Goal: Task Accomplishment & Management: Manage account settings

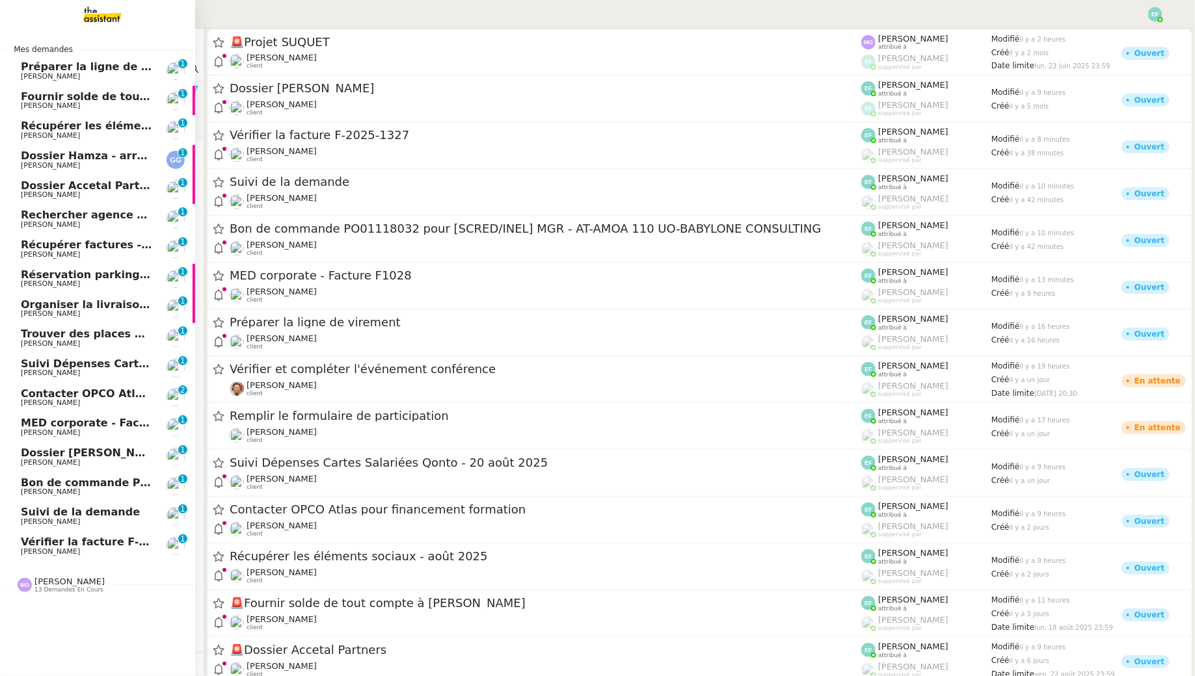
click at [62, 345] on span "[PERSON_NAME]" at bounding box center [50, 343] width 59 height 8
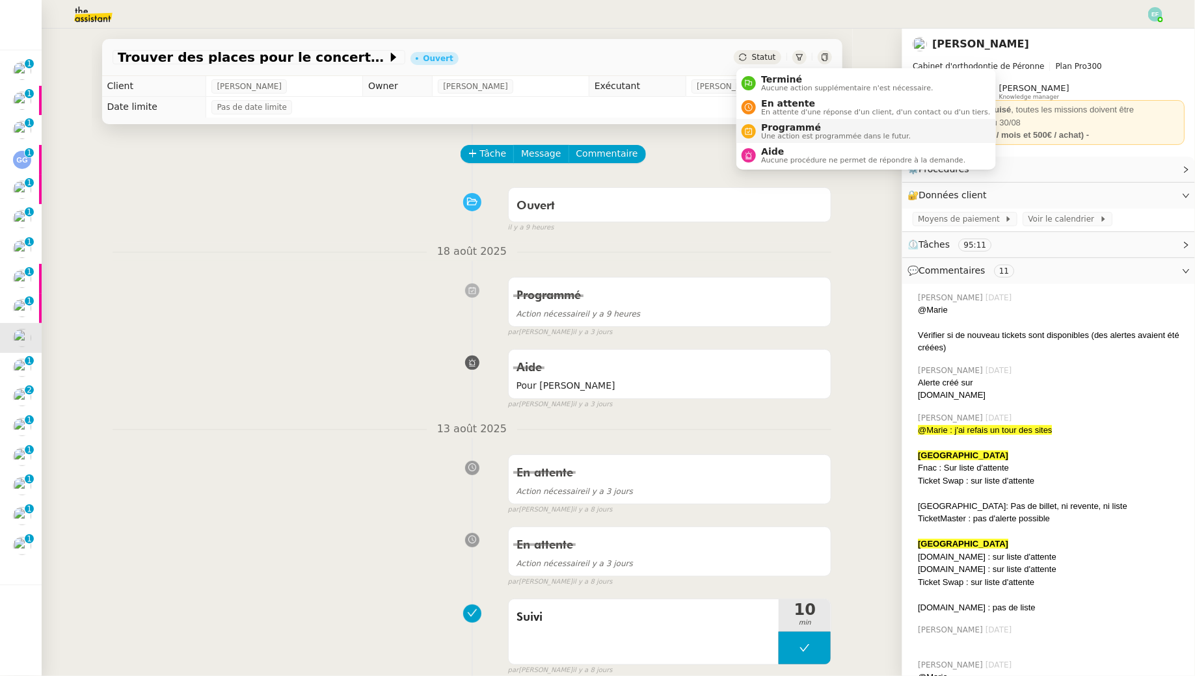
click at [588, 135] on span "Une action est programmée dans le futur." at bounding box center [836, 136] width 150 height 7
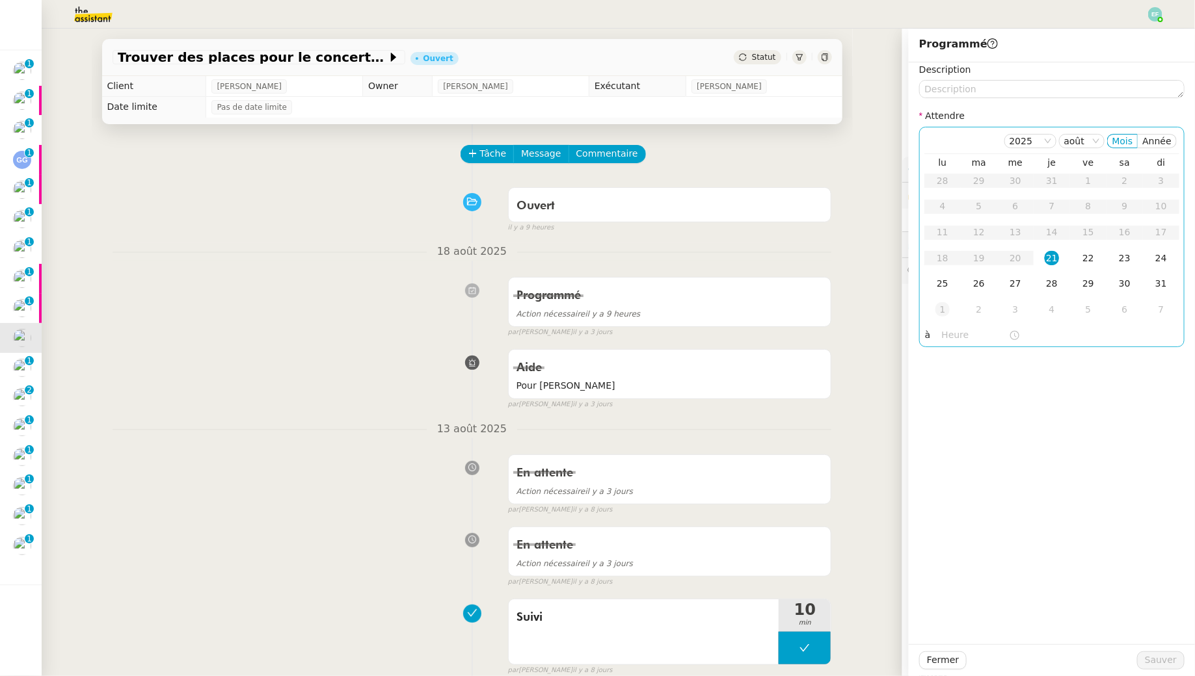
click at [588, 311] on div "1" at bounding box center [942, 309] width 14 height 14
click at [588, 615] on span "Sauver" at bounding box center [1161, 660] width 32 height 15
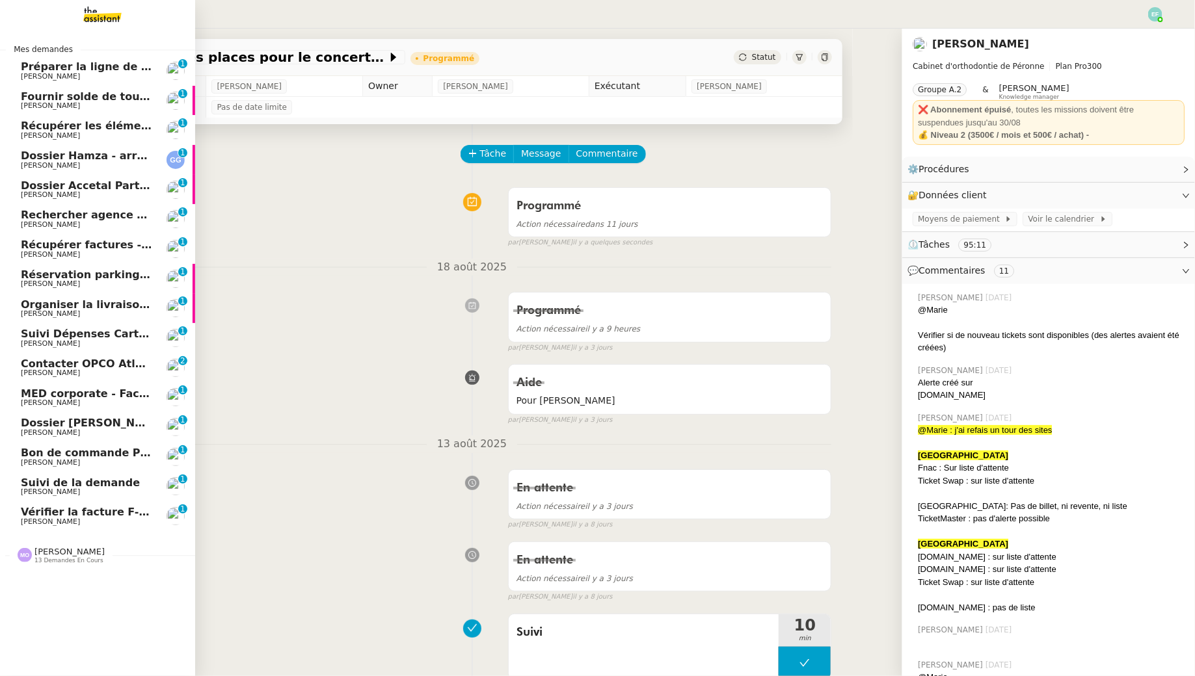
click at [31, 309] on span "Organiser la livraison du coffre-fort" at bounding box center [125, 305] width 208 height 12
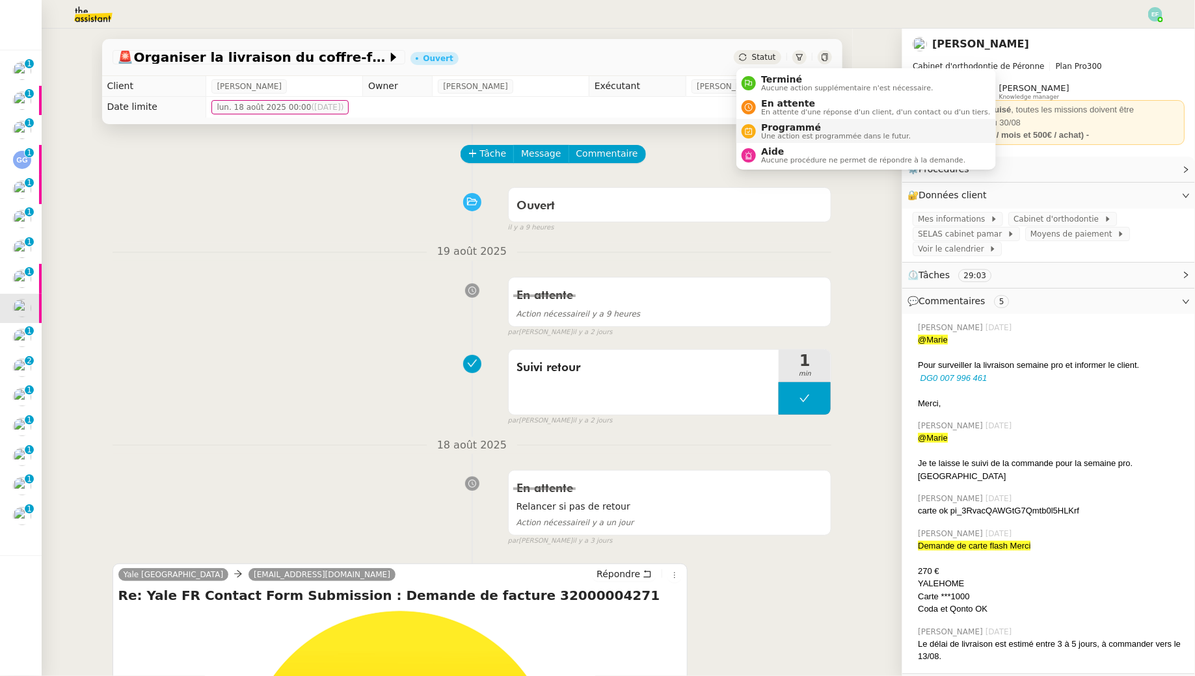
click at [588, 133] on span "Une action est programmée dans le futur." at bounding box center [836, 136] width 150 height 7
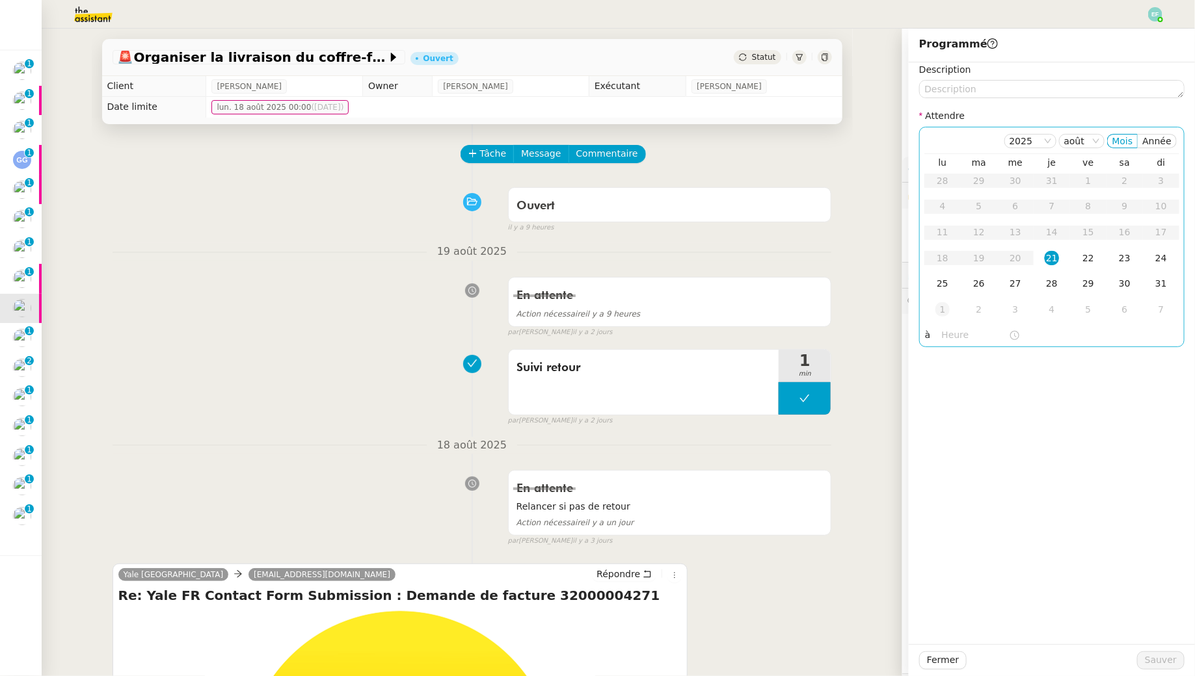
click at [588, 310] on div "1" at bounding box center [942, 309] width 14 height 14
click at [588, 615] on span "Sauver" at bounding box center [1161, 660] width 32 height 15
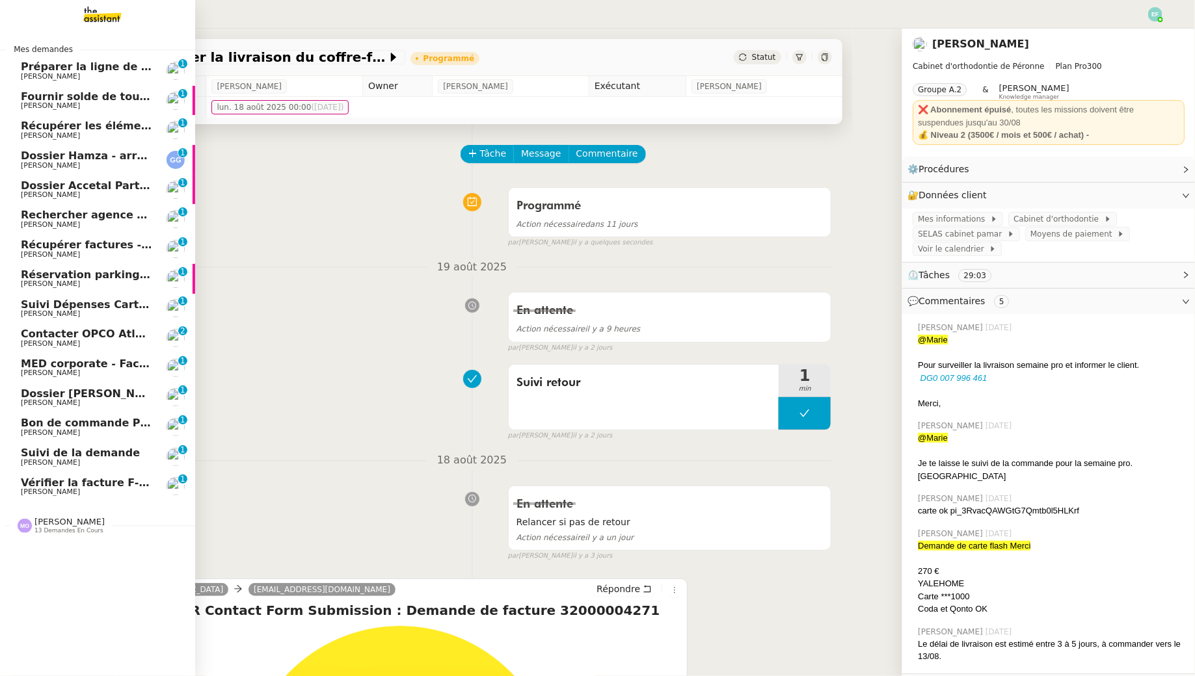
click at [105, 219] on span "Rechercher agence coliving à [GEOGRAPHIC_DATA]" at bounding box center [170, 215] width 298 height 12
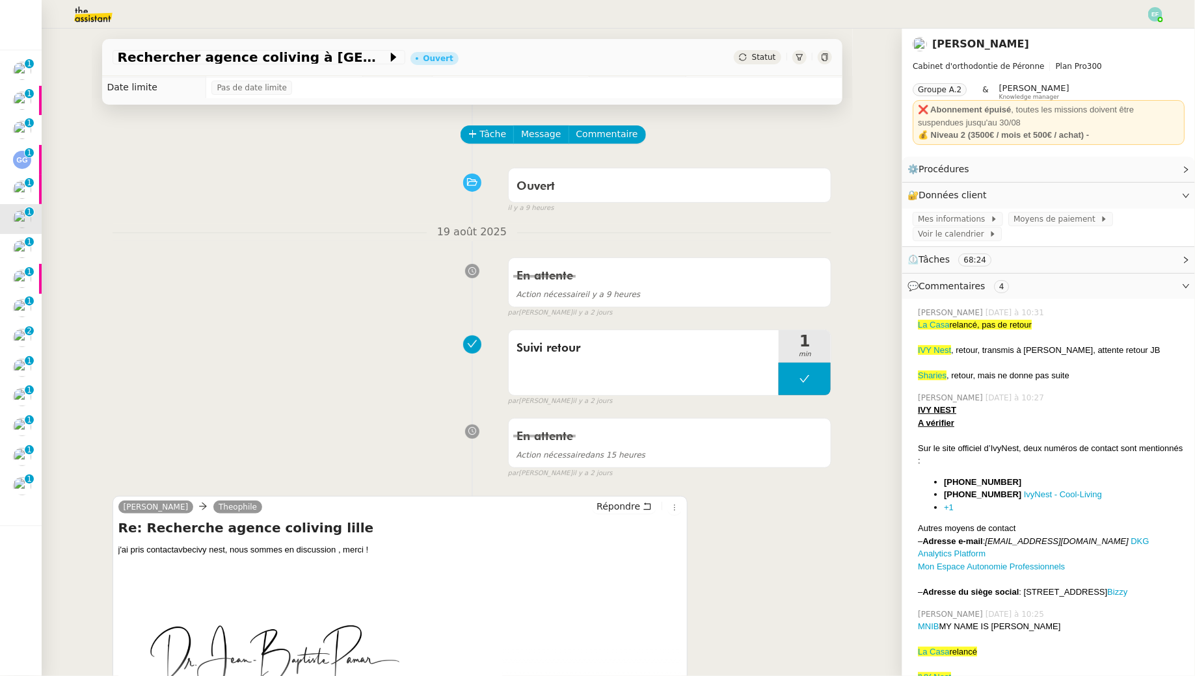
scroll to position [21, 0]
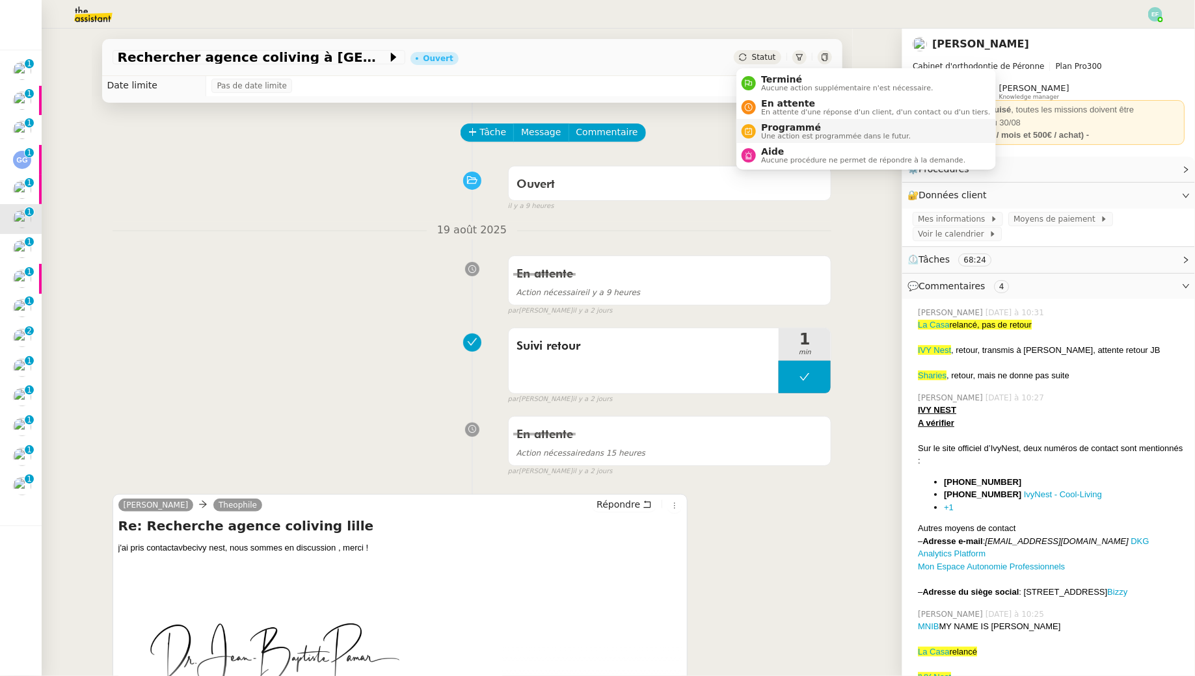
click at [588, 133] on span "Une action est programmée dans le futur." at bounding box center [836, 136] width 150 height 7
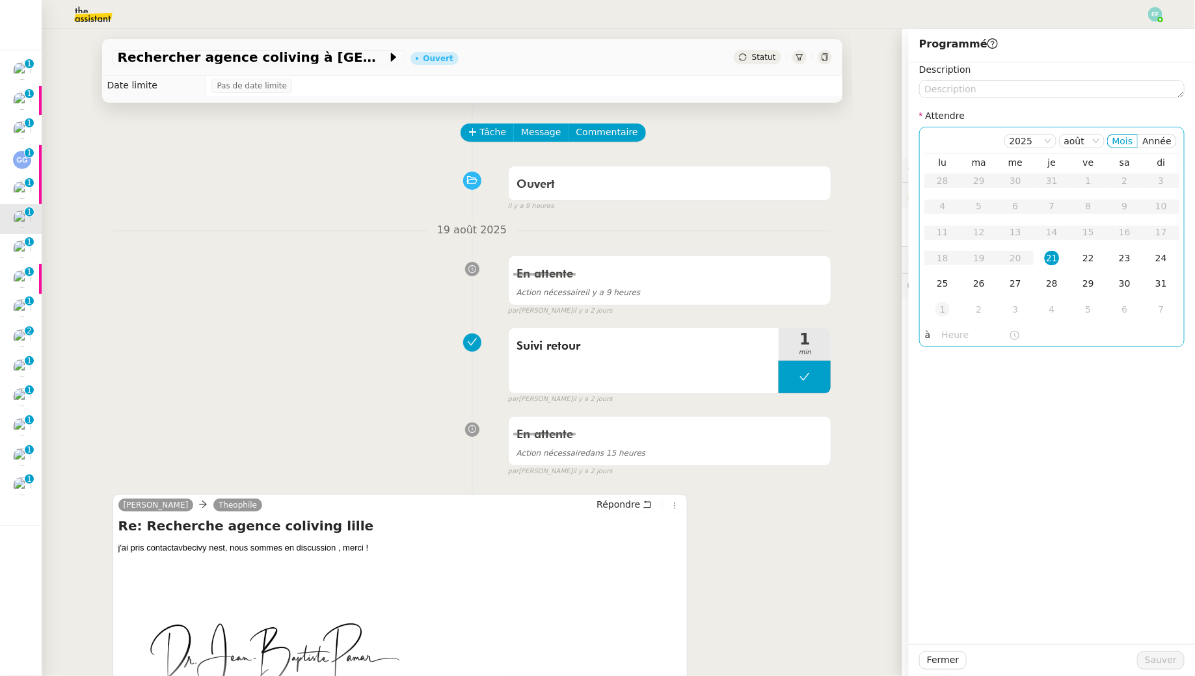
click at [588, 312] on div "1" at bounding box center [942, 309] width 14 height 14
click at [588, 615] on span "Sauver" at bounding box center [1161, 660] width 32 height 15
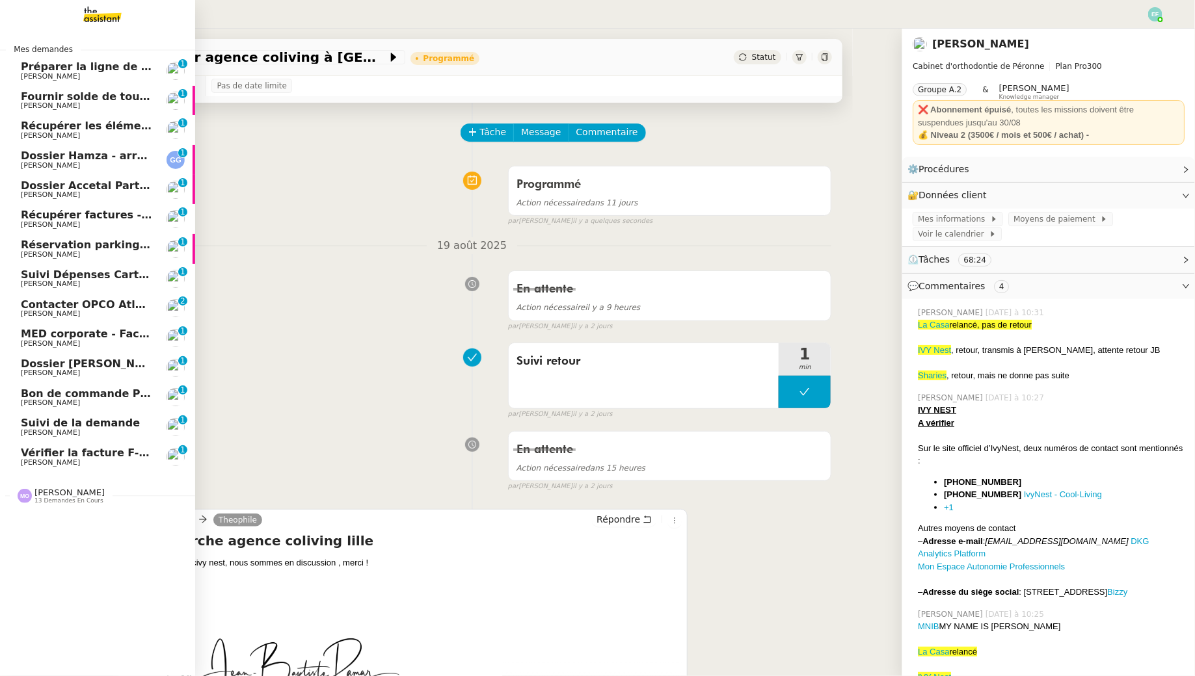
click at [34, 62] on span "Préparer la ligne de virement" at bounding box center [107, 66] width 173 height 12
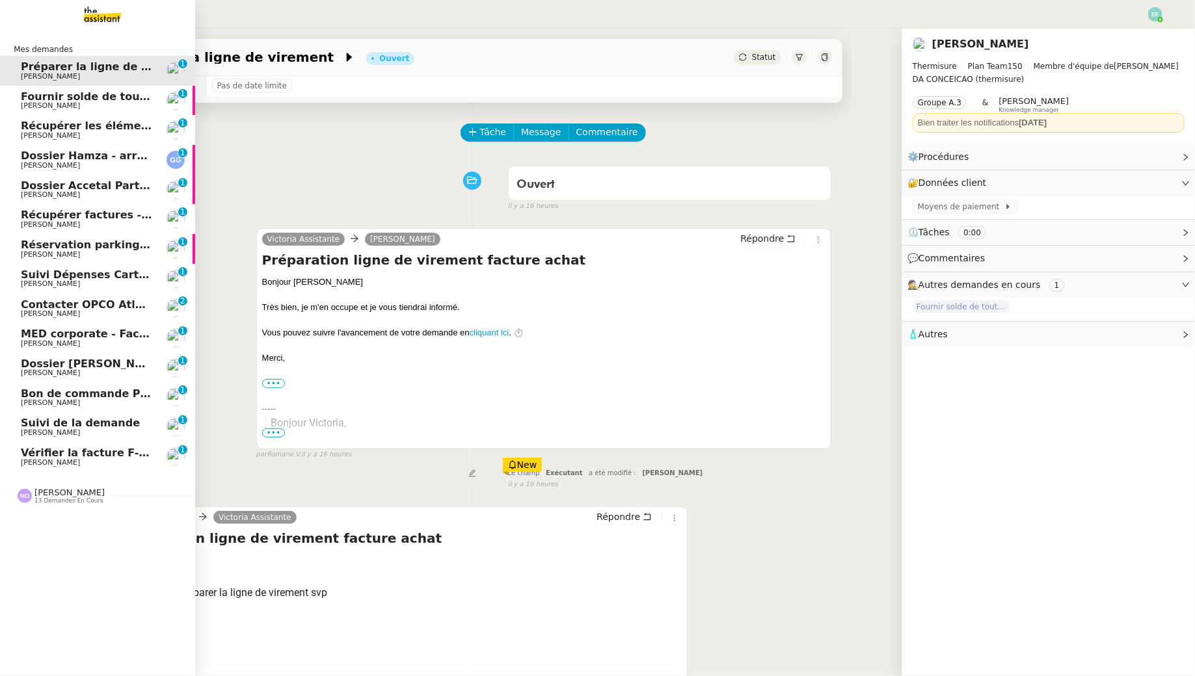
click at [31, 129] on span "Récupérer les éléments sociaux - août 2025" at bounding box center [150, 126] width 258 height 12
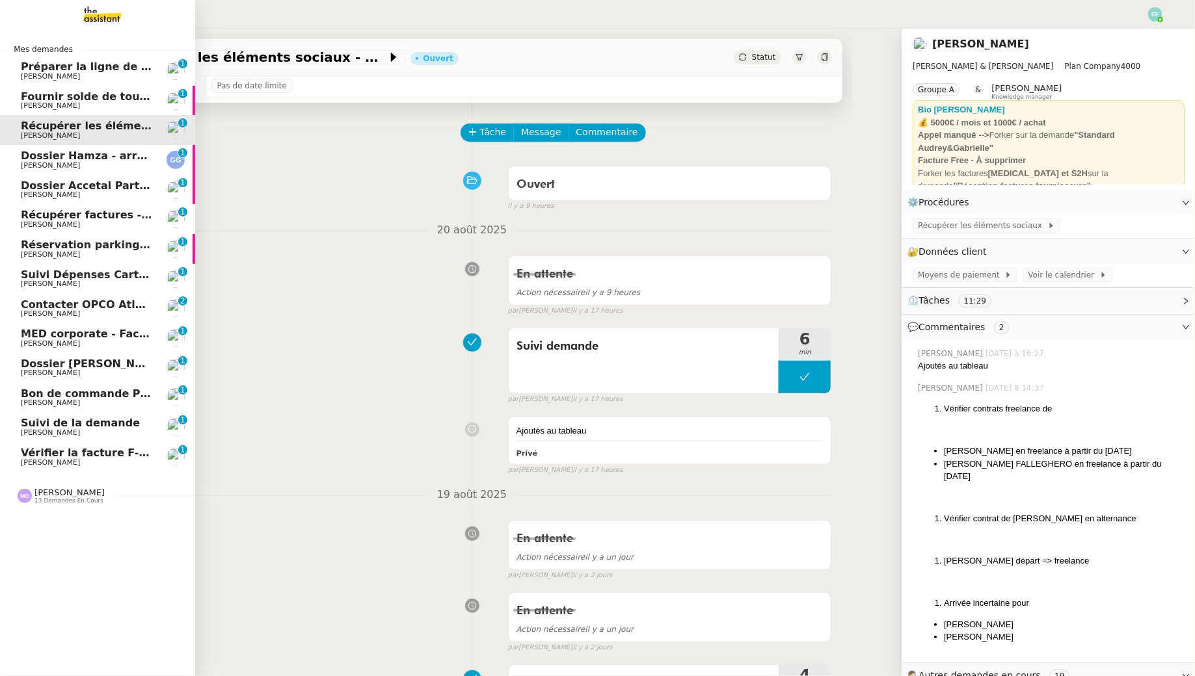
click at [72, 66] on span "Préparer la ligne de virement" at bounding box center [107, 66] width 173 height 12
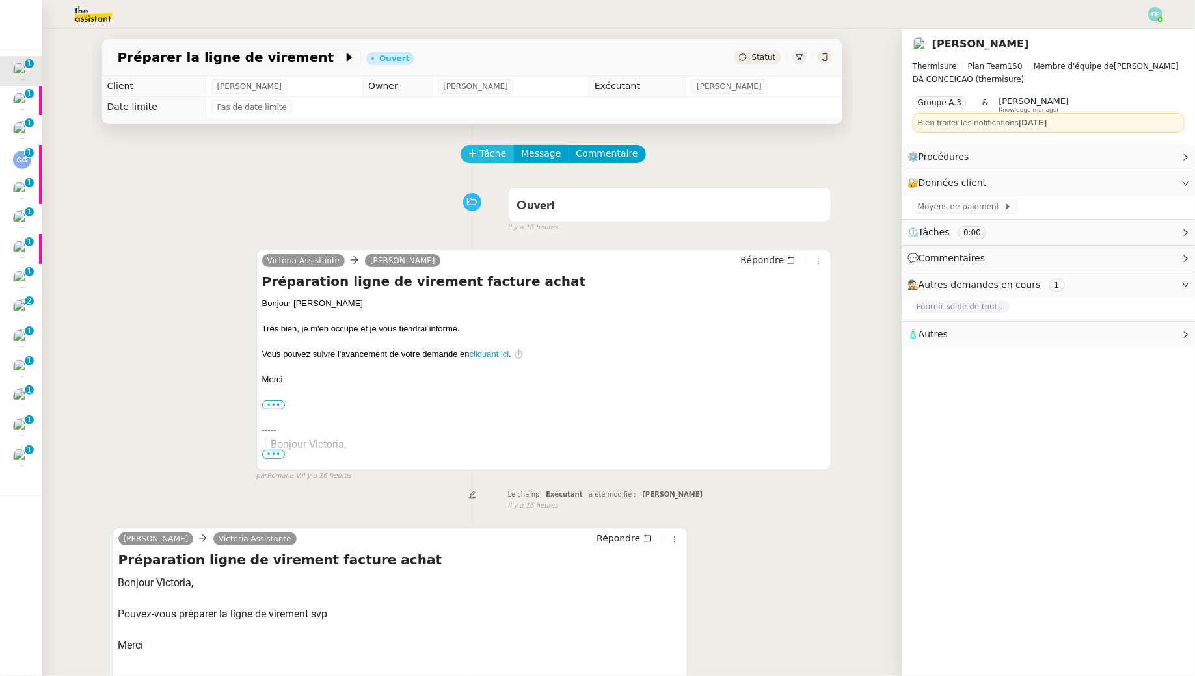
click at [489, 148] on span "Tâche" at bounding box center [493, 153] width 27 height 15
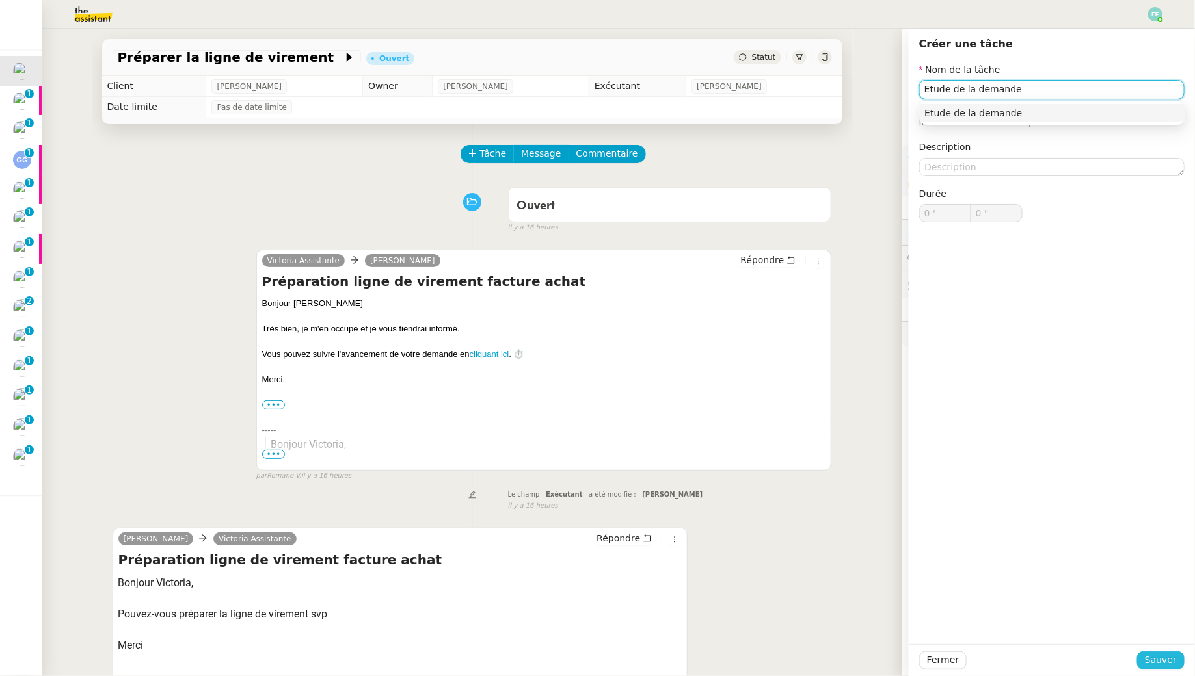
type input "Etude de la demande"
click at [588, 615] on span "Sauver" at bounding box center [1161, 660] width 32 height 15
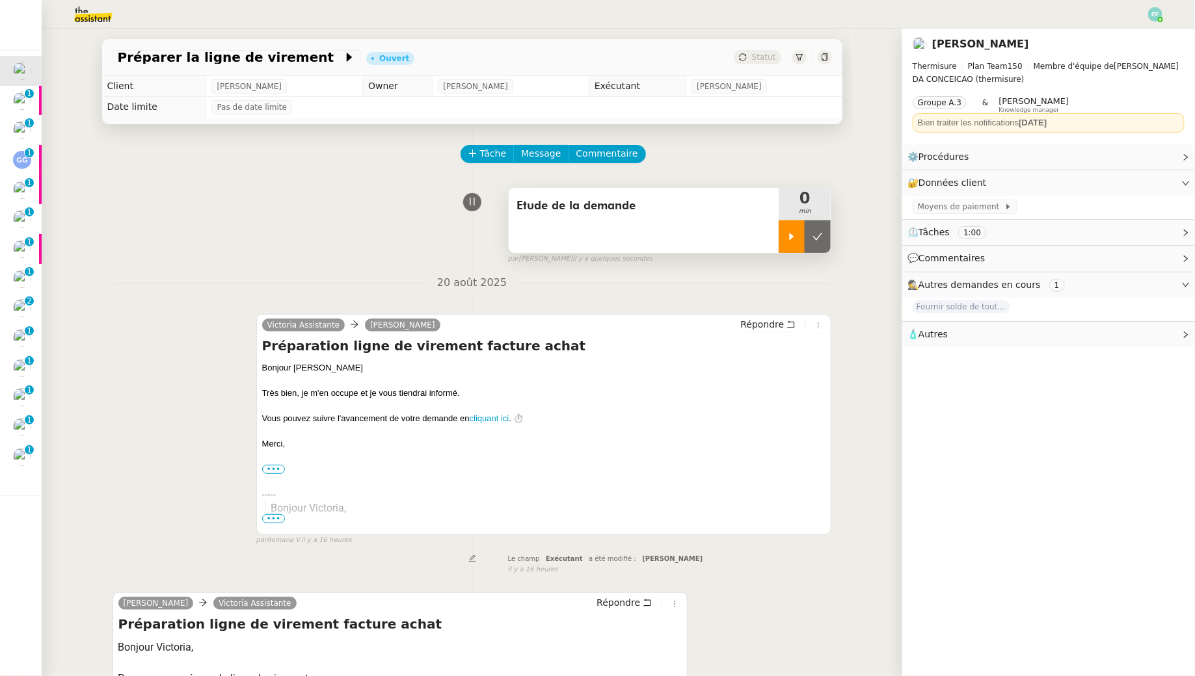
click at [588, 239] on icon at bounding box center [792, 236] width 5 height 7
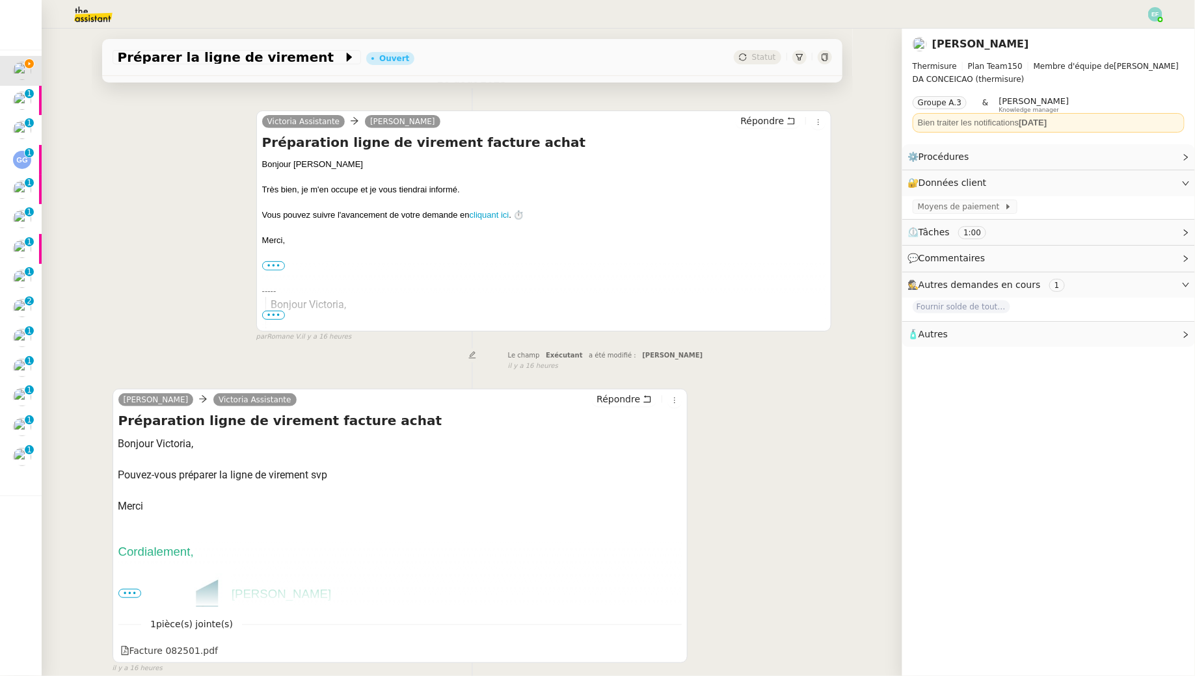
scroll to position [262, 0]
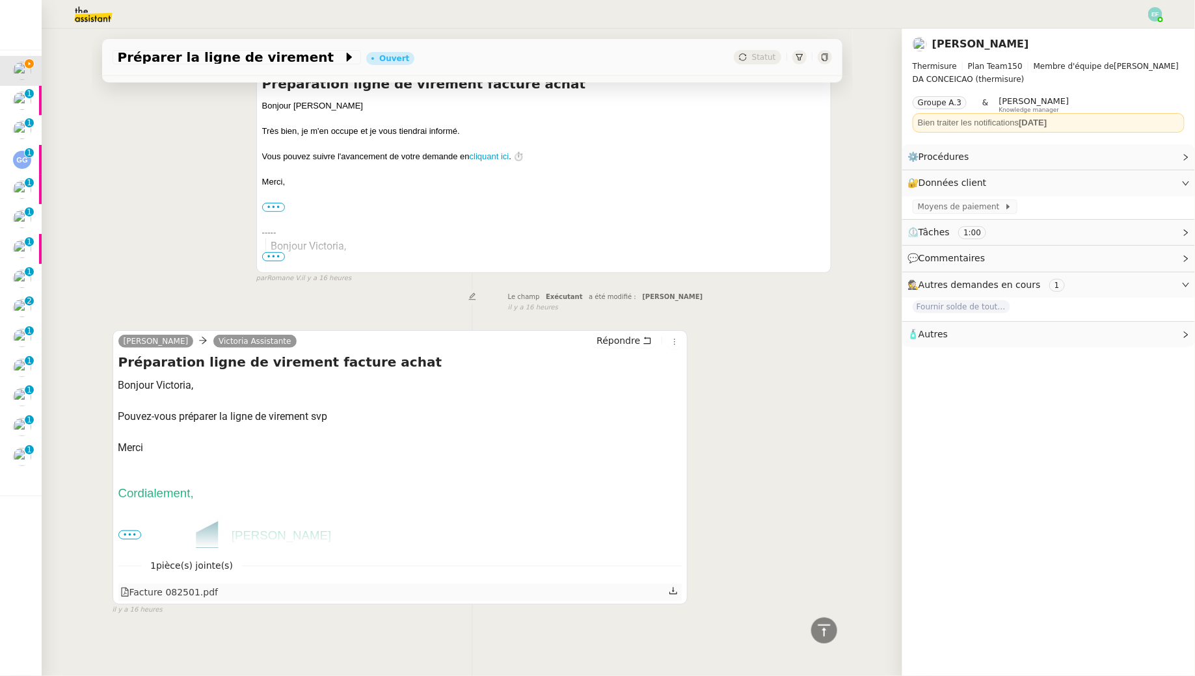
click at [588, 593] on icon at bounding box center [673, 591] width 9 height 9
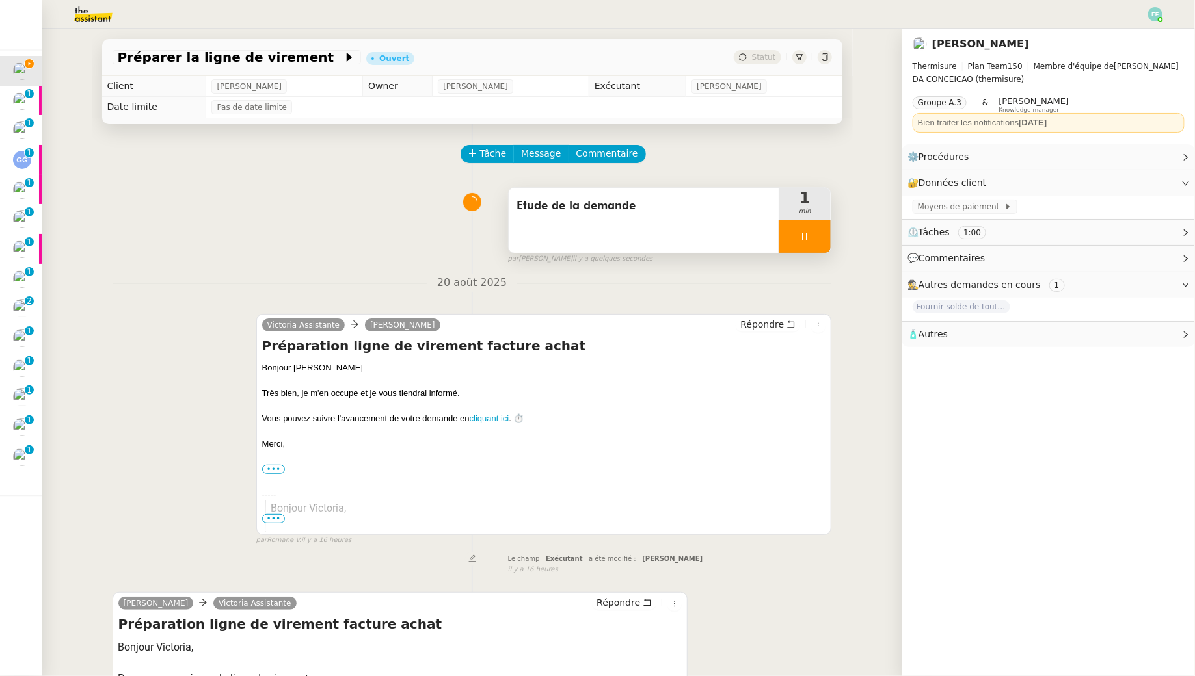
click at [588, 231] on div at bounding box center [804, 236] width 52 height 33
click at [588, 232] on icon at bounding box center [817, 237] width 10 height 10
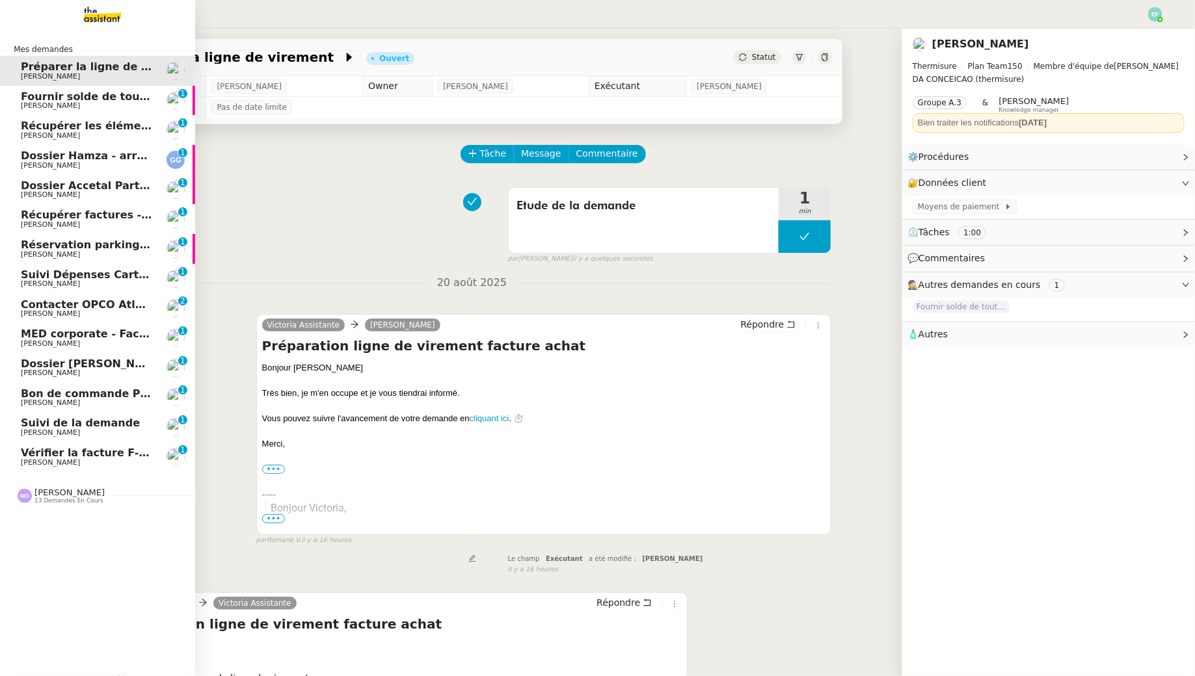
click at [25, 100] on span "Fournir solde de tout compte à [PERSON_NAME]" at bounding box center [162, 96] width 282 height 12
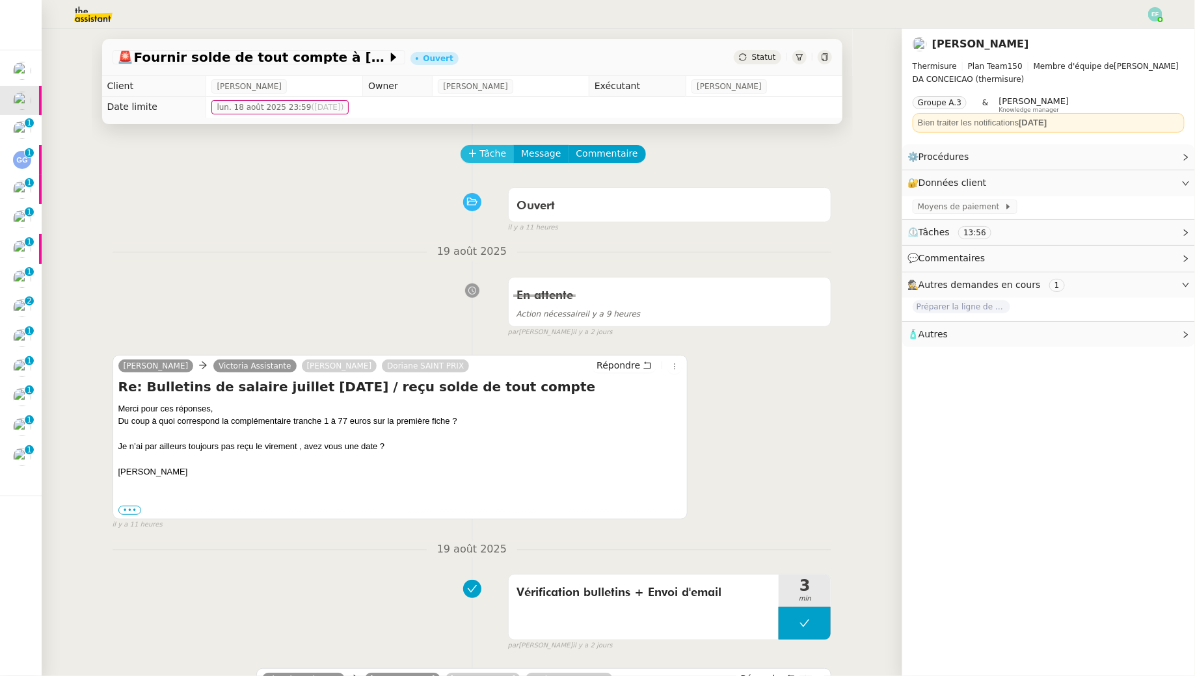
click at [471, 157] on icon at bounding box center [472, 153] width 9 height 9
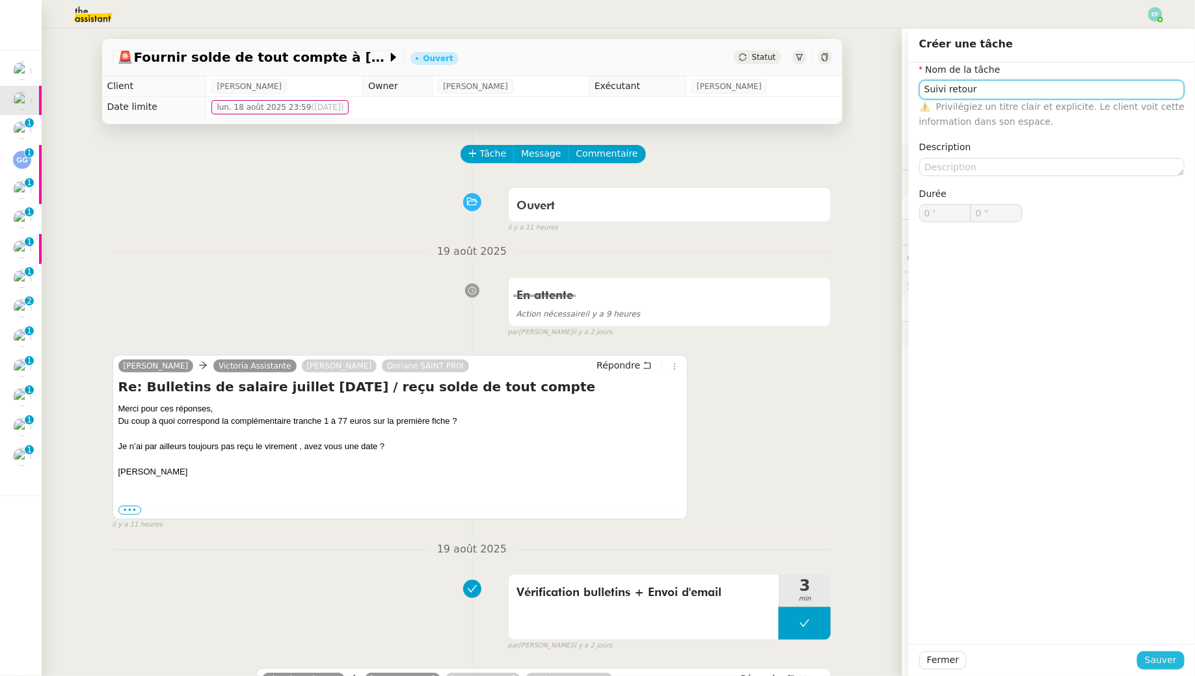
type input "Suivi retour"
click at [588, 615] on span "Sauver" at bounding box center [1161, 660] width 32 height 15
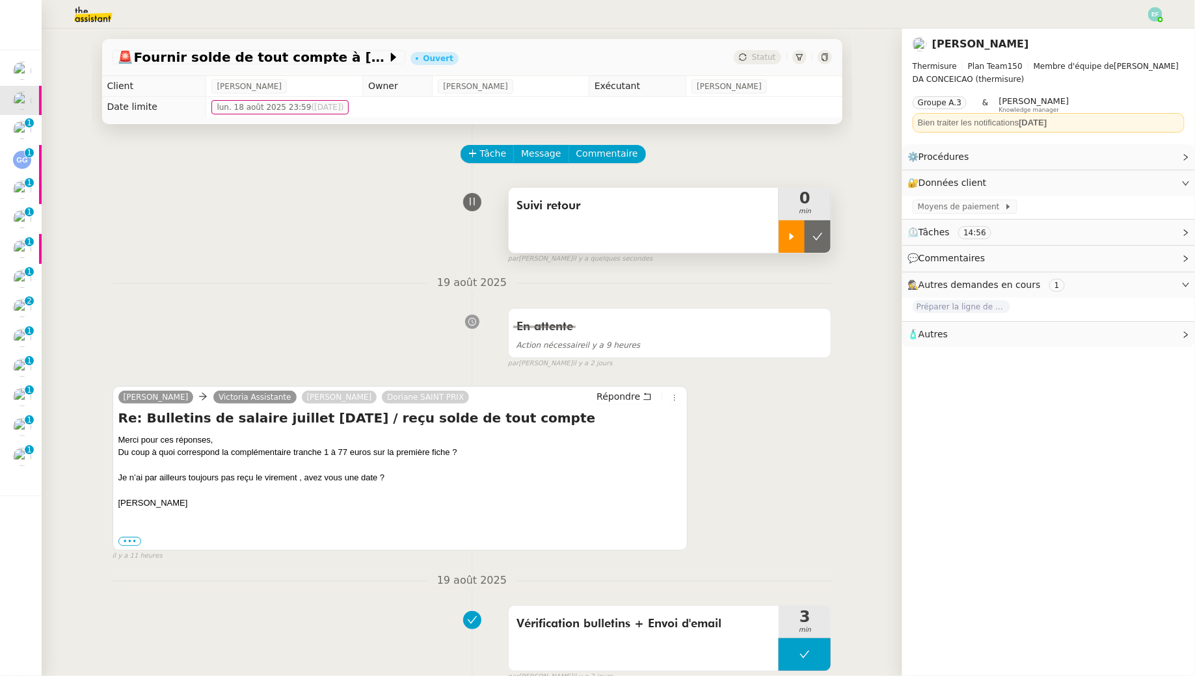
click at [588, 239] on div at bounding box center [791, 236] width 26 height 33
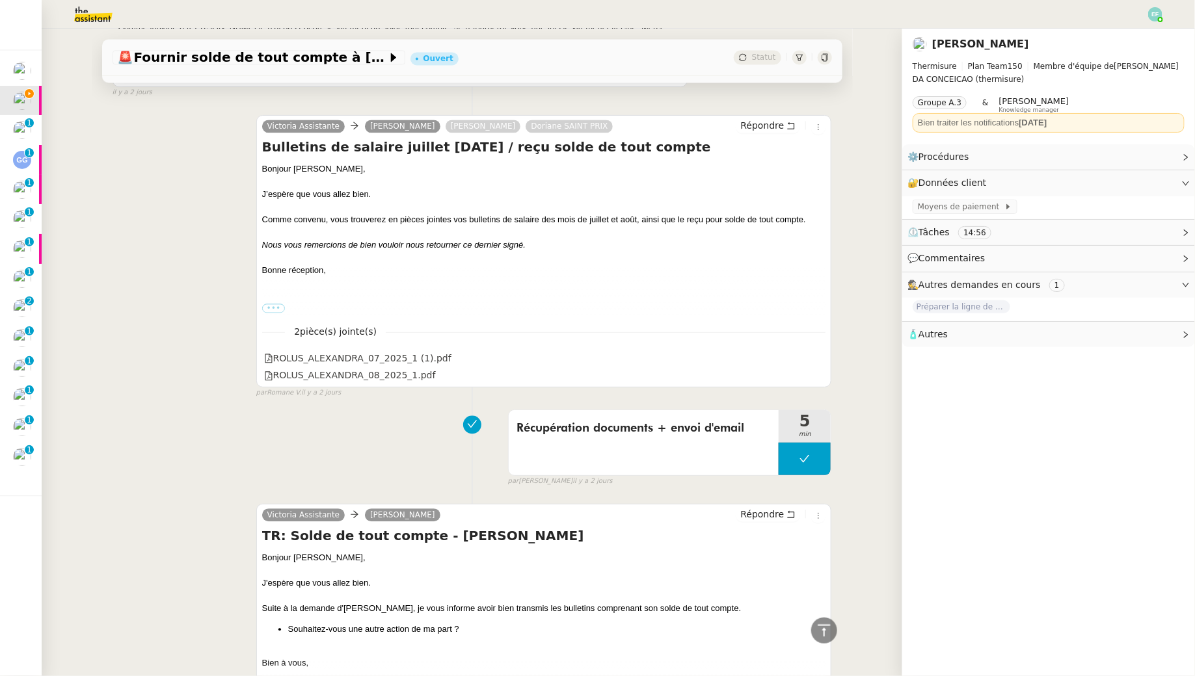
scroll to position [1314, 0]
click at [588, 354] on icon at bounding box center [816, 358] width 9 height 9
click at [588, 371] on icon at bounding box center [816, 375] width 9 height 9
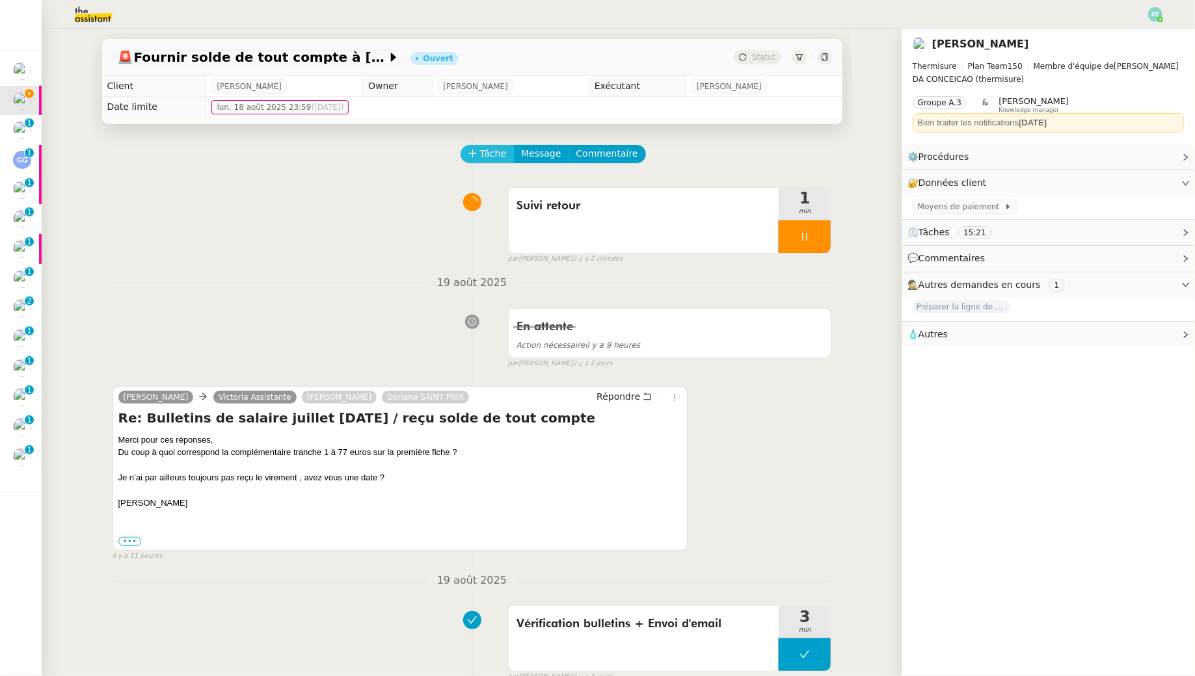
click at [476, 157] on icon at bounding box center [472, 153] width 9 height 9
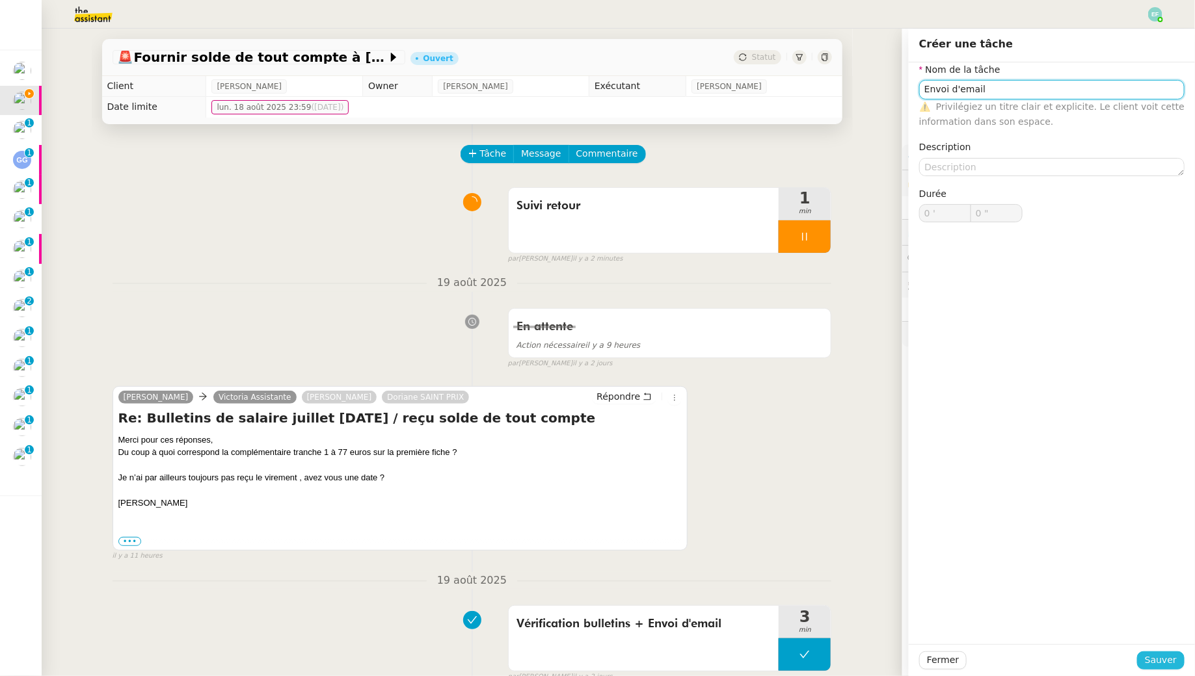
type input "Envoi d'email"
click at [588, 615] on span "Sauver" at bounding box center [1161, 660] width 32 height 15
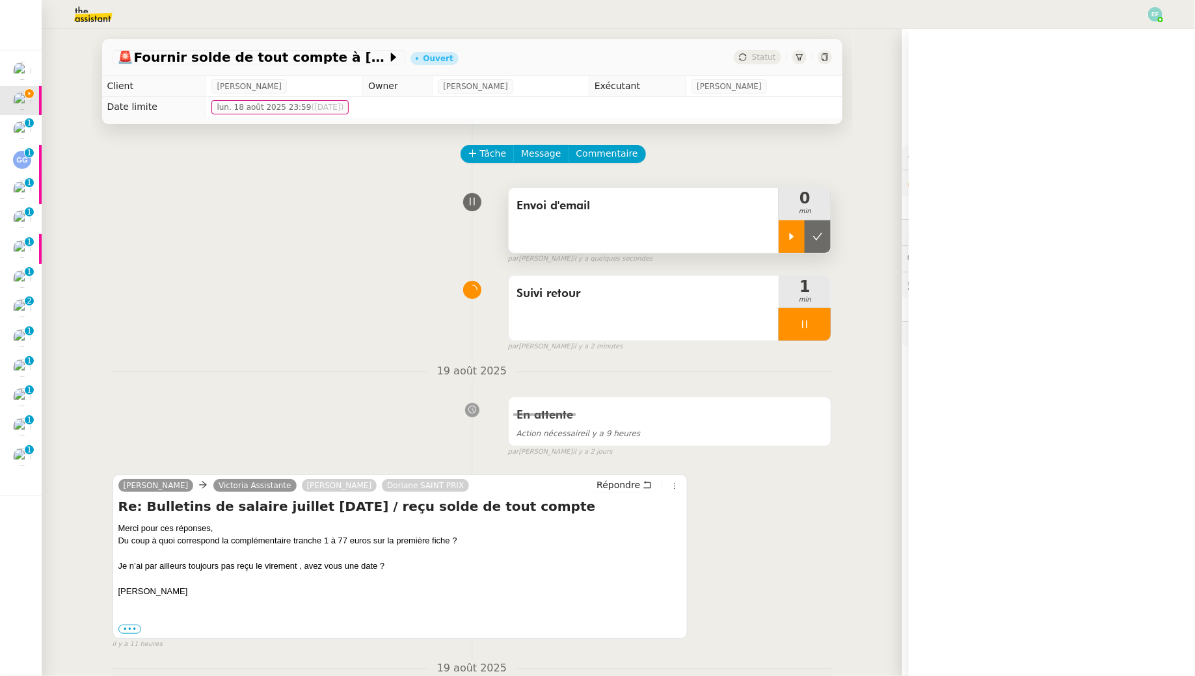
click at [588, 235] on div at bounding box center [791, 236] width 26 height 33
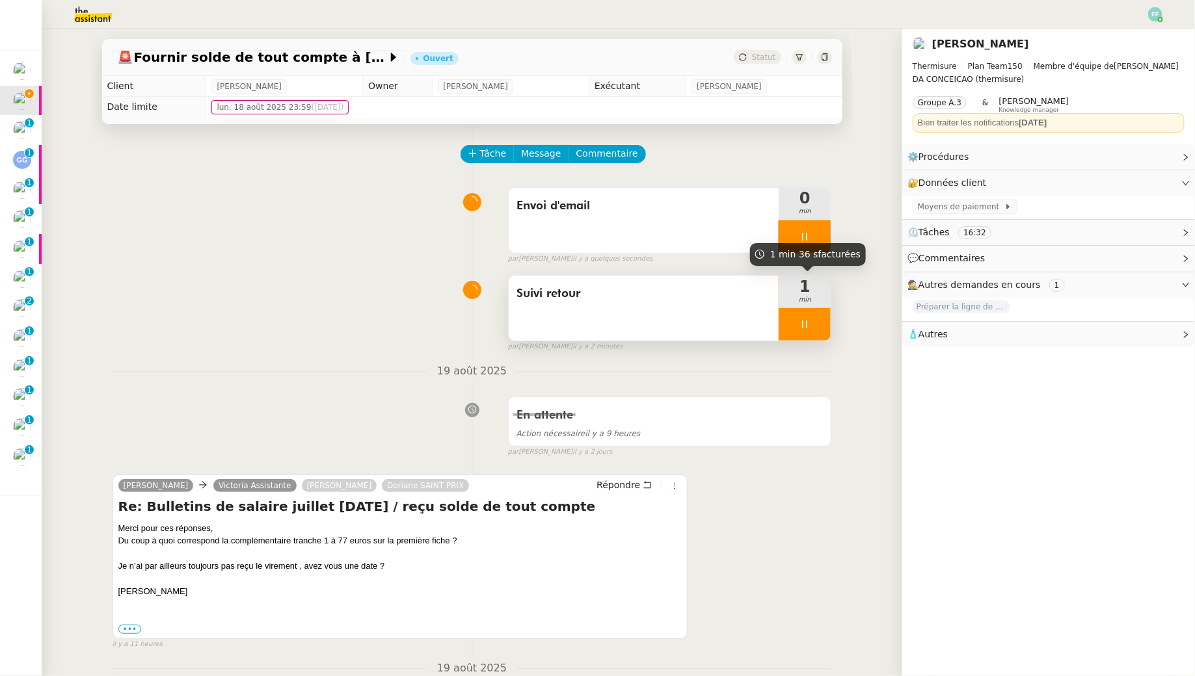
click at [588, 315] on div at bounding box center [804, 324] width 52 height 33
click at [588, 318] on button at bounding box center [818, 324] width 26 height 33
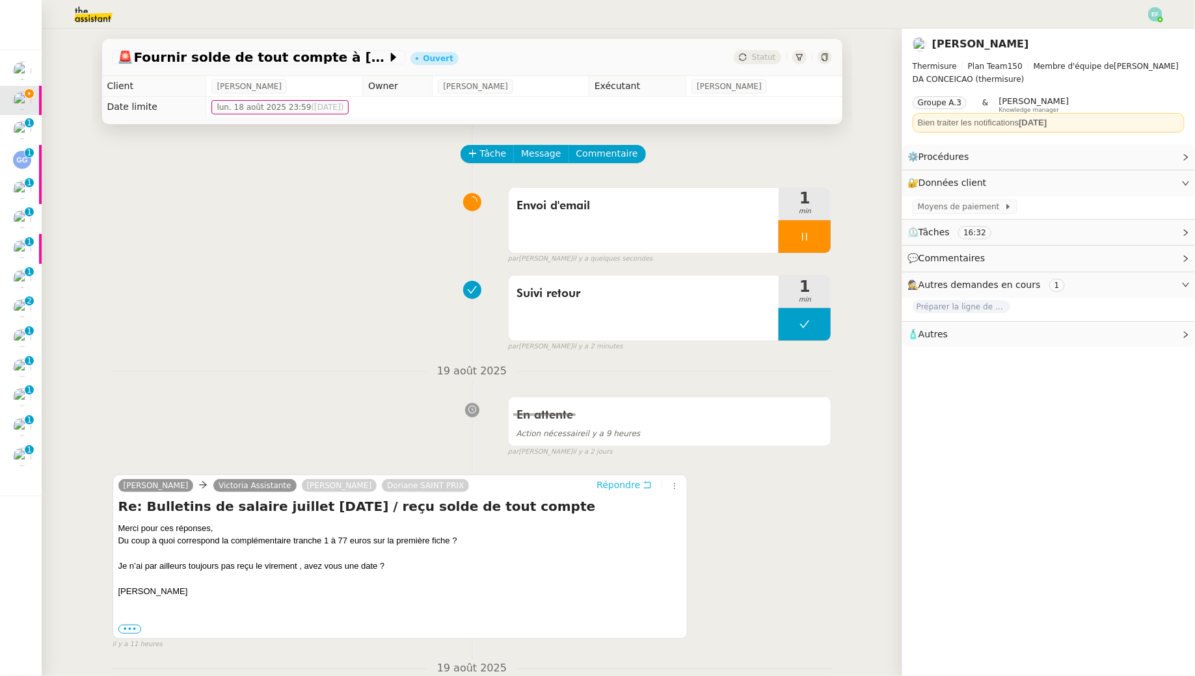
click at [588, 481] on icon at bounding box center [647, 485] width 9 height 9
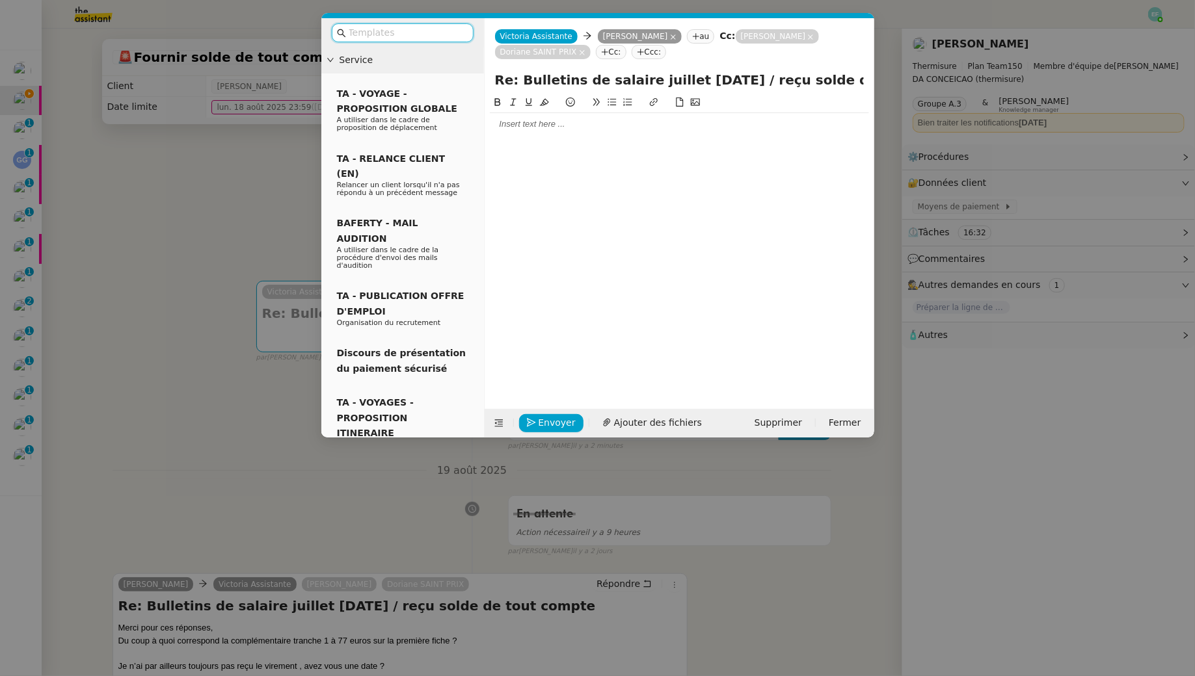
click at [568, 128] on div at bounding box center [679, 124] width 379 height 12
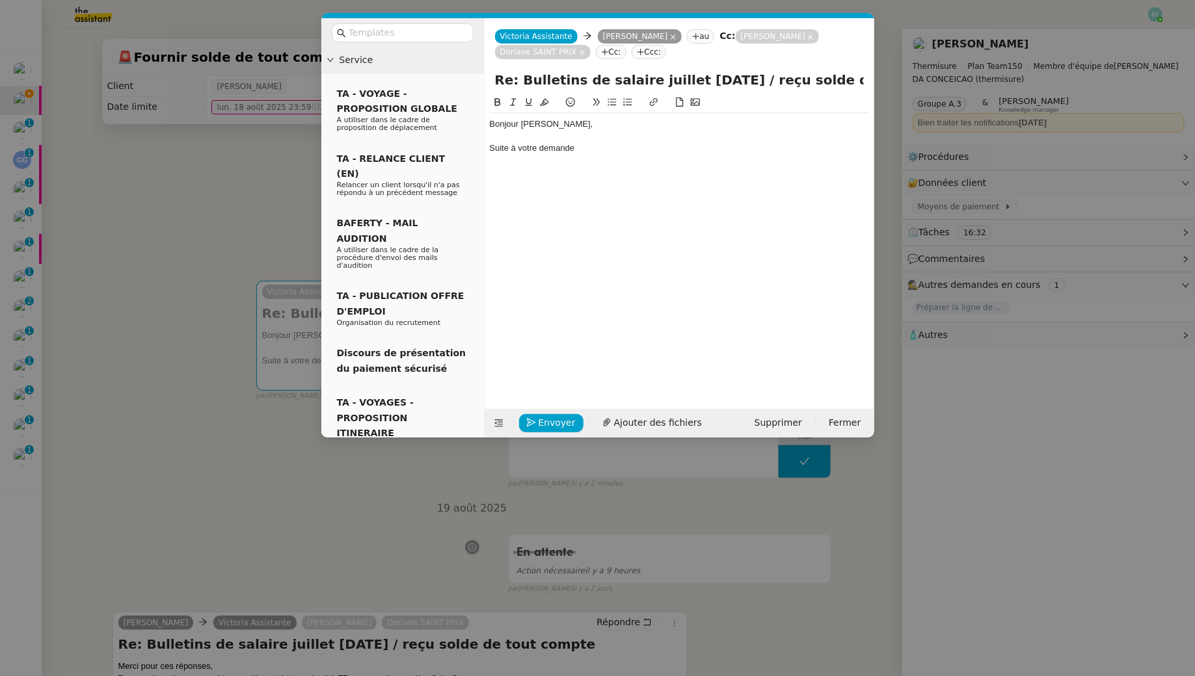
click at [155, 245] on nz-modal-container "Service TA - VOYAGE - PROPOSITION GLOBALE A utiliser dans le cadre de propositi…" at bounding box center [597, 338] width 1195 height 676
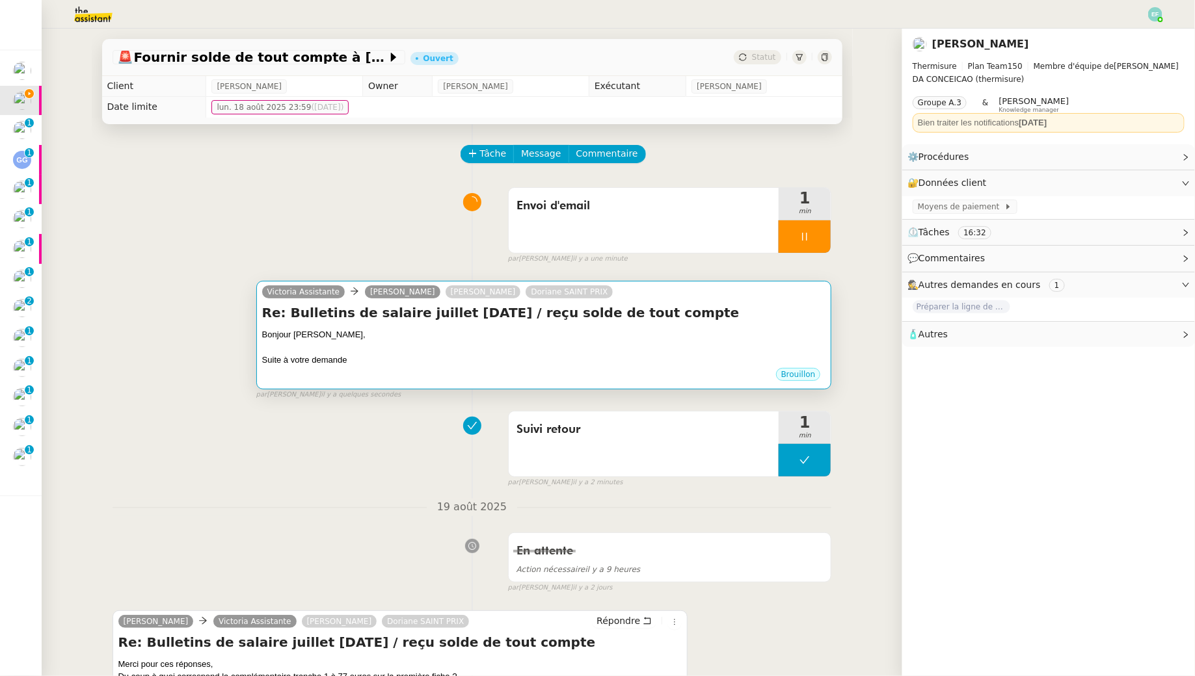
click at [496, 330] on div "Bonjour [PERSON_NAME]," at bounding box center [544, 334] width 564 height 13
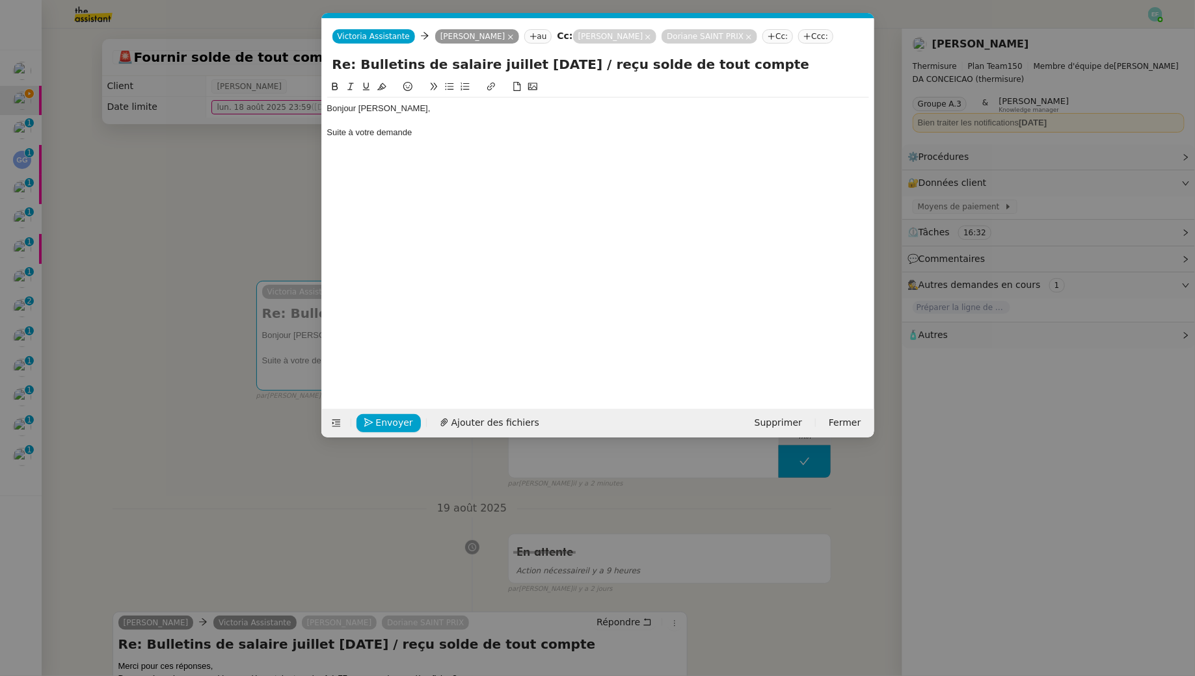
scroll to position [0, 27]
click at [236, 156] on nz-modal-container "Service TA - VOYAGE - PROPOSITION GLOBALE A utiliser dans le cadre de propositi…" at bounding box center [597, 338] width 1195 height 676
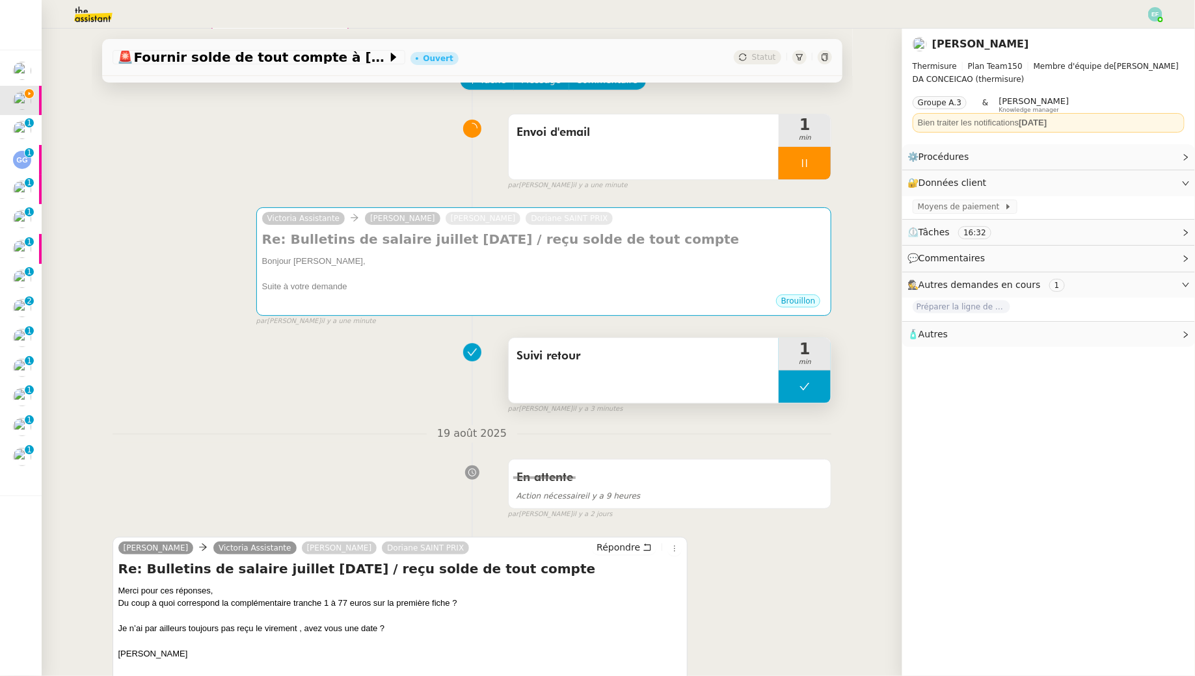
scroll to position [72, 0]
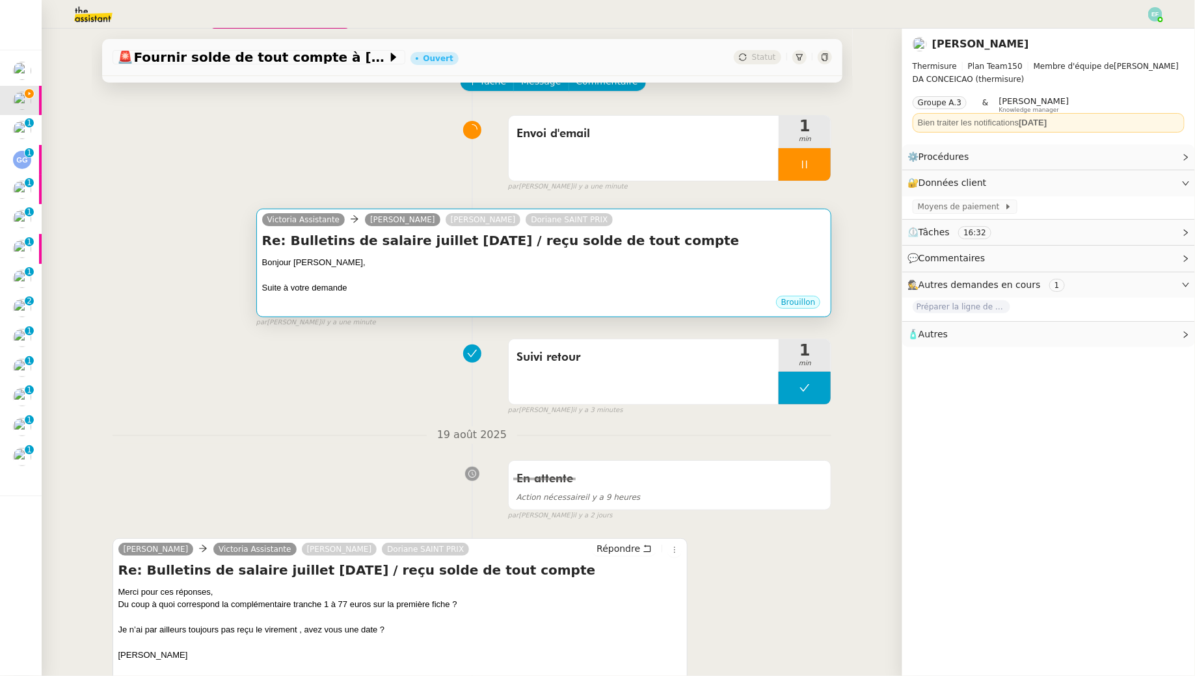
click at [588, 252] on div "Re: Bulletins de salaire juillet août 2025 / reçu solde de tout compte Bonjour …" at bounding box center [544, 263] width 564 height 63
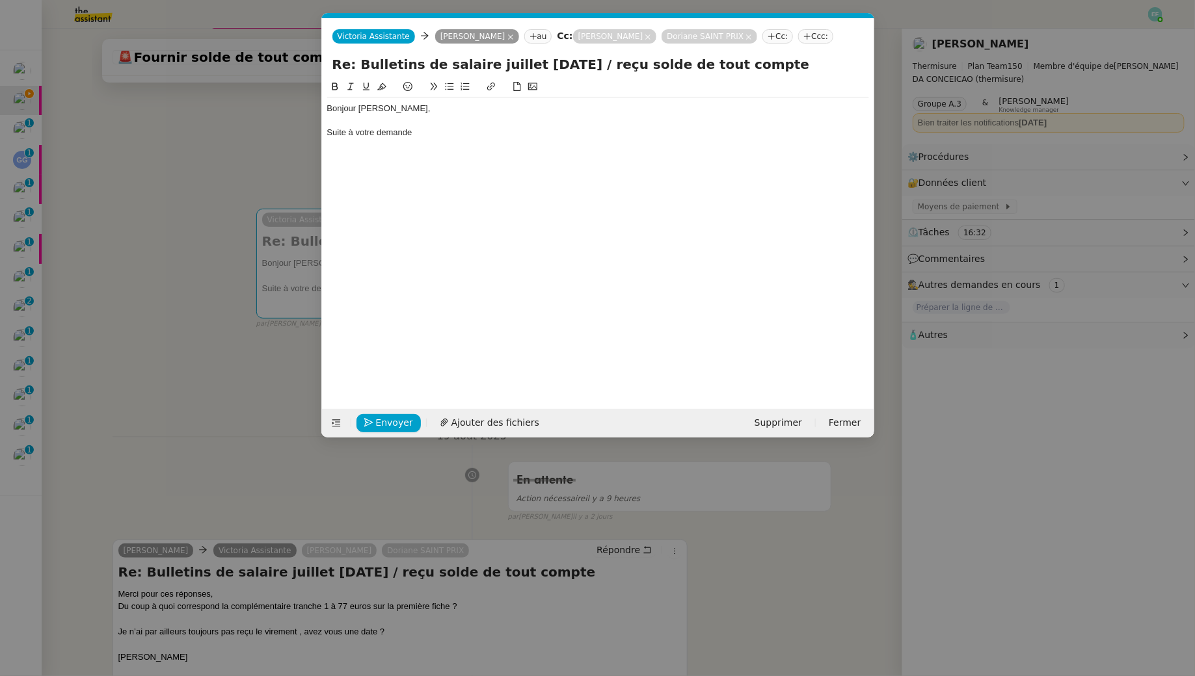
scroll to position [0, 27]
click at [503, 132] on div "Suite à votre demande" at bounding box center [598, 133] width 542 height 12
click at [414, 133] on div "Suite à votre demande, cotisations de retraite complémentaire obligatoire" at bounding box center [598, 133] width 542 height 12
drag, startPoint x: 661, startPoint y: 130, endPoint x: 418, endPoint y: 131, distance: 243.2
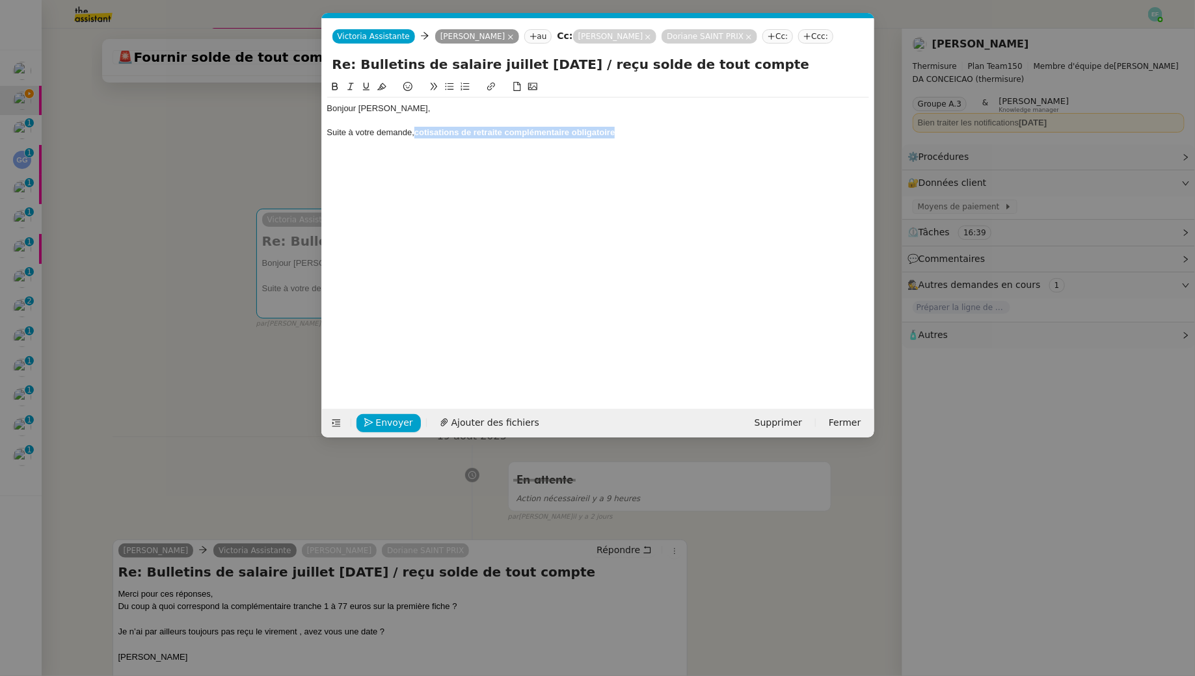
click at [418, 131] on div "Suite à votre demande, cotisations de retraite complémentaire obligatoire" at bounding box center [598, 133] width 542 height 12
click at [418, 131] on strong "cotisations de retraite complémentaire obligatoire" at bounding box center [514, 132] width 200 height 10
drag, startPoint x: 418, startPoint y: 129, endPoint x: 654, endPoint y: 133, distance: 236.1
click at [588, 133] on div "Suite à votre demande, cotisations de retraite complémentaire obligatoire" at bounding box center [598, 133] width 542 height 12
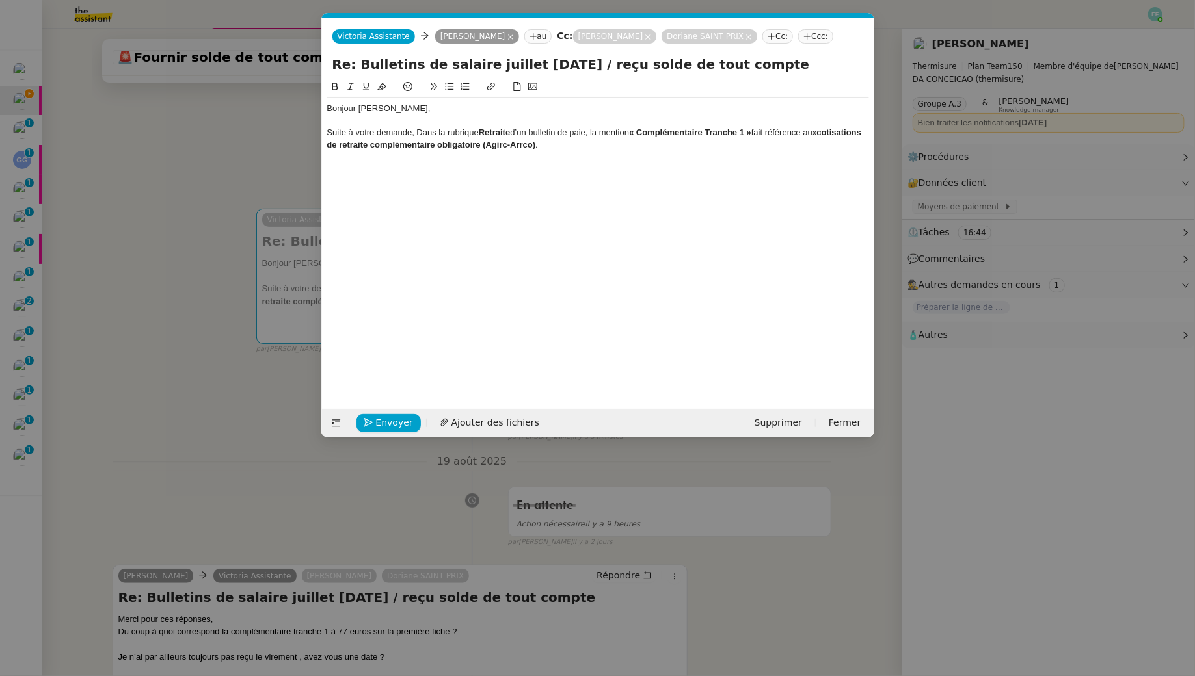
click at [421, 133] on div "Suite à votre demande, Dans la rubrique Retraite d’un bulletin de paie, la ment…" at bounding box center [598, 139] width 542 height 24
click at [588, 151] on div at bounding box center [598, 157] width 542 height 12
click at [588, 145] on div "Suite à votre demande, dans la rubrique Retraite d’un bulletin de paie, la ment…" at bounding box center [598, 139] width 542 height 24
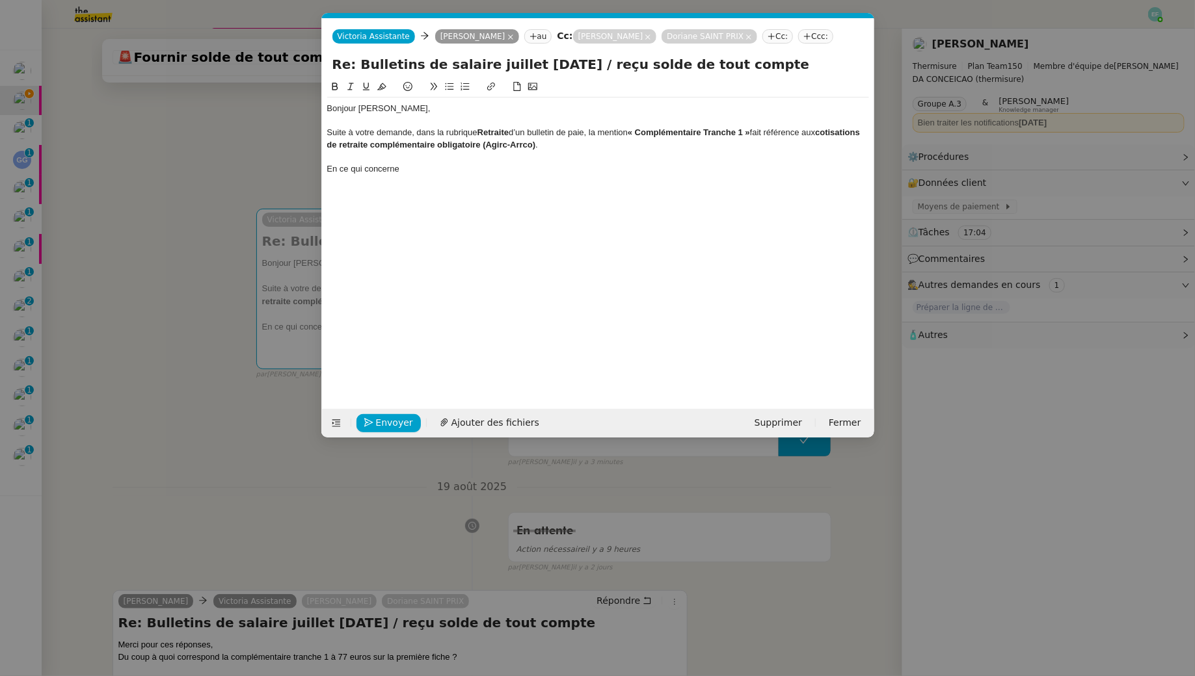
click at [226, 230] on nz-modal-container "Service TA - VOYAGE - PROPOSITION GLOBALE A utiliser dans le cadre de propositi…" at bounding box center [597, 338] width 1195 height 676
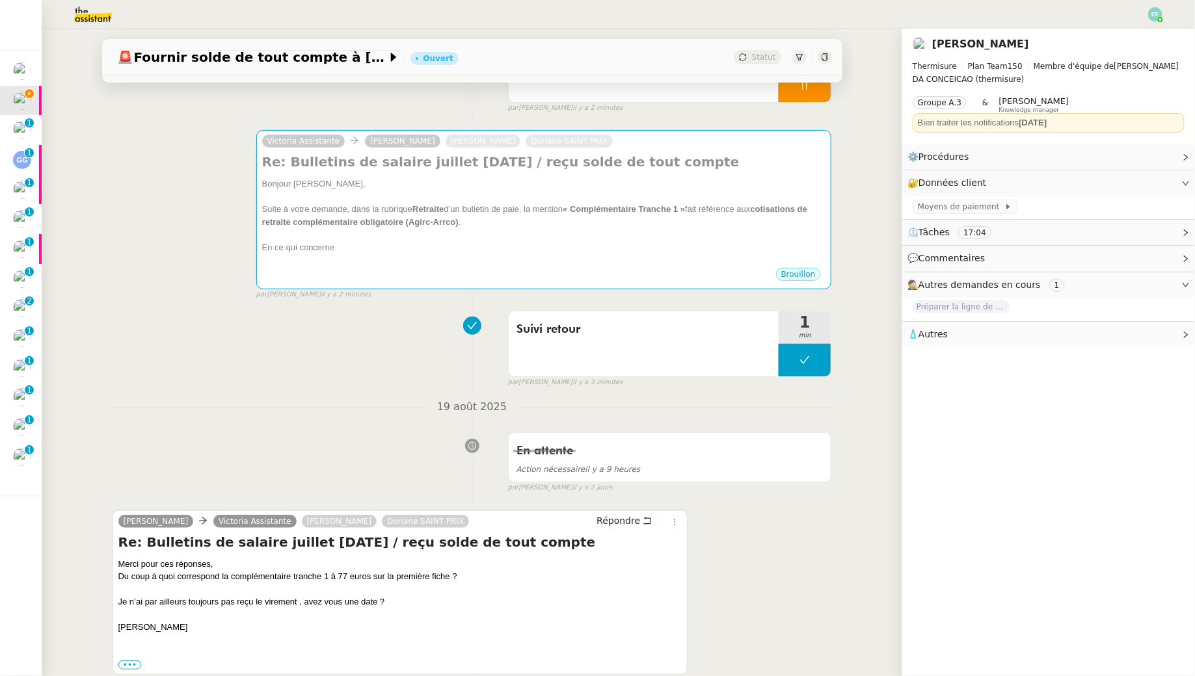
scroll to position [177, 0]
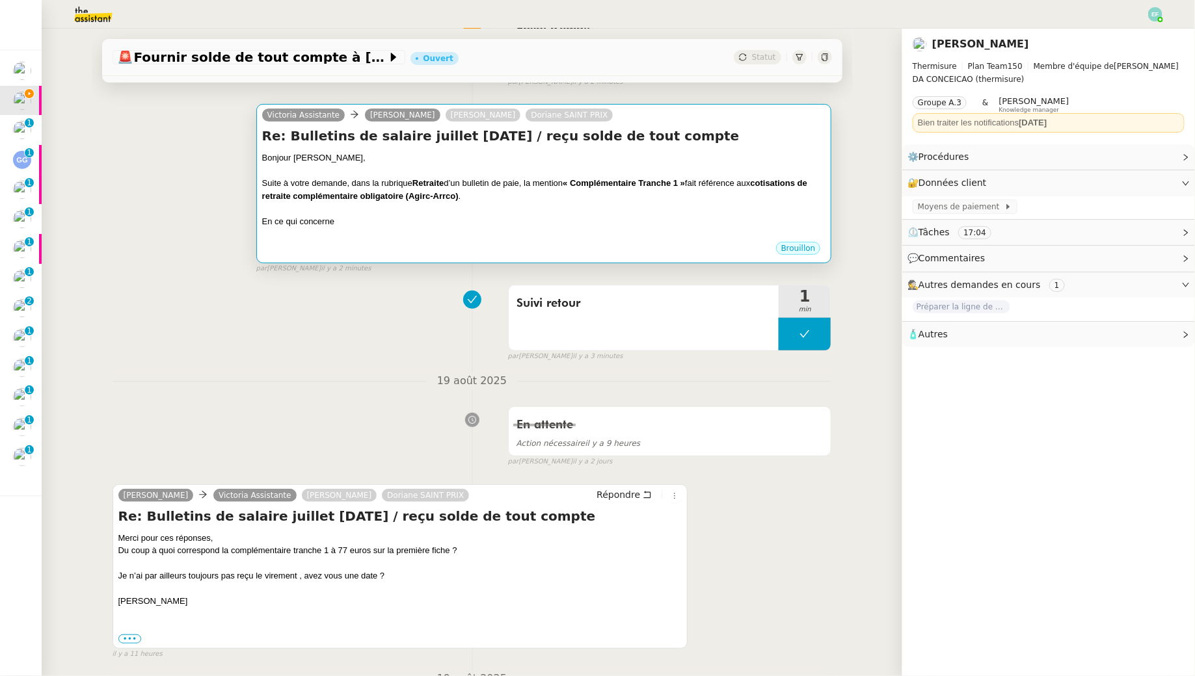
click at [503, 168] on div at bounding box center [544, 171] width 564 height 13
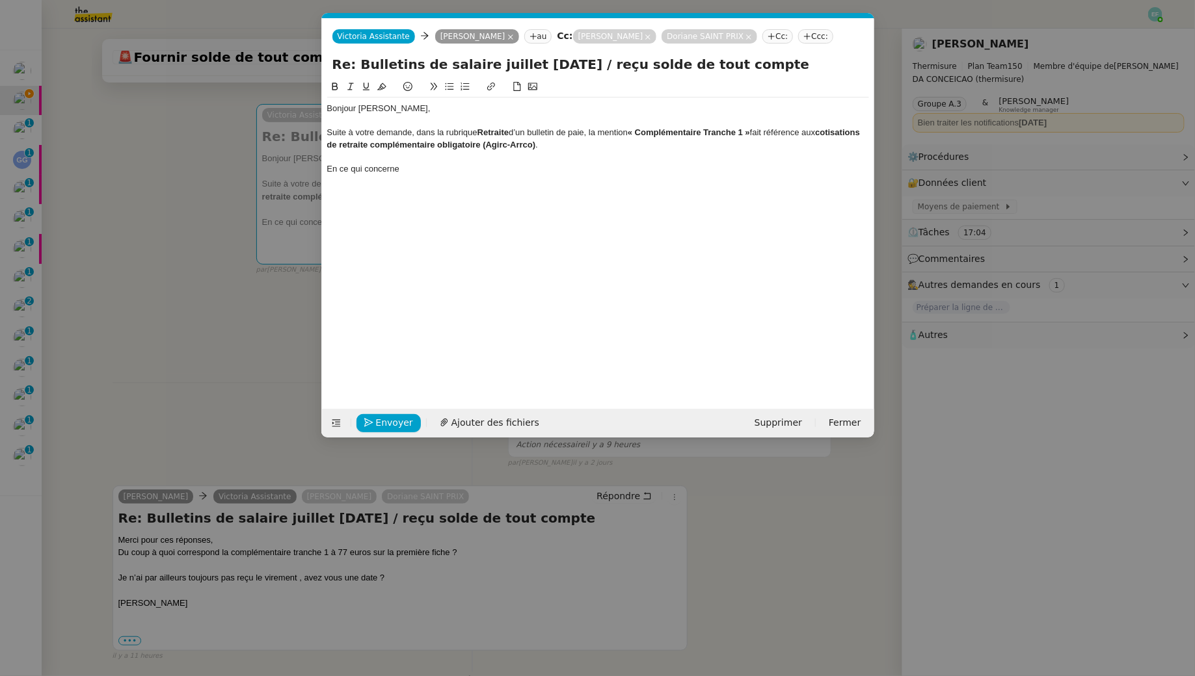
scroll to position [0, 27]
click at [477, 170] on div "En ce qui concerne" at bounding box center [598, 169] width 542 height 12
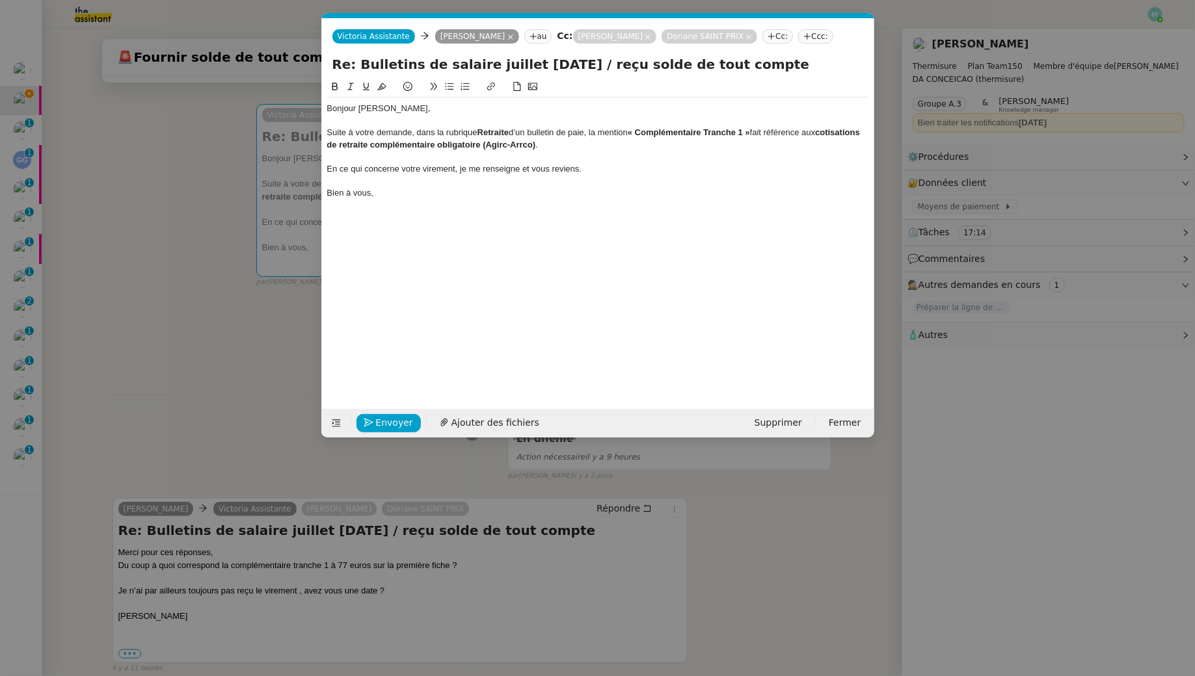
click at [428, 107] on div "Bonjour Alexandra," at bounding box center [598, 109] width 542 height 12
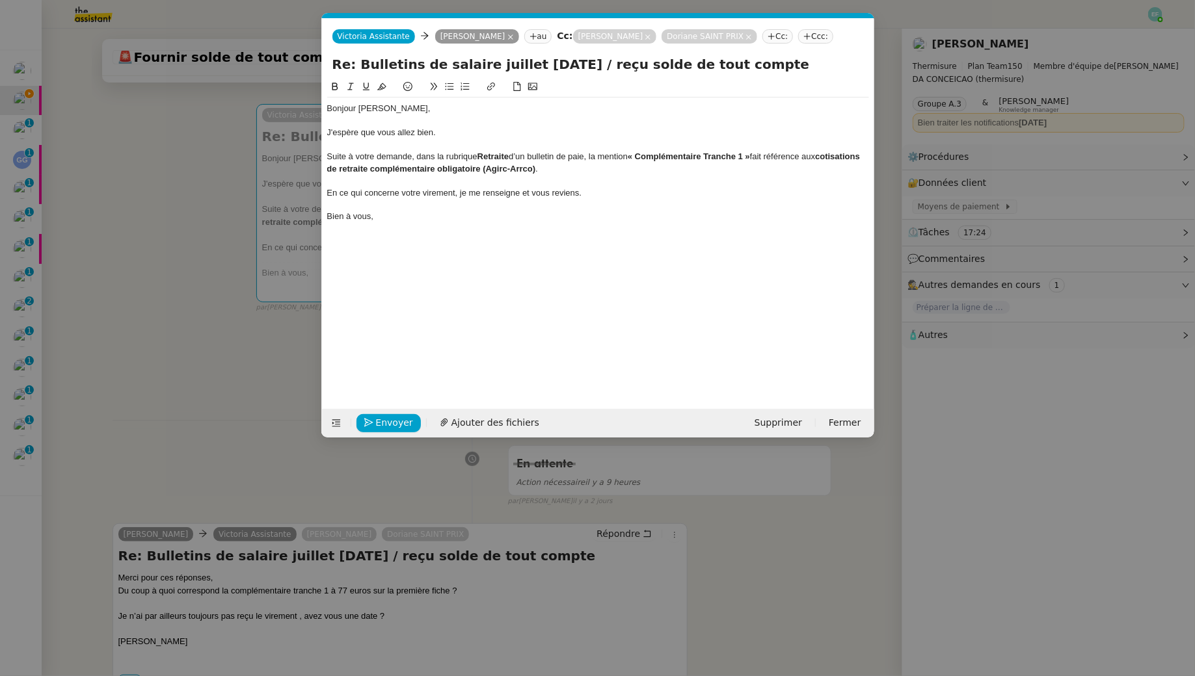
click at [457, 183] on div at bounding box center [598, 181] width 542 height 12
click at [588, 170] on div "Suite à votre demande, dans la rubrique Retraite d’un bulletin de paie, la ment…" at bounding box center [598, 163] width 542 height 24
click at [569, 219] on div "Bien à vous," at bounding box center [598, 217] width 542 height 12
click at [457, 193] on div "En ce qui concerne votre virement, je me renseigne et vous reviens." at bounding box center [598, 193] width 542 height 12
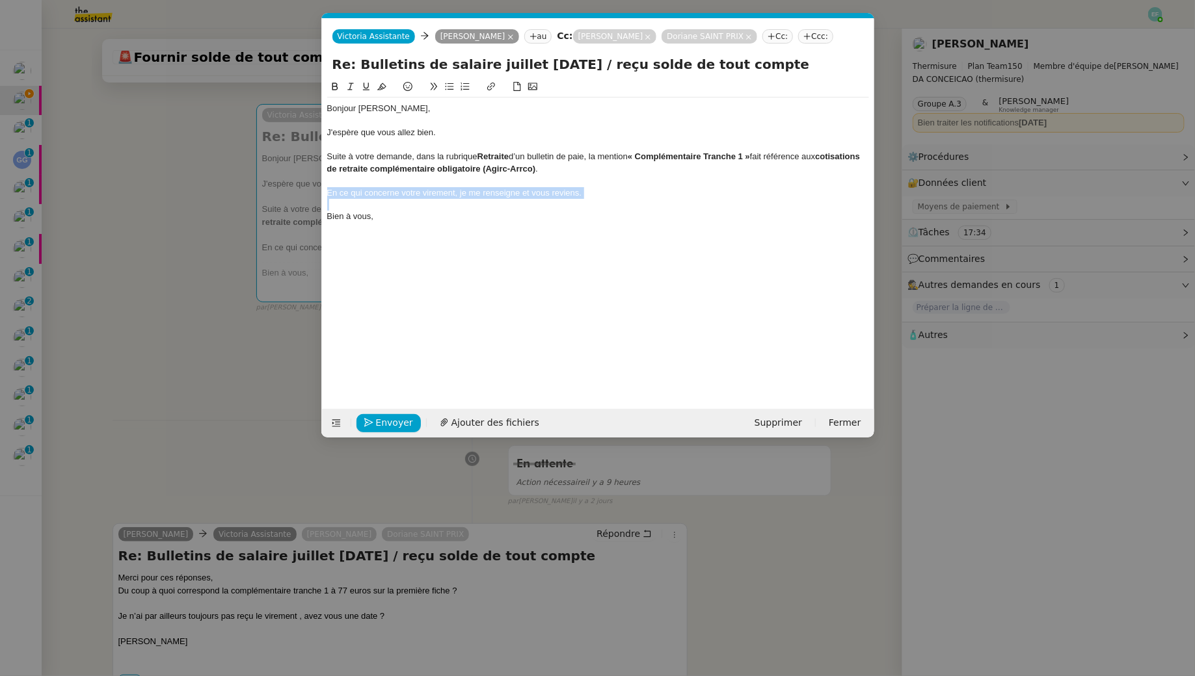
click at [457, 193] on div "En ce qui concerne votre virement, je me renseigne et vous reviens." at bounding box center [598, 193] width 542 height 12
click at [355, 81] on button at bounding box center [351, 86] width 16 height 15
click at [388, 219] on div "Bien à vous," at bounding box center [598, 217] width 542 height 12
click at [379, 425] on span "Envoyer" at bounding box center [394, 423] width 37 height 15
click at [379, 425] on span "Confirmer l'envoi" at bounding box center [415, 423] width 78 height 15
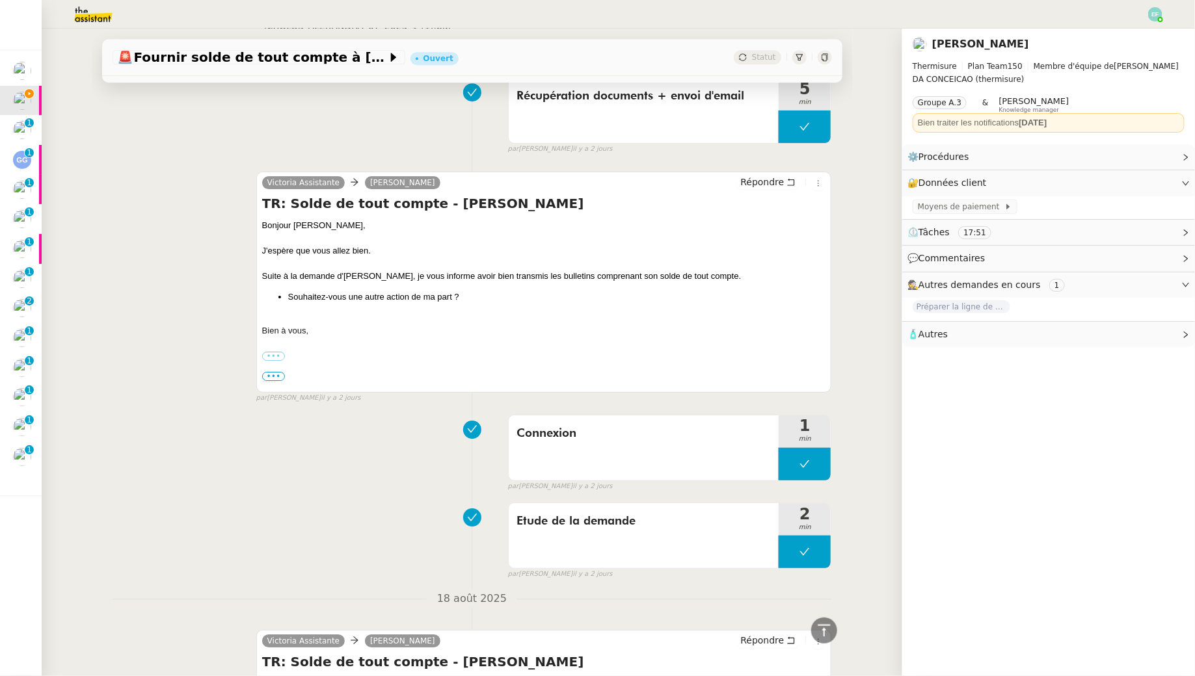
scroll to position [2028, 0]
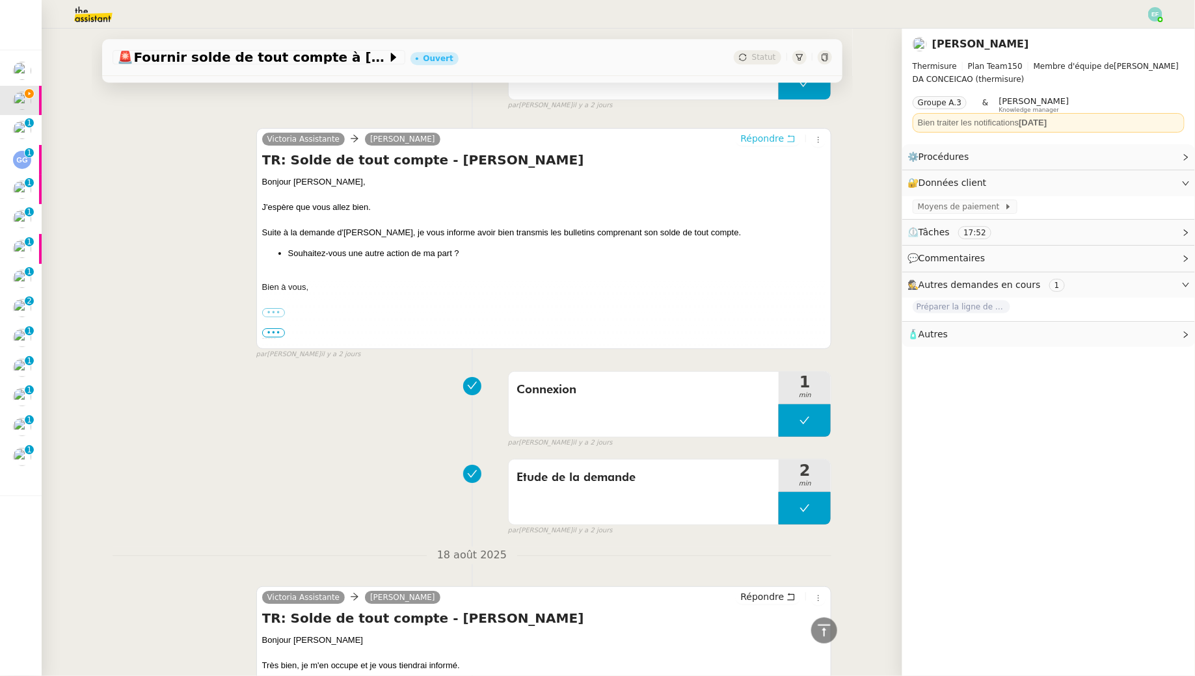
click at [588, 134] on icon at bounding box center [790, 138] width 9 height 9
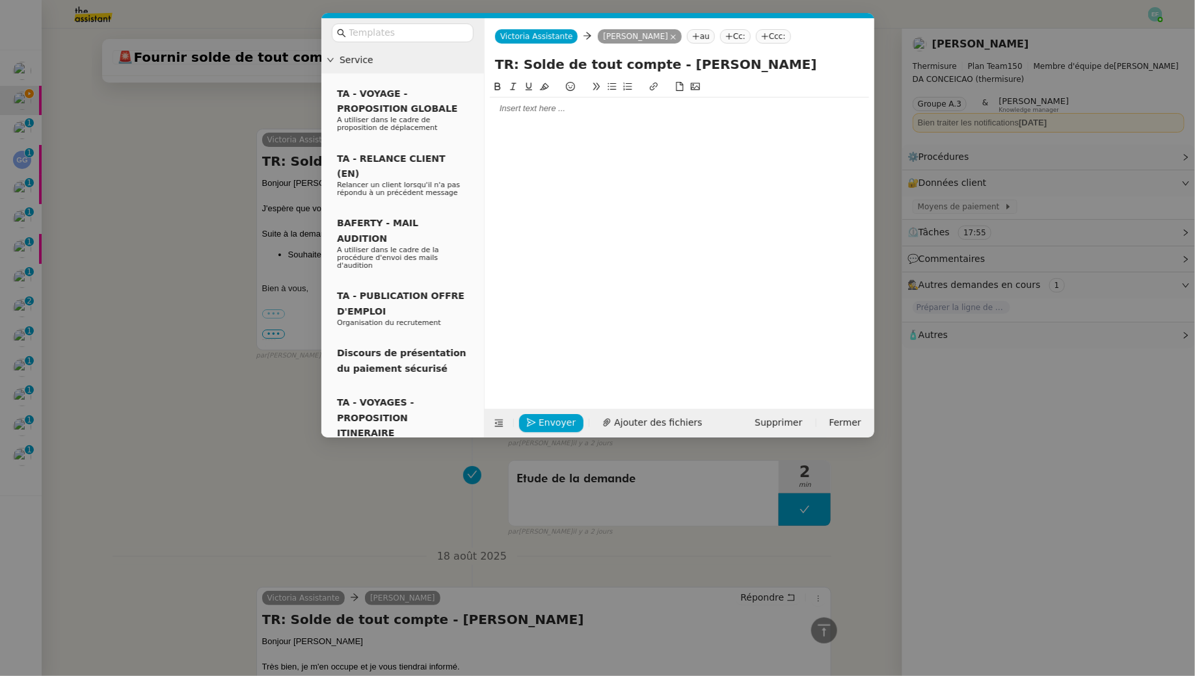
scroll to position [2132, 0]
click at [588, 35] on icon at bounding box center [729, 37] width 8 height 8
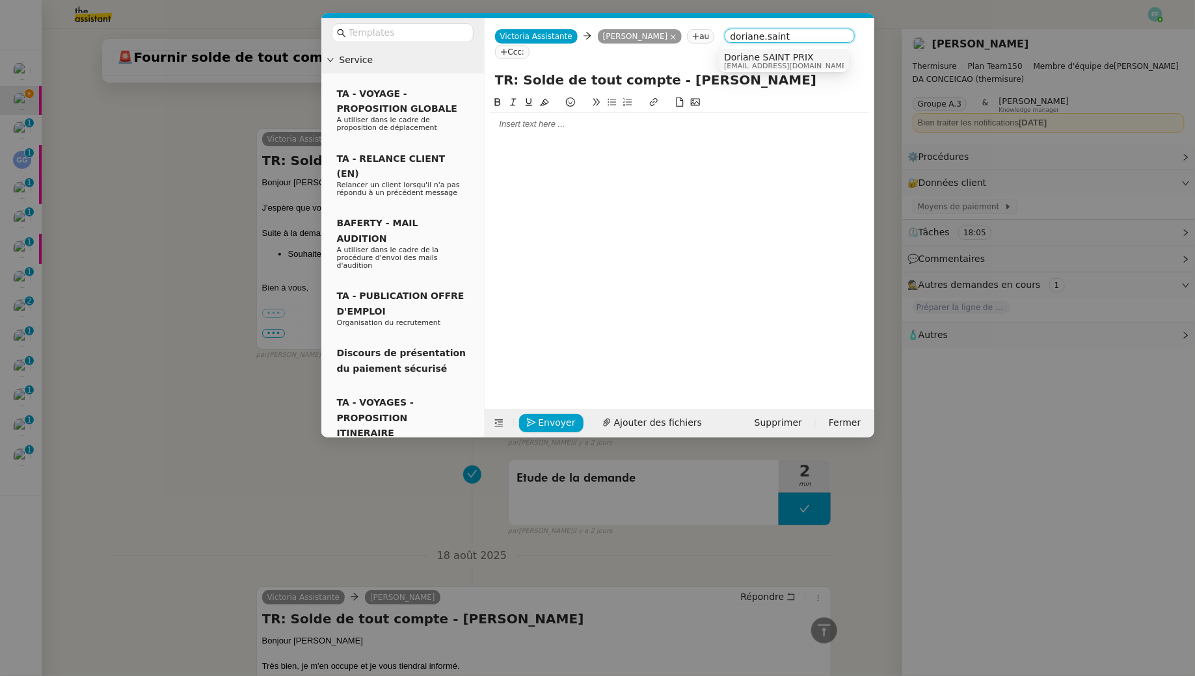
type input "doriane.saint"
click at [588, 70] on nz-option-container "Doriane SAINT PRIX doriane.saint-prix@thermisure.fr" at bounding box center [784, 59] width 130 height 26
click at [588, 56] on span "Doriane SAINT PRIX" at bounding box center [786, 57] width 125 height 10
click at [588, 129] on div at bounding box center [679, 124] width 379 height 12
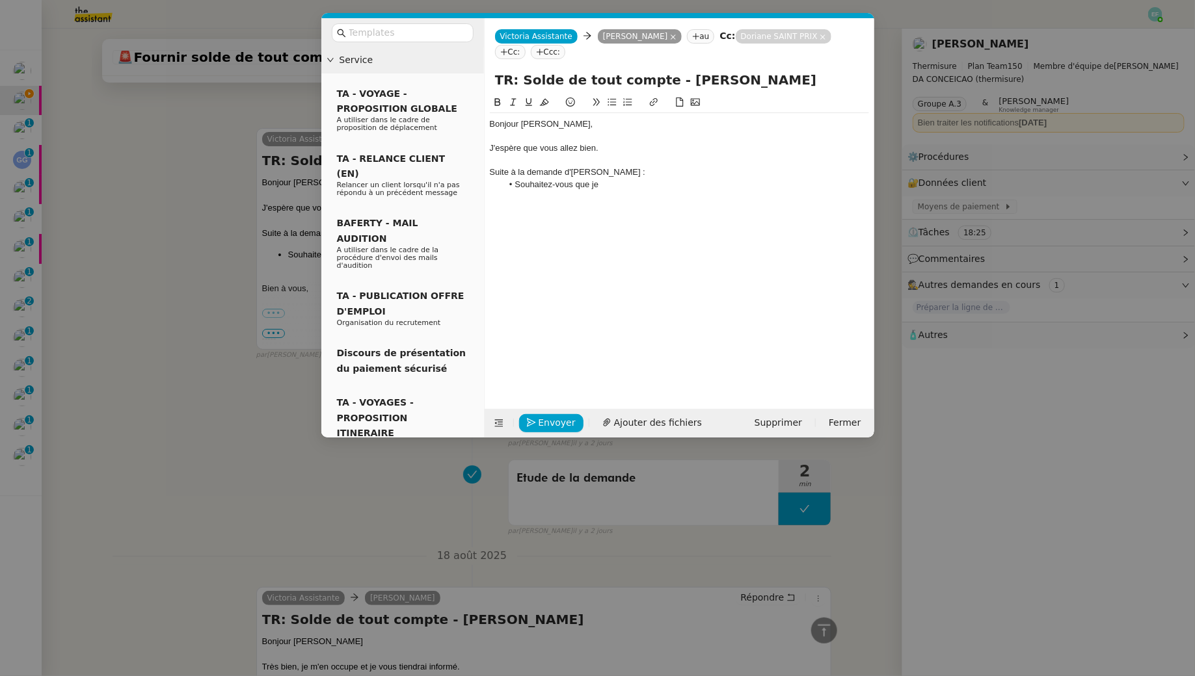
scroll to position [2224, 0]
click at [588, 182] on li "Souhaitez-vous que je prépare sa ligne de virement pour son solde de tout compt…" at bounding box center [685, 185] width 367 height 12
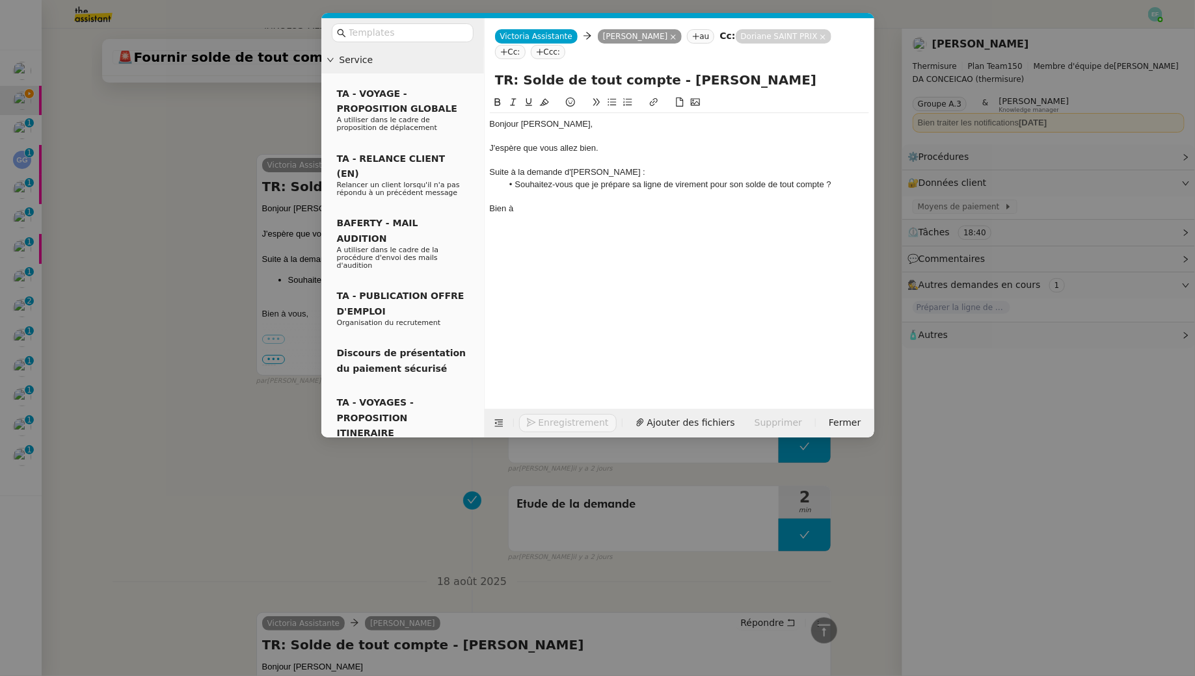
scroll to position [2250, 0]
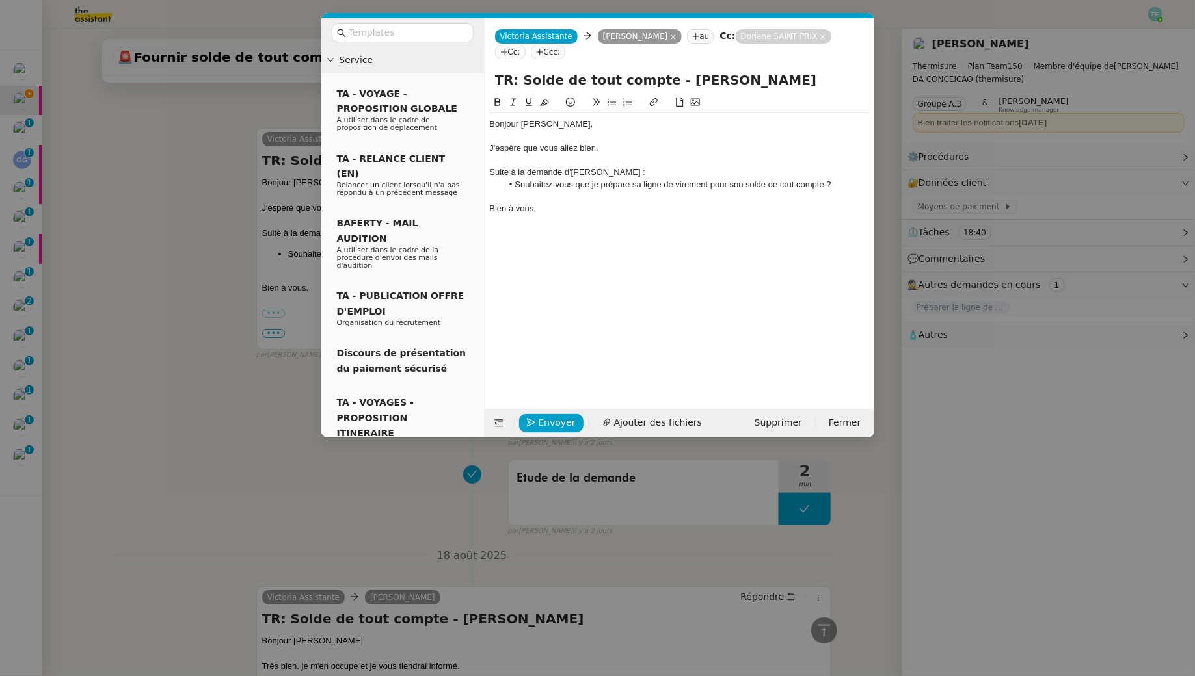
click at [588, 186] on li "Souhaitez-vous que je prépare sa ligne de virement pour son solde de tout compt…" at bounding box center [685, 185] width 367 height 12
click at [588, 206] on div "Bien à vous," at bounding box center [679, 209] width 379 height 12
click at [542, 418] on span "Envoyer" at bounding box center [557, 423] width 37 height 15
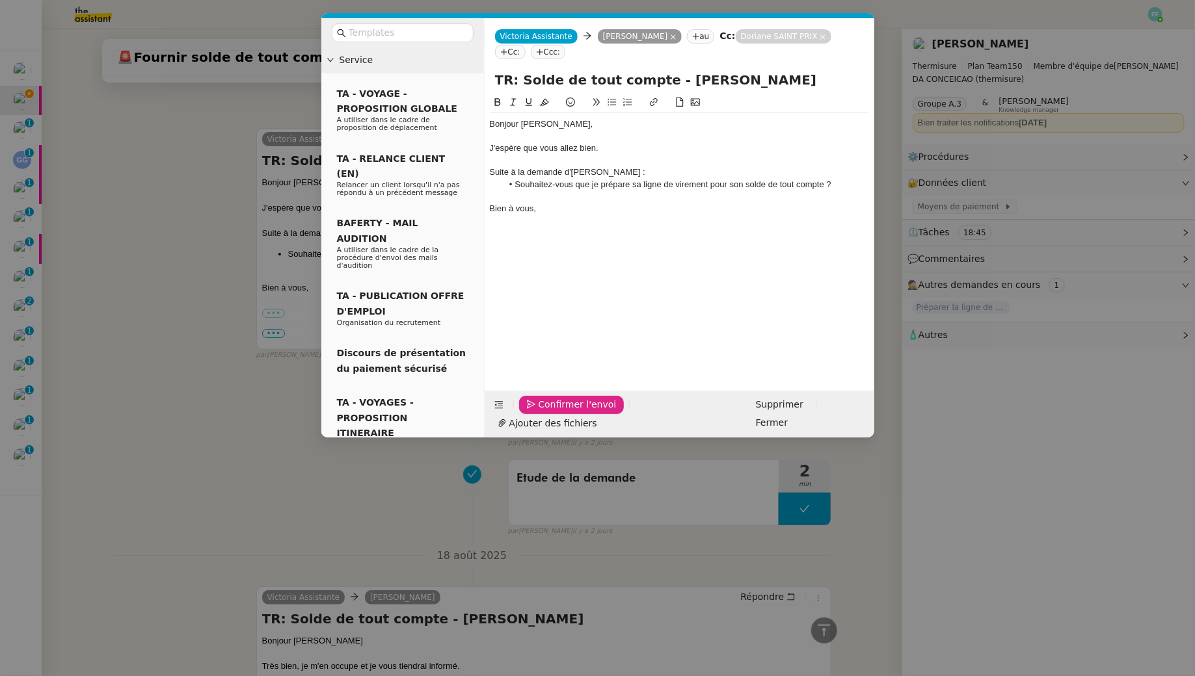
click at [542, 412] on span "Confirmer l'envoi" at bounding box center [578, 404] width 78 height 15
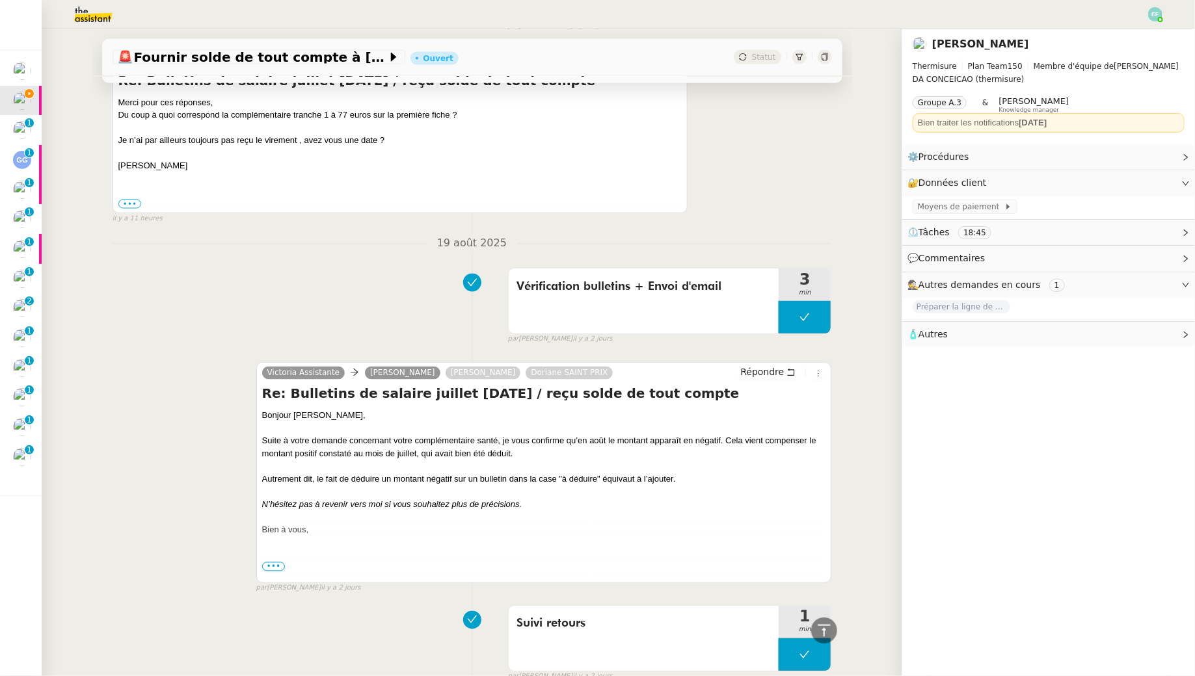
scroll to position [0, 0]
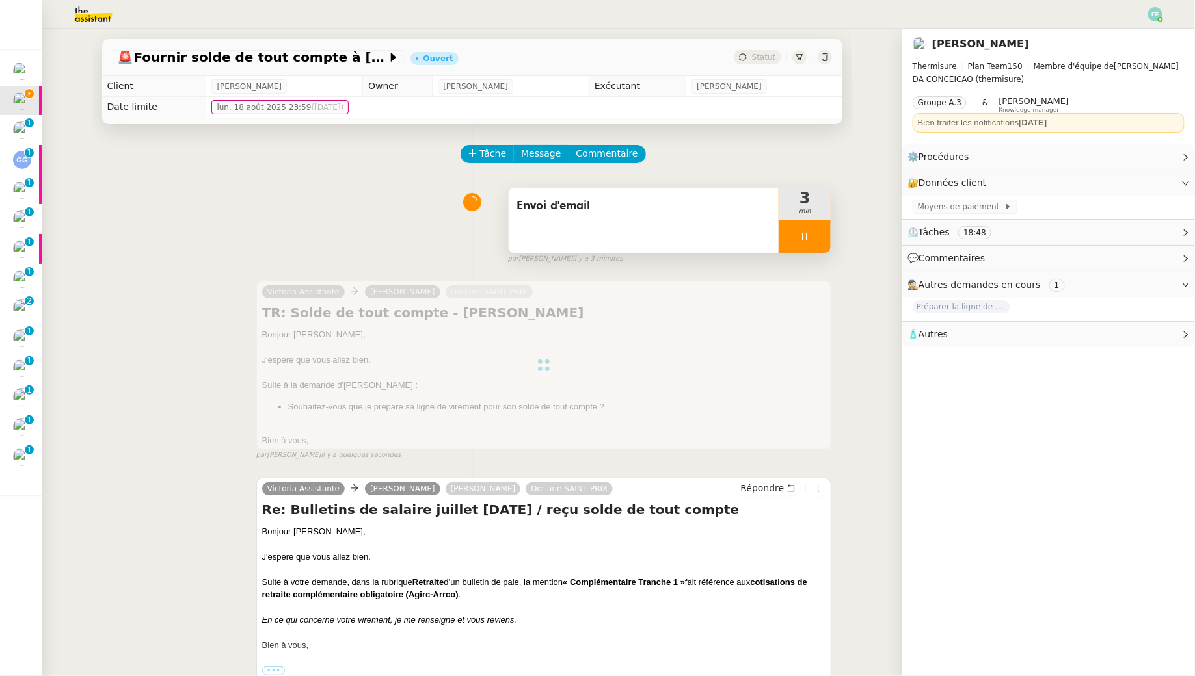
click at [588, 224] on div "Envoi d'email" at bounding box center [644, 220] width 271 height 65
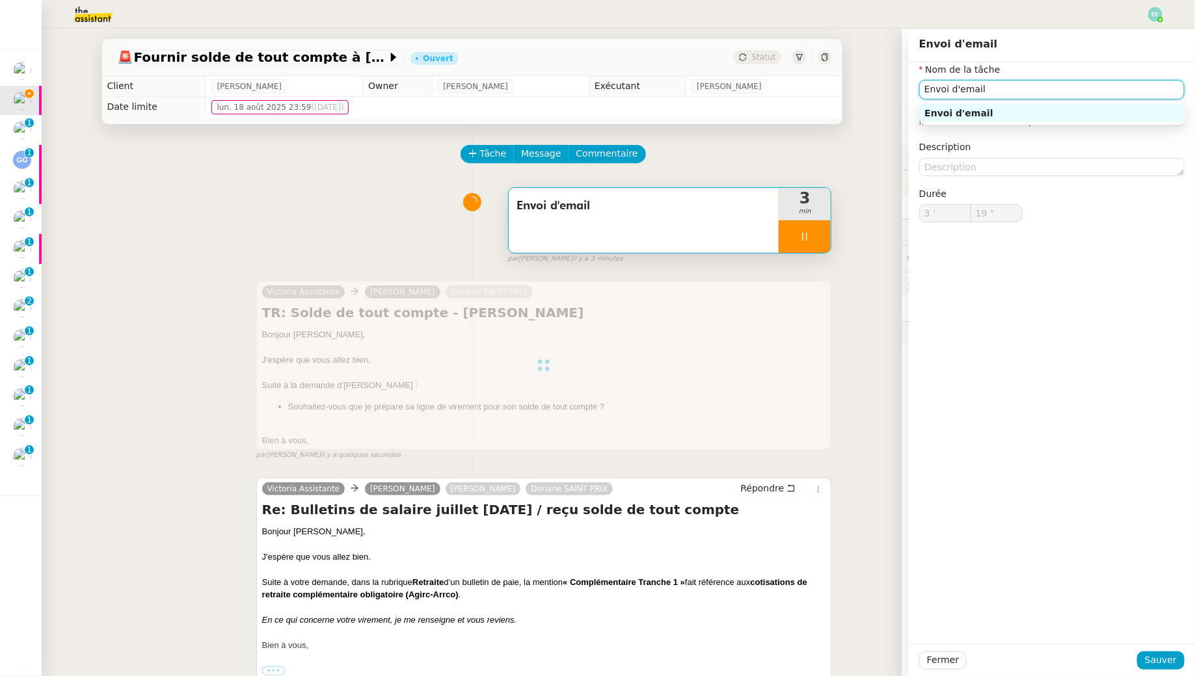
click at [588, 92] on input "Envoi d'email" at bounding box center [1051, 89] width 265 height 19
type input "20 ""
type input "Envoi d'email"
type input "3 '"
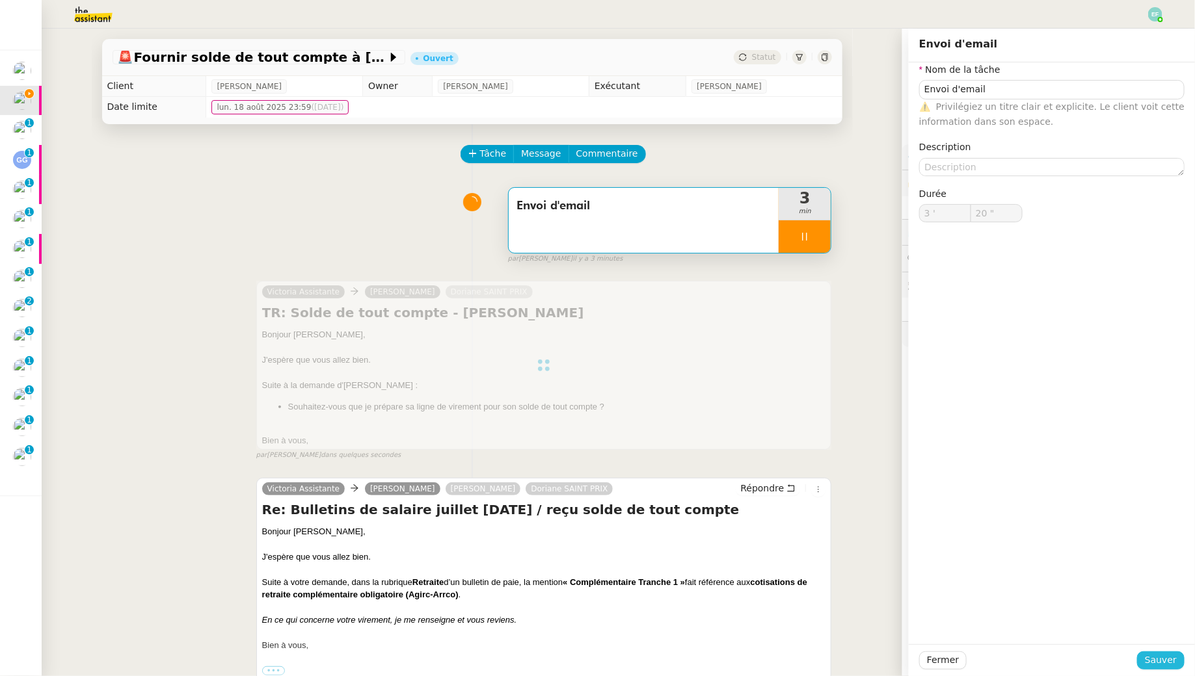
type input "21 ""
click at [588, 615] on span "Sauver" at bounding box center [1161, 660] width 32 height 15
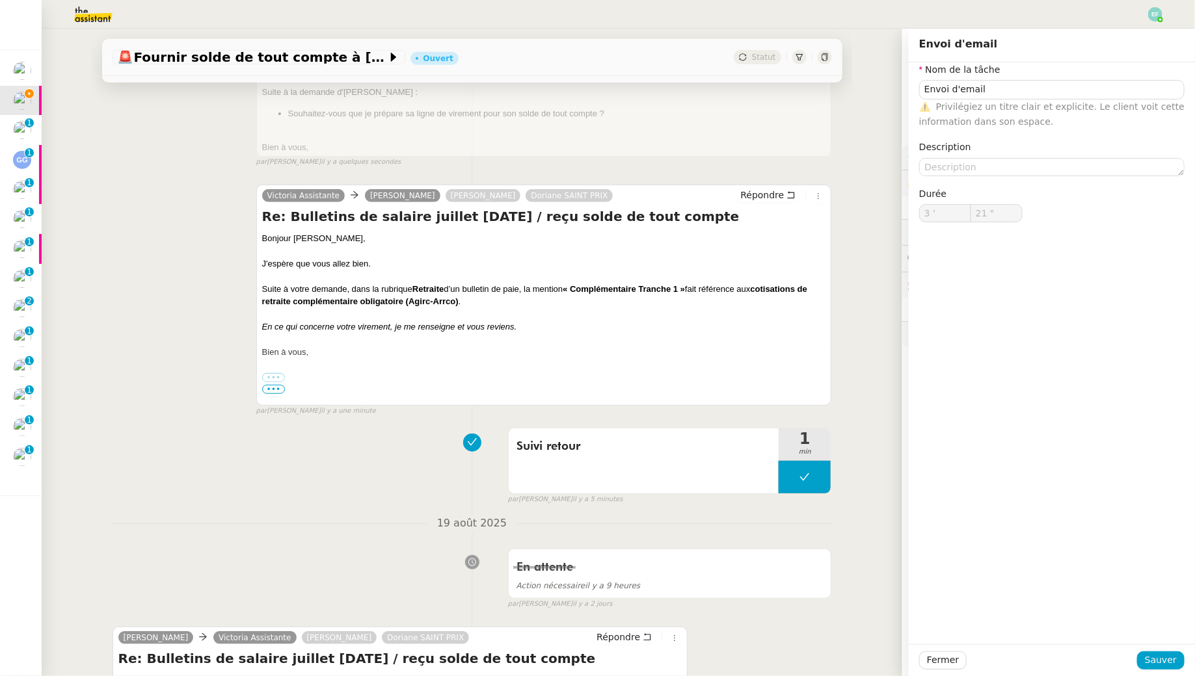
scroll to position [298, 0]
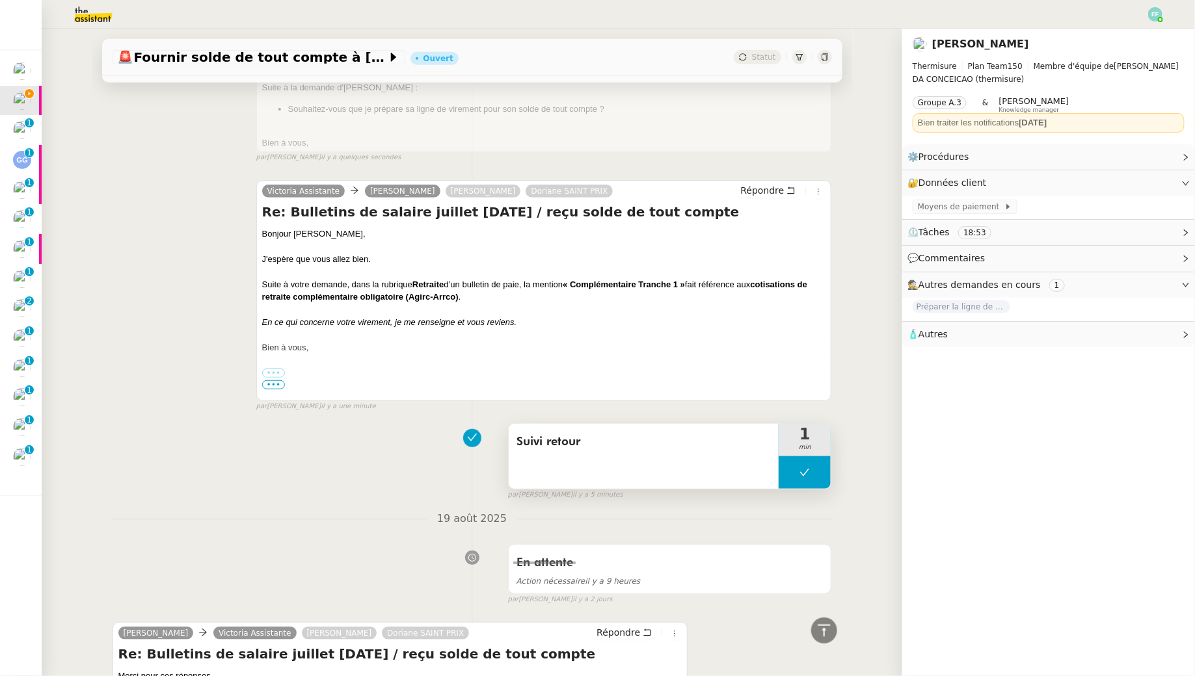
click at [588, 475] on icon at bounding box center [804, 473] width 10 height 10
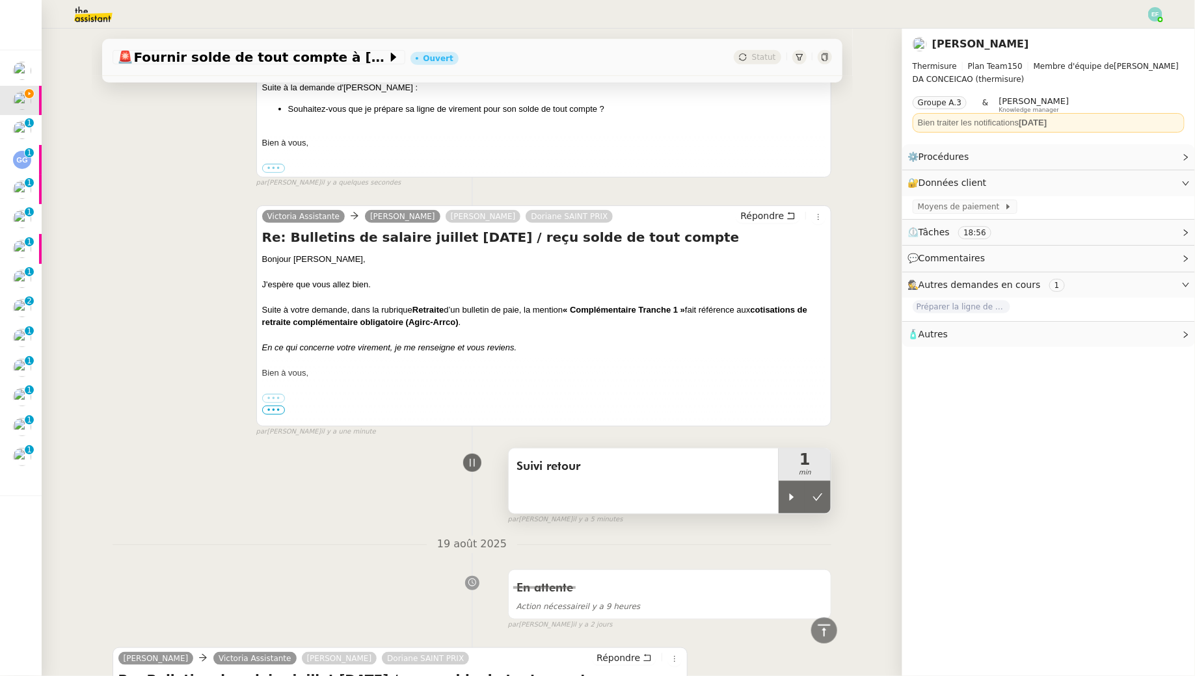
click at [588, 468] on span "min" at bounding box center [804, 473] width 52 height 11
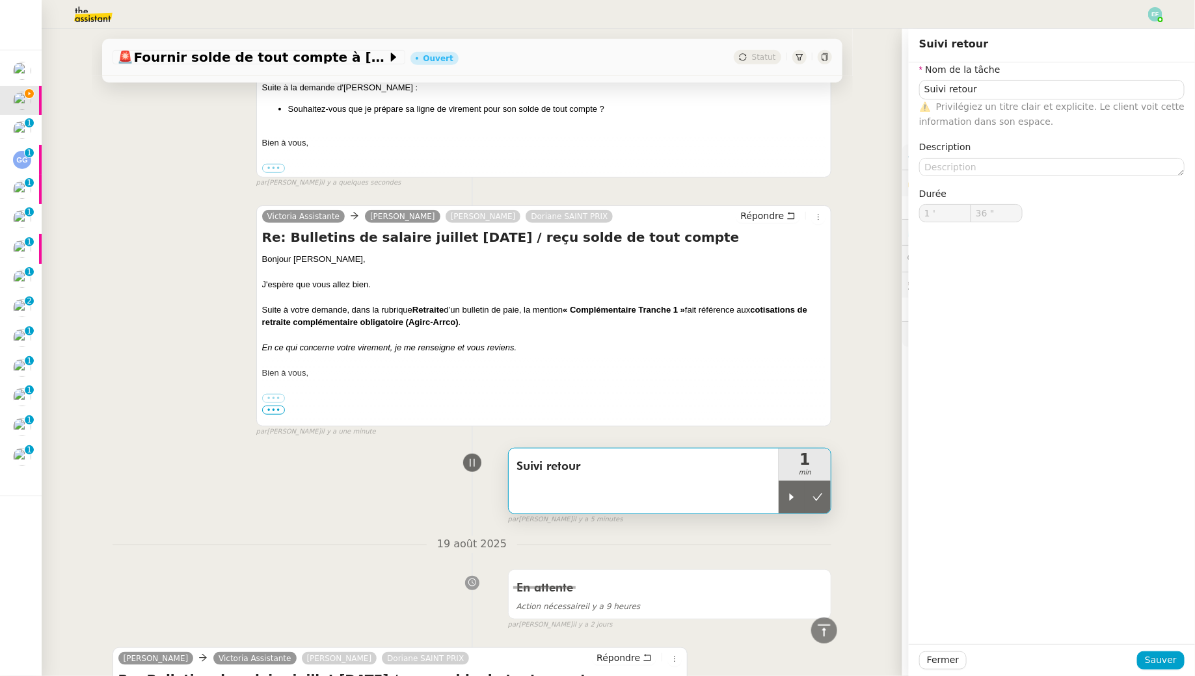
click at [588, 514] on div "par Emelyne F. il y a 5 minutes" at bounding box center [670, 519] width 324 height 11
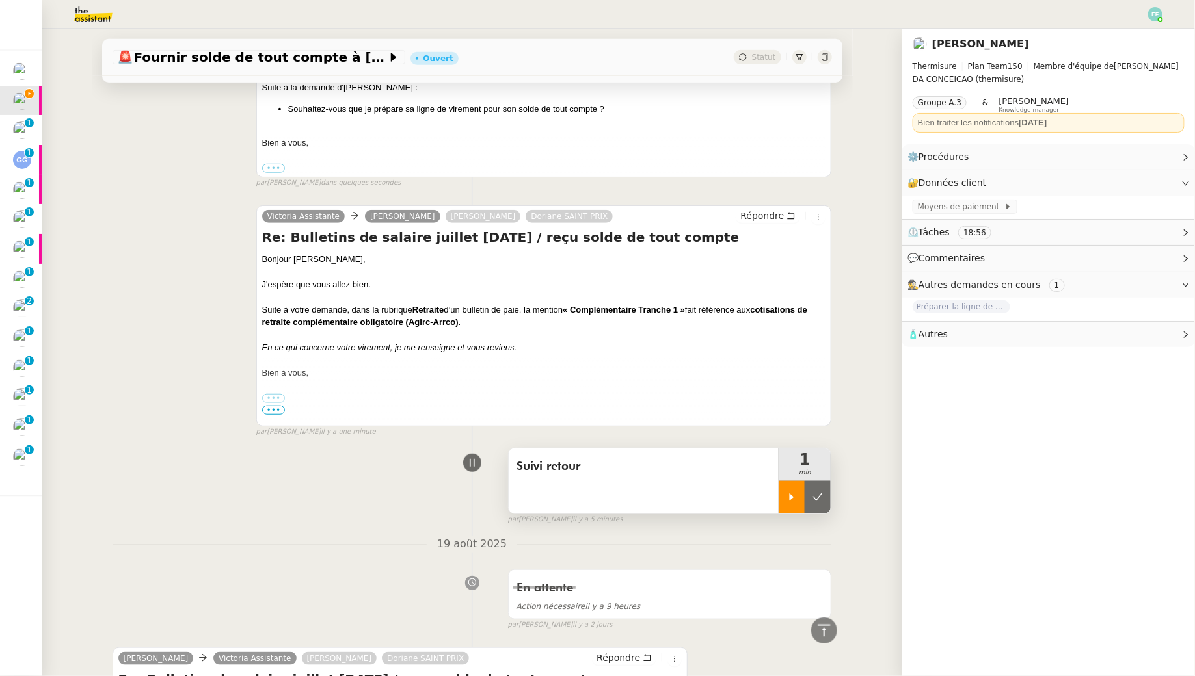
click at [588, 496] on icon at bounding box center [792, 497] width 5 height 7
click at [588, 473] on span "Suivi retour" at bounding box center [643, 467] width 255 height 20
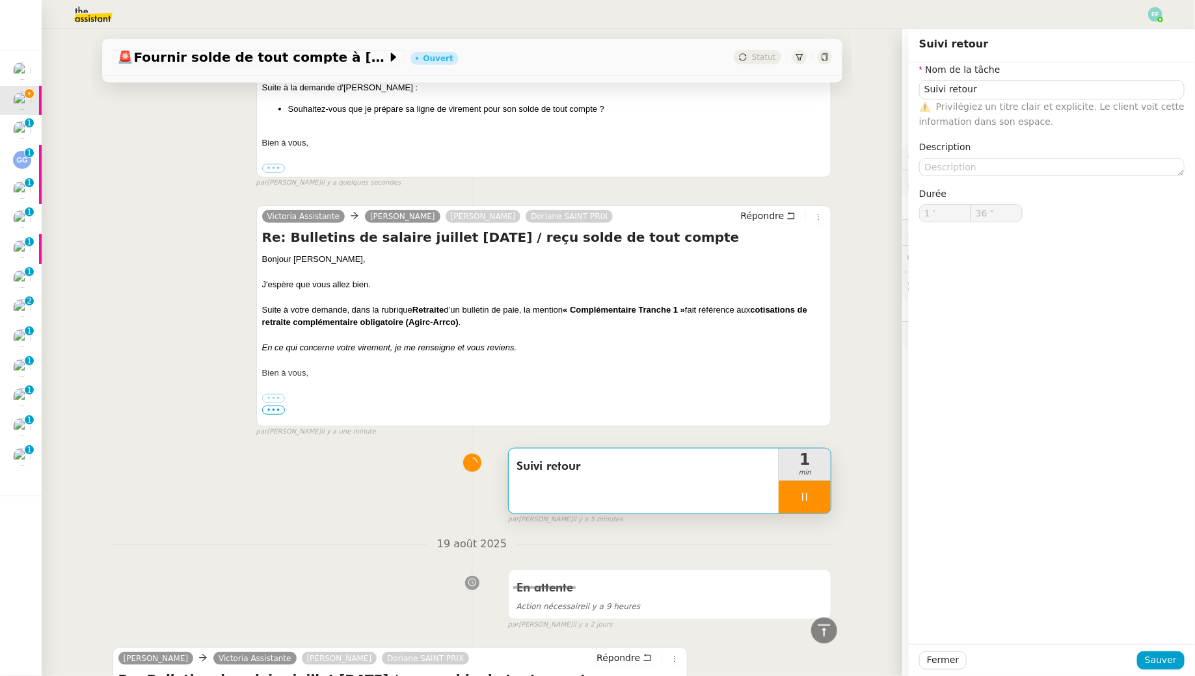
type input "37 ""
click at [588, 87] on input "Suivi retour" at bounding box center [1051, 89] width 265 height 19
type input "Suivi retour"
type input "38 ""
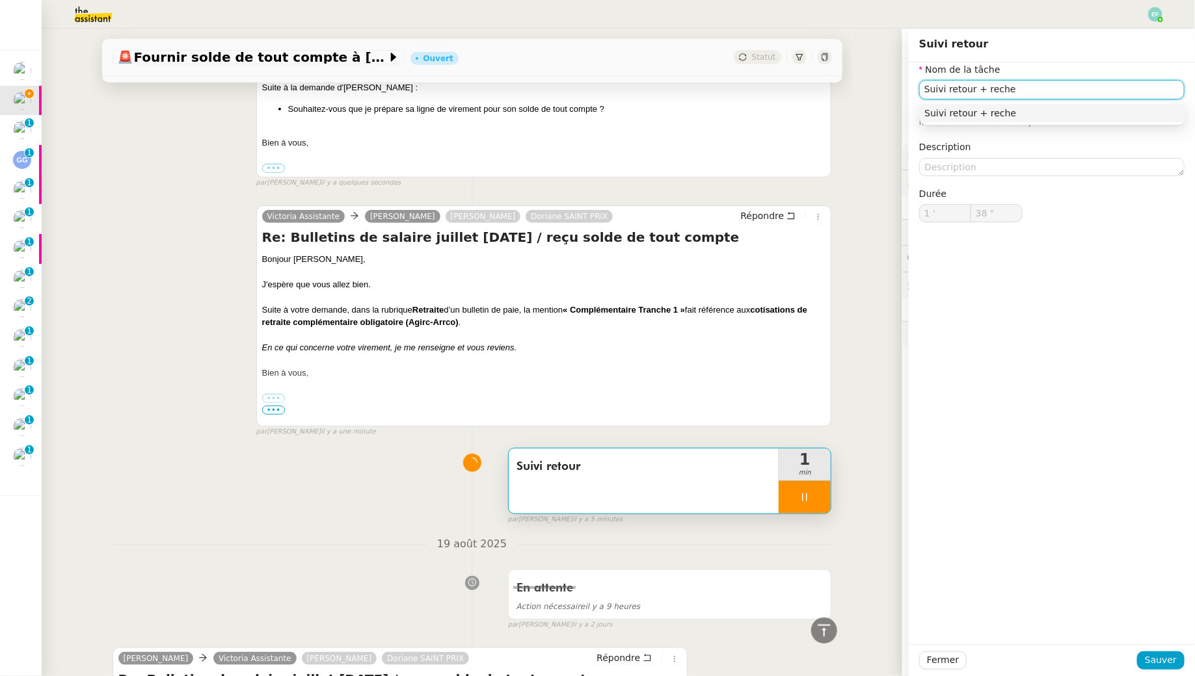
type input "Suivi retour + recher"
type input "39 ""
type input "Suivi retour + recherche"
type input "40 ""
type input "Suivi retour + recherche"
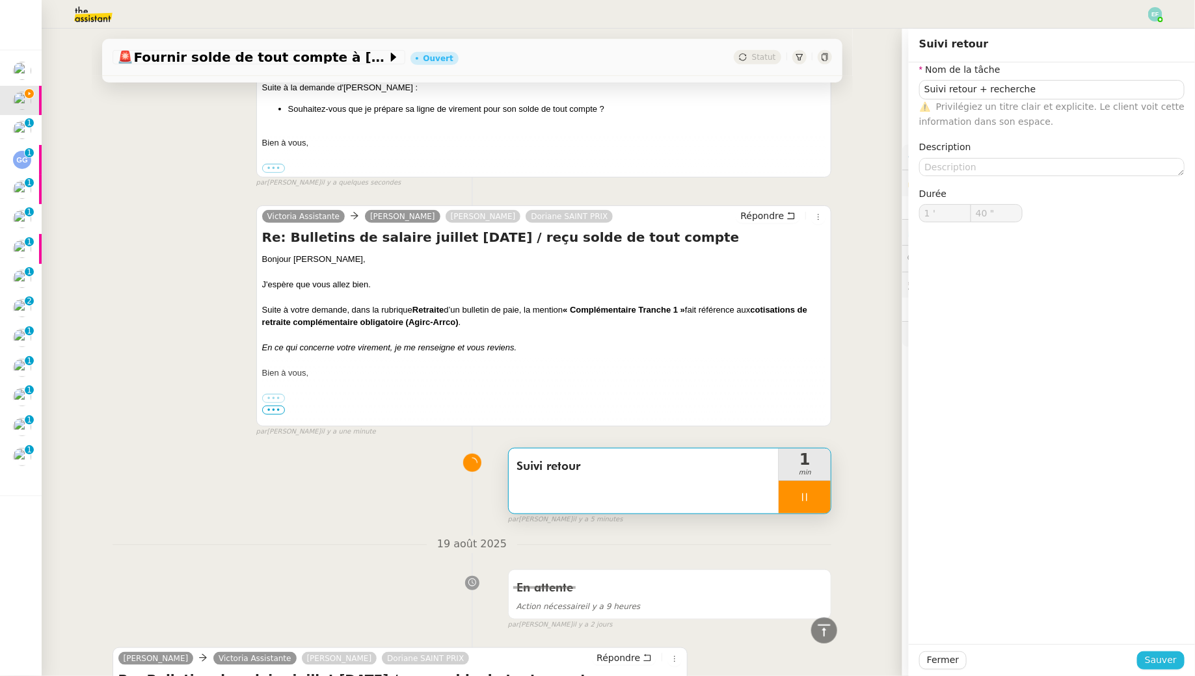
click at [588, 615] on span "Sauver" at bounding box center [1161, 660] width 32 height 15
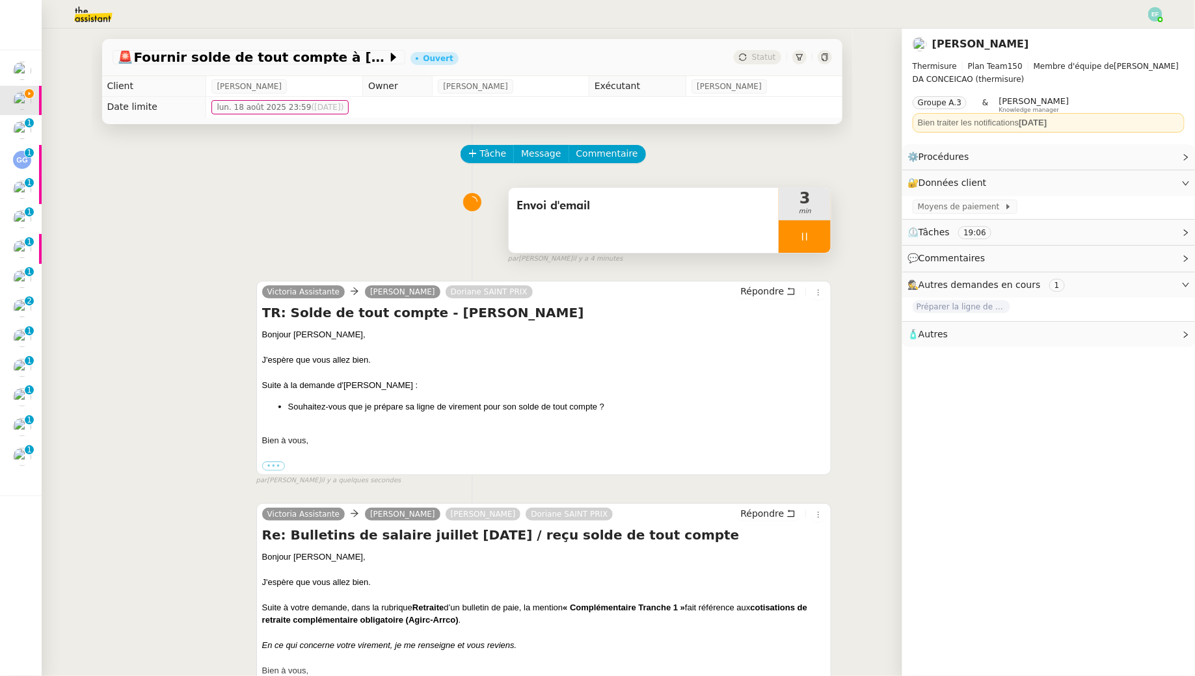
click at [588, 233] on div "Envoi d'email" at bounding box center [644, 220] width 271 height 65
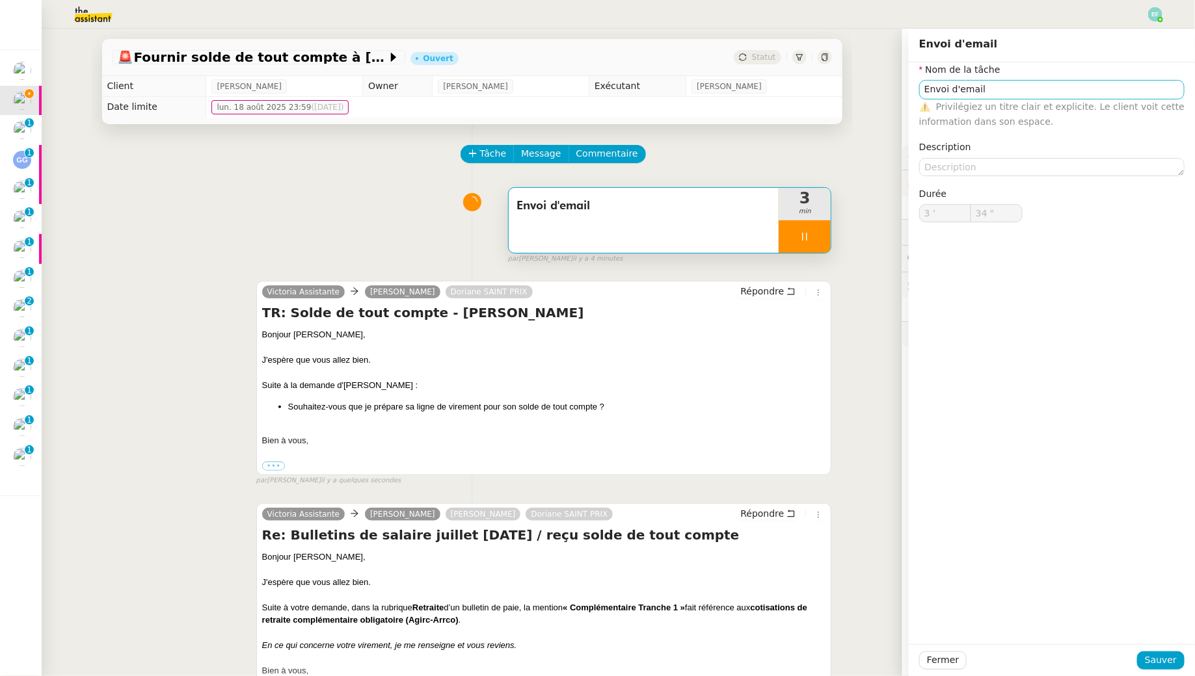
type input "35 ""
click at [588, 90] on input "Envoi d'email" at bounding box center [1051, 89] width 265 height 19
type input "Envois d'email"
type input "37 ""
type input "Envois d'email"
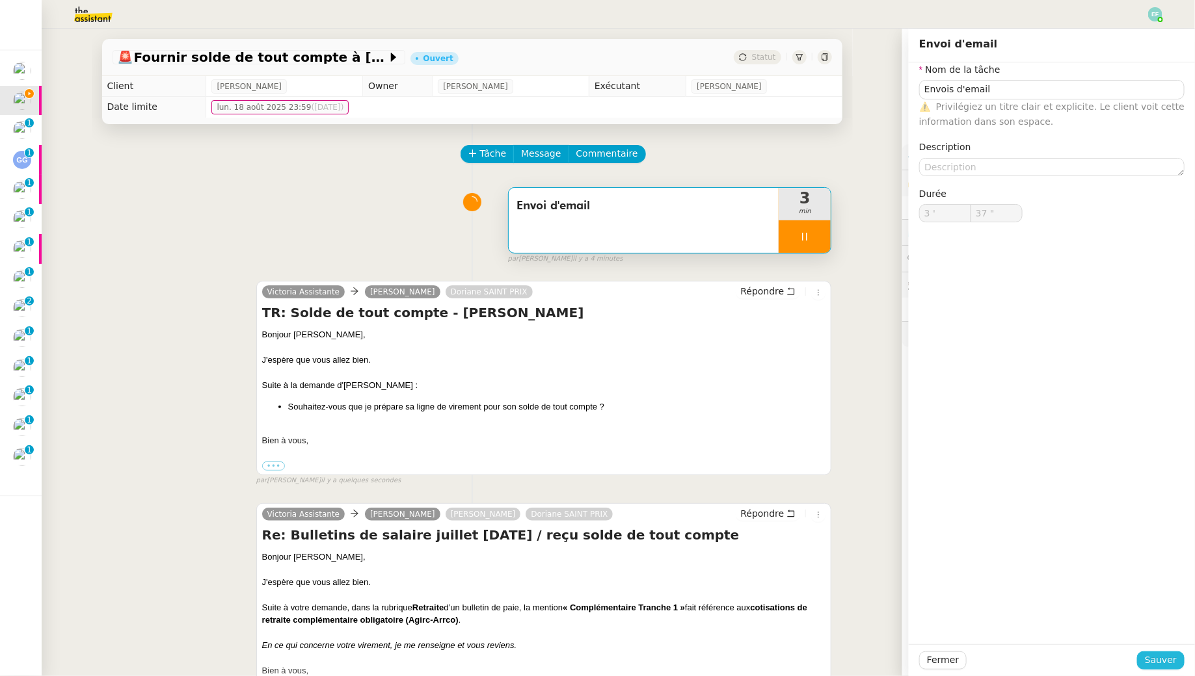
click at [588, 615] on span "Sauver" at bounding box center [1161, 660] width 32 height 15
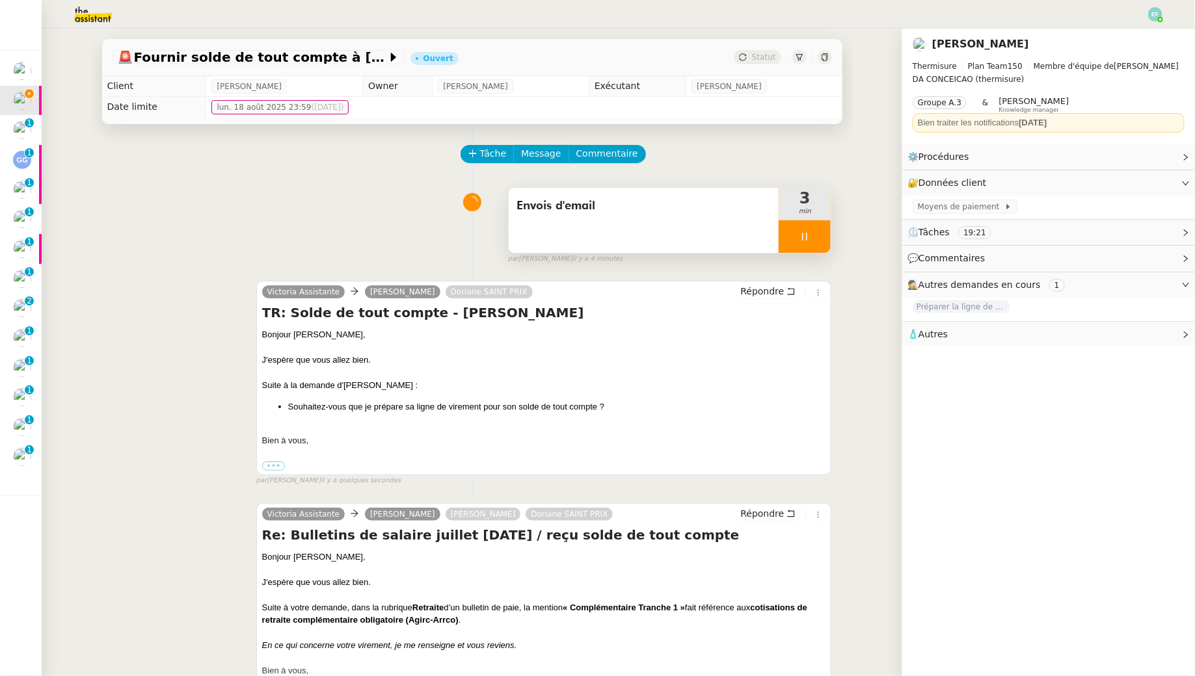
click at [588, 240] on div at bounding box center [804, 236] width 52 height 33
click at [588, 240] on icon at bounding box center [817, 237] width 10 height 10
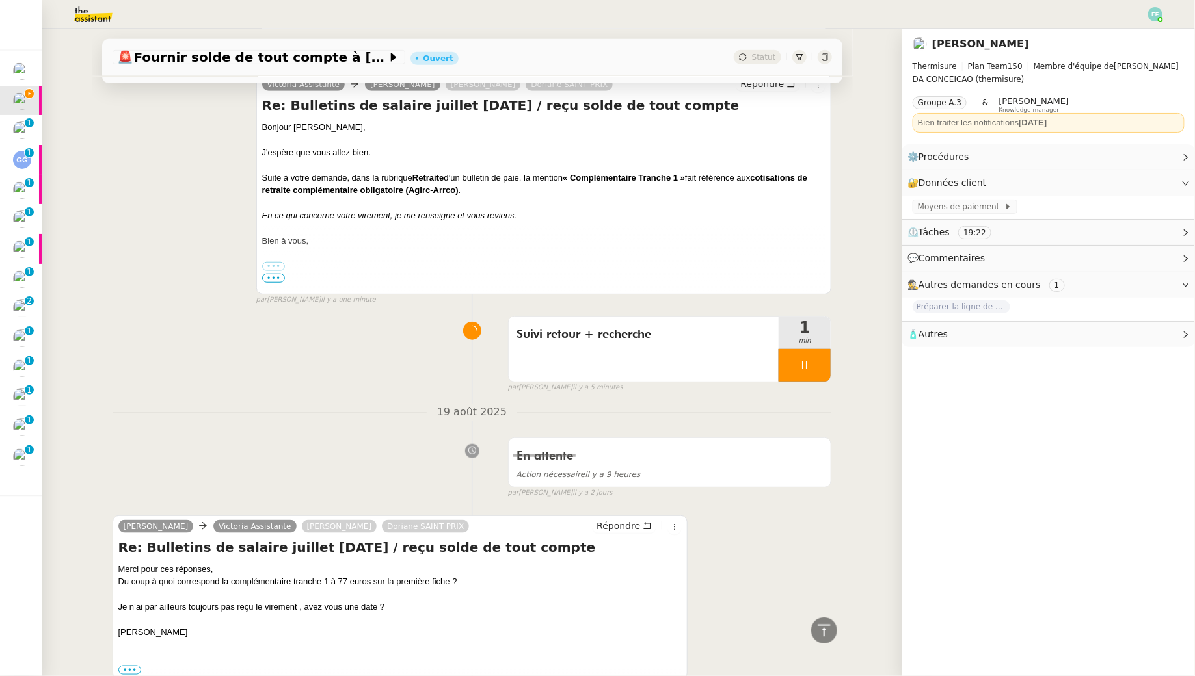
scroll to position [387, 0]
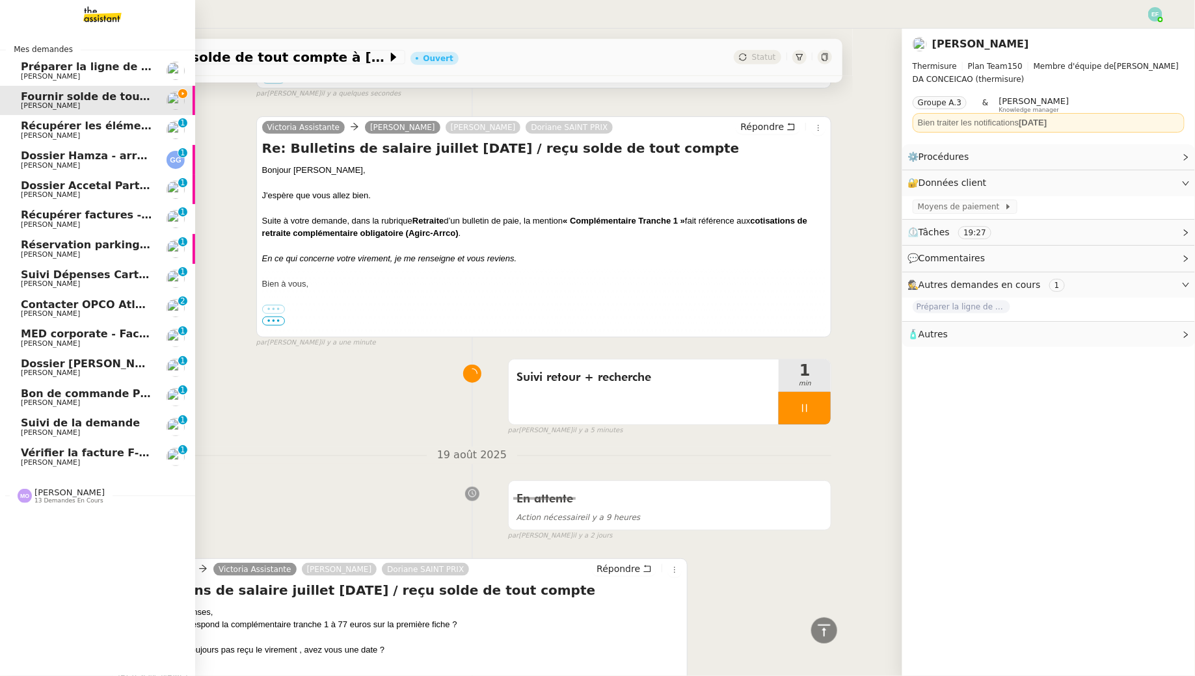
click at [34, 135] on span "[PERSON_NAME]" at bounding box center [50, 135] width 59 height 8
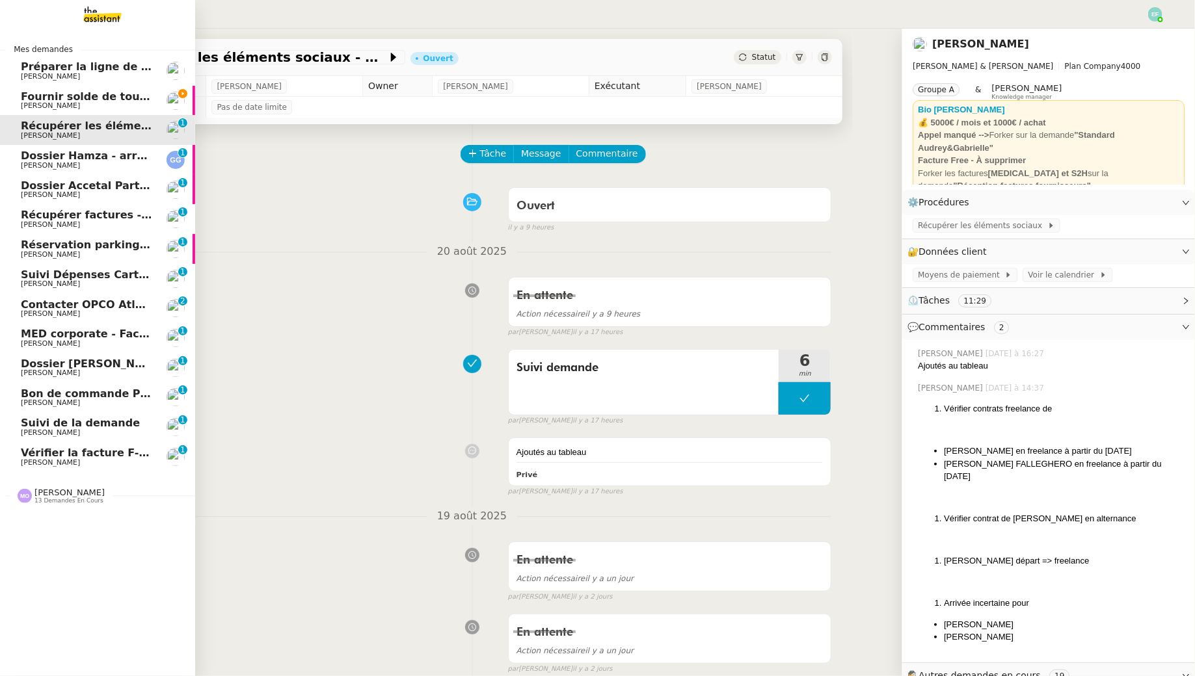
click at [29, 167] on span "Guillaume Gras" at bounding box center [50, 165] width 59 height 8
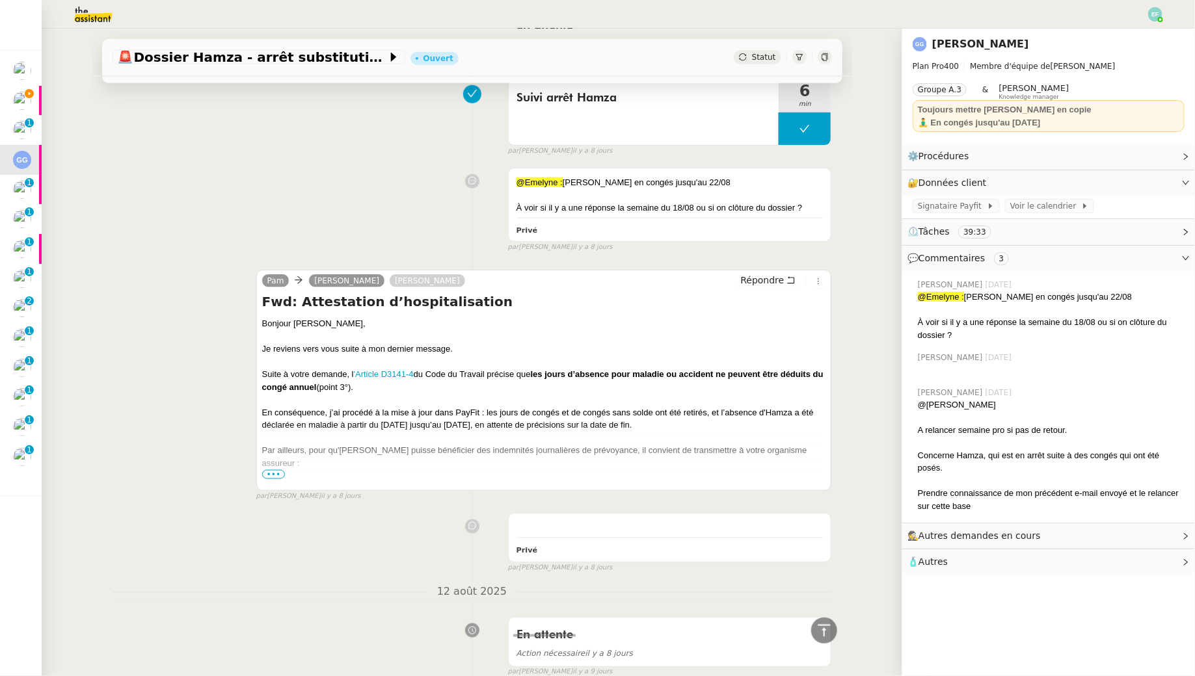
scroll to position [639, 0]
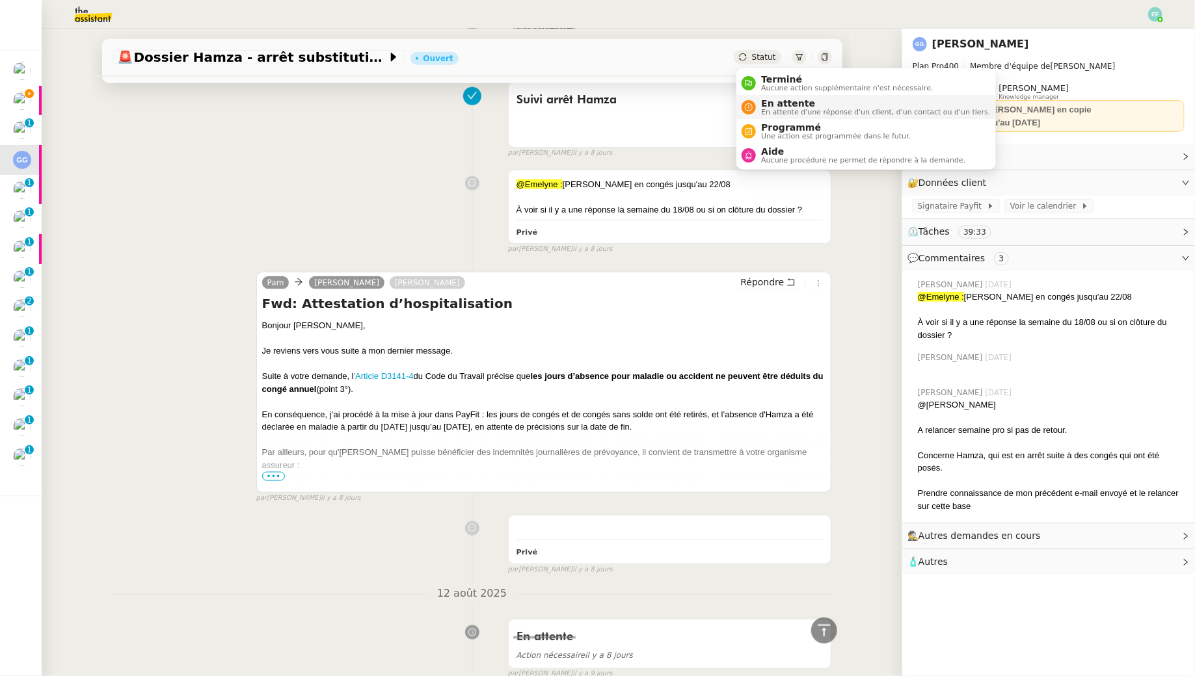
click at [588, 102] on span "En attente" at bounding box center [875, 103] width 229 height 10
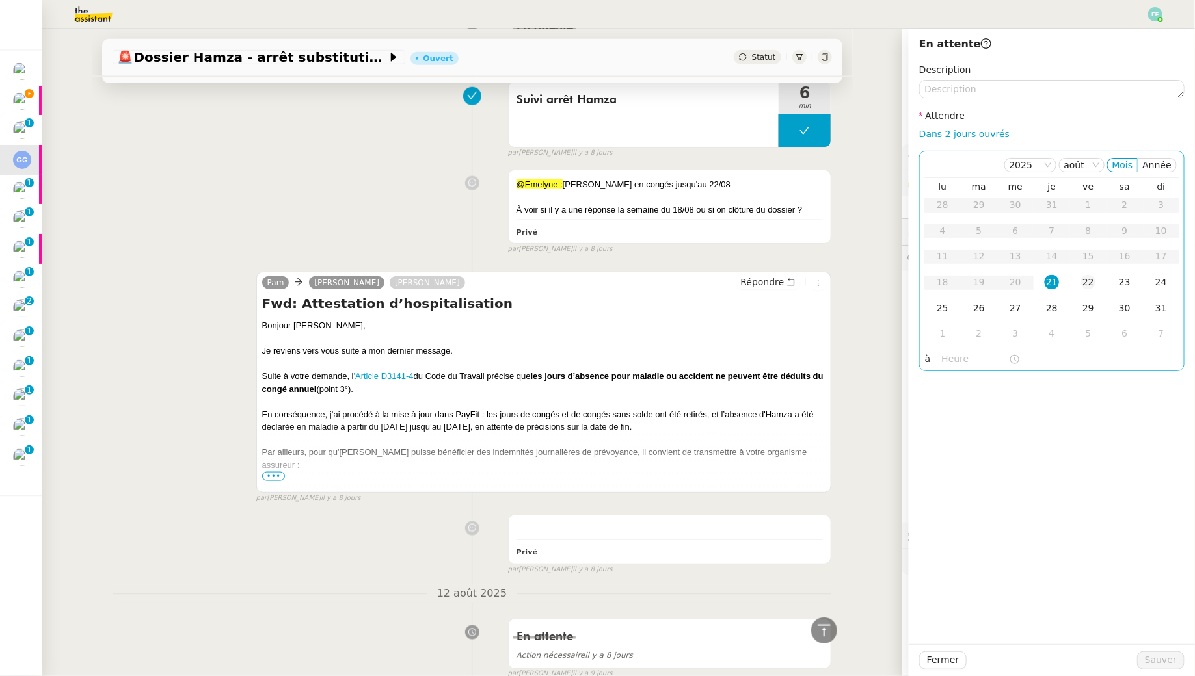
click at [588, 279] on div "22" at bounding box center [1088, 282] width 14 height 14
click at [588, 615] on span "Sauver" at bounding box center [1161, 660] width 32 height 15
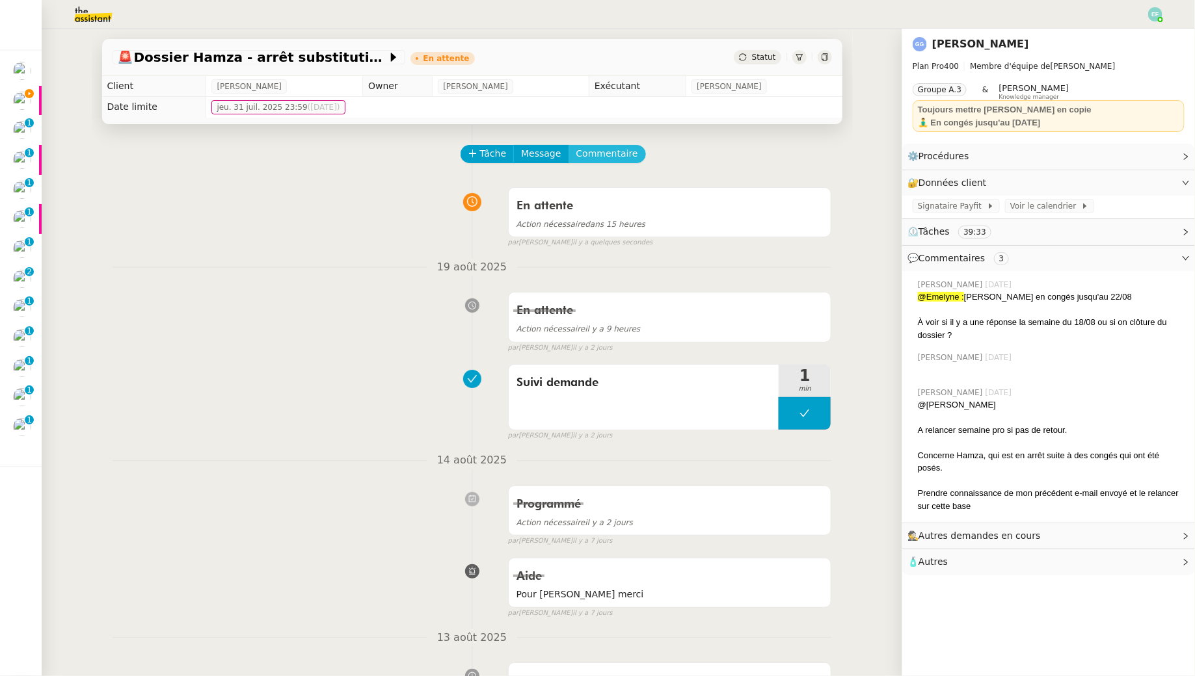
click at [588, 150] on span "Commentaire" at bounding box center [607, 153] width 62 height 15
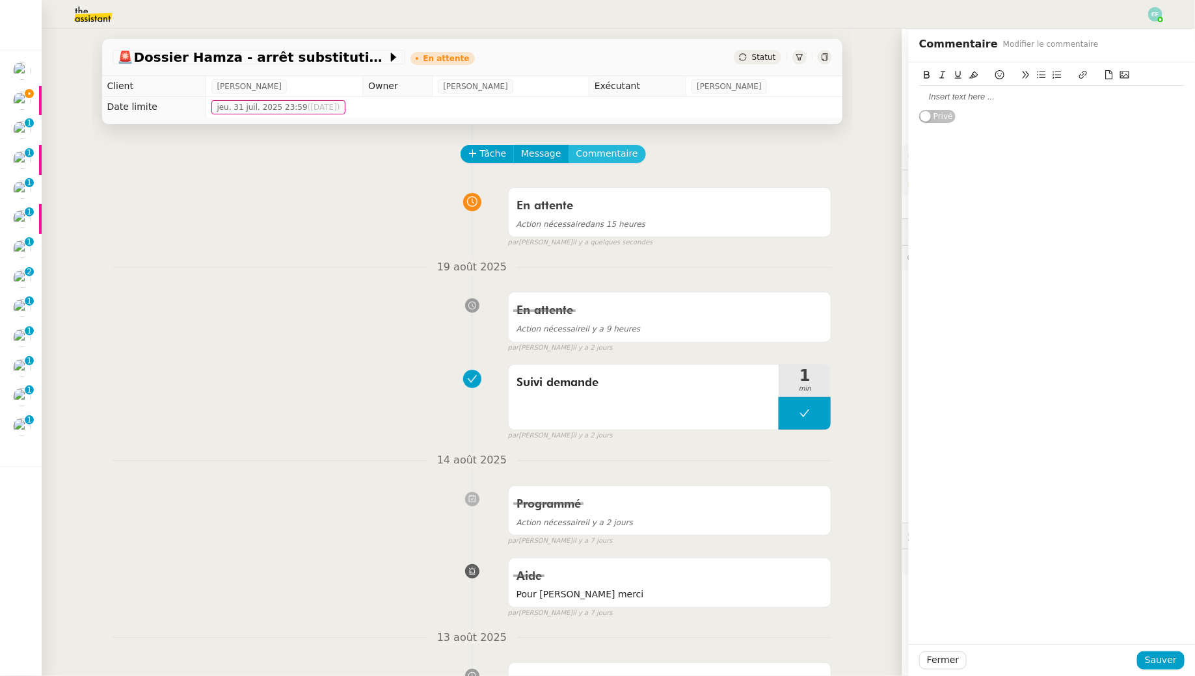
click at [568, 145] on button "Commentaire" at bounding box center [606, 154] width 77 height 18
click at [588, 94] on div at bounding box center [1051, 97] width 265 height 12
click at [588, 615] on span "Sauver" at bounding box center [1161, 660] width 32 height 15
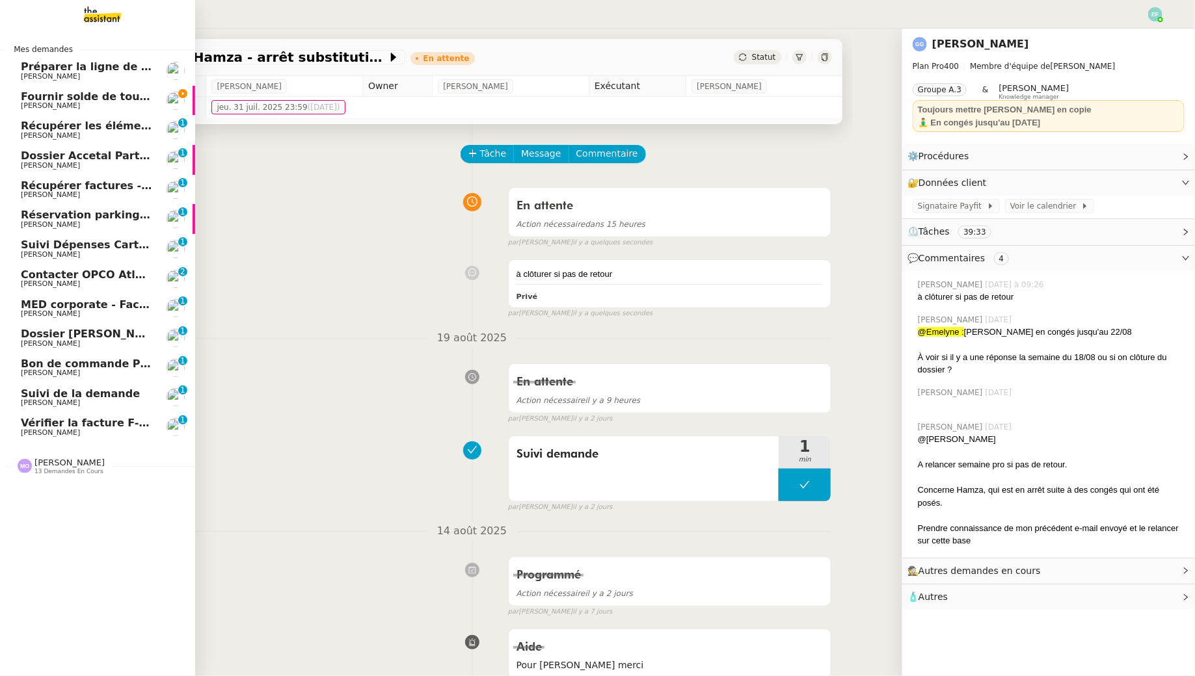
click at [35, 128] on span "Récupérer les éléments sociaux - août 2025" at bounding box center [150, 126] width 258 height 12
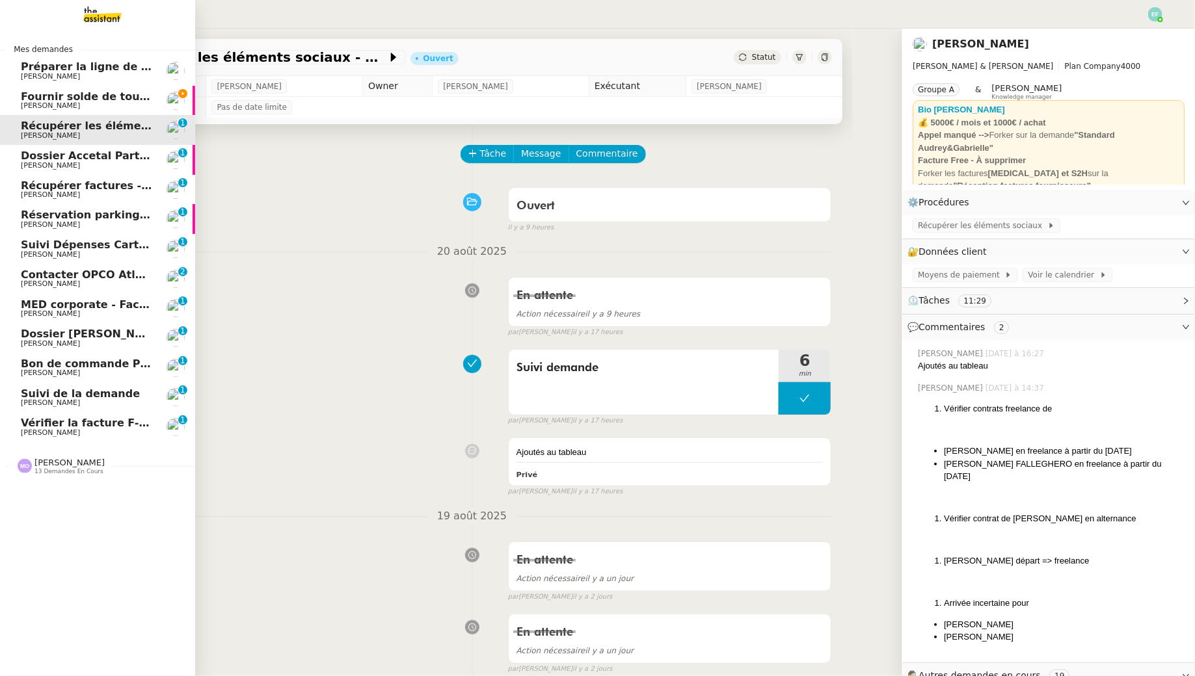
click at [31, 162] on span "[PERSON_NAME]" at bounding box center [50, 165] width 59 height 8
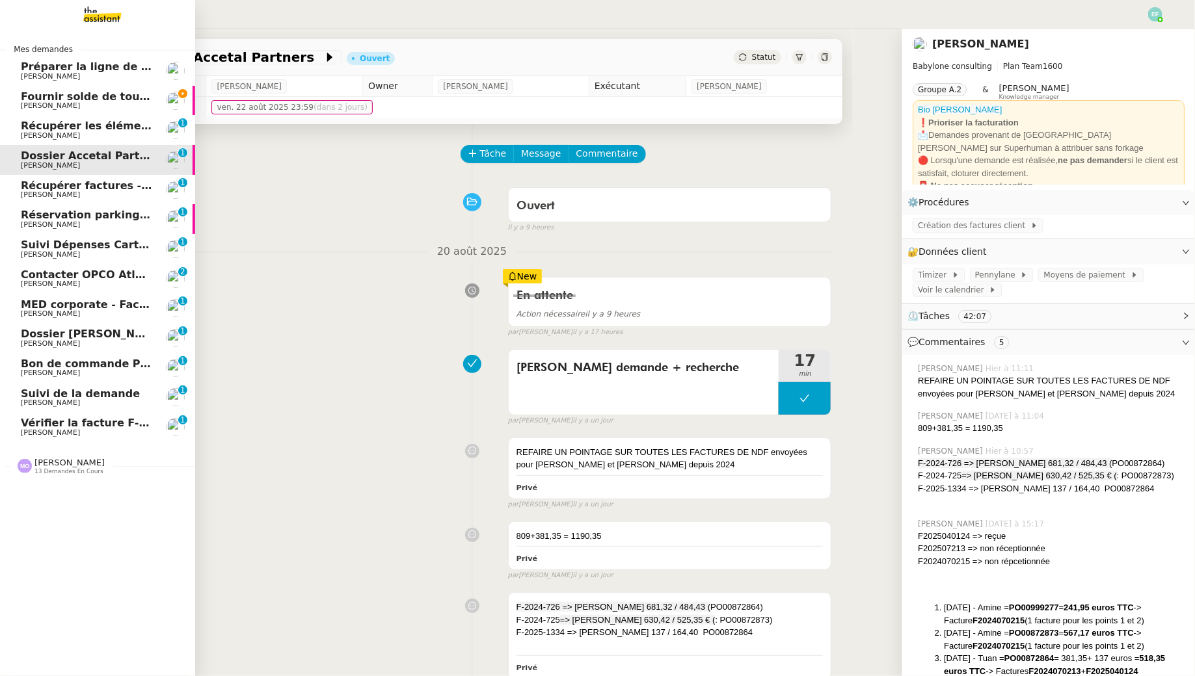
click at [33, 195] on span "[PERSON_NAME]" at bounding box center [50, 195] width 59 height 8
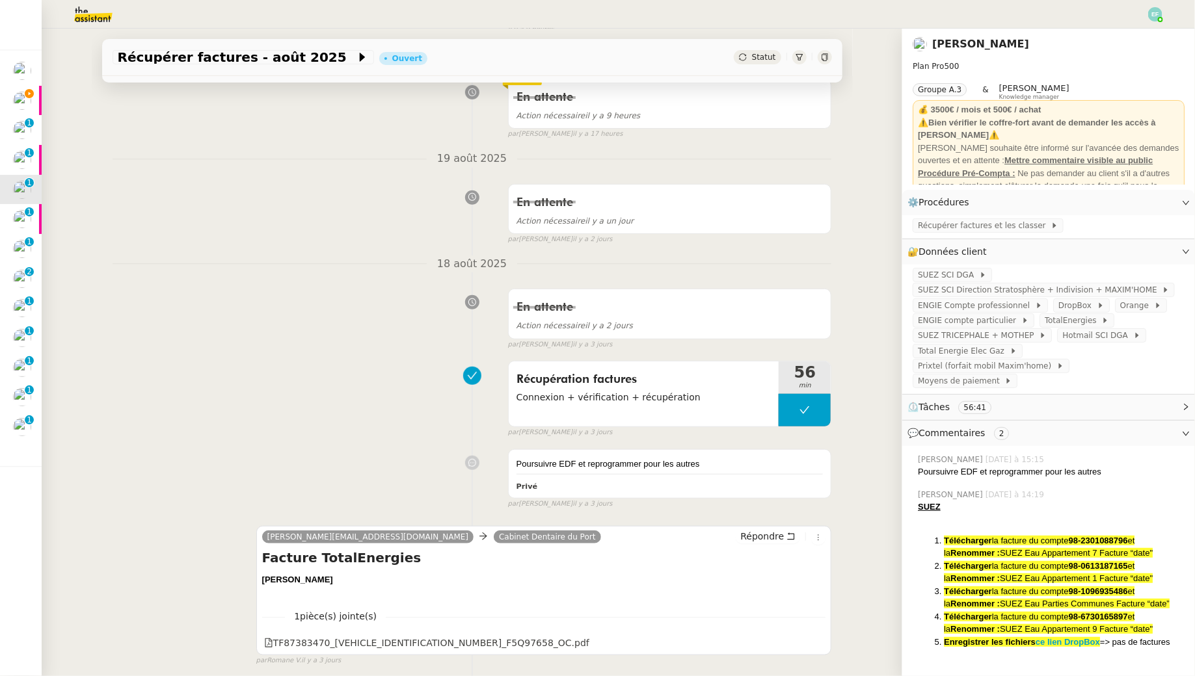
scroll to position [209, 0]
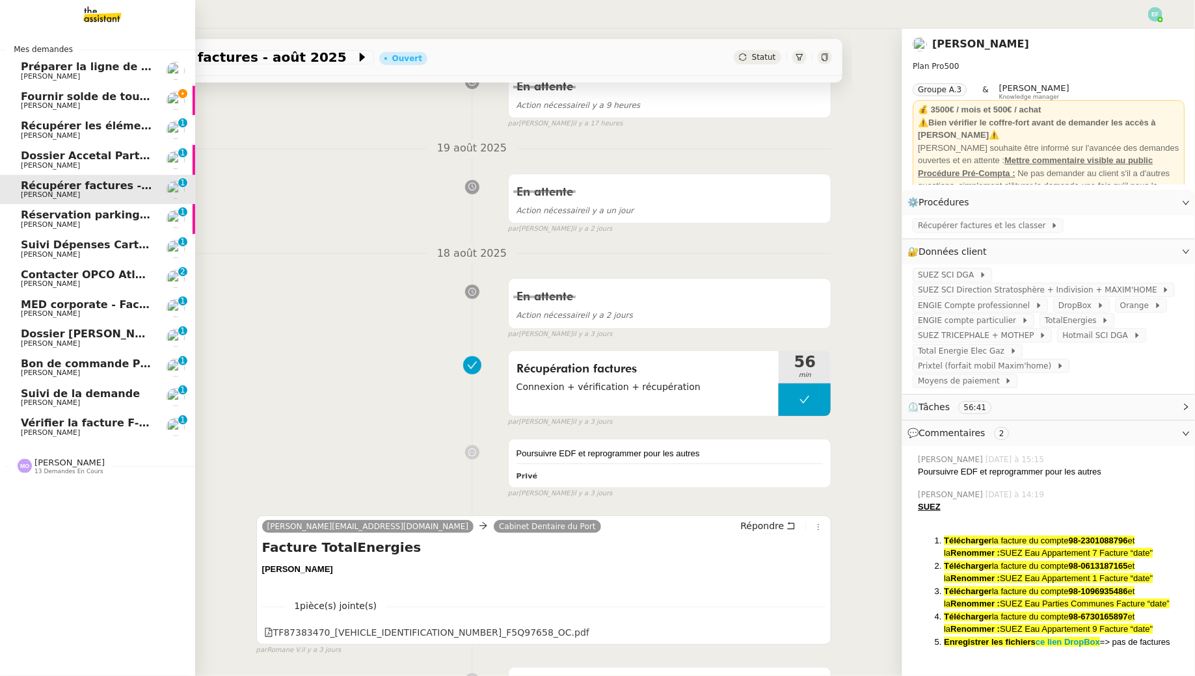
click at [34, 219] on span "Réservation parking à Cannes" at bounding box center [148, 215] width 255 height 12
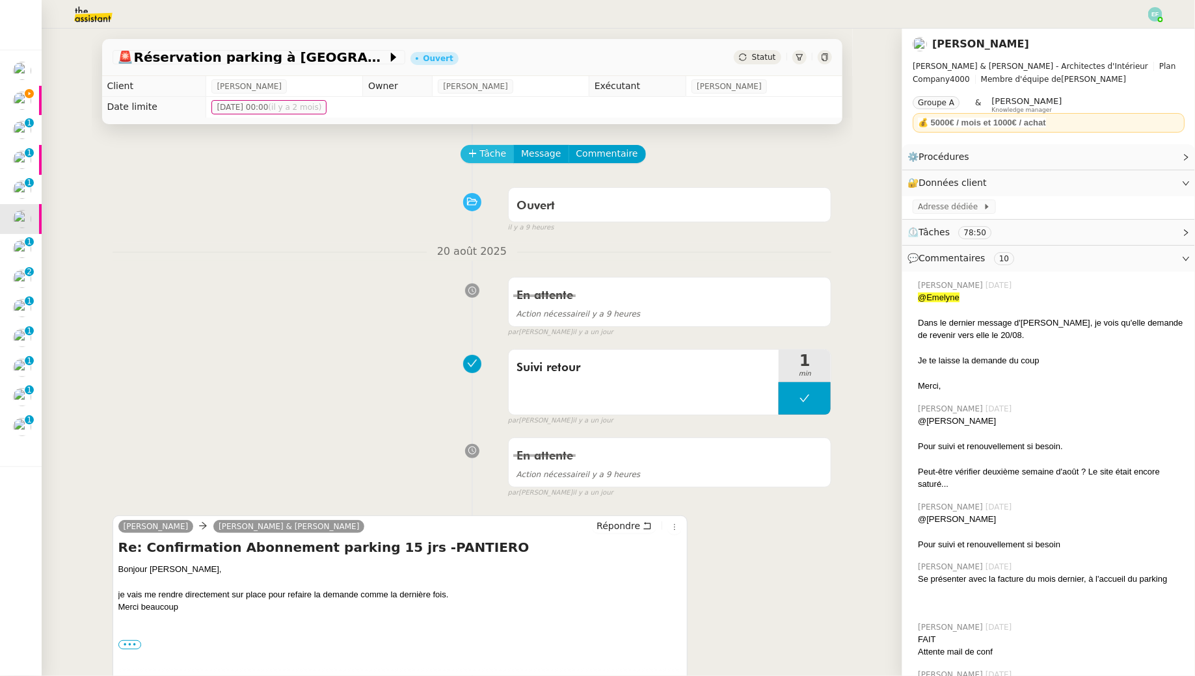
click at [492, 157] on span "Tâche" at bounding box center [493, 153] width 27 height 15
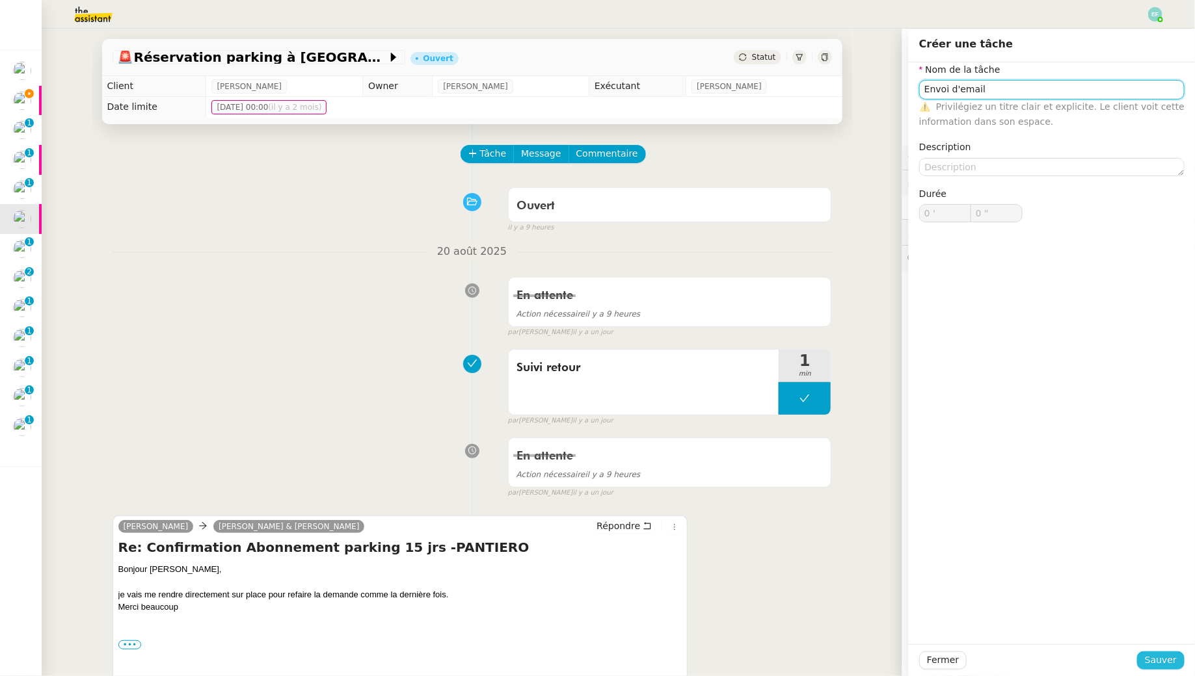
type input "Envoi d'email"
click at [588, 615] on span "Sauver" at bounding box center [1161, 660] width 32 height 15
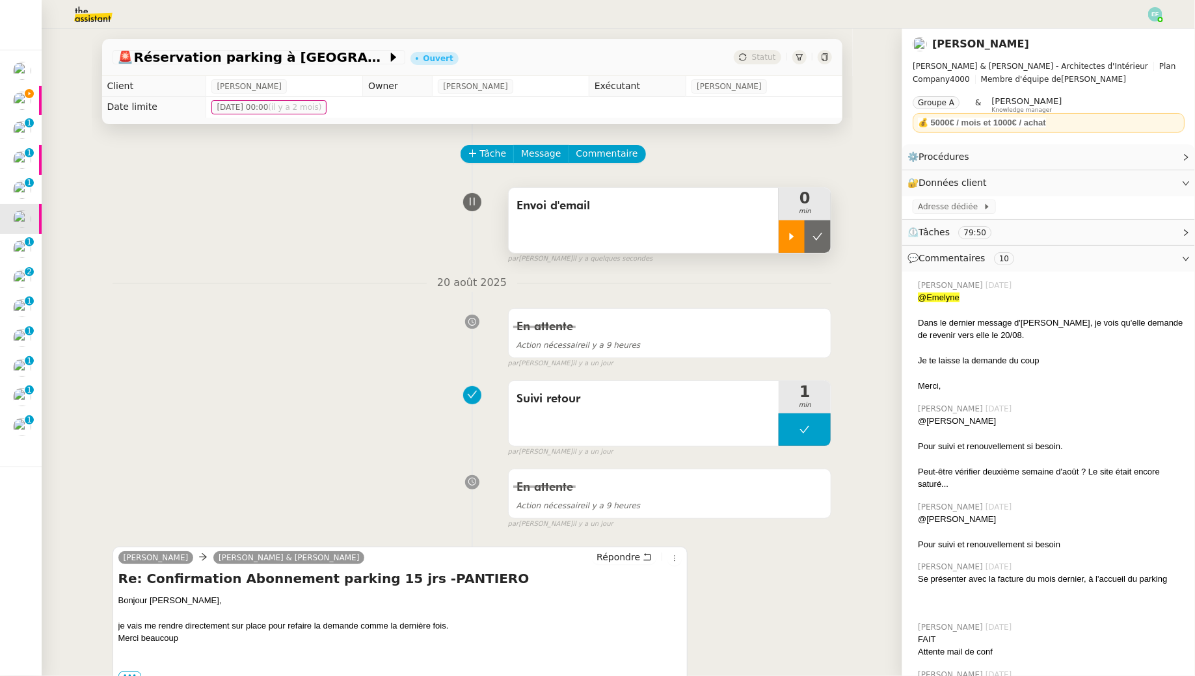
click at [588, 242] on div at bounding box center [791, 236] width 26 height 33
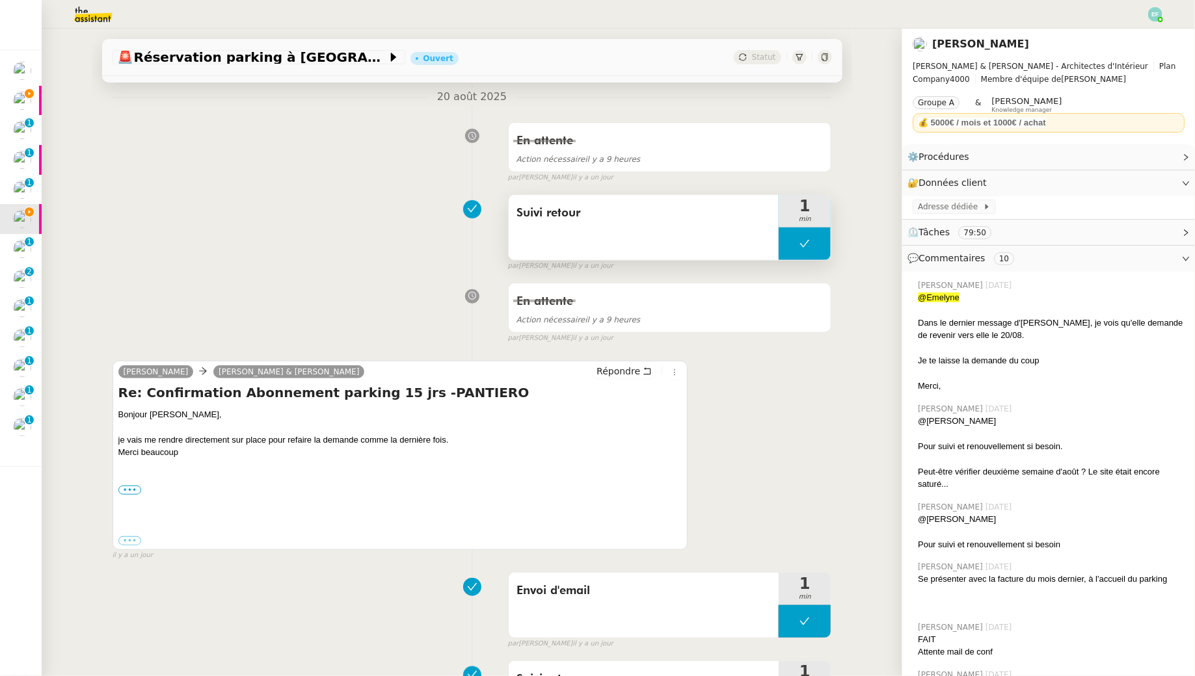
scroll to position [190, 0]
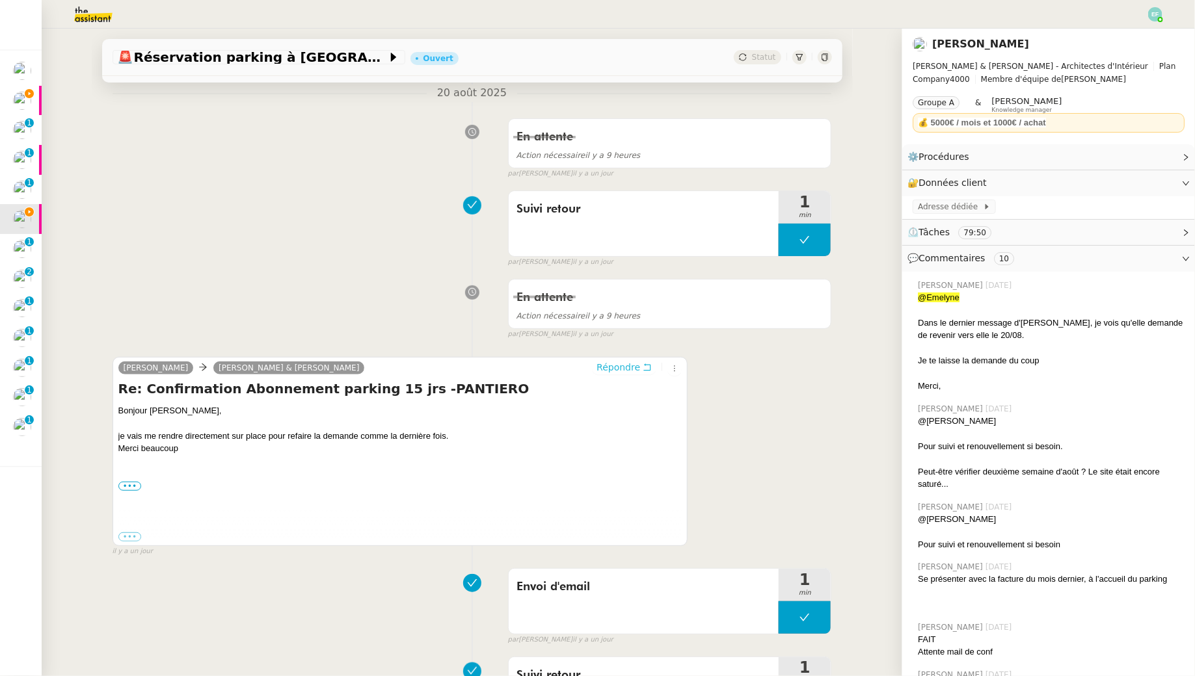
click at [588, 362] on button "Répondre" at bounding box center [624, 367] width 64 height 14
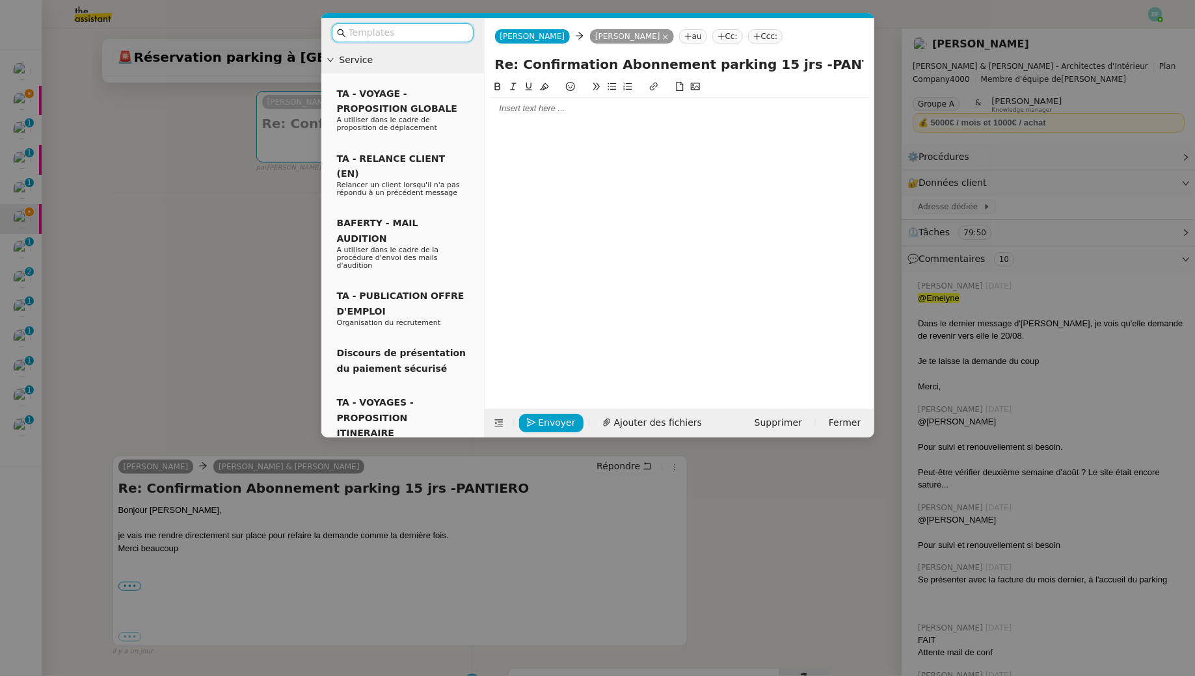
click at [541, 116] on div at bounding box center [679, 109] width 379 height 22
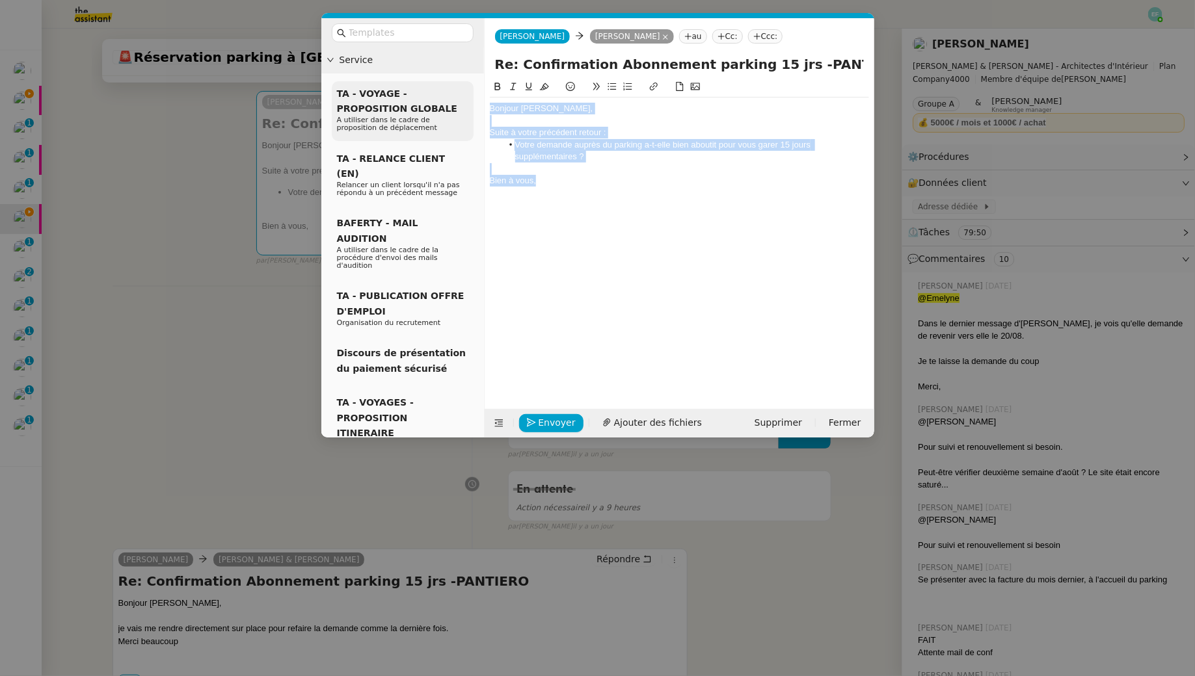
drag, startPoint x: 533, startPoint y: 181, endPoint x: 472, endPoint y: 109, distance: 94.7
click at [472, 109] on nz-layout "Service TA - VOYAGE - PROPOSITION GLOBALE A utiliser dans le cadre de propositi…" at bounding box center [597, 227] width 553 height 419
copy div "Bonjour Audrey, Suite à votre précédent retour : Votre demande auprès du parkin…"
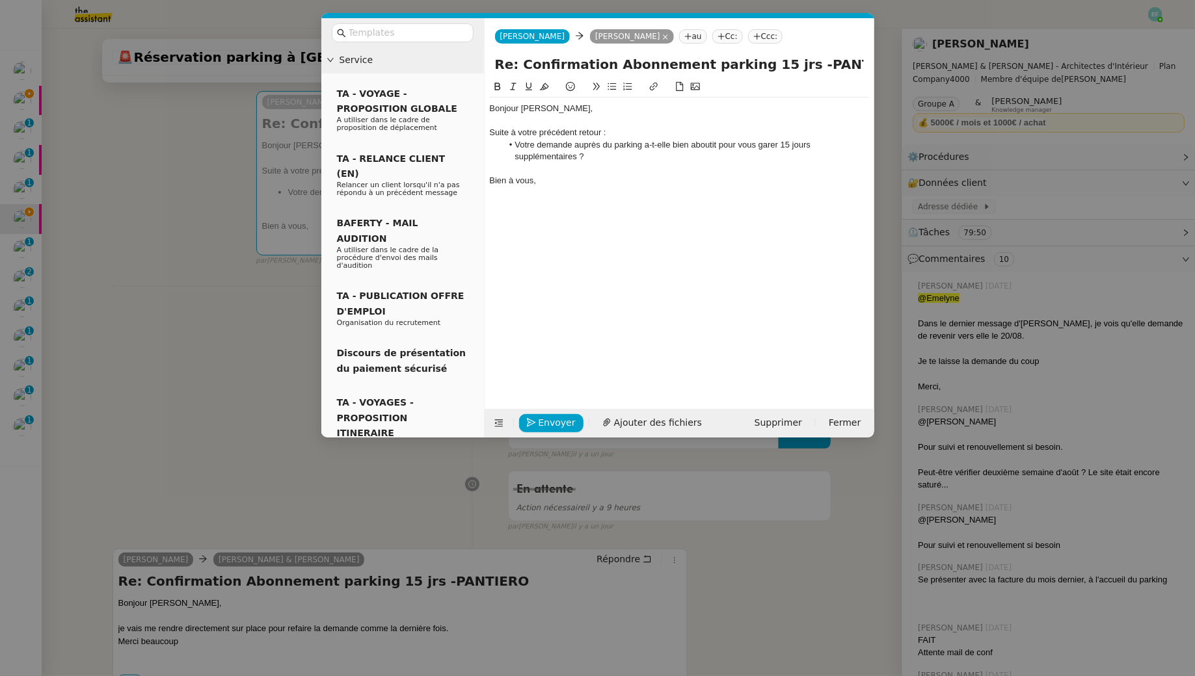
click at [565, 179] on div "Bien à vous," at bounding box center [679, 181] width 379 height 12
drag, startPoint x: 570, startPoint y: 186, endPoint x: 484, endPoint y: 135, distance: 99.7
click at [485, 135] on nz-spin "Bonjour Audrey, Suite à votre précédent retour : Votre demande auprès du parkin…" at bounding box center [680, 236] width 390 height 315
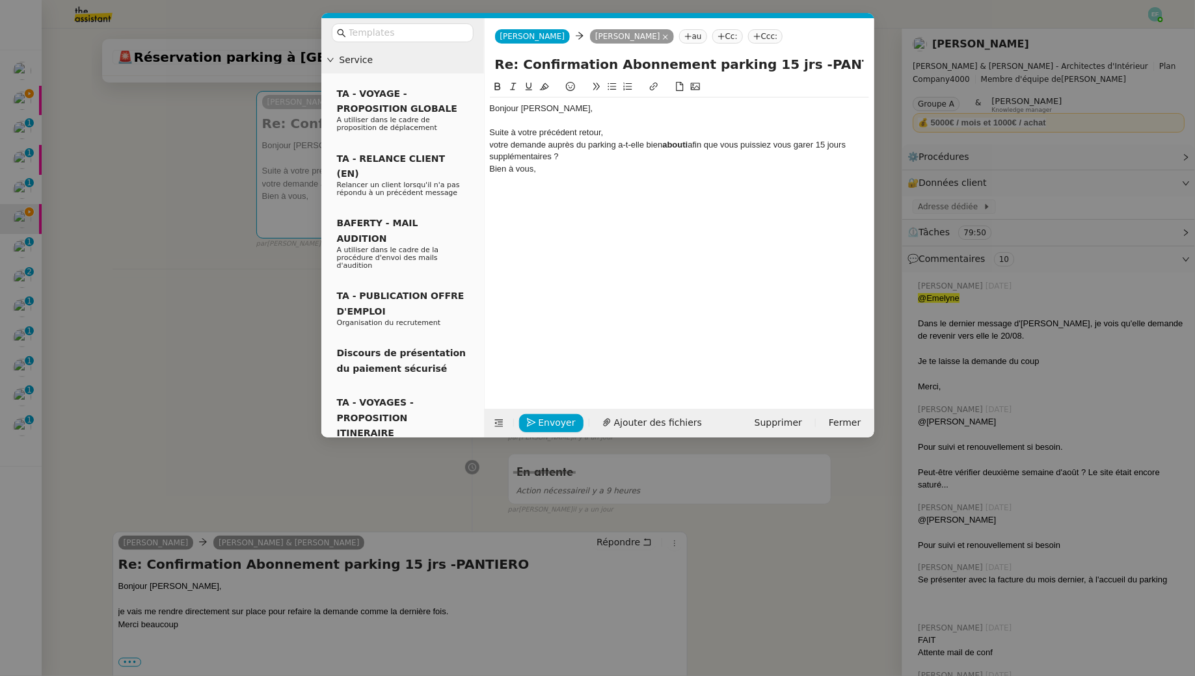
click at [524, 132] on div "Suite à votre précédent retour," at bounding box center [679, 133] width 379 height 12
click at [588, 130] on div "Suite à notre précédent retour," at bounding box center [679, 133] width 379 height 12
click at [499, 144] on div "votre demande auprès du parking a-t-elle bien abouti afin que vous puissiez vou…" at bounding box center [679, 151] width 379 height 24
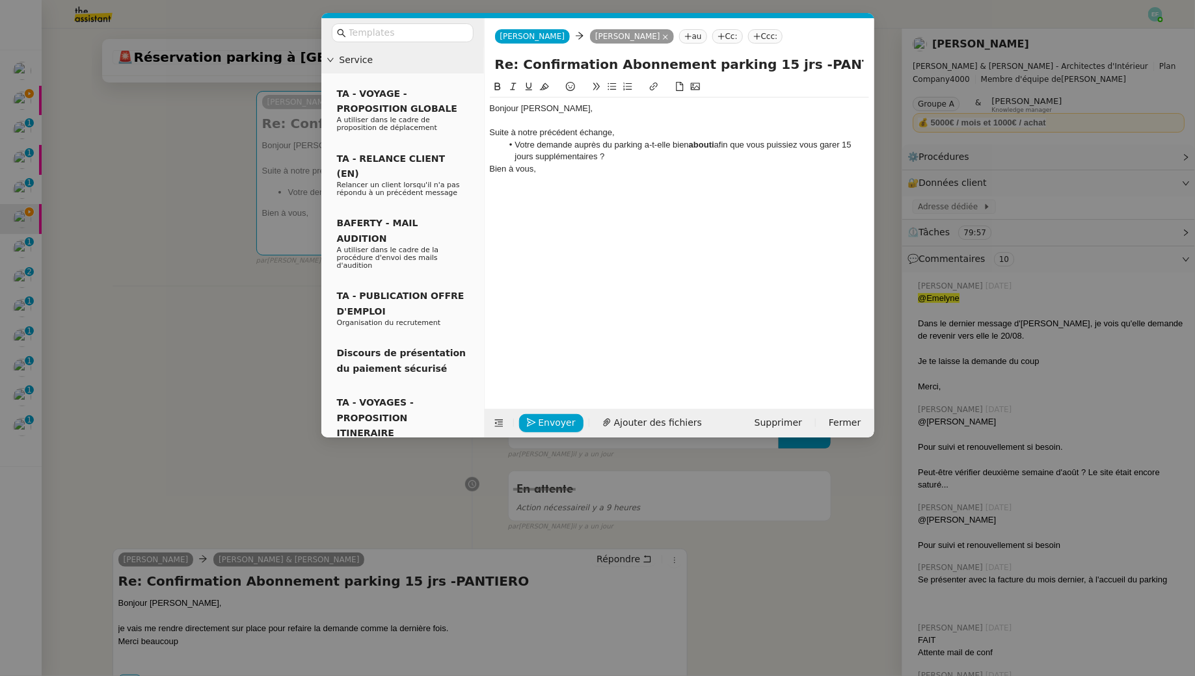
click at [588, 146] on strong "abouti" at bounding box center [701, 145] width 25 height 10
click at [588, 140] on strong "abouti" at bounding box center [701, 145] width 25 height 10
click at [495, 84] on icon at bounding box center [497, 87] width 6 height 8
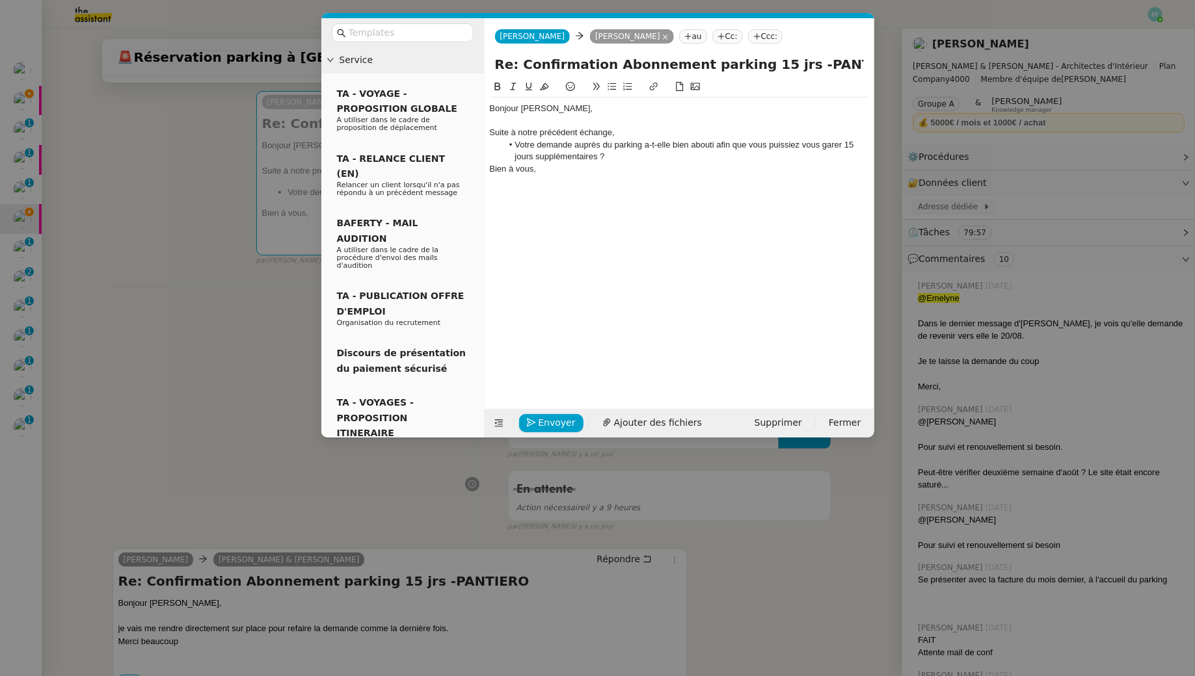
click at [588, 152] on li "Votre demande auprès du parking a-t-elle bien abouti afin que vous puissiez vou…" at bounding box center [685, 151] width 367 height 24
drag, startPoint x: 741, startPoint y: 159, endPoint x: 716, endPoint y: 146, distance: 28.8
click at [588, 146] on li "Votre demande auprès du parking a-t-elle bien abouti afin que vous puissiez vou…" at bounding box center [685, 151] width 367 height 24
click at [588, 163] on div "Bien à vous," at bounding box center [679, 169] width 379 height 12
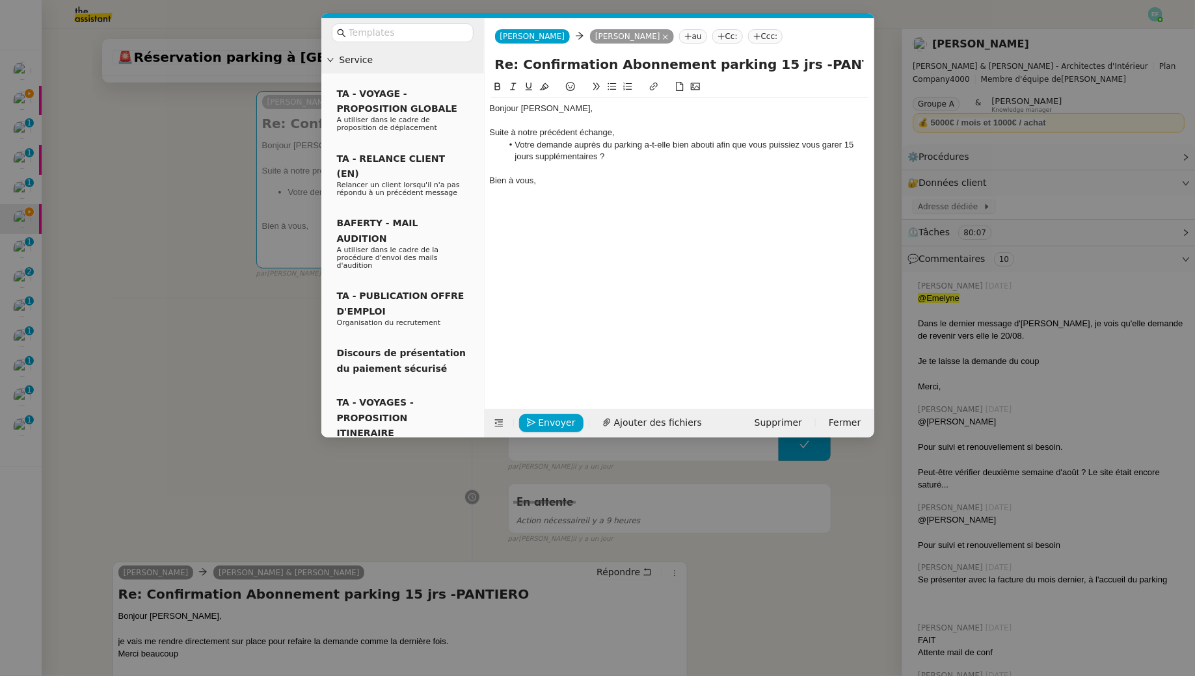
click at [588, 144] on li "Votre demande auprès du parking a-t-elle bien abouti afin que vous puissiez vou…" at bounding box center [685, 151] width 367 height 24
click at [588, 159] on li "Votre demande auprès du parking a-t-elle bien abouti afin que vous puissiez vou…" at bounding box center [685, 151] width 367 height 24
click at [544, 124] on div at bounding box center [679, 121] width 379 height 12
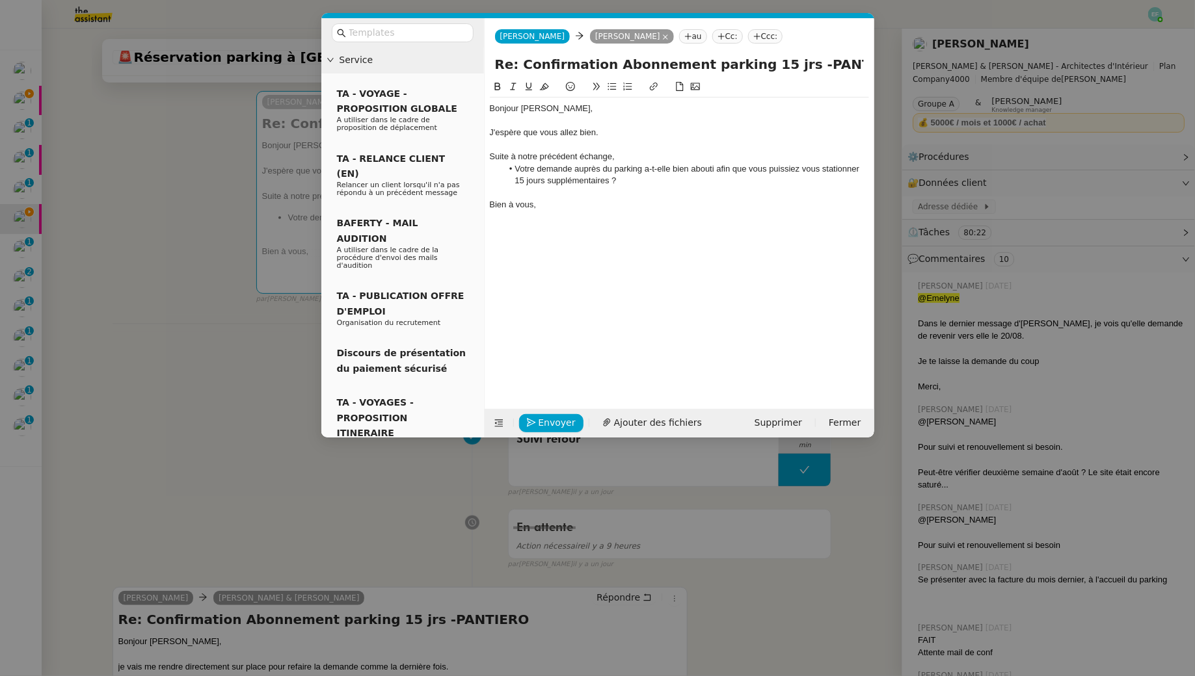
click at [588, 153] on div "Suite à notre précédent échange," at bounding box center [679, 157] width 379 height 12
click at [588, 208] on div "Bien à vous," at bounding box center [679, 205] width 379 height 12
click at [559, 416] on span "Envoyer" at bounding box center [557, 423] width 37 height 15
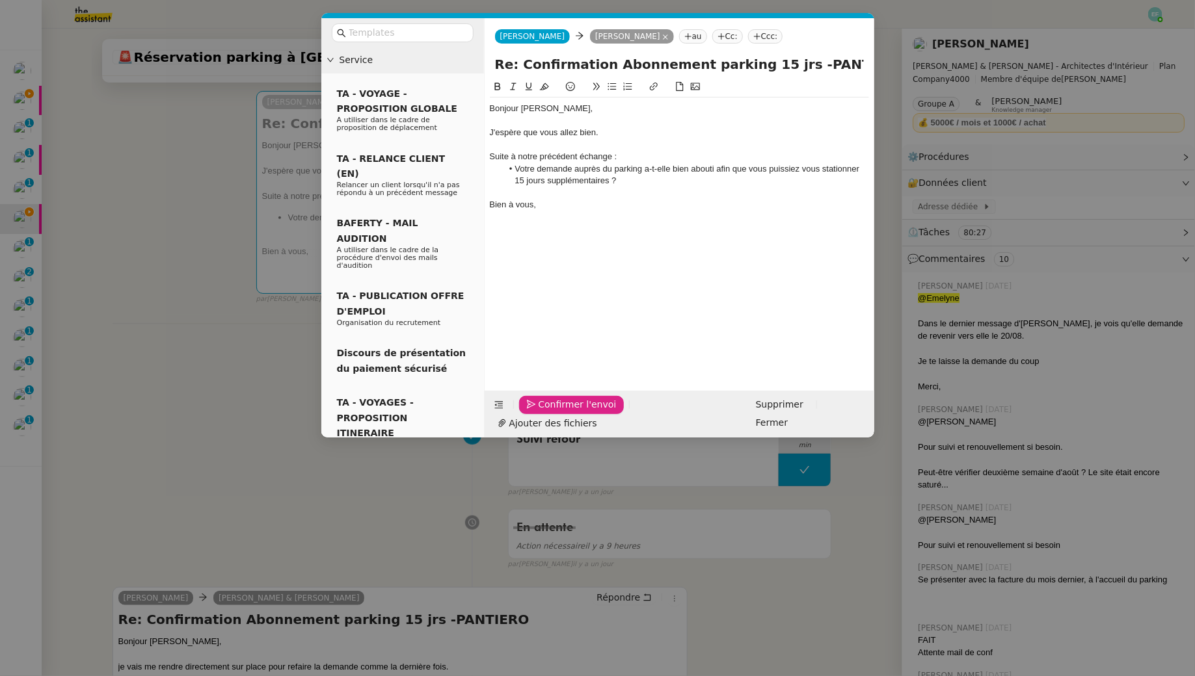
click at [559, 412] on span "Confirmer l'envoi" at bounding box center [578, 404] width 78 height 15
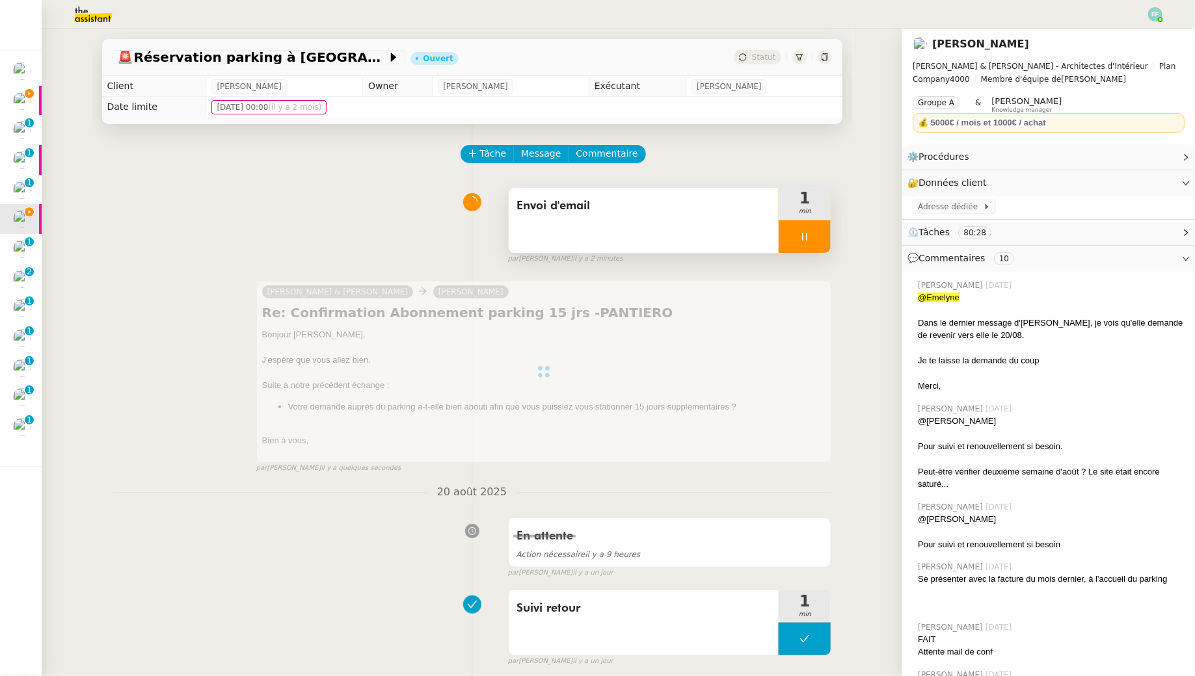
click at [588, 240] on div at bounding box center [804, 236] width 52 height 33
click at [588, 240] on icon at bounding box center [817, 237] width 10 height 10
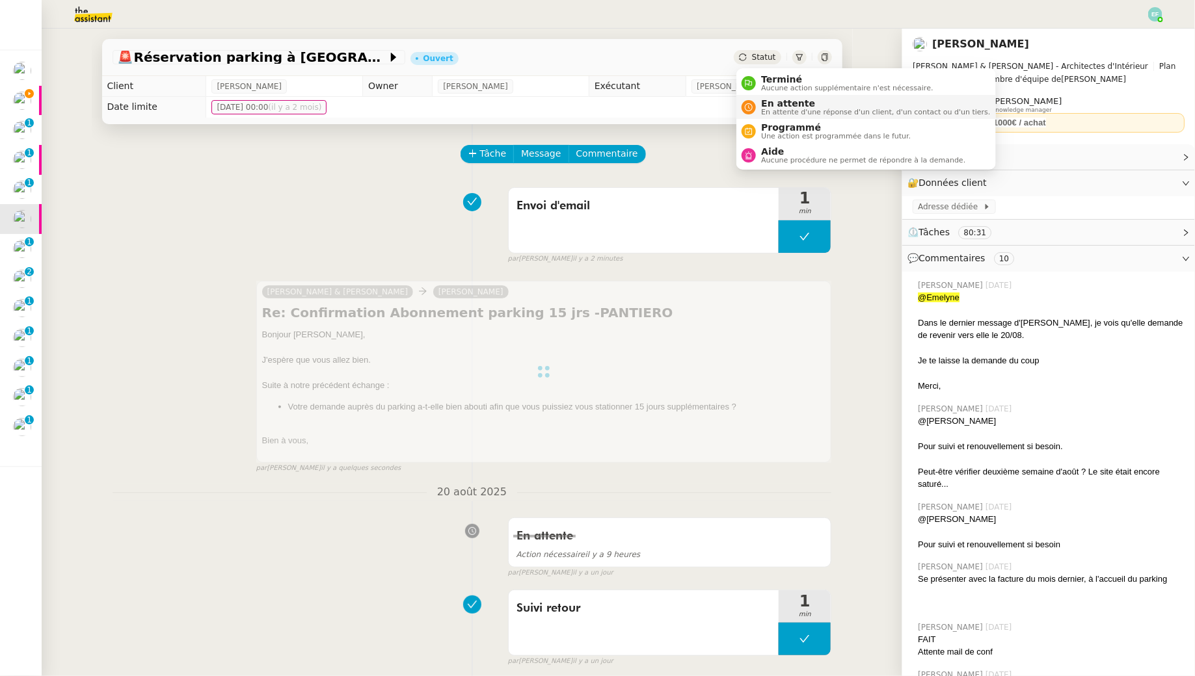
click at [588, 102] on span "En attente" at bounding box center [875, 103] width 229 height 10
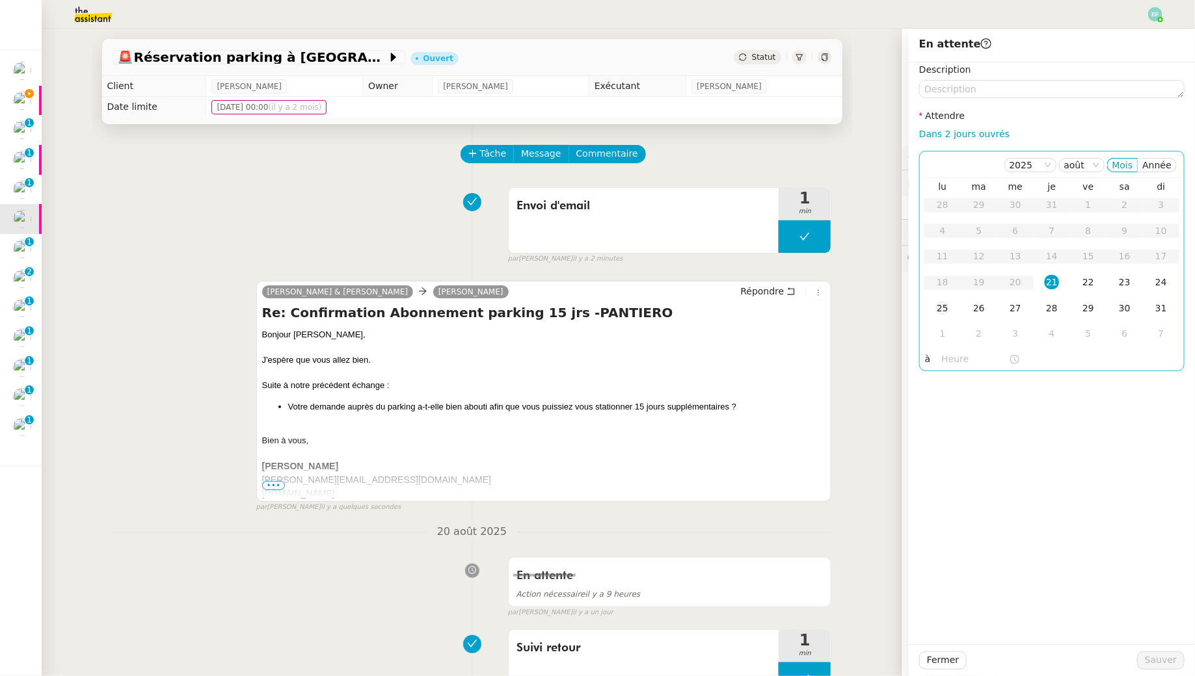
click at [588, 310] on div "25" at bounding box center [942, 308] width 14 height 14
click at [588, 615] on span "Sauver" at bounding box center [1161, 660] width 32 height 15
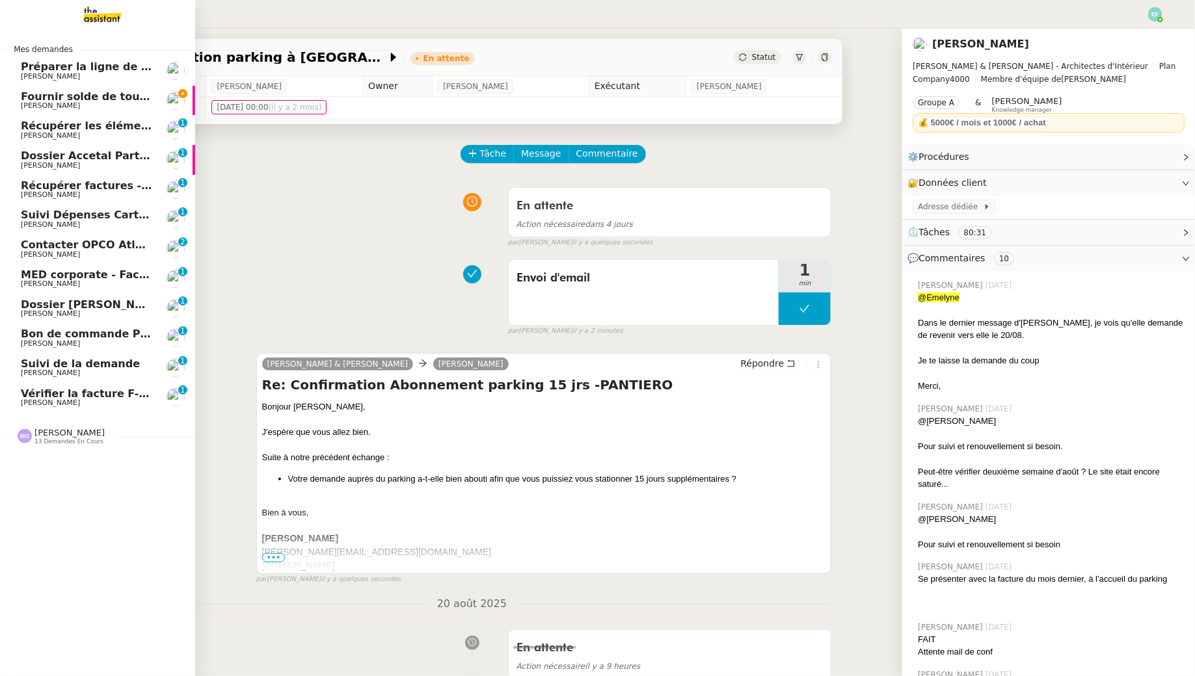
click at [101, 110] on link "Fournir solde de tout compte à Alexandre Jeremy JULIARD" at bounding box center [97, 101] width 195 height 30
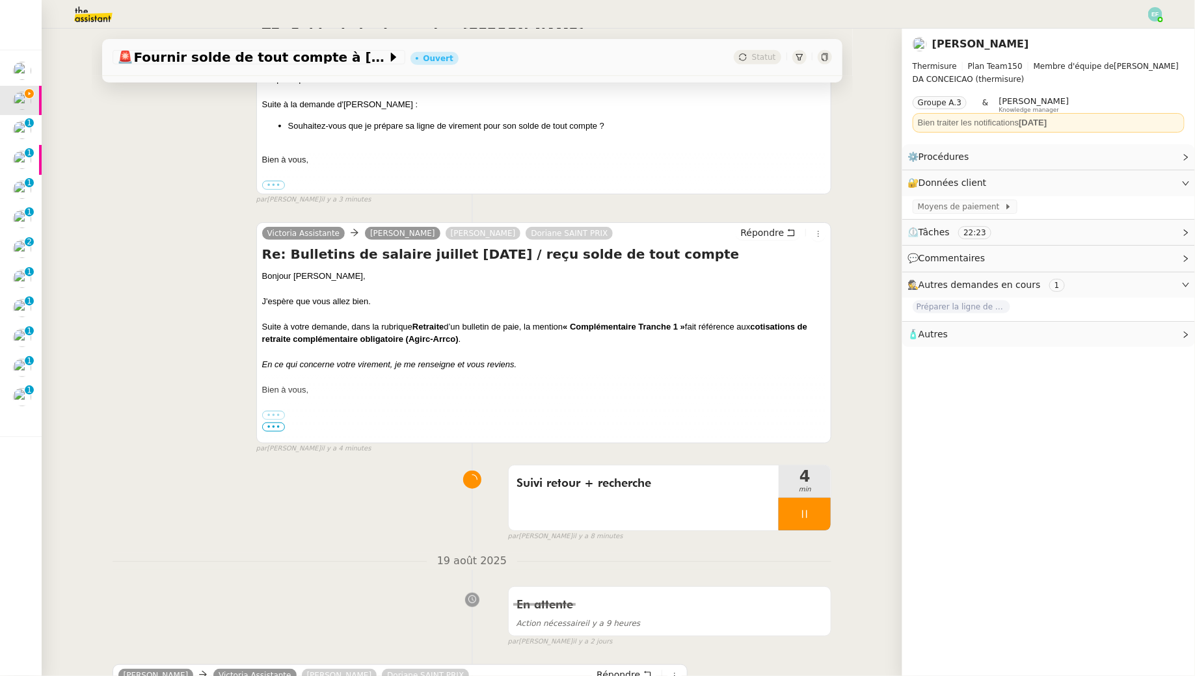
scroll to position [284, 0]
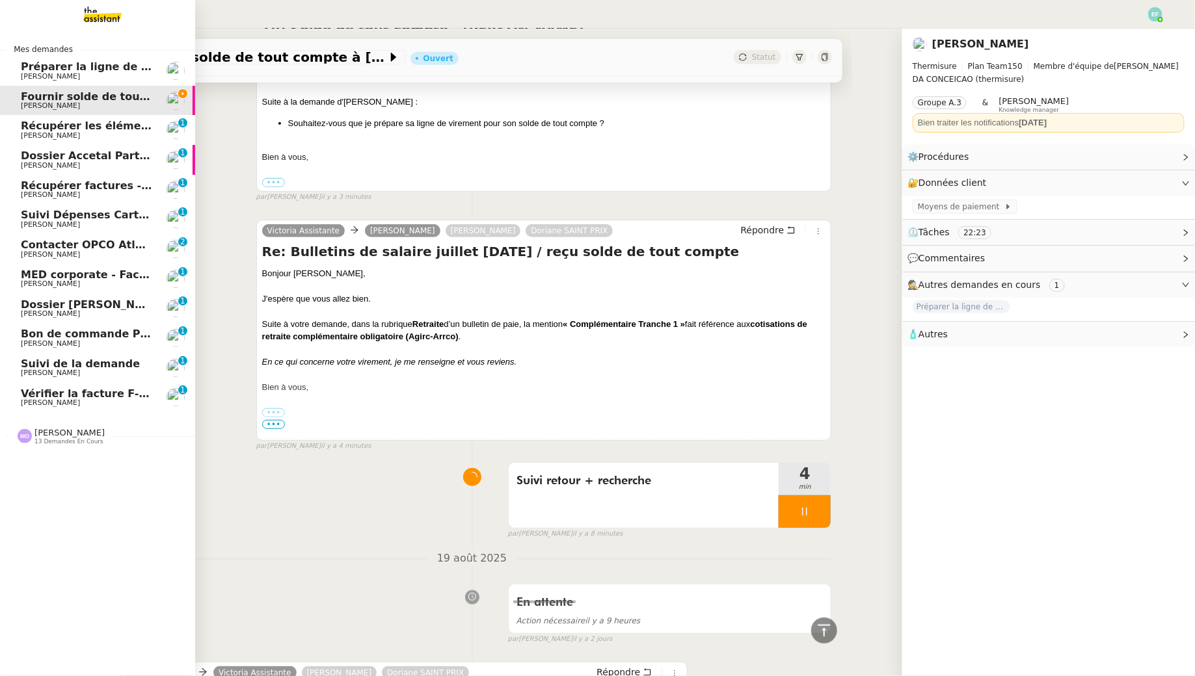
click at [27, 129] on span "Récupérer les éléments sociaux - août 2025" at bounding box center [150, 126] width 258 height 12
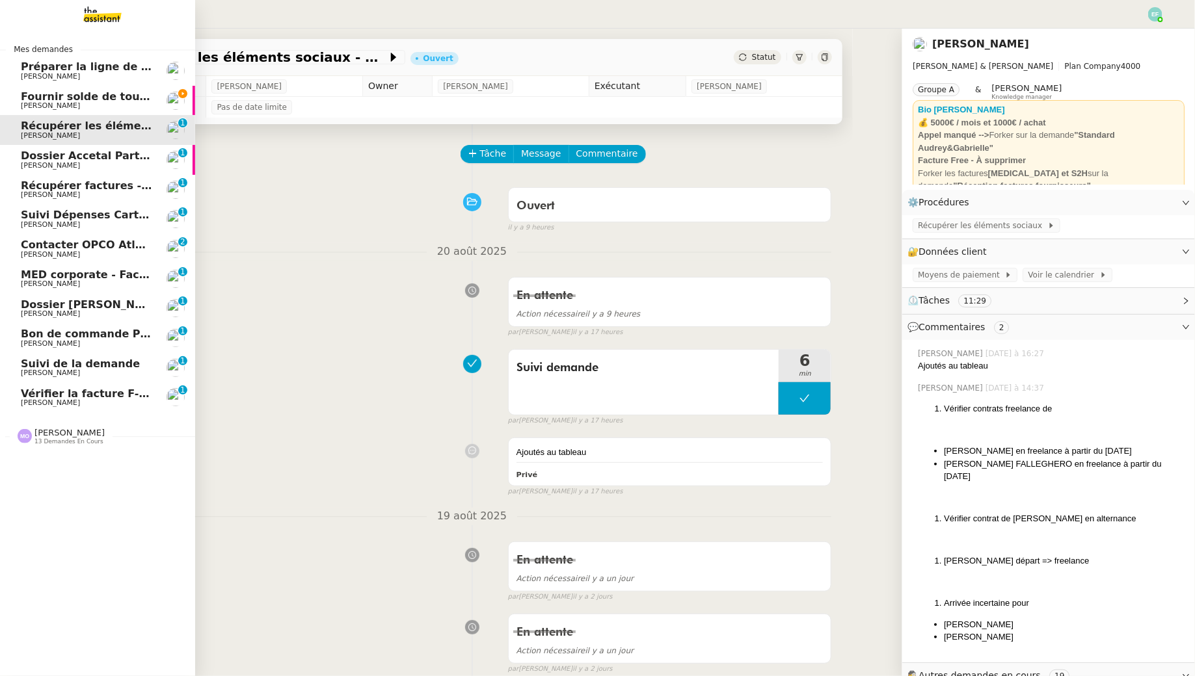
click at [52, 152] on span "Dossier Accetal Partners" at bounding box center [93, 156] width 144 height 12
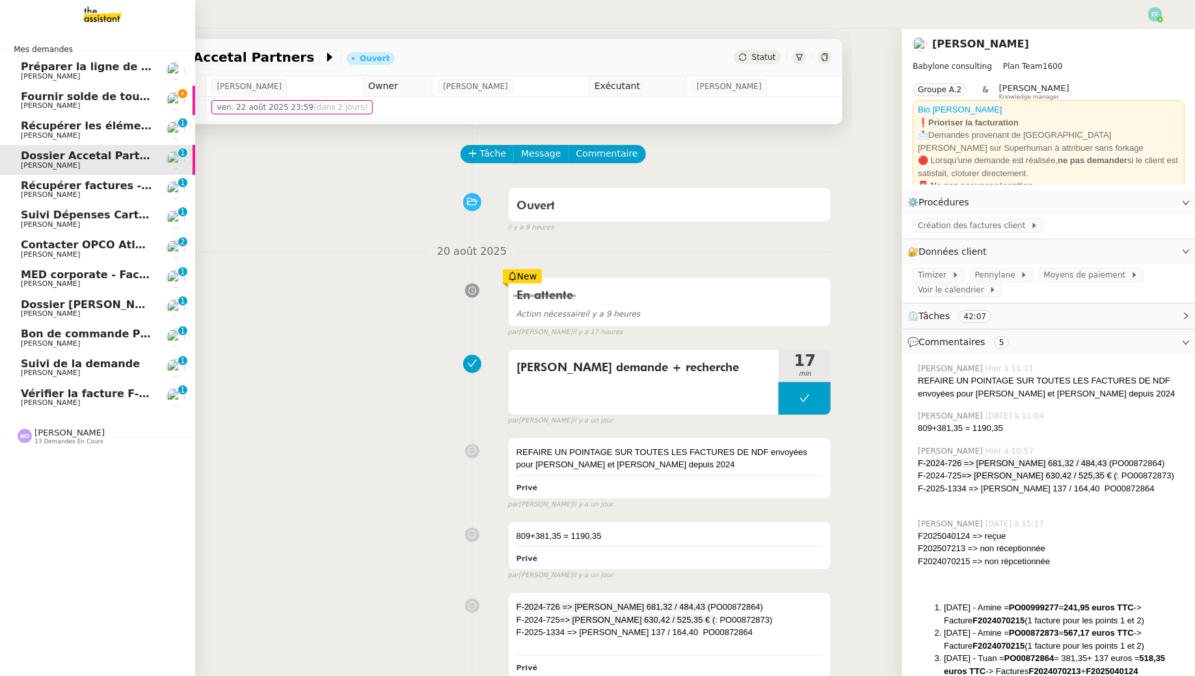
click at [59, 195] on span "[PERSON_NAME]" at bounding box center [50, 195] width 59 height 8
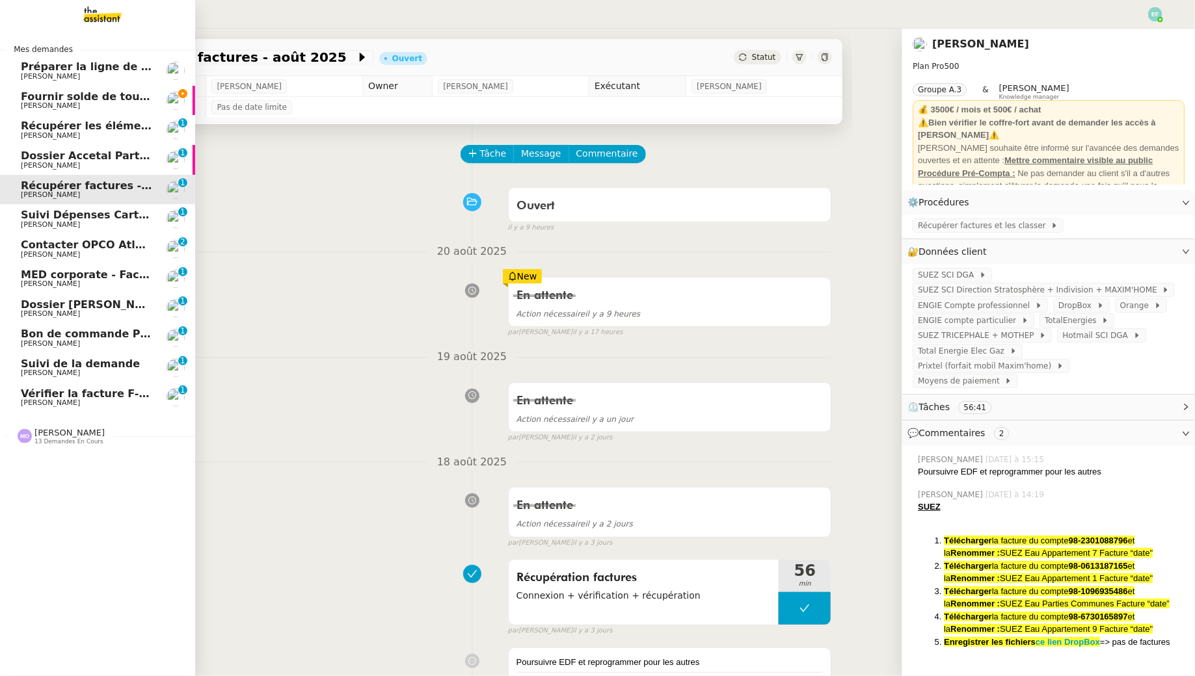
click at [25, 219] on span "Suivi Dépenses Cartes Salariées Qonto - 20 août 2025" at bounding box center [179, 215] width 317 height 12
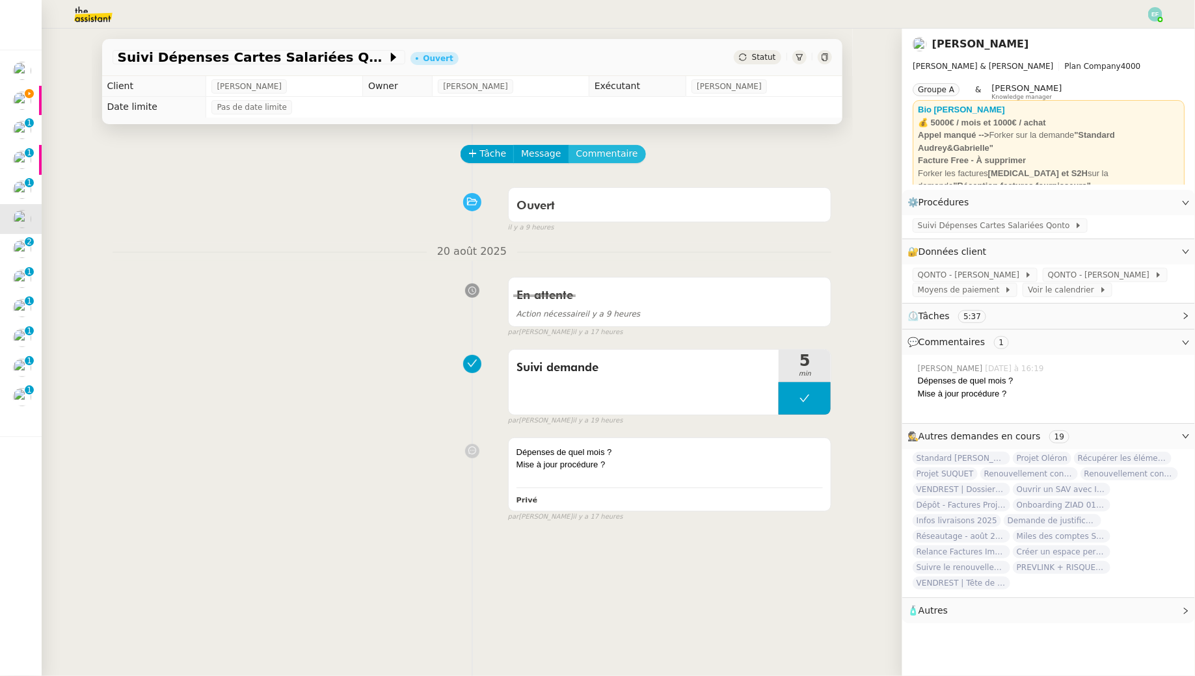
click at [588, 155] on span "Commentaire" at bounding box center [607, 153] width 62 height 15
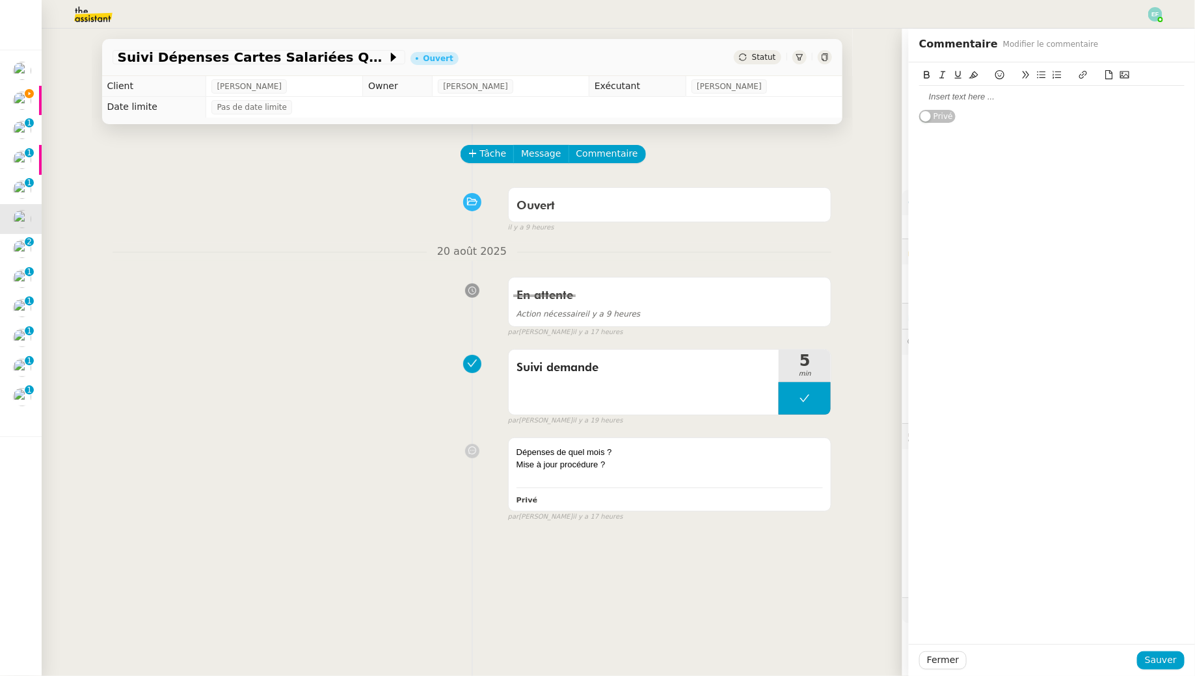
click at [588, 102] on div "Privé" at bounding box center [1052, 92] width 286 height 61
click at [588, 102] on div at bounding box center [1051, 97] width 265 height 12
click at [588, 615] on span "Sauver" at bounding box center [1161, 660] width 32 height 15
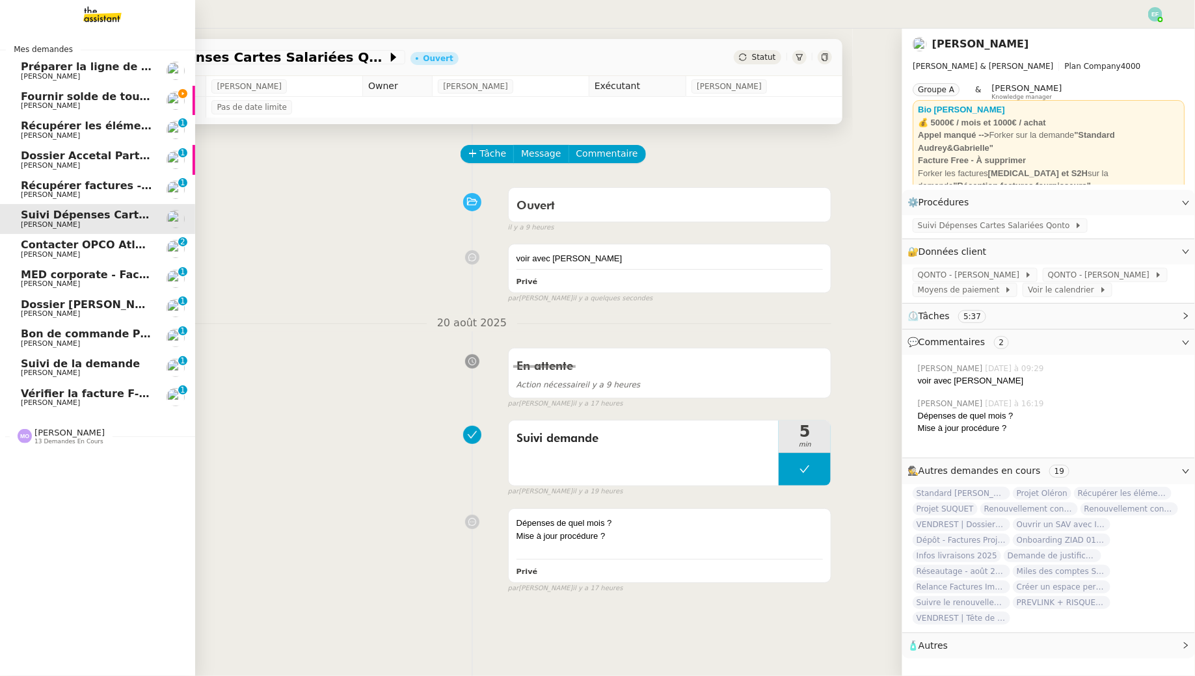
click at [72, 253] on span "[PERSON_NAME]" at bounding box center [50, 254] width 59 height 8
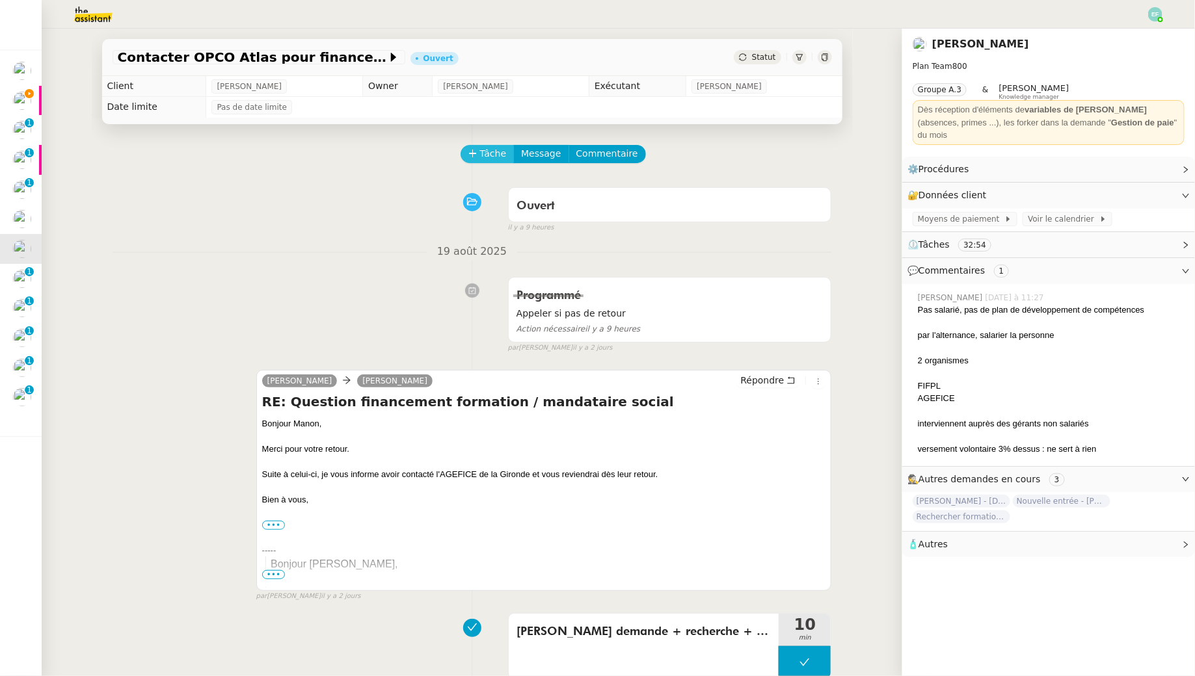
click at [492, 149] on span "Tâche" at bounding box center [493, 153] width 27 height 15
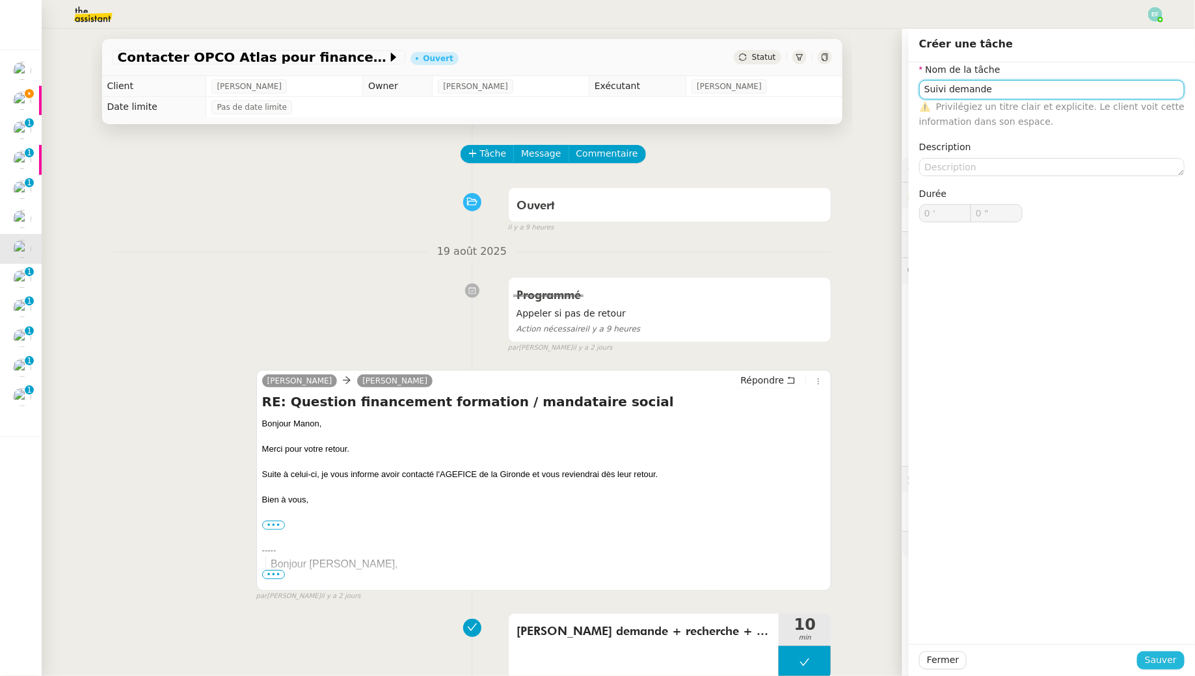
type input "Suivi demande"
click at [588, 615] on span "Sauver" at bounding box center [1161, 660] width 32 height 15
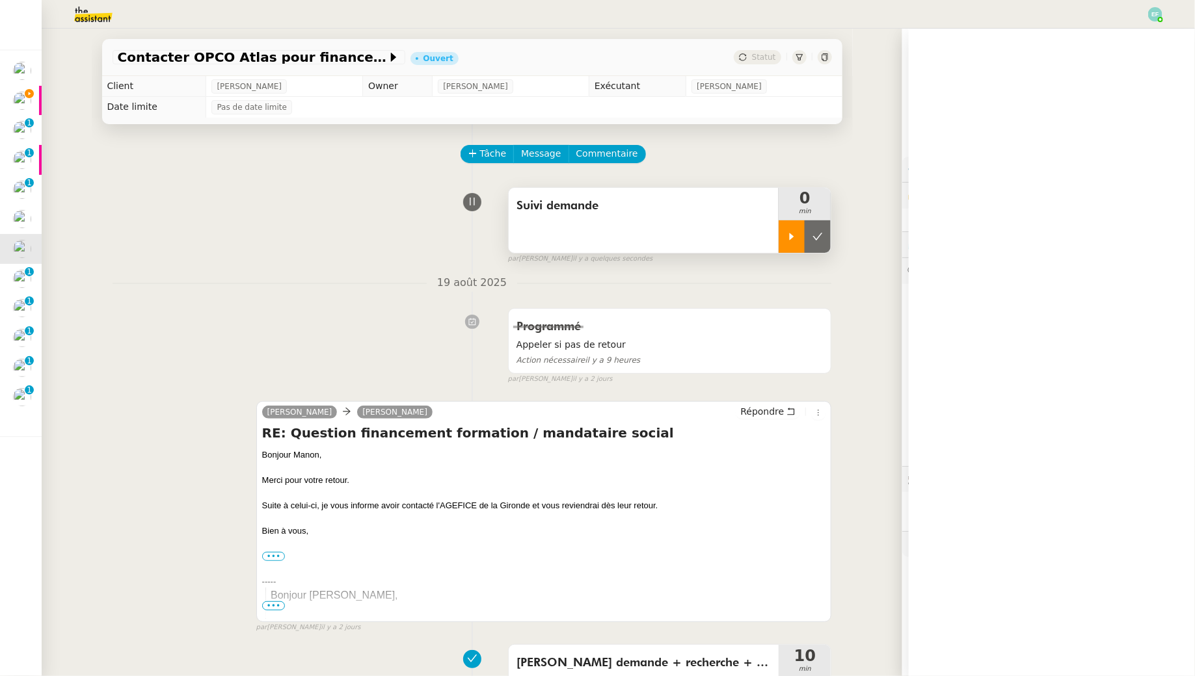
click at [588, 239] on icon at bounding box center [792, 236] width 5 height 7
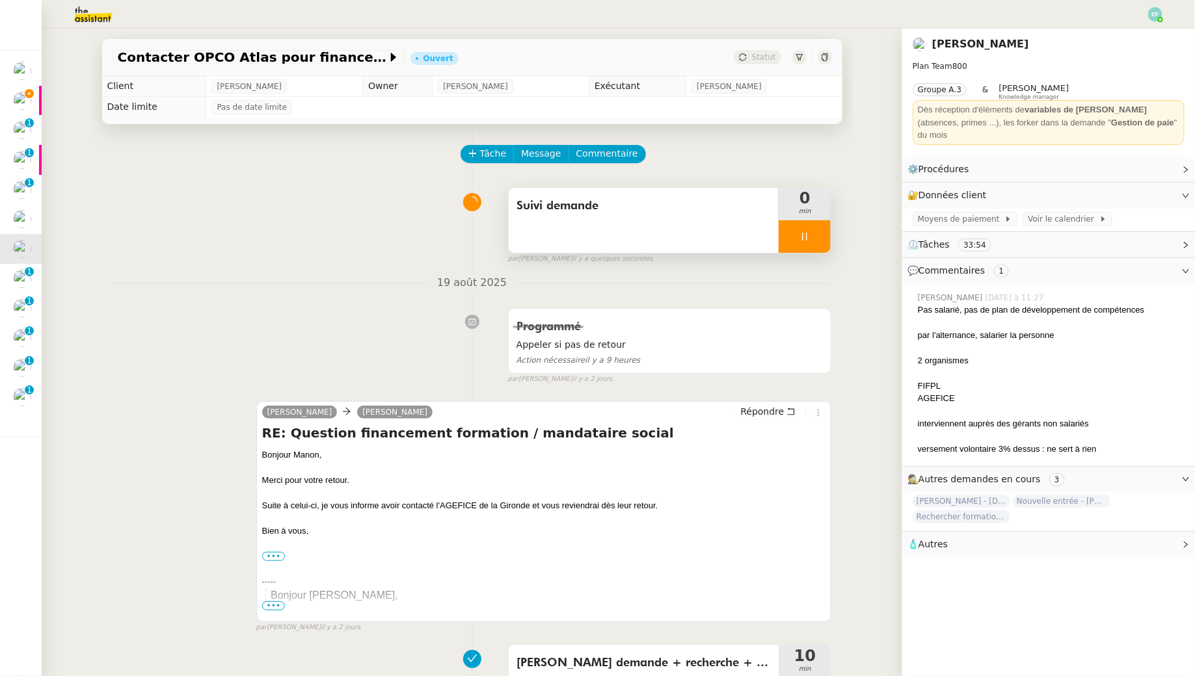
click at [588, 236] on div "Suivi demande" at bounding box center [644, 220] width 271 height 65
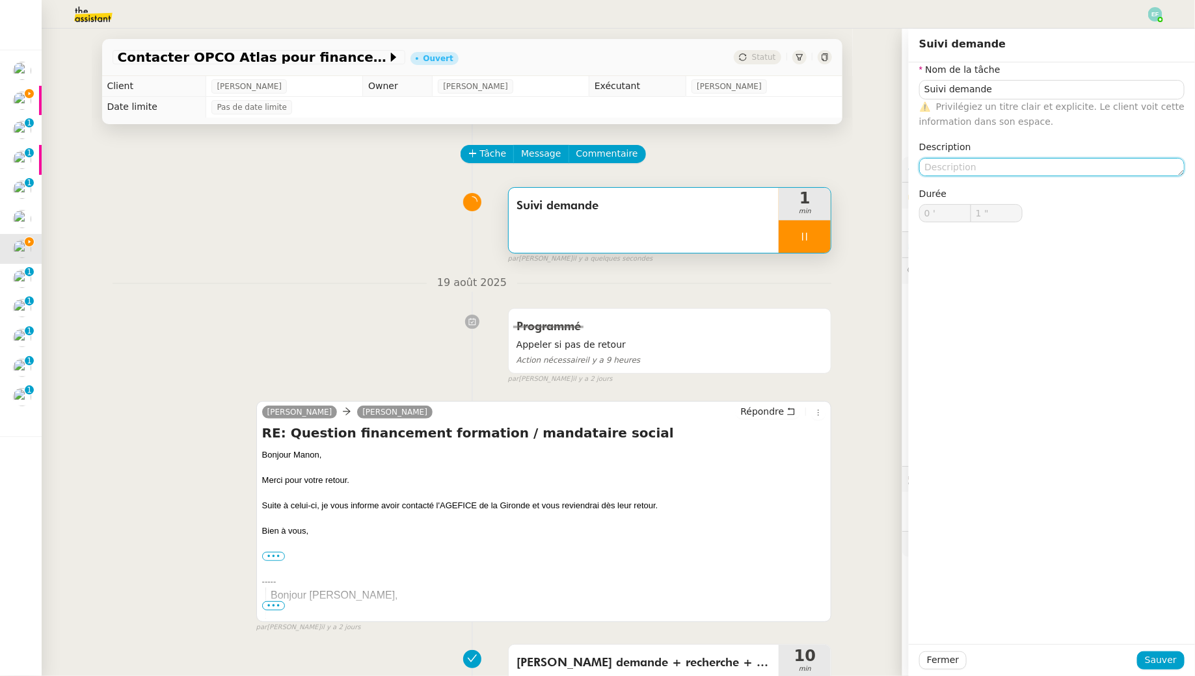
click at [588, 165] on textarea at bounding box center [1051, 167] width 265 height 18
type textarea "P"
type input "2 ""
type textarea "Pas de retou"
type input "3 ""
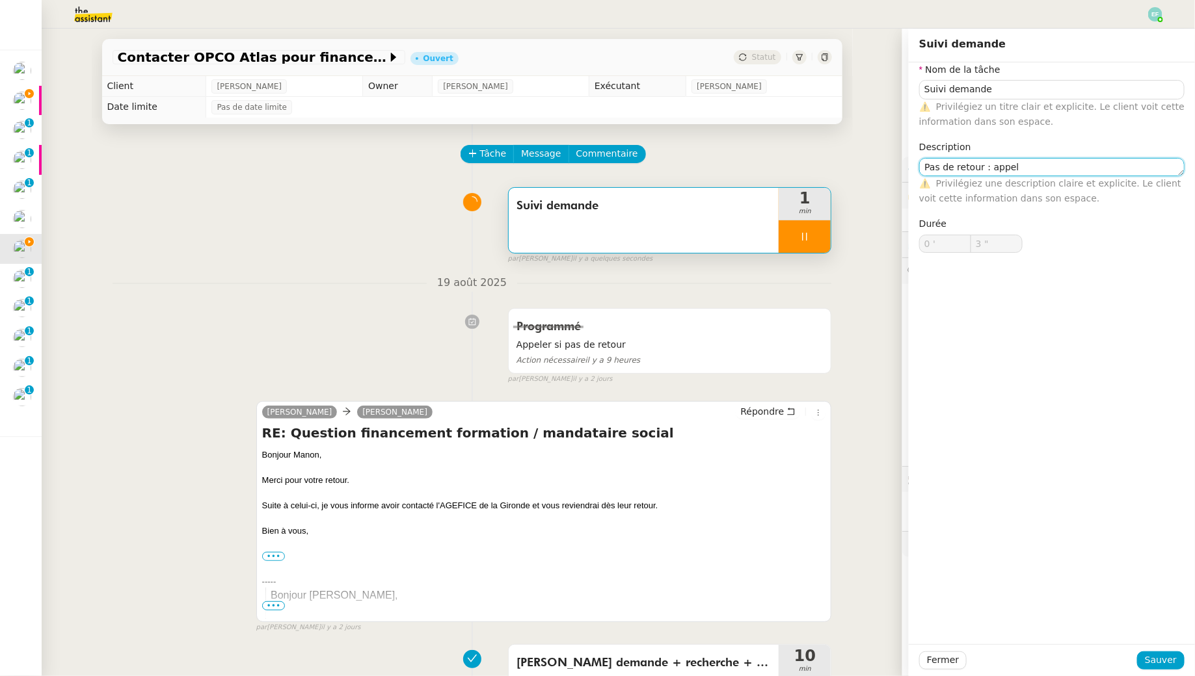
type textarea "Pas de retour : appele"
type input "4 ""
type textarea "Pas de retour : appeler ?"
type input "5 ""
type textarea "Pas de retour : appeler ?"
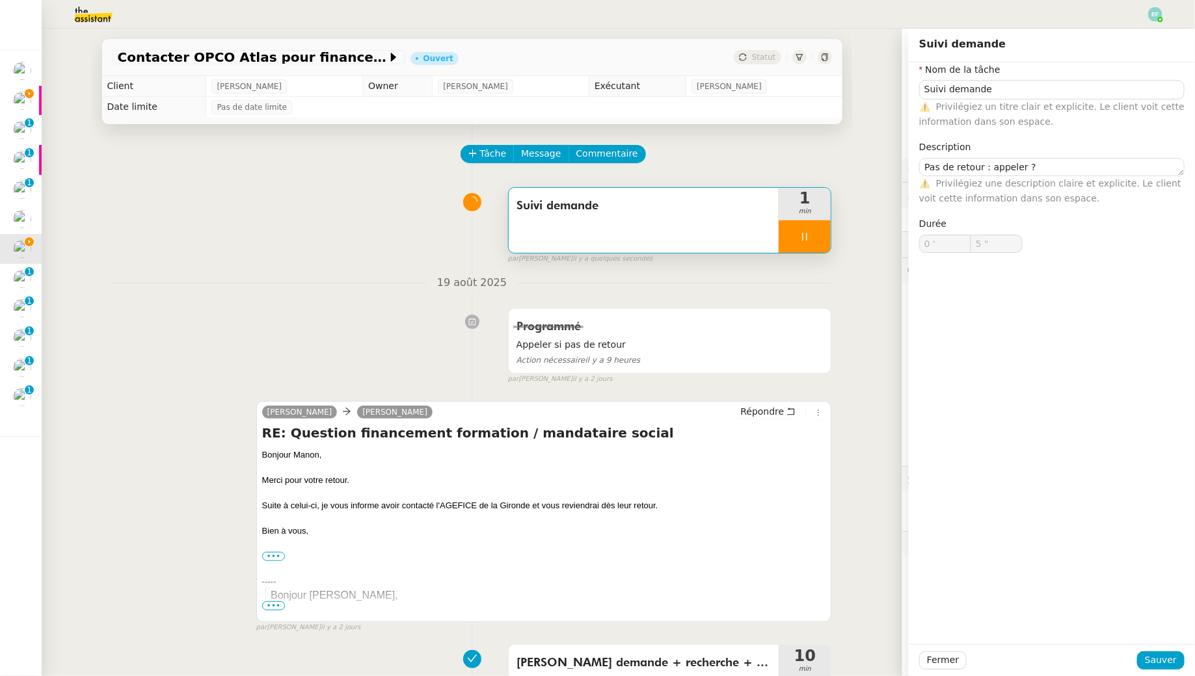
type input "6 ""
click at [588, 615] on div "Fermer Sauver" at bounding box center [1052, 661] width 286 height 32
click at [588, 615] on span "Sauver" at bounding box center [1161, 660] width 32 height 15
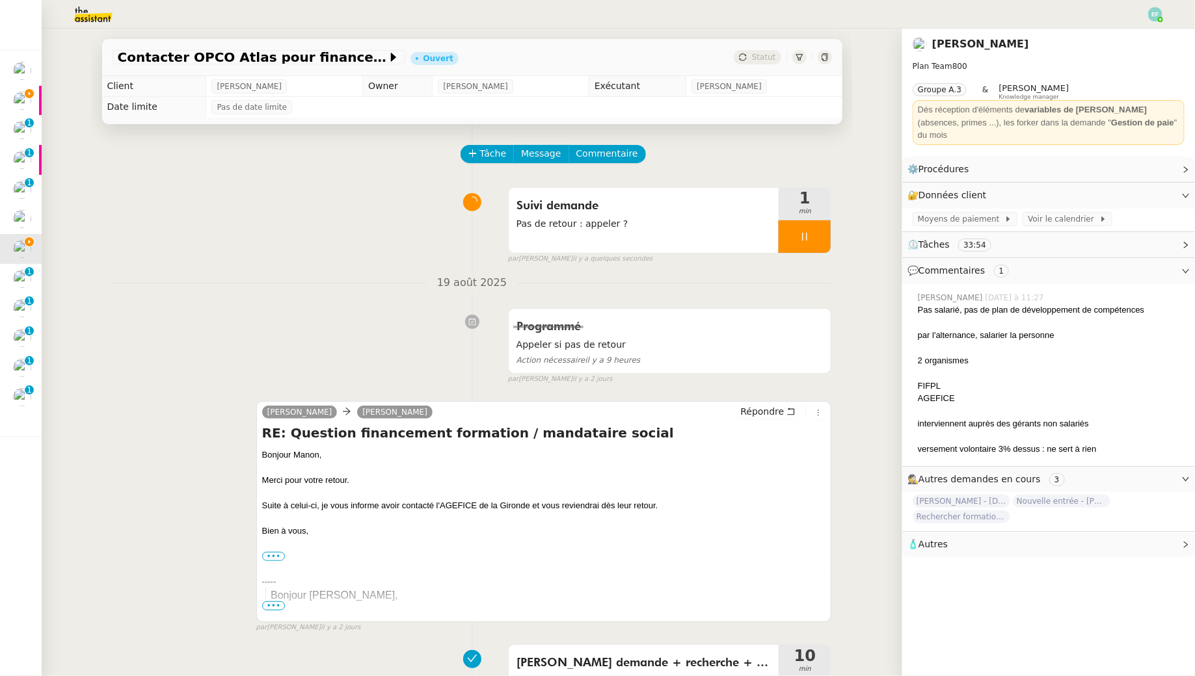
click at [588, 233] on div at bounding box center [804, 236] width 52 height 33
click at [588, 233] on icon at bounding box center [817, 237] width 10 height 10
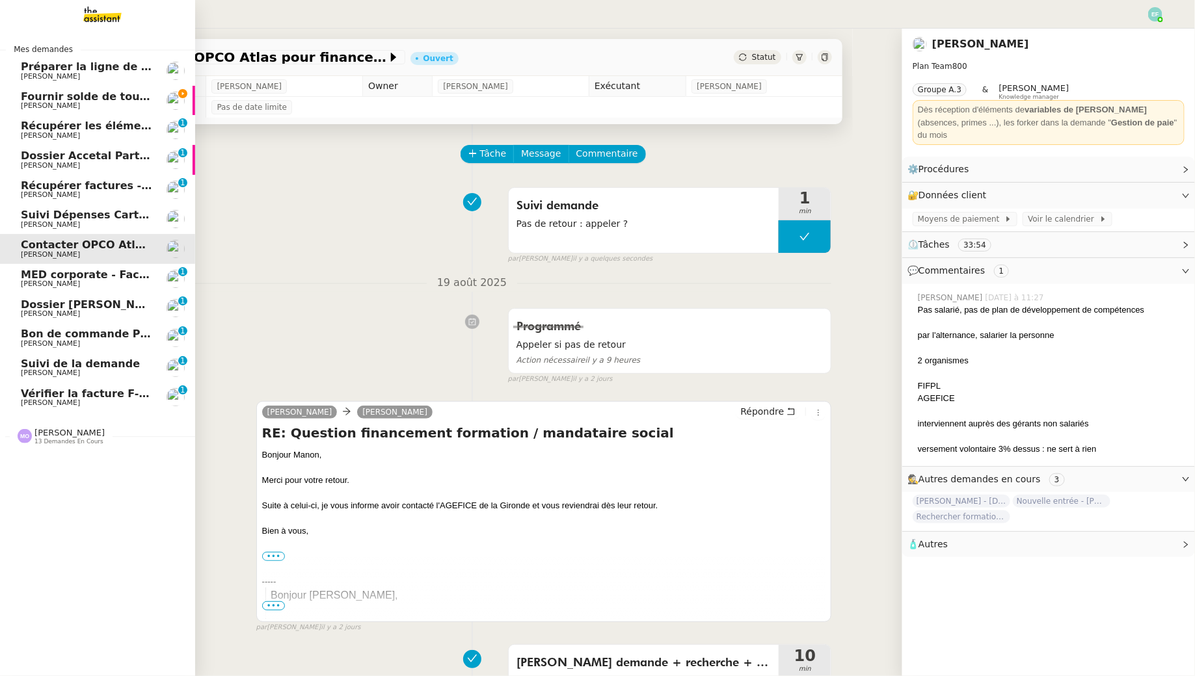
click at [23, 283] on span "[PERSON_NAME]" at bounding box center [50, 284] width 59 height 8
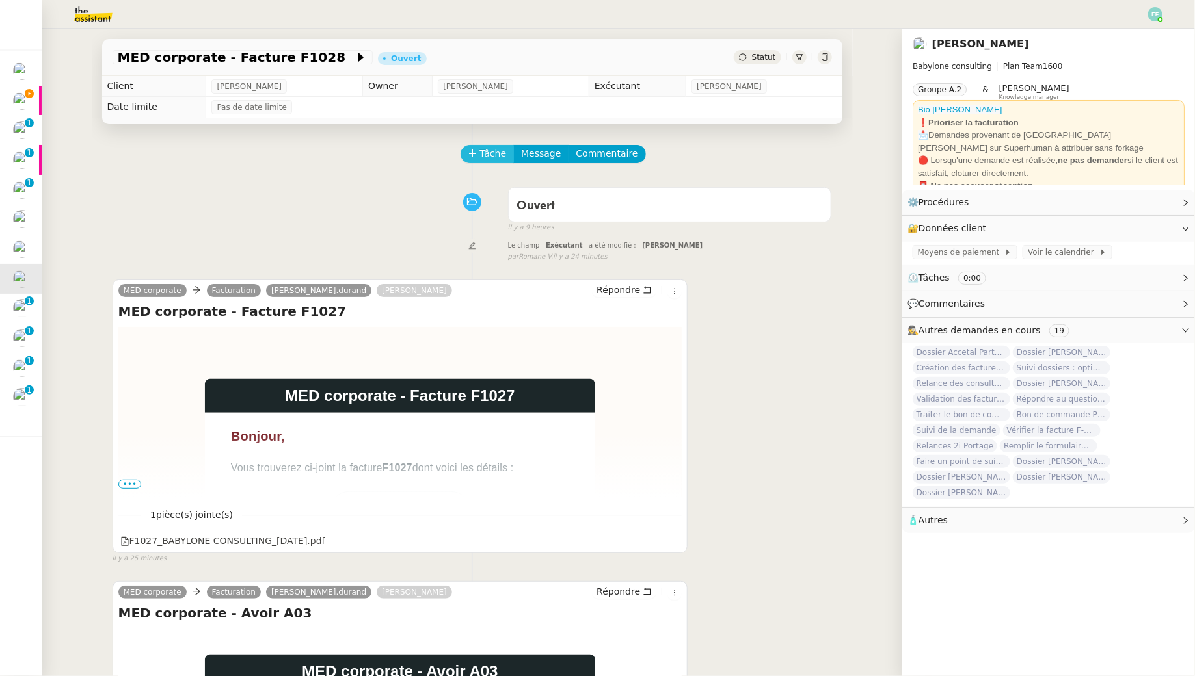
click at [490, 161] on span "Tâche" at bounding box center [493, 153] width 27 height 15
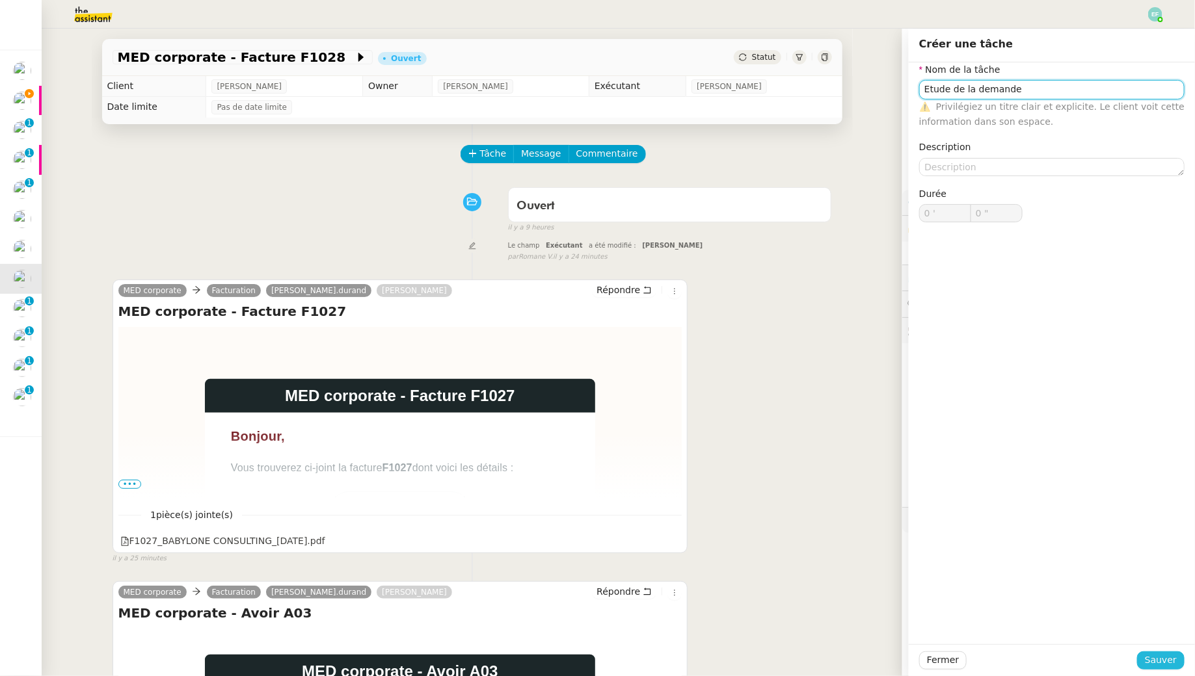
type input "Etude de la demande"
click at [588, 615] on span "Sauver" at bounding box center [1161, 660] width 32 height 15
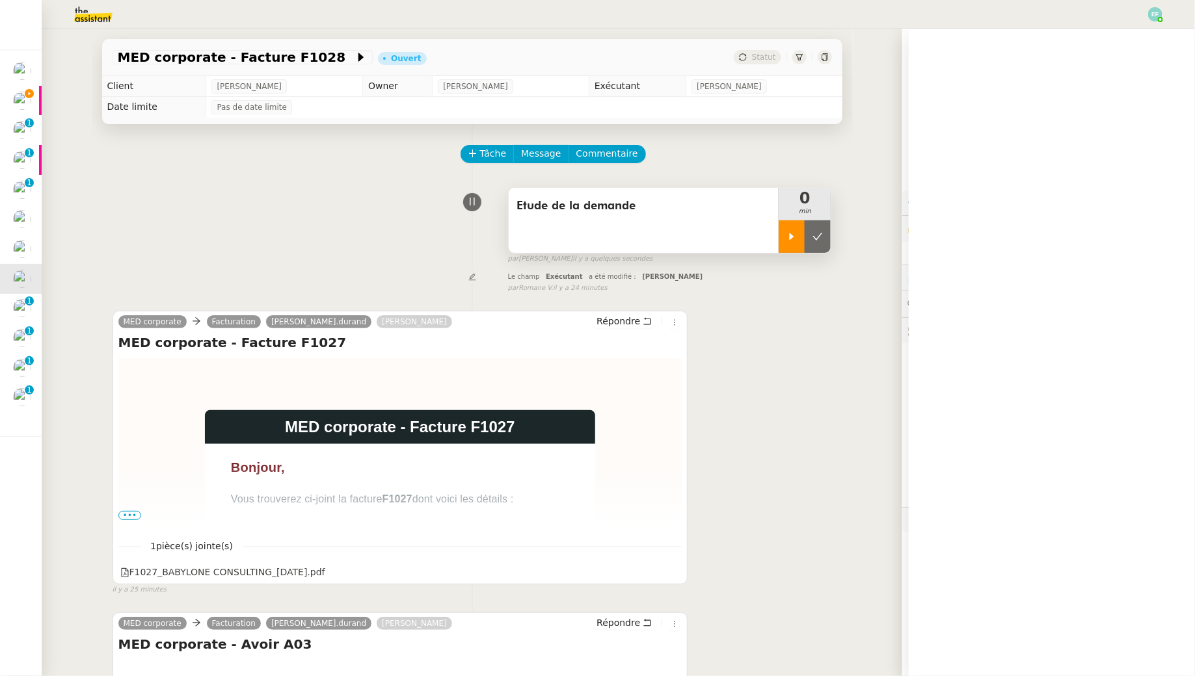
click at [588, 241] on icon at bounding box center [791, 237] width 10 height 10
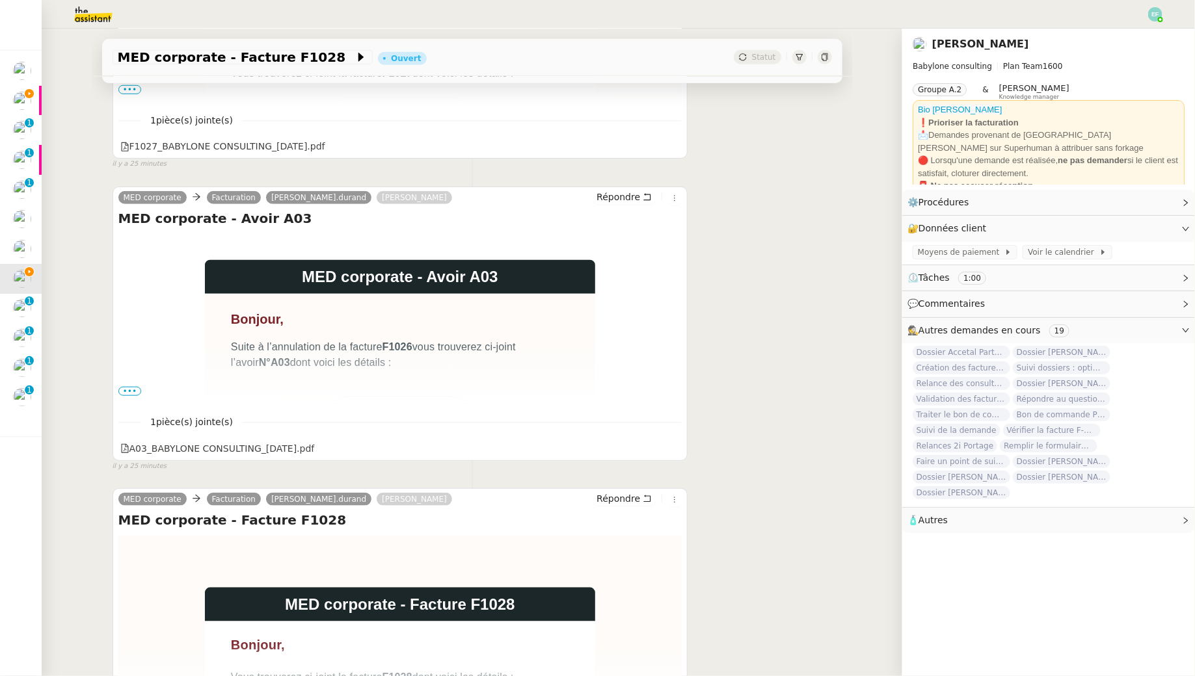
scroll to position [427, 0]
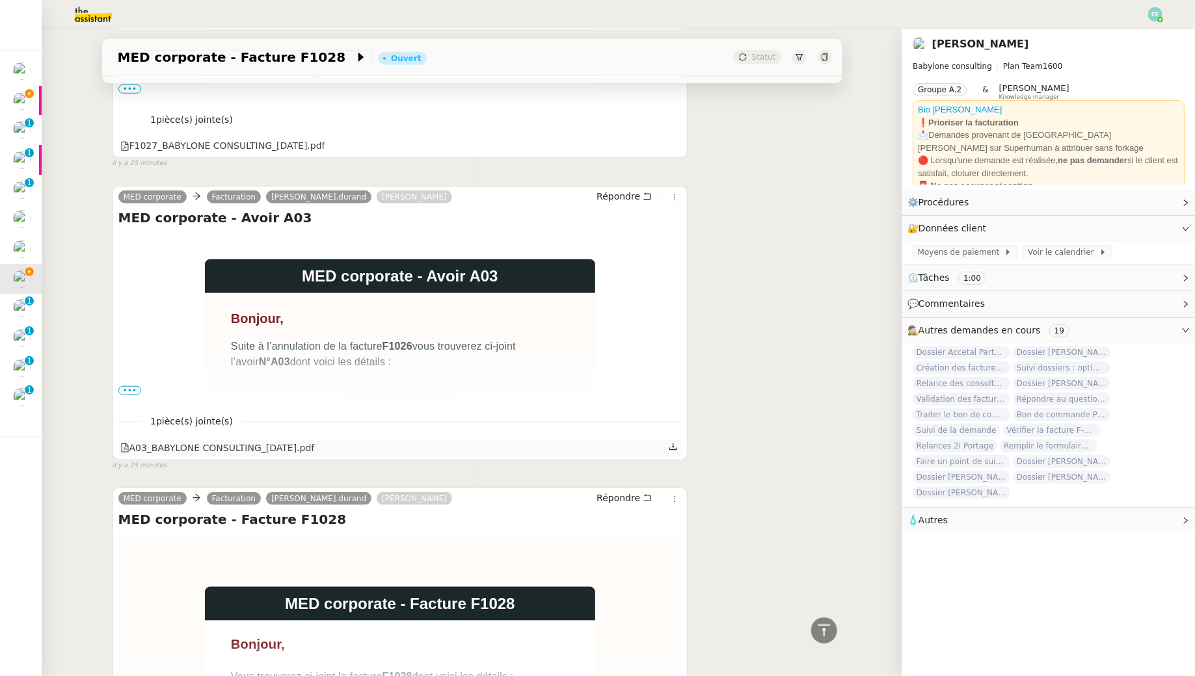
click at [588, 447] on icon at bounding box center [673, 446] width 9 height 9
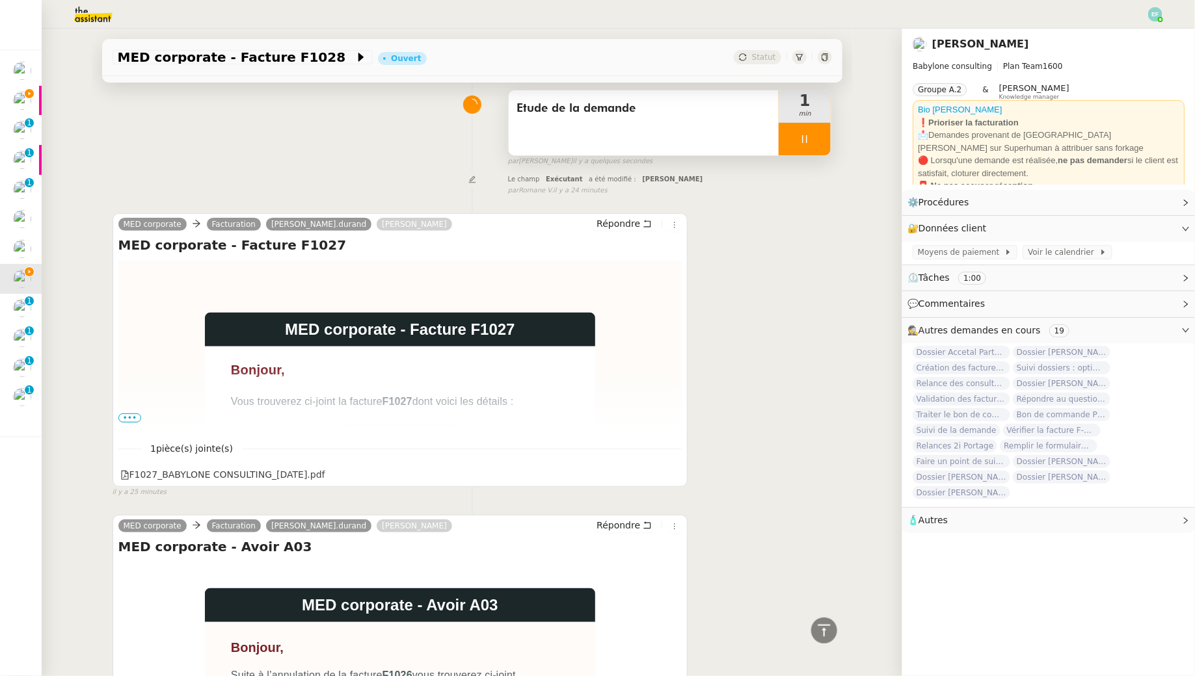
scroll to position [0, 0]
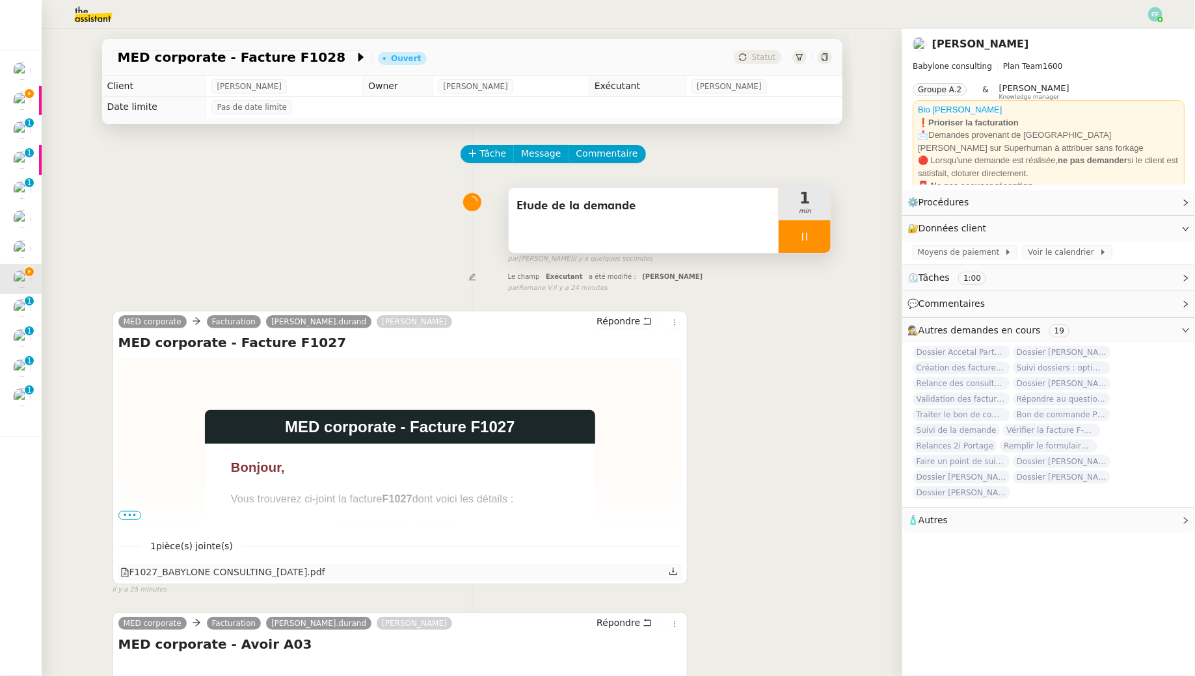
click at [588, 570] on icon at bounding box center [673, 571] width 9 height 9
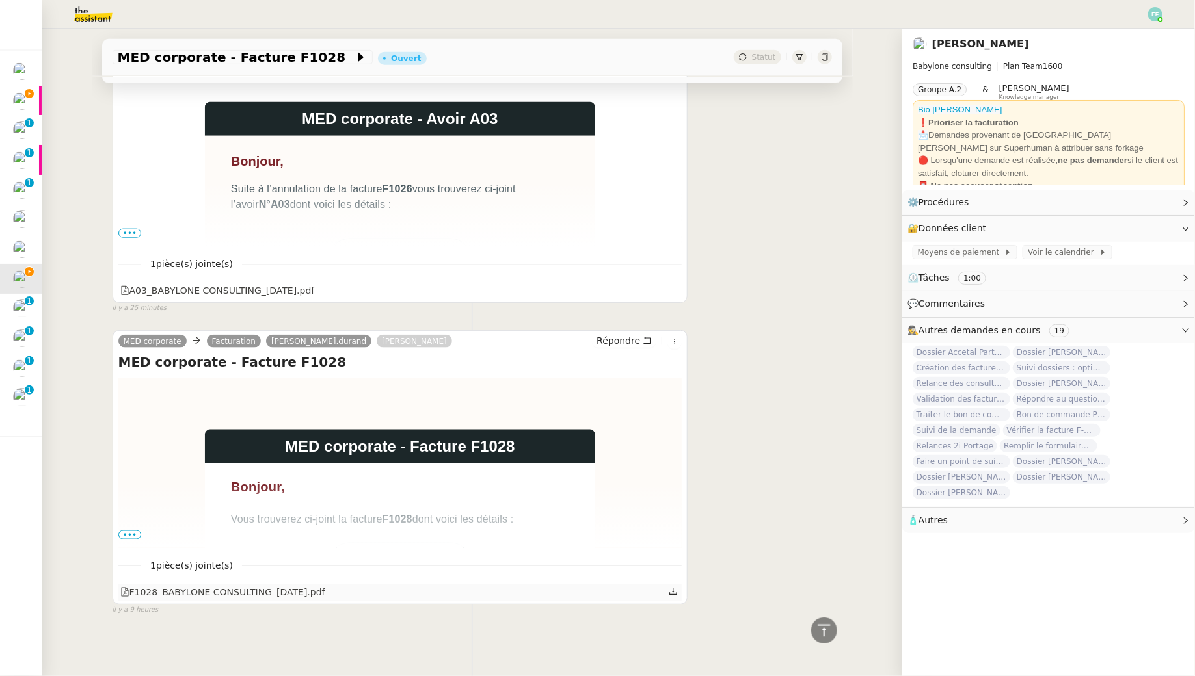
click at [588, 591] on icon at bounding box center [673, 591] width 8 height 7
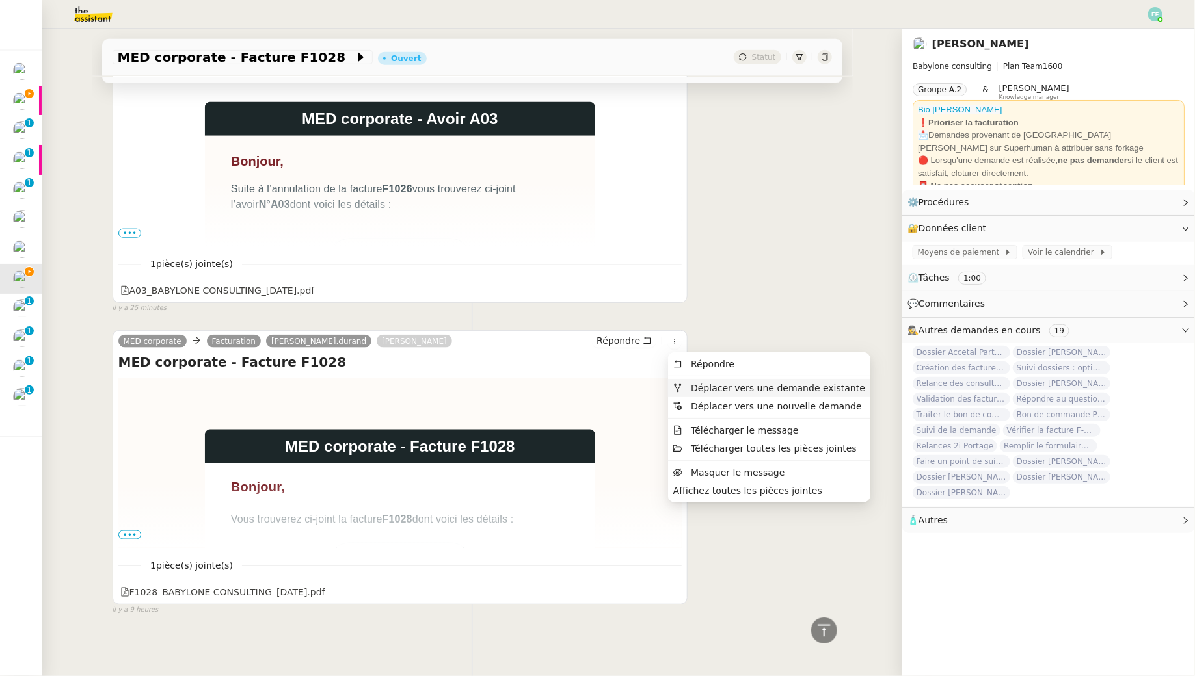
click at [588, 392] on span "Déplacer vers une demande existante" at bounding box center [778, 388] width 174 height 10
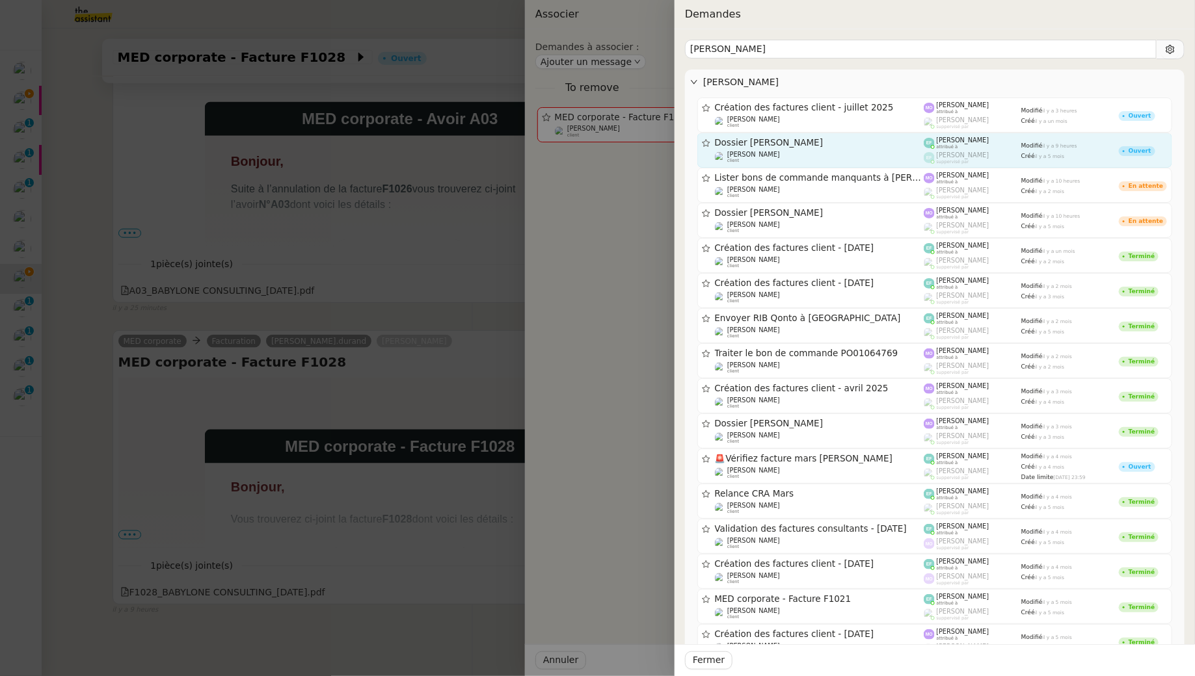
type input "mohamed"
click at [588, 144] on span "Dossier [PERSON_NAME]" at bounding box center [819, 143] width 209 height 9
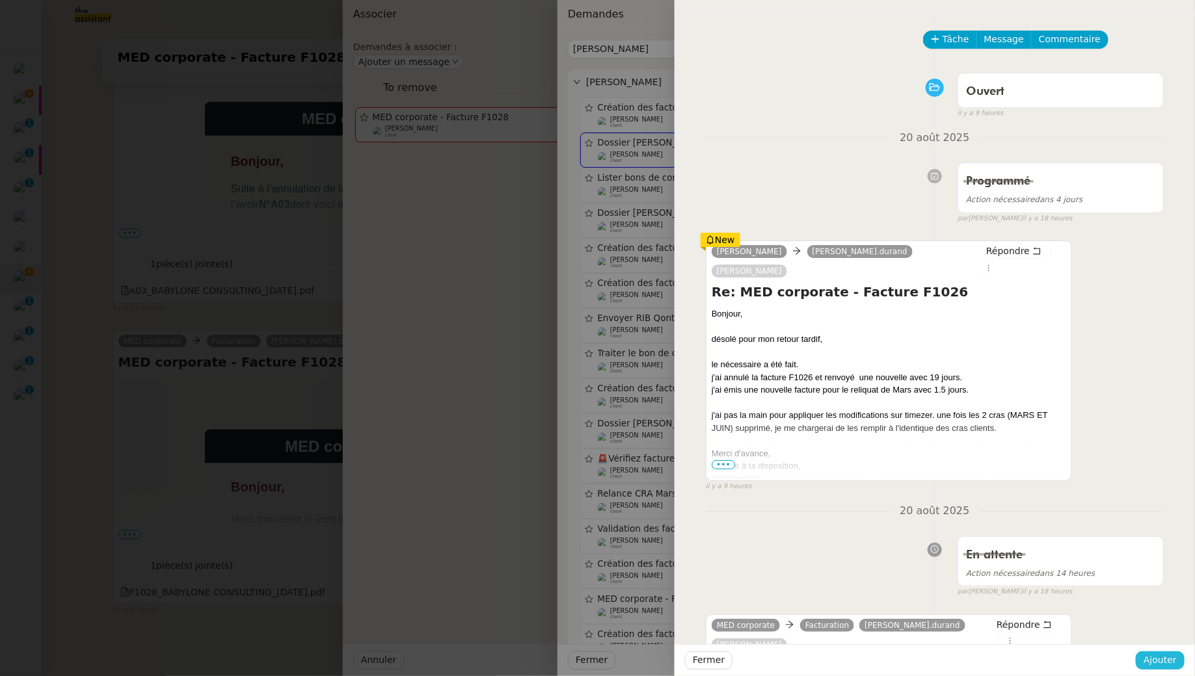
click at [588, 615] on span "Ajouter" at bounding box center [1159, 660] width 33 height 15
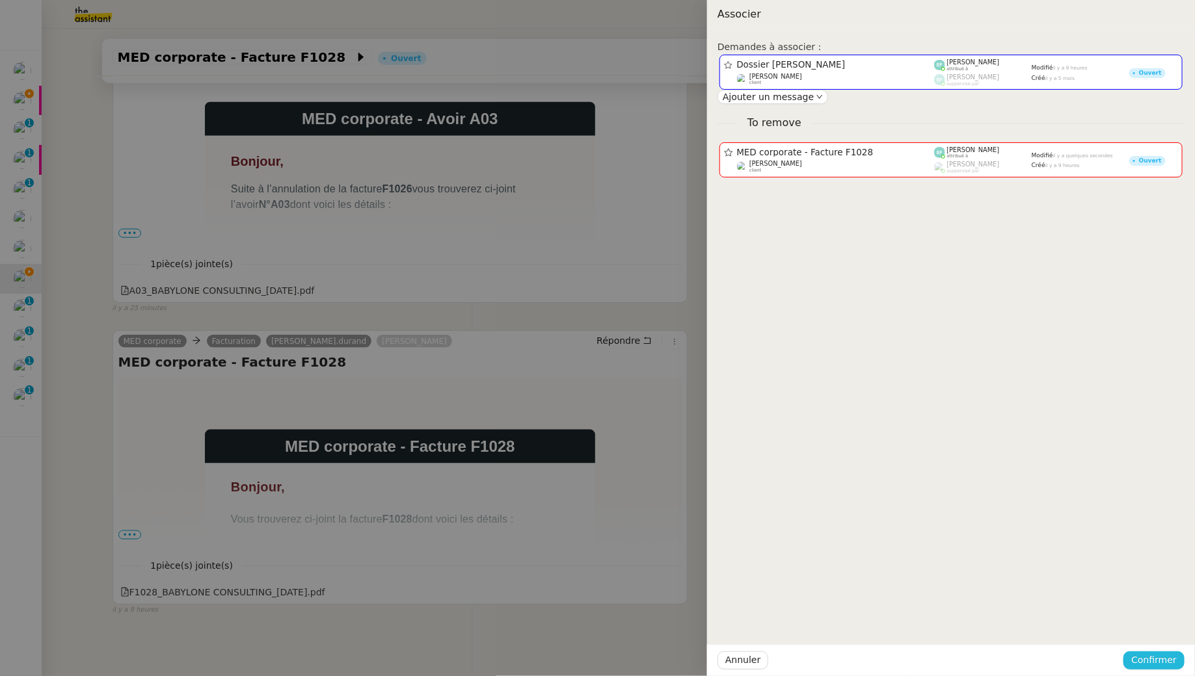
click at [588, 615] on span "Confirmer" at bounding box center [1154, 660] width 46 height 15
click at [588, 615] on span "Ajouter" at bounding box center [1155, 625] width 33 height 13
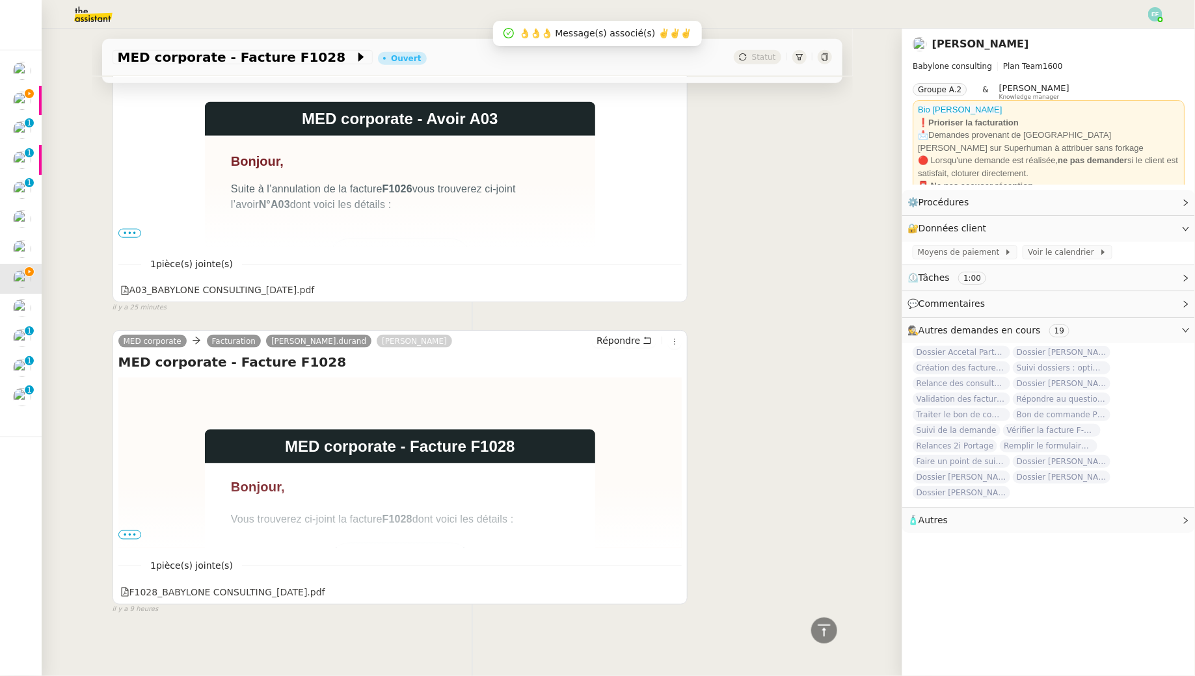
scroll to position [314, 0]
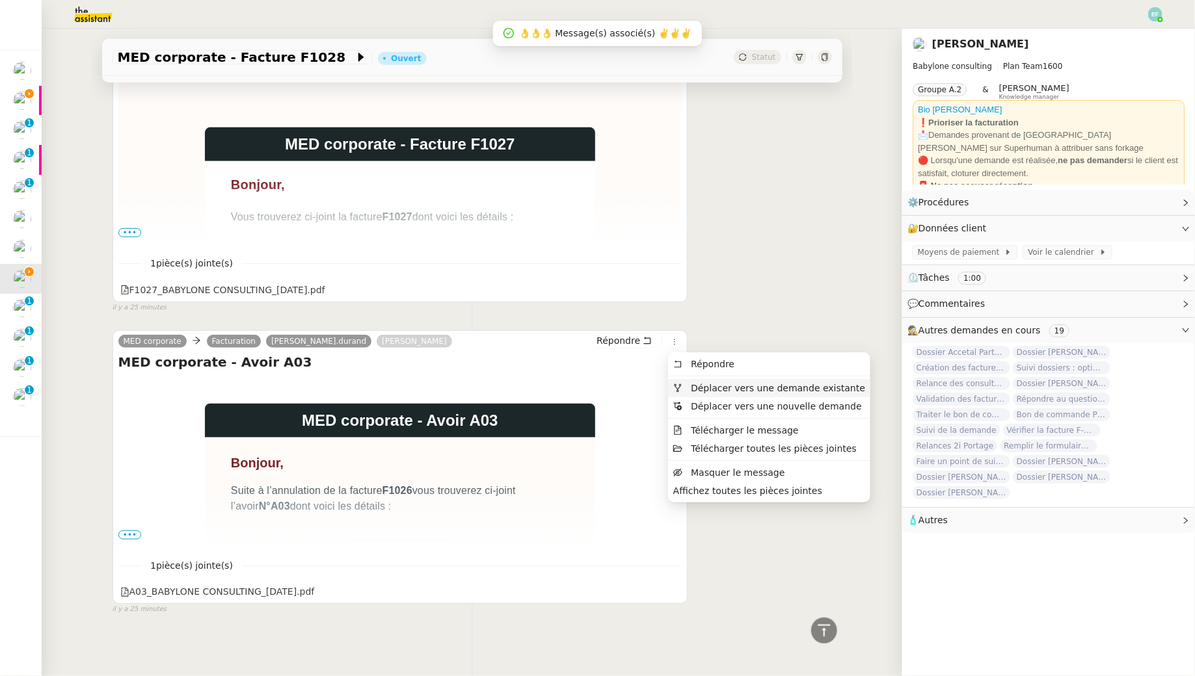
click at [588, 387] on span "Déplacer vers une demande existante" at bounding box center [778, 388] width 174 height 10
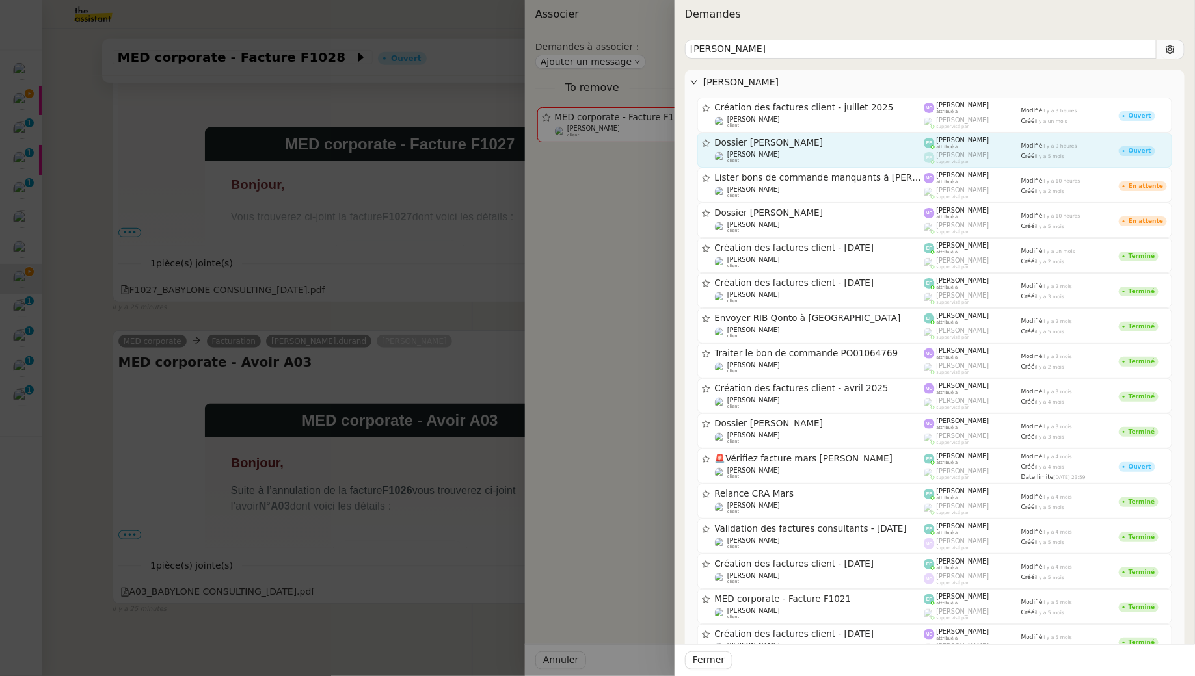
type input "mohamed"
click at [588, 147] on div "Dossier [PERSON_NAME]" at bounding box center [819, 142] width 209 height 11
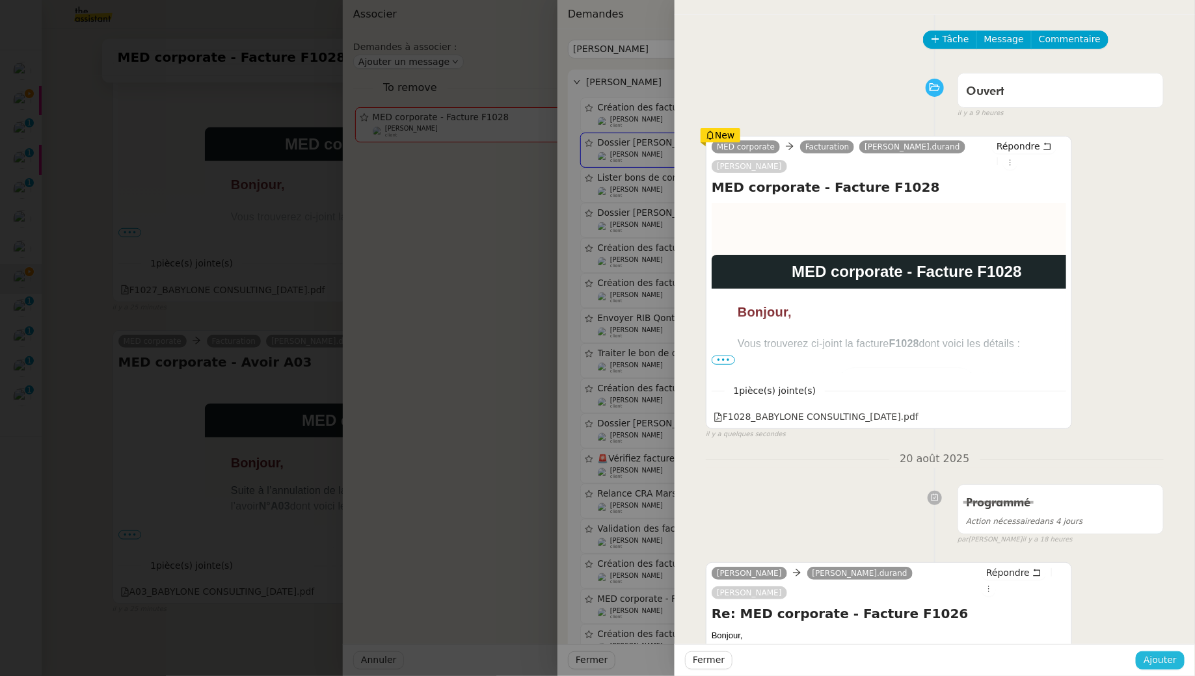
click at [588, 615] on span "Ajouter" at bounding box center [1159, 660] width 33 height 15
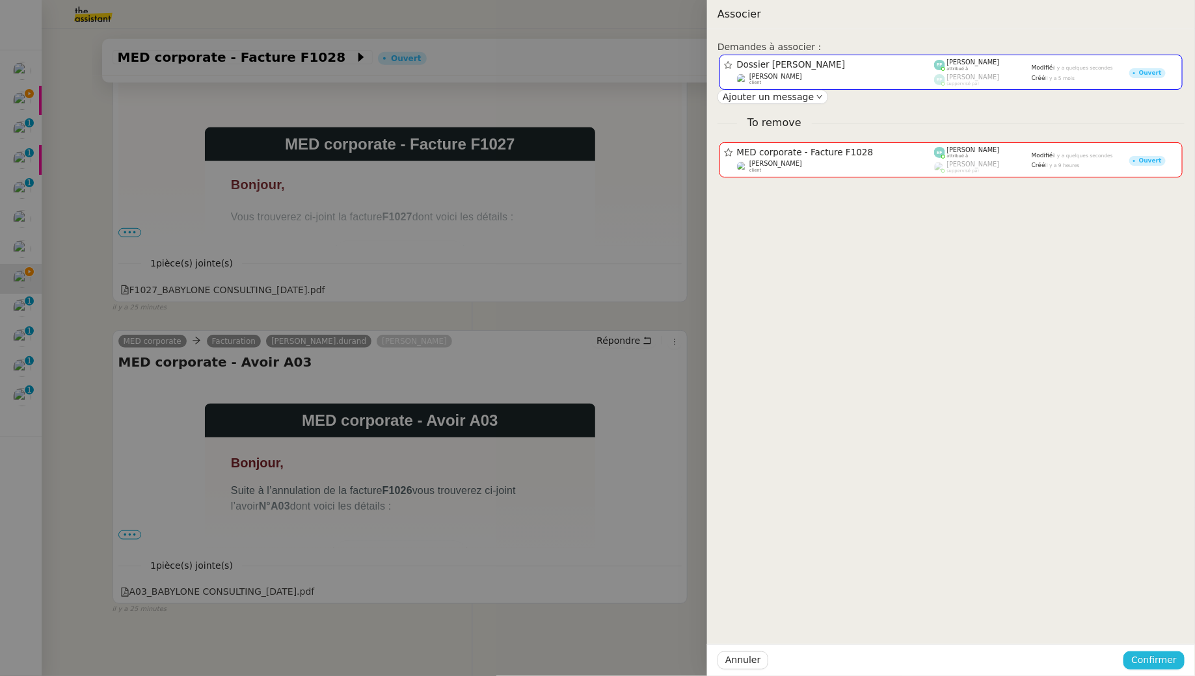
click at [588, 615] on button "Confirmer" at bounding box center [1153, 661] width 61 height 18
click at [588, 615] on span "Ajouter" at bounding box center [1155, 625] width 33 height 13
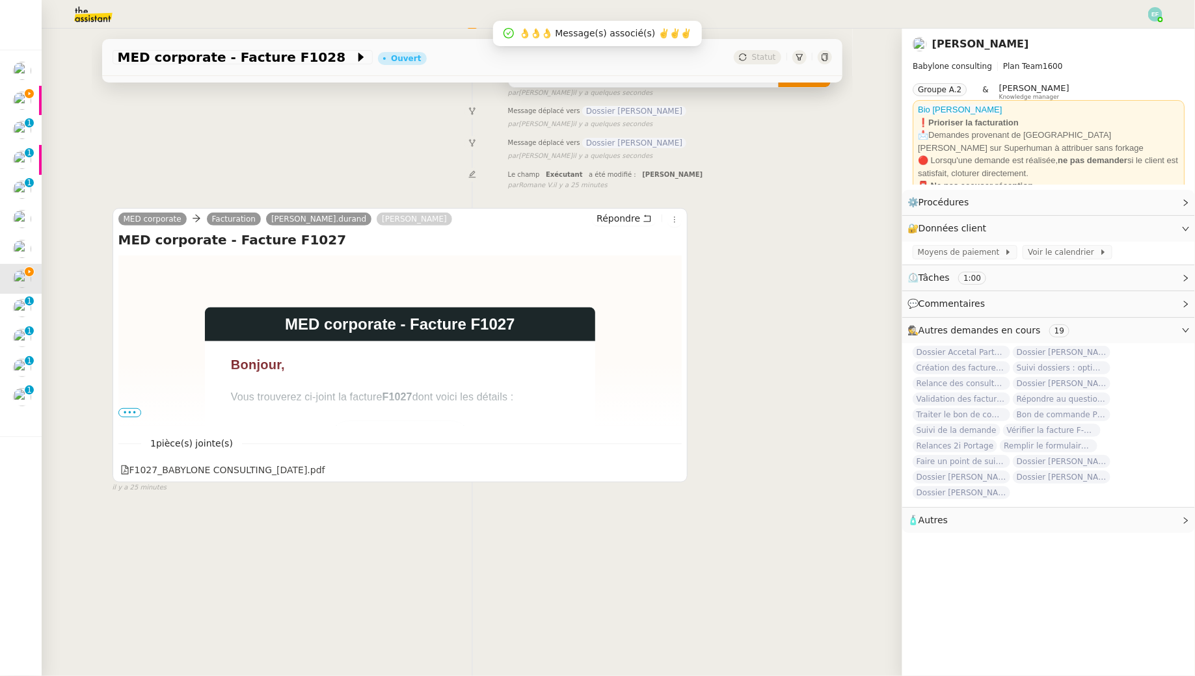
scroll to position [31, 0]
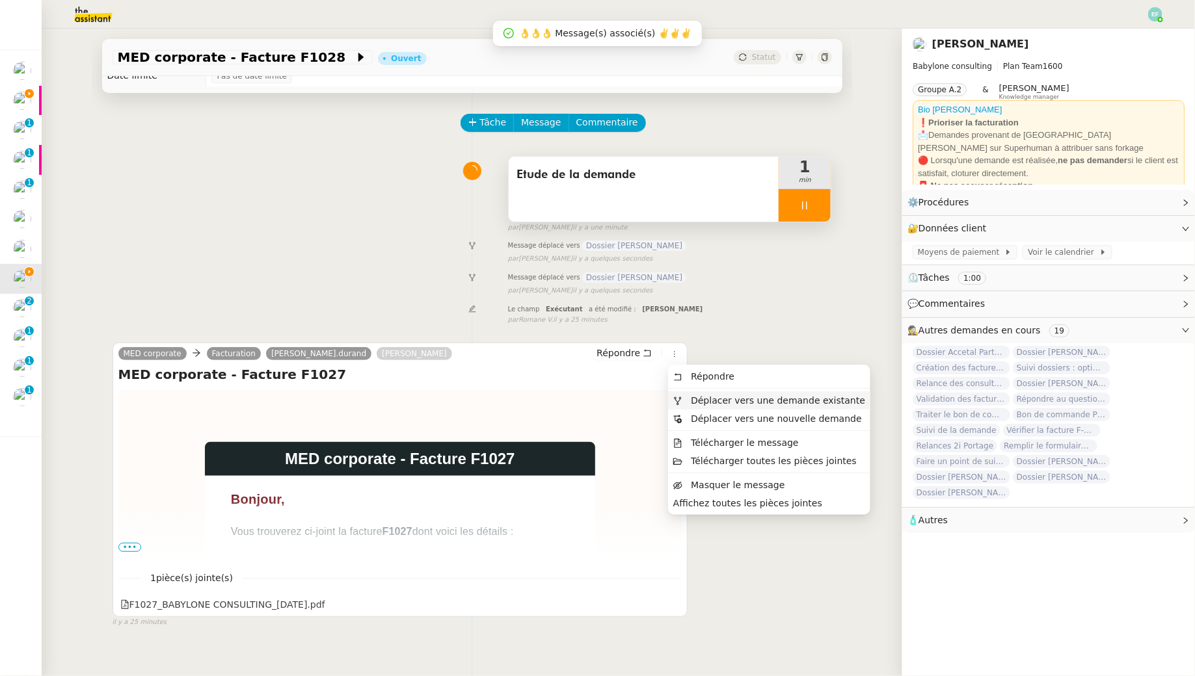
click at [588, 403] on span "Déplacer vers une demande existante" at bounding box center [778, 400] width 174 height 10
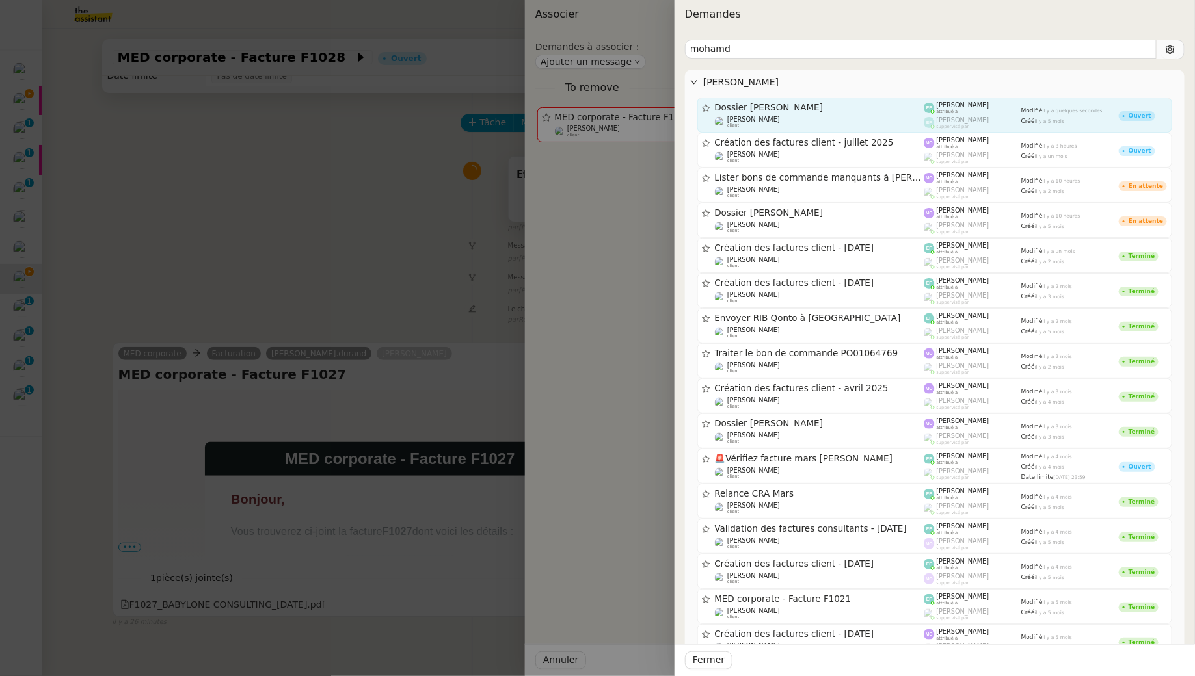
type input "mohamd"
click at [588, 111] on span "Dossier [PERSON_NAME]" at bounding box center [819, 107] width 209 height 9
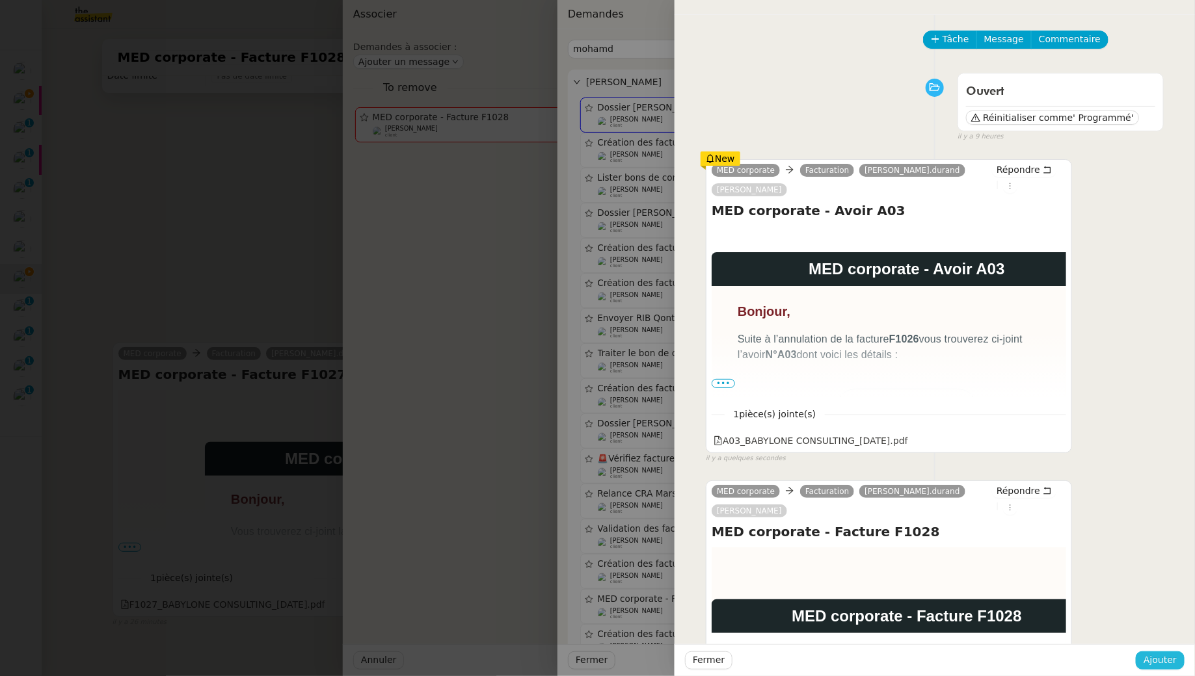
click at [588, 615] on span "Ajouter" at bounding box center [1159, 660] width 33 height 15
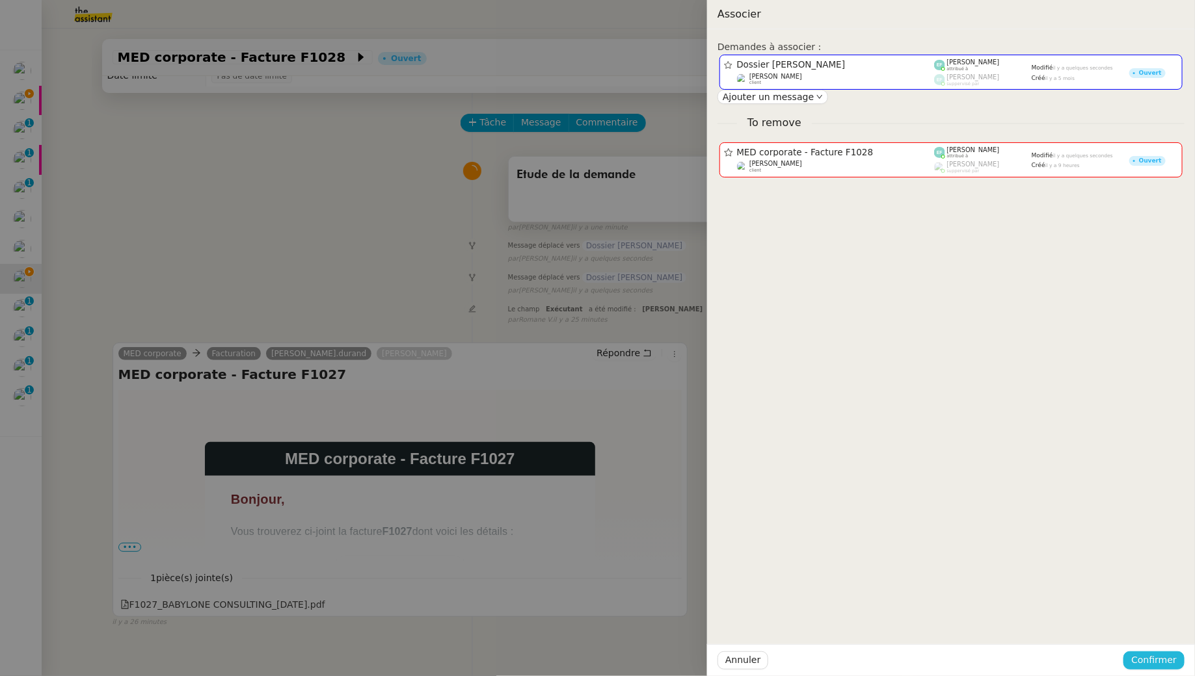
click at [588, 615] on span "Confirmer" at bounding box center [1154, 660] width 46 height 15
click at [588, 615] on span "Ajouter" at bounding box center [1155, 625] width 33 height 13
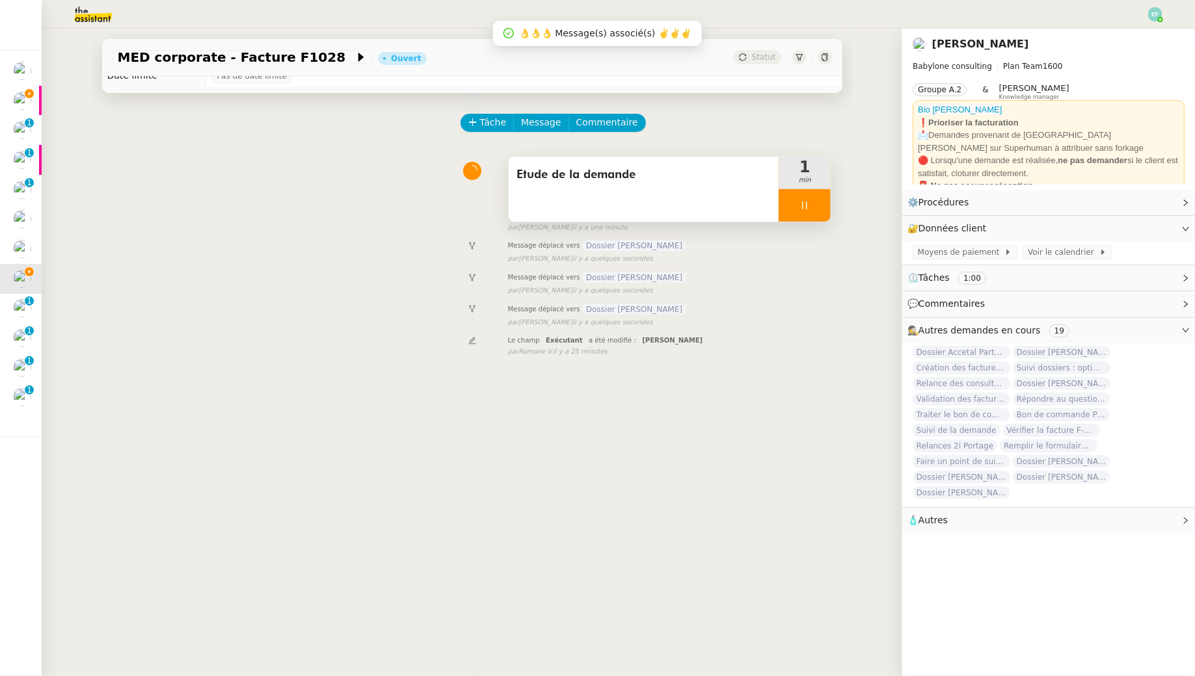
scroll to position [0, 0]
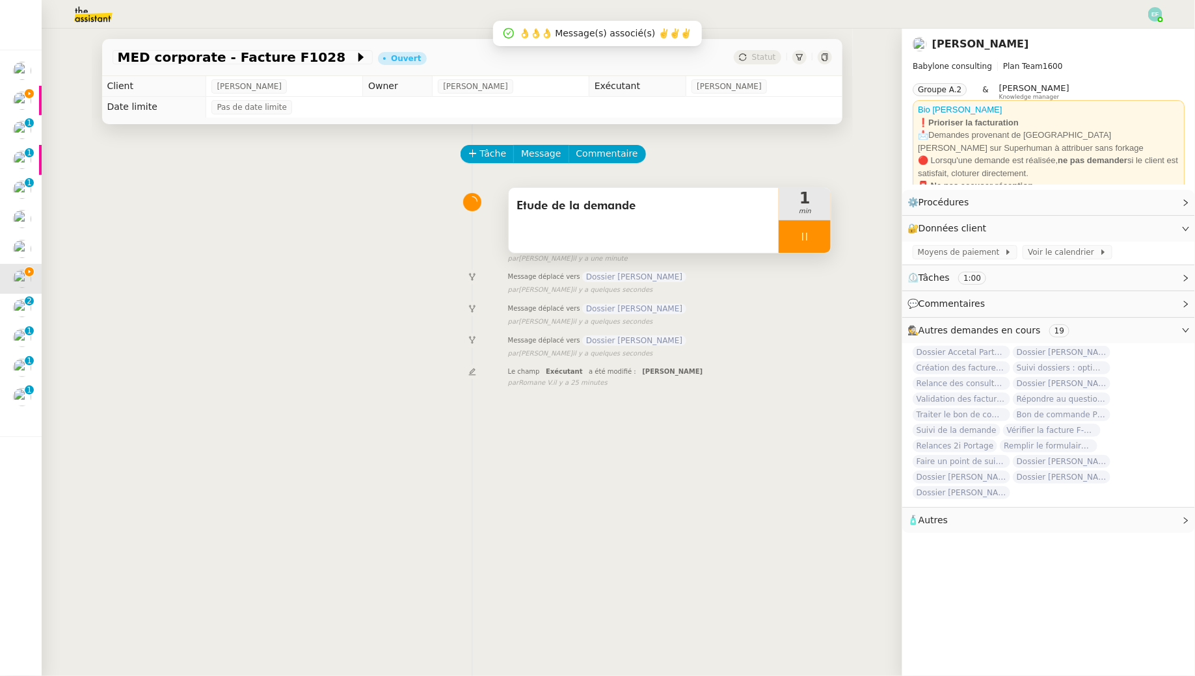
click at [588, 245] on div at bounding box center [804, 236] width 52 height 33
click at [588, 241] on button at bounding box center [818, 236] width 26 height 33
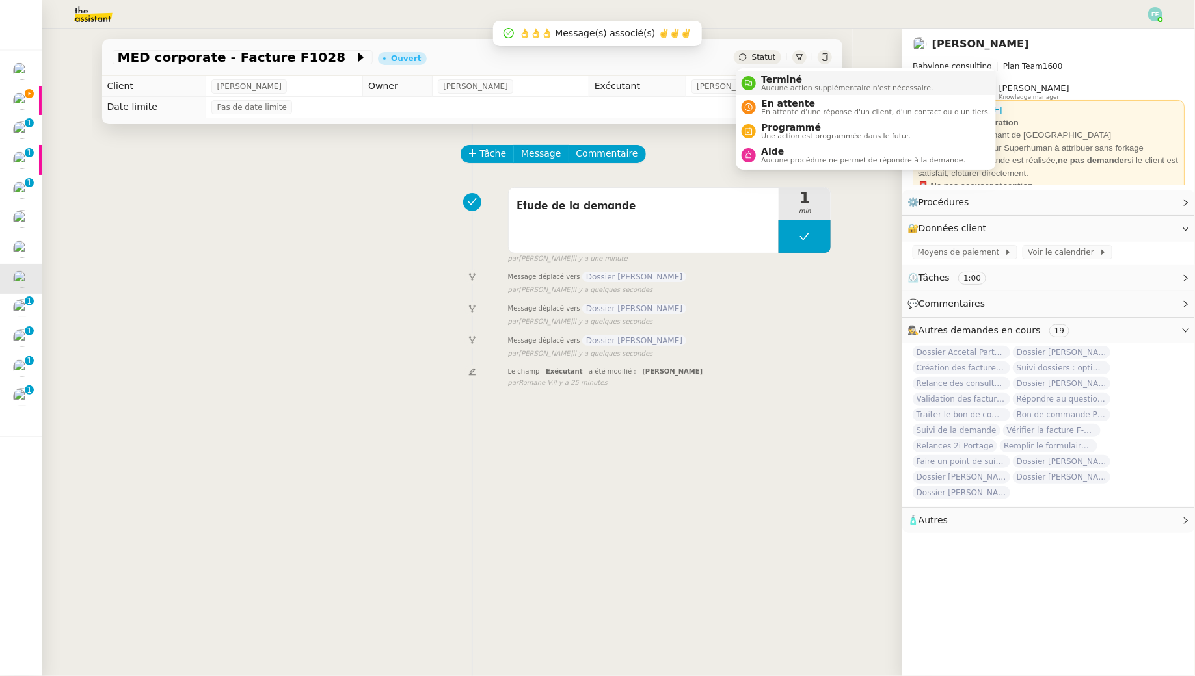
click at [588, 75] on span "Terminé" at bounding box center [847, 79] width 172 height 10
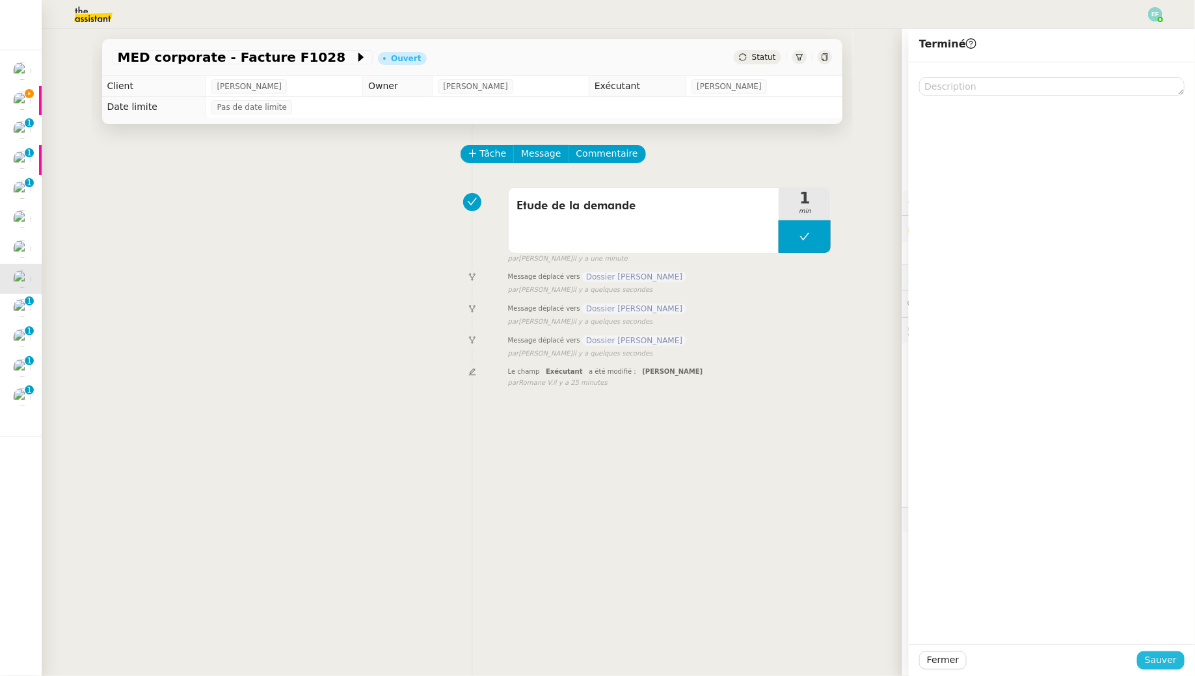
click at [588, 615] on span "Sauver" at bounding box center [1161, 660] width 32 height 15
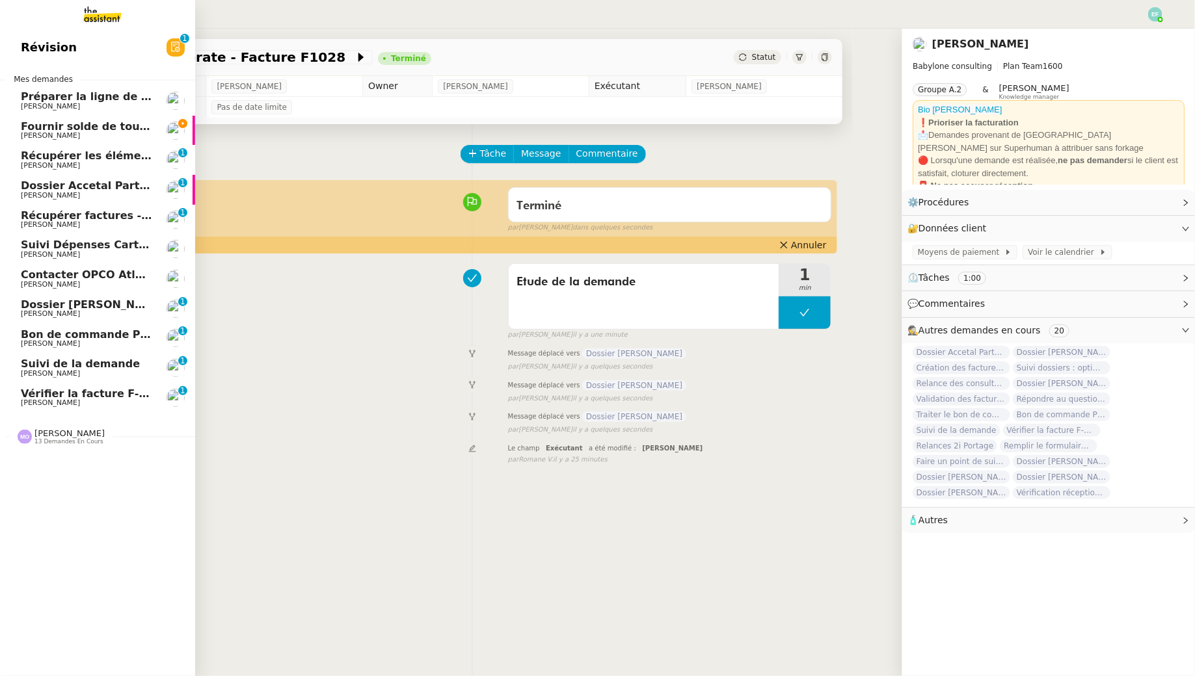
click at [33, 311] on span "[PERSON_NAME]" at bounding box center [50, 314] width 59 height 8
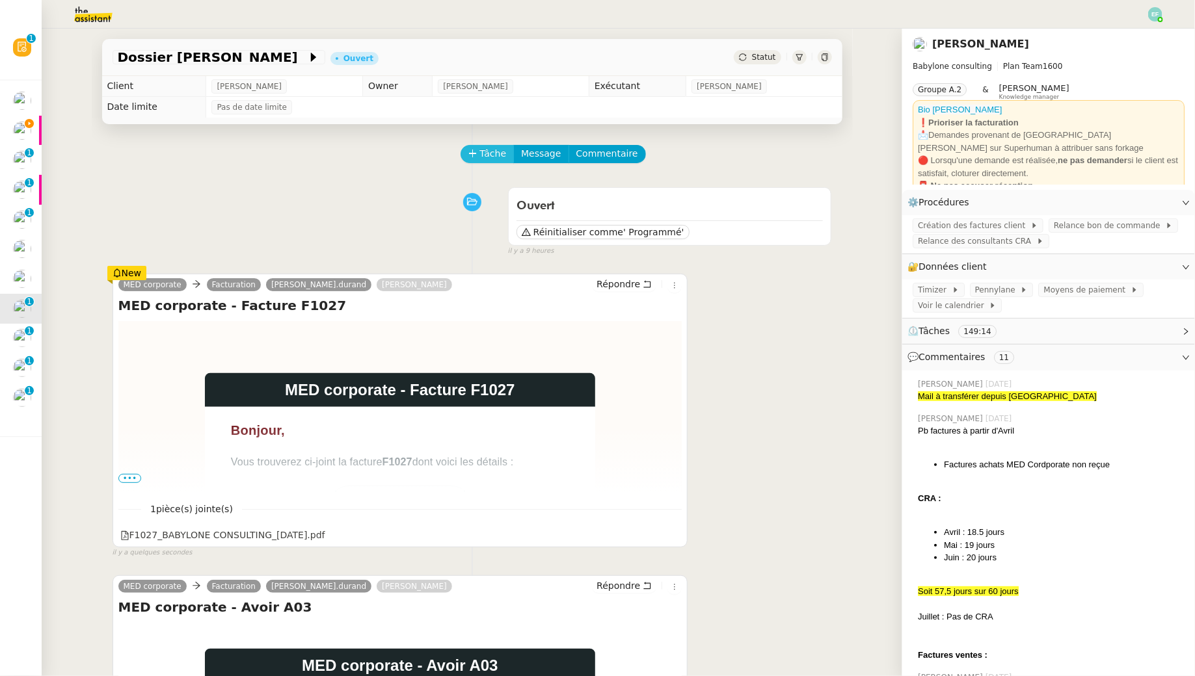
click at [488, 151] on span "Tâche" at bounding box center [493, 153] width 27 height 15
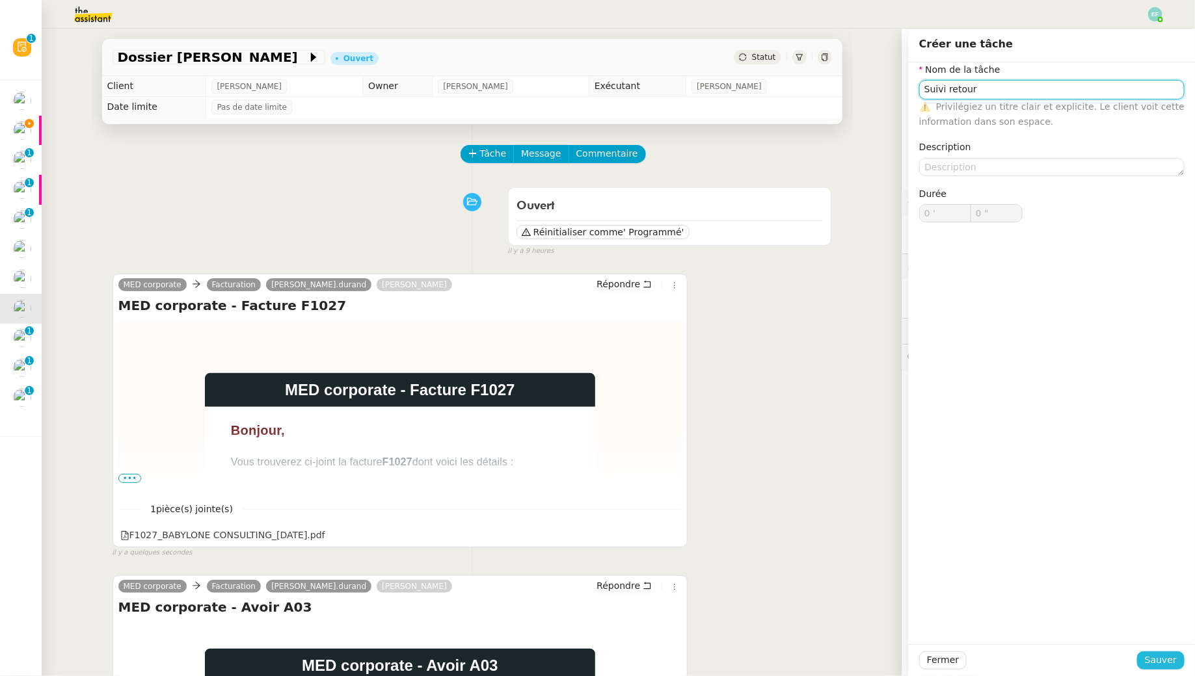
type input "Suivi retour"
click at [588, 615] on span "Sauver" at bounding box center [1161, 660] width 32 height 15
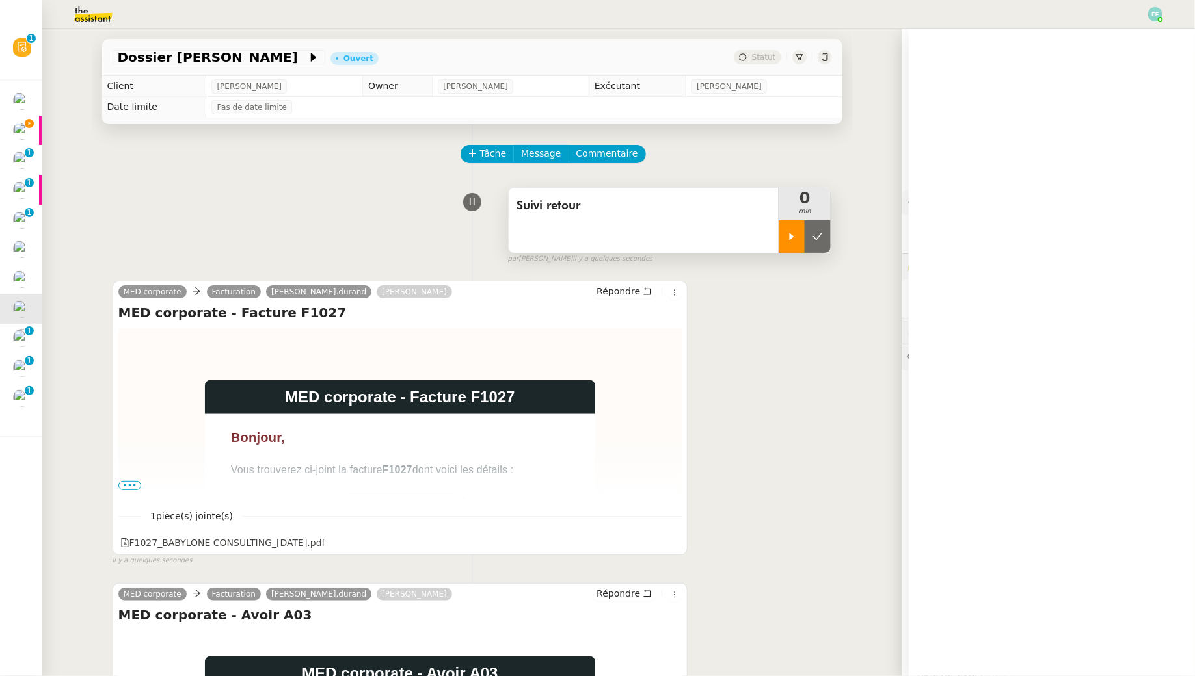
click at [588, 242] on div "Suivi retour 0 min" at bounding box center [670, 220] width 324 height 66
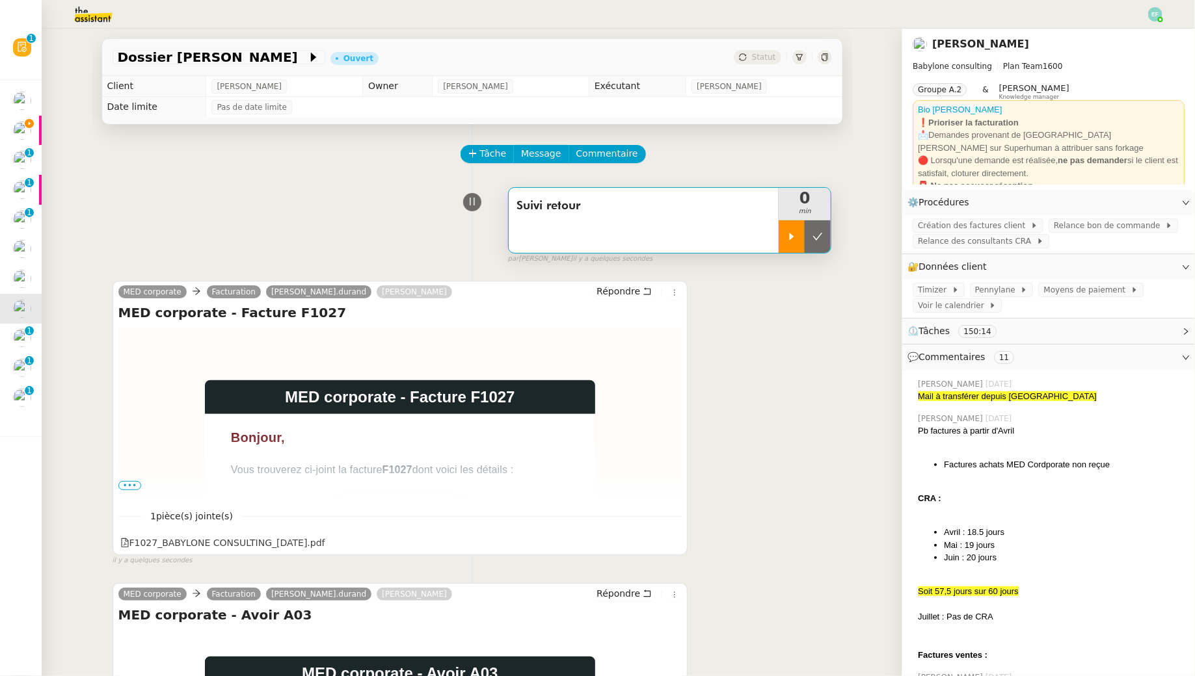
click at [588, 242] on div at bounding box center [791, 236] width 26 height 33
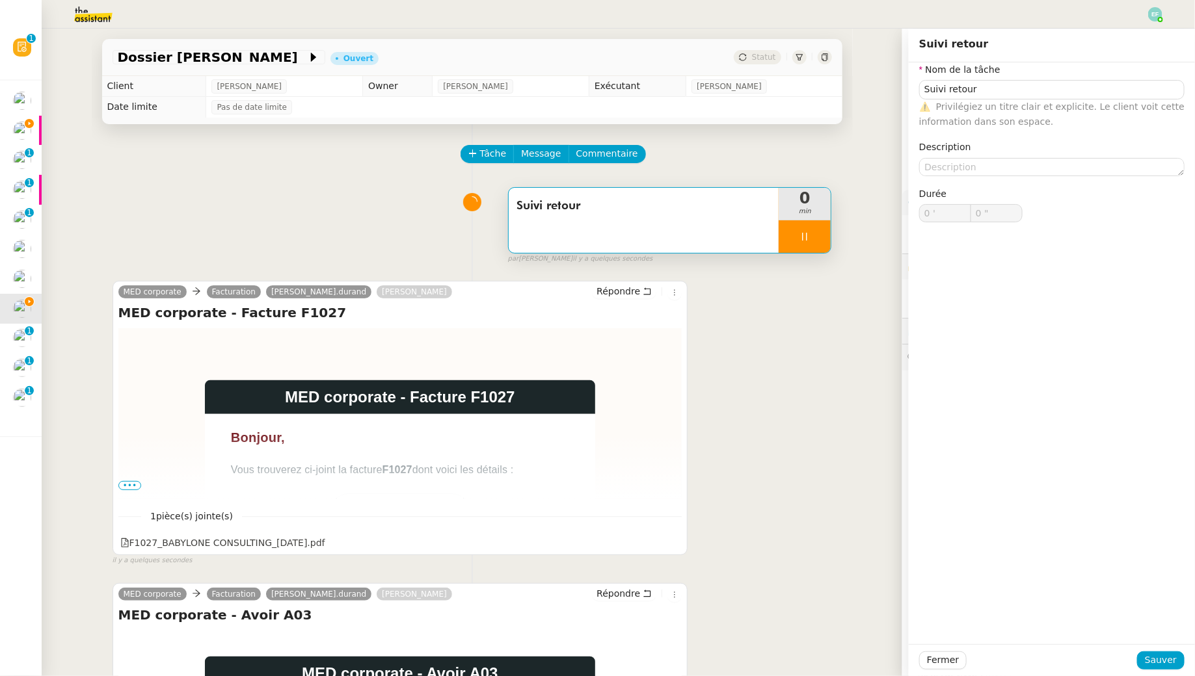
type input "Suivi retour"
type input "0 '"
type input "0 ""
type input "Suivi retour"
type input "0 '"
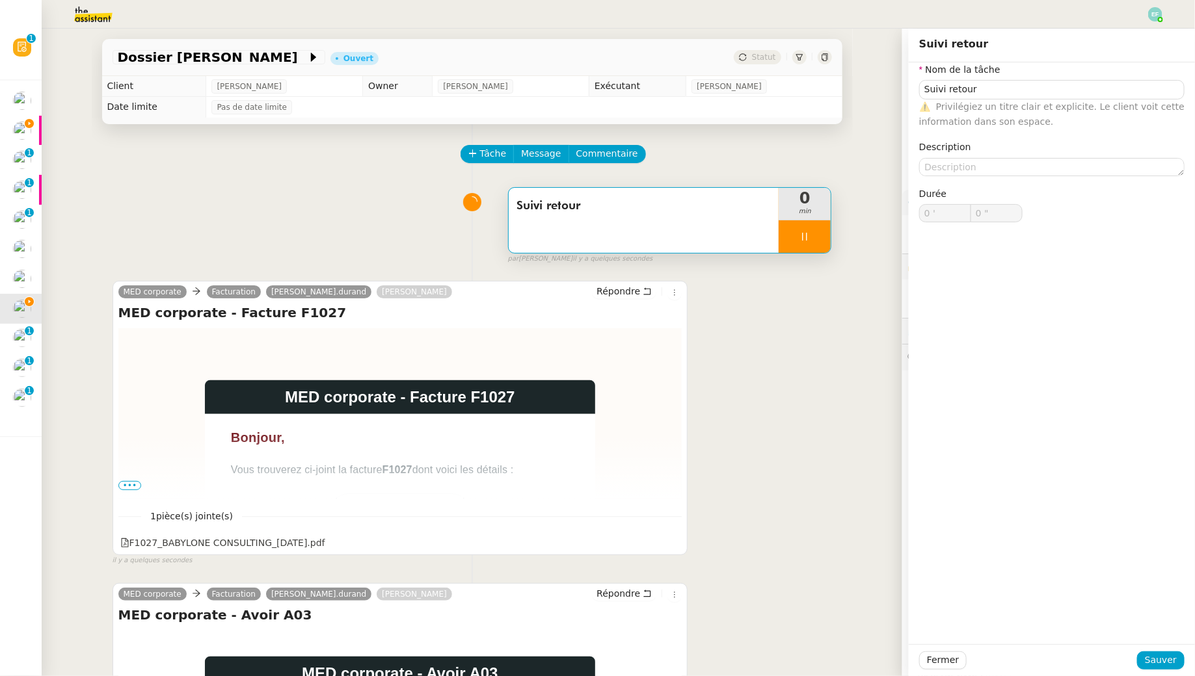
type input "0 ""
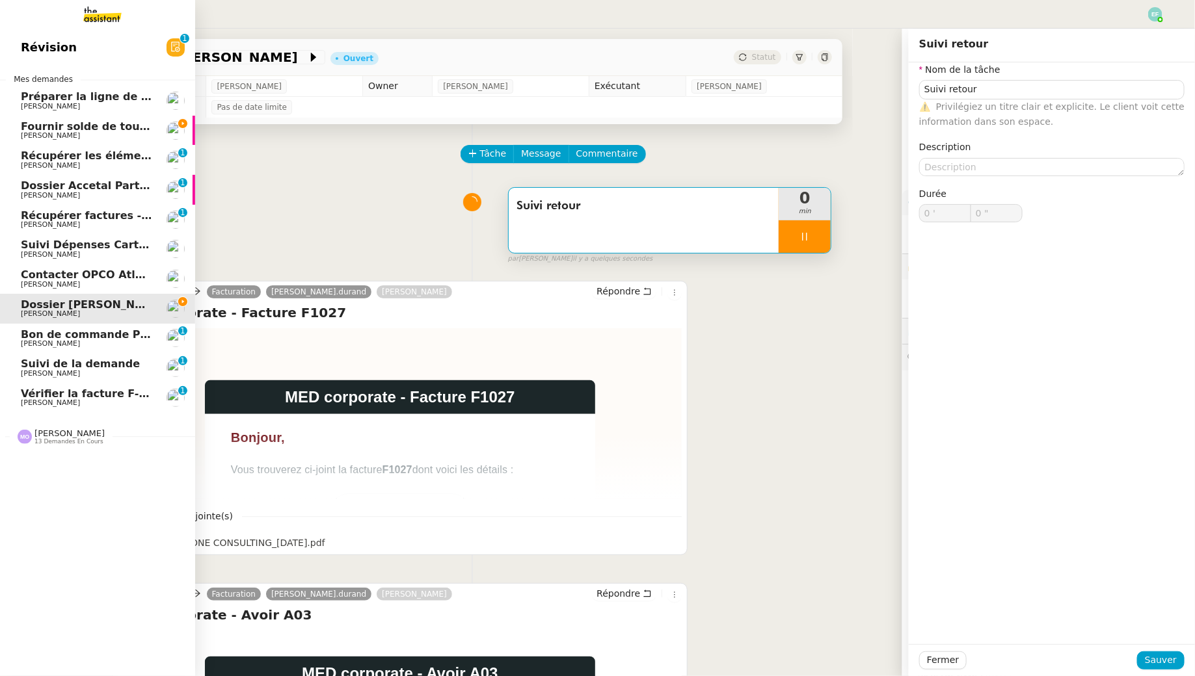
click at [33, 138] on span "[PERSON_NAME]" at bounding box center [50, 135] width 59 height 8
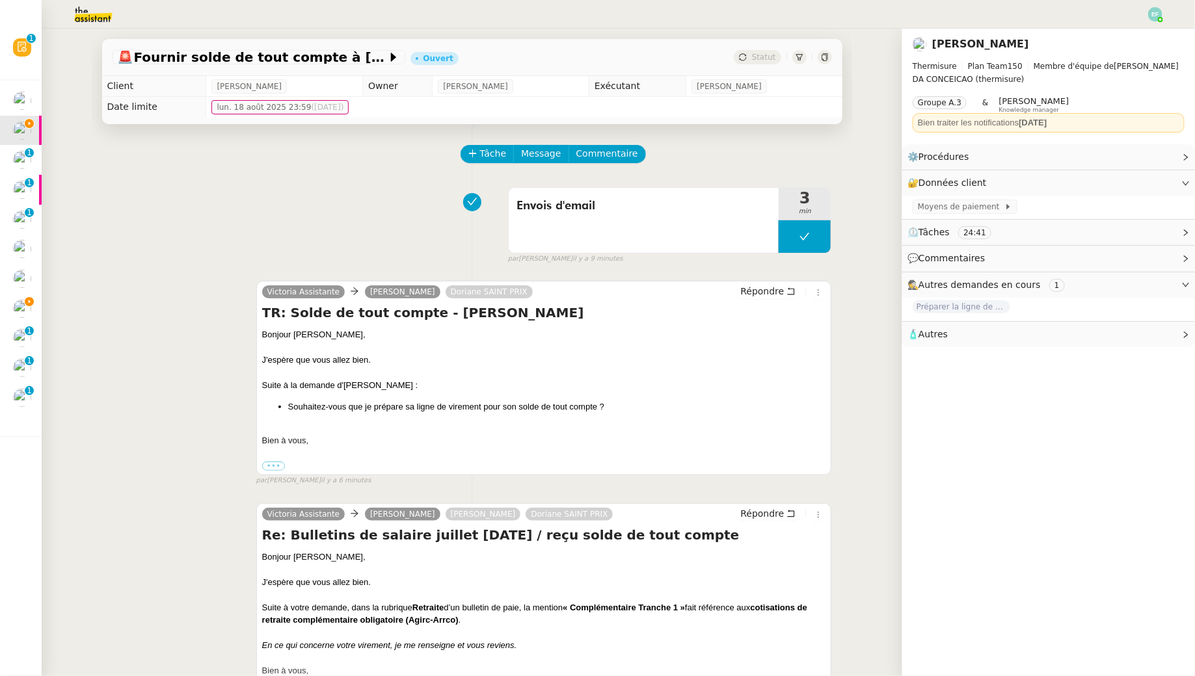
scroll to position [463, 0]
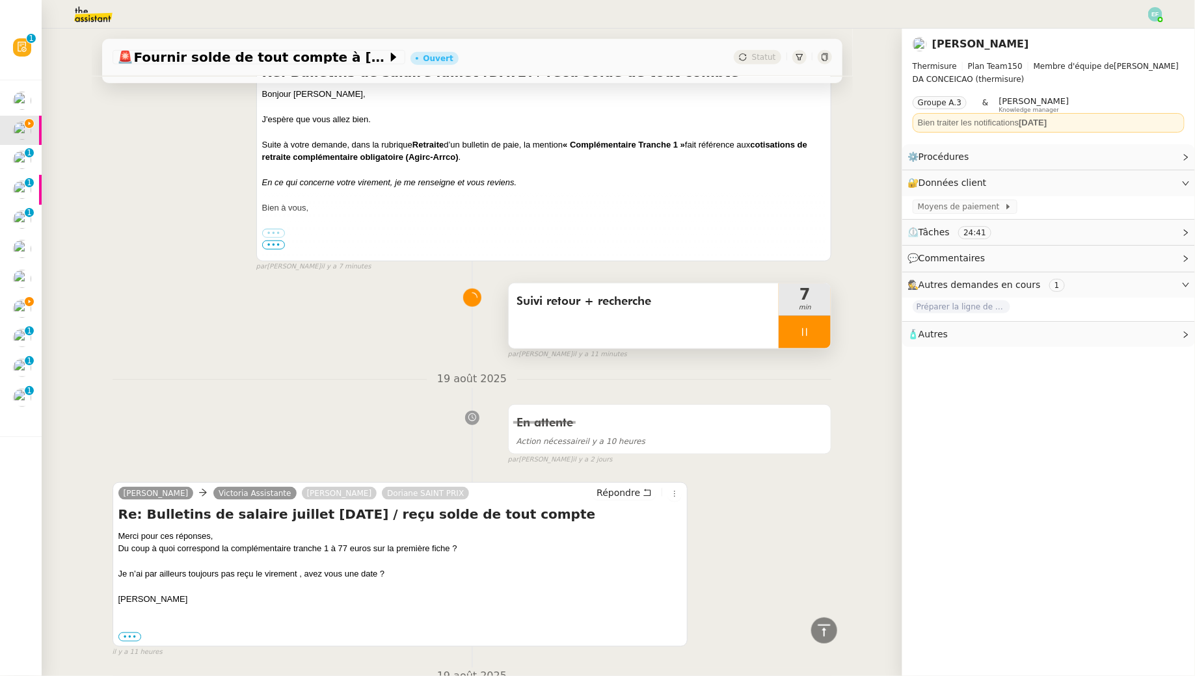
click at [588, 339] on div at bounding box center [804, 332] width 52 height 33
click at [588, 339] on button at bounding box center [818, 332] width 26 height 33
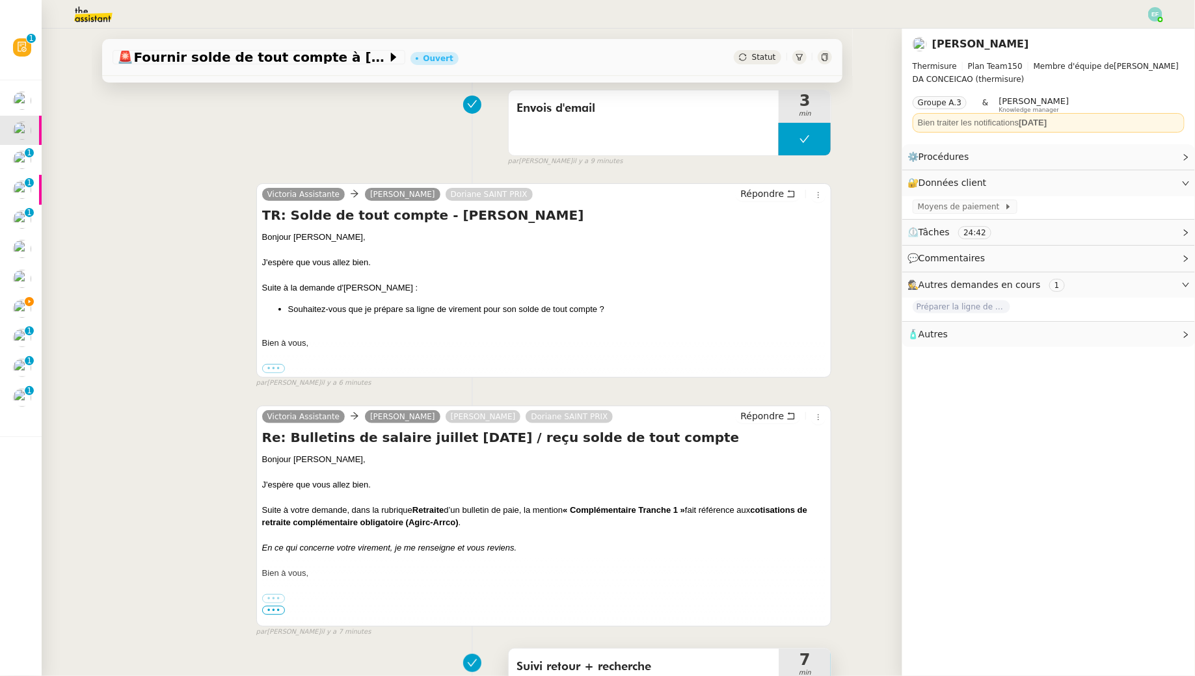
scroll to position [0, 0]
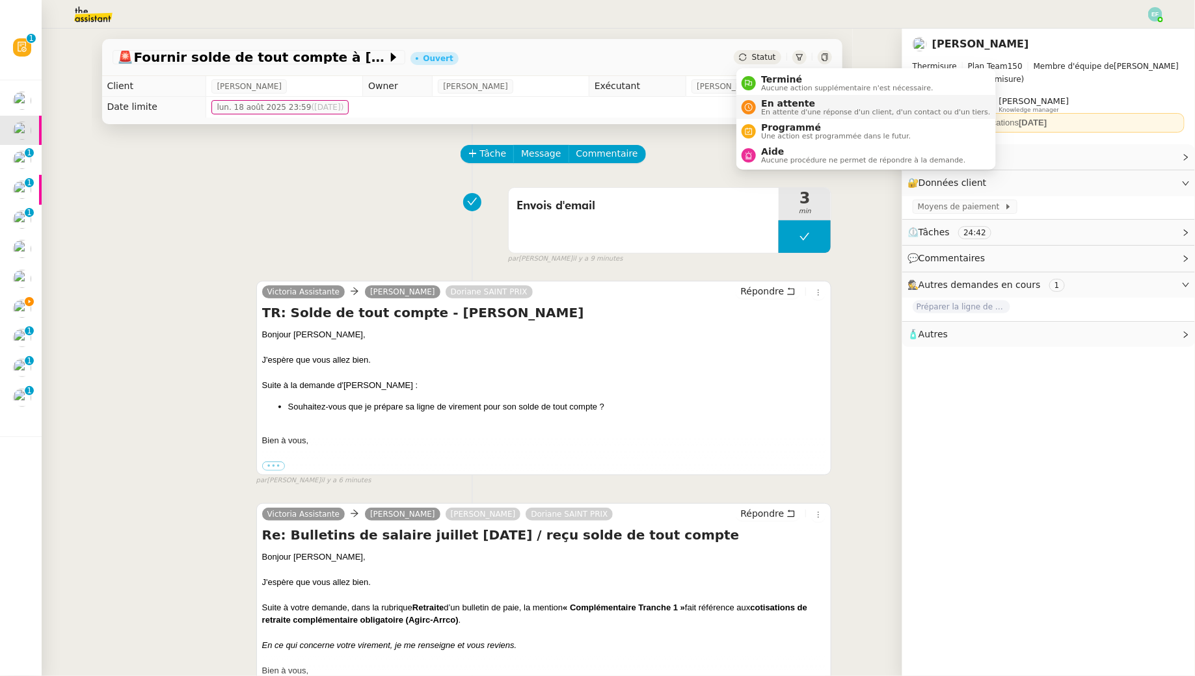
click at [588, 102] on span "En attente" at bounding box center [875, 103] width 229 height 10
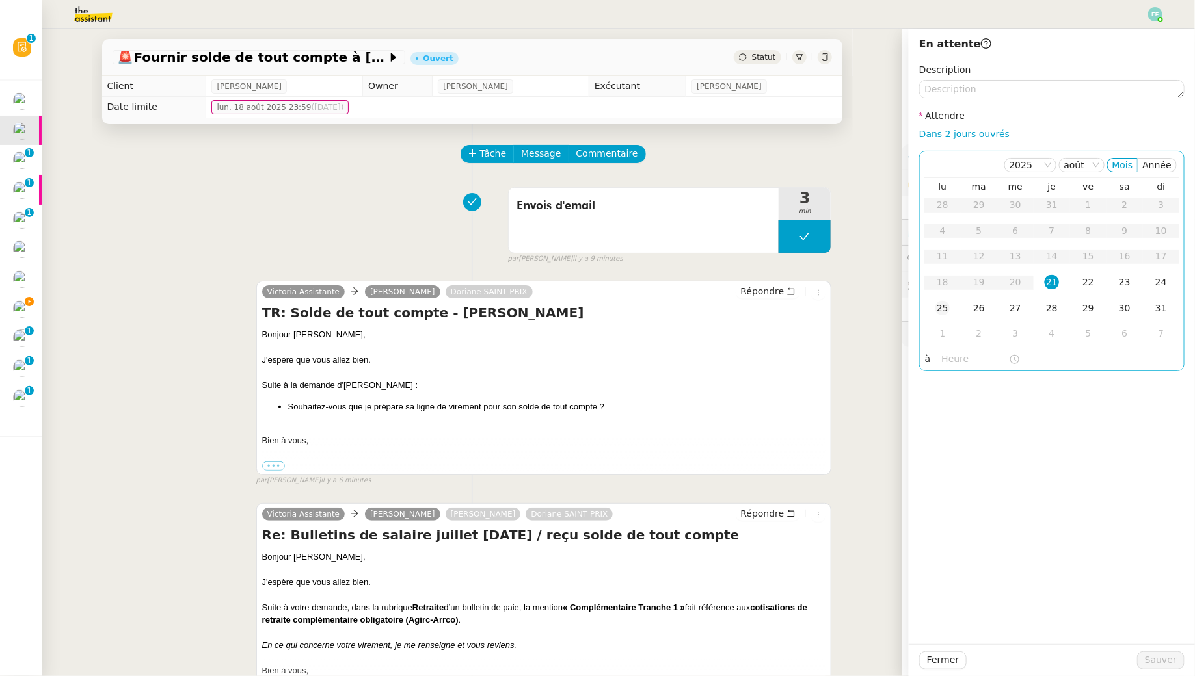
click at [588, 310] on div "25" at bounding box center [942, 308] width 14 height 14
click at [588, 615] on span "Sauver" at bounding box center [1161, 660] width 32 height 15
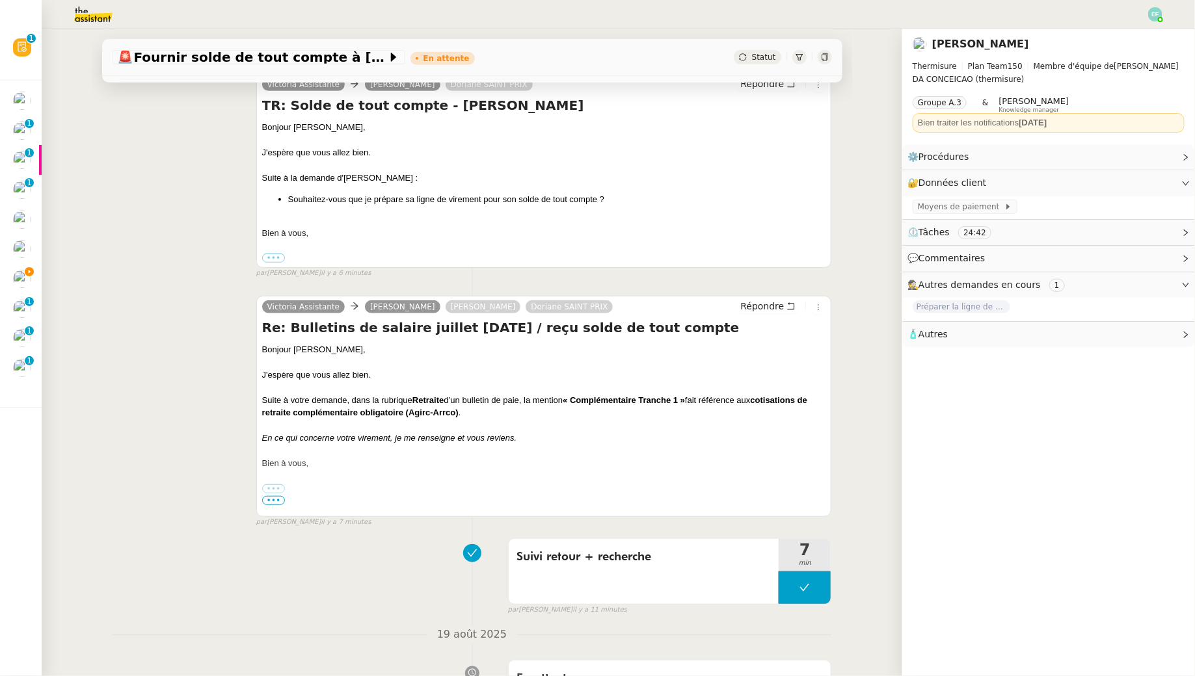
scroll to position [278, 0]
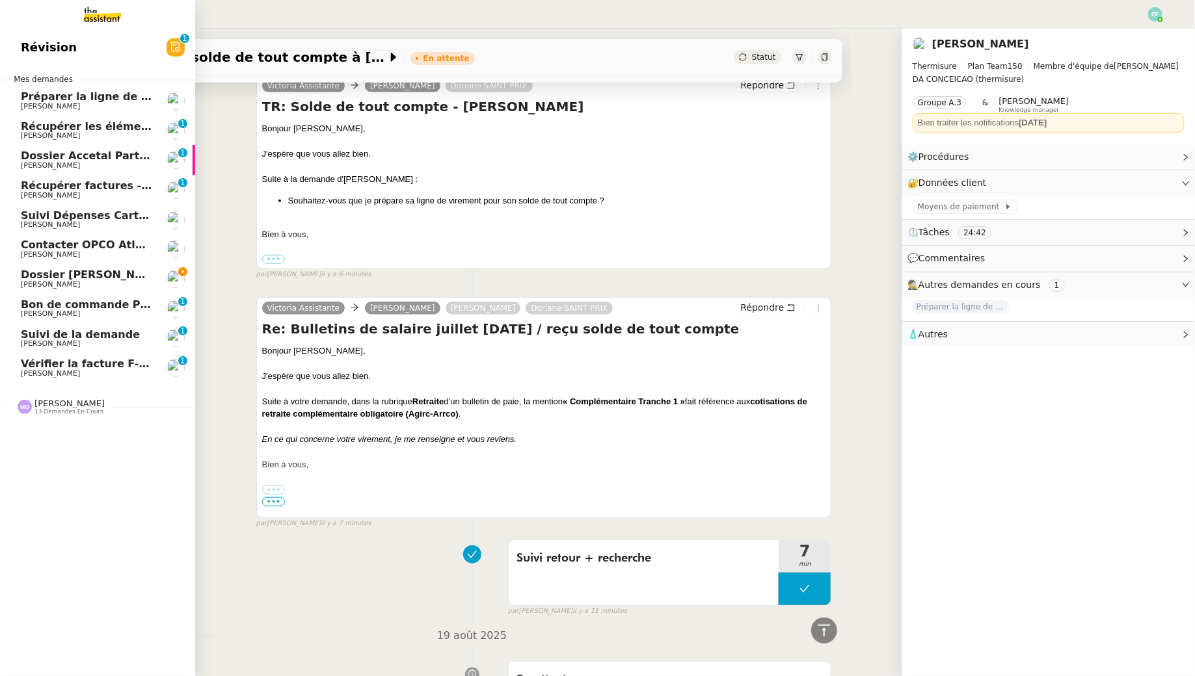
click at [42, 273] on span "Dossier [PERSON_NAME]" at bounding box center [93, 275] width 144 height 12
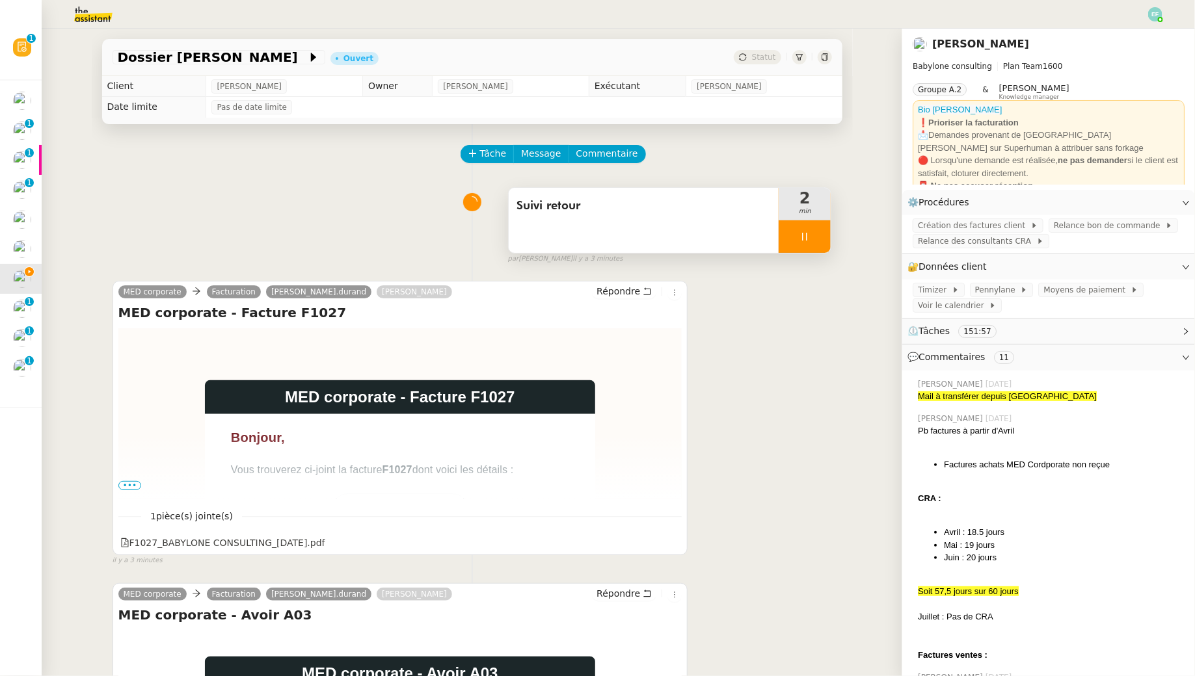
click at [588, 225] on div "Suivi retour" at bounding box center [644, 220] width 271 height 65
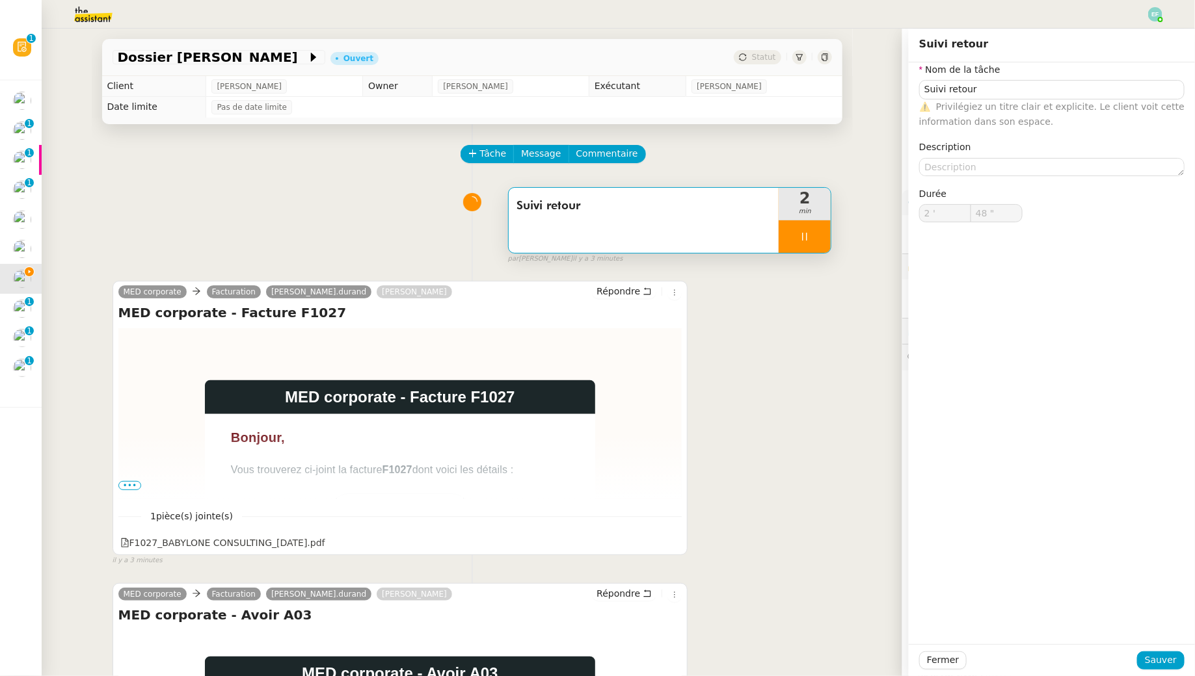
click at [588, 103] on span "Privilégiez un titre clair et explicite. Le client voit cette information dans …" at bounding box center [1051, 113] width 265 height 25
type input "49 ""
click at [588, 83] on input "Suivi retour" at bounding box center [1051, 89] width 265 height 19
type input "Suivi de"
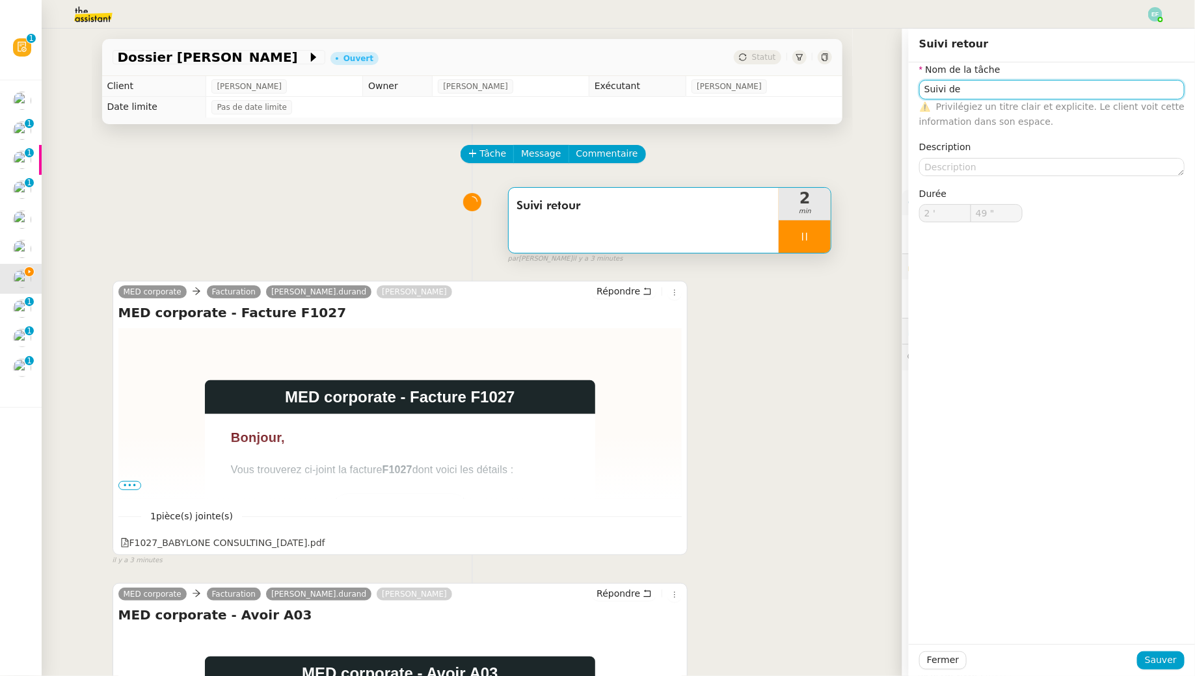
type input "50 ""
type input "Suivi demande"
type input "51 ""
type input "Suivi demande"
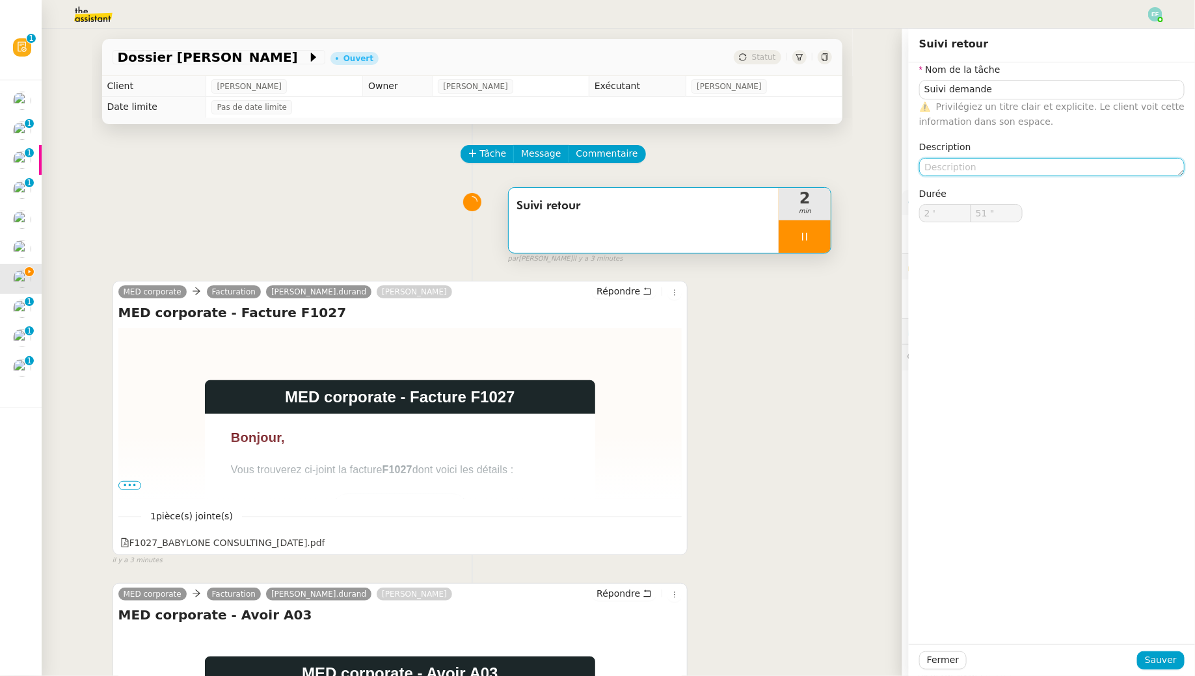
click at [588, 172] on textarea at bounding box center [1051, 167] width 265 height 18
type textarea "Suiv"
type input "52 ""
type textarea "Suivi retour"
type input "53 ""
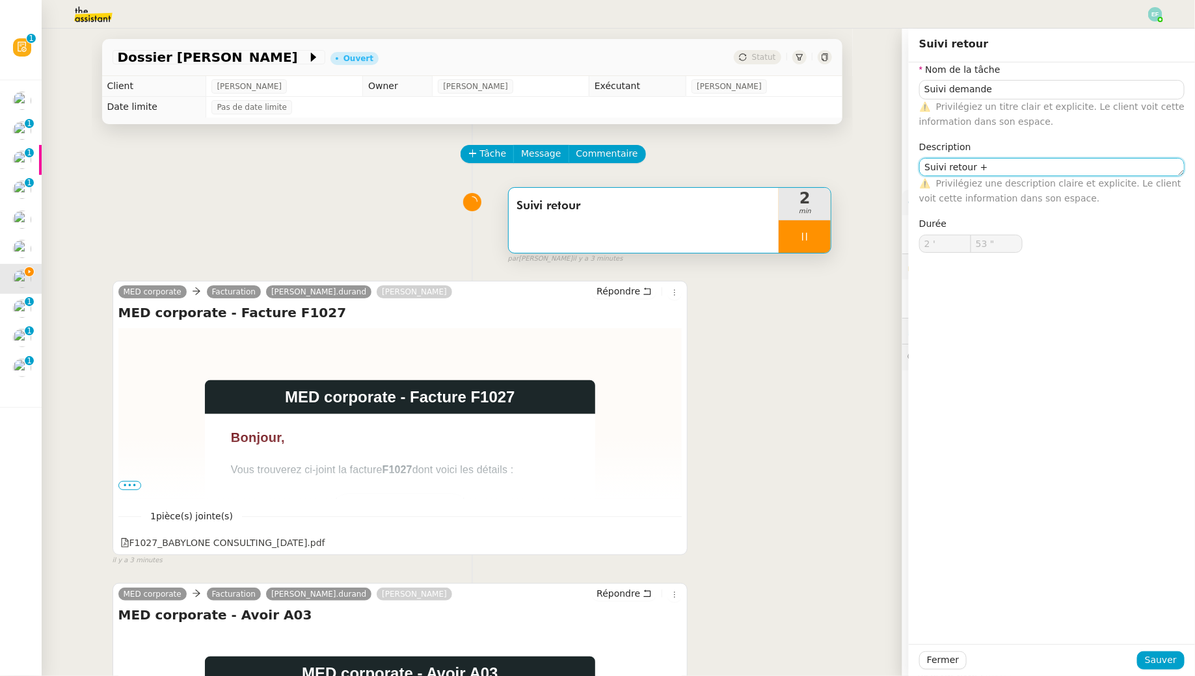
type textarea "Suivi retour +"
type input "54 ""
type textarea "Suivi retour + m"
type input "55 ""
type textarea "Suivi retour + suppre"
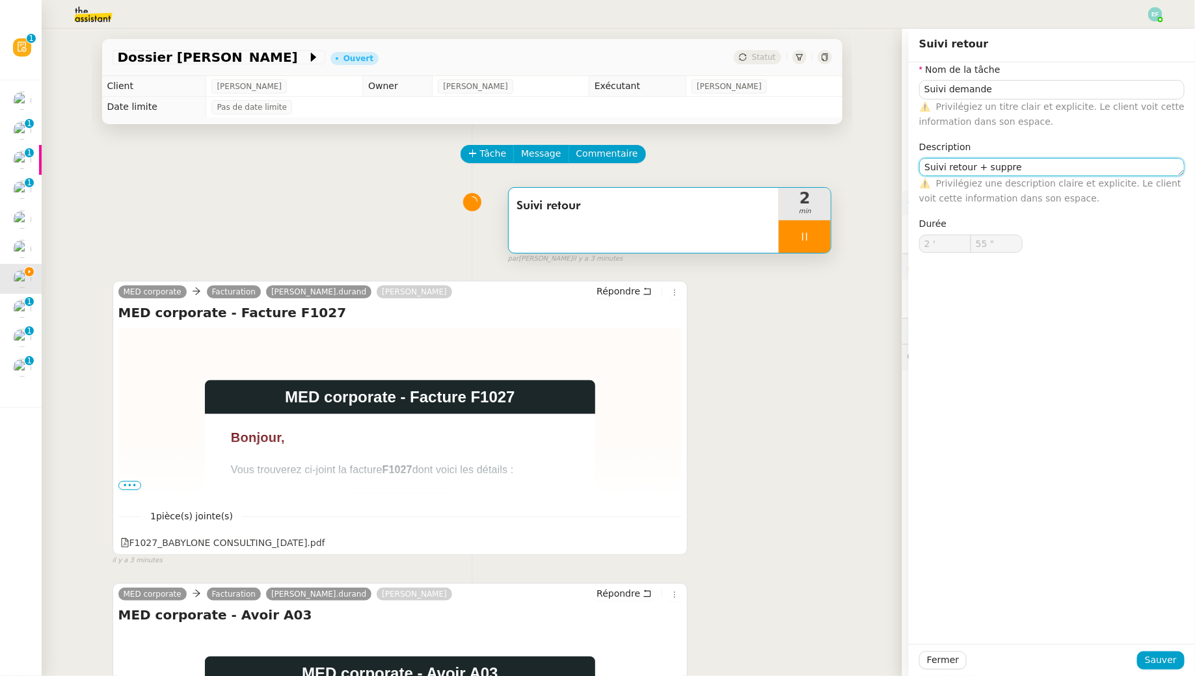
type input "56 ""
type textarea "Suivi retour + suppressio"
type input "57 ""
type textarea "Suivi retour + suppression Timizer"
type input "58 ""
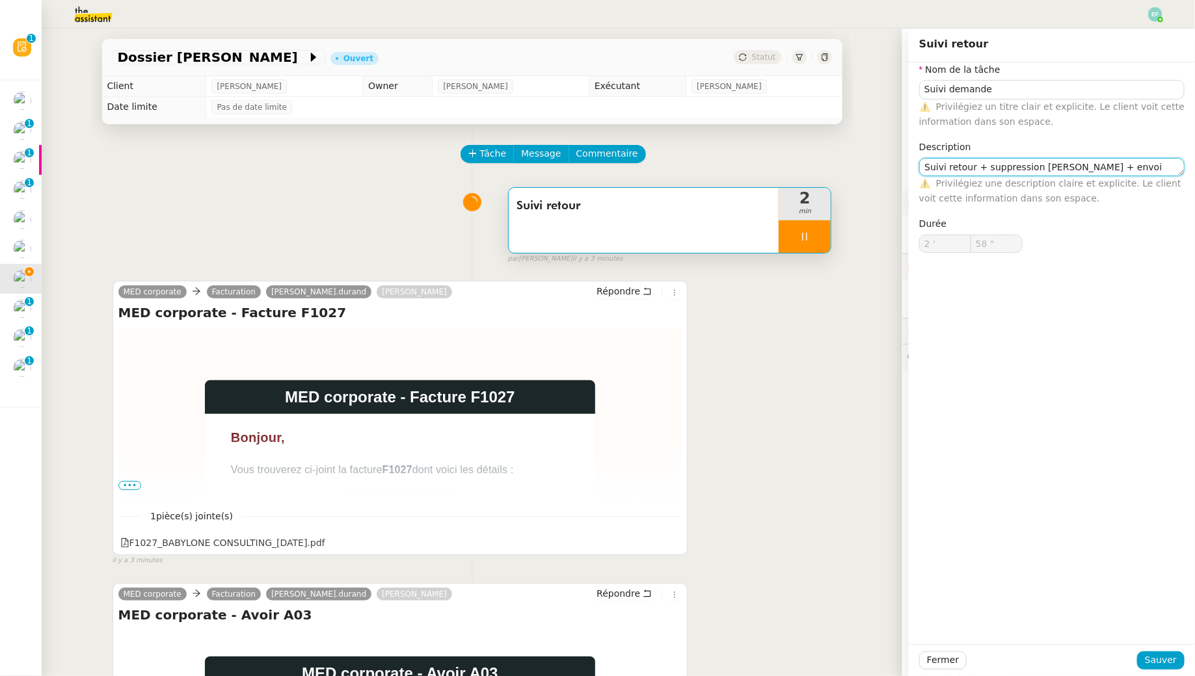
type textarea "Suivi retour + suppression Timizer + envoi d"
type input "59 ""
type textarea "Suivi retour + suppression Timizer + envoi d'emai"
type input "3 '"
type input "0 ""
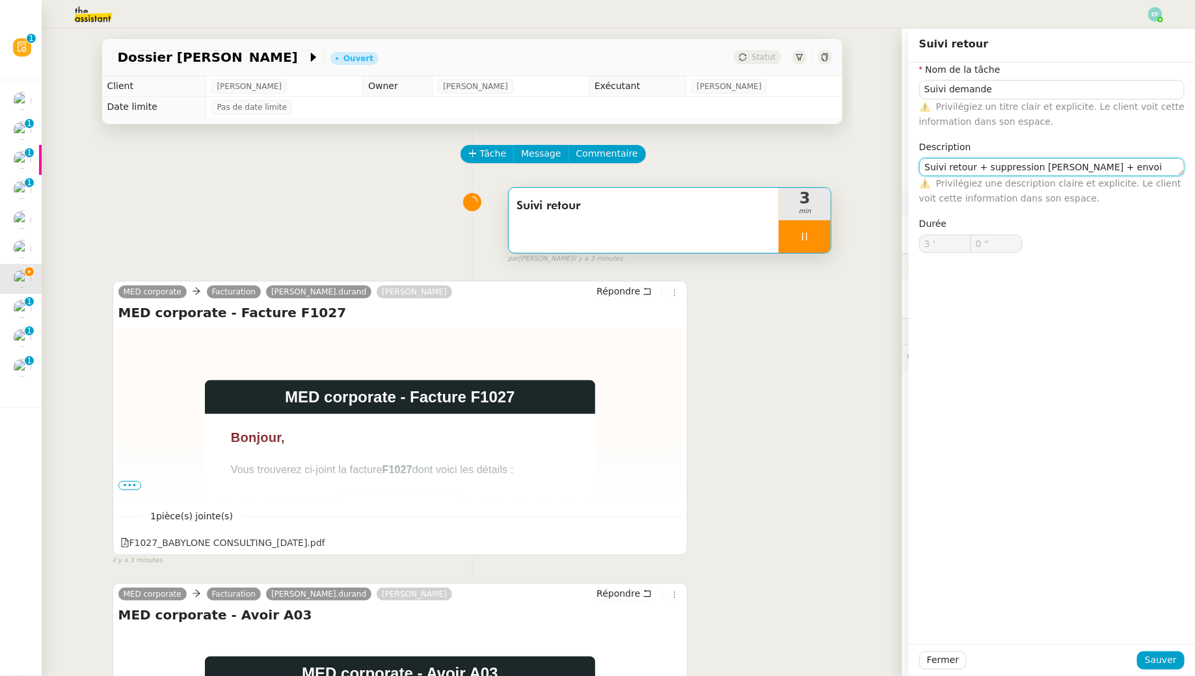
type textarea "Suivi retour + suppression Timizer + envoi d'email"
type input "1 ""
type textarea "Suivi retour + suppression Timizer + envoi d'email"
click at [588, 615] on span "Sauver" at bounding box center [1161, 660] width 32 height 15
type input "2 ""
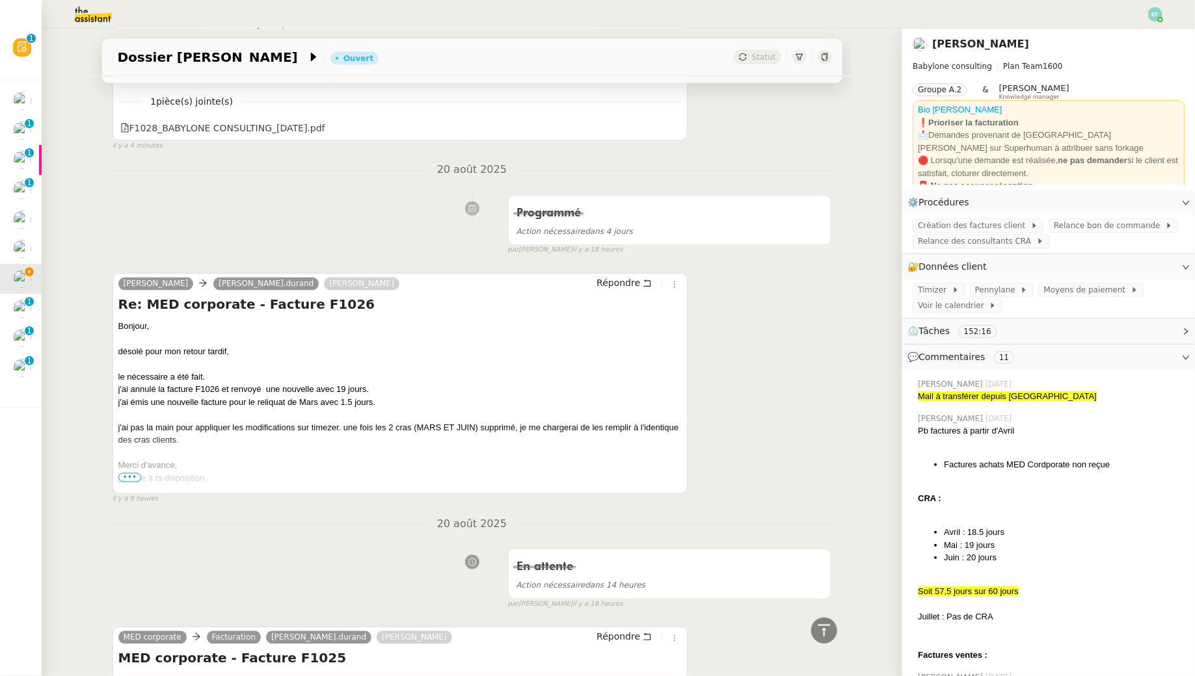
scroll to position [1042, 0]
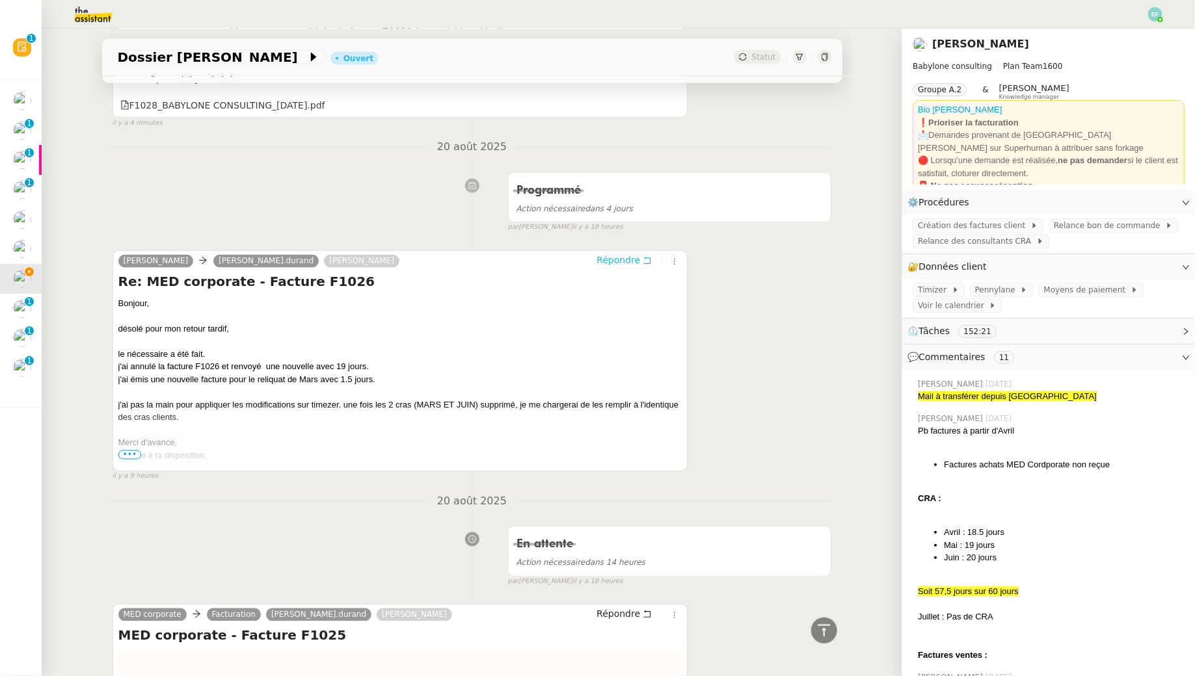
click at [588, 258] on icon at bounding box center [647, 260] width 7 height 7
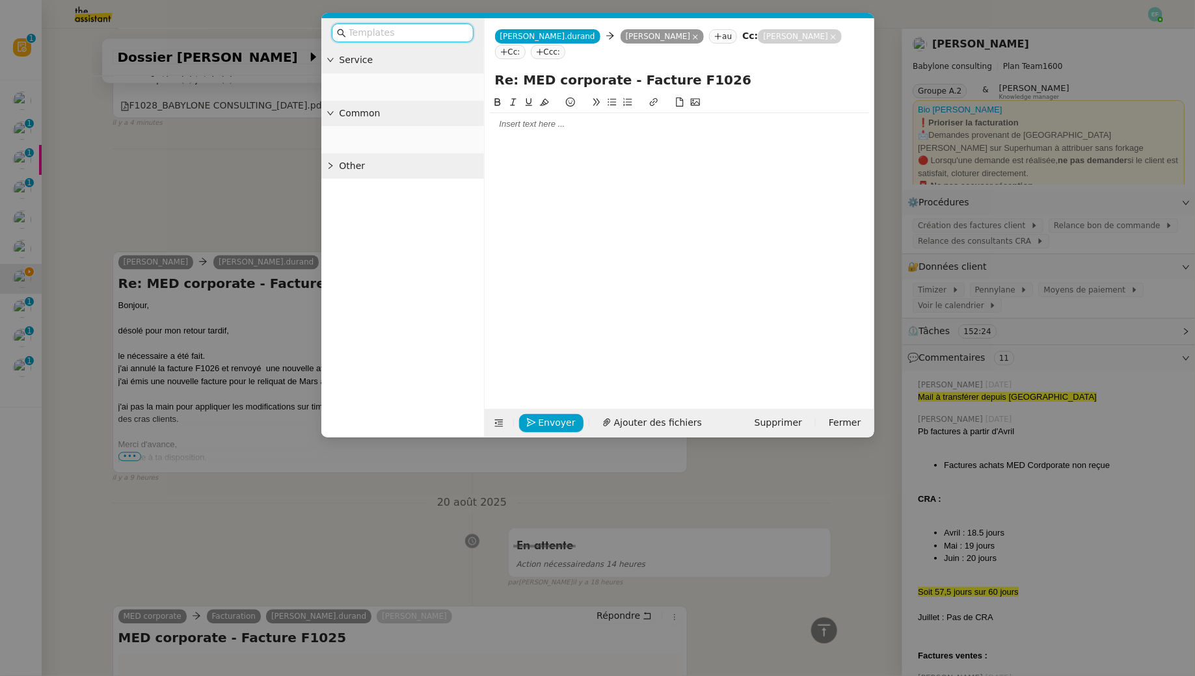
scroll to position [1143, 0]
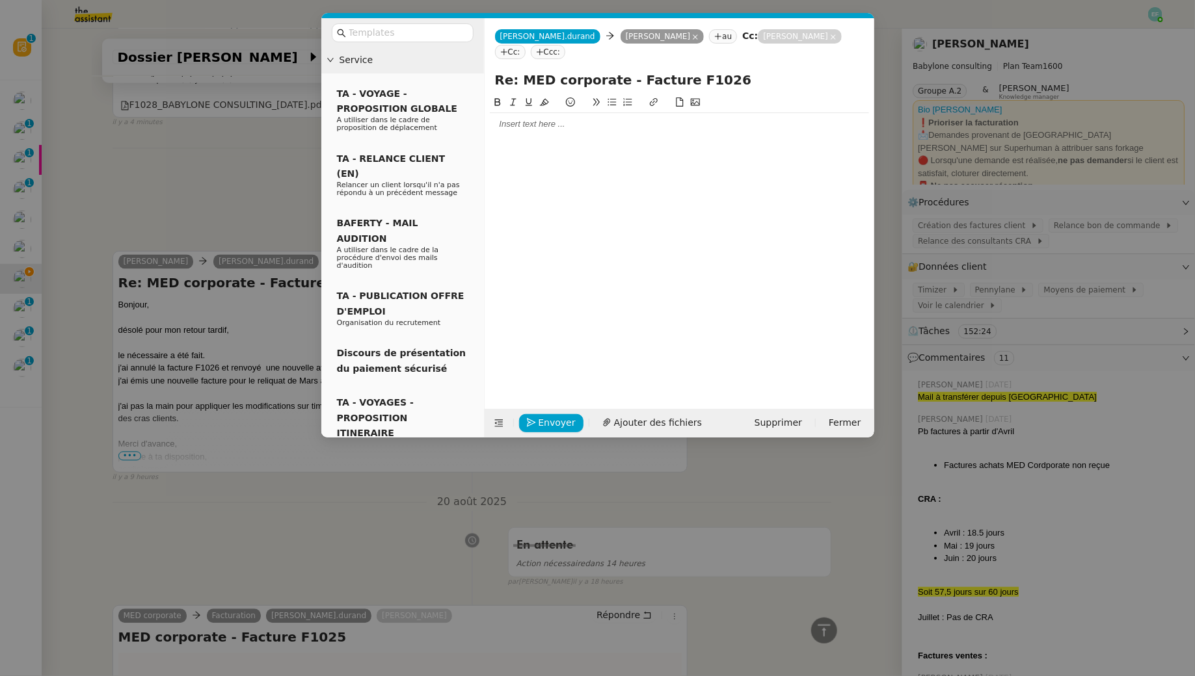
click at [518, 124] on div at bounding box center [679, 124] width 379 height 12
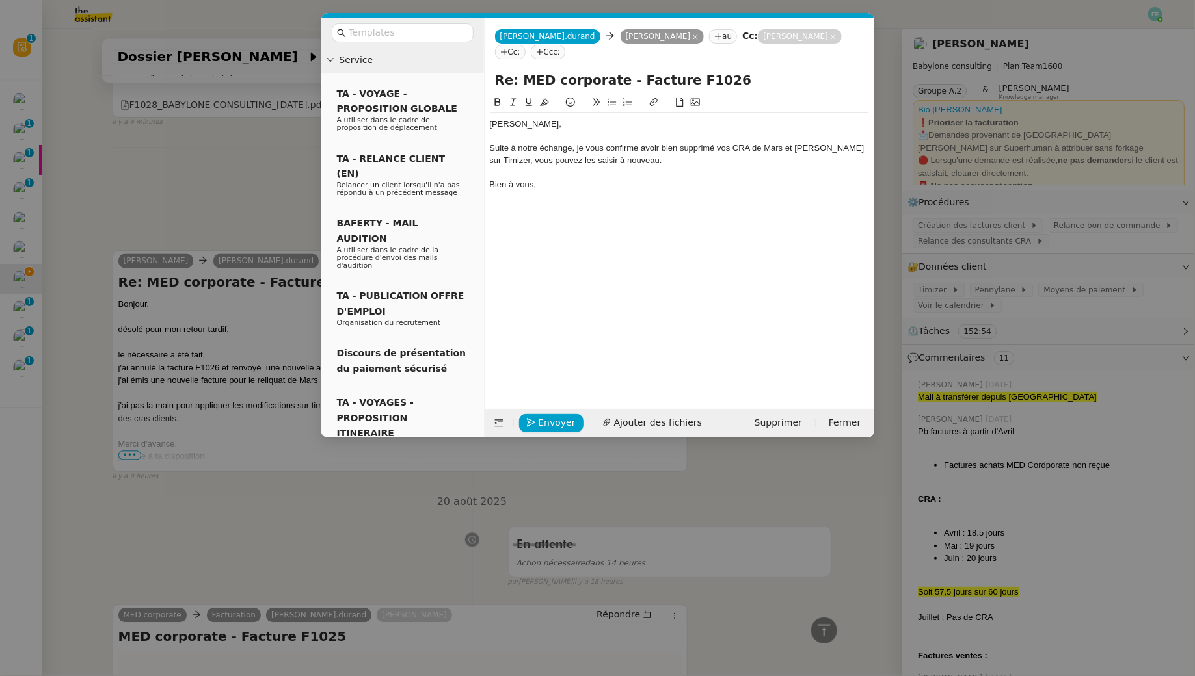
click at [588, 123] on div "Bonjour Mohamed," at bounding box center [679, 124] width 379 height 12
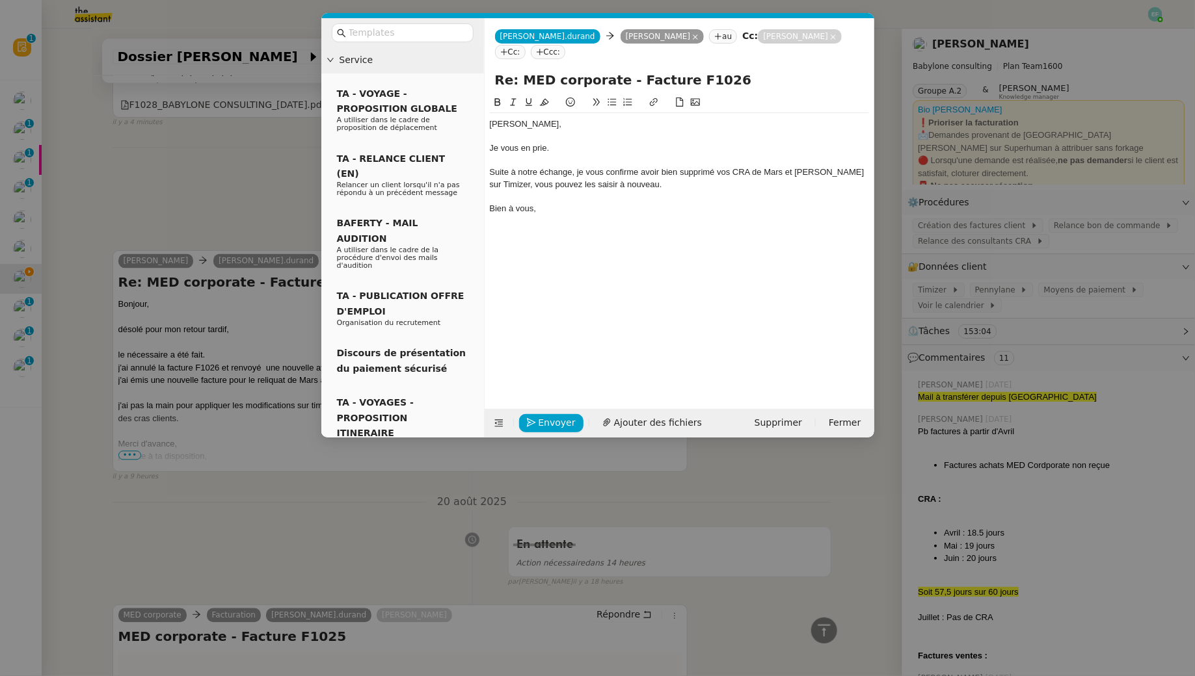
scroll to position [1232, 0]
click at [531, 172] on div "Suite à notre échange, je vous confirme avoir bien supprimé vos CRA de Mars et …" at bounding box center [679, 178] width 379 height 24
click at [588, 193] on div at bounding box center [679, 197] width 379 height 12
click at [588, 174] on div "Suite à notre échange, je vous confirme avoir bien supprimé vos CRA de Mars et …" at bounding box center [679, 178] width 379 height 24
click at [588, 198] on div at bounding box center [679, 197] width 379 height 12
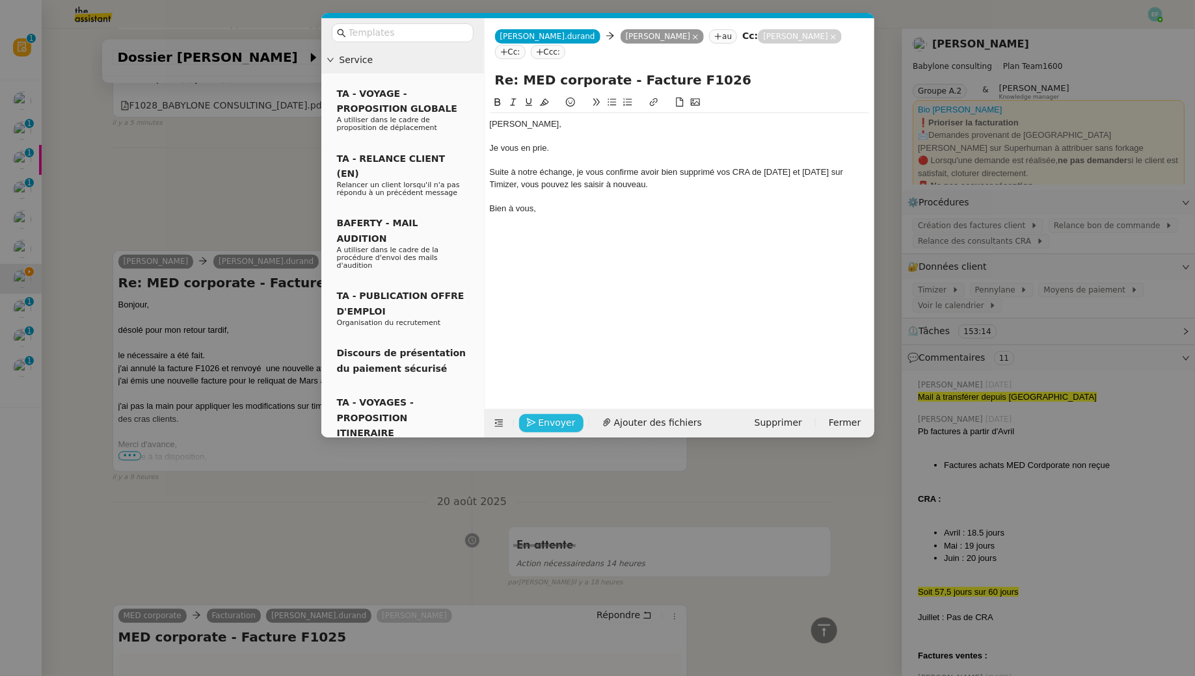
click at [556, 419] on span "Envoyer" at bounding box center [557, 423] width 37 height 15
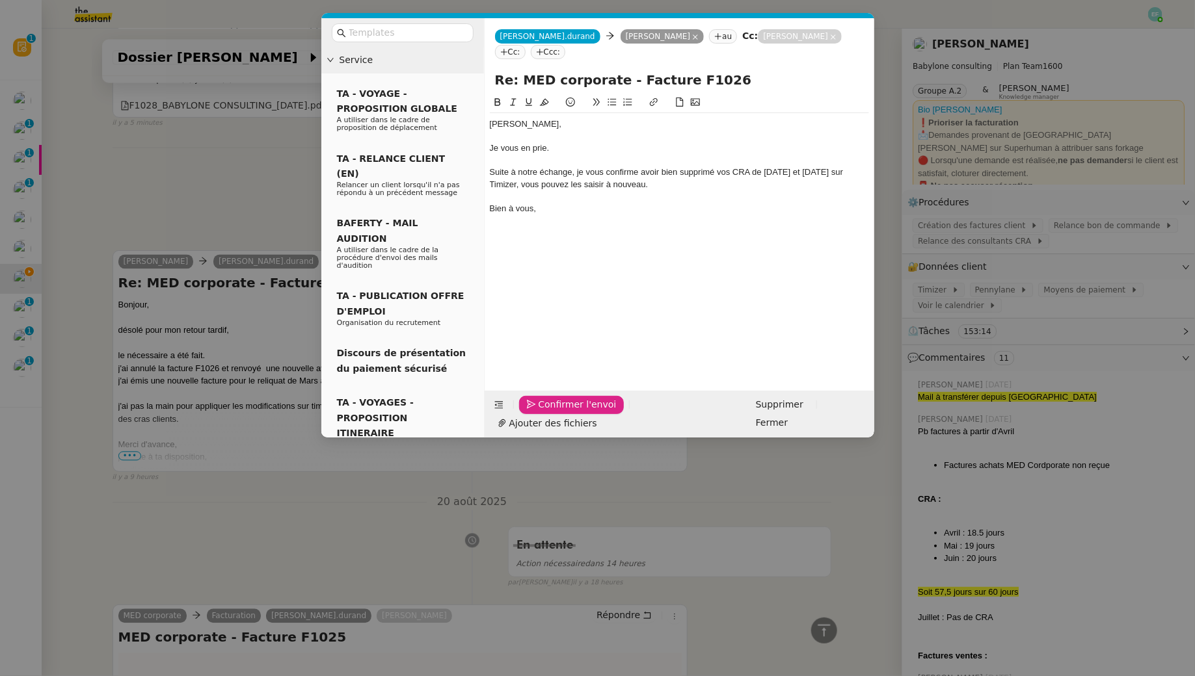
click at [556, 412] on span "Confirmer l'envoi" at bounding box center [578, 404] width 78 height 15
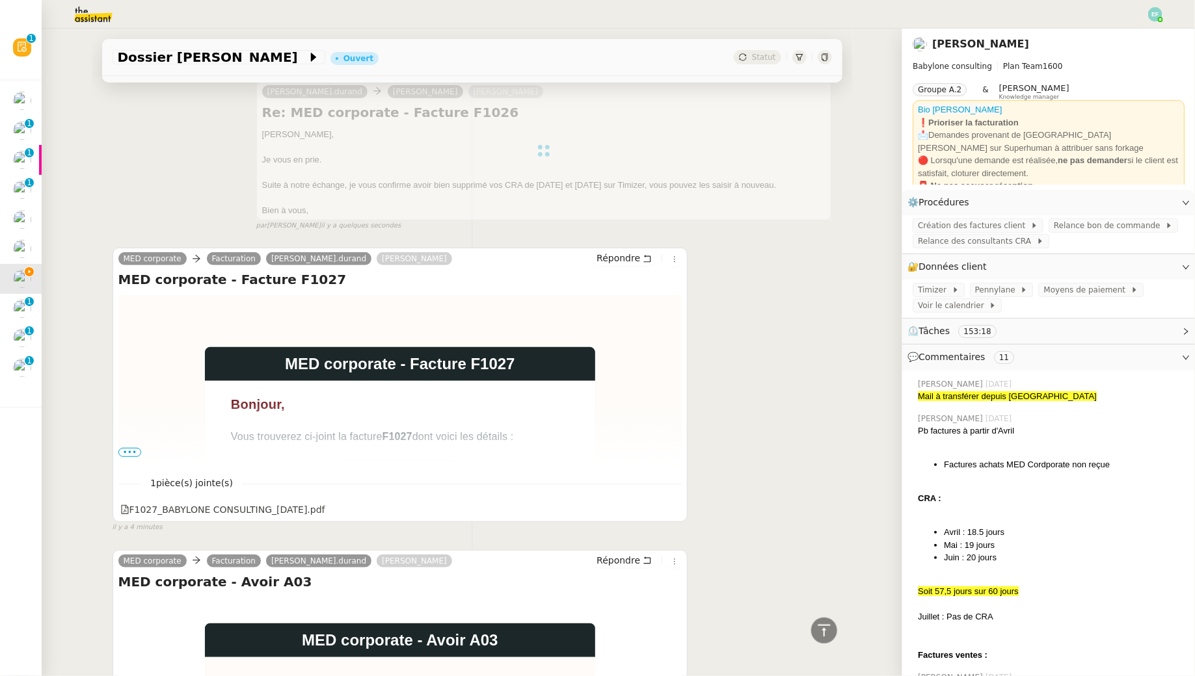
scroll to position [0, 0]
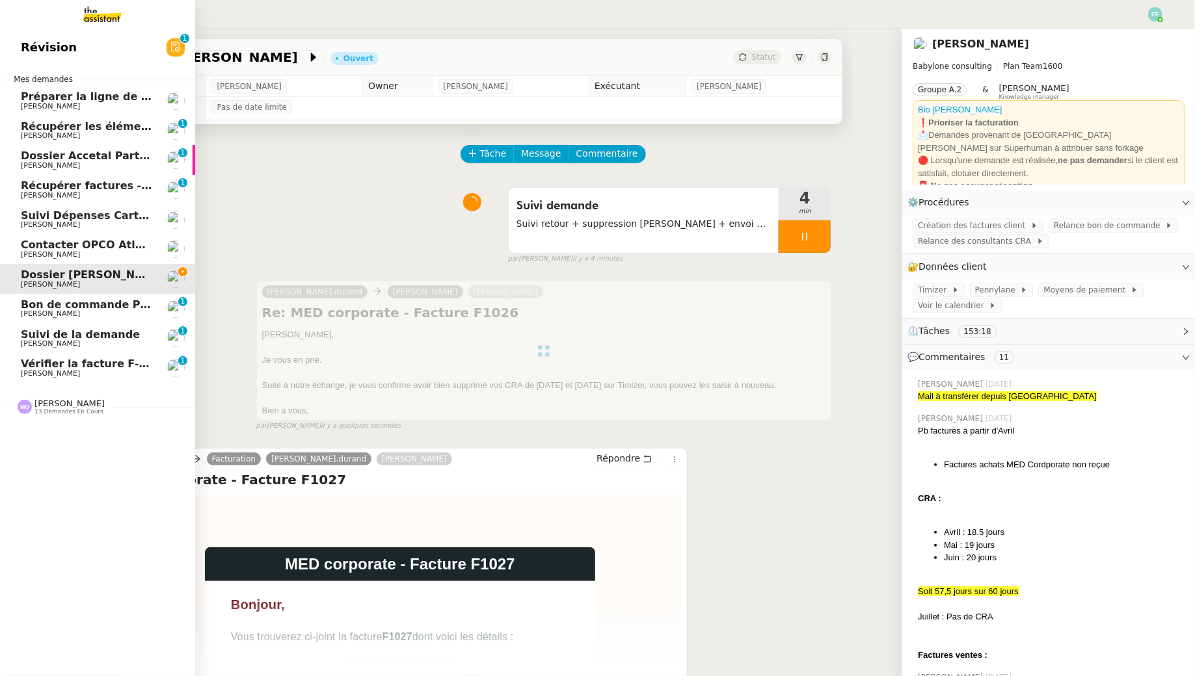
click at [55, 300] on span "Bon de commande ​PO01118032​ pour ​[SCRED/INEL] MGR - AT-AMOA 110 UO-BABYLONE C…" at bounding box center [313, 305] width 584 height 12
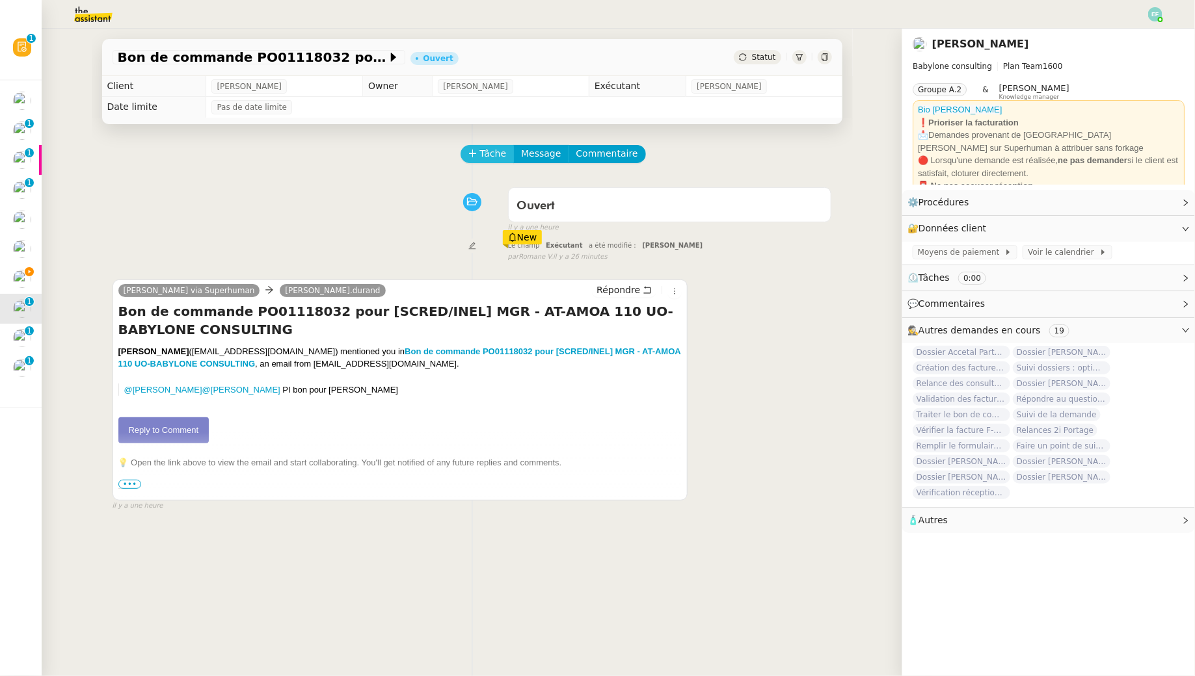
click at [486, 162] on button "Tâche" at bounding box center [487, 154] width 54 height 18
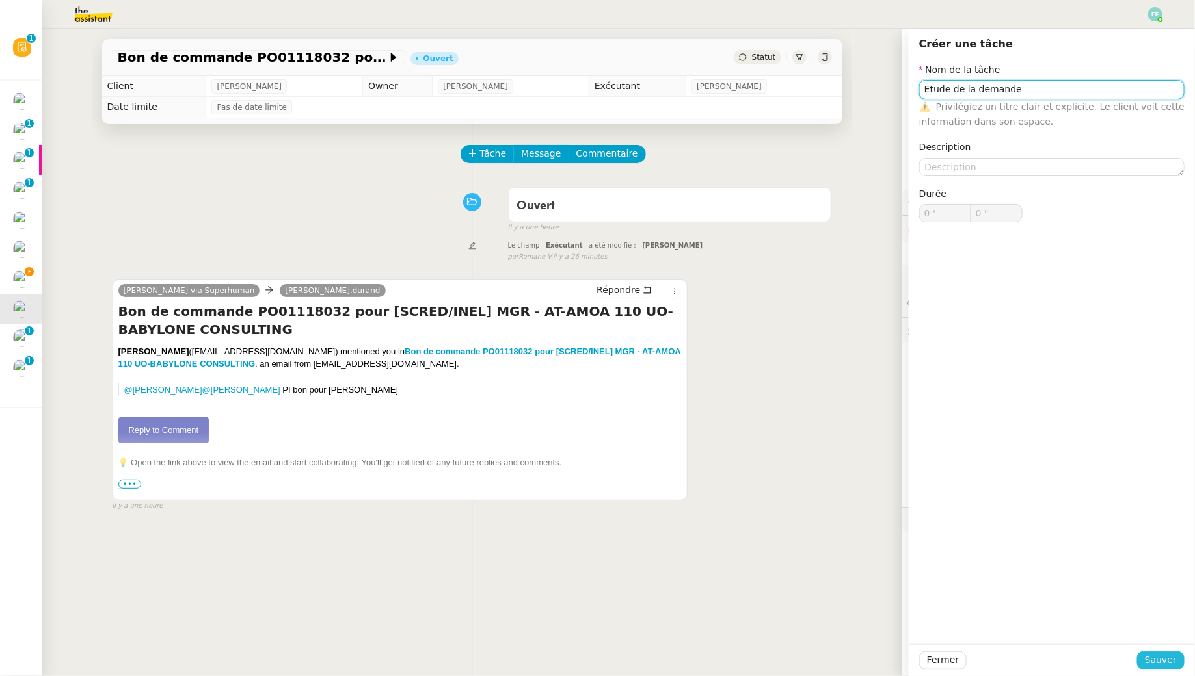
type input "Etude de la demande"
click at [588, 615] on span "Sauver" at bounding box center [1161, 660] width 32 height 15
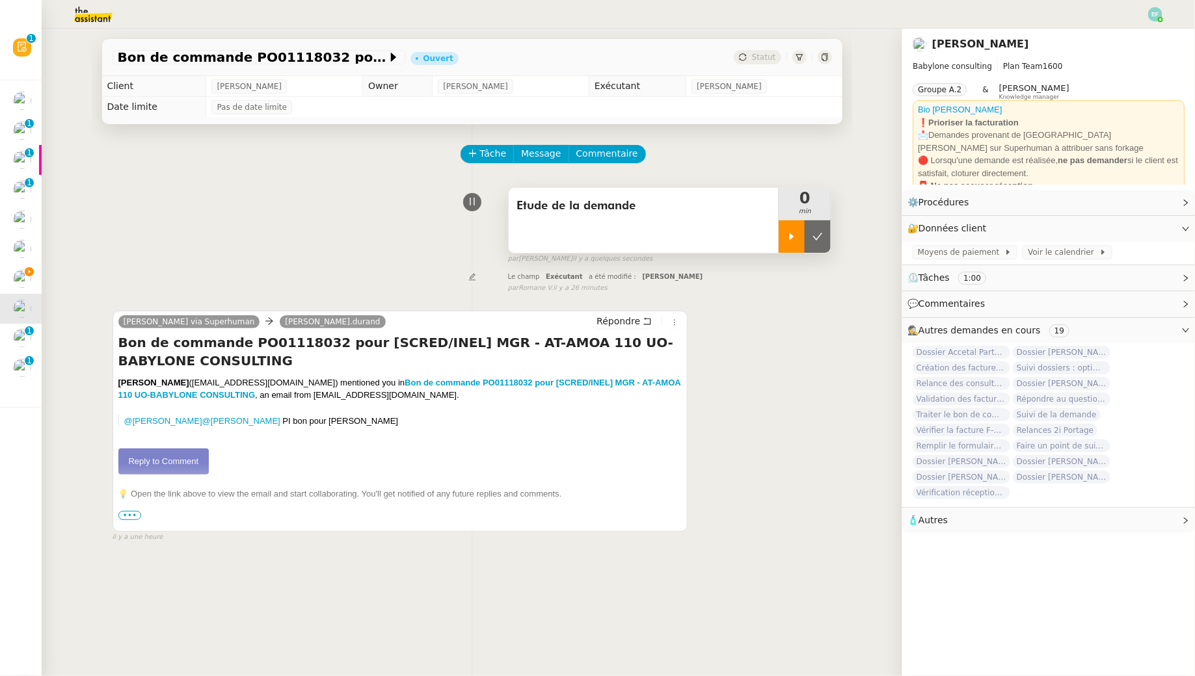
click at [588, 224] on div at bounding box center [791, 236] width 26 height 33
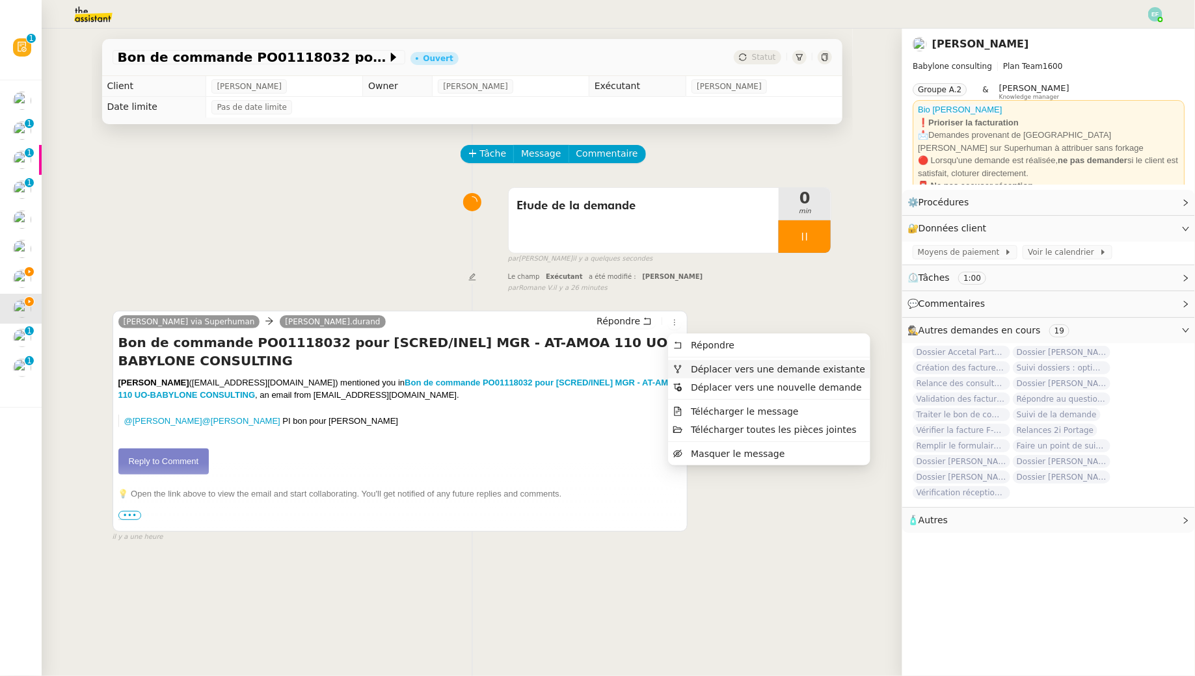
click at [588, 374] on span "Déplacer vers une demande existante" at bounding box center [778, 369] width 174 height 10
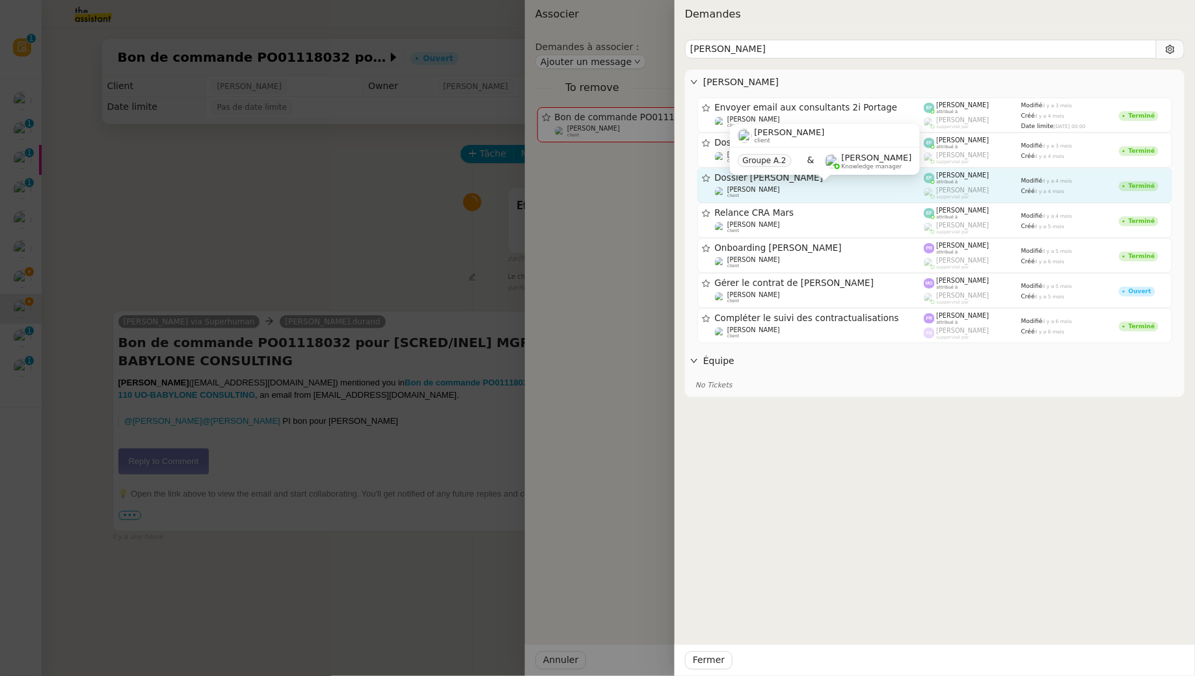
type input "Monika Gru"
click at [588, 192] on div "Florent Seiler client" at bounding box center [819, 192] width 209 height 13
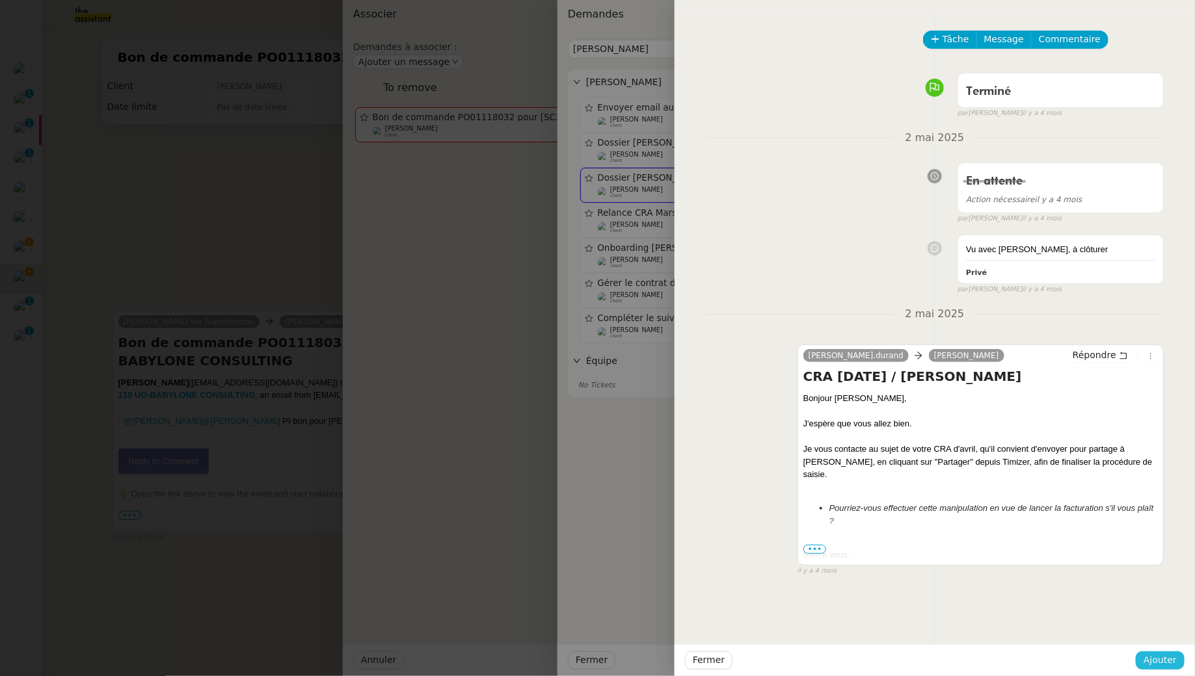
click at [588, 615] on span "Ajouter" at bounding box center [1159, 660] width 33 height 15
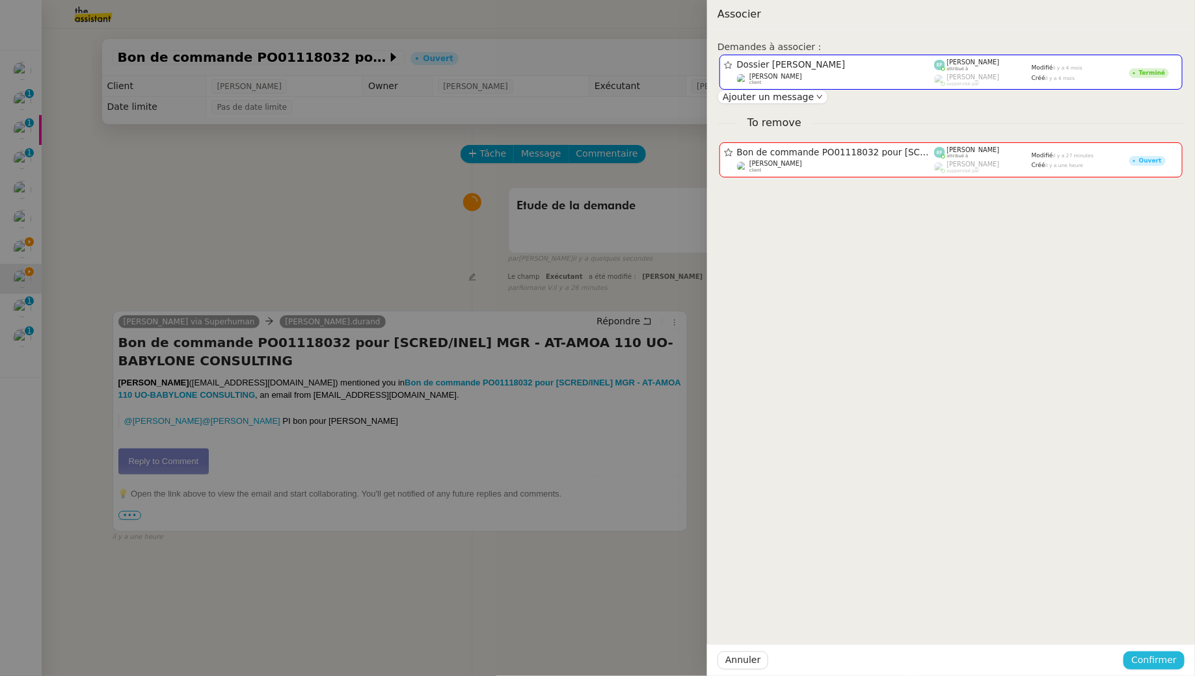
click at [588, 615] on span "Confirmer" at bounding box center [1154, 660] width 46 height 15
click at [588, 615] on span "Ajouter" at bounding box center [1155, 625] width 33 height 13
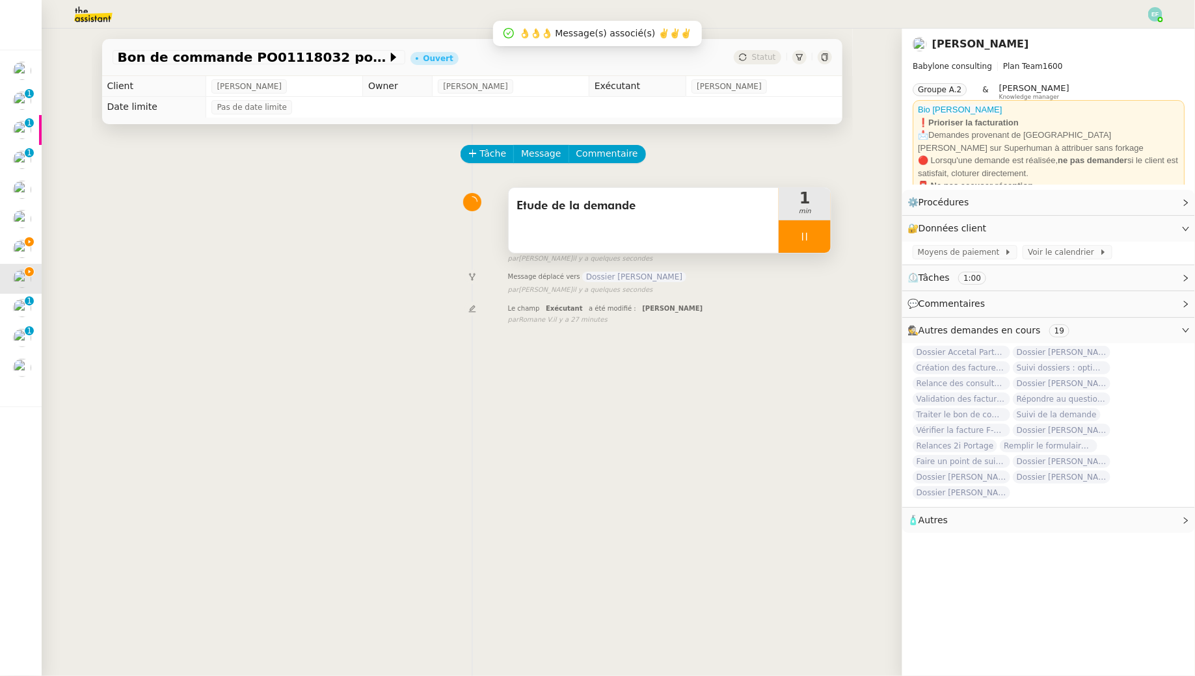
click at [588, 246] on div at bounding box center [804, 236] width 52 height 33
click at [588, 244] on button at bounding box center [818, 236] width 26 height 33
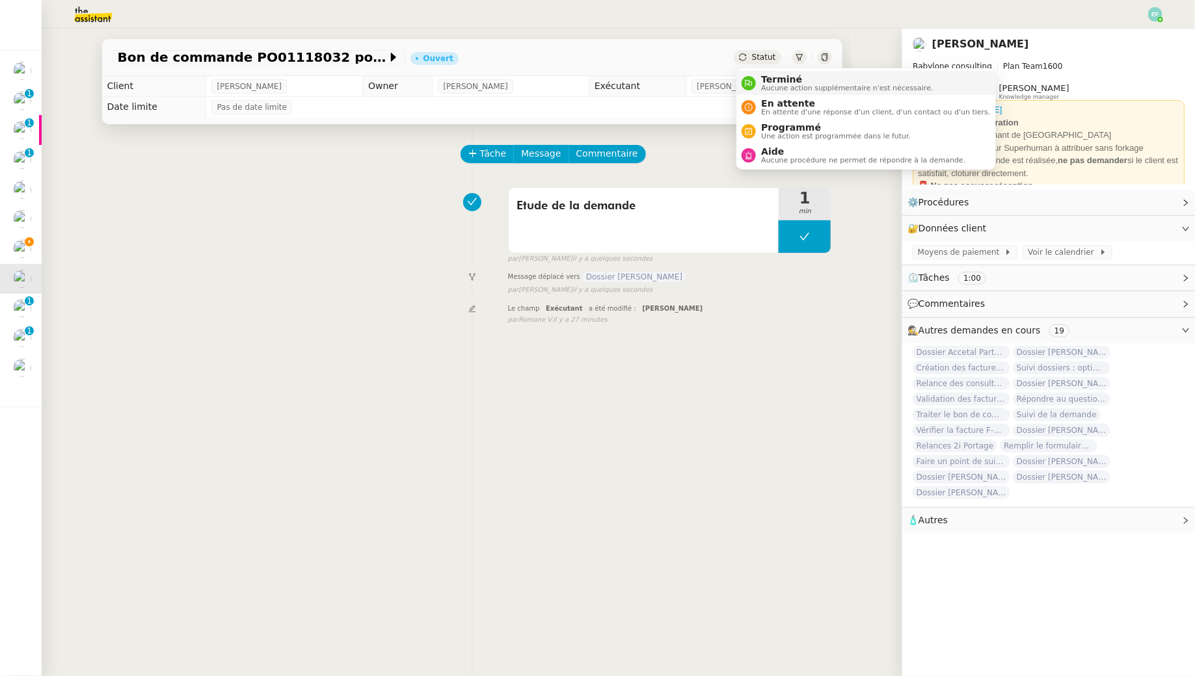
click at [588, 83] on span "Terminé" at bounding box center [847, 79] width 172 height 10
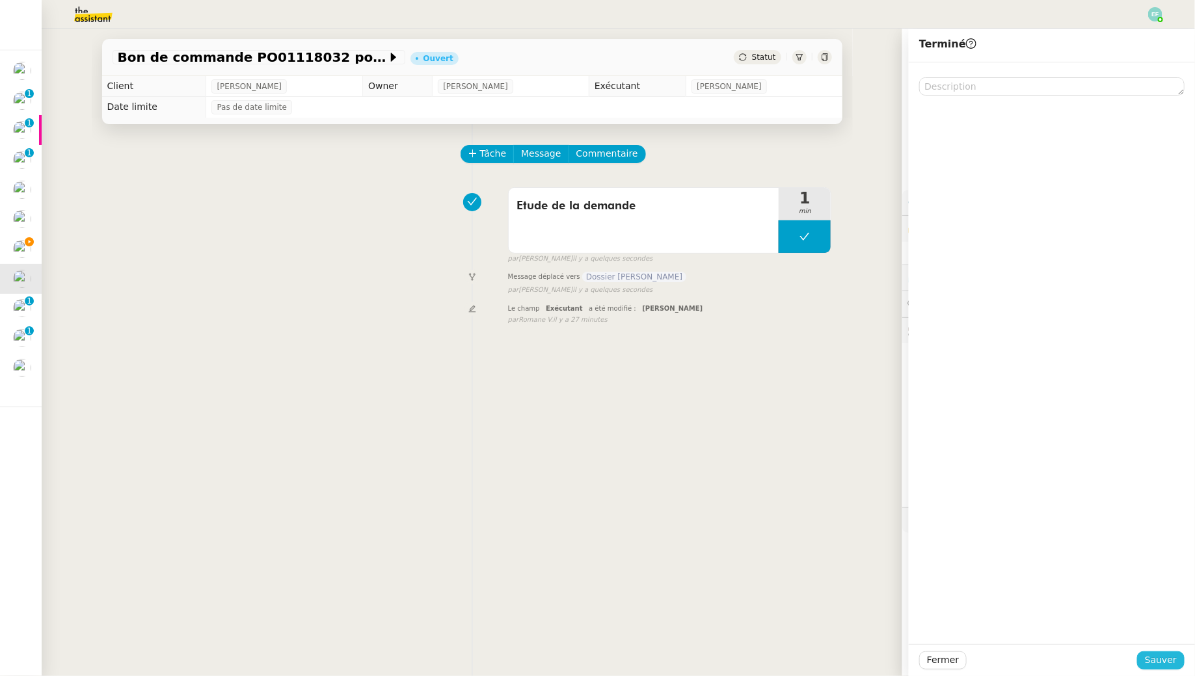
click at [588, 615] on span "Sauver" at bounding box center [1161, 660] width 32 height 15
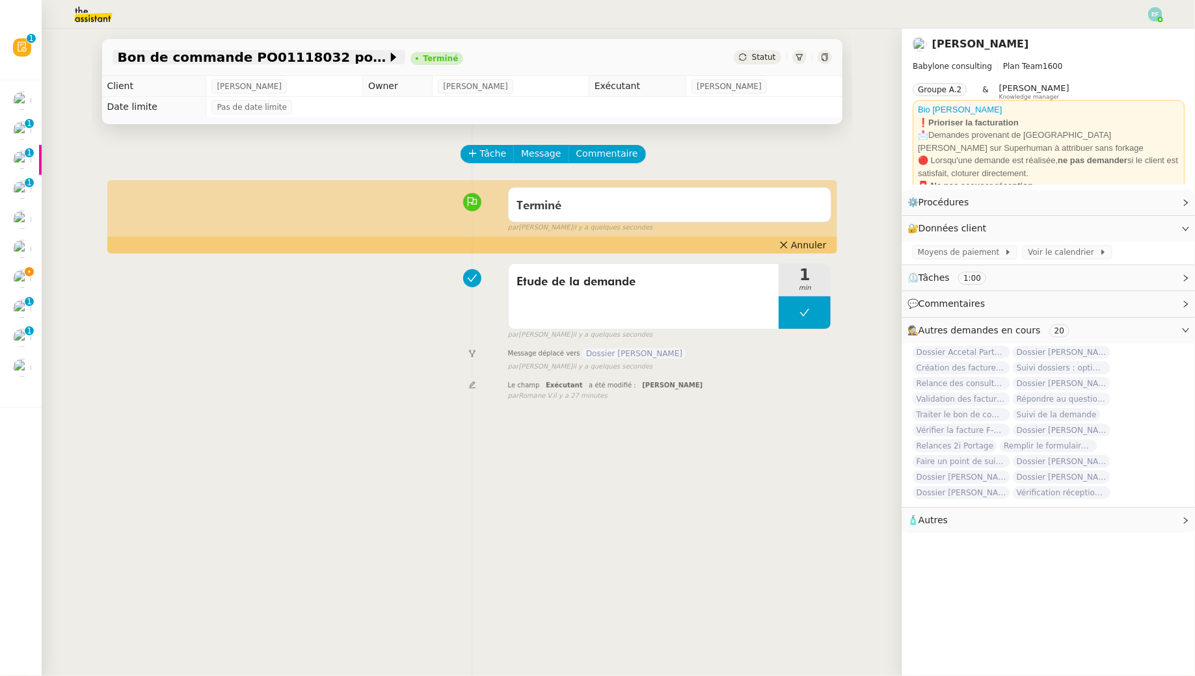
click at [375, 57] on span "Bon de commande ​PO01118032​ pour ​[SCRED/INEL] MGR - AT-AMOA 110 UO-BABYLONE C…" at bounding box center [252, 57] width 269 height 13
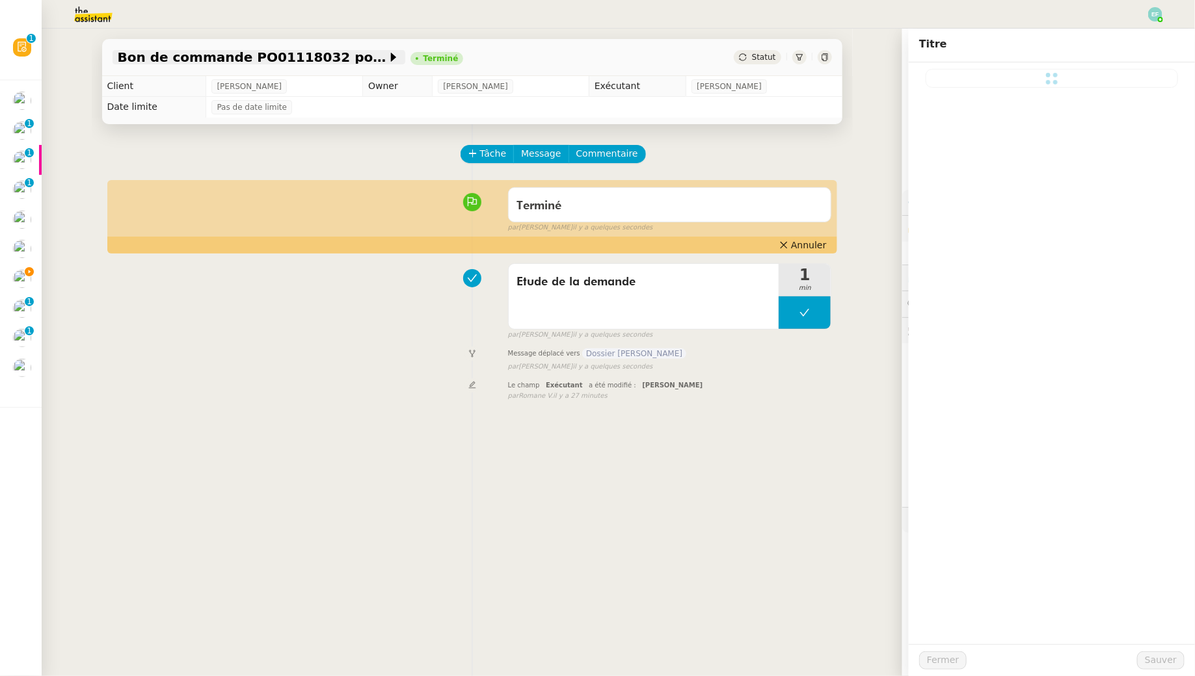
type input "Bon de commande ​PO01118032​ pour ​[SCRED/INEL] MGR - AT-AMOA 110 UO-BABYLONE C…"
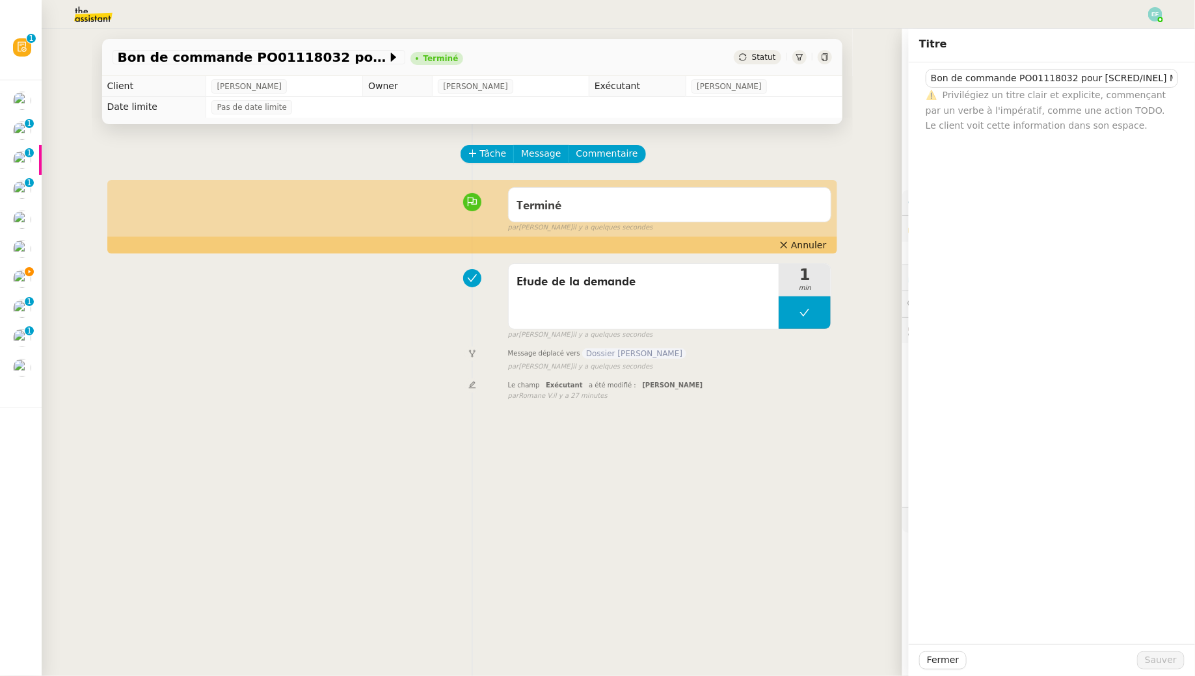
click at [283, 302] on div "Etude de la demande 1 min false par Emelyne F. il y a quelques secondes" at bounding box center [472, 299] width 719 height 83
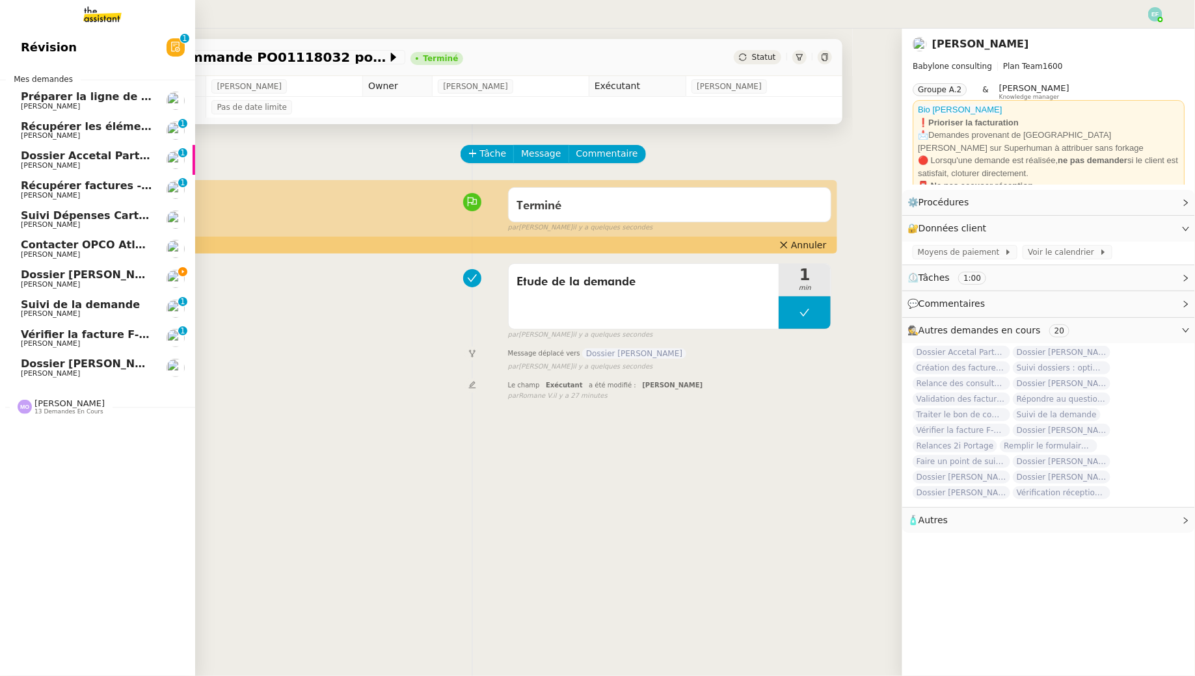
click at [58, 312] on span "[PERSON_NAME]" at bounding box center [50, 314] width 59 height 8
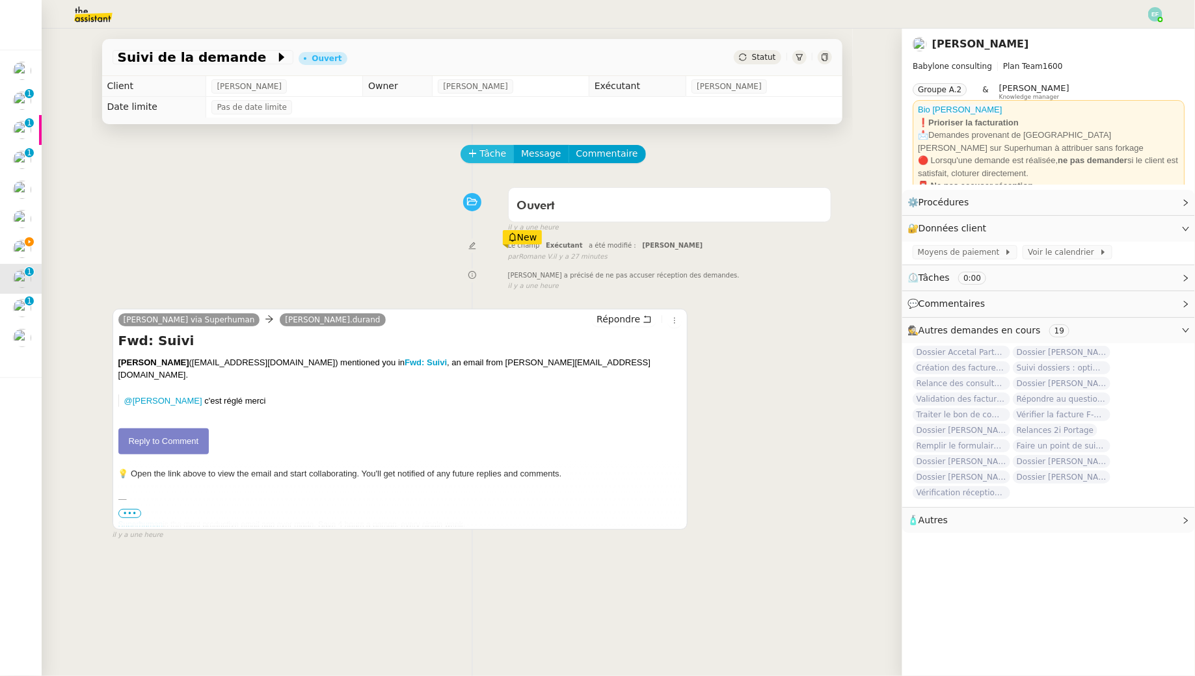
click at [483, 154] on span "Tâche" at bounding box center [493, 153] width 27 height 15
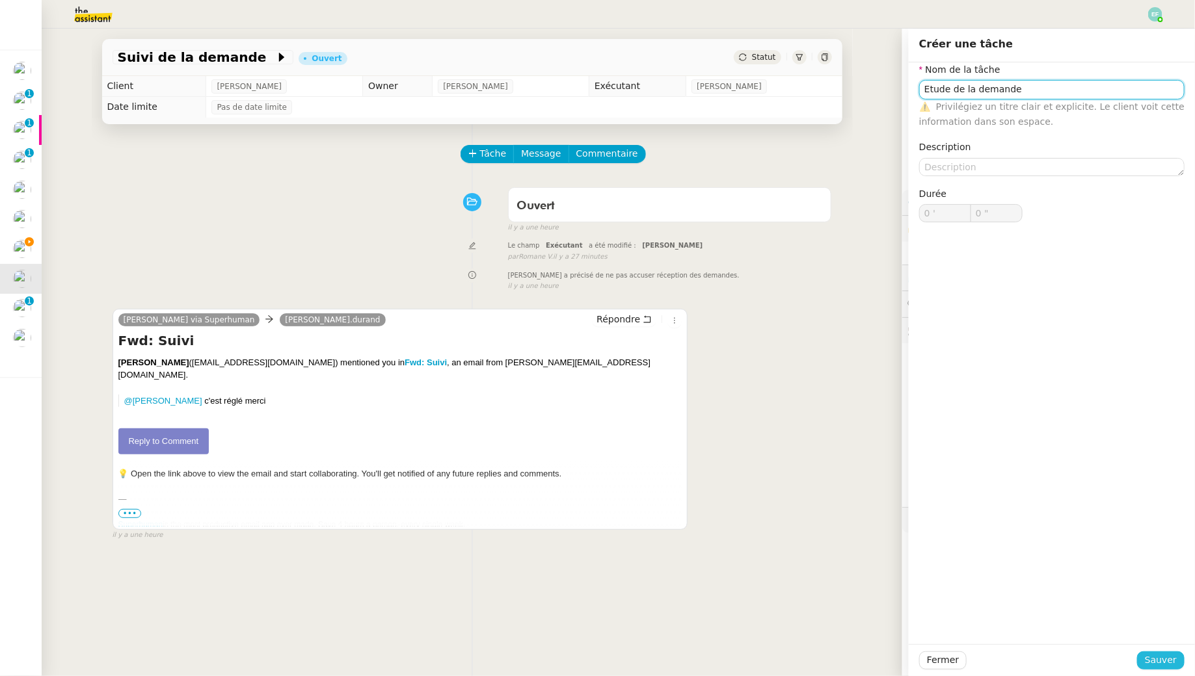
type input "Etude de la demande"
click at [588, 615] on span "Sauver" at bounding box center [1161, 660] width 32 height 15
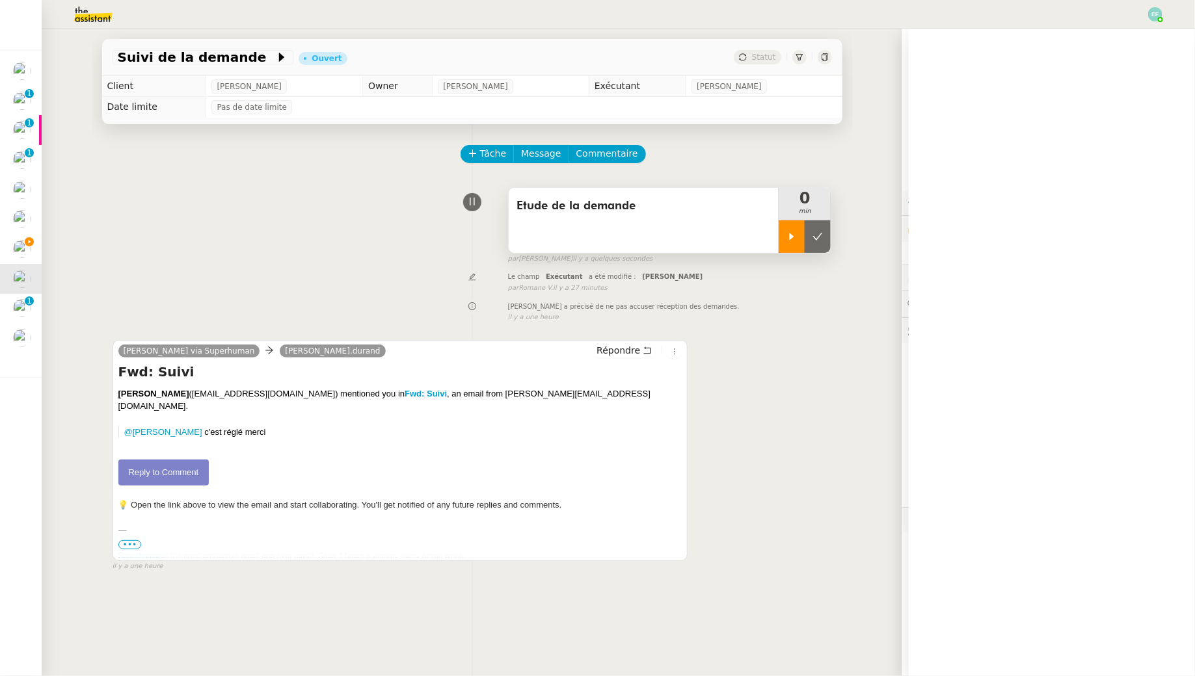
click at [588, 238] on div at bounding box center [791, 236] width 26 height 33
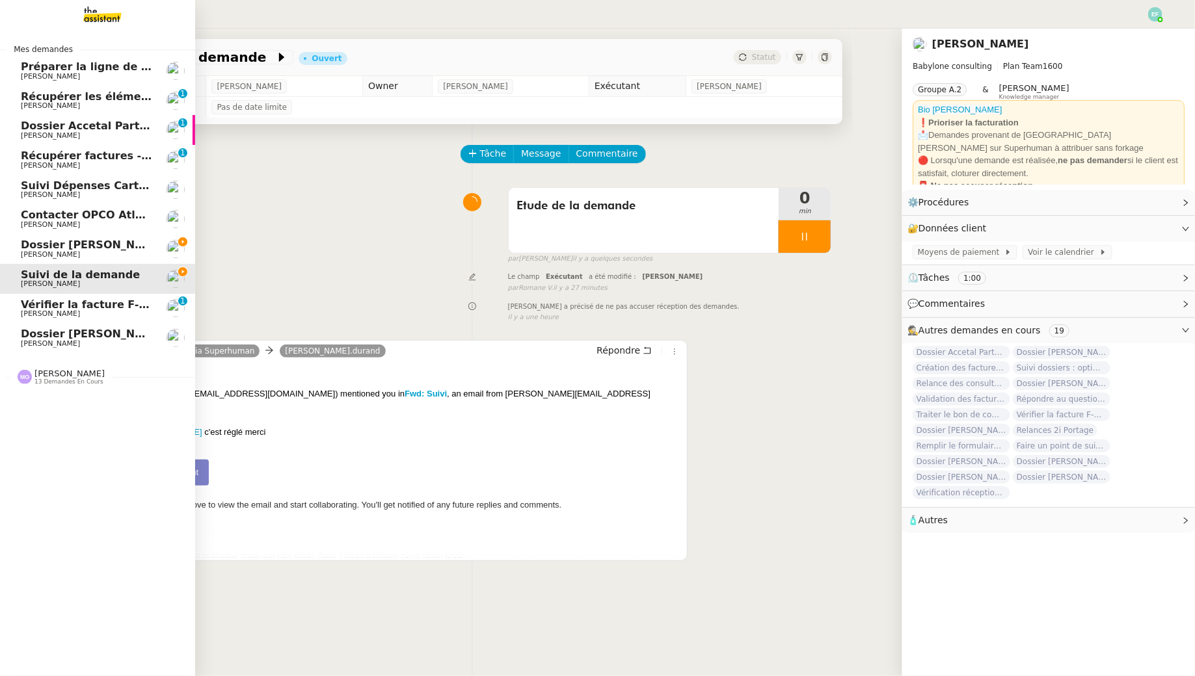
click at [29, 254] on span "[PERSON_NAME]" at bounding box center [50, 254] width 59 height 8
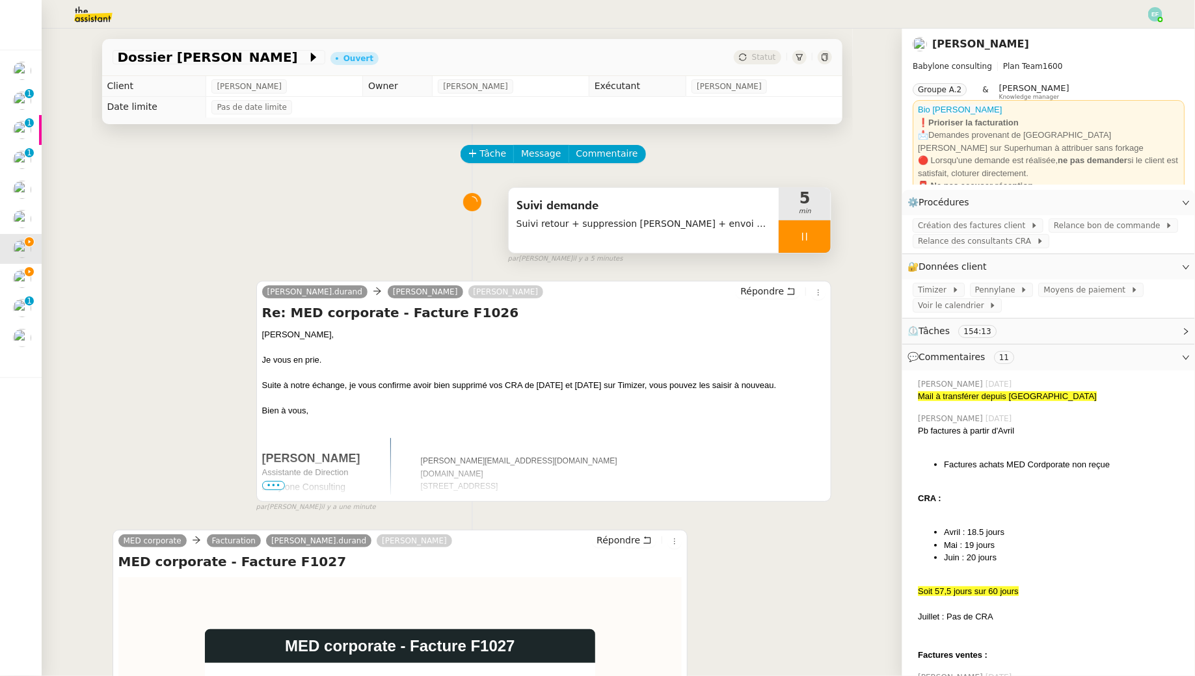
click at [588, 224] on div at bounding box center [804, 236] width 52 height 33
click at [588, 230] on button at bounding box center [818, 236] width 26 height 33
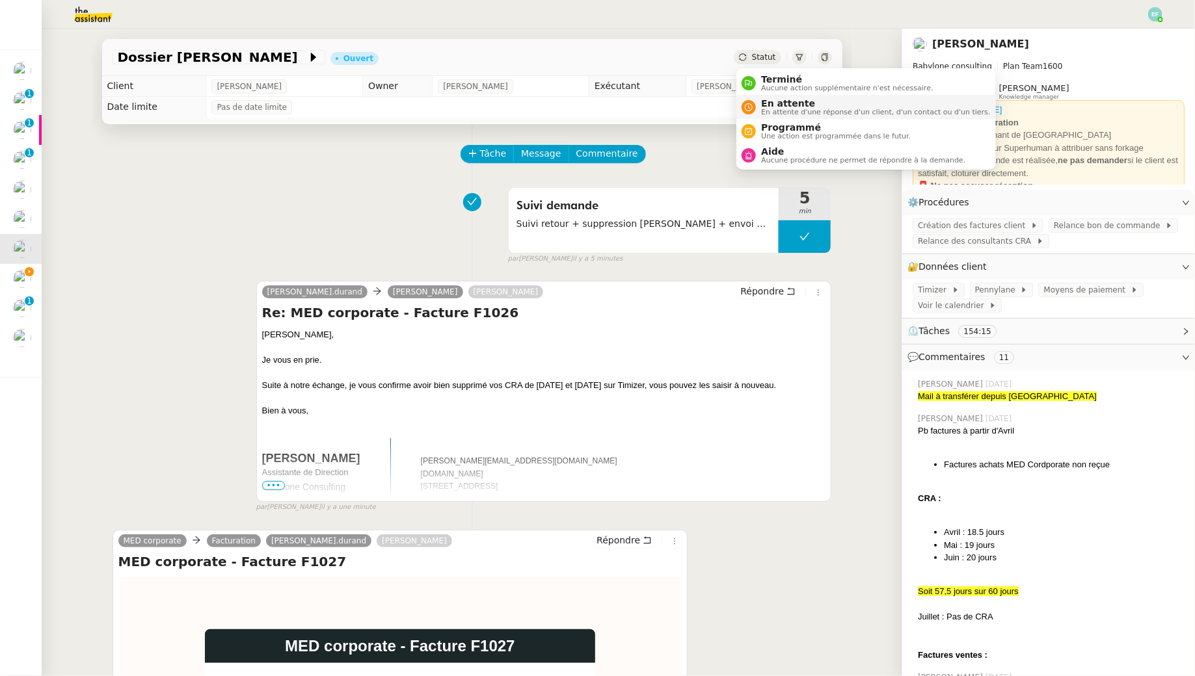
click at [588, 101] on span "En attente" at bounding box center [875, 103] width 229 height 10
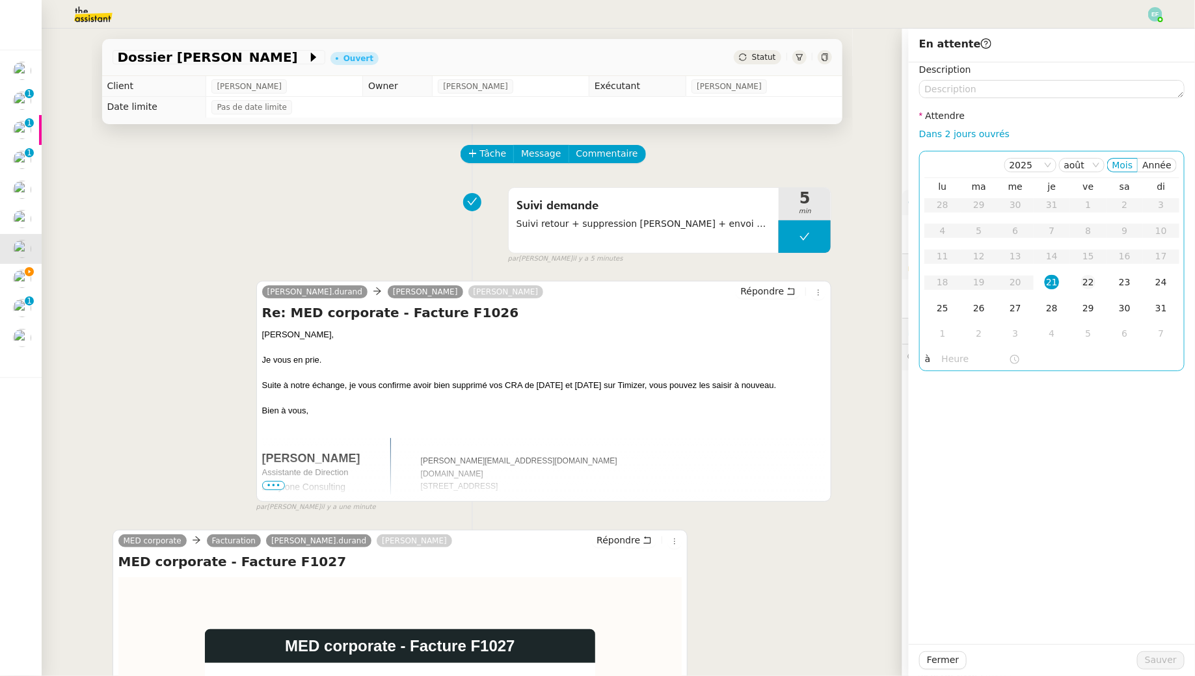
click at [588, 288] on td "22" at bounding box center [1088, 283] width 36 height 26
click at [588, 615] on span "Sauver" at bounding box center [1161, 660] width 32 height 15
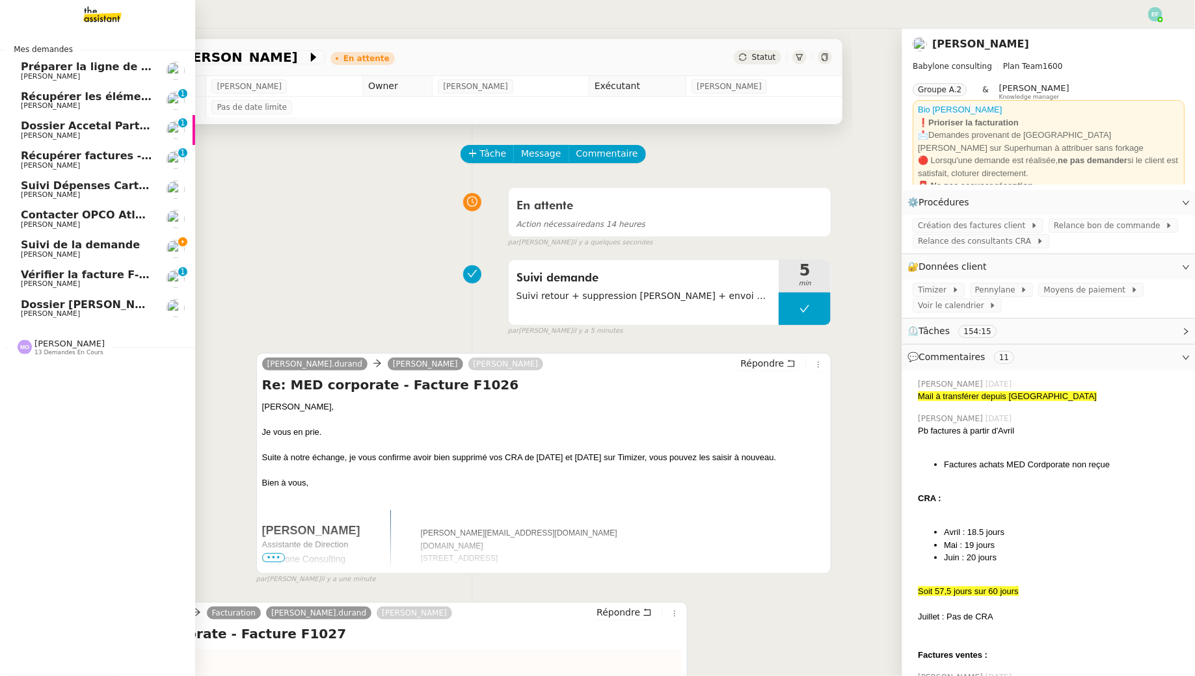
click at [39, 249] on span "Suivi de la demande" at bounding box center [80, 245] width 119 height 12
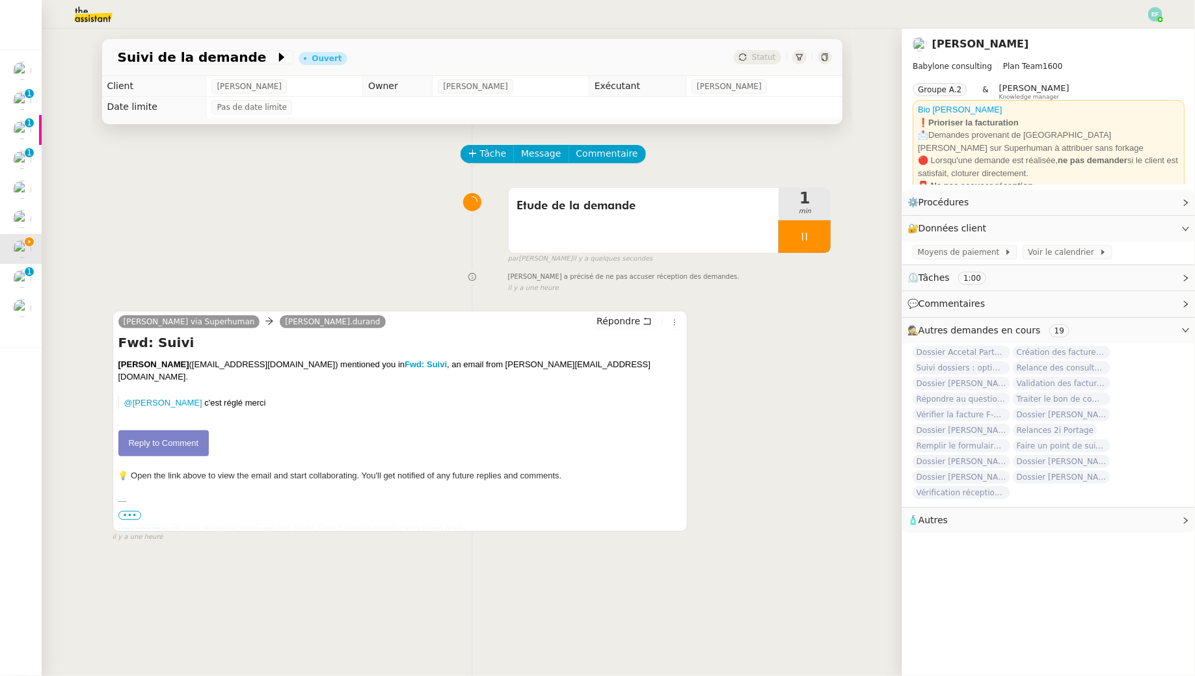
click at [183, 431] on link "Reply to Comment" at bounding box center [163, 444] width 91 height 26
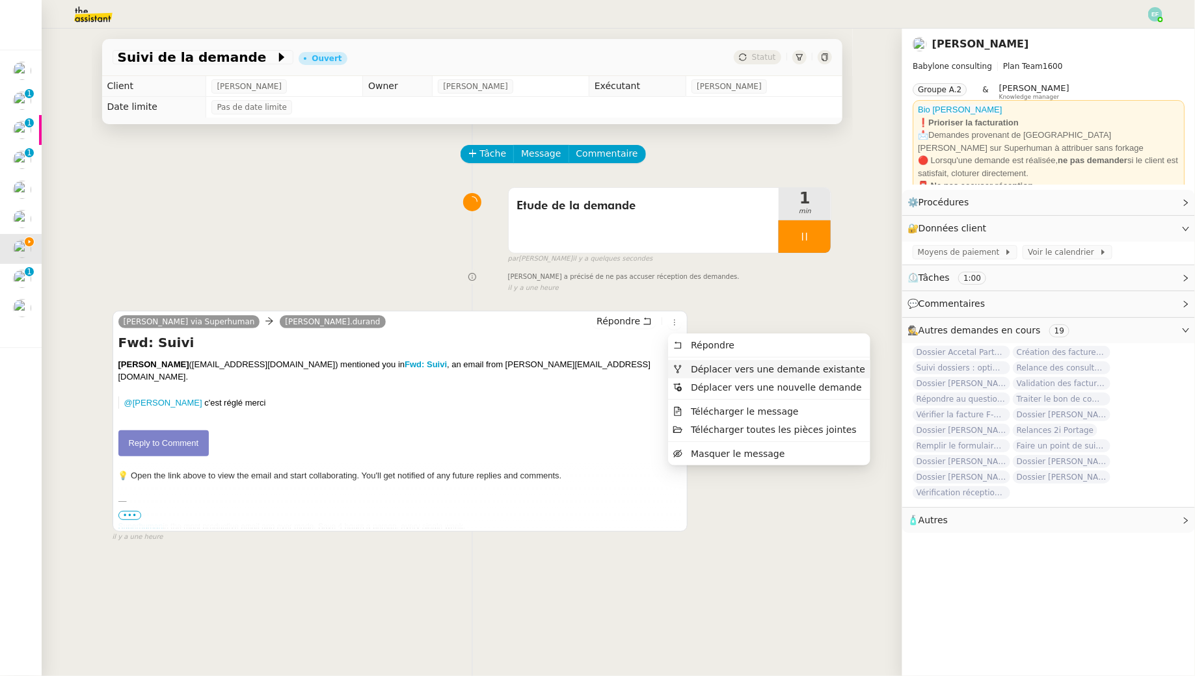
click at [588, 372] on span "Déplacer vers une demande existante" at bounding box center [778, 369] width 174 height 10
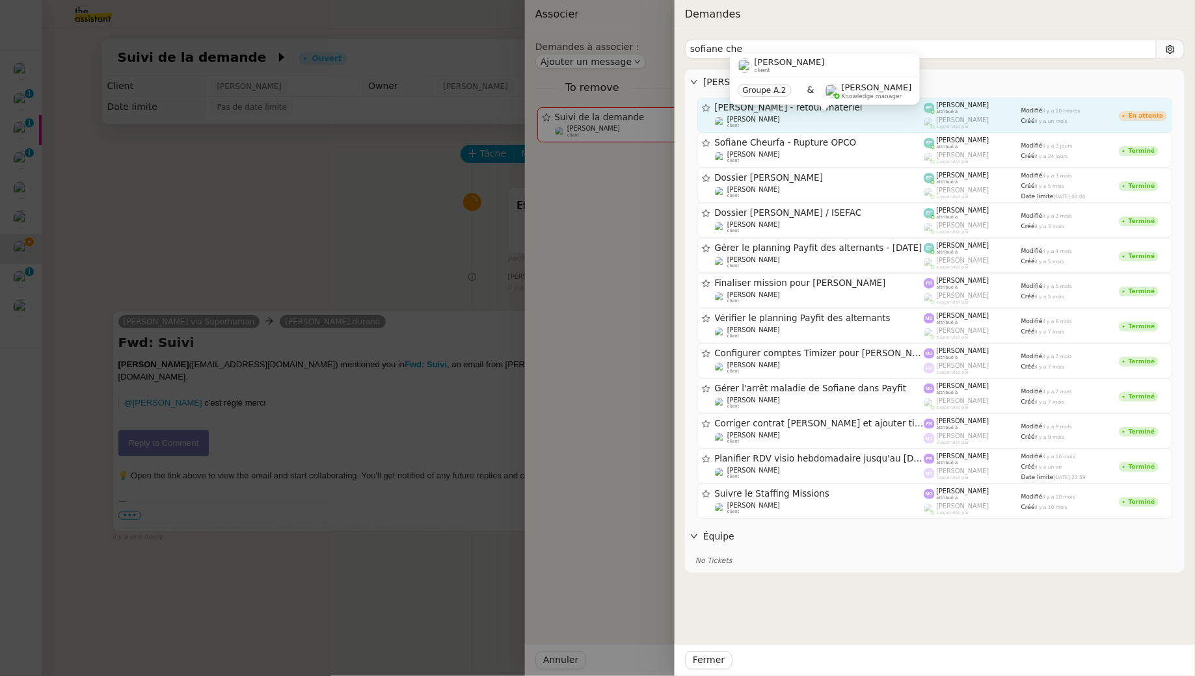
type input "sofiane che"
click at [588, 117] on div "Florent Seiler client" at bounding box center [819, 122] width 209 height 13
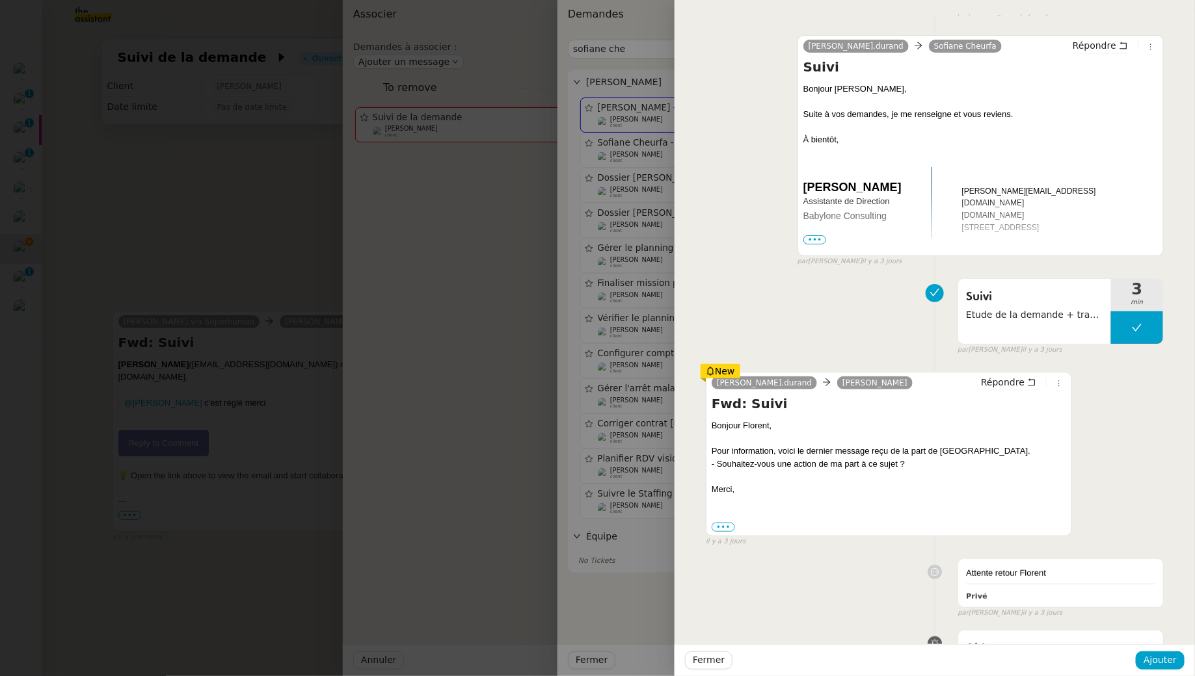
scroll to position [118, 0]
click at [588, 615] on span "Ajouter" at bounding box center [1159, 660] width 33 height 15
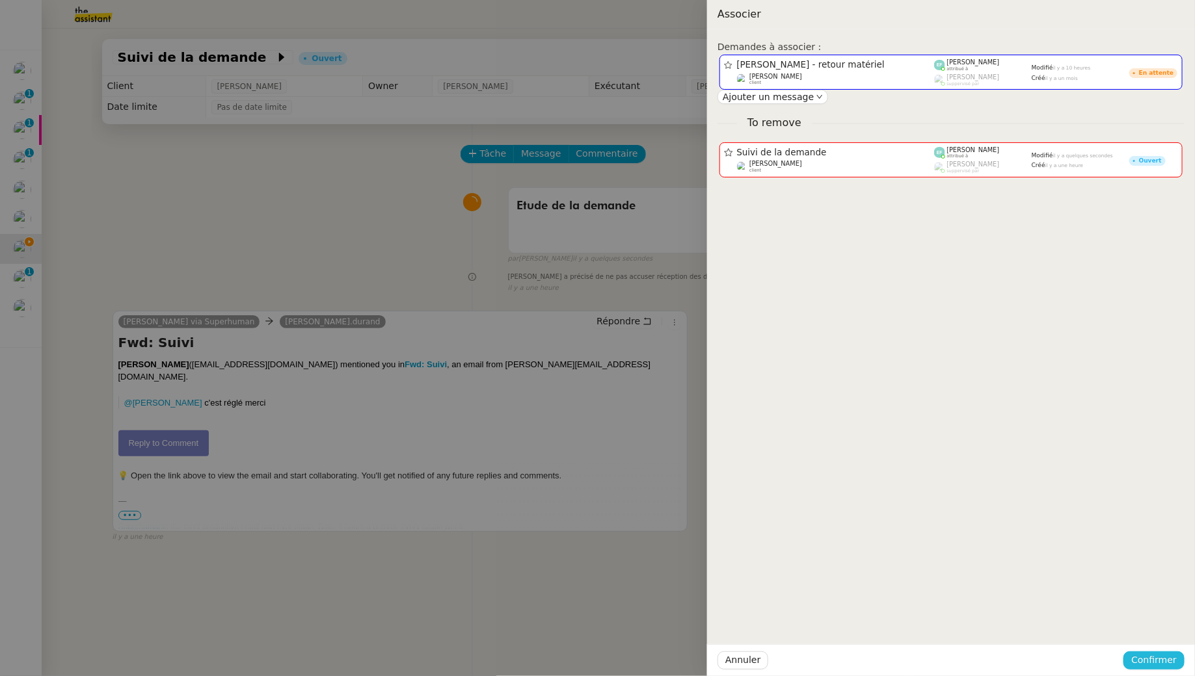
click at [588, 615] on span "Confirmer" at bounding box center [1154, 660] width 46 height 15
click at [588, 615] on span "Ajouter" at bounding box center [1155, 625] width 33 height 13
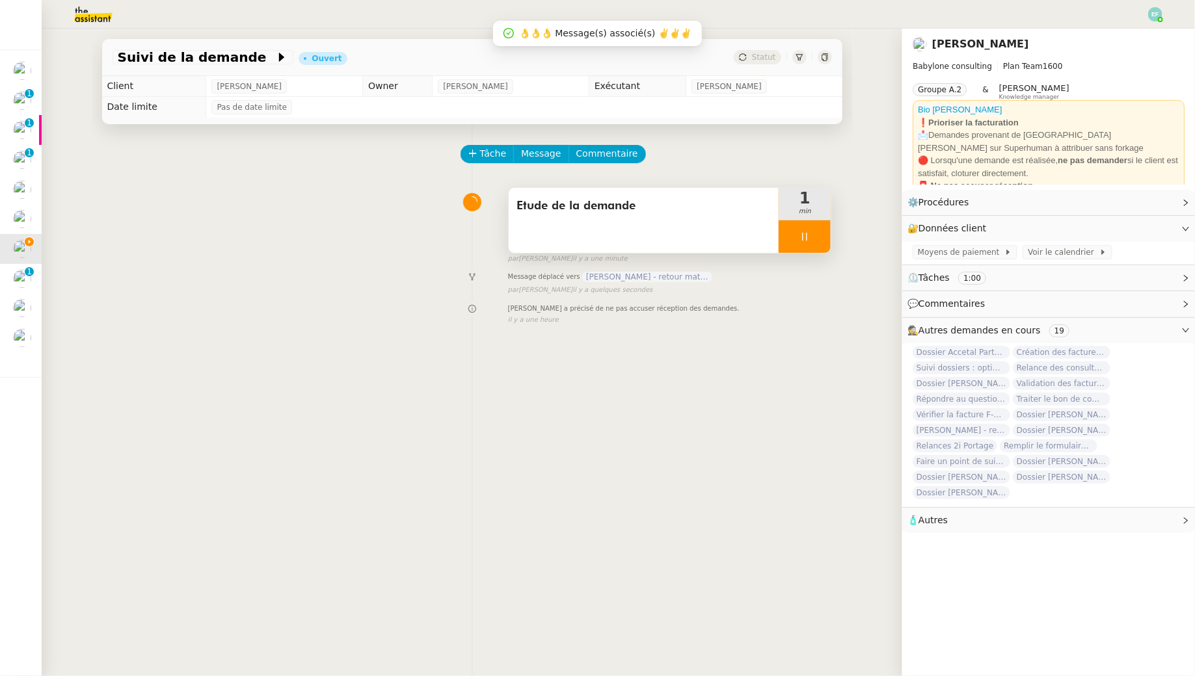
click at [588, 233] on div at bounding box center [804, 236] width 52 height 33
click at [588, 233] on div "Tâche Message Commentaire Veuillez patienter une erreur s'est produite 👌👌👌 mess…" at bounding box center [472, 462] width 761 height 676
click at [588, 237] on icon at bounding box center [817, 237] width 10 height 10
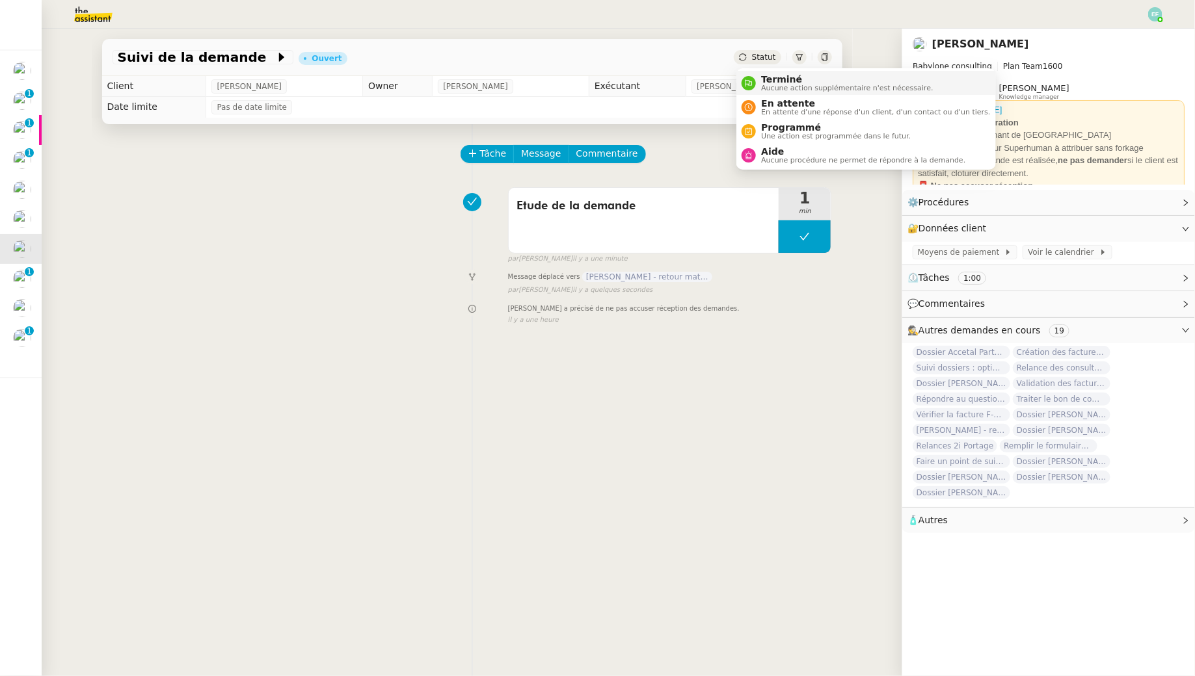
click at [588, 77] on span "Terminé" at bounding box center [847, 79] width 172 height 10
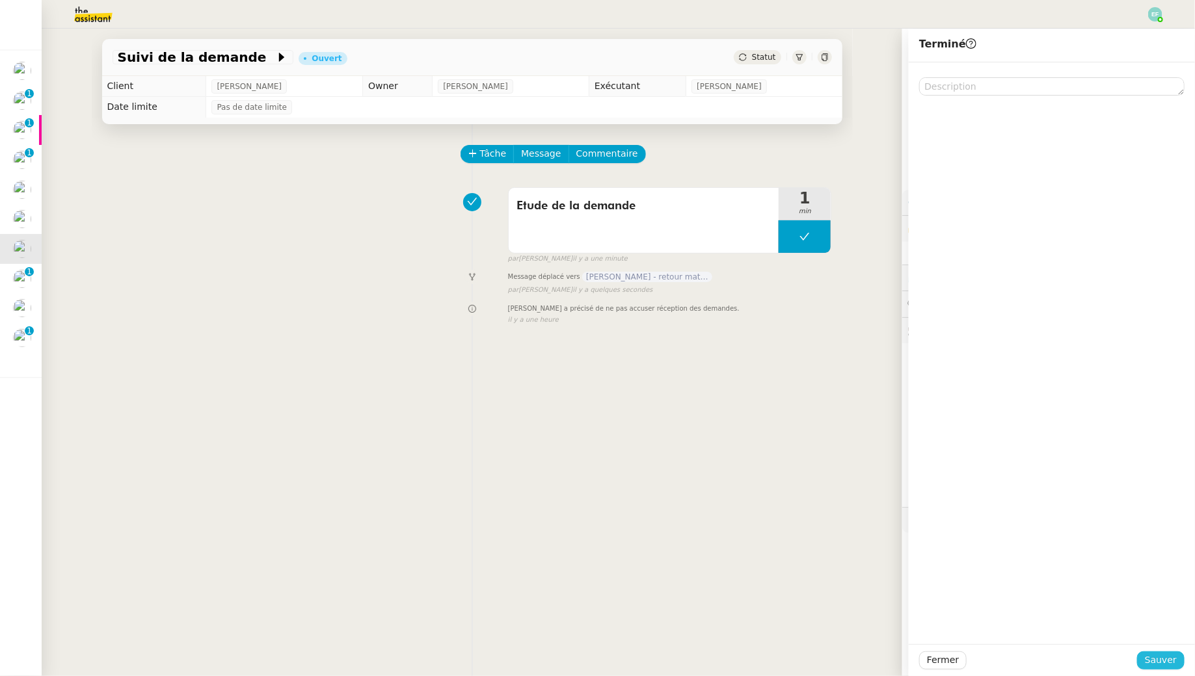
click at [588, 615] on span "Sauver" at bounding box center [1161, 660] width 32 height 15
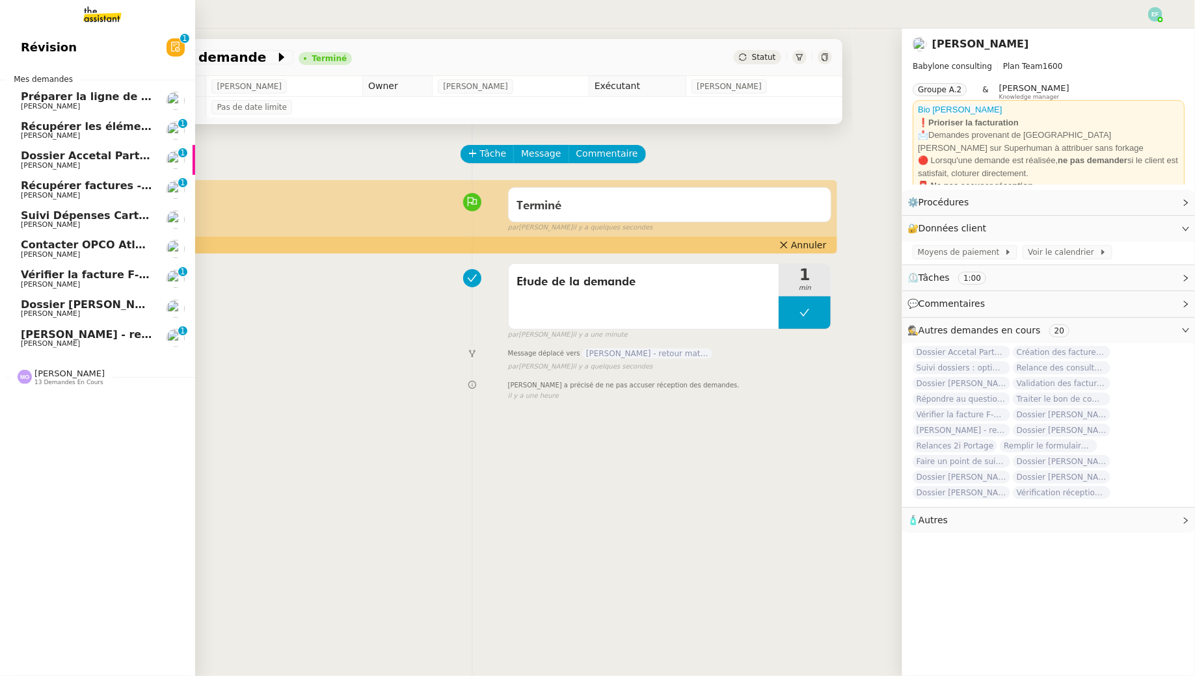
click at [47, 342] on span "[PERSON_NAME]" at bounding box center [50, 343] width 59 height 8
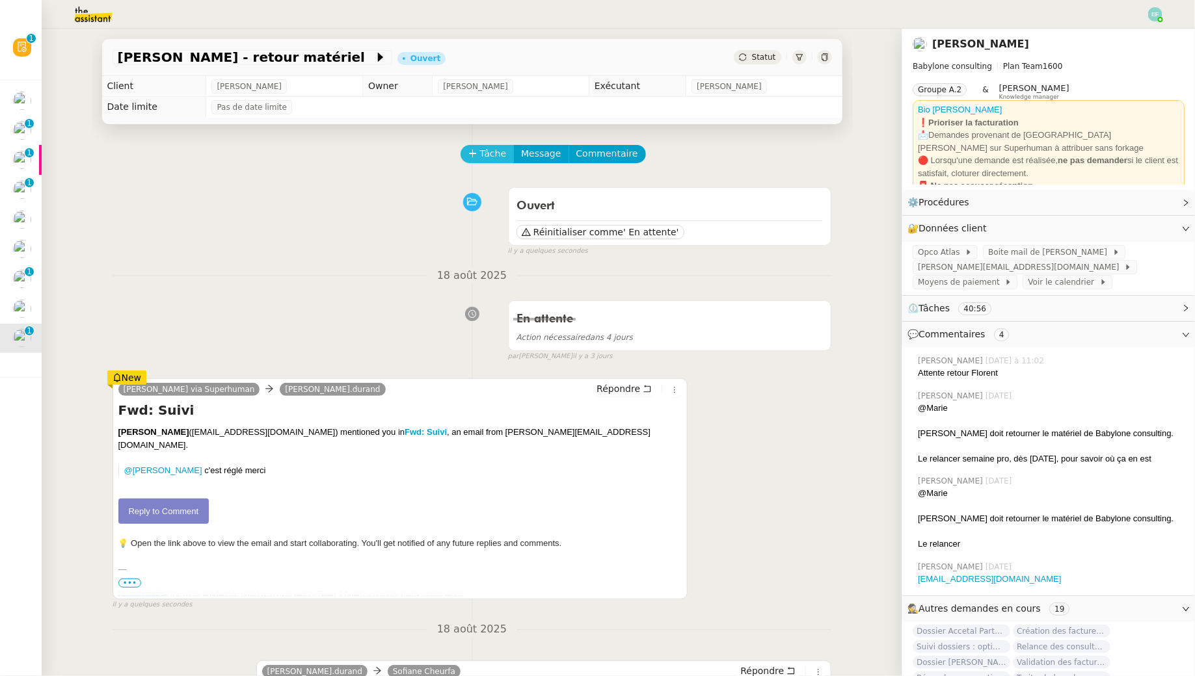
click at [499, 155] on span "Tâche" at bounding box center [493, 153] width 27 height 15
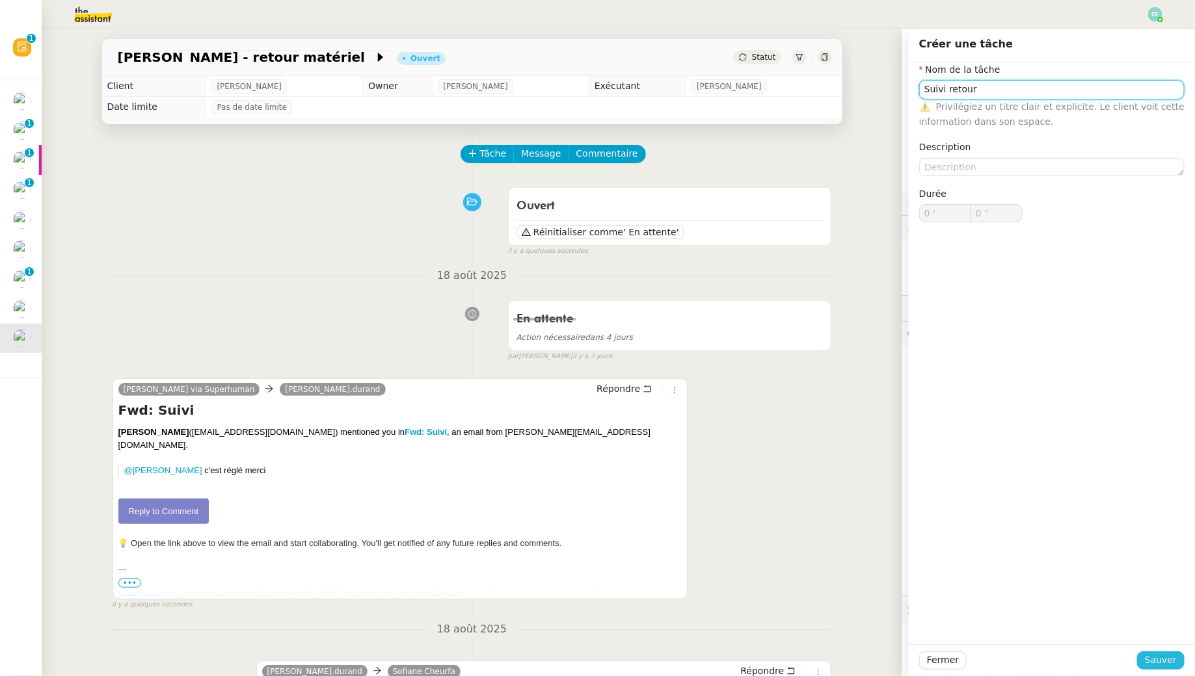
type input "Suivi retour"
click at [588, 615] on span "Sauver" at bounding box center [1161, 660] width 32 height 15
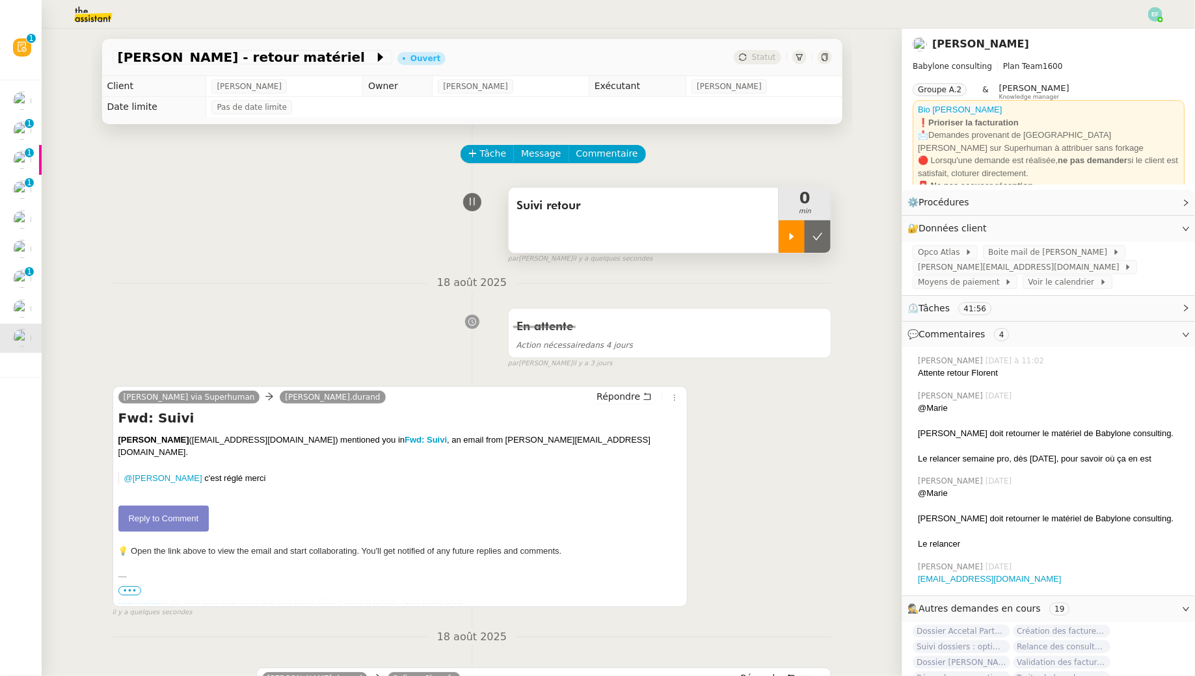
click at [588, 237] on div at bounding box center [791, 236] width 26 height 33
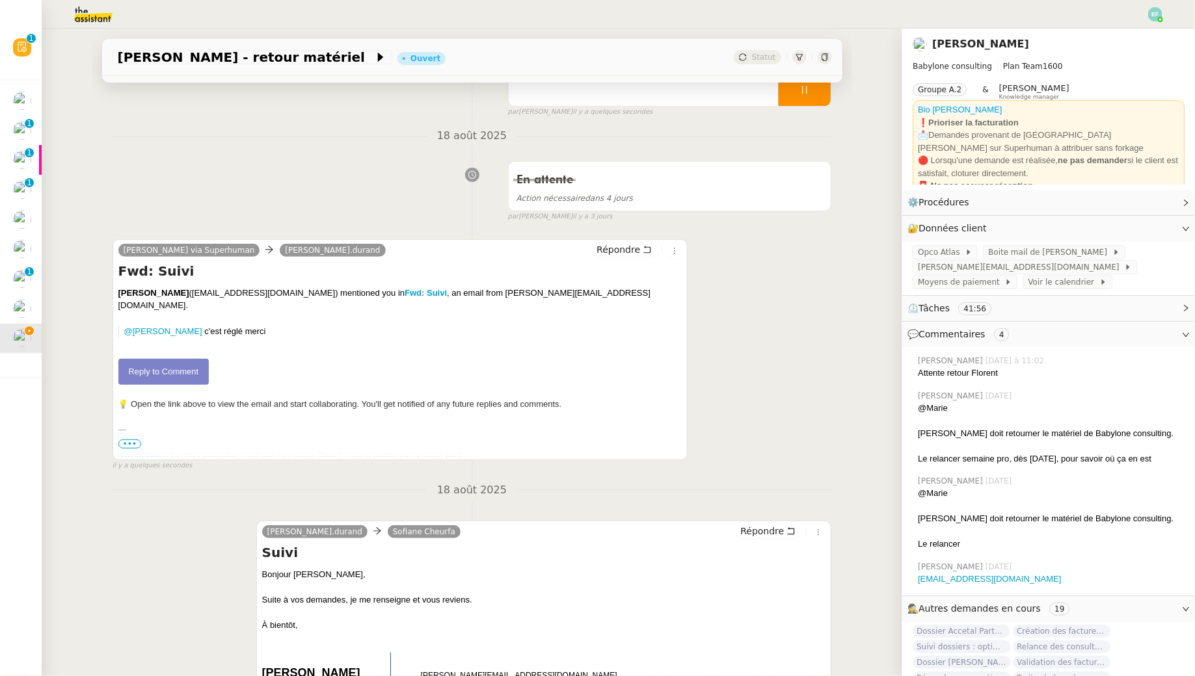
scroll to position [166, 0]
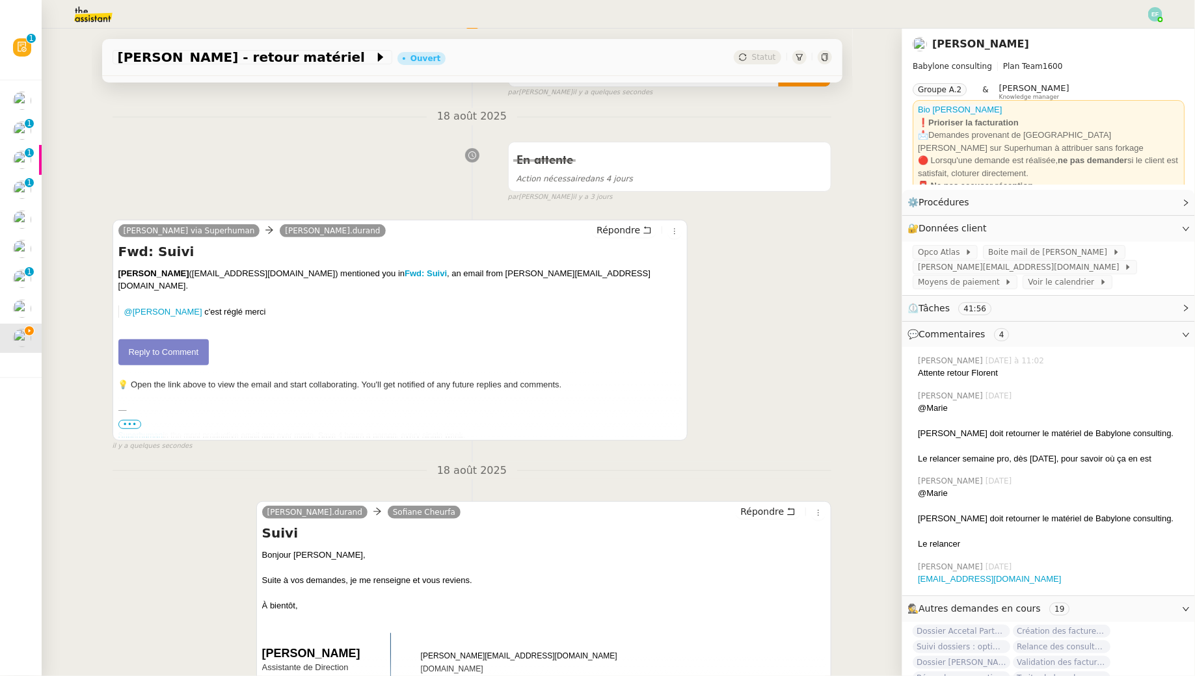
click at [152, 339] on link "Reply to Comment" at bounding box center [163, 352] width 91 height 26
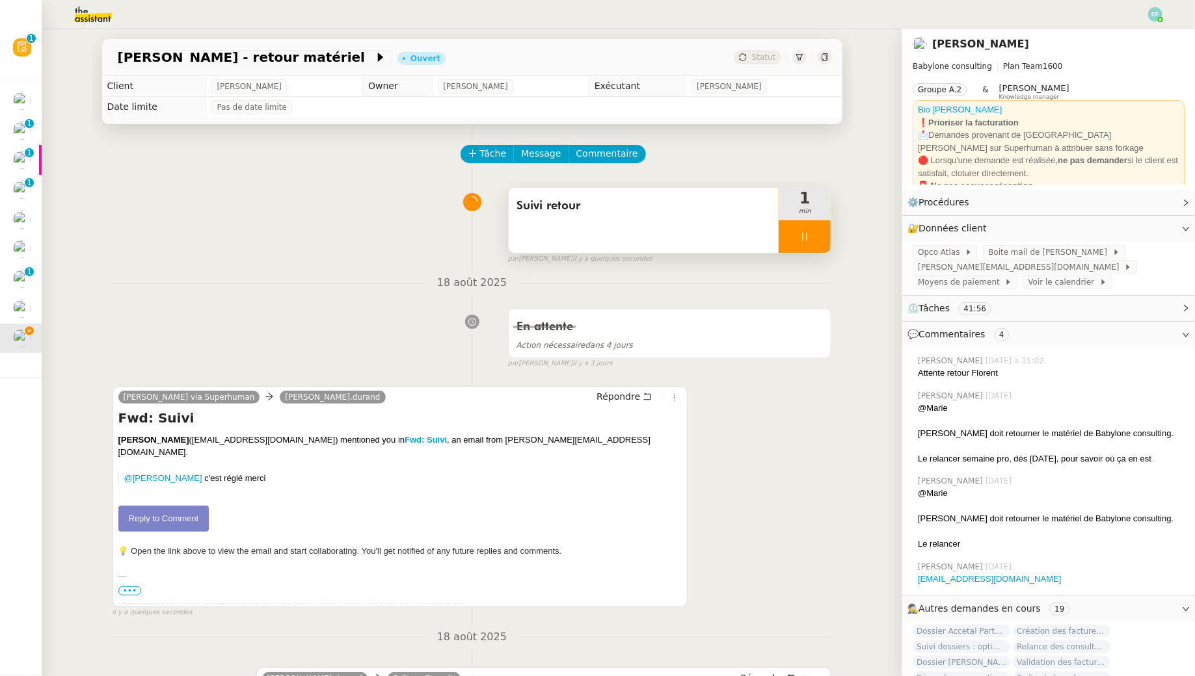
click at [588, 230] on div at bounding box center [804, 236] width 52 height 33
click at [588, 232] on icon at bounding box center [817, 237] width 10 height 10
click at [588, 242] on button at bounding box center [804, 236] width 52 height 33
click at [588, 239] on icon at bounding box center [791, 237] width 10 height 10
click at [588, 206] on span "Suivi retour" at bounding box center [643, 206] width 255 height 20
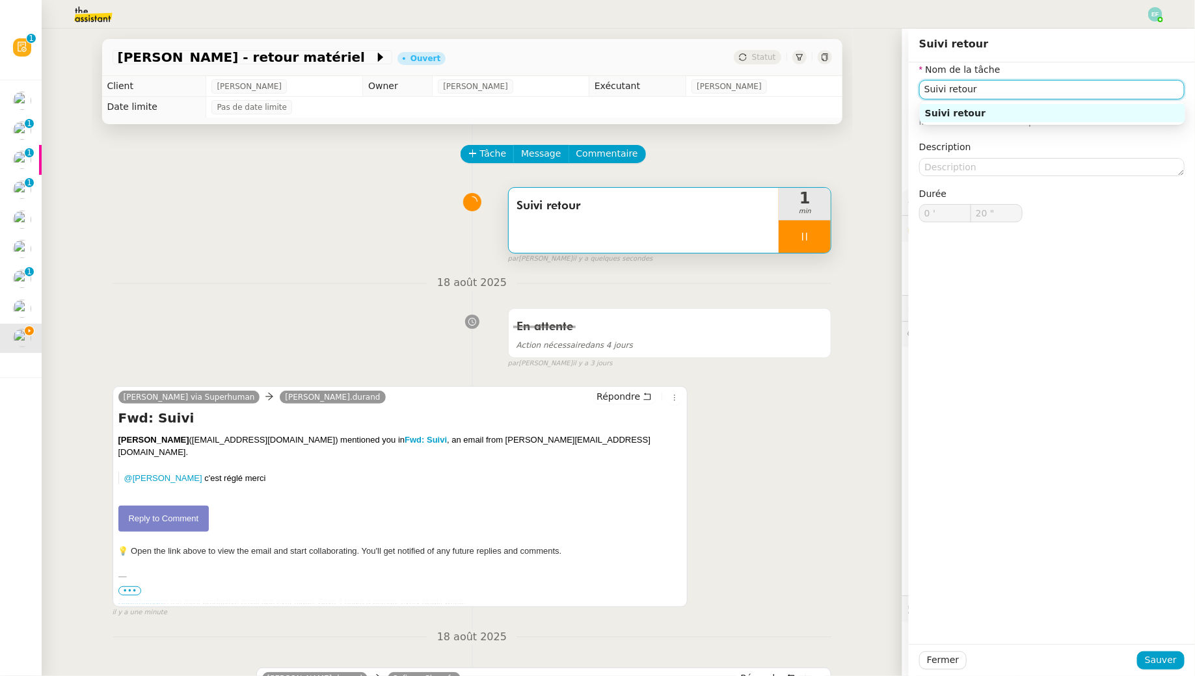
click at [588, 96] on input "Suivi retour" at bounding box center [1051, 89] width 265 height 19
type input "Suivi retour +"
type input "21 ""
type input "Suivi retour + clpoture"
type input "22 ""
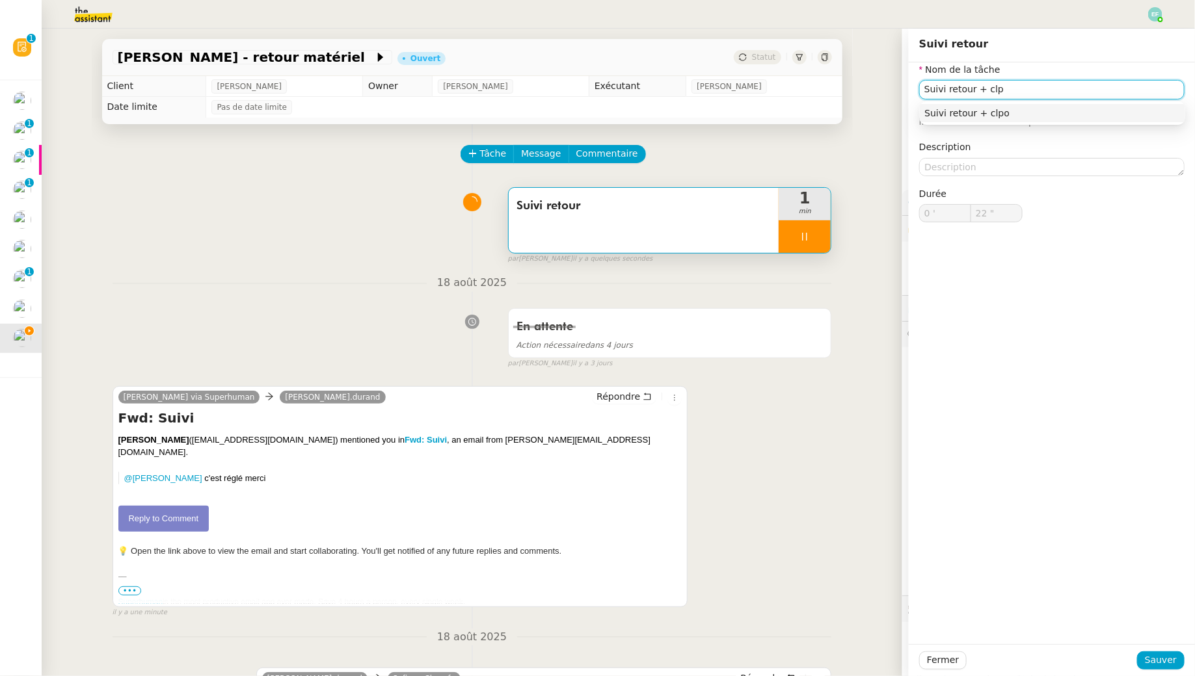
type input "Suivi retour + cl"
type input "23 ""
type input "Suivi retour + clôture"
type input "24 ""
type input "Suivi retour + clôture"
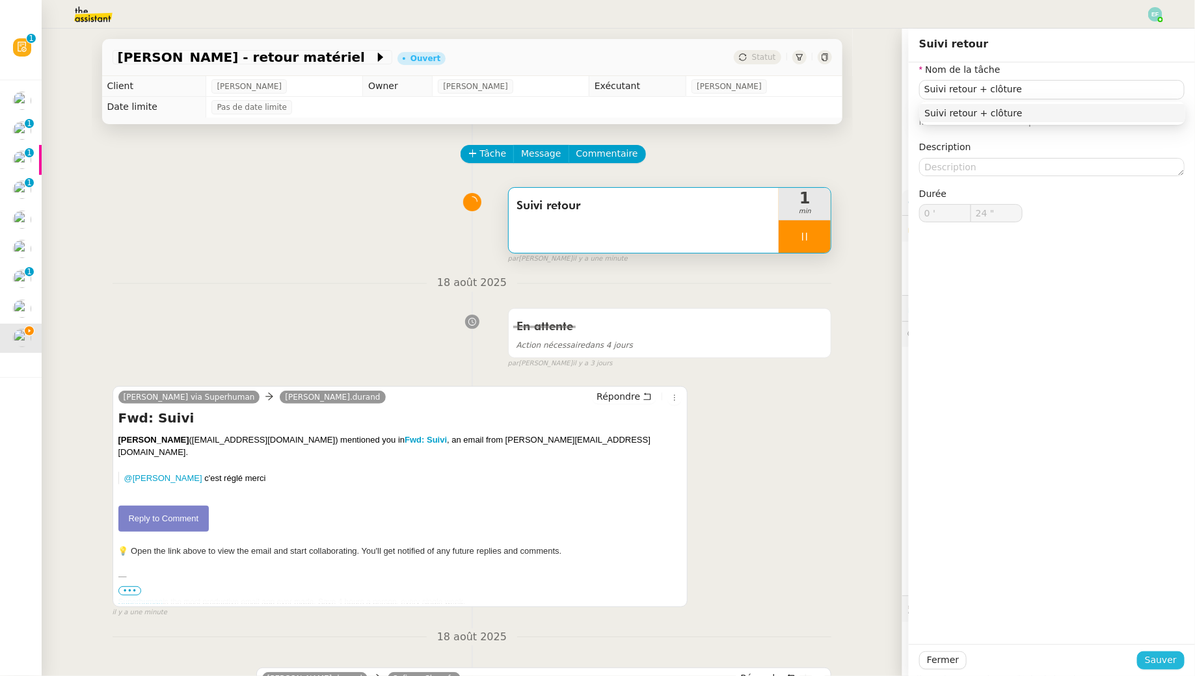
click at [588, 615] on span "Sauver" at bounding box center [1161, 660] width 32 height 15
type input "25 ""
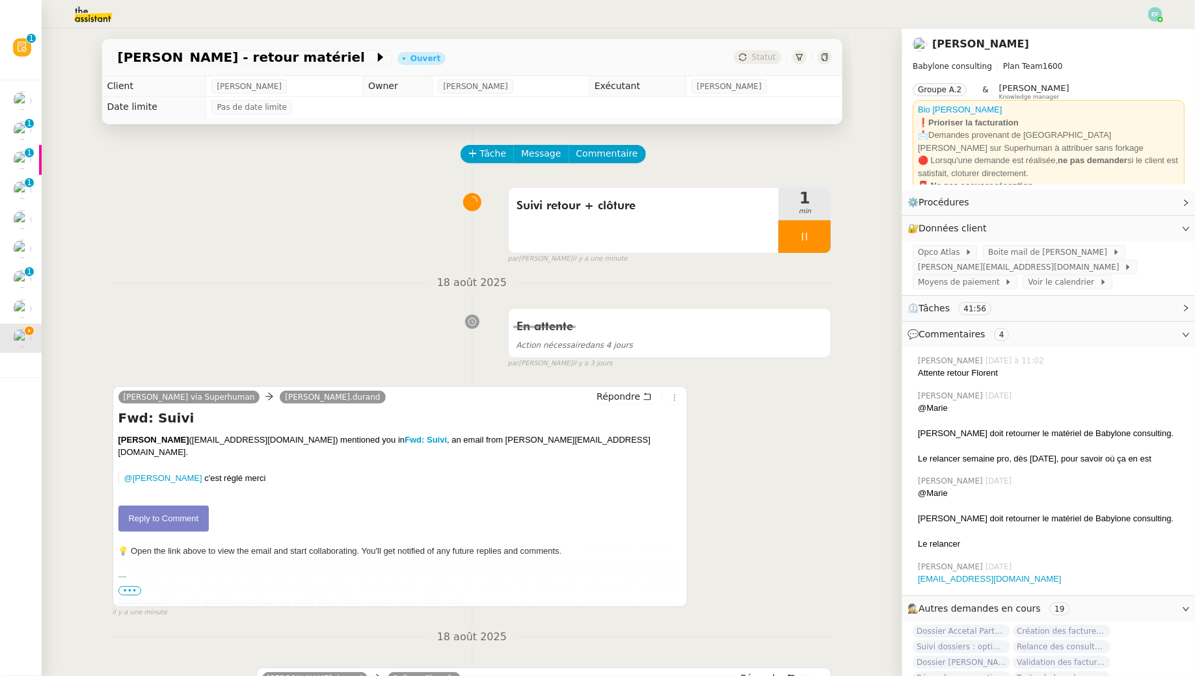
click at [588, 231] on div at bounding box center [804, 236] width 52 height 33
click at [588, 232] on icon at bounding box center [817, 237] width 10 height 10
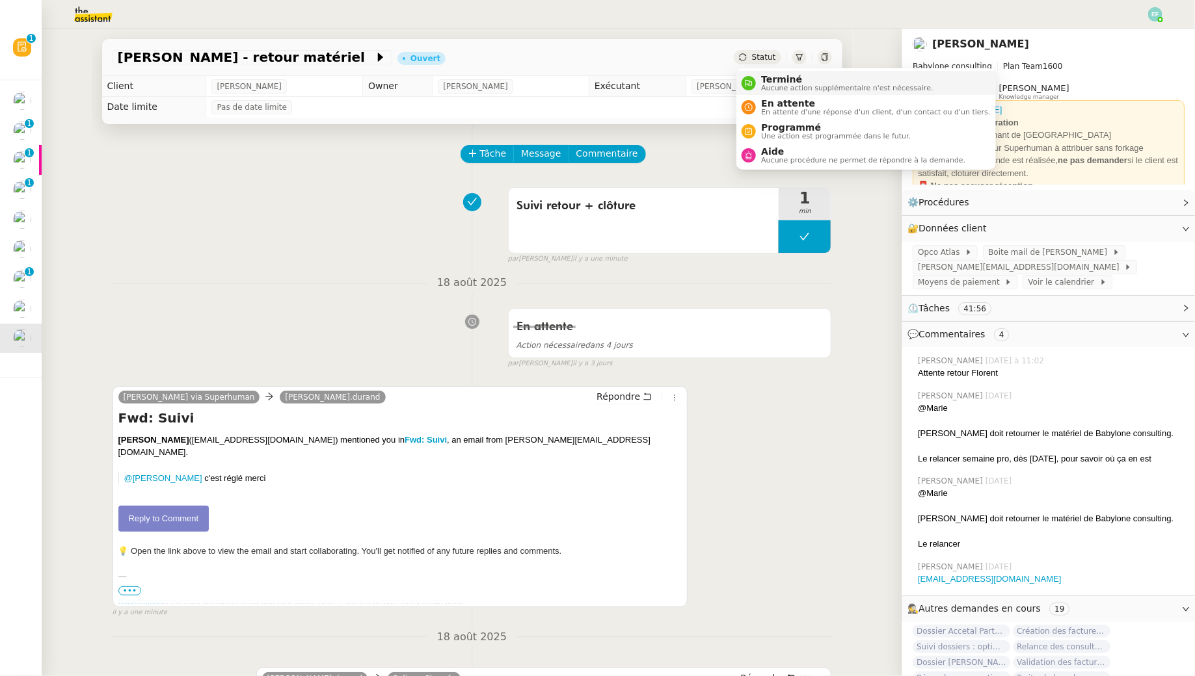
click at [588, 80] on span "Terminé" at bounding box center [847, 79] width 172 height 10
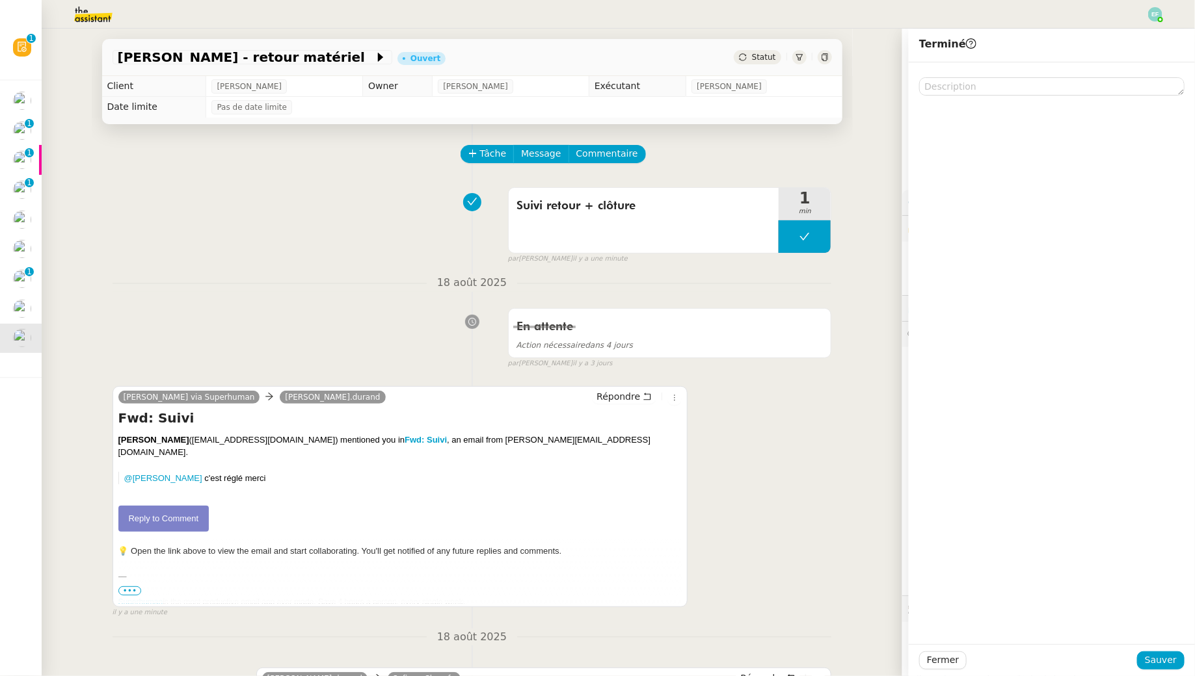
click at [1161, 660] on span "Sauver" at bounding box center [1161, 660] width 32 height 15
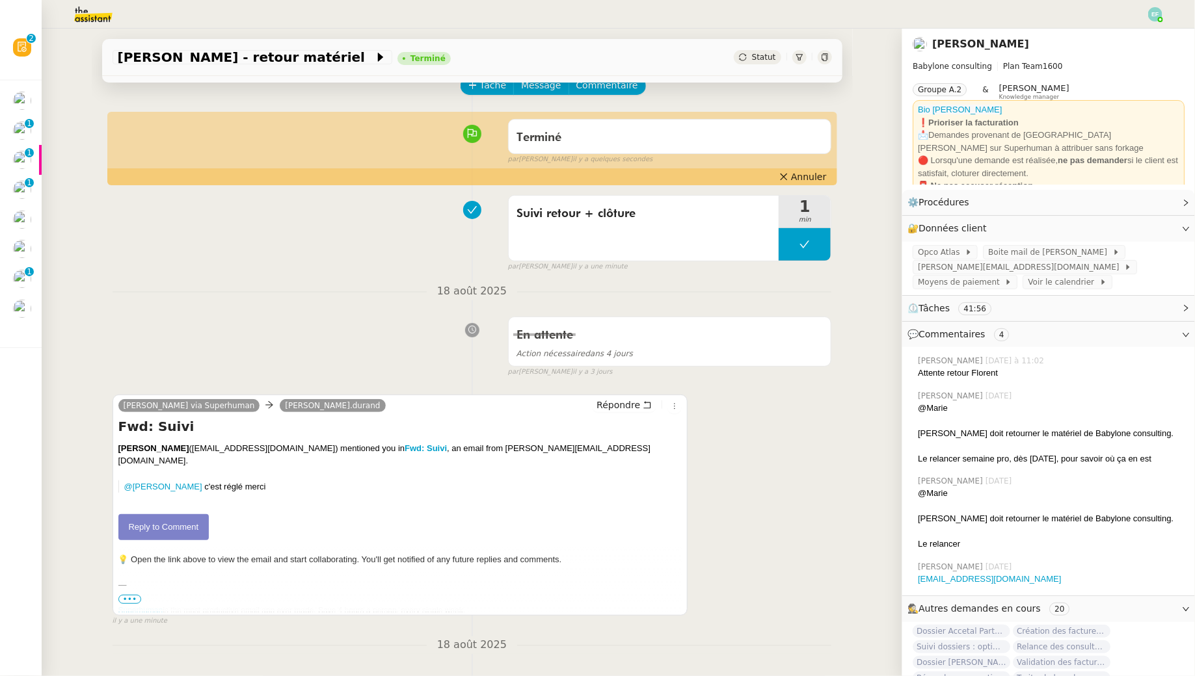
scroll to position [72, 0]
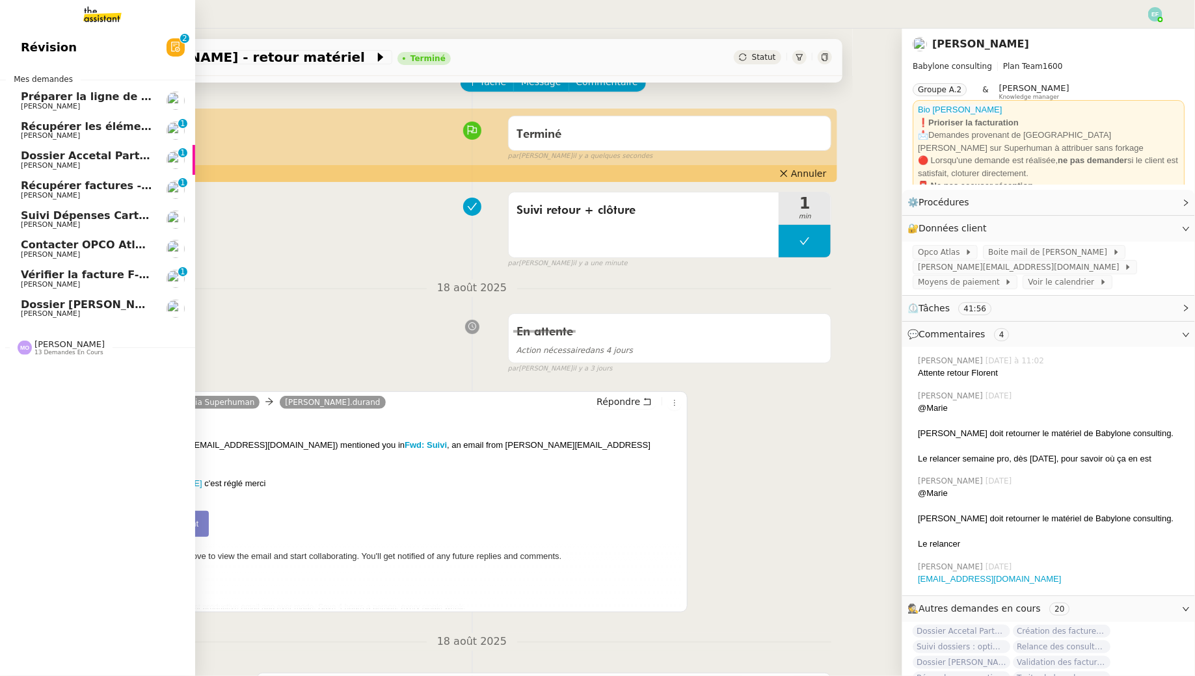
click at [78, 313] on span "[PERSON_NAME]" at bounding box center [86, 314] width 131 height 8
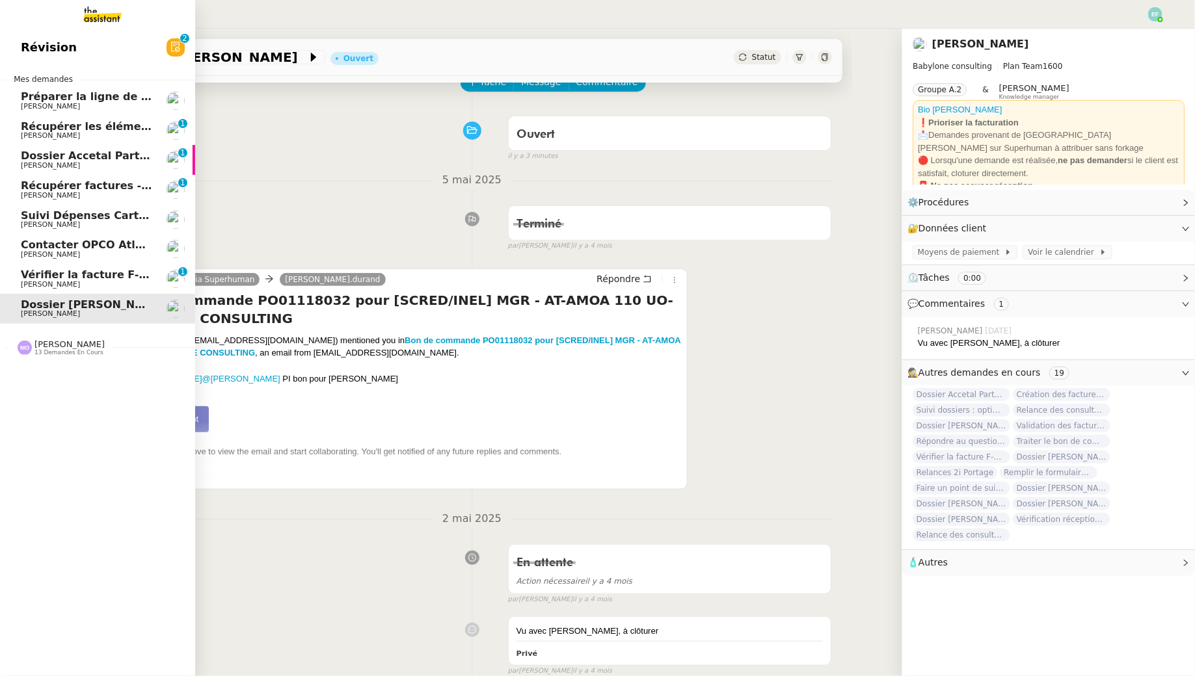
click at [25, 289] on link "Vérifier la facture F-2025-1327 Florent Seiler 0 1 2 3 4 5 6 7 8 9" at bounding box center [97, 279] width 195 height 30
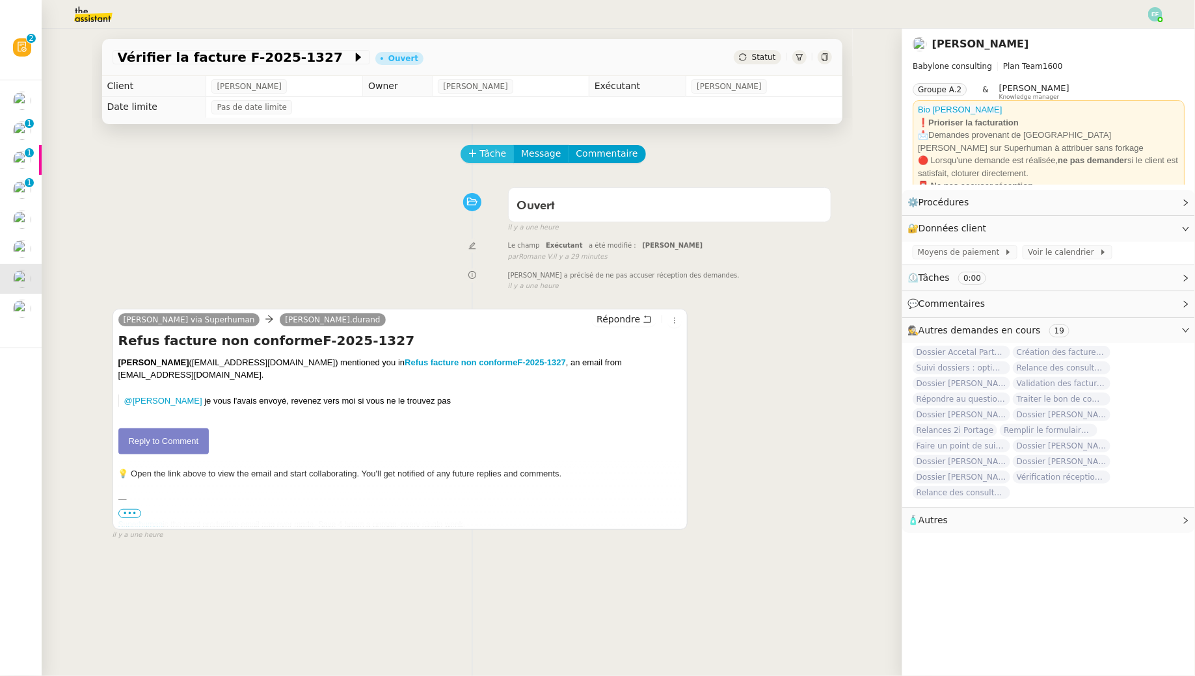
click at [480, 152] on span "Tâche" at bounding box center [493, 153] width 27 height 15
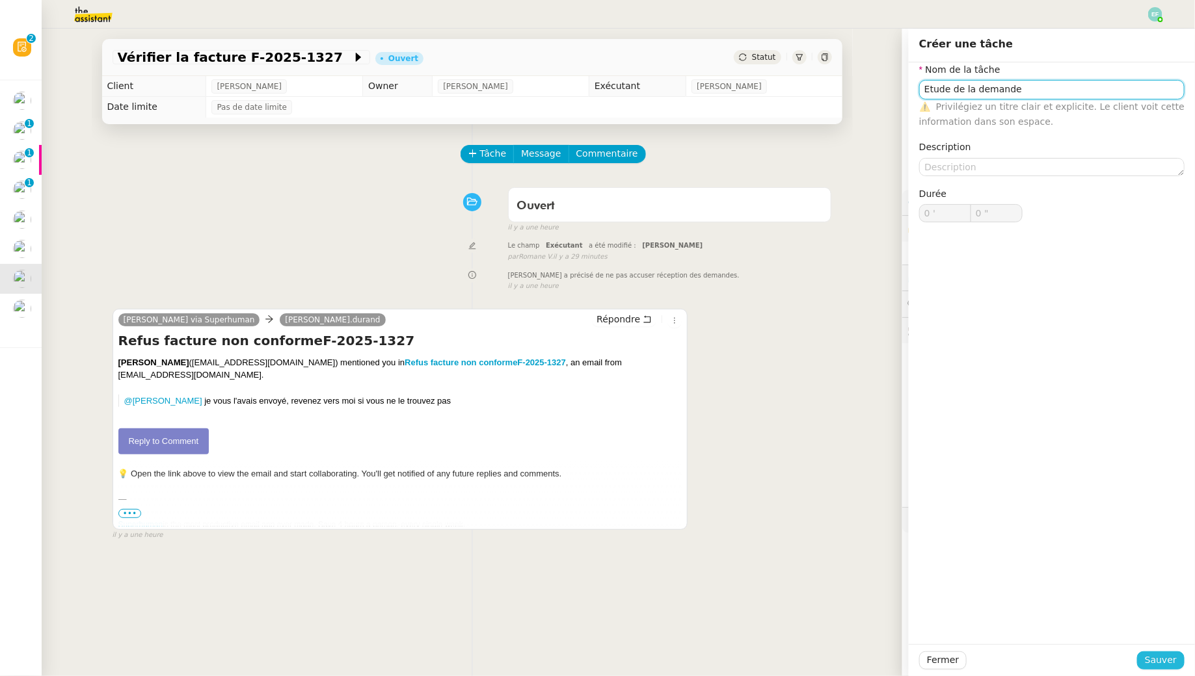
type input "Etude de la demande"
click at [1167, 665] on span "Sauver" at bounding box center [1161, 660] width 32 height 15
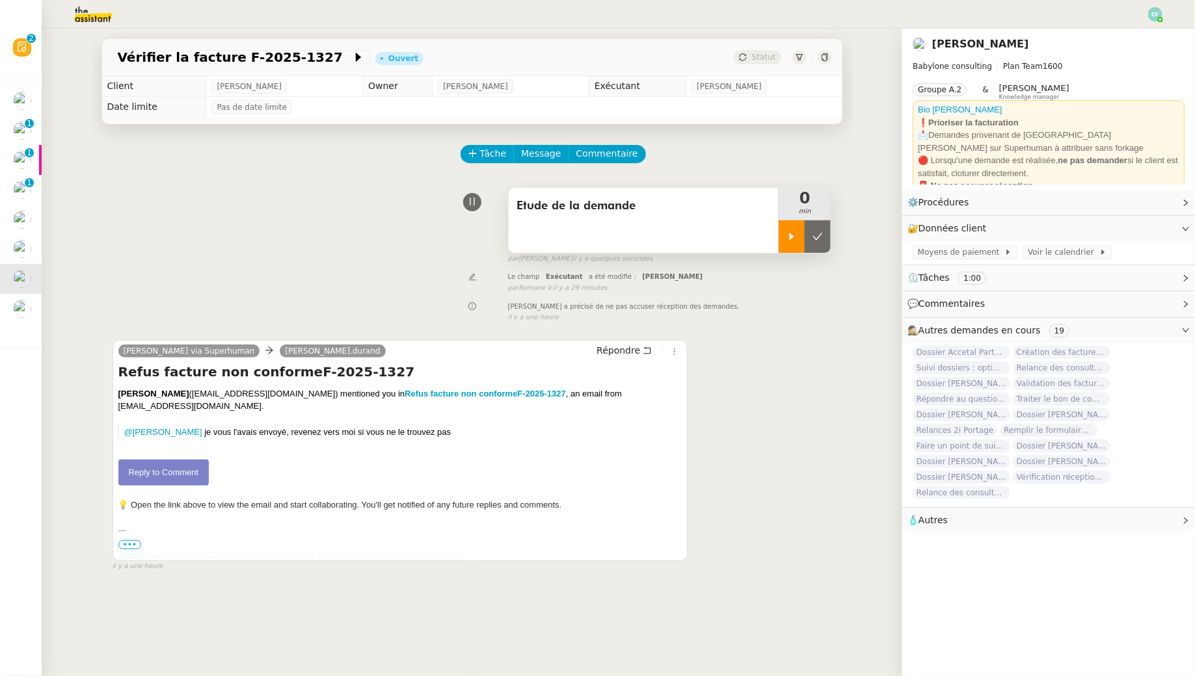
click at [791, 238] on icon at bounding box center [792, 236] width 5 height 7
click at [192, 475] on link "Reply to Comment" at bounding box center [163, 473] width 91 height 26
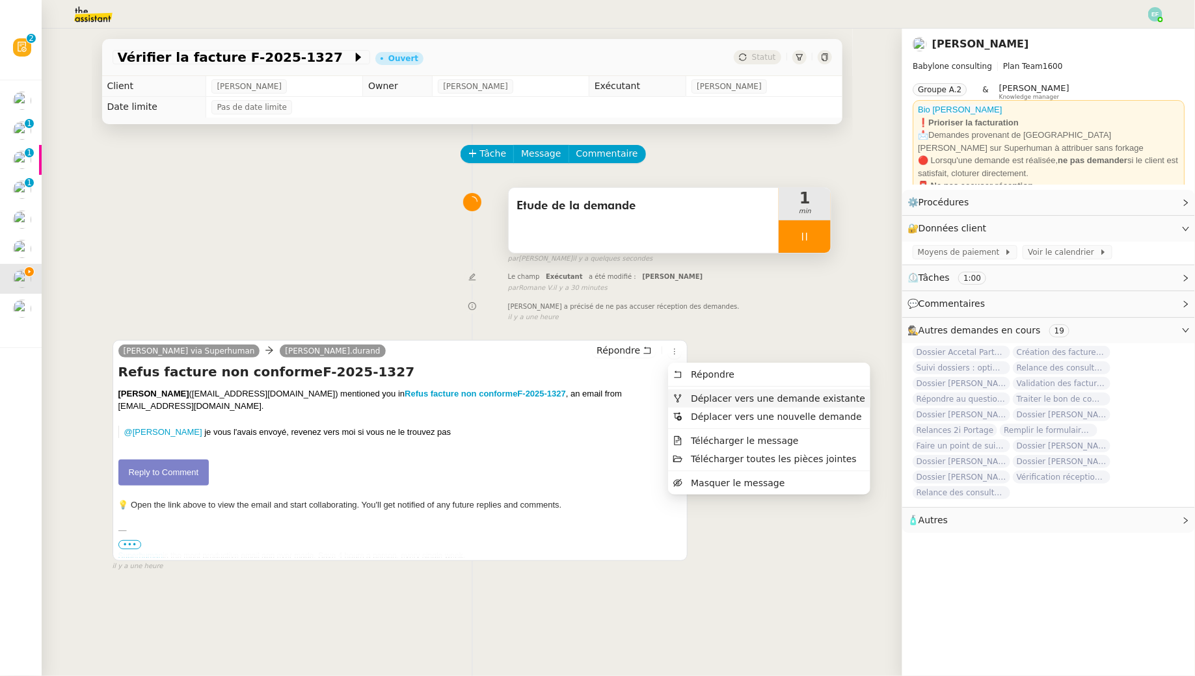
click at [687, 399] on span "Déplacer vers une demande existante" at bounding box center [769, 399] width 192 height 12
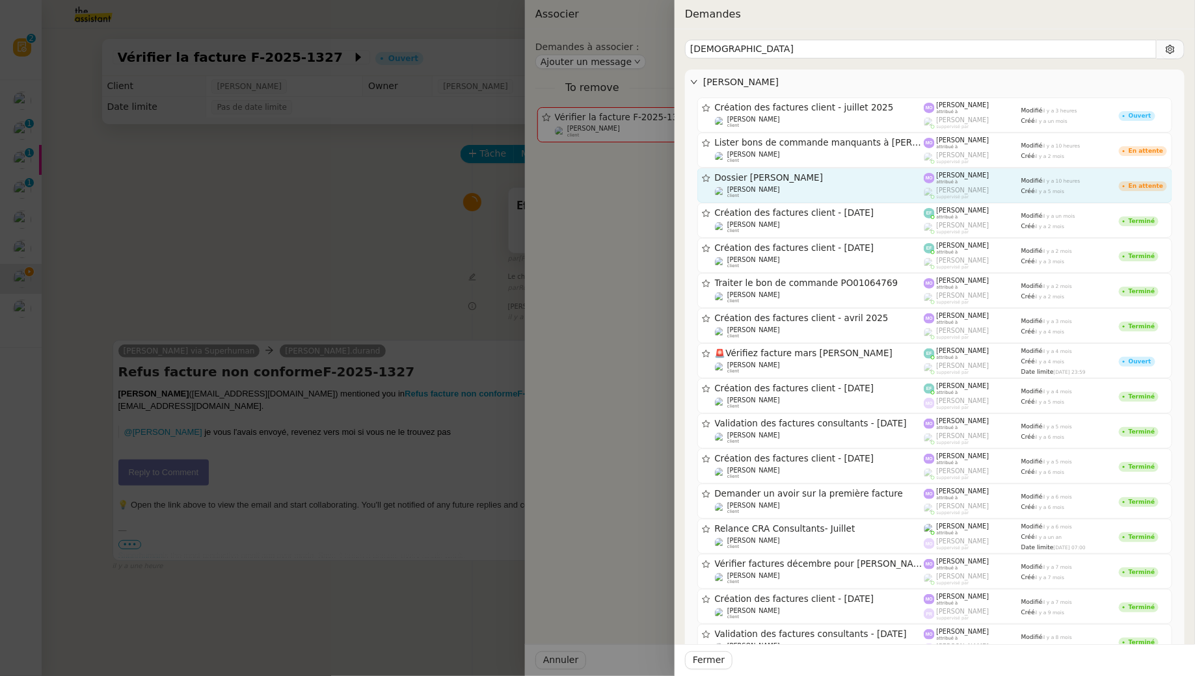
type input "taohid"
click at [809, 172] on div "Dossier [PERSON_NAME]" at bounding box center [819, 177] width 209 height 11
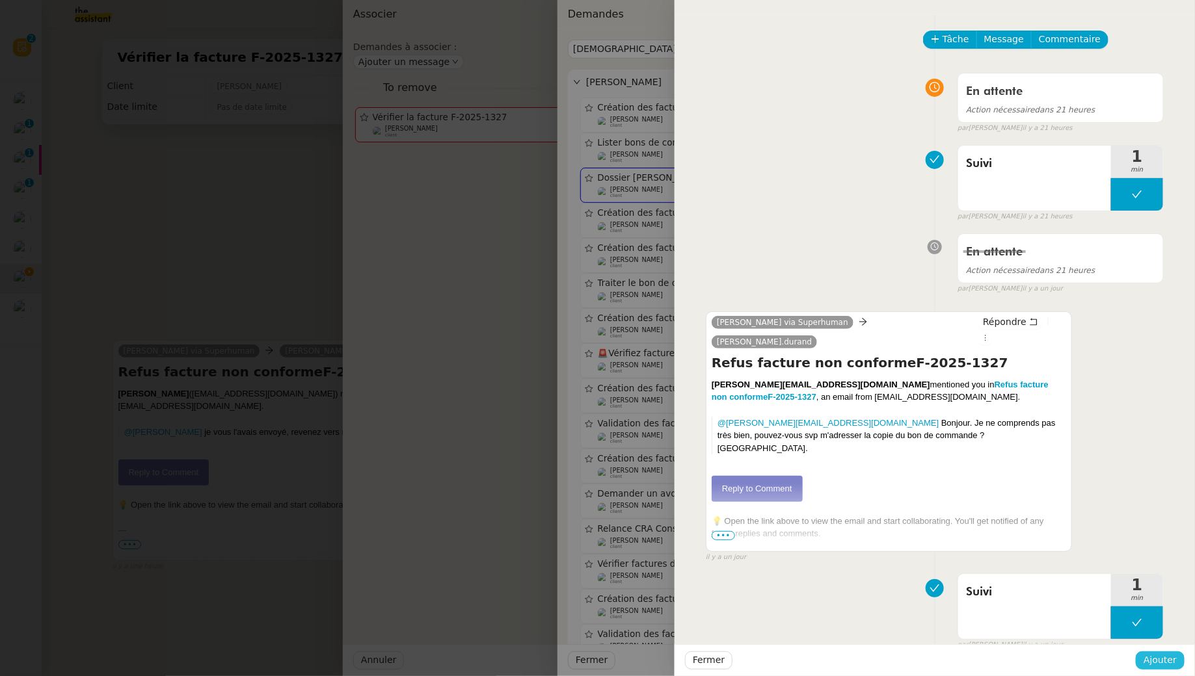
click at [1159, 669] on button "Ajouter" at bounding box center [1160, 661] width 49 height 18
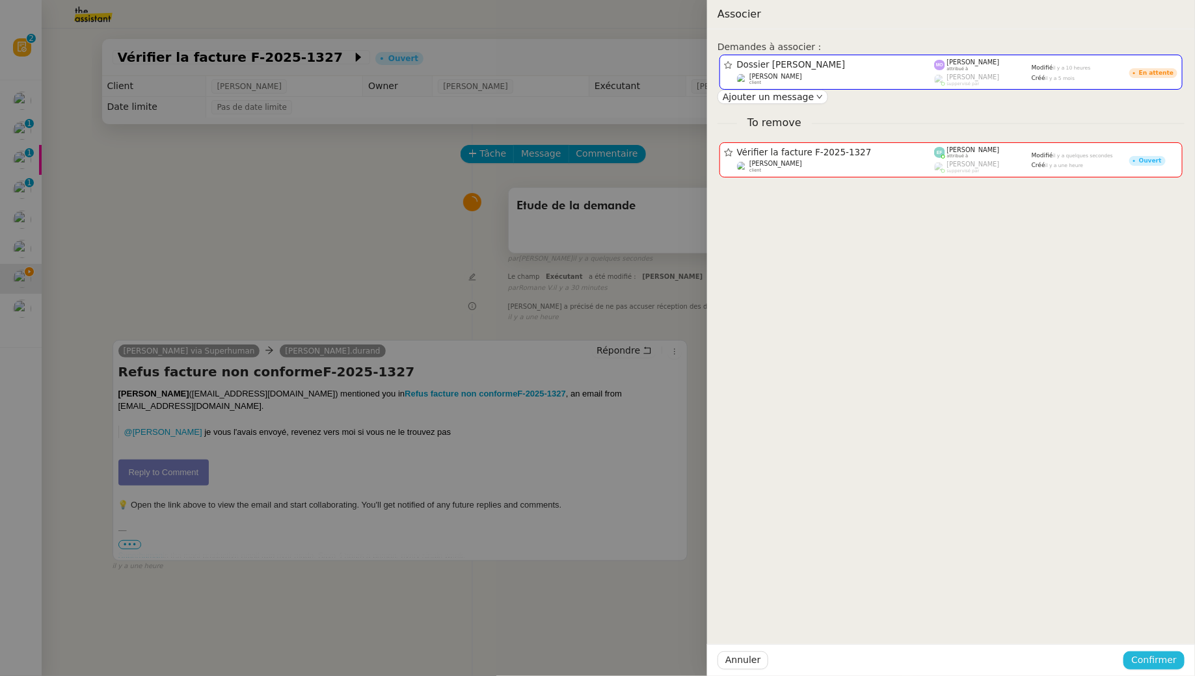
click at [1161, 663] on span "Confirmer" at bounding box center [1154, 660] width 46 height 15
click at [1160, 624] on span "Ajouter" at bounding box center [1155, 625] width 33 height 13
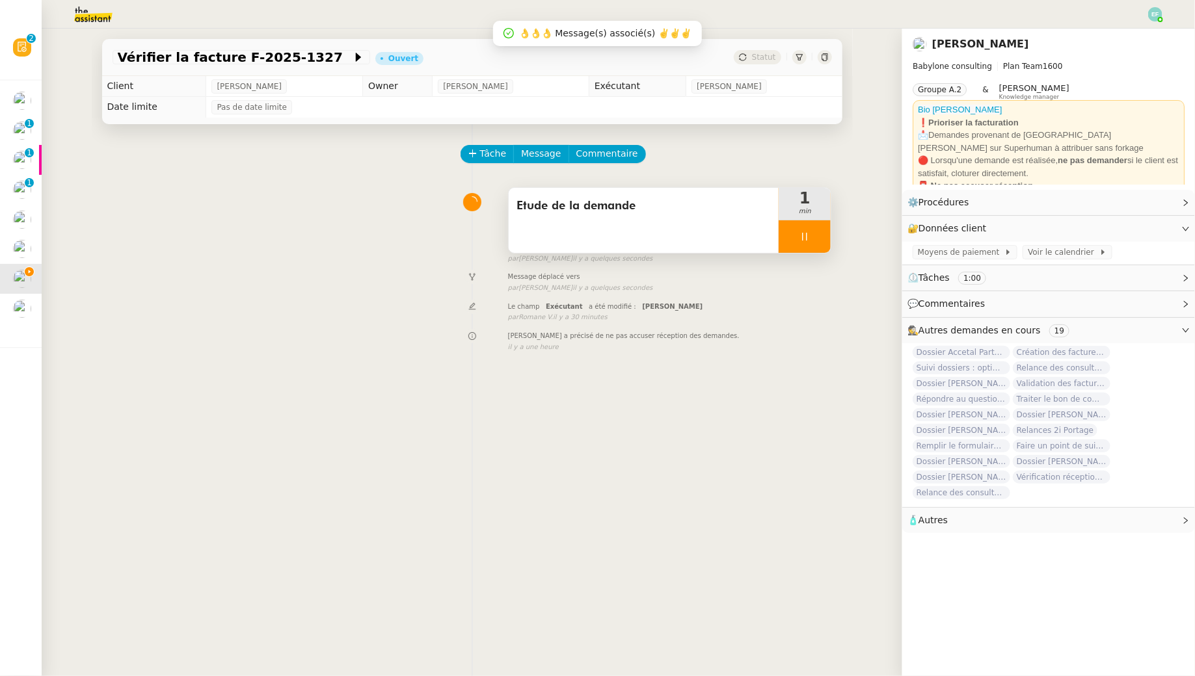
click at [820, 239] on div at bounding box center [804, 236] width 52 height 33
click at [820, 239] on icon at bounding box center [817, 237] width 10 height 10
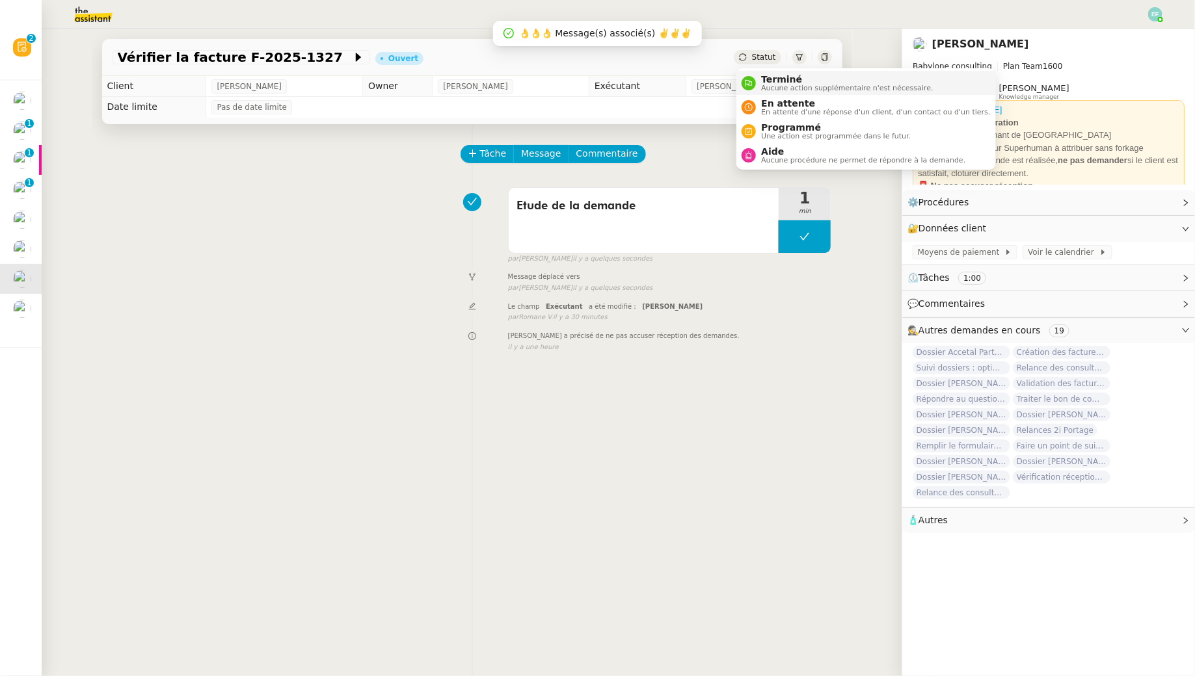
click at [769, 78] on span "Terminé" at bounding box center [847, 79] width 172 height 10
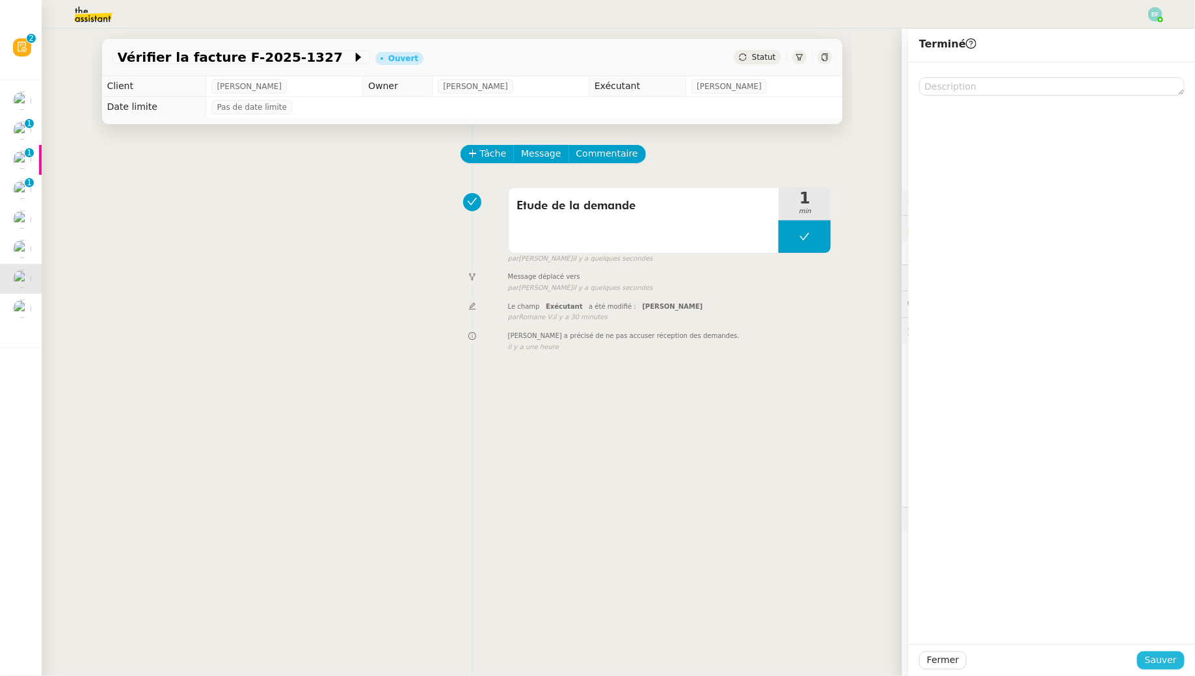
click at [1160, 658] on span "Sauver" at bounding box center [1161, 660] width 32 height 15
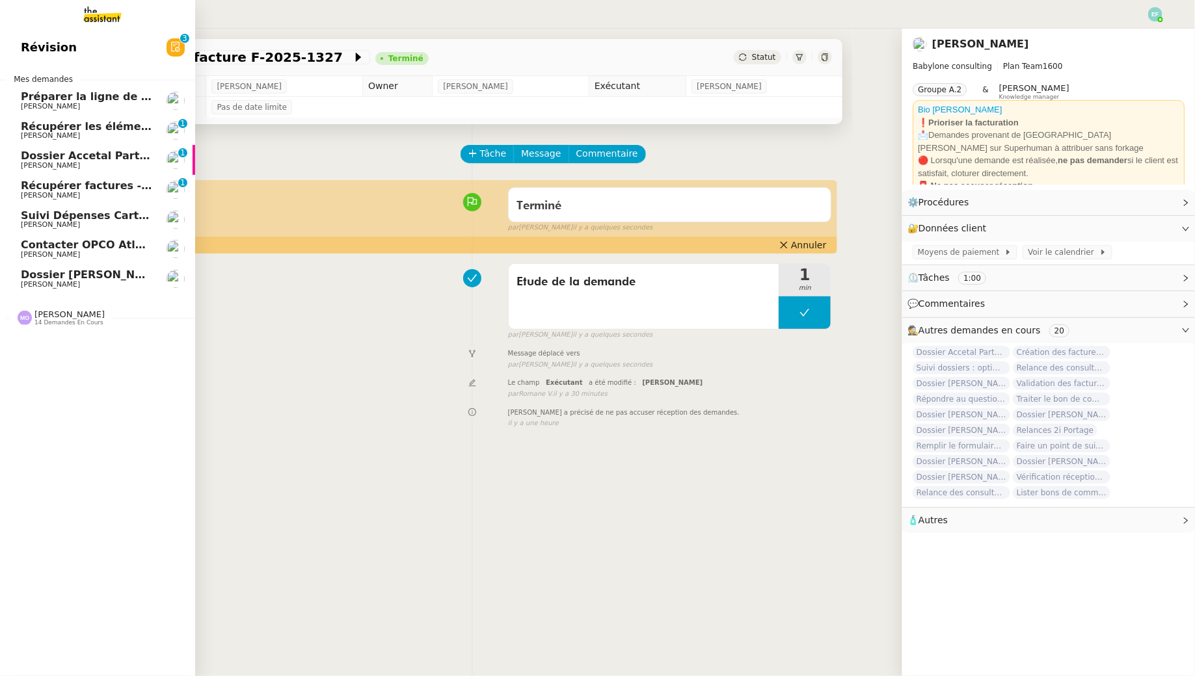
click at [44, 289] on link "Dossier Monika Gruba Florent Seiler" at bounding box center [97, 279] width 195 height 30
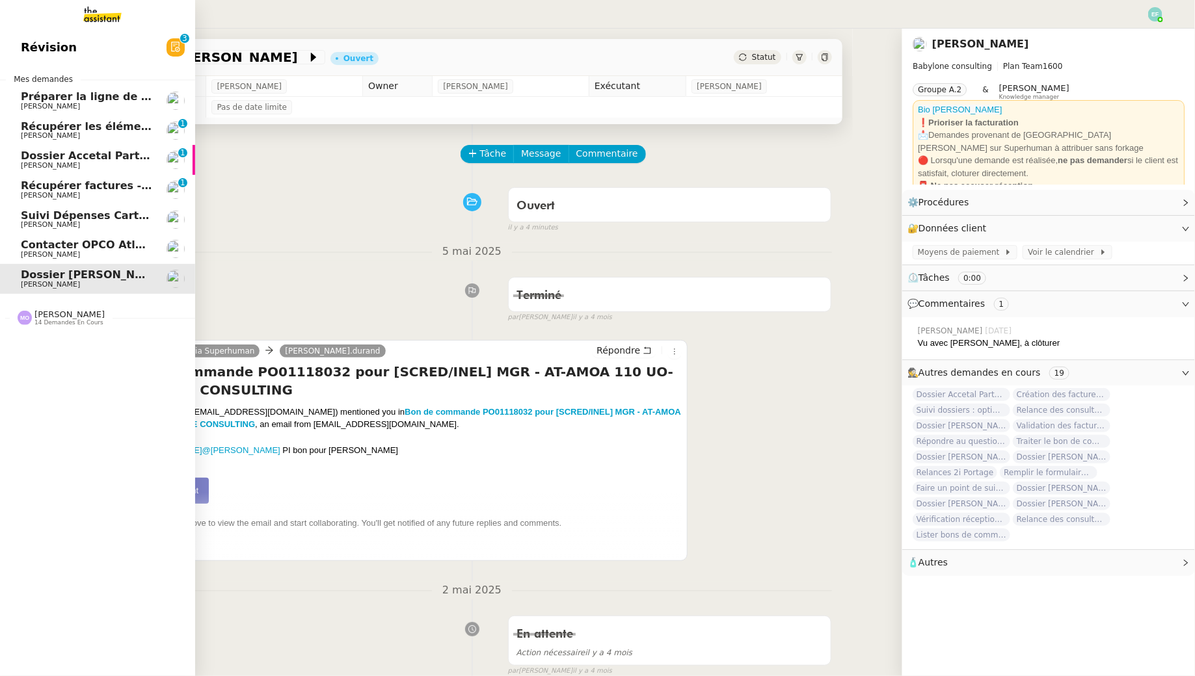
click at [113, 93] on span "Préparer la ligne de virement" at bounding box center [107, 96] width 173 height 12
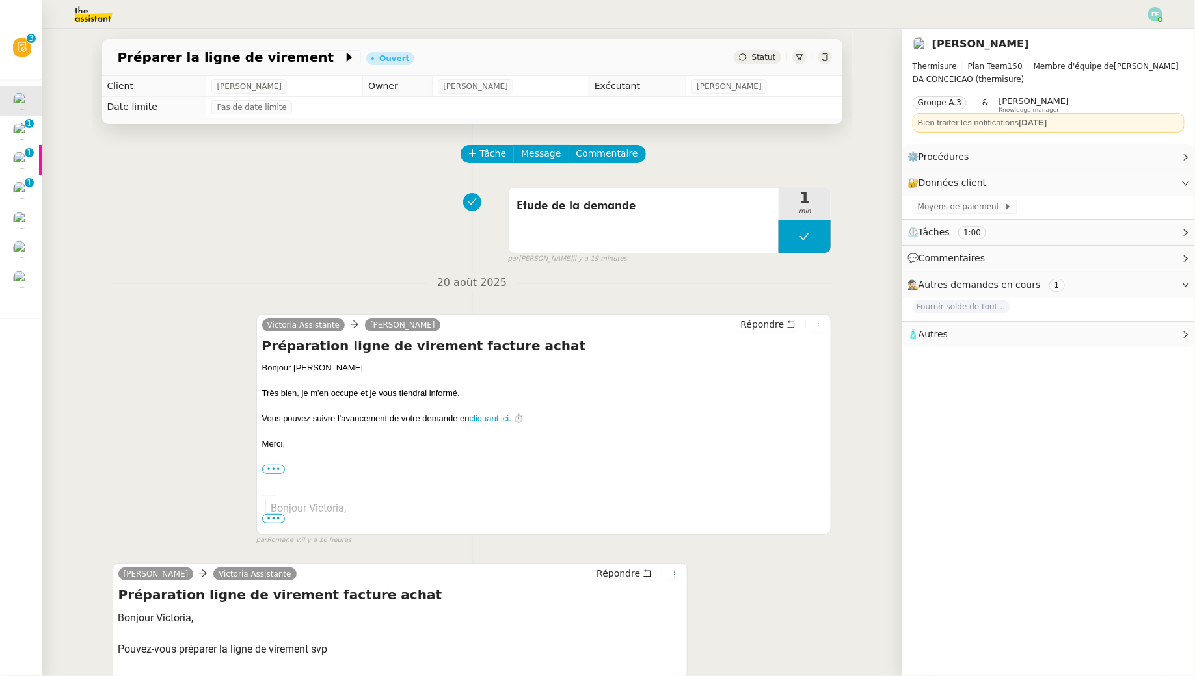
click at [1160, 16] on img at bounding box center [1155, 14] width 14 height 14
click at [1142, 31] on li "Suivi" at bounding box center [1120, 37] width 85 height 18
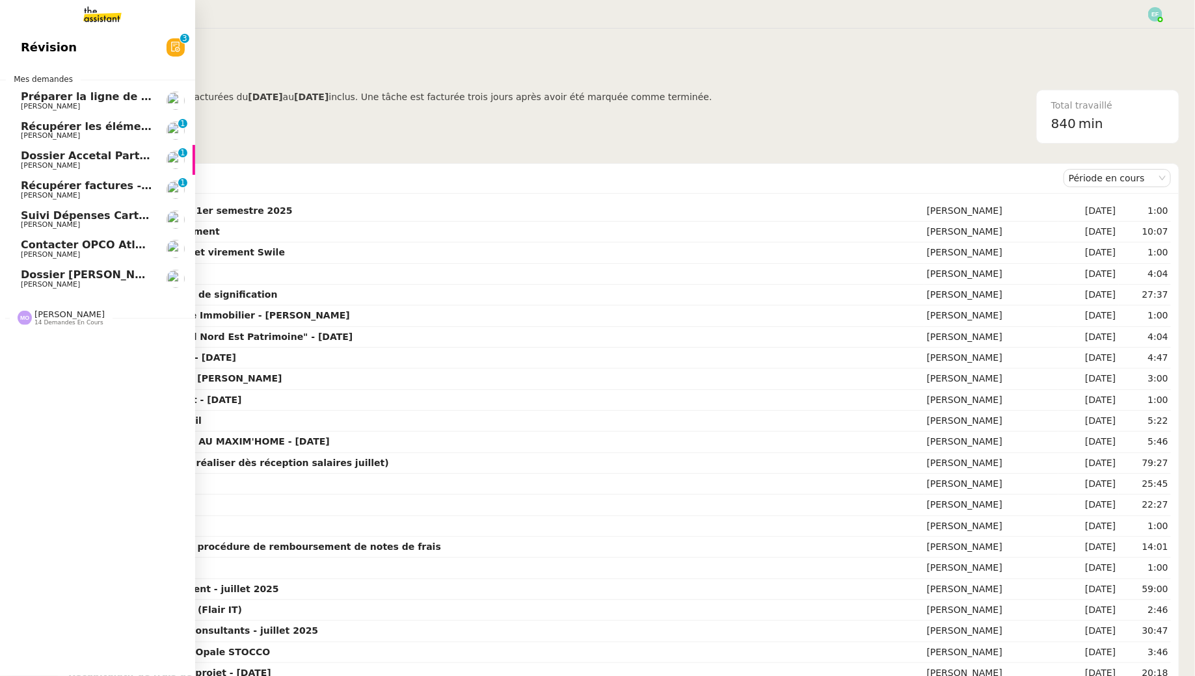
click at [33, 94] on span "Préparer la ligne de virement" at bounding box center [107, 96] width 173 height 12
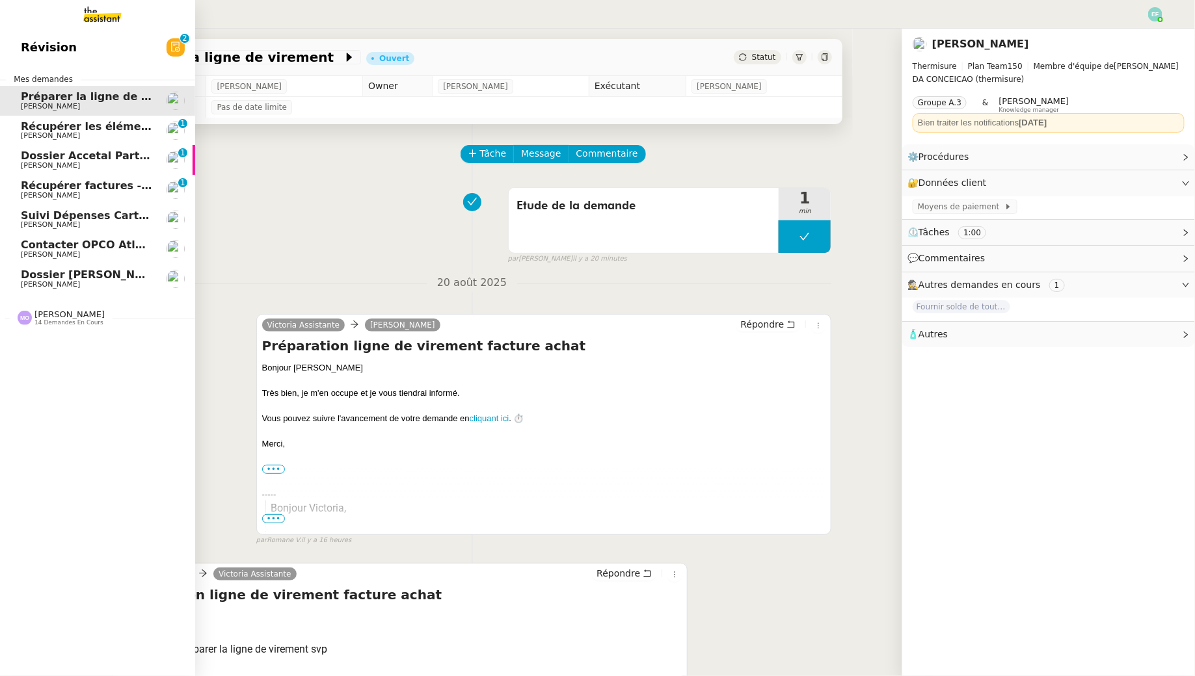
click at [62, 131] on span "Récupérer les éléments sociaux - août 2025" at bounding box center [150, 126] width 258 height 12
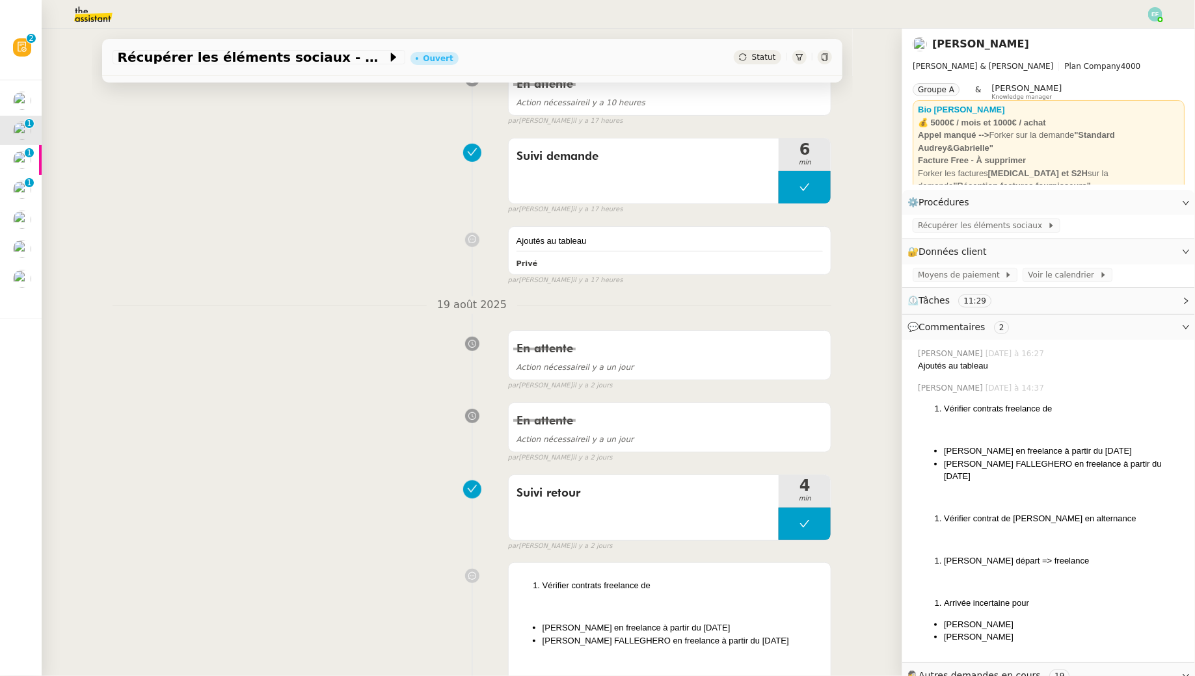
scroll to position [267, 0]
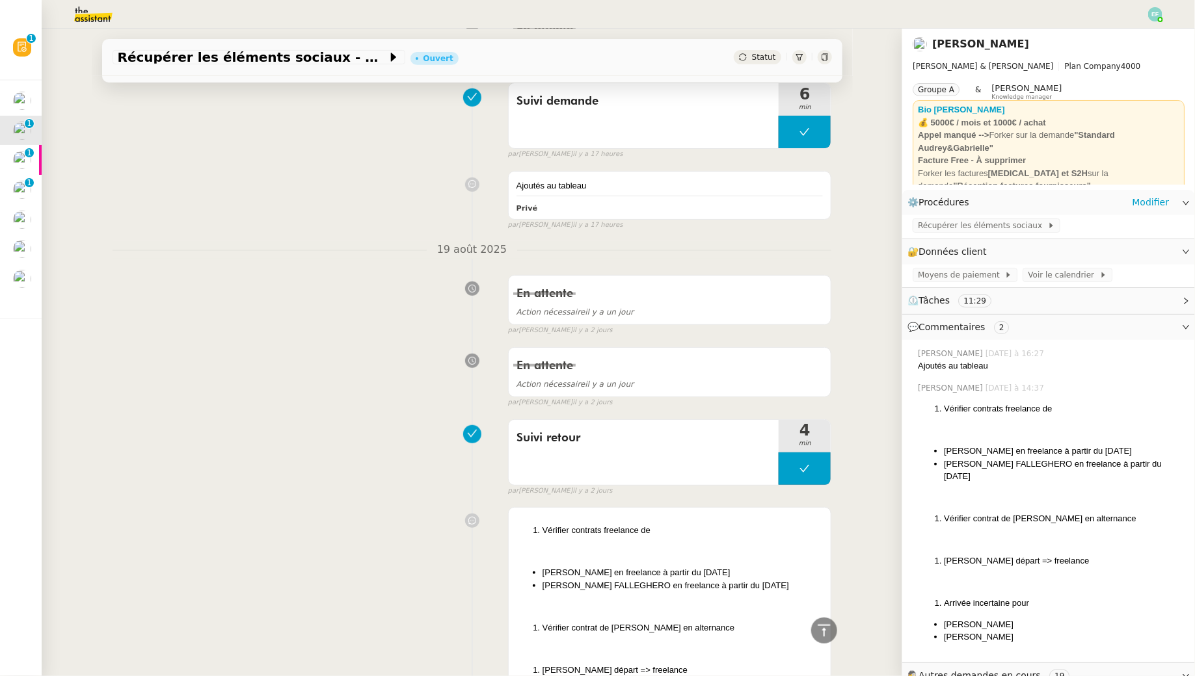
click at [994, 234] on div "Récupérer les éléments sociaux" at bounding box center [1048, 226] width 293 height 23
click at [983, 226] on span "Récupérer les éléments sociaux" at bounding box center [982, 225] width 129 height 13
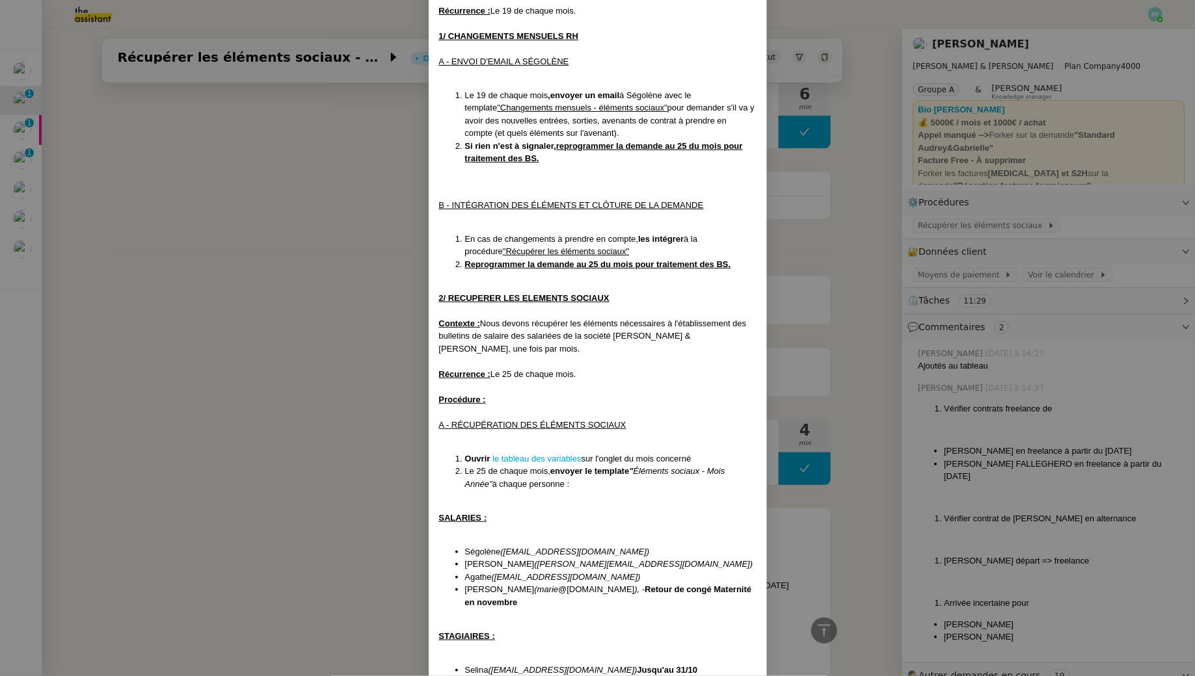
scroll to position [171, 0]
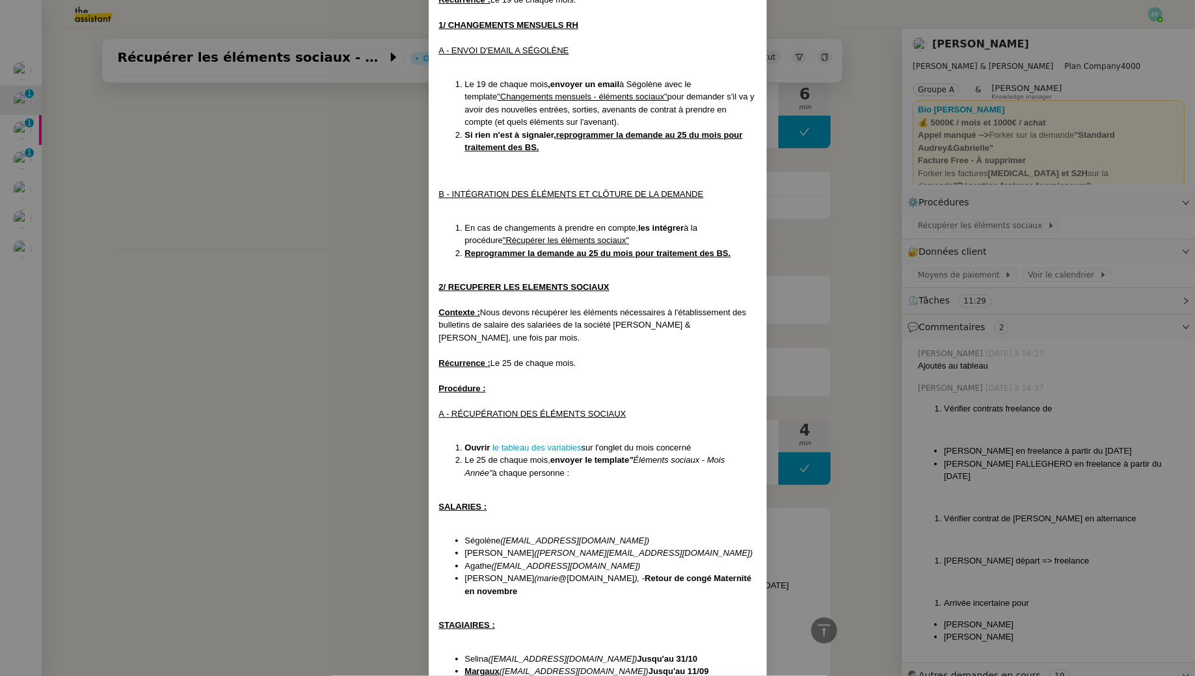
click at [379, 282] on nz-modal-container "Créée le 11/04/2024 Mise à jour le 11/08/2025 Contexte : Nous devons récupérer …" at bounding box center [597, 338] width 1195 height 676
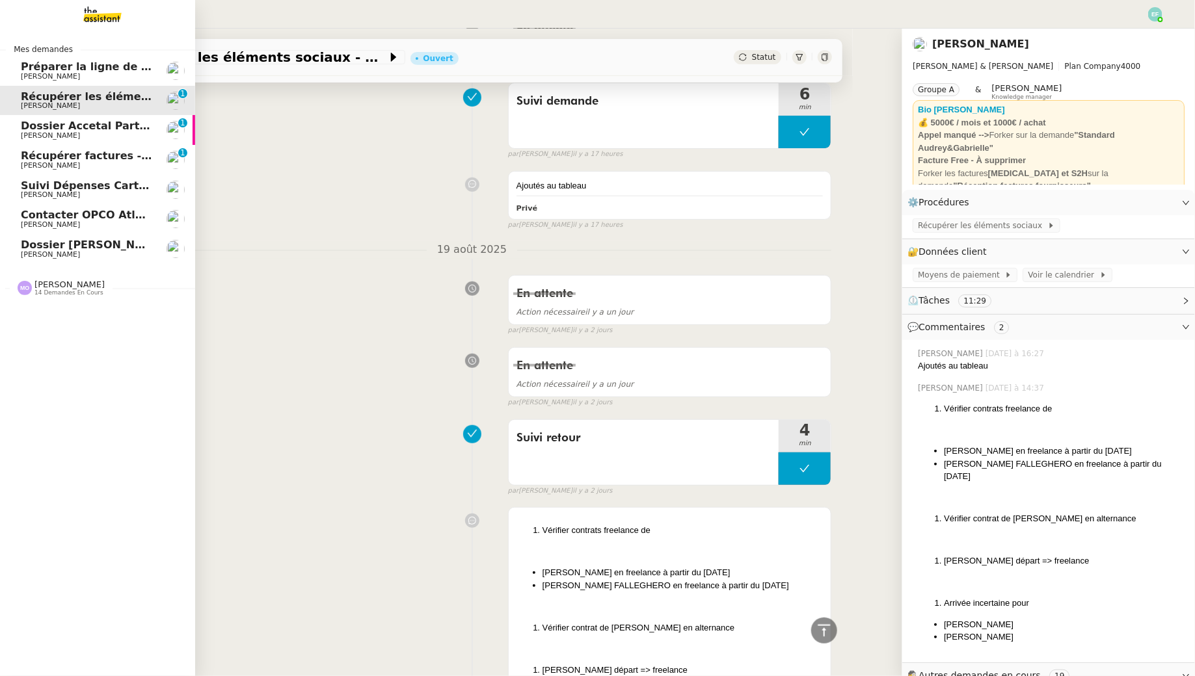
click at [87, 65] on span "Préparer la ligne de virement" at bounding box center [107, 66] width 173 height 12
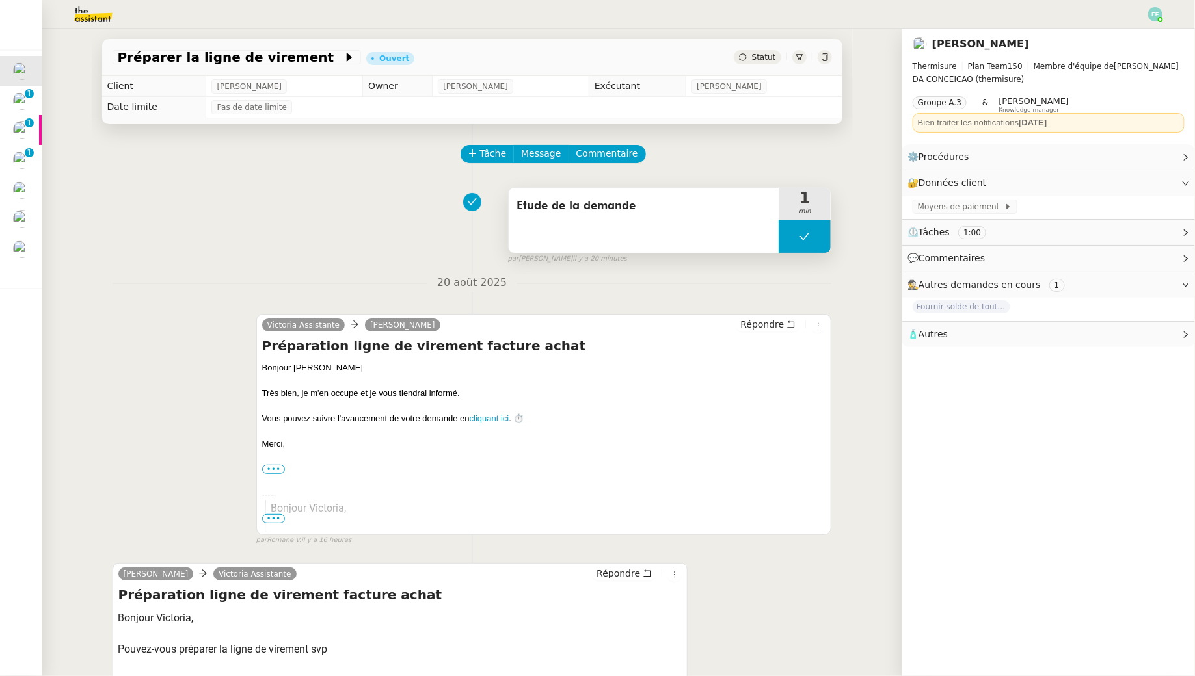
click at [811, 242] on button at bounding box center [804, 236] width 52 height 33
click at [800, 241] on div at bounding box center [791, 236] width 26 height 33
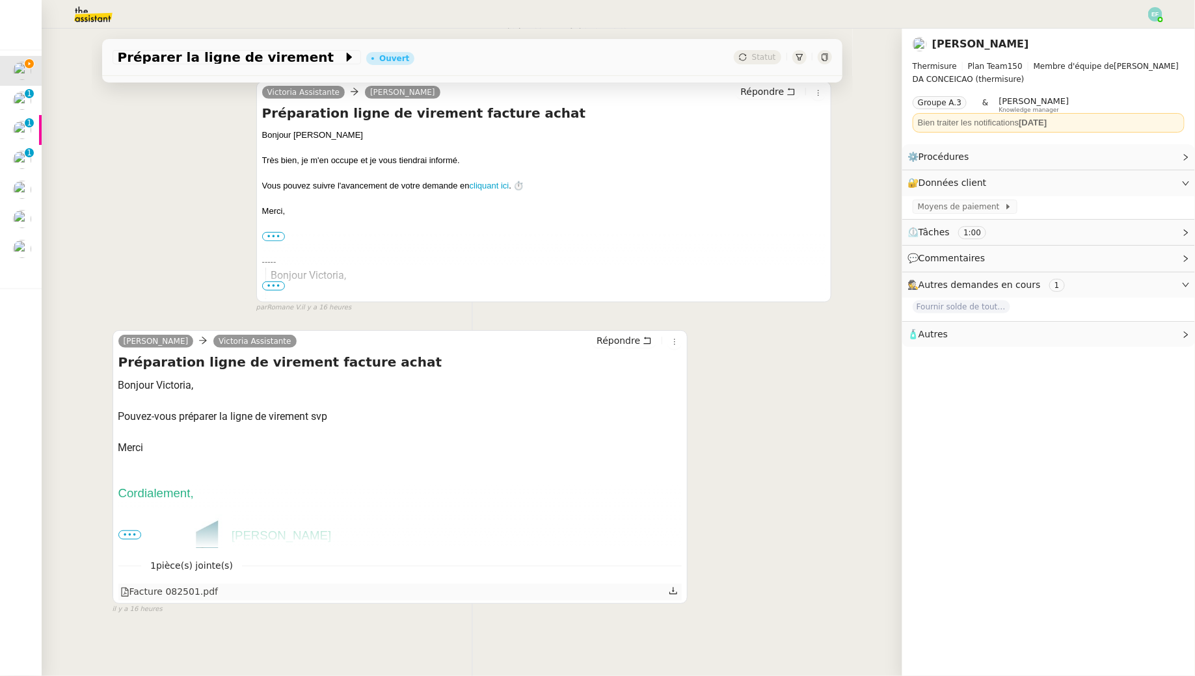
click at [675, 590] on icon at bounding box center [673, 591] width 9 height 9
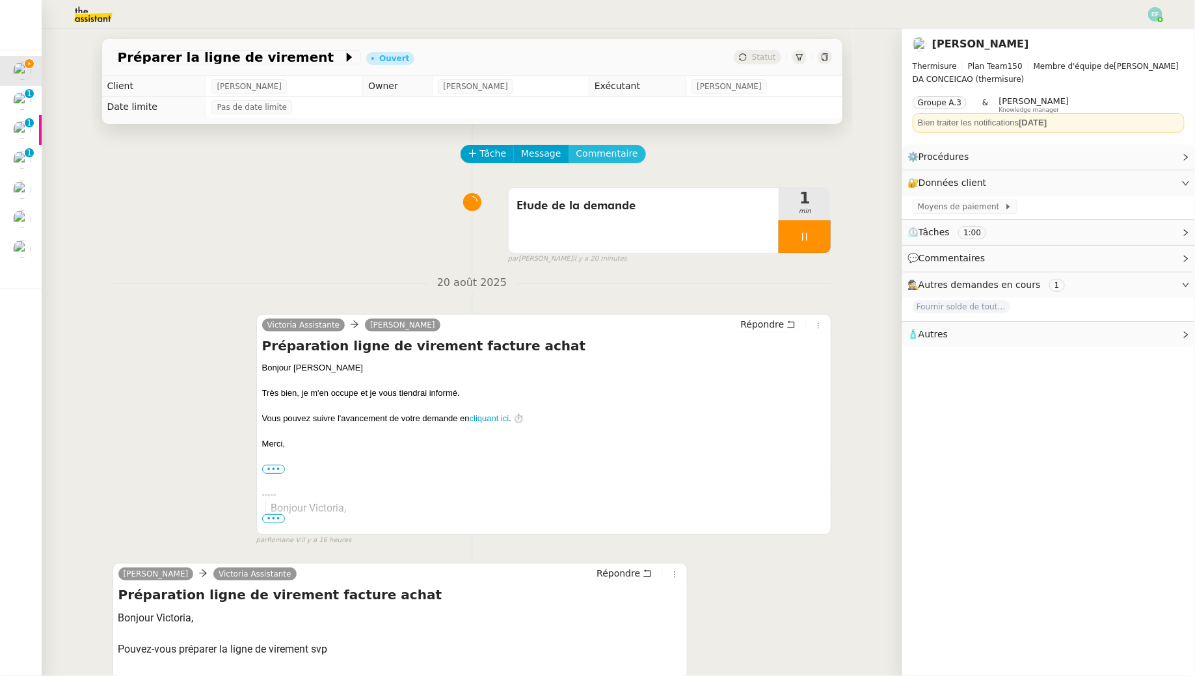
click at [622, 152] on span "Commentaire" at bounding box center [607, 153] width 62 height 15
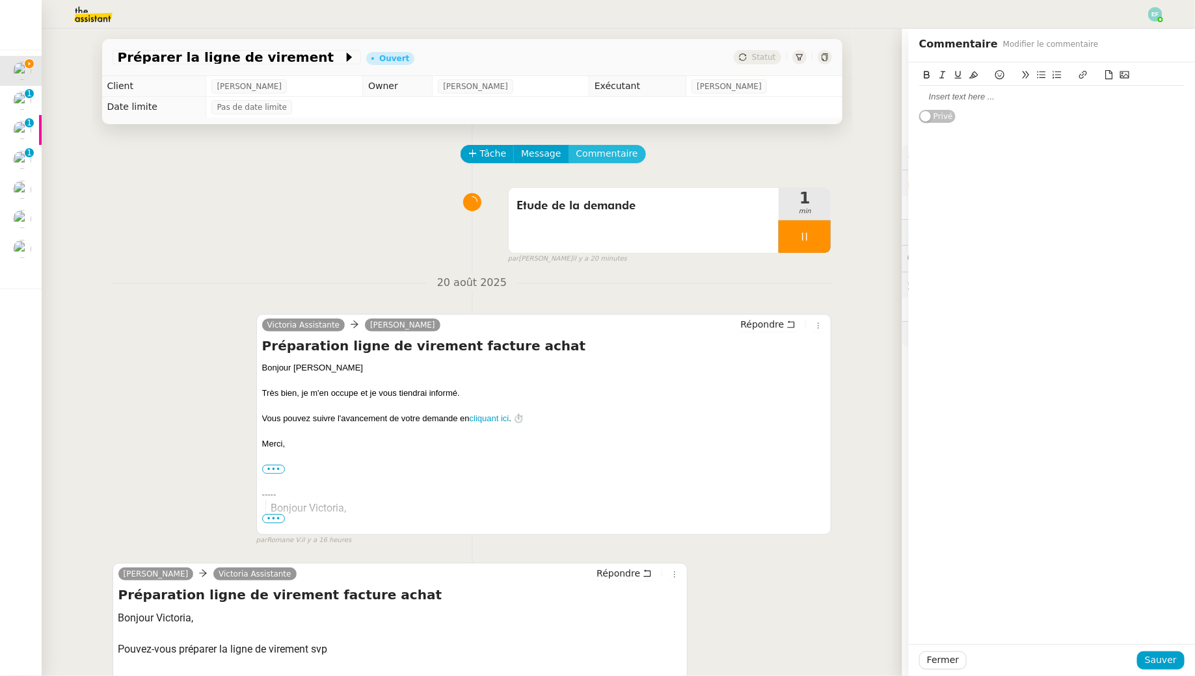
click at [568, 145] on button "Commentaire" at bounding box center [606, 154] width 77 height 18
click at [1011, 107] on div at bounding box center [1051, 97] width 265 height 22
click at [1156, 658] on span "Sauver" at bounding box center [1161, 660] width 32 height 15
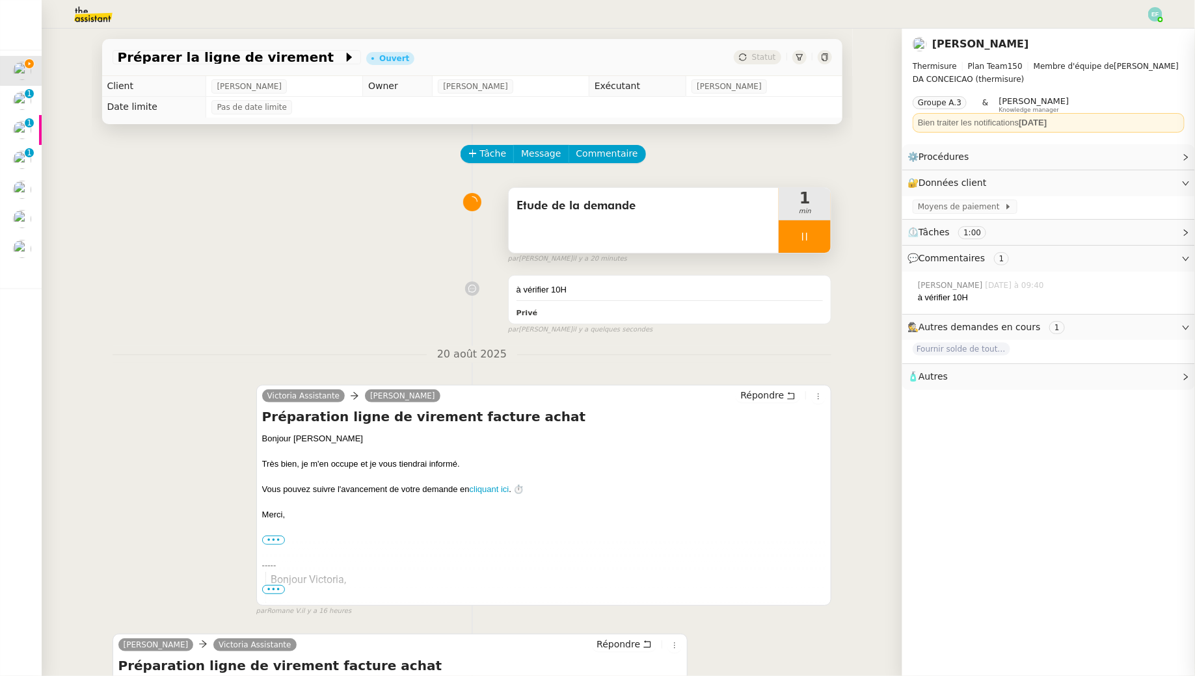
click at [812, 241] on div at bounding box center [804, 236] width 52 height 33
click at [812, 241] on button at bounding box center [818, 236] width 26 height 33
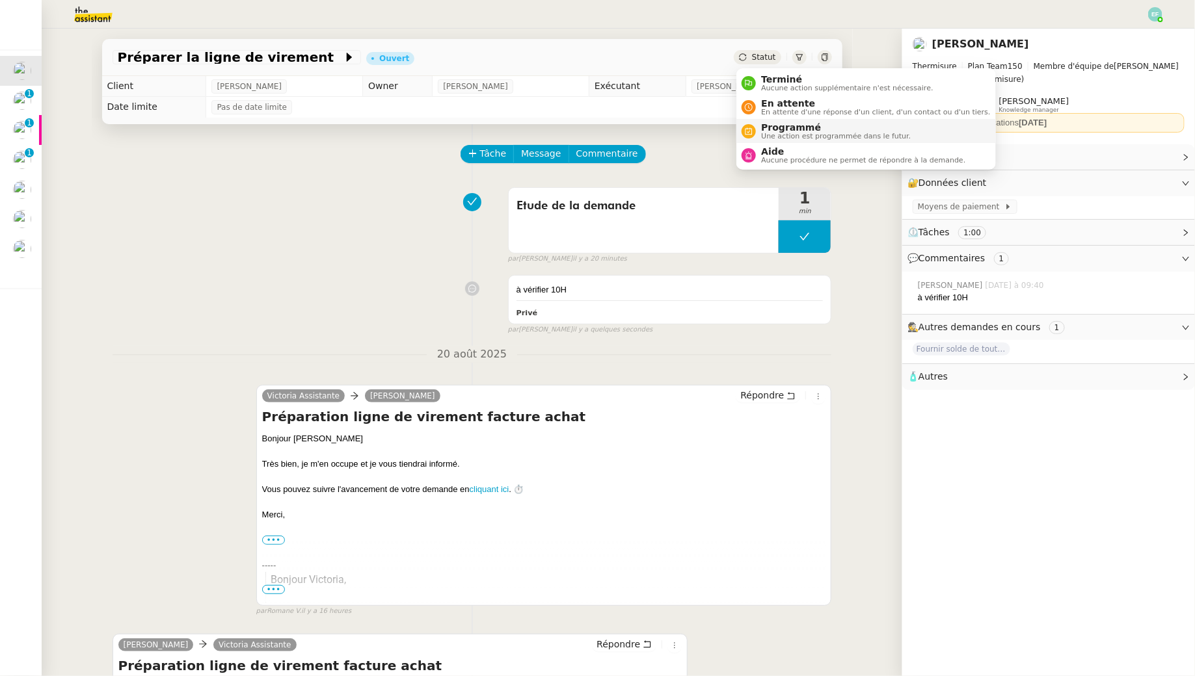
click at [764, 124] on span "Programmé" at bounding box center [836, 127] width 150 height 10
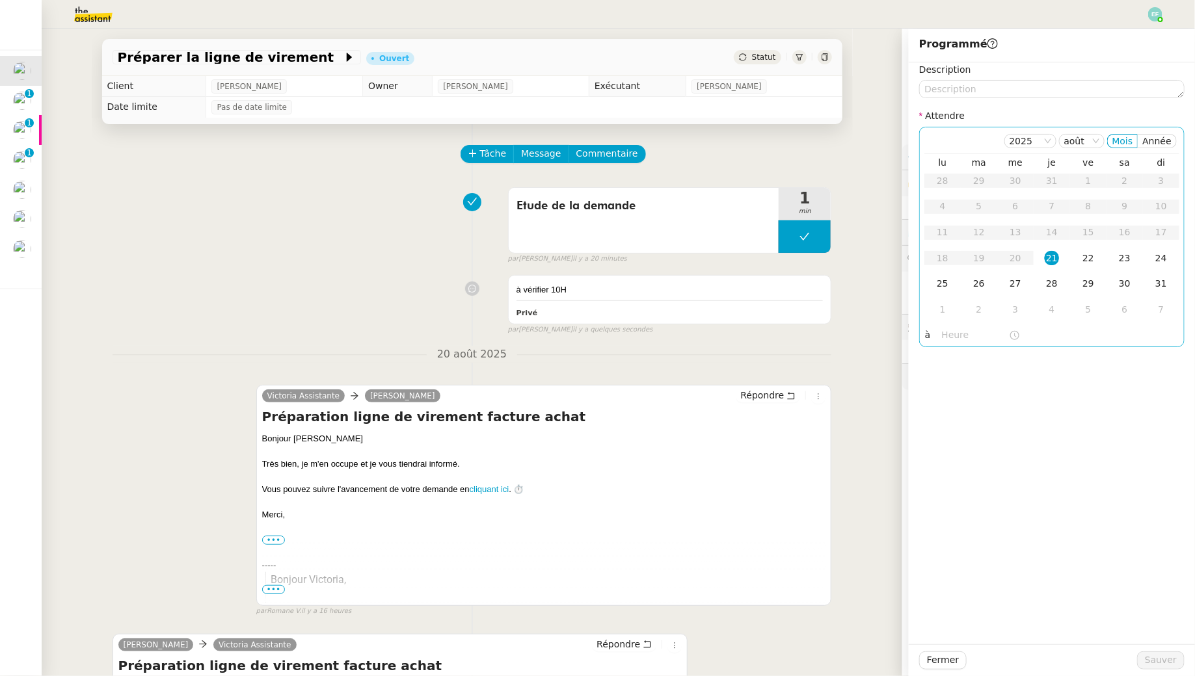
click at [1054, 257] on div "21" at bounding box center [1051, 258] width 14 height 14
click at [942, 332] on input "text" at bounding box center [975, 335] width 67 height 15
click at [955, 367] on div "10" at bounding box center [953, 370] width 36 height 16
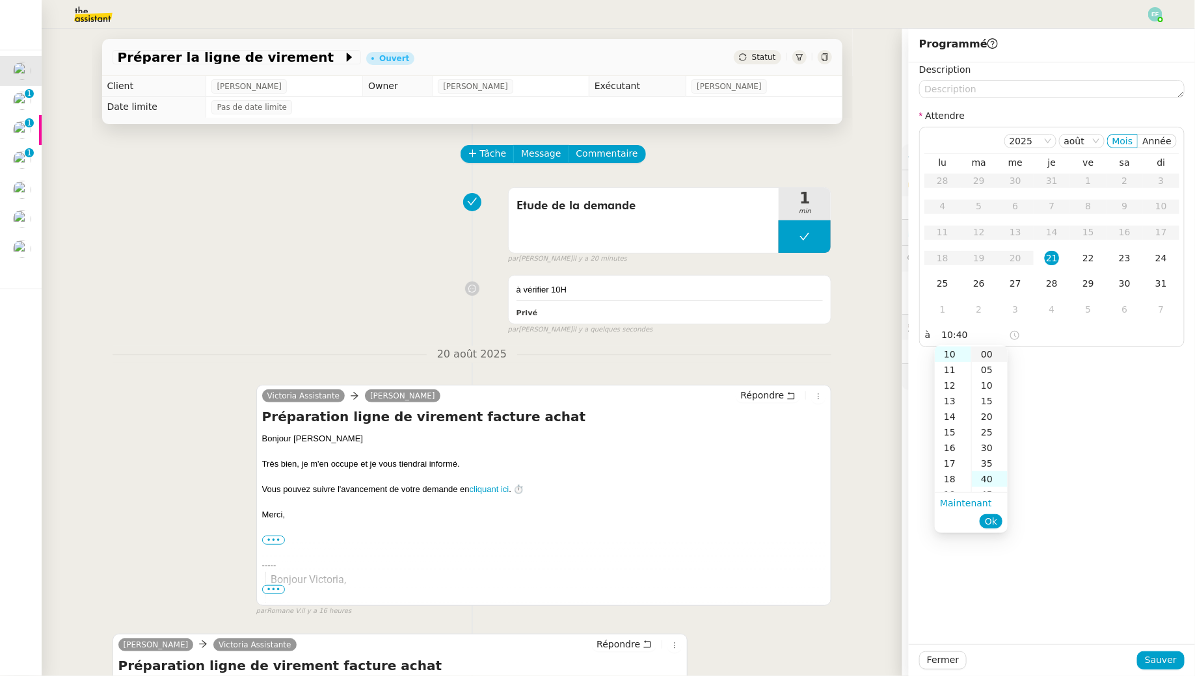
click at [984, 356] on div "00" at bounding box center [990, 355] width 36 height 16
click at [994, 524] on span "Ok" at bounding box center [991, 521] width 12 height 13
type input "10:00"
click at [1164, 661] on span "Sauver" at bounding box center [1161, 660] width 32 height 15
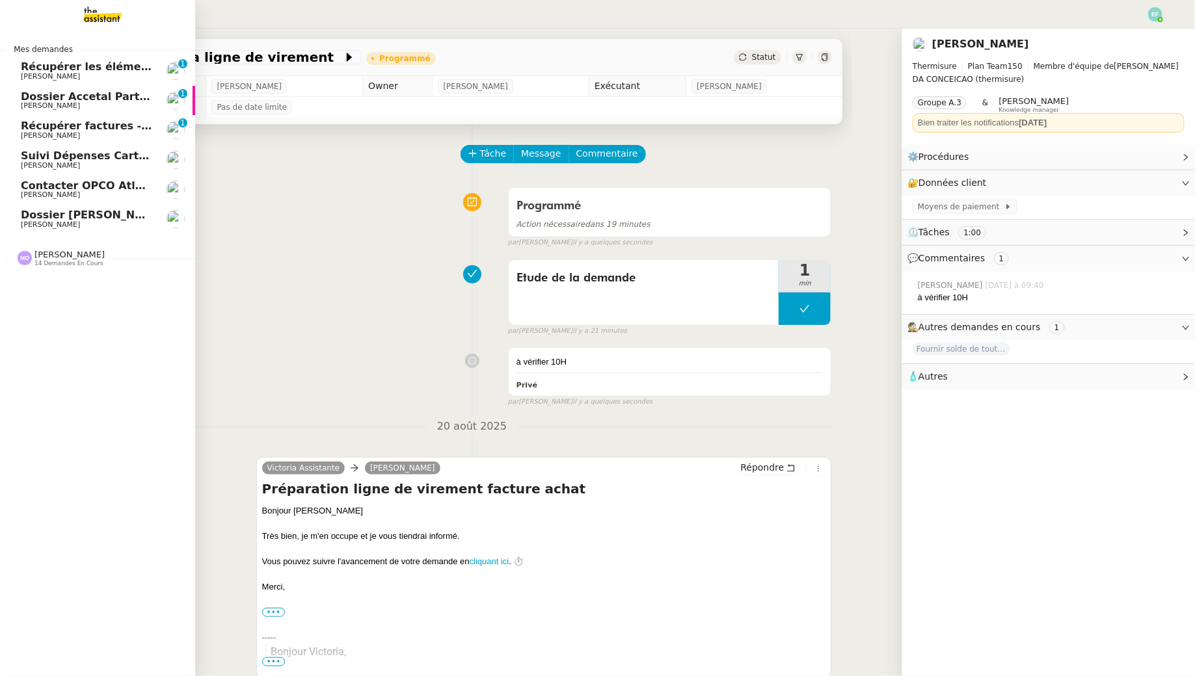
click at [59, 83] on link "Récupérer les éléments sociaux - [DATE] [PERSON_NAME] 0 1 2 3 4 5 6 7 8 9" at bounding box center [97, 71] width 195 height 30
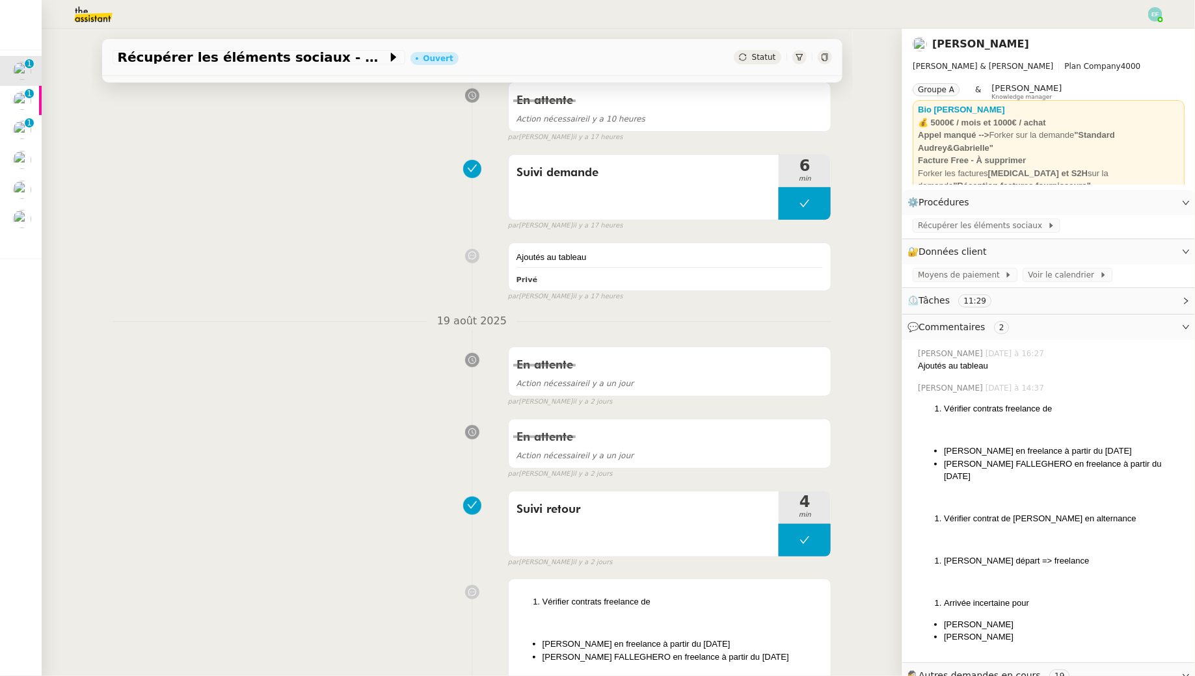
scroll to position [213, 0]
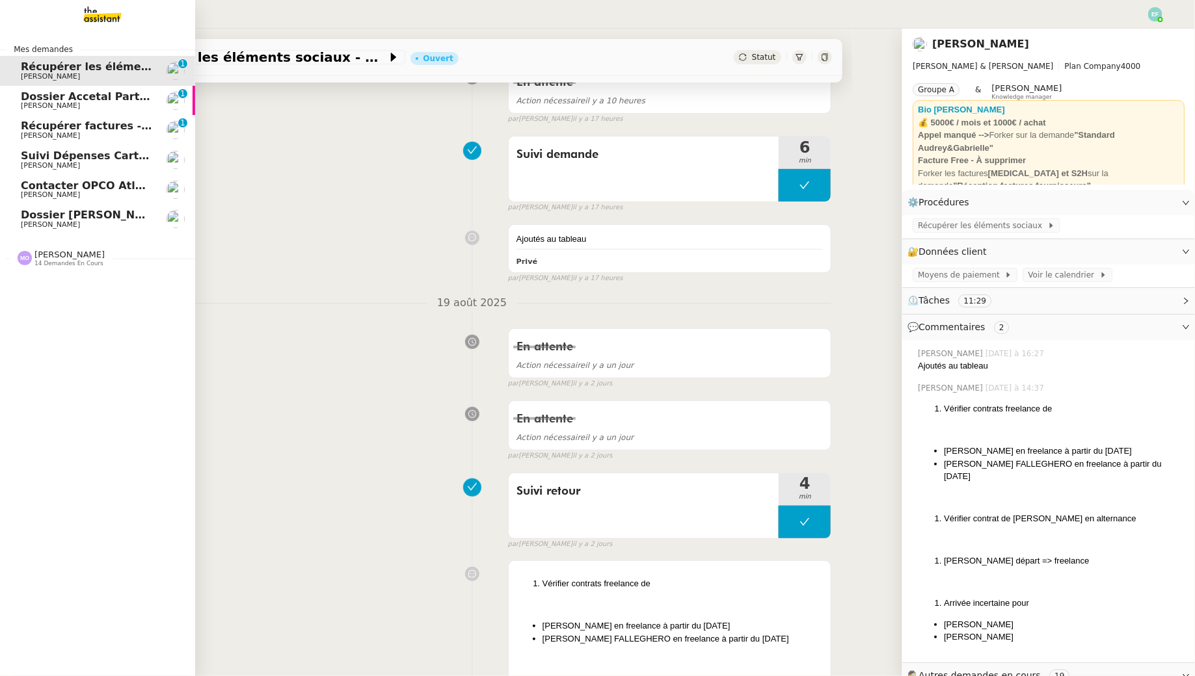
click at [34, 104] on span "[PERSON_NAME]" at bounding box center [50, 105] width 59 height 8
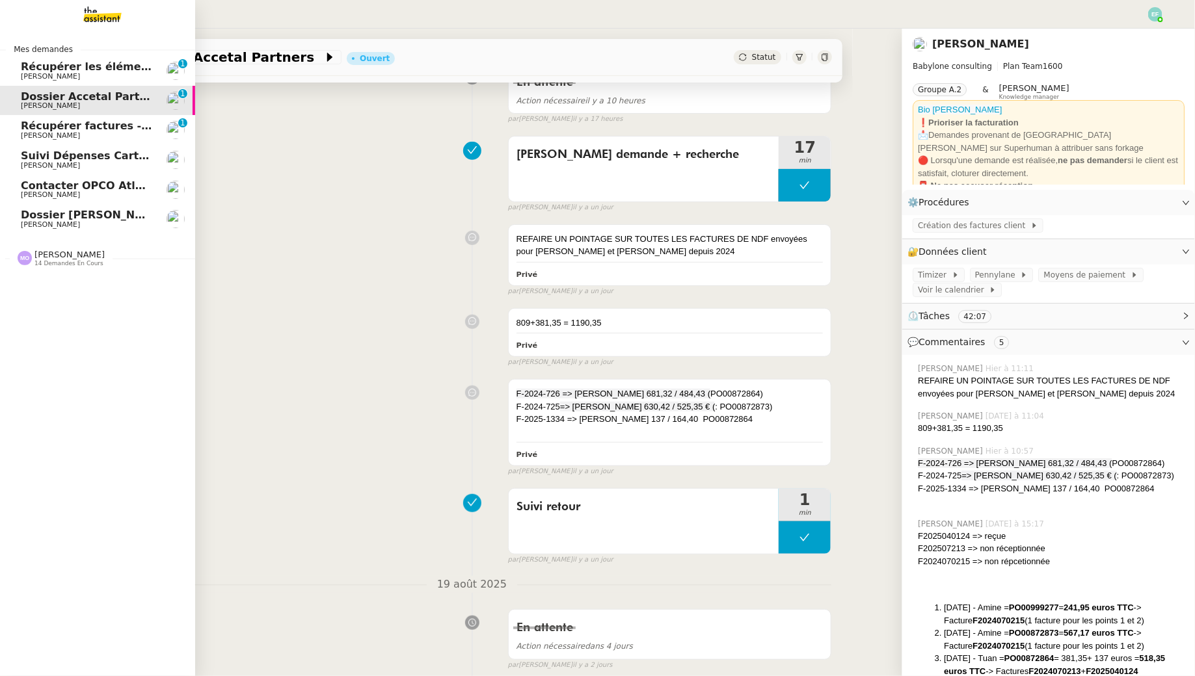
click at [53, 129] on span "Récupérer factures - août 2025" at bounding box center [112, 126] width 183 height 12
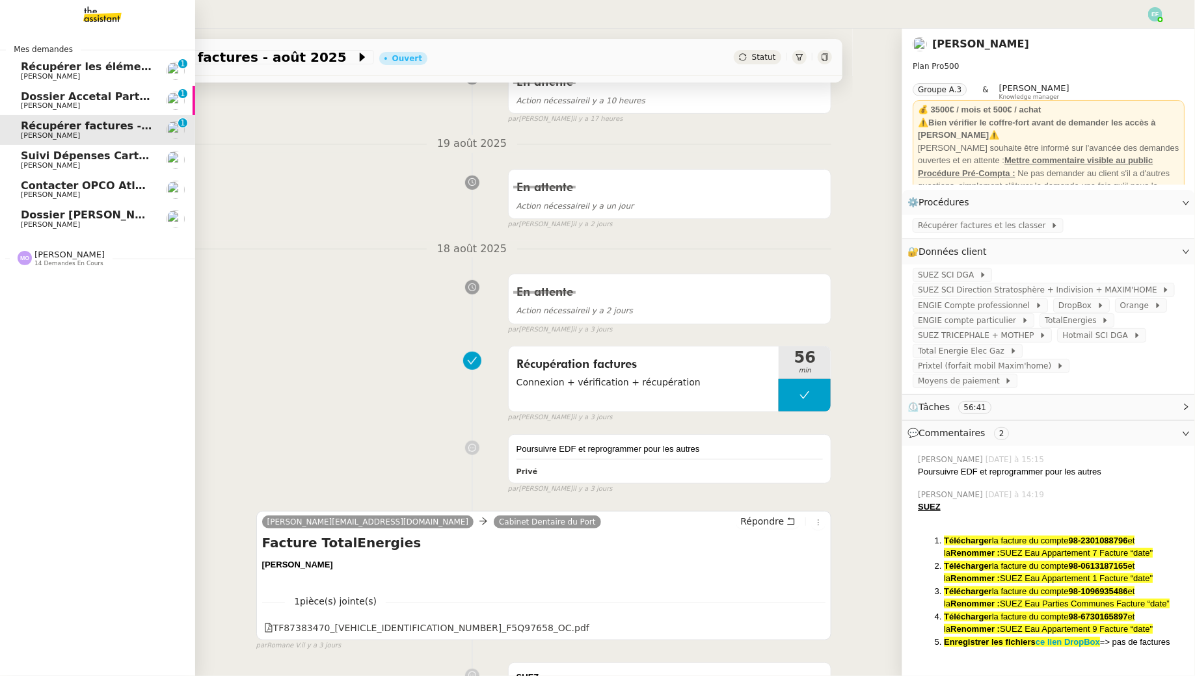
click at [81, 150] on span "Suivi Dépenses Cartes Salariées Qonto - 20 août 2025" at bounding box center [179, 156] width 317 height 12
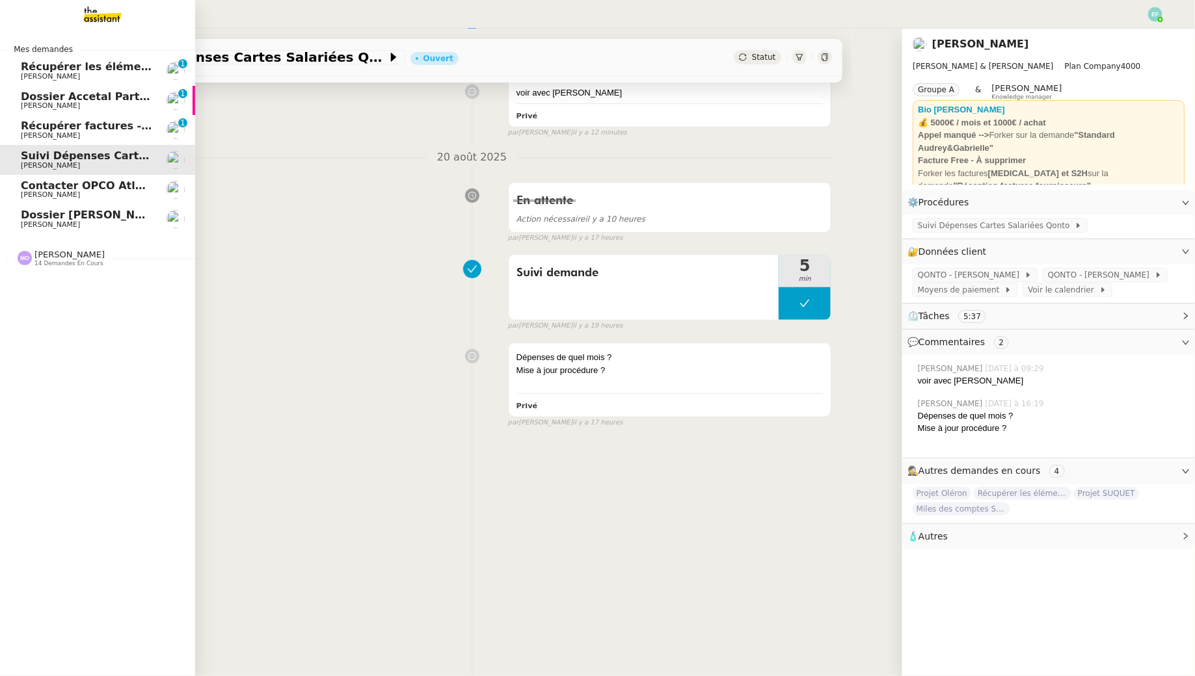
scroll to position [166, 0]
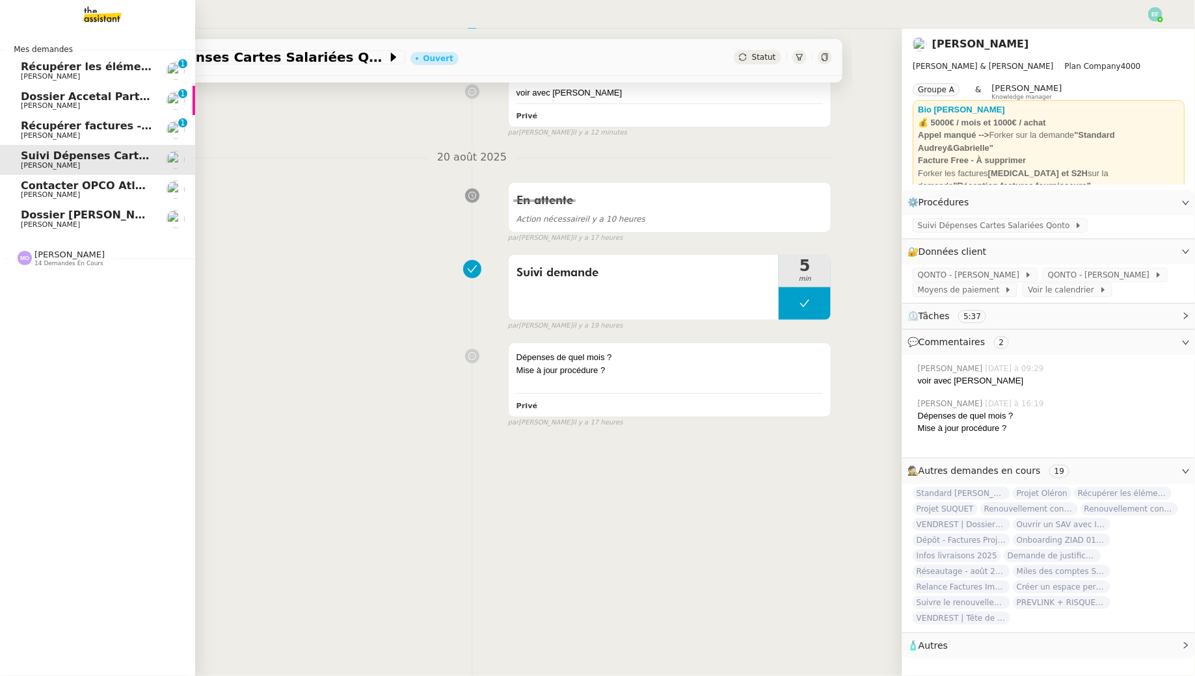
click at [124, 189] on span "Contacter OPCO Atlas pour financement formation" at bounding box center [169, 186] width 297 height 12
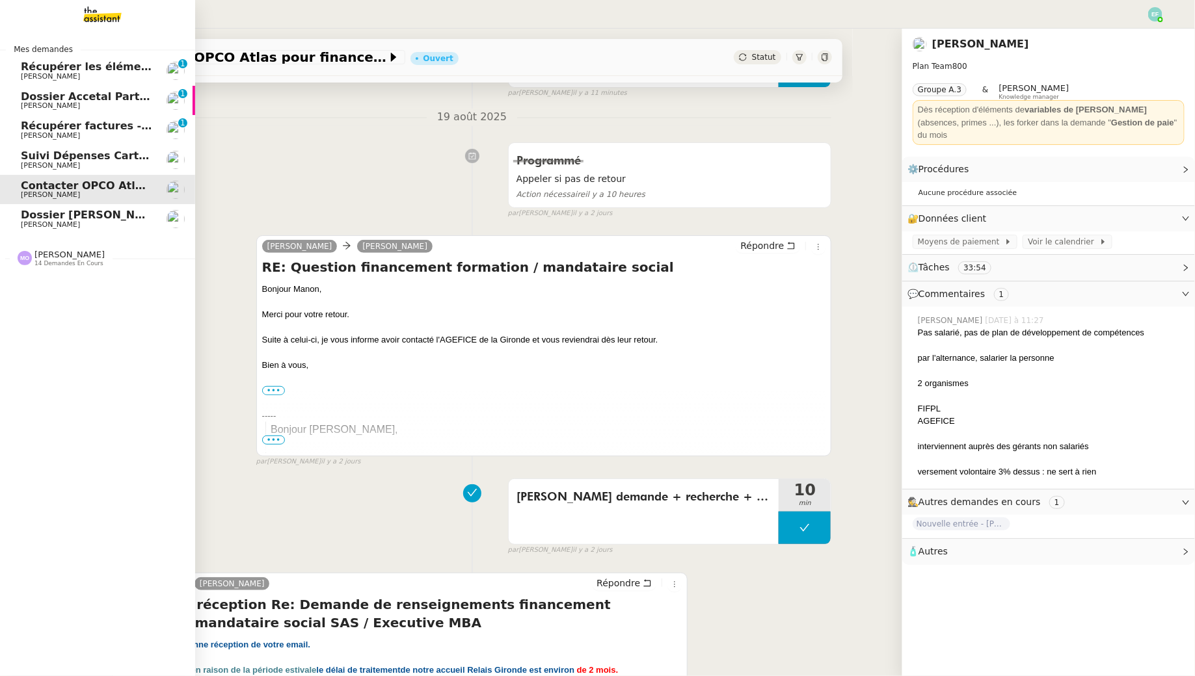
scroll to position [213, 0]
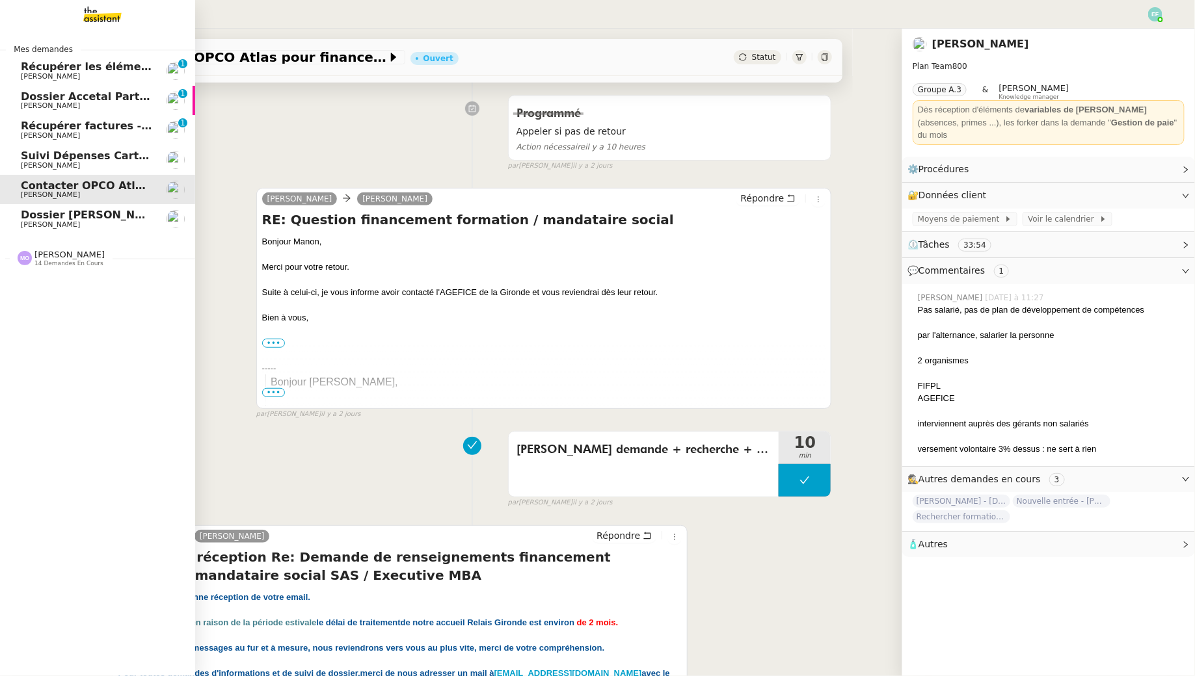
click at [123, 219] on span "Dossier [PERSON_NAME]" at bounding box center [93, 215] width 144 height 12
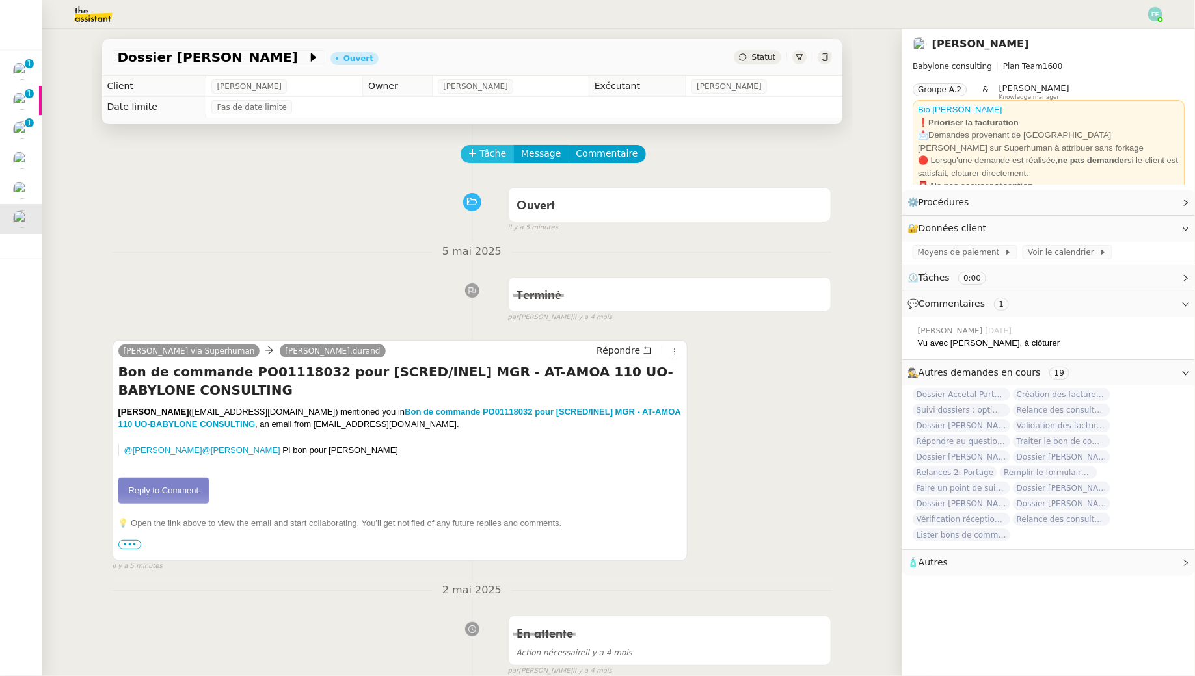
click at [481, 152] on span "Tâche" at bounding box center [493, 153] width 27 height 15
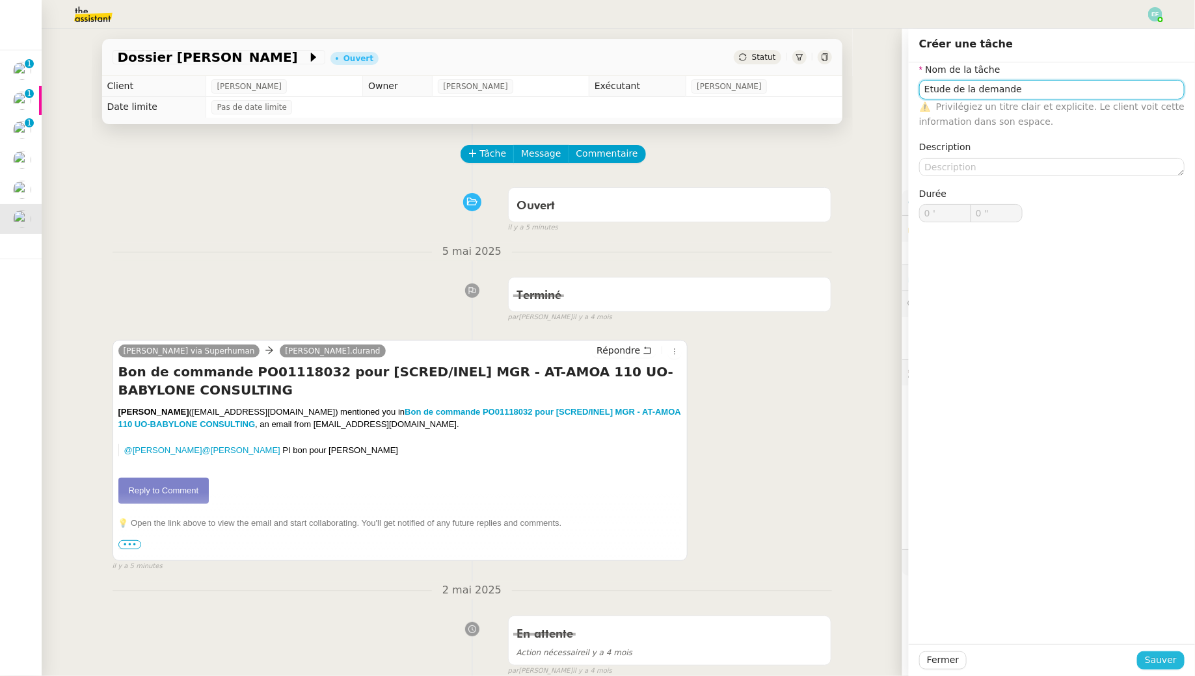
type input "Etude de la demande"
click at [1164, 665] on span "Sauver" at bounding box center [1161, 660] width 32 height 15
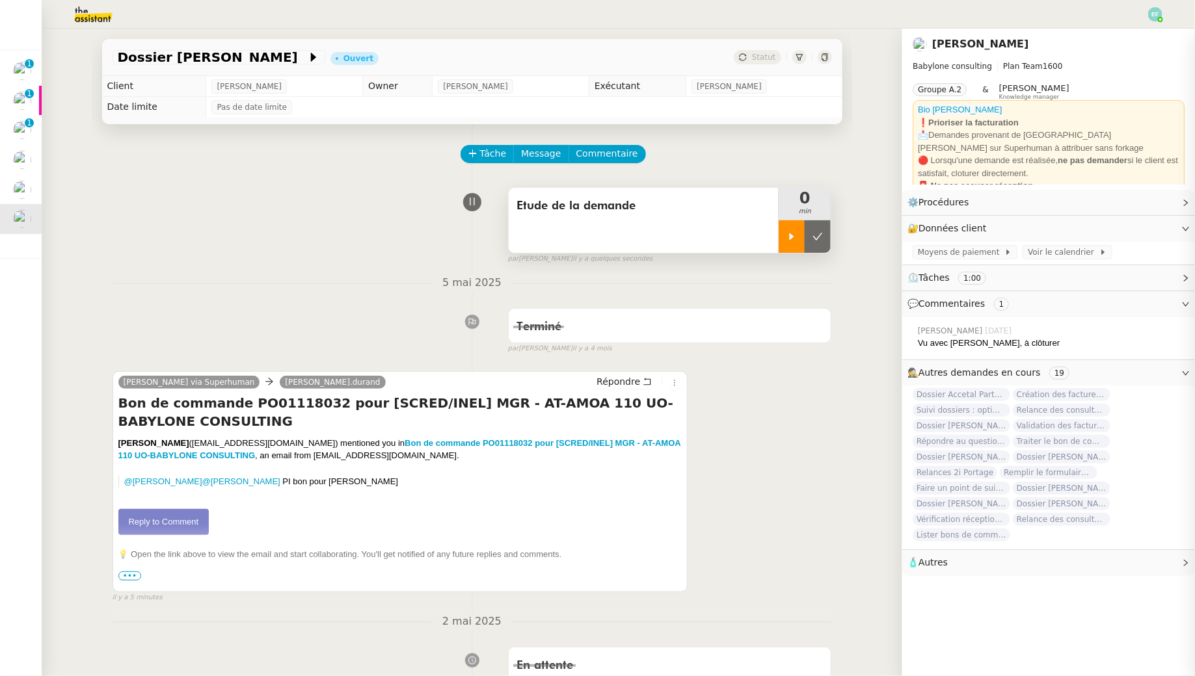
click at [786, 235] on icon at bounding box center [791, 237] width 10 height 10
click at [167, 522] on link "Reply to Comment" at bounding box center [163, 522] width 91 height 26
click at [591, 216] on div "Etude de la demande" at bounding box center [643, 206] width 255 height 21
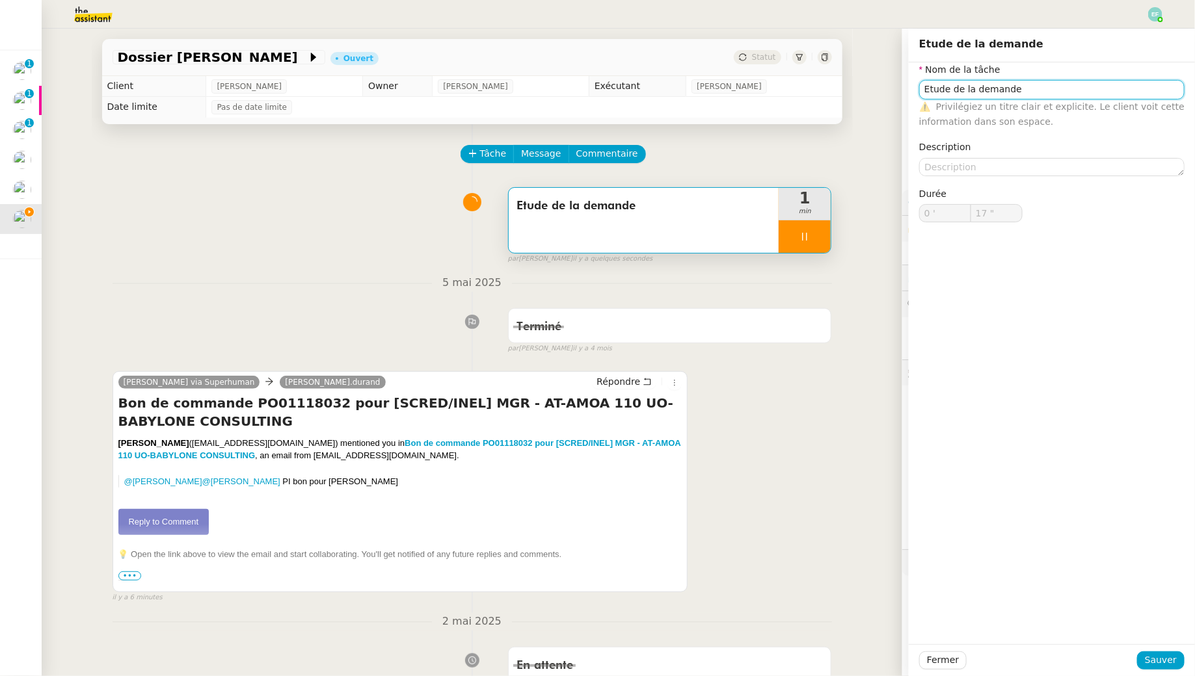
type input "18 ""
drag, startPoint x: 973, startPoint y: 90, endPoint x: 875, endPoint y: 84, distance: 98.4
click at [875, 84] on app-ticket "Dossier Monika Gruba Ouvert Statut Client Florent Seiler Owner Romane Vachon Ex…" at bounding box center [618, 353] width 1153 height 648
type input "Suivdemande"
type input "19 ""
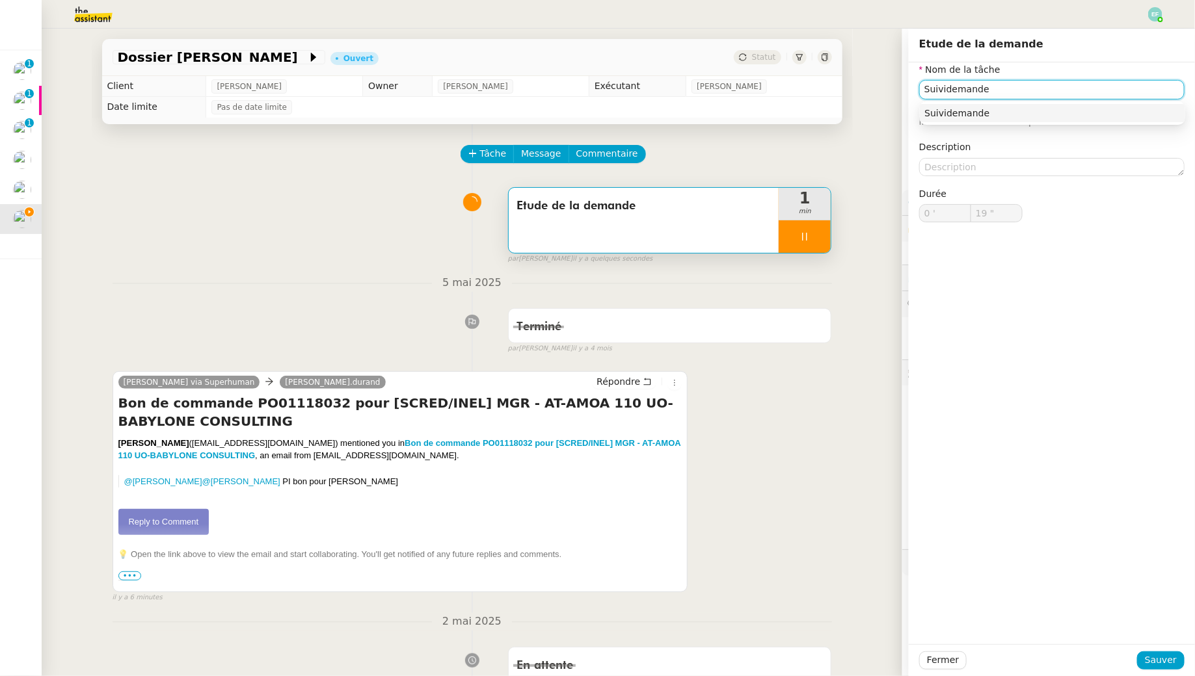
type input "Suivi demande"
type input "20 ""
type input "Suivi demande"
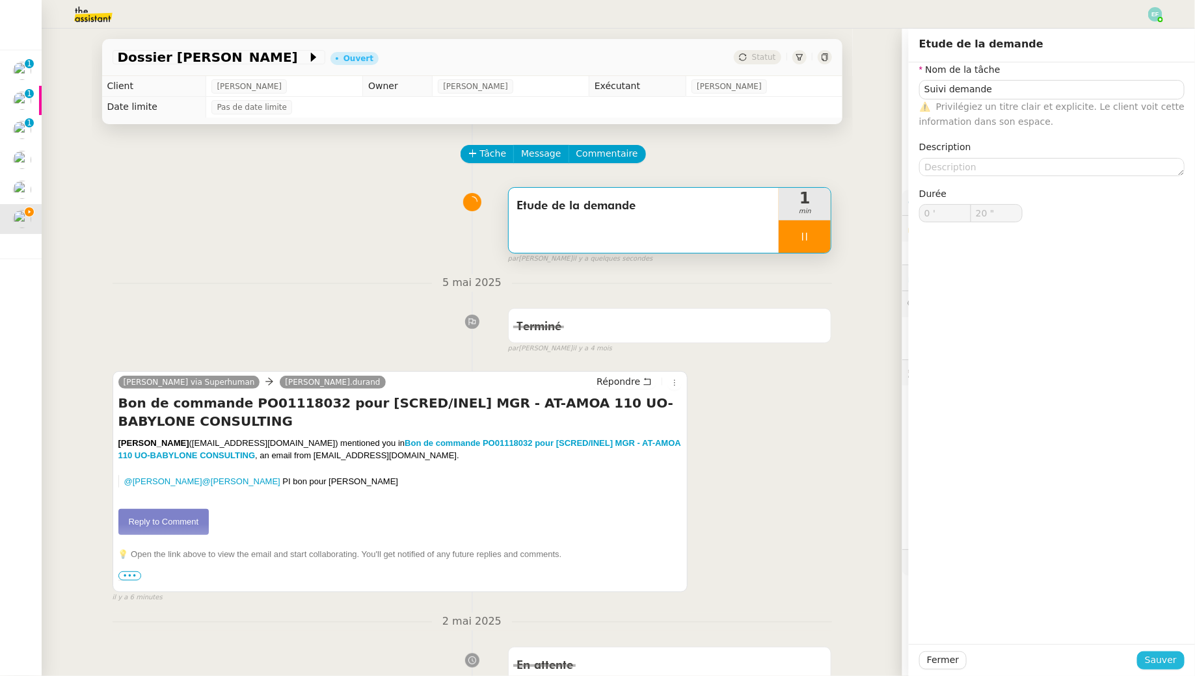
click at [1158, 661] on span "Sauver" at bounding box center [1161, 660] width 32 height 15
type input "21 ""
click at [803, 240] on icon at bounding box center [804, 237] width 10 height 10
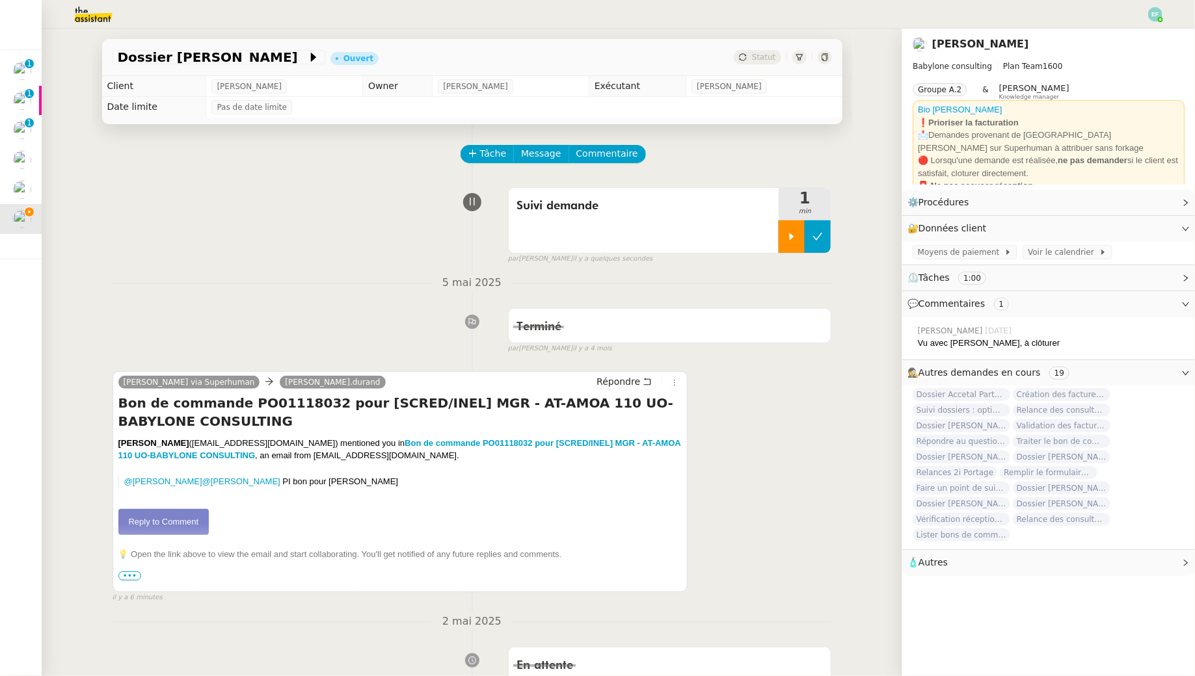
click at [824, 236] on button at bounding box center [818, 236] width 26 height 33
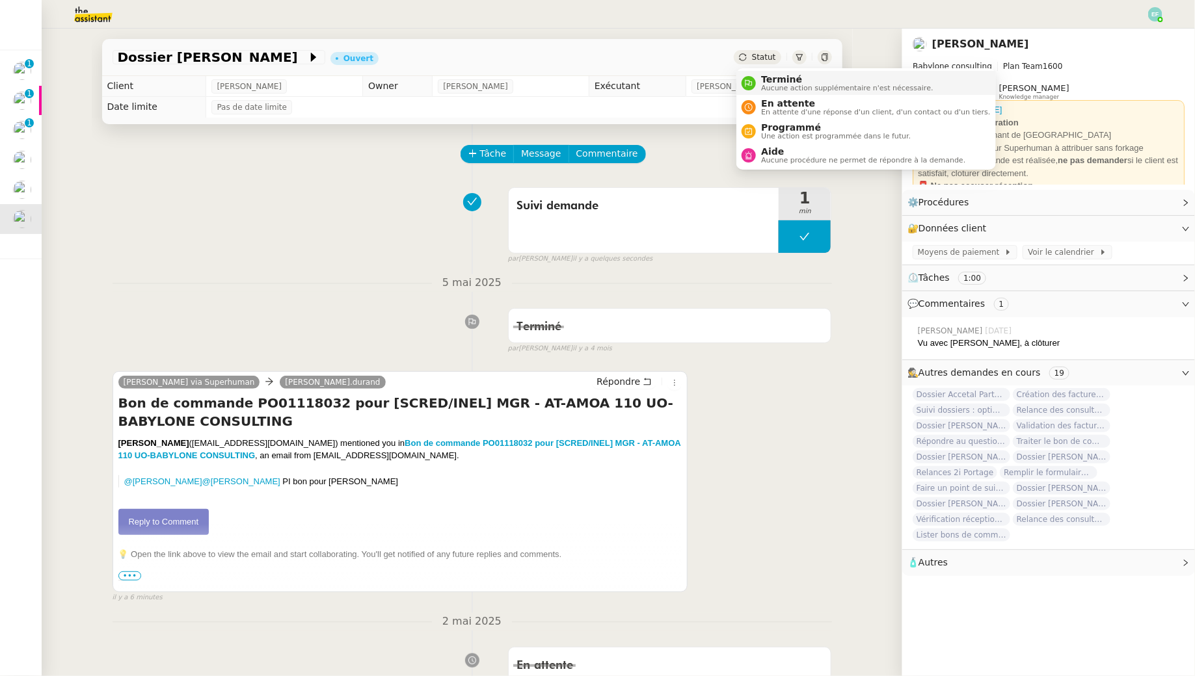
click at [762, 81] on span "Terminé" at bounding box center [847, 79] width 172 height 10
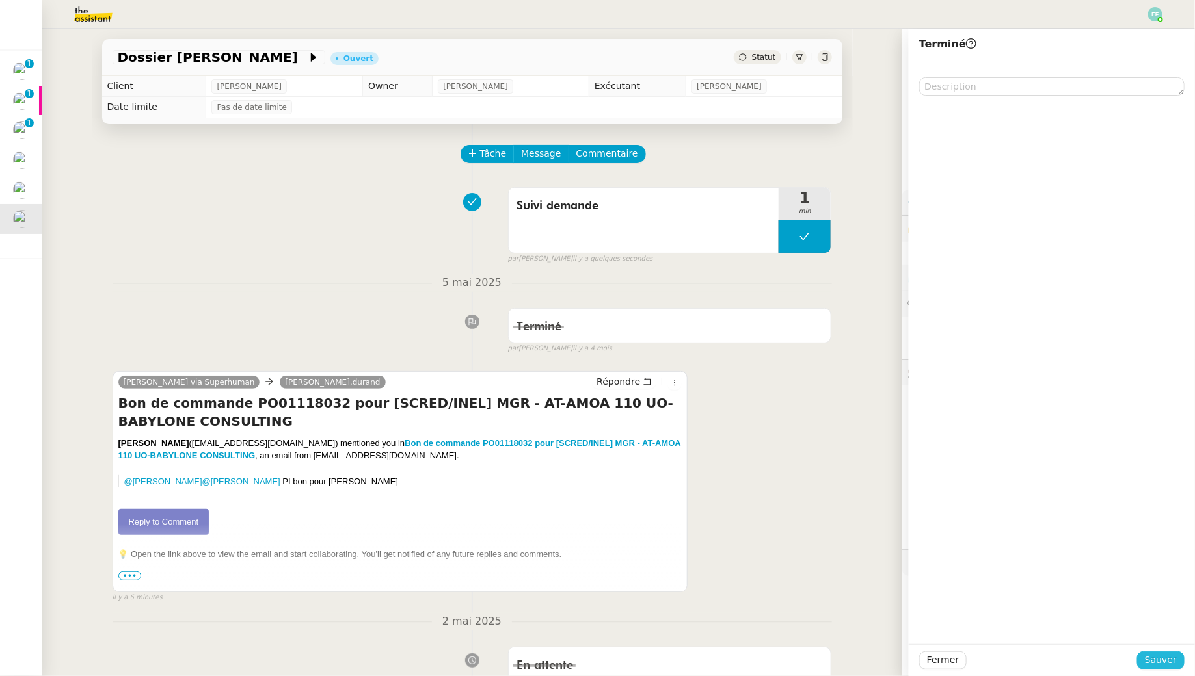
click at [1151, 656] on span "Sauver" at bounding box center [1161, 660] width 32 height 15
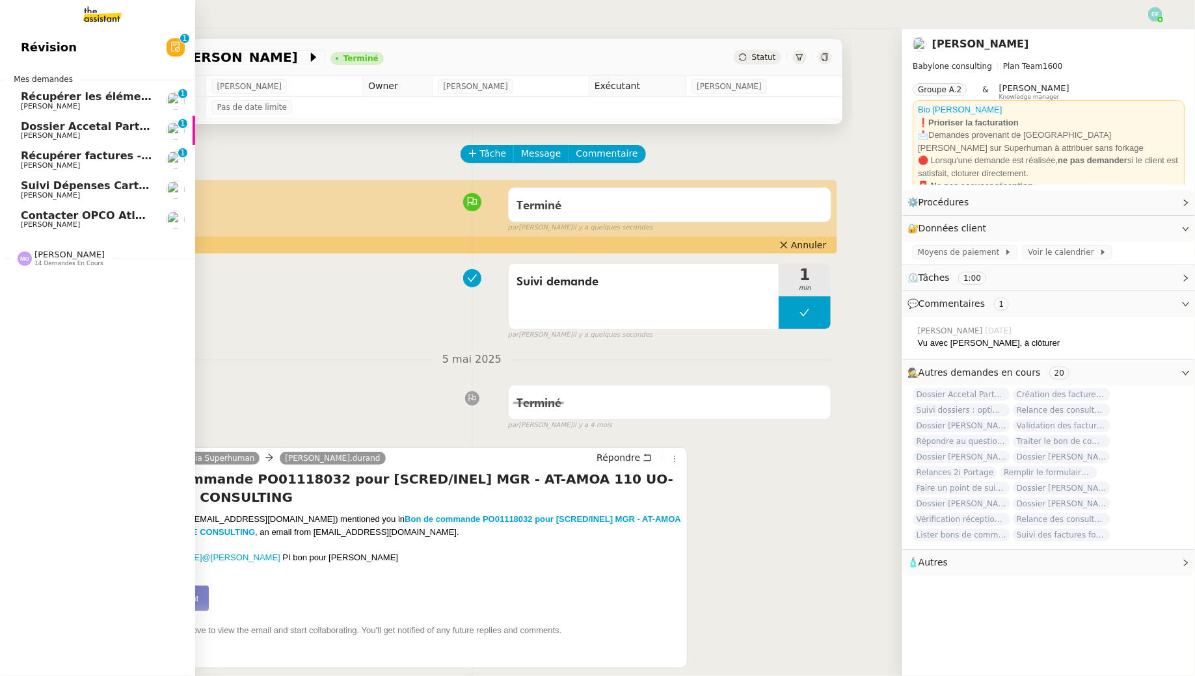
click at [33, 158] on span "Récupérer factures - août 2025" at bounding box center [112, 156] width 183 height 12
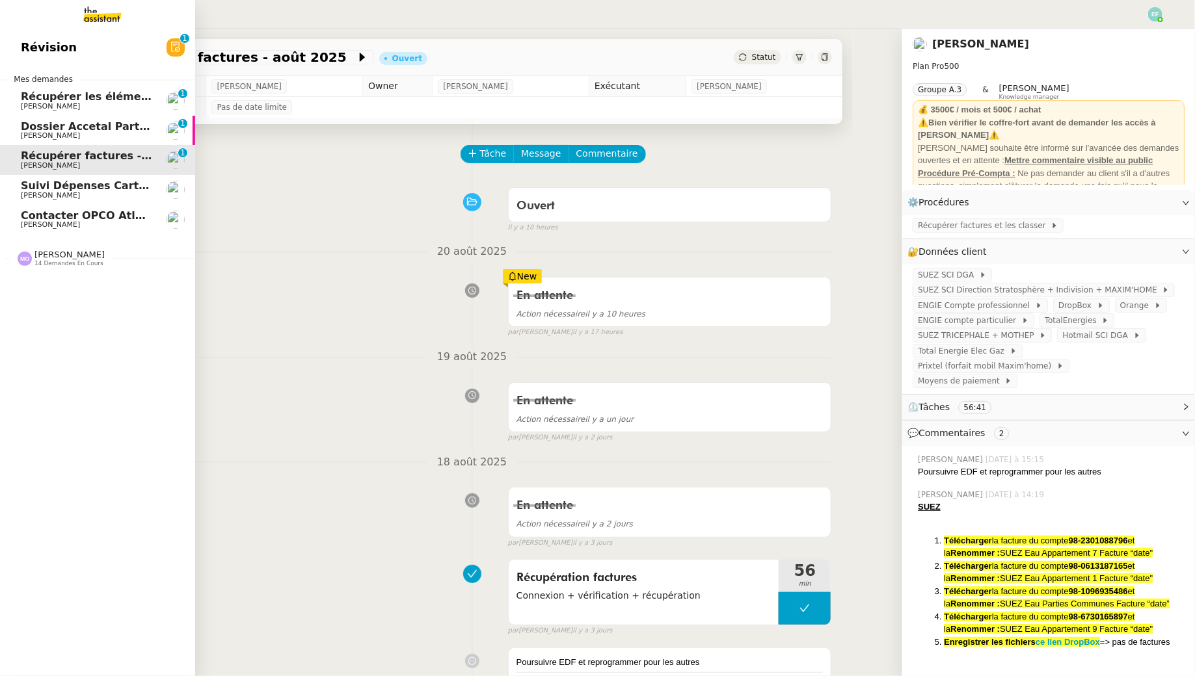
click at [51, 197] on span "[PERSON_NAME]" at bounding box center [50, 195] width 59 height 8
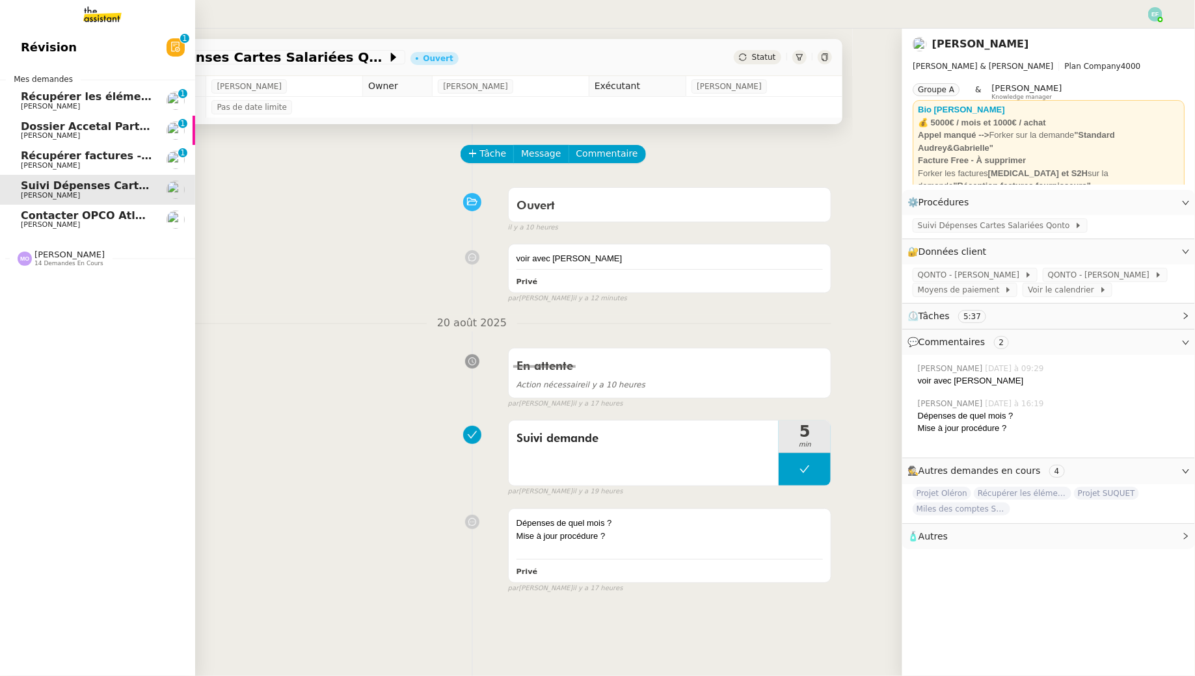
click at [56, 225] on span "[PERSON_NAME]" at bounding box center [50, 224] width 59 height 8
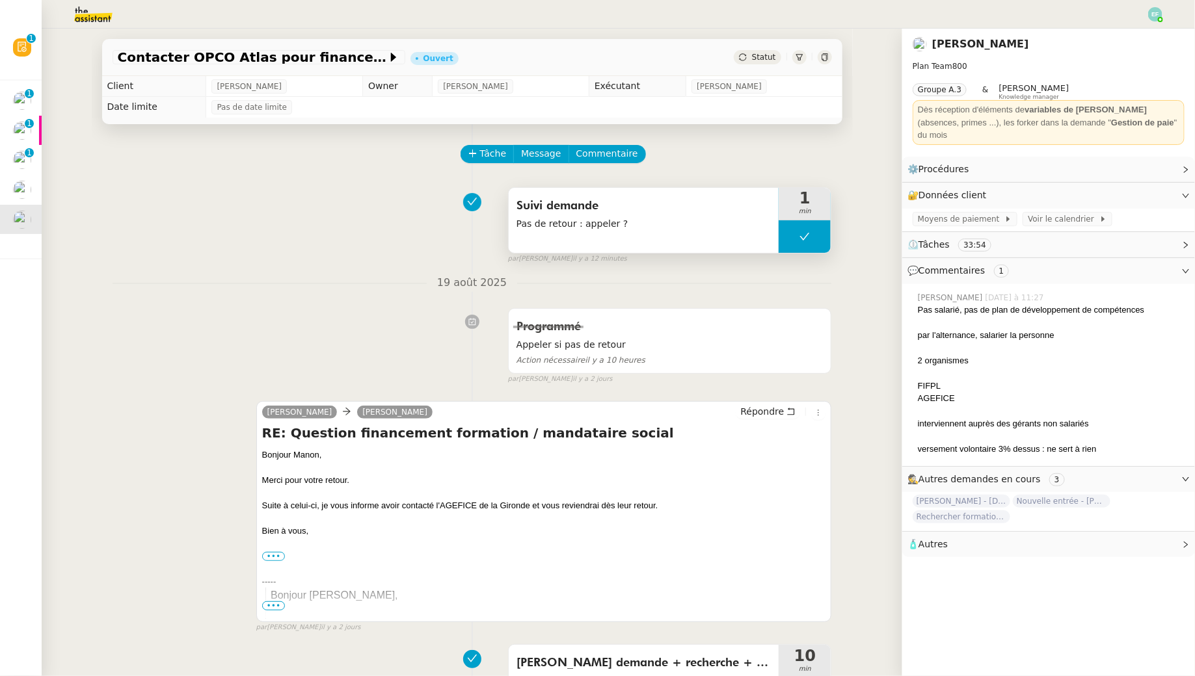
click at [587, 209] on span "Suivi demande" at bounding box center [643, 206] width 255 height 20
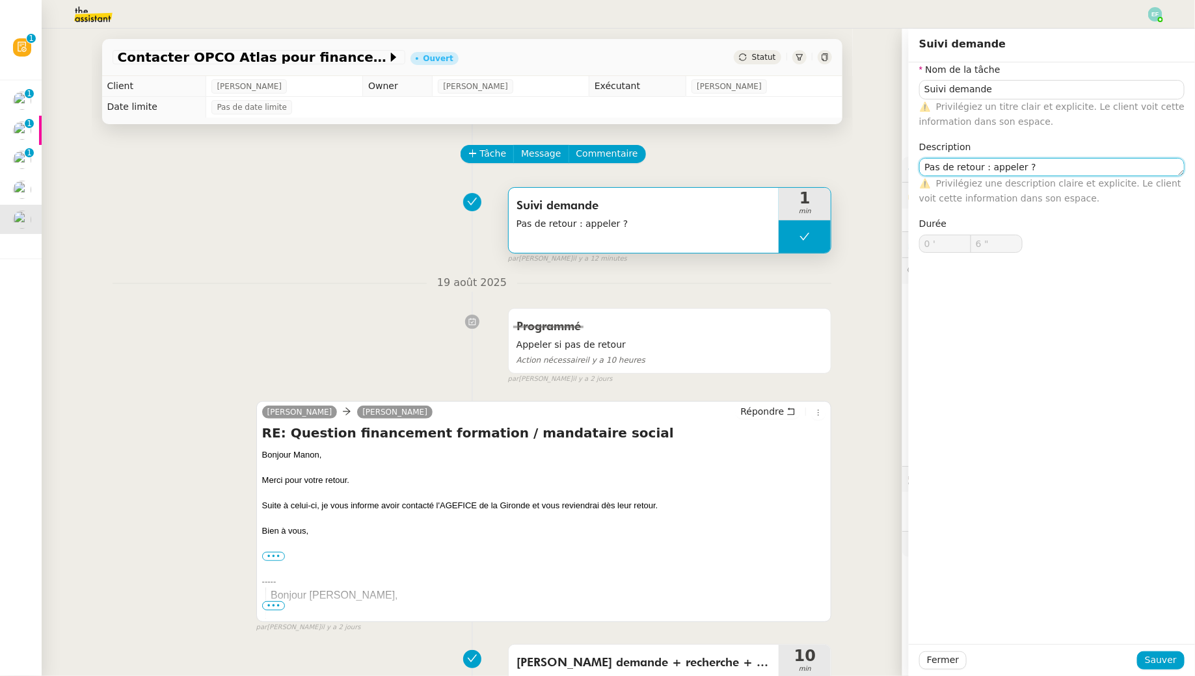
click at [983, 168] on textarea "Pas de retour : appeler ?" at bounding box center [1051, 167] width 265 height 18
click at [1080, 172] on textarea "Pas de retour AGEFICE : à appeler ?" at bounding box center [1051, 167] width 265 height 18
type textarea "Pas de retour AGEFICE : à appeler"
click at [1159, 658] on span "Sauver" at bounding box center [1161, 660] width 32 height 15
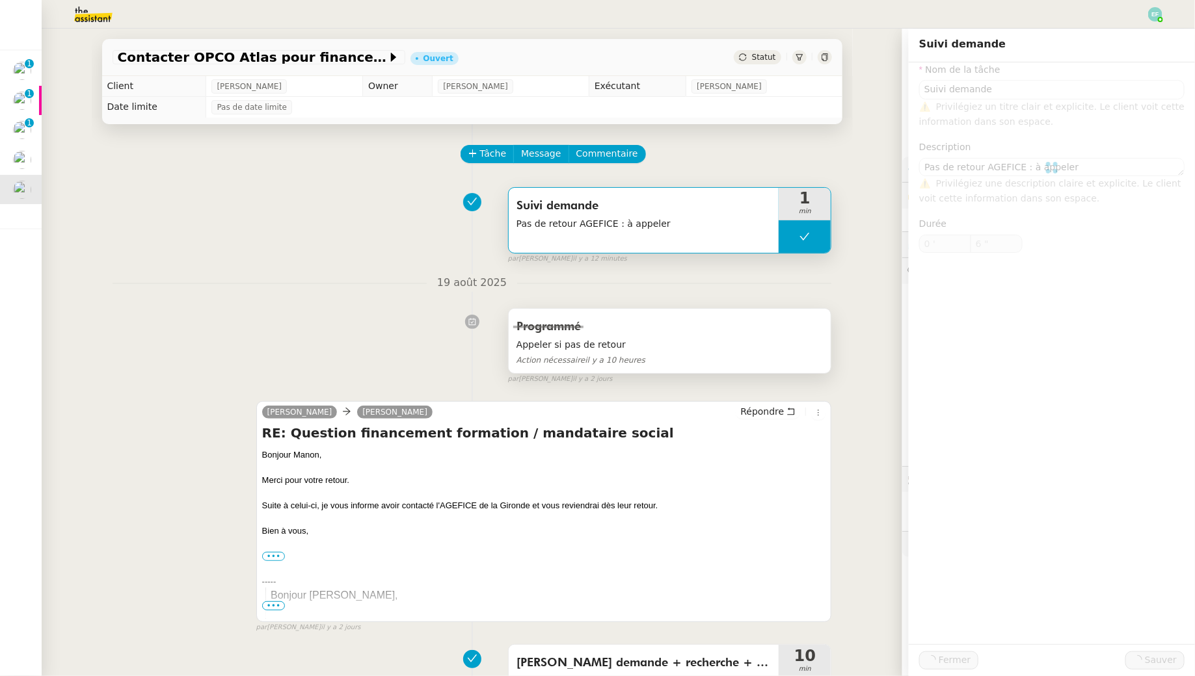
type input "Suivi demande"
type textarea "Pas de retour AGEFICE : à appeler"
type input "0 '"
type input "6 ""
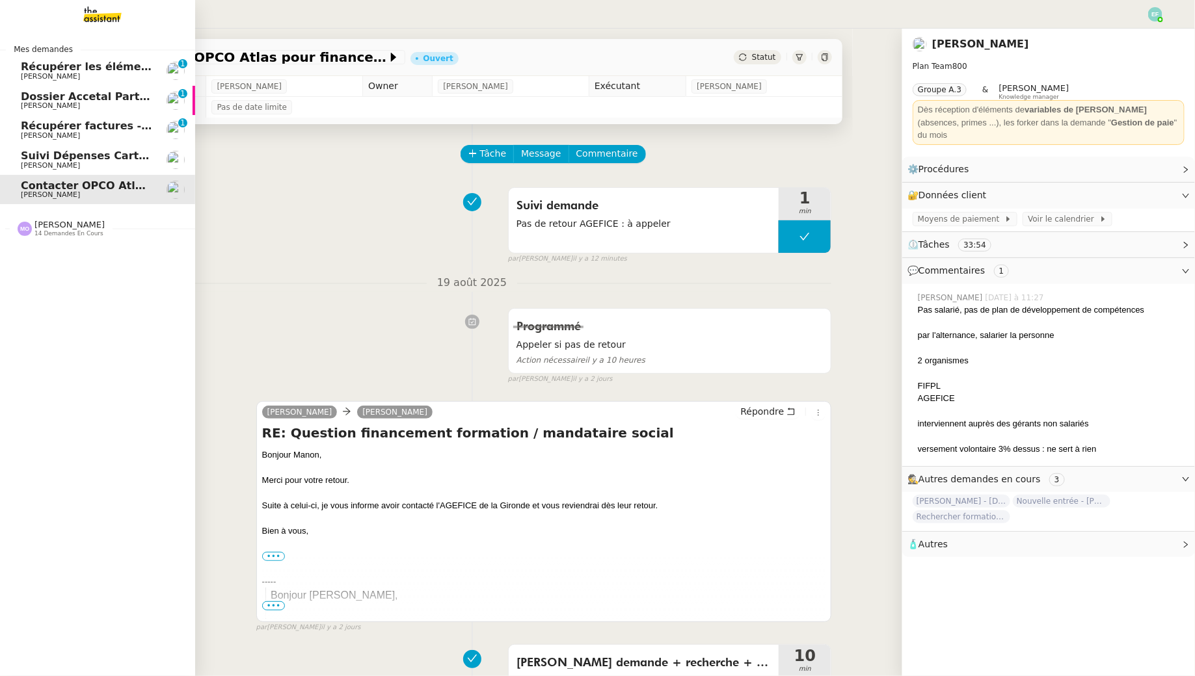
click at [36, 133] on span "[PERSON_NAME]" at bounding box center [50, 135] width 59 height 8
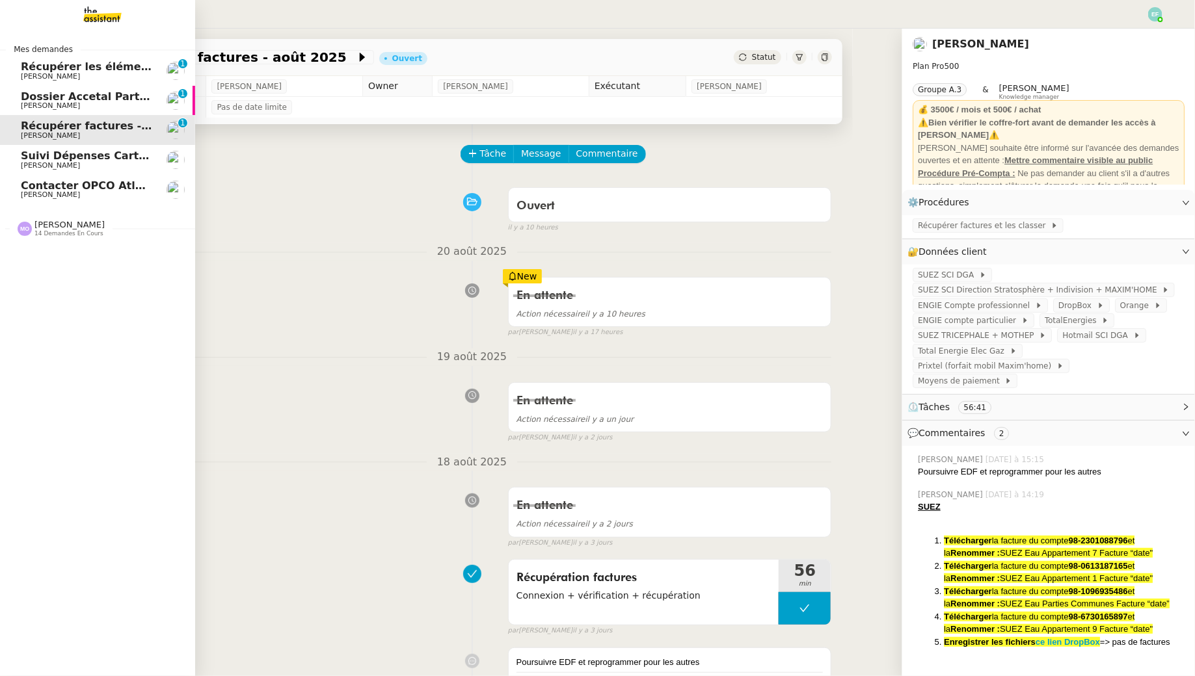
click at [109, 90] on link "Dossier Accetal Partners [PERSON_NAME] 0 1 2 3 4 5 6 7 8 9" at bounding box center [97, 101] width 195 height 30
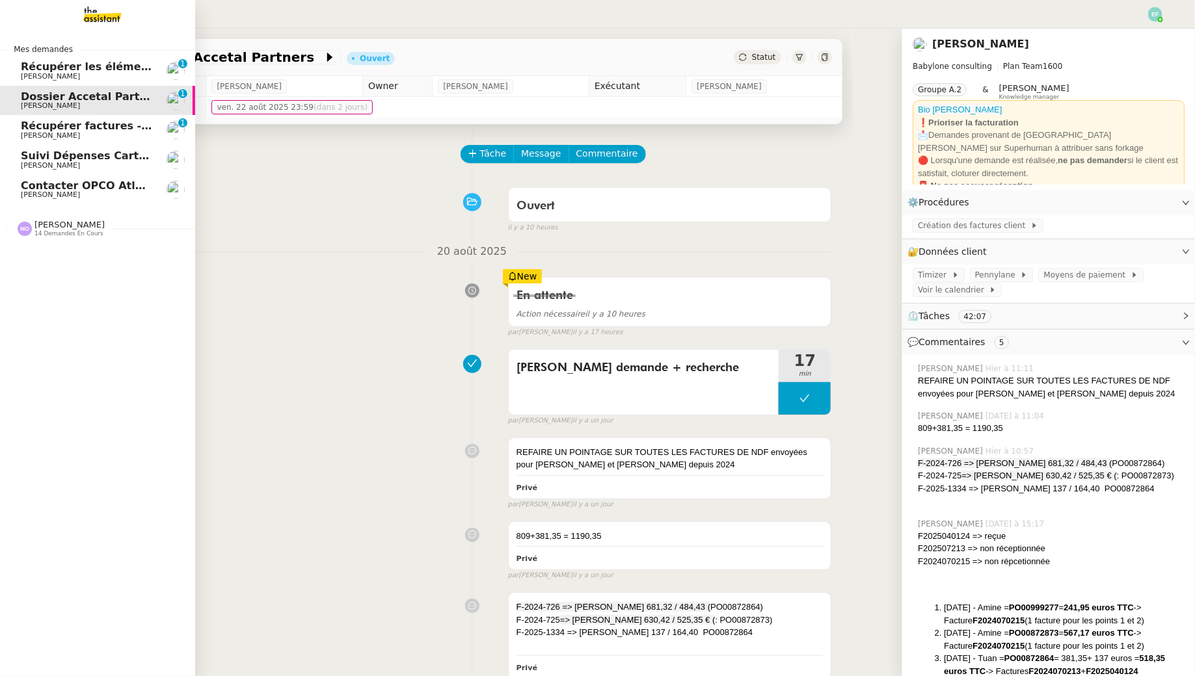
click at [110, 59] on link "Récupérer les éléments sociaux - [DATE] [PERSON_NAME] 0 1 2 3 4 5 6 7 8 9" at bounding box center [97, 71] width 195 height 30
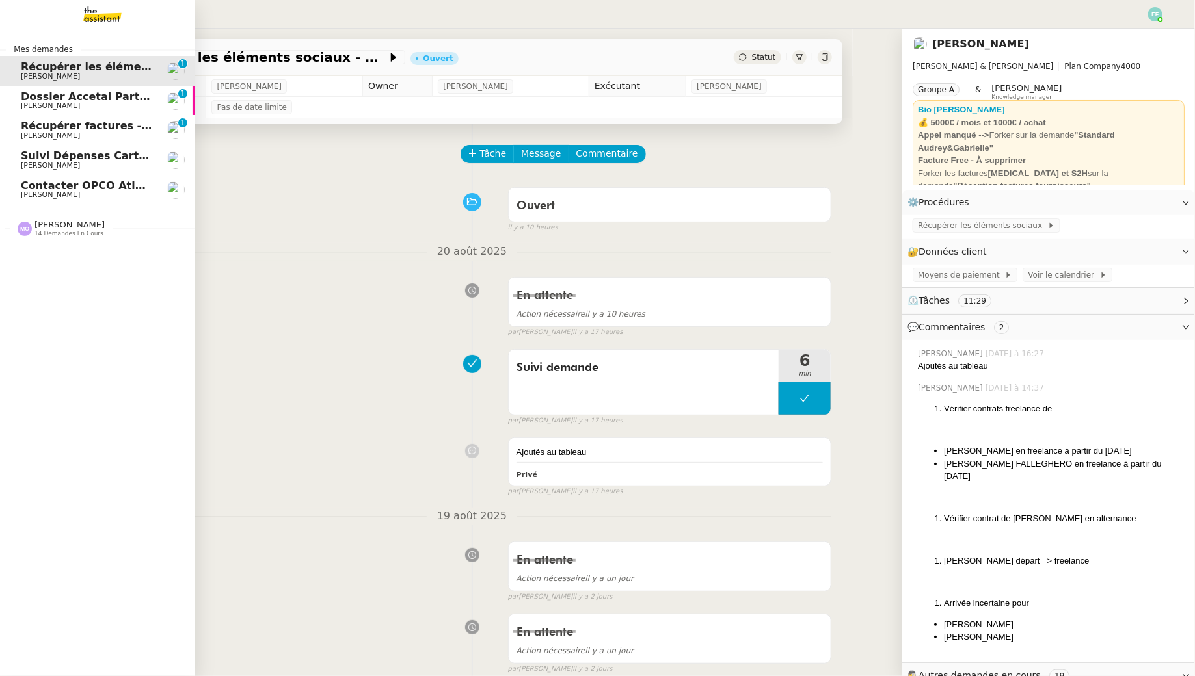
click at [19, 189] on link "Contacter OPCO Atlas pour financement formation Manon Loustau" at bounding box center [97, 190] width 195 height 30
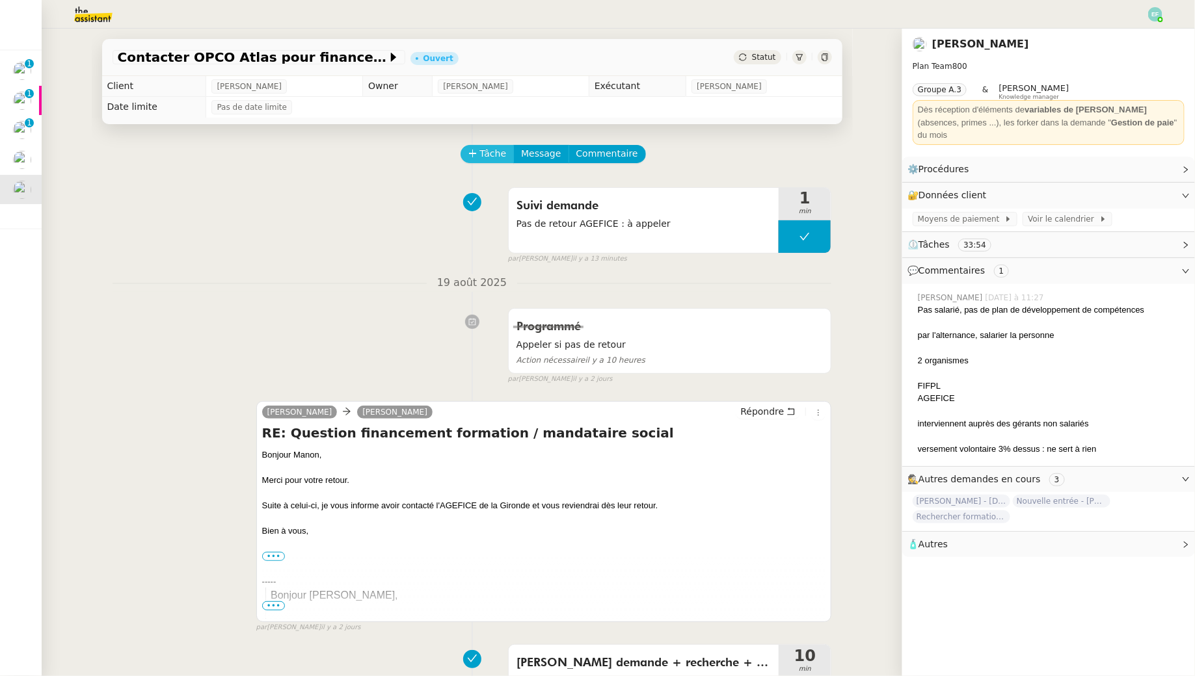
click at [494, 158] on span "Tâche" at bounding box center [493, 153] width 27 height 15
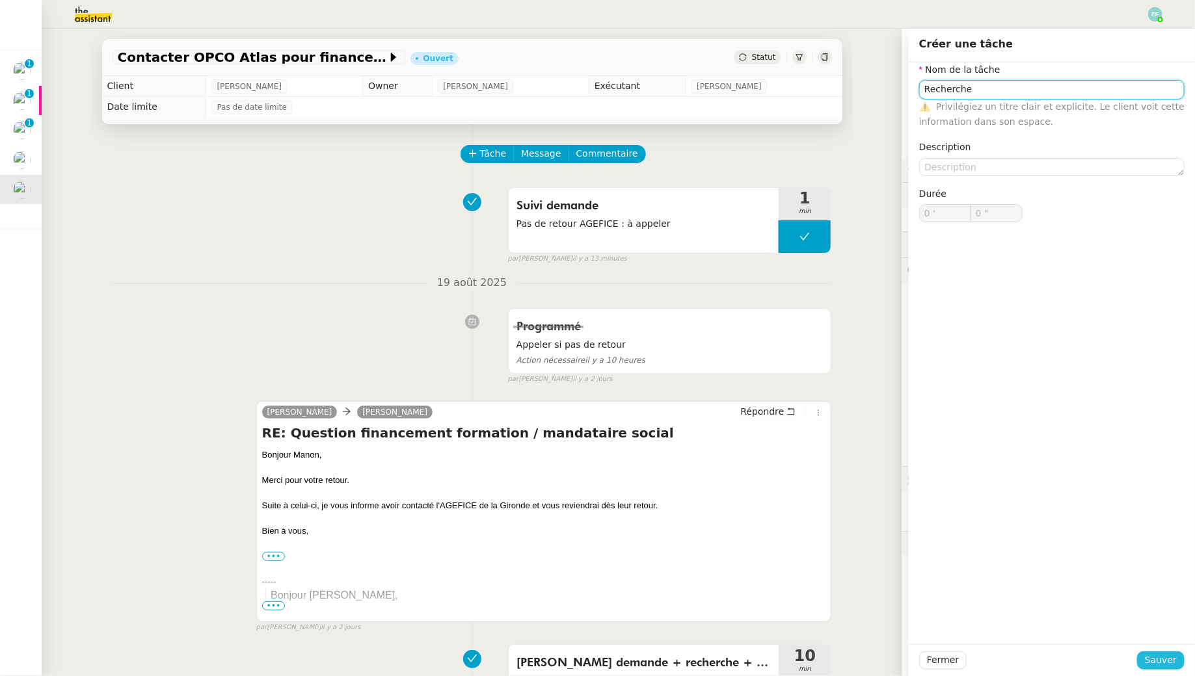
type input "Recherche"
click at [1153, 659] on span "Sauver" at bounding box center [1161, 660] width 32 height 15
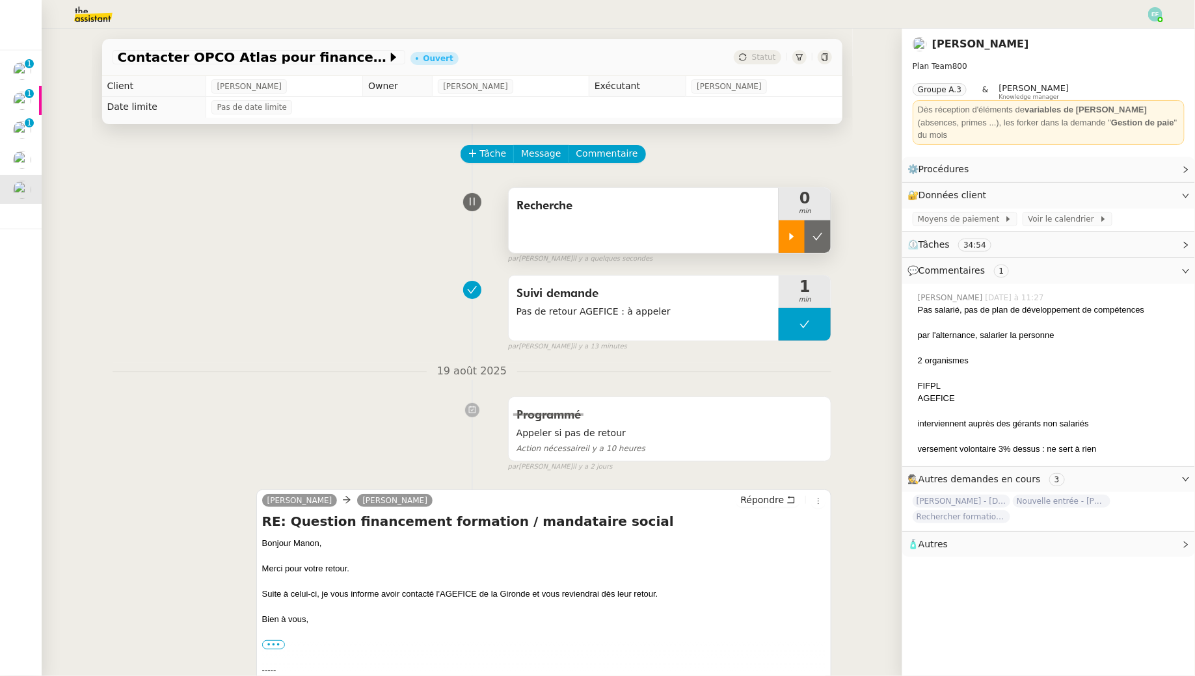
click at [792, 246] on div at bounding box center [791, 236] width 26 height 33
click at [621, 153] on span "Commentaire" at bounding box center [607, 153] width 62 height 15
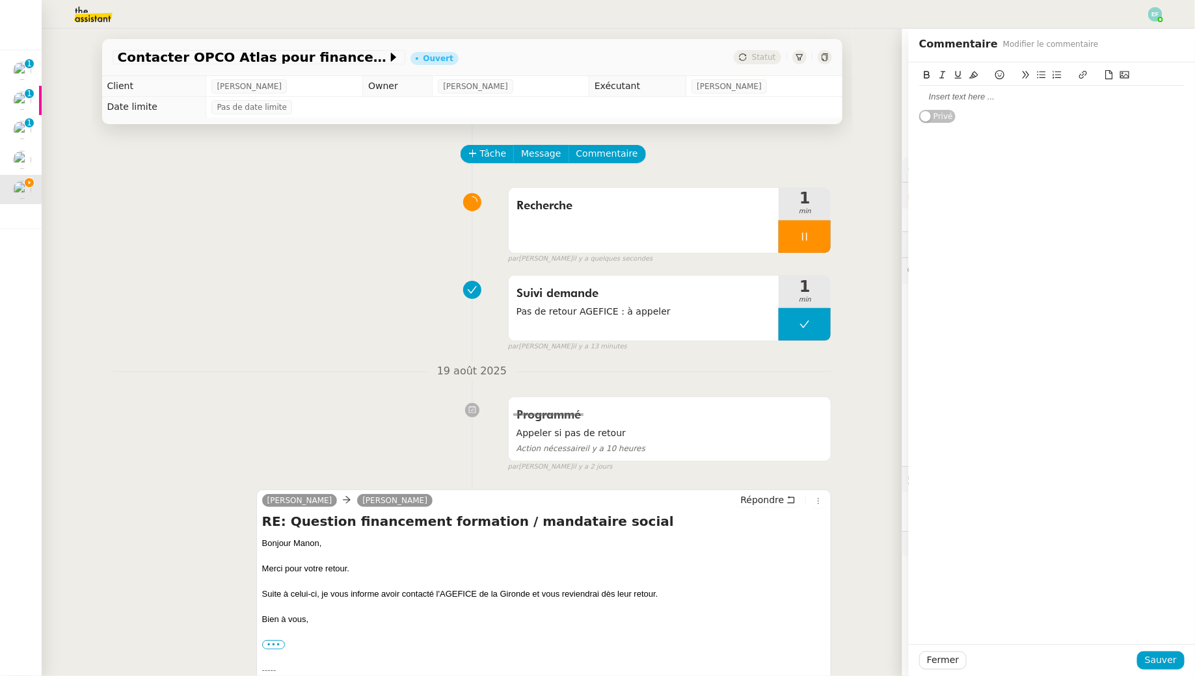
click at [1022, 94] on div at bounding box center [1051, 97] width 265 height 12
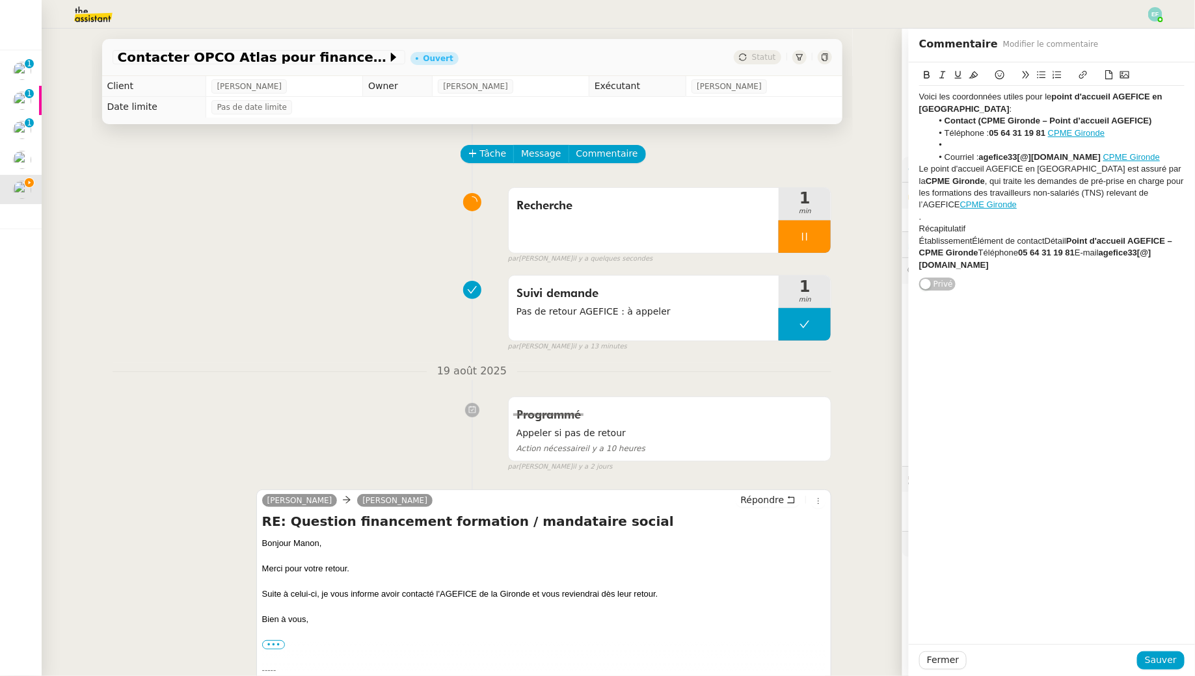
drag, startPoint x: 978, startPoint y: 107, endPoint x: 877, endPoint y: 79, distance: 104.8
click at [877, 79] on app-ticket "Contacter OPCO Atlas pour financement formation Ouvert Statut Client Manon Lous…" at bounding box center [618, 353] width 1153 height 648
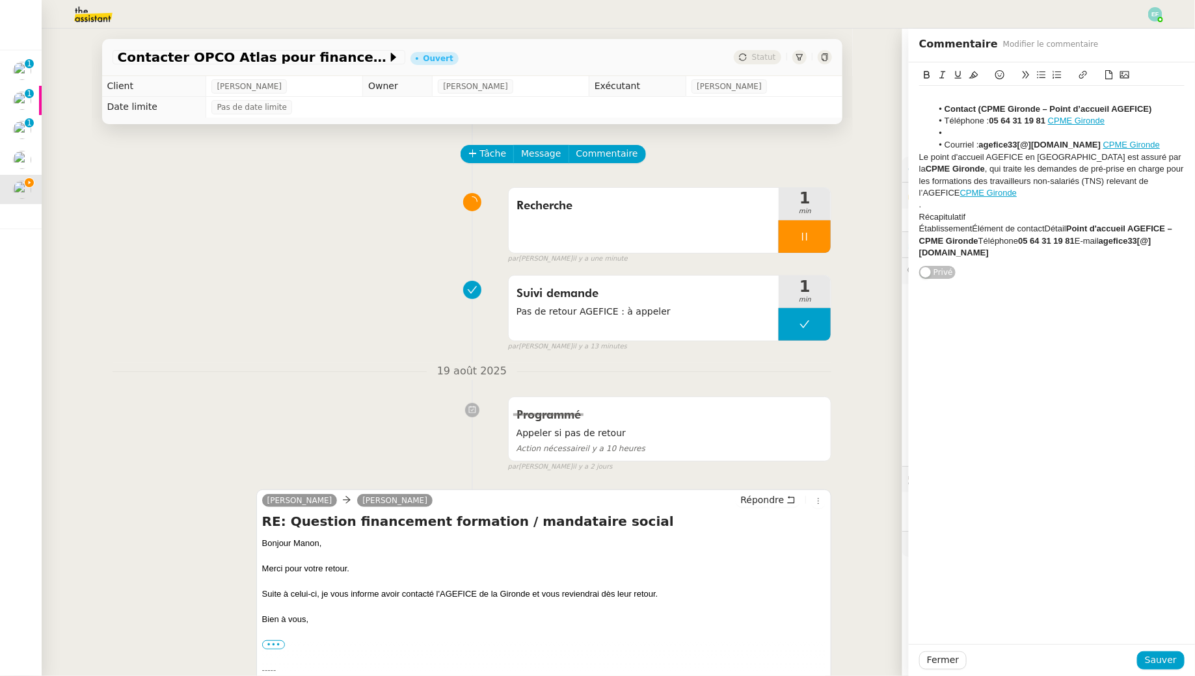
click at [966, 135] on li at bounding box center [1058, 133] width 253 height 12
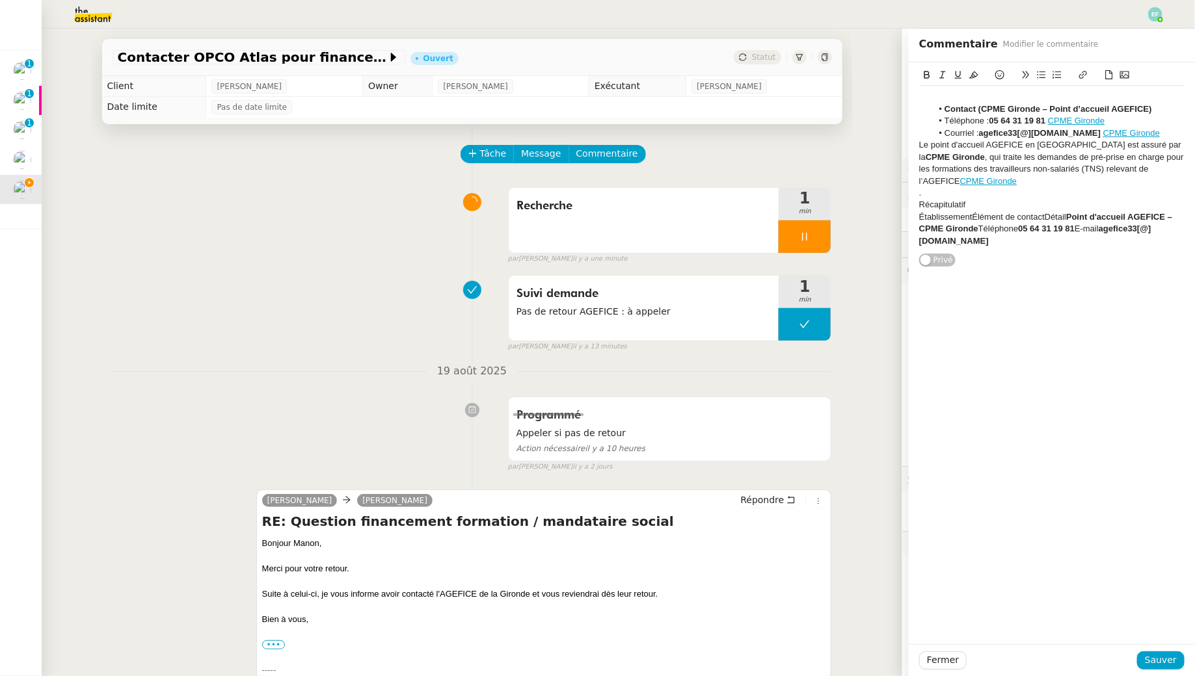
click at [947, 96] on div at bounding box center [1051, 97] width 265 height 12
drag, startPoint x: 925, startPoint y: 196, endPoint x: 1043, endPoint y: 242, distance: 126.2
click at [1043, 242] on div "Contact (CPME Gironde – Point d’accueil AGEFICE) Téléphone : 05 64 31 19 81 CPM…" at bounding box center [1051, 169] width 265 height 166
click at [1158, 667] on span "Sauver" at bounding box center [1161, 660] width 32 height 15
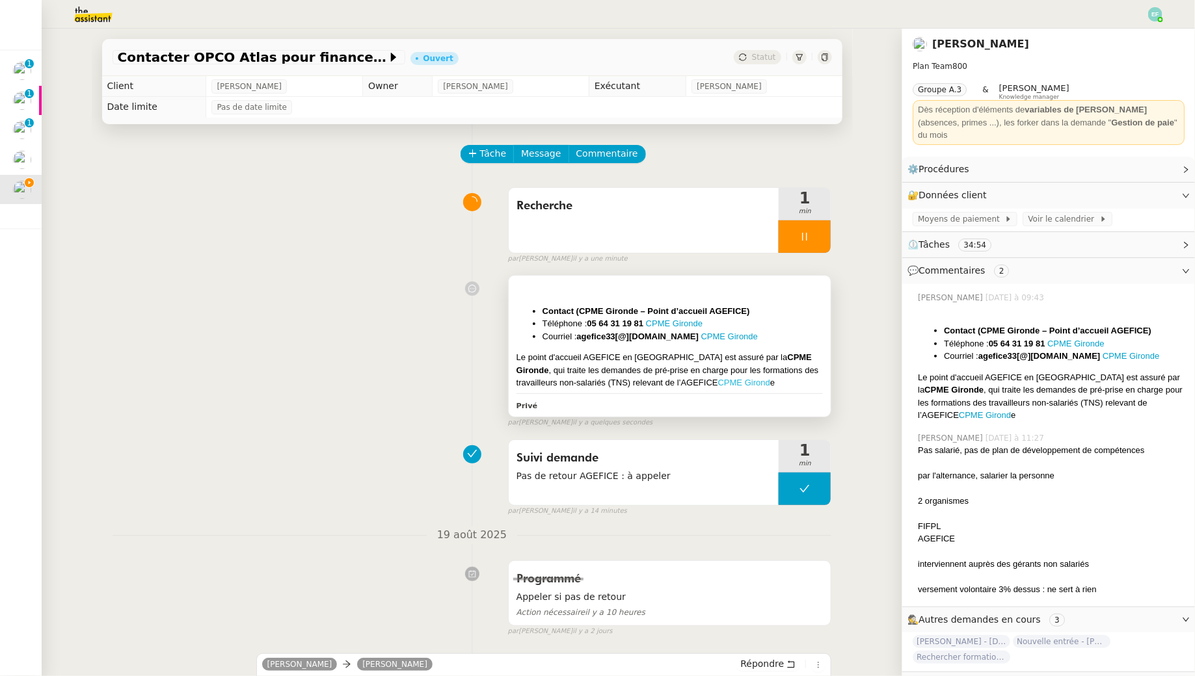
click at [718, 382] on link "CPME Girond" at bounding box center [744, 383] width 52 height 10
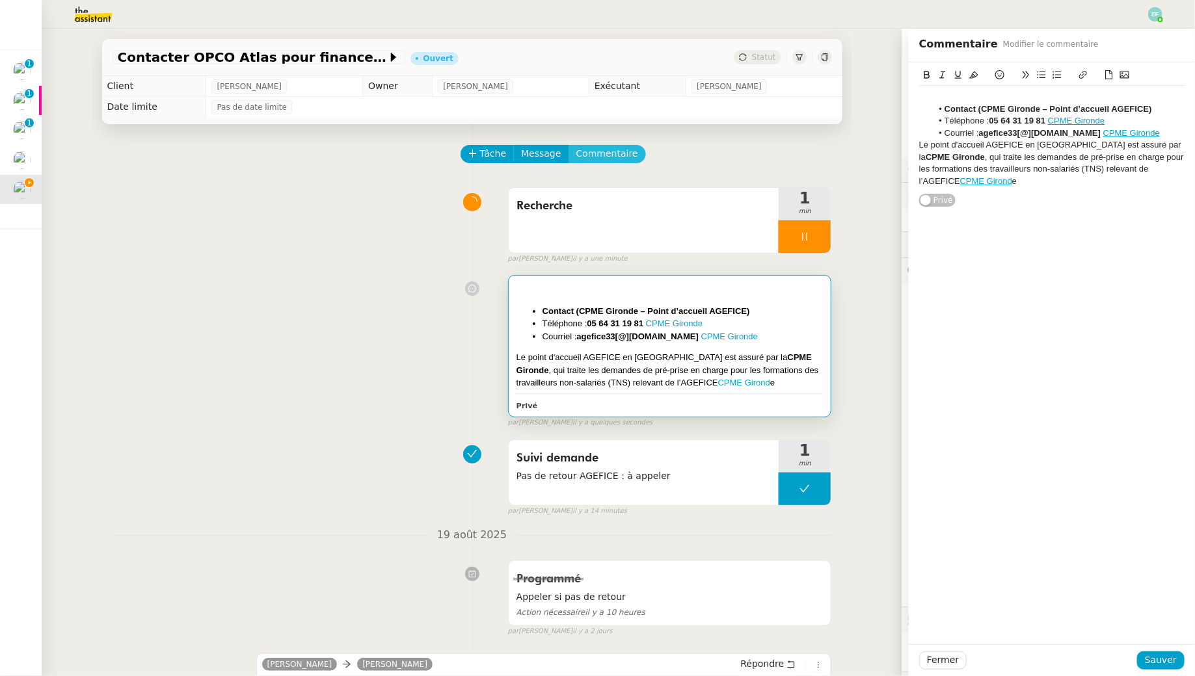
click at [616, 154] on span "Commentaire" at bounding box center [607, 153] width 62 height 15
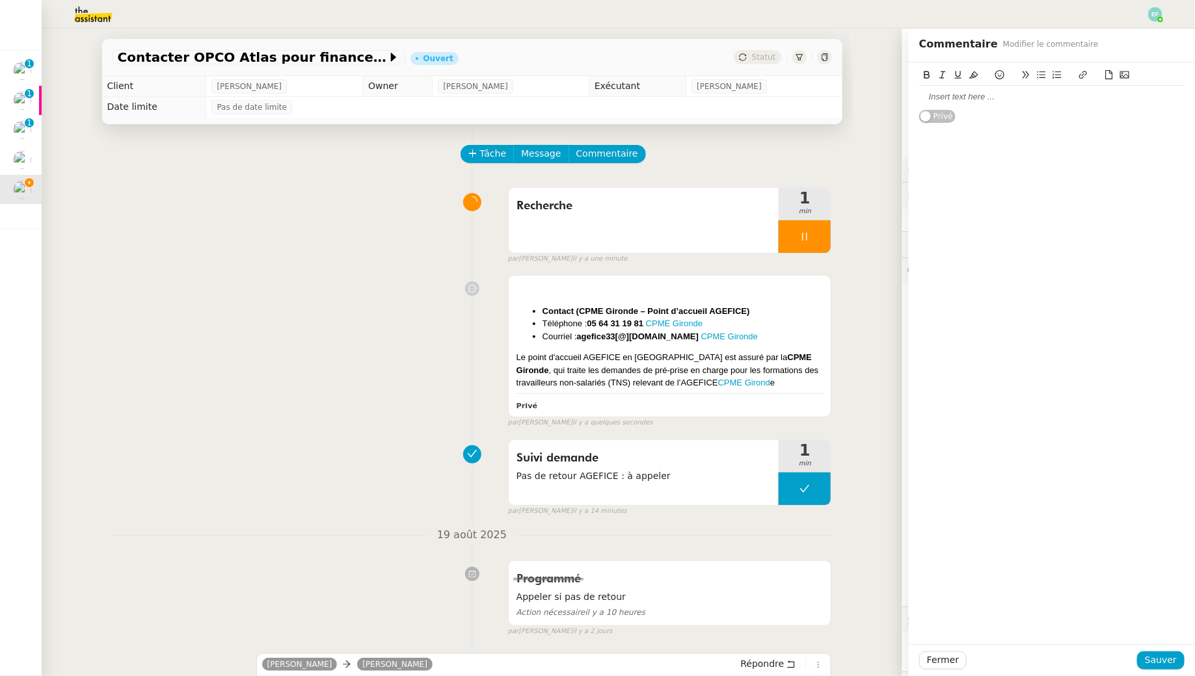
click at [1020, 106] on div at bounding box center [1051, 97] width 265 height 22
click at [1172, 663] on span "Sauver" at bounding box center [1161, 660] width 32 height 15
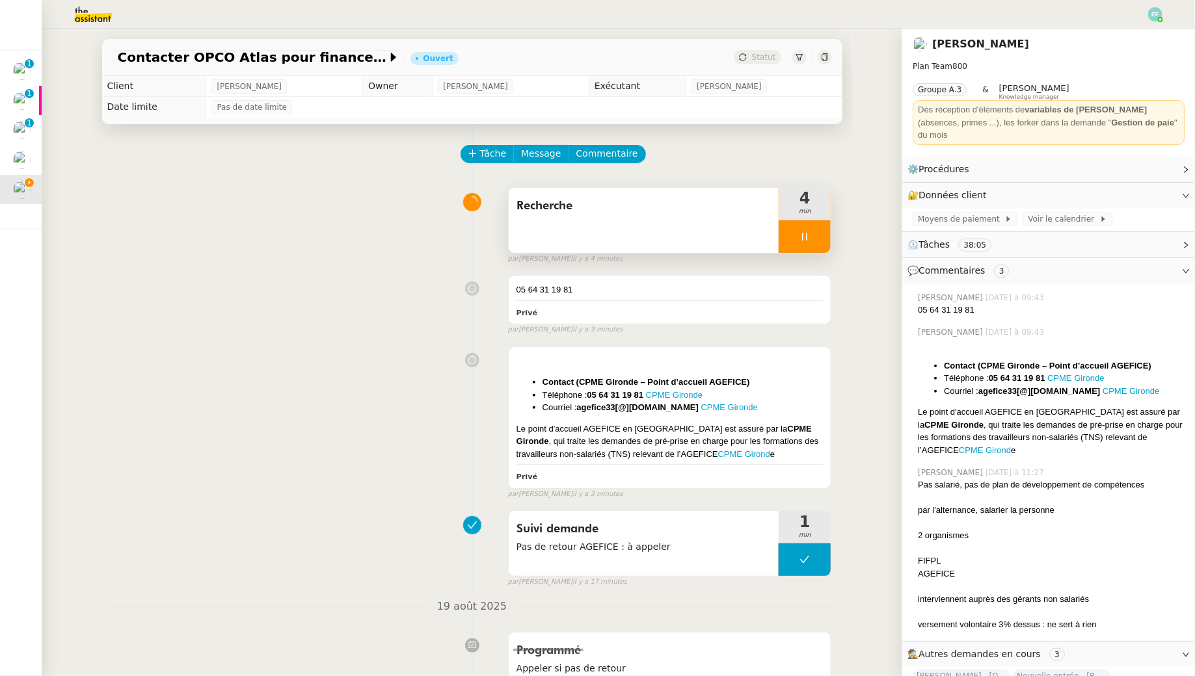
click at [810, 232] on div at bounding box center [804, 236] width 52 height 33
click at [815, 233] on icon at bounding box center [817, 237] width 10 height 10
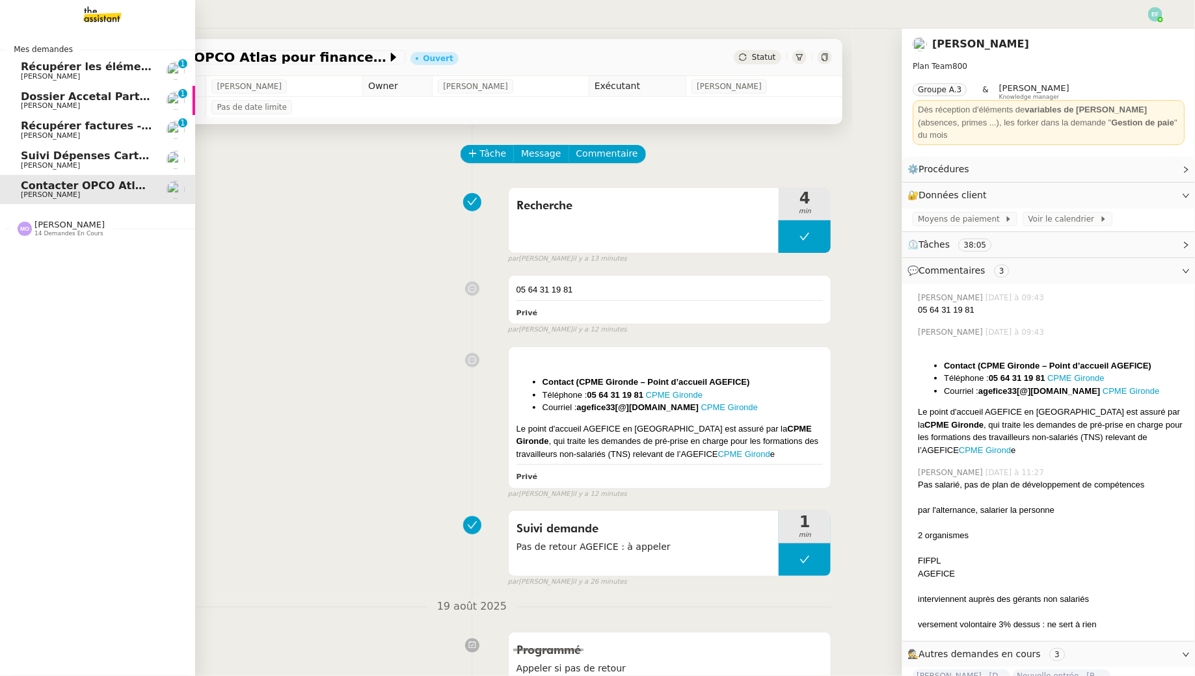
click at [36, 69] on span "Récupérer les éléments sociaux - août 2025" at bounding box center [150, 66] width 258 height 12
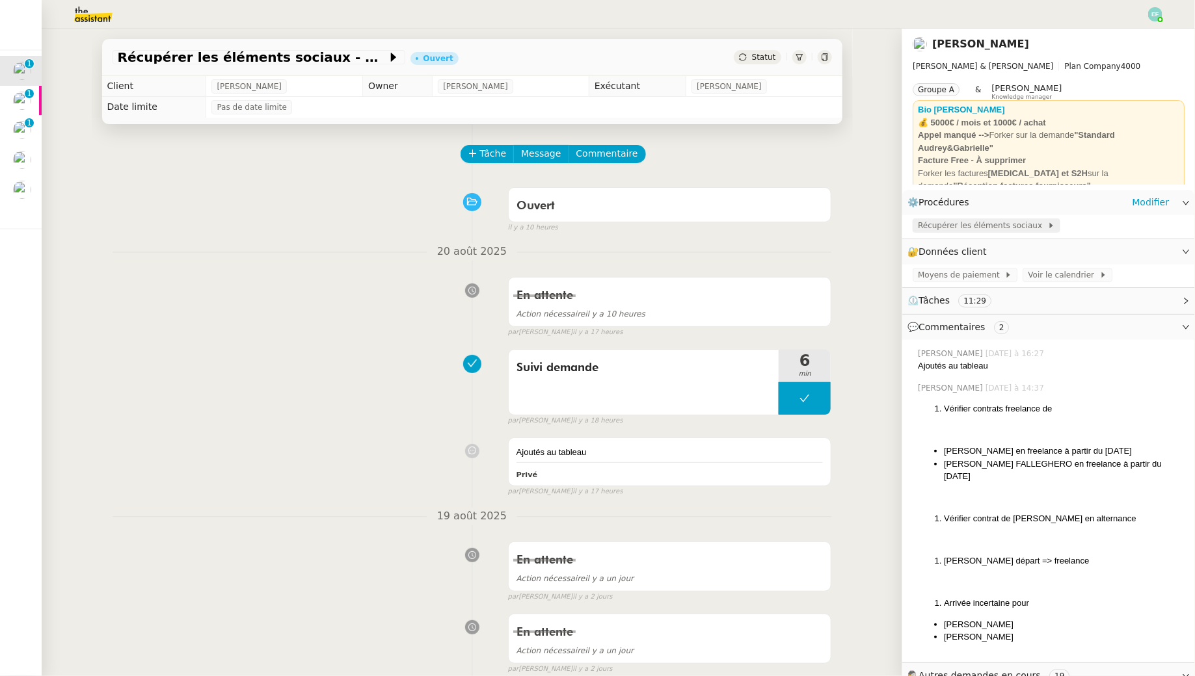
click at [937, 226] on span "Récupérer les éléments sociaux" at bounding box center [982, 225] width 129 height 13
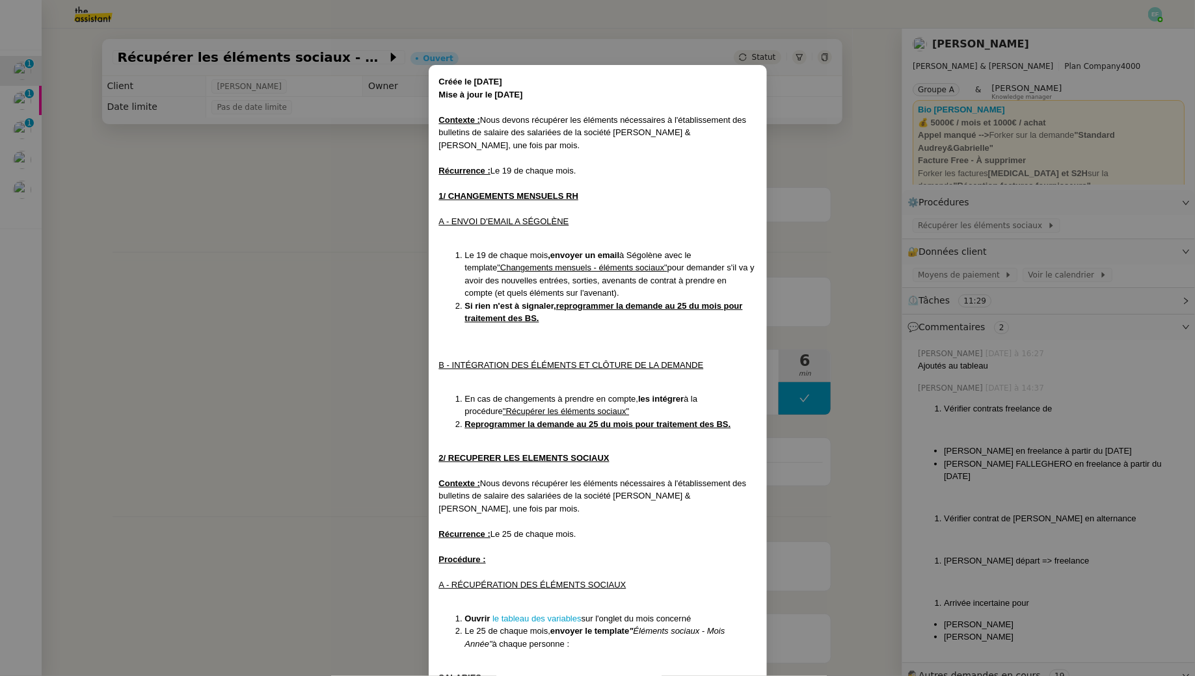
click at [314, 316] on nz-modal-container "Créée le 11/04/2024 Mise à jour le 11/08/2025 Contexte : Nous devons récupérer …" at bounding box center [597, 338] width 1195 height 676
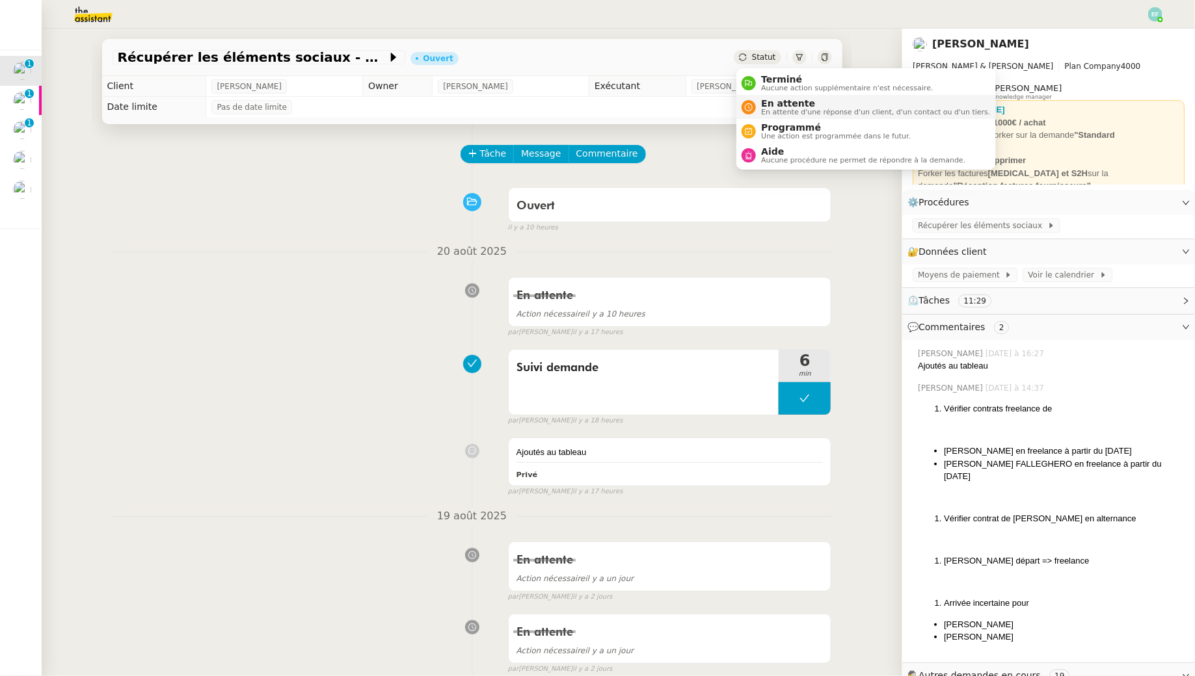
click at [764, 105] on span "En attente" at bounding box center [875, 103] width 229 height 10
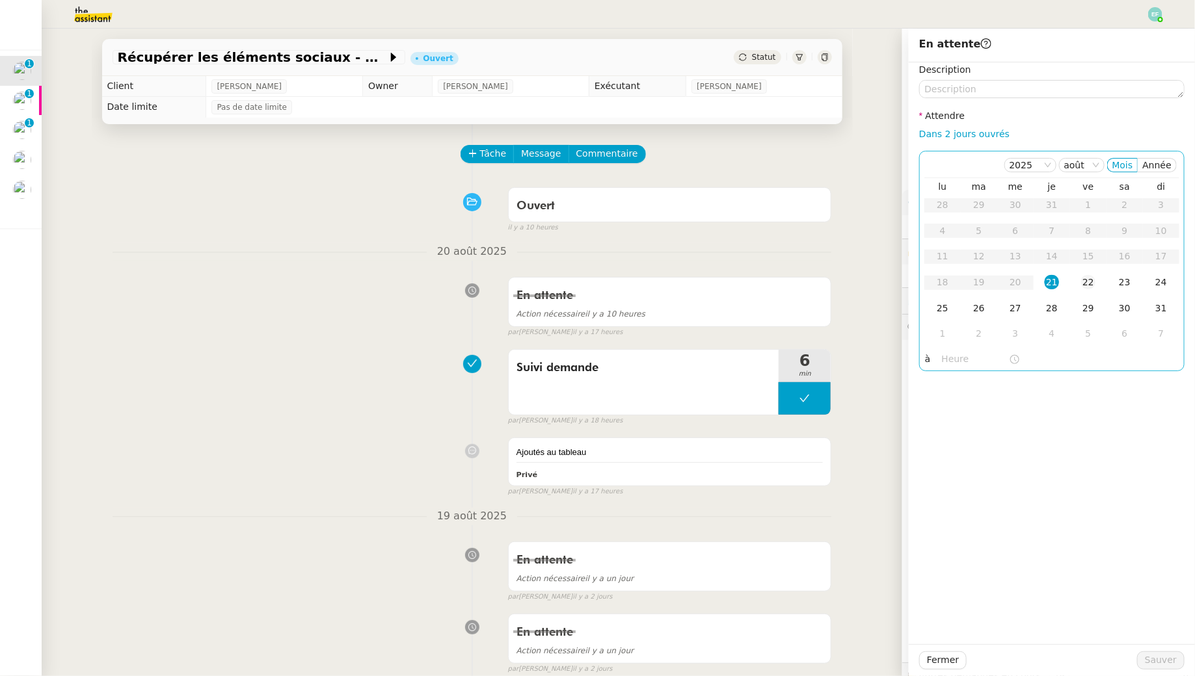
click at [1085, 282] on div "22" at bounding box center [1088, 282] width 14 height 14
click at [808, 213] on div "Ouvert" at bounding box center [669, 206] width 307 height 21
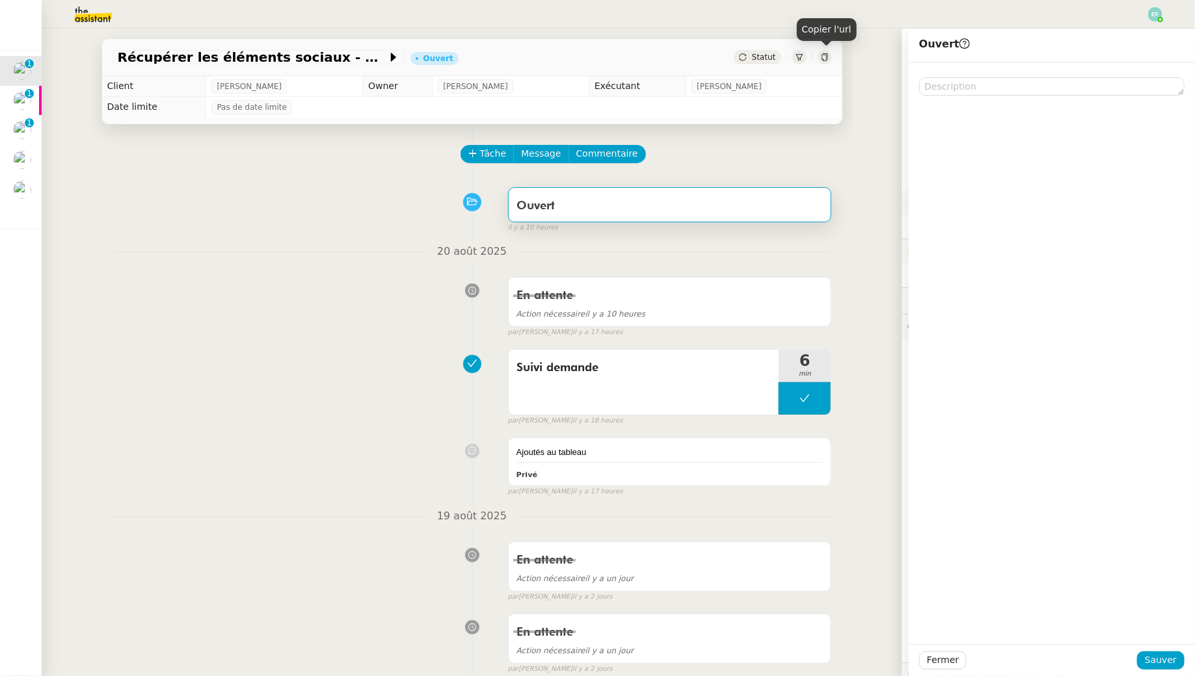
click at [825, 55] on icon at bounding box center [824, 57] width 6 height 8
click at [742, 187] on div "Ouvert" at bounding box center [670, 204] width 324 height 35
click at [587, 146] on button "Commentaire" at bounding box center [606, 154] width 77 height 18
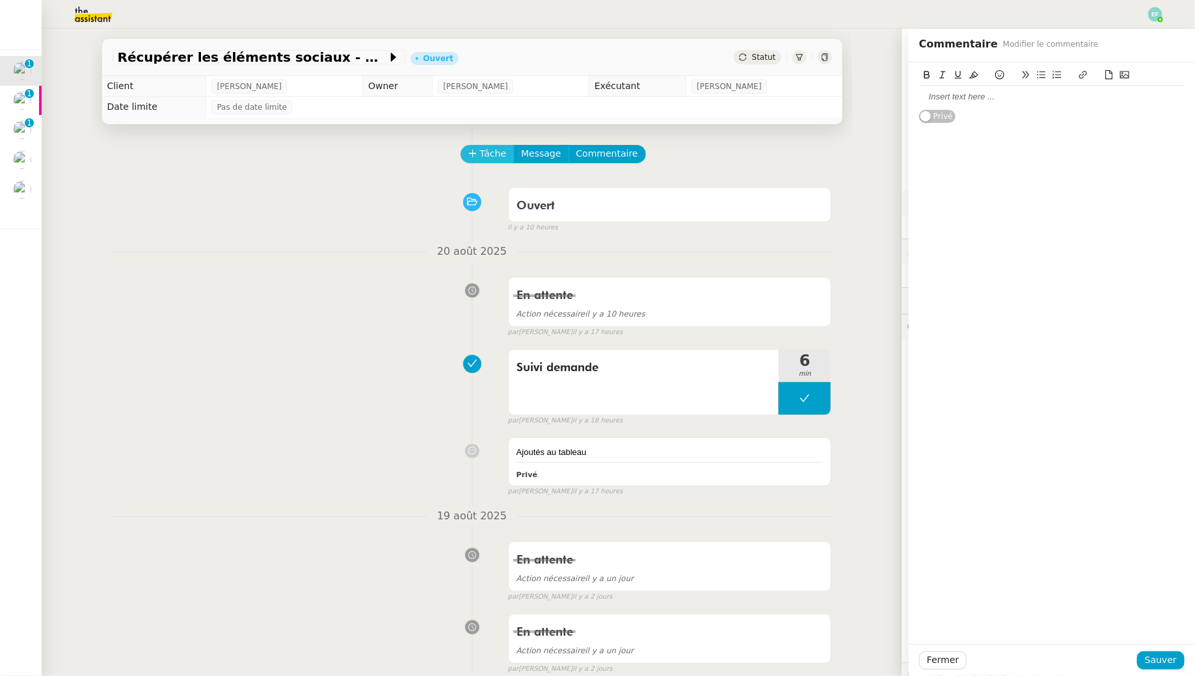
click at [475, 153] on icon at bounding box center [472, 153] width 9 height 9
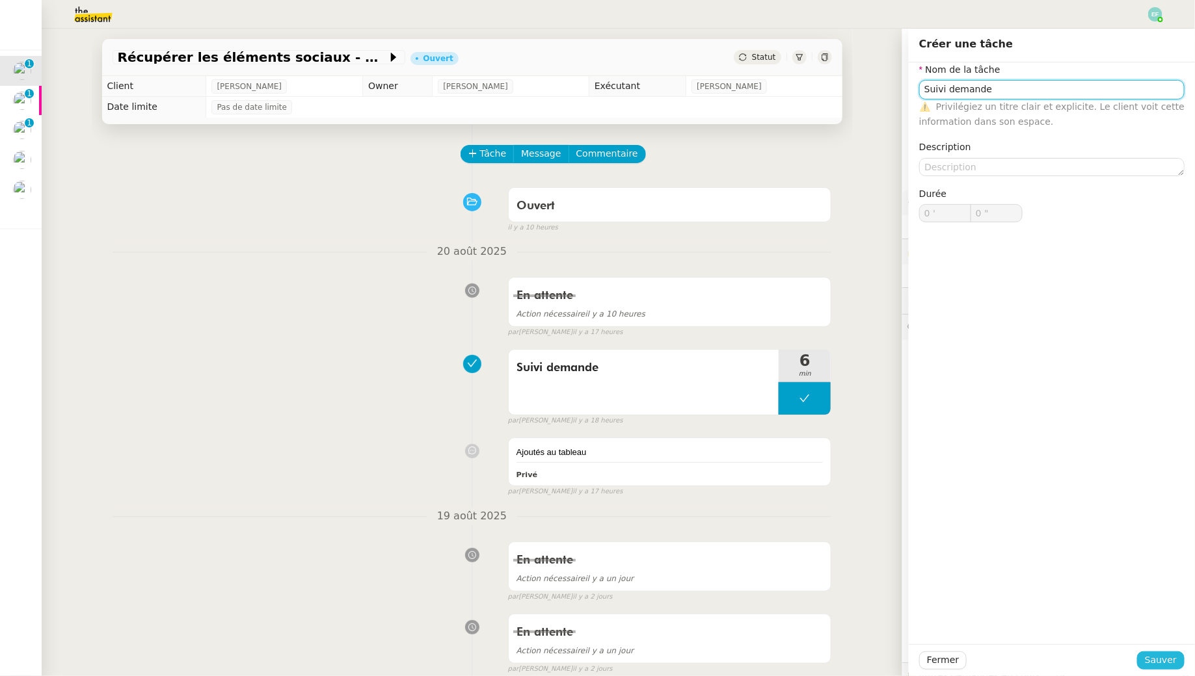
type input "Suivi demande"
click at [1156, 656] on span "Sauver" at bounding box center [1161, 660] width 32 height 15
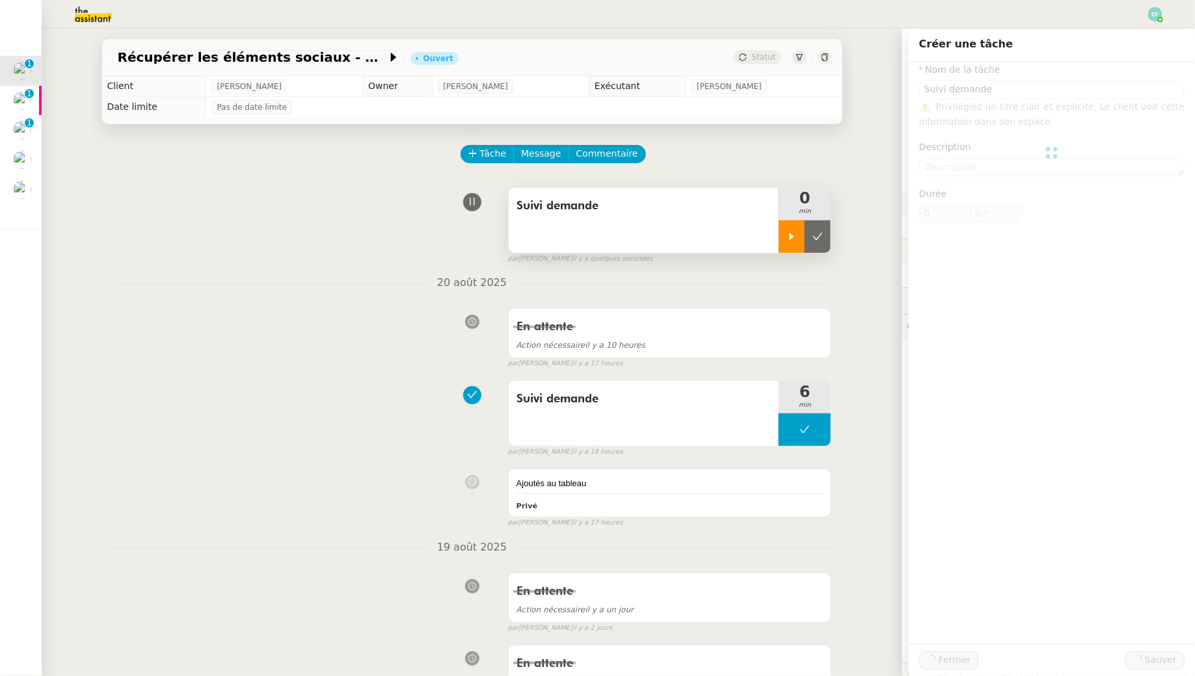
click at [797, 243] on div at bounding box center [791, 236] width 26 height 33
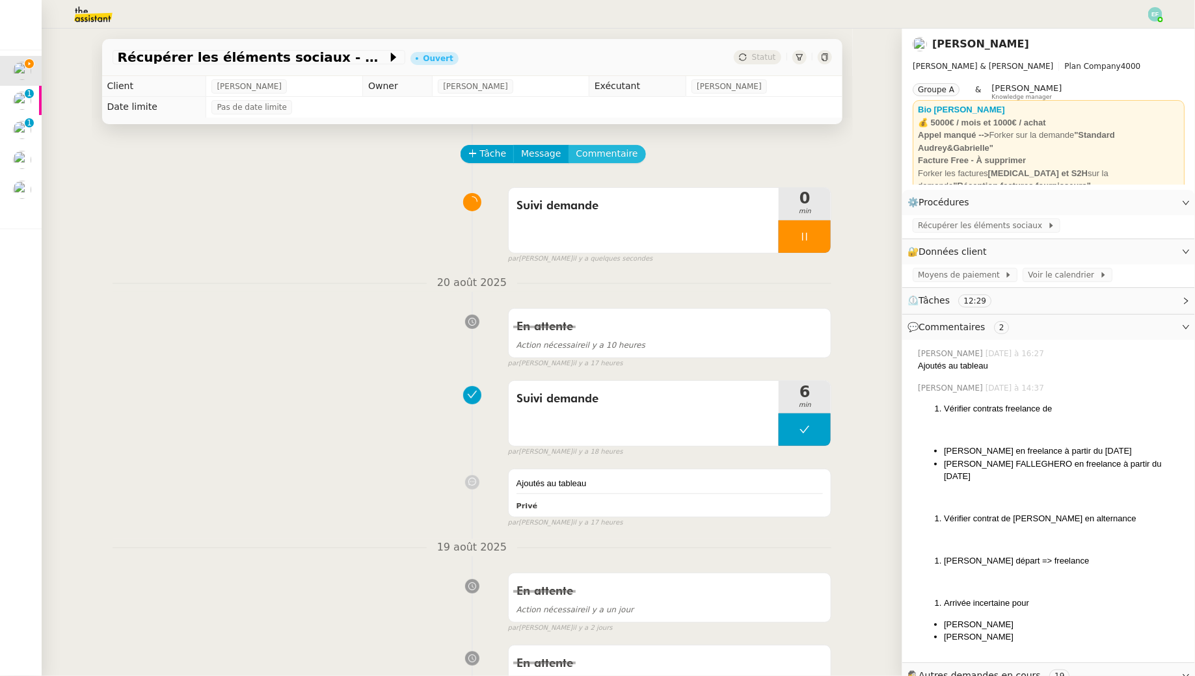
click at [618, 152] on span "Commentaire" at bounding box center [607, 153] width 62 height 15
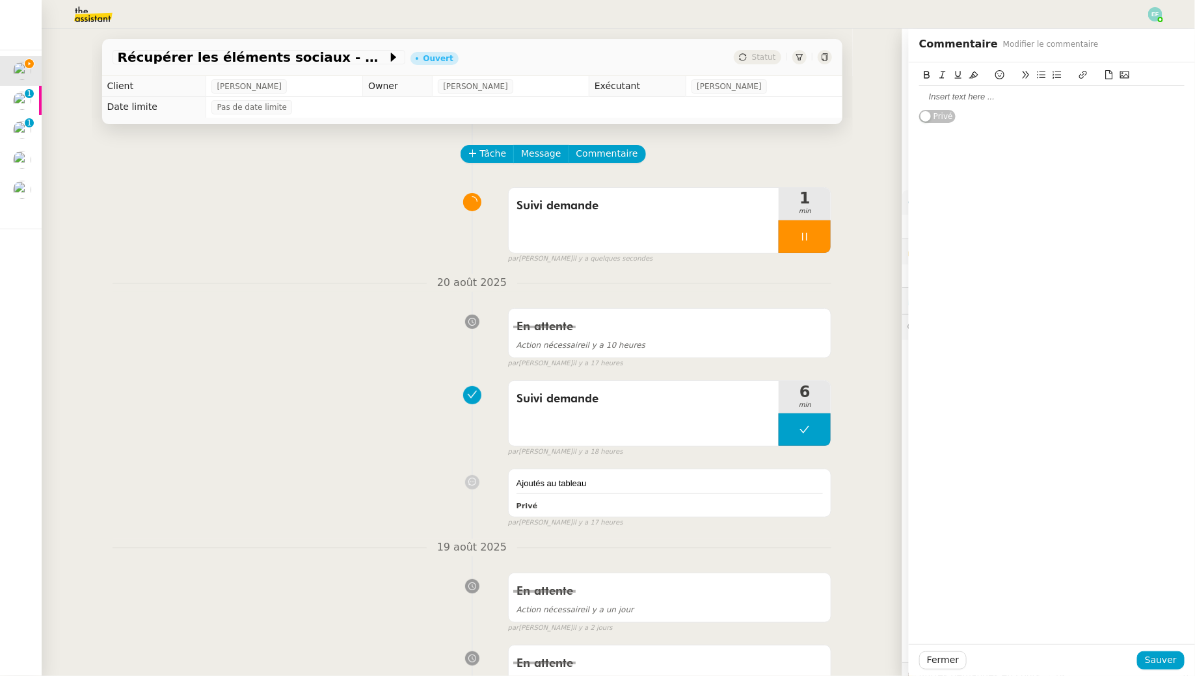
click at [976, 103] on div at bounding box center [1051, 97] width 265 height 12
click at [1153, 649] on div "Fermer Sauver" at bounding box center [1052, 661] width 286 height 32
click at [1155, 656] on span "Sauver" at bounding box center [1161, 660] width 32 height 15
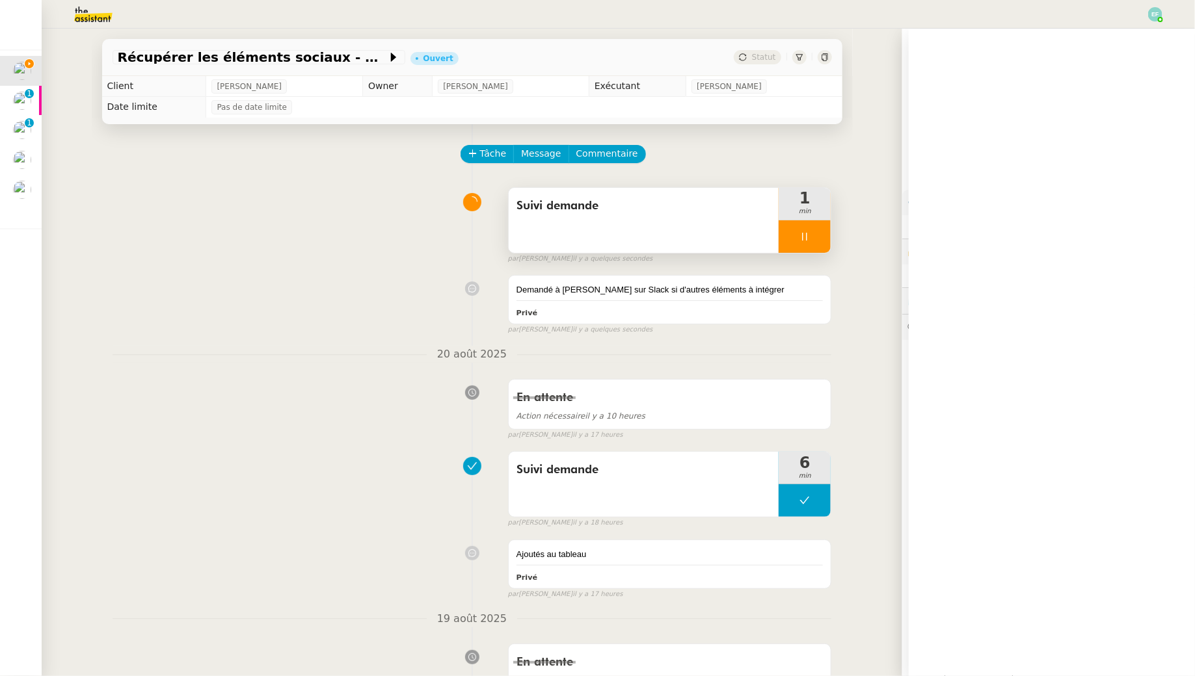
click at [820, 239] on div at bounding box center [804, 236] width 52 height 33
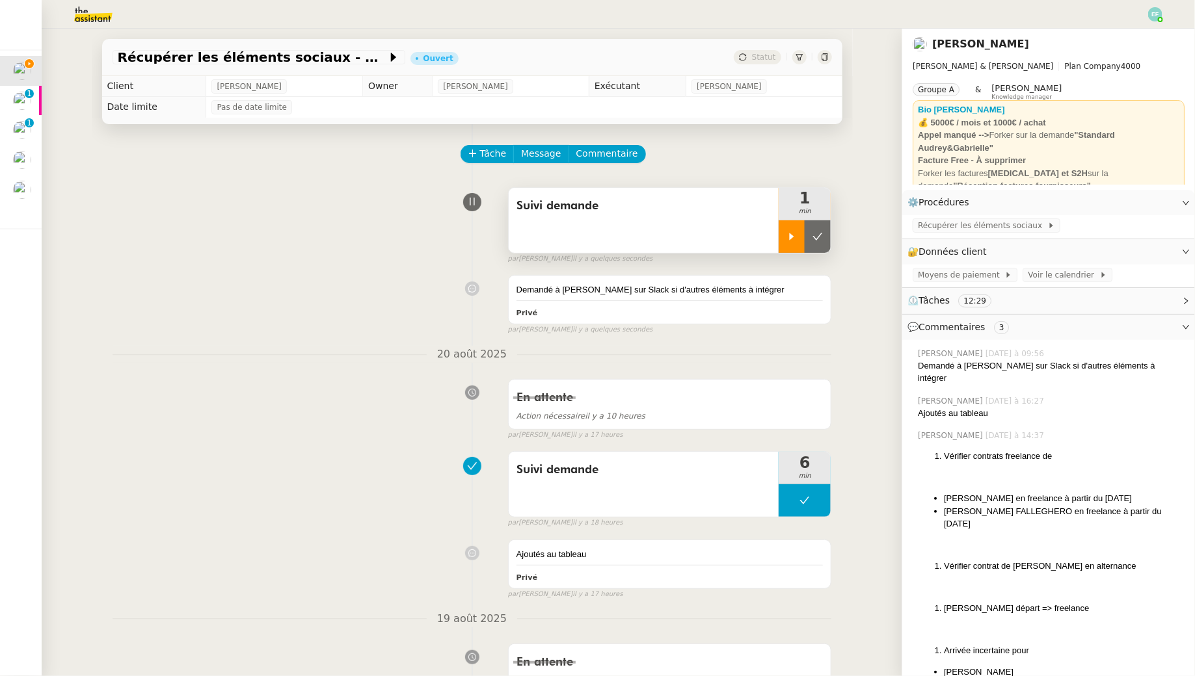
click at [820, 239] on icon at bounding box center [817, 237] width 10 height 10
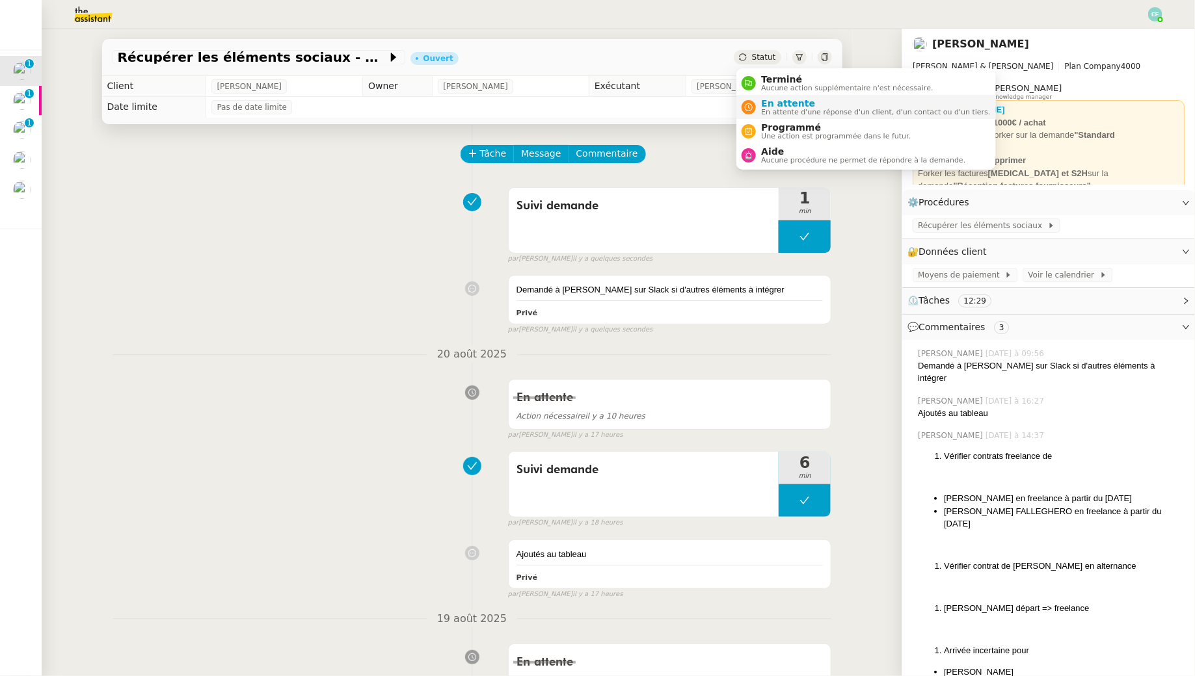
click at [770, 105] on span "En attente" at bounding box center [875, 103] width 229 height 10
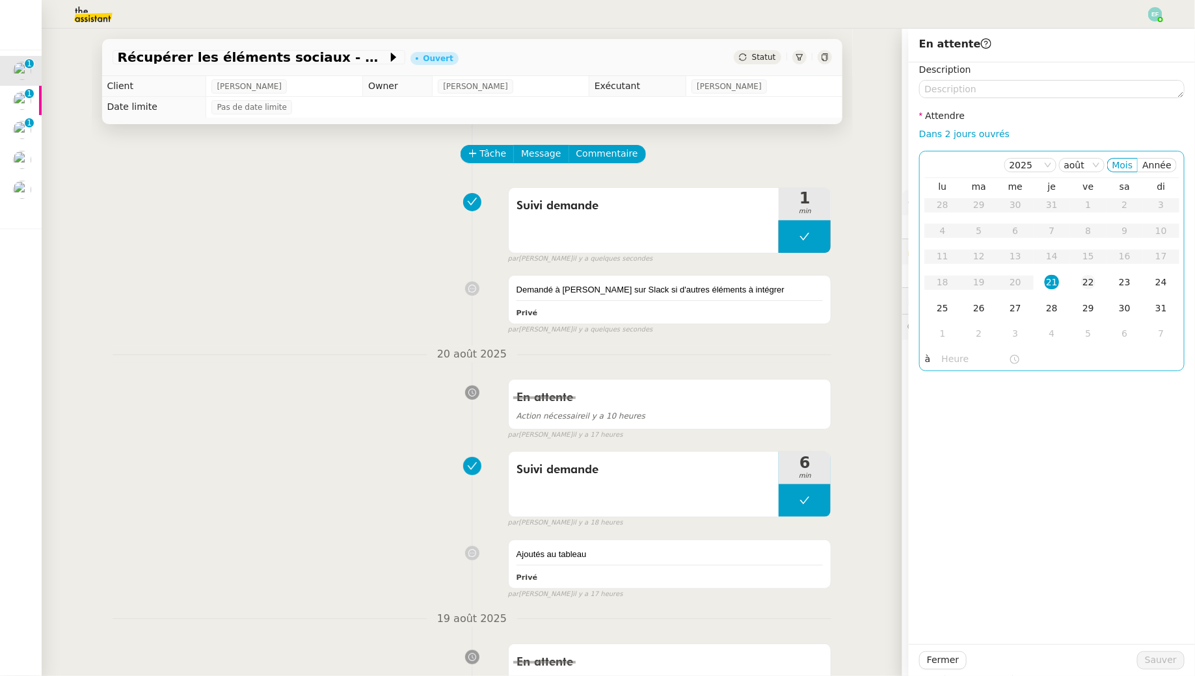
click at [1083, 288] on div "22" at bounding box center [1088, 282] width 14 height 14
click at [1152, 658] on span "Sauver" at bounding box center [1161, 660] width 32 height 15
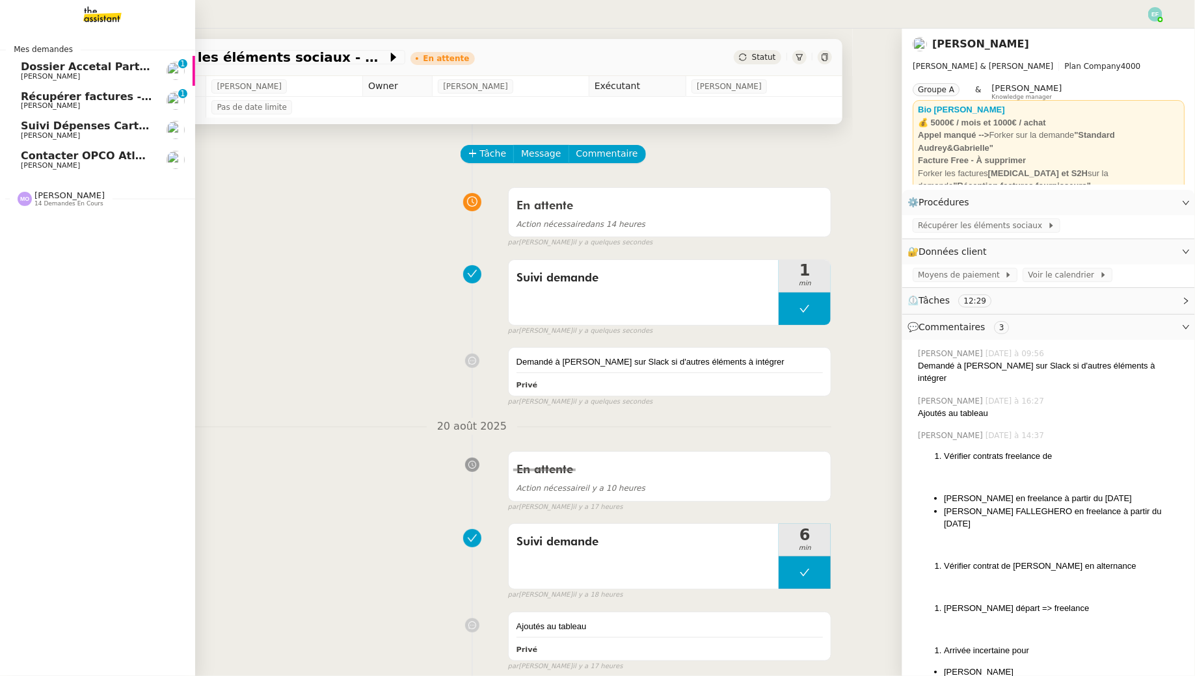
click at [113, 68] on span "Dossier Accetal Partners" at bounding box center [93, 66] width 144 height 12
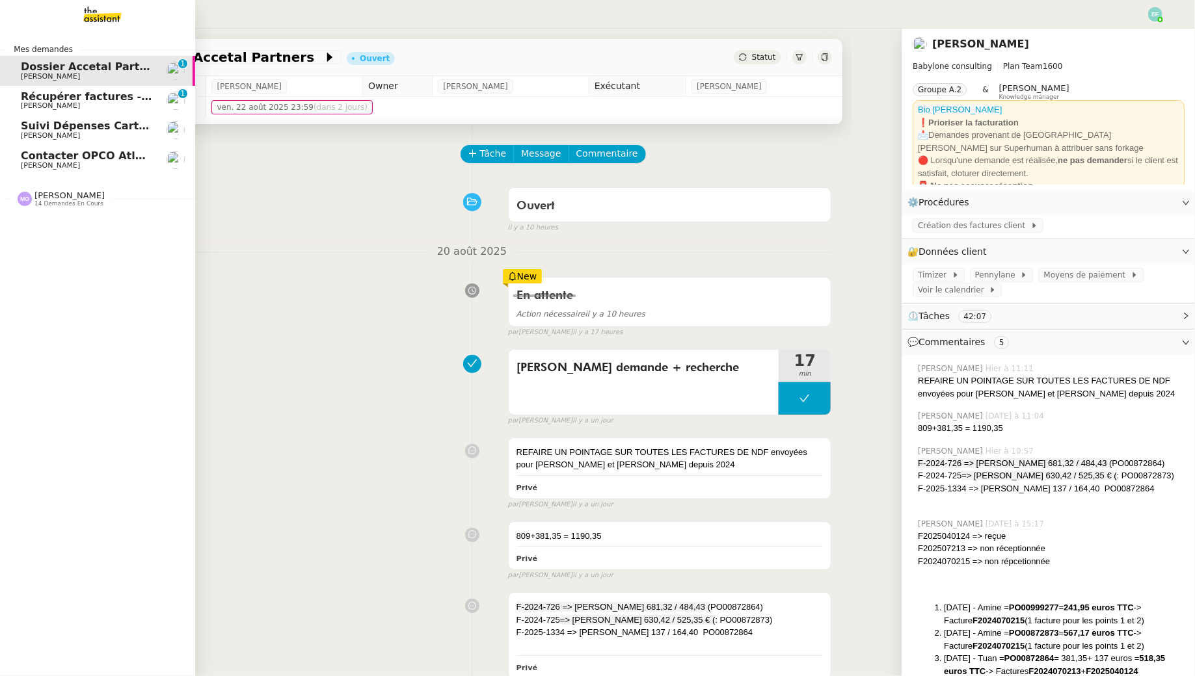
click at [114, 99] on span "Récupérer factures - août 2025" at bounding box center [112, 96] width 183 height 12
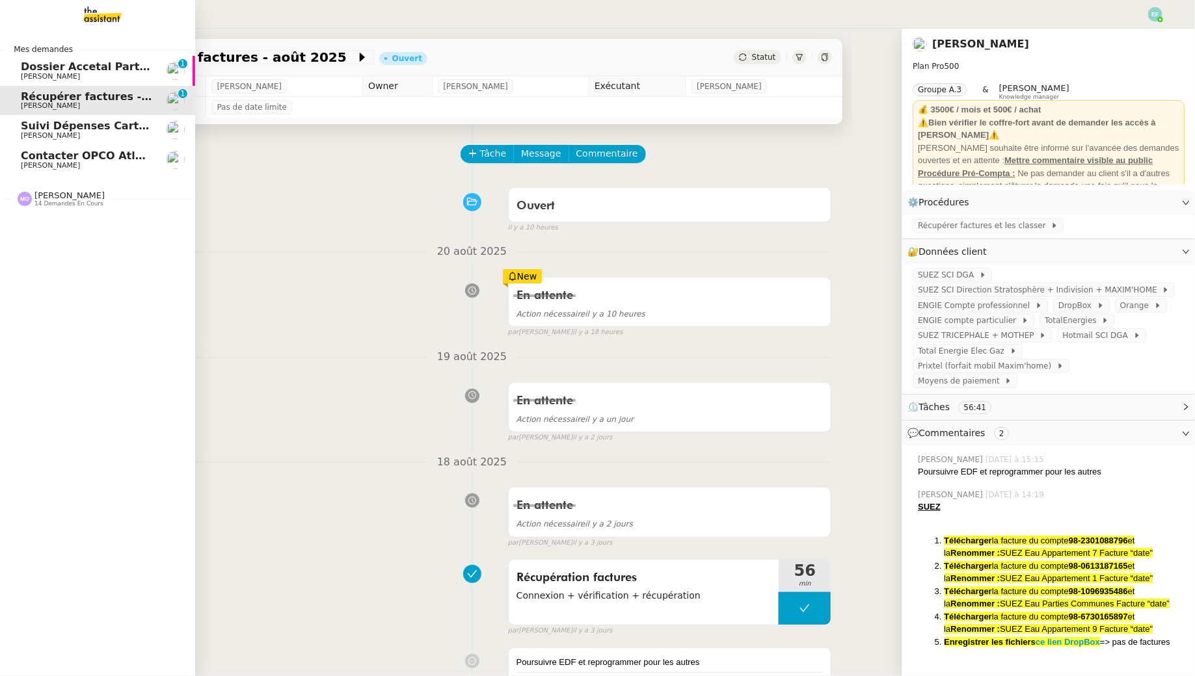
click at [109, 127] on span "Suivi Dépenses Cartes Salariées Qonto - 20 août 2025" at bounding box center [179, 126] width 317 height 12
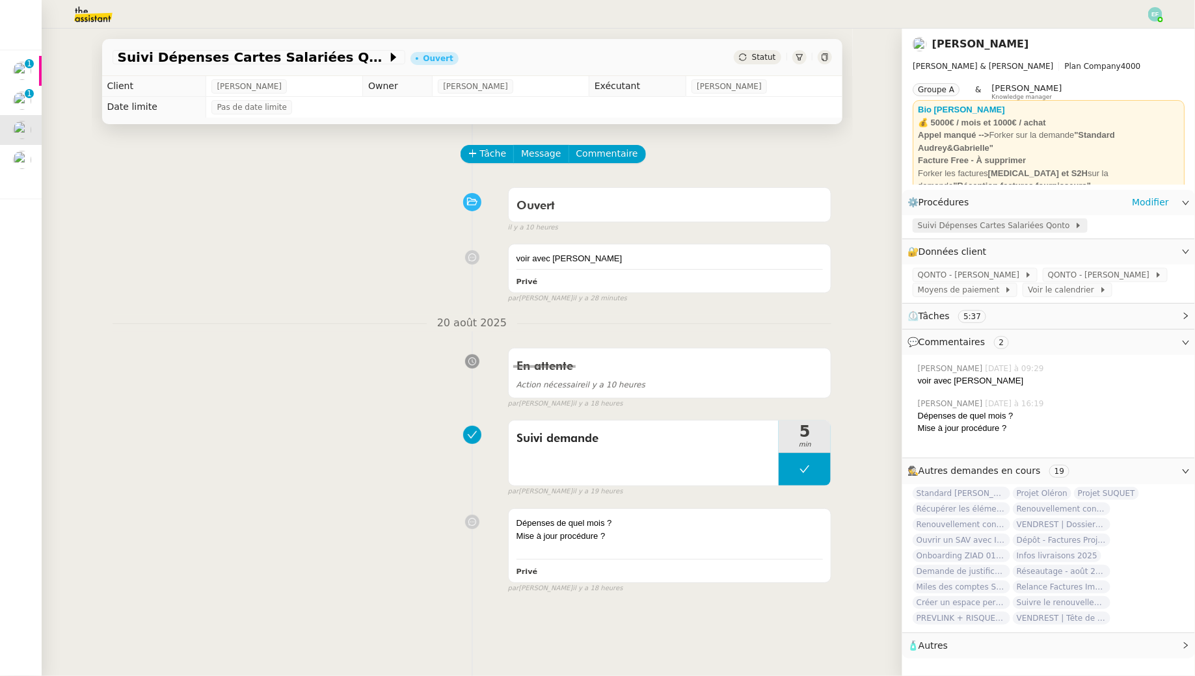
click at [1013, 226] on span "Suivi Dépenses Cartes Salariées Qonto" at bounding box center [996, 225] width 157 height 13
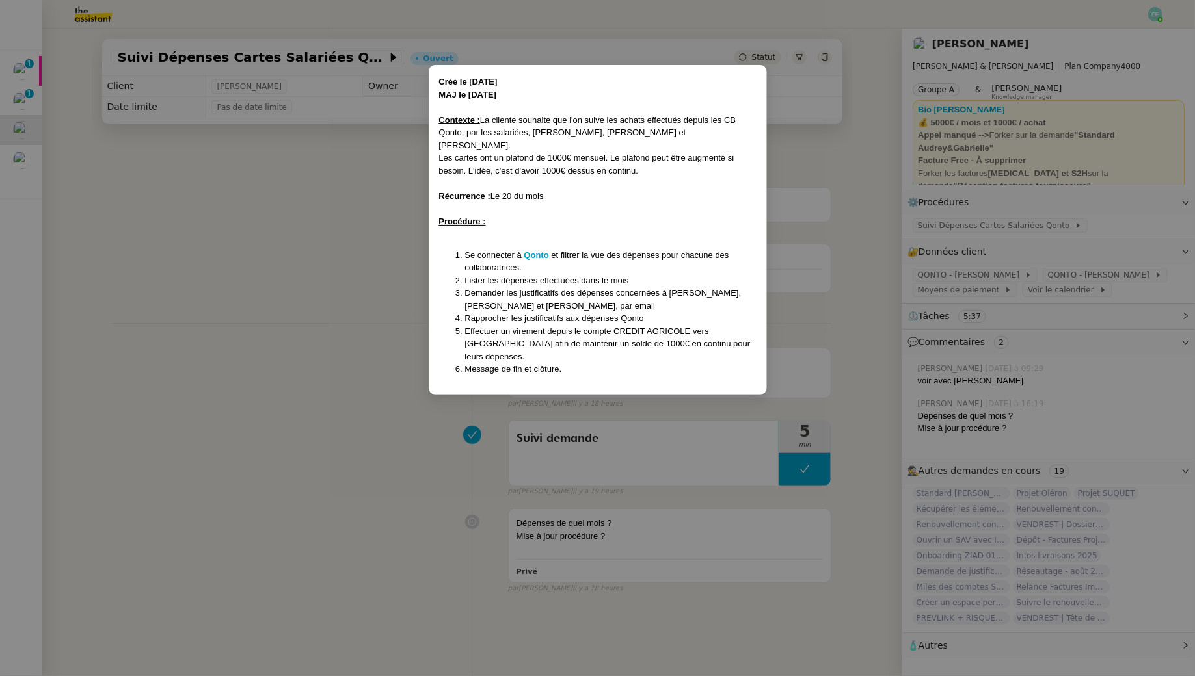
click at [375, 248] on nz-modal-container "Créé le 05/08/24 MAJ le 03/02/2025 Contexte : La cliente souhaite que l'on suiv…" at bounding box center [597, 338] width 1195 height 676
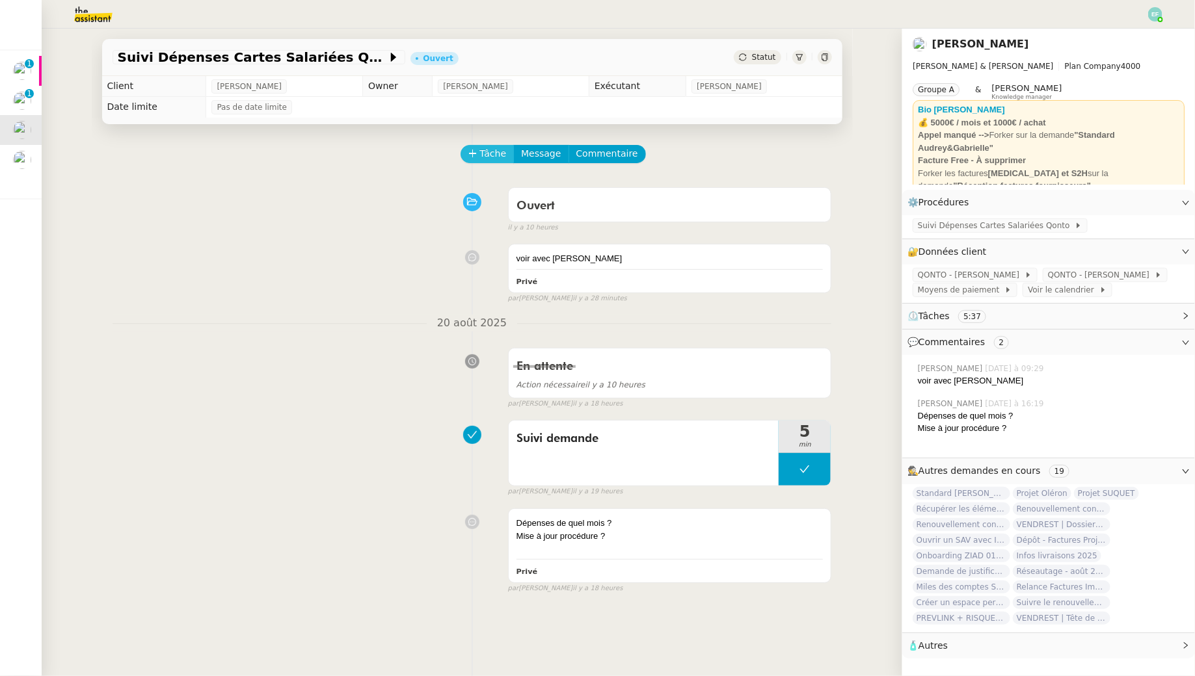
click at [484, 158] on span "Tâche" at bounding box center [493, 153] width 27 height 15
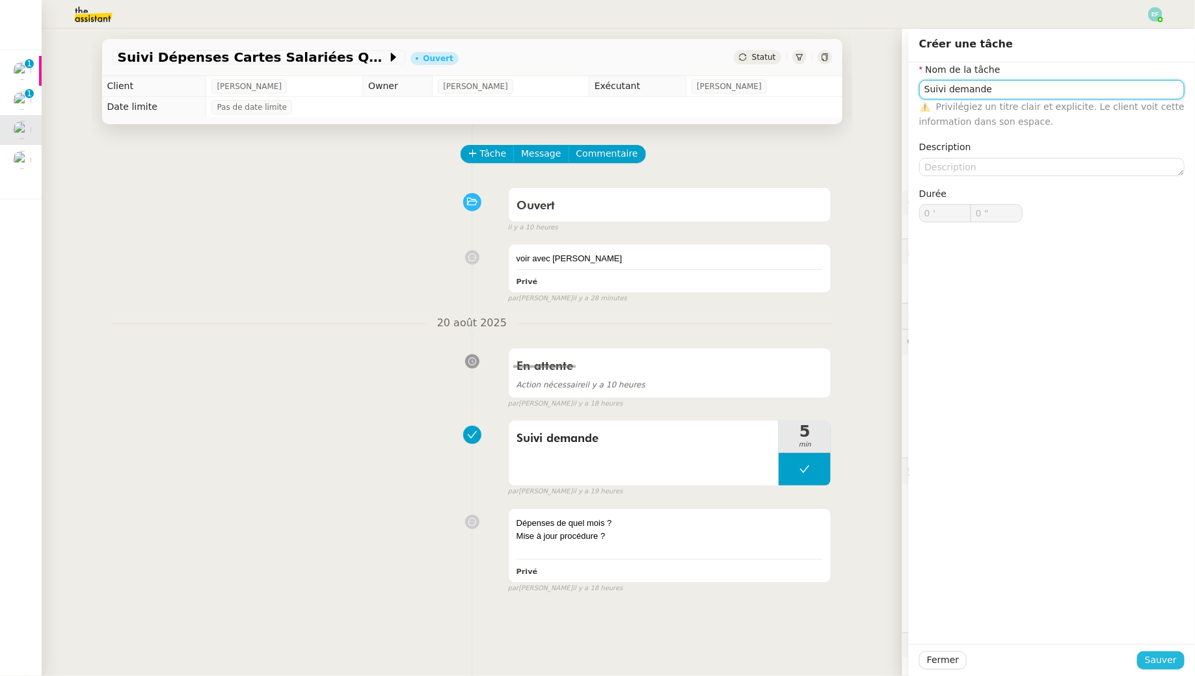
type input "Suivi demande"
click at [1162, 661] on span "Sauver" at bounding box center [1161, 660] width 32 height 15
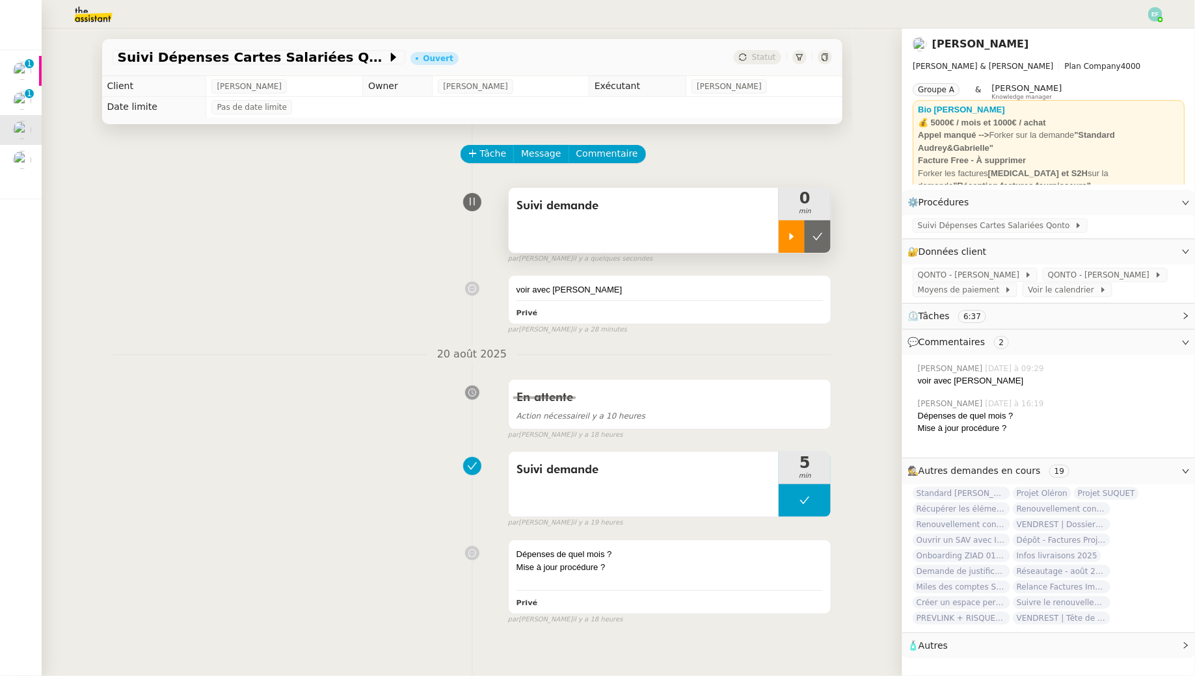
click at [786, 246] on div at bounding box center [791, 236] width 26 height 33
click at [796, 242] on div at bounding box center [804, 236] width 52 height 33
click at [804, 241] on div at bounding box center [791, 236] width 26 height 33
click at [819, 239] on div at bounding box center [804, 236] width 52 height 33
click at [819, 239] on icon at bounding box center [817, 237] width 10 height 10
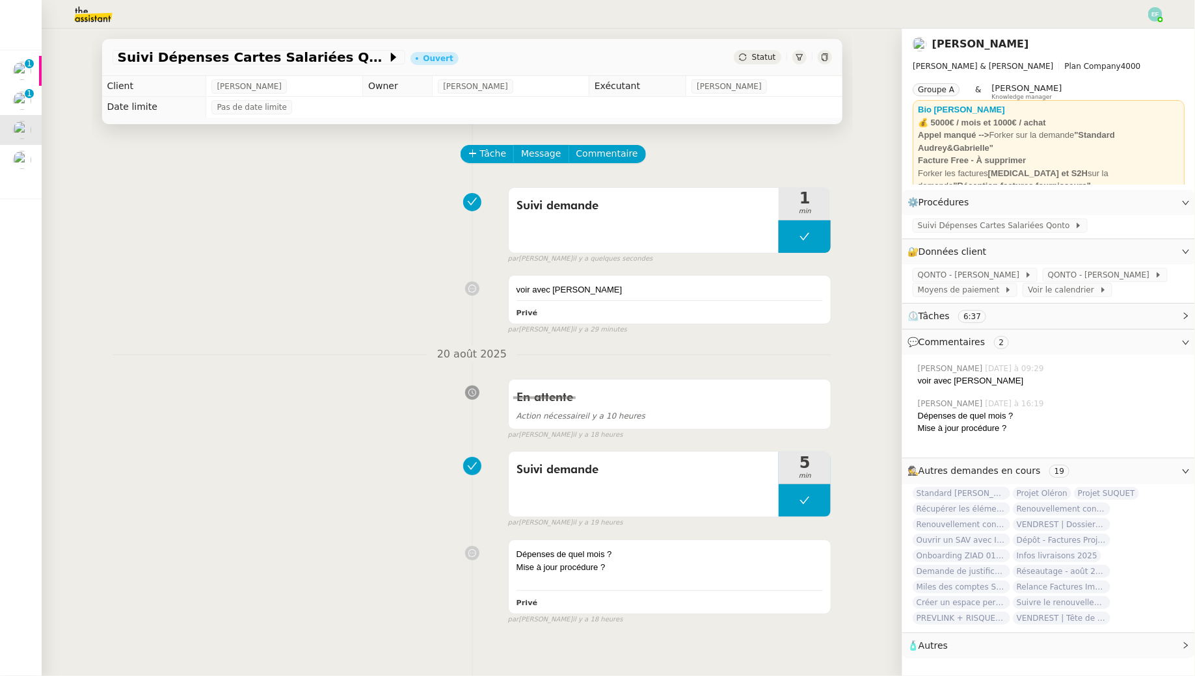
click at [617, 142] on div "Tâche Message Commentaire Veuillez patienter une erreur s'est produite 👌👌👌 mess…" at bounding box center [472, 462] width 761 height 676
click at [617, 153] on span "Commentaire" at bounding box center [607, 153] width 62 height 15
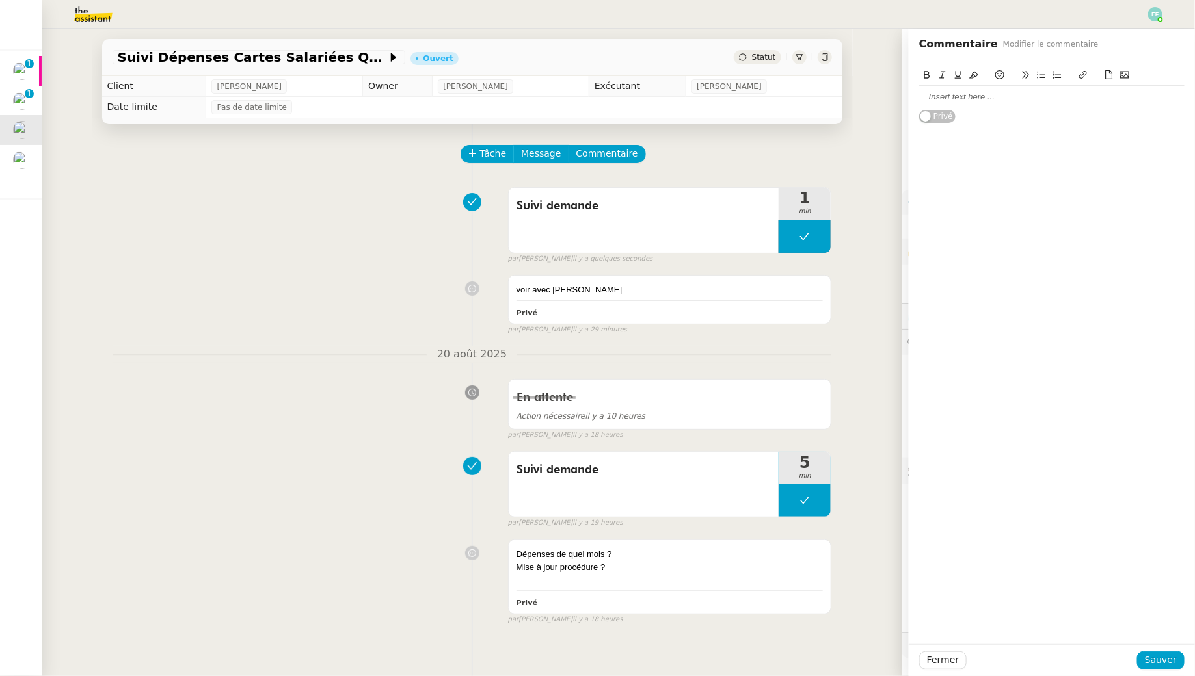
click at [989, 99] on div at bounding box center [1051, 97] width 265 height 12
click at [1157, 659] on span "Sauver" at bounding box center [1161, 660] width 32 height 15
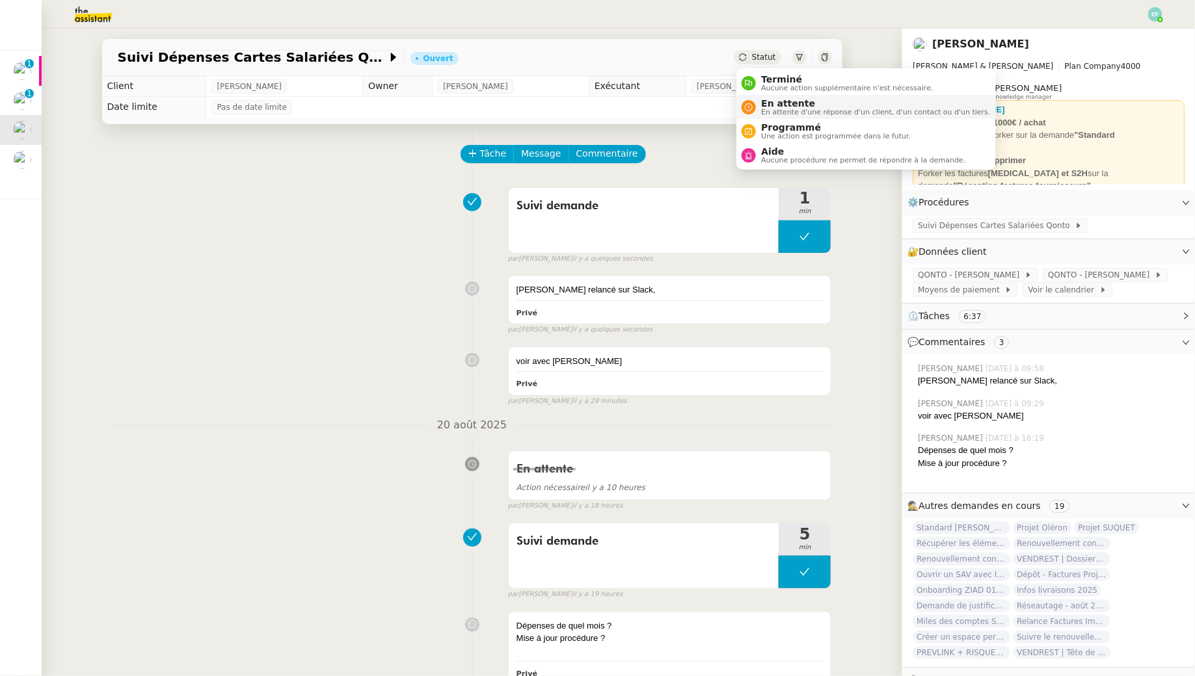
click at [773, 100] on span "En attente" at bounding box center [875, 103] width 229 height 10
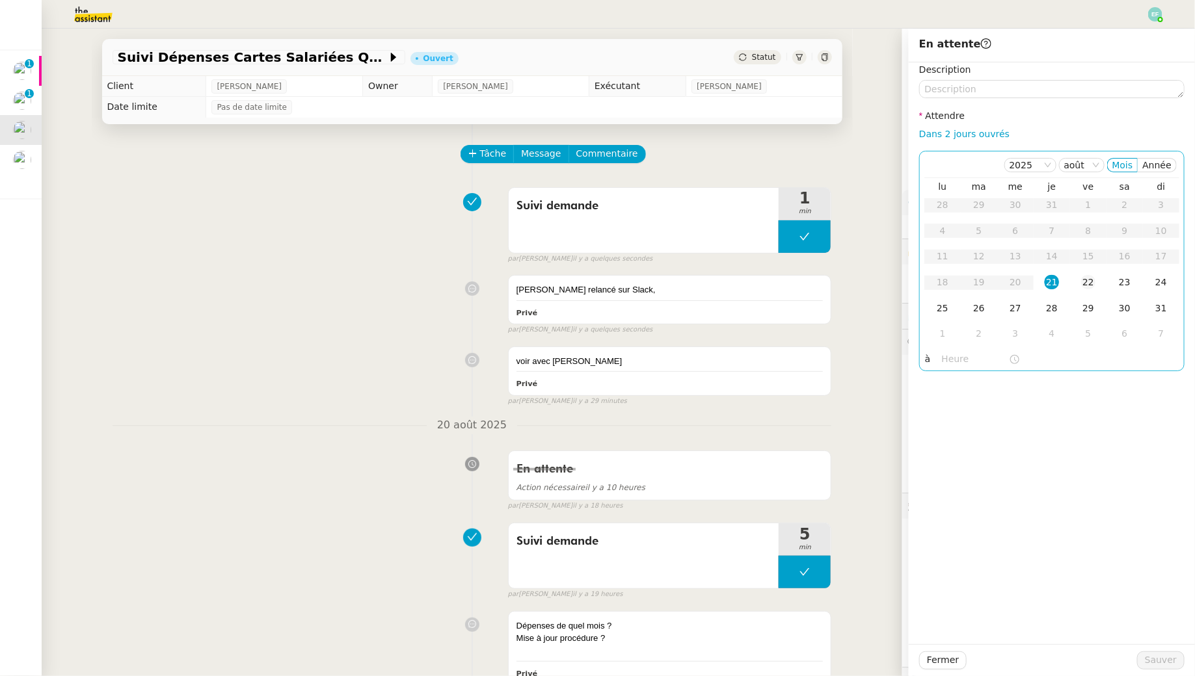
click at [1094, 282] on div "22" at bounding box center [1088, 282] width 14 height 14
click at [1160, 664] on span "Sauver" at bounding box center [1161, 660] width 32 height 15
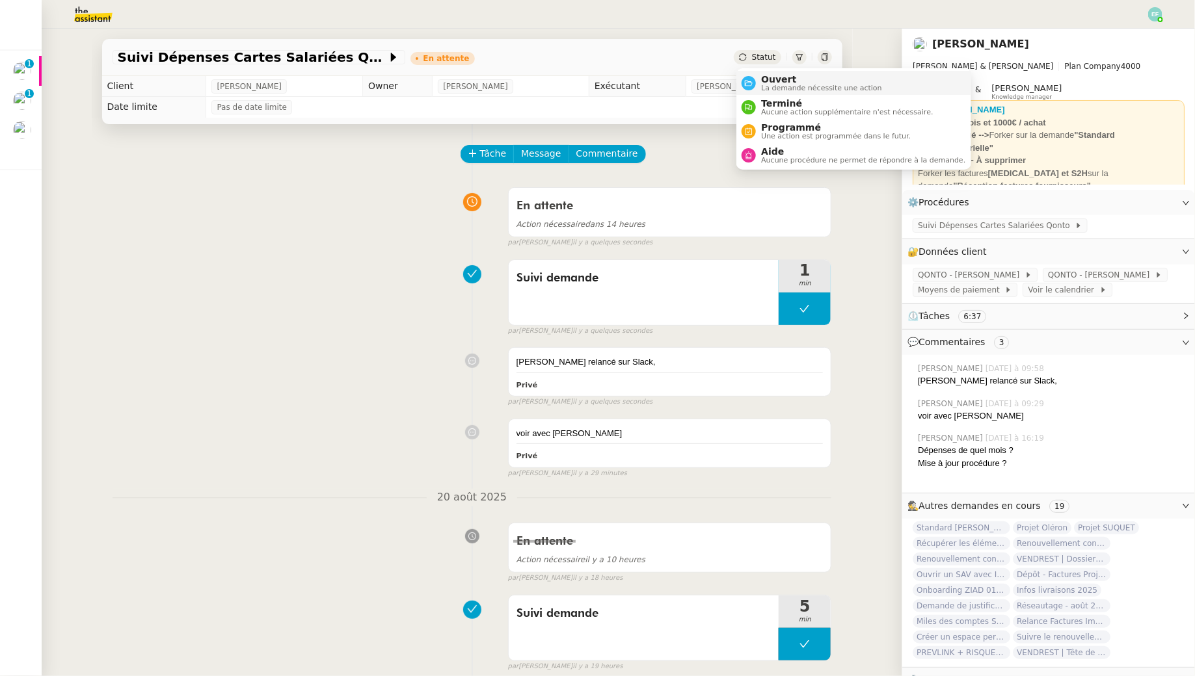
click at [773, 80] on span "Ouvert" at bounding box center [821, 79] width 121 height 10
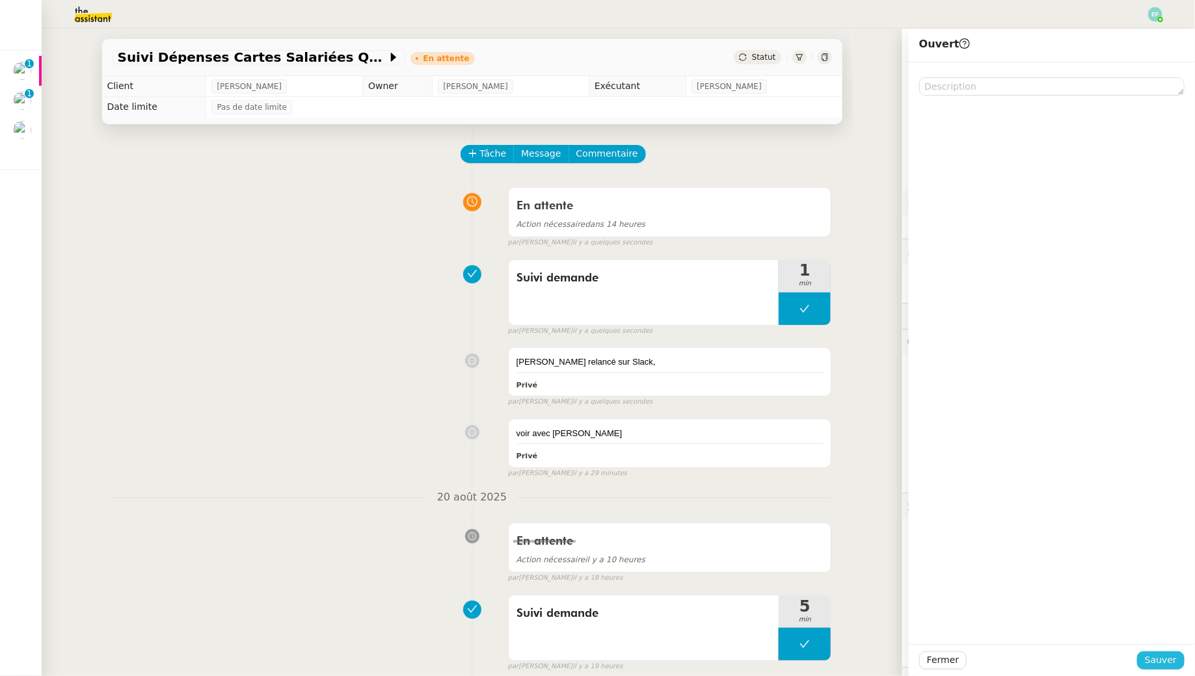
click at [1169, 663] on span "Sauver" at bounding box center [1161, 660] width 32 height 15
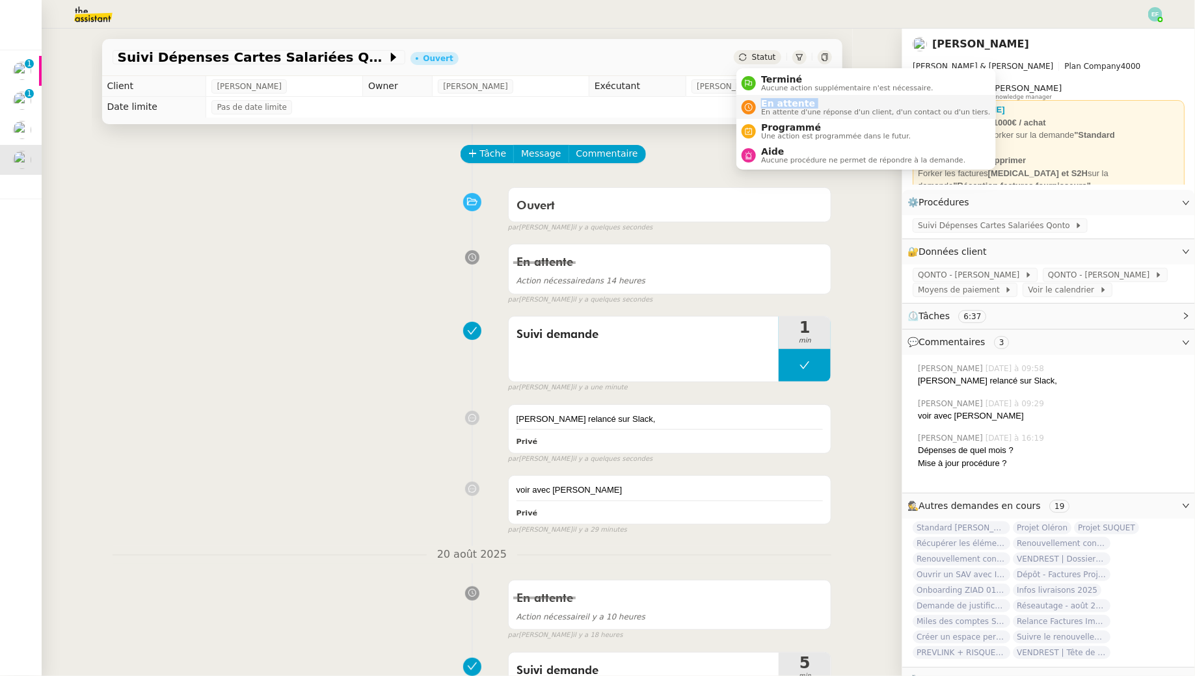
drag, startPoint x: 763, startPoint y: 94, endPoint x: 757, endPoint y: 113, distance: 20.4
click at [757, 113] on ul "Terminé Aucune action supplémentaire n'est nécessaire. En attente En attente d'…" at bounding box center [865, 118] width 259 height 101
click at [757, 113] on div "En attente En attente d'une réponse d'un client, d'un contact ou d'un tiers." at bounding box center [873, 107] width 234 height 18
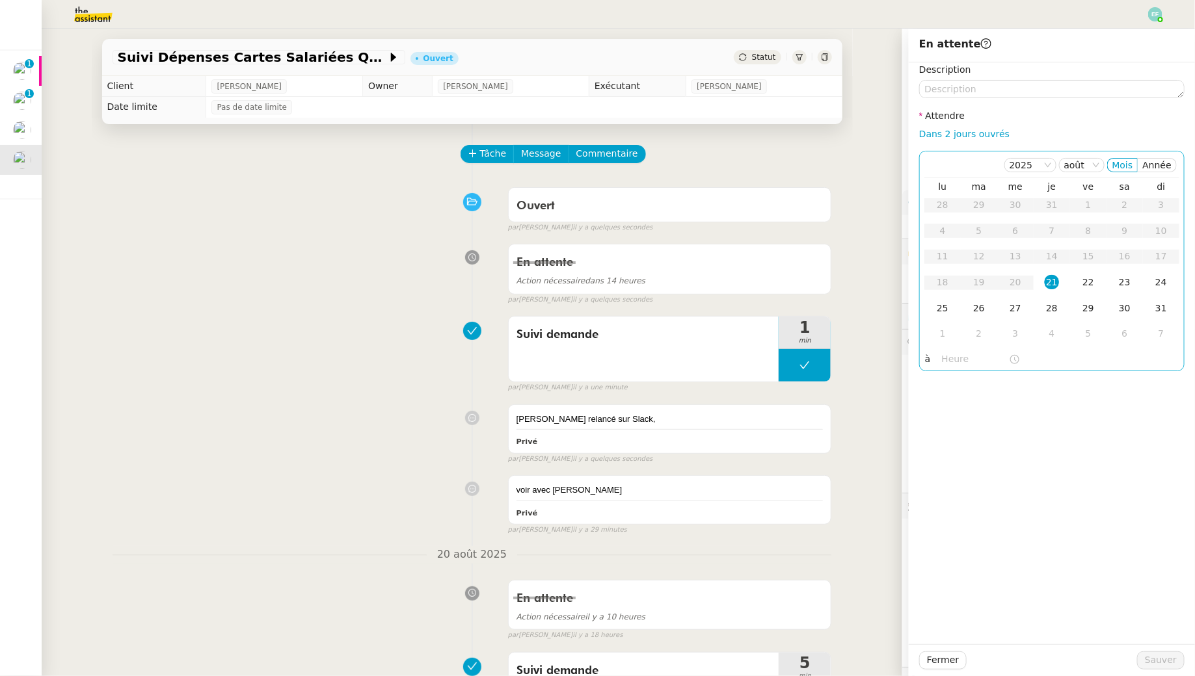
click at [1054, 282] on div "21" at bounding box center [1051, 282] width 14 height 14
click at [948, 362] on input "text" at bounding box center [975, 359] width 67 height 15
click at [957, 491] on div "14" at bounding box center [953, 493] width 36 height 16
click at [992, 379] on div "00" at bounding box center [990, 379] width 36 height 16
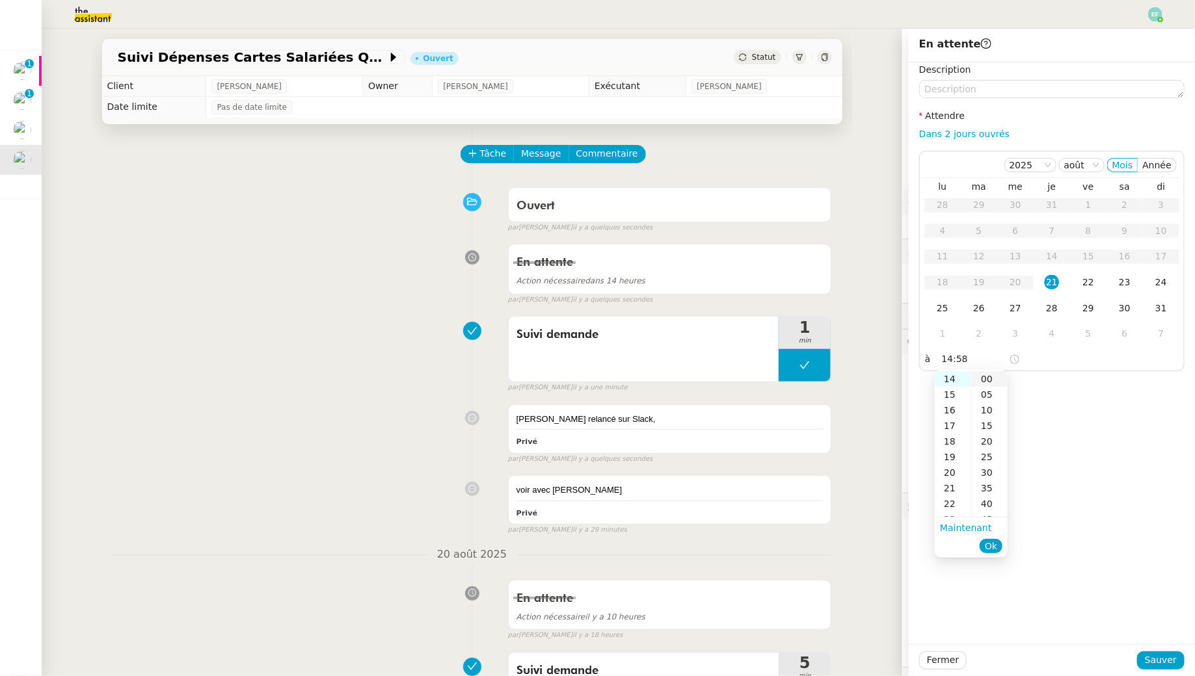
type input "14:00"
click at [997, 549] on span "Ok" at bounding box center [991, 546] width 12 height 13
click at [1161, 668] on span "Sauver" at bounding box center [1161, 660] width 32 height 15
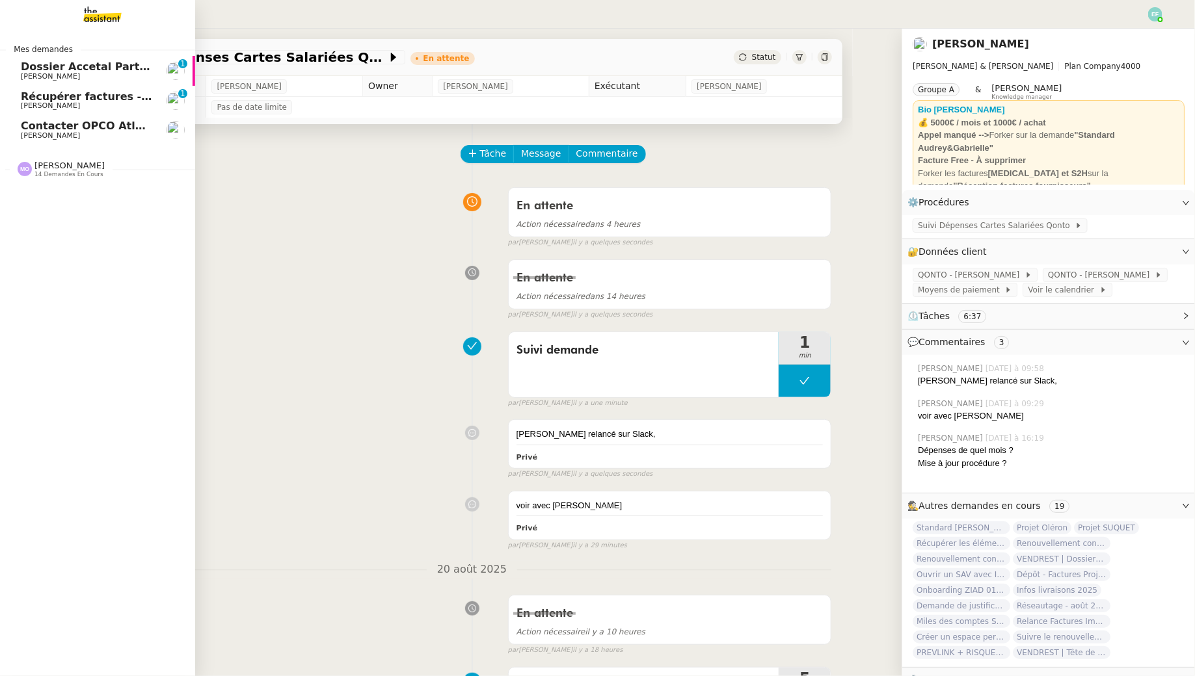
click at [26, 132] on span "[PERSON_NAME]" at bounding box center [50, 135] width 59 height 8
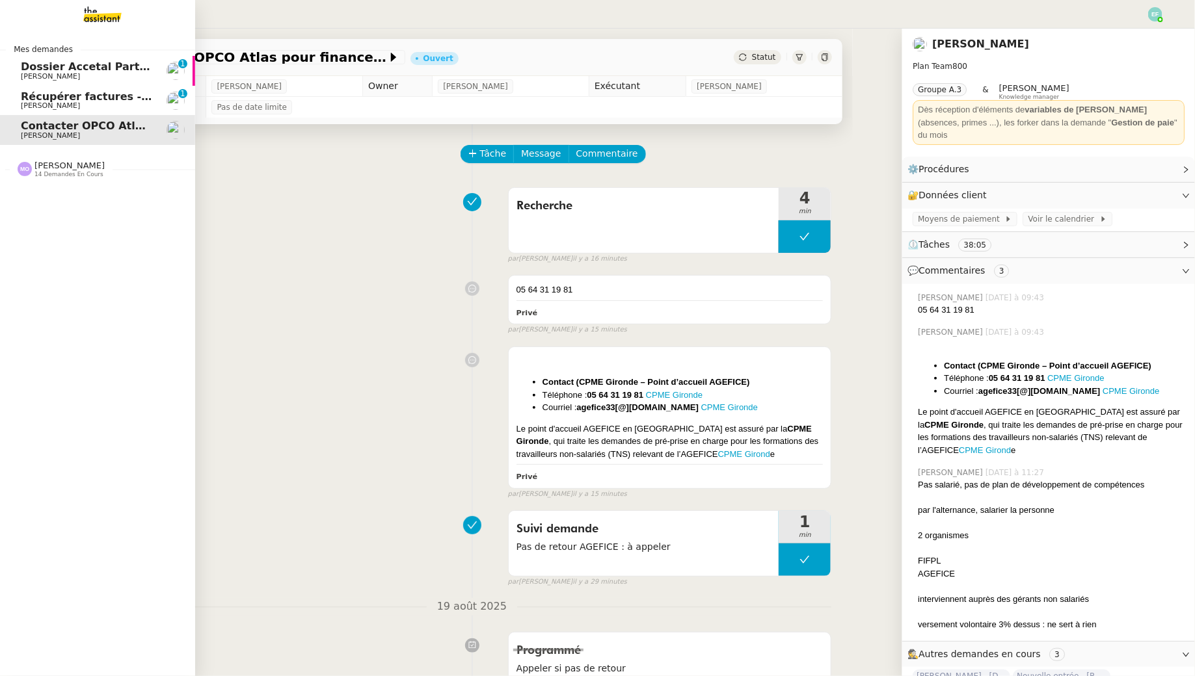
click at [28, 97] on span "Récupérer factures - août 2025" at bounding box center [112, 96] width 183 height 12
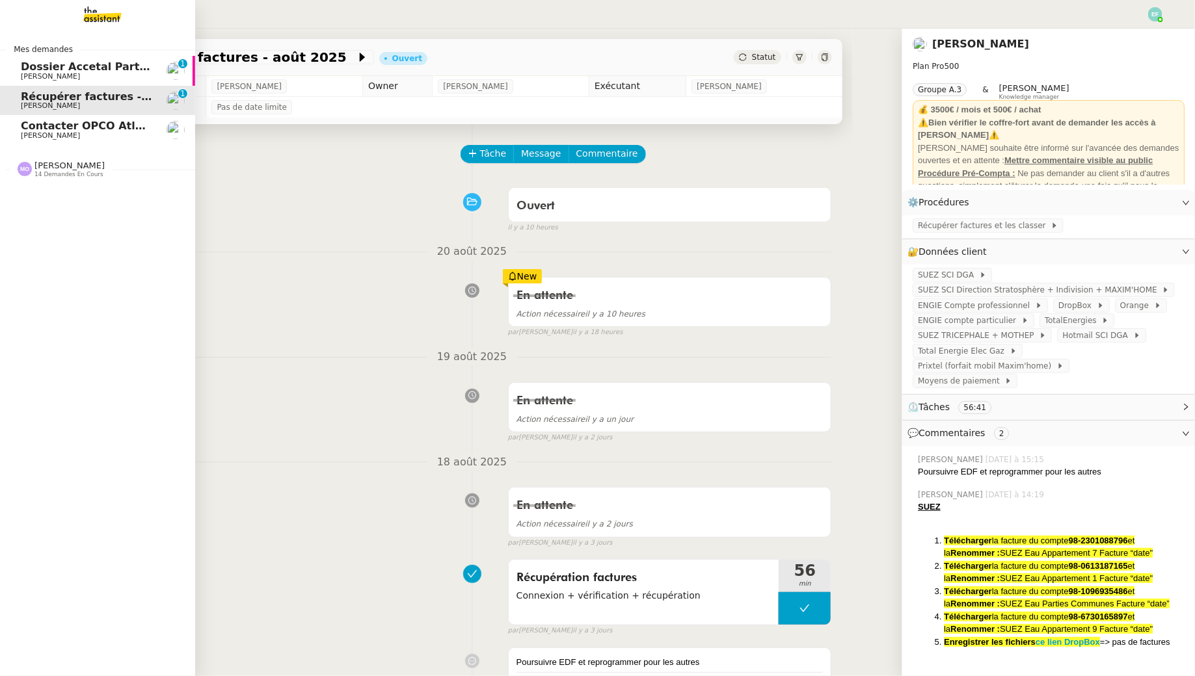
click at [34, 68] on span "Dossier Accetal Partners" at bounding box center [93, 66] width 144 height 12
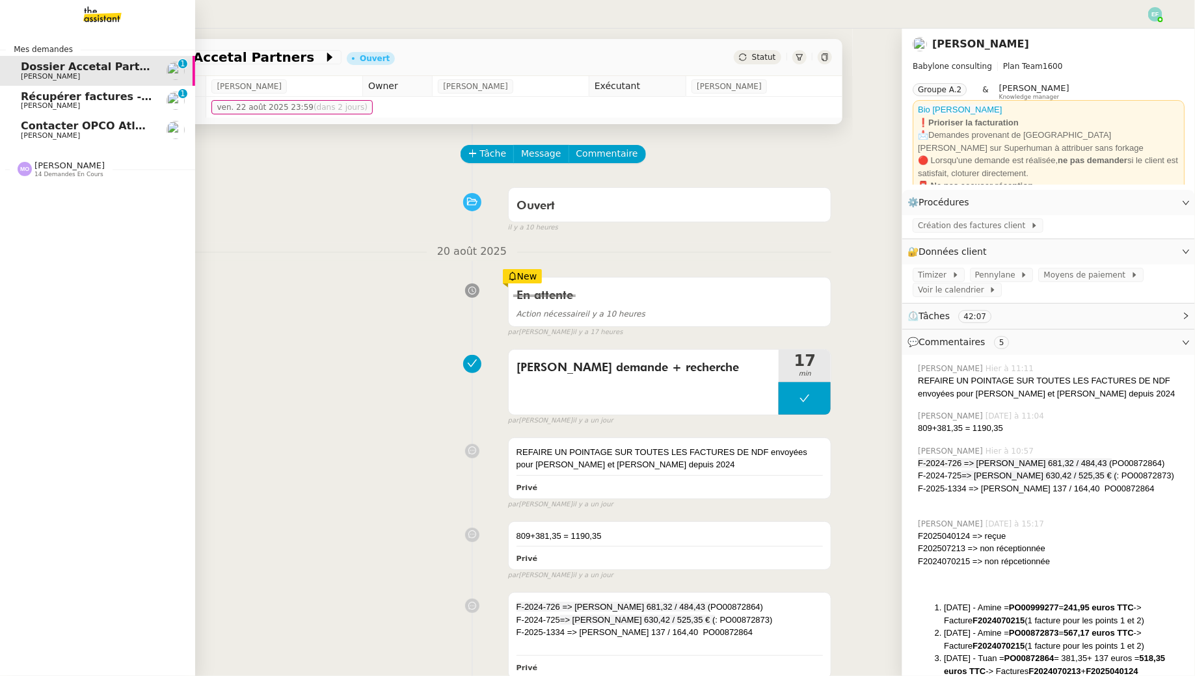
click at [75, 135] on span "[PERSON_NAME]" at bounding box center [86, 136] width 131 height 8
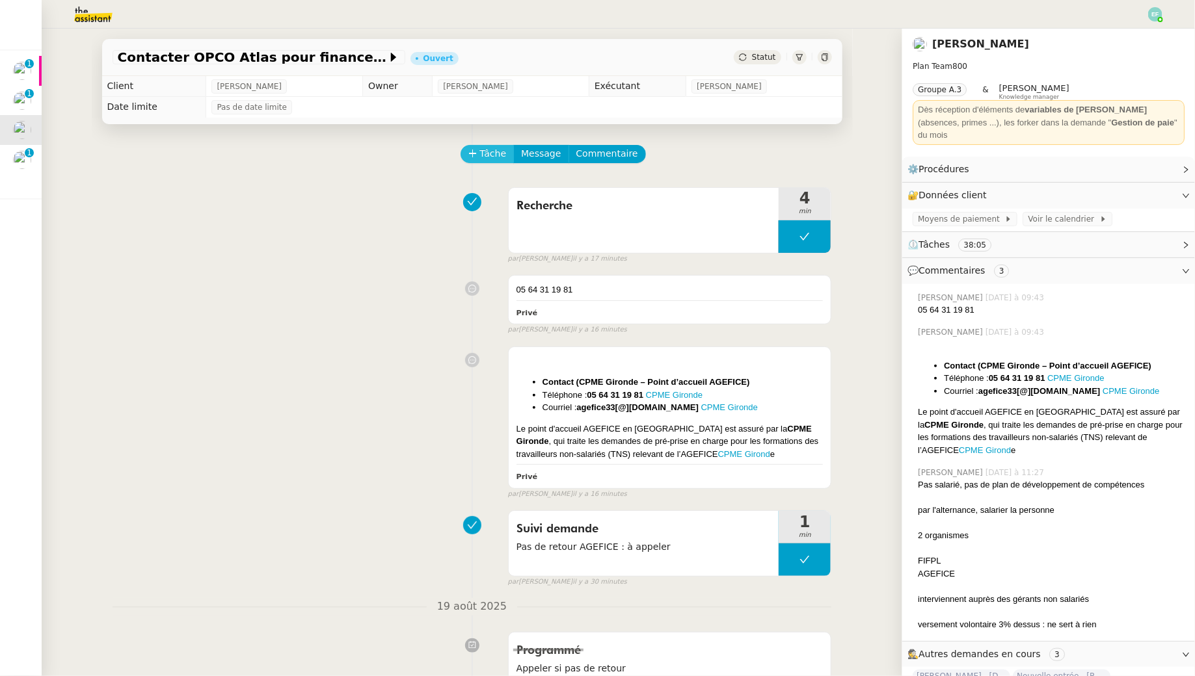
click at [491, 149] on span "Tâche" at bounding box center [493, 153] width 27 height 15
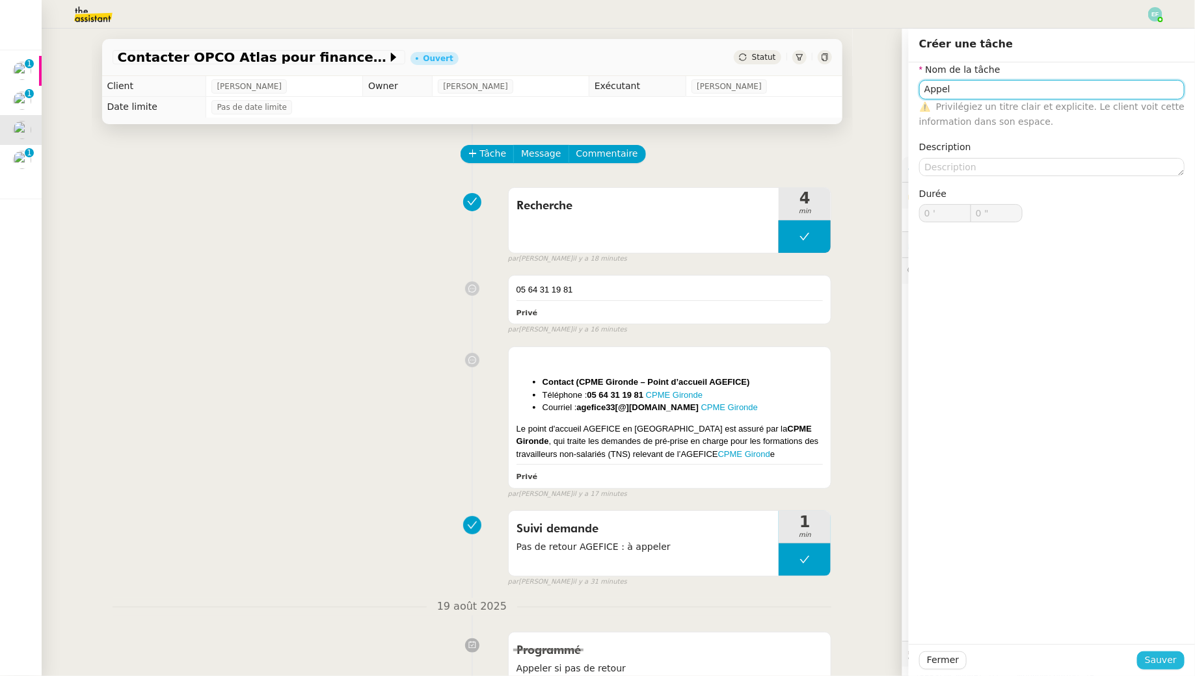
type input "Appel"
click at [1152, 658] on span "Sauver" at bounding box center [1161, 660] width 32 height 15
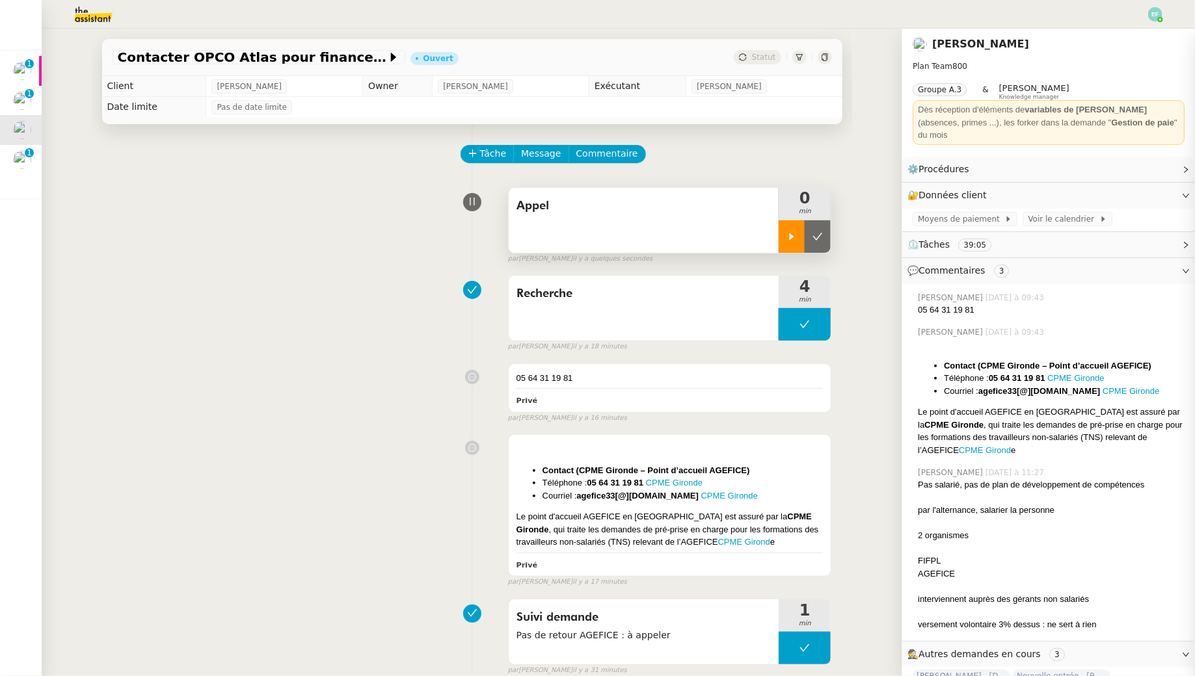
click at [782, 237] on div at bounding box center [791, 236] width 26 height 33
drag, startPoint x: 647, startPoint y: 479, endPoint x: 594, endPoint y: 481, distance: 53.4
click at [594, 481] on li "Téléphone : 05 64 31 19 81 CPME Gironde" at bounding box center [682, 483] width 281 height 13
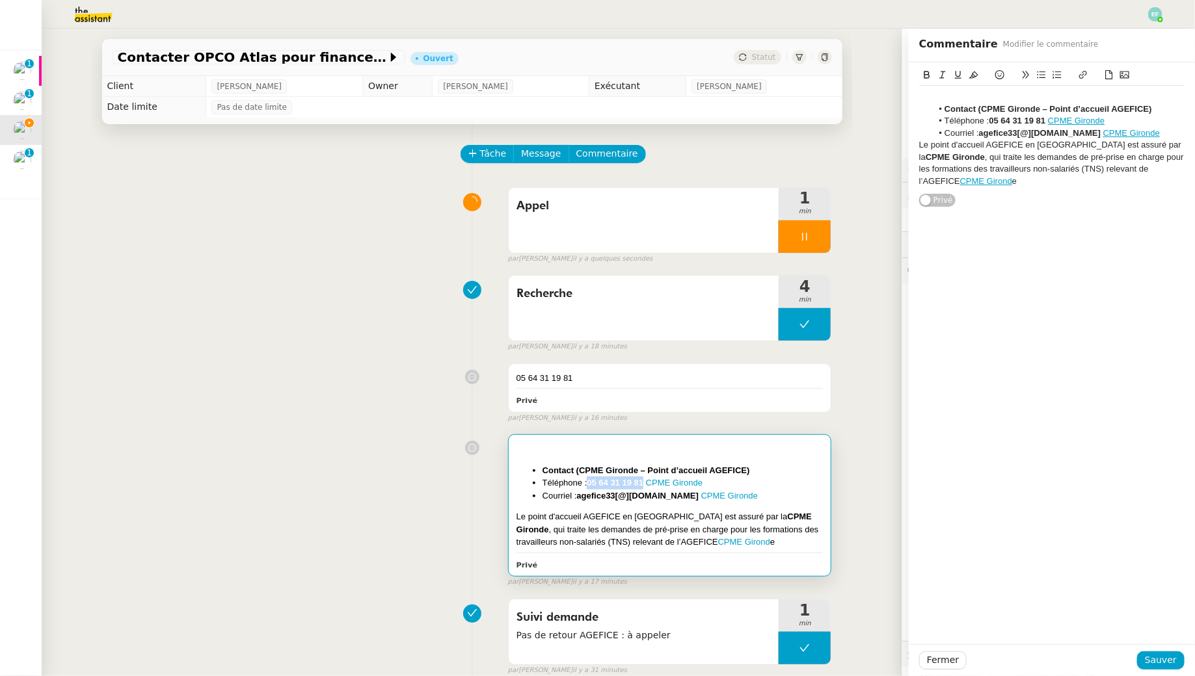
drag, startPoint x: 589, startPoint y: 481, endPoint x: 646, endPoint y: 481, distance: 56.6
click at [646, 481] on li "Téléphone : 05 64 31 19 81 CPME Gironde" at bounding box center [682, 483] width 281 height 13
copy strong "05 64 31 19 81"
click at [161, 241] on div "Appel 1 min false par Emelyne F. il y a quelques secondes" at bounding box center [472, 222] width 719 height 83
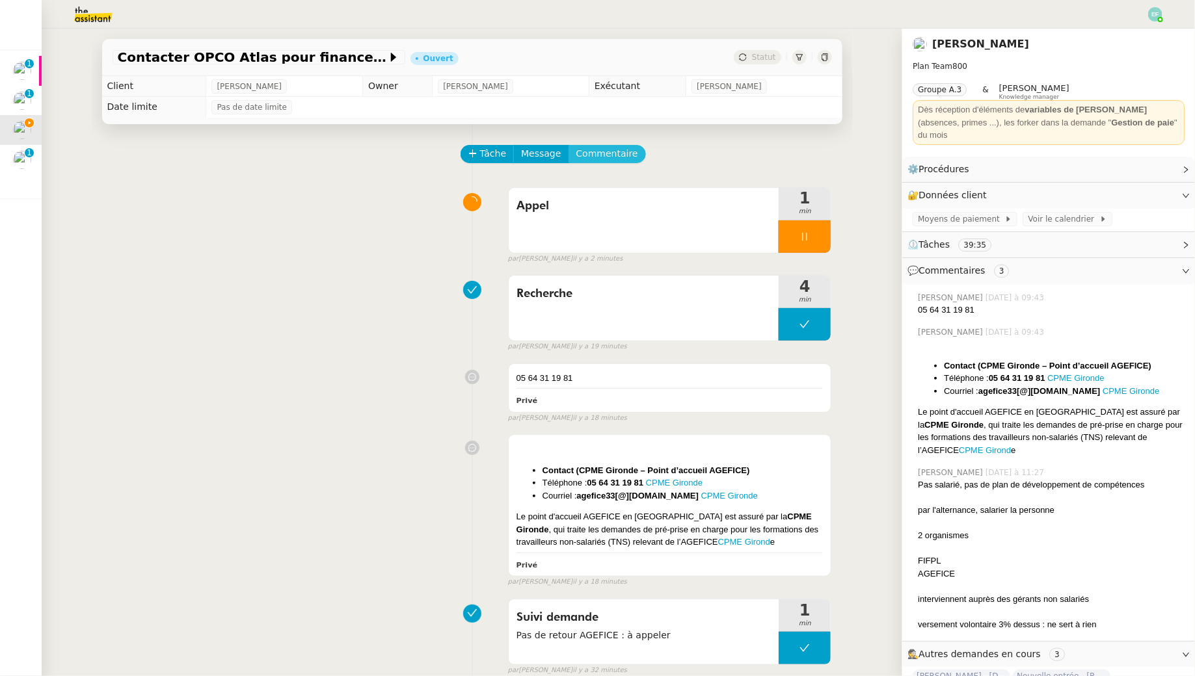
click at [615, 157] on span "Commentaire" at bounding box center [607, 153] width 62 height 15
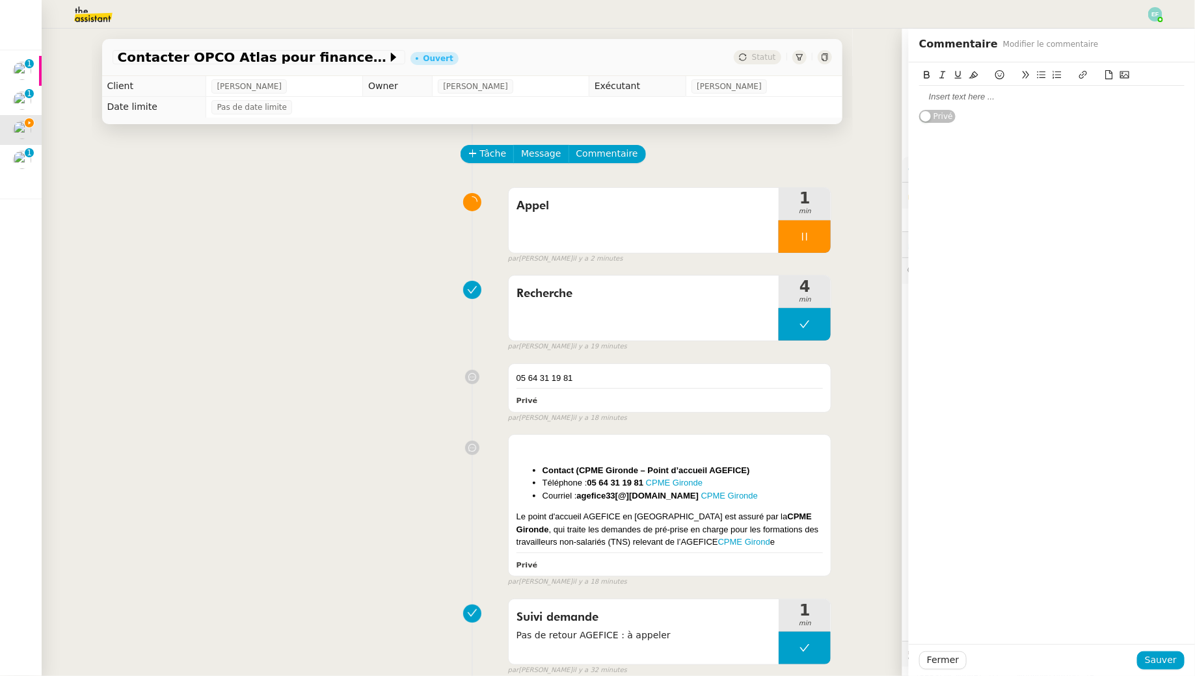
click at [1013, 102] on div at bounding box center [1051, 97] width 265 height 12
click at [1159, 650] on div "Fermer Sauver" at bounding box center [1052, 661] width 286 height 32
click at [1162, 660] on span "Sauver" at bounding box center [1161, 660] width 32 height 15
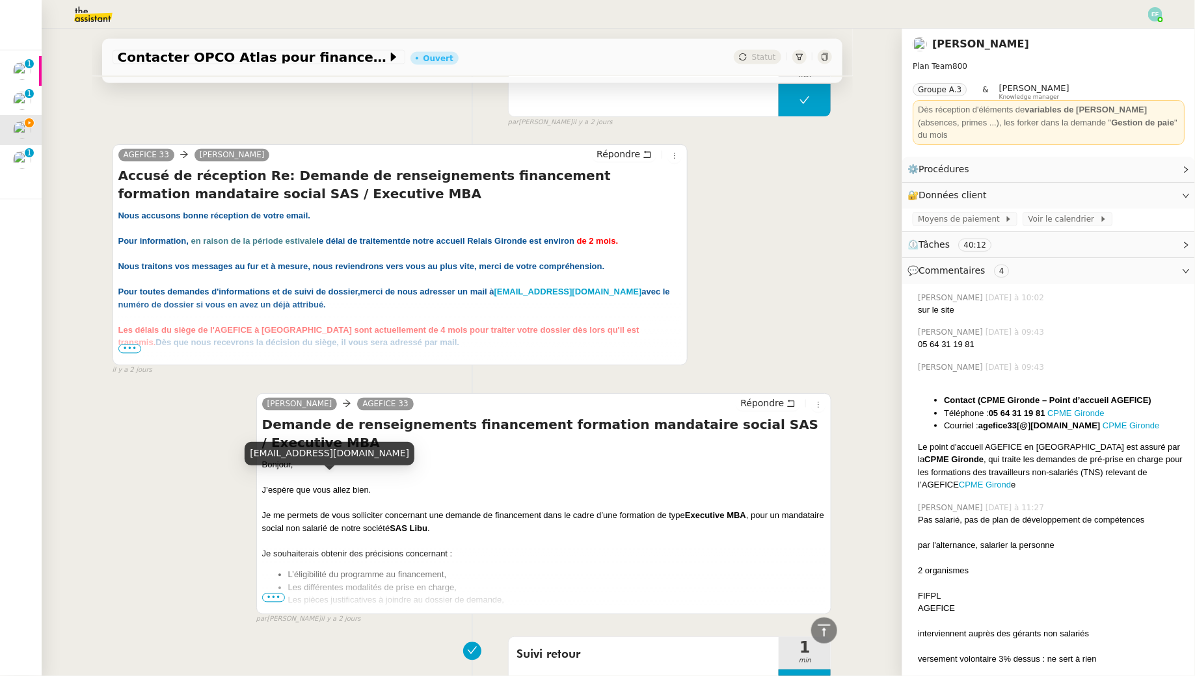
scroll to position [1086, 0]
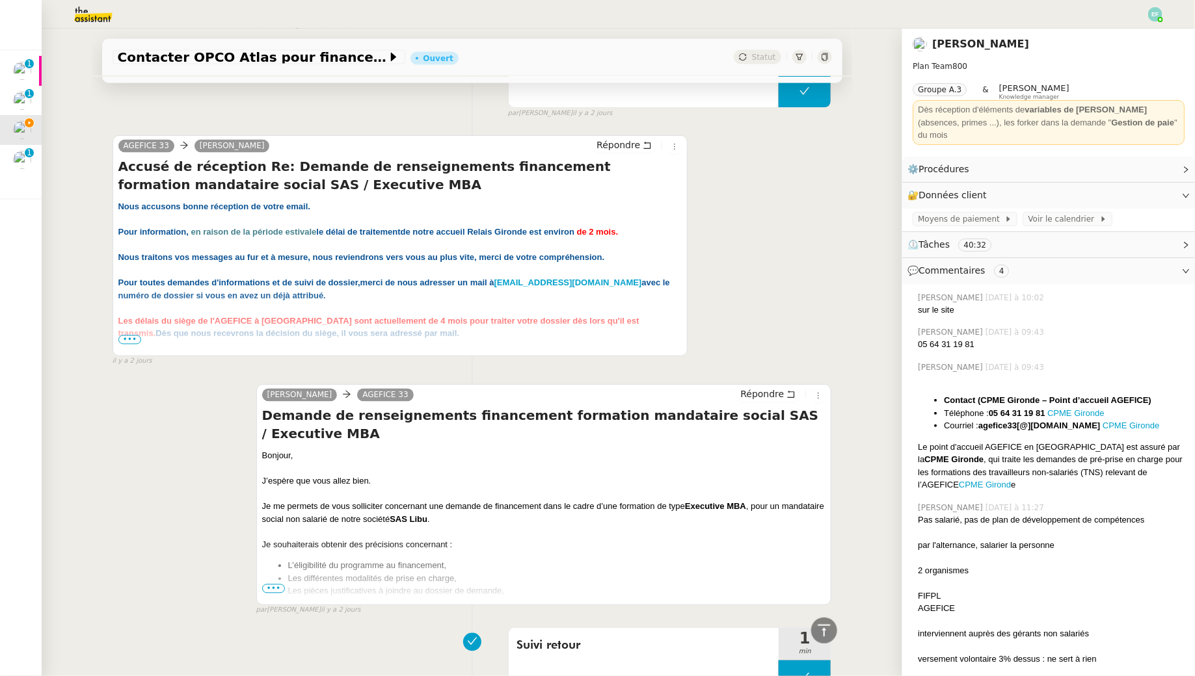
click at [281, 585] on span "•••" at bounding box center [273, 589] width 23 height 9
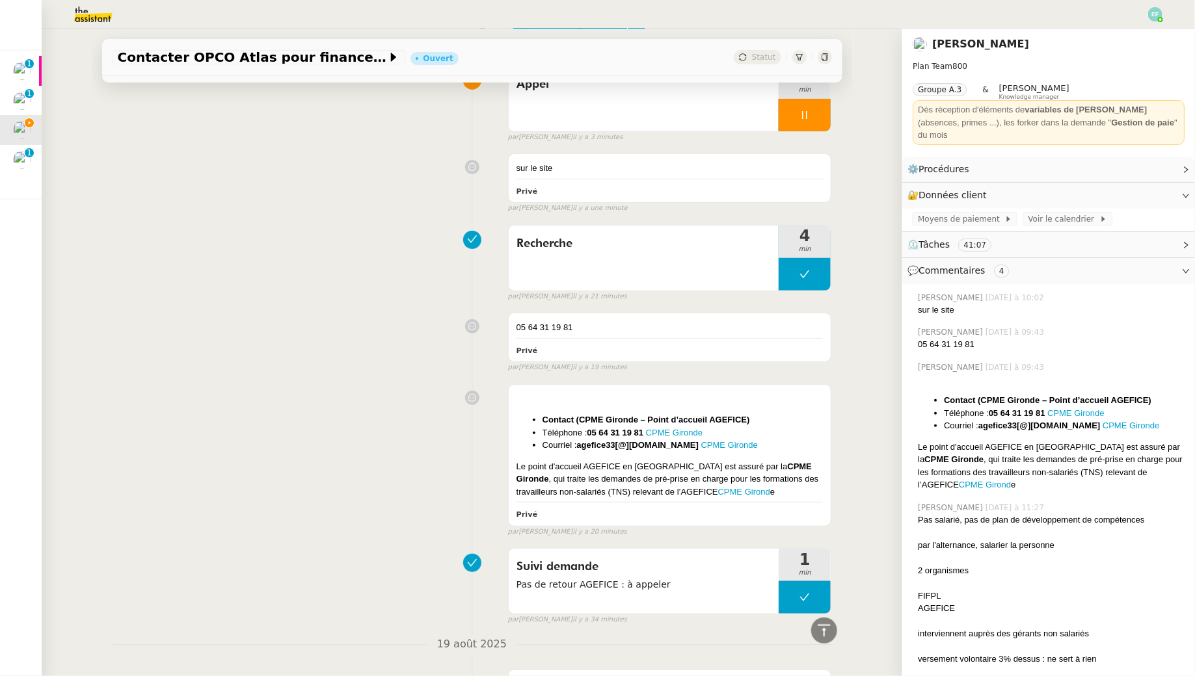
scroll to position [0, 0]
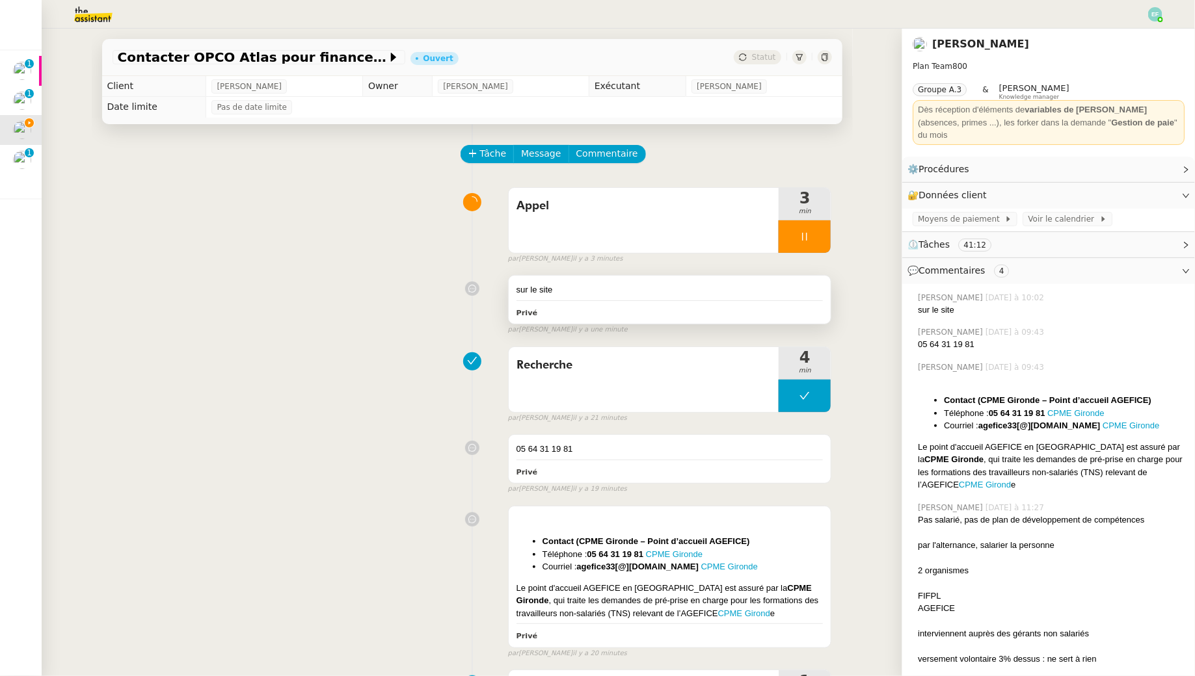
click at [627, 291] on div "sur le site" at bounding box center [669, 290] width 307 height 13
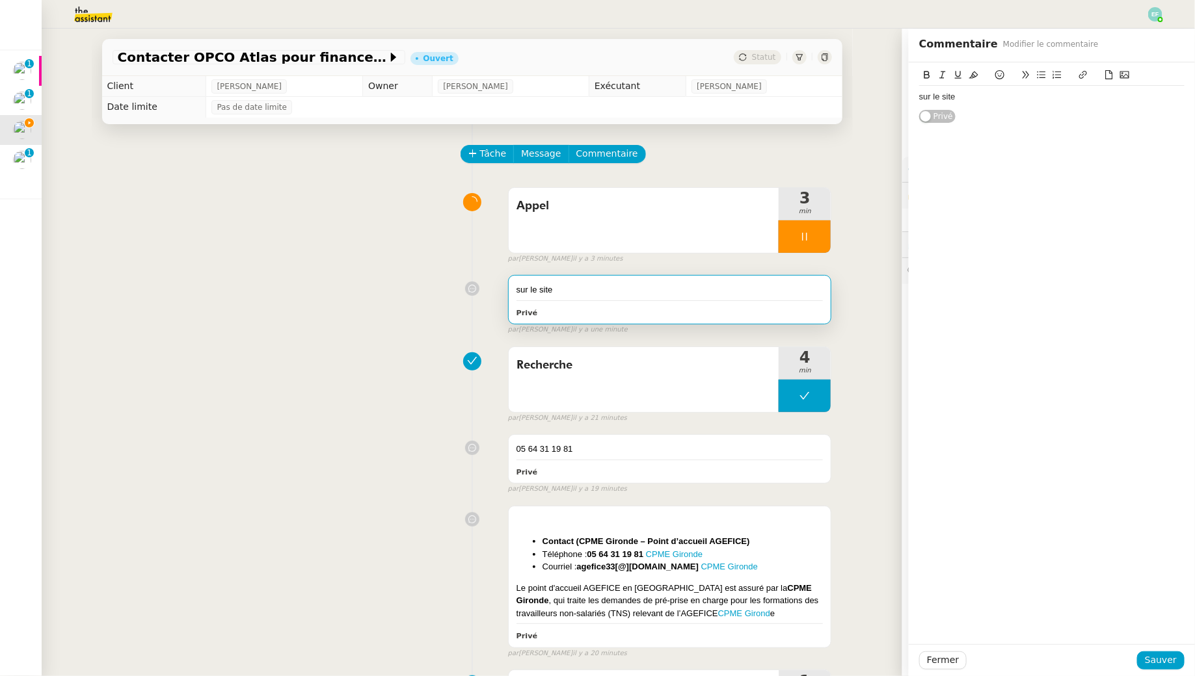
click at [1085, 96] on div "sur le site" at bounding box center [1051, 97] width 265 height 12
click at [1156, 661] on span "Sauver" at bounding box center [1161, 660] width 32 height 15
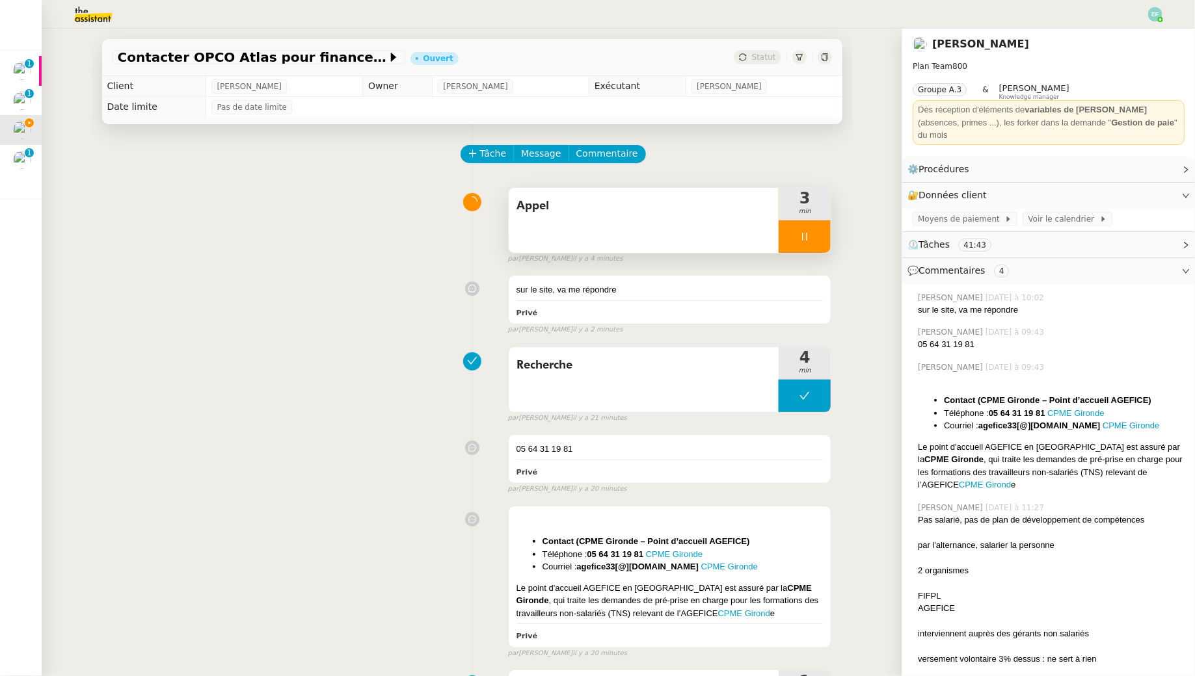
click at [816, 238] on div at bounding box center [804, 236] width 52 height 33
click at [830, 238] on button at bounding box center [818, 236] width 26 height 33
click at [802, 238] on icon at bounding box center [805, 236] width 10 height 7
click at [793, 235] on icon at bounding box center [792, 236] width 5 height 7
click at [601, 319] on div "sur le site, va me répondre Privé" at bounding box center [670, 300] width 323 height 48
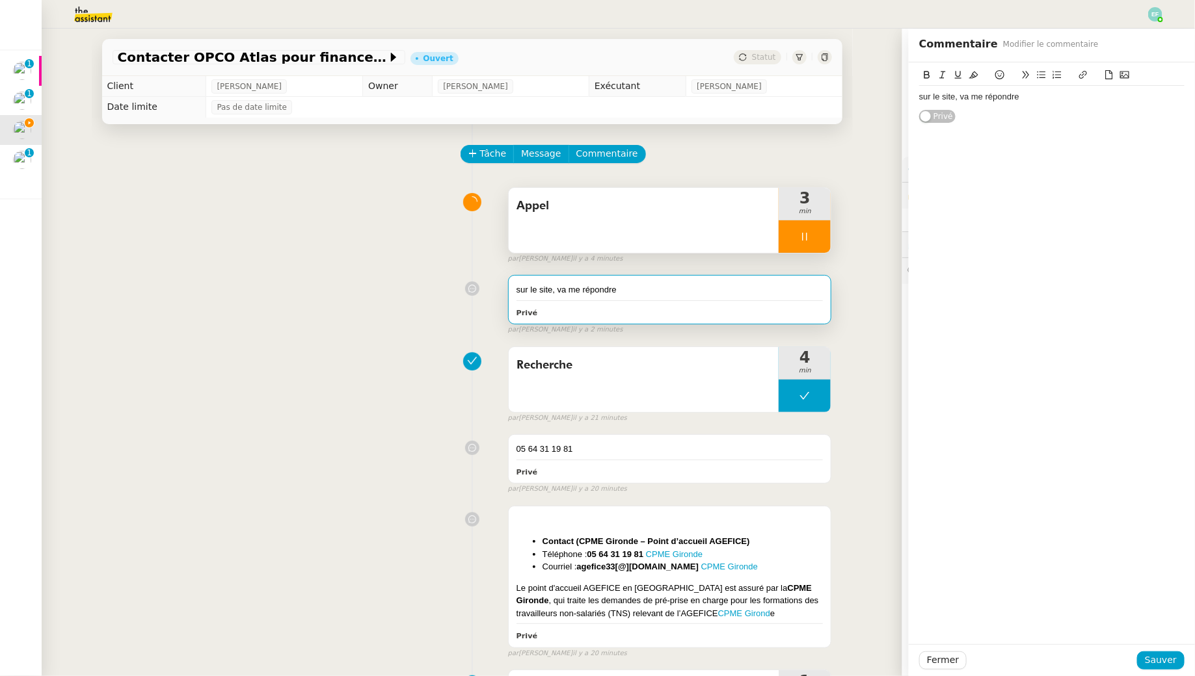
click at [1025, 98] on div "sur le site, va me répondre" at bounding box center [1051, 97] width 265 height 12
click at [1154, 662] on span "Sauver" at bounding box center [1161, 660] width 32 height 15
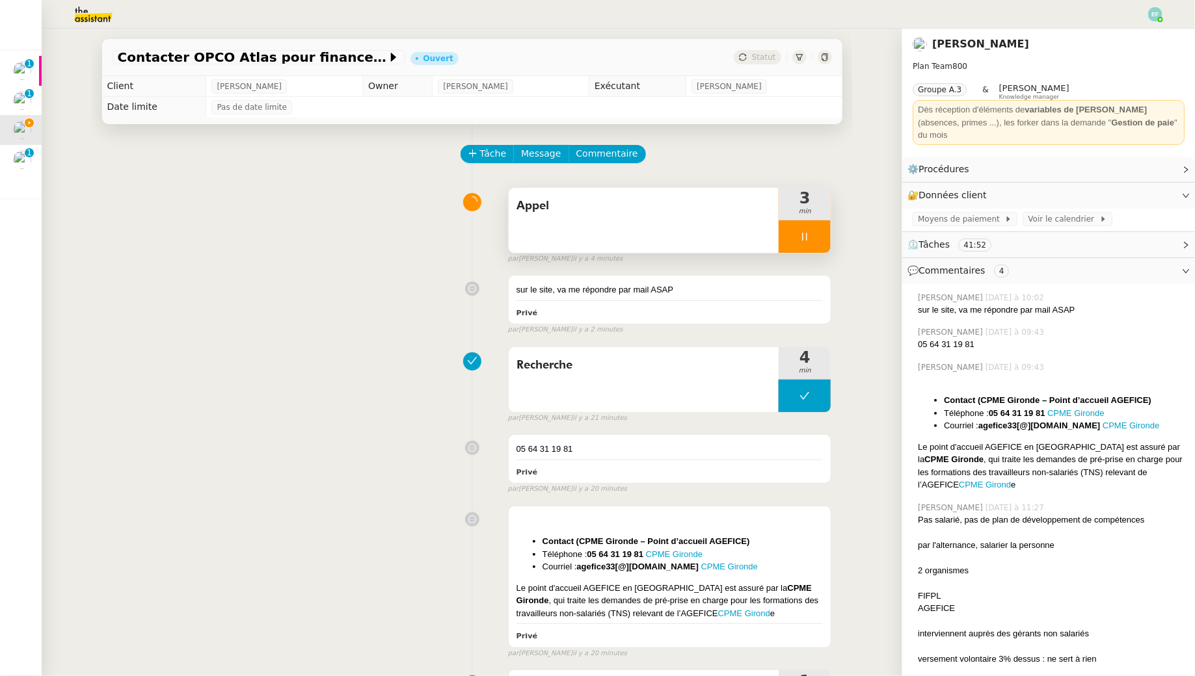
click at [822, 237] on div at bounding box center [804, 236] width 52 height 33
click at [822, 237] on icon at bounding box center [817, 237] width 10 height 10
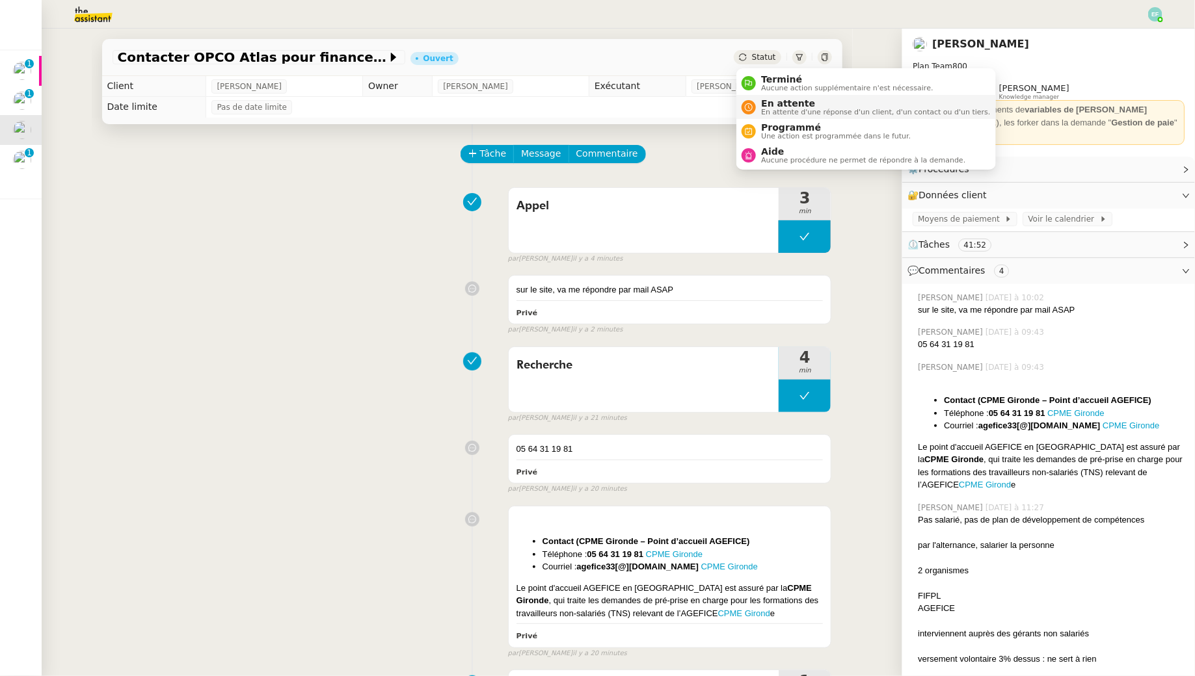
click at [757, 105] on div "En attente En attente d'une réponse d'un client, d'un contact ou d'un tiers." at bounding box center [873, 107] width 234 height 18
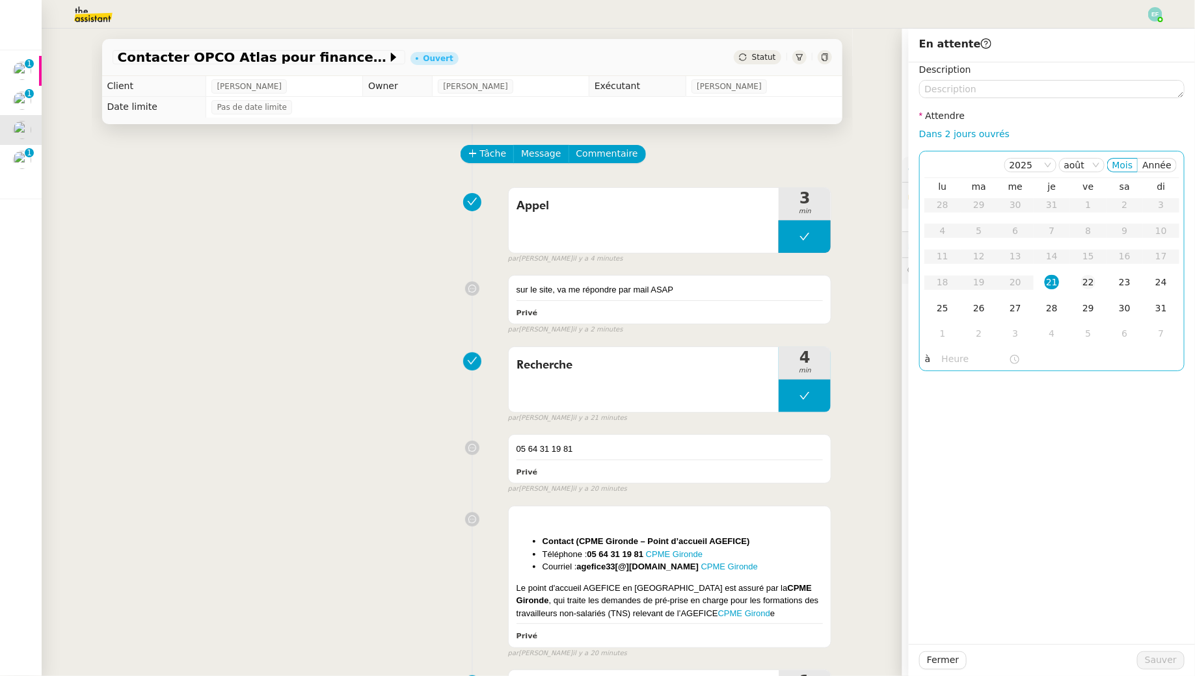
click at [1087, 286] on div "22" at bounding box center [1088, 282] width 14 height 14
click at [1142, 659] on button "Sauver" at bounding box center [1160, 661] width 47 height 18
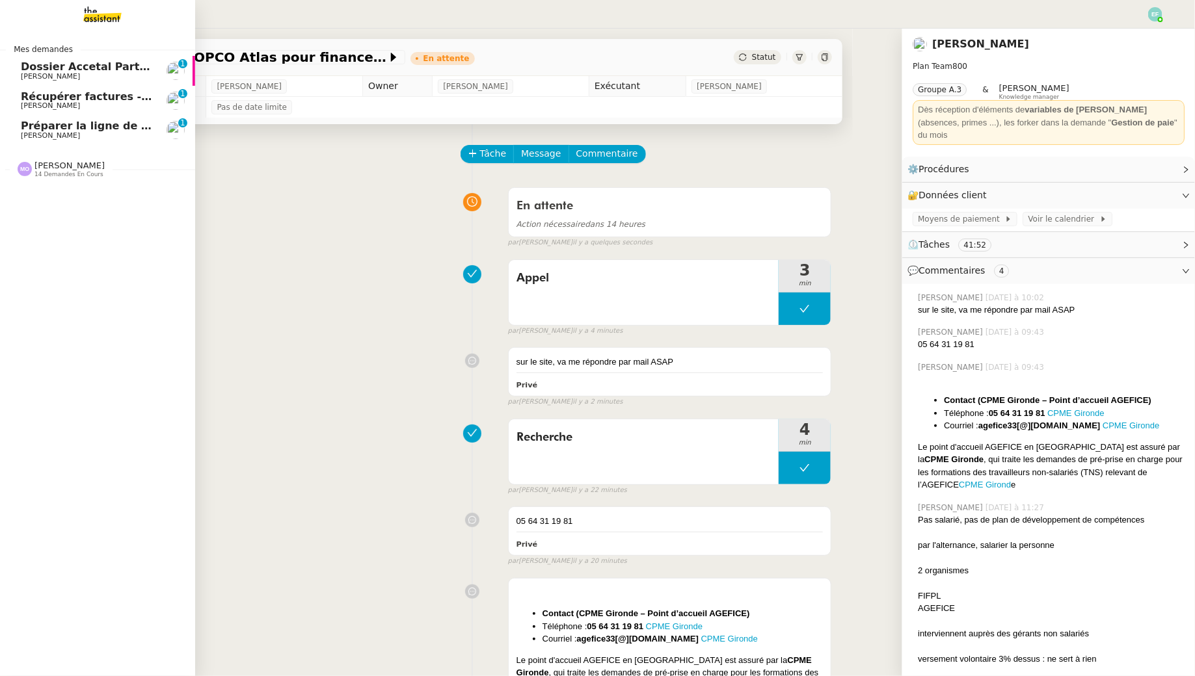
click at [17, 124] on link "Préparer la ligne de virement Jeremy JULIARD 0 1 2 3 4 5 6 7 8 9" at bounding box center [97, 130] width 195 height 30
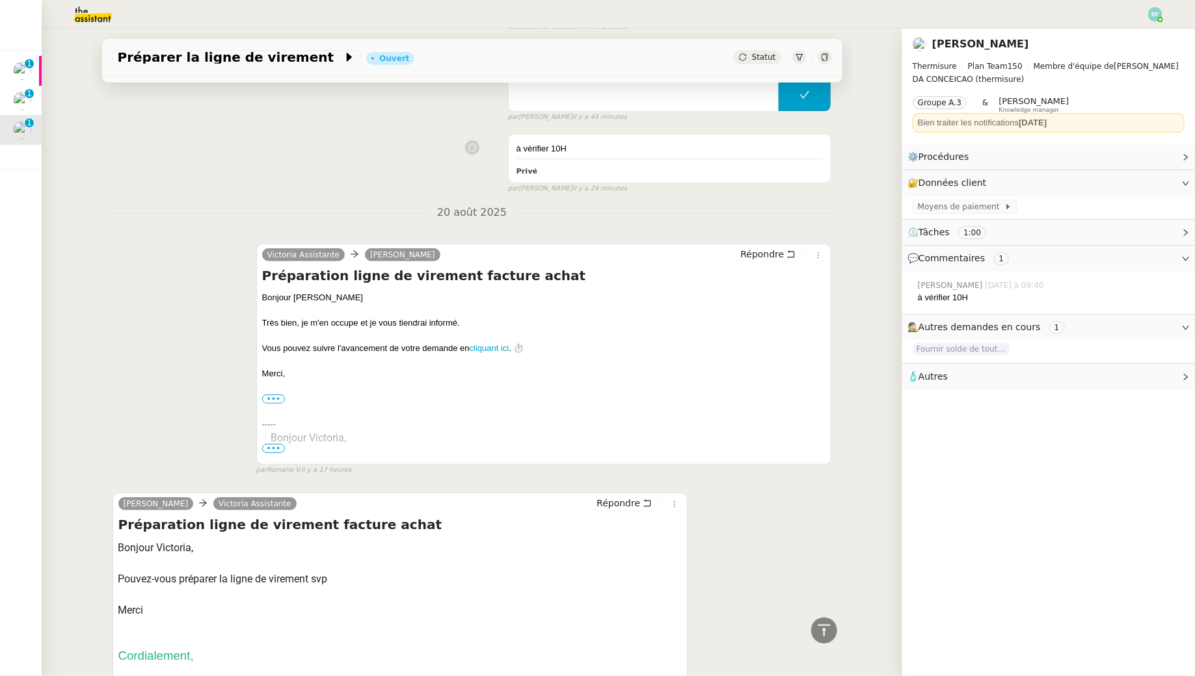
scroll to position [432, 0]
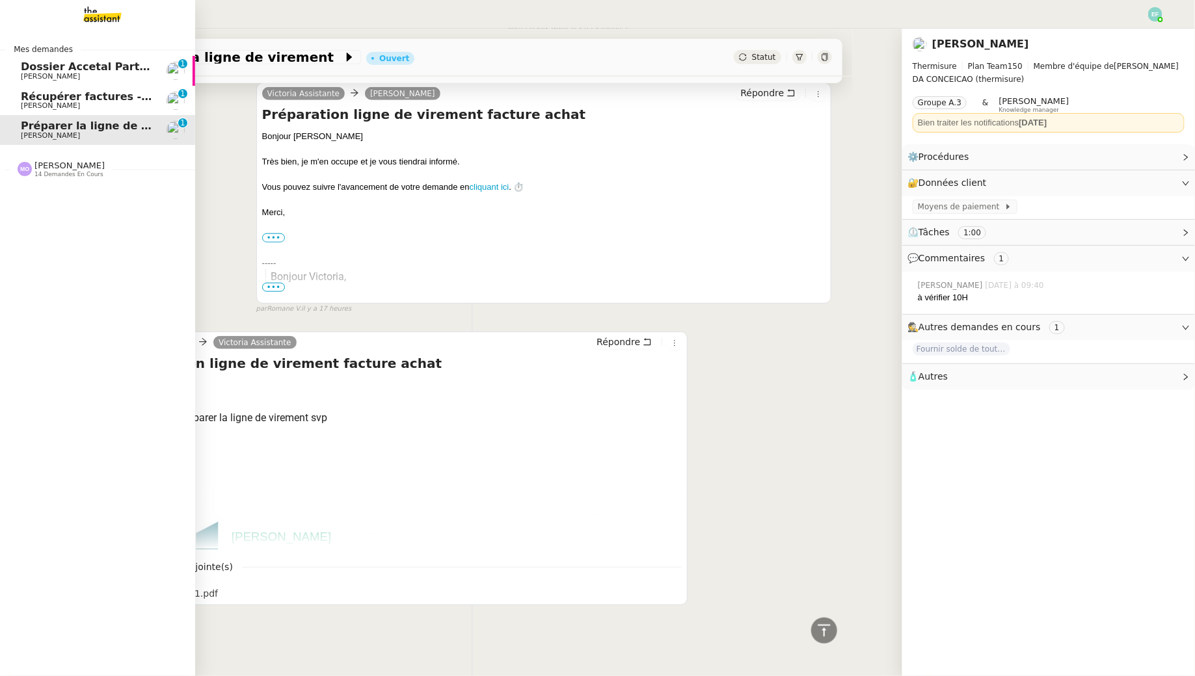
click at [49, 99] on span "Récupérer factures - août 2025" at bounding box center [112, 96] width 183 height 12
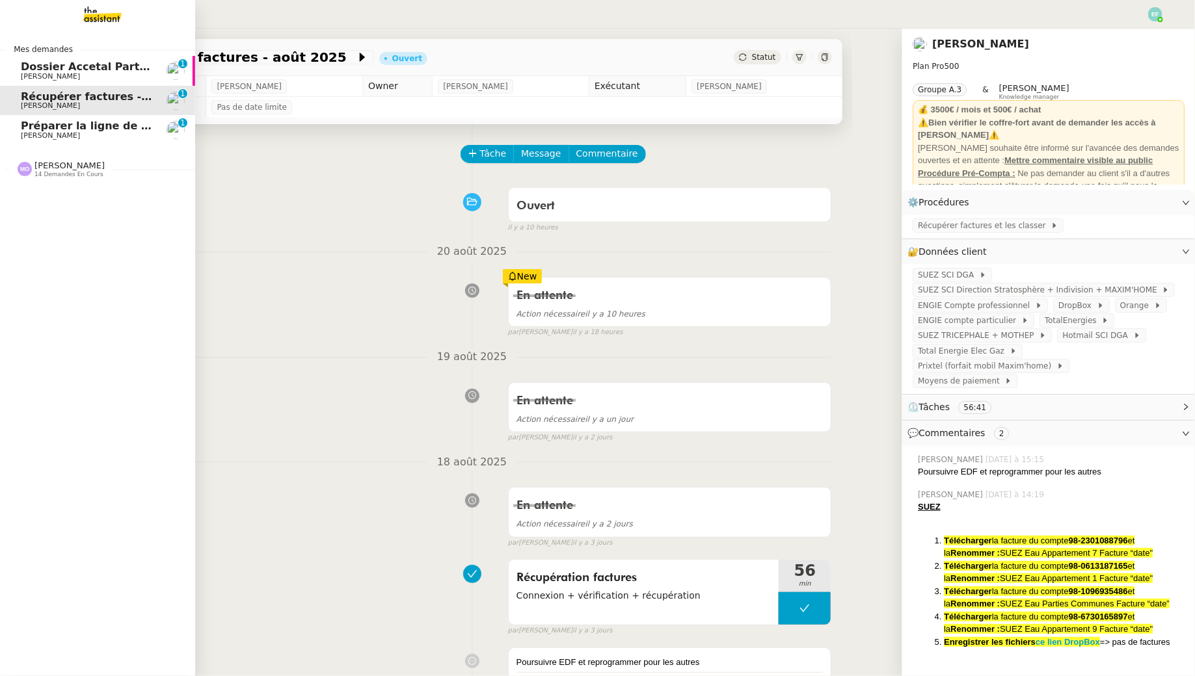
click at [26, 133] on span "[PERSON_NAME]" at bounding box center [50, 135] width 59 height 8
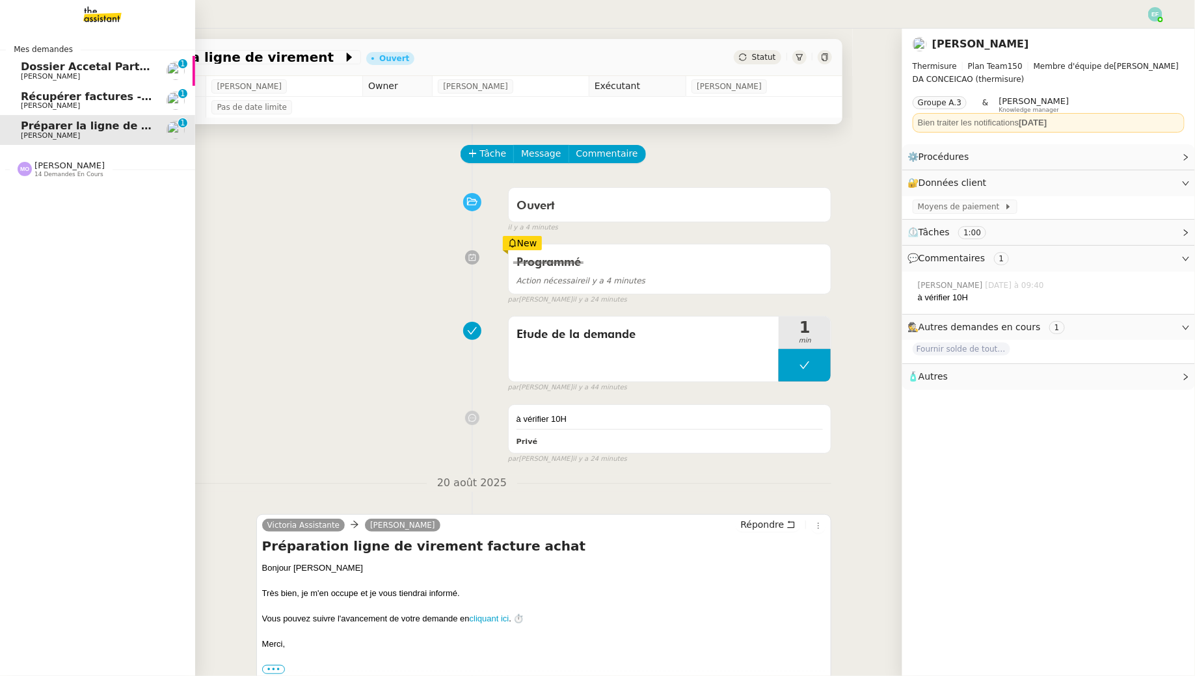
click at [29, 72] on span "[PERSON_NAME]" at bounding box center [50, 76] width 59 height 8
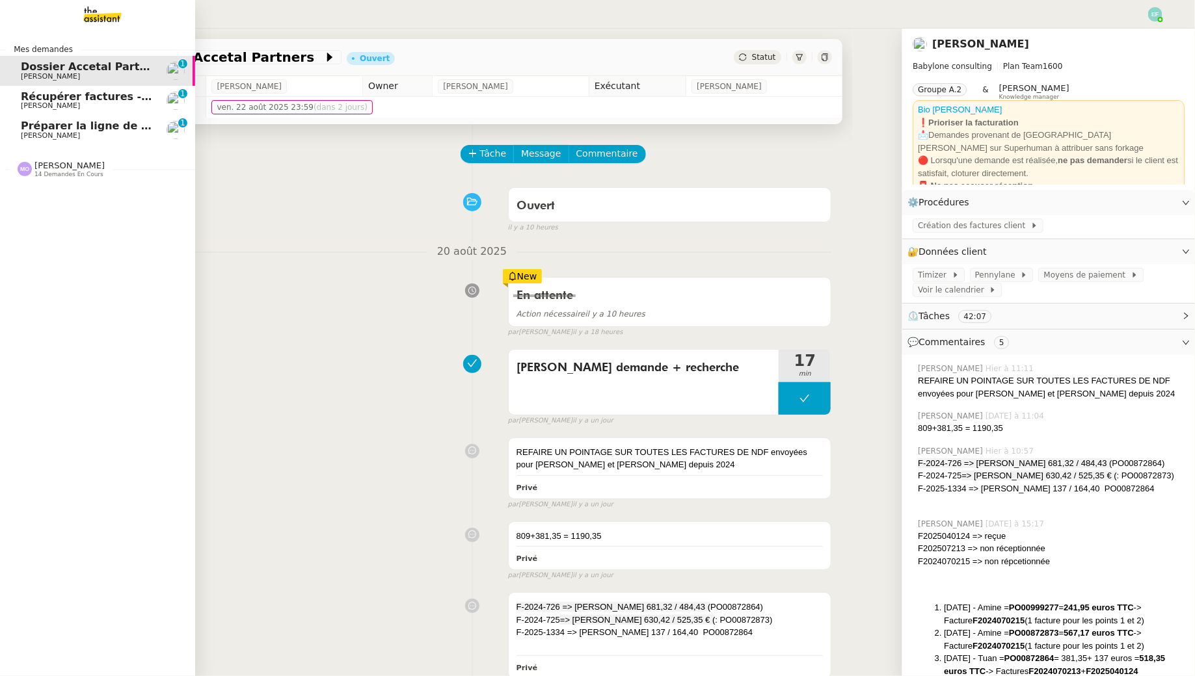
click at [36, 130] on span "Préparer la ligne de virement" at bounding box center [107, 126] width 173 height 12
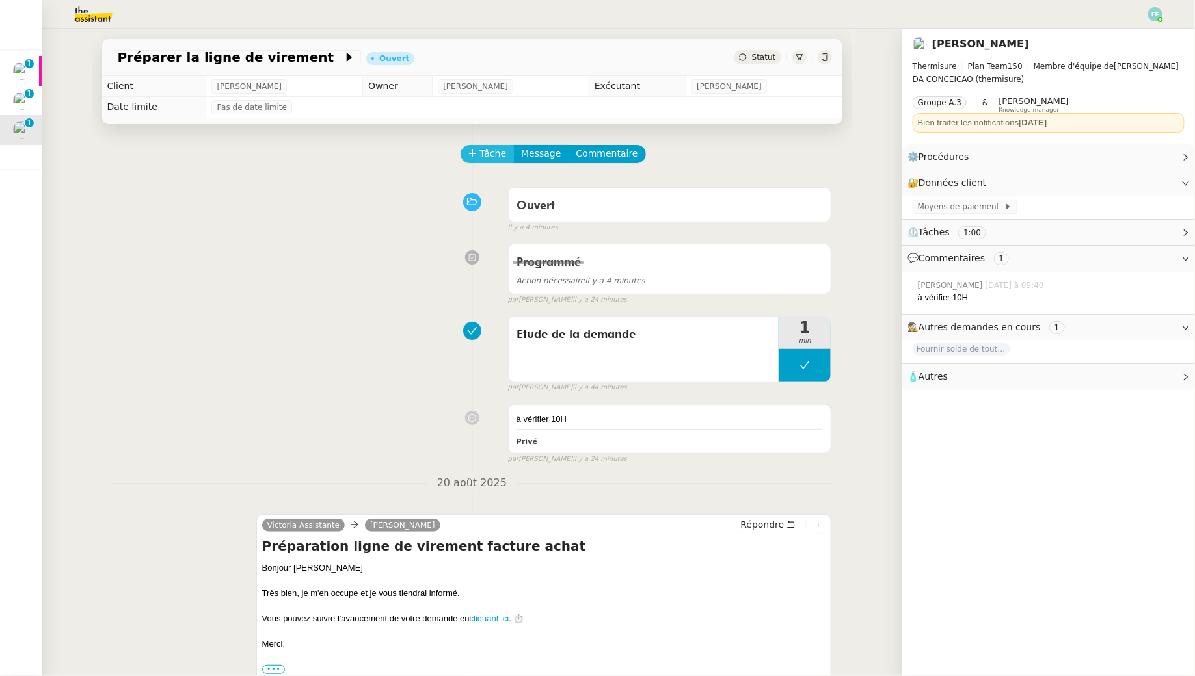
click at [483, 156] on span "Tâche" at bounding box center [493, 153] width 27 height 15
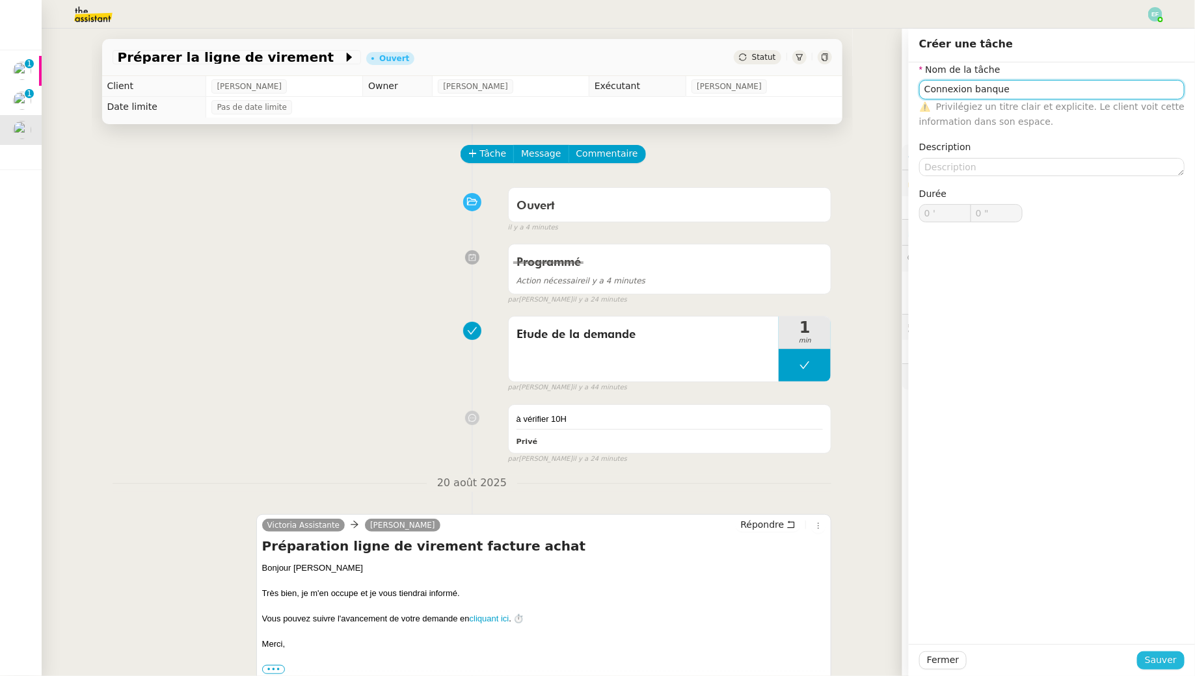
type input "Connexion banque"
click at [1150, 661] on span "Sauver" at bounding box center [1161, 660] width 32 height 15
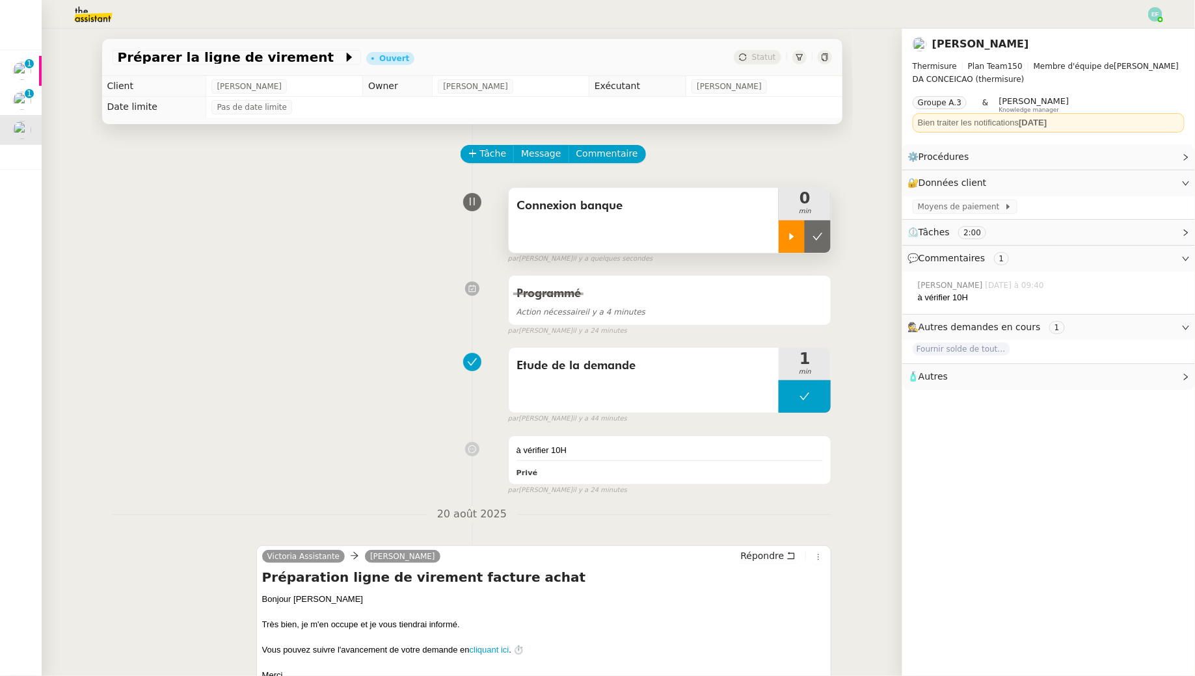
click at [786, 228] on div at bounding box center [791, 236] width 26 height 33
click at [1155, 189] on link "Modifier" at bounding box center [1150, 183] width 37 height 15
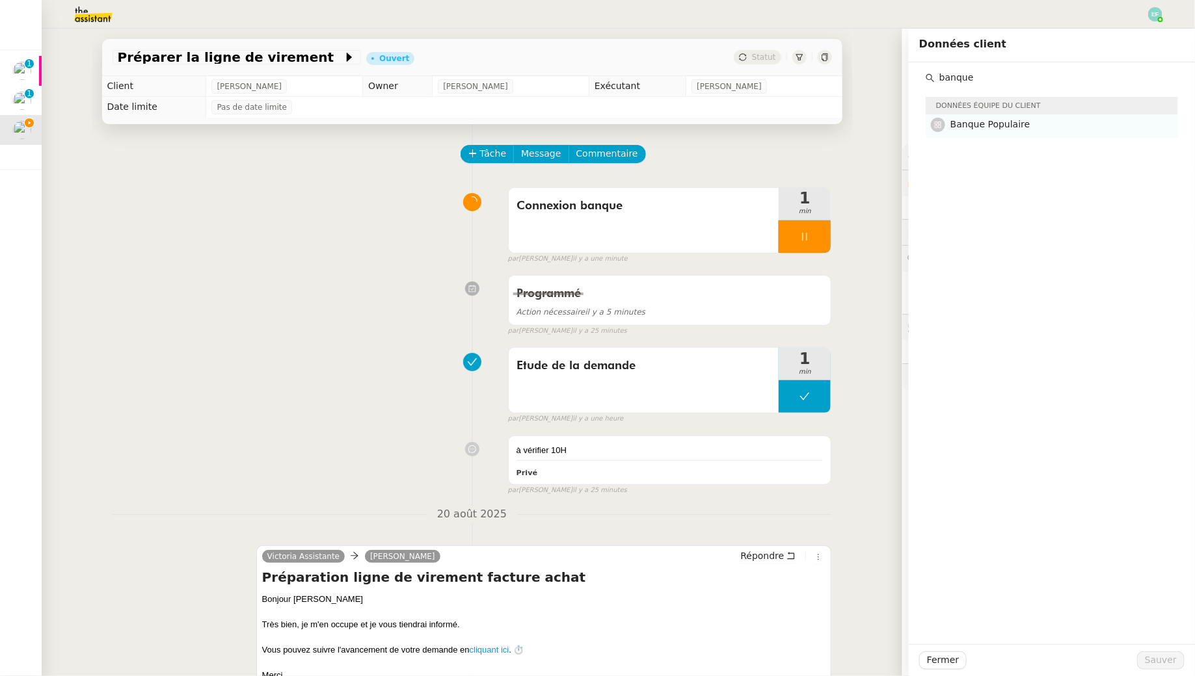
type input "banque"
click at [1025, 125] on span "Banque Populaire" at bounding box center [990, 124] width 80 height 10
click at [1163, 663] on span "Sauver" at bounding box center [1161, 660] width 32 height 15
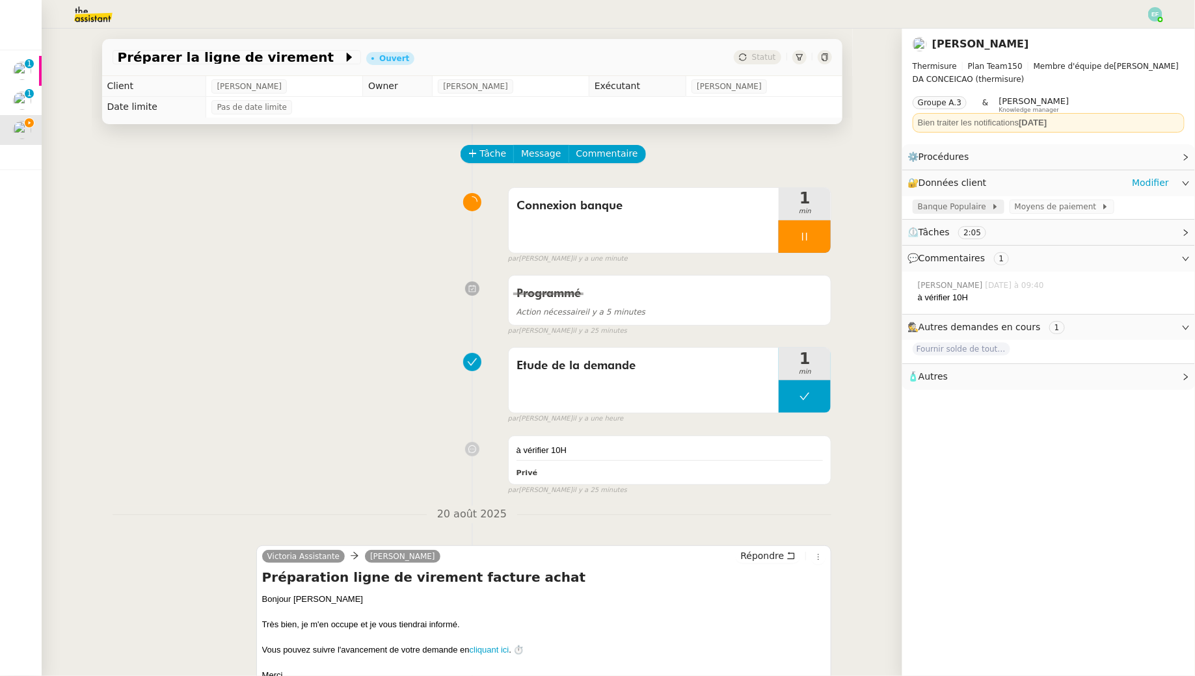
click at [970, 209] on span "Banque Populaire" at bounding box center [954, 206] width 73 height 13
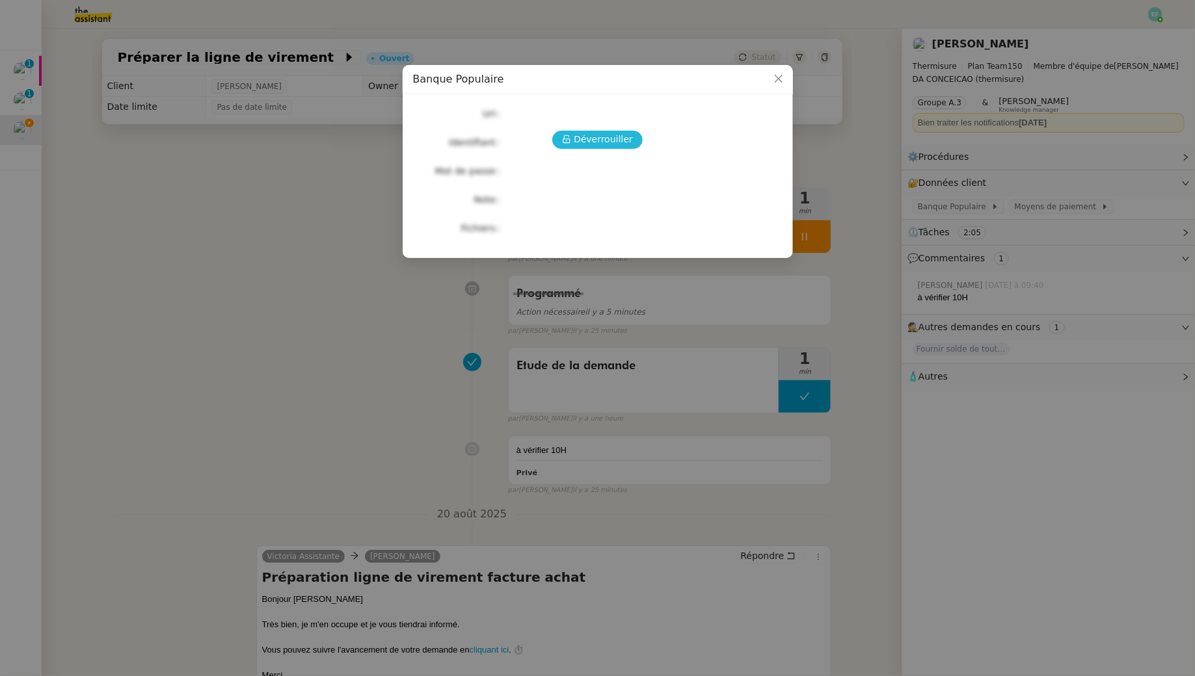
click at [581, 139] on span "Déverrouiller" at bounding box center [603, 139] width 59 height 15
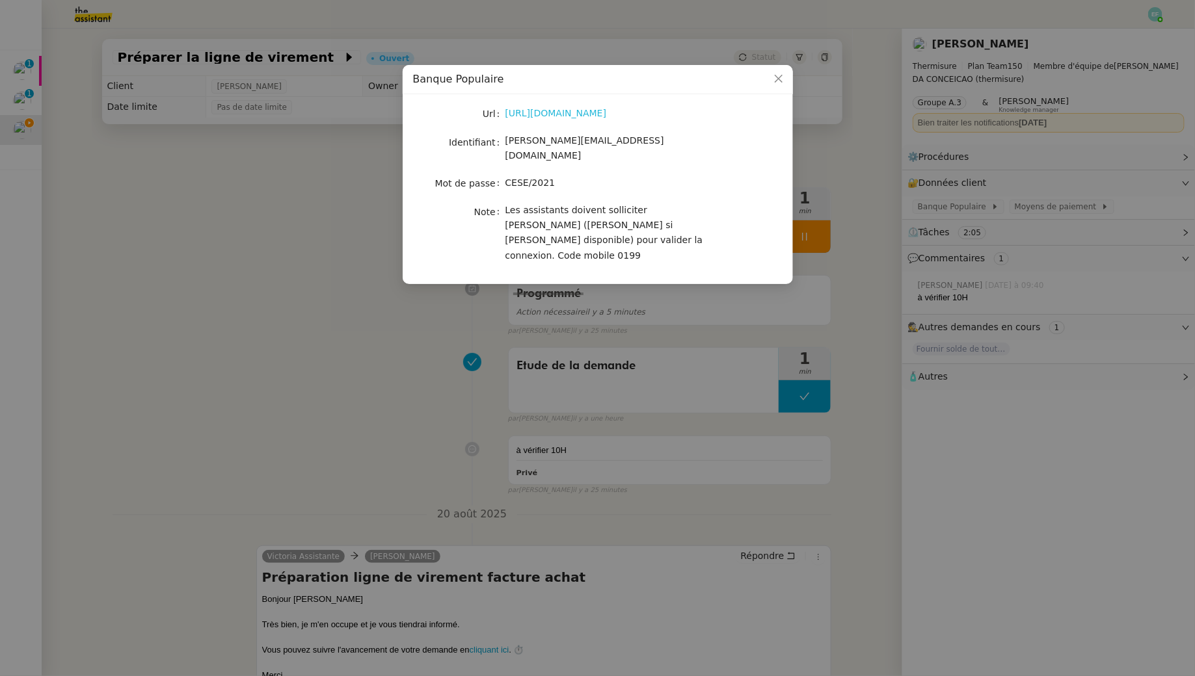
click at [571, 111] on link "https://suiteentreprise.banquepopulaire.fr/" at bounding box center [555, 113] width 101 height 10
click at [524, 178] on span "CESE/2021" at bounding box center [530, 183] width 50 height 10
copy span "CESE/2021"
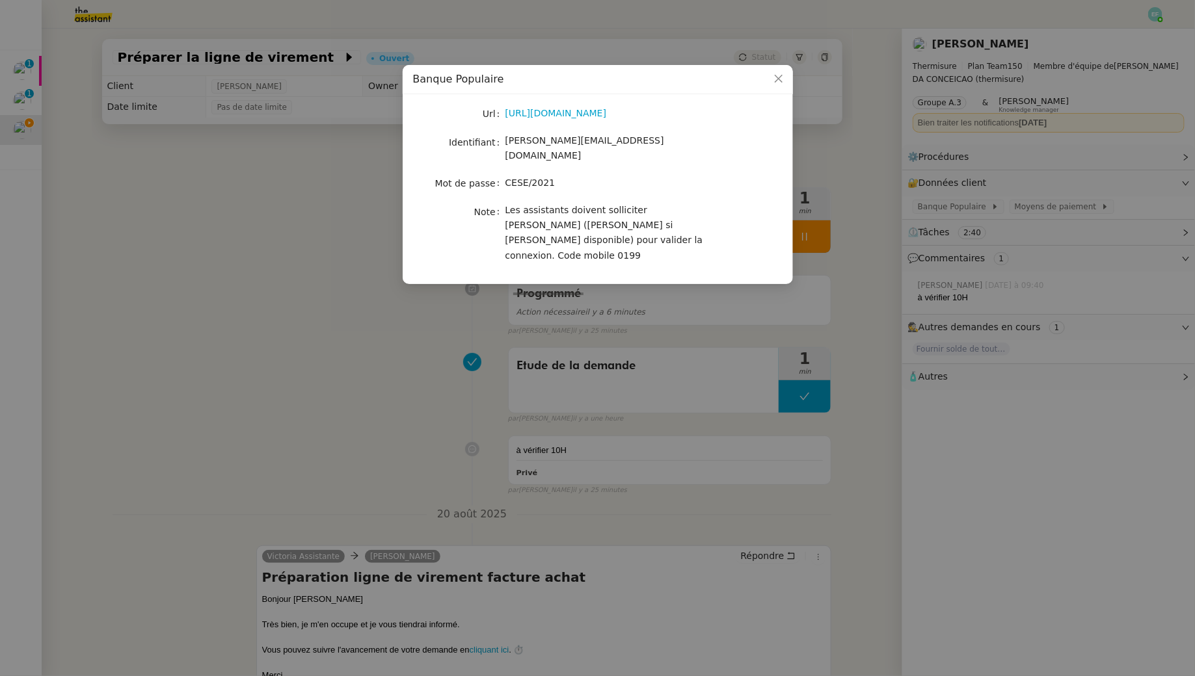
click at [296, 294] on nz-modal-container "Banque Populaire Url https://suiteentreprise.banquepopulaire.fr/ Identifiant gu…" at bounding box center [597, 338] width 1195 height 676
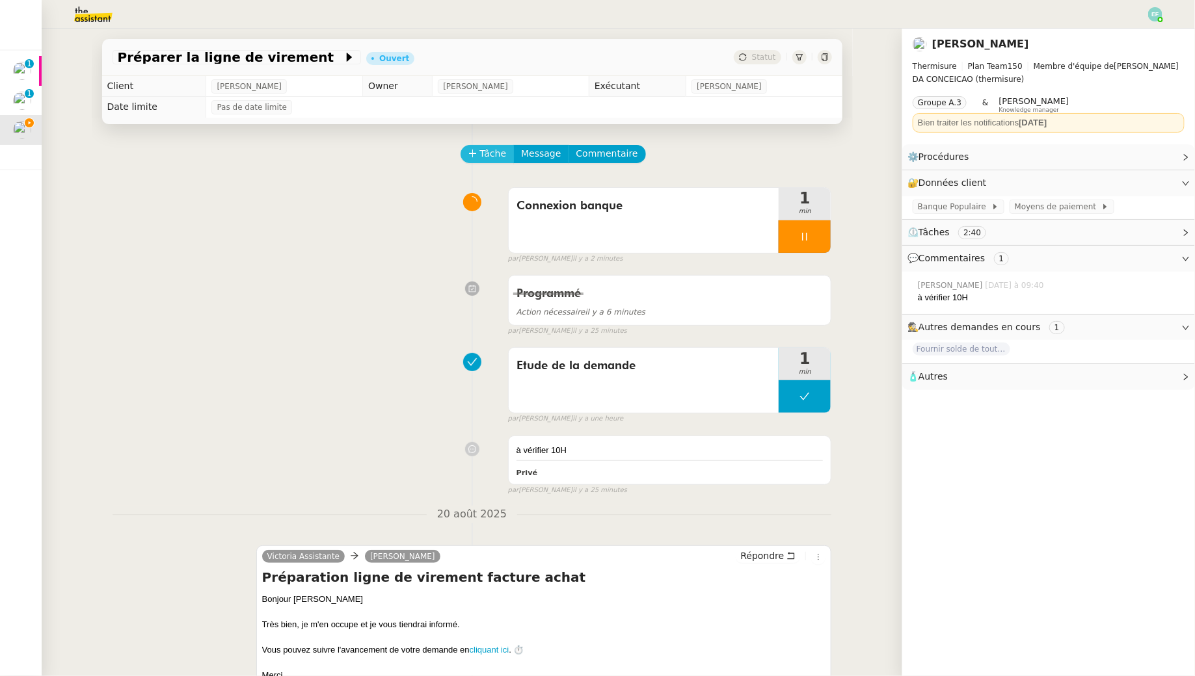
click at [498, 157] on span "Tâche" at bounding box center [493, 153] width 27 height 15
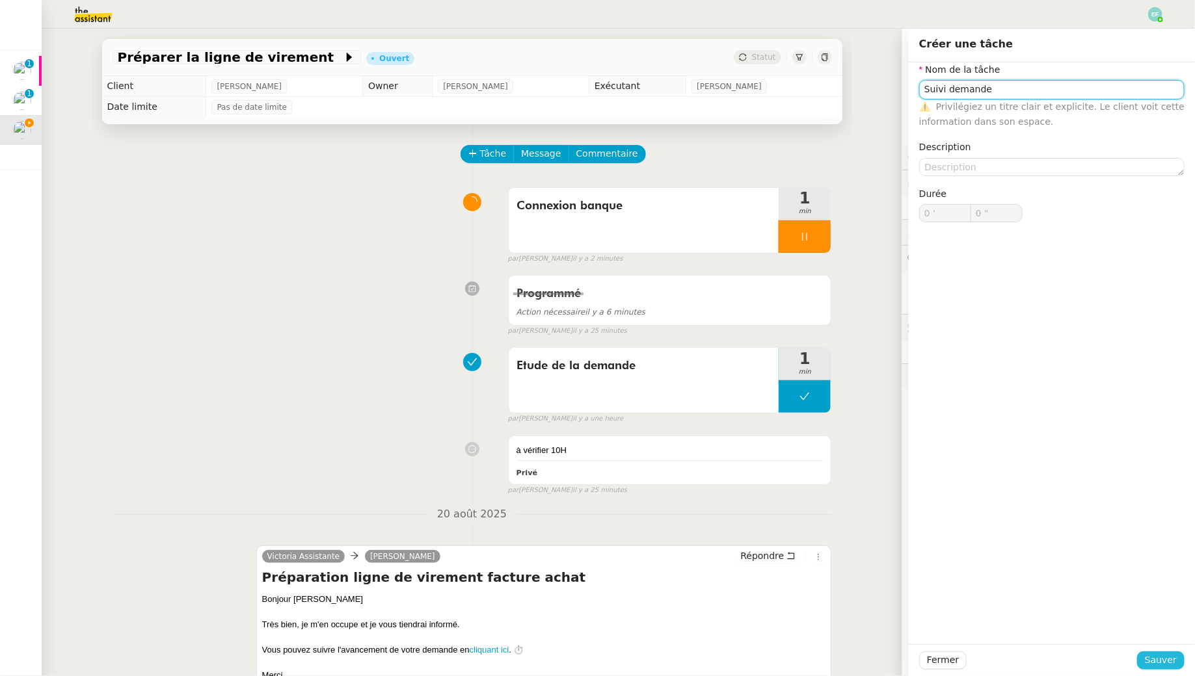
type input "Suivi demande"
click at [1153, 657] on span "Sauver" at bounding box center [1161, 660] width 32 height 15
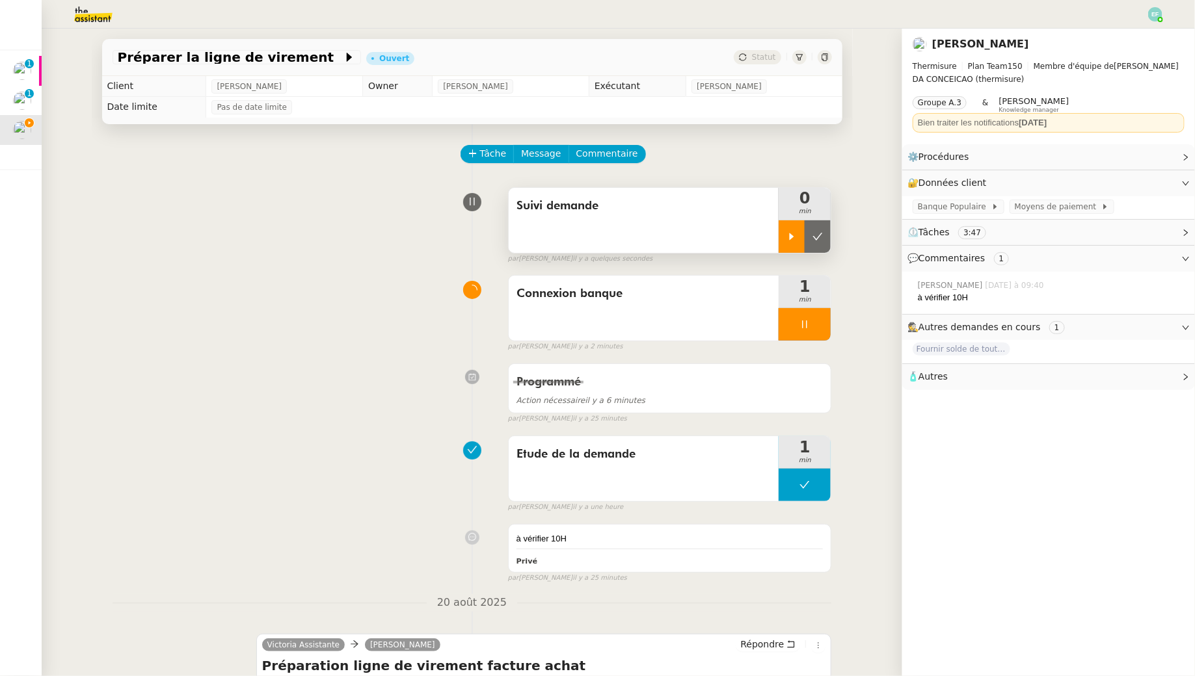
click at [797, 228] on div at bounding box center [791, 236] width 26 height 33
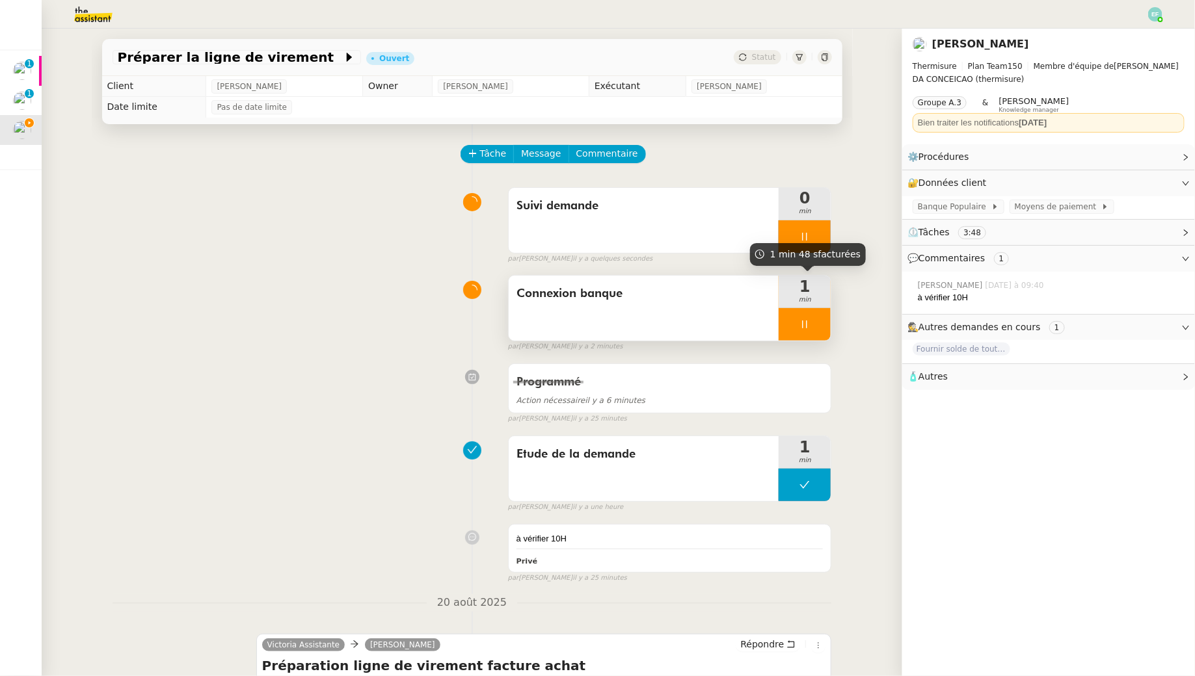
click at [810, 321] on div at bounding box center [804, 324] width 52 height 33
click at [810, 321] on button at bounding box center [818, 324] width 26 height 33
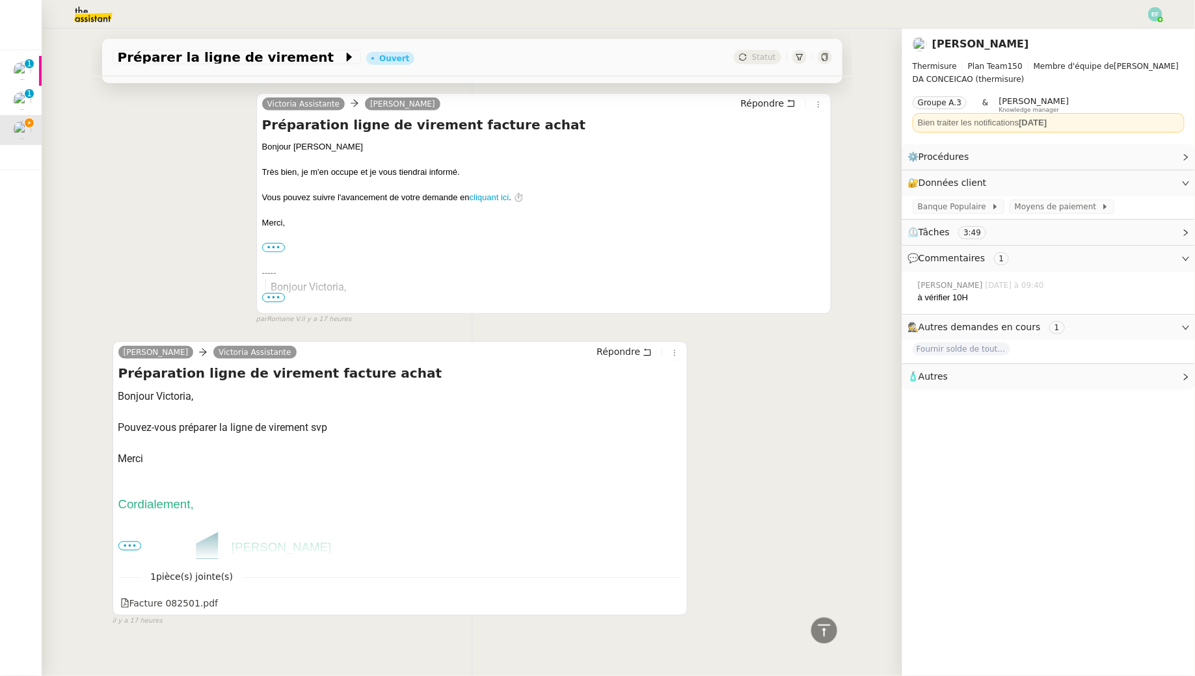
scroll to position [551, 0]
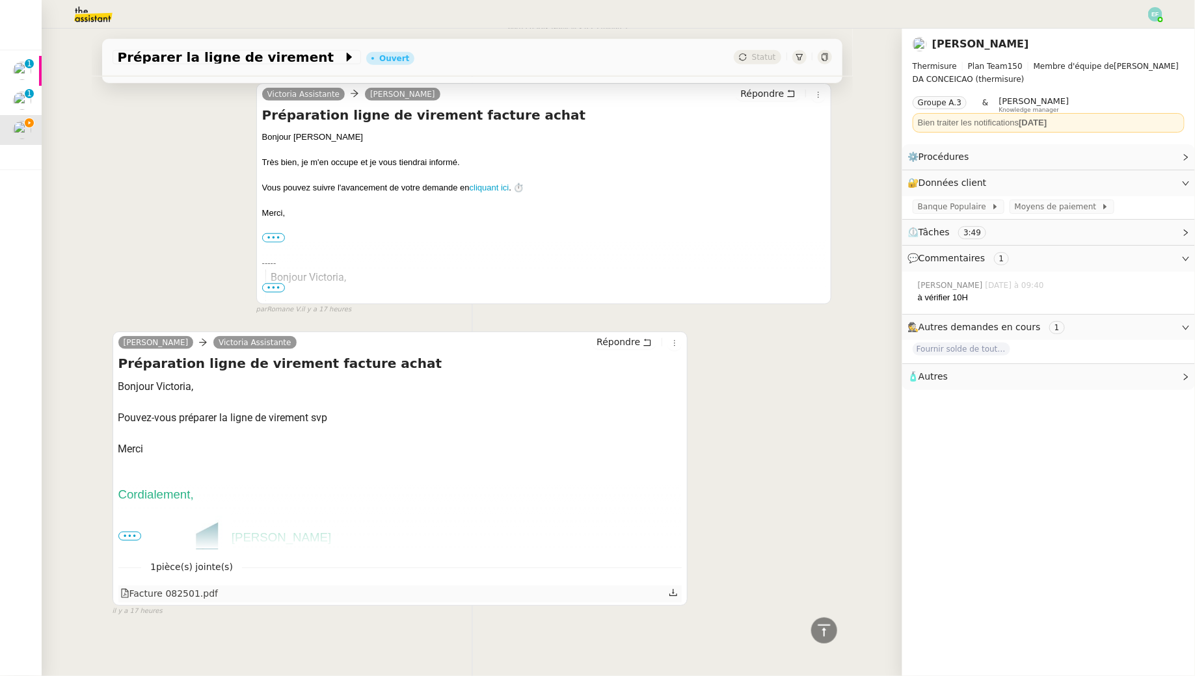
click at [670, 589] on icon at bounding box center [673, 593] width 9 height 9
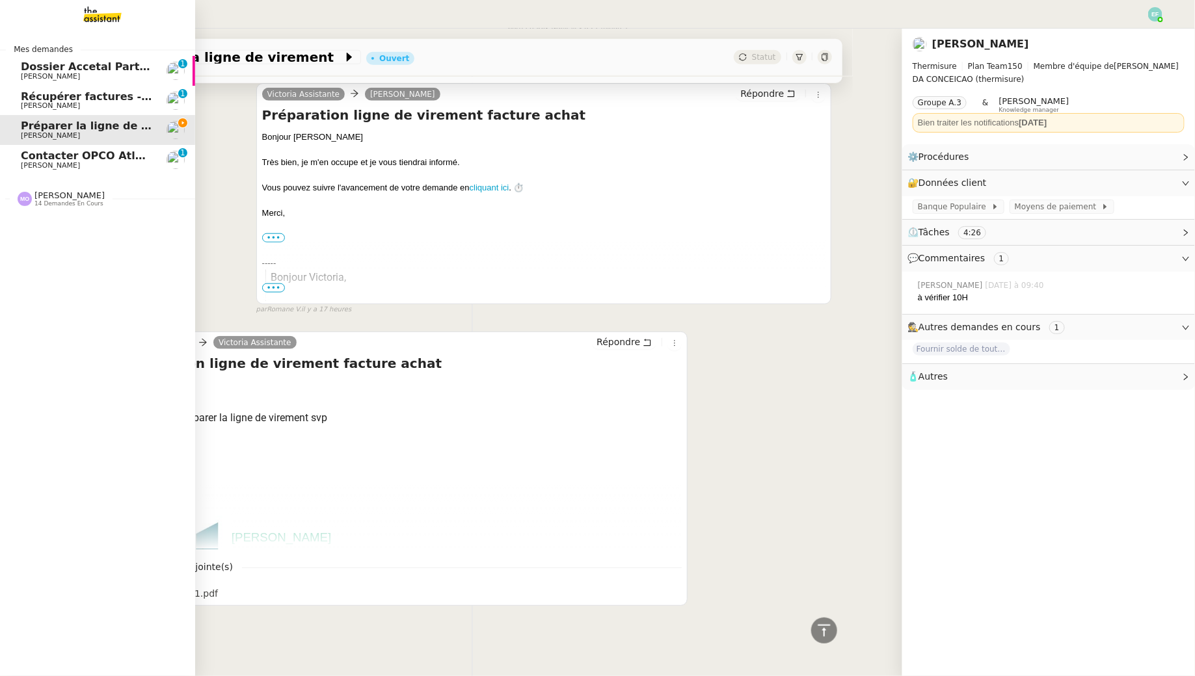
click at [105, 21] on img at bounding box center [92, 14] width 101 height 29
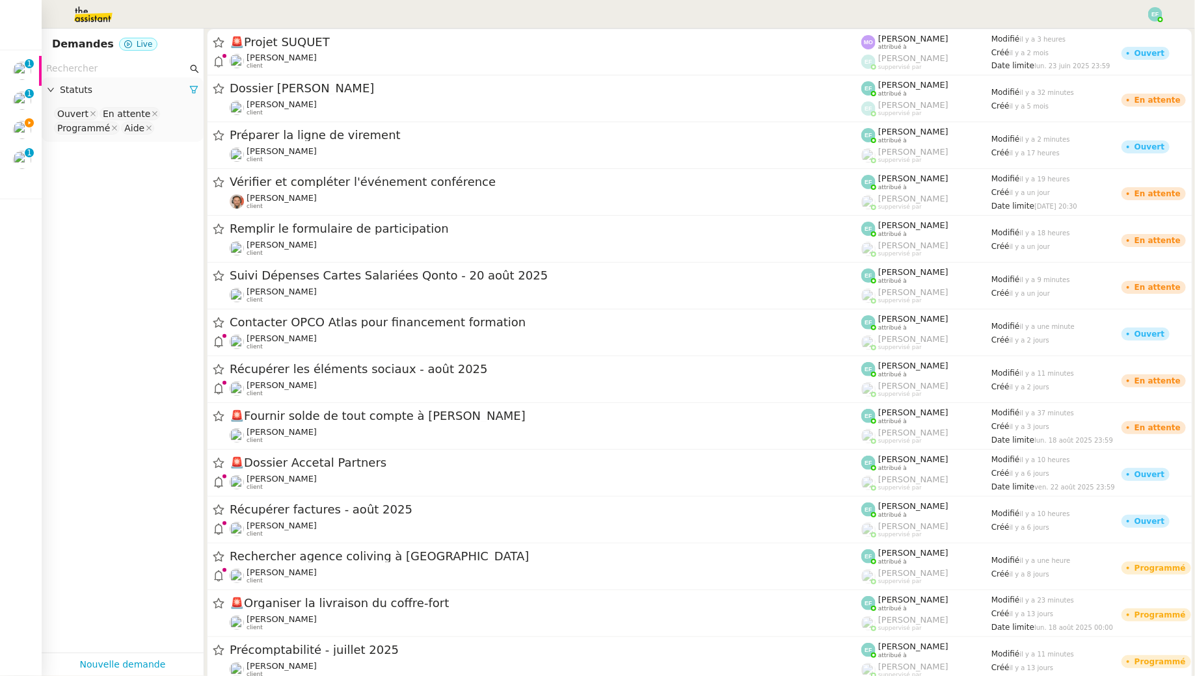
click at [163, 62] on input "text" at bounding box center [116, 68] width 141 height 15
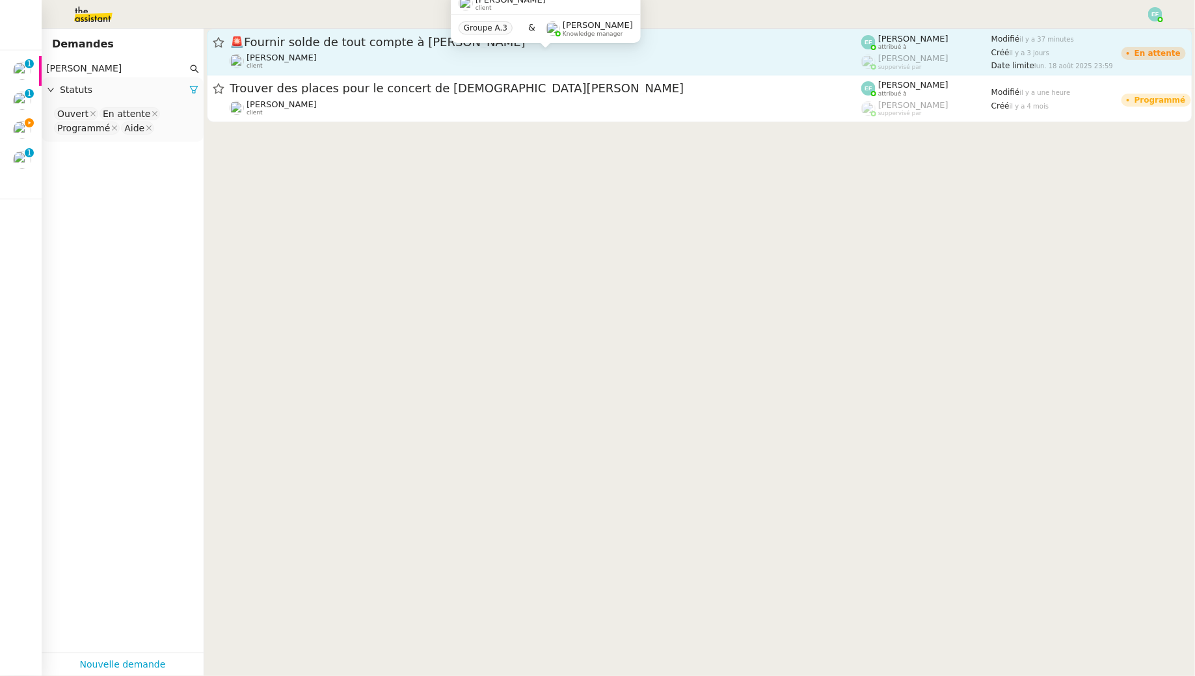
type input "alexandra"
click at [422, 53] on div "Jeremy JULIARD client" at bounding box center [546, 61] width 632 height 17
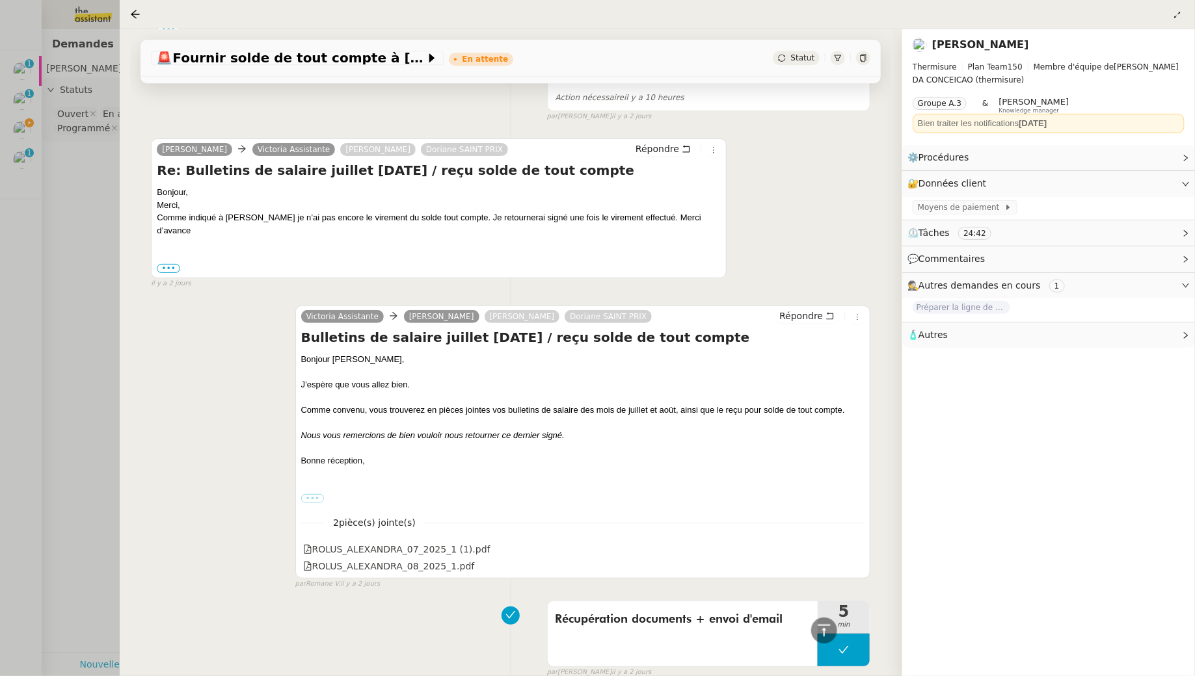
scroll to position [1964, 0]
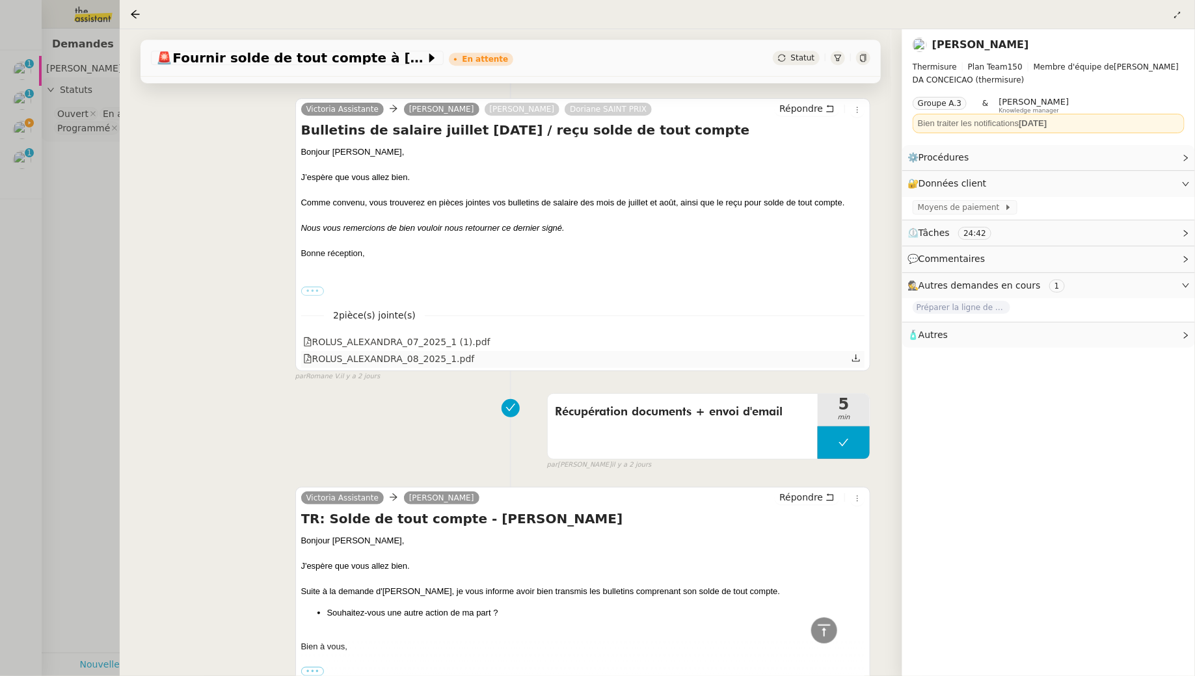
click at [858, 354] on icon at bounding box center [855, 358] width 9 height 9
click at [70, 178] on div at bounding box center [597, 338] width 1195 height 676
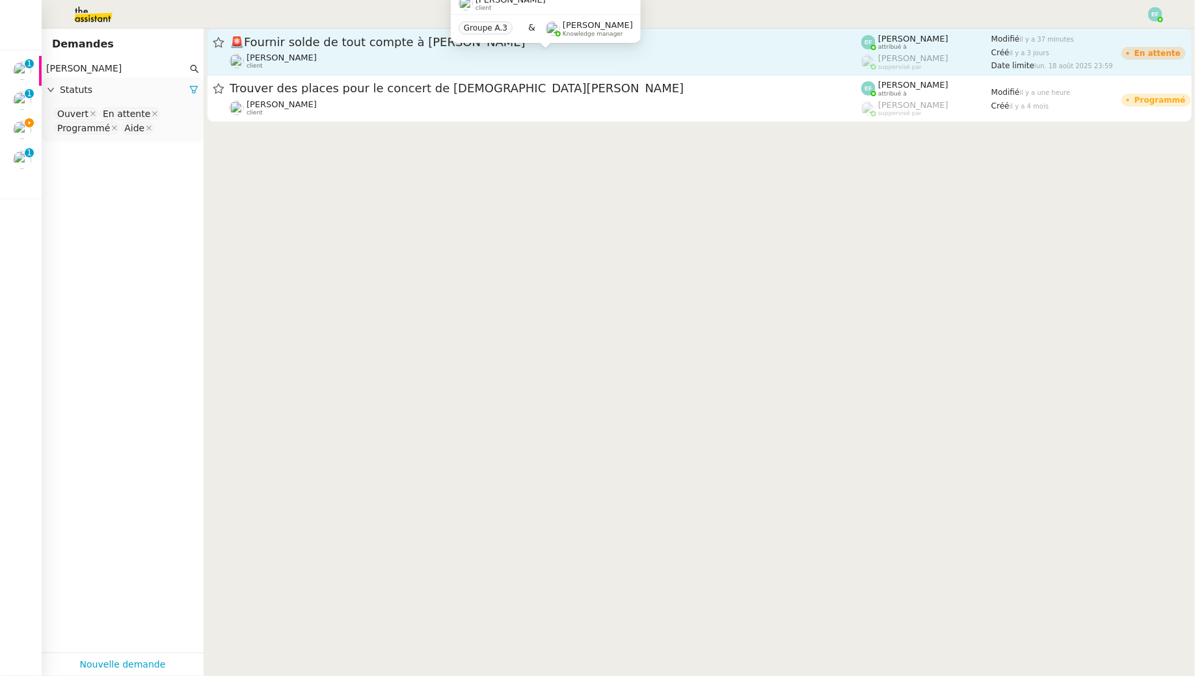
click at [313, 60] on div "Jeremy JULIARD client" at bounding box center [546, 61] width 632 height 17
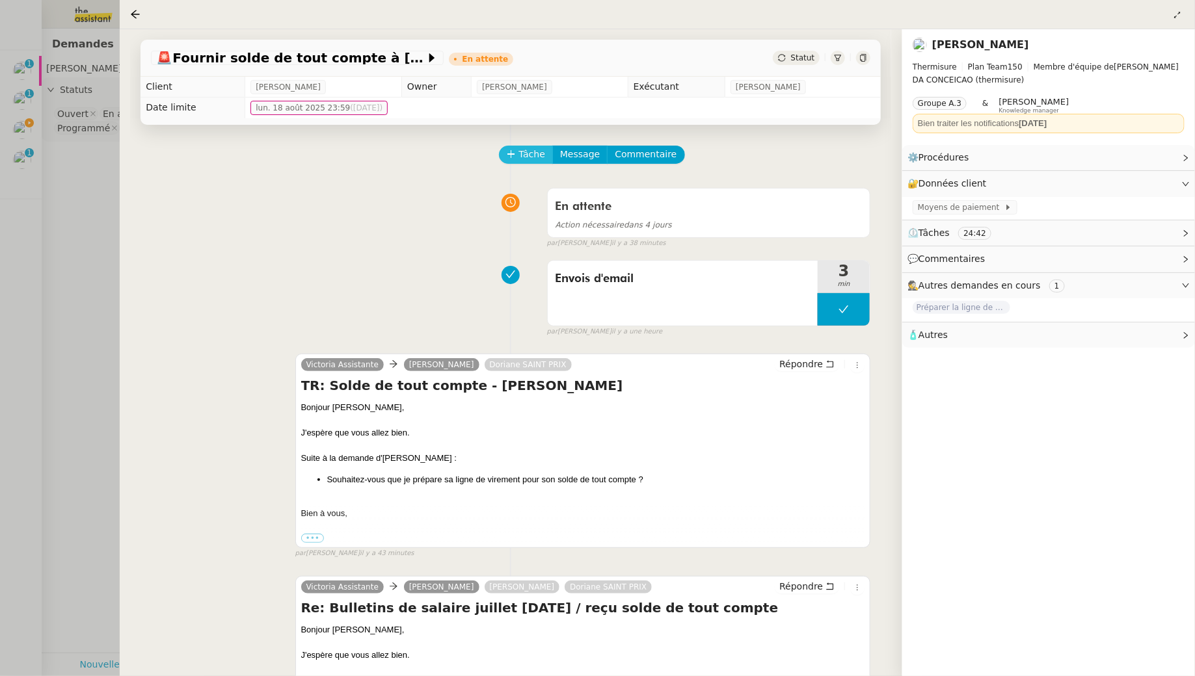
click at [525, 161] on span "Tâche" at bounding box center [531, 154] width 27 height 15
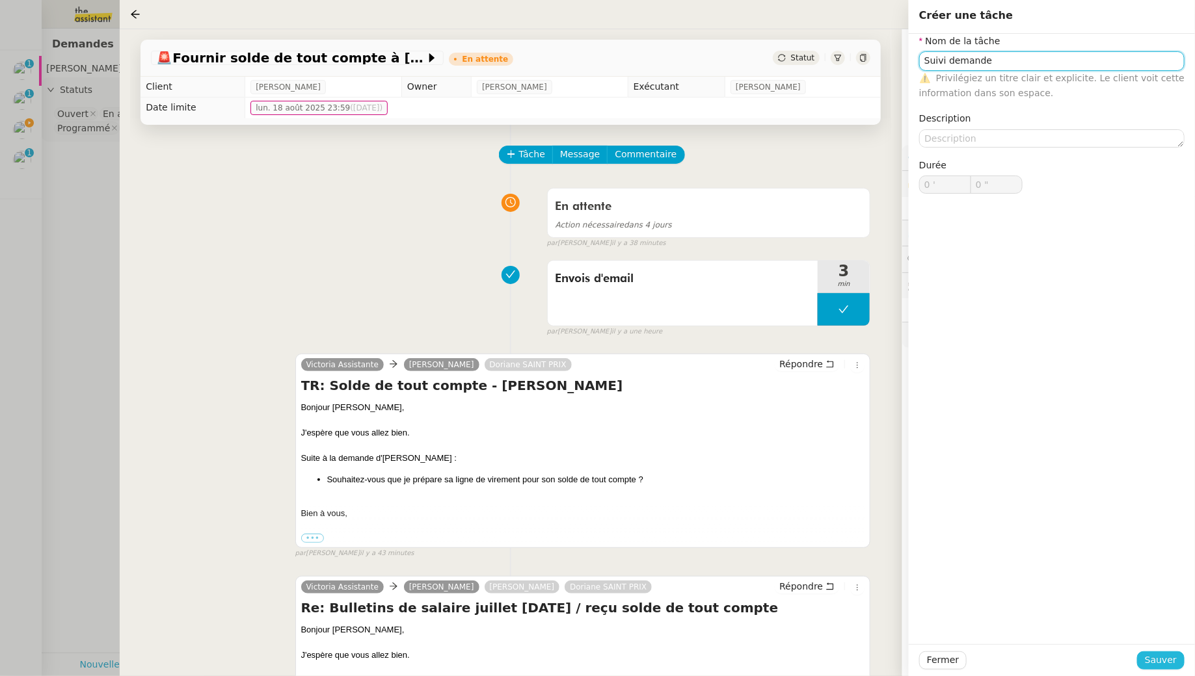
type input "Suivi demande"
click at [1157, 663] on span "Sauver" at bounding box center [1161, 660] width 32 height 15
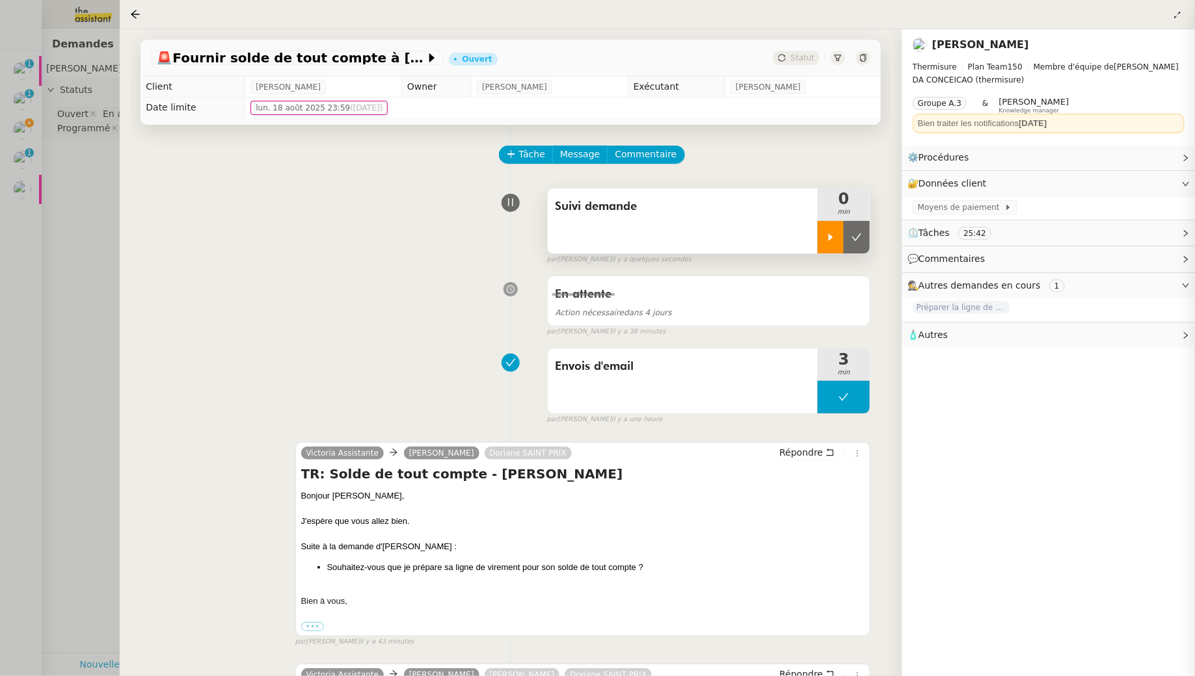
click at [837, 234] on div at bounding box center [831, 237] width 26 height 33
click at [95, 157] on div at bounding box center [597, 338] width 1195 height 676
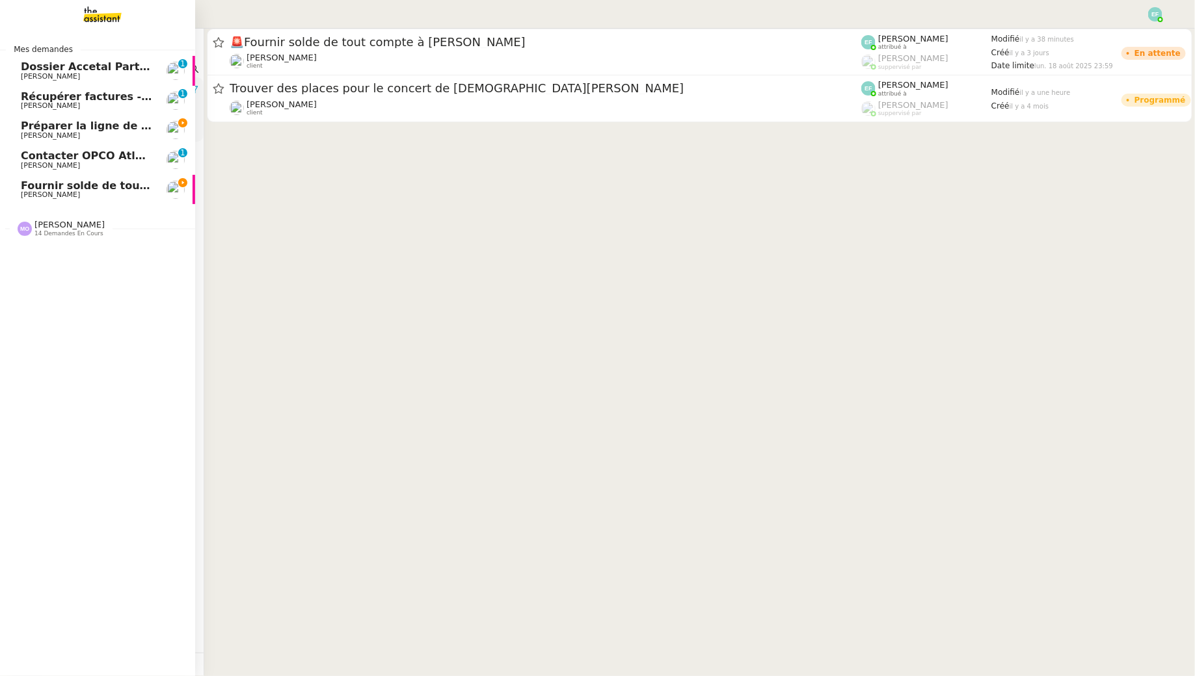
click at [24, 130] on span "Préparer la ligne de virement" at bounding box center [107, 126] width 173 height 12
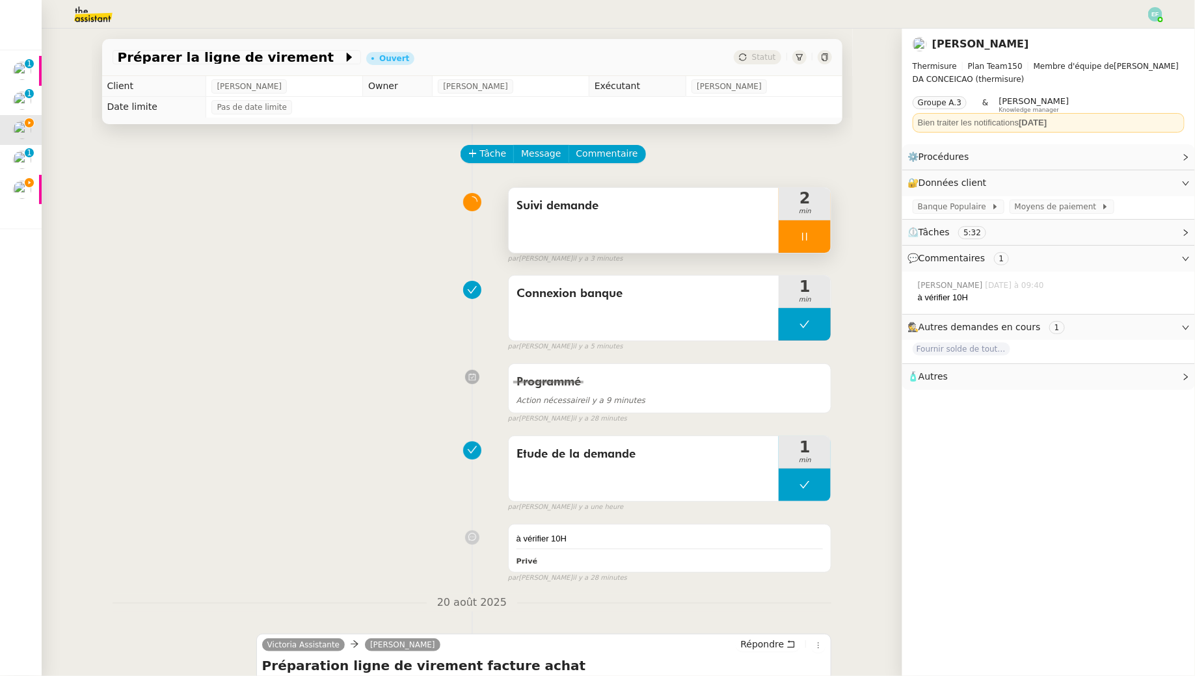
click at [818, 237] on div at bounding box center [804, 236] width 52 height 33
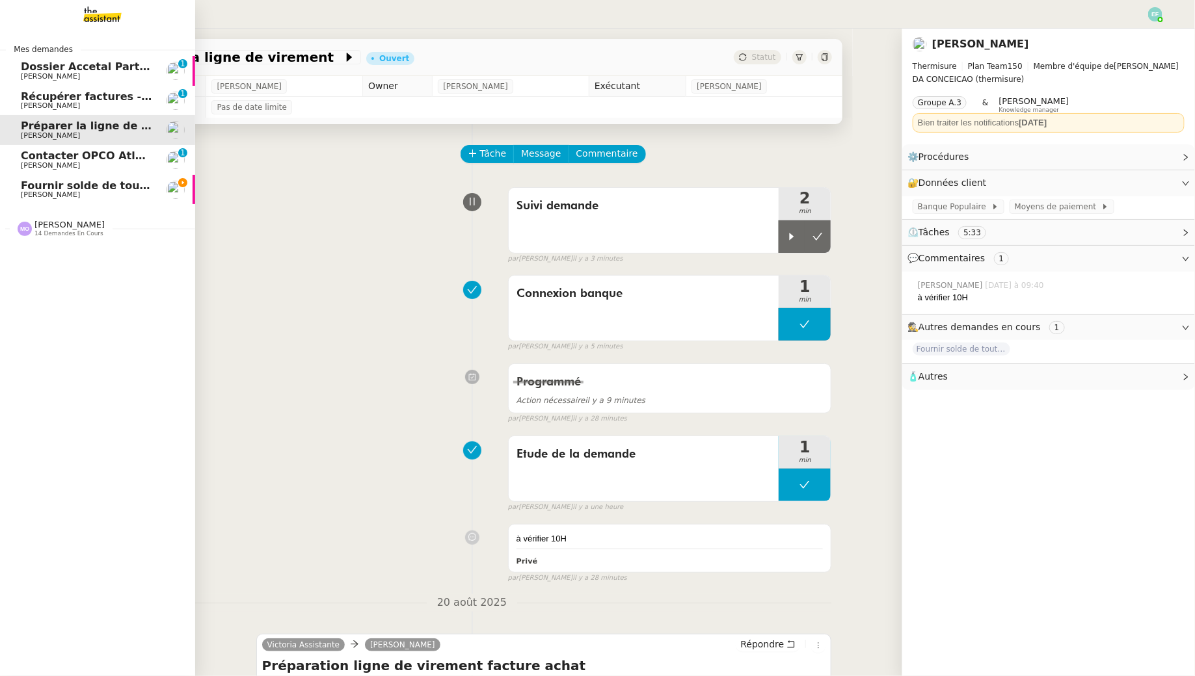
click at [26, 193] on span "[PERSON_NAME]" at bounding box center [50, 195] width 59 height 8
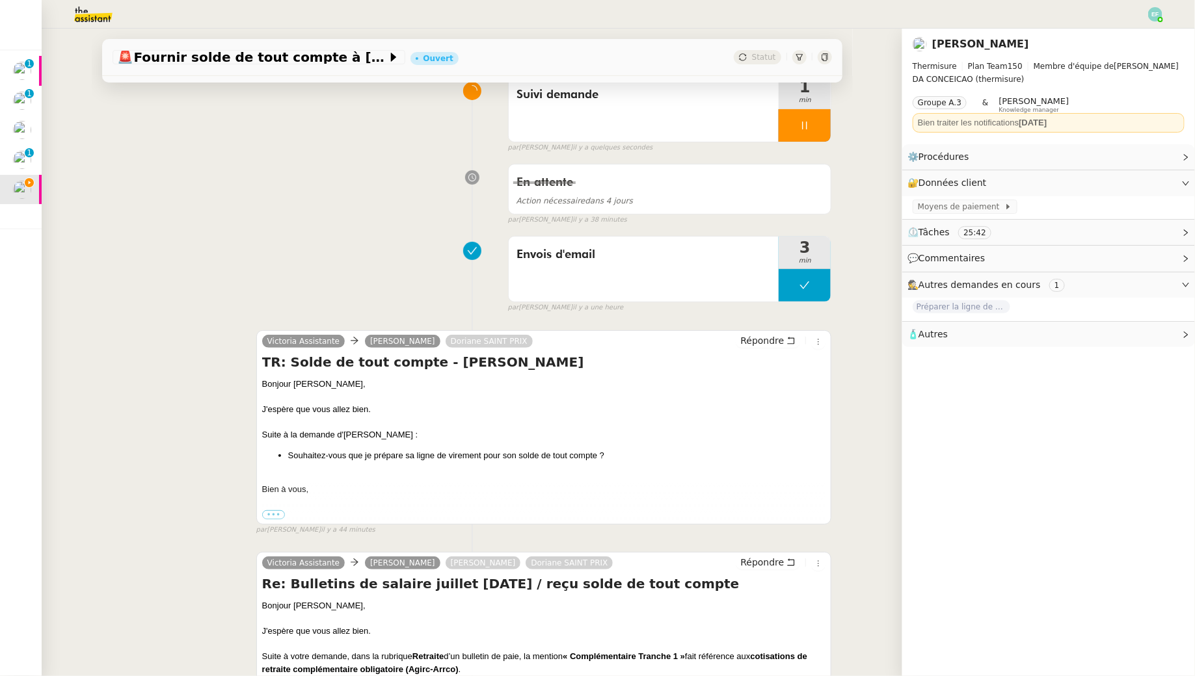
scroll to position [113, 0]
click at [791, 332] on button "Répondre" at bounding box center [768, 339] width 64 height 14
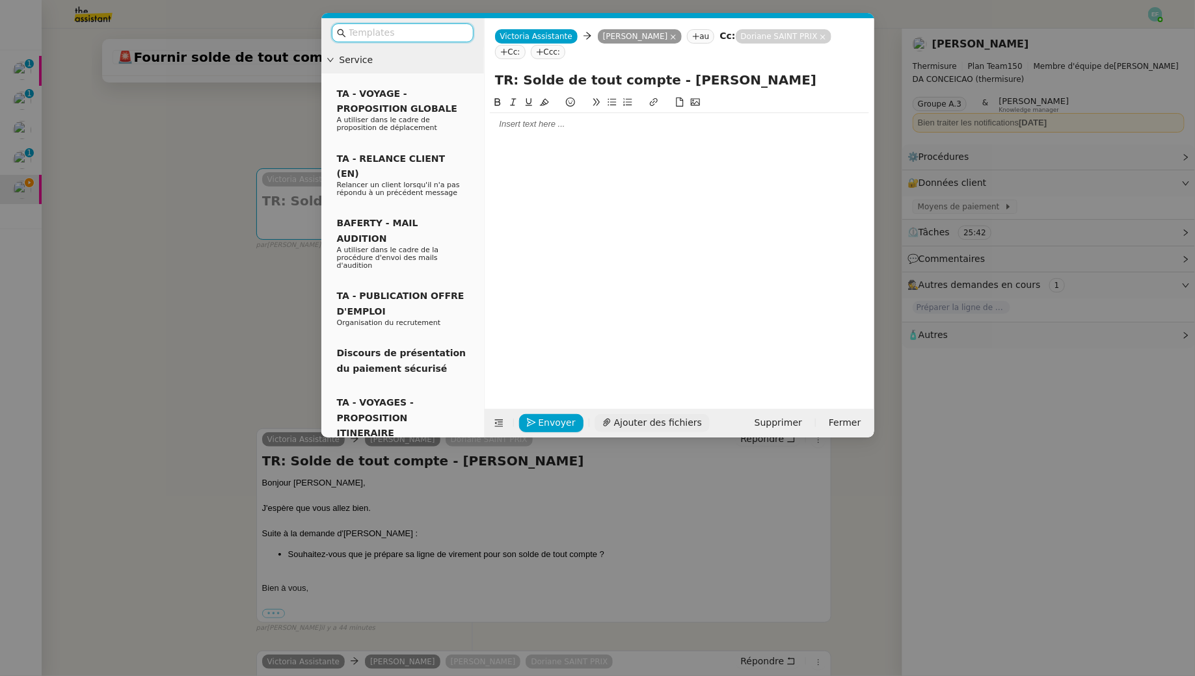
click at [637, 423] on span "Ajouter des fichiers" at bounding box center [658, 423] width 88 height 15
click at [700, 125] on div at bounding box center [679, 124] width 379 height 12
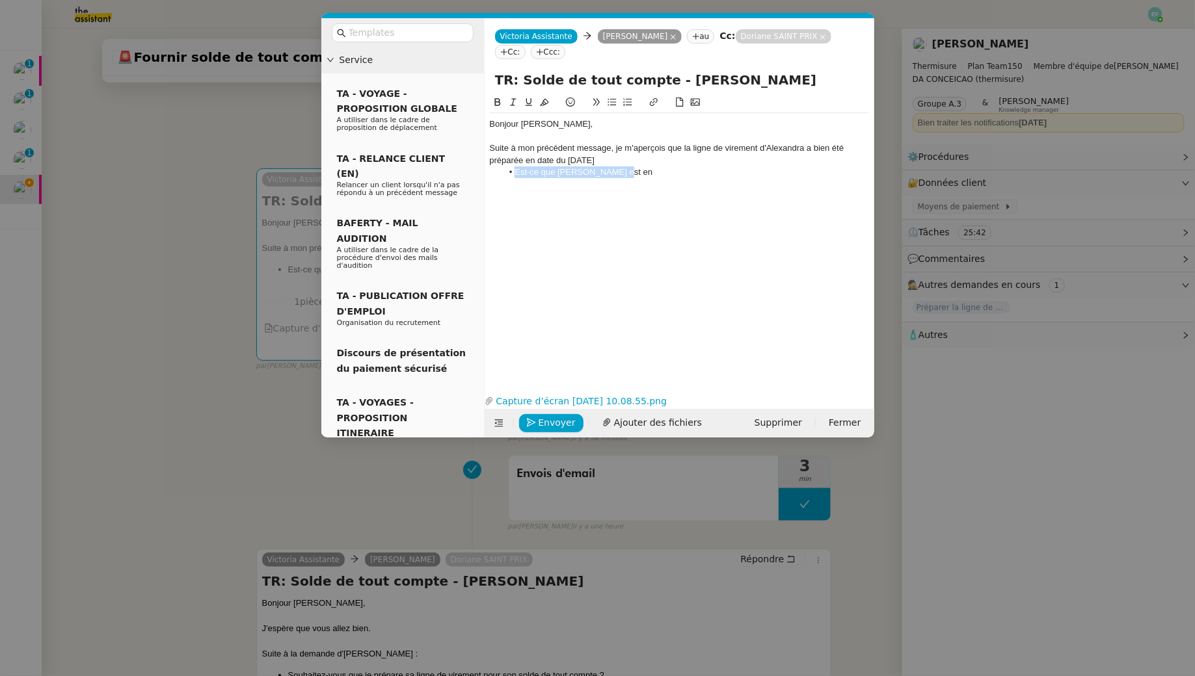
drag, startPoint x: 636, startPoint y: 172, endPoint x: 512, endPoint y: 172, distance: 124.2
click at [512, 172] on li "Est-ce que Charles est en" at bounding box center [685, 172] width 367 height 12
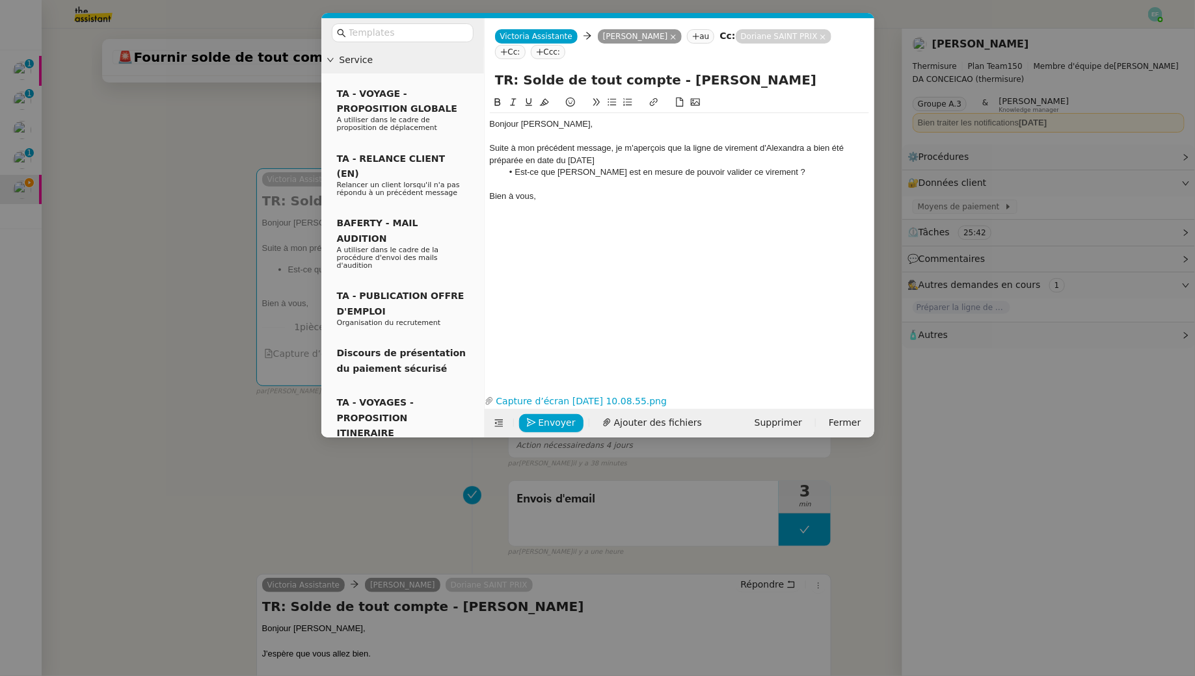
click at [791, 170] on li "Est-ce que Charles est en mesure de pouvoir valider ce virement ?" at bounding box center [685, 172] width 367 height 12
click at [214, 107] on nz-modal-container "Service TA - VOYAGE - PROPOSITION GLOBALE A utiliser dans le cadre de propositi…" at bounding box center [597, 338] width 1195 height 676
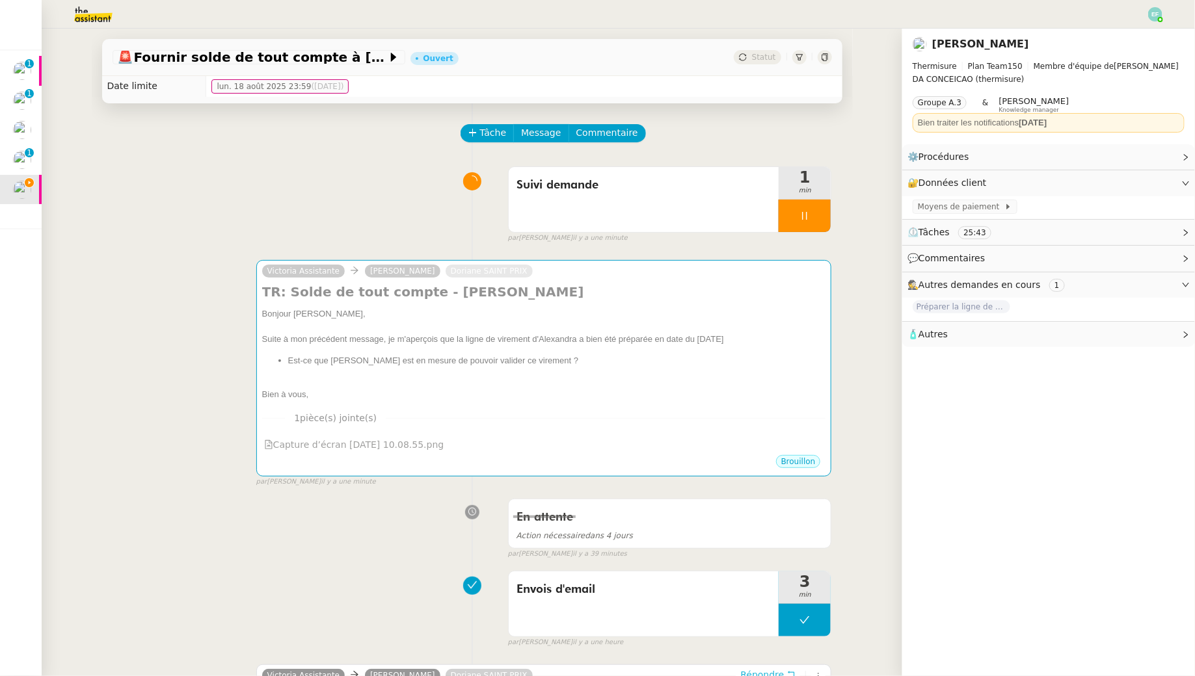
scroll to position [0, 0]
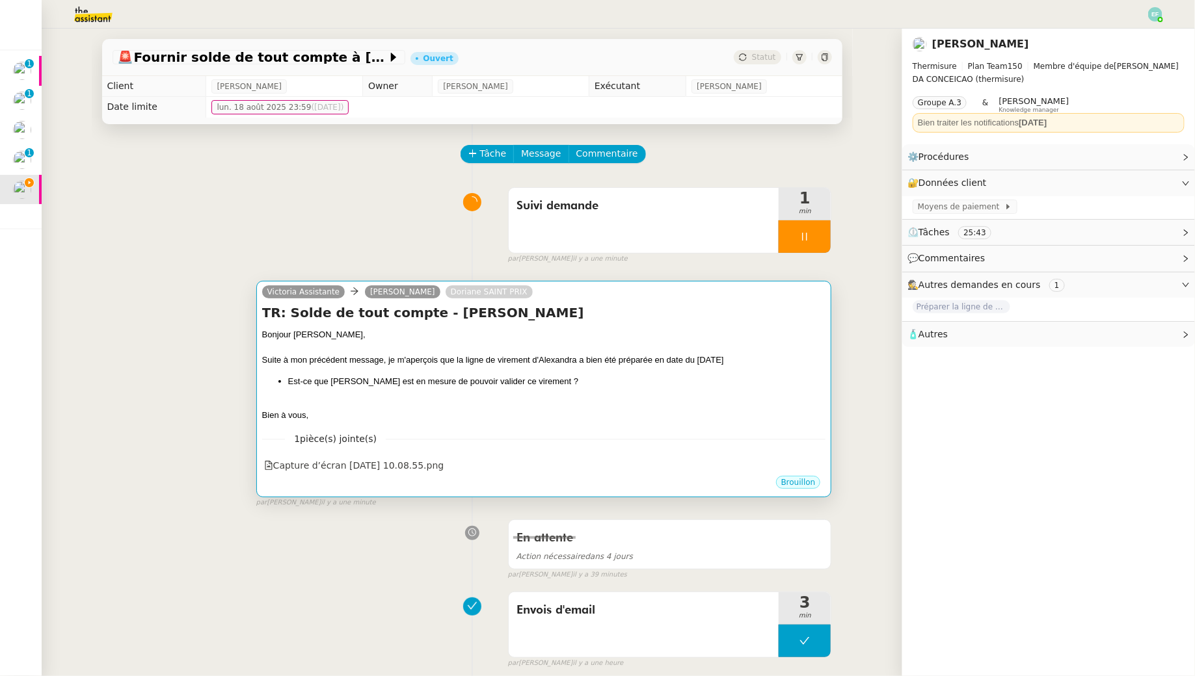
click at [743, 332] on div "Bonjour Jérémy," at bounding box center [544, 334] width 564 height 13
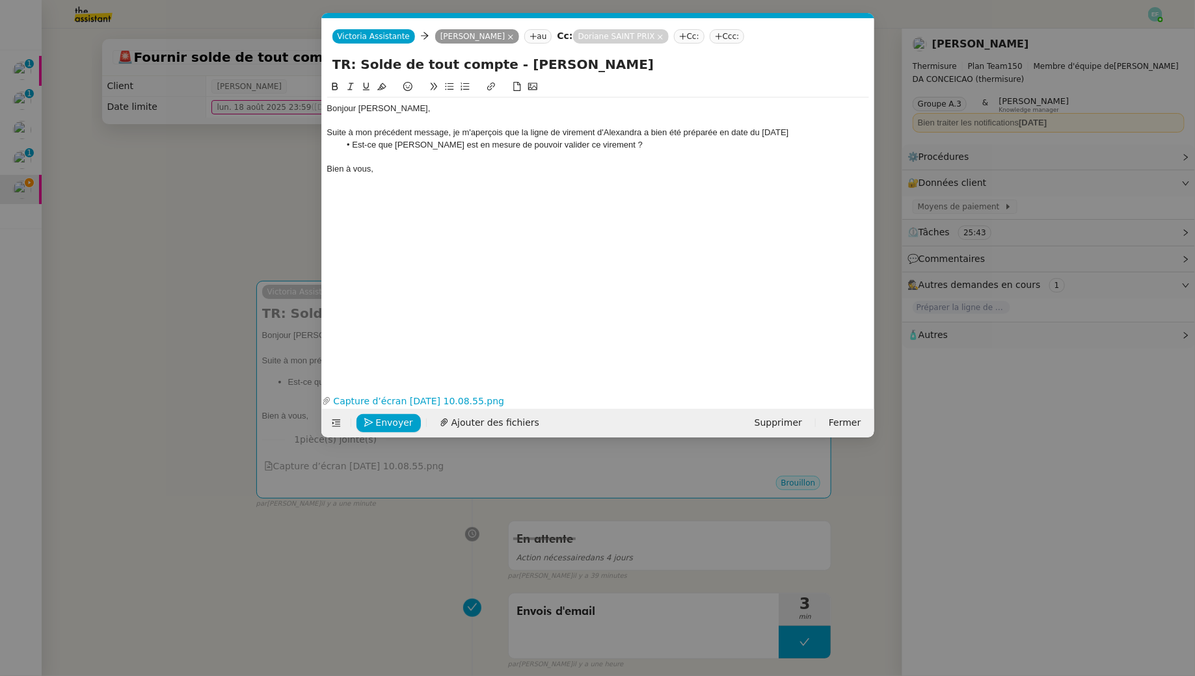
scroll to position [0, 27]
click at [679, 142] on li "Est-ce que Charles est en mesure de pouvoir valider ce virement ?" at bounding box center [603, 145] width 529 height 12
click at [811, 139] on li "Est-ce que Charles est en mesure de pouvoir valider ce virement ?" at bounding box center [603, 145] width 529 height 12
click at [808, 137] on div "Suite à mon précédent message, je m'aperçois que la ligne de virement d'Alexand…" at bounding box center [598, 133] width 542 height 12
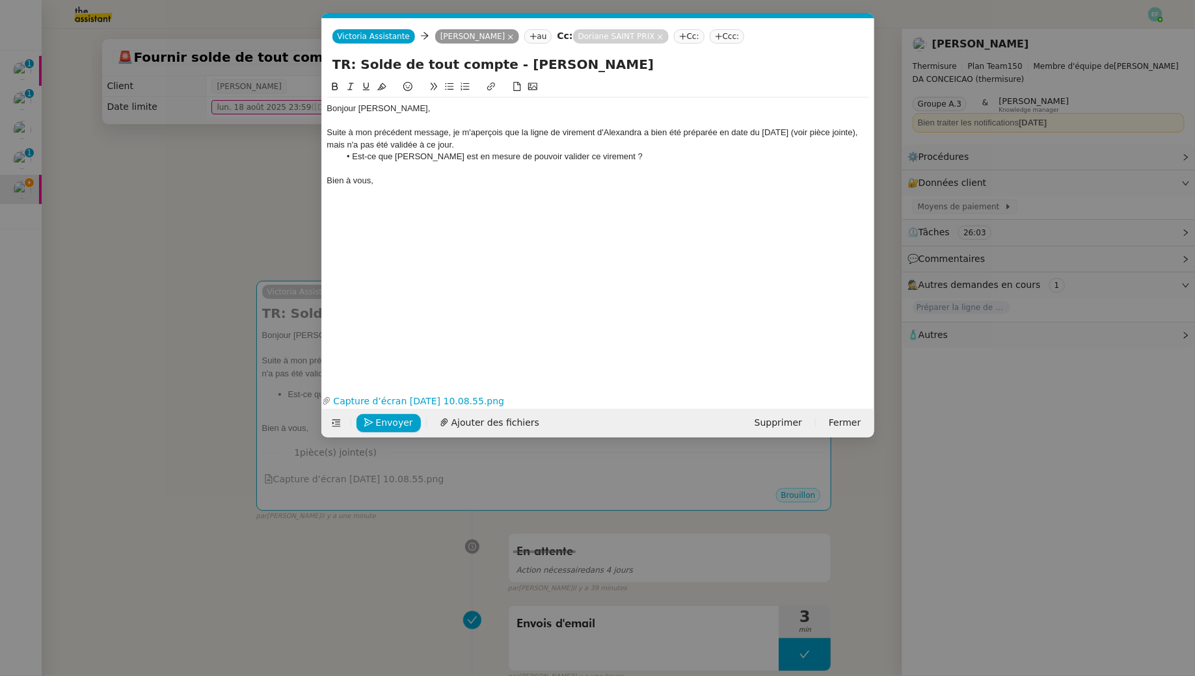
click at [552, 144] on div "Suite à mon précédent message, je m'aperçois que la ligne de virement d'Alexand…" at bounding box center [598, 139] width 542 height 24
drag, startPoint x: 615, startPoint y: 160, endPoint x: 328, endPoint y: 157, distance: 286.8
click at [328, 157] on ul "Est-ce que Charles est en mesure de pouvoir valider ce virement ?" at bounding box center [598, 157] width 542 height 12
click at [157, 171] on nz-modal-container "Service TA - VOYAGE - PROPOSITION GLOBALE A utiliser dans le cadre de propositi…" at bounding box center [597, 338] width 1195 height 676
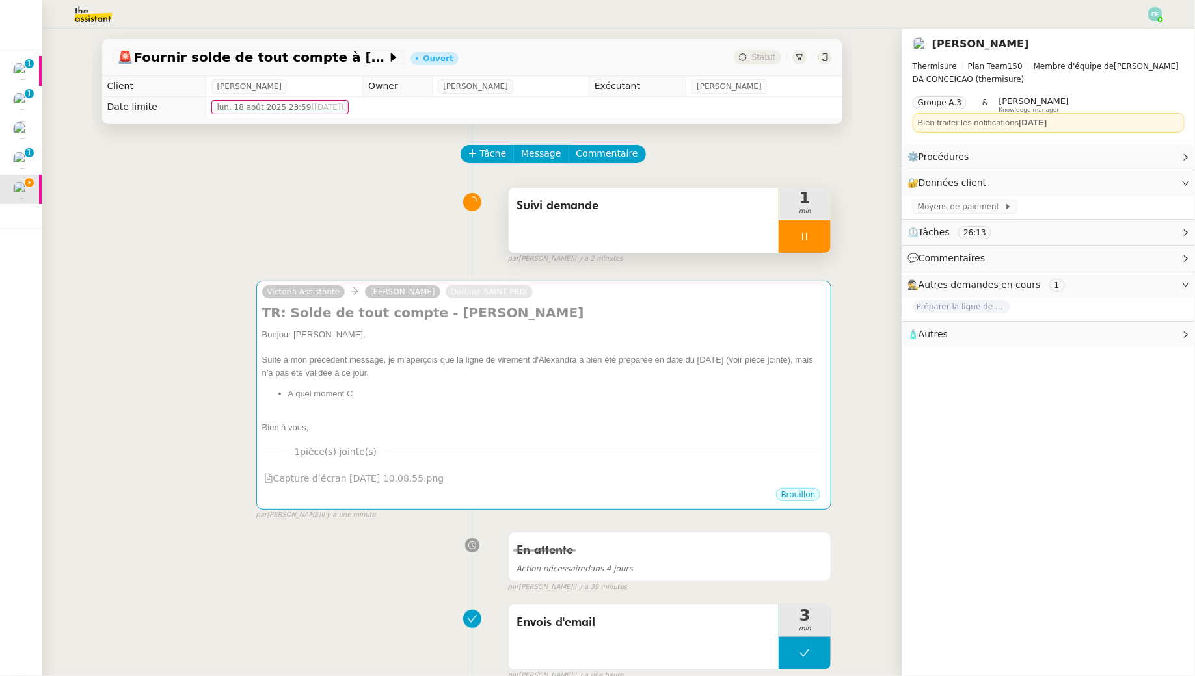
click at [812, 235] on div at bounding box center [804, 236] width 52 height 33
click at [795, 232] on icon at bounding box center [791, 237] width 10 height 10
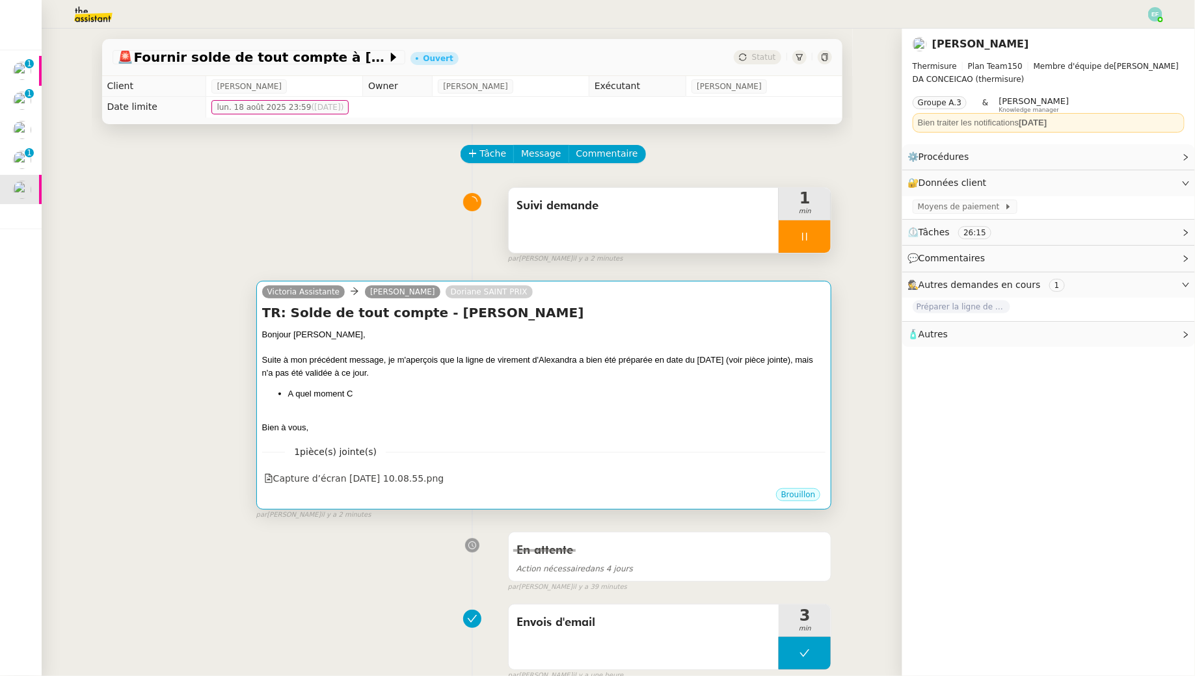
click at [741, 318] on h4 "TR: Solde de tout compte - Alexandra ROLUS" at bounding box center [544, 313] width 564 height 18
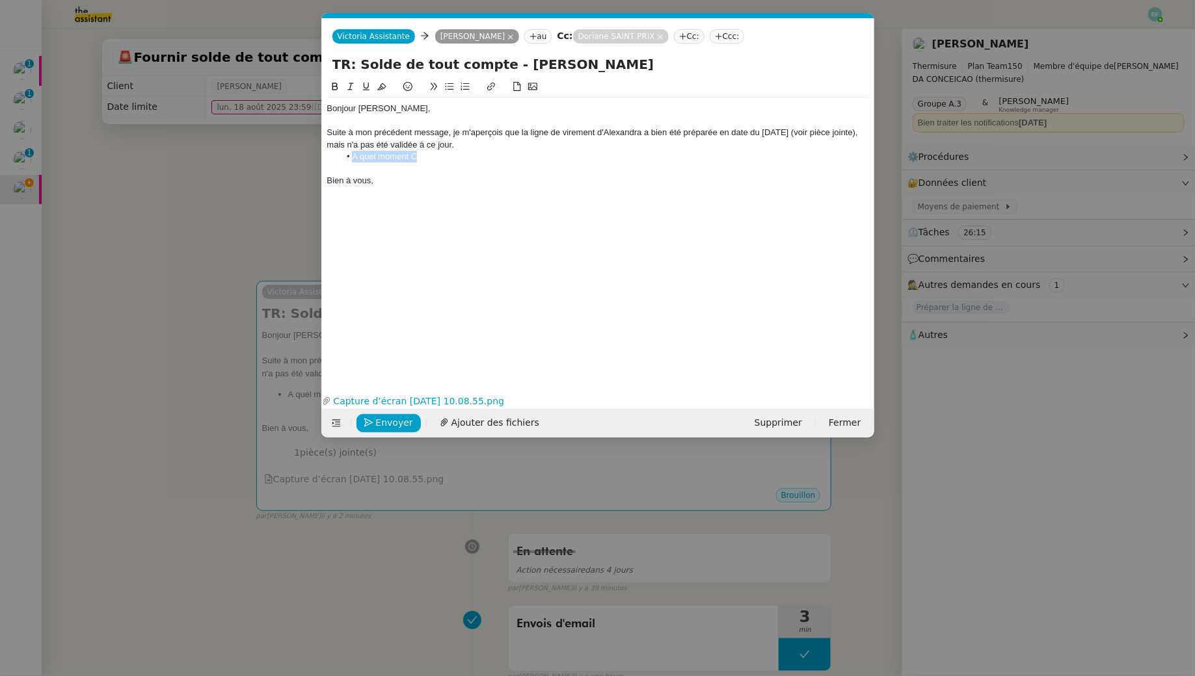
drag, startPoint x: 442, startPoint y: 159, endPoint x: 351, endPoint y: 158, distance: 91.7
click at [351, 158] on li "A quel moment C" at bounding box center [603, 157] width 529 height 12
drag, startPoint x: 487, startPoint y: 163, endPoint x: 357, endPoint y: 159, distance: 130.1
click at [351, 159] on div "Bonjour Jérémy, Suite à mon précédent message, je m'aperçois que la ligne de vi…" at bounding box center [598, 145] width 542 height 94
drag, startPoint x: 498, startPoint y: 161, endPoint x: 355, endPoint y: 156, distance: 143.2
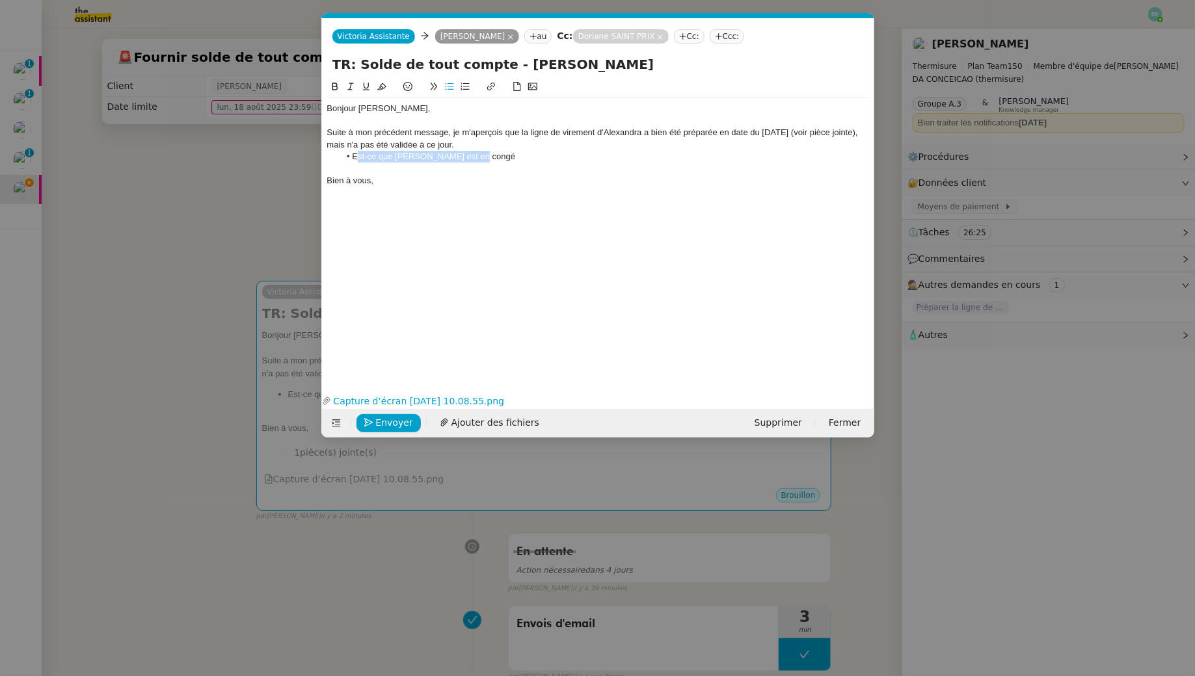
click at [355, 156] on div "Bonjour Jérémy, Suite à mon précédent message, je m'aperçois que la ligne de vi…" at bounding box center [598, 145] width 542 height 94
drag, startPoint x: 451, startPoint y: 157, endPoint x: 339, endPoint y: 157, distance: 112.5
click at [339, 157] on ul "A quelle date" at bounding box center [598, 157] width 542 height 12
click at [679, 37] on icon at bounding box center [683, 37] width 8 height 8
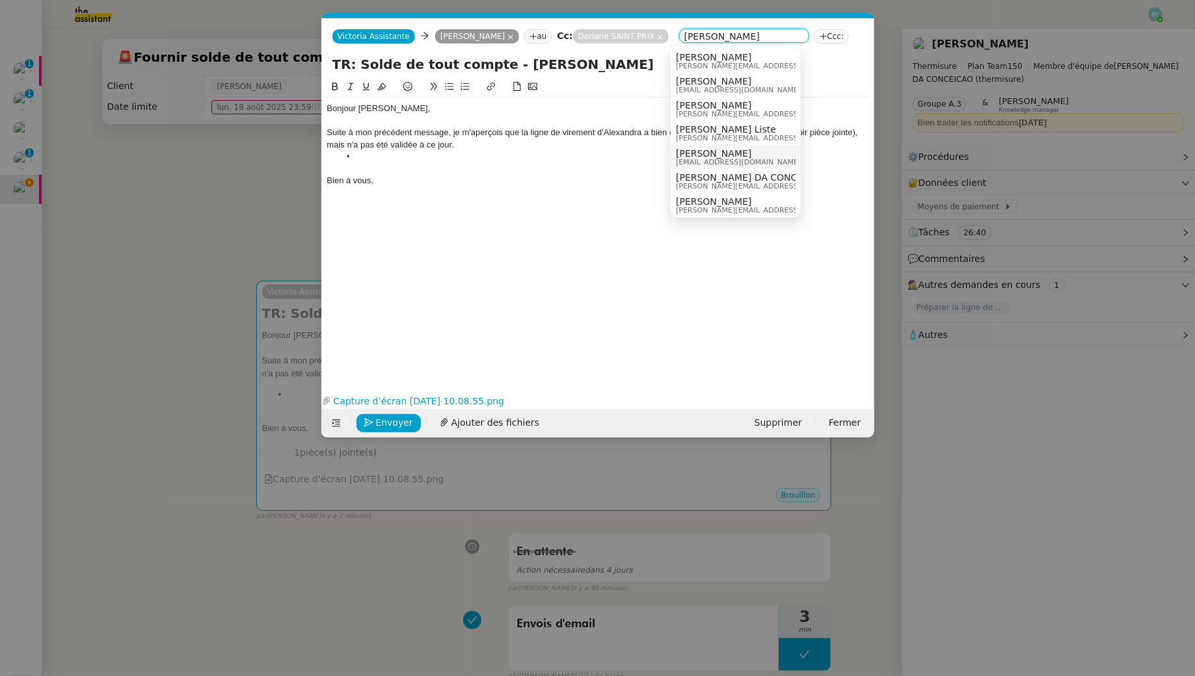
type input "charles"
click at [752, 178] on span "Charles DA CONCEICAO (thermisure)" at bounding box center [780, 177] width 209 height 10
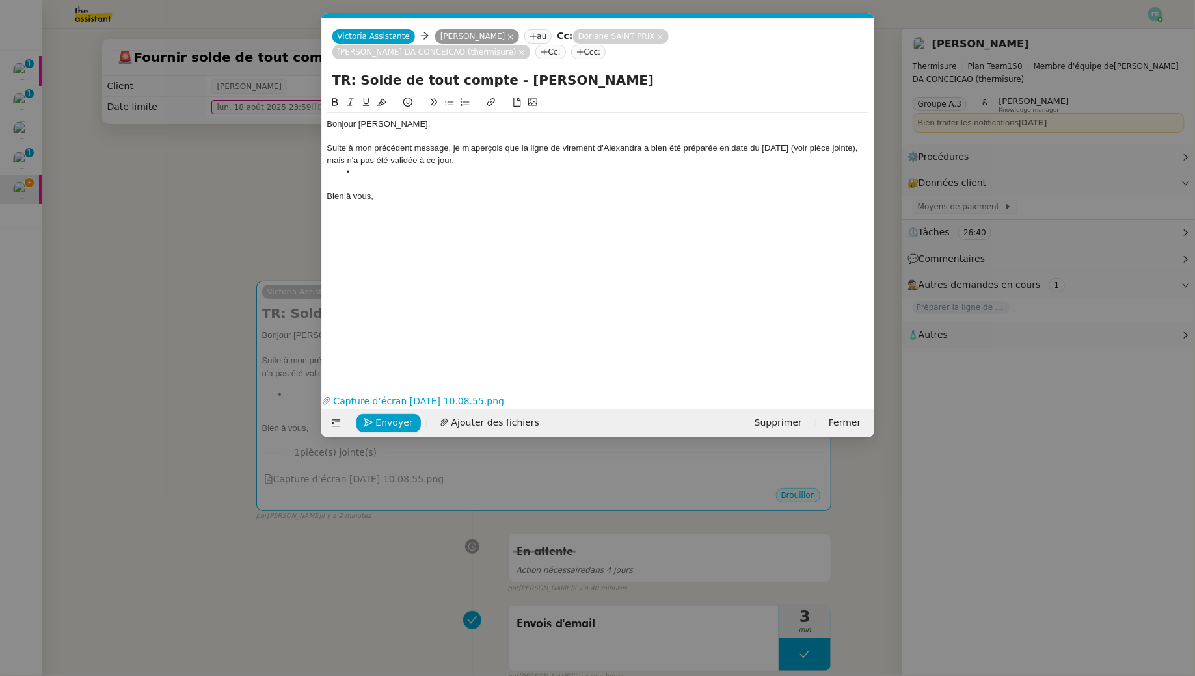
click at [477, 162] on div "Suite à mon précédent message, je m'aperçois que la ligne de virement d'Alexand…" at bounding box center [598, 154] width 542 height 24
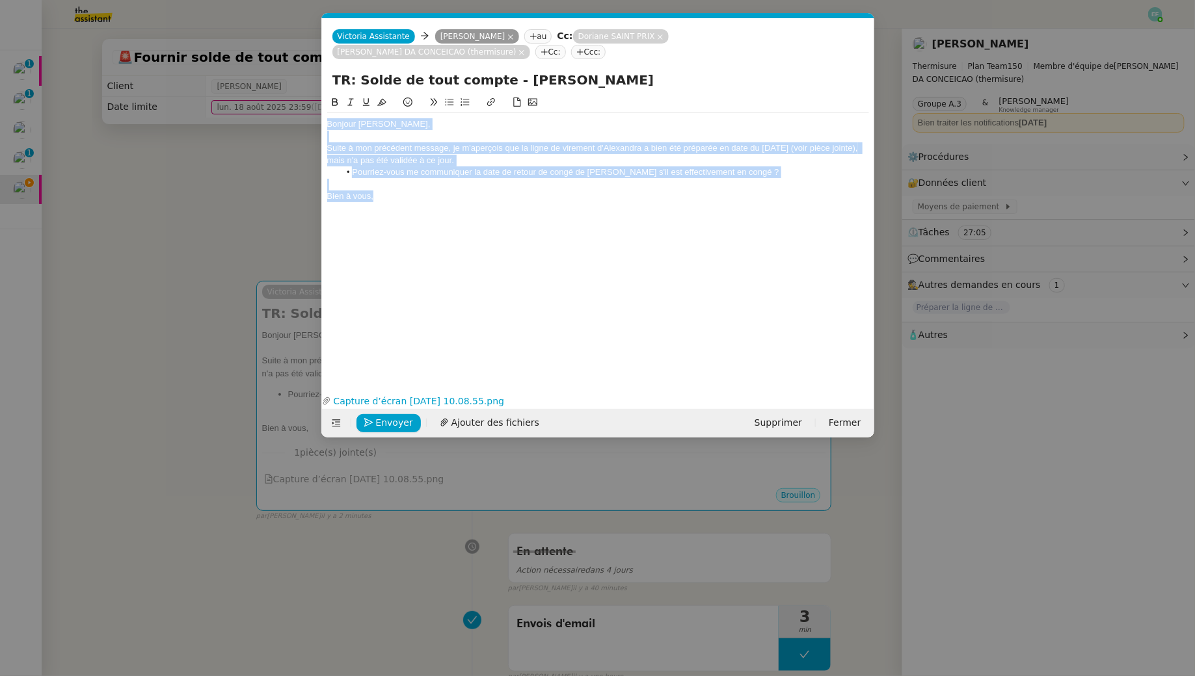
drag, startPoint x: 388, startPoint y: 194, endPoint x: 309, endPoint y: 85, distance: 135.2
click at [309, 85] on nz-modal-container "Service TA - VOYAGE - PROPOSITION GLOBALE A utiliser dans le cadre de propositi…" at bounding box center [597, 338] width 1195 height 676
copy div "Bonjour Jérémy, Suite à mon précédent message, je m'aperçois que la ligne de vi…"
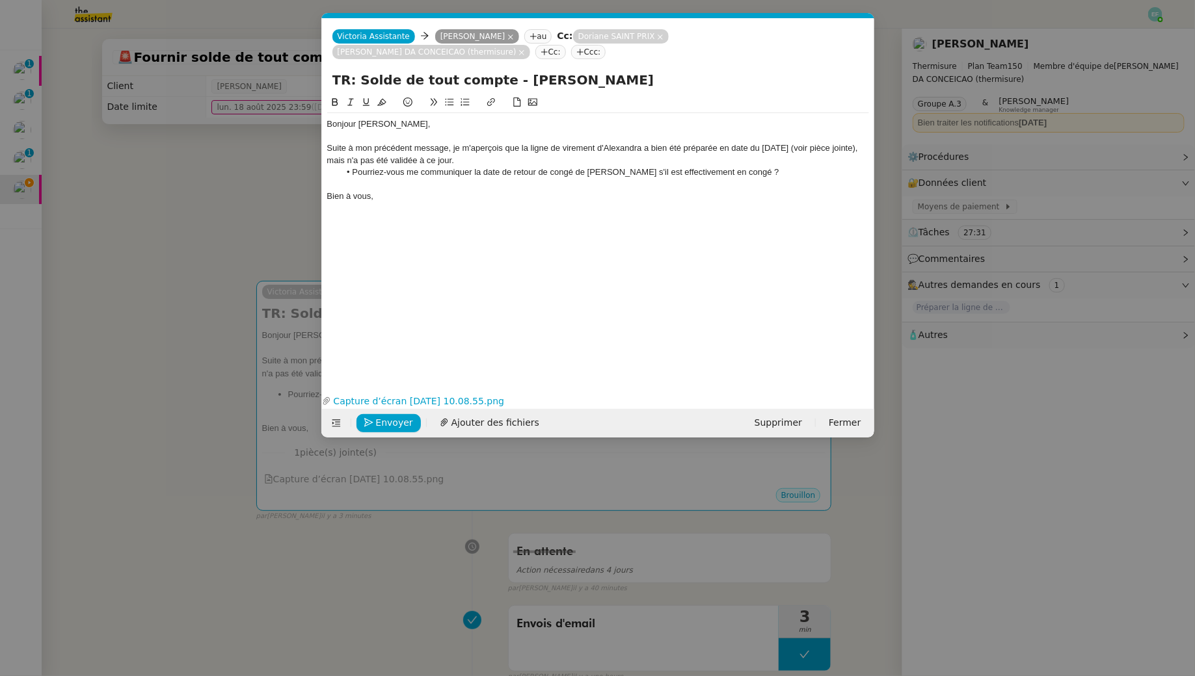
drag, startPoint x: 400, startPoint y: 208, endPoint x: 401, endPoint y: 198, distance: 9.8
click at [400, 207] on div "Bonjour Jérémy, Suite à mon précédent message, je m'aperçois que la ligne de vi…" at bounding box center [598, 233] width 542 height 276
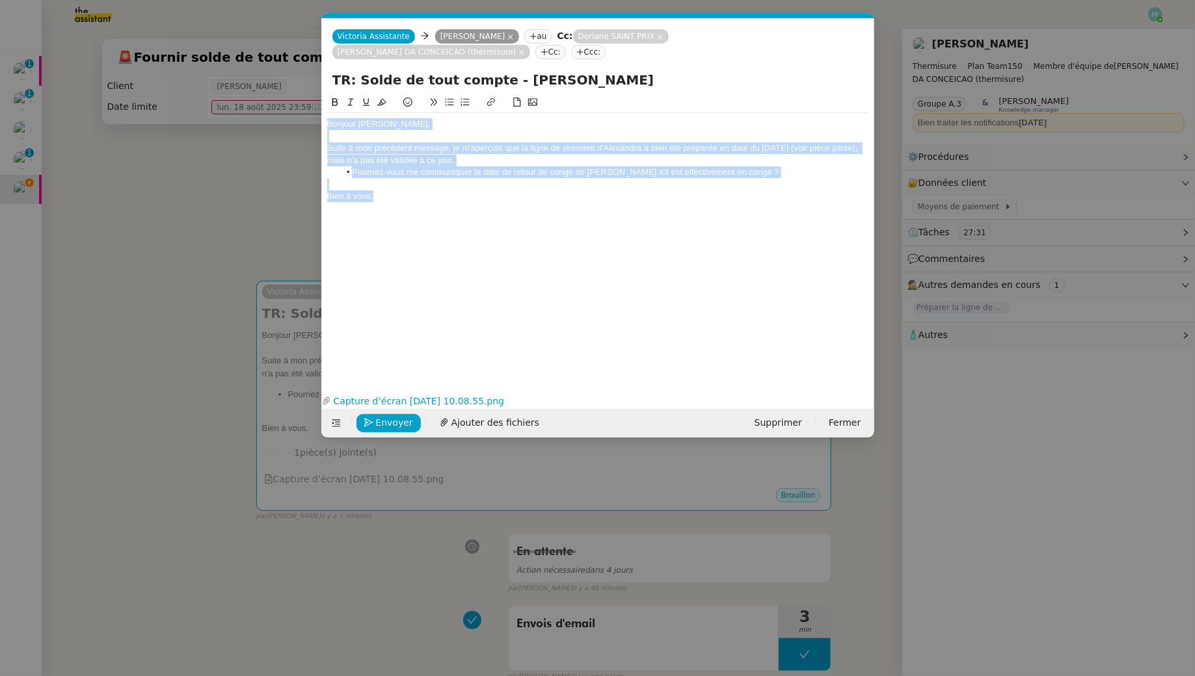
drag, startPoint x: 398, startPoint y: 196, endPoint x: 310, endPoint y: 69, distance: 154.2
click at [310, 69] on nz-modal-container "Service TA - VOYAGE - PROPOSITION GLOBALE A utiliser dans le cadre de propositi…" at bounding box center [597, 338] width 1195 height 676
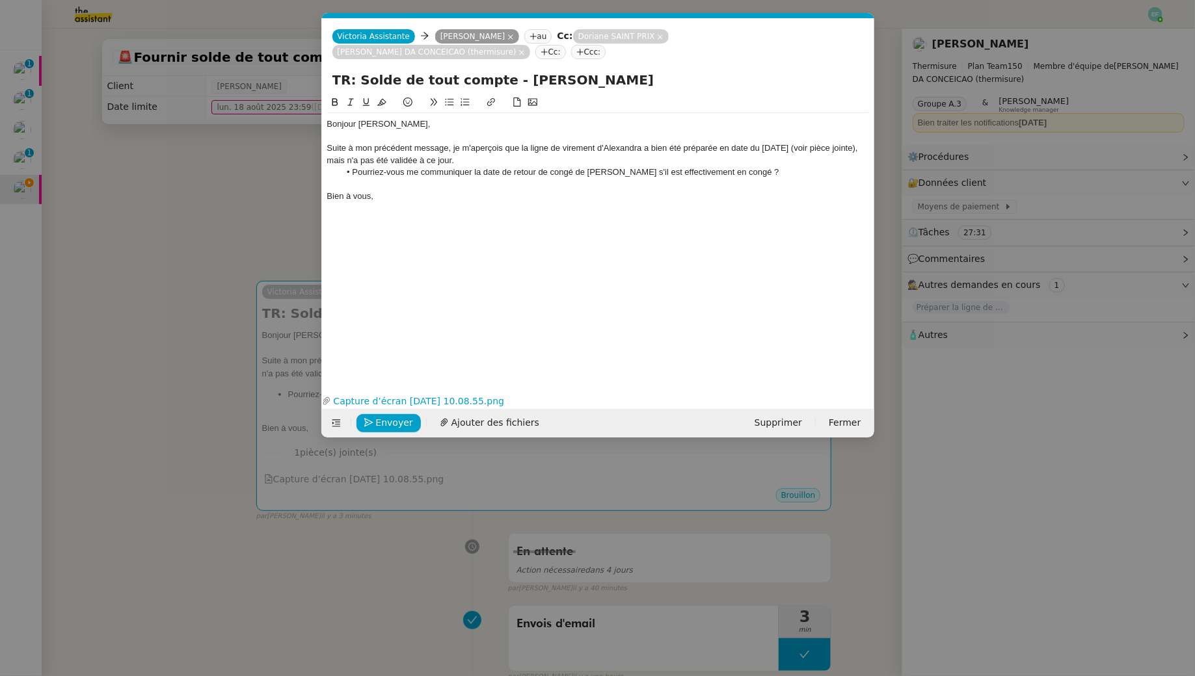
scroll to position [0, 0]
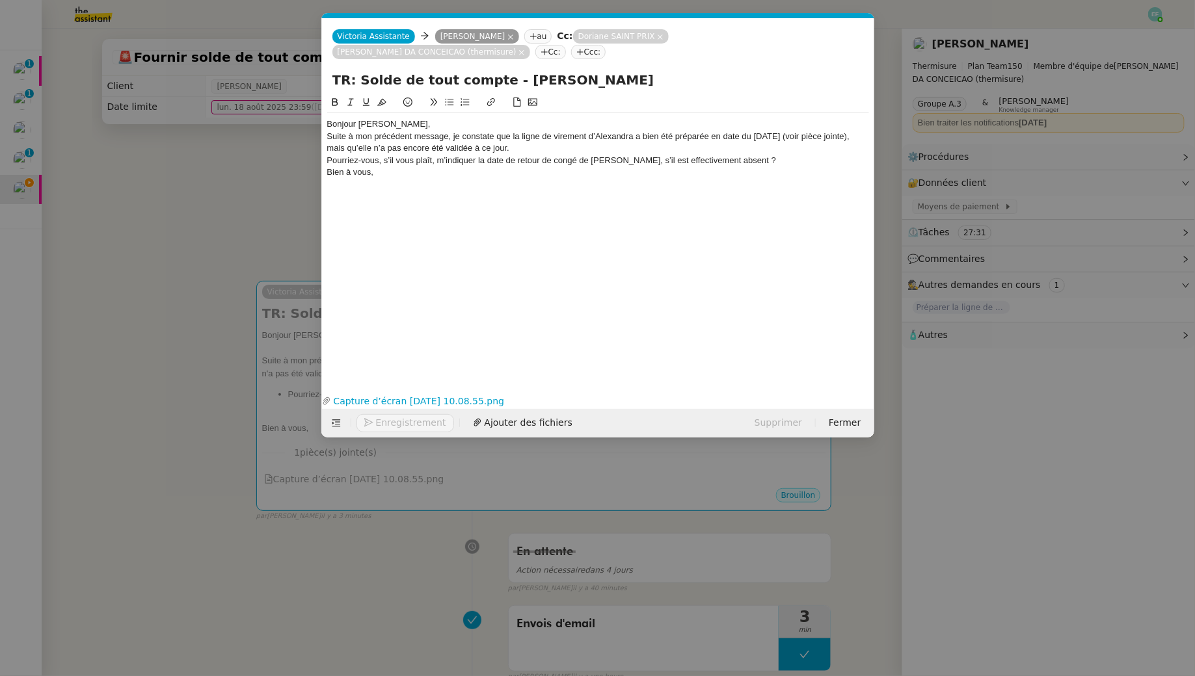
click at [392, 118] on div "Bonjour Jérémy," at bounding box center [598, 124] width 542 height 12
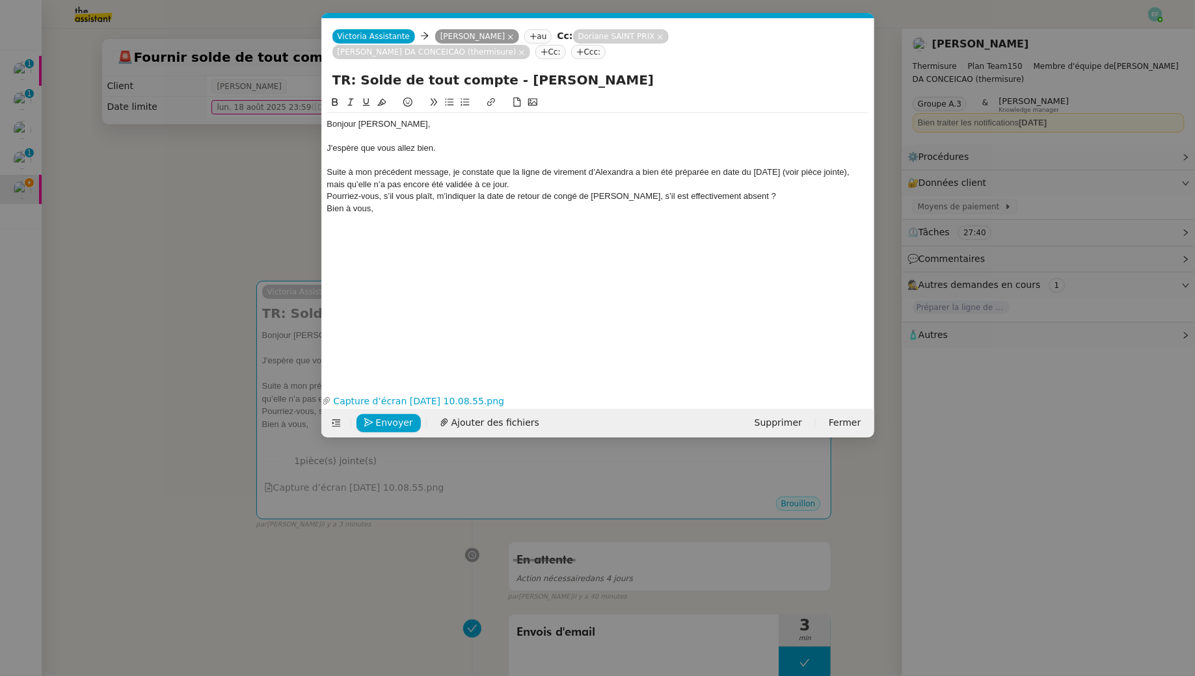
click at [493, 186] on div "Suite à mon précédent message, je constate que la ligne de virement d’Alexandra…" at bounding box center [598, 178] width 542 height 24
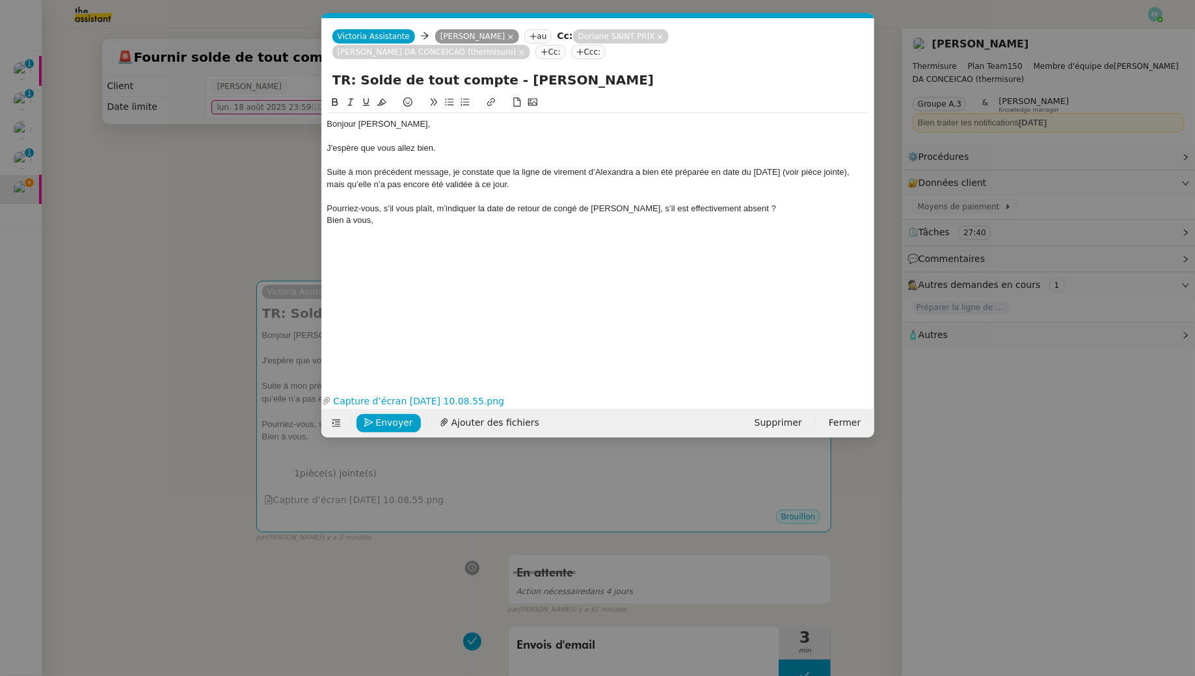
click at [330, 206] on div "Pourriez-vous, s’il vous plaît, m’indiquer la date de retour de congé de Charle…" at bounding box center [598, 209] width 542 height 12
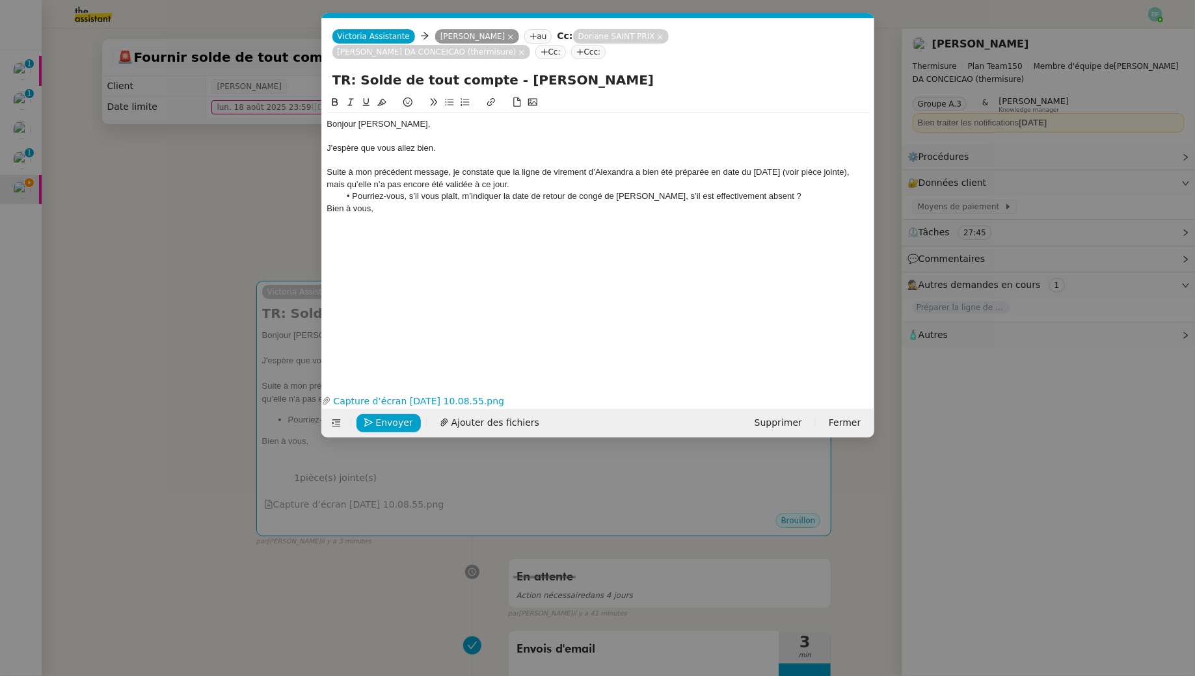
click at [820, 203] on div "Bien à vous," at bounding box center [598, 209] width 542 height 12
click at [803, 188] on div "Suite à mon précédent message, je constate que la ligne de virement d’Alexandra…" at bounding box center [598, 178] width 542 height 24
click at [801, 196] on li "Pourriez-vous, s’il vous plaît, m’indiquer la date de retour de congé de Charle…" at bounding box center [603, 197] width 529 height 12
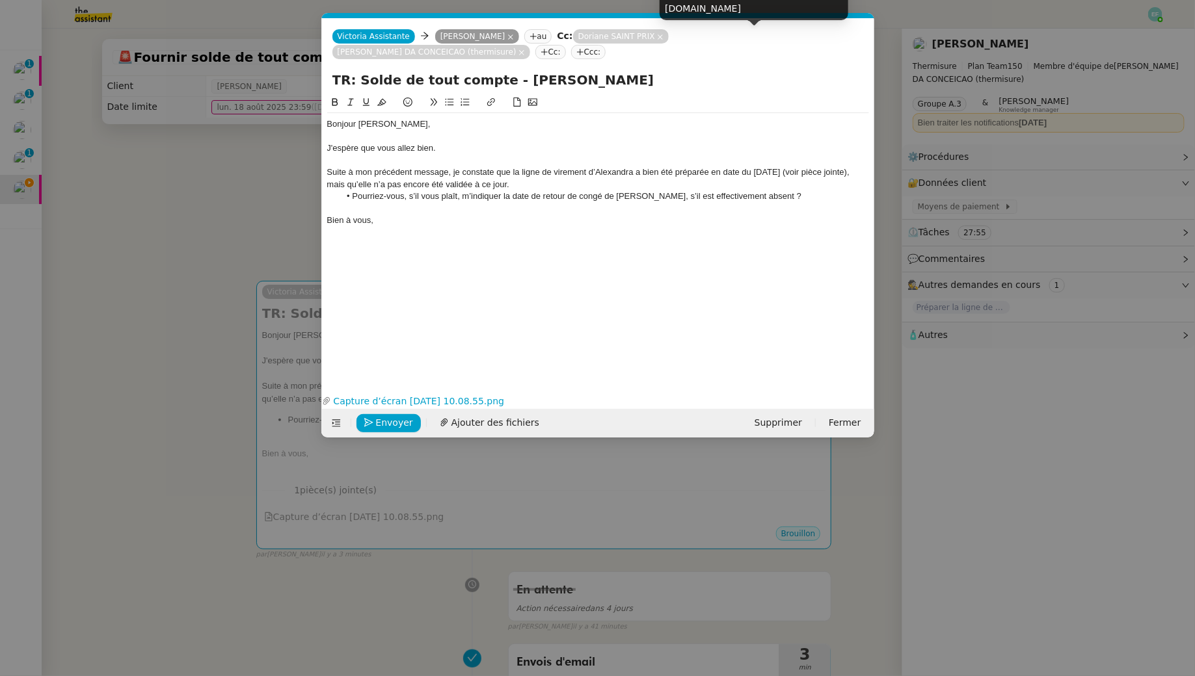
click at [525, 49] on icon at bounding box center [521, 52] width 7 height 7
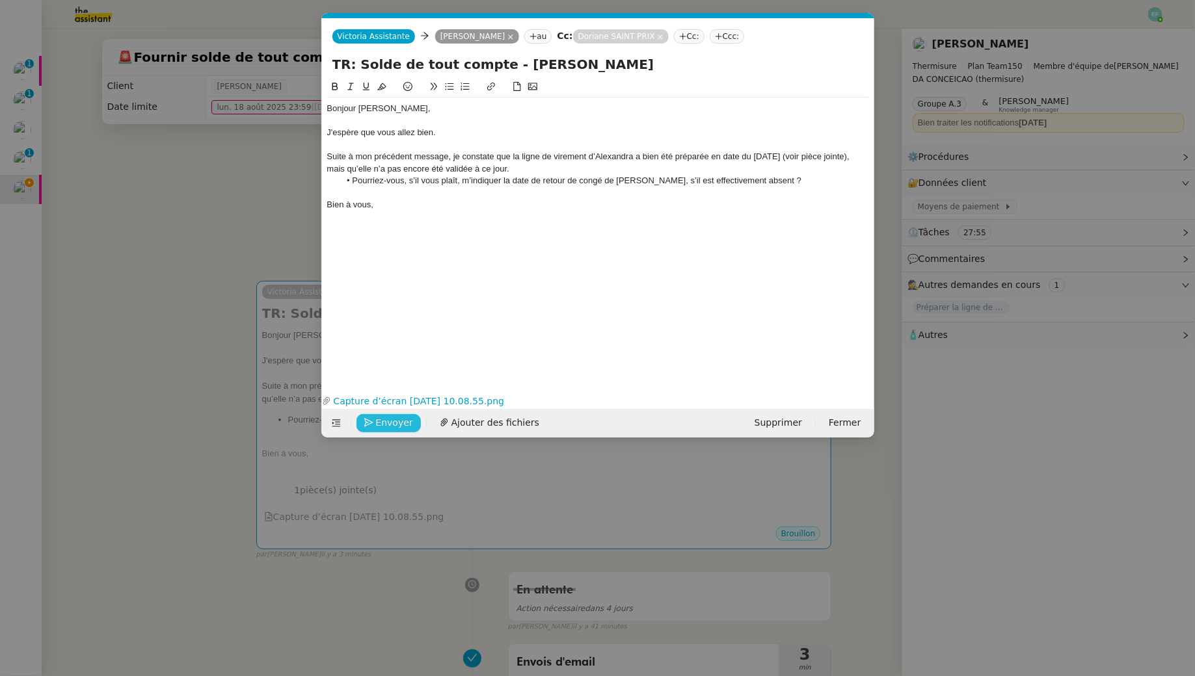
click at [397, 421] on span "Envoyer" at bounding box center [394, 423] width 37 height 15
click at [397, 421] on span "Confirmer l'envoi" at bounding box center [415, 423] width 78 height 15
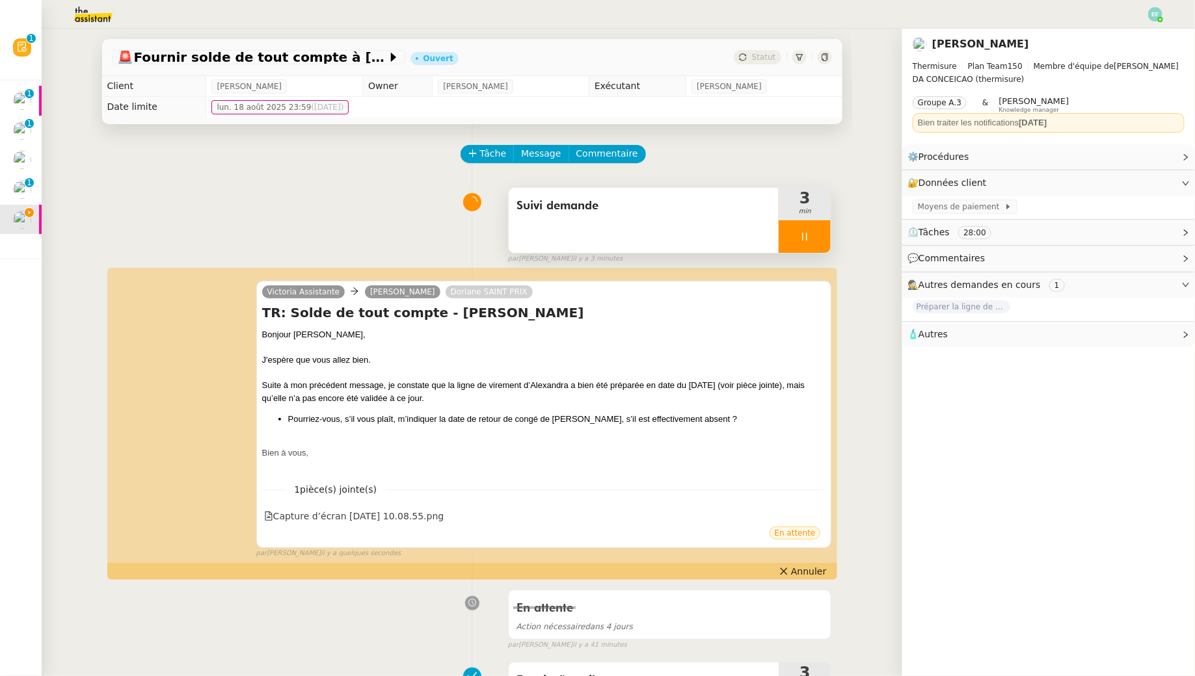
click at [800, 240] on icon at bounding box center [804, 237] width 10 height 10
click at [818, 241] on icon at bounding box center [817, 237] width 10 height 10
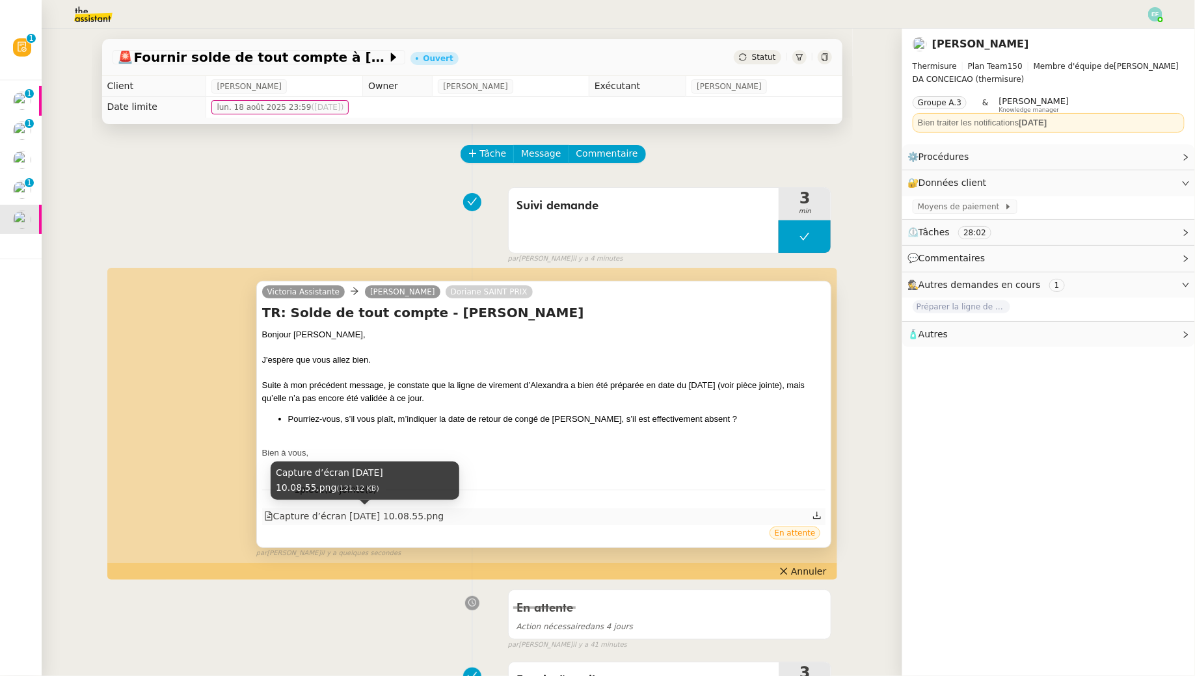
click at [427, 509] on div "Capture d’écran 2025-08-21 à 10.08.55.png (121.12 KB)" at bounding box center [365, 485] width 189 height 47
click at [421, 513] on div "Capture d’écran 2025-08-21 à 10.08.55.png" at bounding box center [354, 516] width 180 height 15
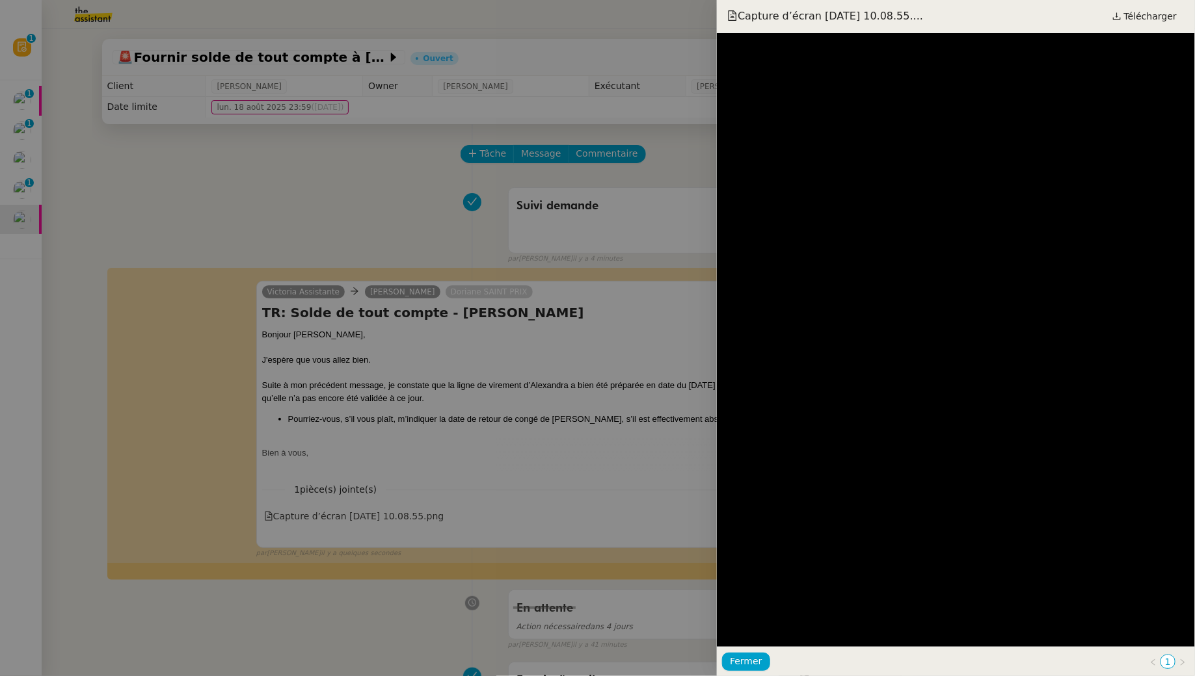
click at [245, 141] on div at bounding box center [597, 338] width 1195 height 676
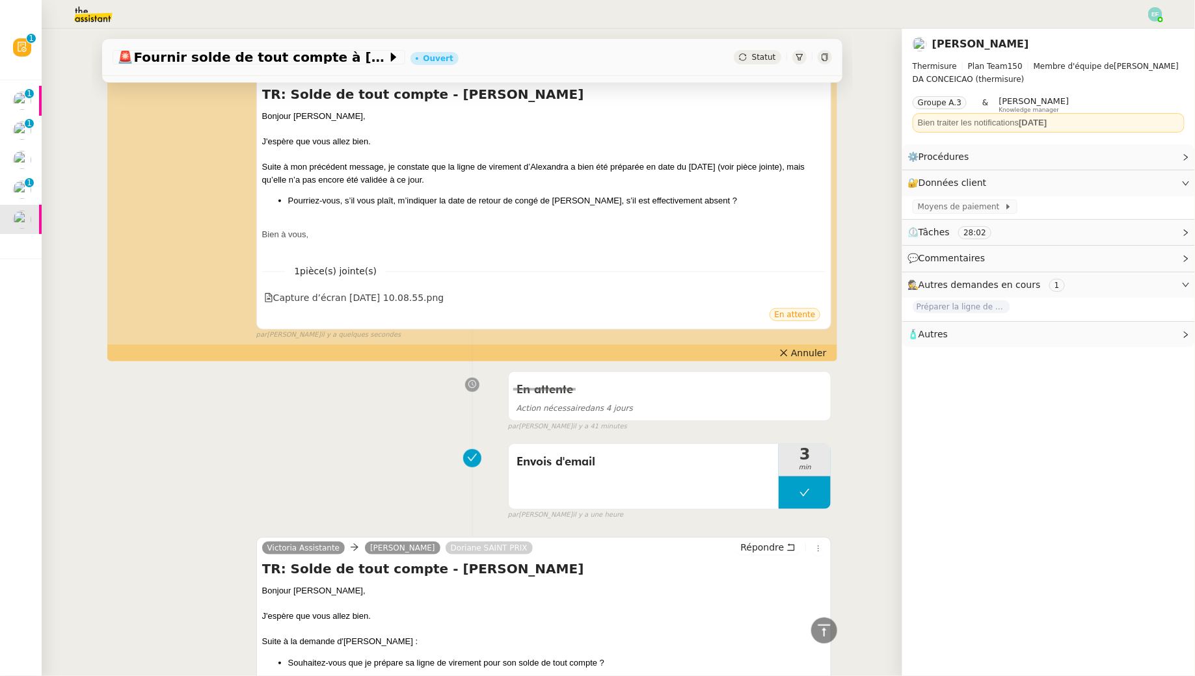
scroll to position [81, 0]
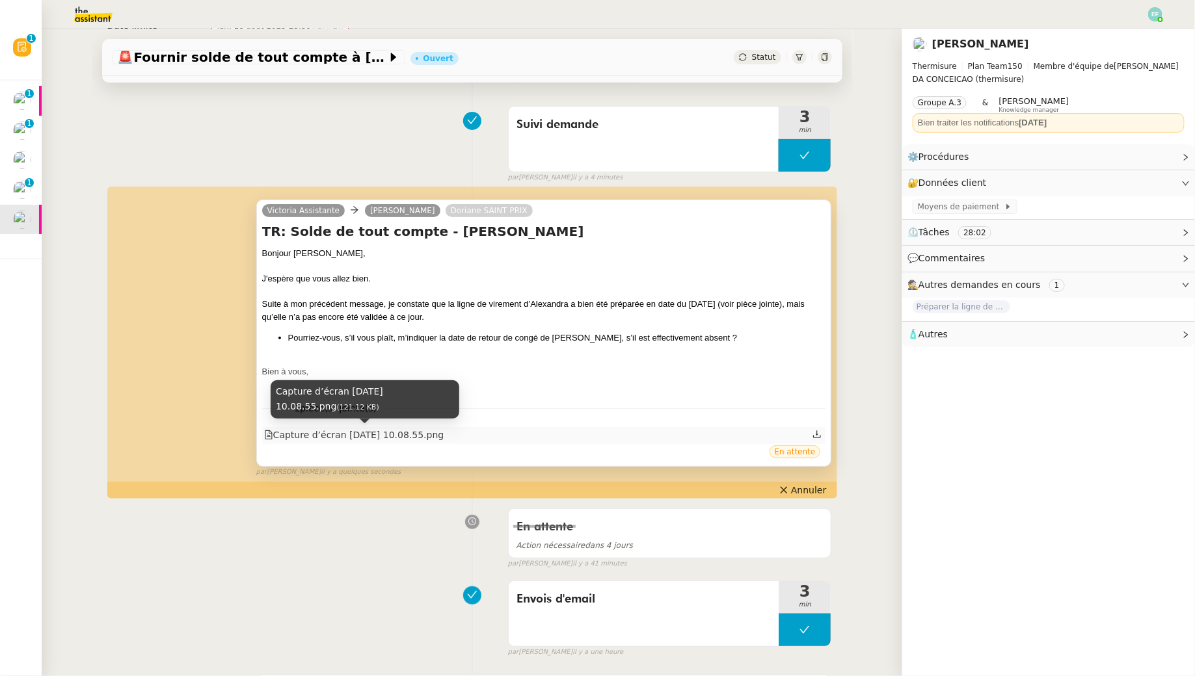
click at [317, 440] on div "Capture d’écran 2025-08-21 à 10.08.55.png" at bounding box center [354, 435] width 180 height 15
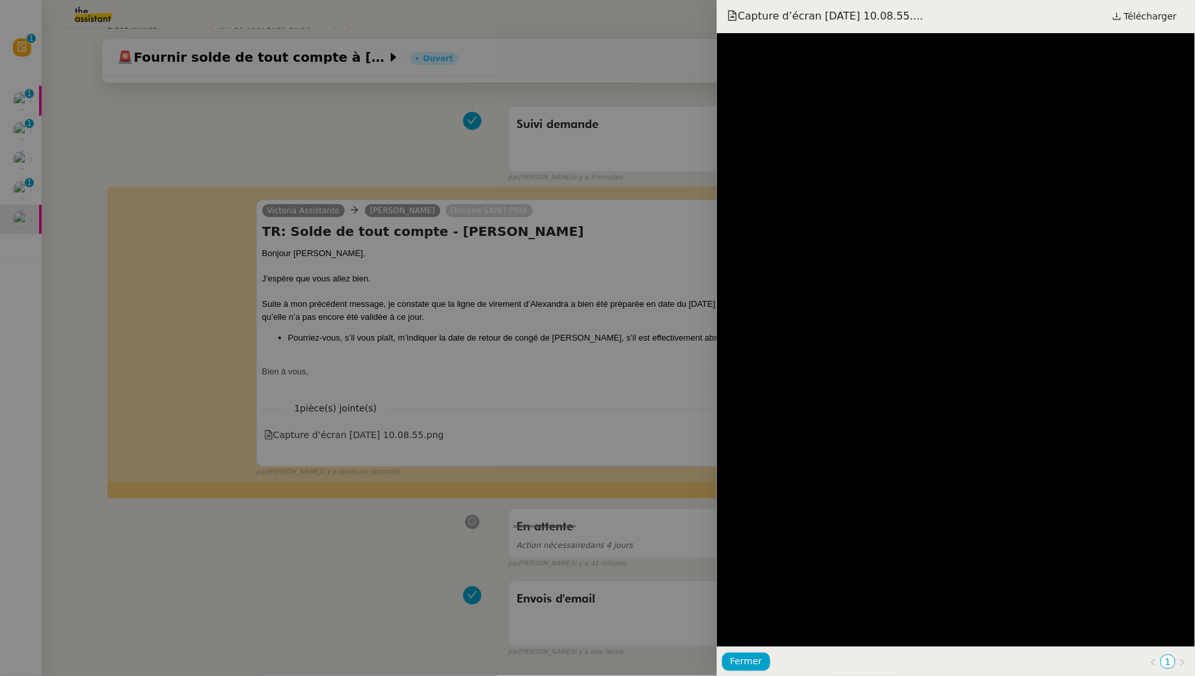
click at [329, 127] on div at bounding box center [597, 338] width 1195 height 676
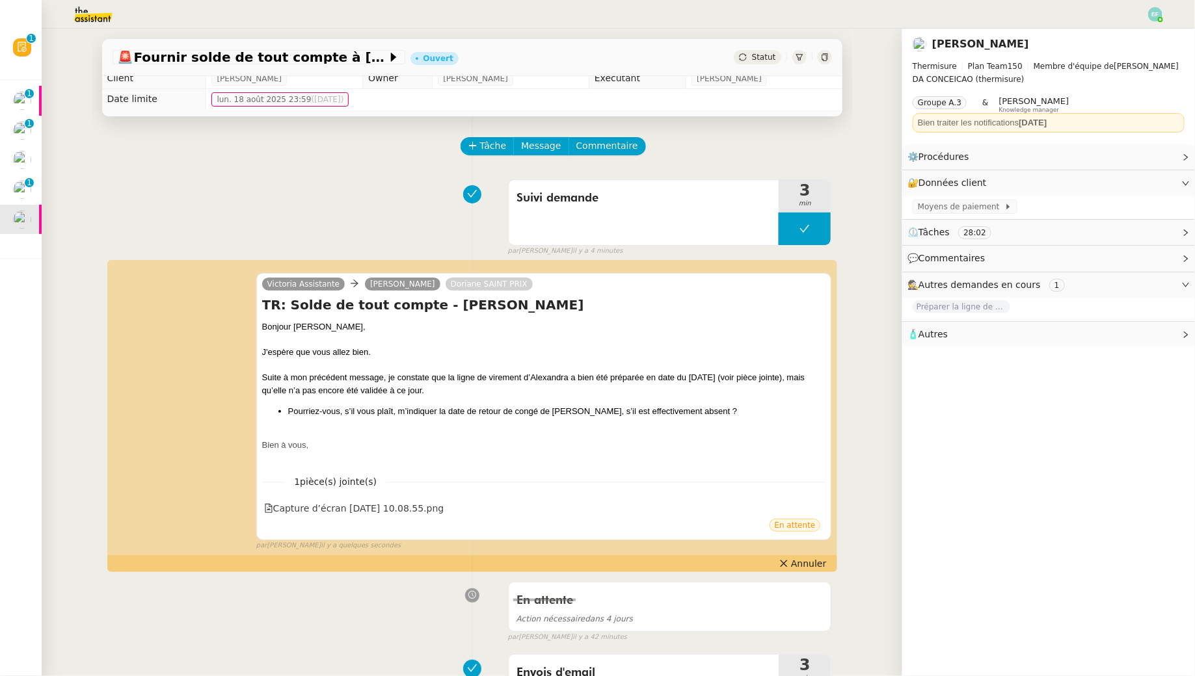
scroll to position [0, 0]
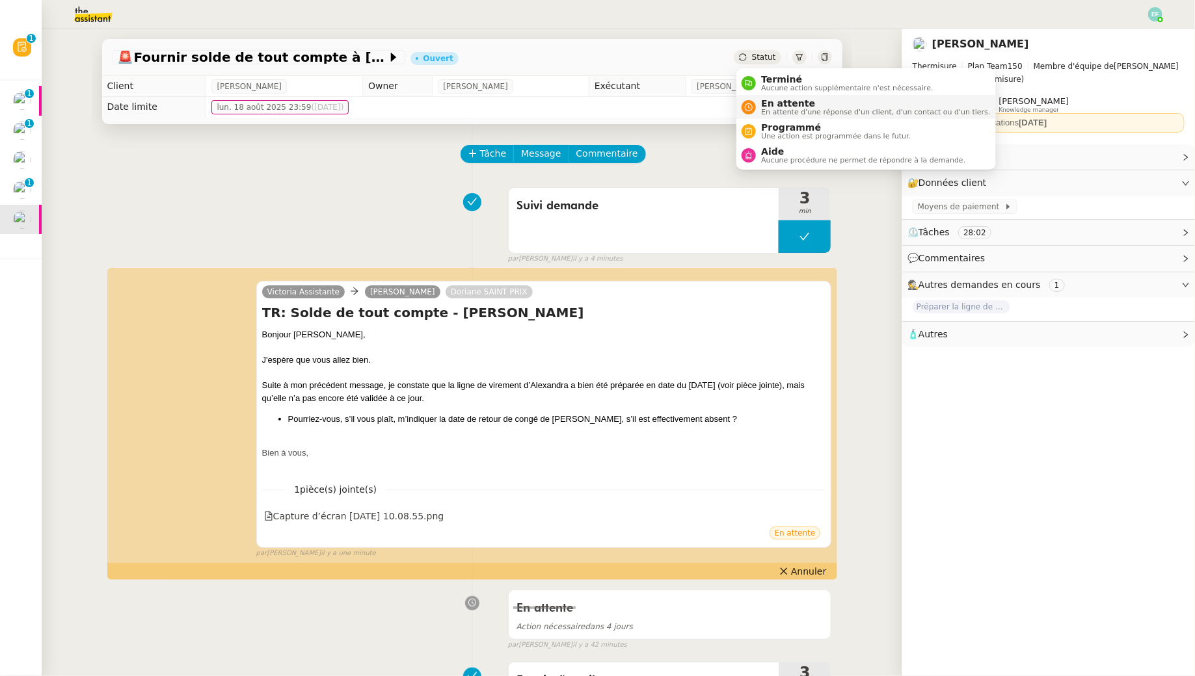
click at [773, 103] on span "En attente" at bounding box center [875, 103] width 229 height 10
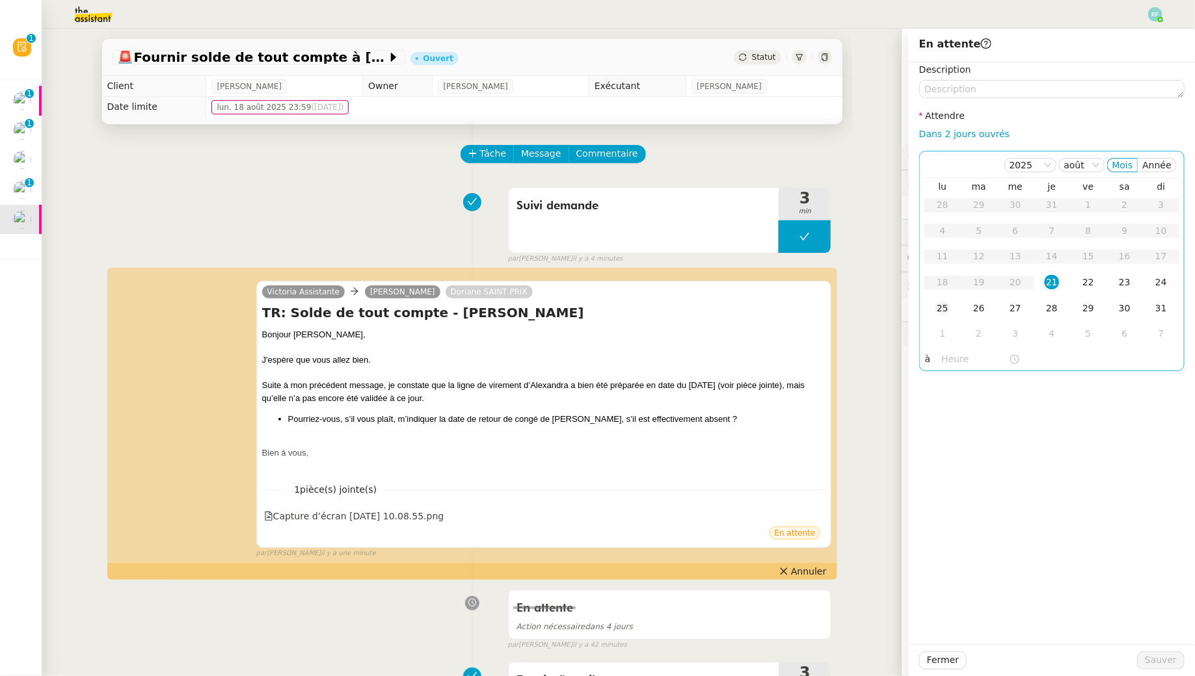
click at [950, 309] on div "25" at bounding box center [942, 308] width 14 height 14
click at [1175, 660] on span "Sauver" at bounding box center [1161, 660] width 32 height 15
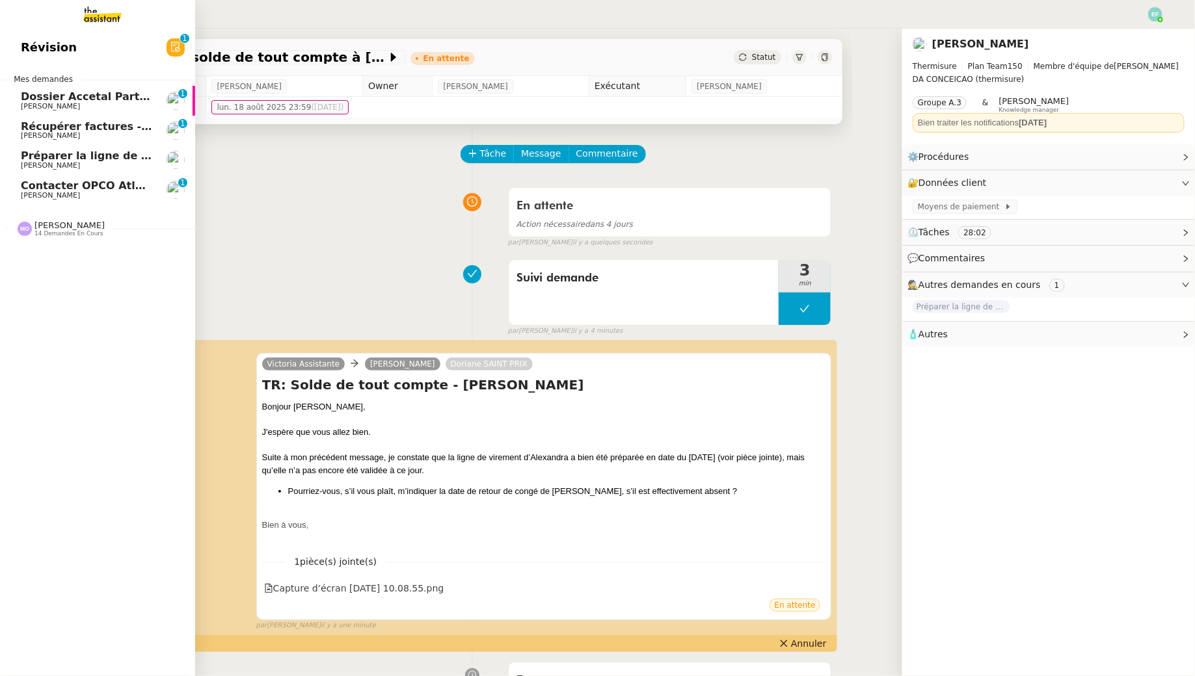
click at [29, 196] on span "[PERSON_NAME]" at bounding box center [50, 195] width 59 height 8
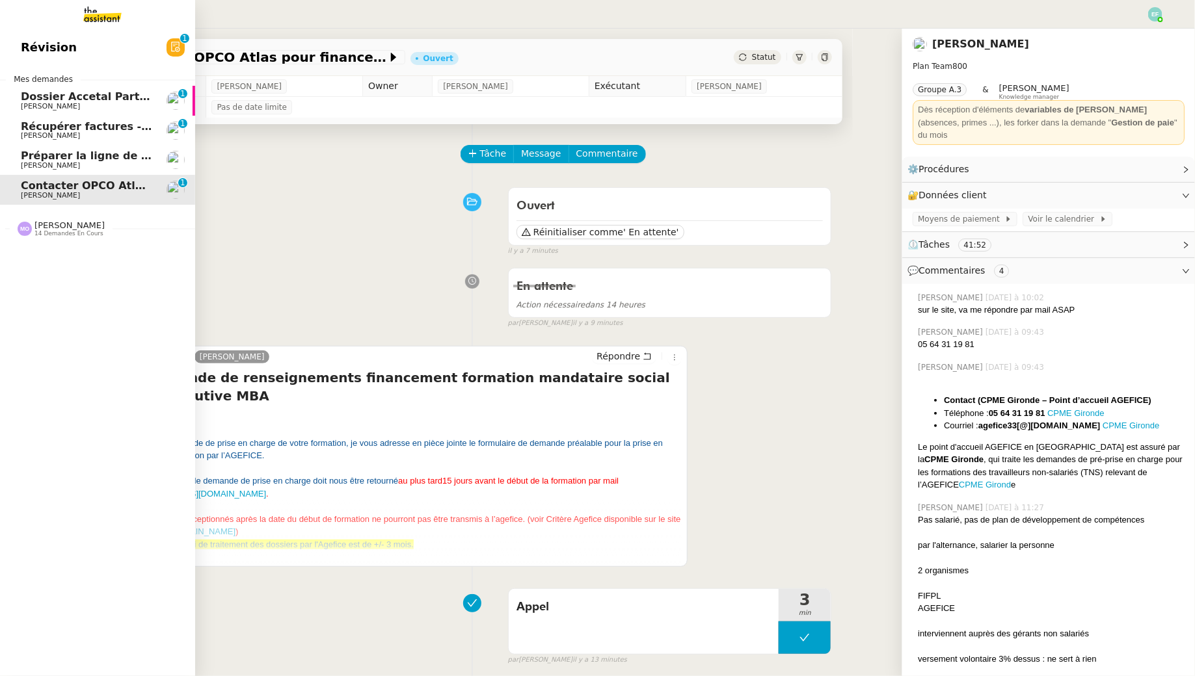
click at [46, 165] on span "[PERSON_NAME]" at bounding box center [50, 165] width 59 height 8
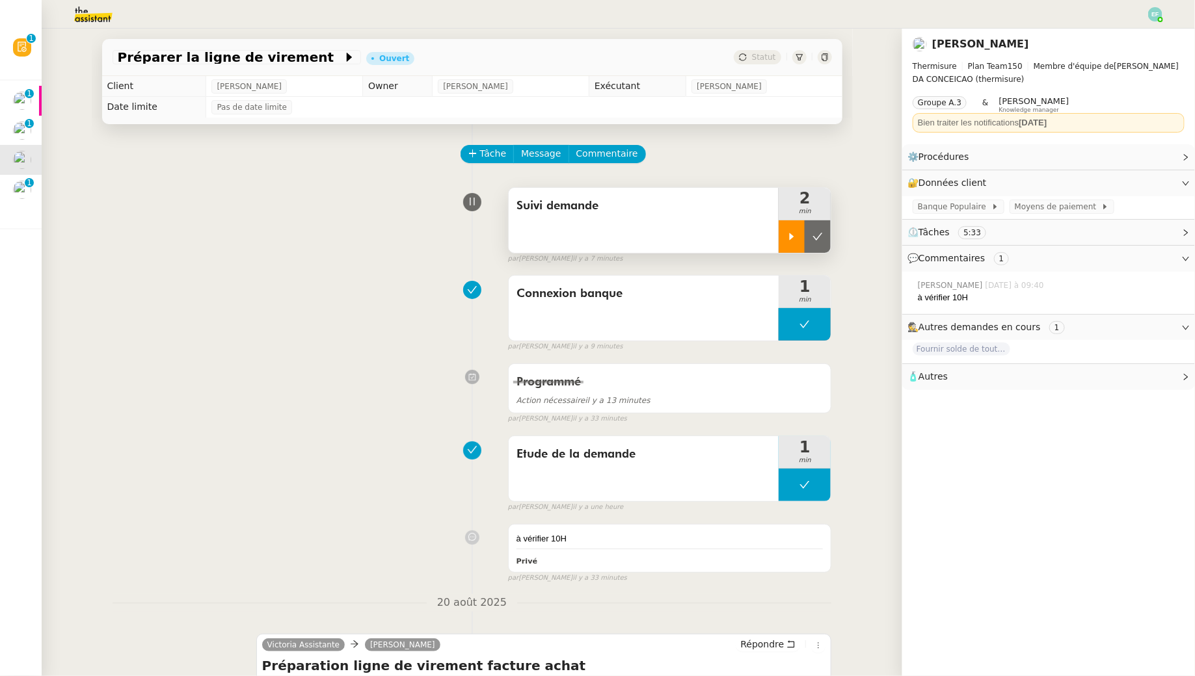
click at [792, 236] on icon at bounding box center [792, 236] width 5 height 7
click at [493, 144] on div "Tâche Message Commentaire Veuillez patienter une erreur s'est produite 👌👌👌 mess…" at bounding box center [472, 656] width 761 height 1065
click at [492, 149] on span "Tâche" at bounding box center [493, 153] width 27 height 15
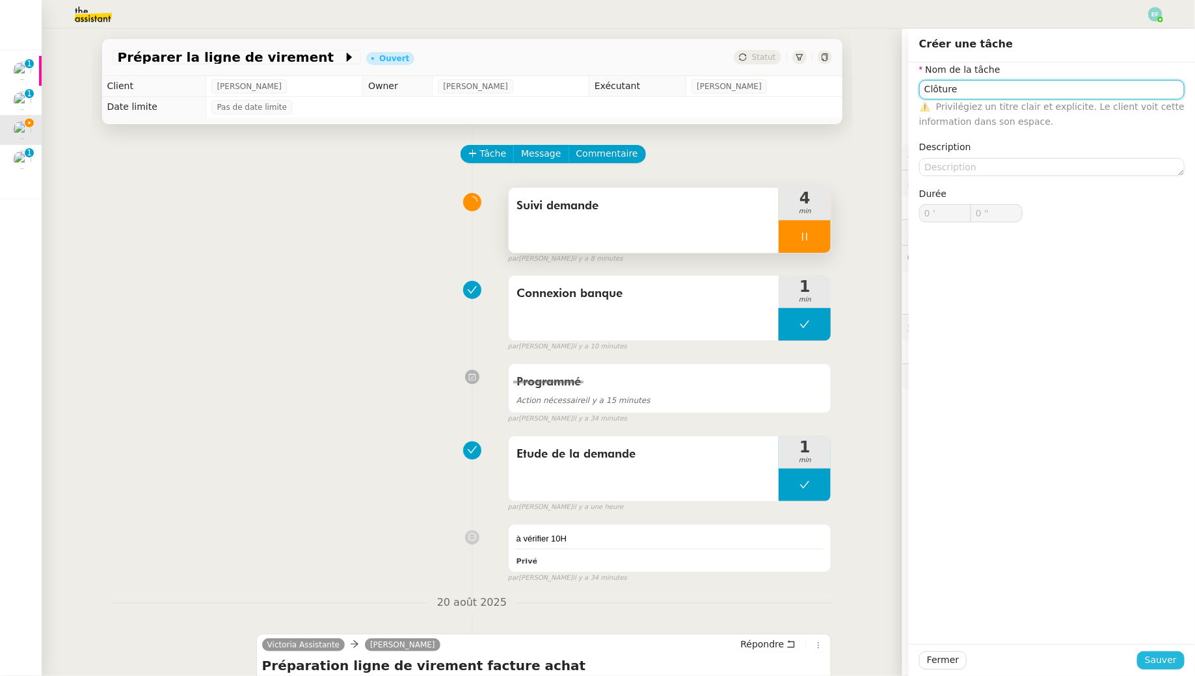
type input "Clôture"
click at [1149, 660] on span "Sauver" at bounding box center [1161, 660] width 32 height 15
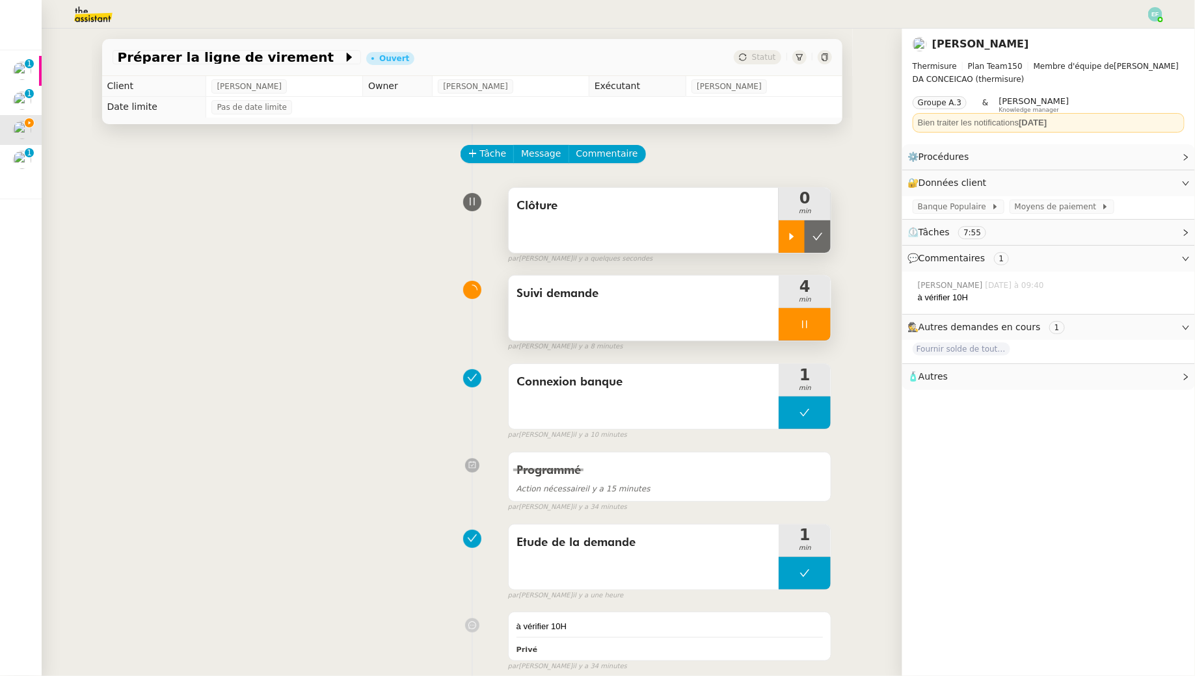
click at [789, 232] on icon at bounding box center [791, 237] width 10 height 10
click at [810, 321] on icon at bounding box center [804, 324] width 10 height 10
click at [819, 315] on button at bounding box center [818, 324] width 26 height 33
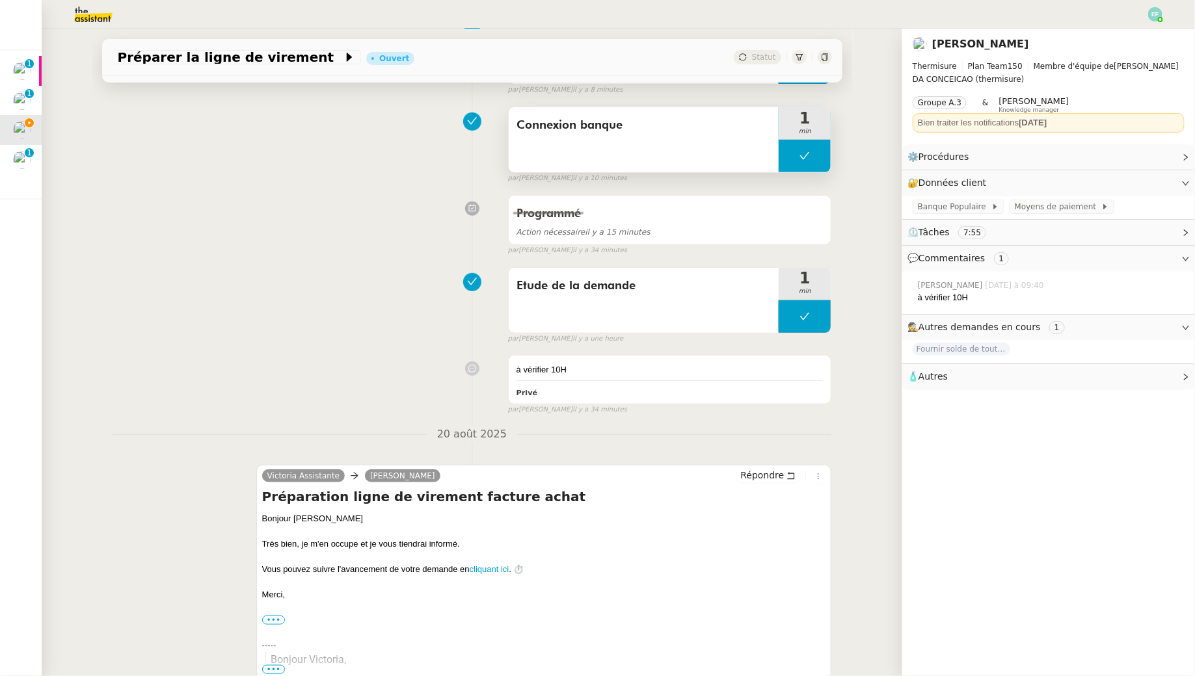
scroll to position [255, 0]
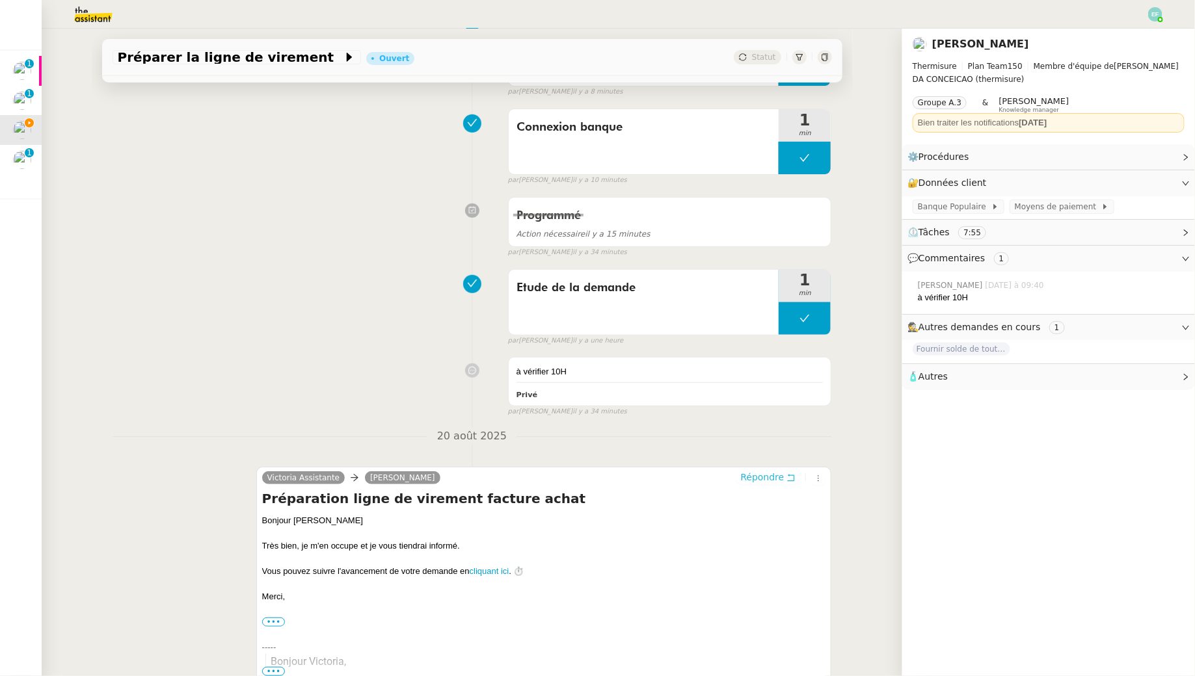
click at [791, 477] on icon at bounding box center [790, 477] width 9 height 9
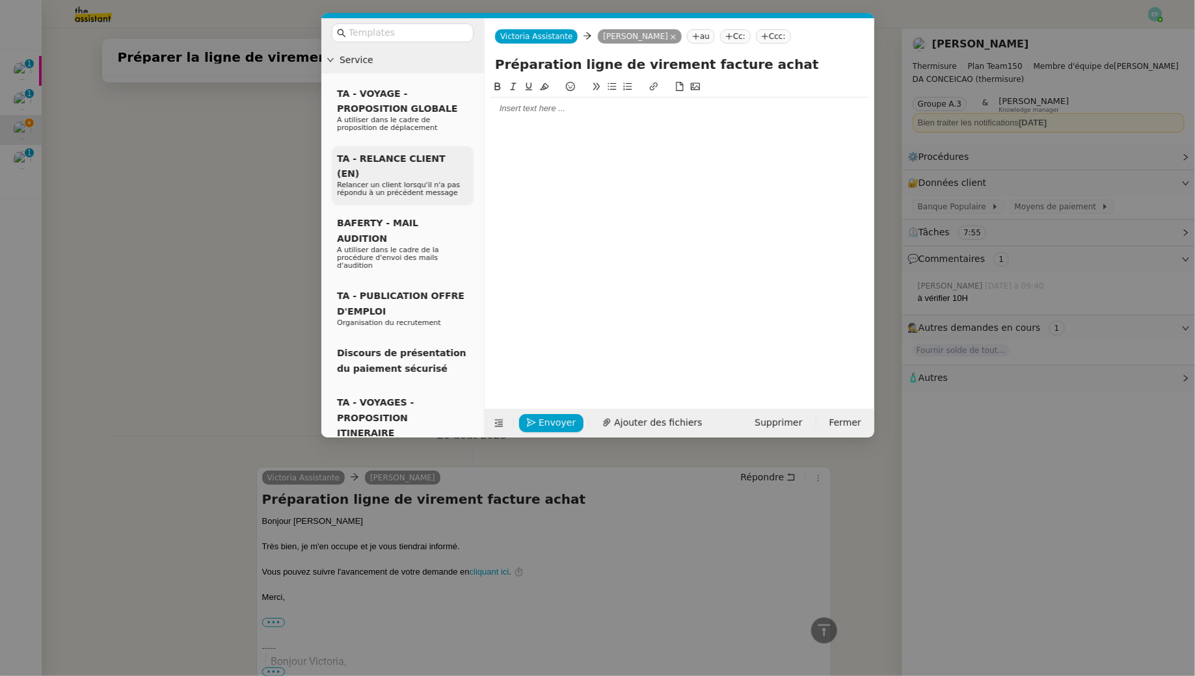
scroll to position [354, 0]
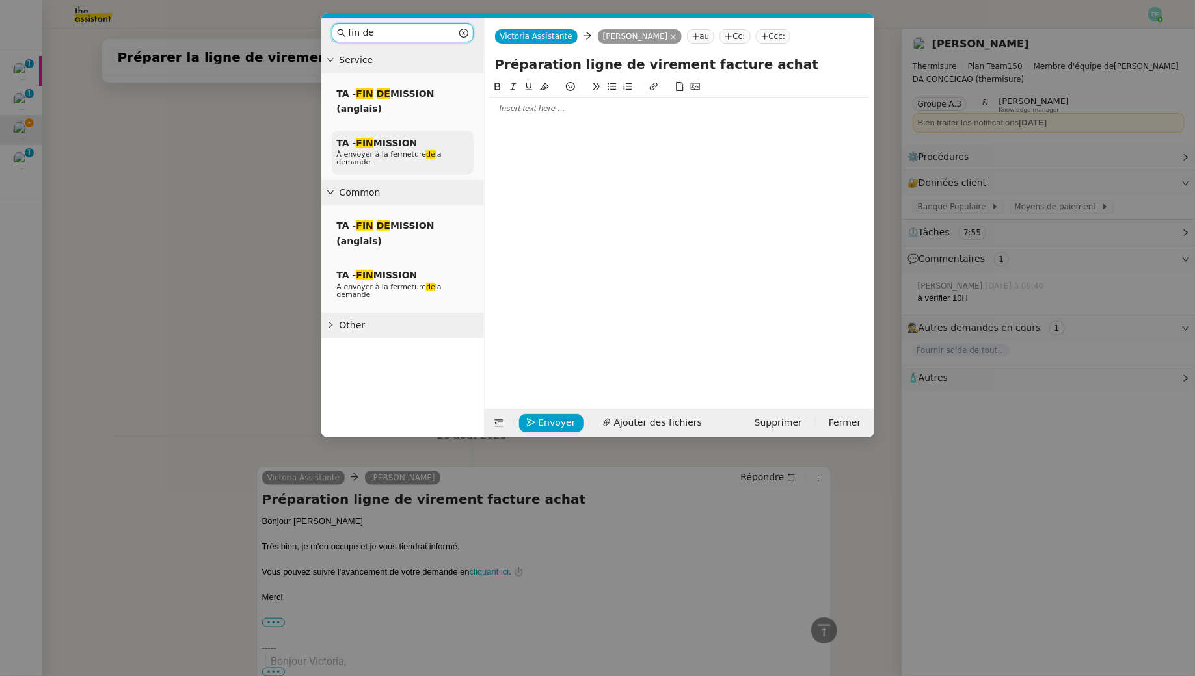
type input "fin de"
click at [412, 144] on span "TA - FIN MISSION" at bounding box center [377, 143] width 81 height 10
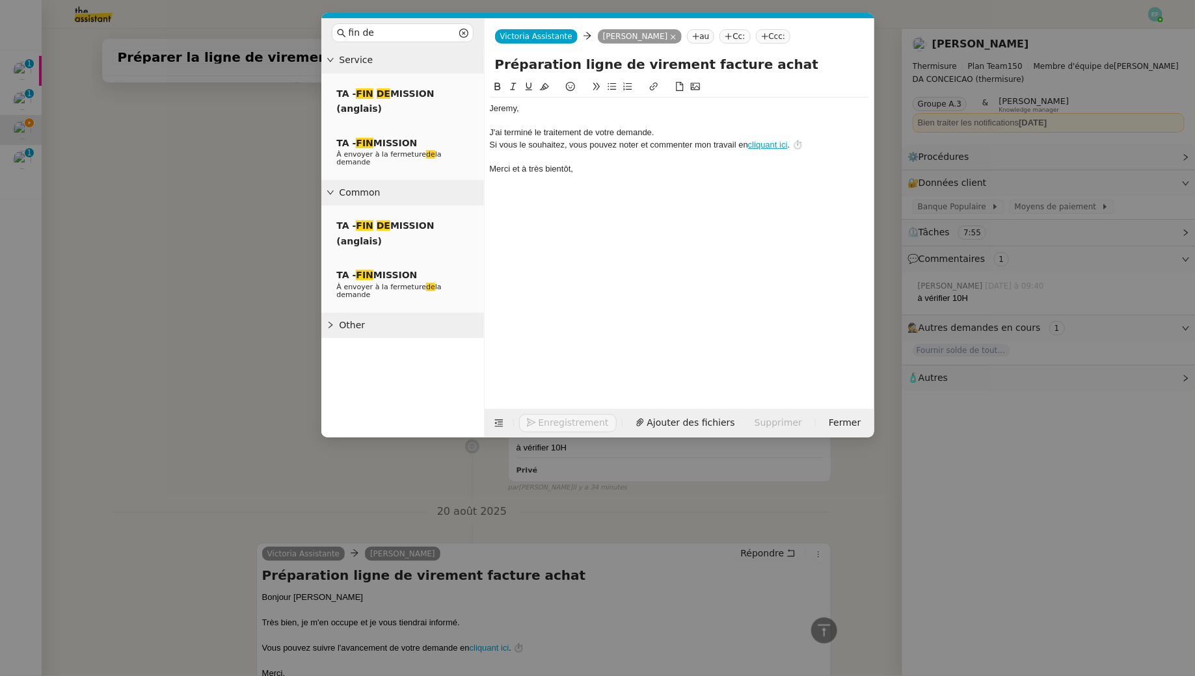
scroll to position [431, 0]
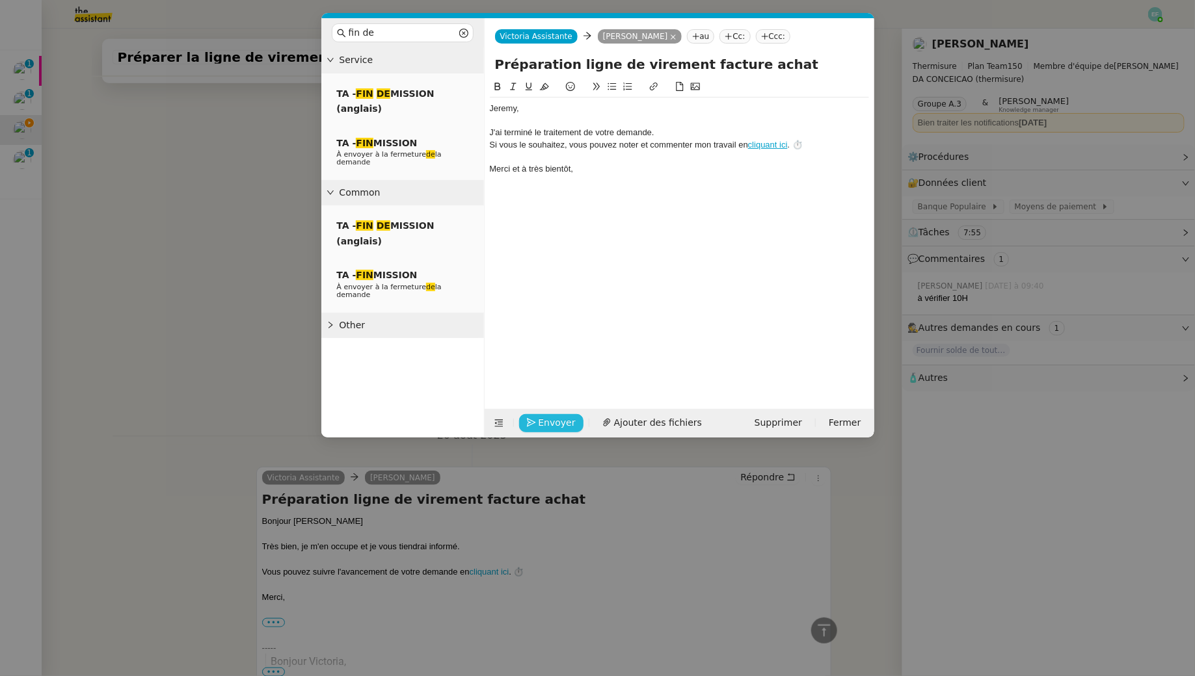
click at [555, 416] on span "Envoyer" at bounding box center [557, 423] width 37 height 15
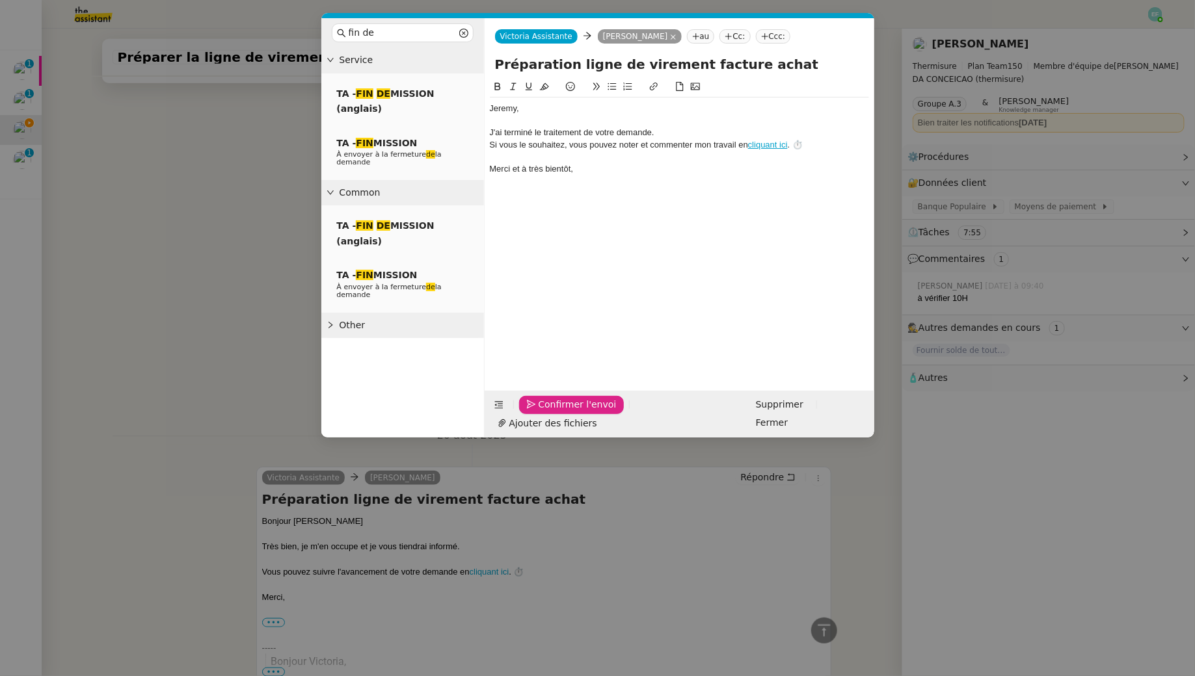
click at [555, 412] on span "Confirmer l'envoi" at bounding box center [578, 404] width 78 height 15
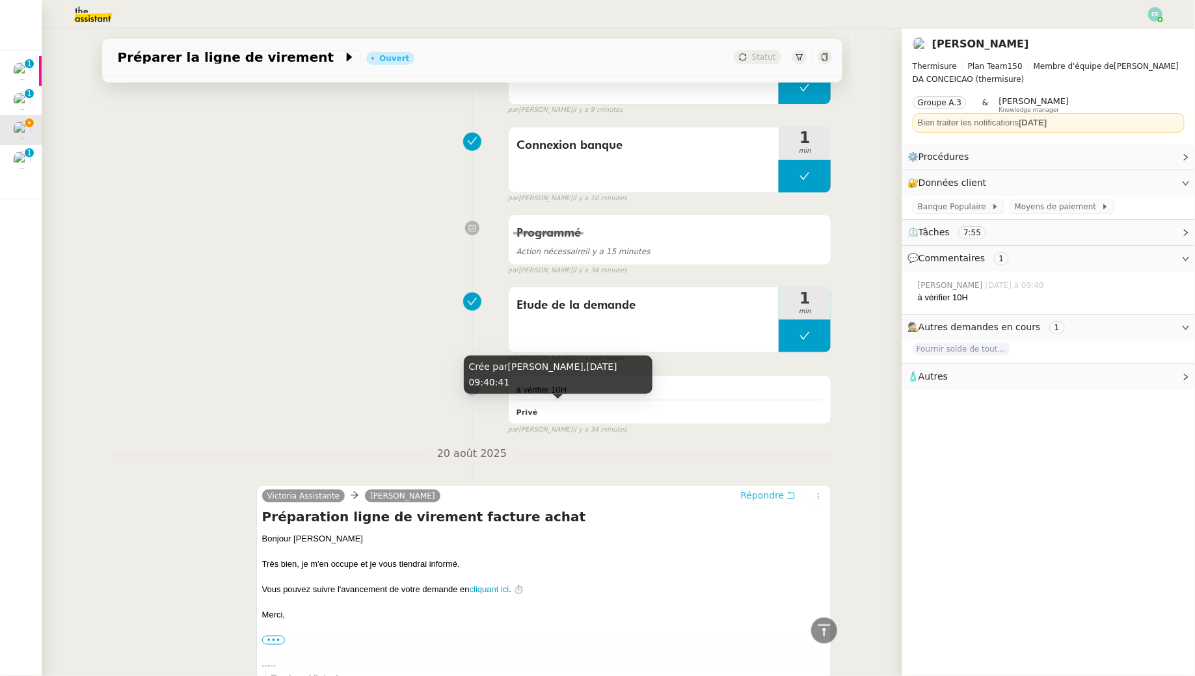
scroll to position [0, 0]
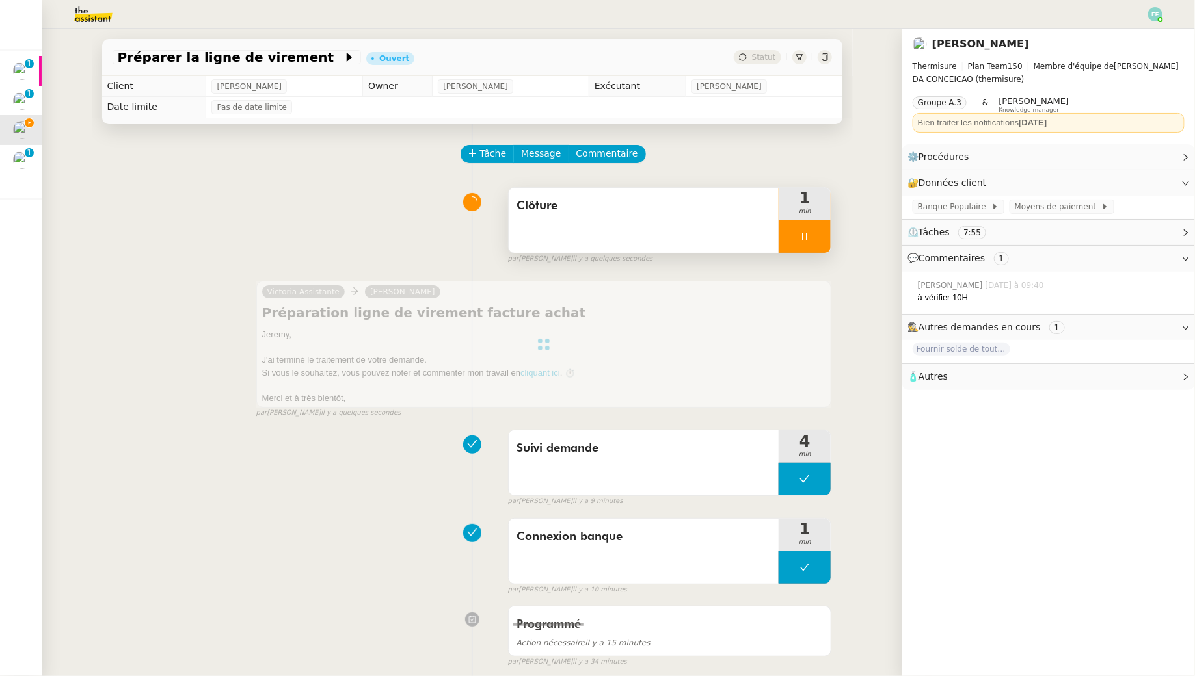
click at [814, 236] on div at bounding box center [804, 236] width 52 height 33
click at [827, 245] on button at bounding box center [818, 236] width 26 height 33
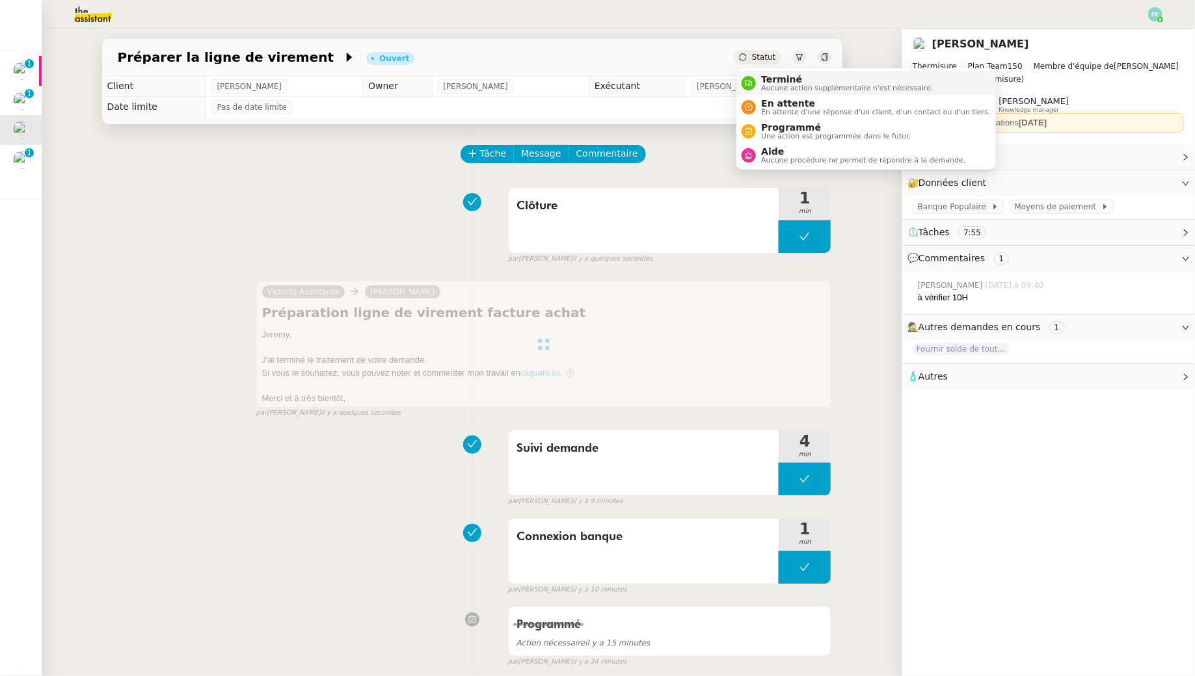
click at [769, 85] on span "Aucune action supplémentaire n'est nécessaire." at bounding box center [847, 88] width 172 height 7
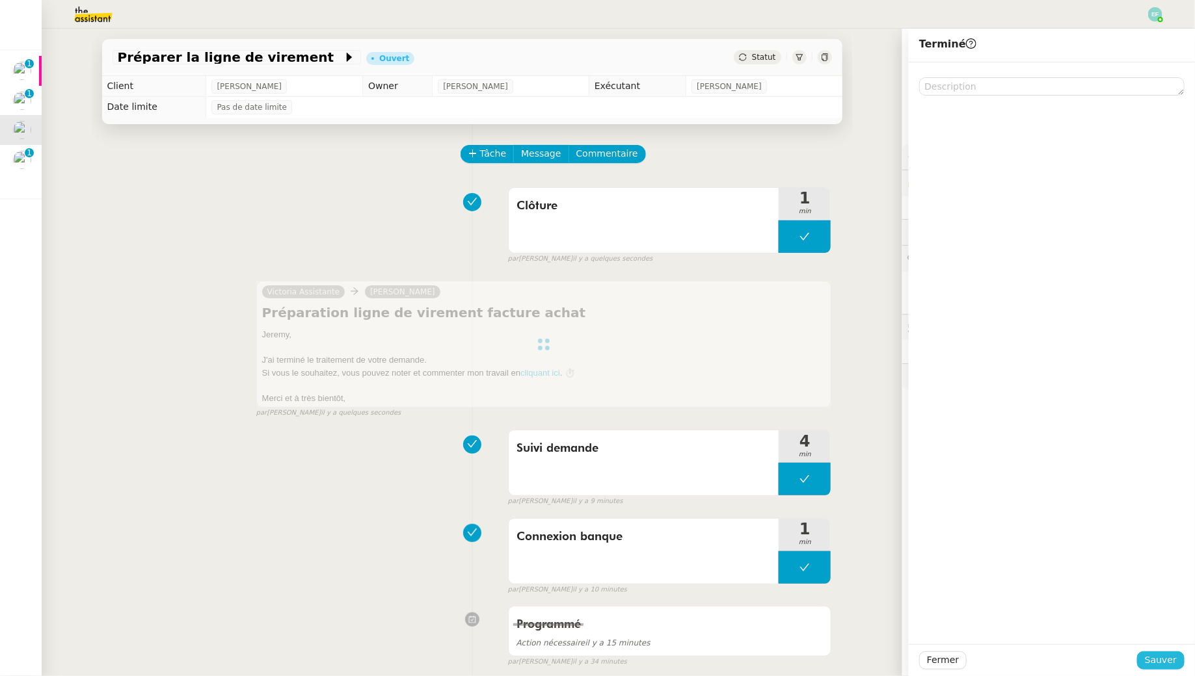
click at [1173, 655] on span "Sauver" at bounding box center [1161, 660] width 32 height 15
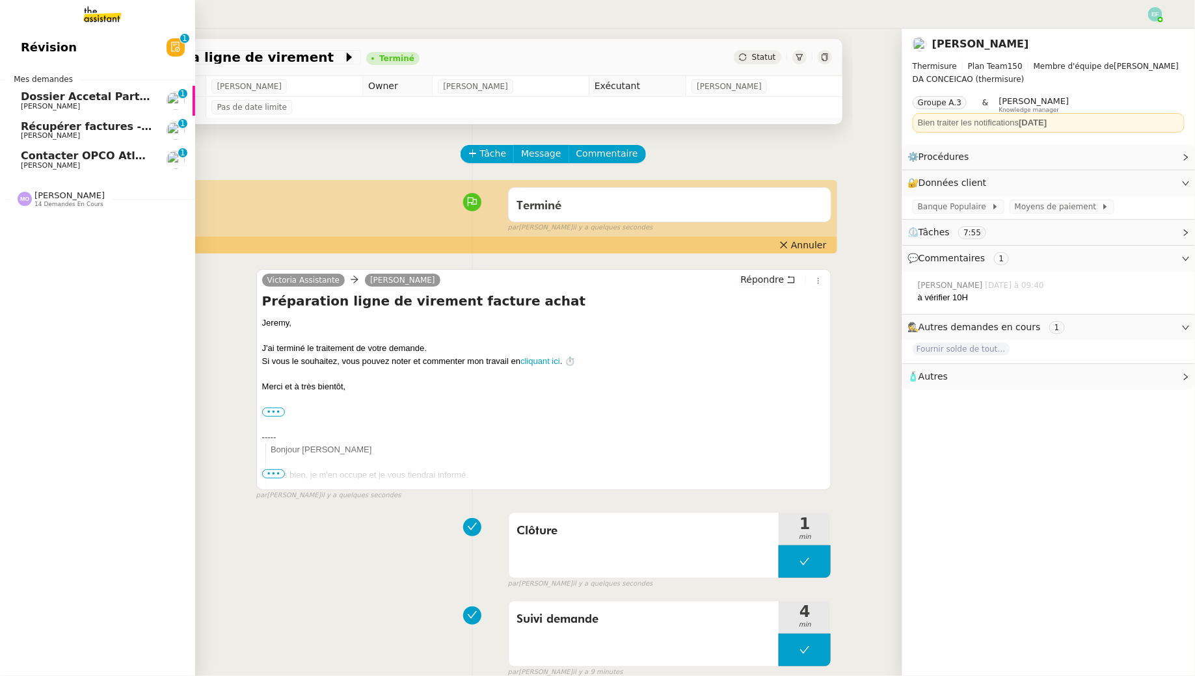
click at [47, 159] on span "Contacter OPCO Atlas pour financement formation" at bounding box center [169, 156] width 297 height 12
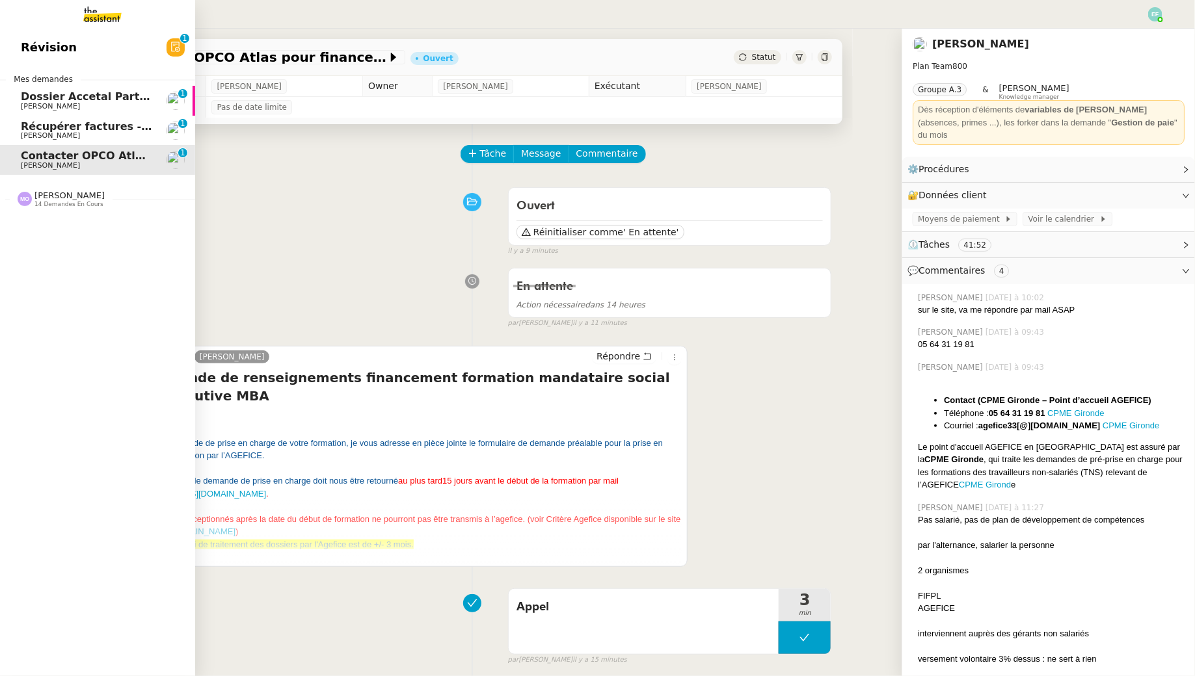
click at [29, 201] on img at bounding box center [25, 199] width 14 height 14
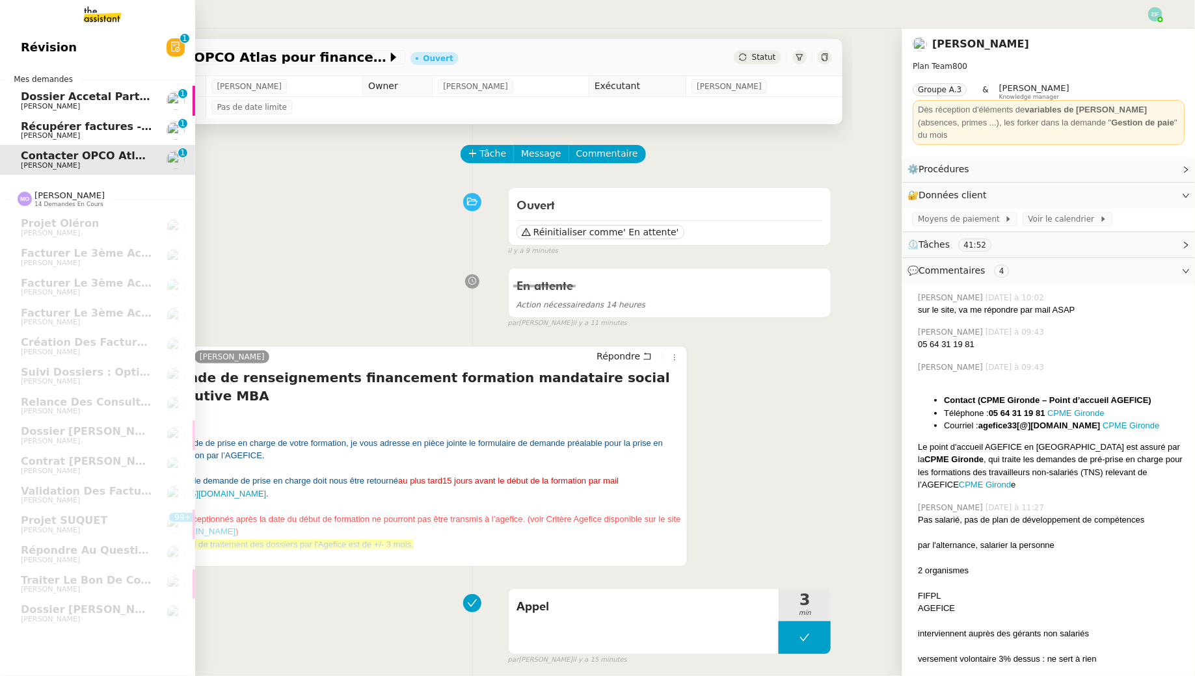
click at [94, 104] on span "[PERSON_NAME]" at bounding box center [86, 107] width 131 height 8
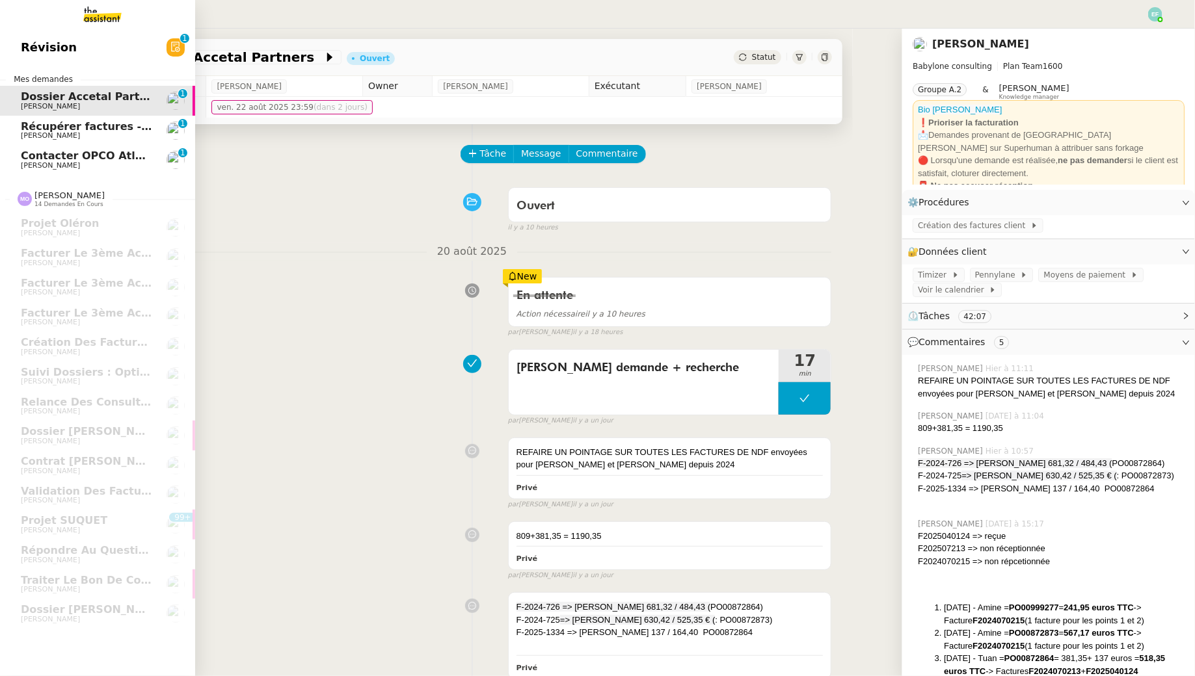
click at [27, 126] on span "Récupérer factures - août 2025" at bounding box center [112, 126] width 183 height 12
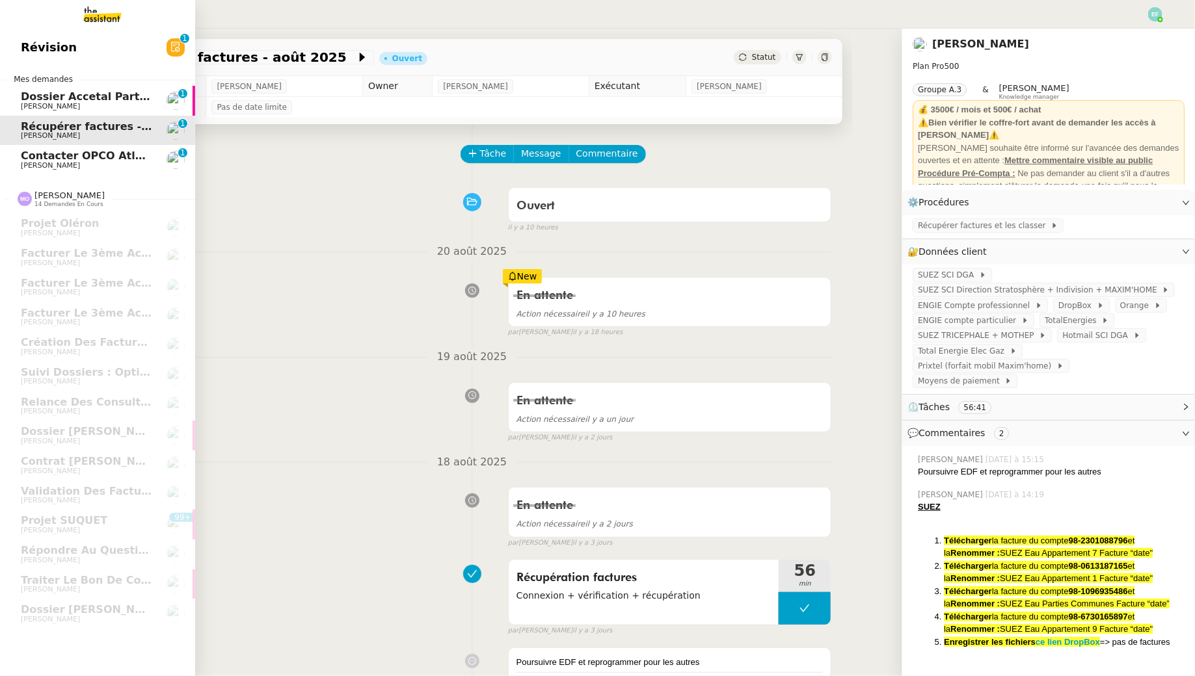
click at [51, 162] on span "[PERSON_NAME]" at bounding box center [50, 165] width 59 height 8
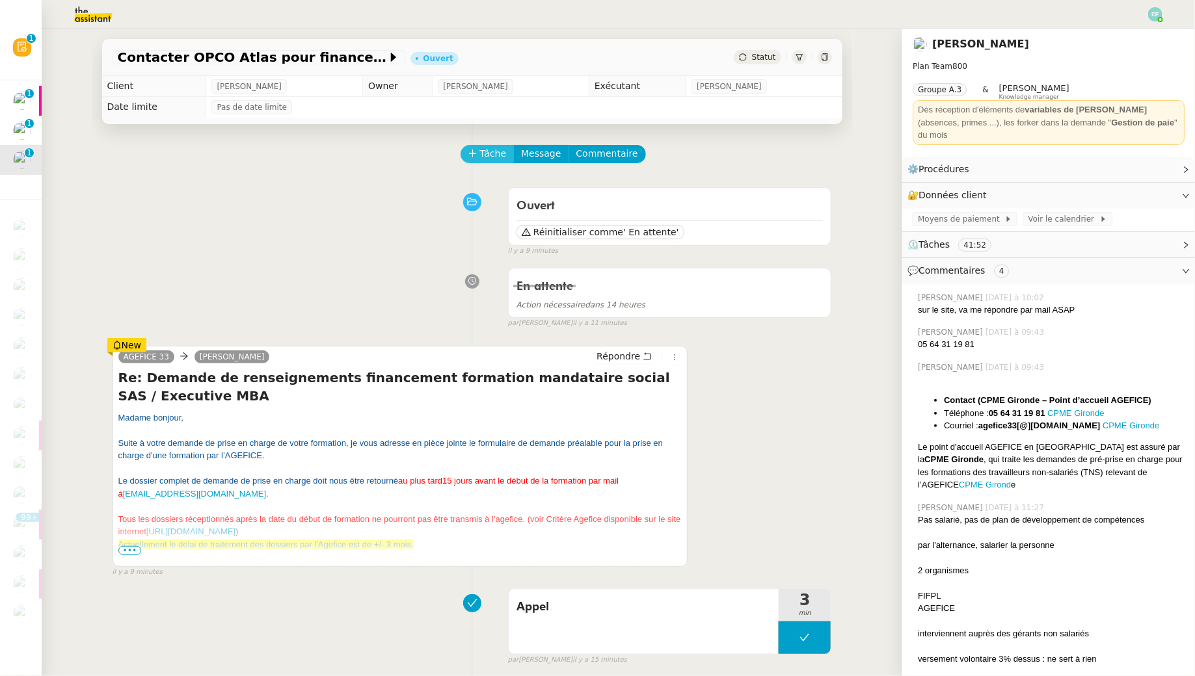
click at [493, 150] on span "Tâche" at bounding box center [493, 153] width 27 height 15
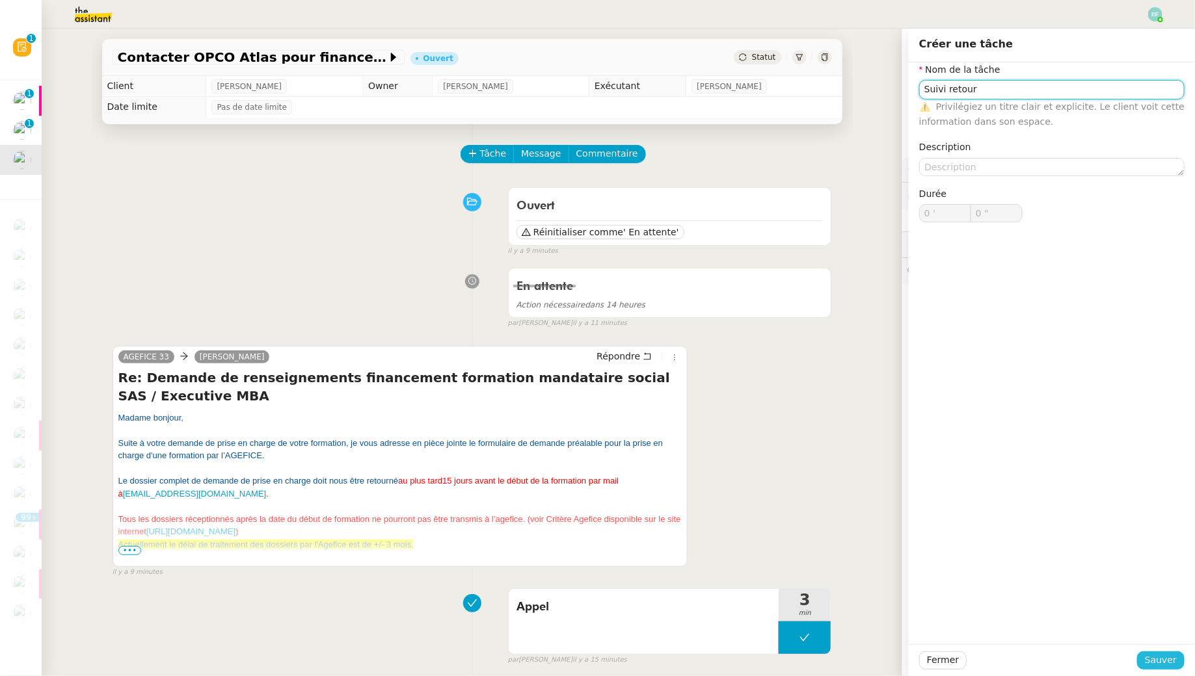
type input "Suivi retour"
click at [1158, 658] on span "Sauver" at bounding box center [1161, 660] width 32 height 15
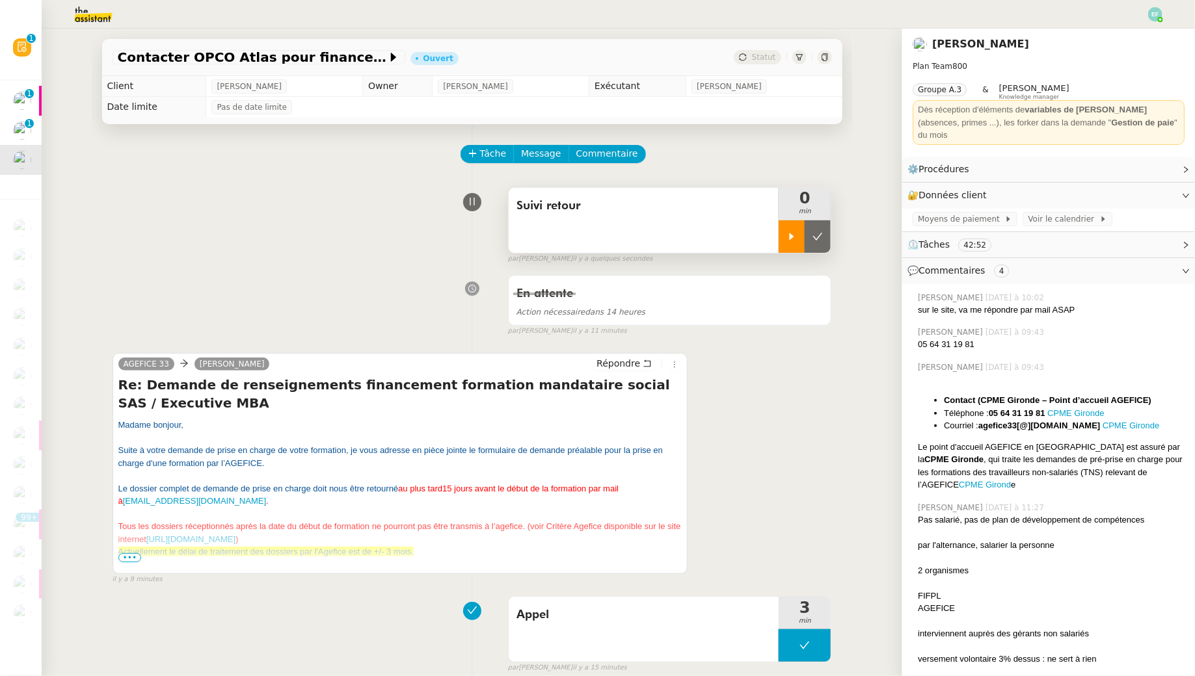
click at [801, 233] on div at bounding box center [791, 236] width 26 height 33
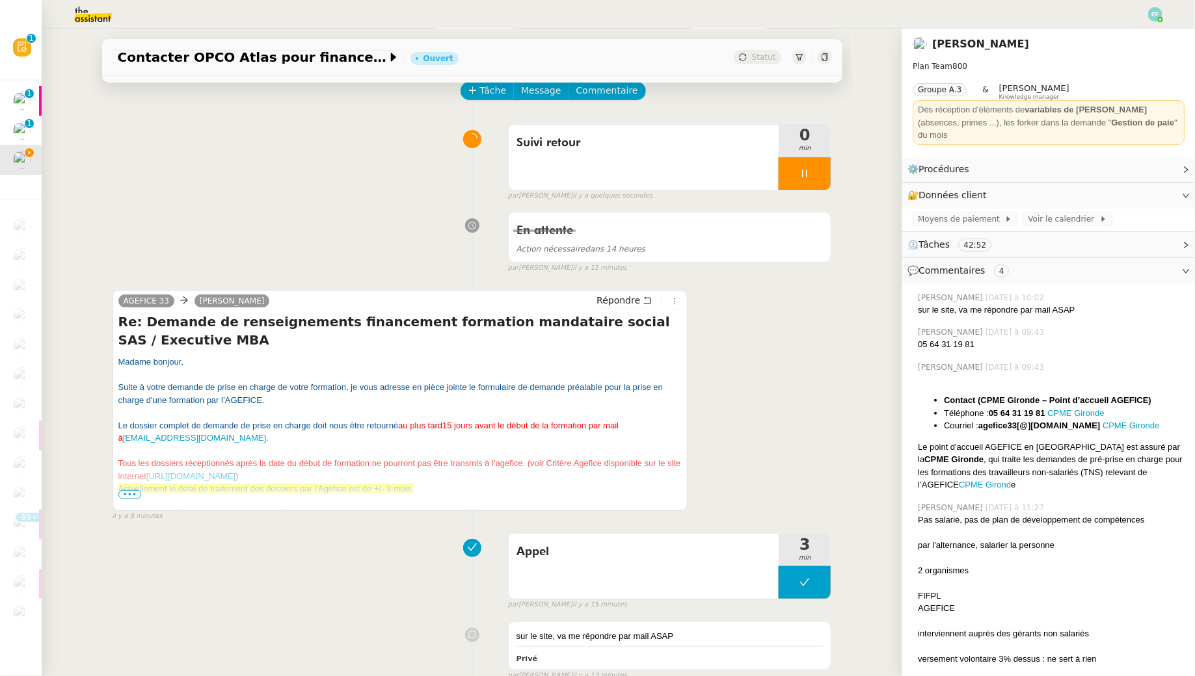
scroll to position [75, 0]
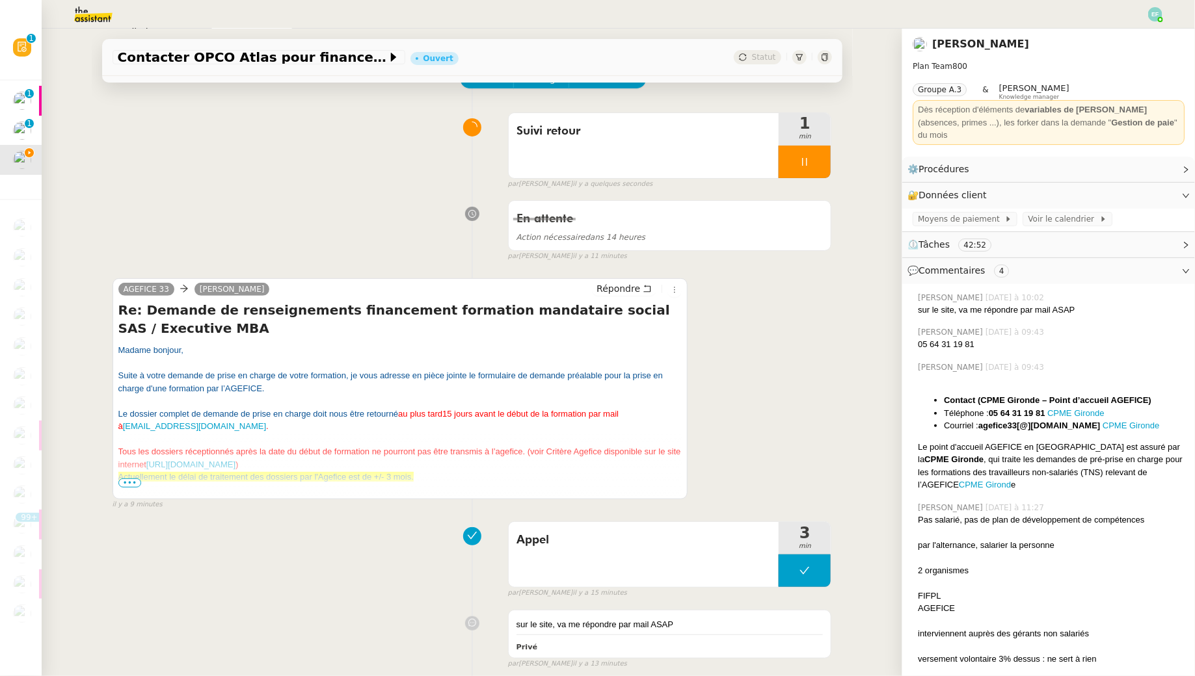
click at [129, 485] on span "•••" at bounding box center [129, 483] width 23 height 9
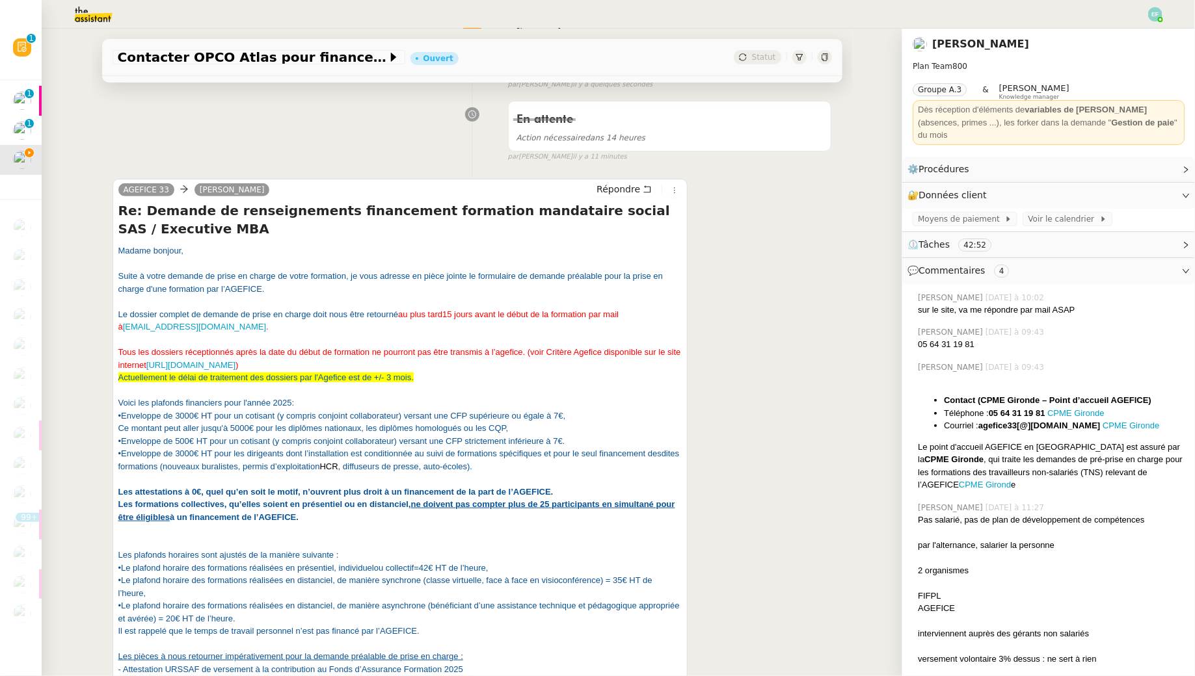
scroll to position [182, 0]
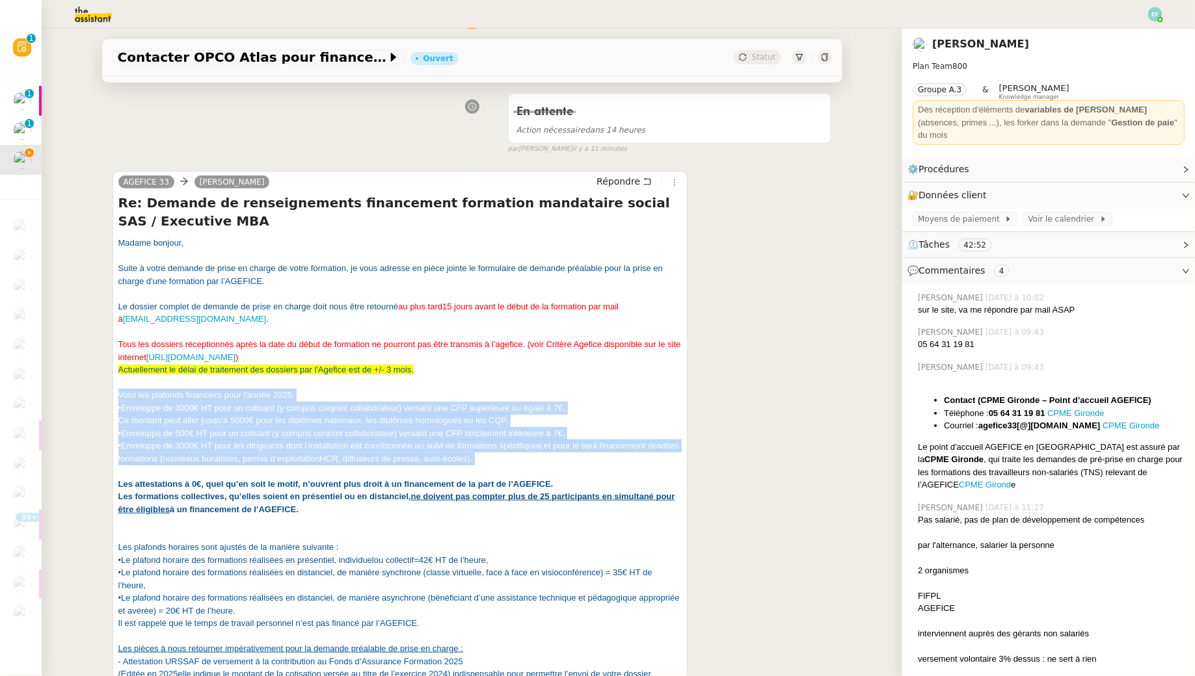
drag, startPoint x: 120, startPoint y: 401, endPoint x: 132, endPoint y: 470, distance: 70.6
click at [132, 471] on div "Tous les dossiers réc eptionnés après la date du début de formation ne pourront…" at bounding box center [400, 421] width 564 height 191
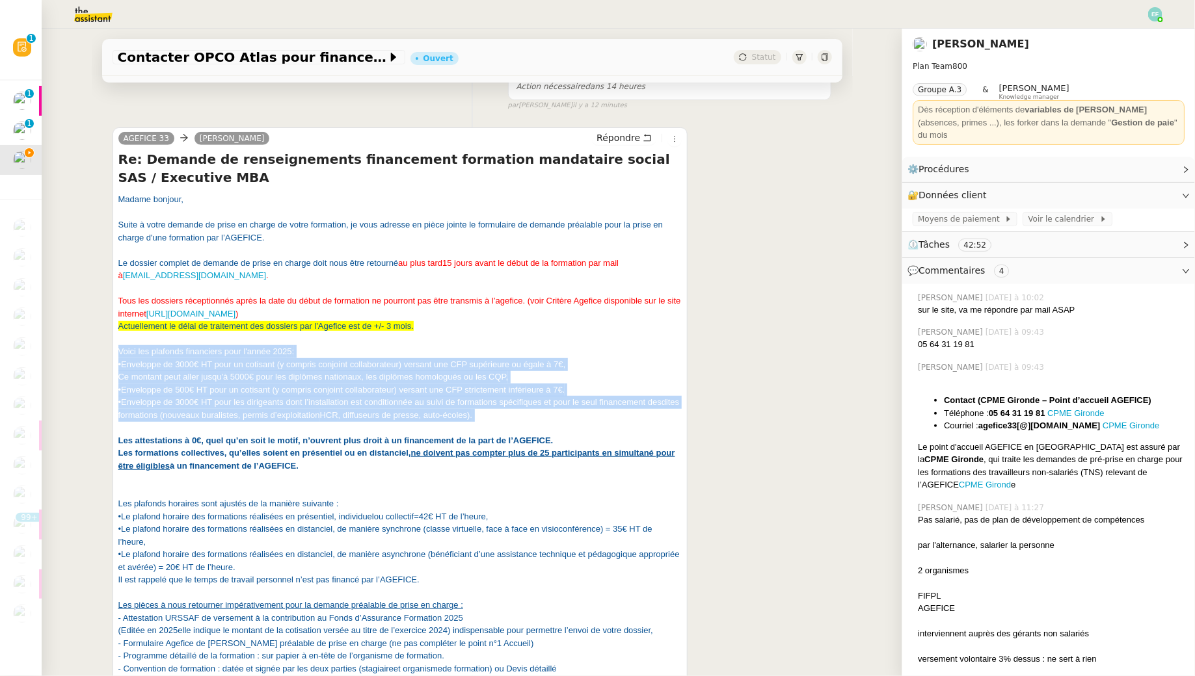
scroll to position [219, 0]
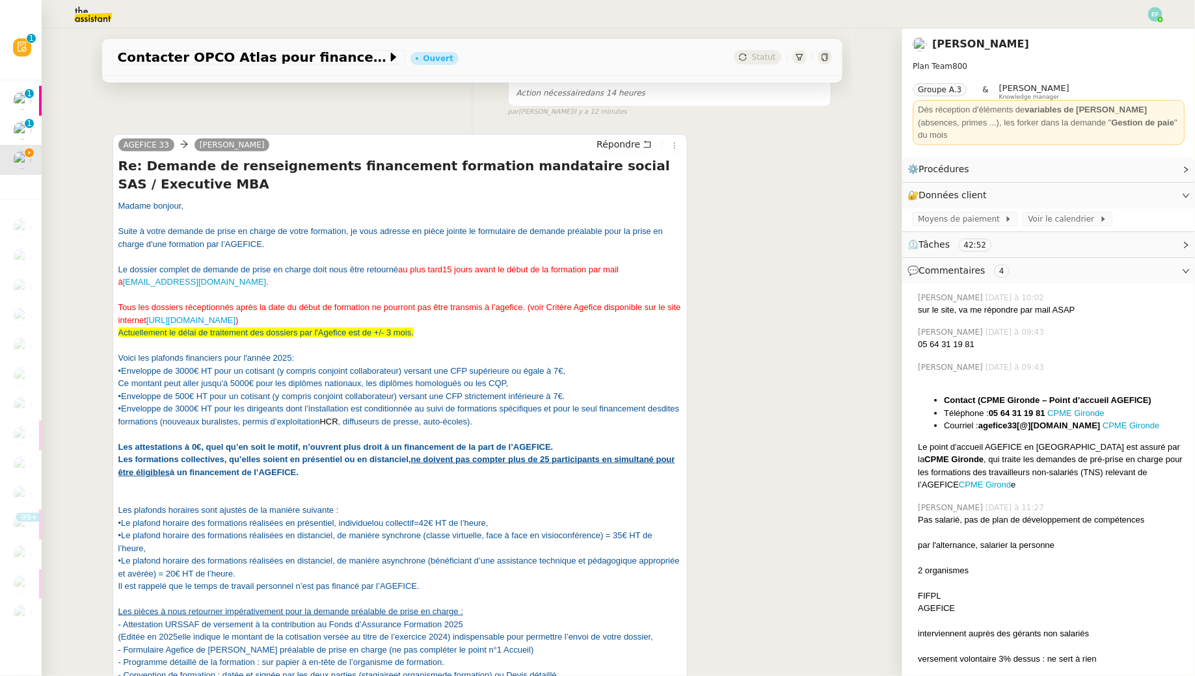
click at [172, 244] on span "Suite à votre demande de prise en charge de votre formation, je vous adresse en…" at bounding box center [390, 237] width 545 height 23
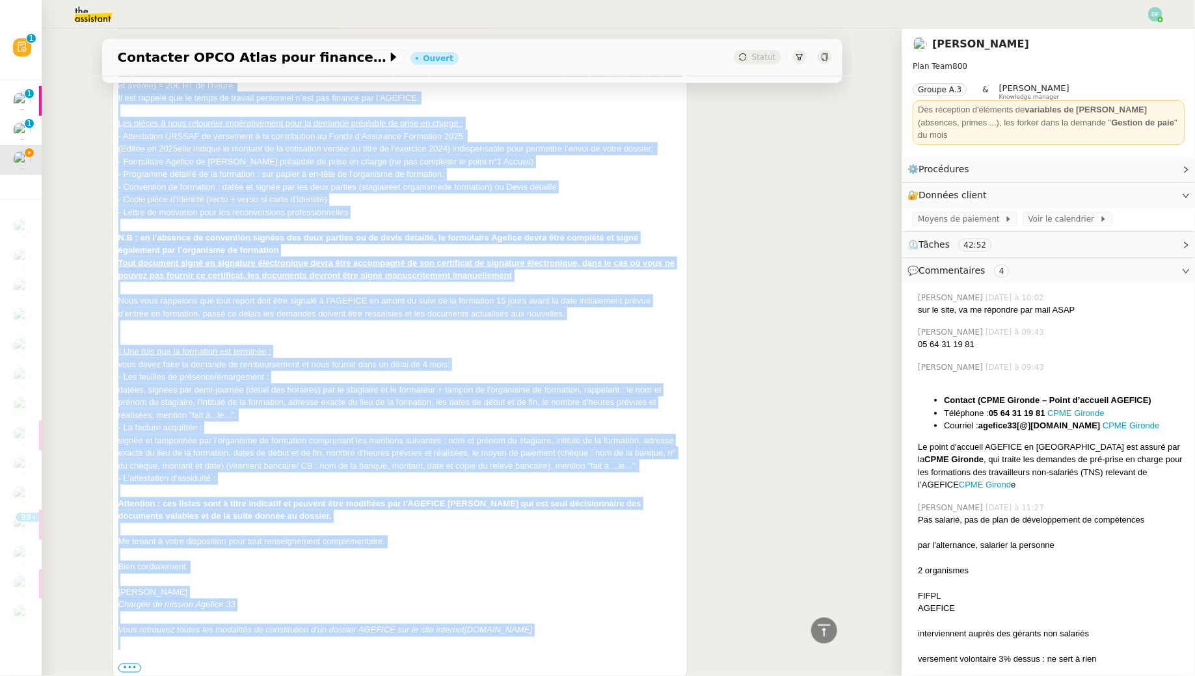
scroll to position [762, 0]
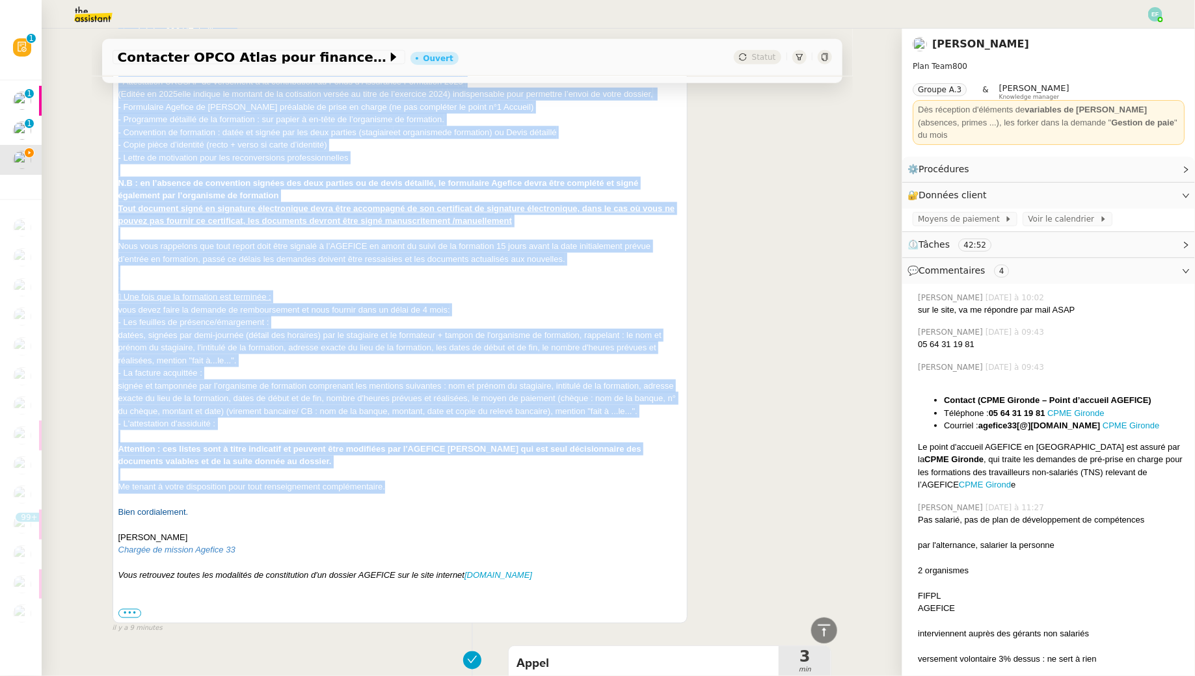
drag, startPoint x: 119, startPoint y: 207, endPoint x: 326, endPoint y: 578, distance: 424.8
click at [326, 532] on div "Madame bonjour, Suite à votre demande de prise en charge de votre formation, je…" at bounding box center [400, 94] width 564 height 875
click at [325, 519] on div "Bien cordialement." at bounding box center [400, 506] width 564 height 25
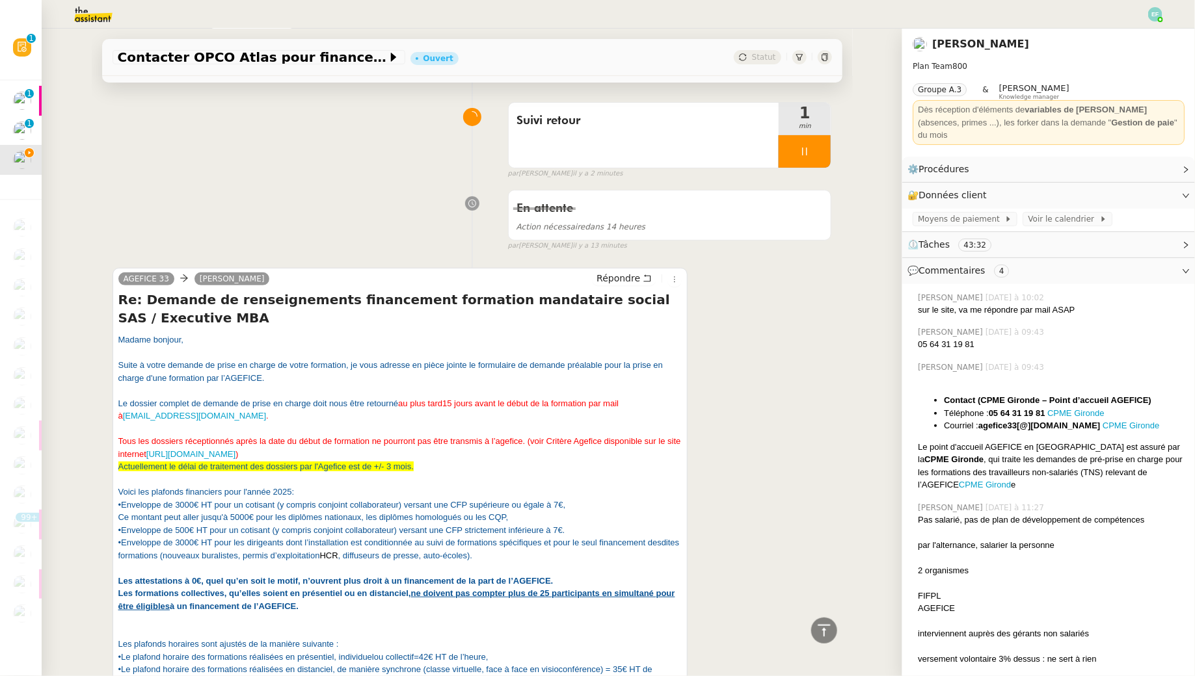
scroll to position [0, 0]
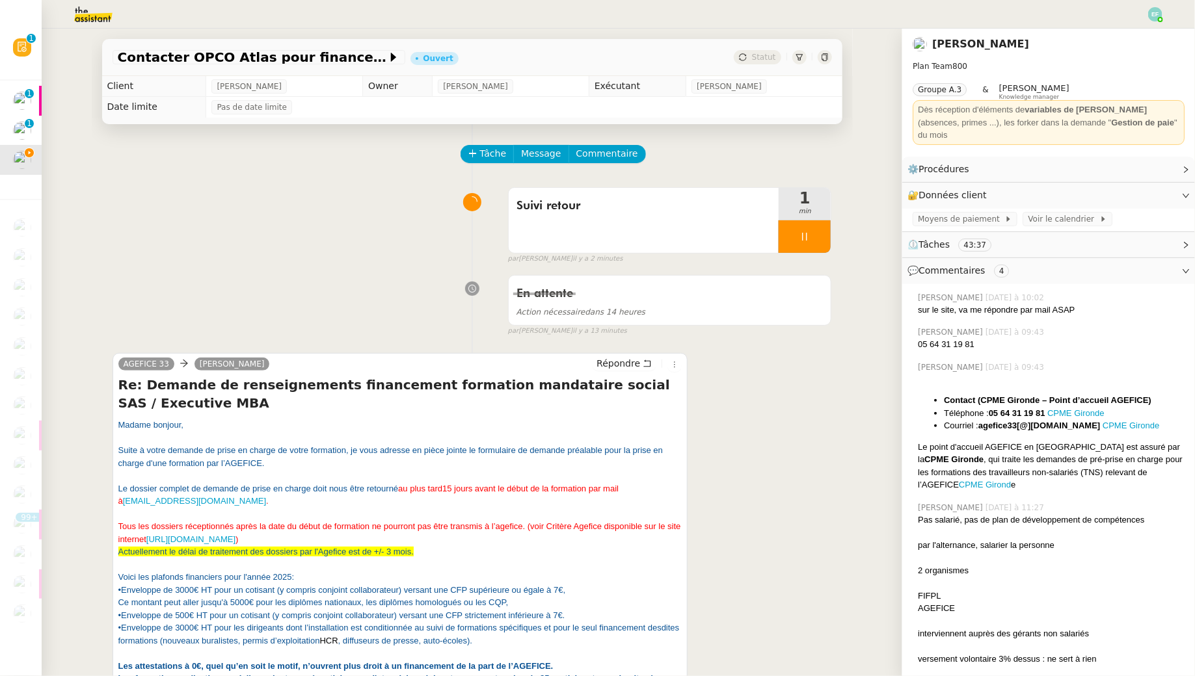
drag, startPoint x: 643, startPoint y: 610, endPoint x: 104, endPoint y: 421, distance: 570.6
copy div "Madame bonjour, Suite à votre demande de prise en charge de votre formation, je…"
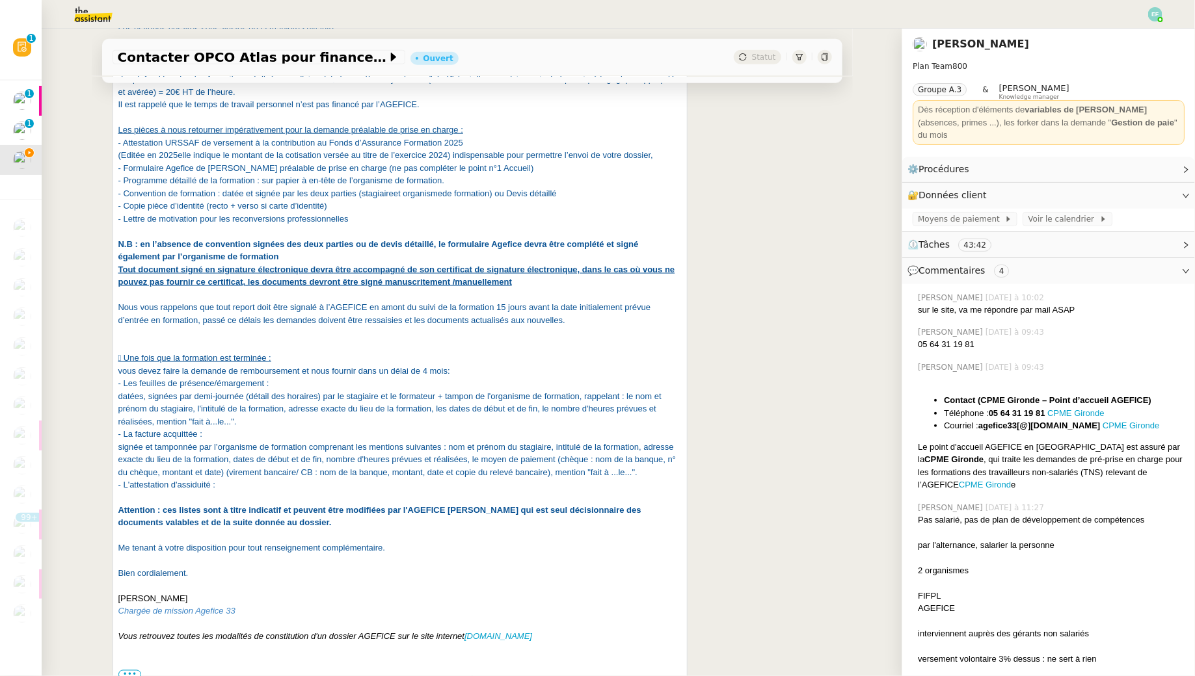
scroll to position [780, 0]
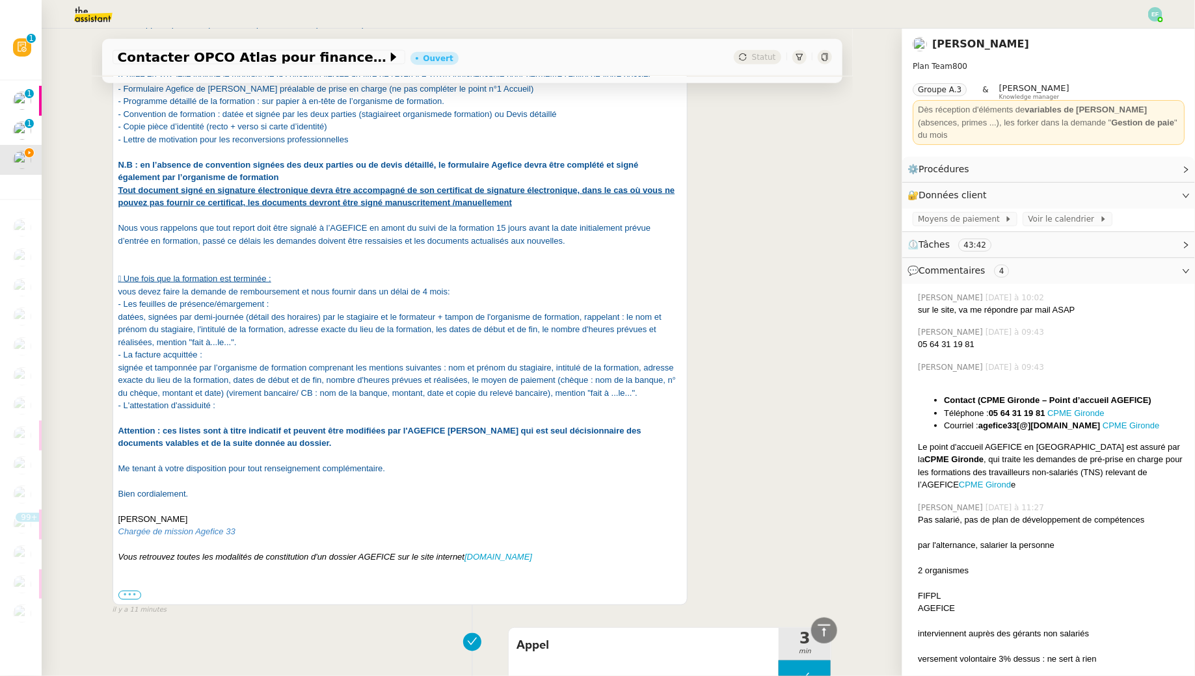
click at [133, 600] on label "•••" at bounding box center [129, 595] width 23 height 9
click at [0, 0] on input "•••" at bounding box center [0, 0] width 0 height 0
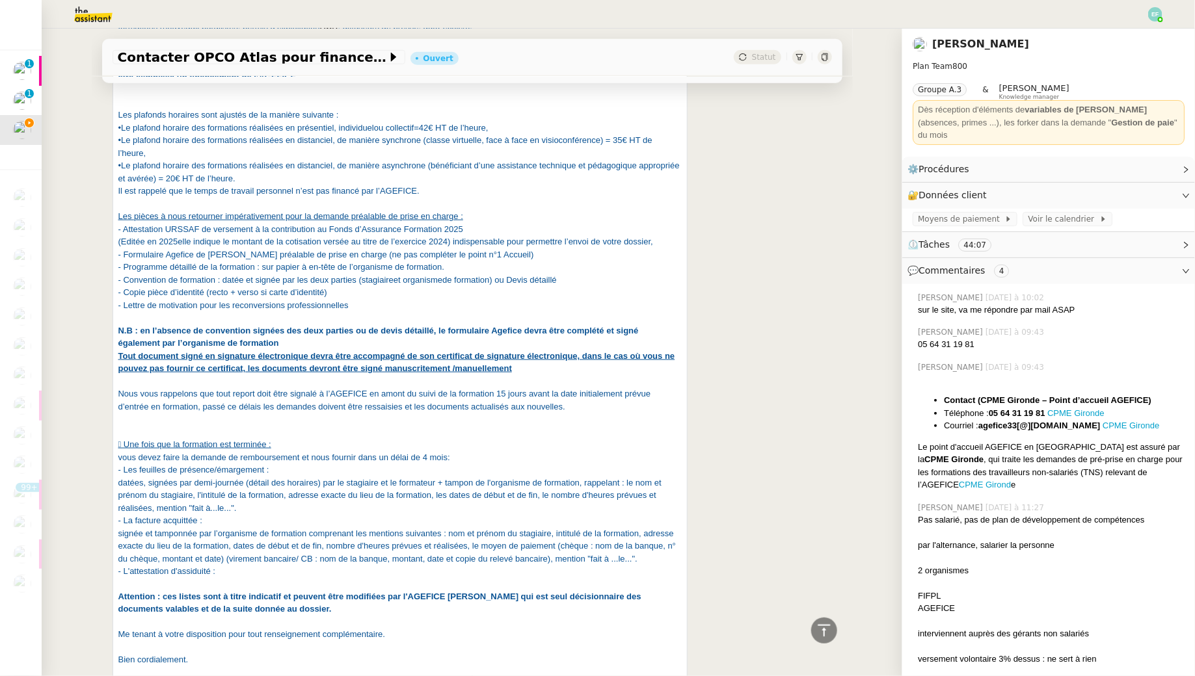
scroll to position [606, 0]
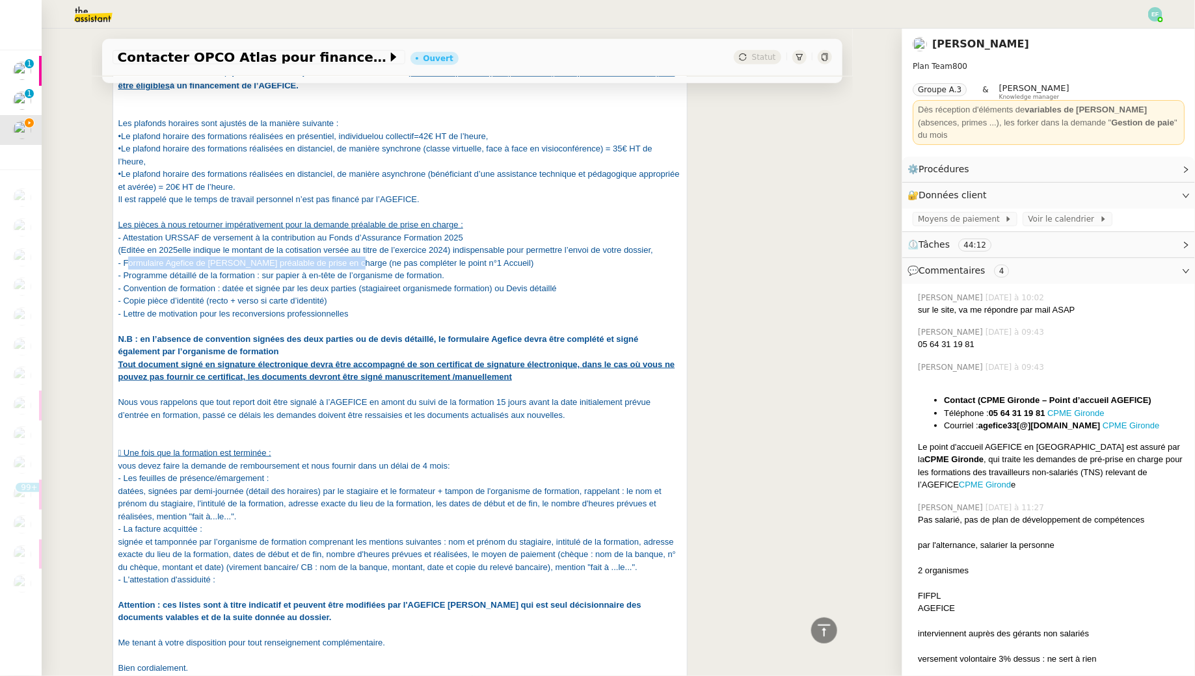
drag, startPoint x: 127, startPoint y: 276, endPoint x: 386, endPoint y: 280, distance: 259.5
click at [386, 268] on font "- Formulaire Agefice de [PERSON_NAME] préalable de prise en charge (ne pas comp…" at bounding box center [326, 263] width 416 height 10
click at [334, 268] on font "- Formulaire Agefice de [PERSON_NAME] préalable de prise en charge (ne pas comp…" at bounding box center [326, 263] width 416 height 10
drag, startPoint x: 123, startPoint y: 276, endPoint x: 384, endPoint y: 280, distance: 261.5
click at [384, 268] on font "- Formulaire Agefice de [PERSON_NAME] préalable de prise en charge (ne pas comp…" at bounding box center [326, 263] width 416 height 10
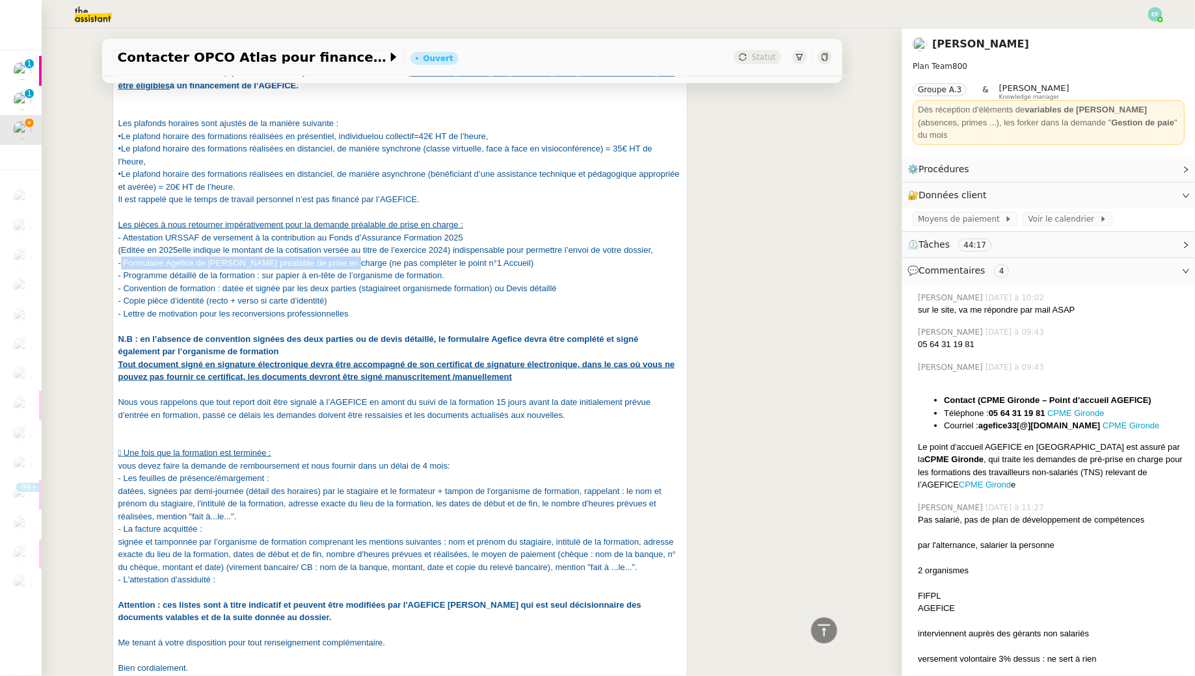
copy font "Formulaire Agefice de Demande préalable de prise en charge"
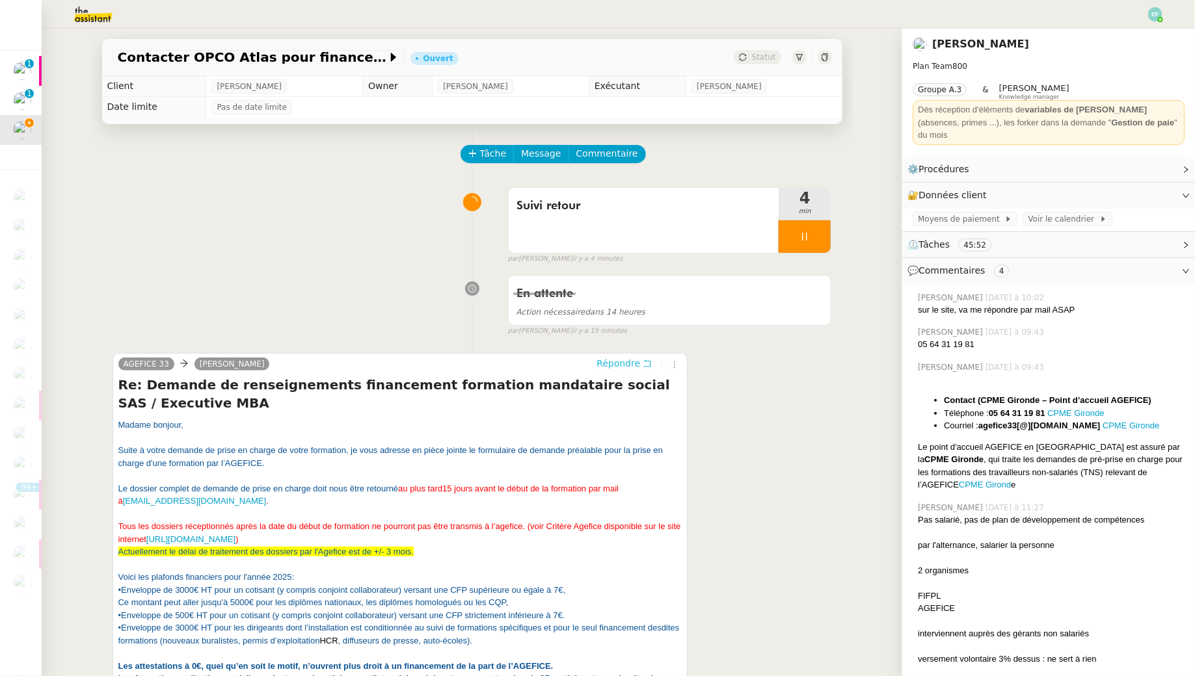
click at [649, 364] on icon at bounding box center [647, 363] width 9 height 9
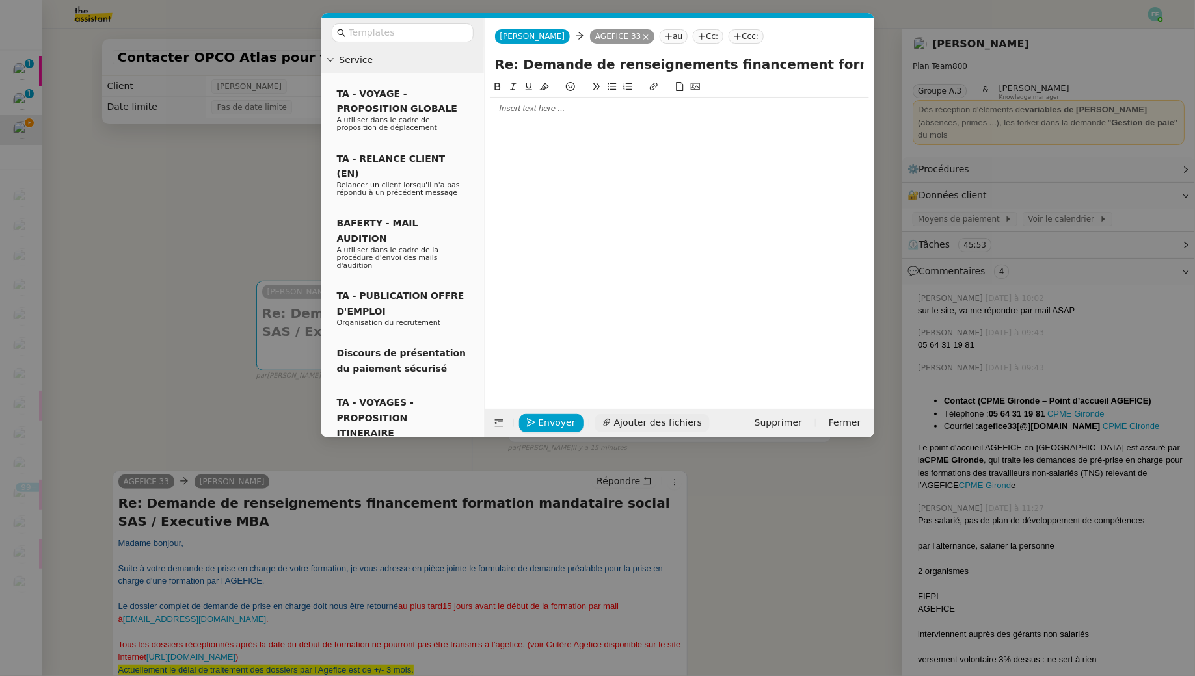
click at [662, 418] on span "Ajouter des fichiers" at bounding box center [658, 423] width 88 height 15
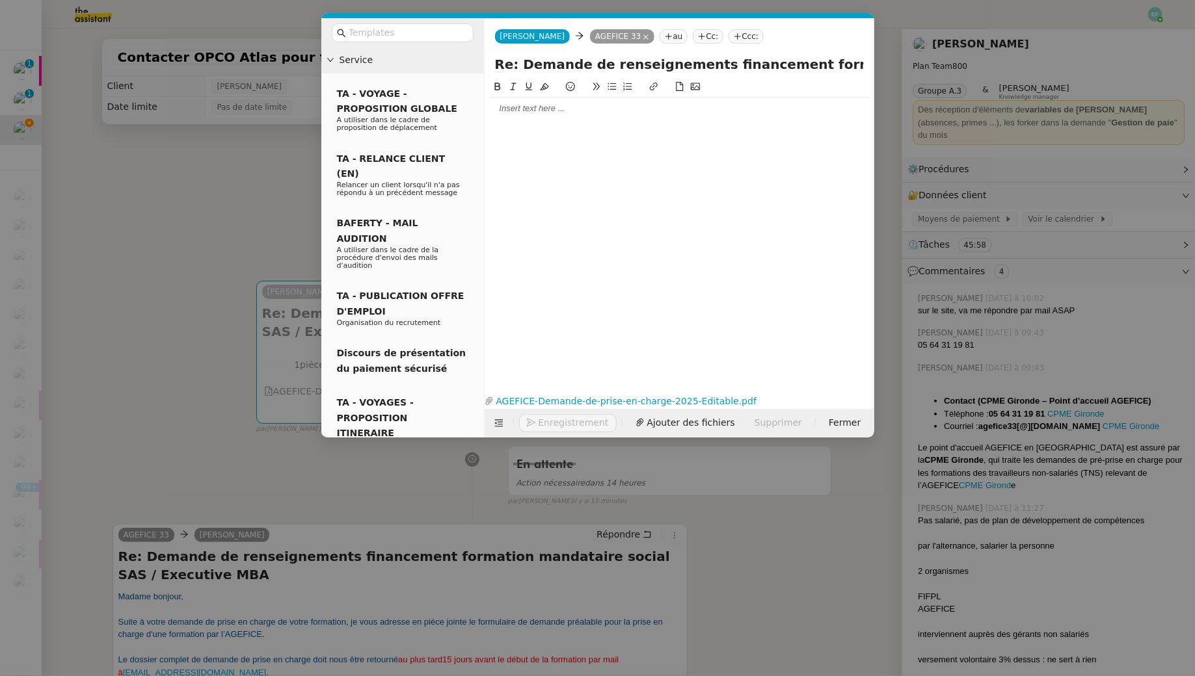
click at [514, 108] on div at bounding box center [679, 109] width 379 height 12
click at [644, 37] on icon at bounding box center [646, 36] width 5 height 5
click at [590, 37] on nz-tag "au" at bounding box center [604, 36] width 28 height 14
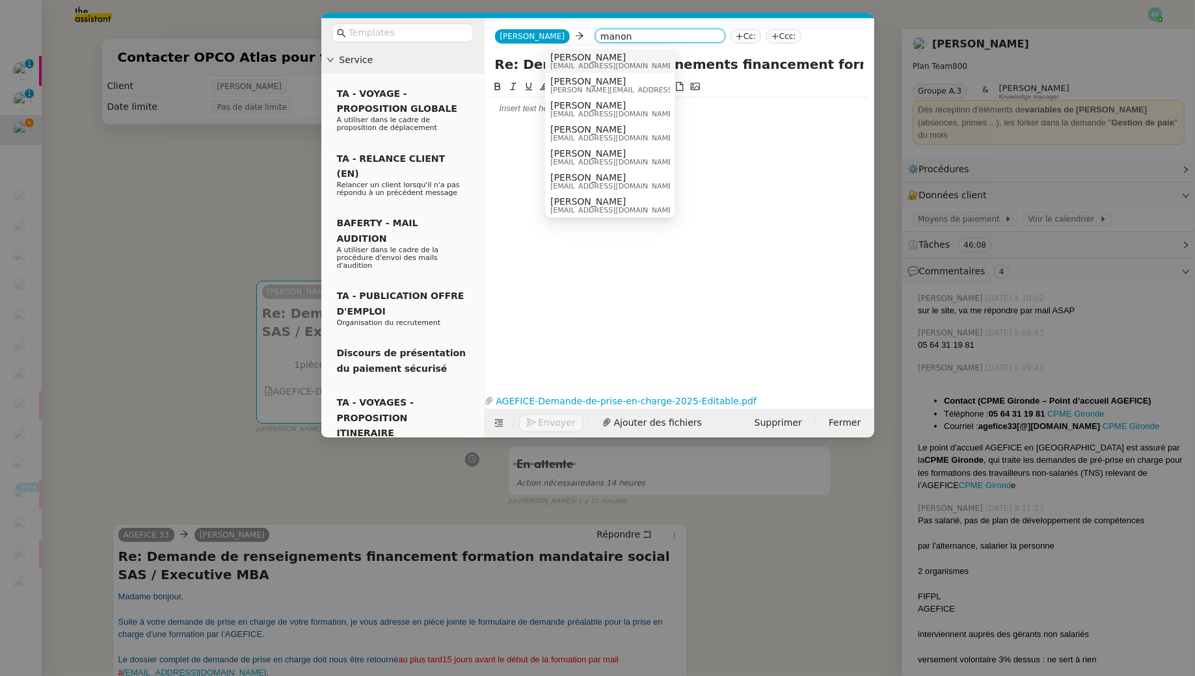
type input "manon"
click at [620, 60] on span "[PERSON_NAME]" at bounding box center [612, 57] width 125 height 10
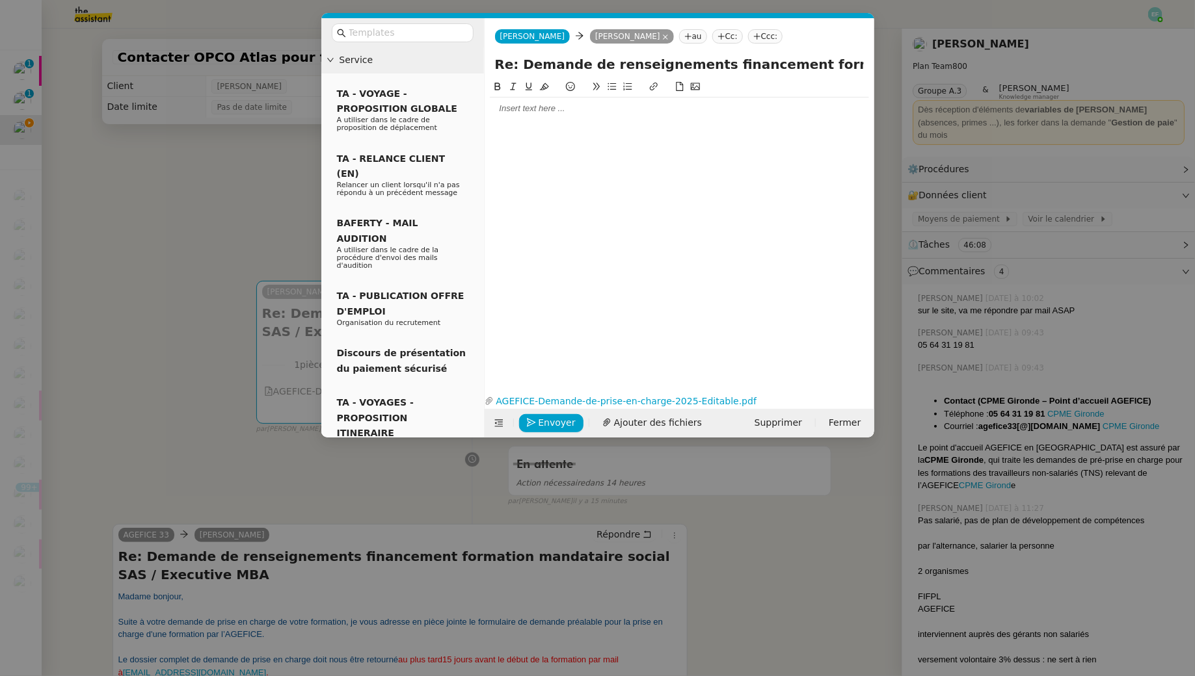
click at [546, 110] on div at bounding box center [679, 109] width 379 height 12
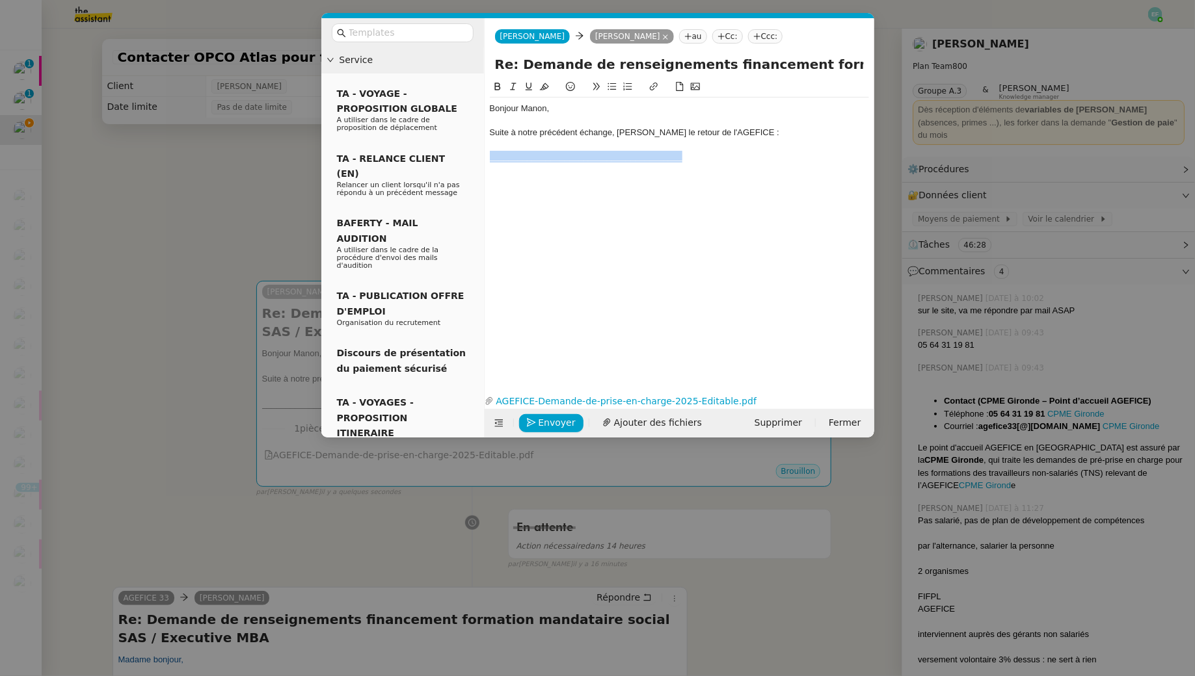
drag, startPoint x: 708, startPoint y: 163, endPoint x: 491, endPoint y: 156, distance: 217.3
click at [491, 156] on div "Bonjour Manon, Suite à notre précédent échange, voici le retour de l'AGEFICE : …" at bounding box center [679, 133] width 379 height 70
copy div "_________________________________________"
click at [700, 163] on div "Bonjour Manon, Suite à notre précédent échange, voici le retour de l'AGEFICE : …" at bounding box center [679, 133] width 379 height 70
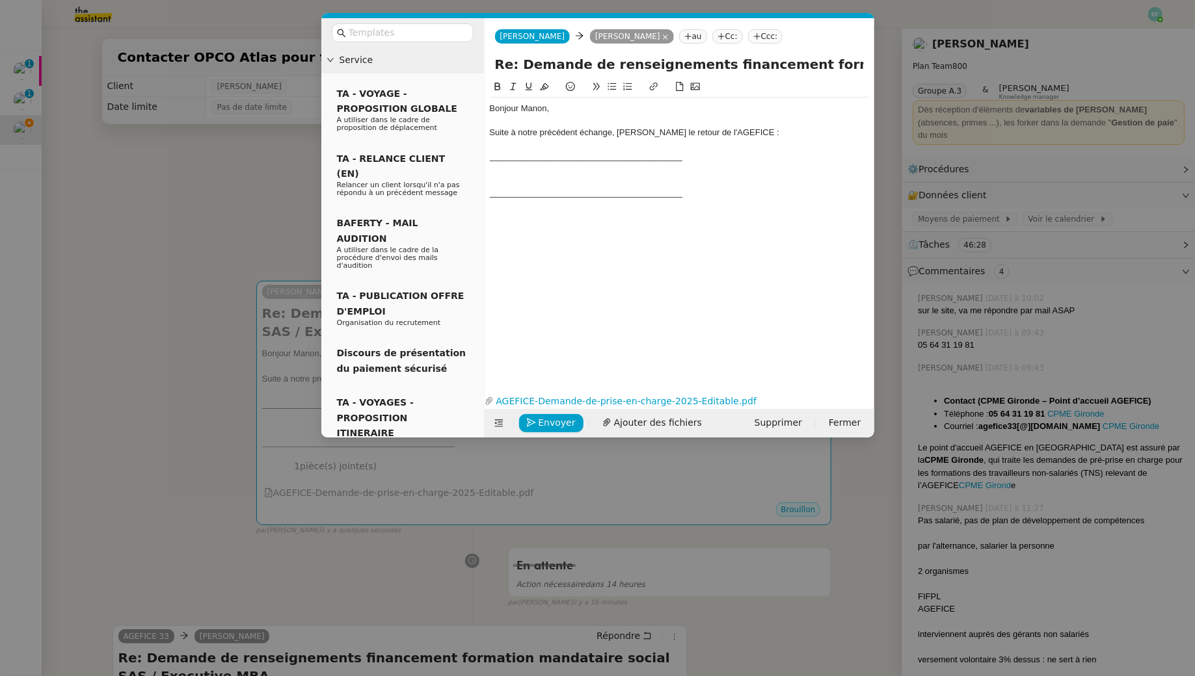
click at [702, 157] on div "_________________________________________" at bounding box center [679, 157] width 379 height 12
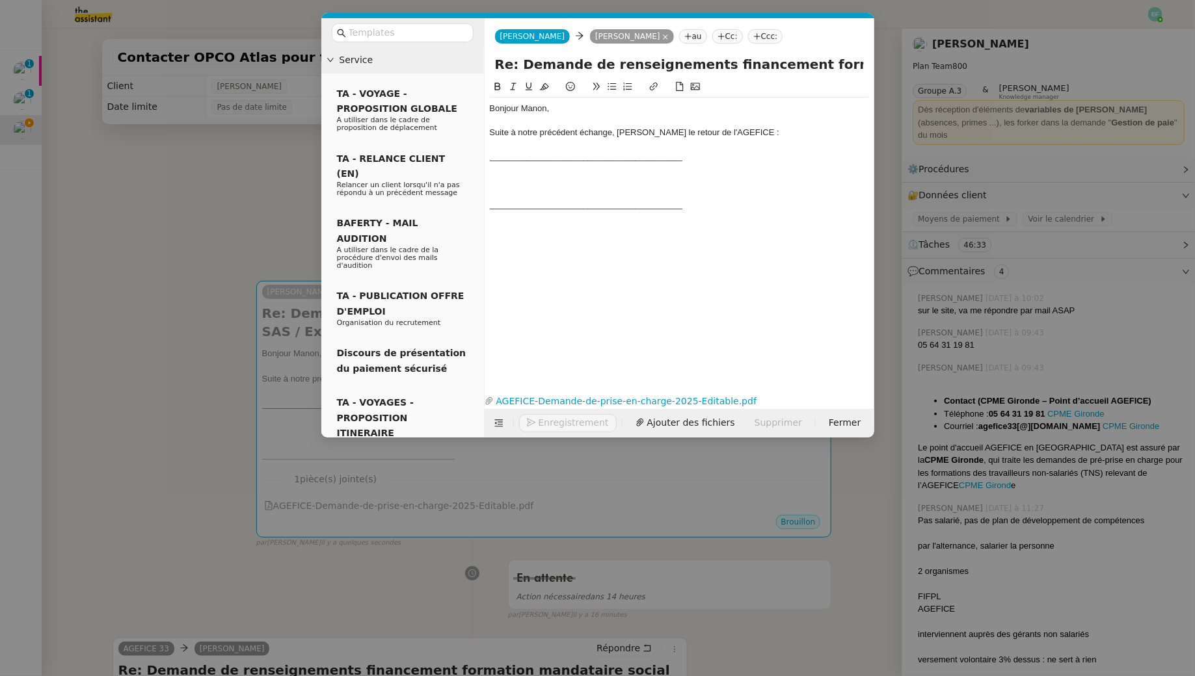
click at [176, 185] on nz-modal-container "Service TA - VOYAGE - PROPOSITION GLOBALE A utiliser dans le cadre de propositi…" at bounding box center [597, 338] width 1195 height 676
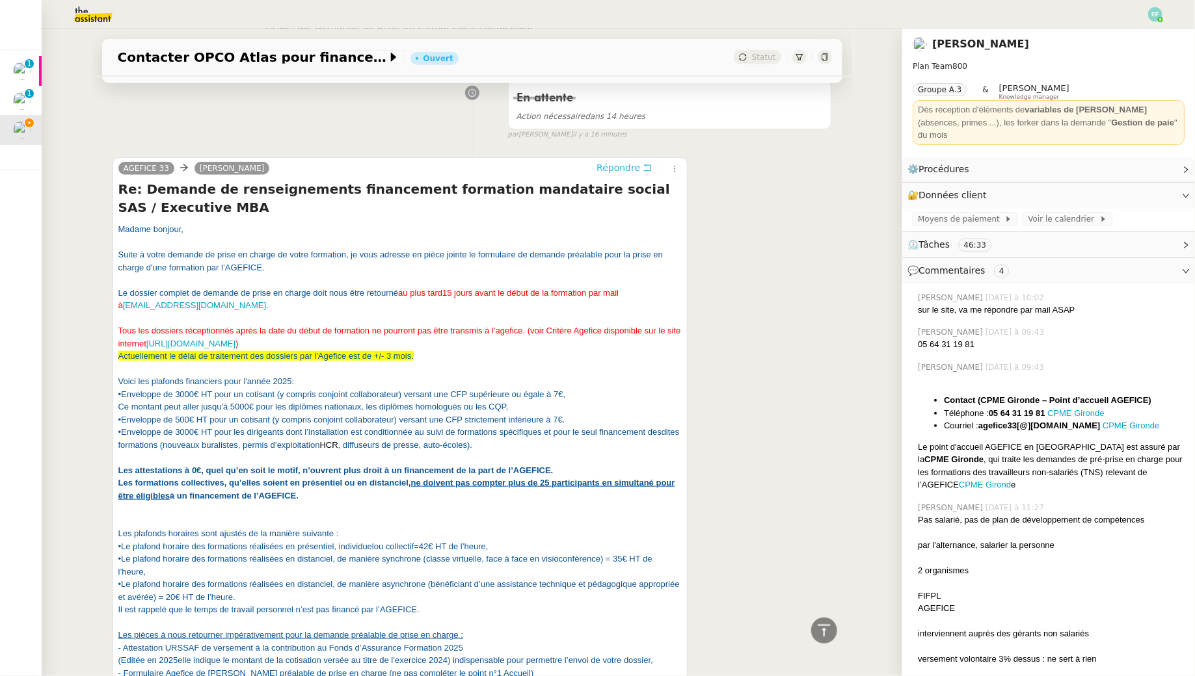
scroll to position [514, 0]
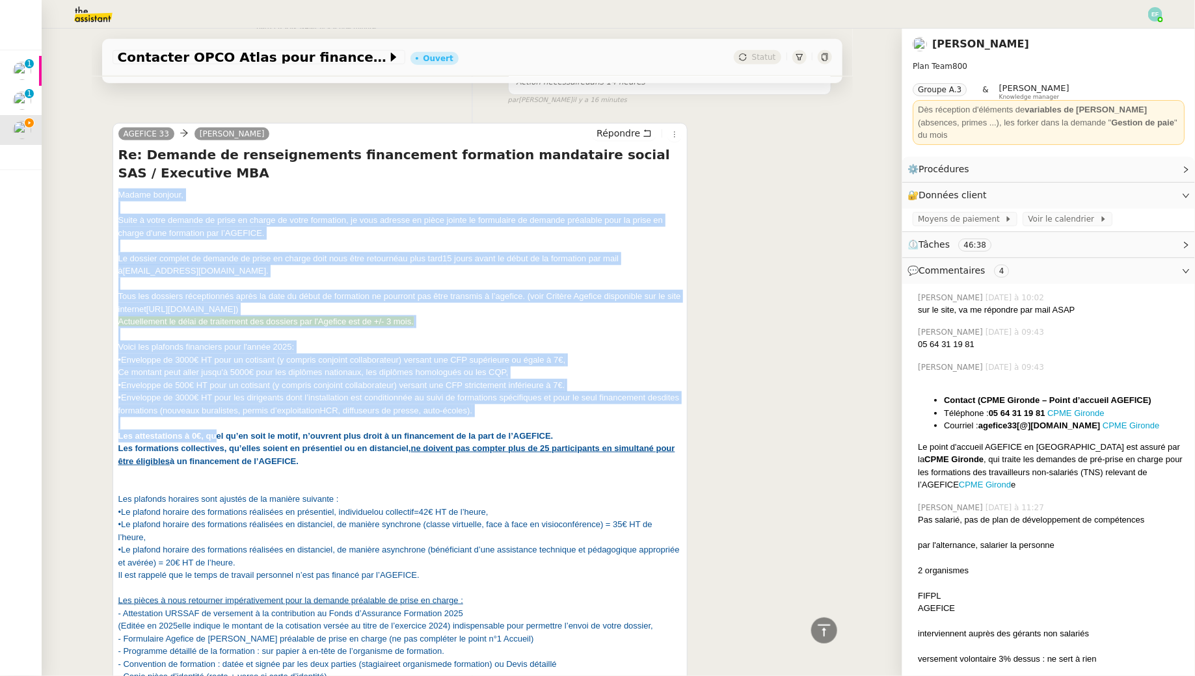
drag, startPoint x: 118, startPoint y: 194, endPoint x: 239, endPoint y: 426, distance: 262.1
click at [235, 438] on div "Madame bonjour, Suite à votre demande de prise en charge de votre formation, je…" at bounding box center [400, 626] width 564 height 875
click at [273, 338] on div "Tous les dossiers réc eptionnés après la date du début de formation ne pourront…" at bounding box center [400, 373] width 564 height 191
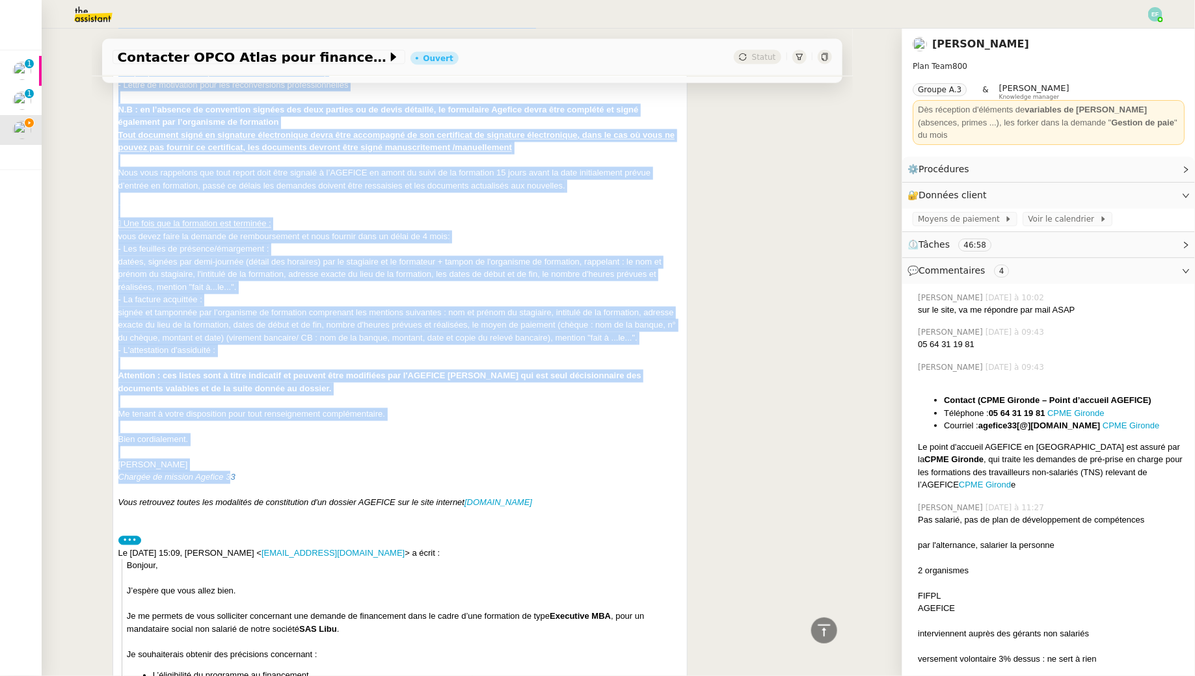
scroll to position [1120, 0]
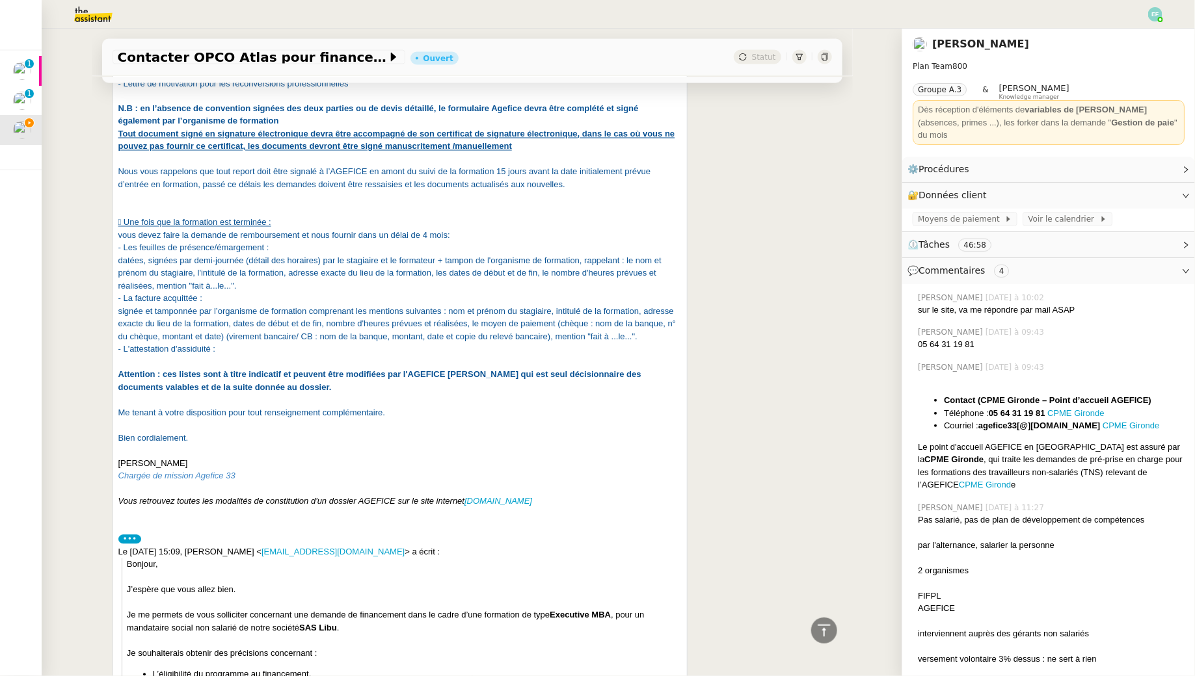
drag, startPoint x: 118, startPoint y: 138, endPoint x: 659, endPoint y: 569, distance: 691.9
click at [659, 569] on div "Madame bonjour, Suite à votre demande de prise en charge de votre formation, je…" at bounding box center [400, 240] width 564 height 1316
copy div
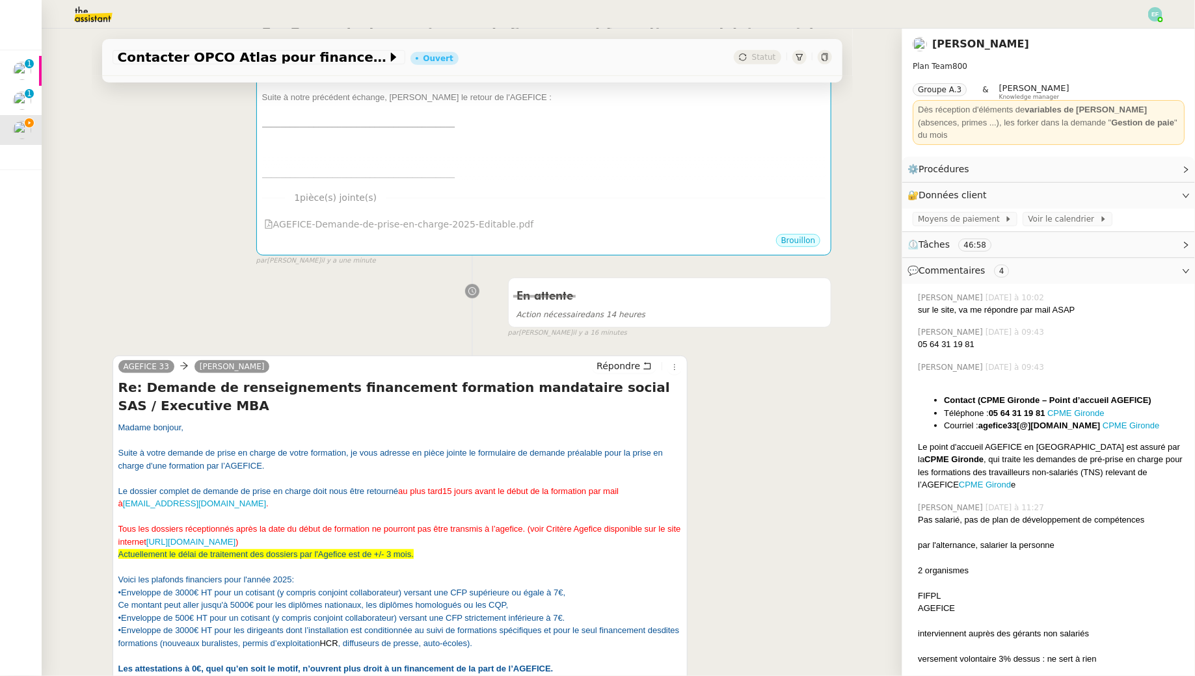
scroll to position [0, 0]
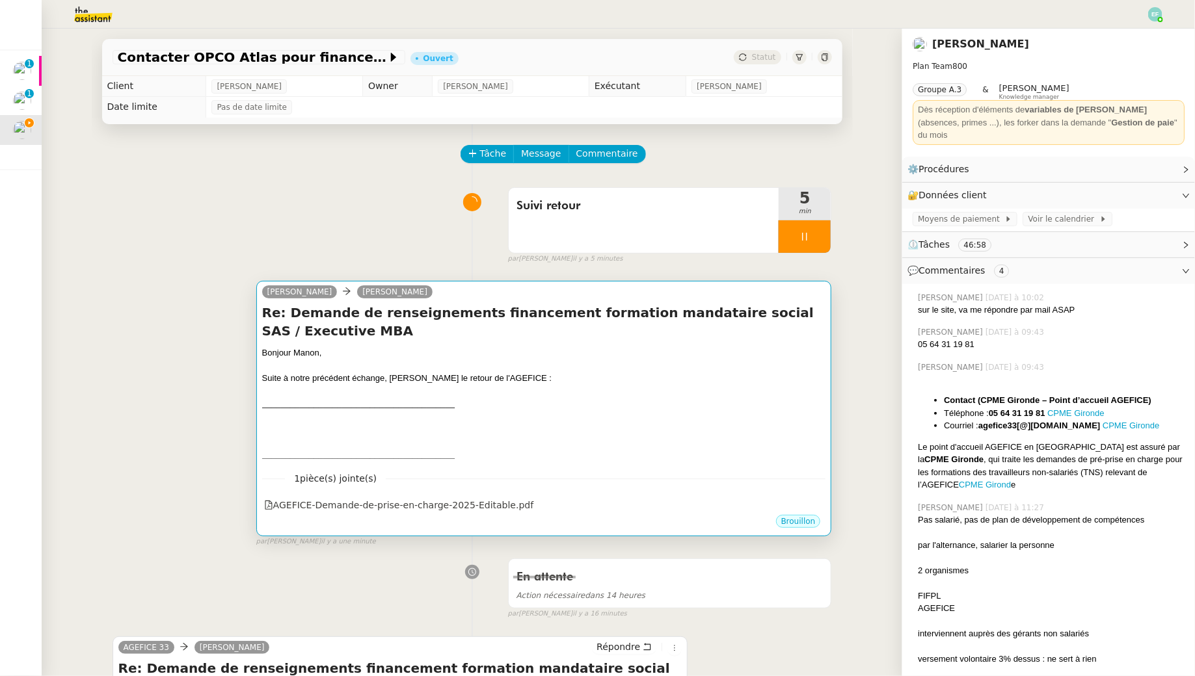
click at [575, 358] on div "Bonjour Manon," at bounding box center [544, 353] width 564 height 13
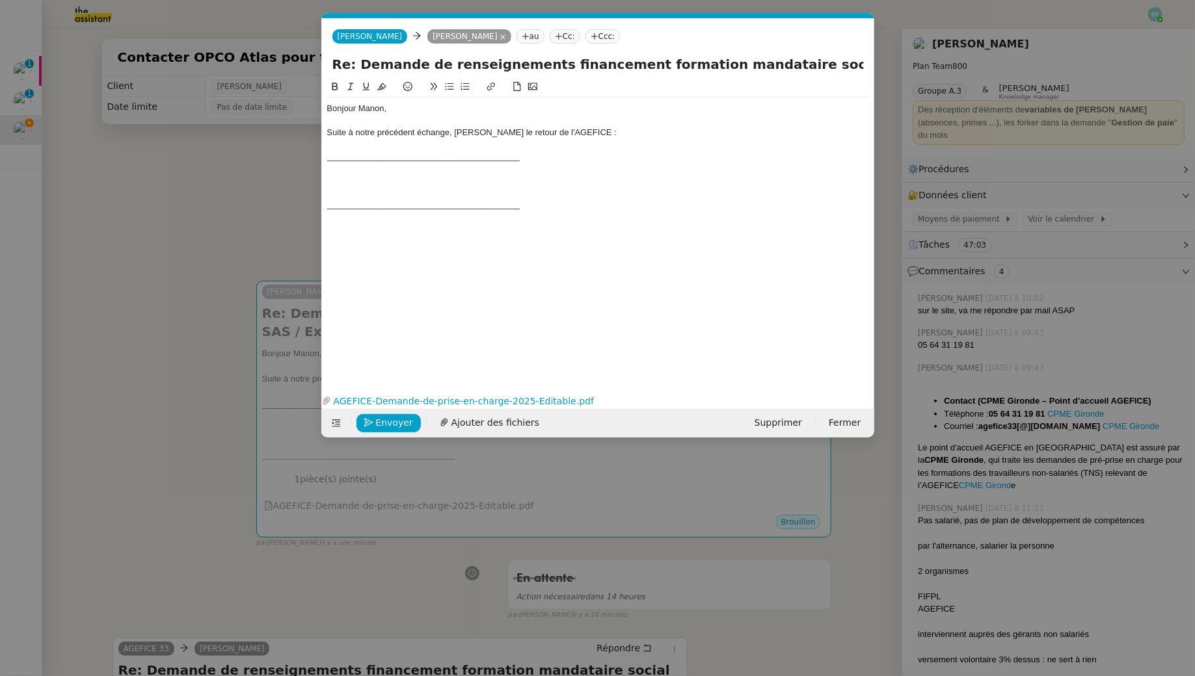
scroll to position [0, 27]
click at [436, 185] on div at bounding box center [598, 181] width 542 height 12
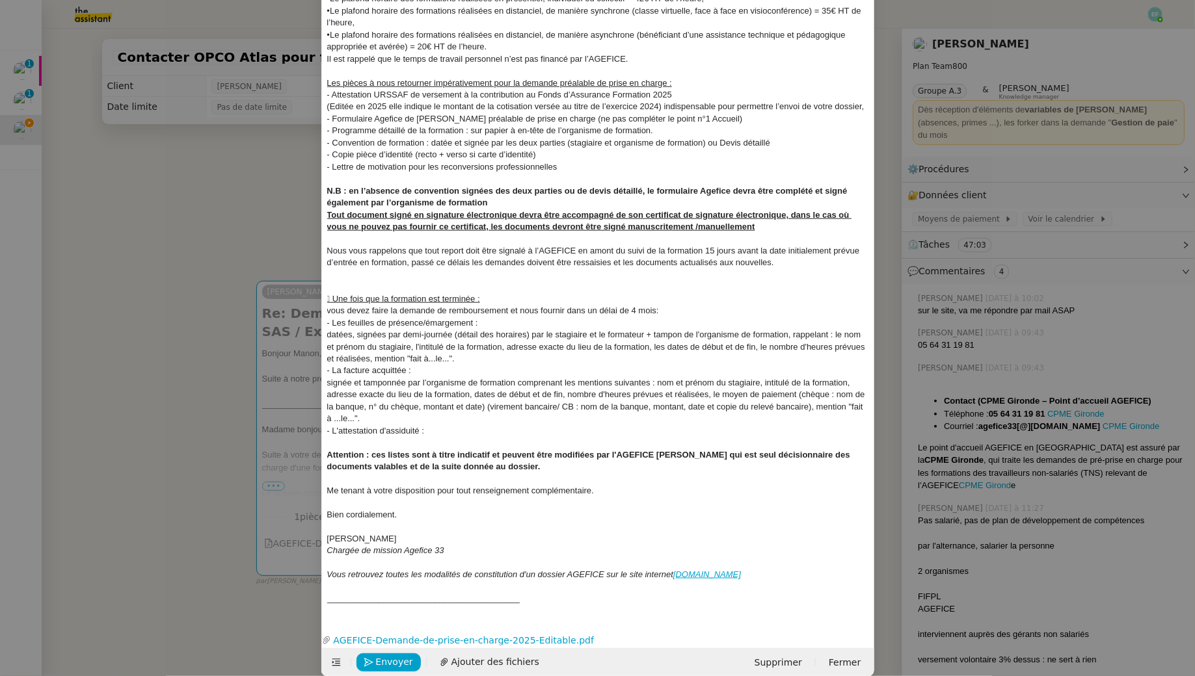
scroll to position [498, 0]
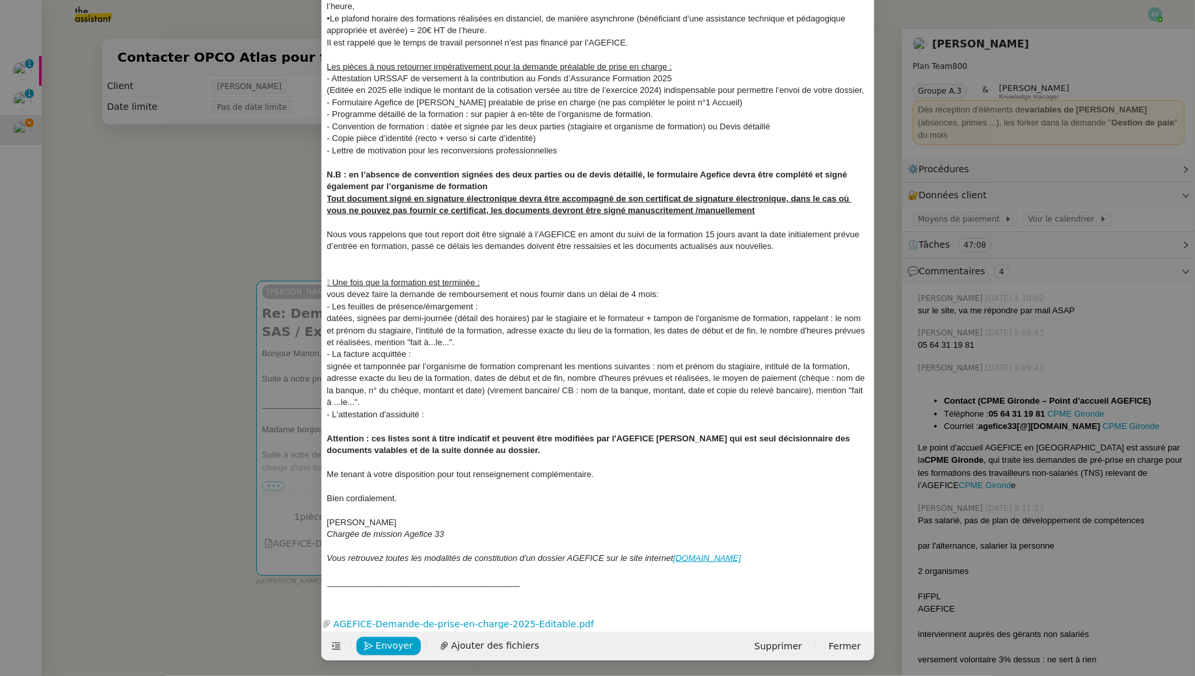
click at [537, 584] on div "_________________________________________" at bounding box center [598, 583] width 542 height 12
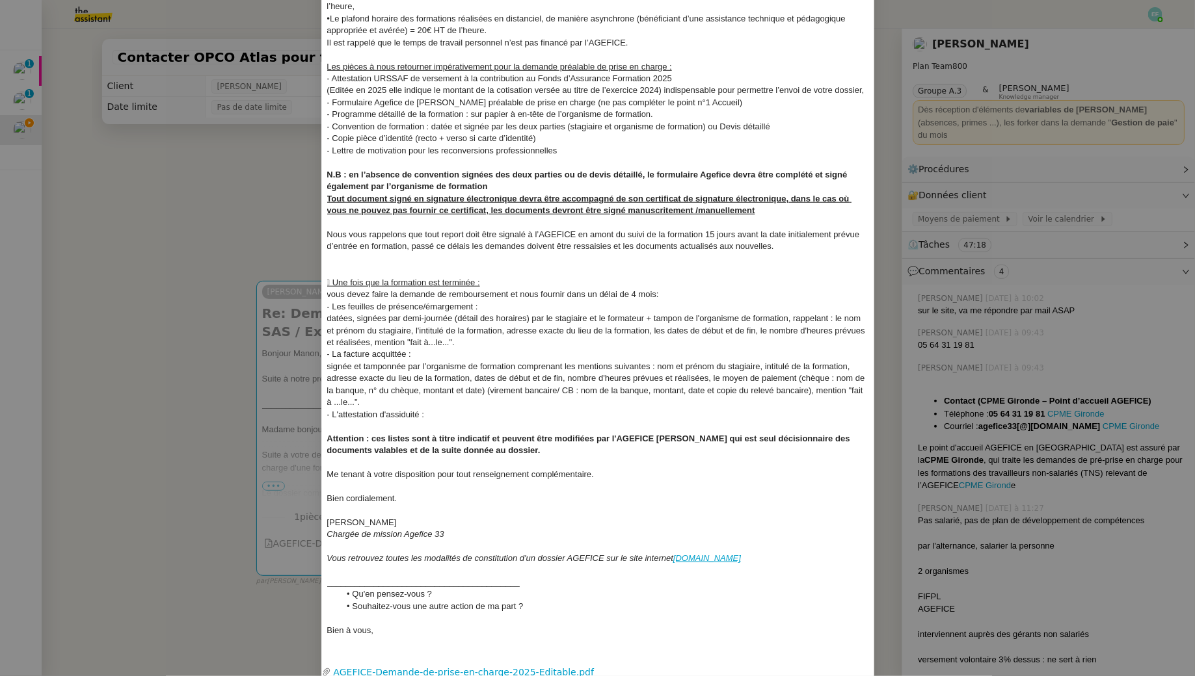
scroll to position [547, 0]
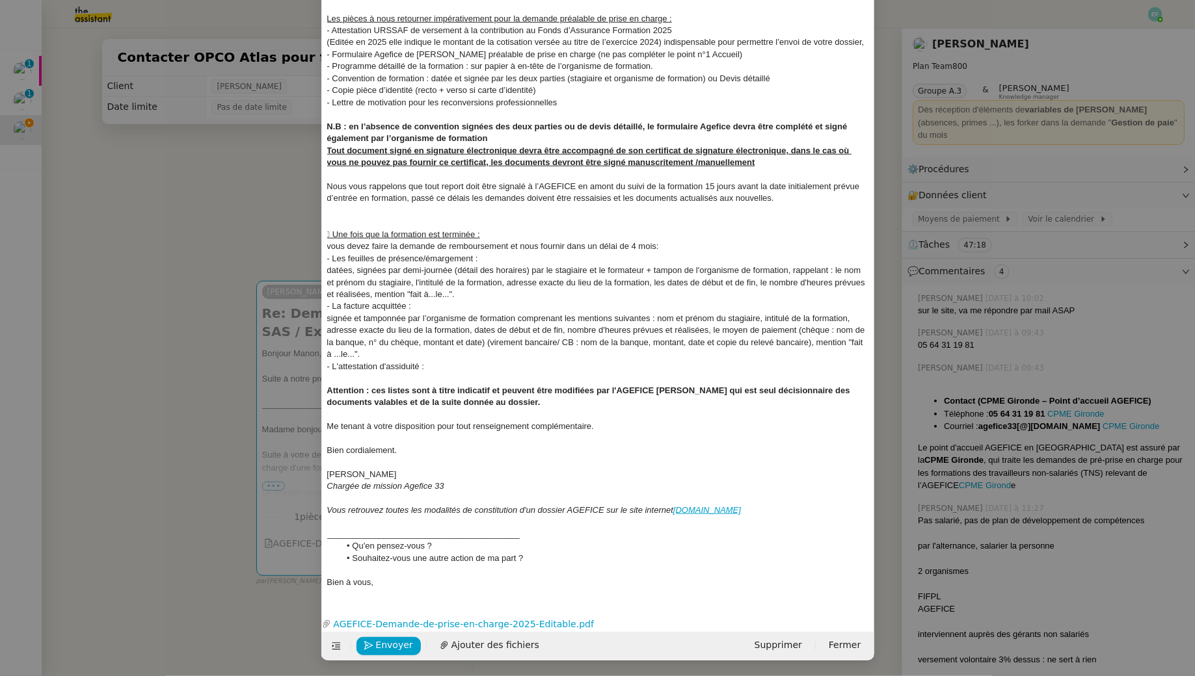
click at [375, 594] on nz-spin "Bonjour Manon, Suite à notre précédent échange, voici le retour de l'AGEFICE : …" at bounding box center [598, 66] width 552 height 1066
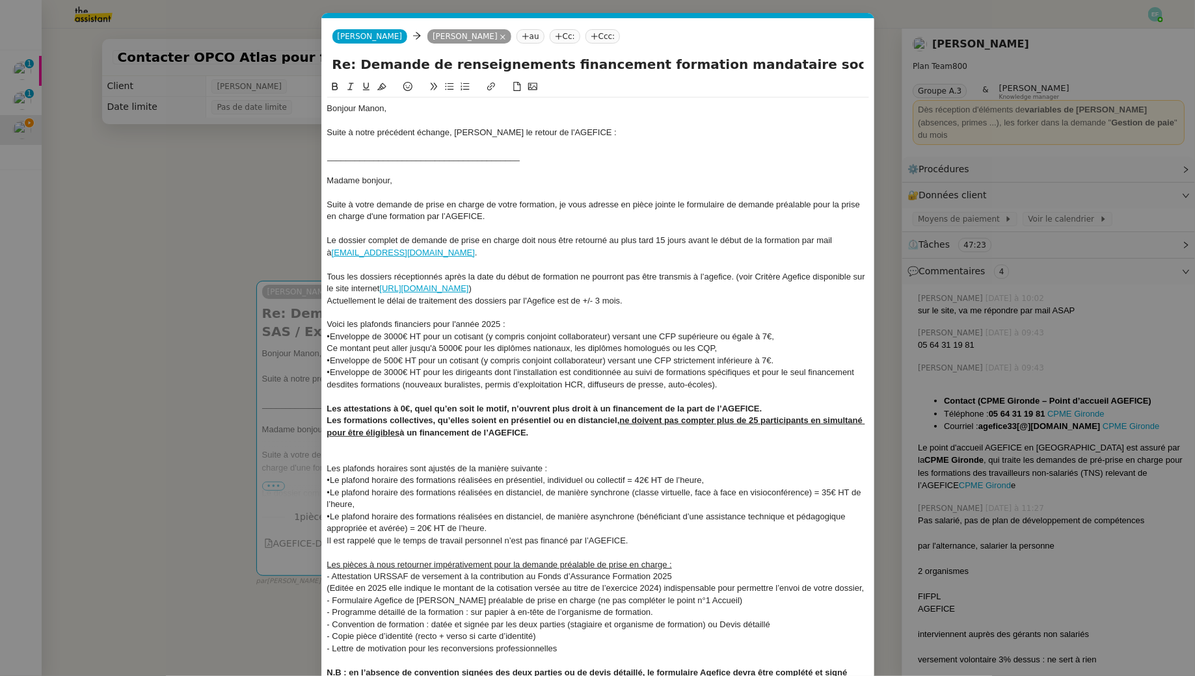
click at [489, 149] on div at bounding box center [598, 145] width 542 height 12
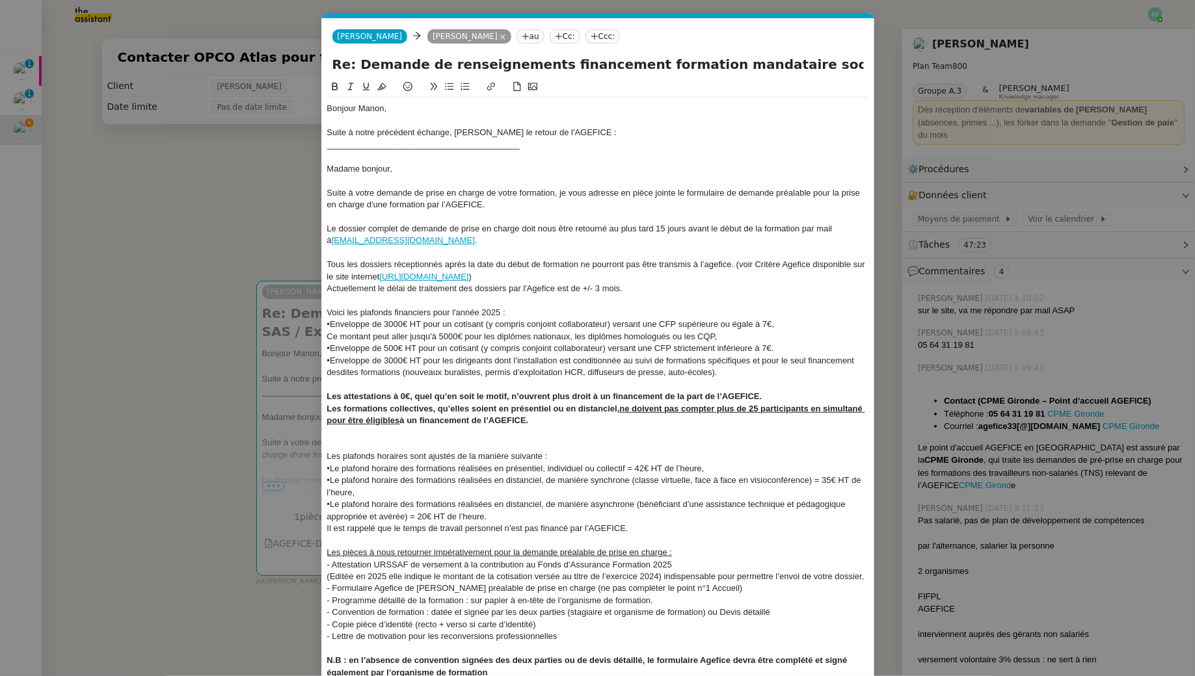
click at [449, 104] on div "Bonjour Manon," at bounding box center [598, 109] width 542 height 12
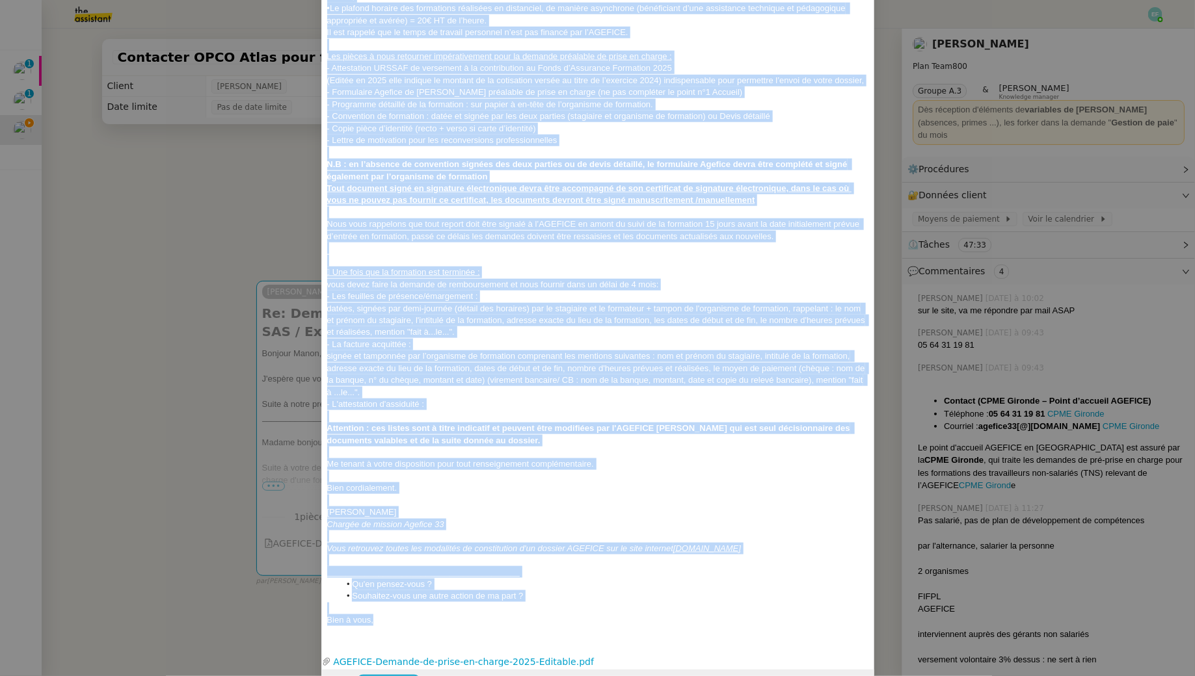
scroll to position [559, 0]
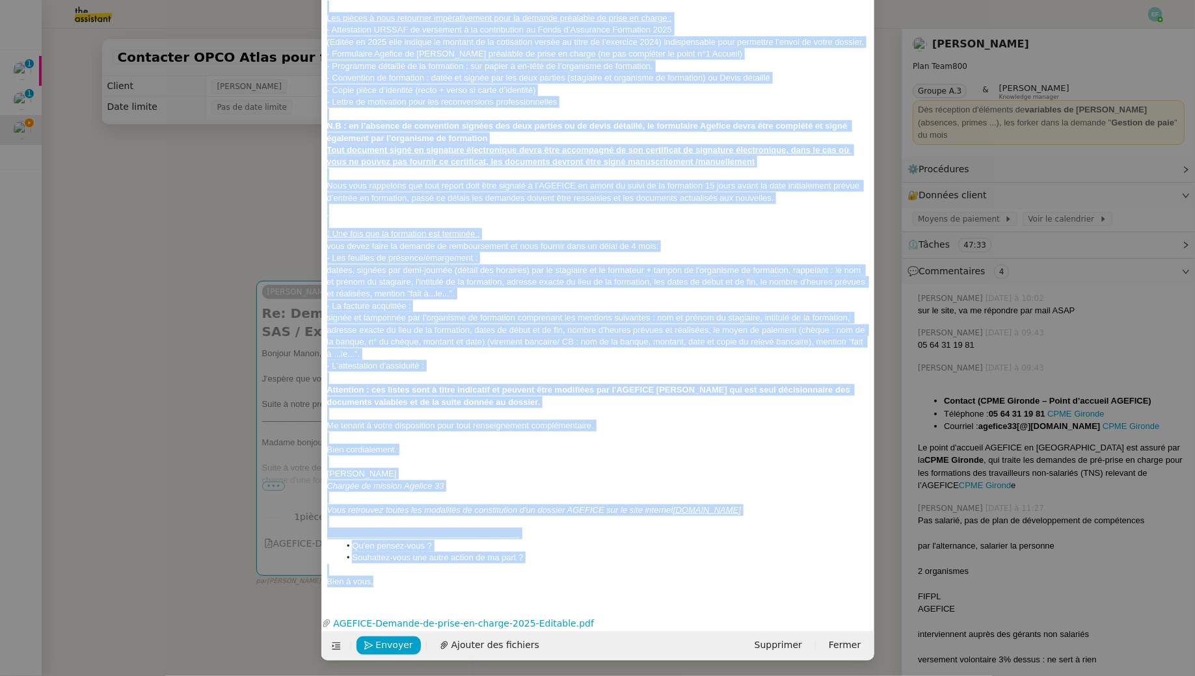
drag, startPoint x: 328, startPoint y: 193, endPoint x: 814, endPoint y: 511, distance: 580.1
click at [814, 511] on div "Bonjour Manon, J'espère que vous allez bien. Suite à notre précédent échange, v…" at bounding box center [598, 66] width 542 height 1054
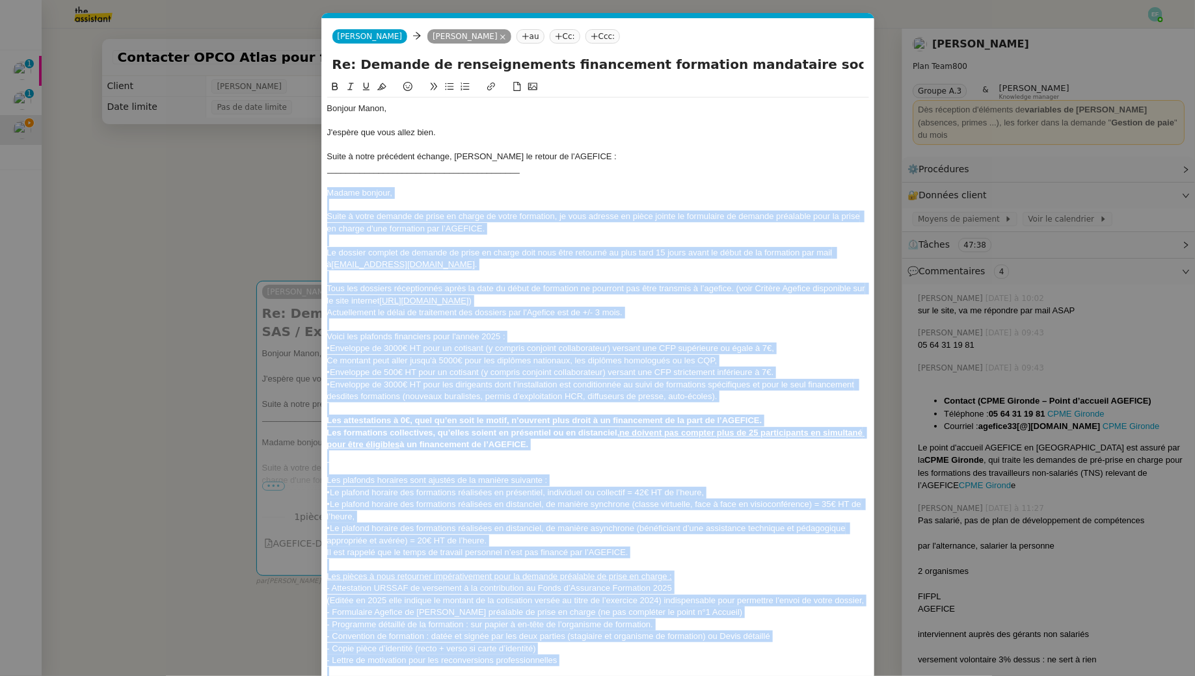
click at [347, 84] on icon at bounding box center [350, 86] width 9 height 9
click at [390, 222] on div "Suite à votre demande de prise en charge de votre formation, je vous adresse en…" at bounding box center [598, 223] width 542 height 24
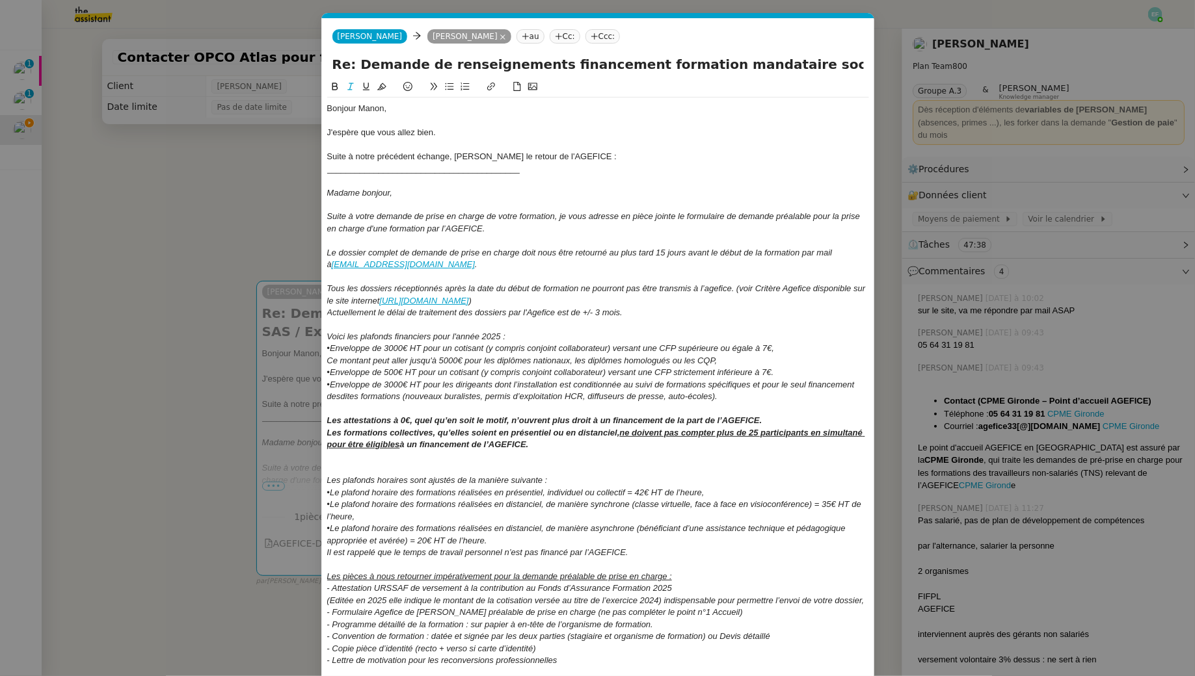
scroll to position [559, 0]
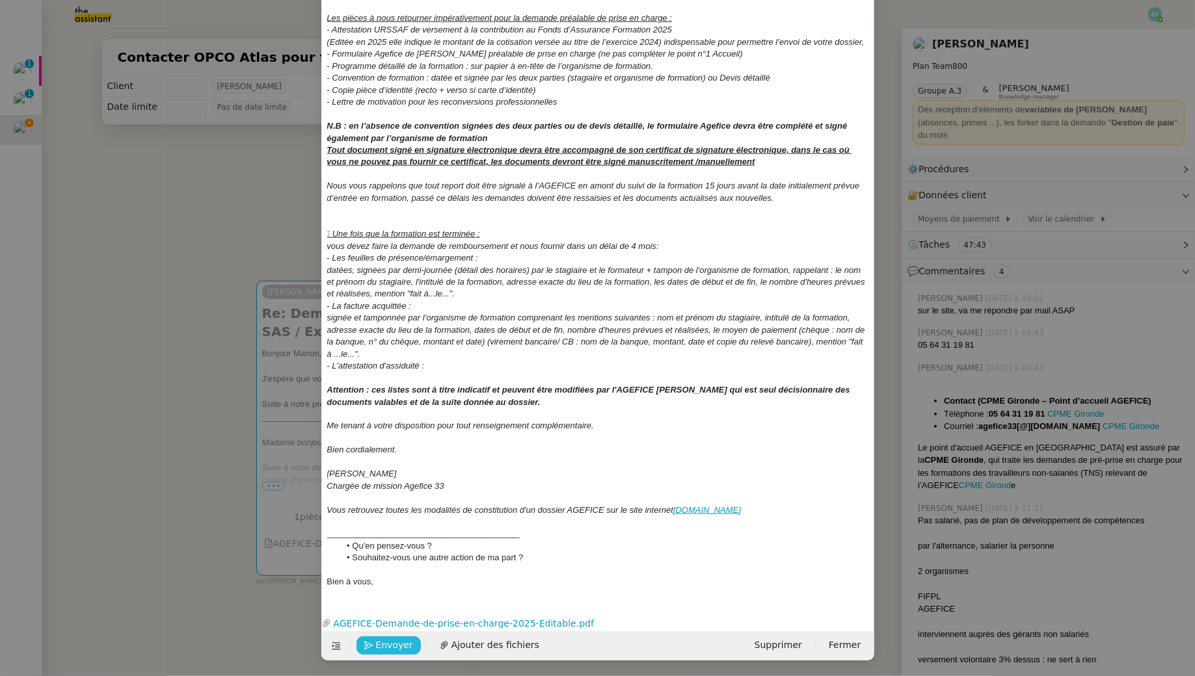
click at [388, 648] on span "Envoyer" at bounding box center [394, 646] width 37 height 15
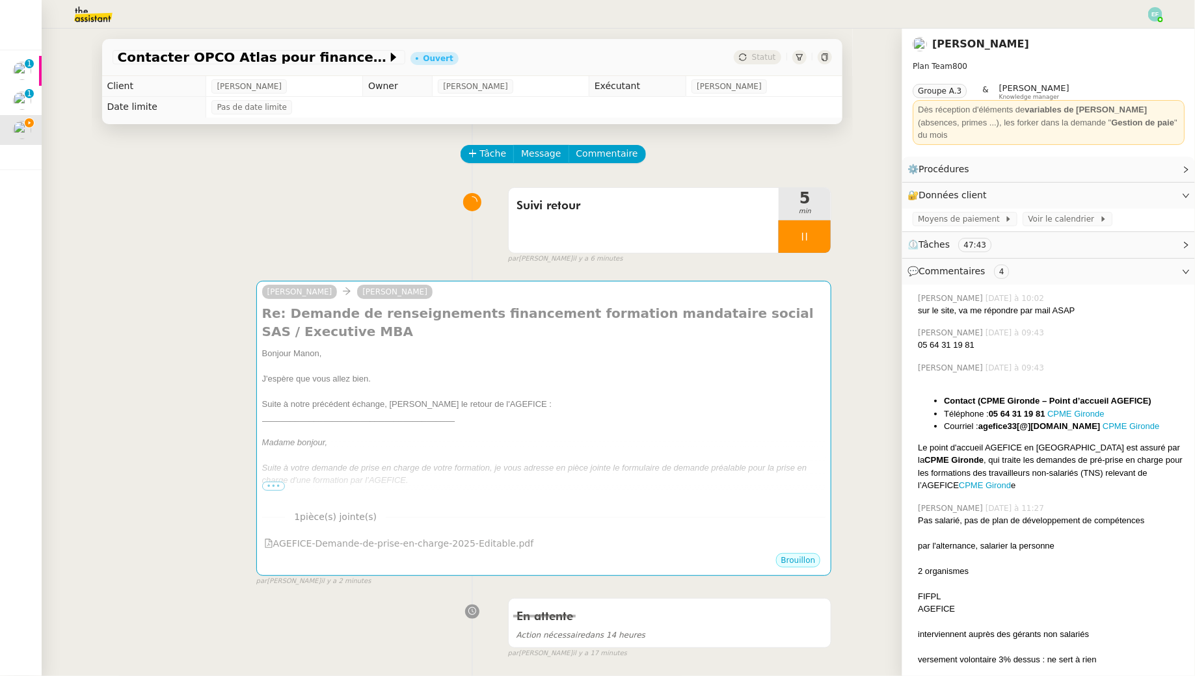
scroll to position [546, 0]
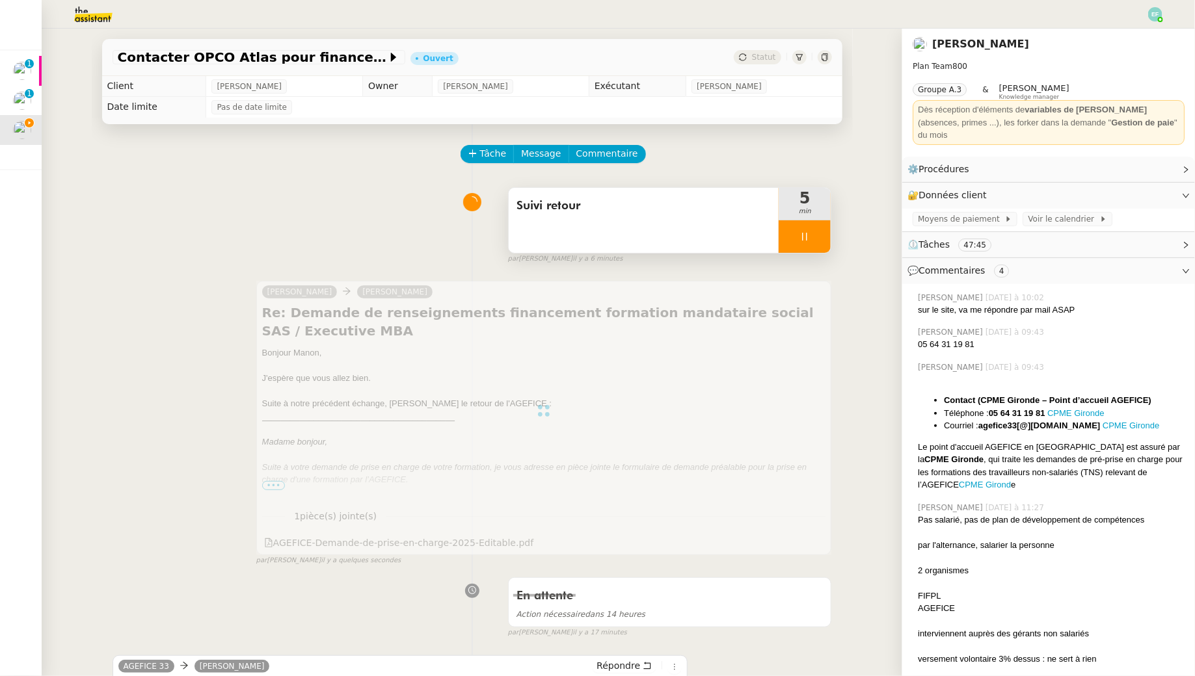
click at [734, 217] on div "Suivi retour" at bounding box center [644, 220] width 271 height 65
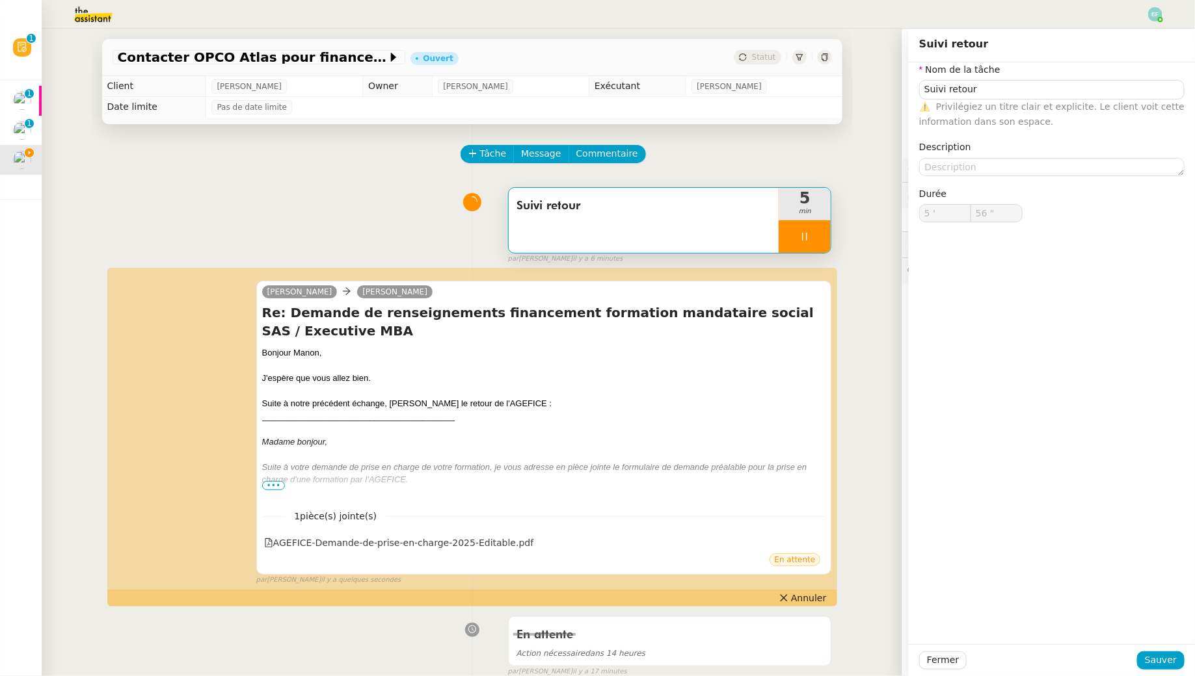
type input "57 ""
type input "Suivi retour"
type input "5 '"
type input "57 ""
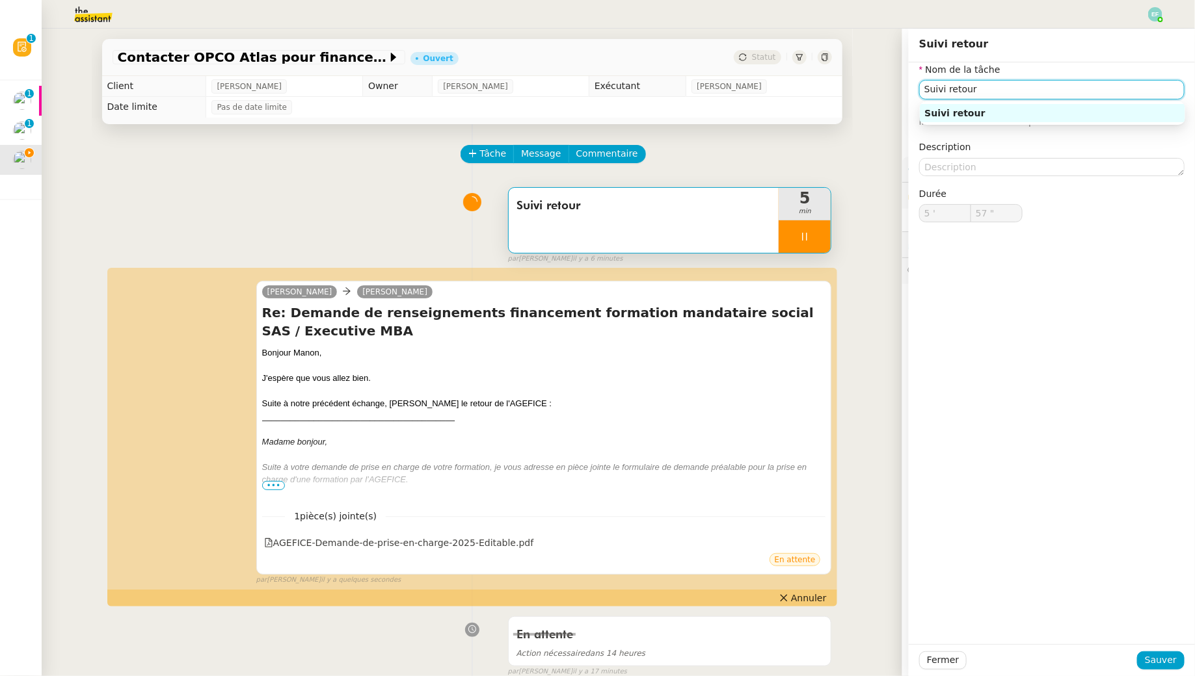
click at [1033, 85] on input "Suivi retour" at bounding box center [1051, 89] width 265 height 19
type input "Suivi retour"
type input "5 '"
type input "57 ""
type input "Suivi retour+"
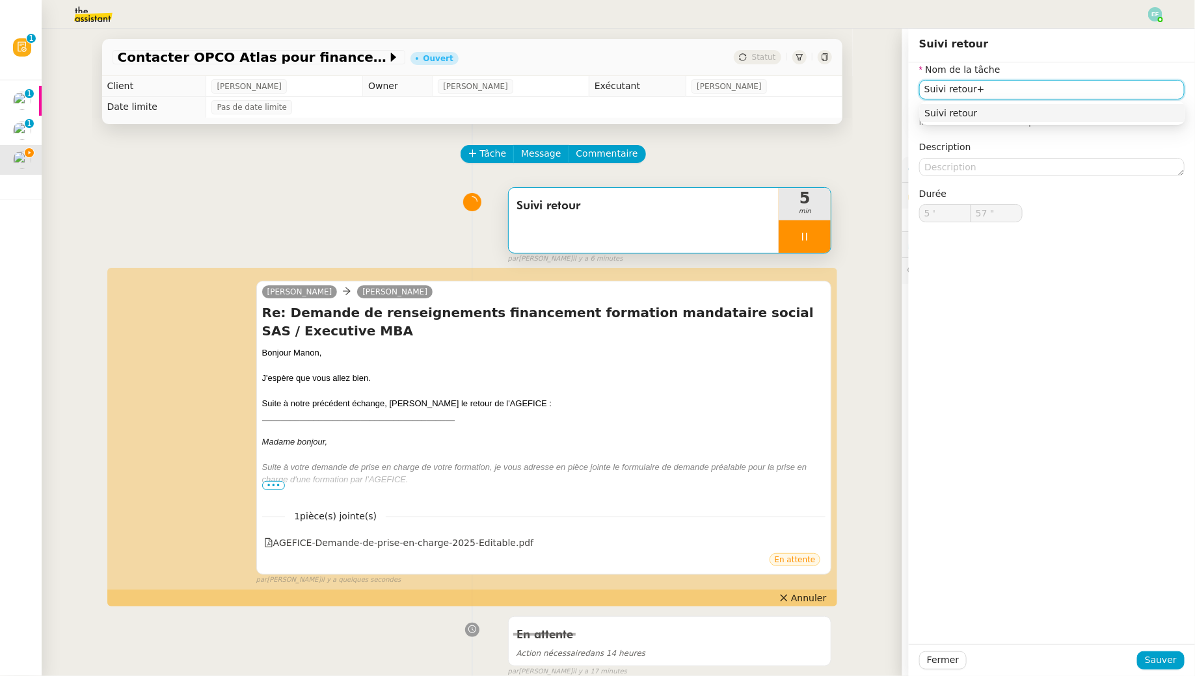
type input "58 ""
type input "Suivi retour"
type input "5 '"
type input "58 ""
type input "Suivi retou +"
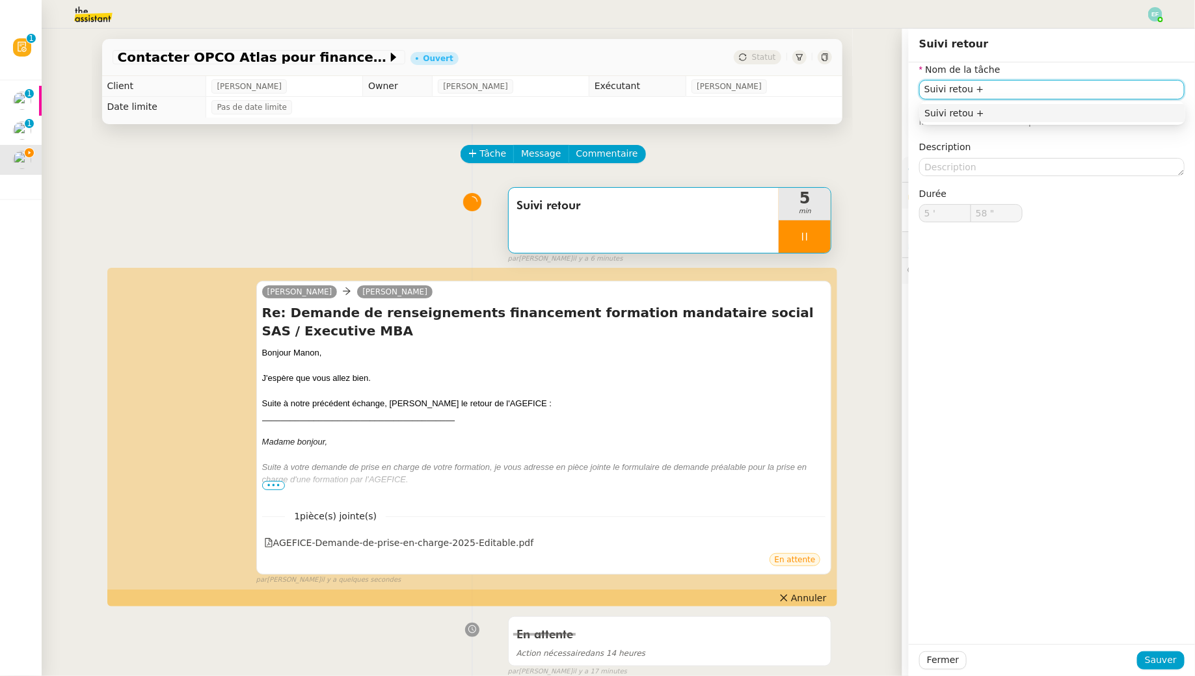
type input "59 ""
type input "Suivi retor"
type input "6 '"
type input "0 ""
type input "Suivi retour"
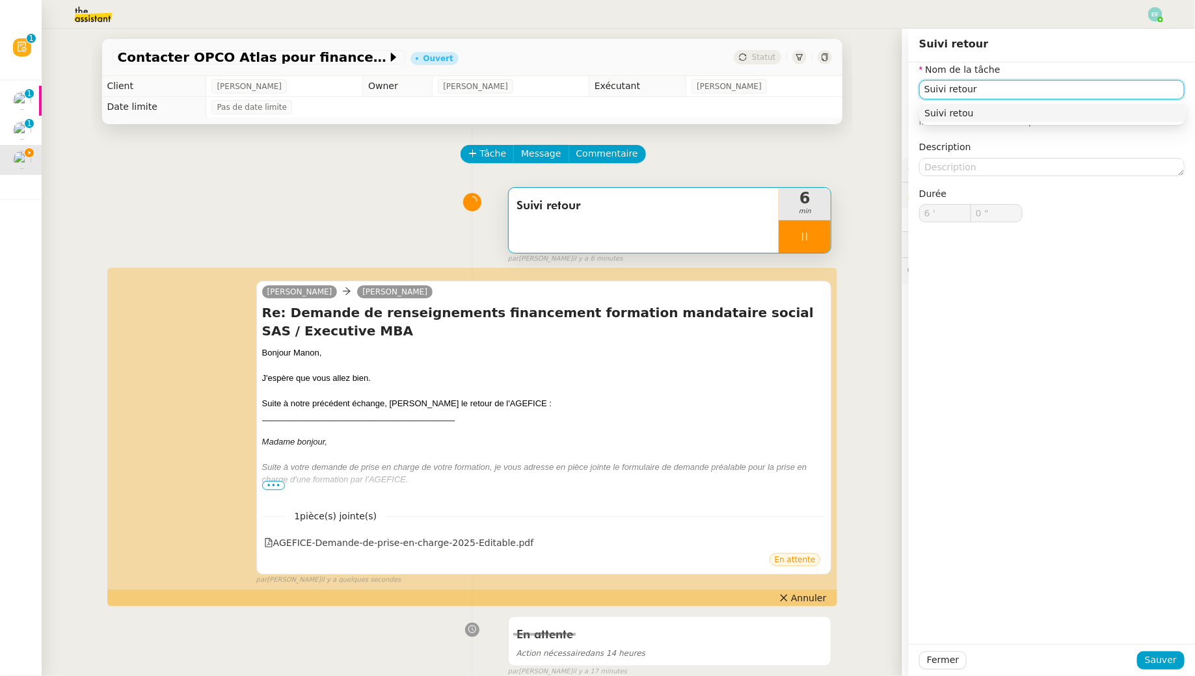
type input "1 ""
type input "Suivi retour + récup"
type input "2 ""
type input "Suivi retour + récupération form"
type input "3 ""
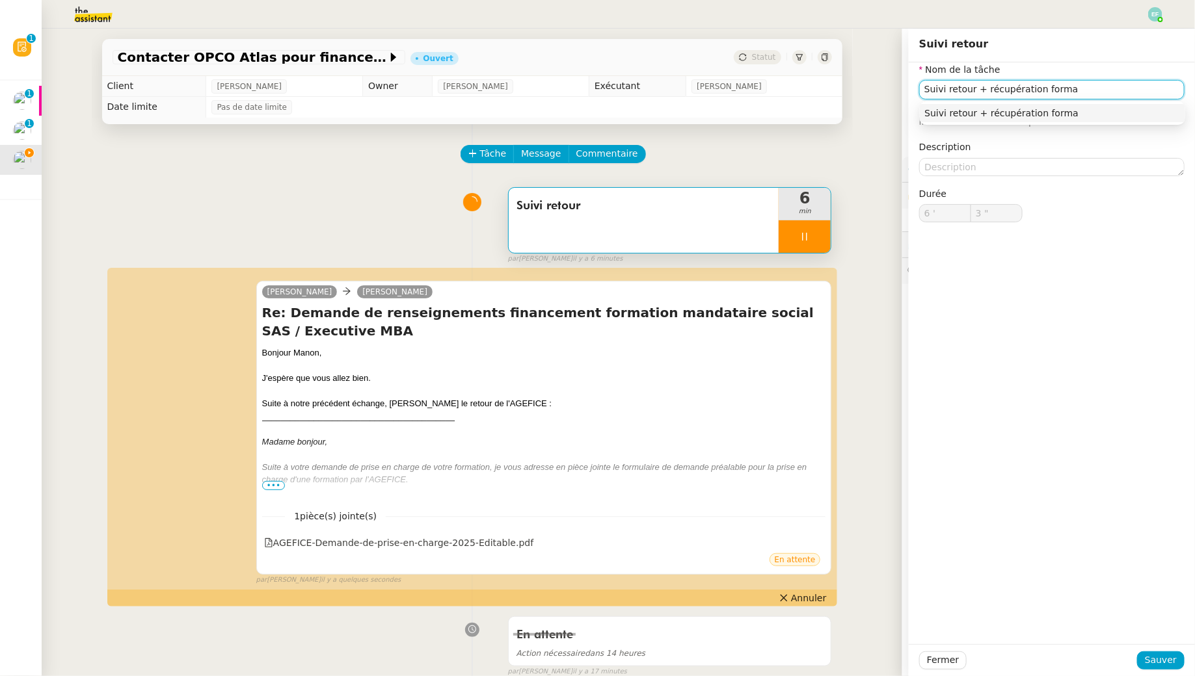
type input "Suivi retour + récupération form"
type input "4 ""
type input "Suivi retour + récupération formulaire"
type input "5 ""
type input "Suivi retour + récupération formulaire +"
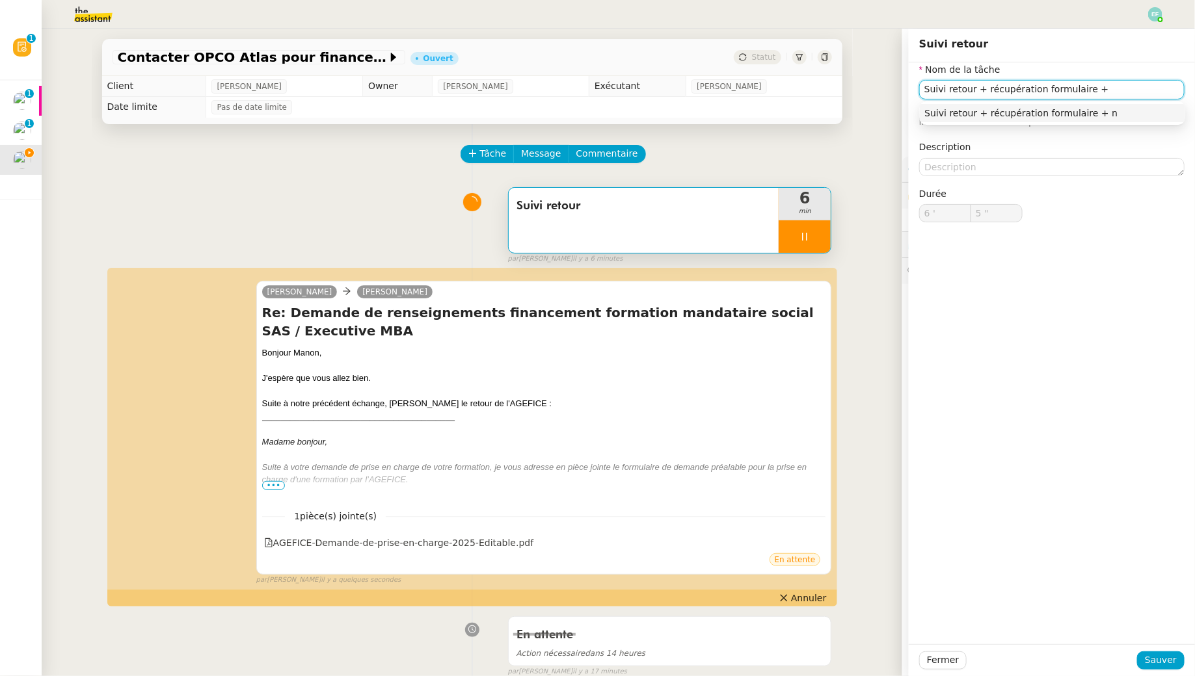
type input "6 ""
type input "Suivi retour + récupération formulaire + envoi d'em"
type input "7 ""
type input "Suivi retour + récupération formulaire + envoi d'email"
type input "8 ""
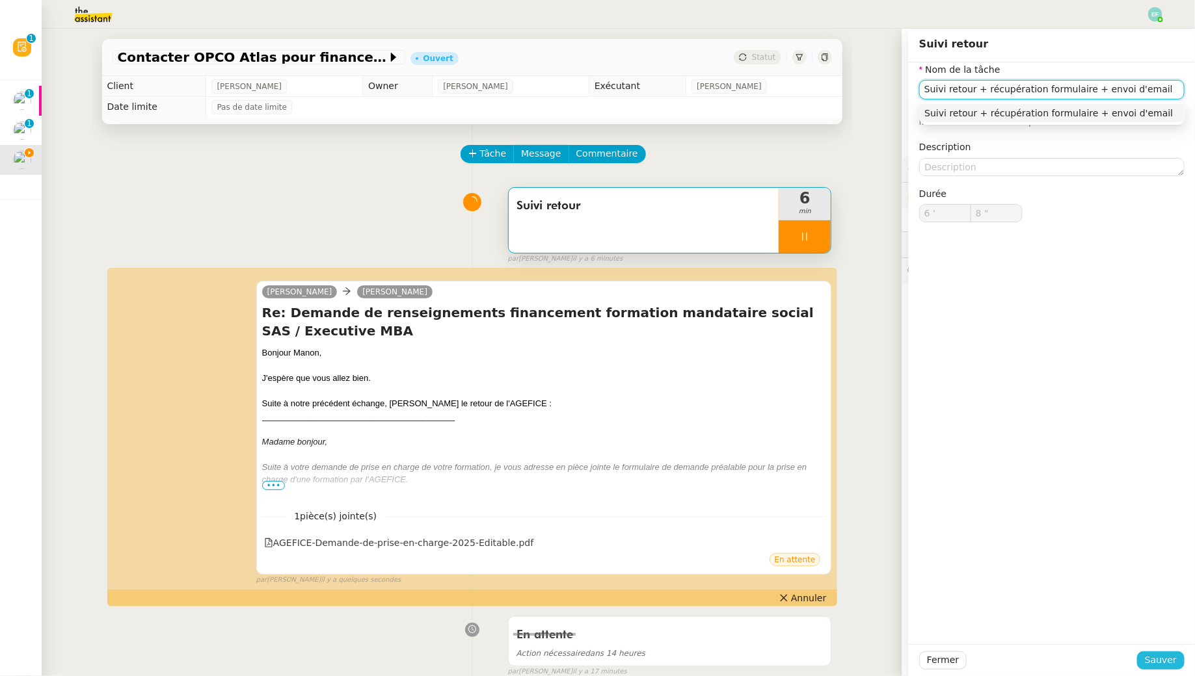
type input "Suivi retour + récupération formulaire + envoi d'email"
click at [1173, 664] on span "Sauver" at bounding box center [1161, 660] width 32 height 15
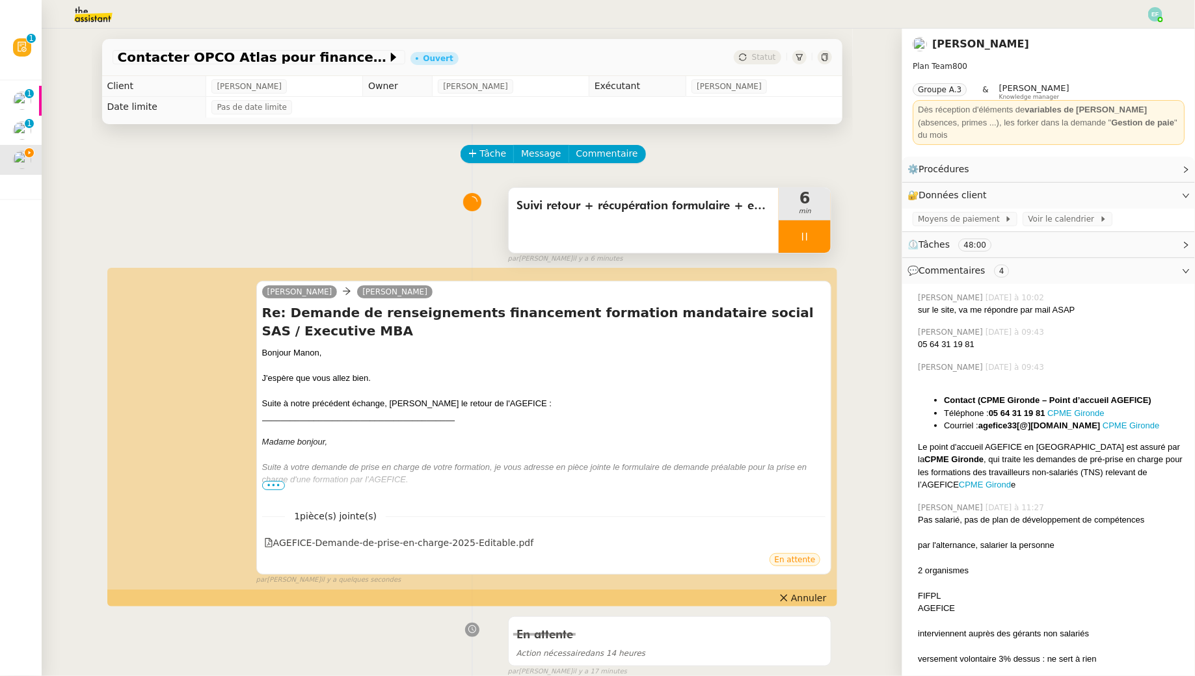
click at [808, 246] on div at bounding box center [804, 236] width 52 height 33
click at [820, 245] on button at bounding box center [818, 236] width 26 height 33
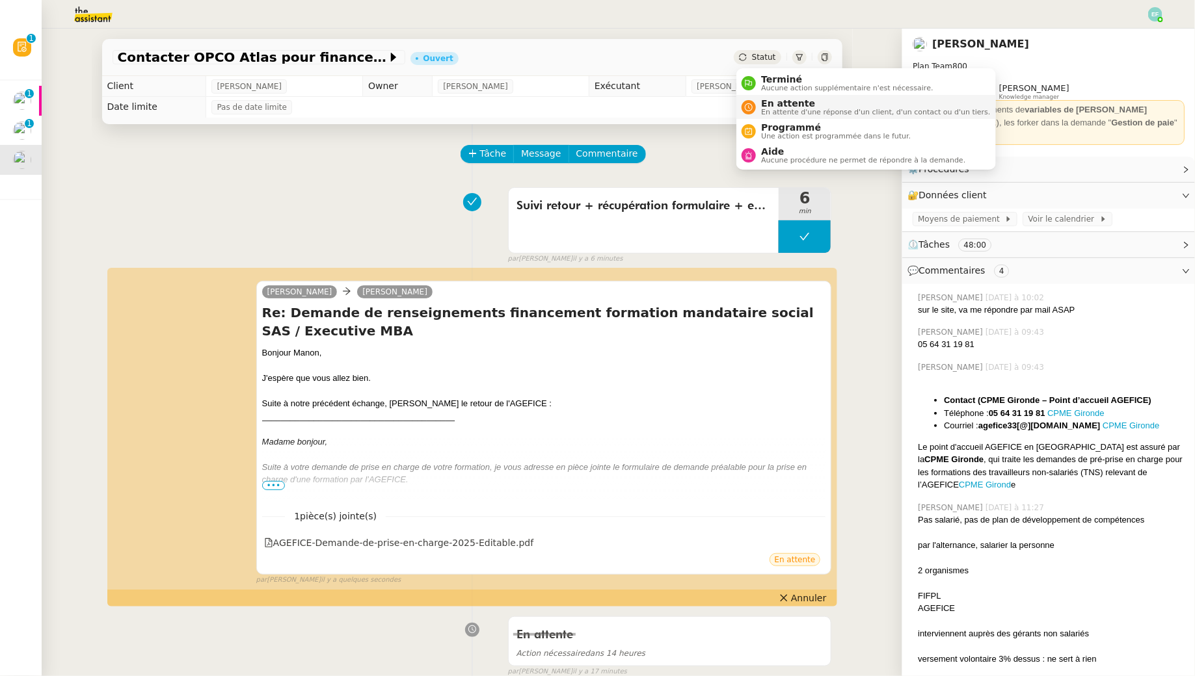
click at [761, 103] on span "En attente" at bounding box center [875, 103] width 229 height 10
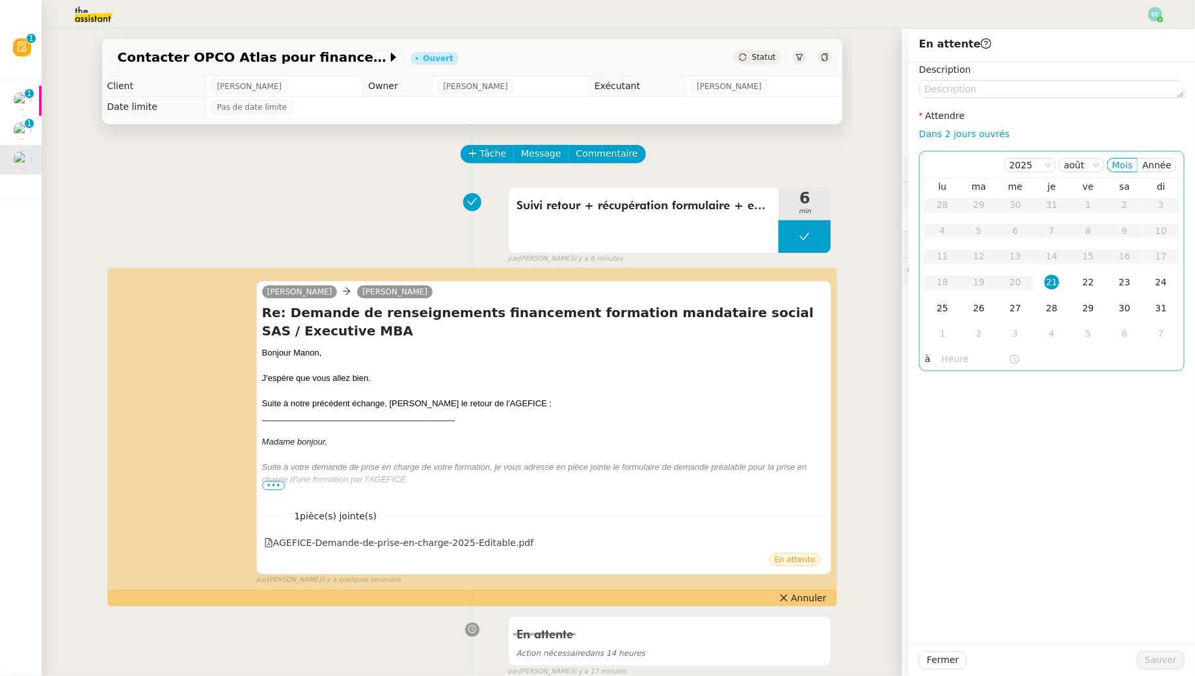
click at [946, 313] on div "25" at bounding box center [942, 308] width 14 height 14
click at [1011, 310] on div "27" at bounding box center [1015, 308] width 14 height 14
click at [1160, 667] on span "Sauver" at bounding box center [1161, 660] width 32 height 15
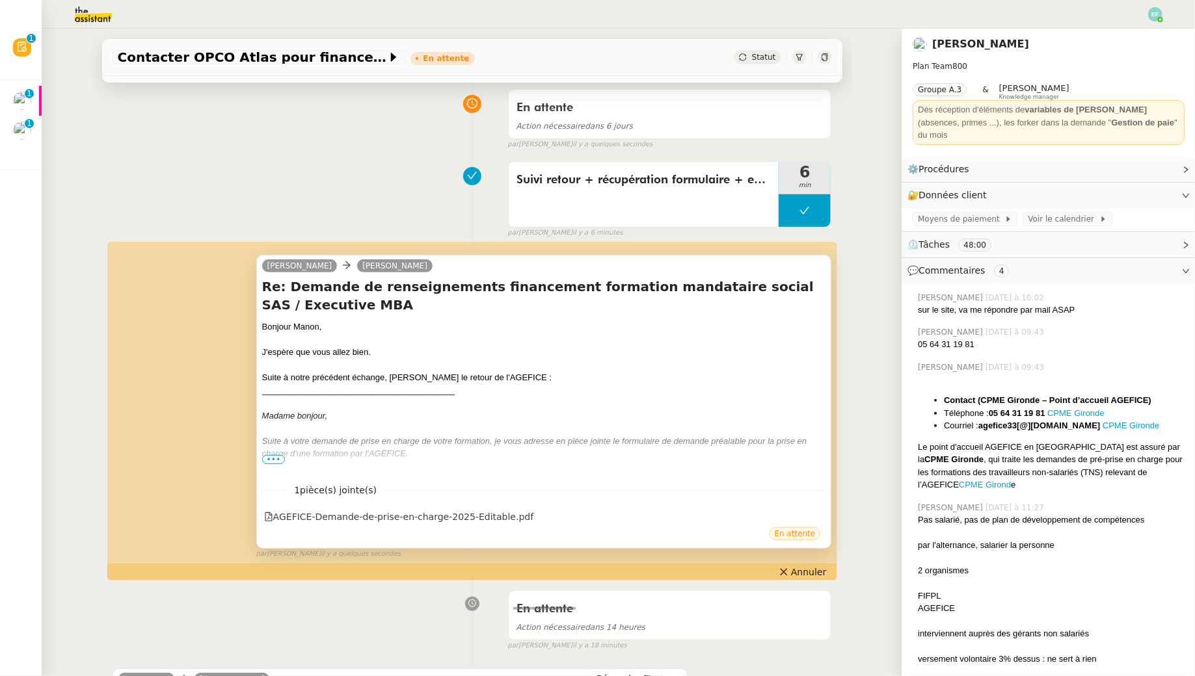
scroll to position [104, 0]
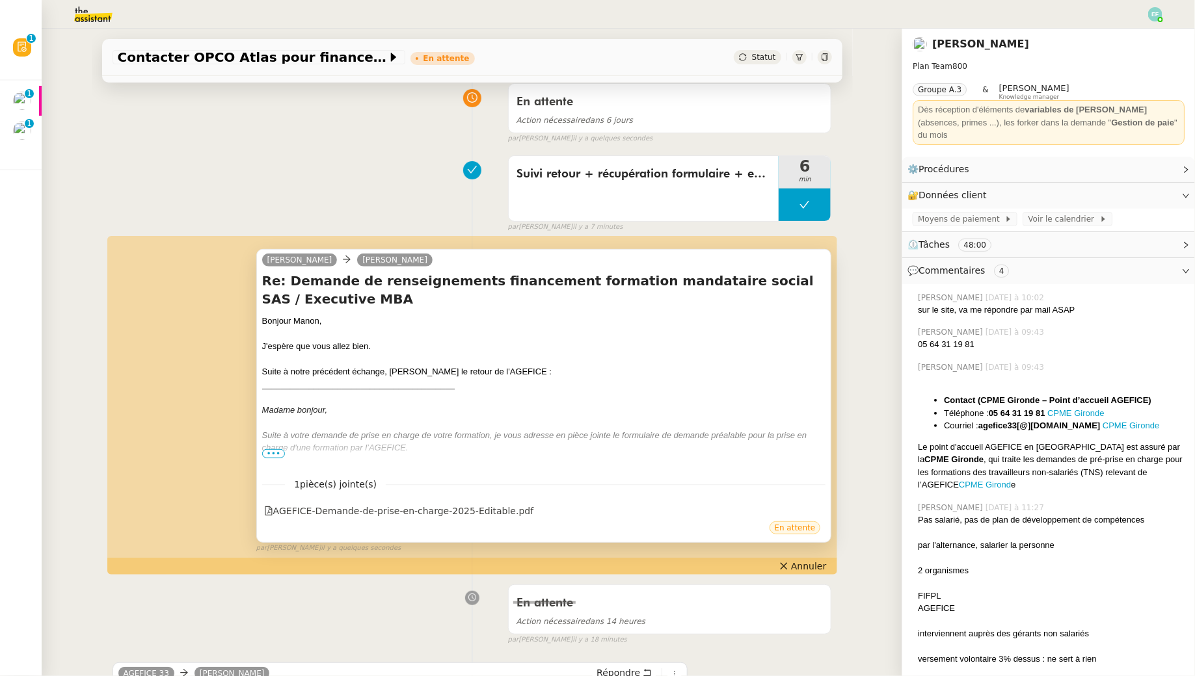
click at [280, 450] on span "•••" at bounding box center [273, 453] width 23 height 9
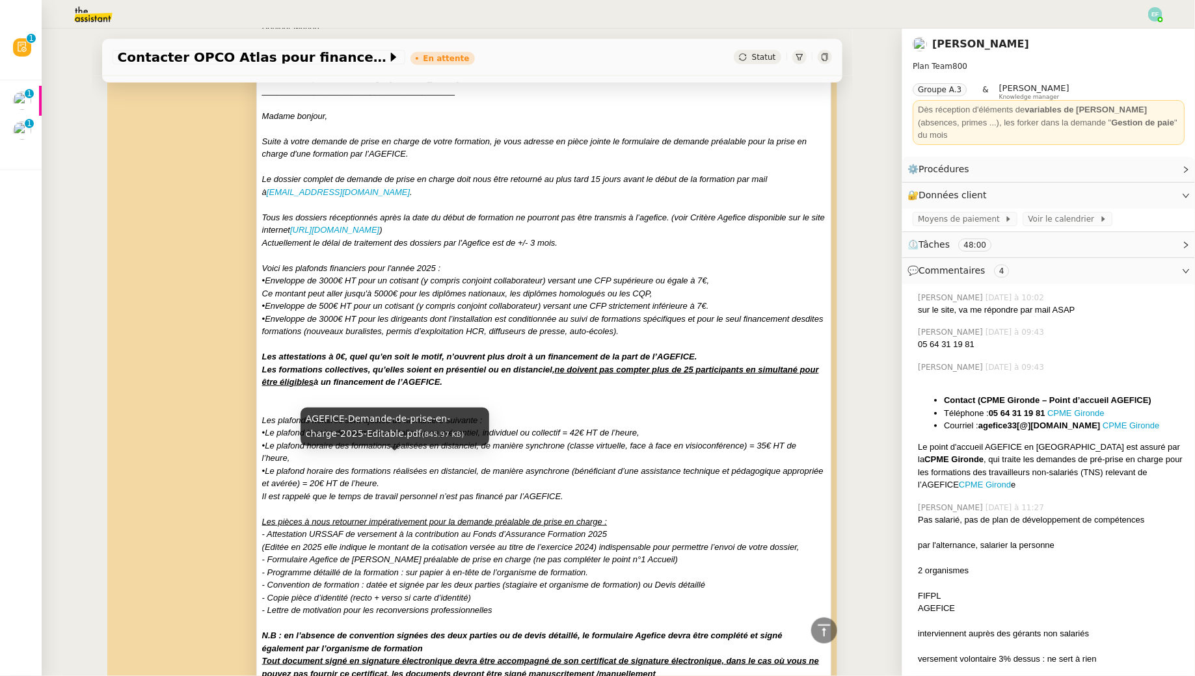
scroll to position [0, 0]
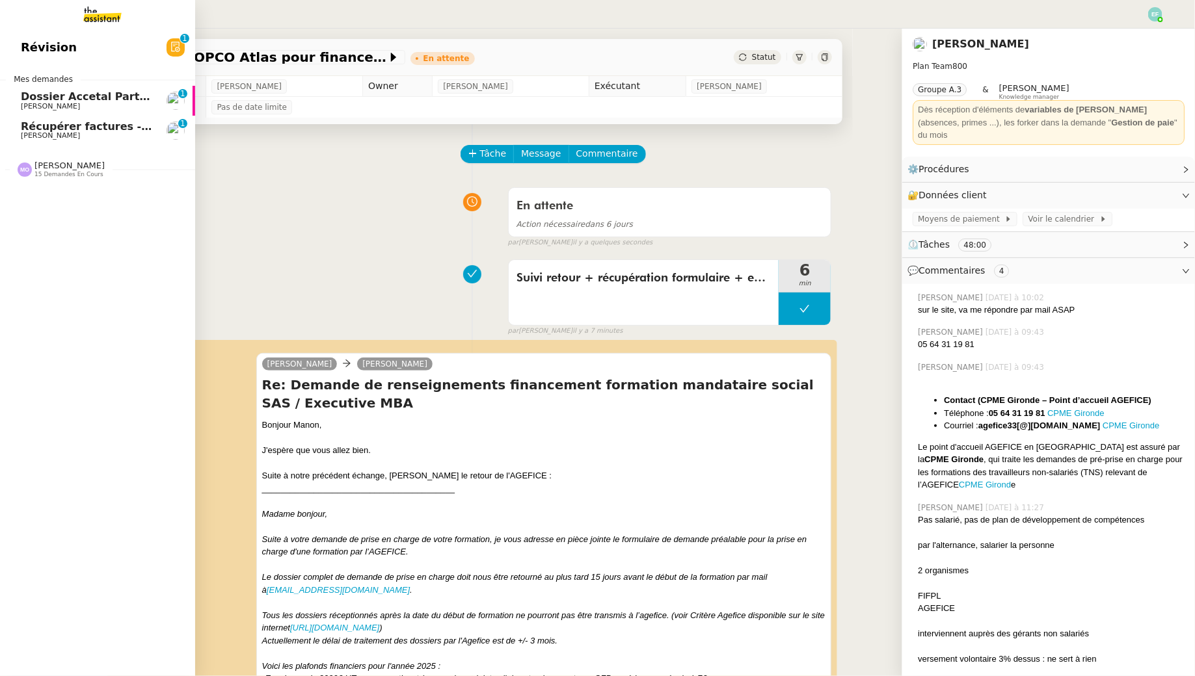
click at [26, 124] on span "Récupérer factures - août 2025" at bounding box center [112, 126] width 183 height 12
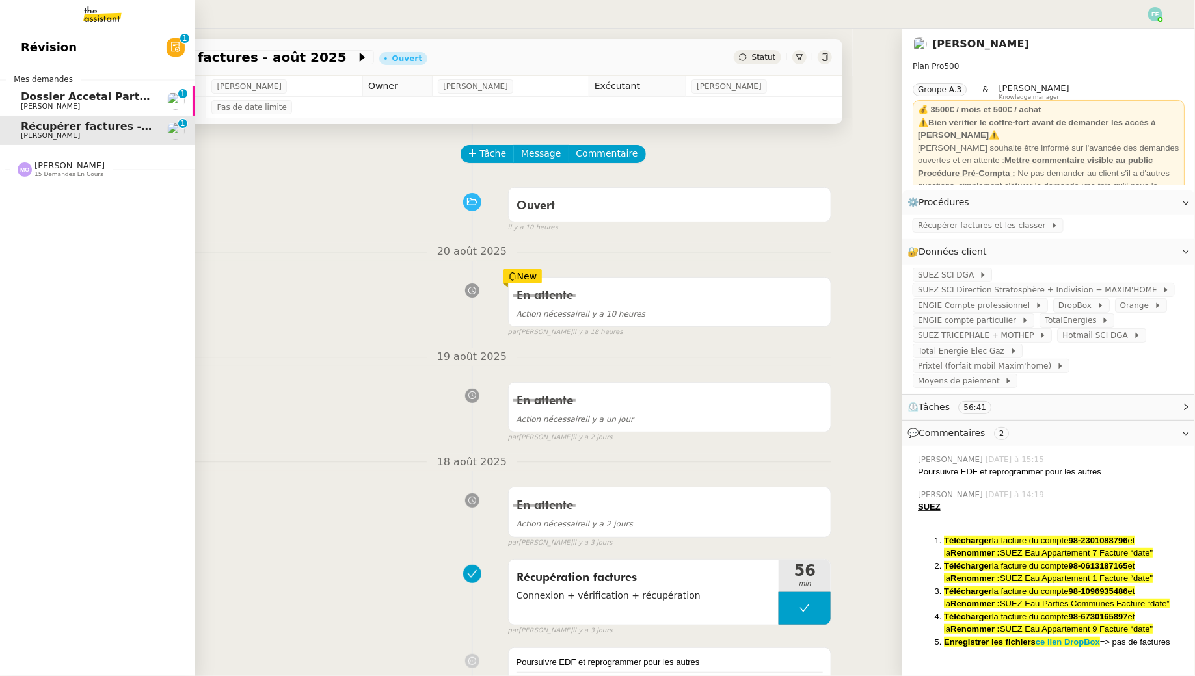
click at [78, 96] on span "Dossier Accetal Partners" at bounding box center [93, 96] width 144 height 12
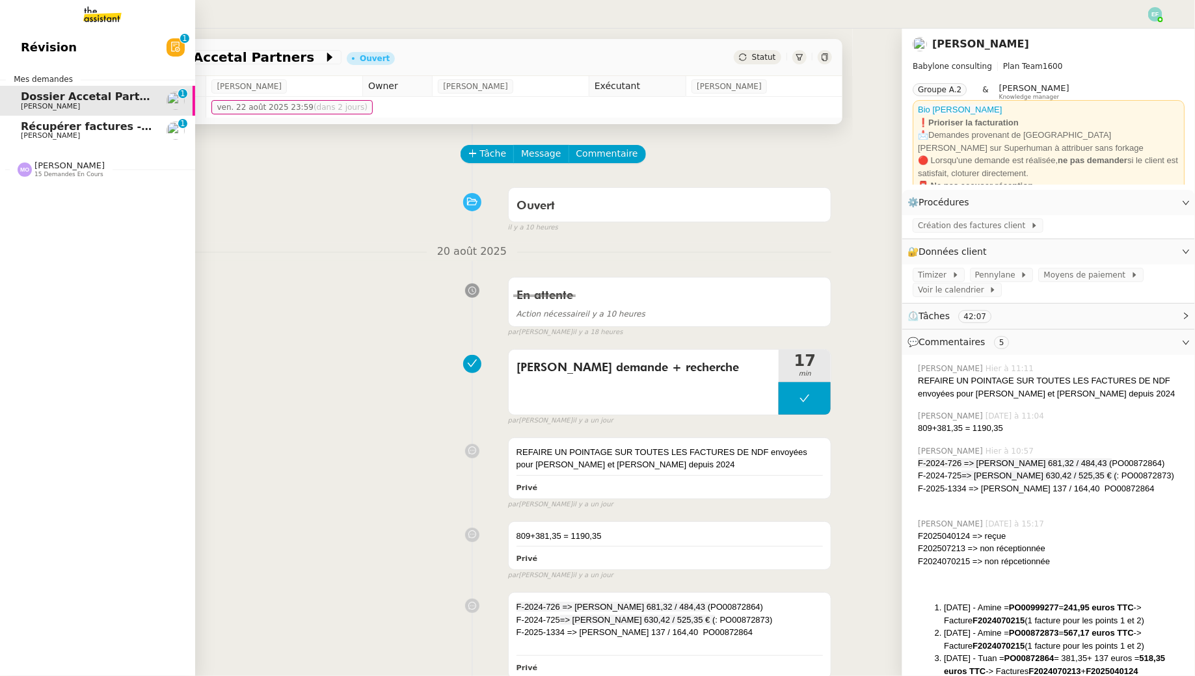
click at [33, 131] on span "Récupérer factures - août 2025" at bounding box center [112, 126] width 183 height 12
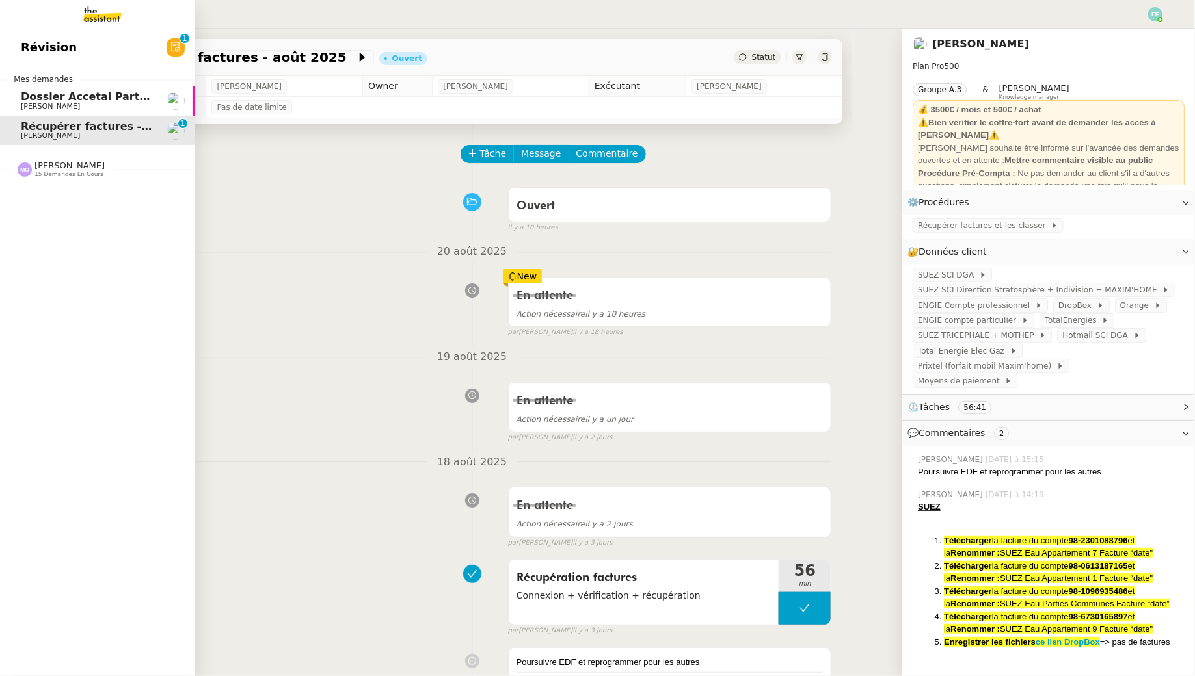
click at [41, 95] on span "Dossier Accetal Partners" at bounding box center [93, 96] width 144 height 12
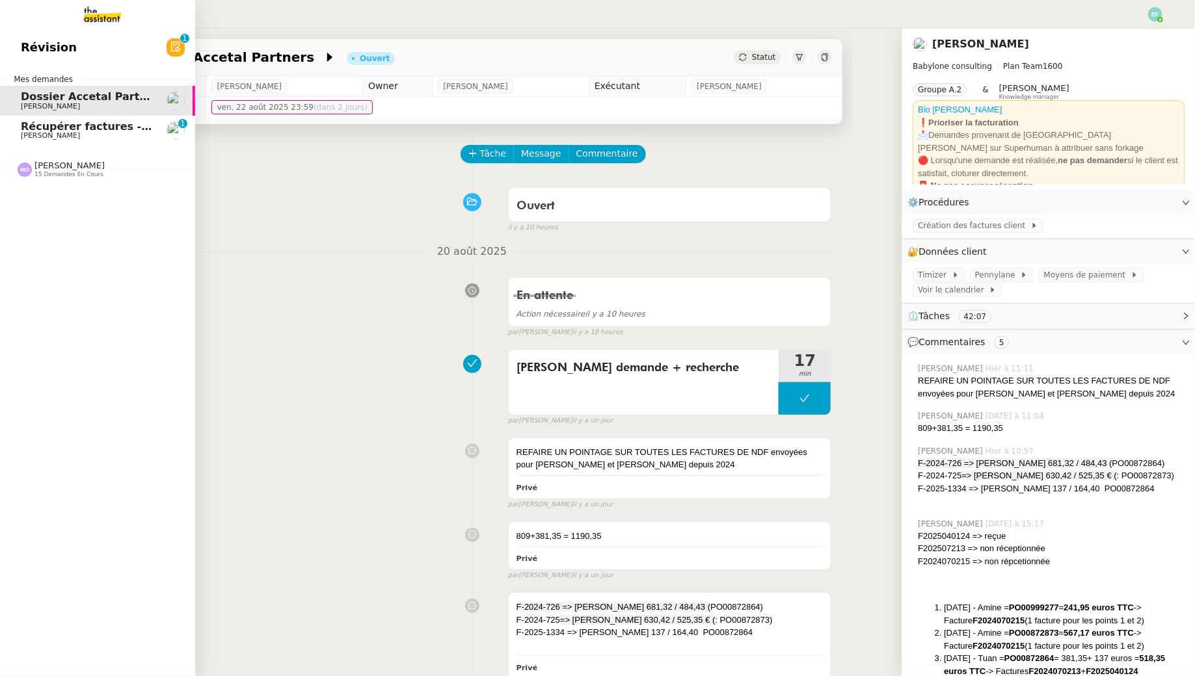
click at [38, 136] on span "[PERSON_NAME]" at bounding box center [50, 135] width 59 height 8
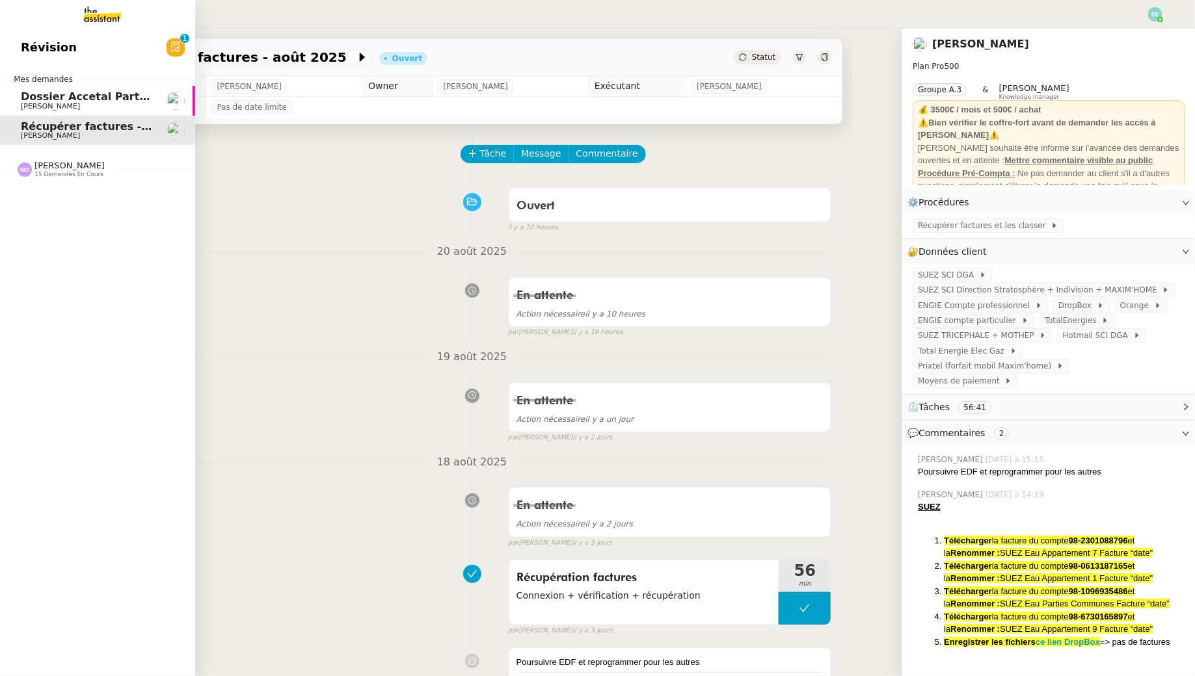
click at [27, 96] on span "Dossier Accetal Partners" at bounding box center [93, 96] width 144 height 12
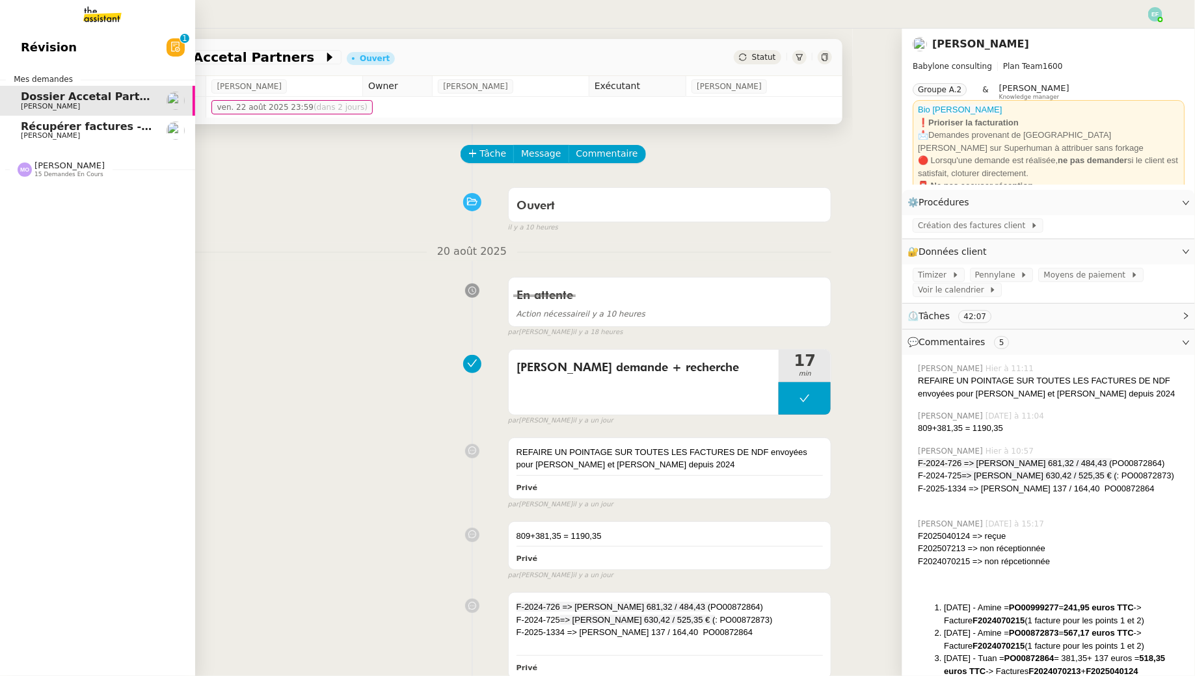
click at [38, 139] on span "[PERSON_NAME]" at bounding box center [50, 135] width 59 height 8
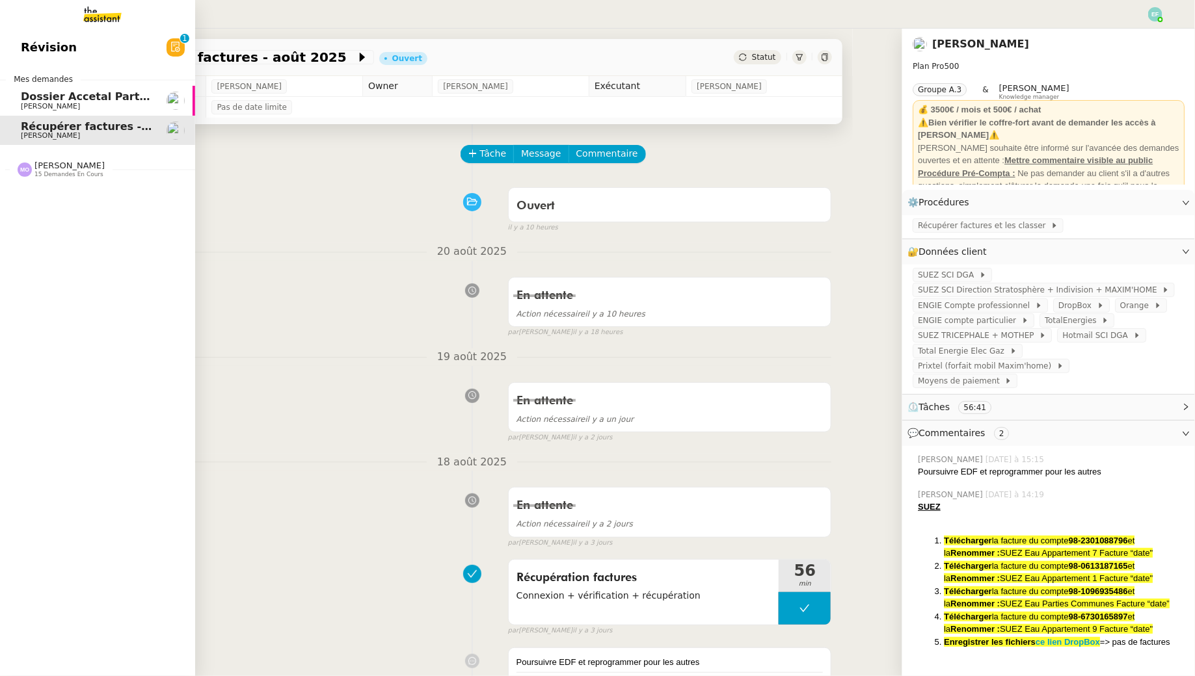
click at [103, 98] on span "Dossier Accetal Partners" at bounding box center [93, 96] width 144 height 12
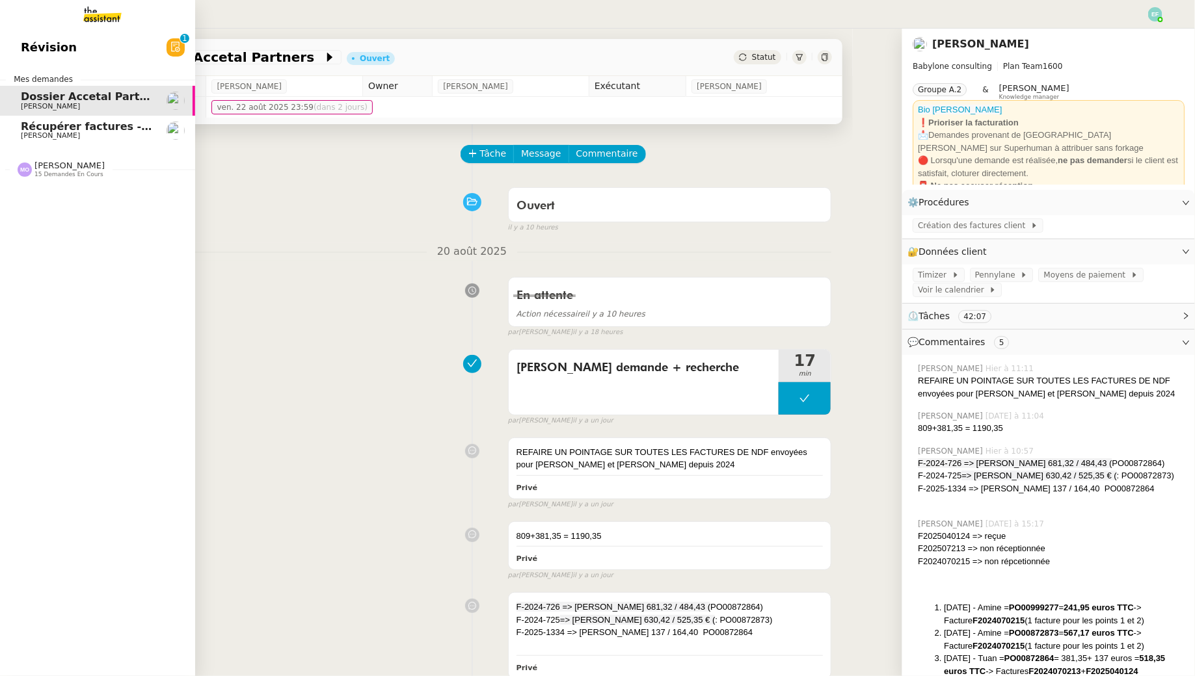
click at [112, 140] on span "[PERSON_NAME]" at bounding box center [86, 136] width 131 height 8
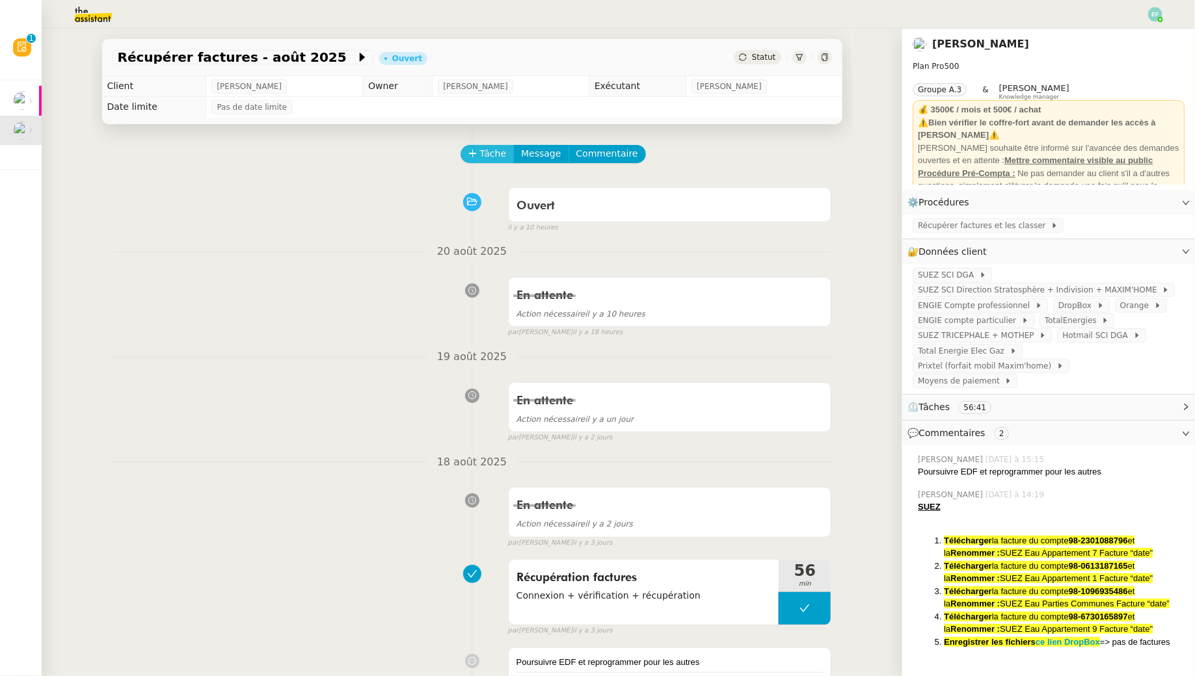
click at [499, 156] on span "Tâche" at bounding box center [493, 153] width 27 height 15
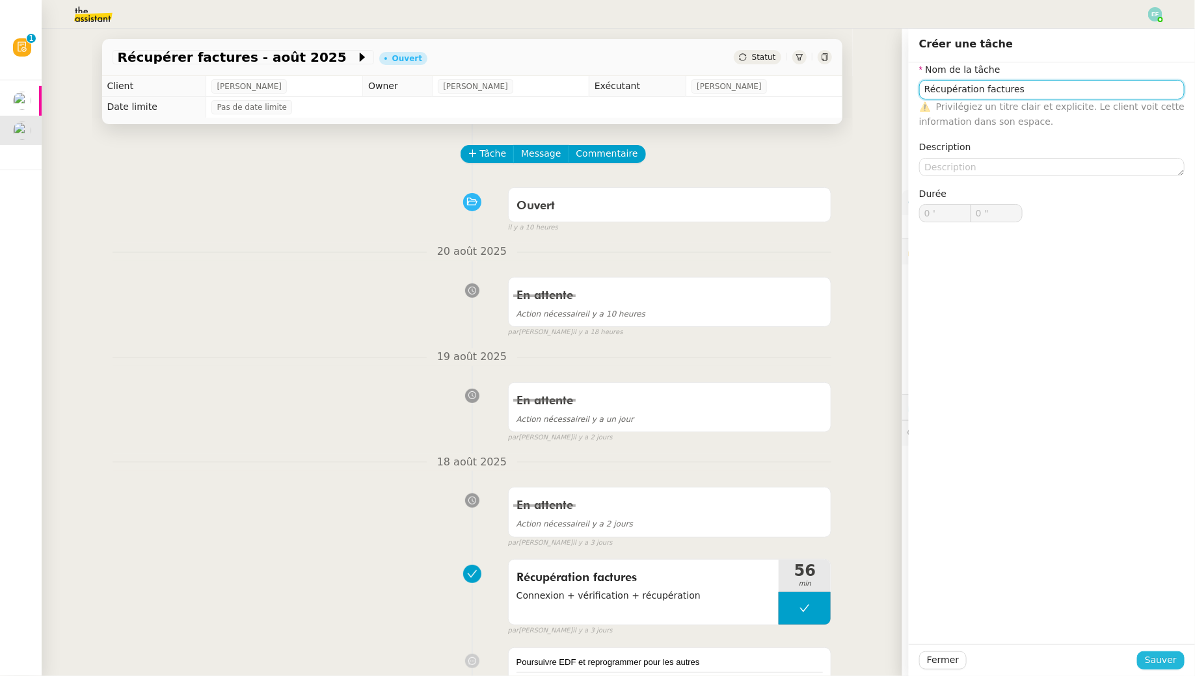
type input "Récupération factures"
click at [1154, 661] on span "Sauver" at bounding box center [1161, 660] width 32 height 15
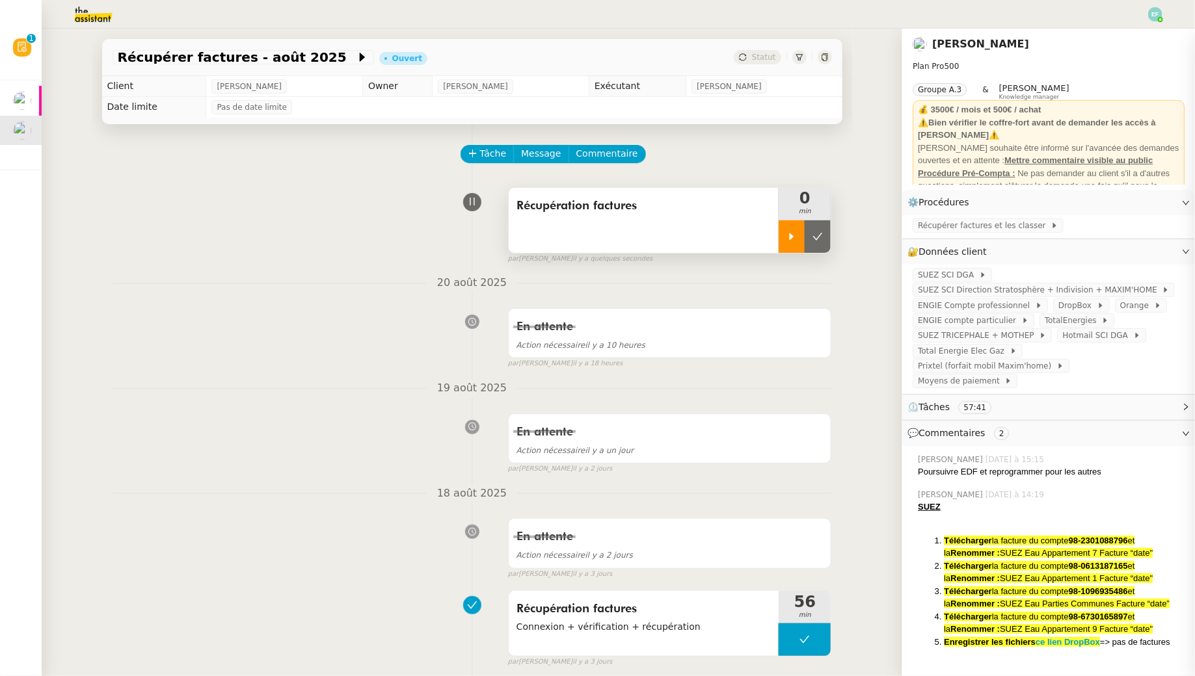
click at [795, 241] on icon at bounding box center [791, 237] width 10 height 10
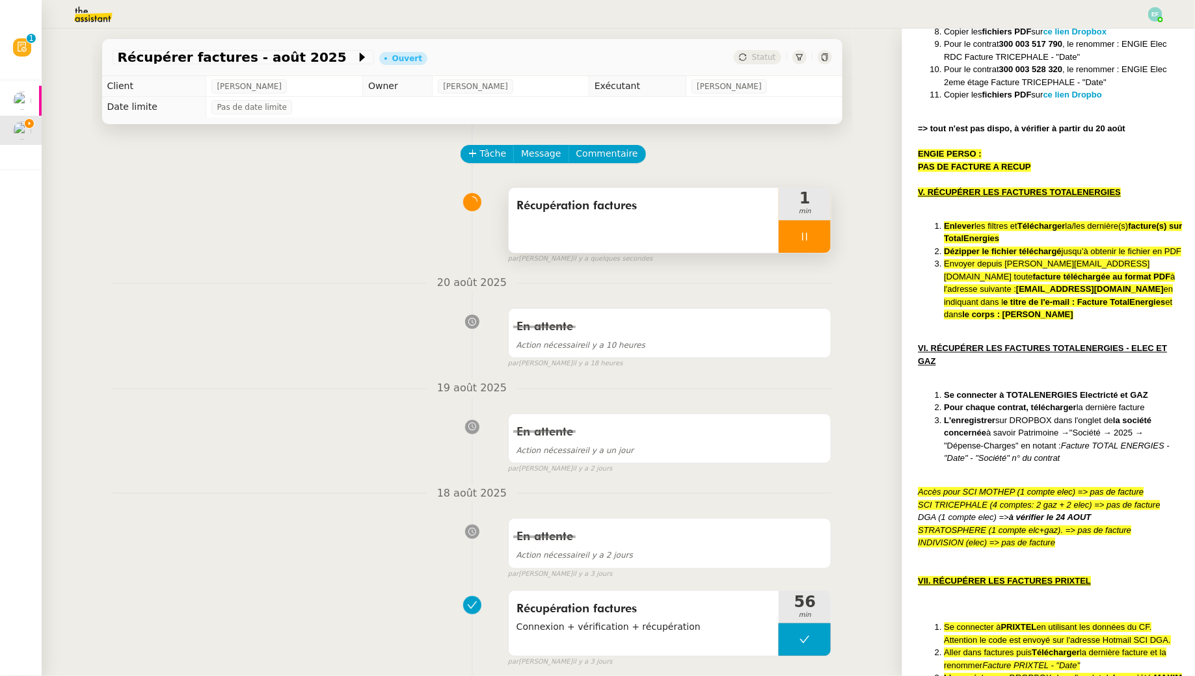
scroll to position [1392, 0]
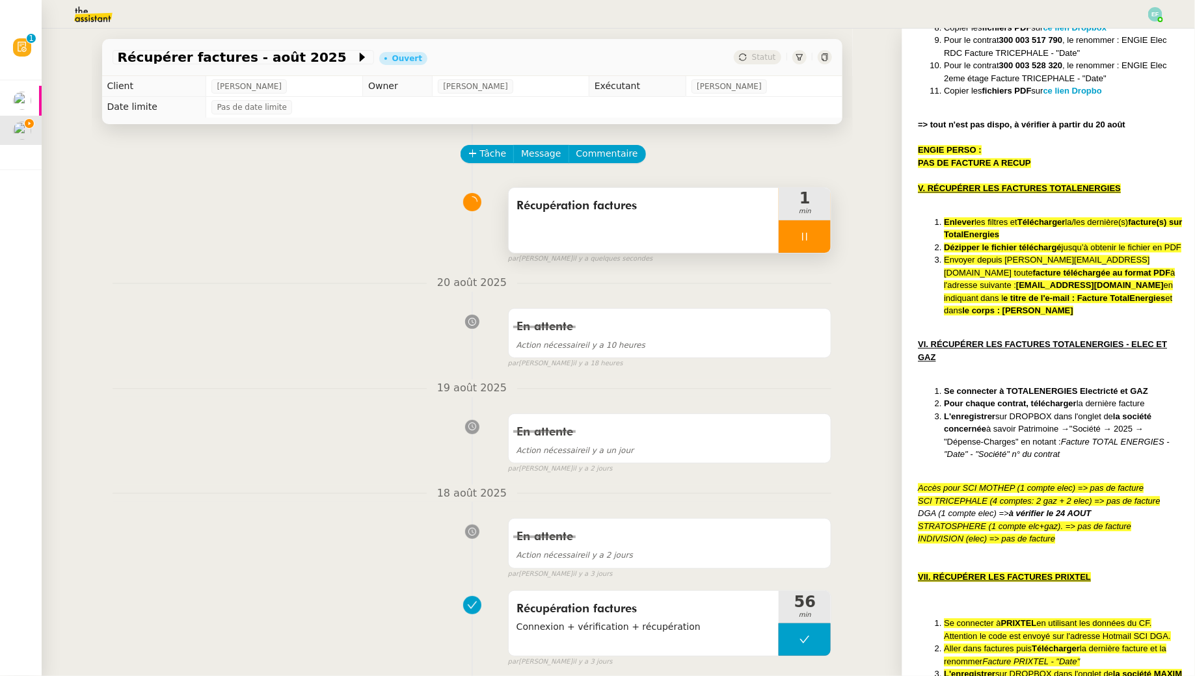
click at [698, 210] on span "Récupération factures" at bounding box center [643, 206] width 255 height 20
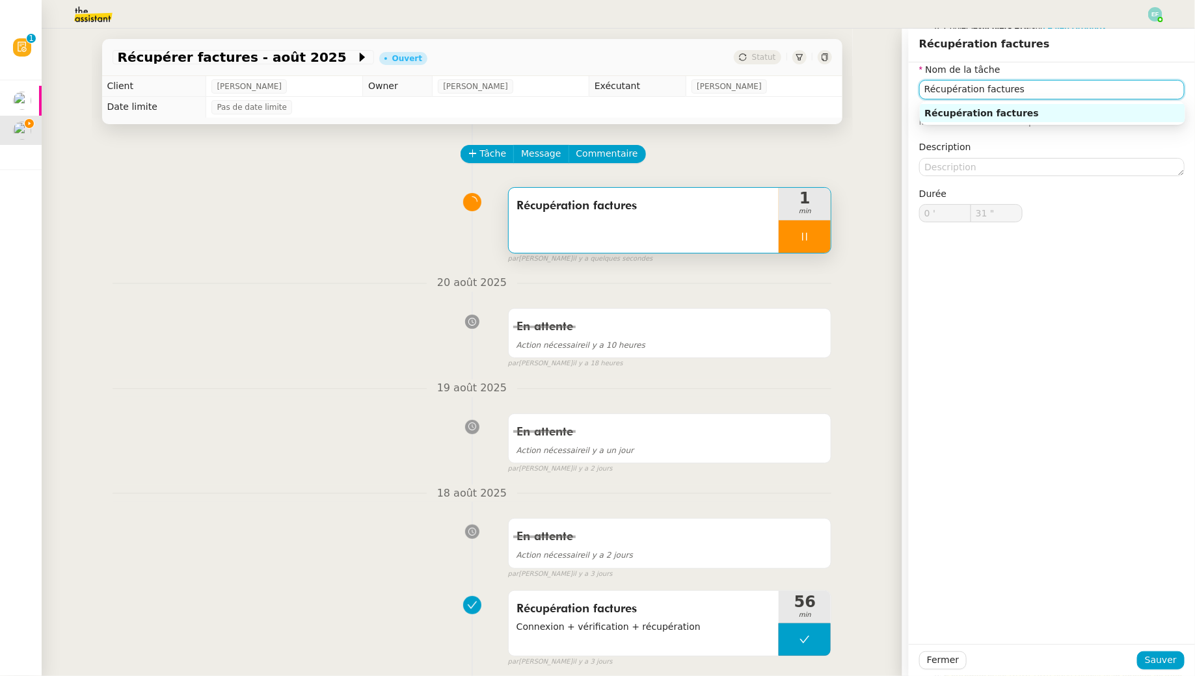
drag, startPoint x: 1054, startPoint y: 90, endPoint x: 909, endPoint y: 49, distance: 150.1
click at [909, 49] on div "Récupération factures Nom de la tâche Récupération factures ⚠️ Privilégiez un t…" at bounding box center [1052, 353] width 286 height 648
type input "32 ""
type input "Suivi deman"
type input "33 ""
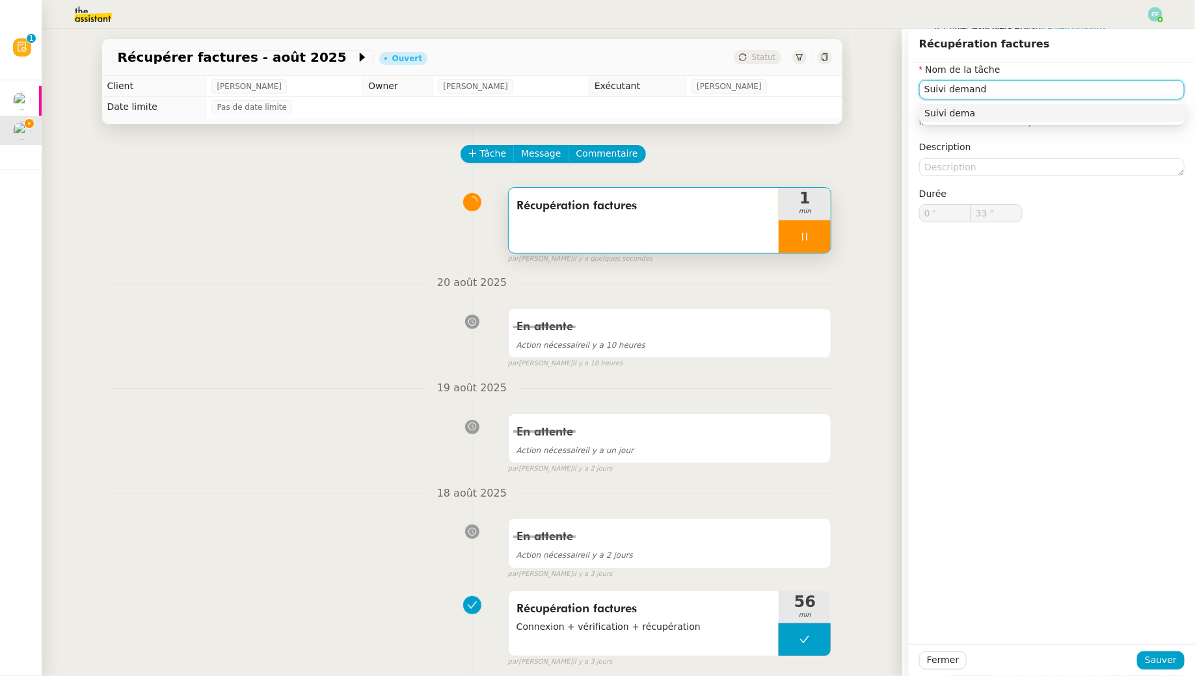
type input "Suivi demande"
type input "34 ""
type input "Suivi demande"
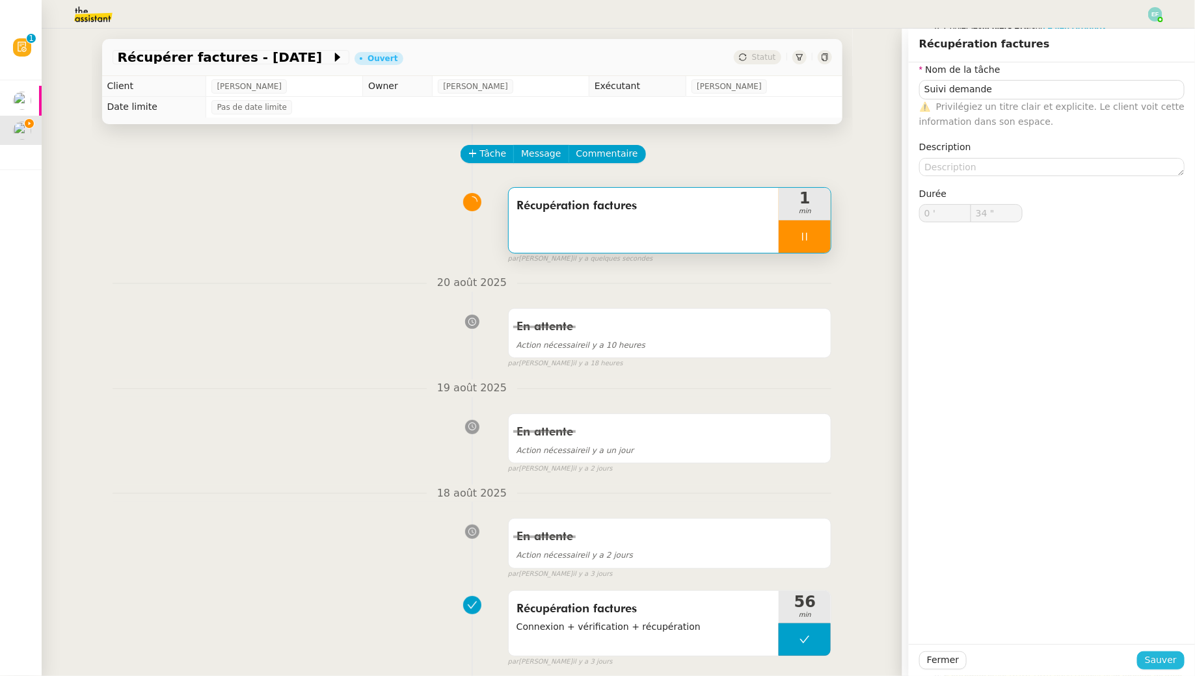
click at [1165, 655] on span "Sauver" at bounding box center [1161, 660] width 32 height 15
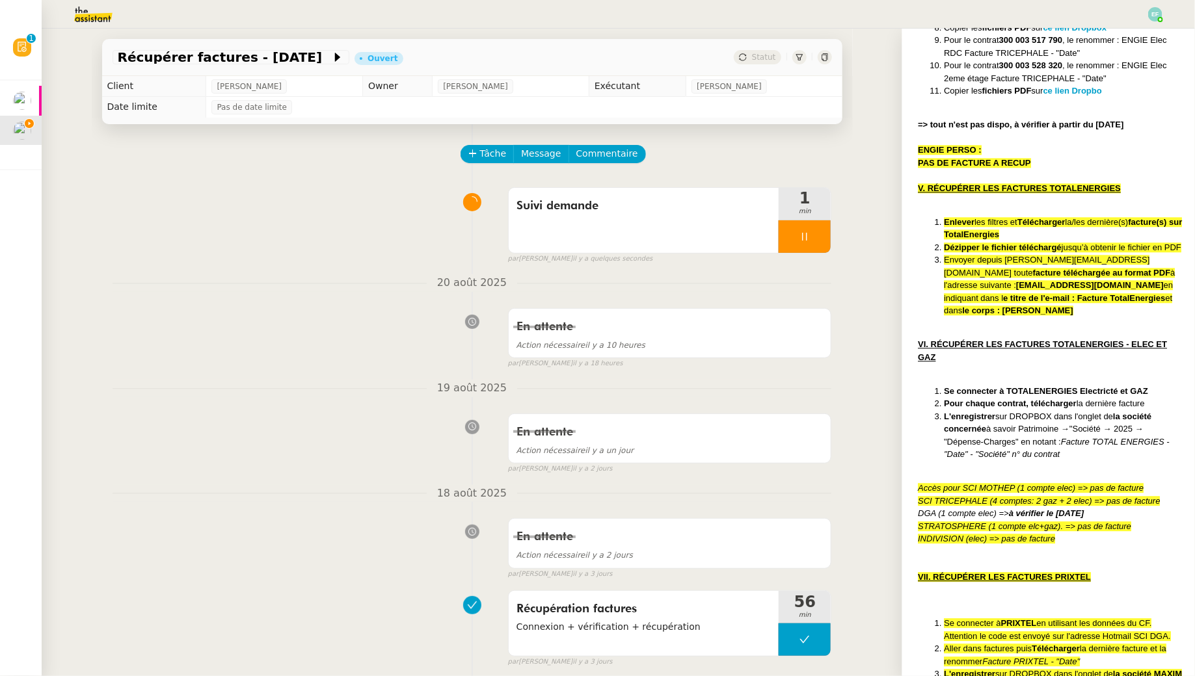
click at [797, 237] on div at bounding box center [804, 236] width 52 height 33
click at [813, 237] on icon at bounding box center [817, 237] width 10 height 10
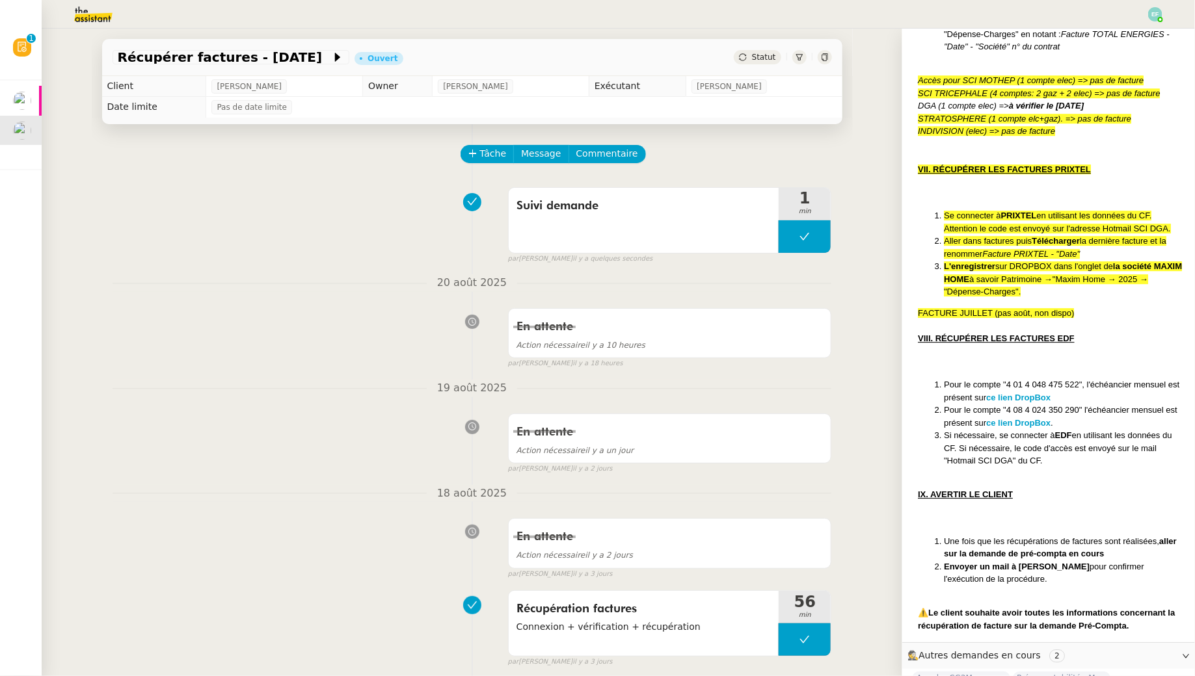
scroll to position [1841, 0]
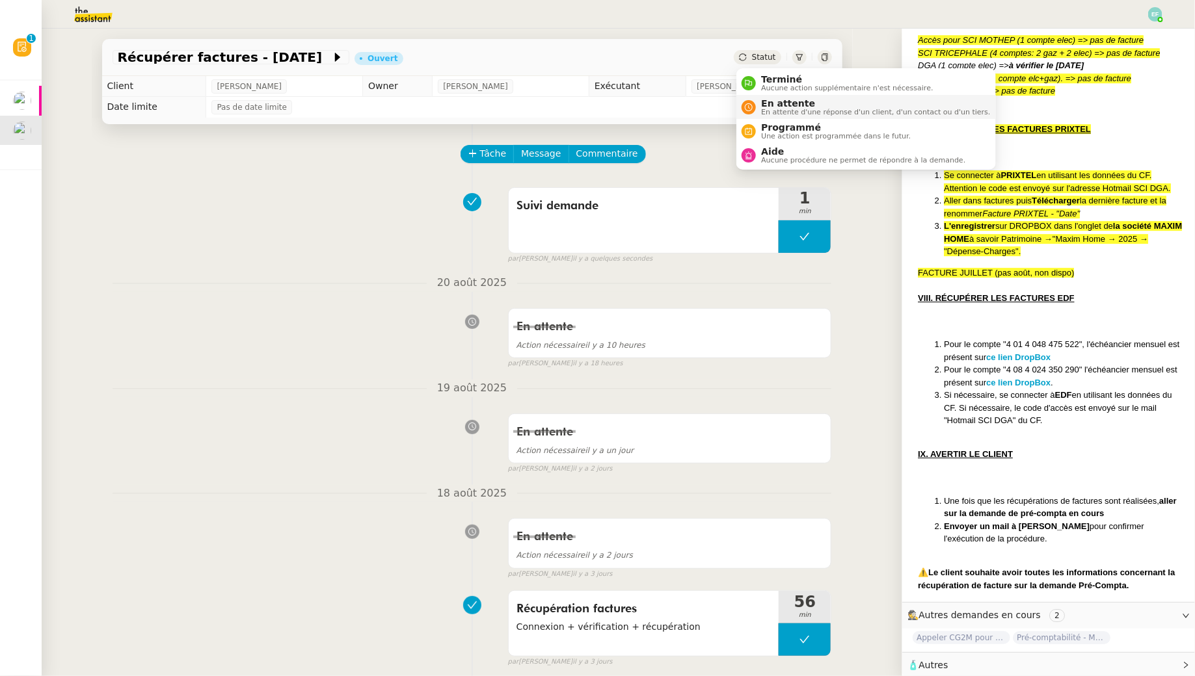
click at [771, 103] on span "En attente" at bounding box center [875, 103] width 229 height 10
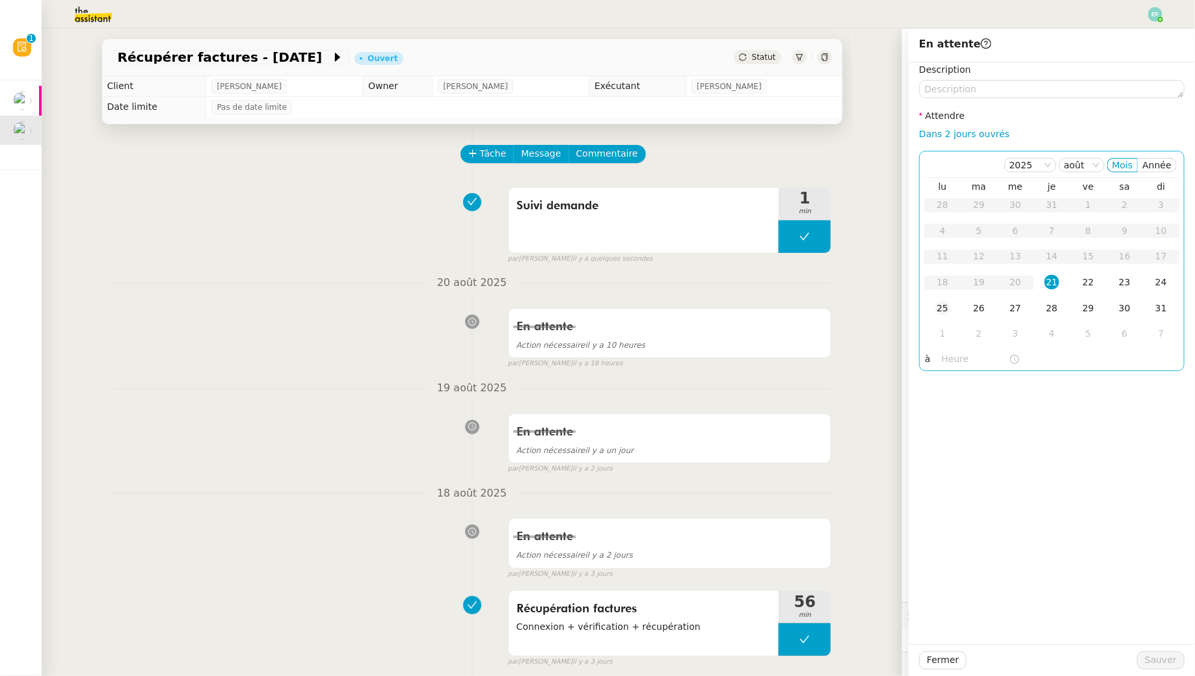
click at [947, 310] on div "25" at bounding box center [942, 308] width 14 height 14
click at [1153, 661] on span "Sauver" at bounding box center [1161, 660] width 32 height 15
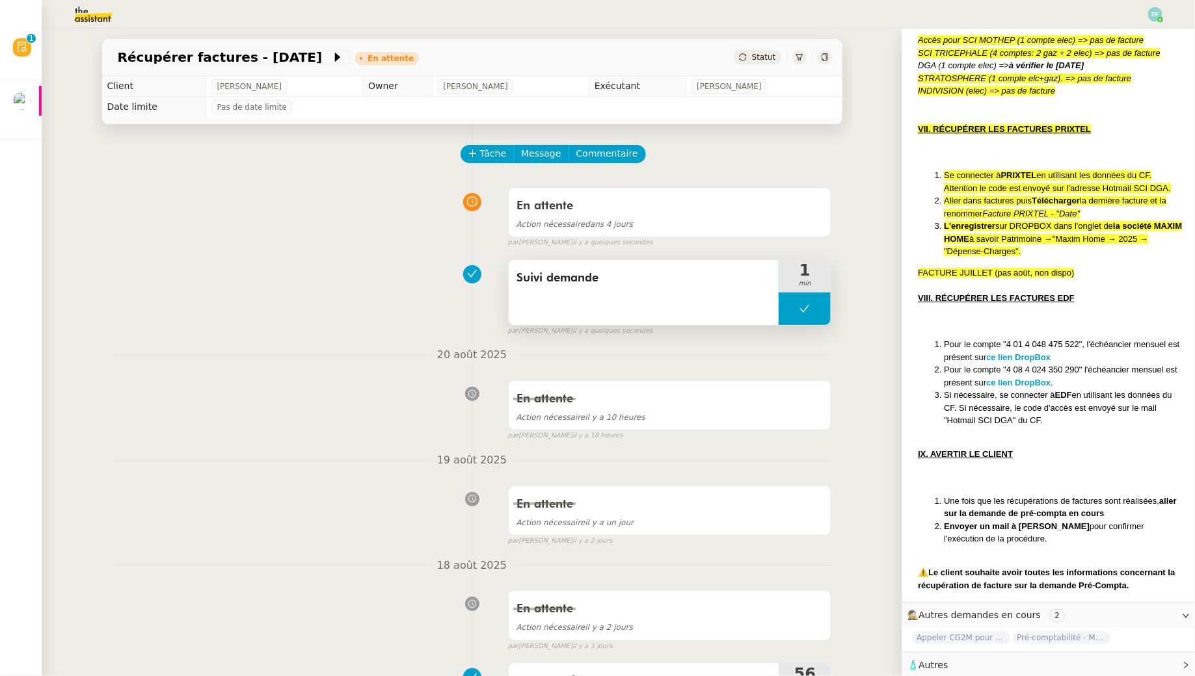
click at [677, 294] on div "Suivi demande" at bounding box center [644, 292] width 271 height 65
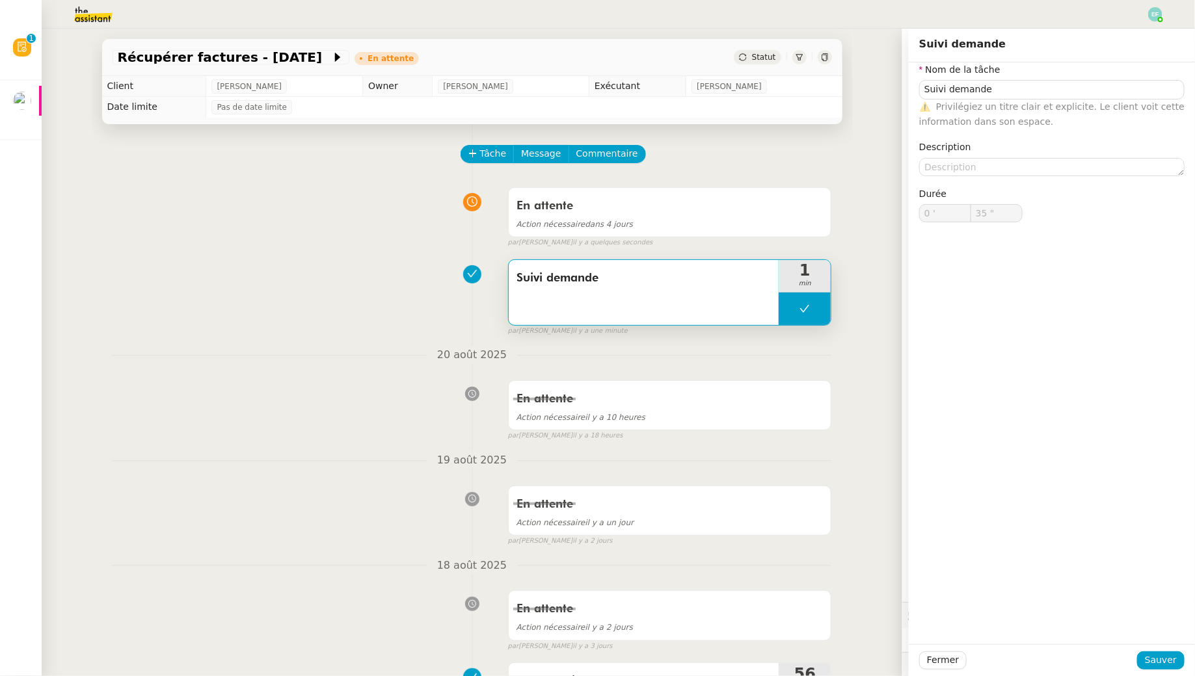
click at [325, 230] on div "En attente Action nécessaire dans 4 jours false par Emelyne F. il y a quelques …" at bounding box center [472, 214] width 719 height 67
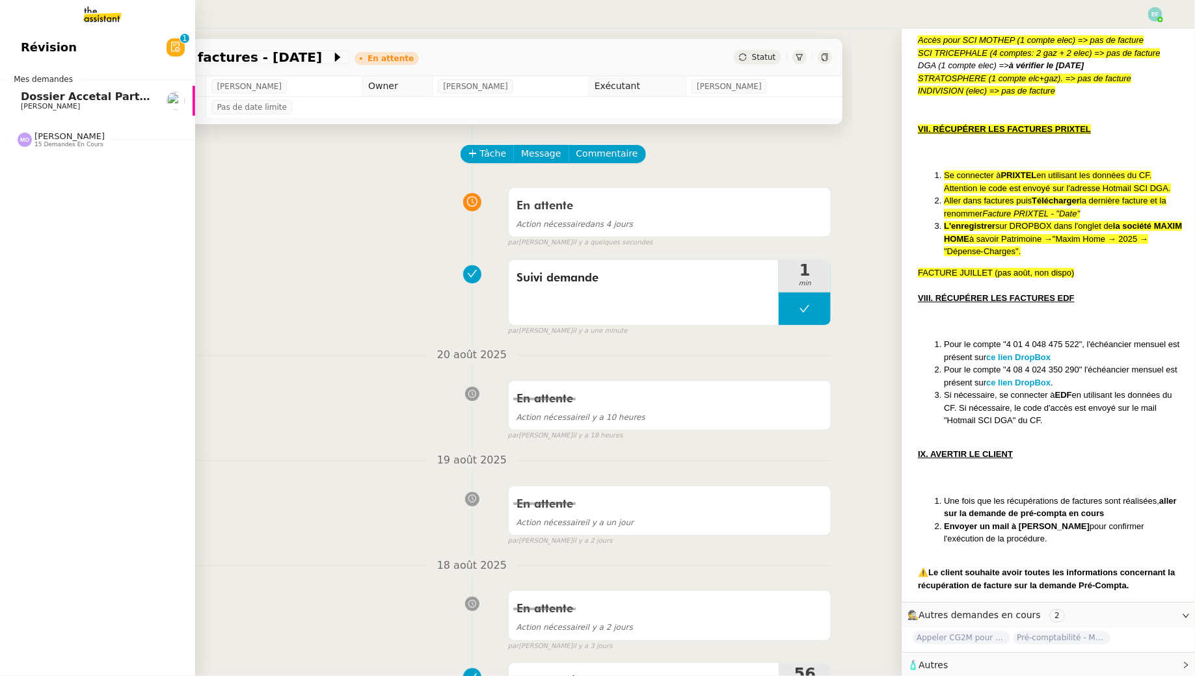
click at [70, 101] on span "Dossier Accetal Partners" at bounding box center [93, 96] width 144 height 12
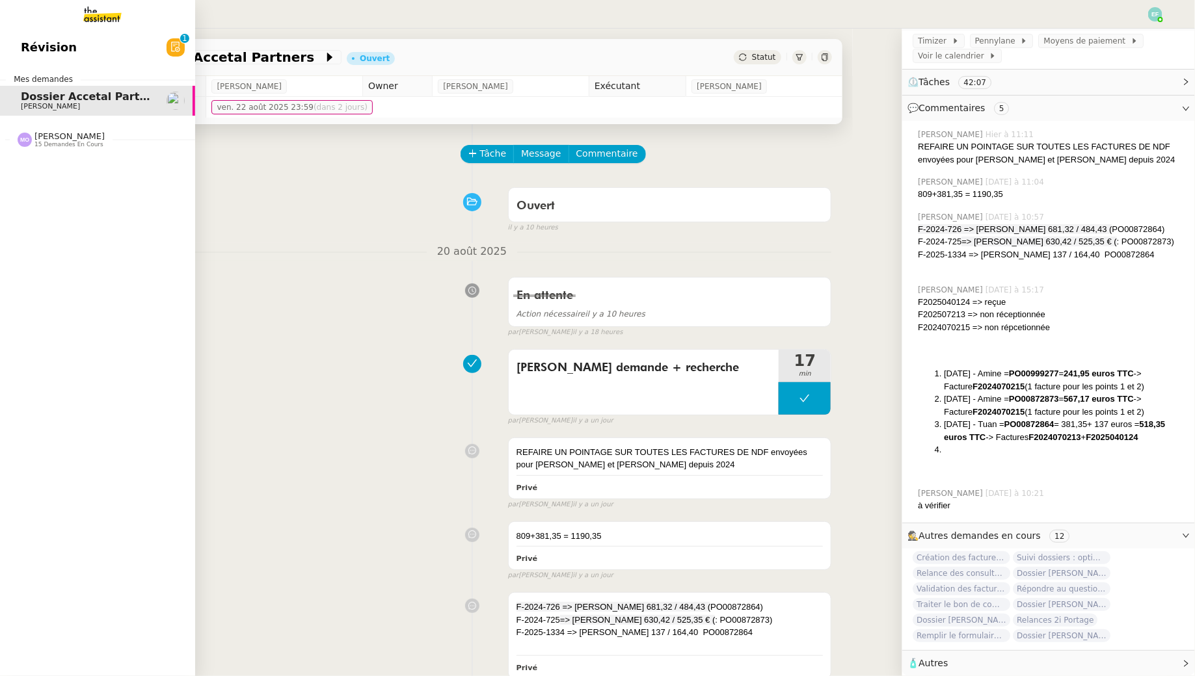
scroll to position [297, 0]
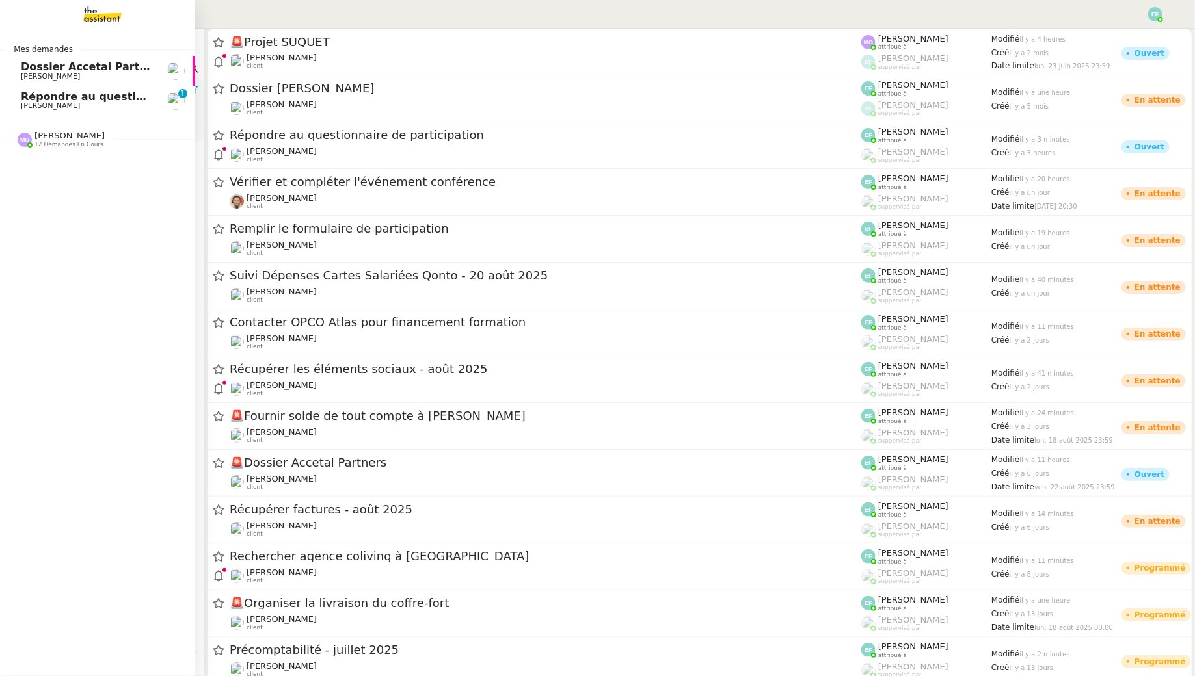
click at [33, 101] on span "Répondre au questionnaire de participation" at bounding box center [149, 96] width 257 height 12
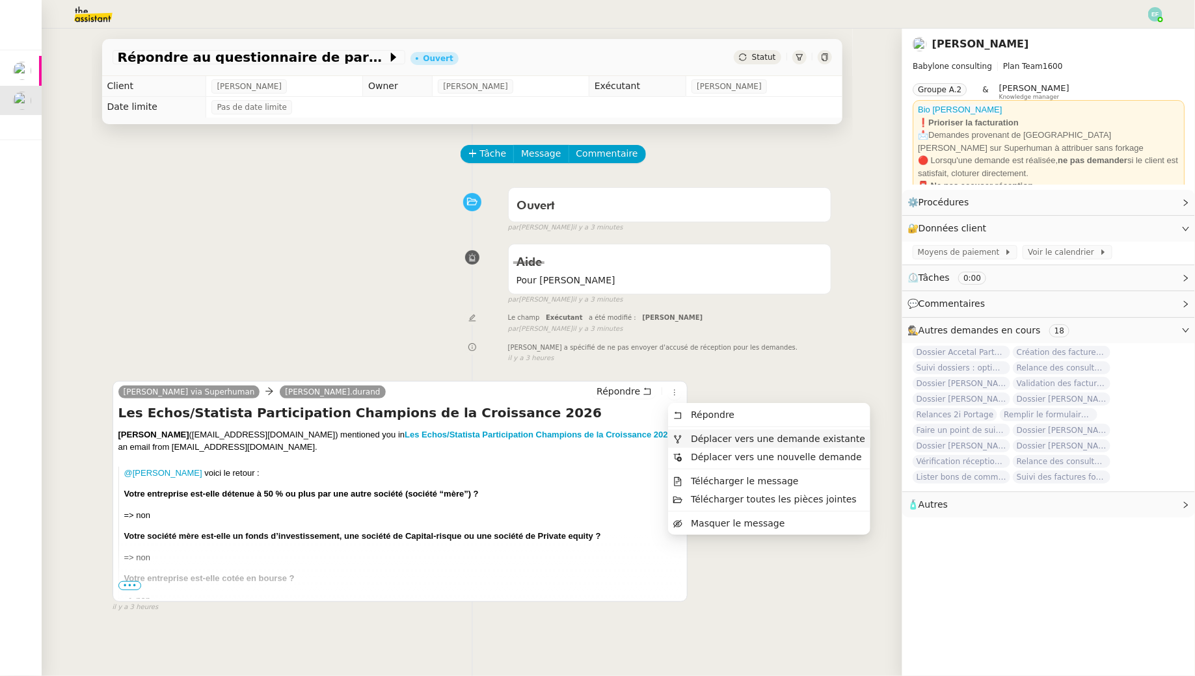
click at [693, 441] on span "Déplacer vers une demande existante" at bounding box center [778, 439] width 174 height 10
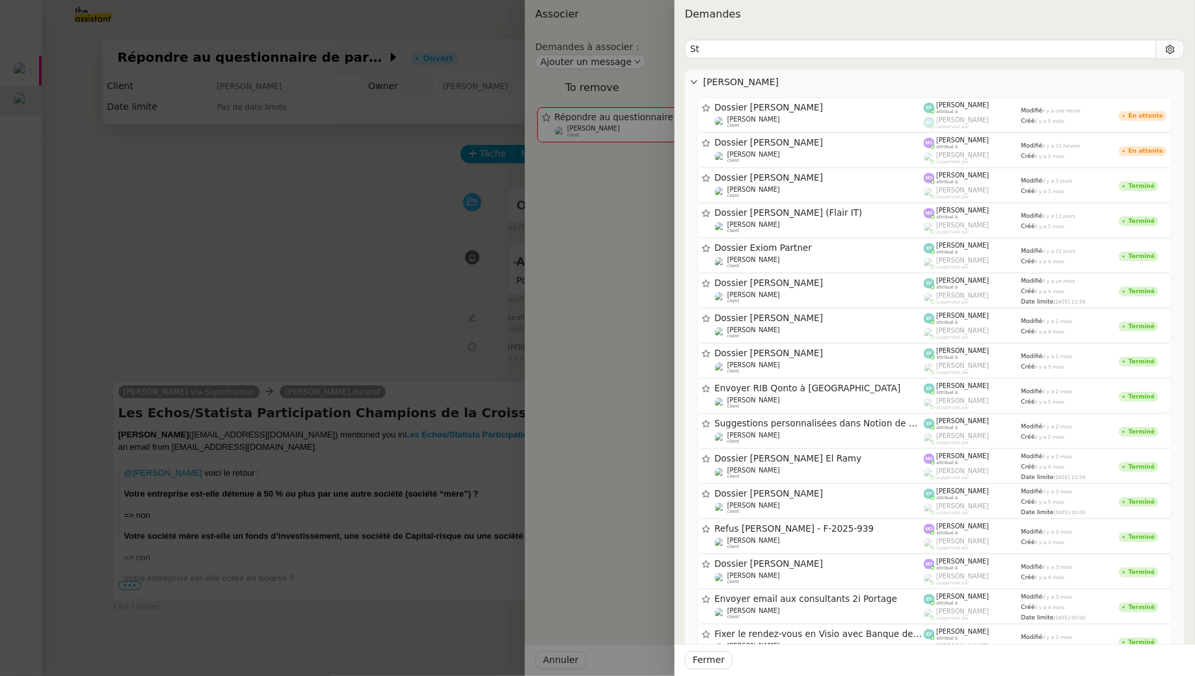
type input "S"
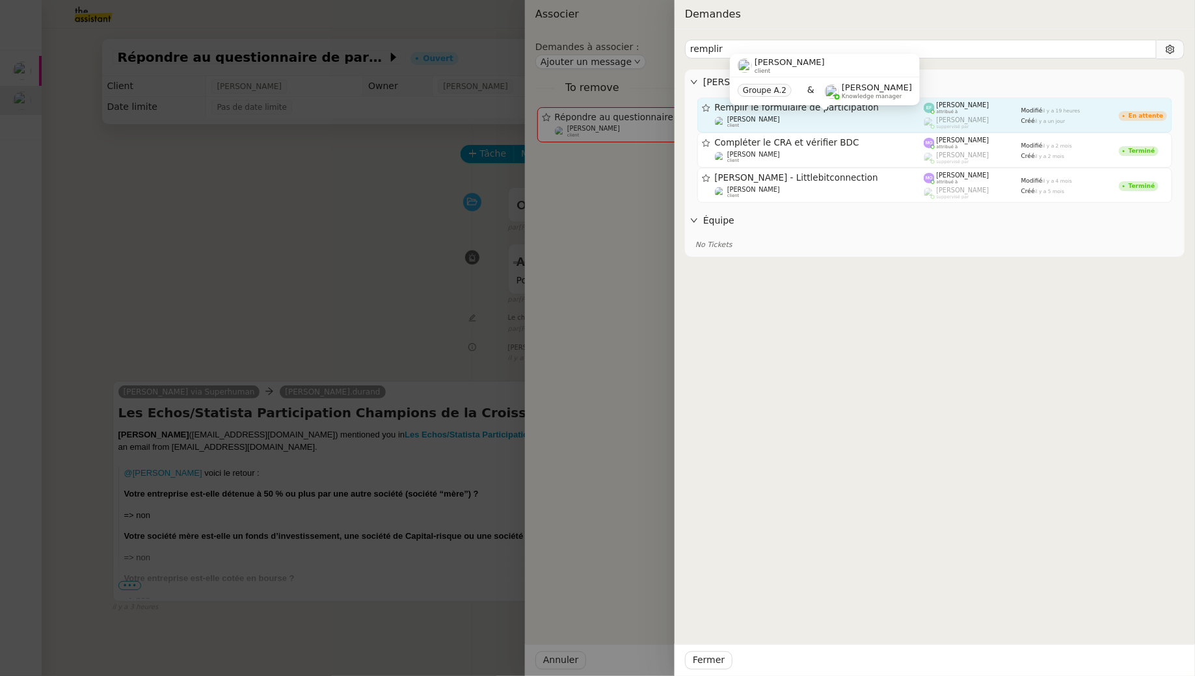
type input "remplir"
click at [921, 120] on div "[PERSON_NAME] client" at bounding box center [819, 122] width 209 height 13
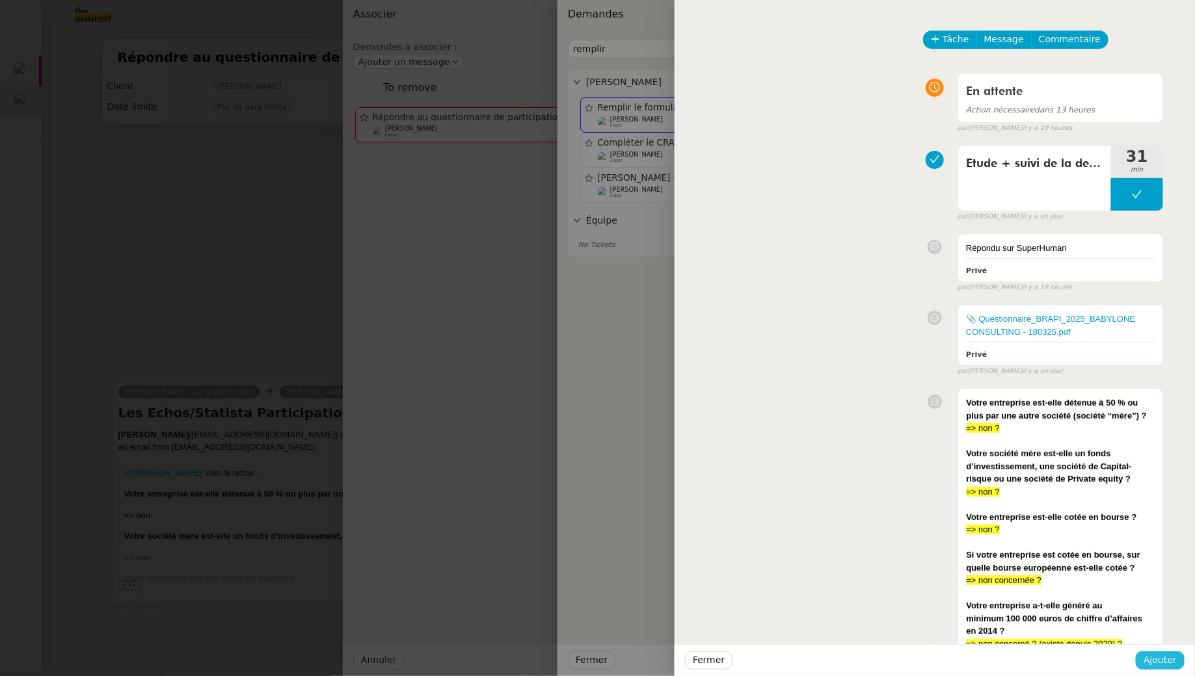
click at [1147, 659] on span "Ajouter" at bounding box center [1159, 660] width 33 height 15
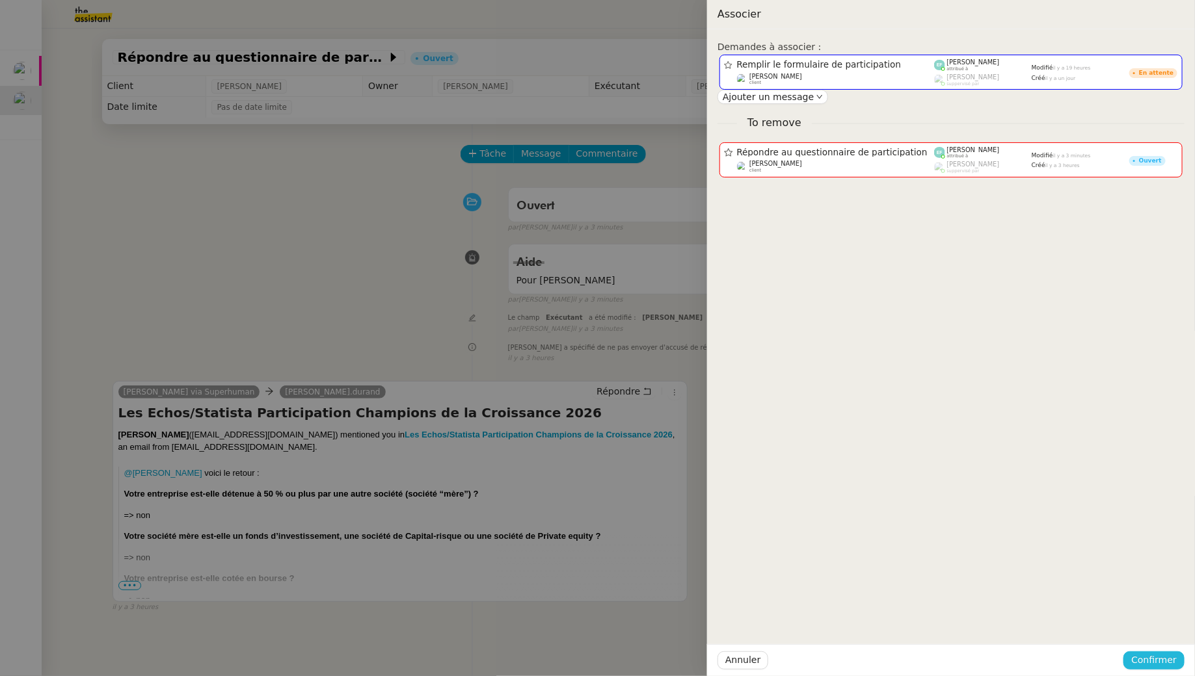
click at [1152, 659] on span "Confirmer" at bounding box center [1154, 660] width 46 height 15
click at [1158, 616] on div "Êtes-vous sûr?" at bounding box center [1129, 605] width 94 height 25
click at [1158, 622] on span "Ajouter" at bounding box center [1155, 625] width 33 height 13
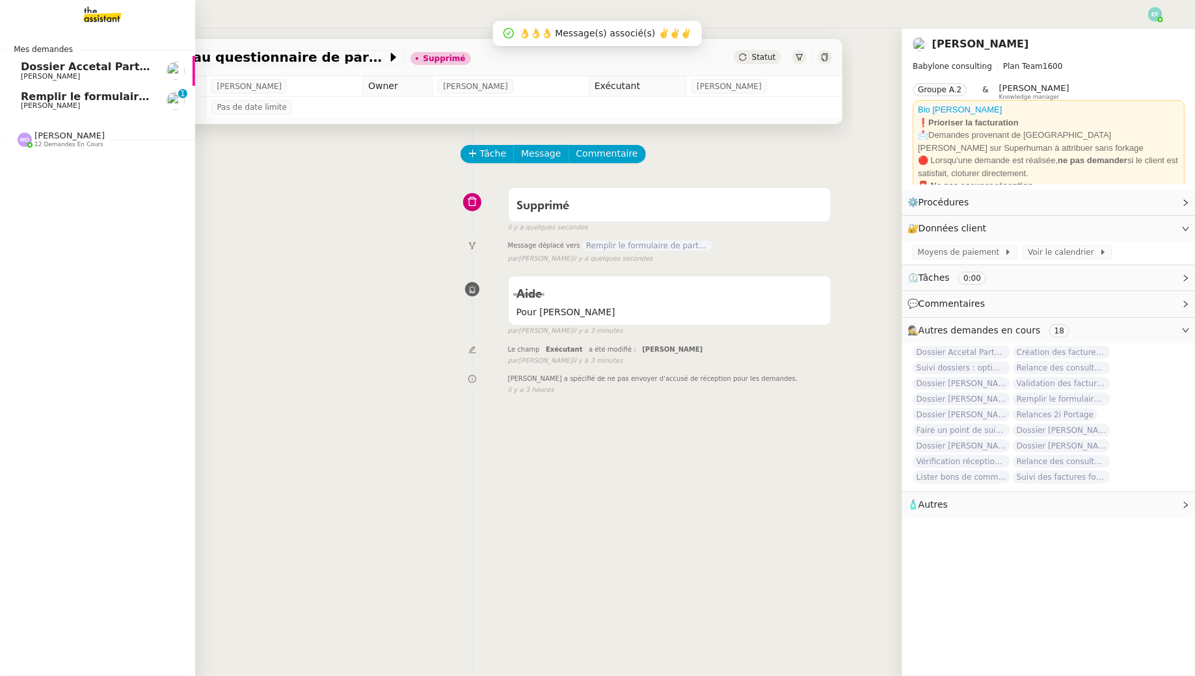
click at [38, 101] on span "Remplir le formulaire de participation" at bounding box center [132, 96] width 222 height 12
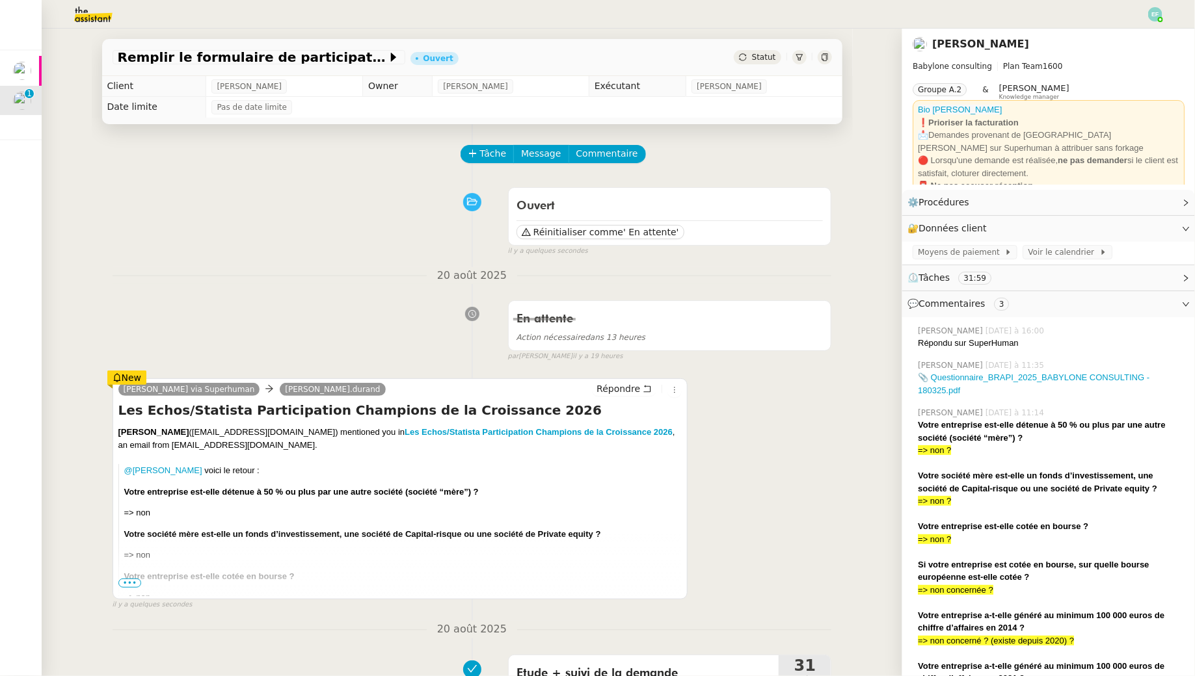
click at [127, 584] on span "•••" at bounding box center [129, 583] width 23 height 9
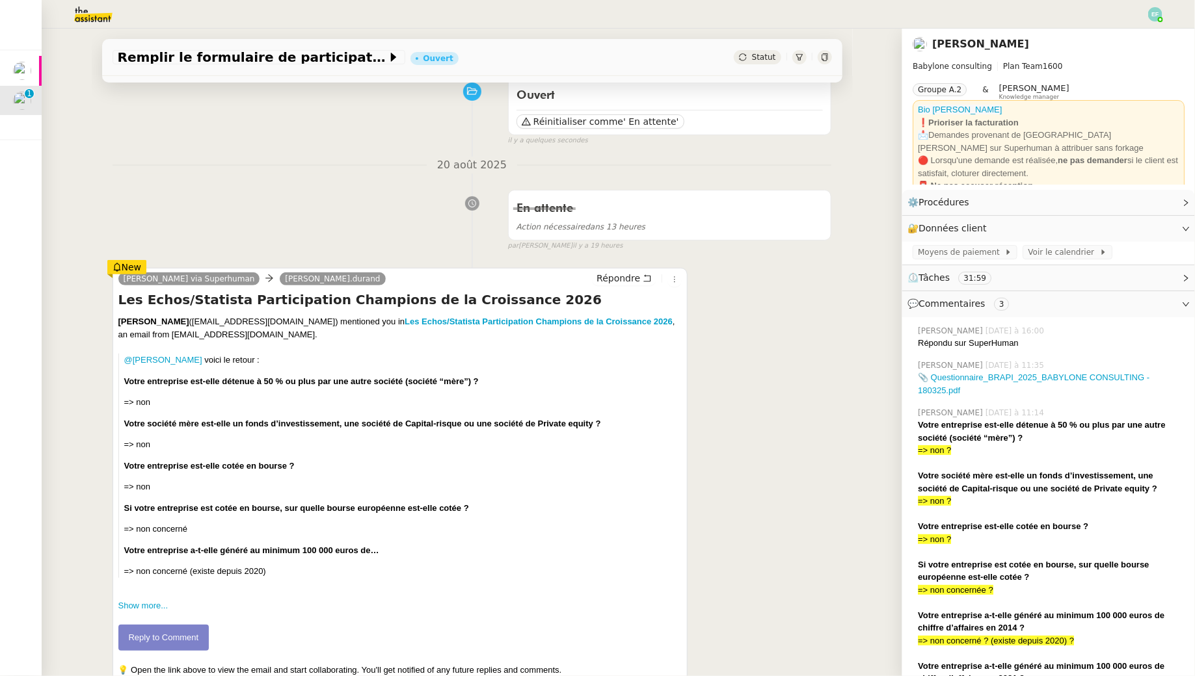
scroll to position [130, 0]
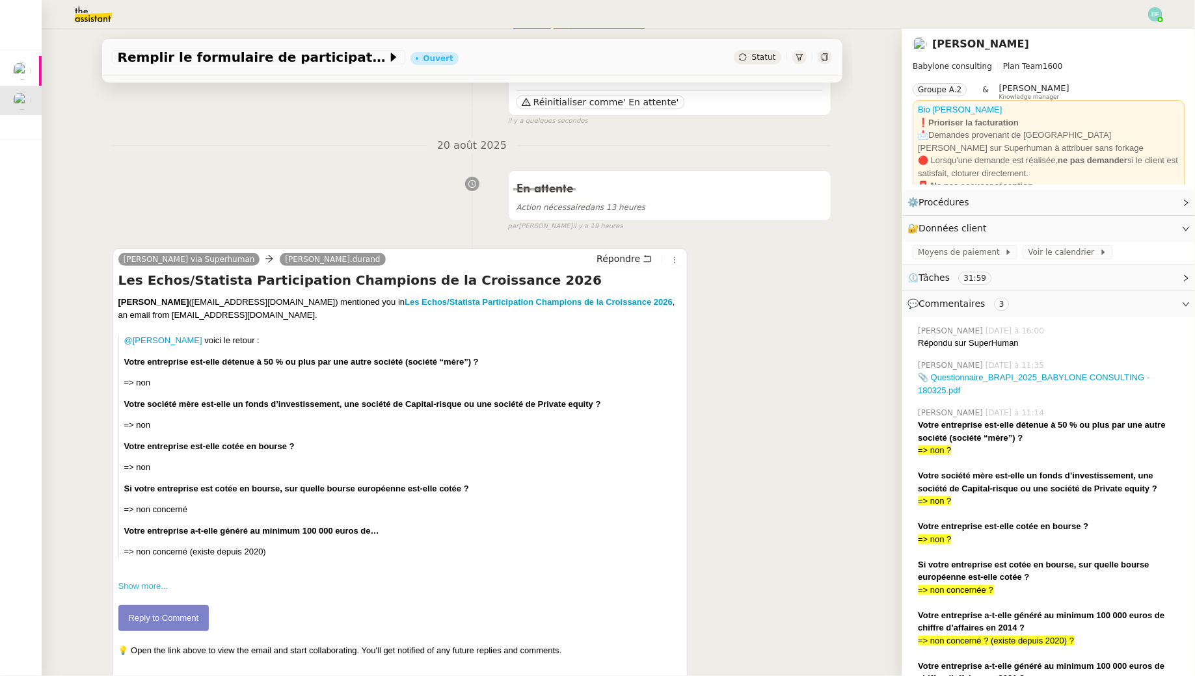
click at [145, 586] on link "Show more..." at bounding box center [143, 586] width 50 height 10
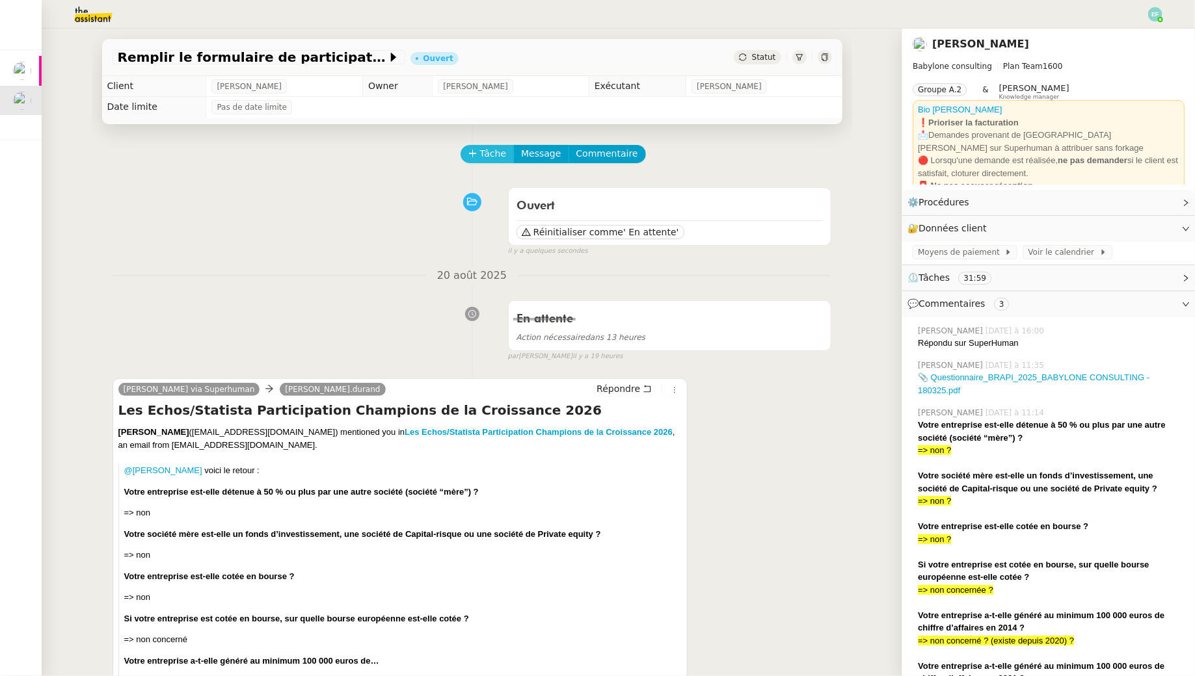
click at [493, 162] on button "Tâche" at bounding box center [487, 154] width 54 height 18
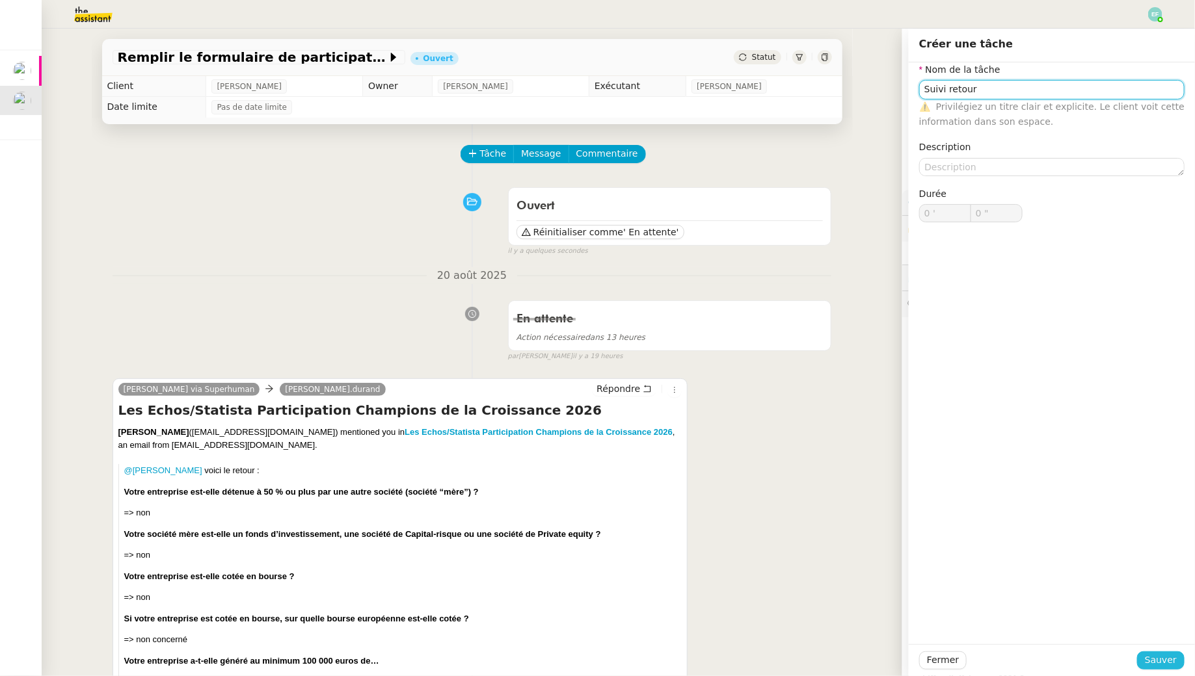
type input "Suivi retour"
click at [1170, 661] on span "Sauver" at bounding box center [1161, 660] width 32 height 15
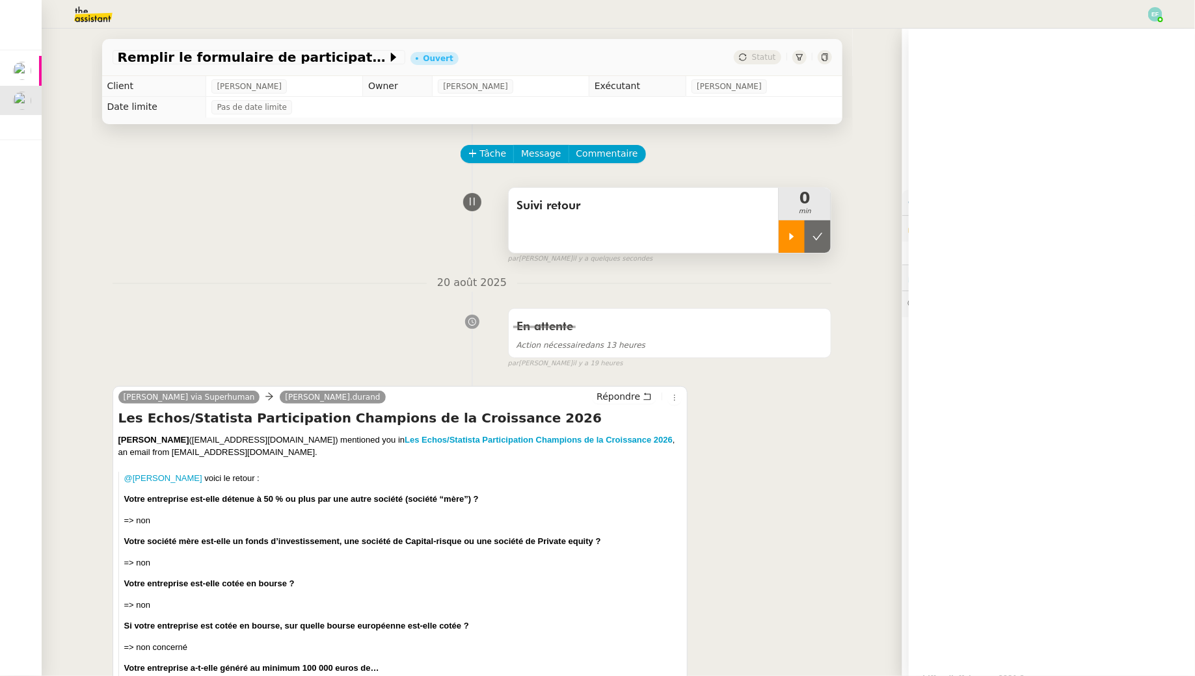
click at [792, 235] on icon at bounding box center [792, 236] width 5 height 7
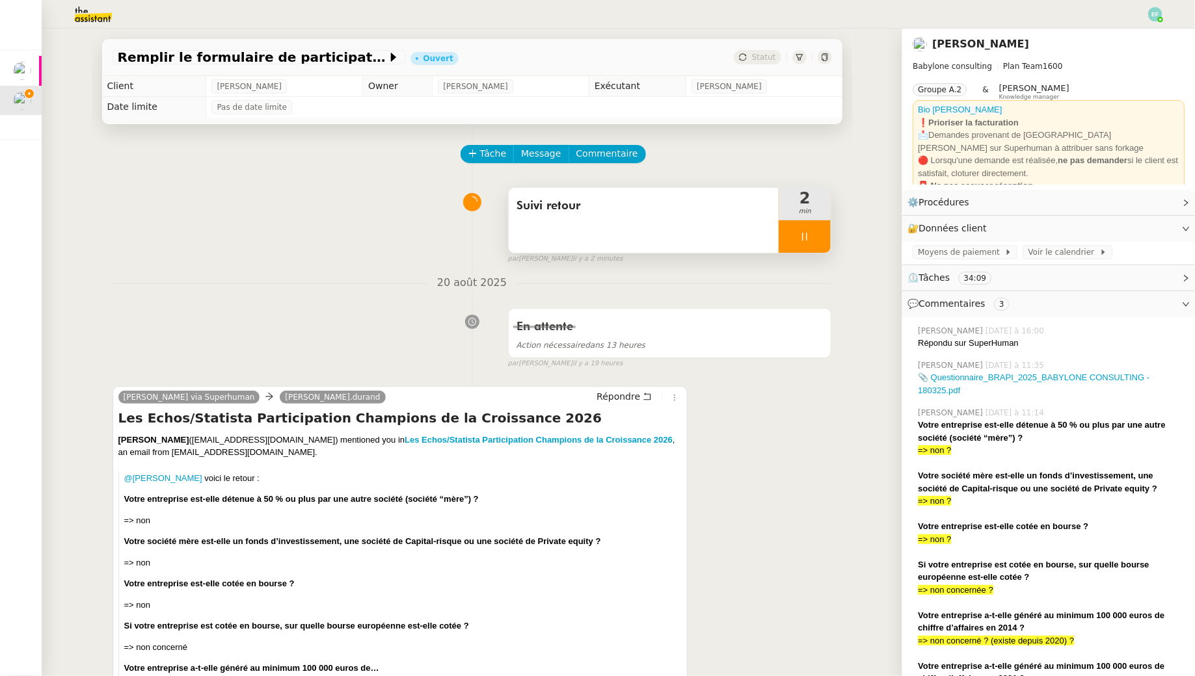
click at [714, 217] on div "Suivi retour" at bounding box center [644, 220] width 271 height 65
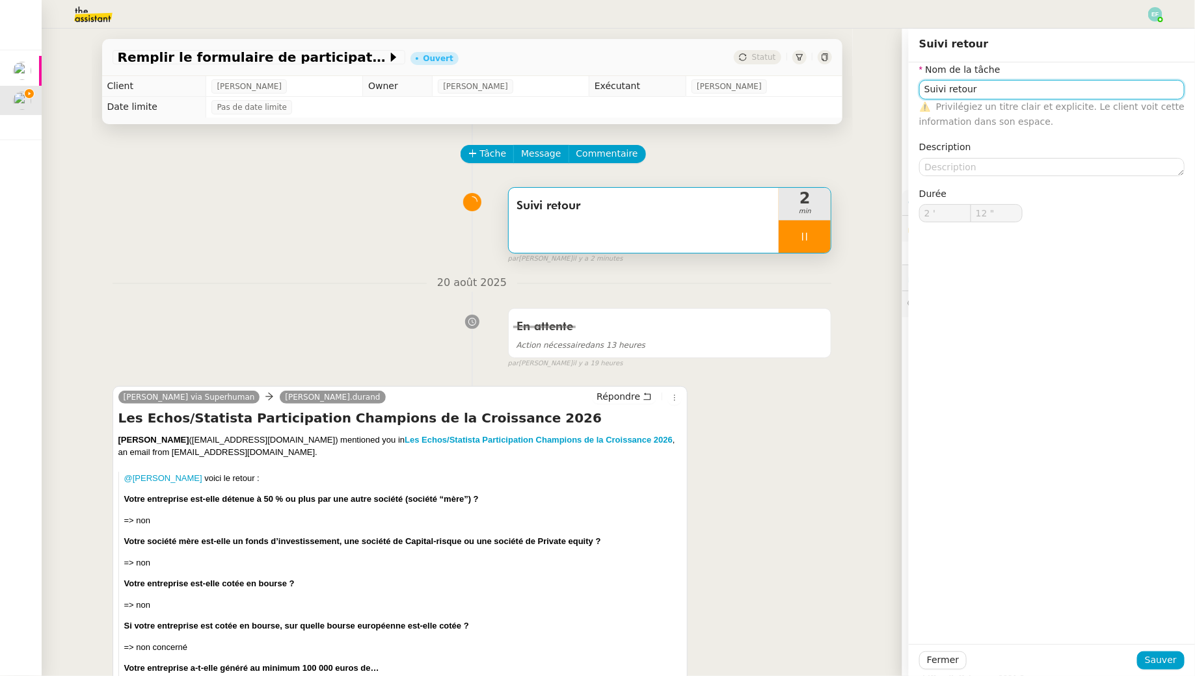
click at [1005, 88] on input "Suivi retour" at bounding box center [1051, 89] width 265 height 19
type input "Suivi retour +"
type input "13 ""
type input "Suivi retour + envoi"
type input "14 ""
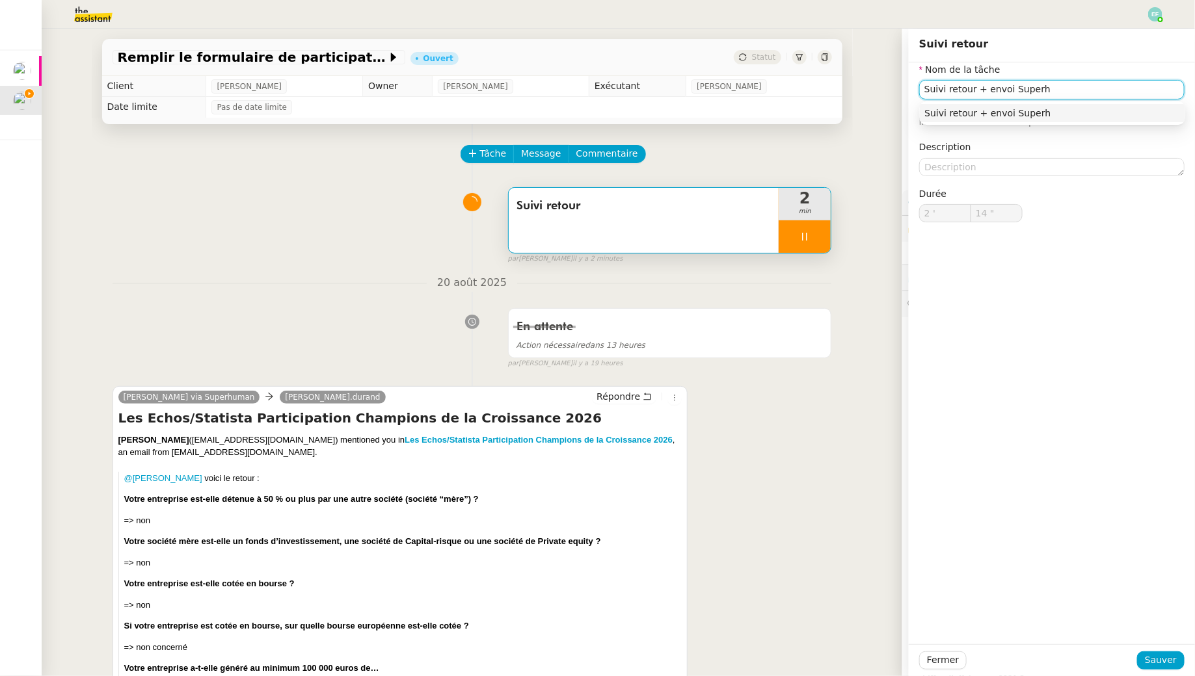
type input "Suivi retour + envoi Superhu"
type input "15 ""
type input "Suivi retour + envoi Superhuman"
type input "16 ""
type input "Suivi retour + envoi Superhuman"
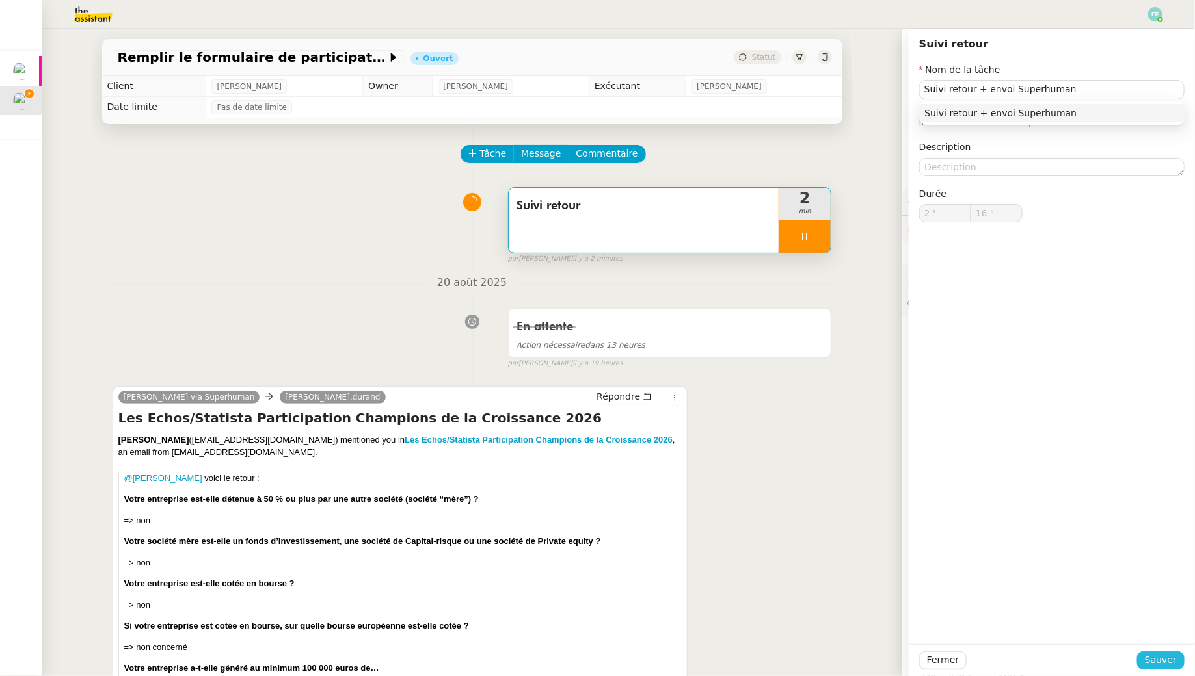
click at [1156, 659] on span "Sauver" at bounding box center [1161, 660] width 32 height 15
type input "17 ""
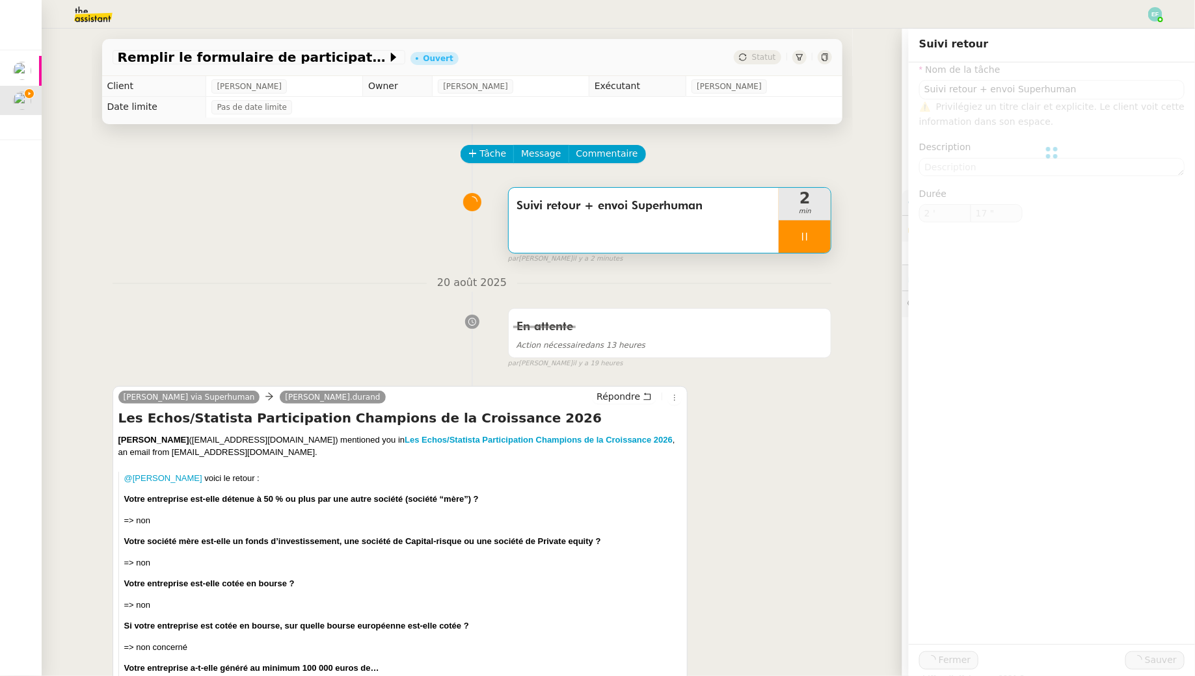
type input "Suivi retour + envoi Superhuman"
type input "2 '"
type input "17 ""
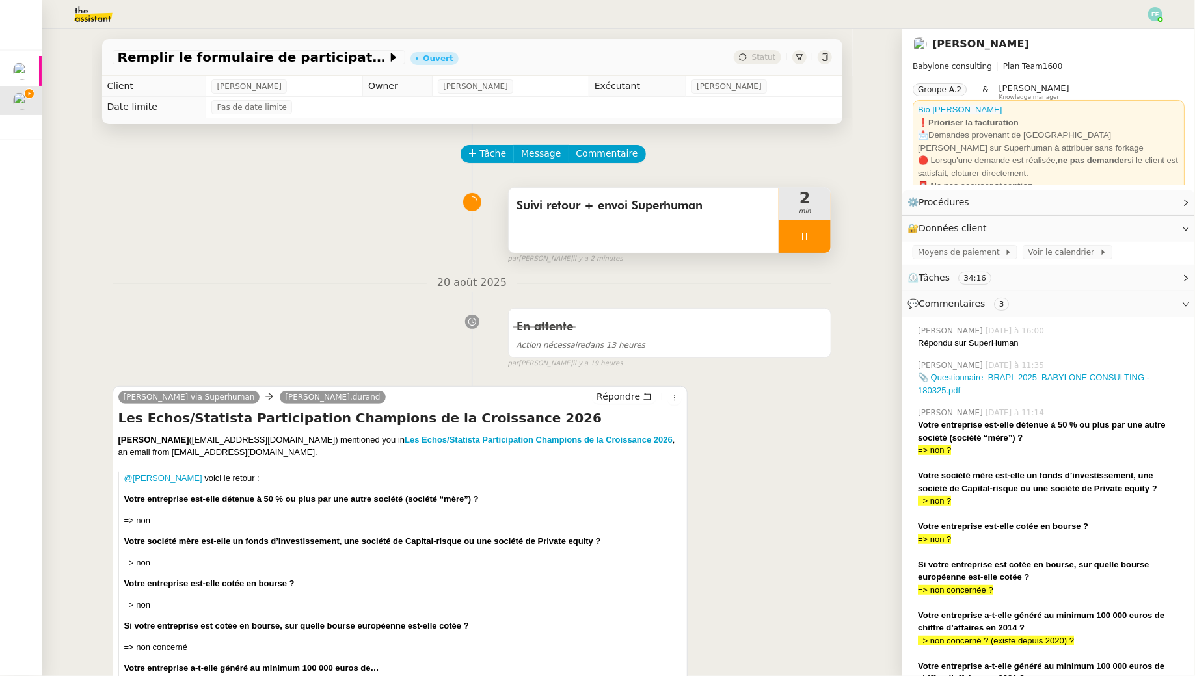
click at [612, 233] on div "Suivi retour + envoi Superhuman" at bounding box center [644, 220] width 271 height 65
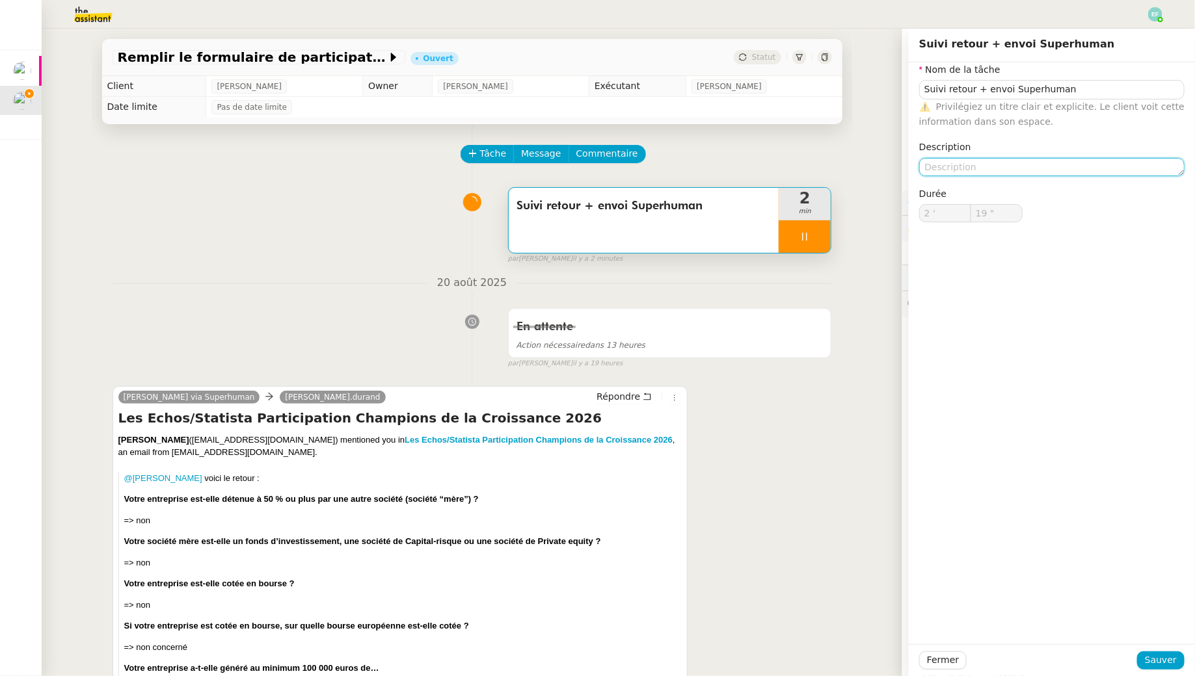
click at [1113, 164] on textarea at bounding box center [1051, 167] width 265 height 18
type textarea "A"
type input "20 ""
type textarea "Attente CA"
type input "22 ""
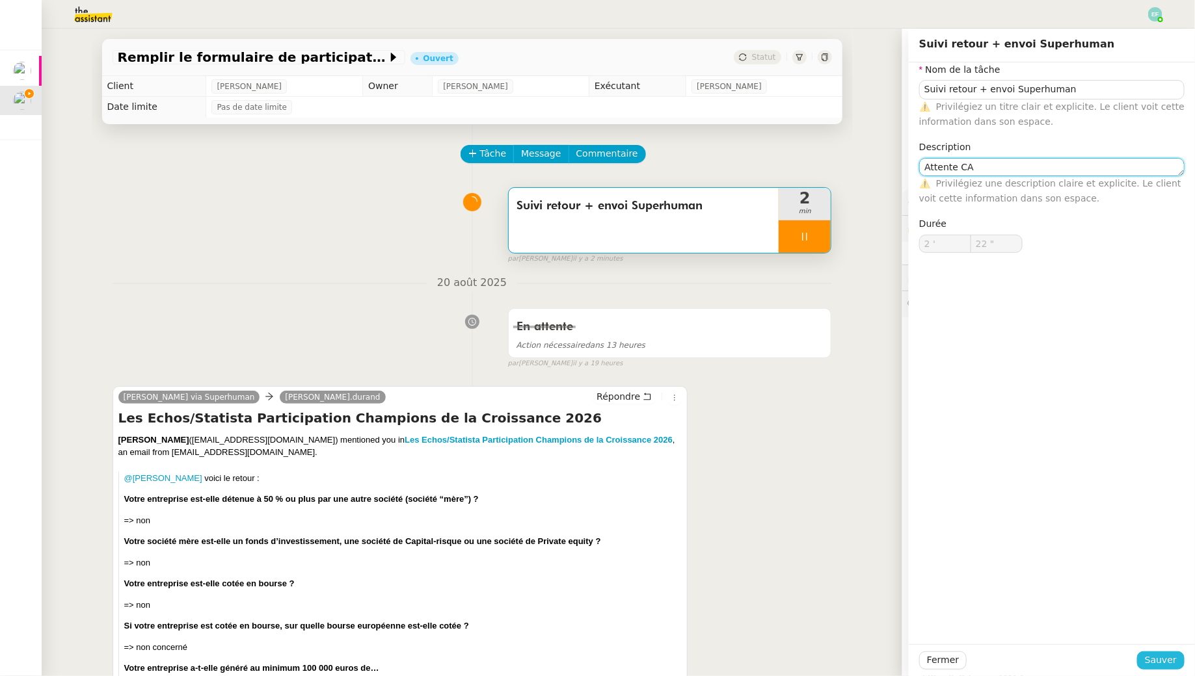
type textarea "Attente CA"
click at [1165, 668] on span "Sauver" at bounding box center [1161, 660] width 32 height 15
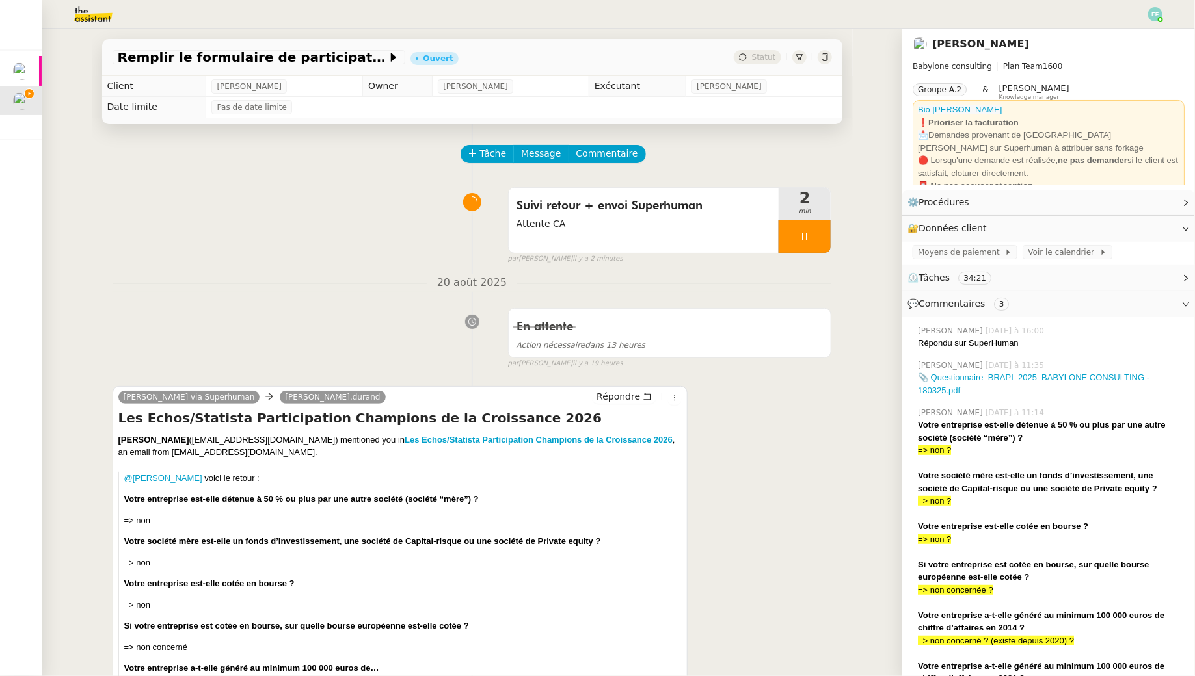
click at [811, 234] on div at bounding box center [804, 236] width 52 height 33
click at [811, 234] on button at bounding box center [818, 236] width 26 height 33
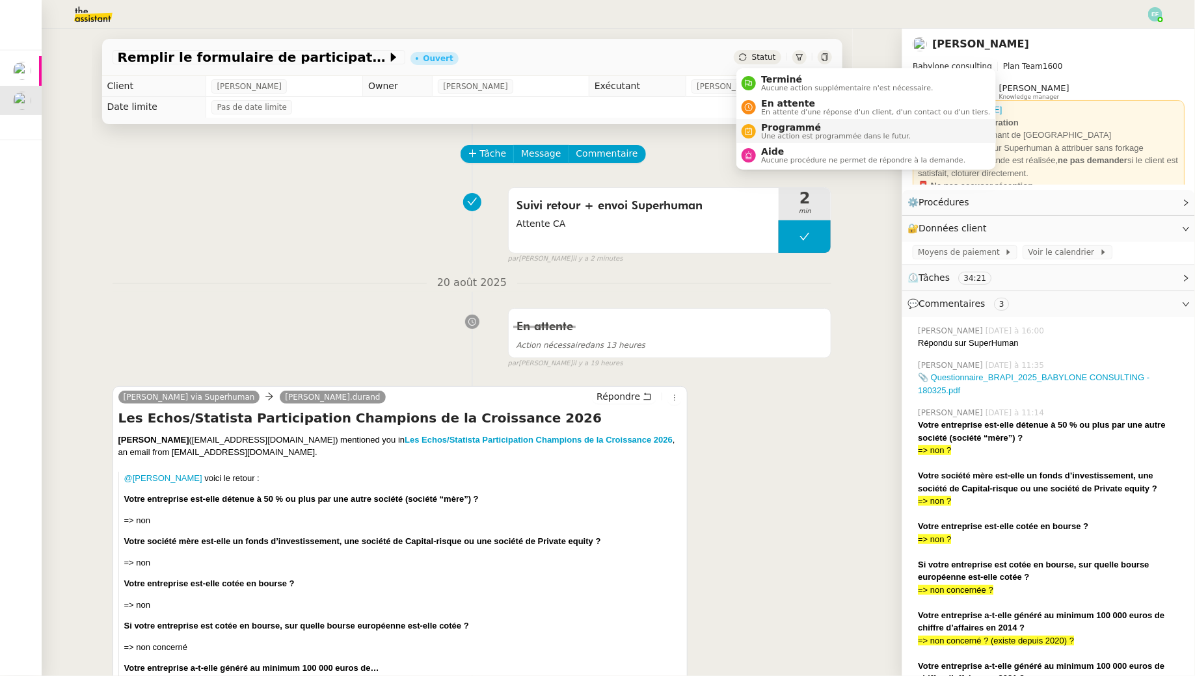
click at [773, 119] on li "Programmé Une action est programmée dans le futur." at bounding box center [865, 131] width 259 height 24
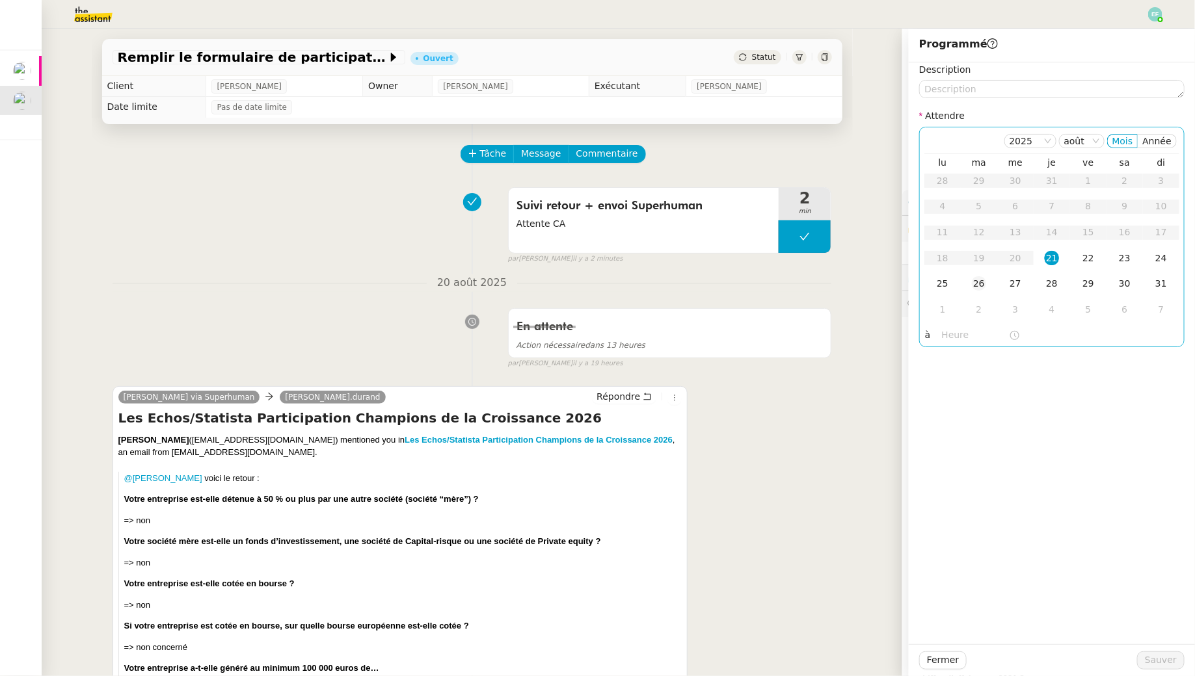
click at [988, 284] on td "26" at bounding box center [979, 284] width 36 height 26
click at [1165, 655] on span "Sauver" at bounding box center [1161, 660] width 32 height 15
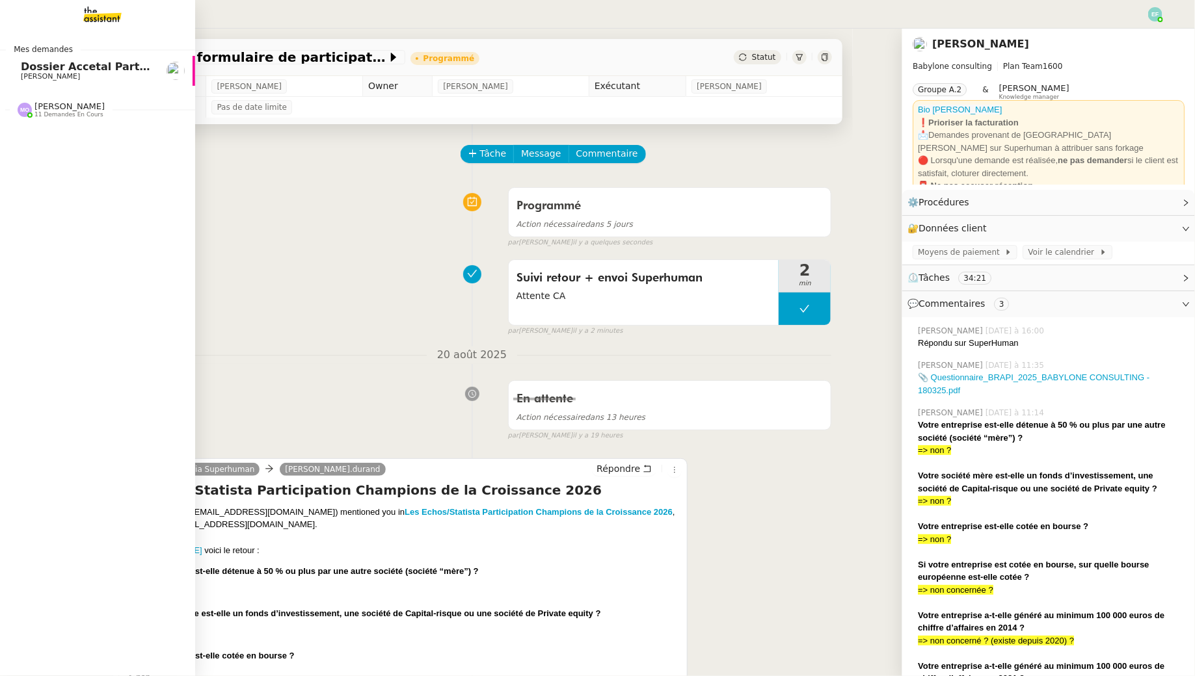
click at [25, 69] on span "Dossier Accetal Partners" at bounding box center [93, 66] width 144 height 12
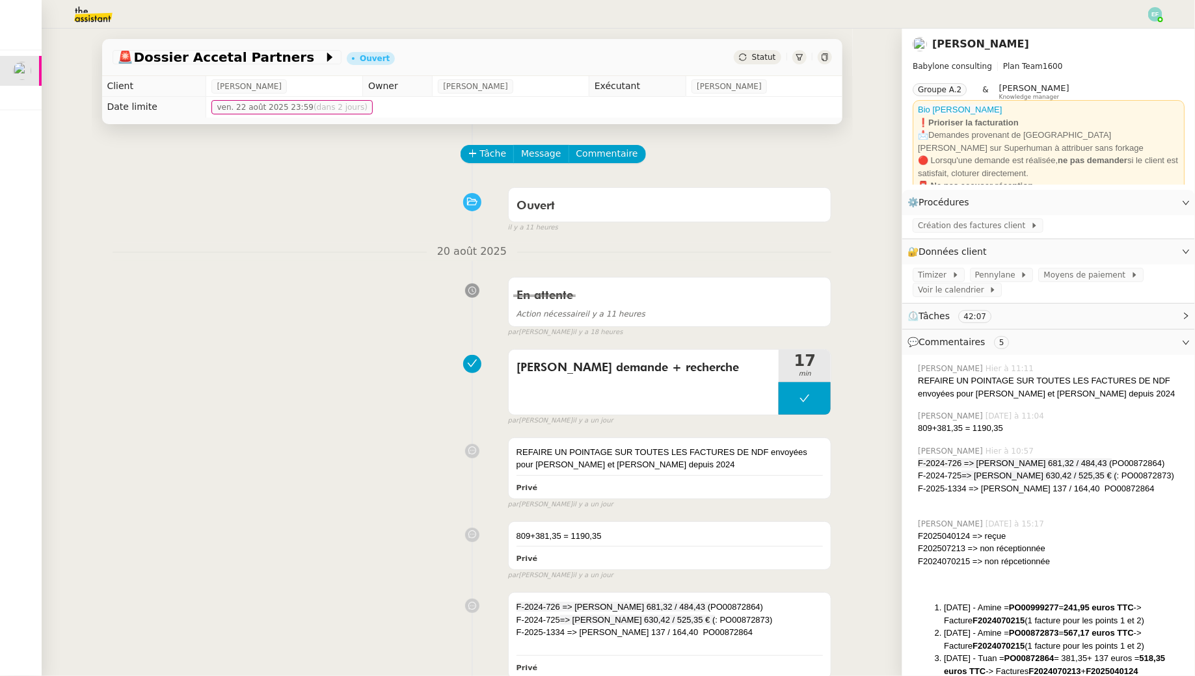
click at [1160, 14] on img at bounding box center [1155, 14] width 14 height 14
click at [1142, 32] on li "Suivi" at bounding box center [1120, 37] width 85 height 18
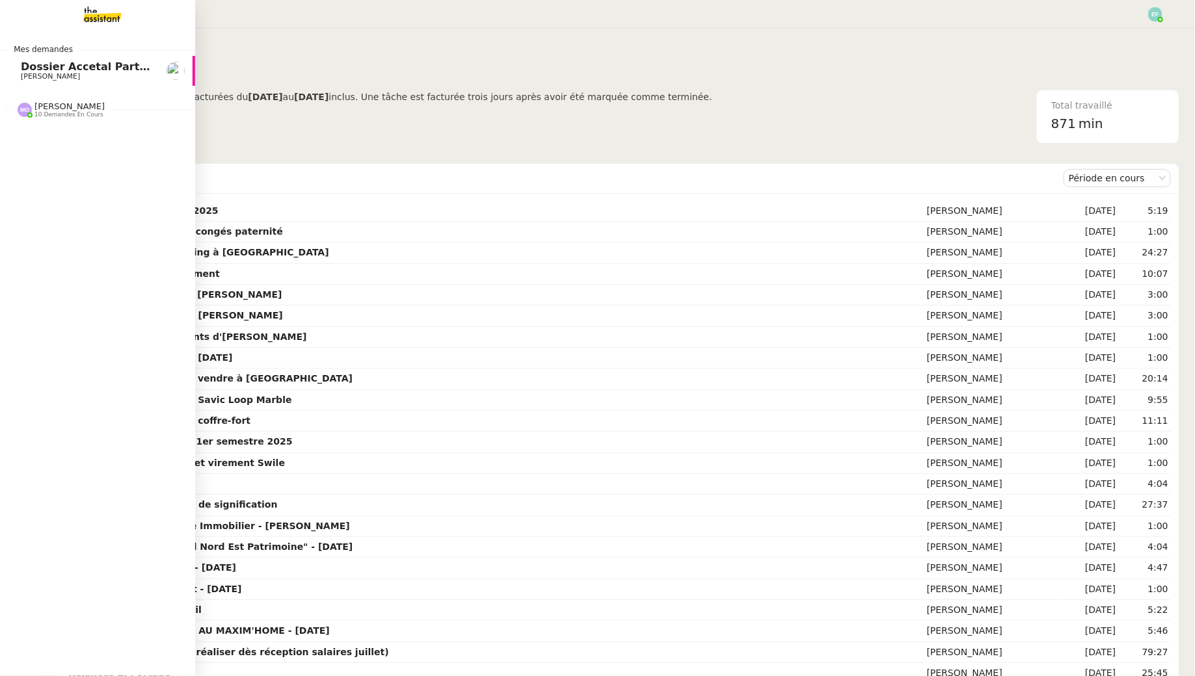
click at [32, 66] on span "Dossier Accetal Partners" at bounding box center [93, 66] width 144 height 12
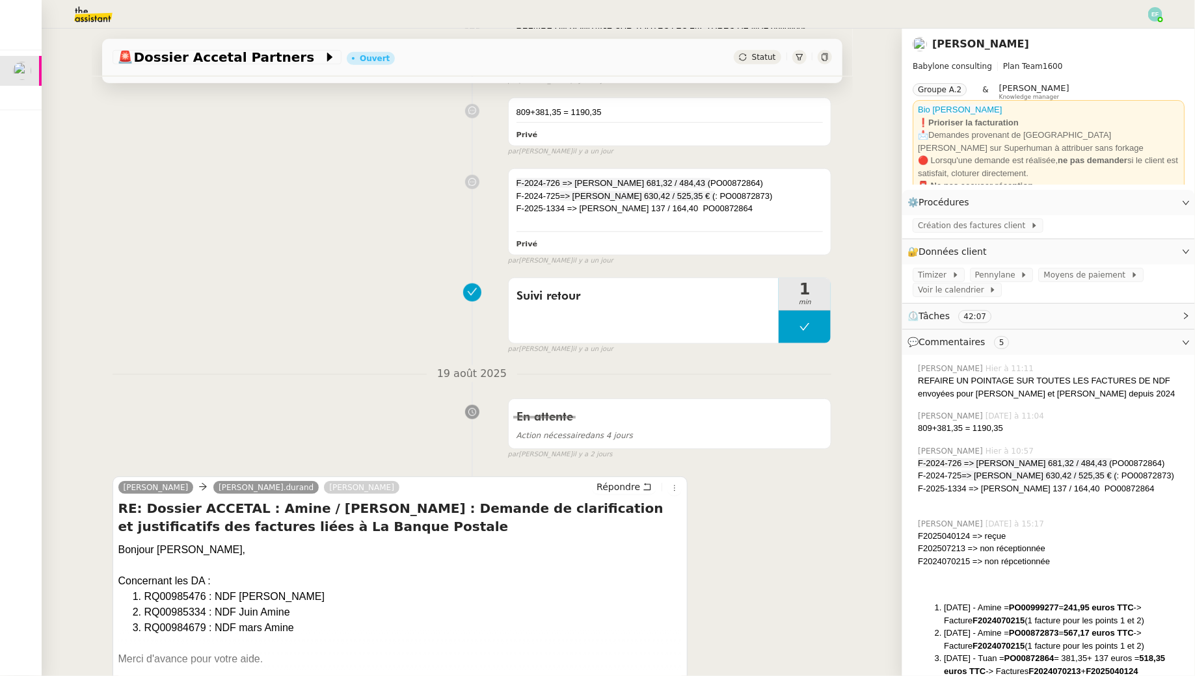
scroll to position [570, 0]
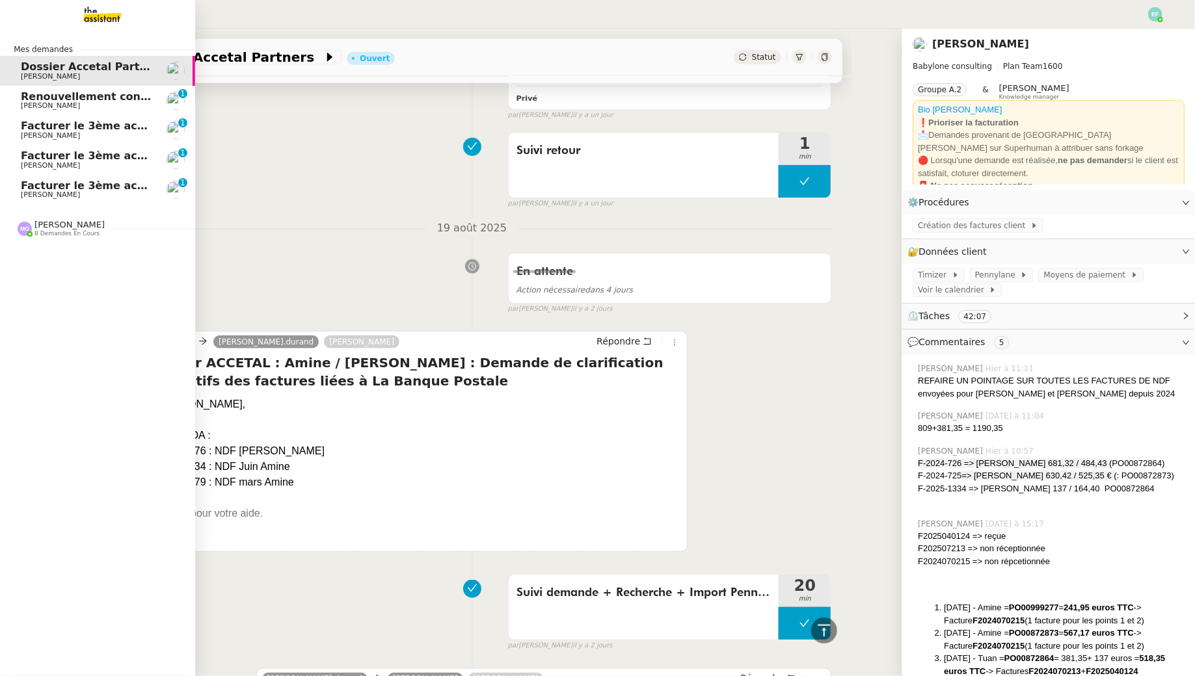
click at [111, 100] on span "Renouvellement contrat Opale STOCCO" at bounding box center [136, 96] width 230 height 12
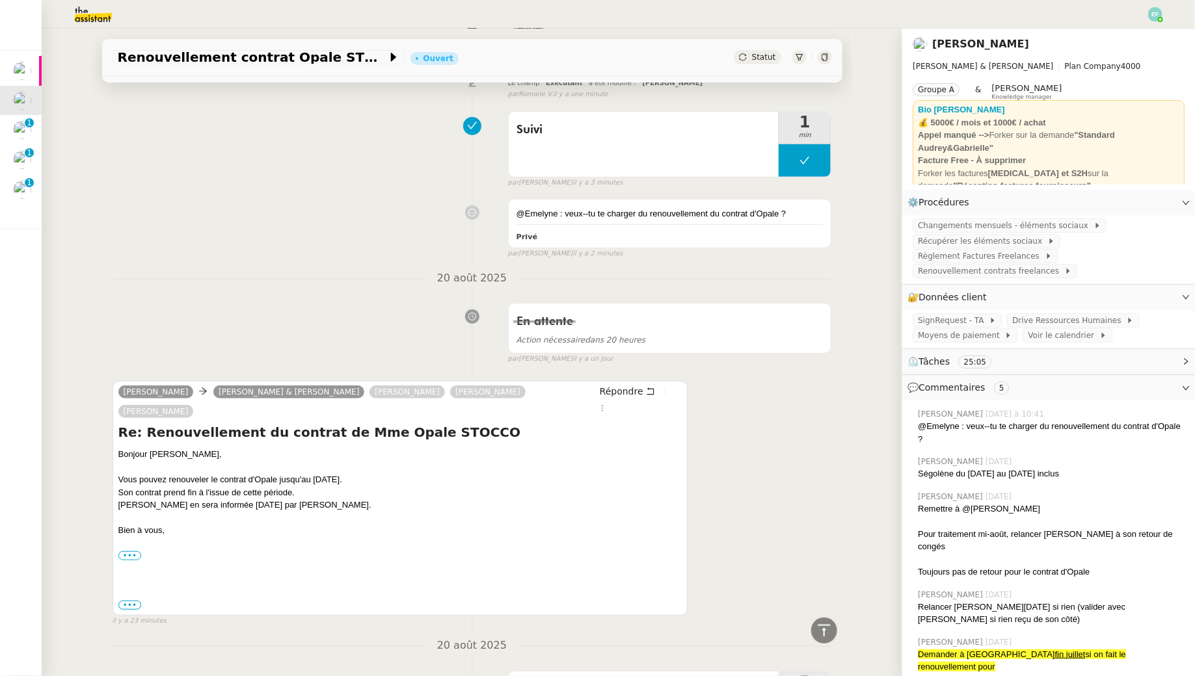
scroll to position [269, 0]
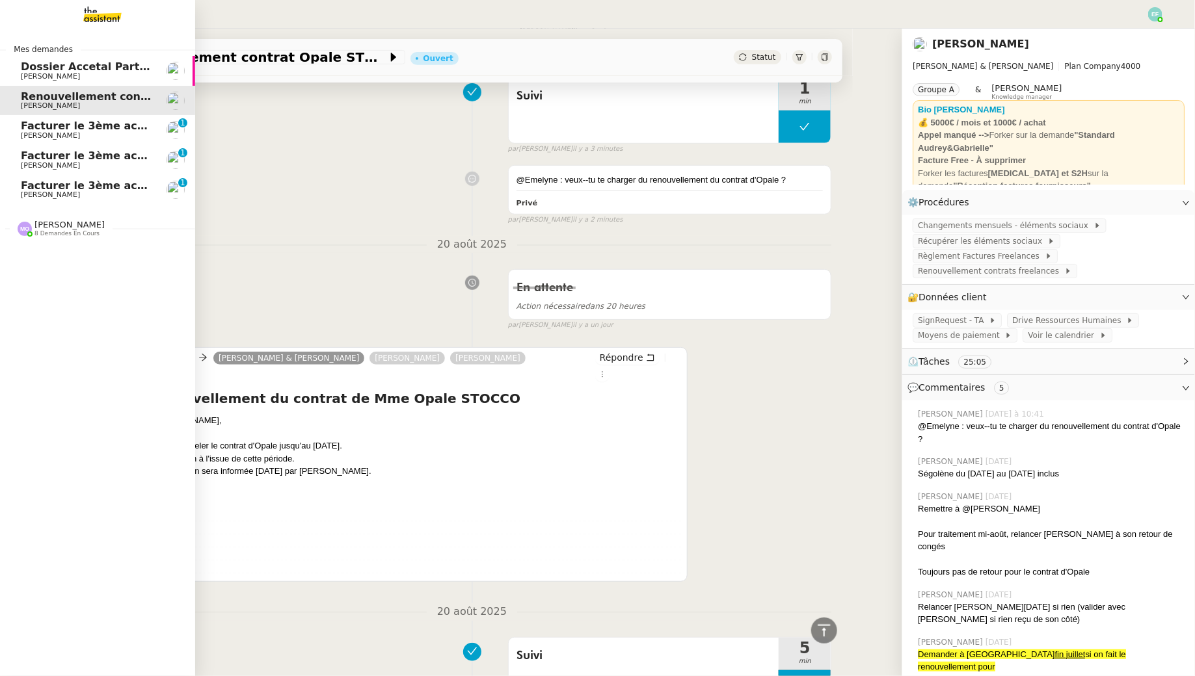
click at [83, 131] on span "Facturer le 3ème acompte du projet MESLAY" at bounding box center [151, 126] width 261 height 12
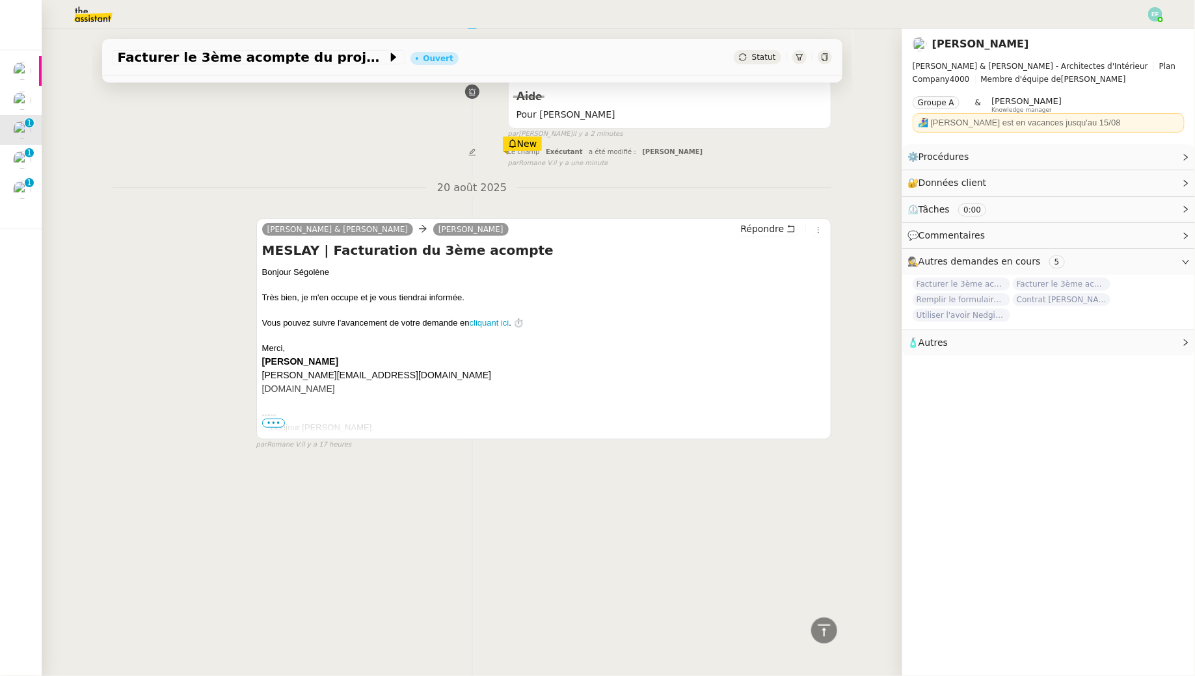
scroll to position [168, 0]
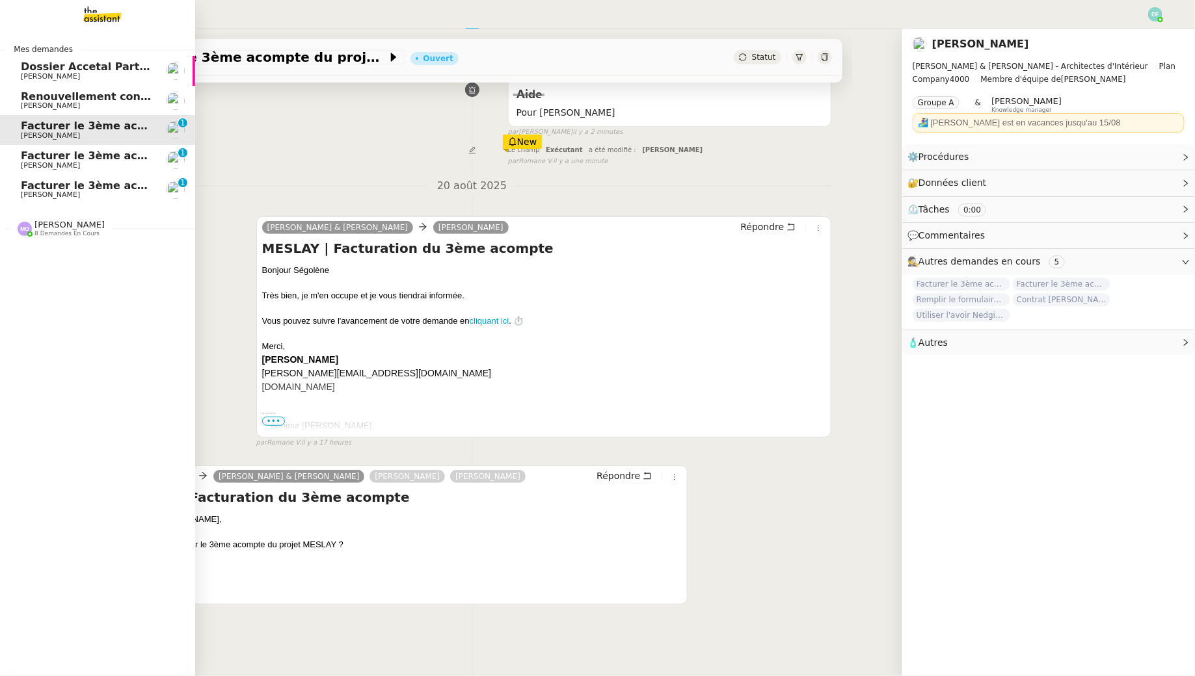
click at [23, 161] on span "[PERSON_NAME]" at bounding box center [50, 165] width 59 height 8
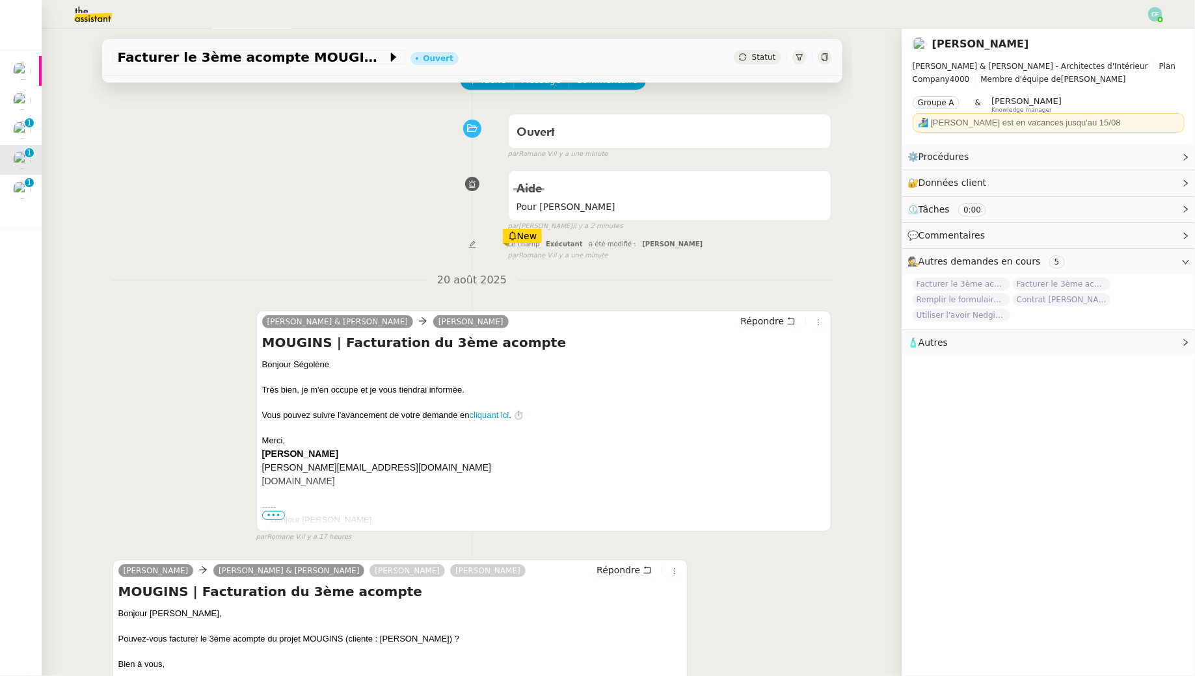
scroll to position [86, 0]
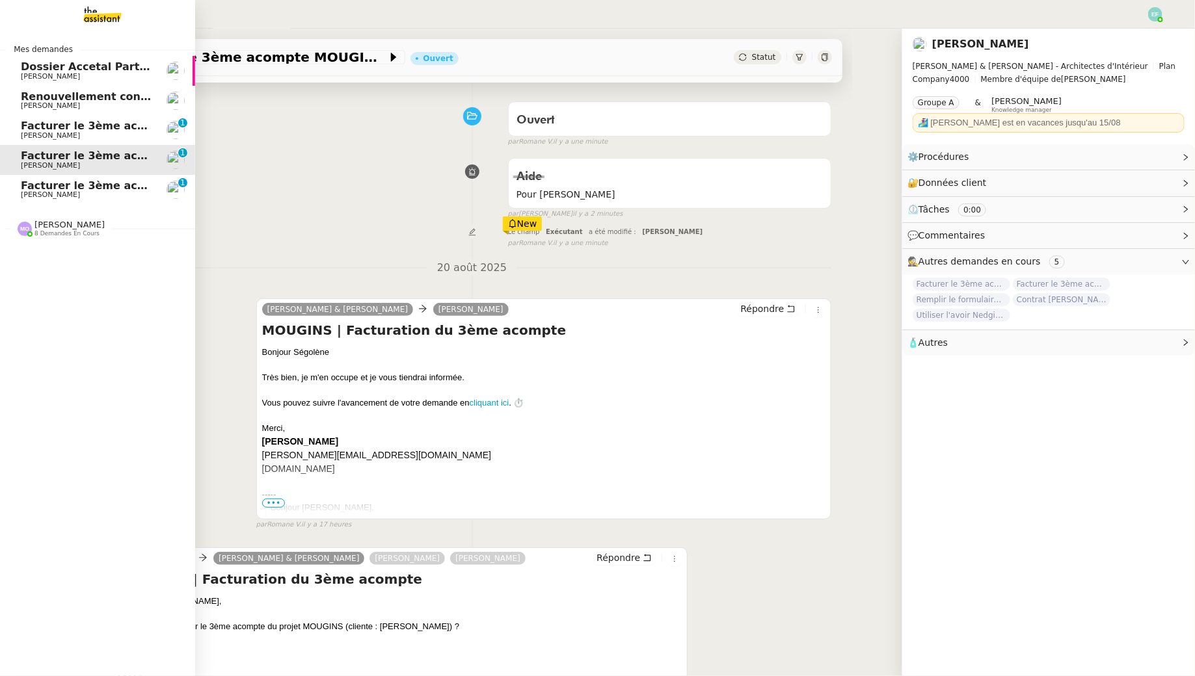
click at [50, 190] on span "Facturer le 3ème acompte FAIDHERBE" at bounding box center [132, 186] width 222 height 12
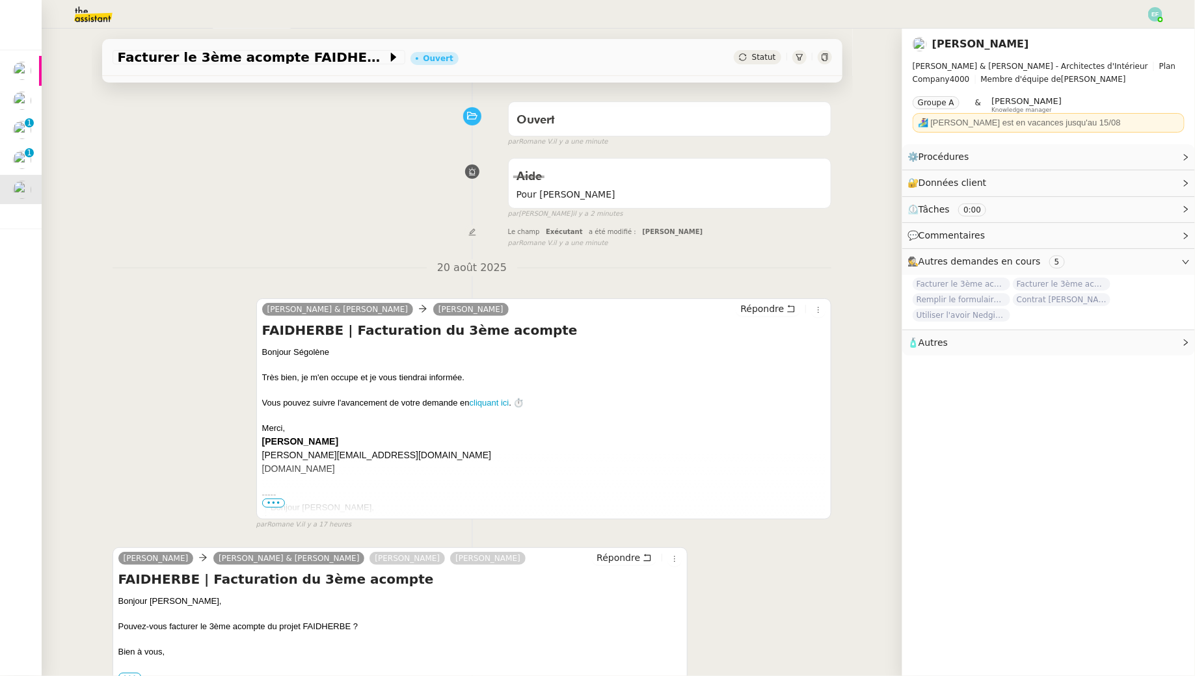
scroll to position [168, 0]
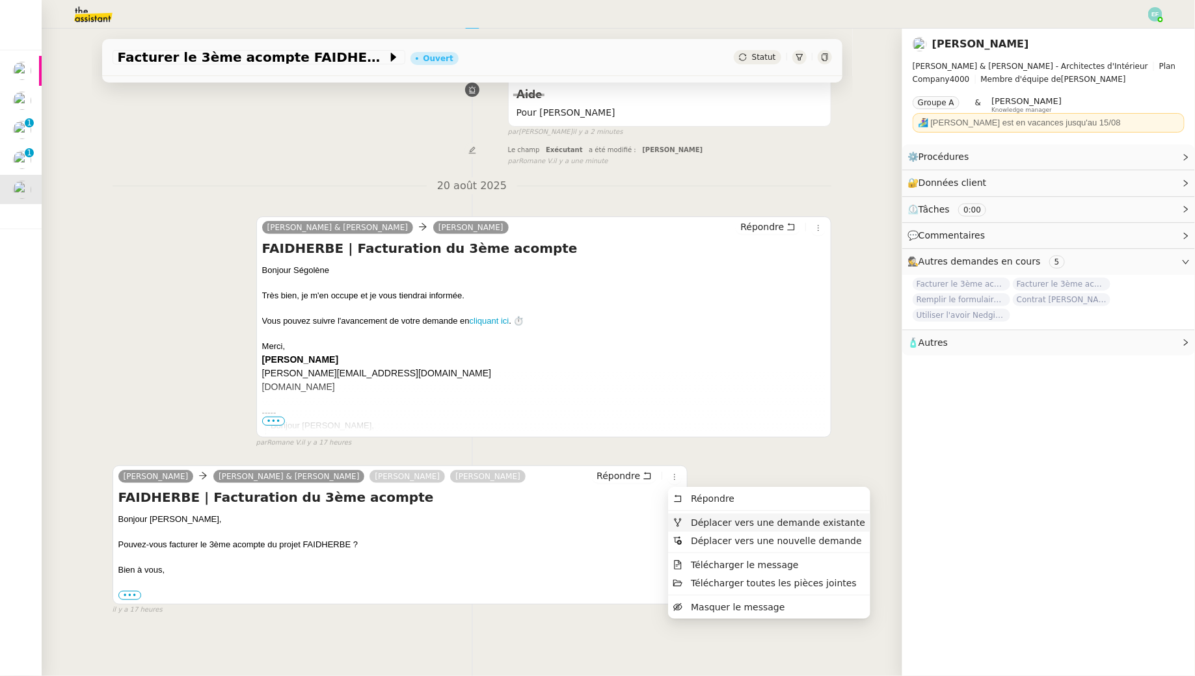
click at [697, 524] on span "Déplacer vers une demande existante" at bounding box center [778, 523] width 174 height 10
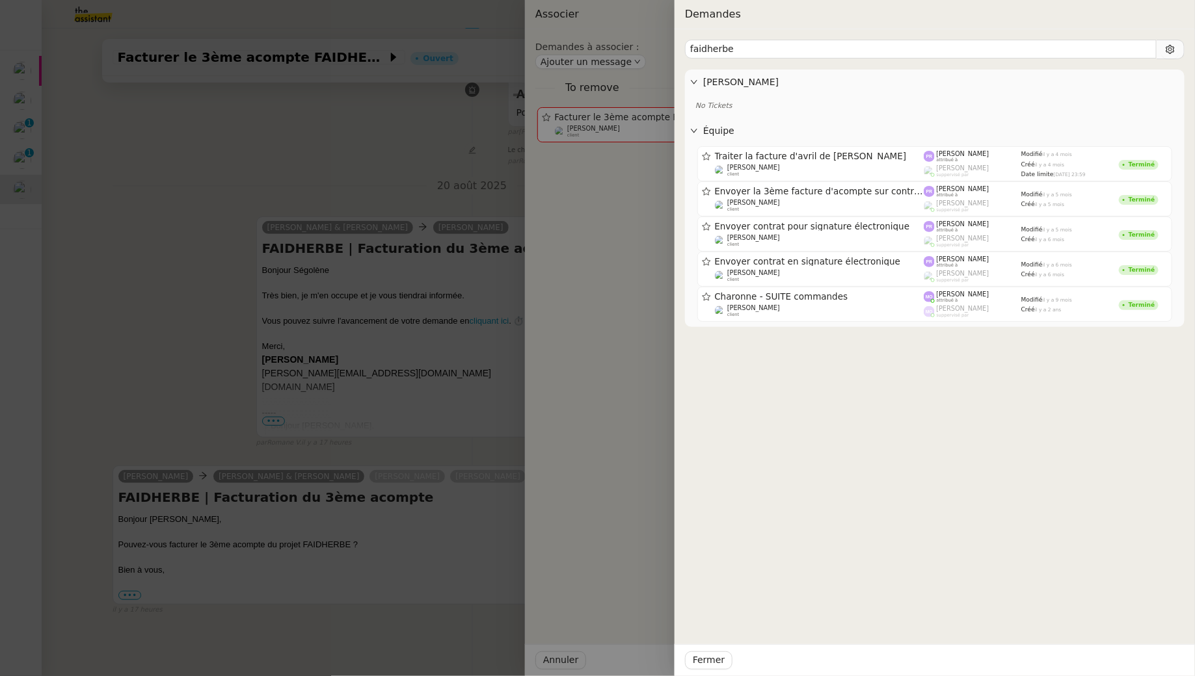
type input "faidherbe"
click at [338, 135] on div at bounding box center [597, 338] width 1195 height 676
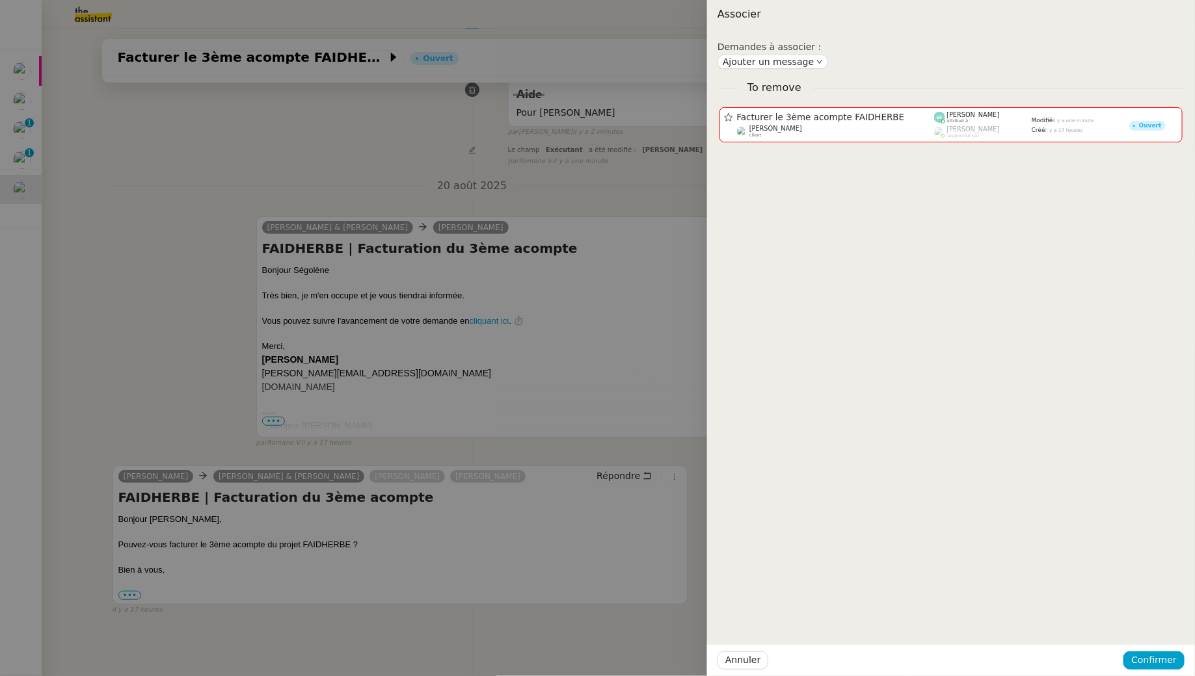
click at [338, 135] on div at bounding box center [597, 338] width 1195 height 676
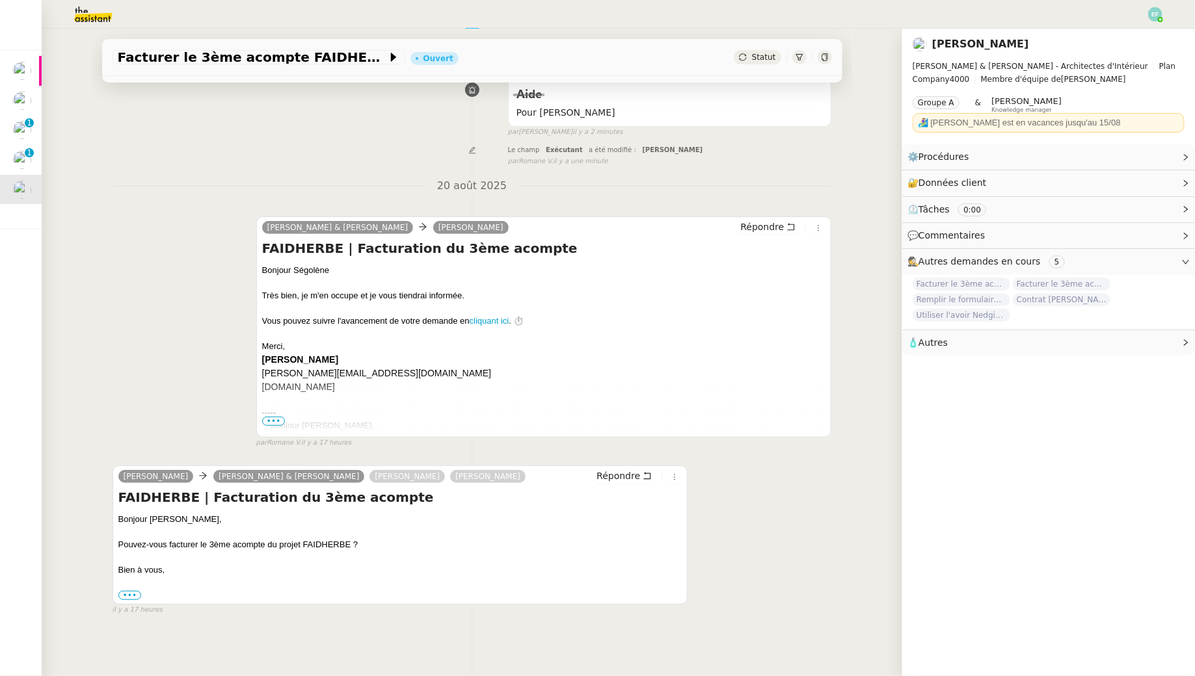
scroll to position [0, 0]
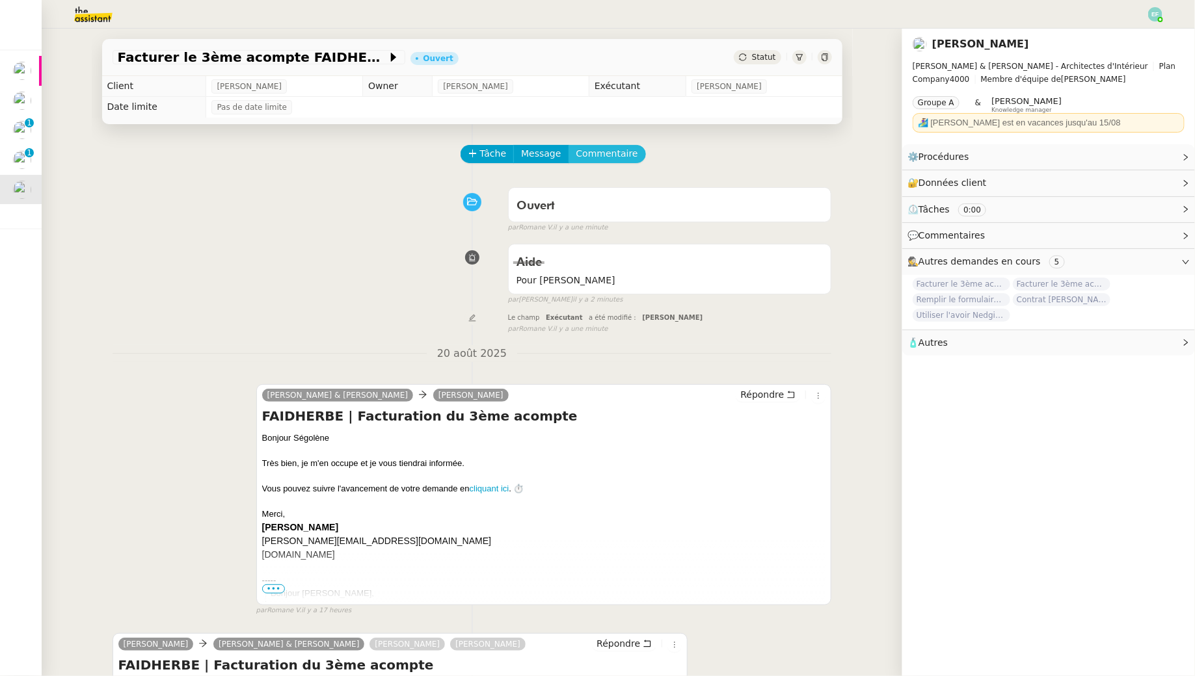
click at [596, 150] on span "Commentaire" at bounding box center [607, 153] width 62 height 15
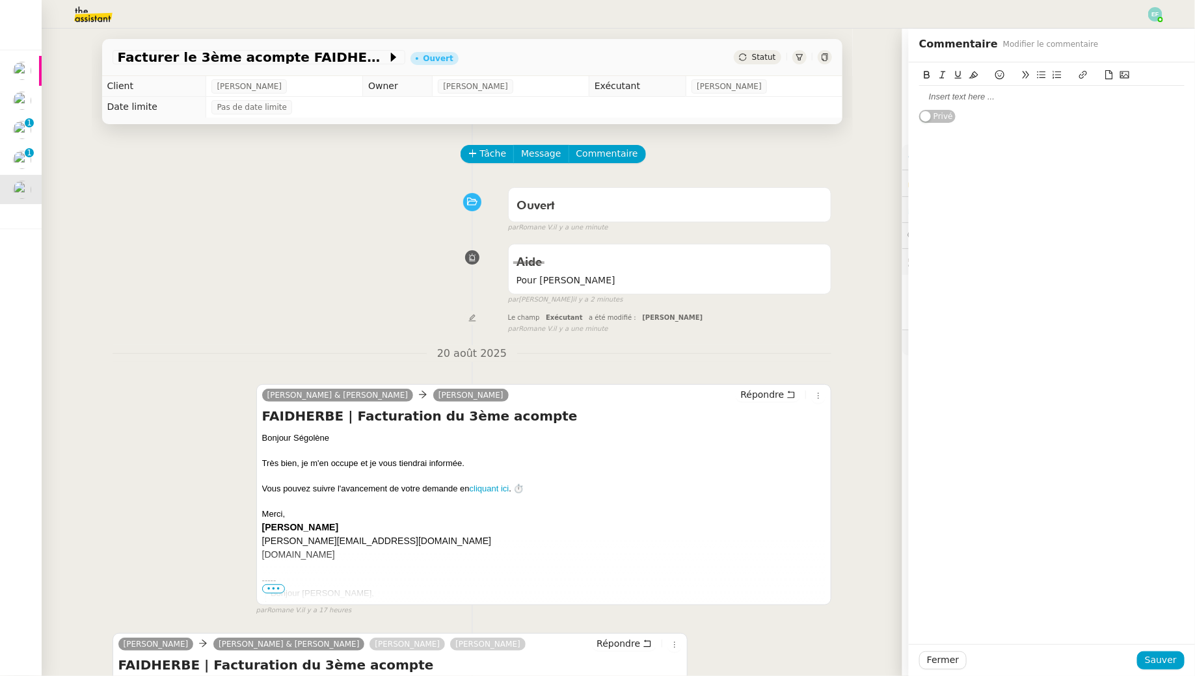
click at [1065, 96] on div at bounding box center [1051, 97] width 265 height 12
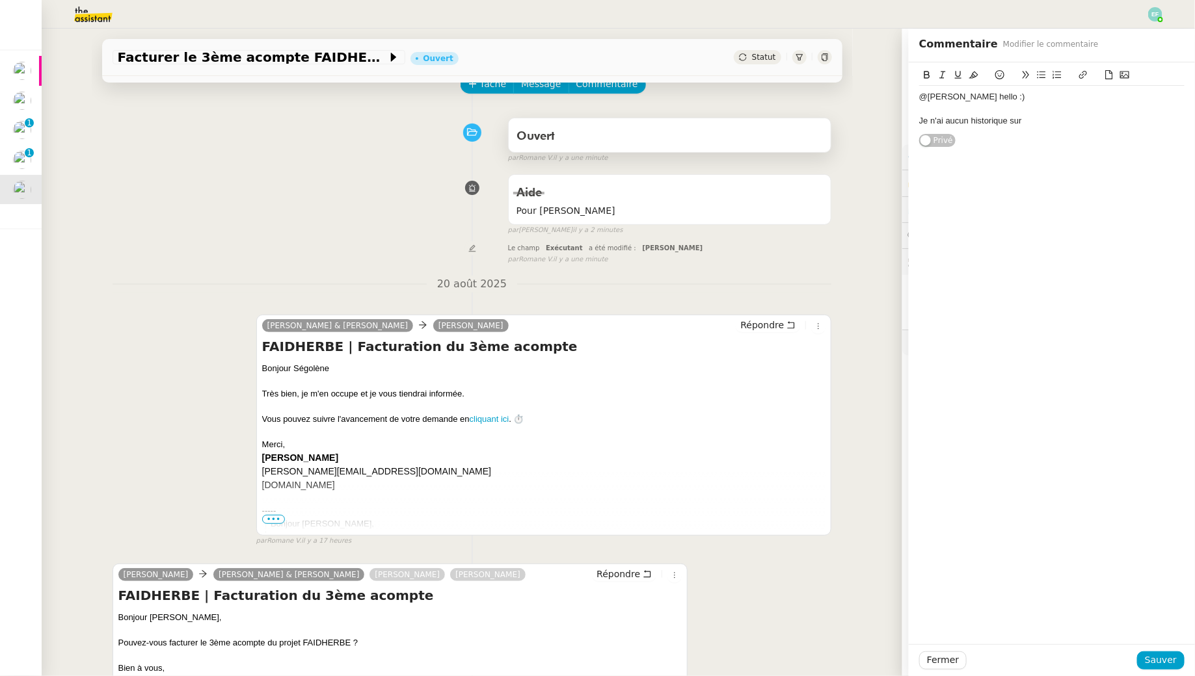
scroll to position [168, 0]
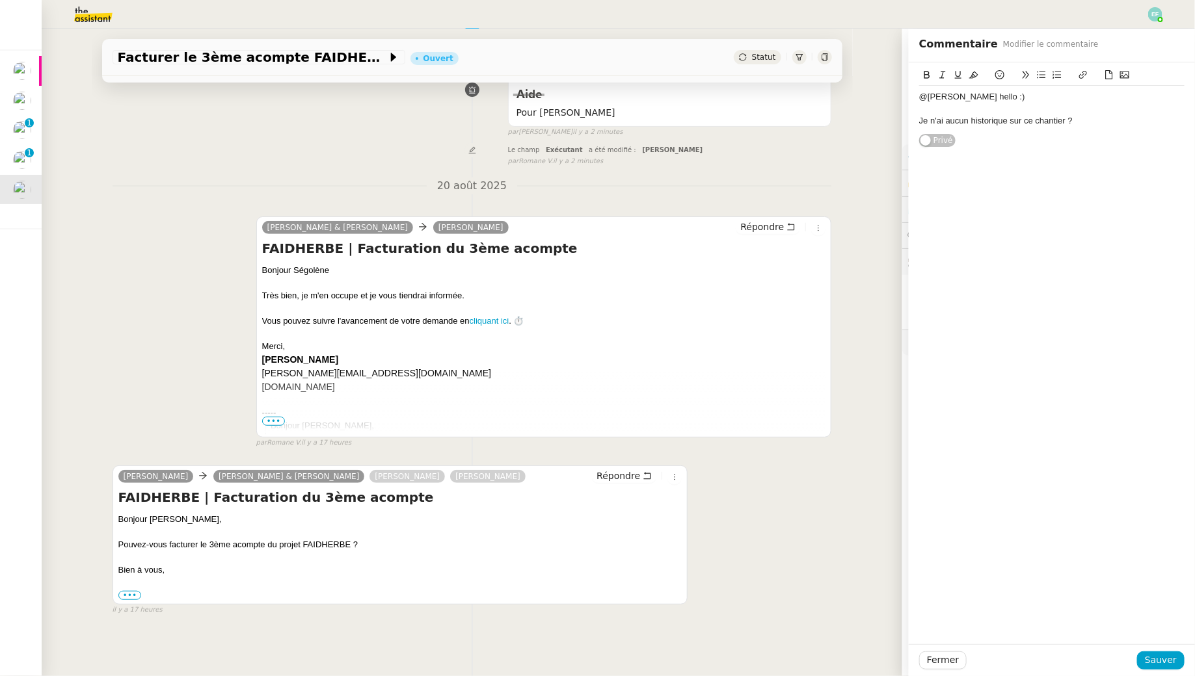
click at [773, 478] on div "Segolène Labinsky Camille Audrey & Gabrielle Gabrielle Joinau Tavernier Audrey …" at bounding box center [472, 535] width 719 height 162
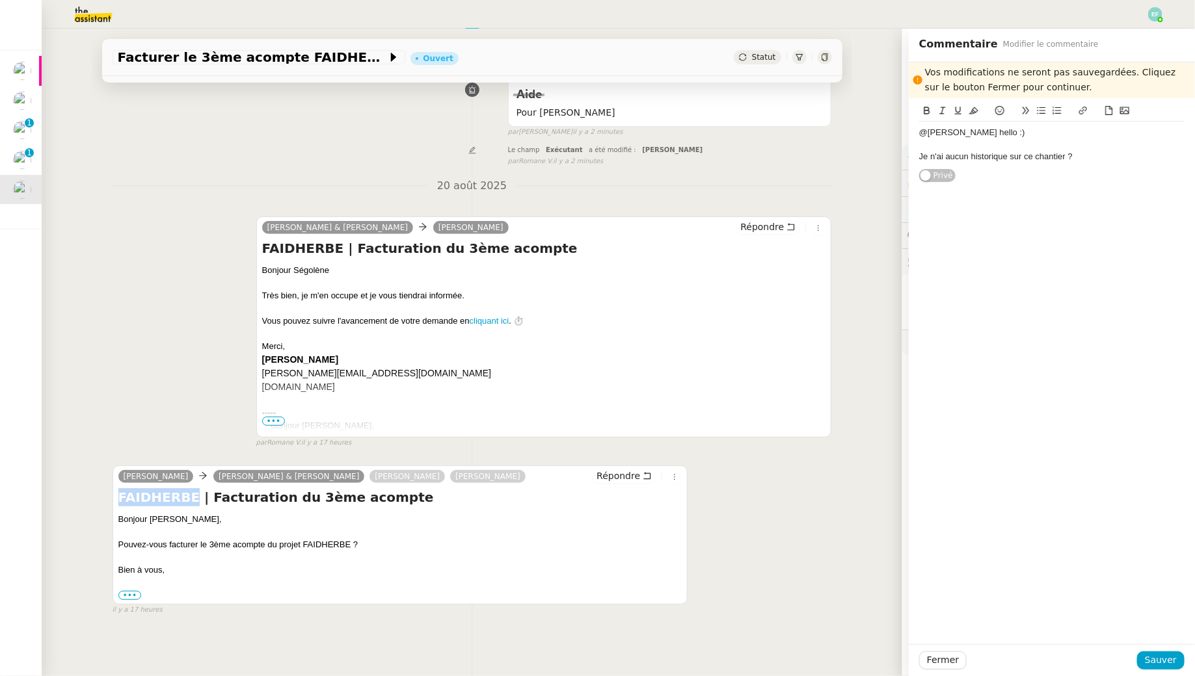
click at [773, 478] on div "Segolène Labinsky Camille Audrey & Gabrielle Gabrielle Joinau Tavernier Audrey …" at bounding box center [472, 535] width 719 height 162
click at [958, 659] on button "Fermer" at bounding box center [942, 661] width 47 height 18
click at [1050, 622] on button "Ok" at bounding box center [1057, 625] width 23 height 14
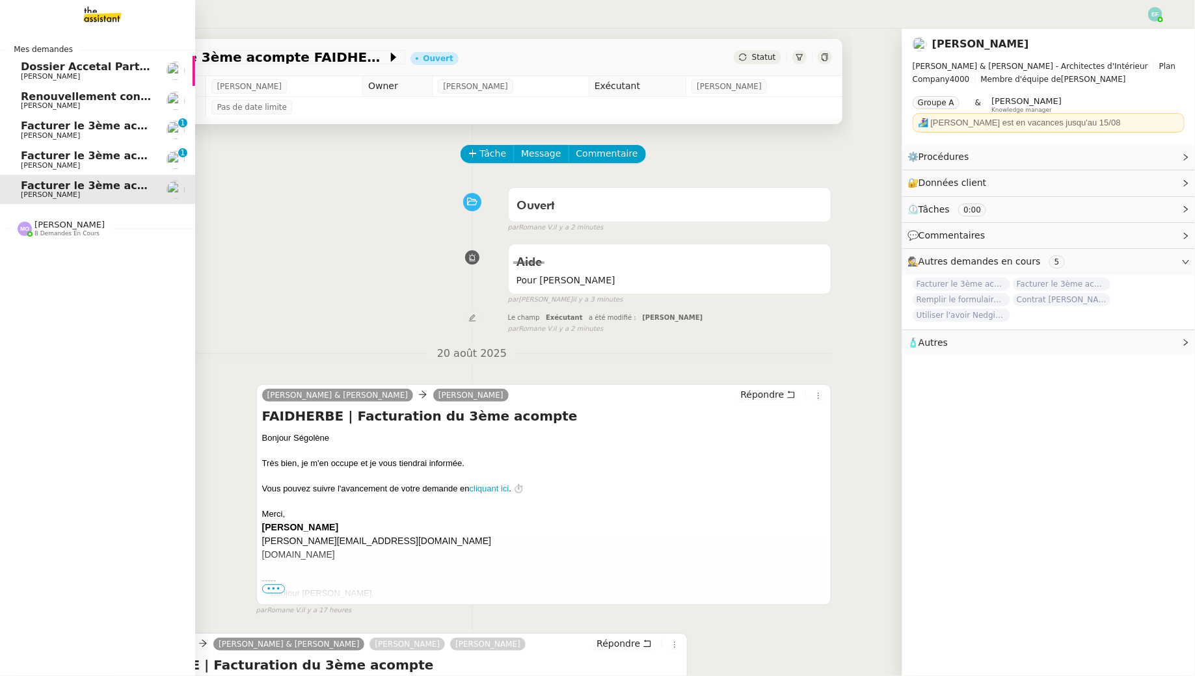
click at [38, 233] on span "8 demandes en cours" at bounding box center [66, 233] width 65 height 7
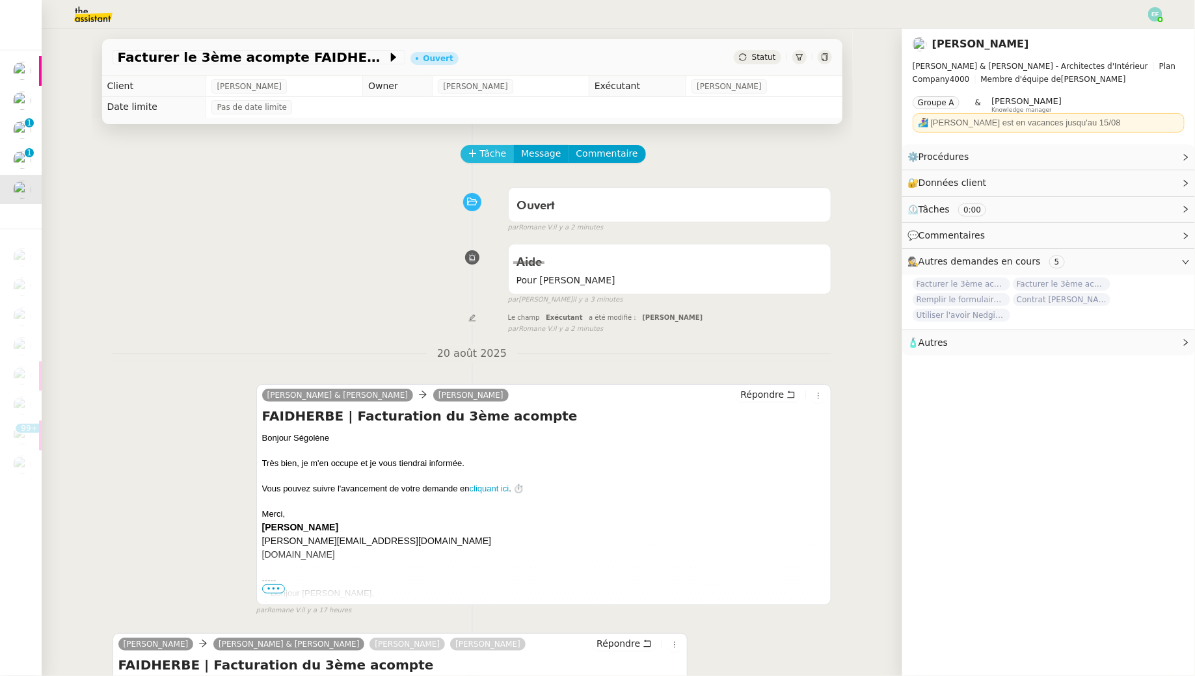
click at [480, 157] on span "Tâche" at bounding box center [493, 153] width 27 height 15
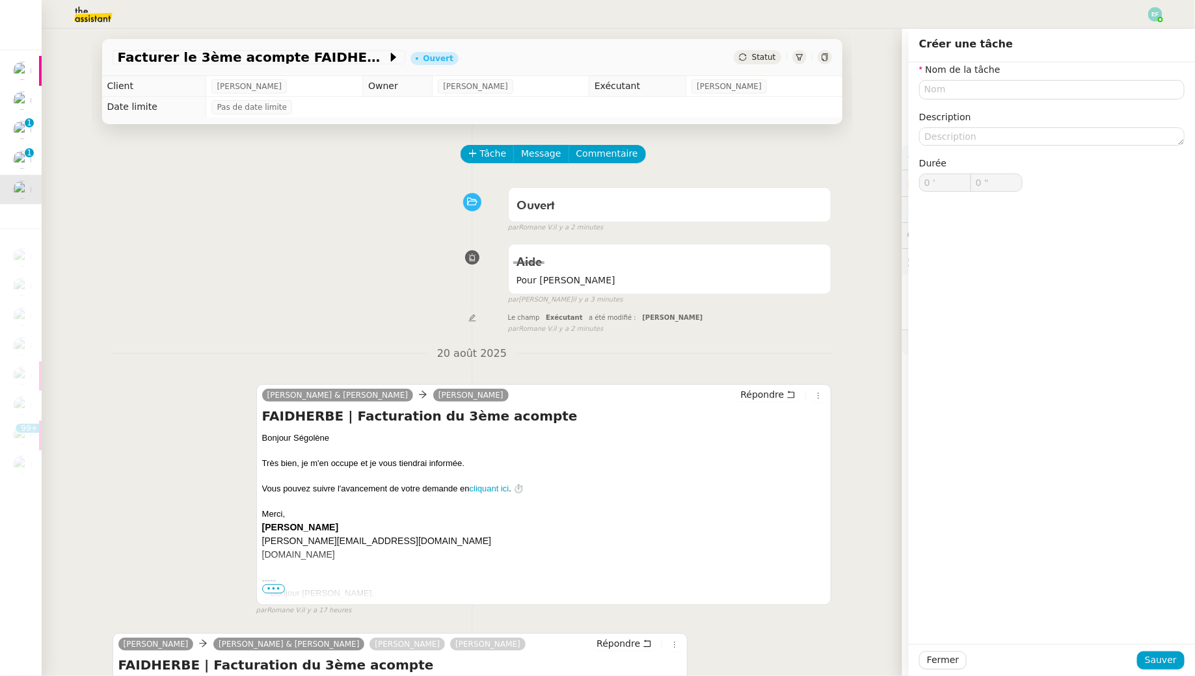
click at [342, 237] on div "Tâche Message Commentaire Veuillez patienter une erreur s'est produite 👌👌👌 mess…" at bounding box center [472, 464] width 761 height 680
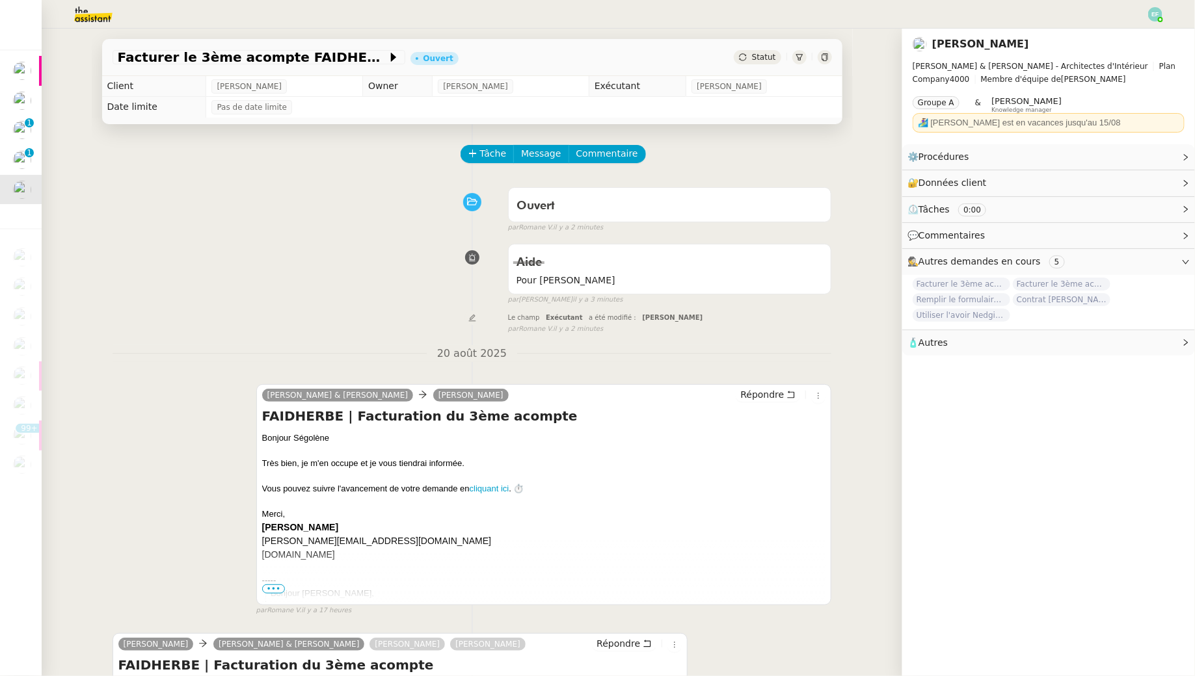
scroll to position [168, 0]
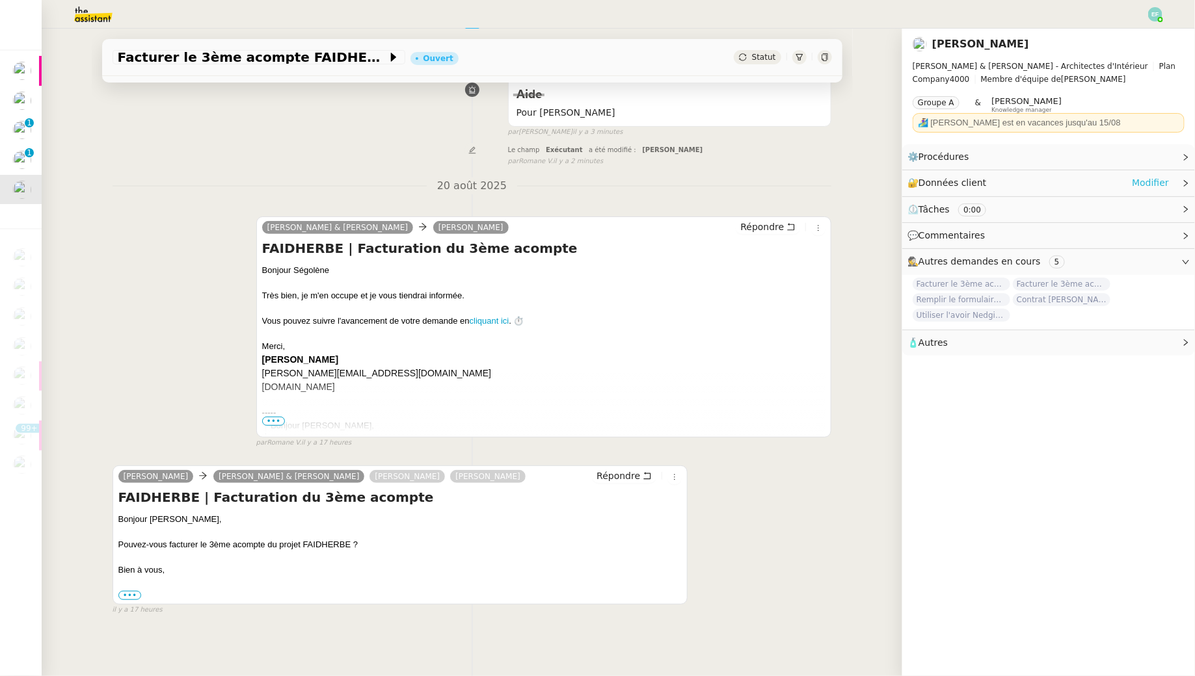
click at [1156, 180] on link "Modifier" at bounding box center [1150, 183] width 37 height 15
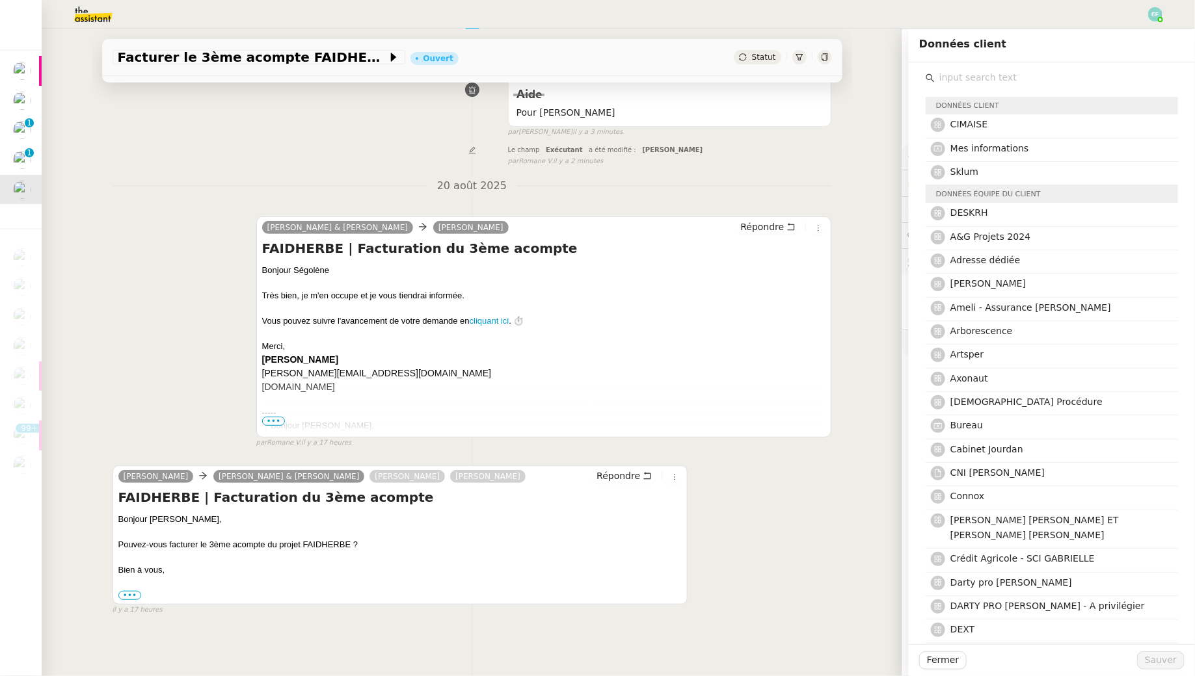
click at [775, 166] on div "Tâche Message Commentaire Veuillez patienter une erreur s'est produite 👌👌👌 mess…" at bounding box center [472, 296] width 761 height 680
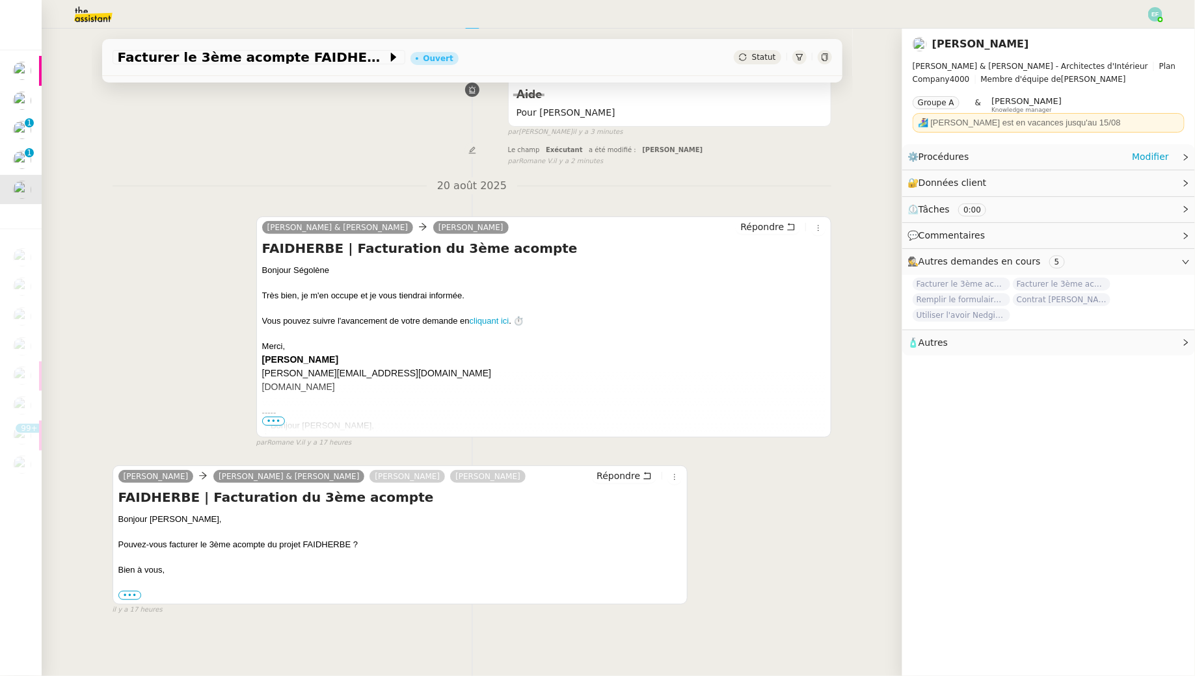
click at [1149, 147] on div "⚙️ Procédures Modifier" at bounding box center [1048, 156] width 293 height 25
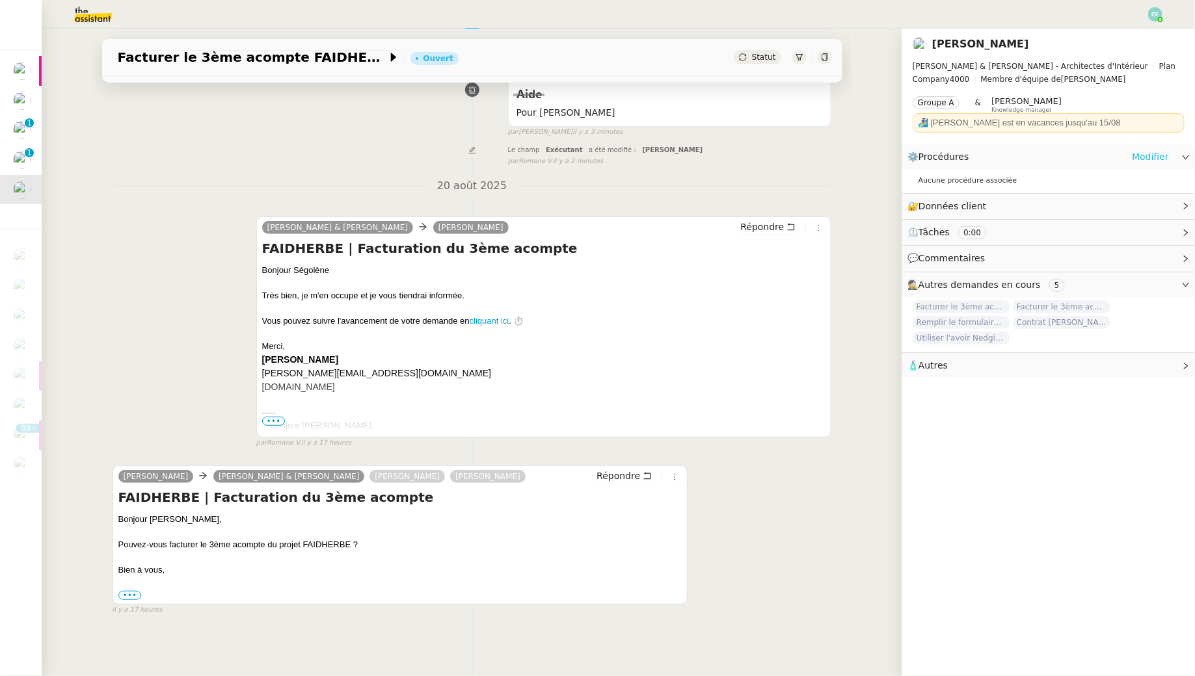
click at [1145, 154] on link "Modifier" at bounding box center [1150, 157] width 37 height 15
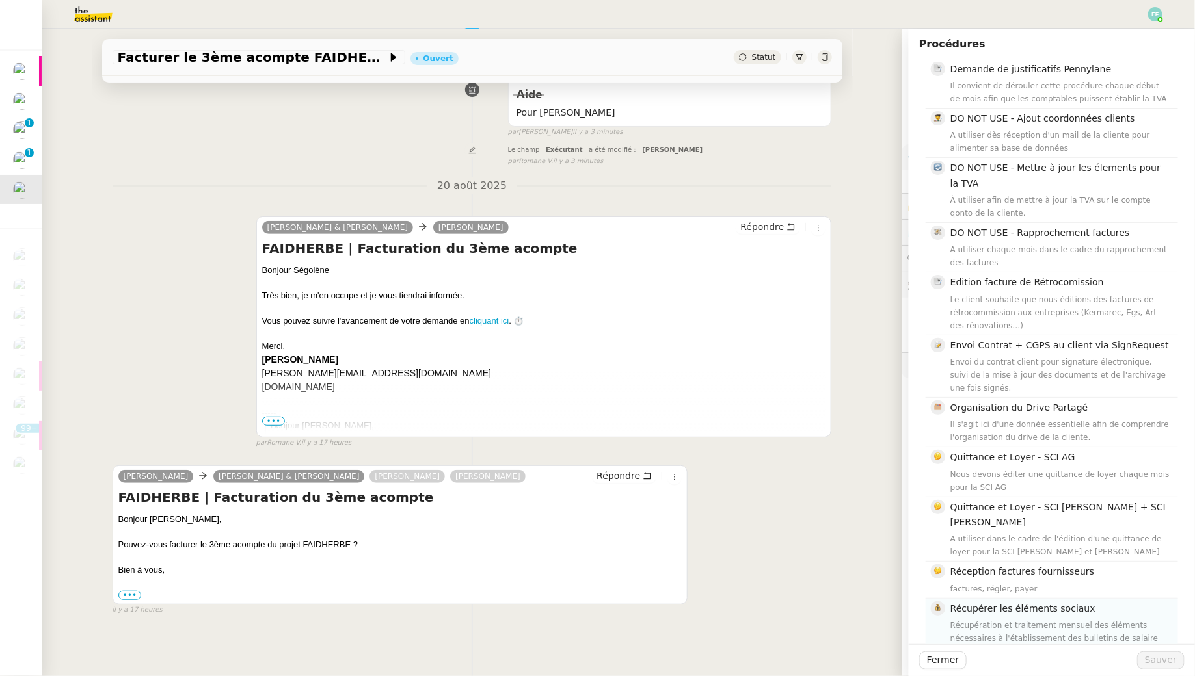
scroll to position [434, 0]
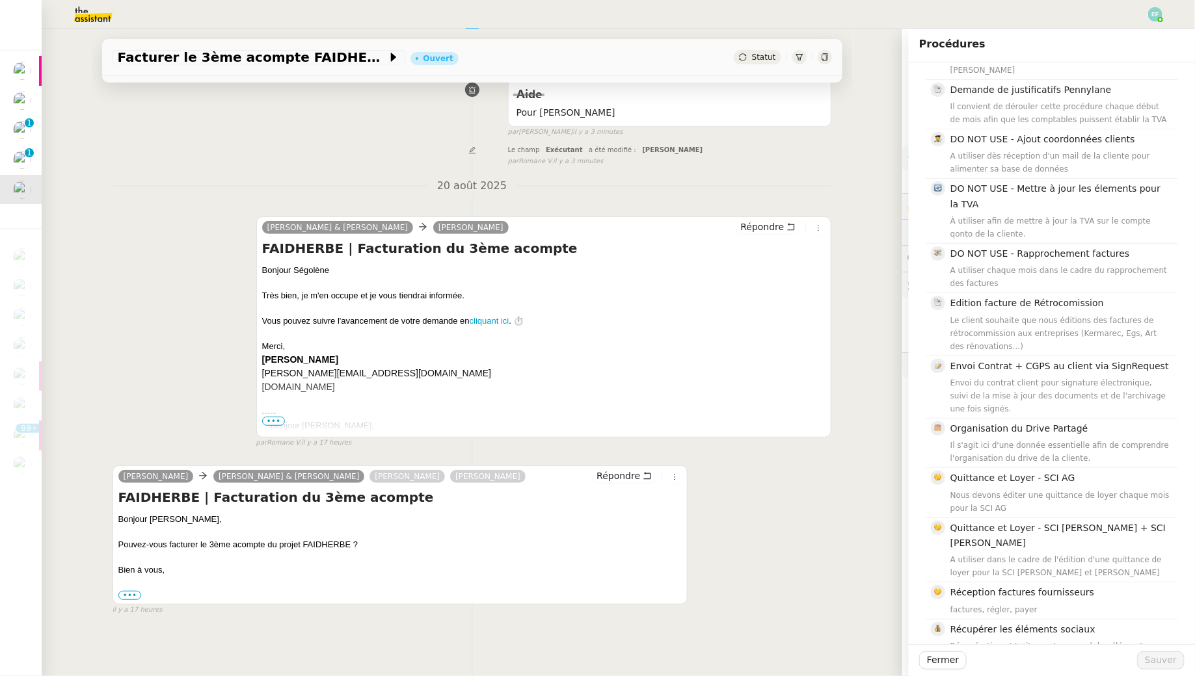
click at [836, 180] on div "Tâche Message Commentaire Veuillez patienter une erreur s'est produite 👌👌👌 mess…" at bounding box center [472, 296] width 761 height 680
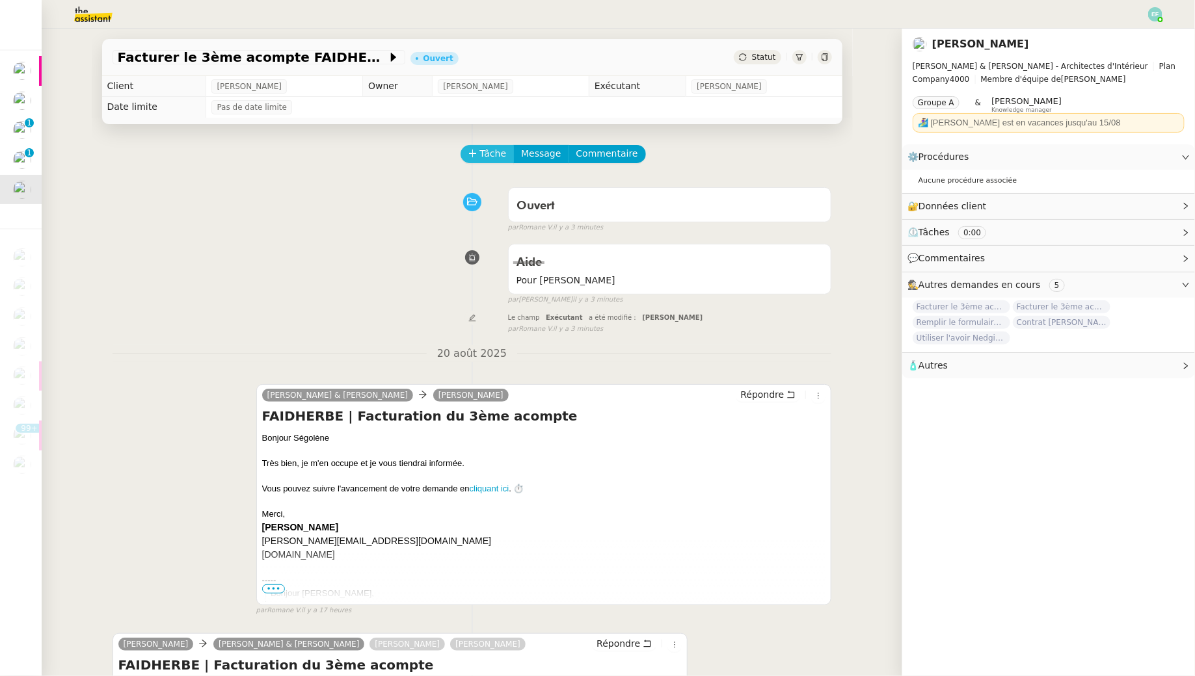
click at [496, 150] on span "Tâche" at bounding box center [493, 153] width 27 height 15
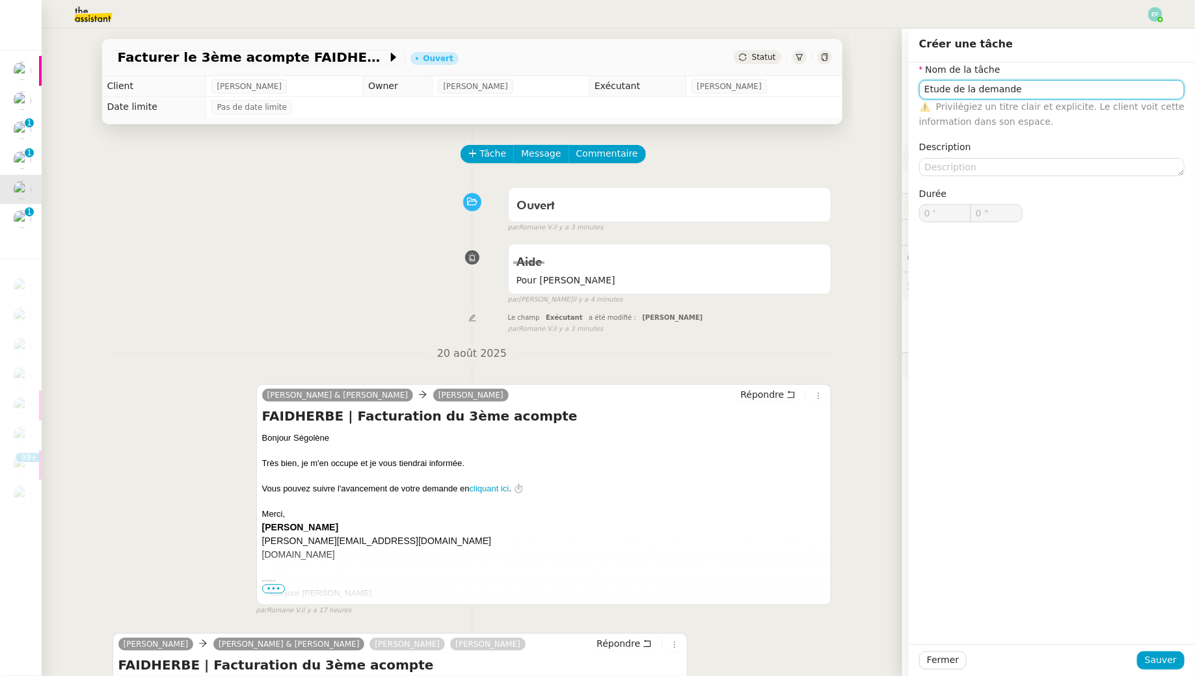
type input "Etude de la demande"
click at [1171, 670] on div "Fermer Sauver" at bounding box center [1052, 661] width 286 height 32
click at [1168, 658] on span "Sauver" at bounding box center [1161, 660] width 32 height 15
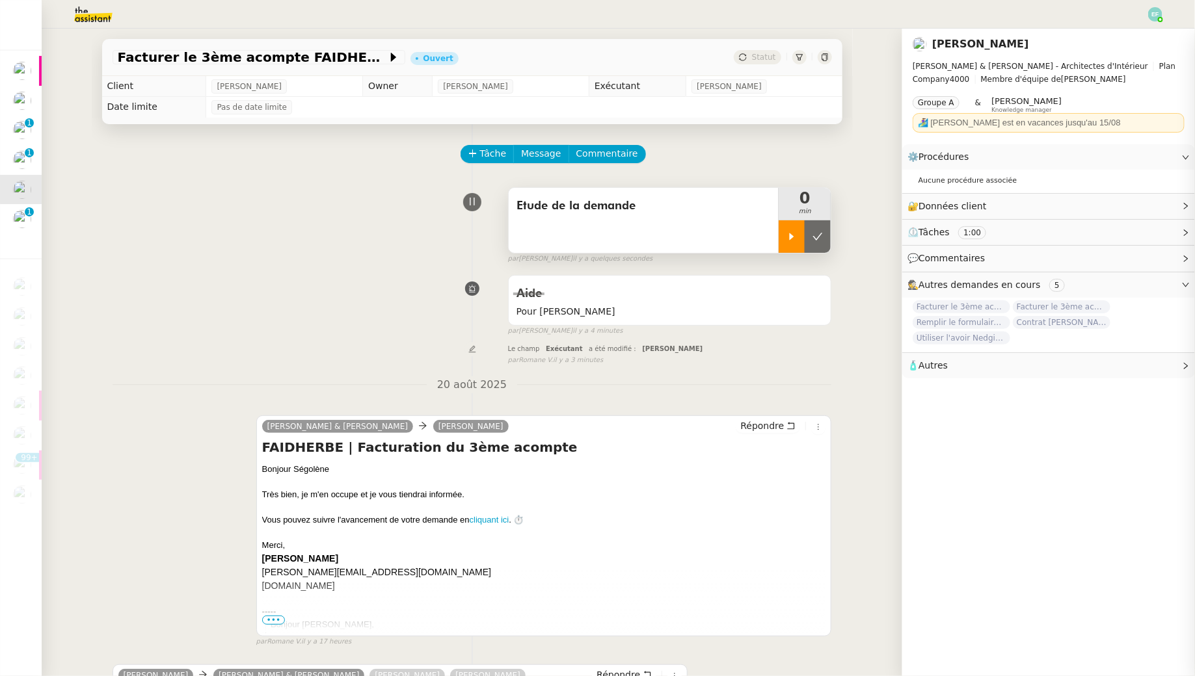
click at [779, 233] on div at bounding box center [791, 236] width 26 height 33
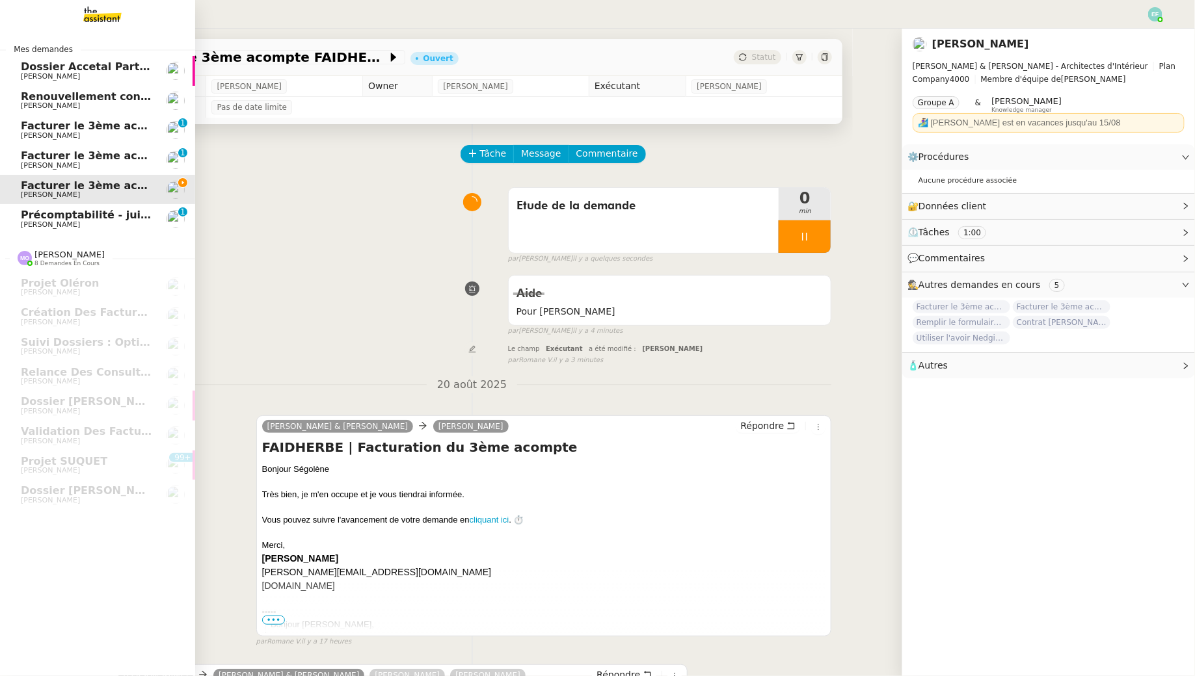
click at [38, 224] on span "[PERSON_NAME]" at bounding box center [50, 224] width 59 height 8
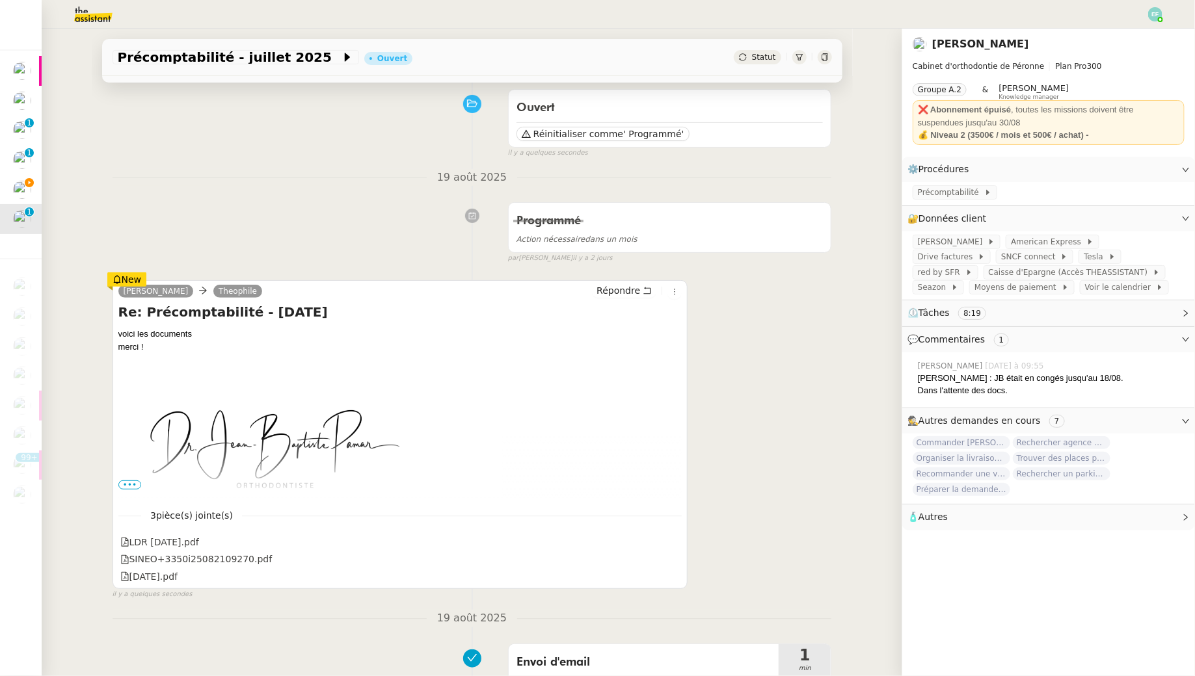
scroll to position [99, 0]
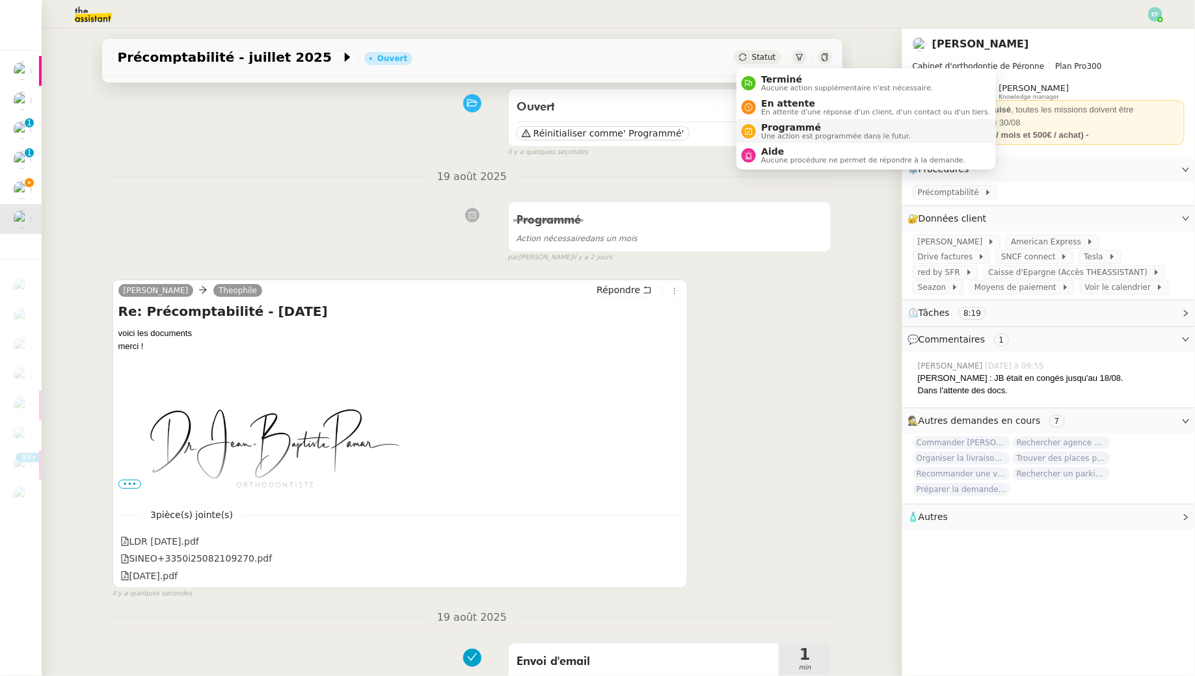
click at [772, 124] on span "Programmé" at bounding box center [836, 127] width 150 height 10
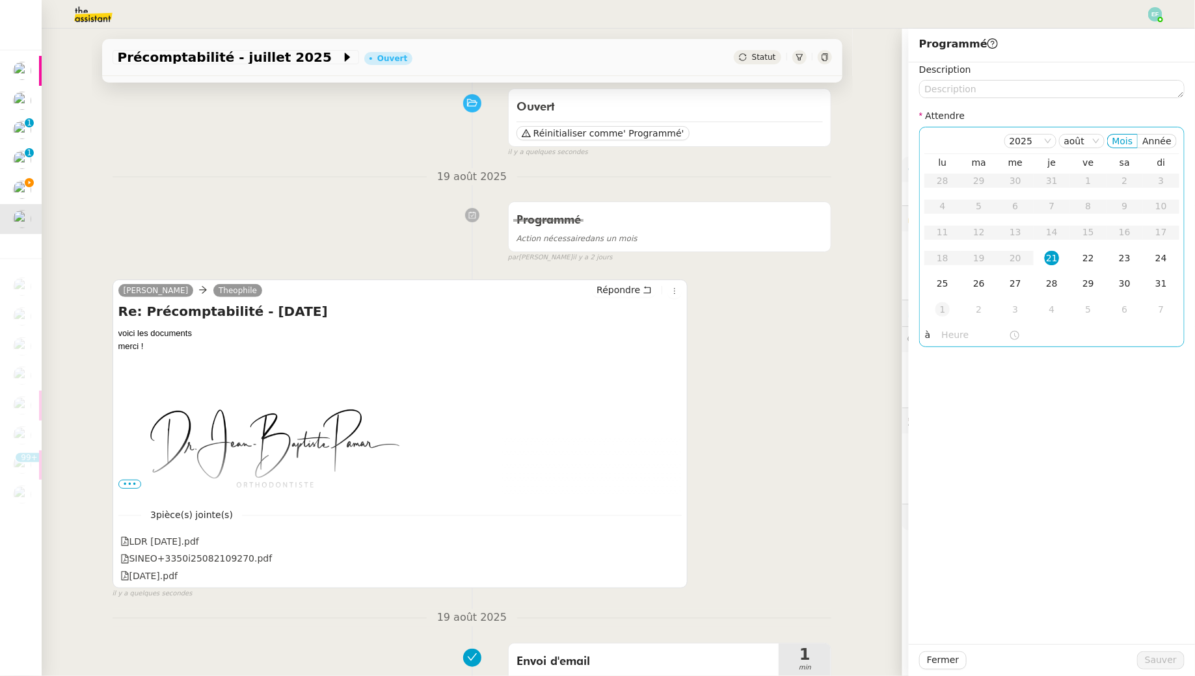
click at [949, 307] on div "1" at bounding box center [942, 309] width 14 height 14
click at [1164, 660] on span "Sauver" at bounding box center [1161, 660] width 32 height 15
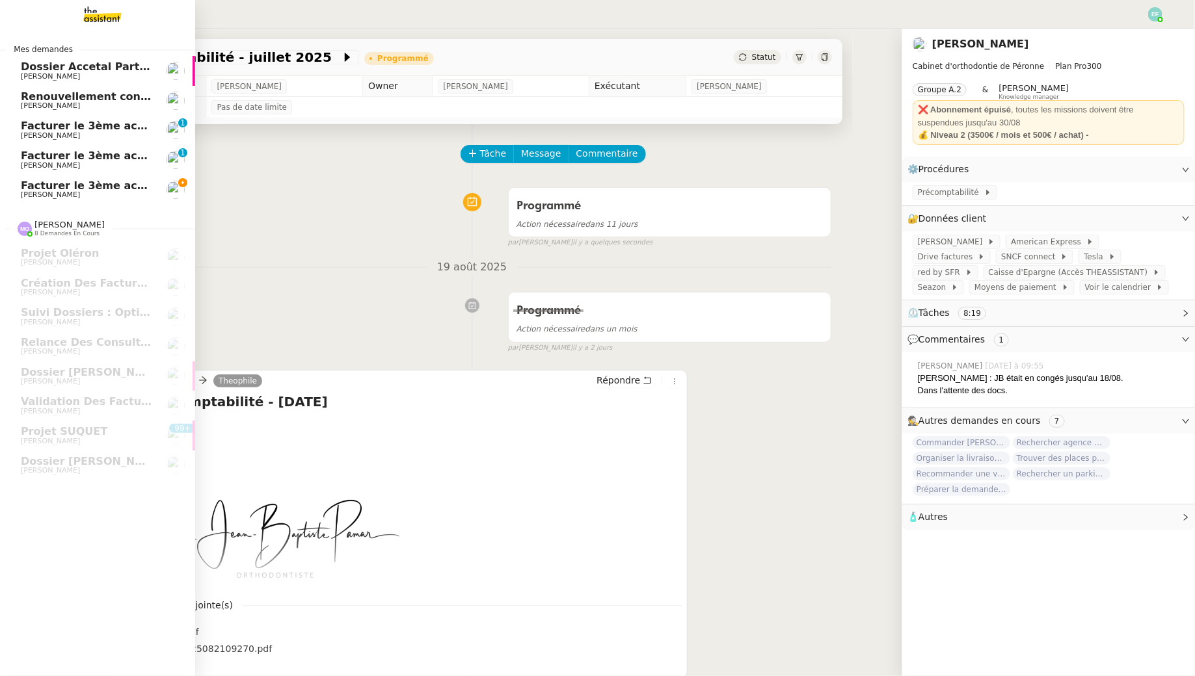
click at [23, 186] on span "Facturer le 3ème acompte FAIDHERBE" at bounding box center [132, 186] width 222 height 12
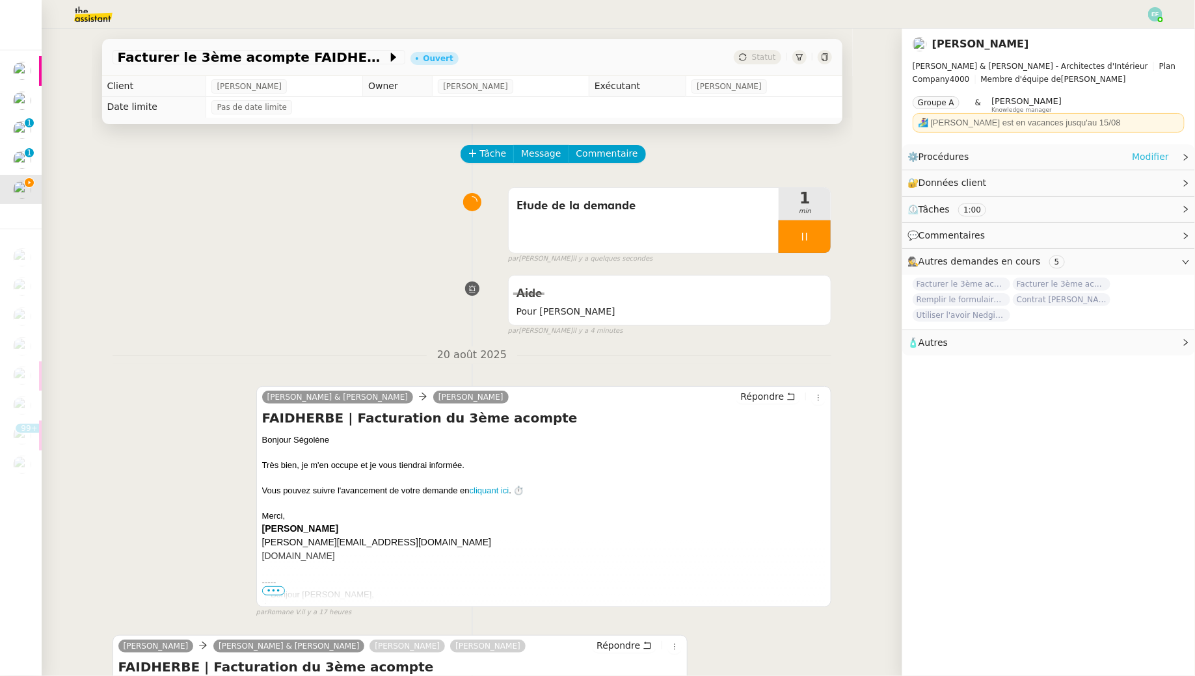
click at [1143, 157] on link "Modifier" at bounding box center [1150, 157] width 37 height 15
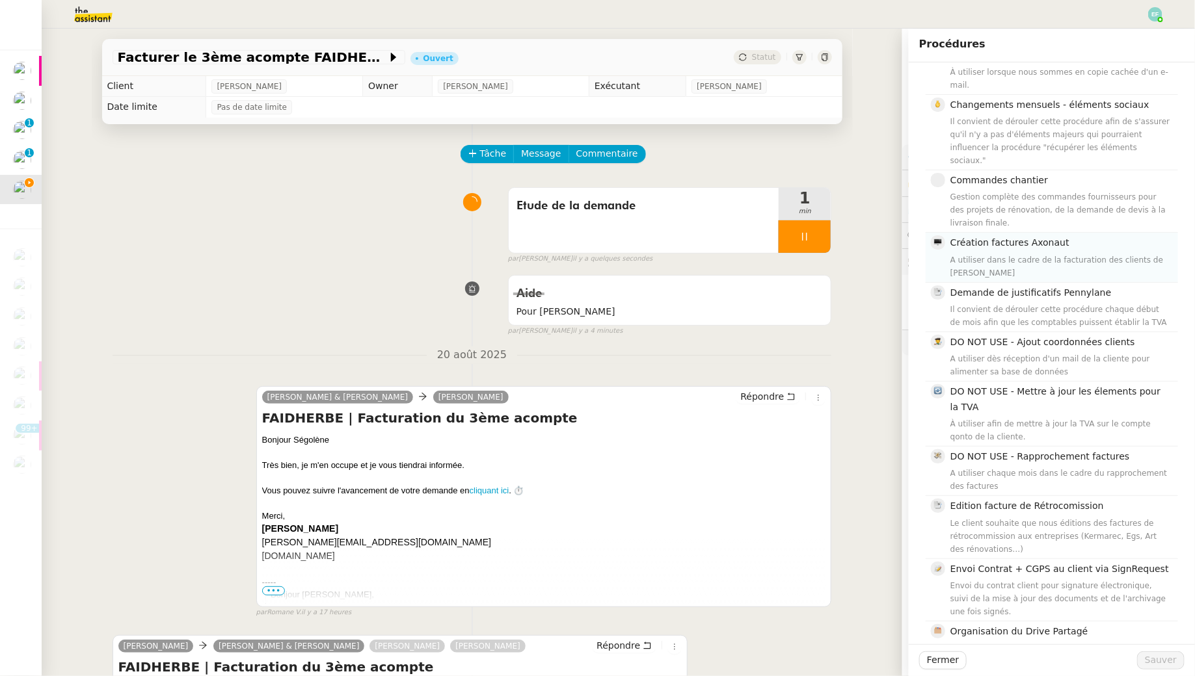
scroll to position [232, 0]
click at [1085, 253] on div "A utiliser dans le cadre de la facturation des clients de Audrey&Gabrielle" at bounding box center [1060, 266] width 220 height 26
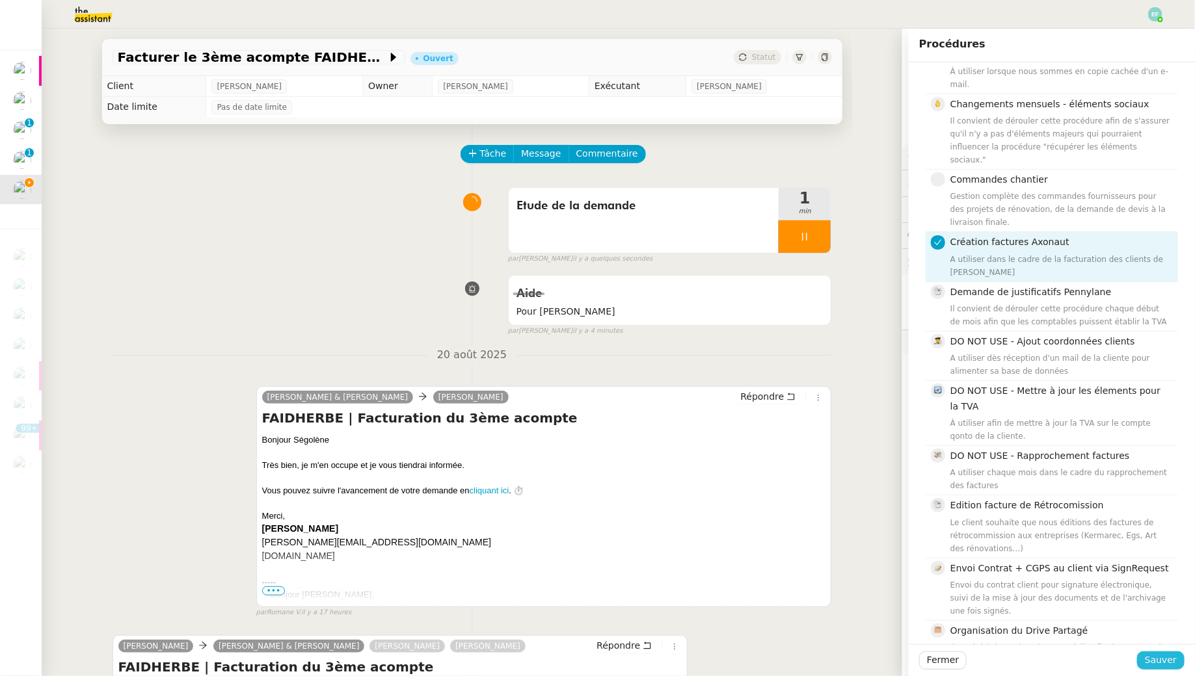
click at [1163, 660] on span "Sauver" at bounding box center [1161, 660] width 32 height 15
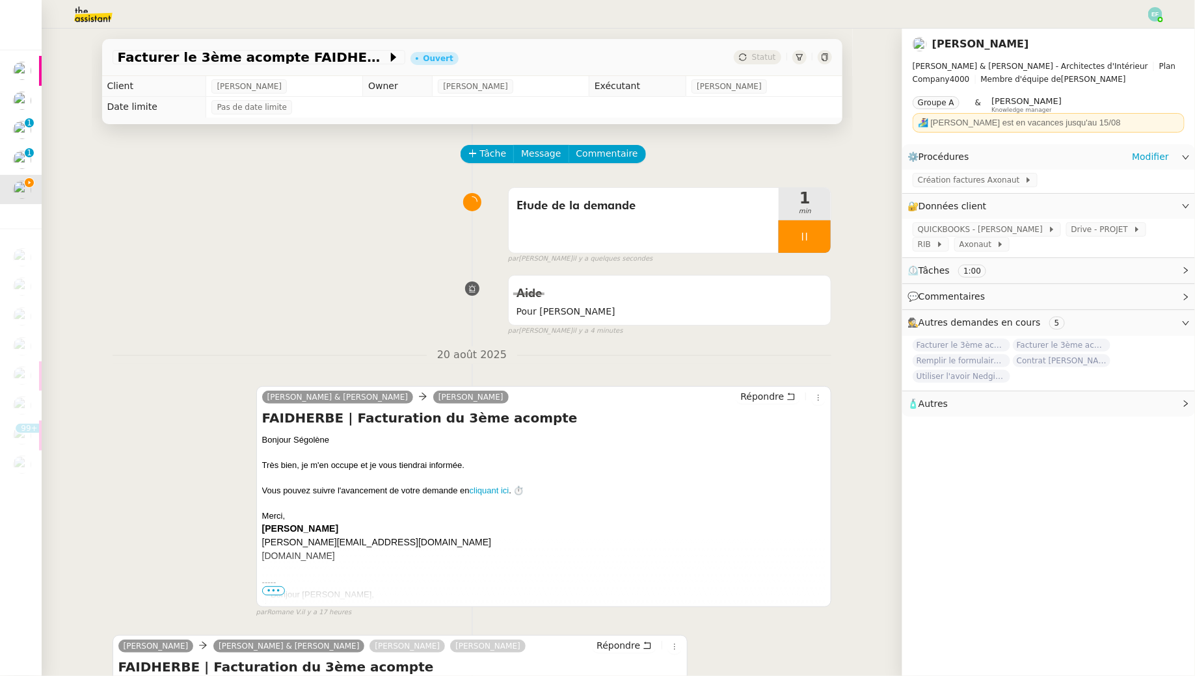
click at [998, 172] on div "Création factures Axonaut" at bounding box center [1048, 181] width 293 height 23
click at [996, 180] on span "Création factures Axonaut" at bounding box center [971, 180] width 107 height 13
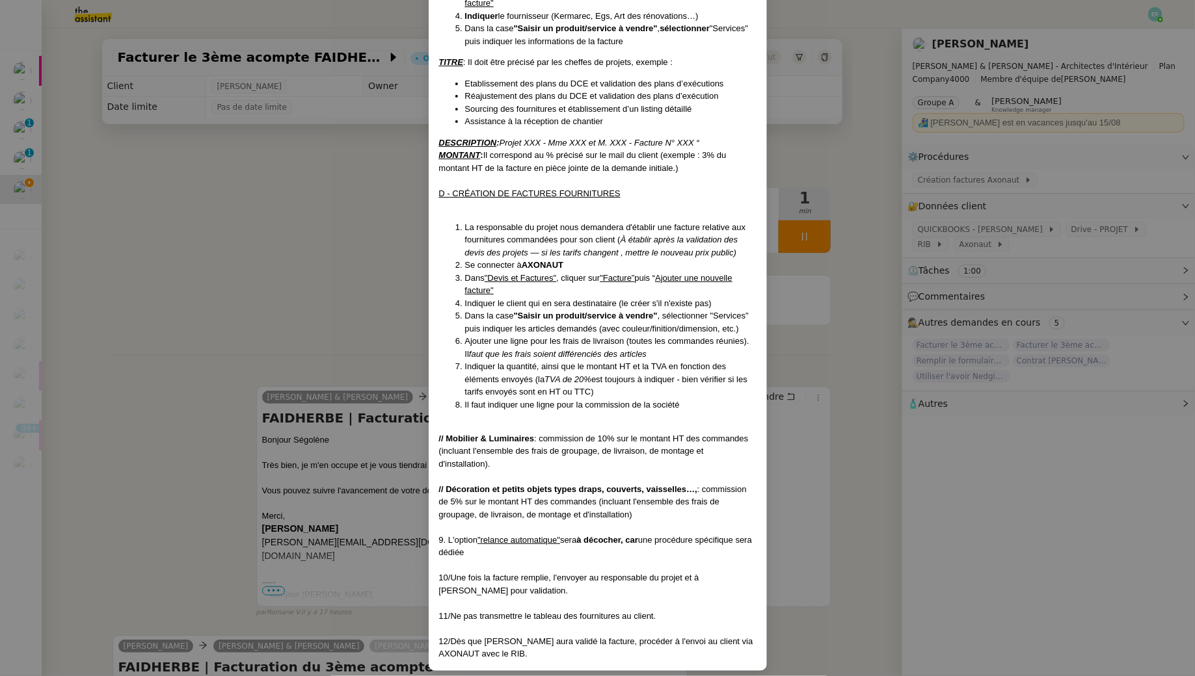
scroll to position [781, 0]
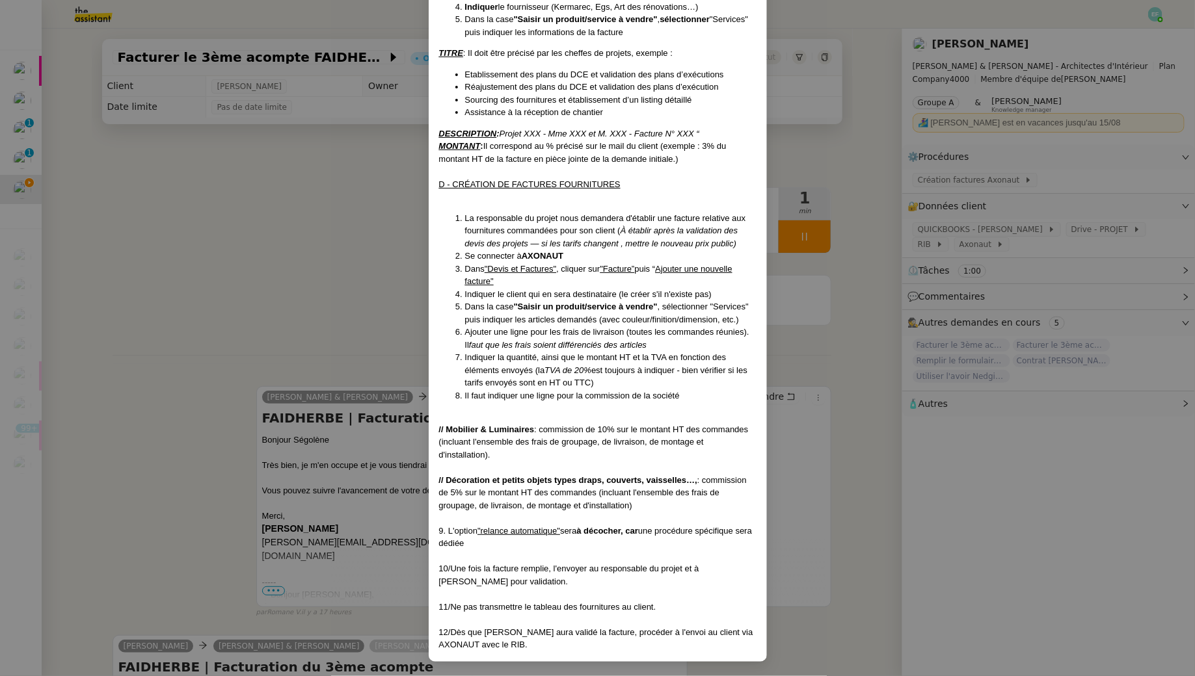
click at [337, 329] on nz-modal-container "MAJ: 24/01/2025 Contexte : Nous devons créer les différentes factures des clien…" at bounding box center [597, 338] width 1195 height 676
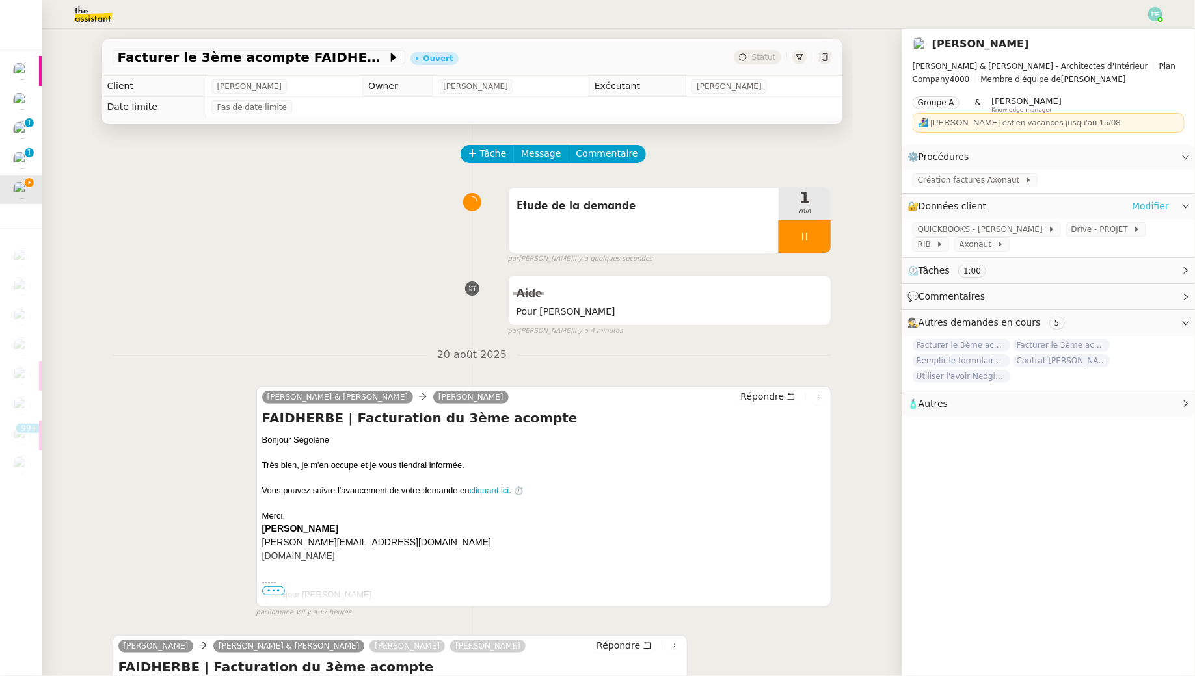
click at [1157, 206] on link "Modifier" at bounding box center [1150, 206] width 37 height 15
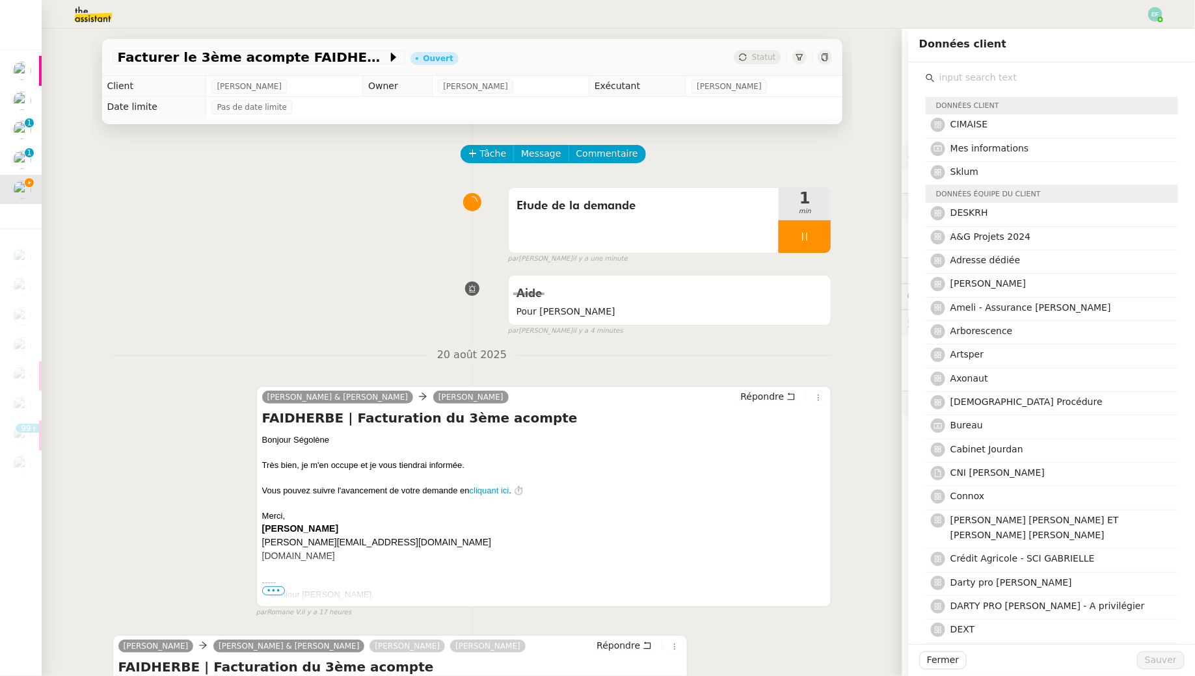
click at [773, 165] on div "Tâche Message Commentaire" at bounding box center [647, 160] width 370 height 31
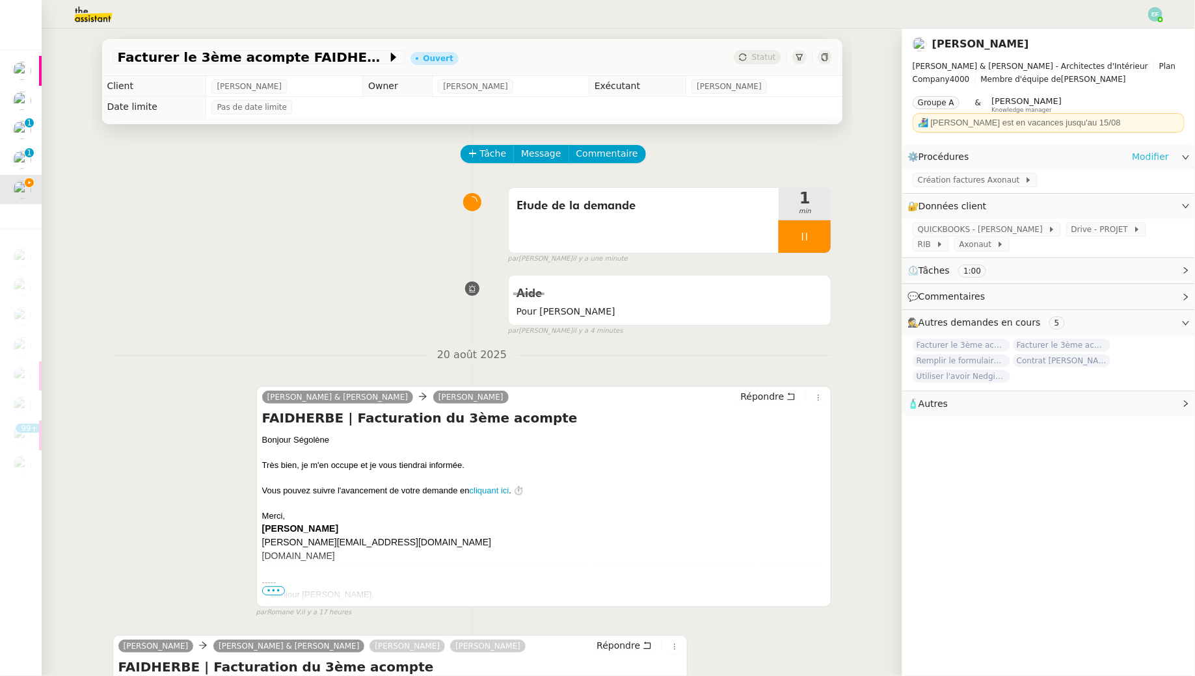
click at [1151, 157] on link "Modifier" at bounding box center [1150, 157] width 37 height 15
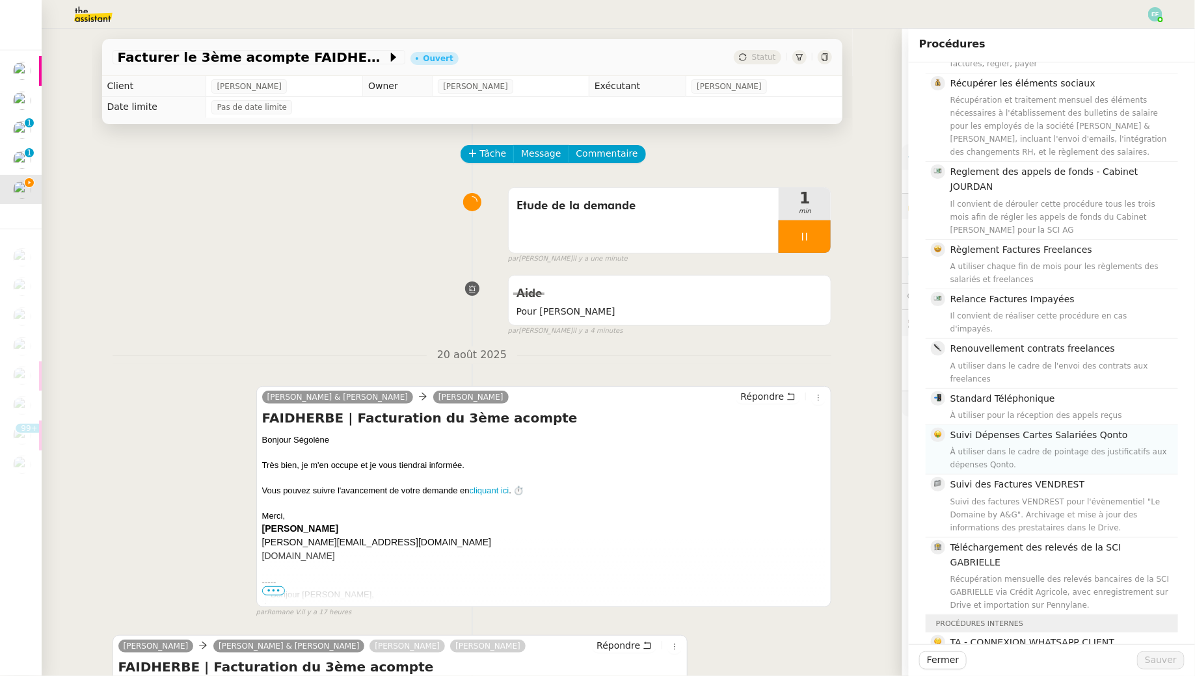
scroll to position [983, 0]
click at [865, 365] on div "Facturer le 3ème acompte FAIDHERBE Ouvert Statut Client Segolène Labinsky Owner…" at bounding box center [472, 353] width 860 height 648
click at [781, 348] on nz-divider "20 août 2025" at bounding box center [472, 356] width 719 height 18
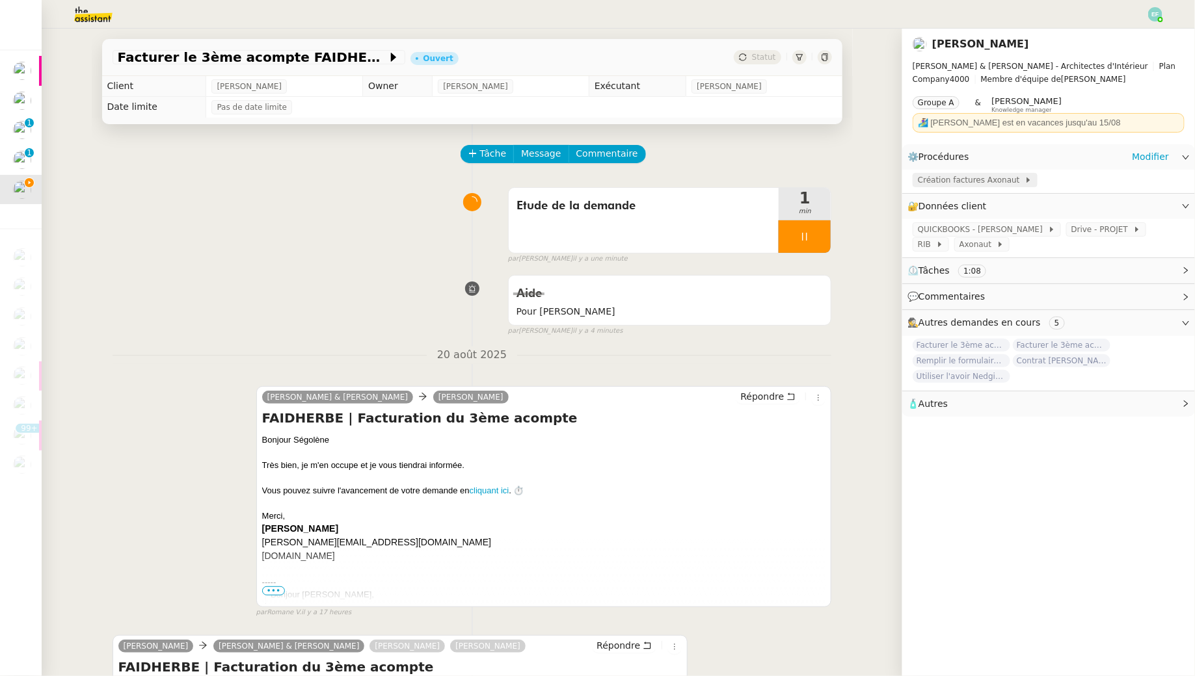
click at [975, 179] on span "Création factures Axonaut" at bounding box center [971, 180] width 107 height 13
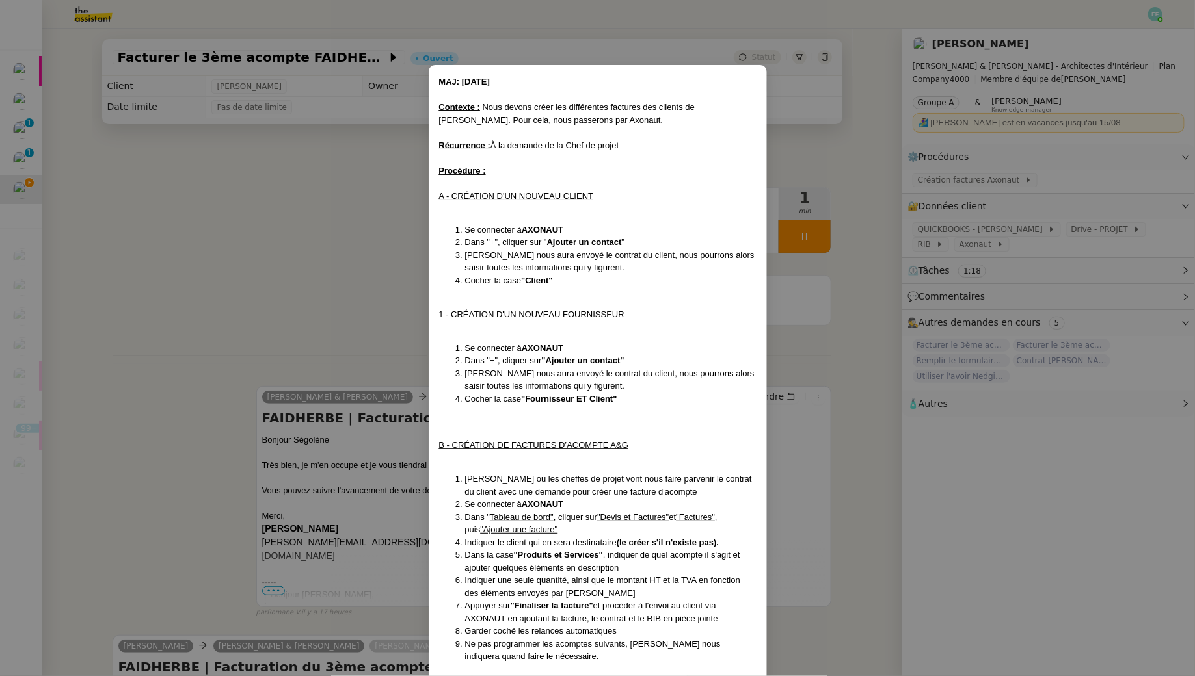
click at [837, 156] on nz-modal-container "MAJ: 24/01/2025 Contexte : Nous devons créer les différentes factures des clien…" at bounding box center [597, 338] width 1195 height 676
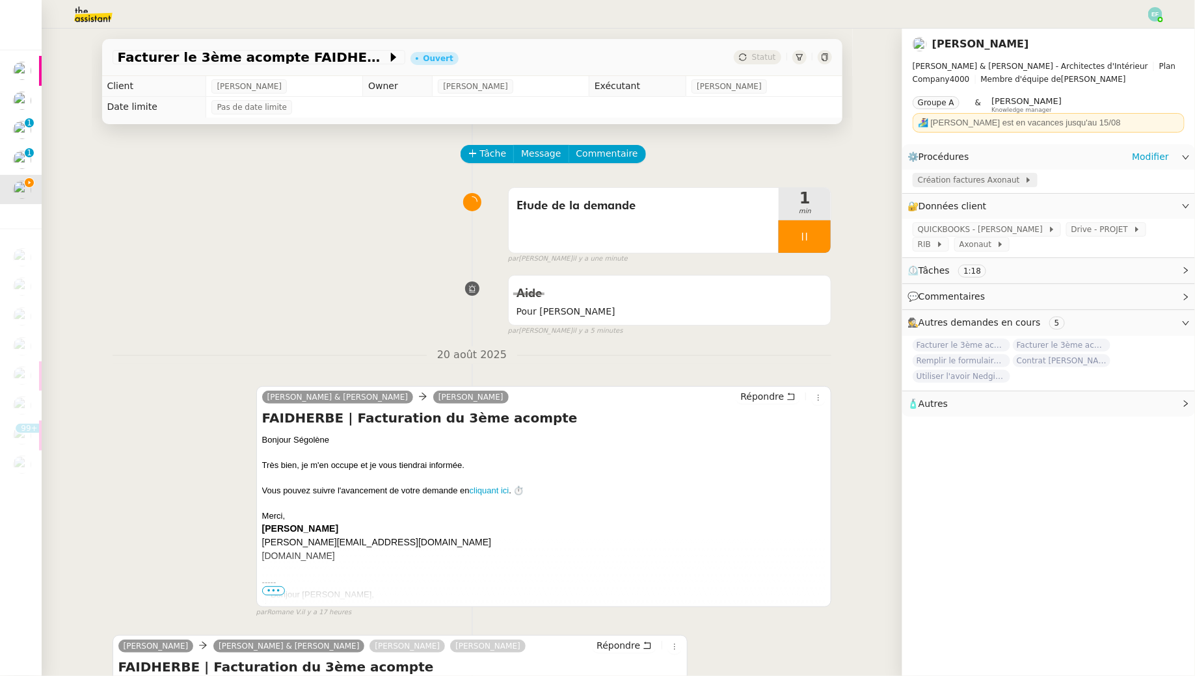
click at [966, 178] on span "Création factures Axonaut" at bounding box center [971, 180] width 107 height 13
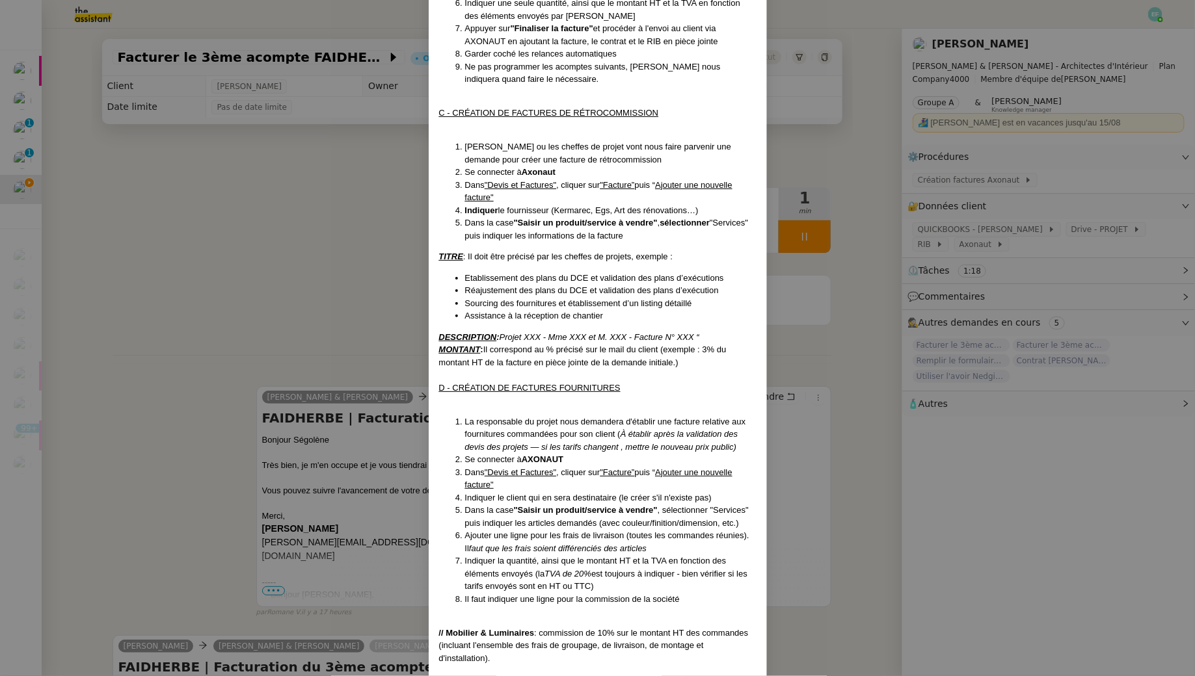
scroll to position [672, 0]
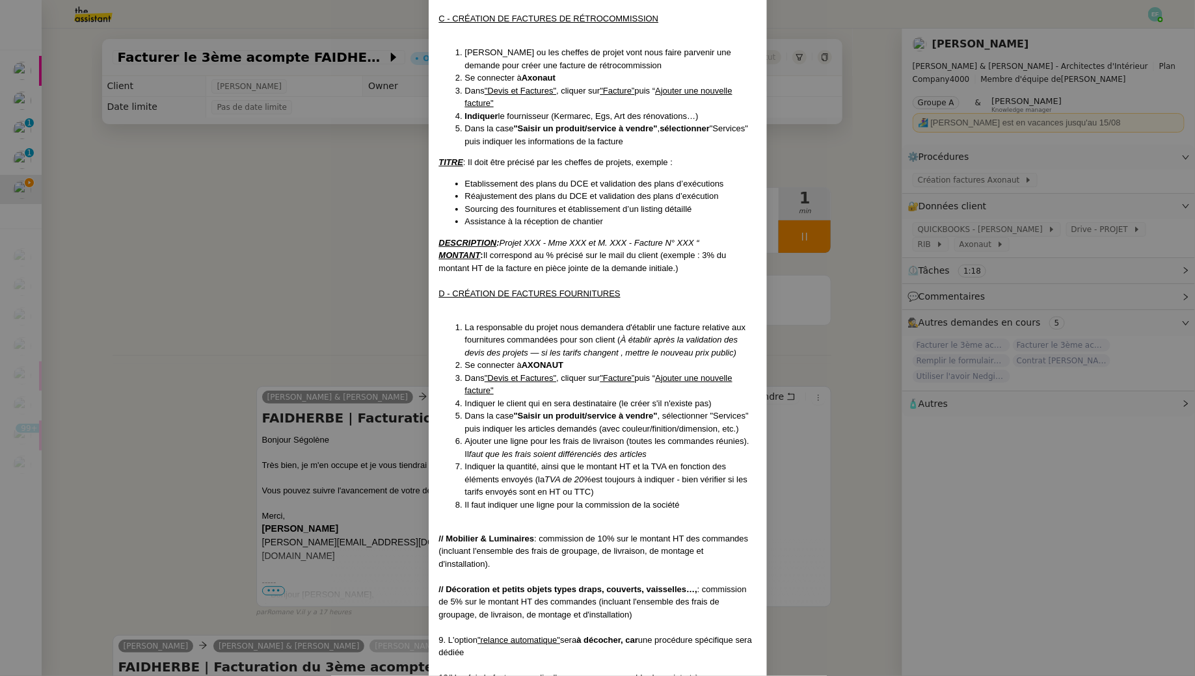
click at [335, 286] on nz-modal-container "MAJ: 24/01/2025 Contexte : Nous devons créer les différentes factures des clien…" at bounding box center [597, 338] width 1195 height 676
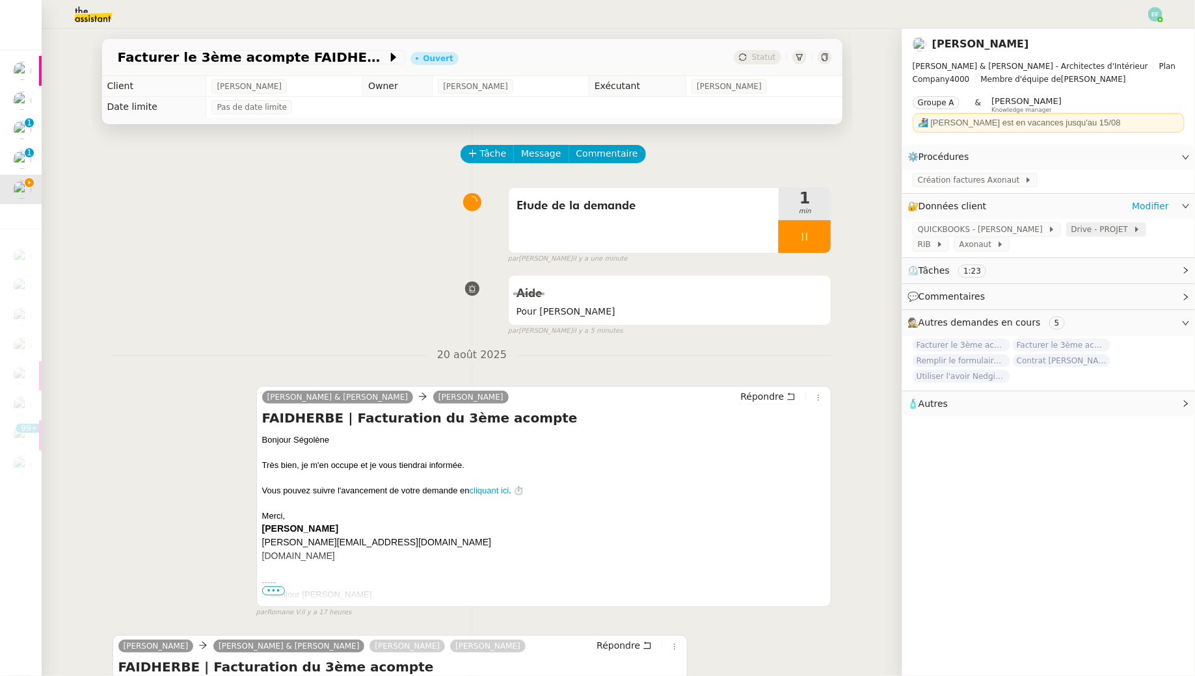
click at [1083, 229] on span "Drive - PROJET" at bounding box center [1102, 229] width 62 height 13
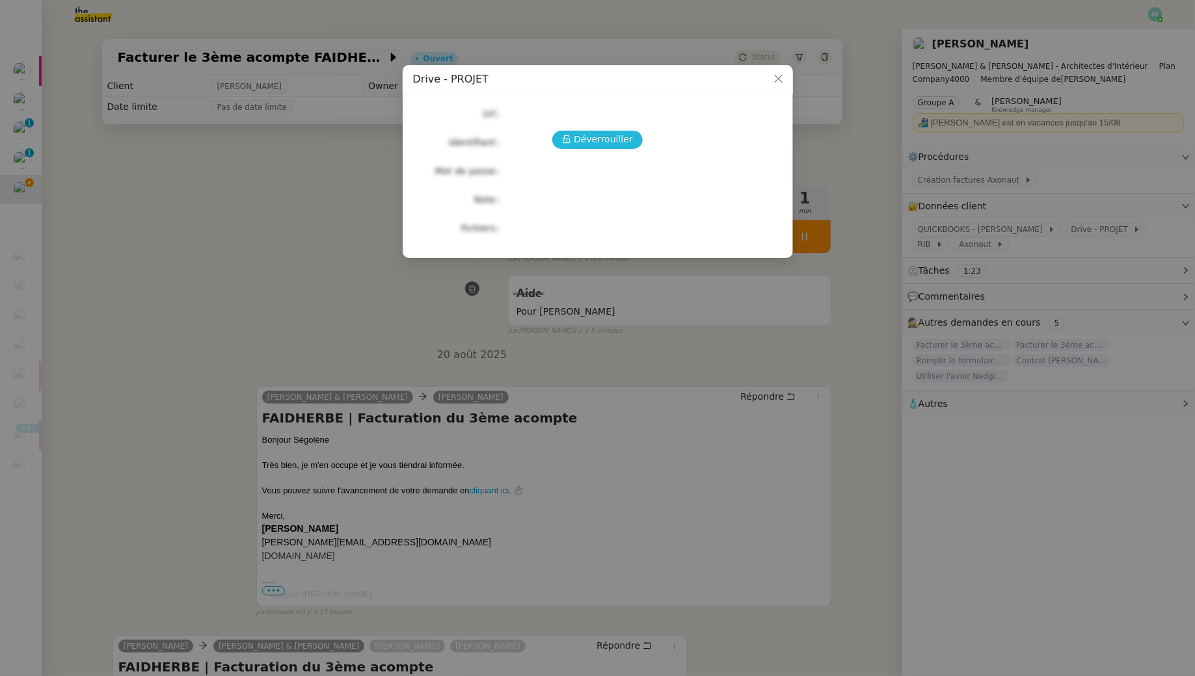
click at [591, 146] on span "Déverrouiller" at bounding box center [603, 139] width 59 height 15
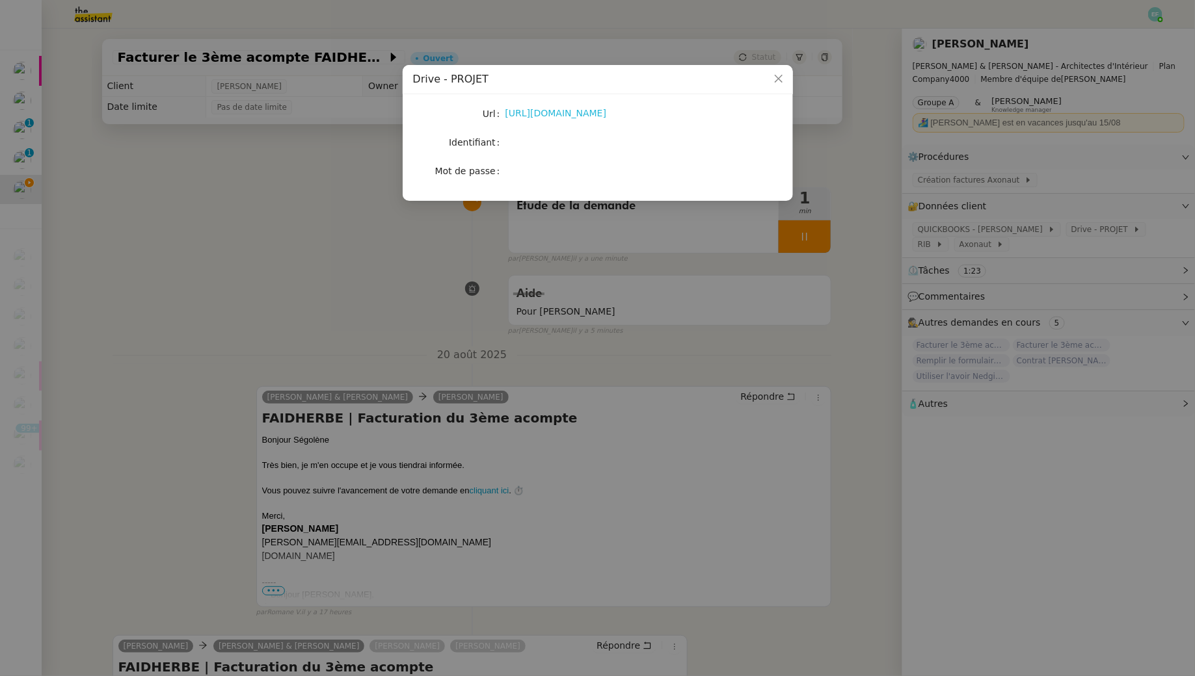
click at [552, 113] on link "https://drive.google.com/drive/u/1/folders/1fg2zHfQuy_qAE12eT2Bk62D1QQjSO5V1" at bounding box center [555, 113] width 101 height 10
click at [427, 258] on nz-modal-container "Drive - PROJET Url https://drive.google.com/drive/u/1/folders/1fg2zHfQuy_qAE12e…" at bounding box center [597, 338] width 1195 height 676
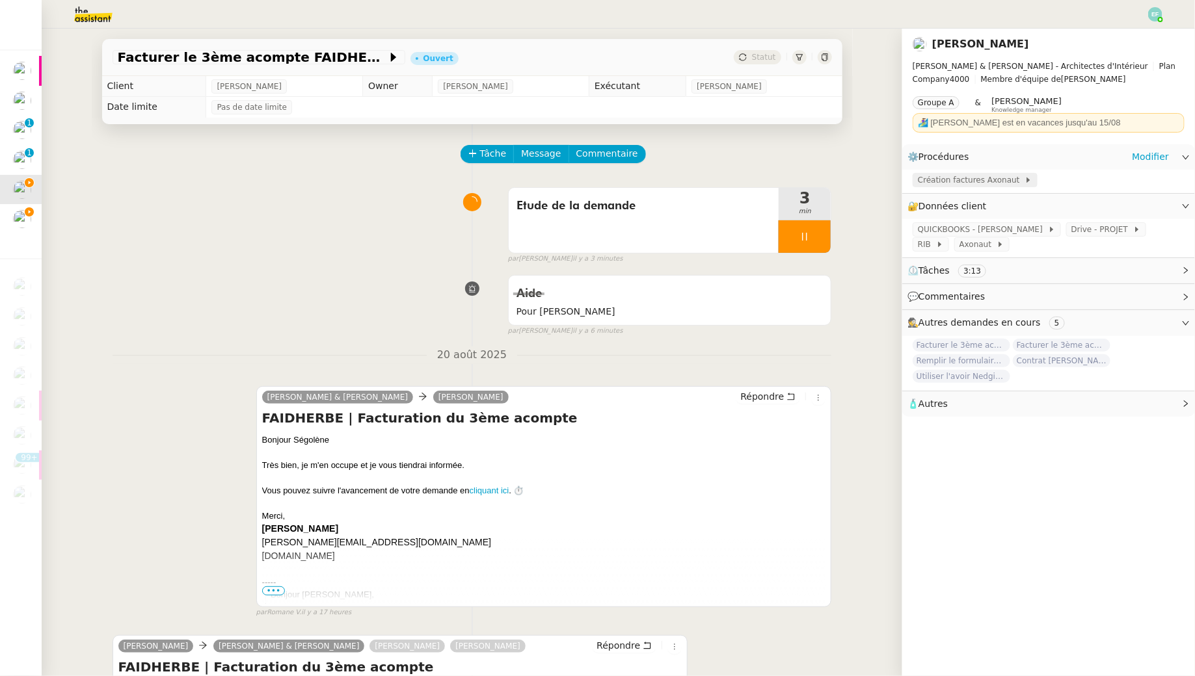
click at [1004, 177] on span "Création factures Axonaut" at bounding box center [971, 180] width 107 height 13
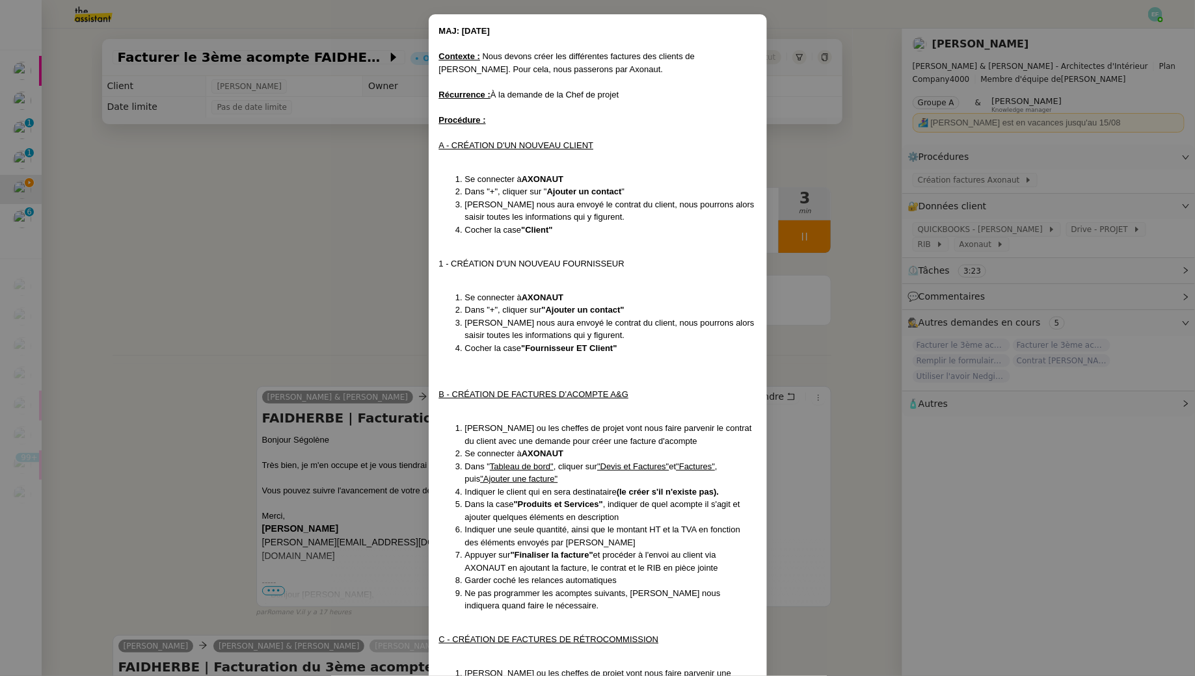
scroll to position [0, 0]
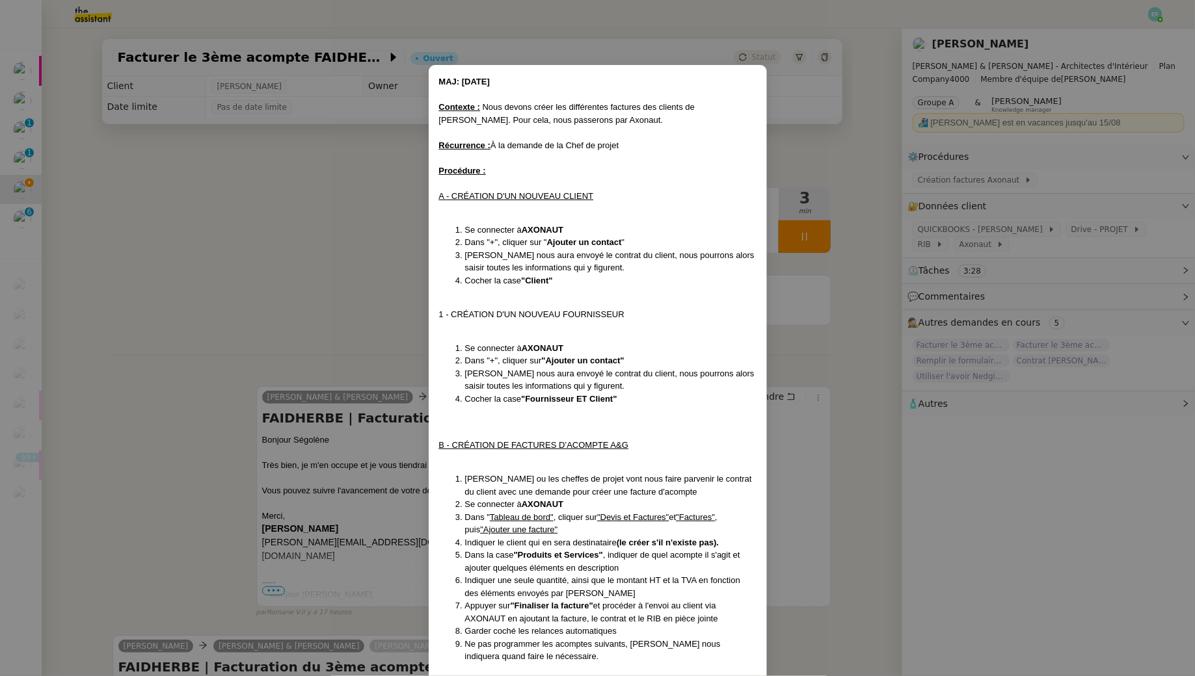
click at [328, 177] on nz-modal-container "MAJ: 24/01/2025 Contexte : Nous devons créer les différentes factures des clien…" at bounding box center [597, 338] width 1195 height 676
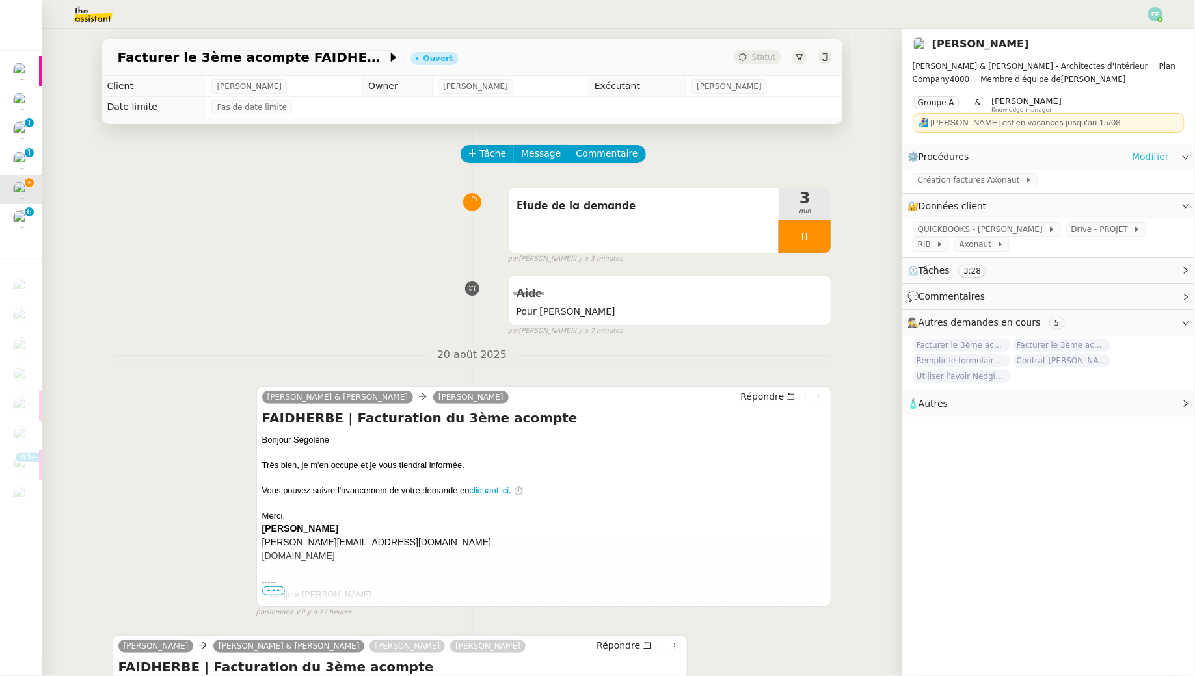
click at [1165, 150] on link "Modifier" at bounding box center [1150, 157] width 37 height 15
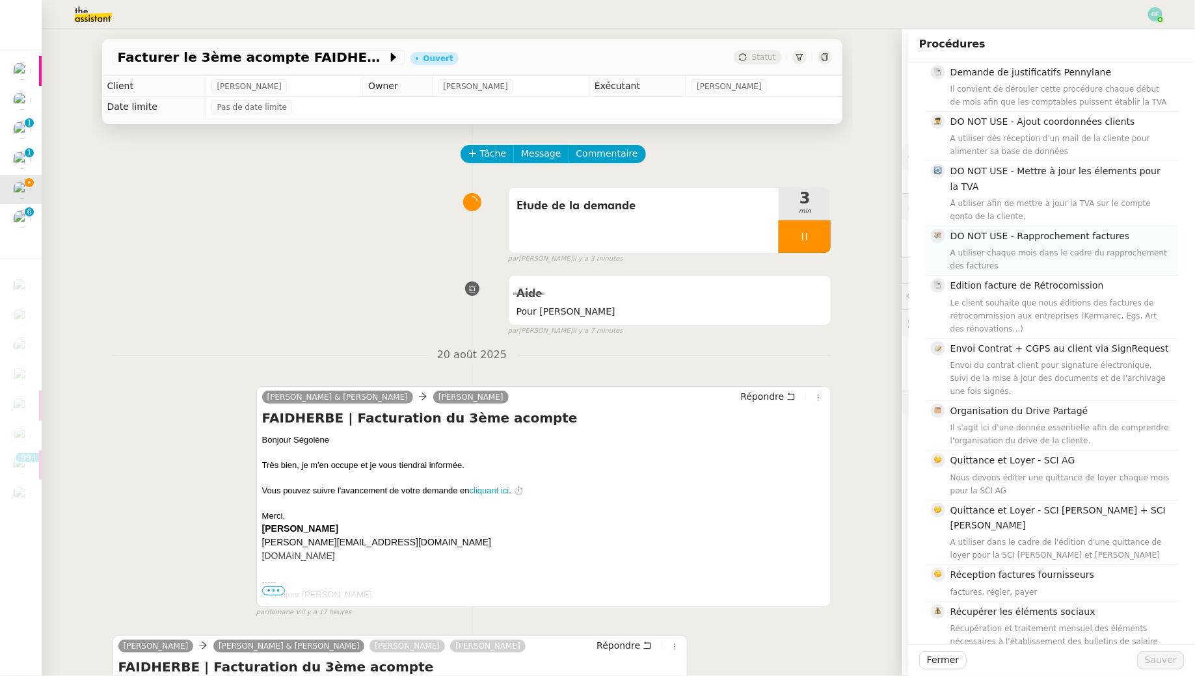
scroll to position [457, 0]
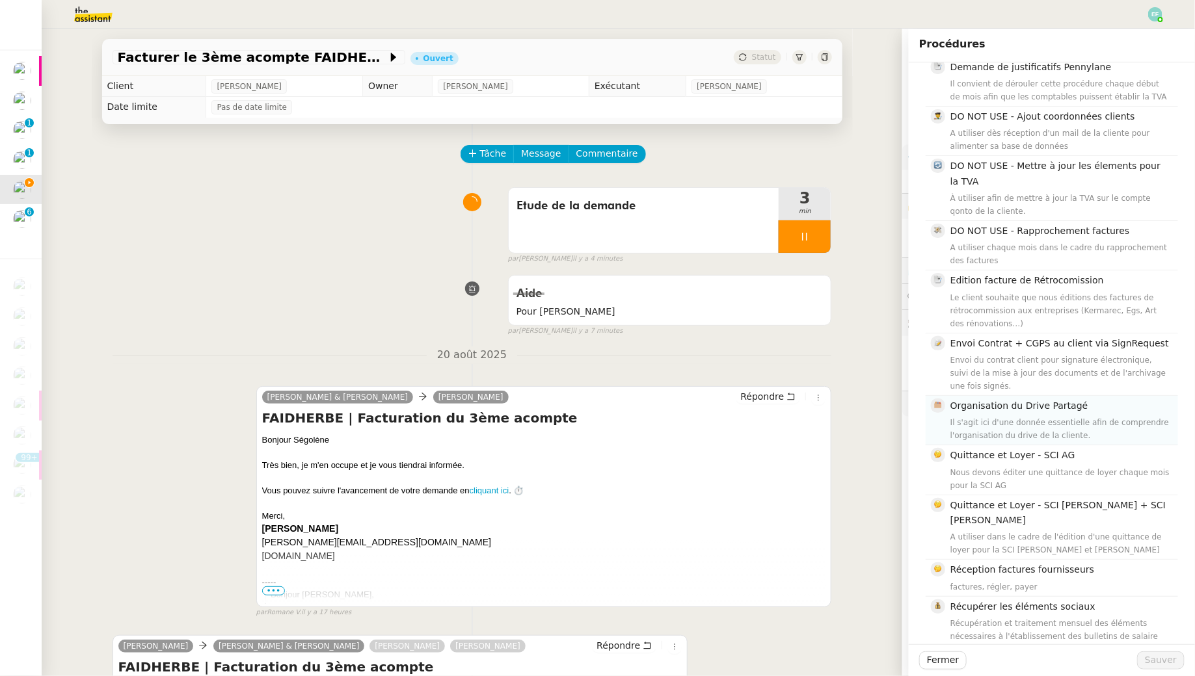
click at [1095, 416] on div "Il s'agit ici d'une donnée essentielle afin de comprendre l'organisation du dri…" at bounding box center [1060, 429] width 220 height 26
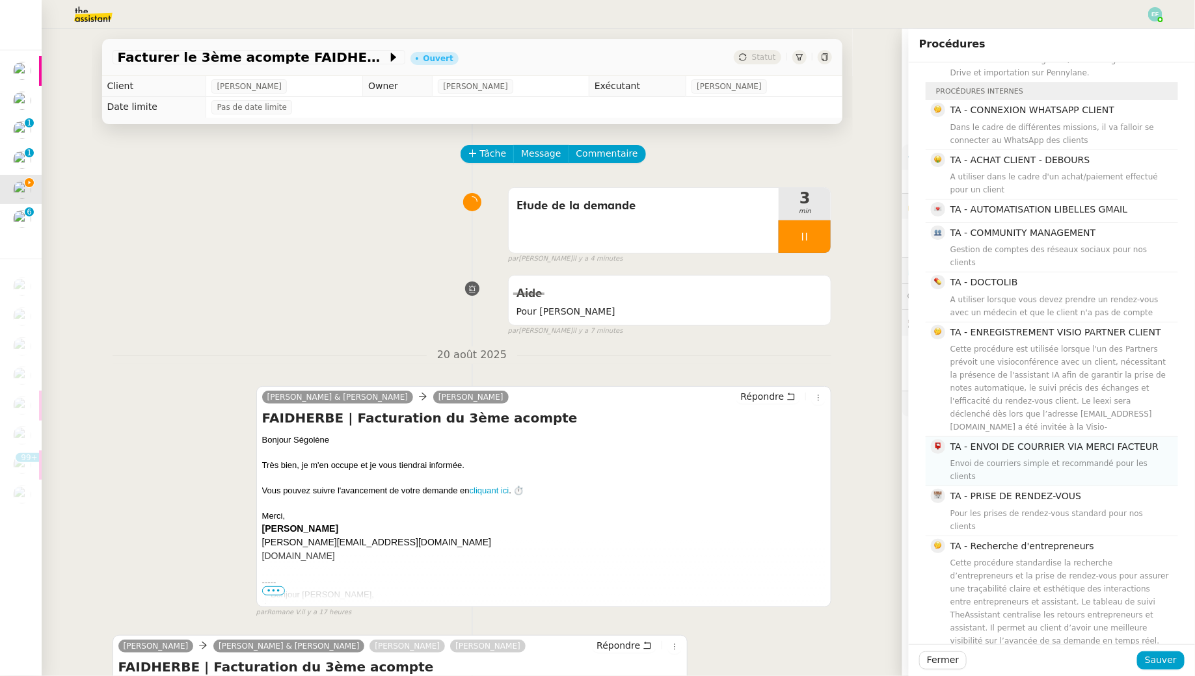
scroll to position [1514, 0]
click at [1162, 649] on div "Fermer Sauver" at bounding box center [1052, 661] width 286 height 32
click at [1162, 655] on span "Sauver" at bounding box center [1161, 660] width 32 height 15
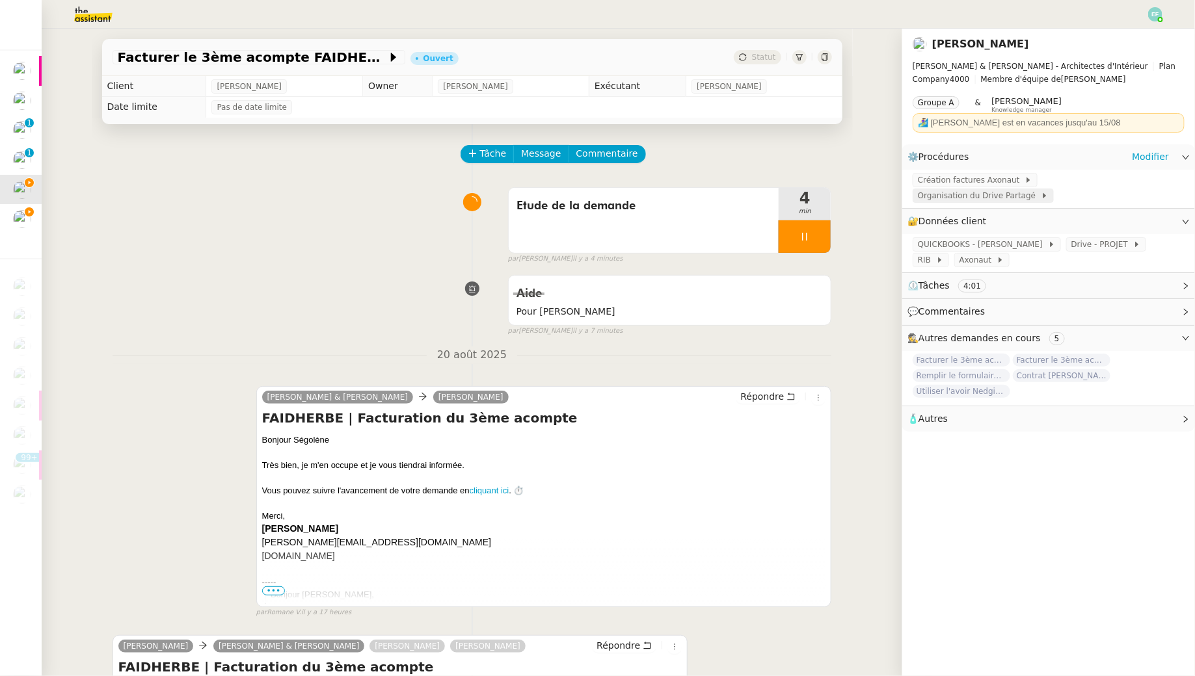
click at [1041, 189] on span "Organisation du Drive Partagé" at bounding box center [979, 195] width 123 height 13
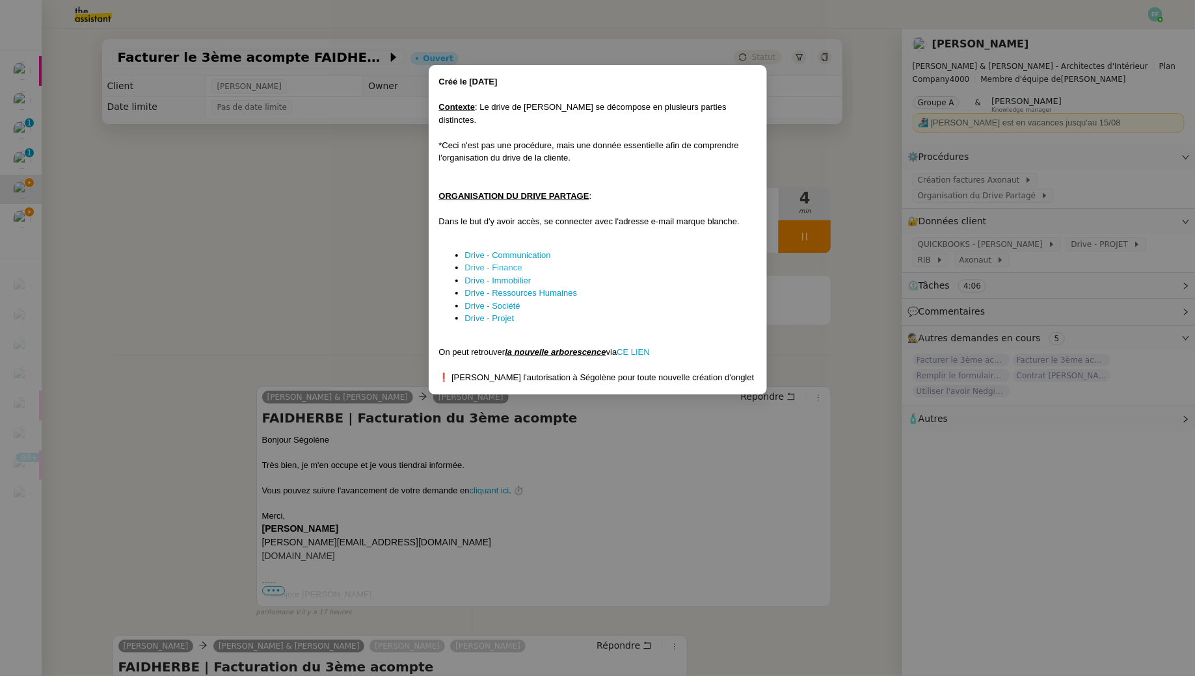
click at [513, 263] on link "Drive - Finance" at bounding box center [493, 268] width 57 height 10
click at [505, 313] on link "Drive - Projet" at bounding box center [489, 318] width 49 height 10
click at [339, 271] on nz-modal-container "Créé le 12/12/24 Contexte : Le drive de Gabrielle se décompose en plusieurs par…" at bounding box center [597, 338] width 1195 height 676
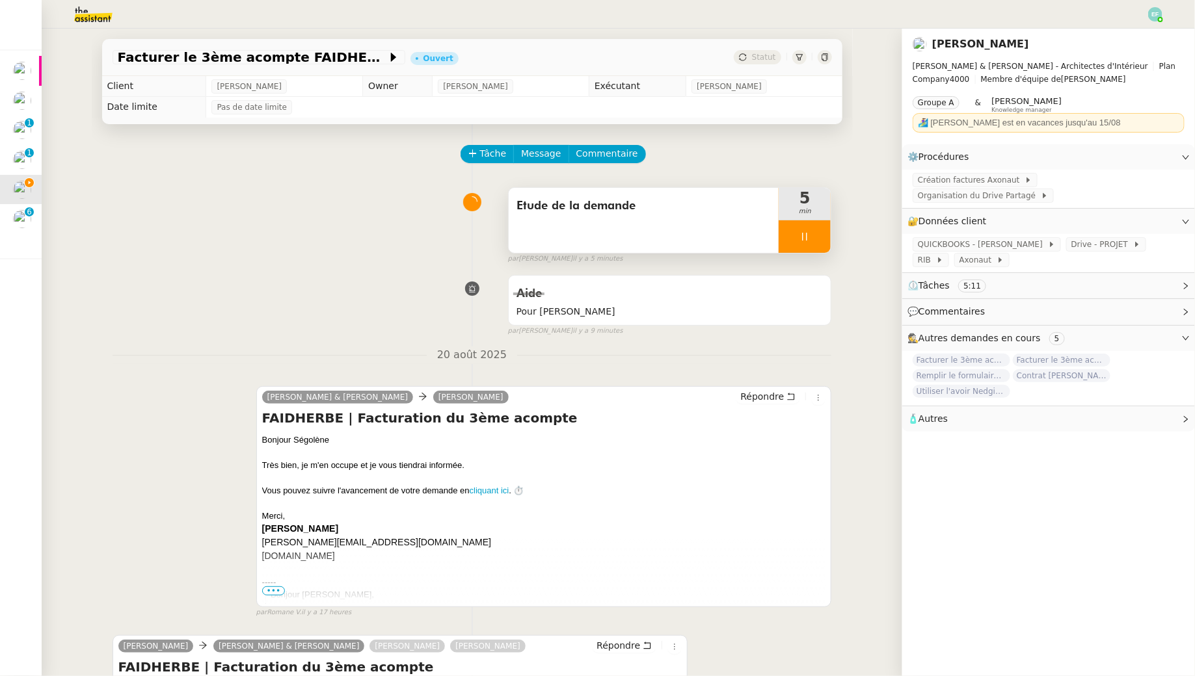
click at [798, 241] on div at bounding box center [804, 236] width 52 height 33
click at [810, 240] on button at bounding box center [818, 236] width 26 height 33
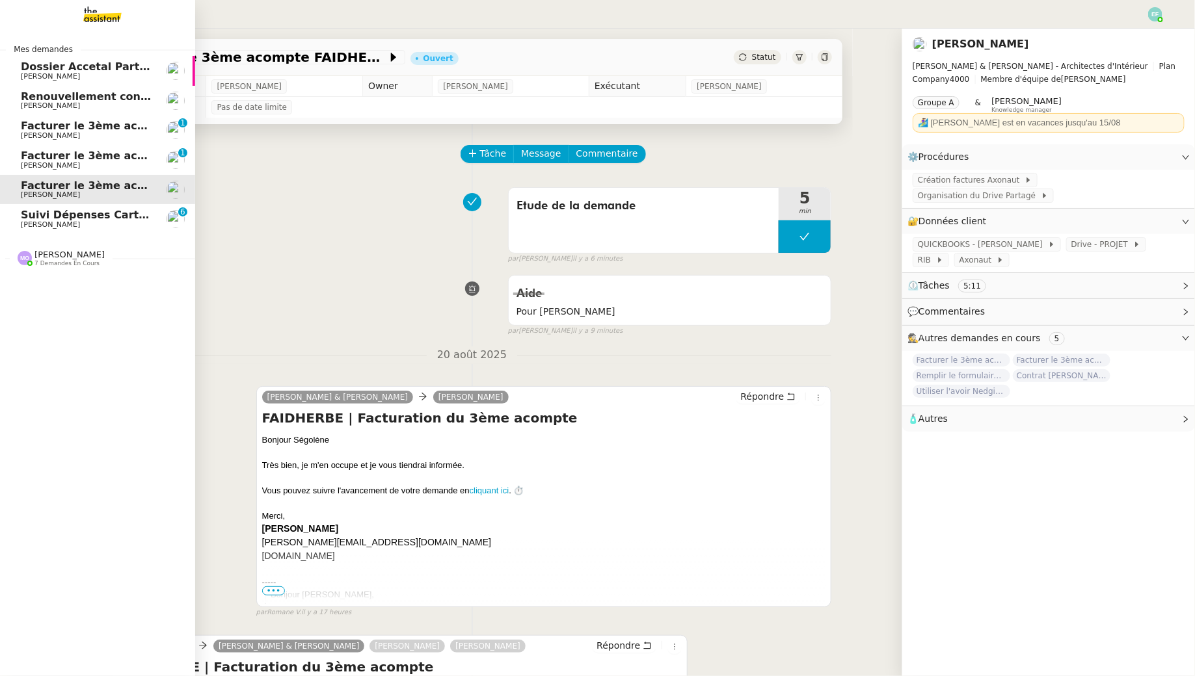
click at [71, 220] on span "[PERSON_NAME]" at bounding box center [50, 224] width 59 height 8
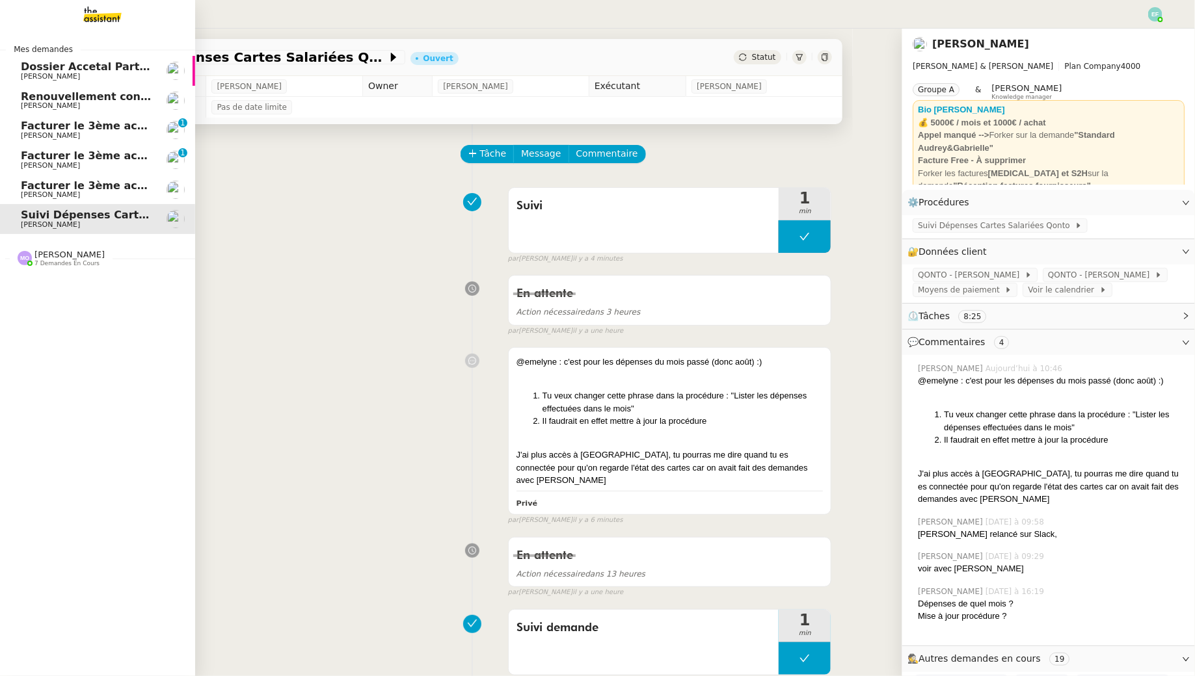
click at [62, 132] on span "[PERSON_NAME]" at bounding box center [50, 135] width 59 height 8
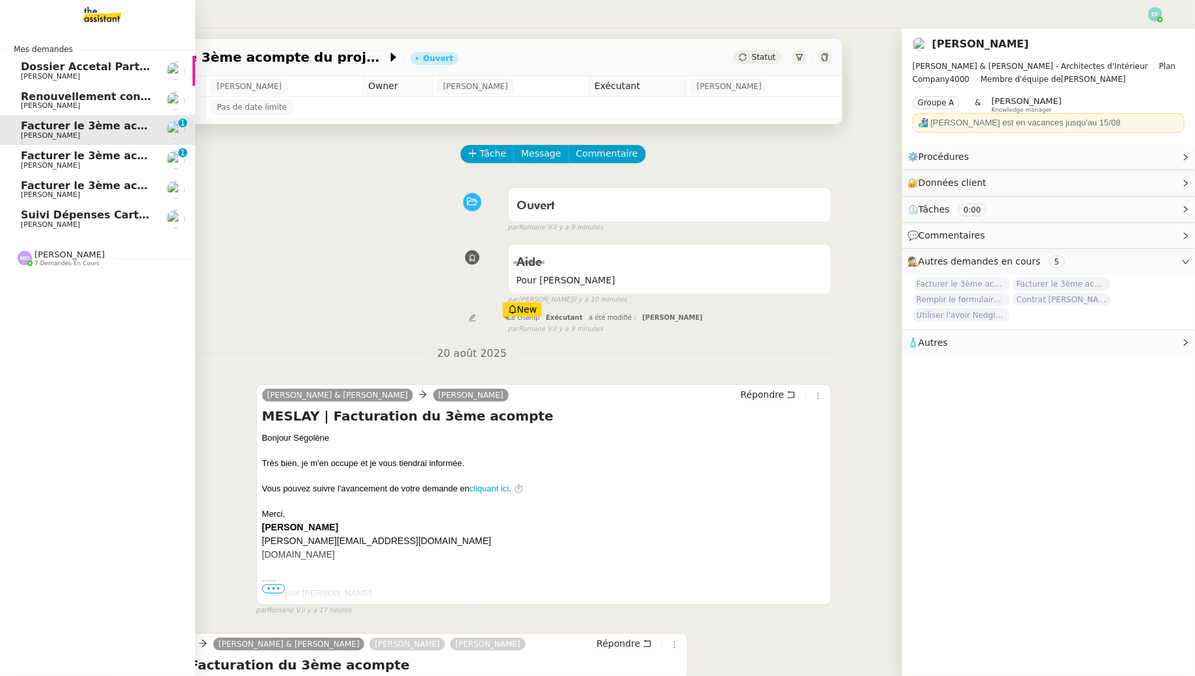
click at [73, 159] on span "Facturer le 3ème acompte MOUGINS" at bounding box center [127, 156] width 213 height 12
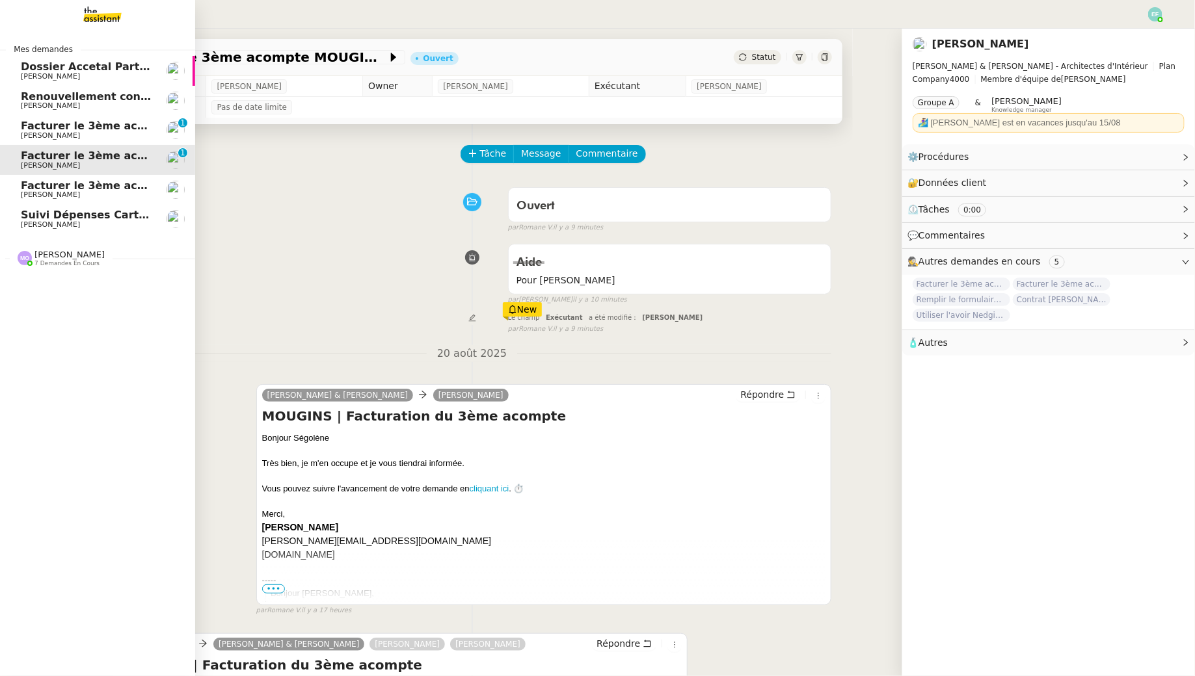
click at [80, 135] on span "[PERSON_NAME]" at bounding box center [50, 135] width 59 height 8
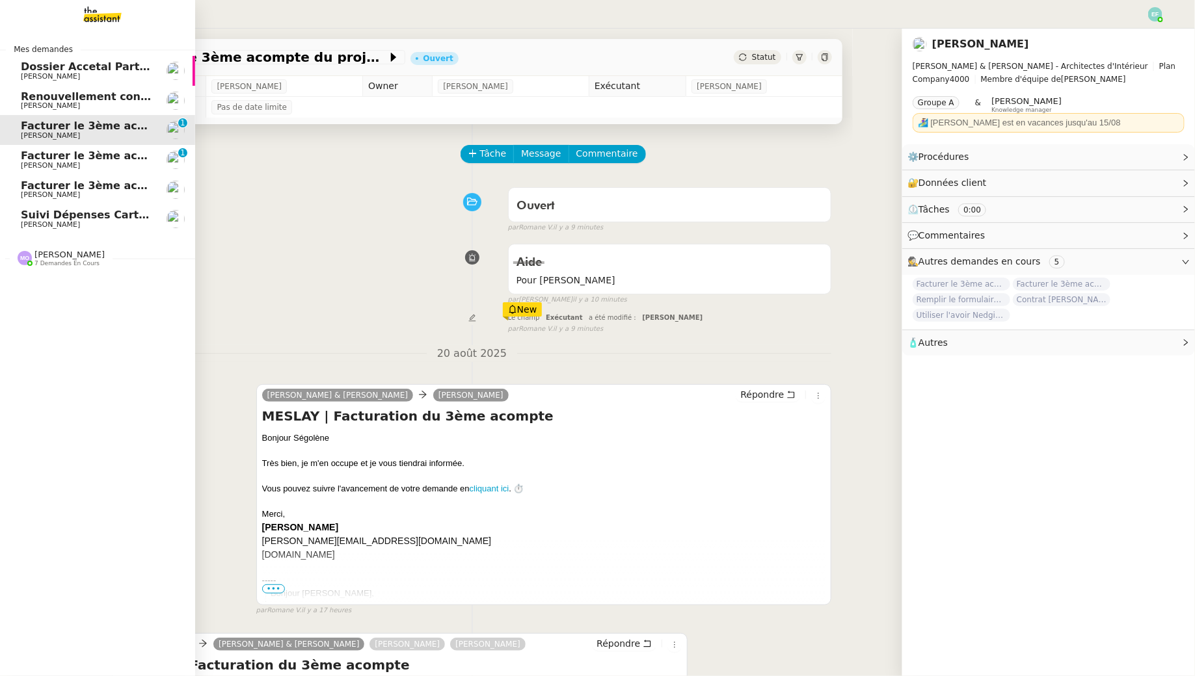
click at [96, 189] on span "Facturer le 3ème acompte FAIDHERBE" at bounding box center [132, 186] width 222 height 12
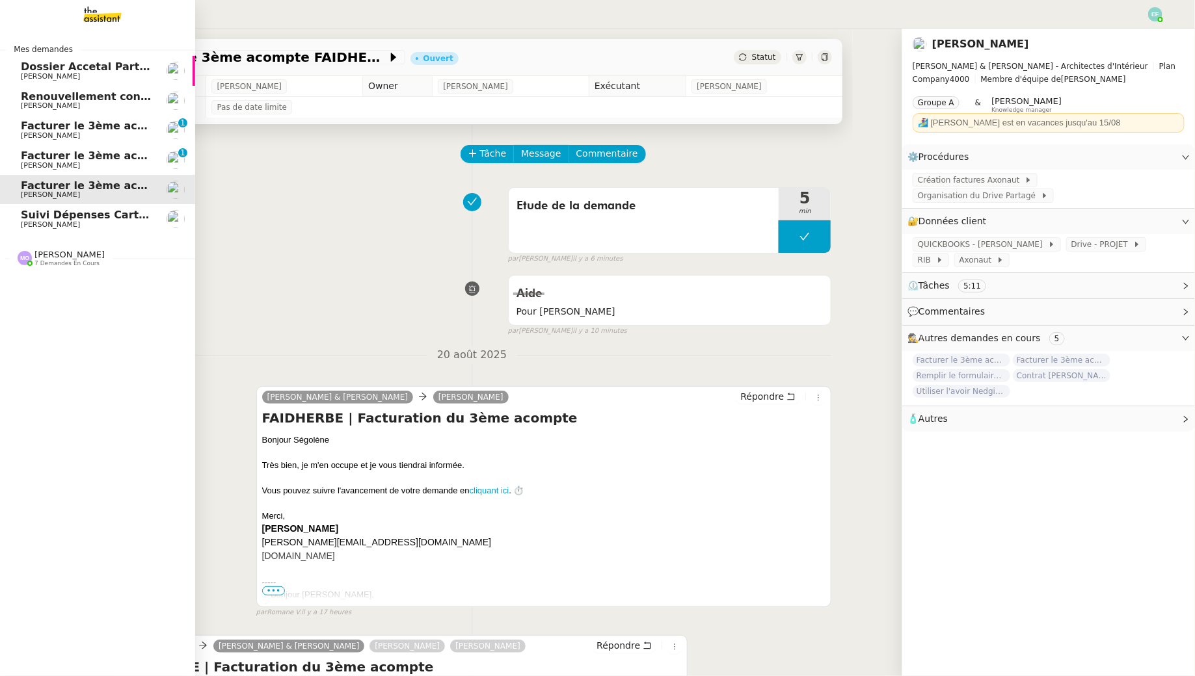
click at [98, 166] on span "[PERSON_NAME]" at bounding box center [86, 166] width 131 height 8
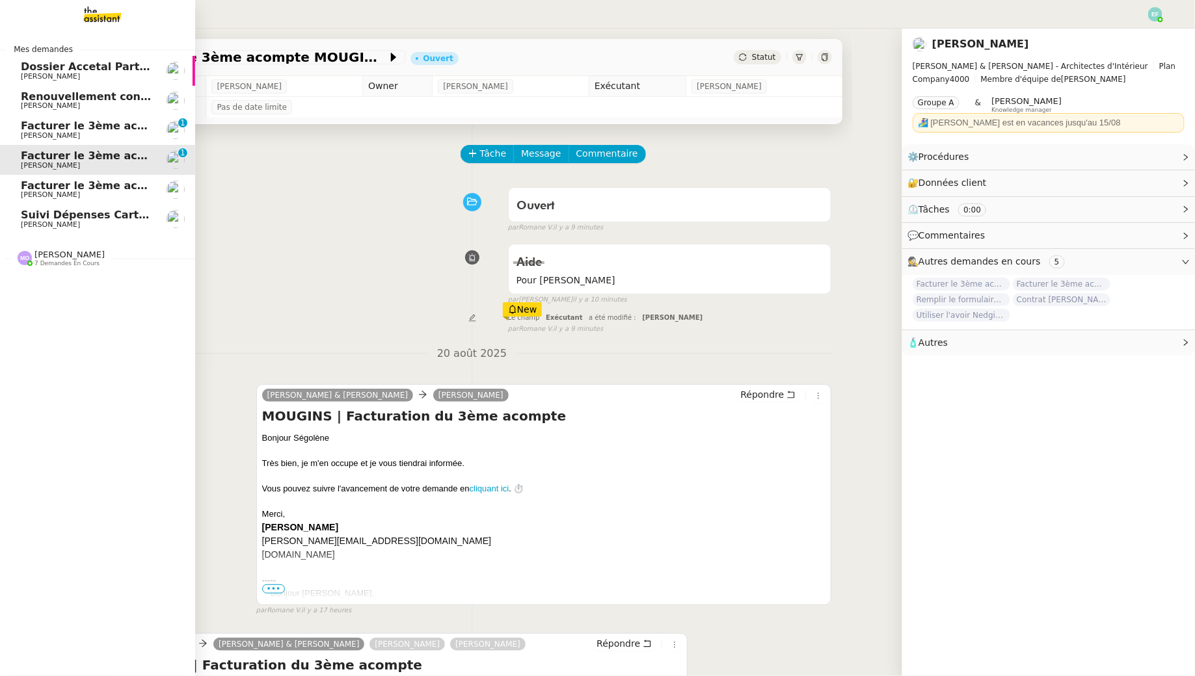
click at [102, 120] on span "Facturer le 3ème acompte du projet MESLAY" at bounding box center [151, 126] width 261 height 12
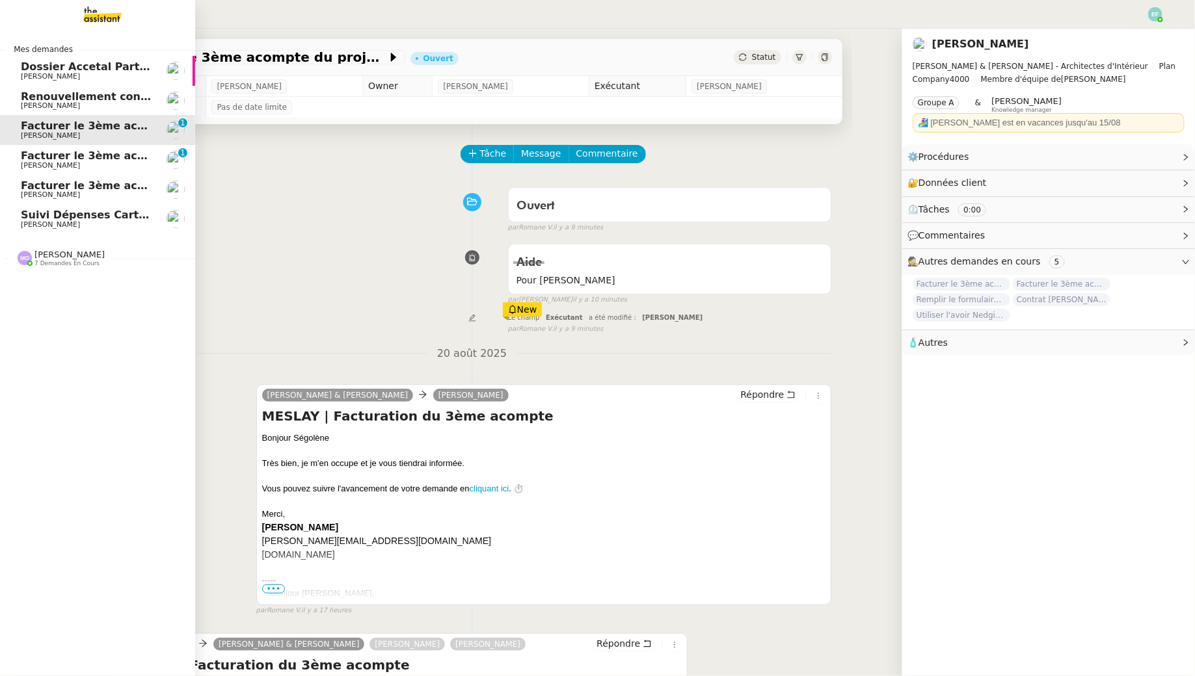
click at [123, 162] on span "[PERSON_NAME]" at bounding box center [86, 166] width 131 height 8
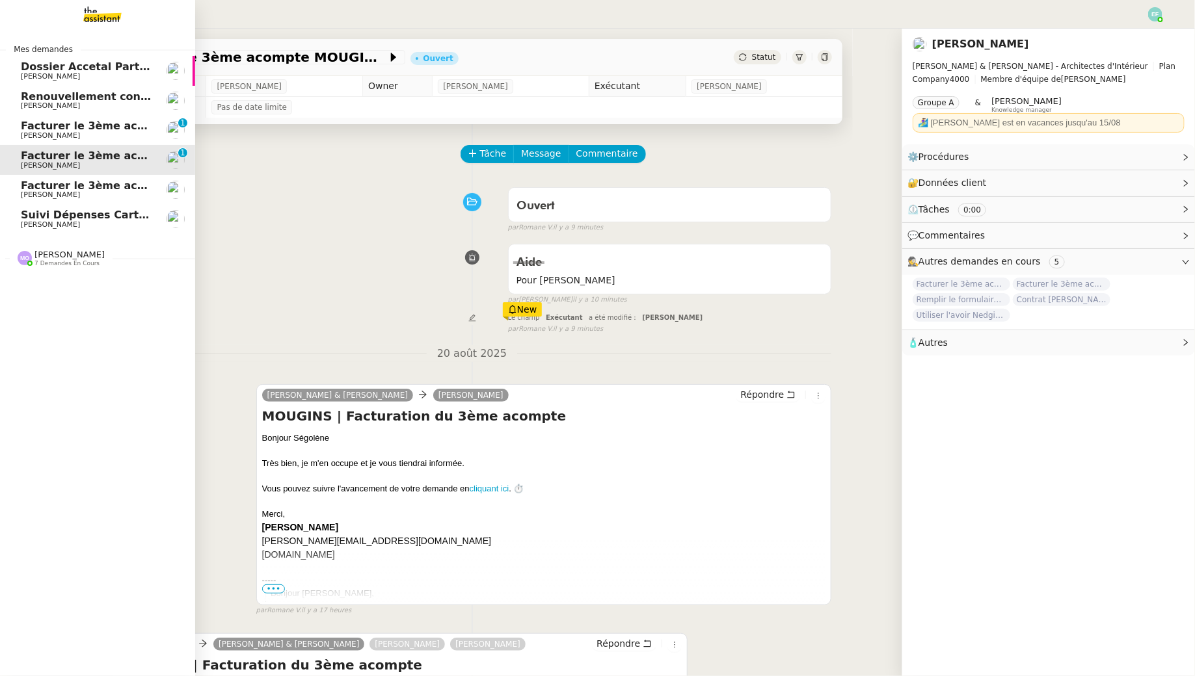
click at [126, 193] on span "[PERSON_NAME]" at bounding box center [86, 195] width 131 height 8
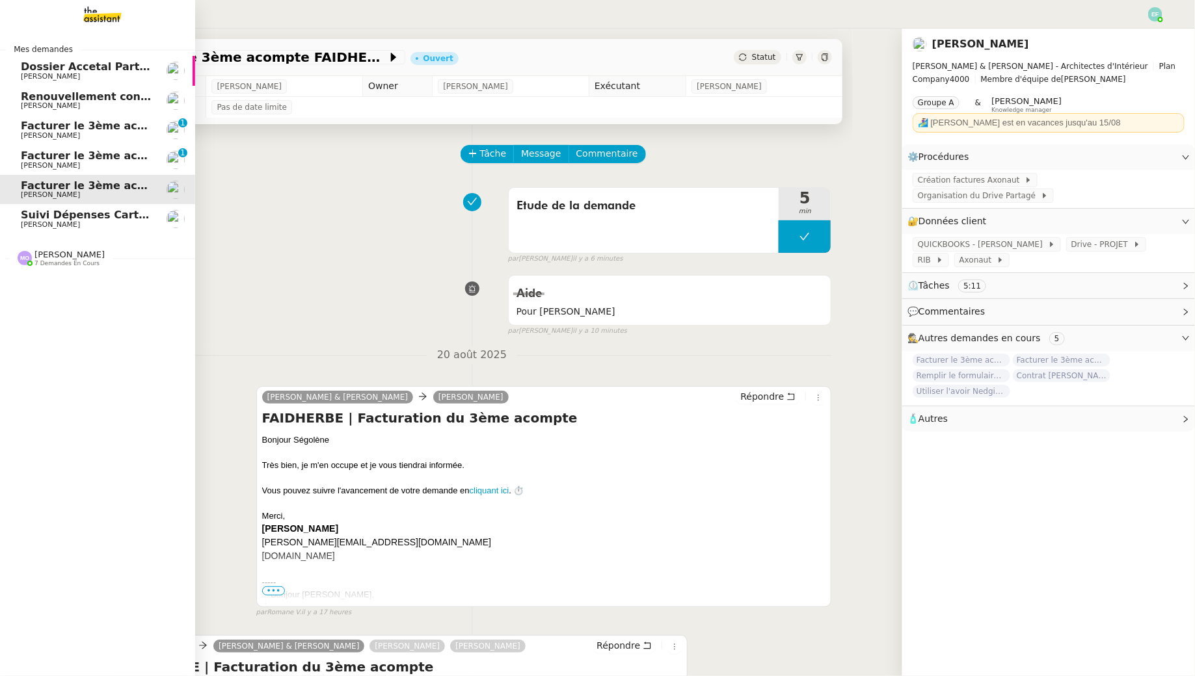
click at [51, 270] on div "Marie Orsoni 7 demandes en cours" at bounding box center [97, 253] width 195 height 38
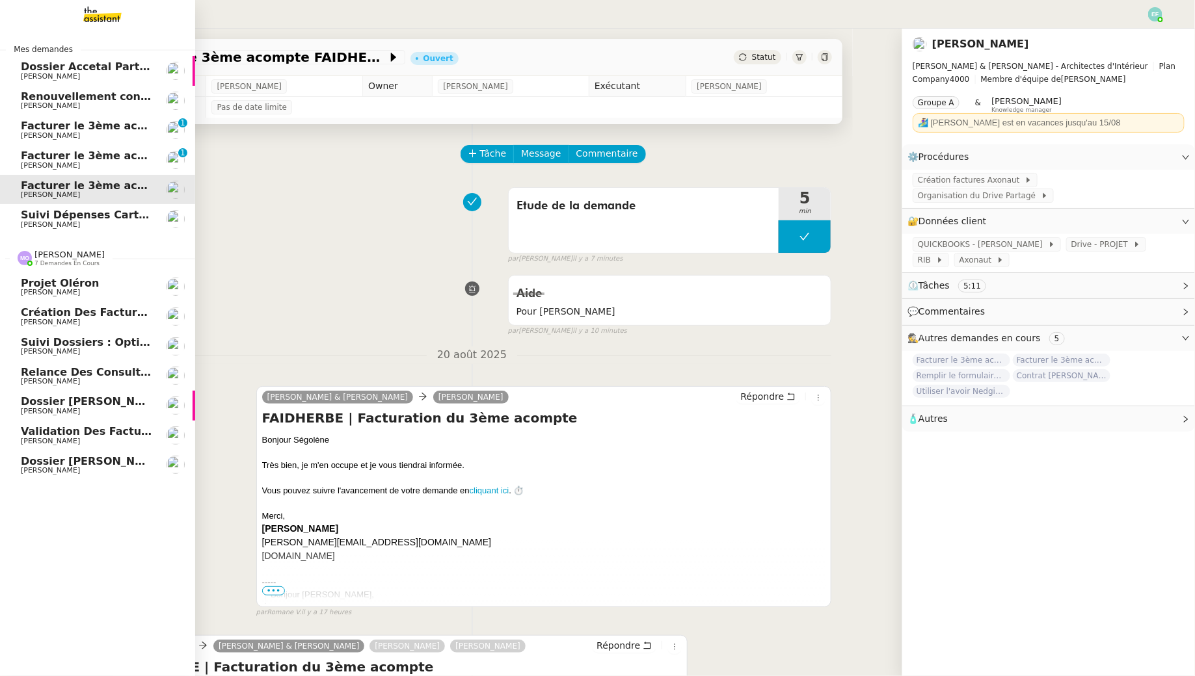
click at [135, 290] on span "[PERSON_NAME]" at bounding box center [86, 293] width 131 height 8
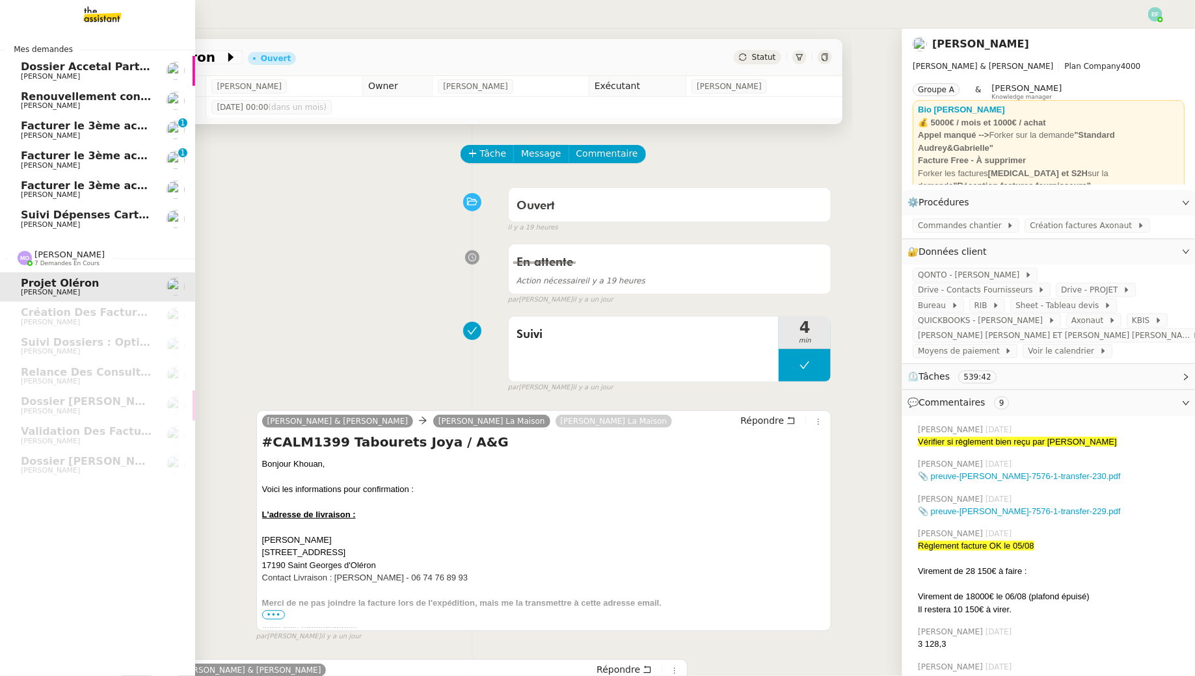
click at [38, 132] on span "[PERSON_NAME]" at bounding box center [50, 135] width 59 height 8
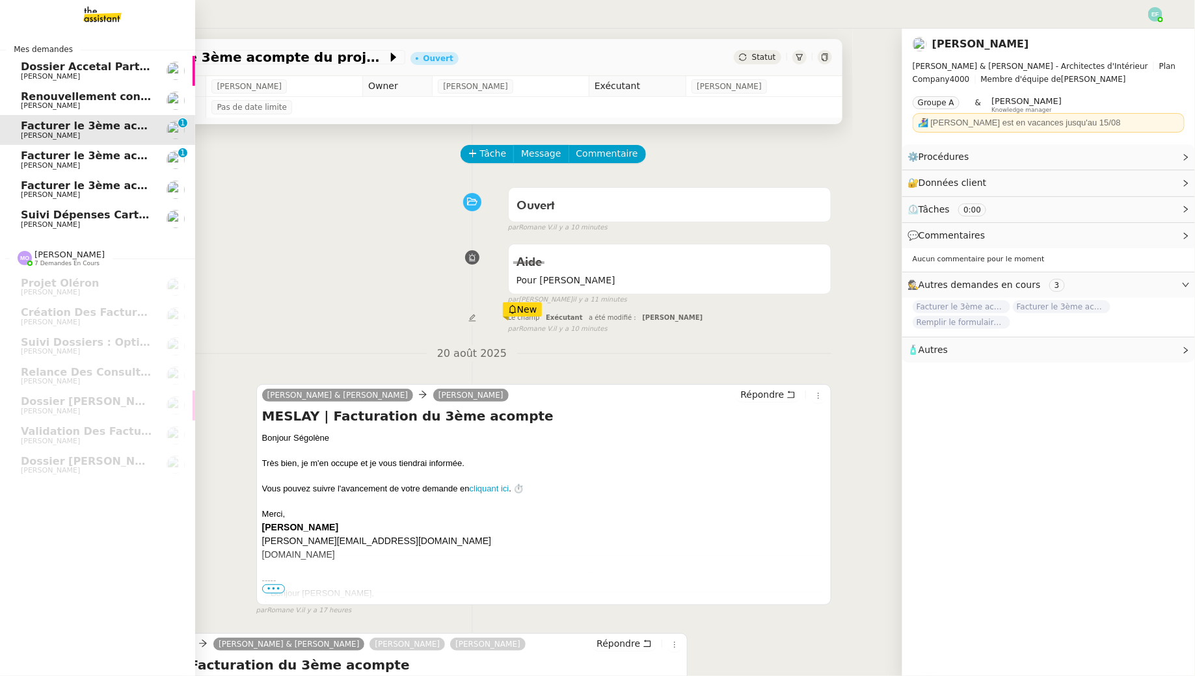
click at [62, 153] on span "Facturer le 3ème acompte MOUGINS" at bounding box center [127, 156] width 213 height 12
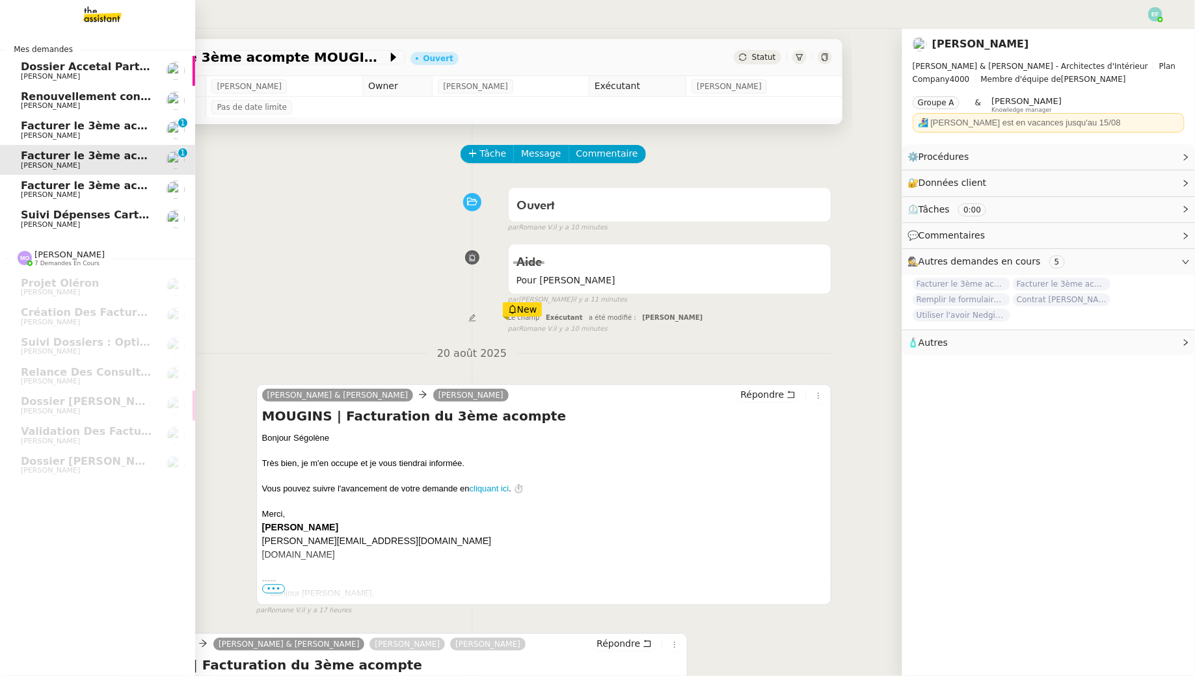
click at [94, 129] on span "Facturer le 3ème acompte du projet MESLAY" at bounding box center [151, 126] width 261 height 12
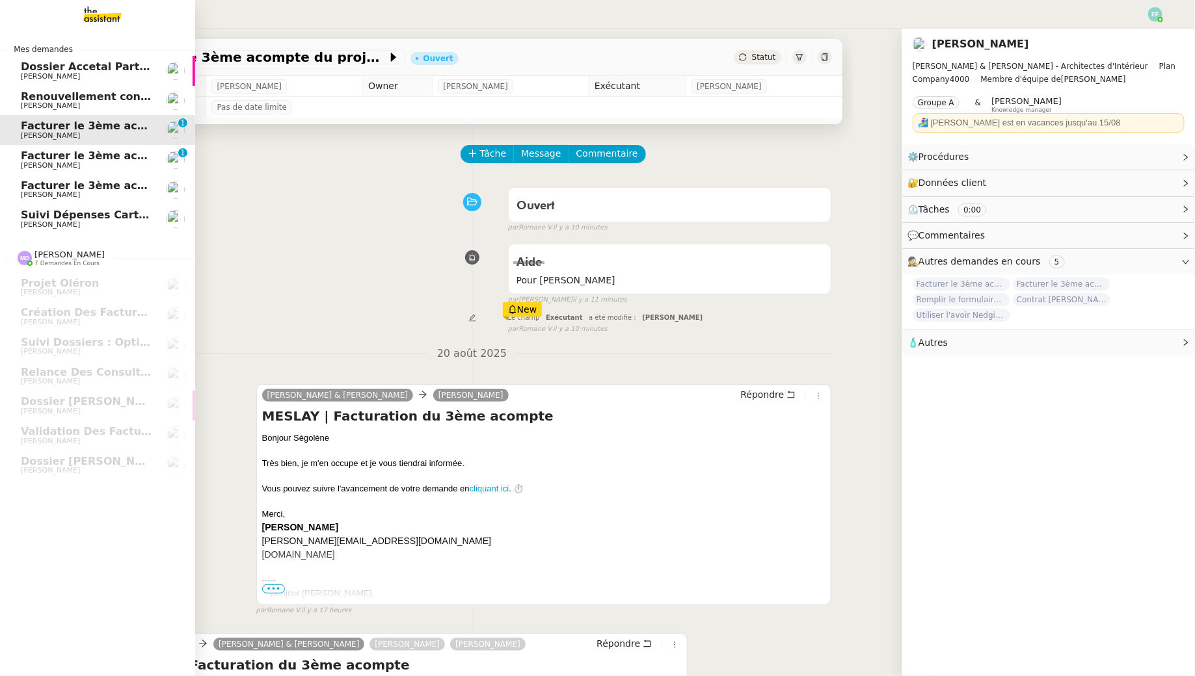
click at [107, 155] on span "Facturer le 3ème acompte MOUGINS" at bounding box center [127, 156] width 213 height 12
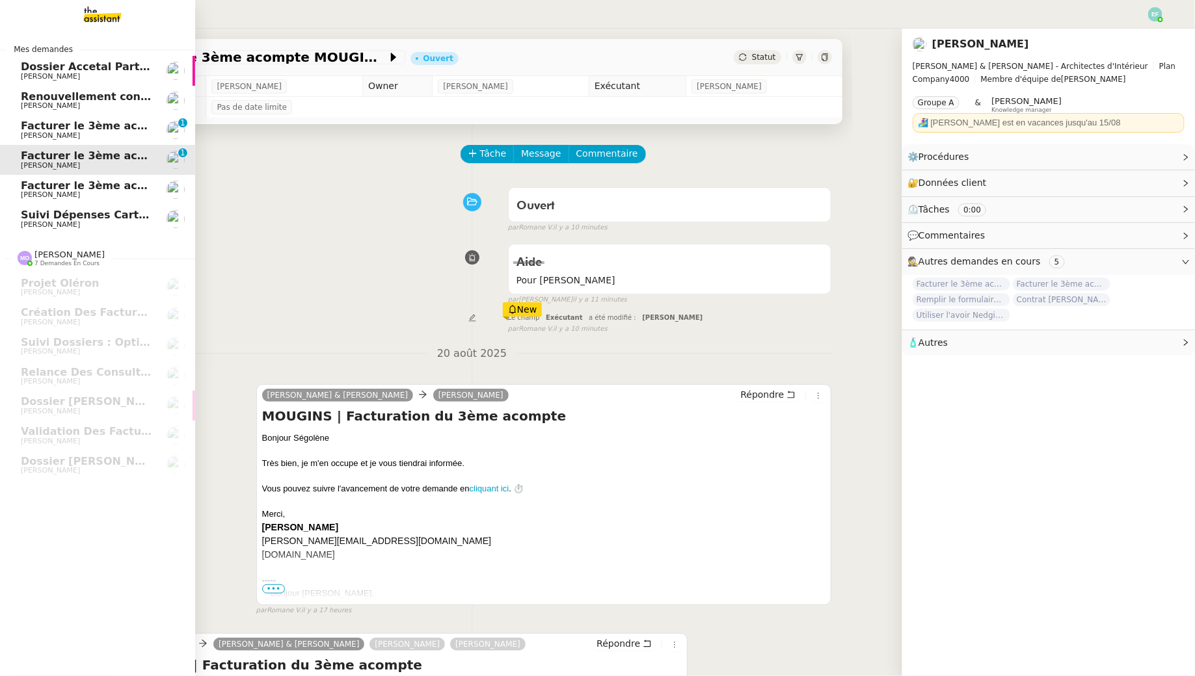
click at [29, 128] on span "Facturer le 3ème acompte du projet MESLAY" at bounding box center [151, 126] width 261 height 12
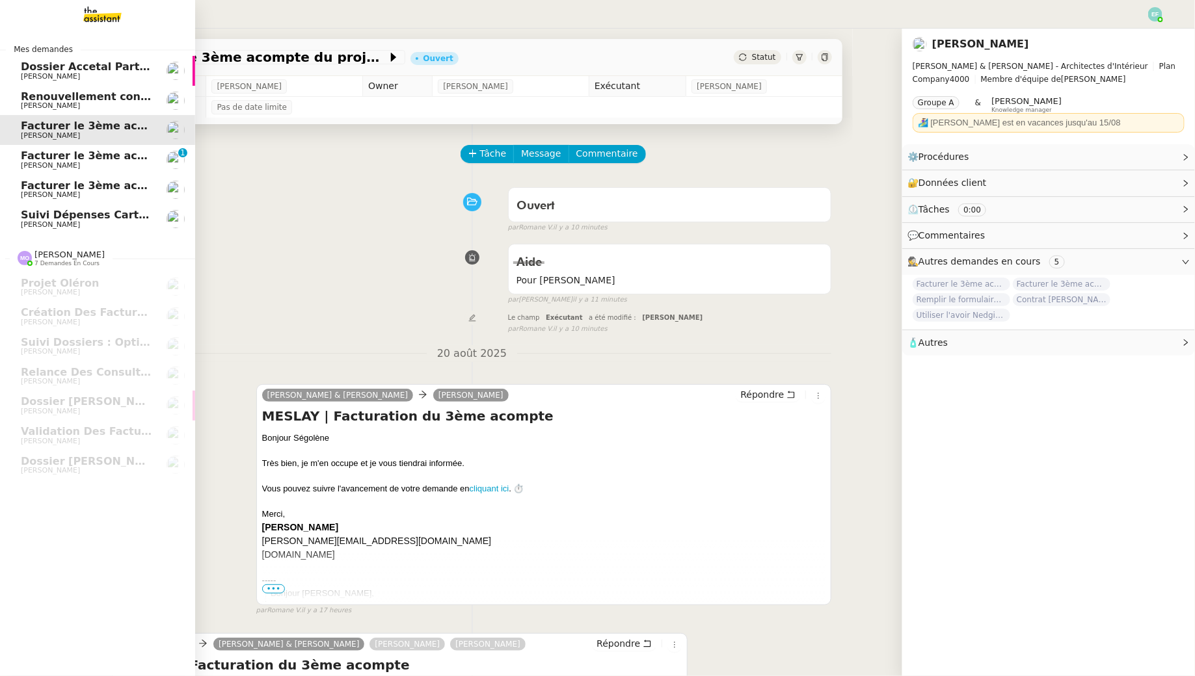
click at [114, 228] on span "[PERSON_NAME]" at bounding box center [86, 225] width 131 height 8
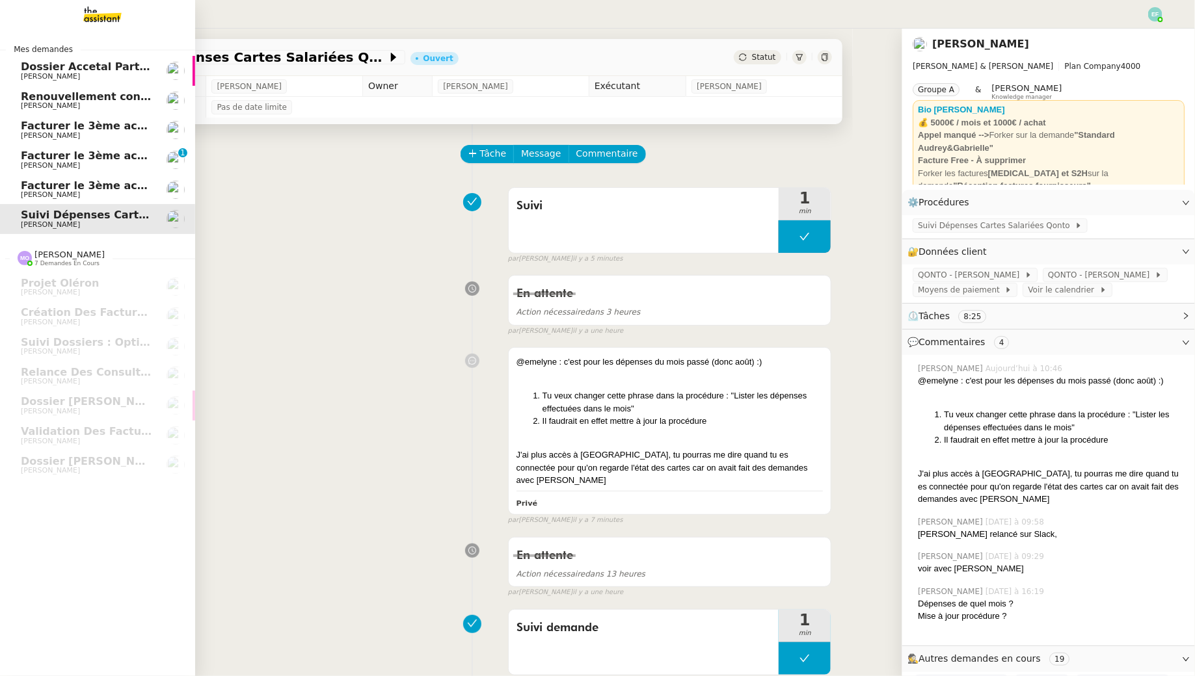
click at [110, 75] on span "[PERSON_NAME]" at bounding box center [86, 77] width 131 height 8
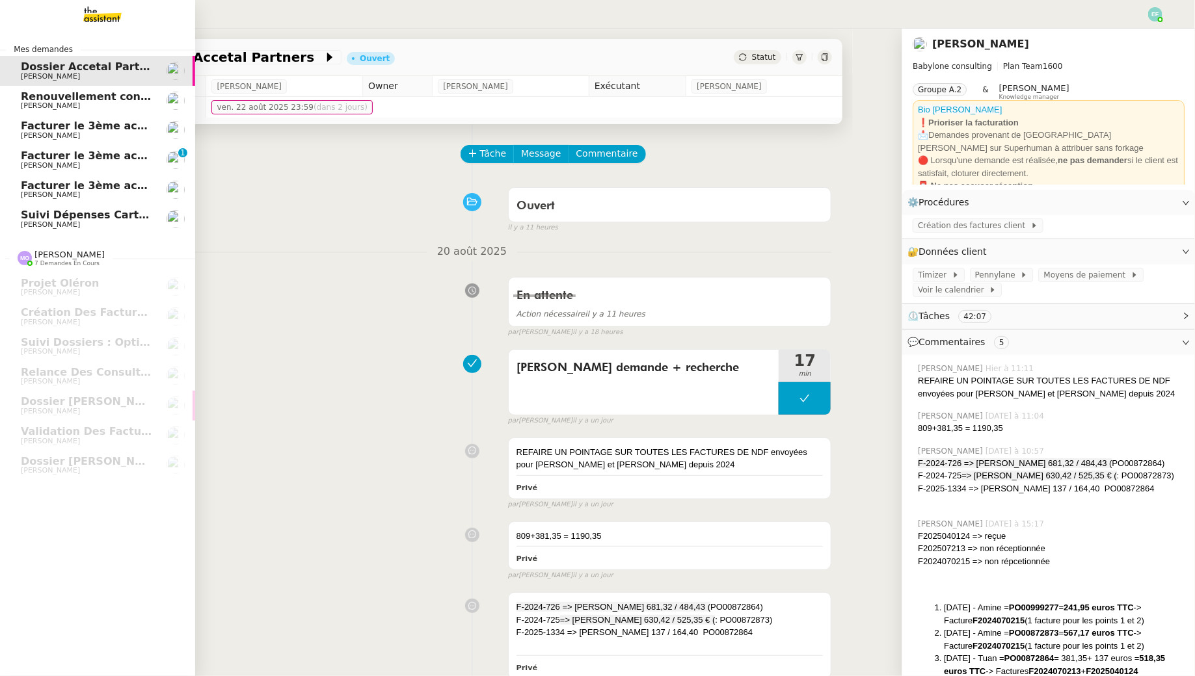
click at [113, 224] on span "[PERSON_NAME]" at bounding box center [86, 225] width 131 height 8
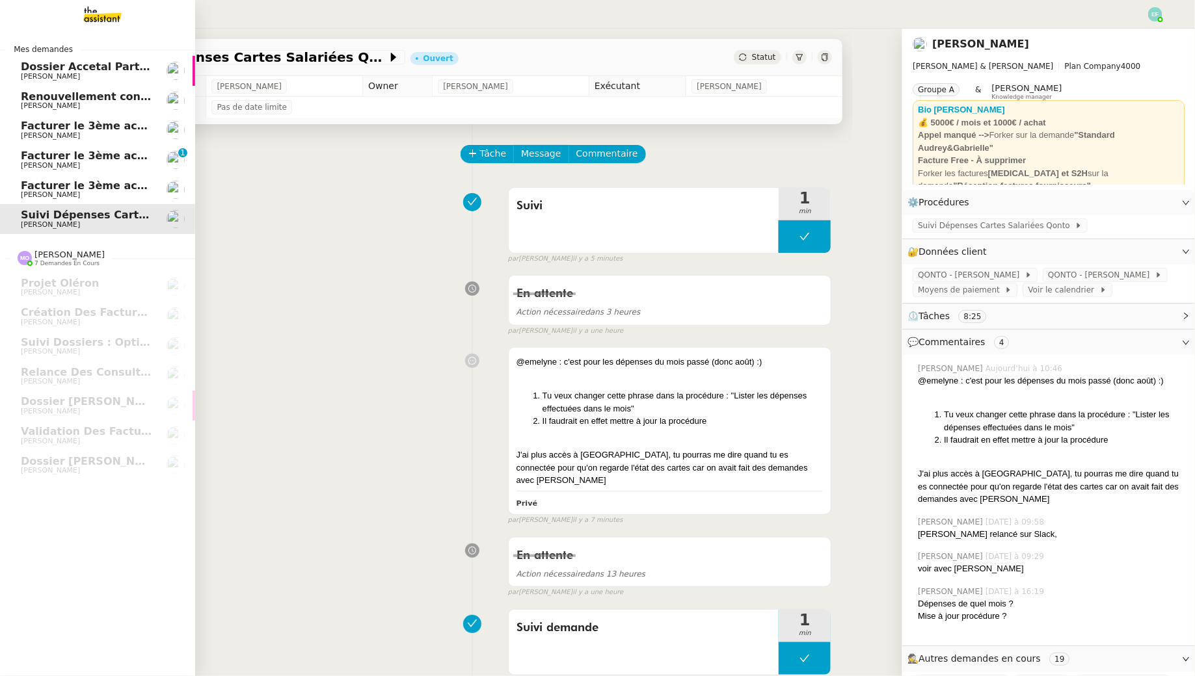
click at [31, 194] on span "[PERSON_NAME]" at bounding box center [50, 195] width 59 height 8
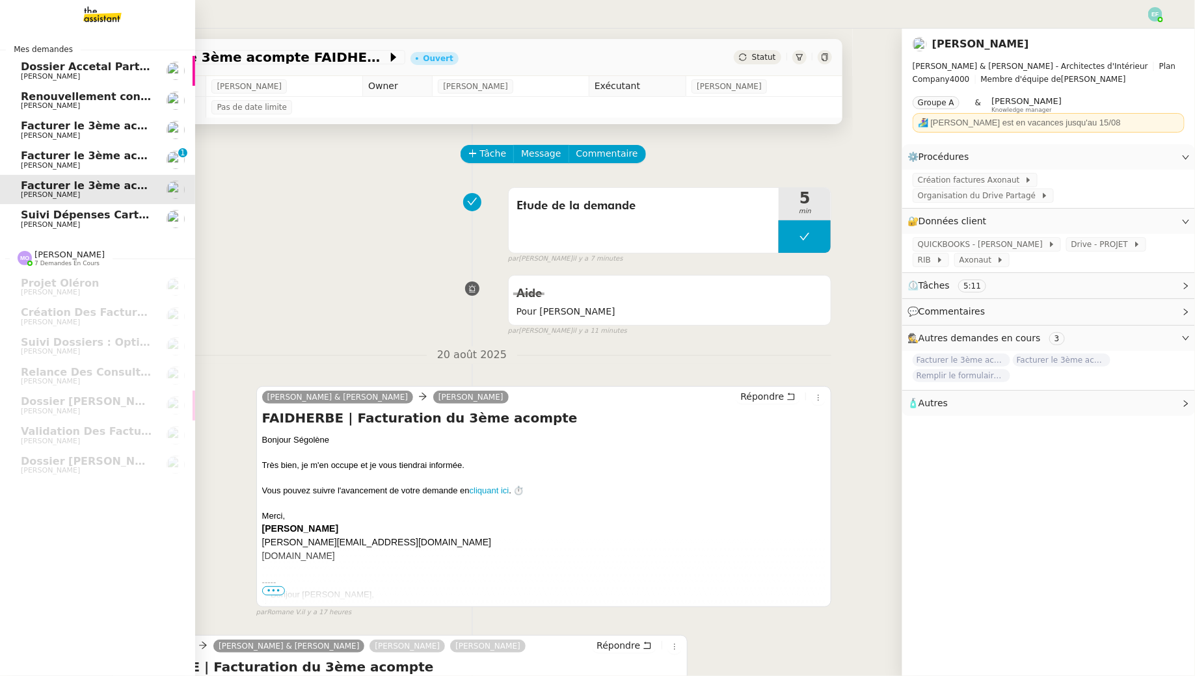
click at [69, 149] on link "Facturer le 3ème acompte MOUGINS [PERSON_NAME] 0 1 2 3 4 5 6 7 8 9" at bounding box center [97, 160] width 195 height 30
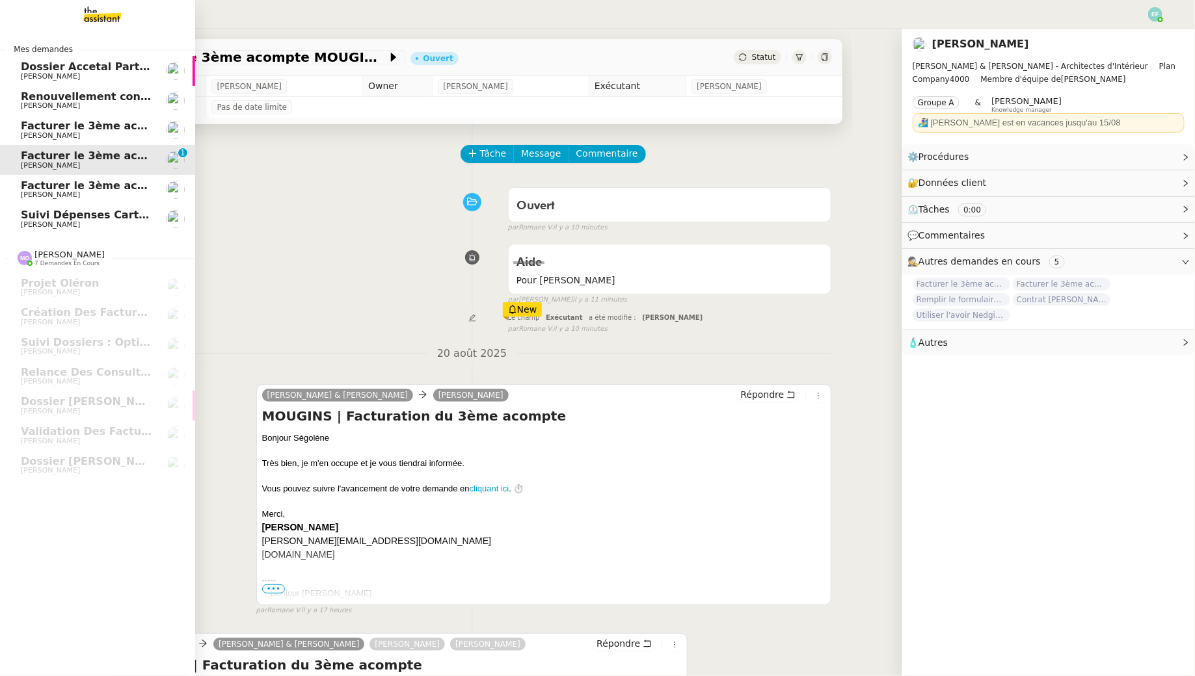
click at [88, 136] on span "[PERSON_NAME]" at bounding box center [86, 136] width 131 height 8
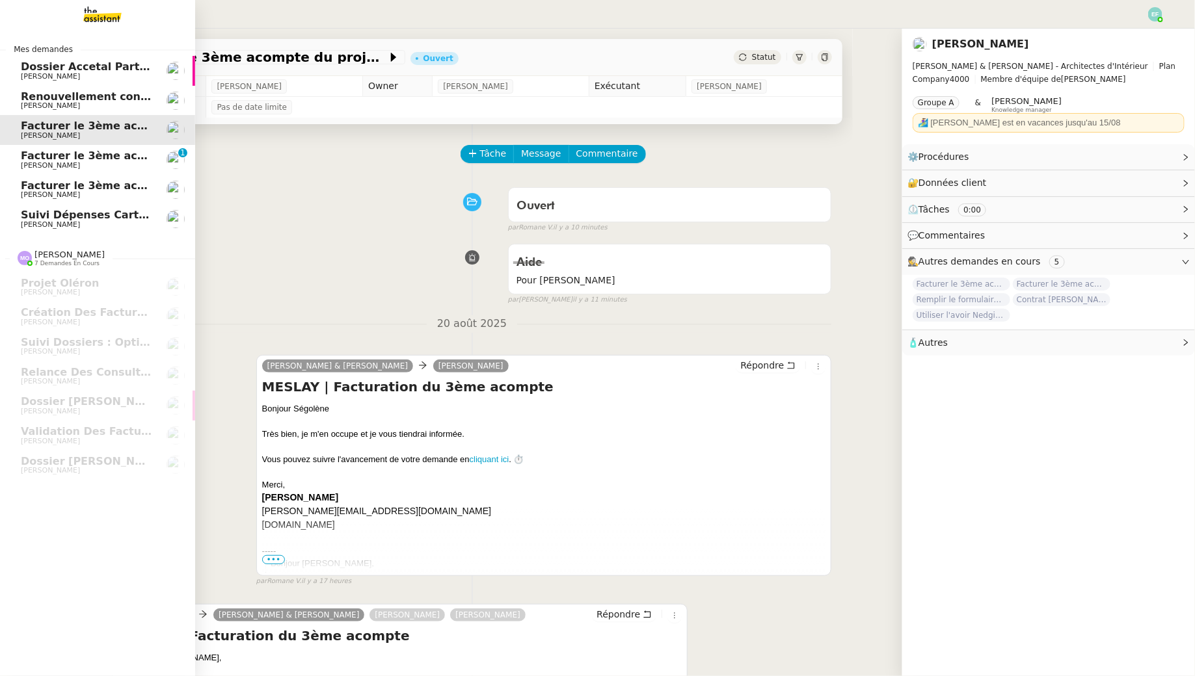
click at [88, 83] on link "Dossier Accetal Partners [PERSON_NAME]" at bounding box center [97, 71] width 195 height 30
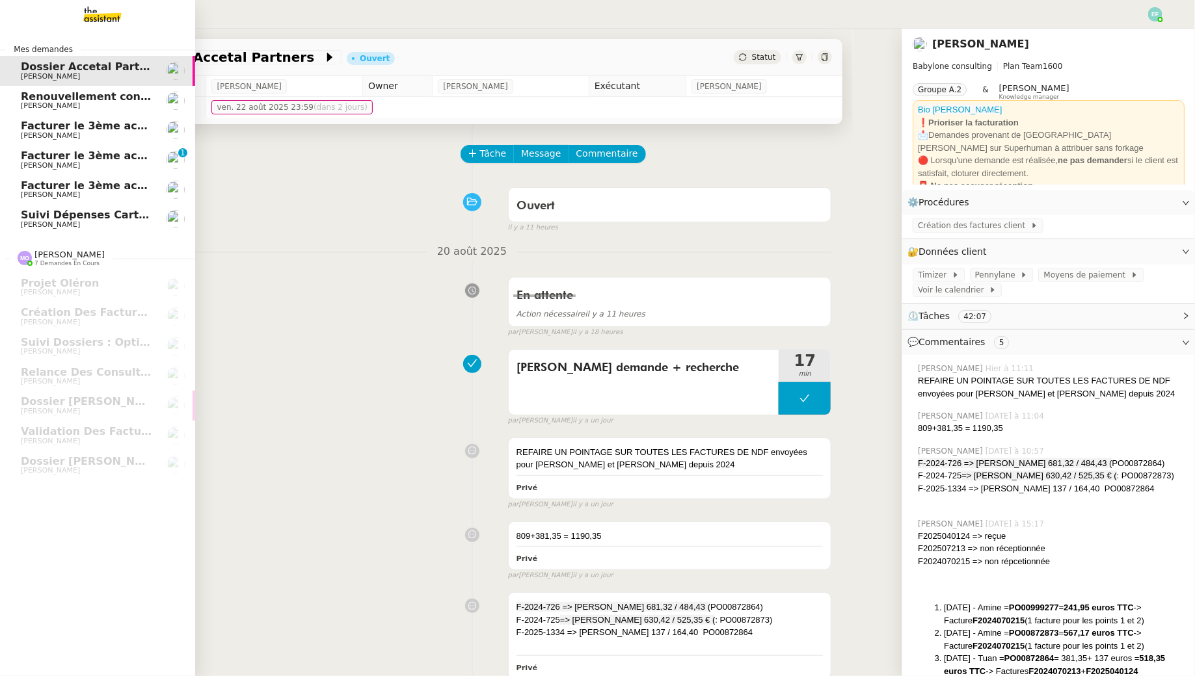
click at [98, 104] on span "[PERSON_NAME]" at bounding box center [86, 106] width 131 height 8
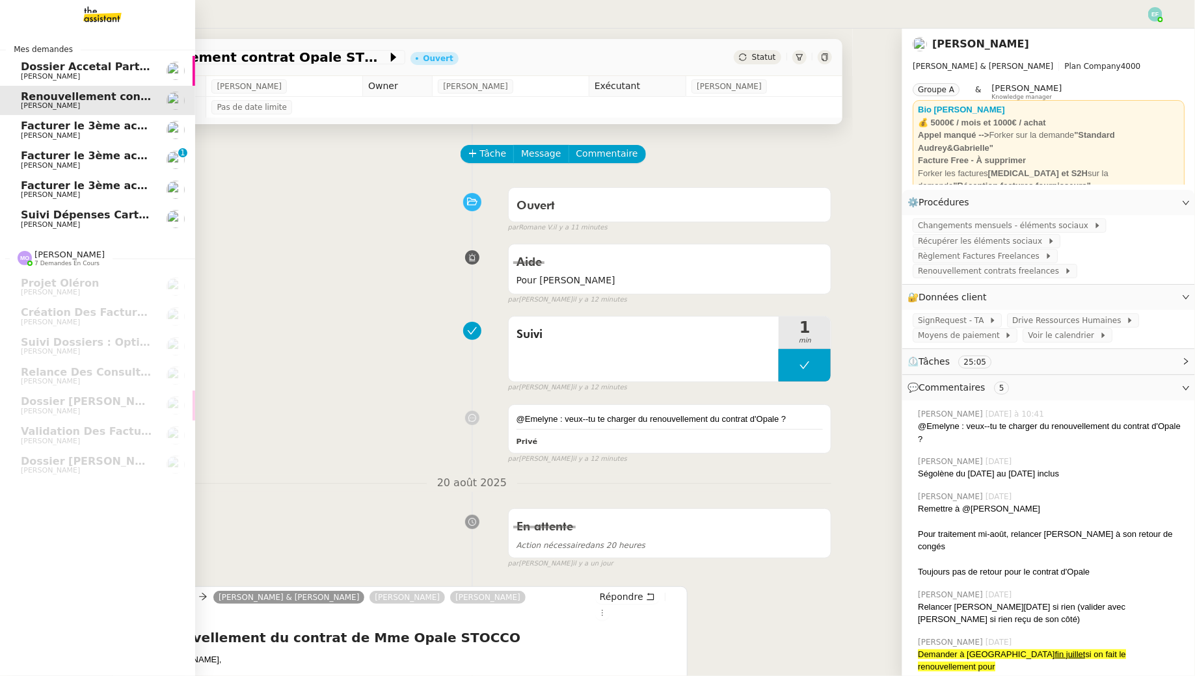
click at [146, 76] on span "[PERSON_NAME]" at bounding box center [86, 77] width 131 height 8
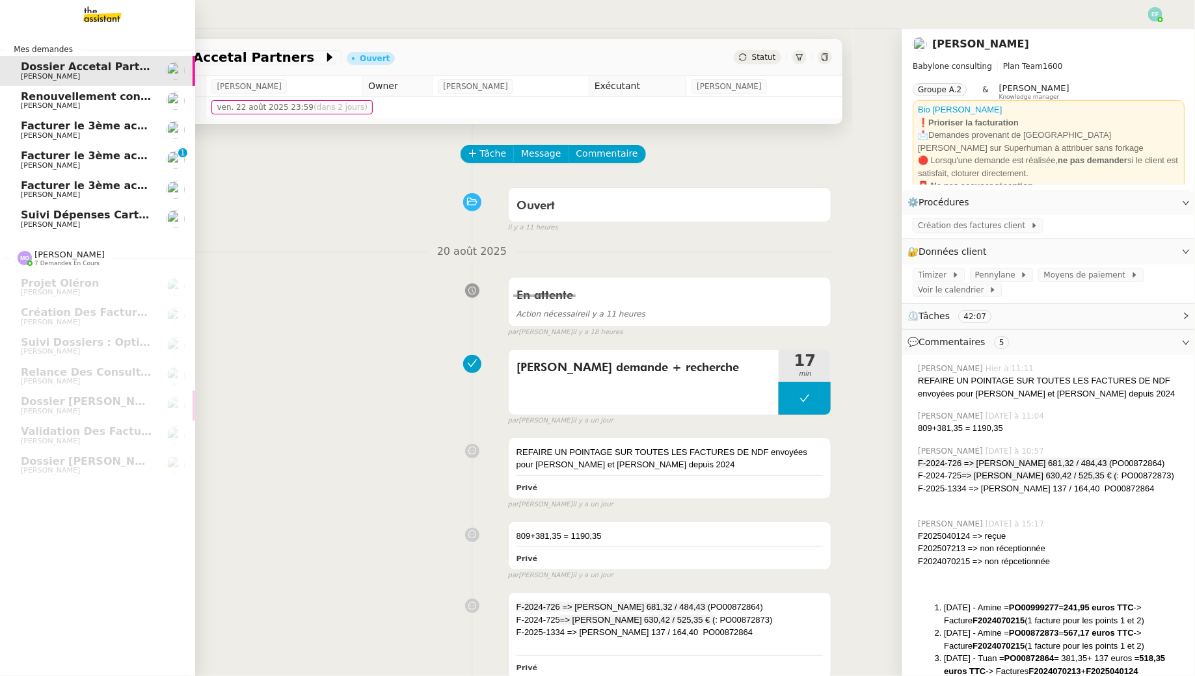
click at [141, 133] on span "[PERSON_NAME]" at bounding box center [86, 136] width 131 height 8
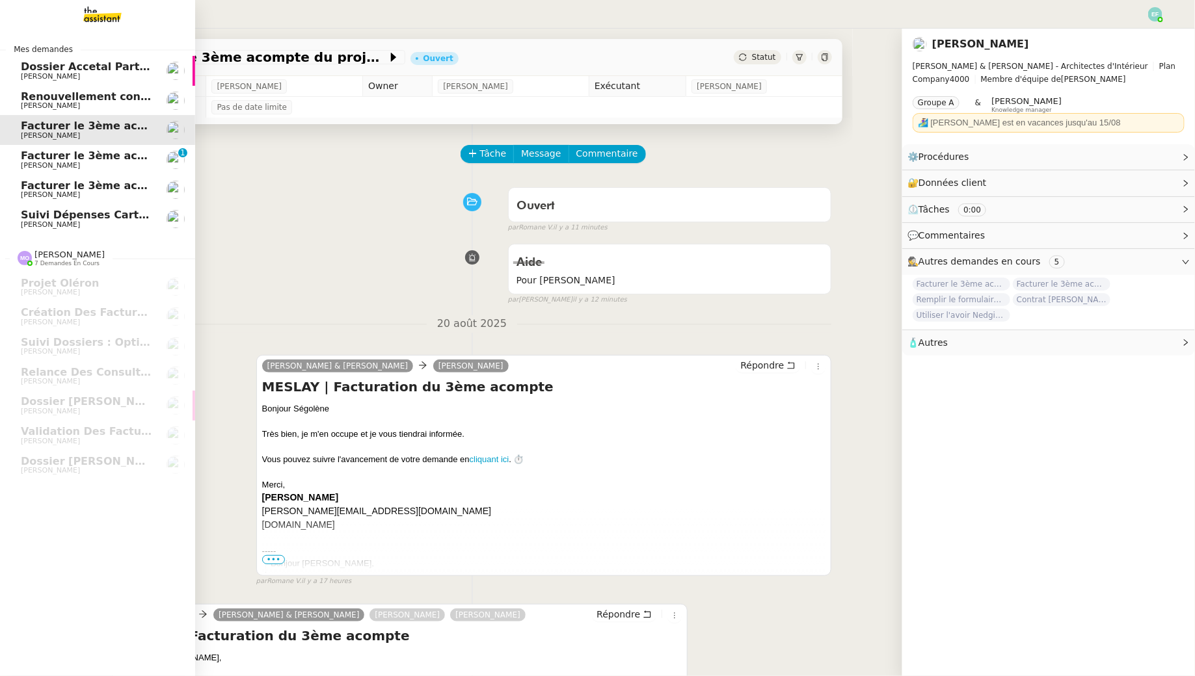
click at [149, 151] on span "Facturer le 3ème acompte MOUGINS" at bounding box center [127, 156] width 213 height 12
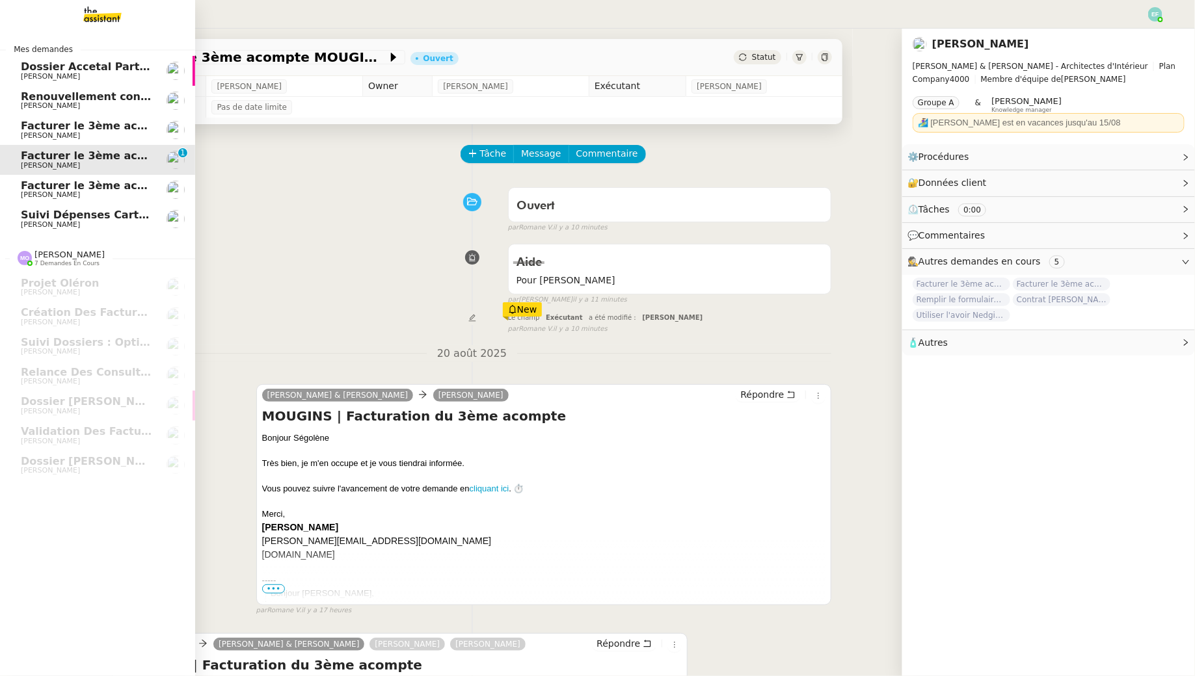
click at [141, 128] on span "Facturer le 3ème acompte du projet MESLAY" at bounding box center [151, 126] width 261 height 12
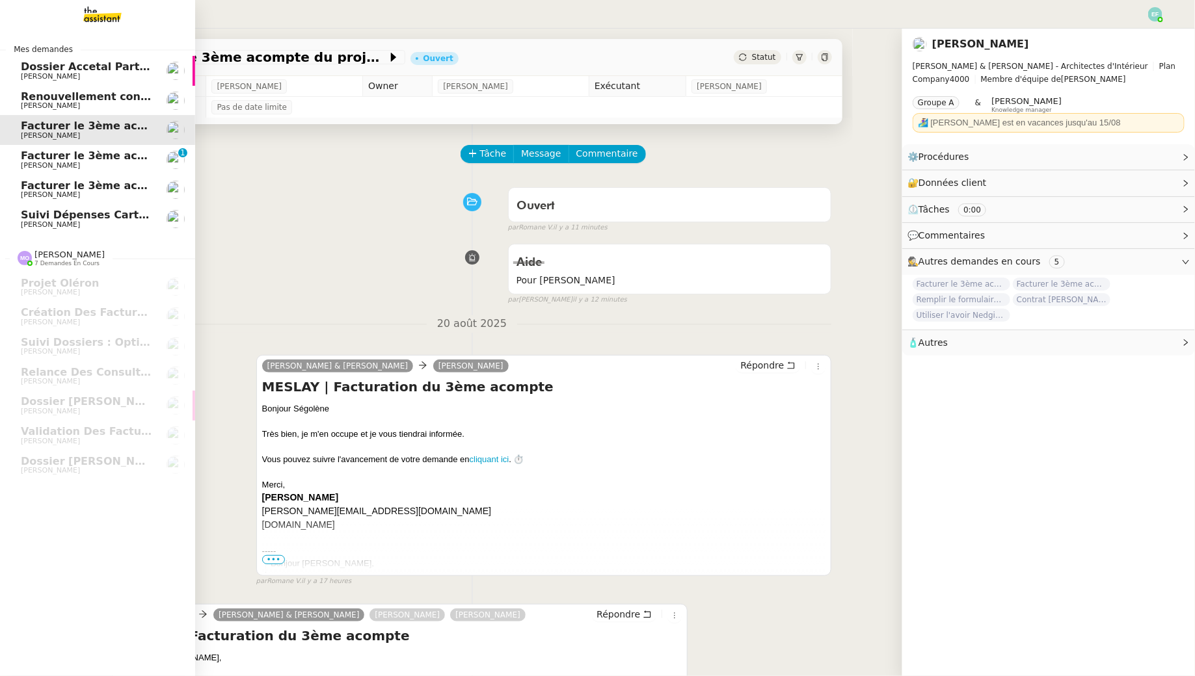
click at [139, 164] on span "[PERSON_NAME]" at bounding box center [86, 166] width 131 height 8
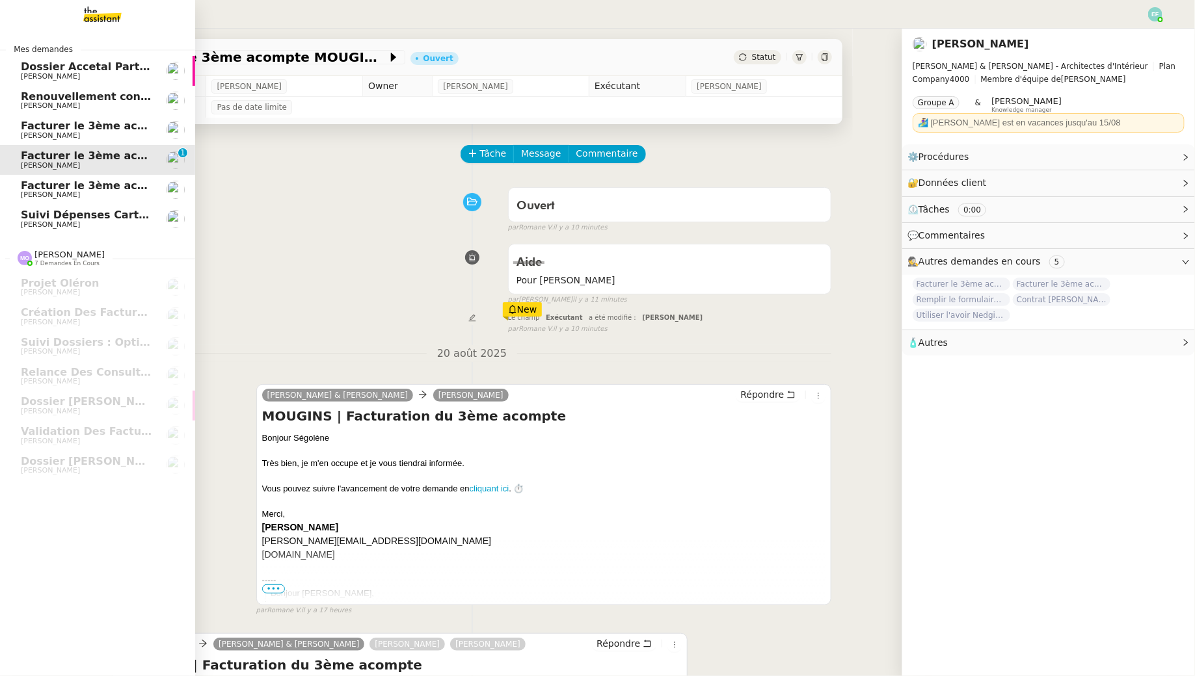
click at [139, 189] on span "Facturer le 3ème acompte FAIDHERBE" at bounding box center [132, 186] width 222 height 12
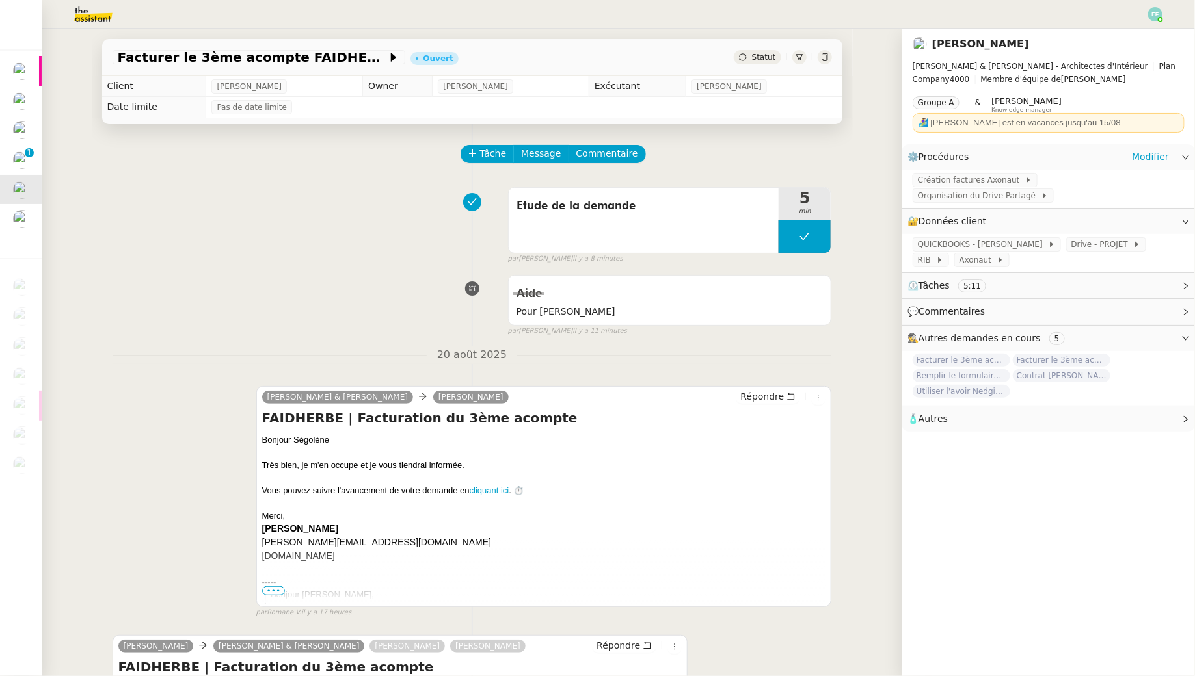
click at [1067, 188] on div "Création factures Axonaut Organisation du Drive Partagé" at bounding box center [1048, 189] width 293 height 38
click at [1041, 189] on span "Organisation du Drive Partagé" at bounding box center [979, 195] width 123 height 13
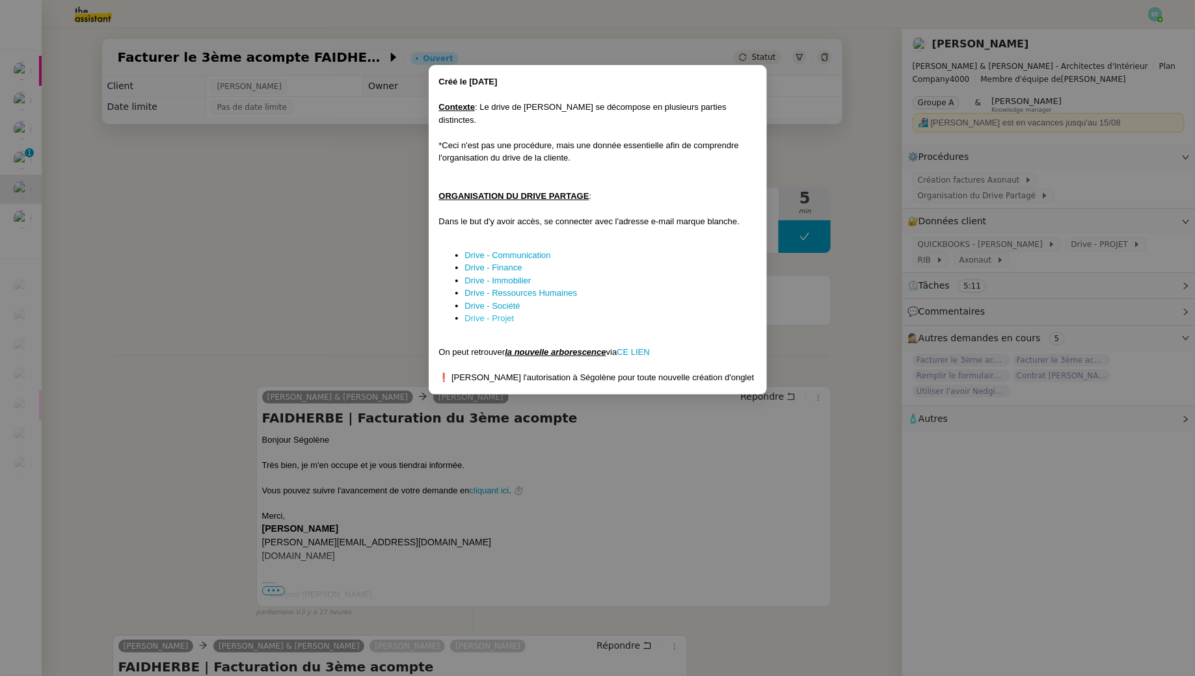
click at [502, 313] on link "Drive - Projet" at bounding box center [489, 318] width 49 height 10
click at [486, 313] on link "Drive - Projet" at bounding box center [489, 318] width 49 height 10
click at [871, 135] on nz-modal-container "Créé le 12/12/24 Contexte : Le drive de Gabrielle se décompose en plusieurs par…" at bounding box center [597, 338] width 1195 height 676
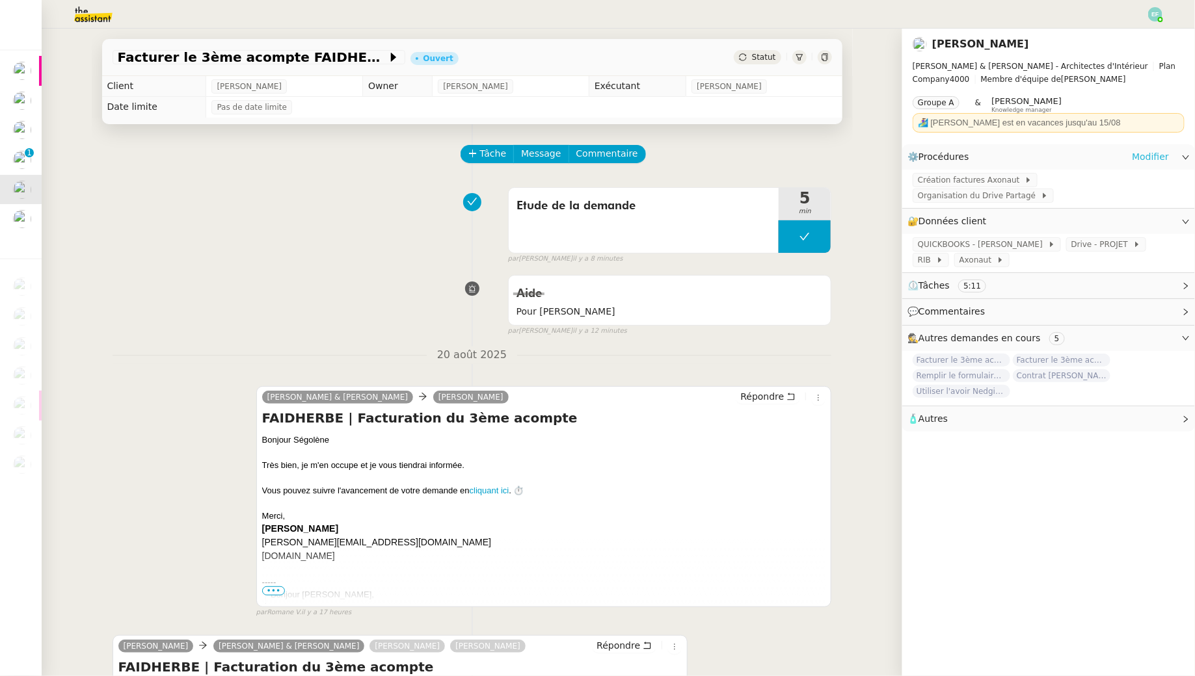
click at [1153, 152] on link "Modifier" at bounding box center [1150, 157] width 37 height 15
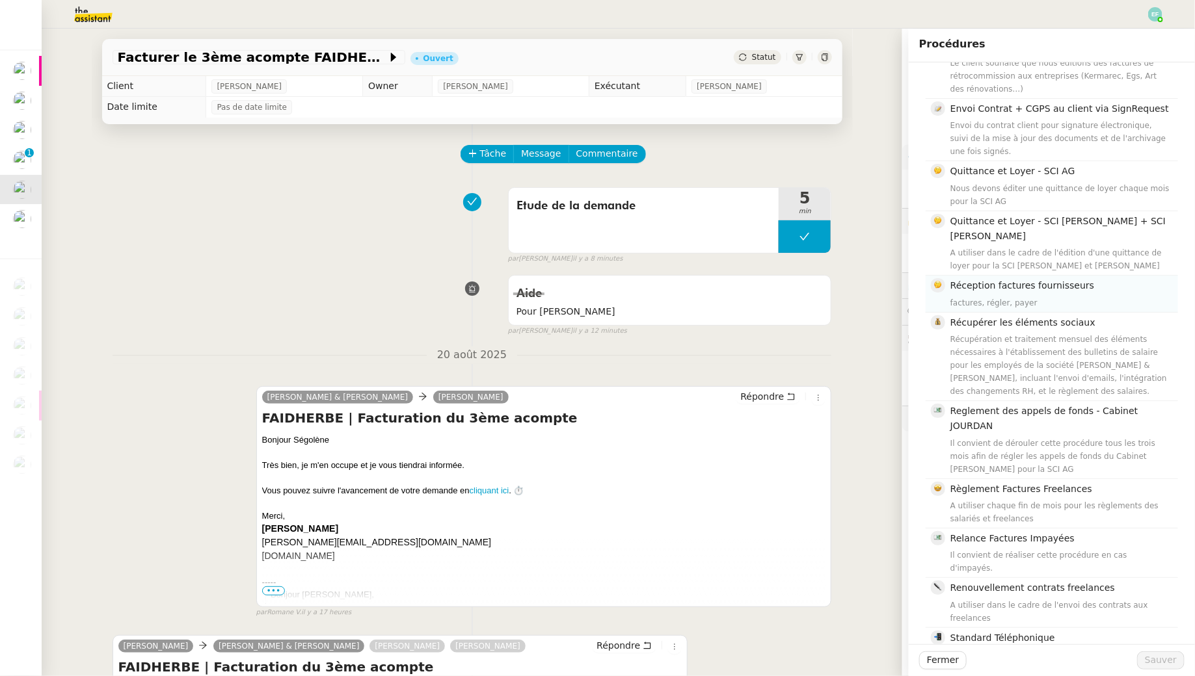
scroll to position [753, 0]
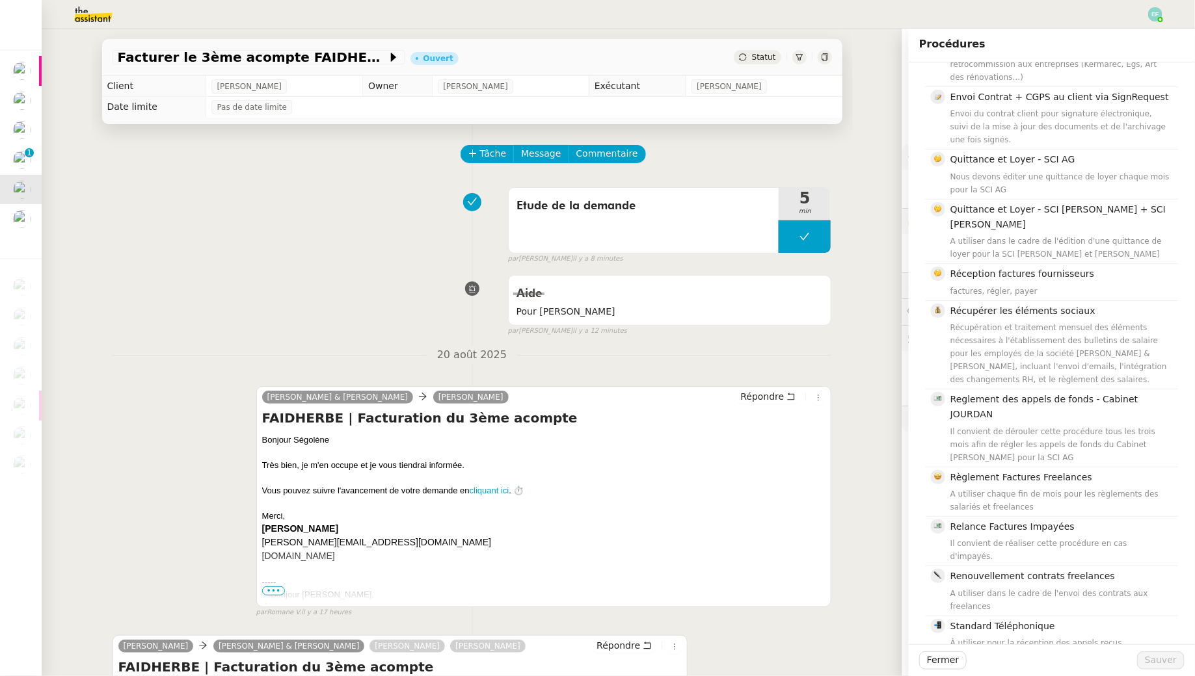
click at [821, 335] on div "par Marie O. il y a 12 minutes" at bounding box center [670, 331] width 324 height 11
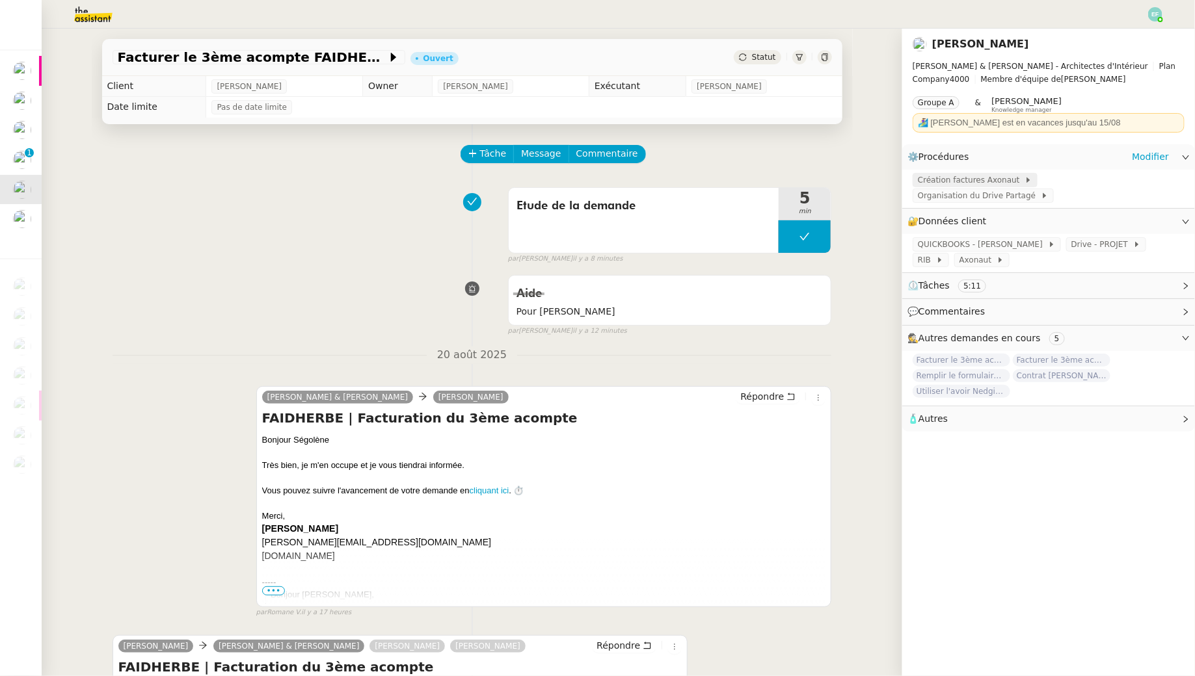
click at [1010, 183] on span "Création factures Axonaut" at bounding box center [971, 180] width 107 height 13
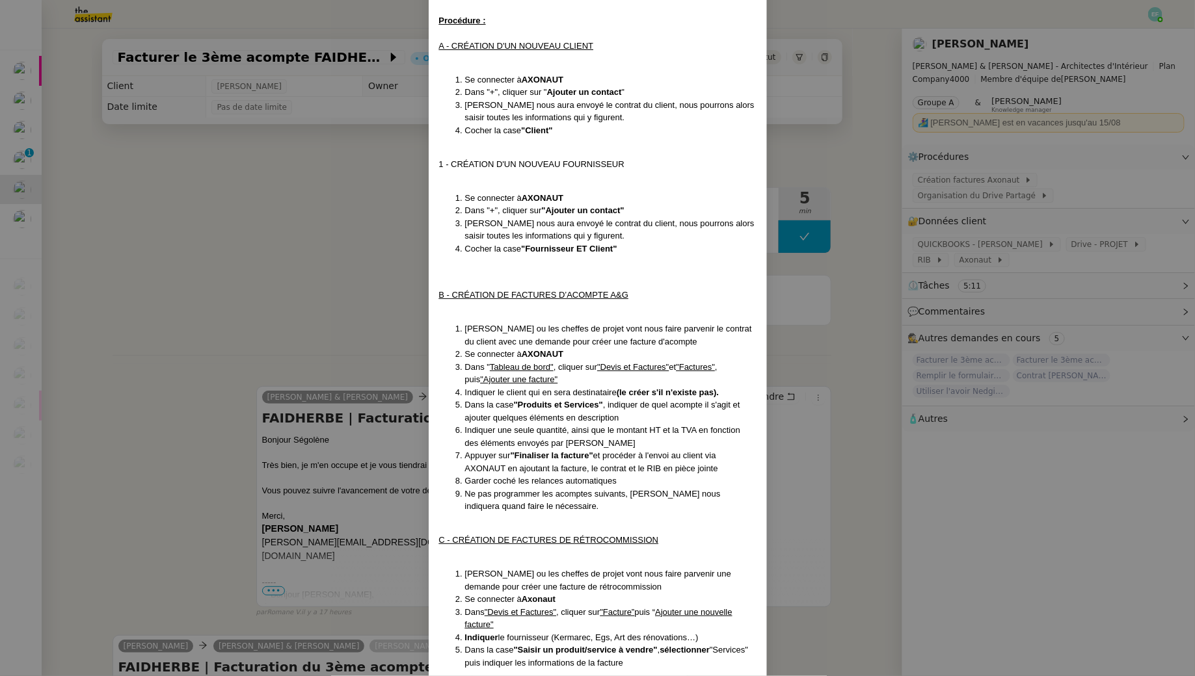
scroll to position [148, 0]
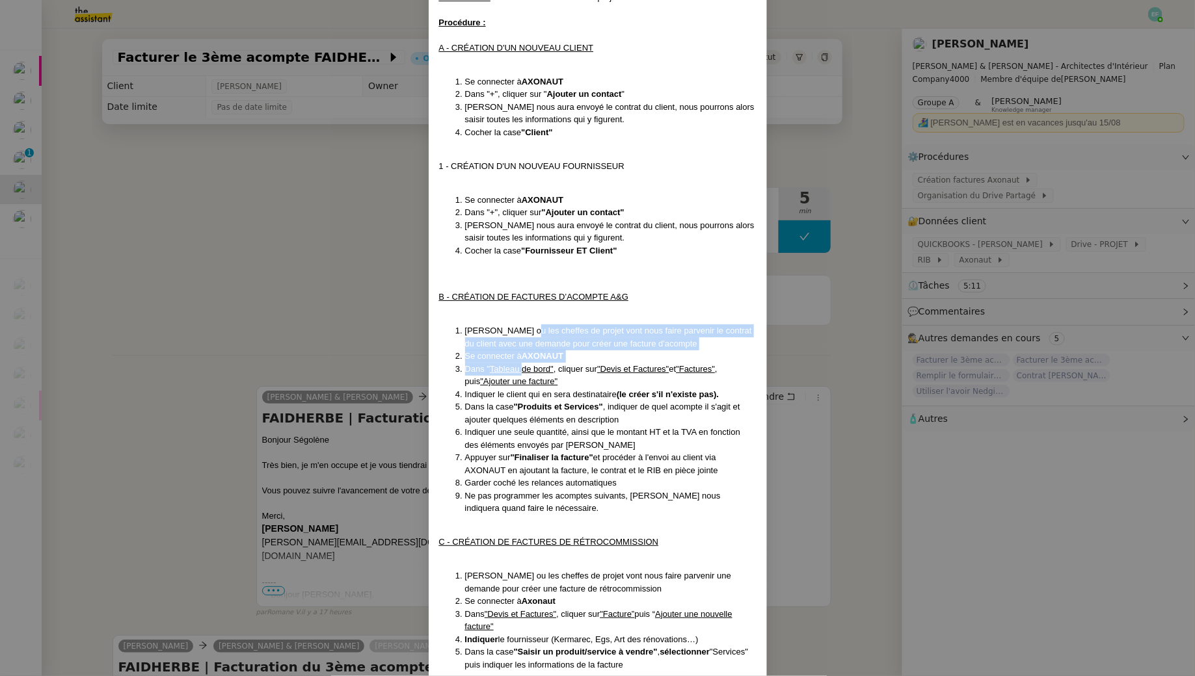
drag, startPoint x: 519, startPoint y: 332, endPoint x: 524, endPoint y: 371, distance: 39.4
click at [524, 371] on ol "Gabrielle ou les cheffes de projet vont nous faire parvenir le contrat du clien…" at bounding box center [597, 420] width 317 height 191
click at [524, 371] on u "Tableau de bord"" at bounding box center [522, 369] width 64 height 10
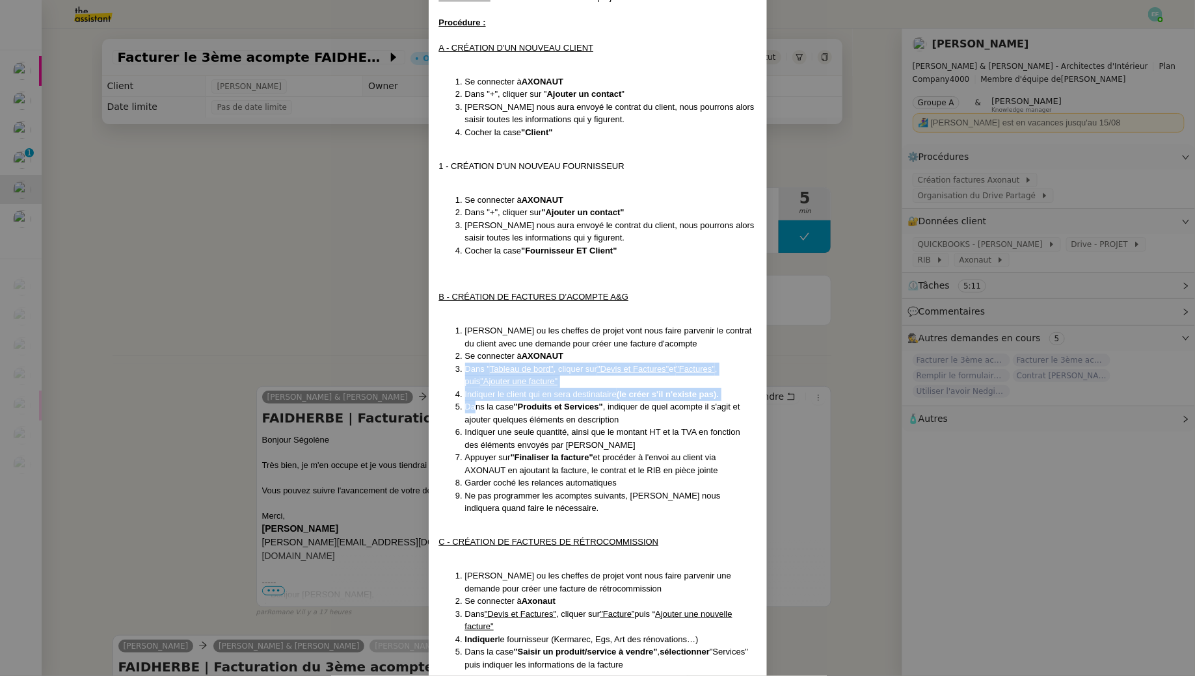
drag, startPoint x: 462, startPoint y: 367, endPoint x: 476, endPoint y: 401, distance: 36.5
click at [476, 401] on ol "Gabrielle ou les cheffes de projet vont nous faire parvenir le contrat du clien…" at bounding box center [597, 420] width 317 height 191
click at [476, 402] on span "Dans la case" at bounding box center [489, 407] width 49 height 10
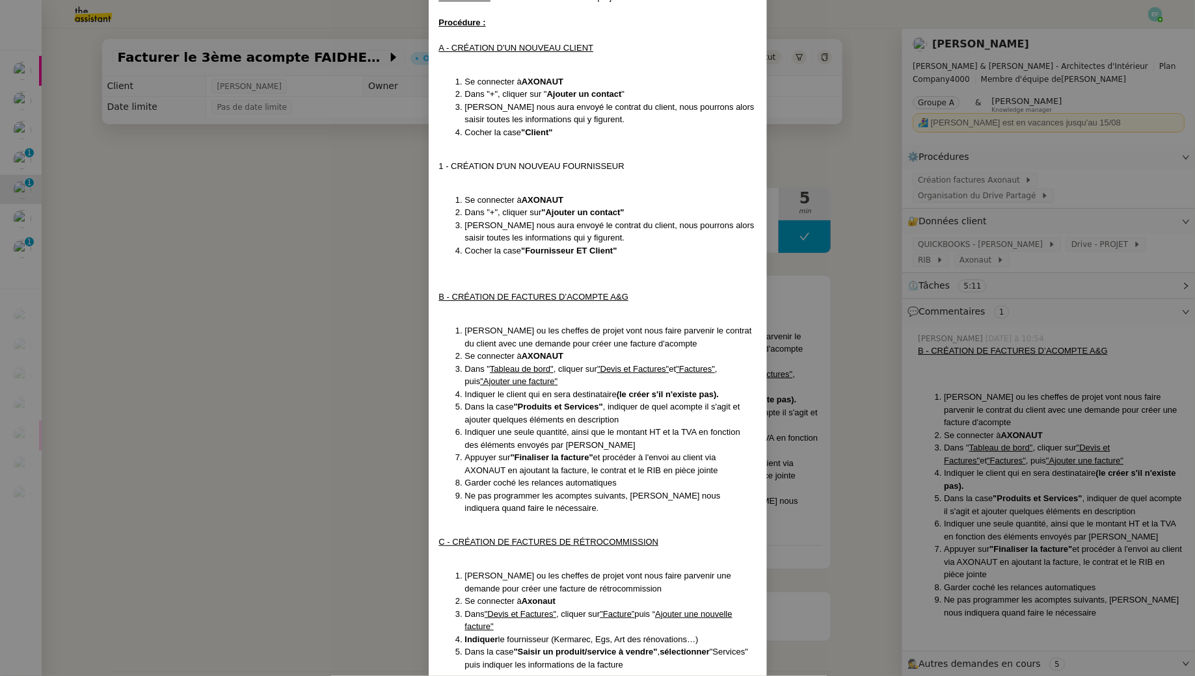
click at [329, 310] on nz-modal-container "MAJ: 24/01/2025 Contexte : Nous devons créer les différentes factures des clien…" at bounding box center [597, 338] width 1195 height 676
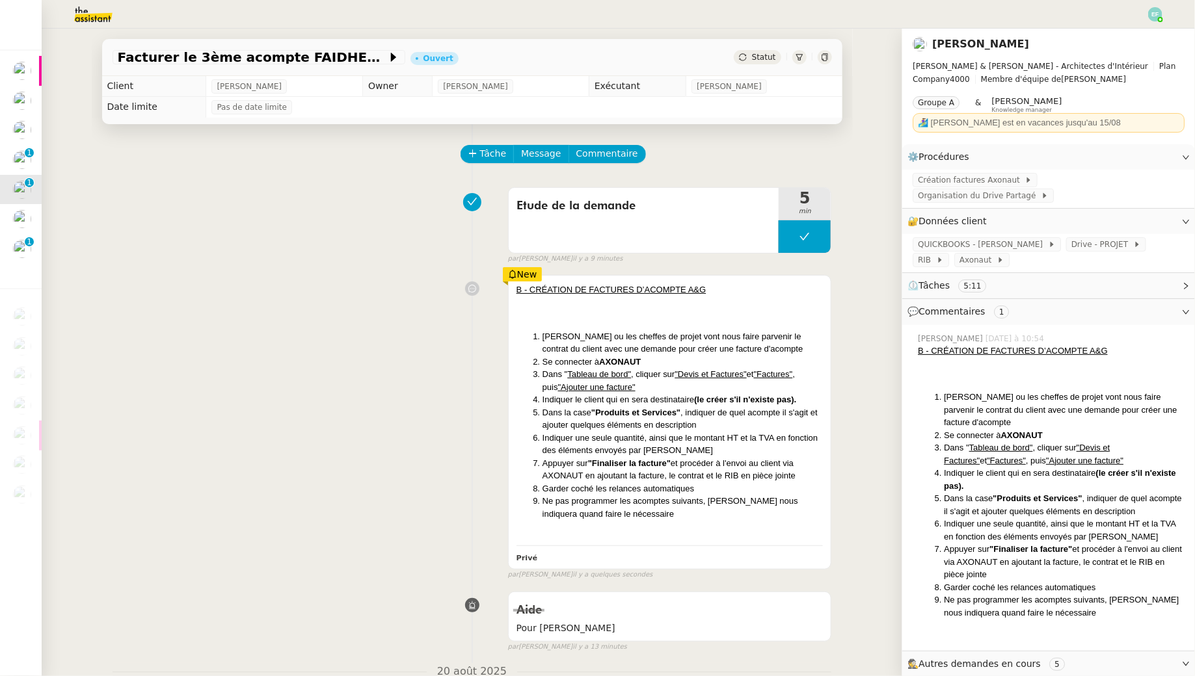
scroll to position [485, 0]
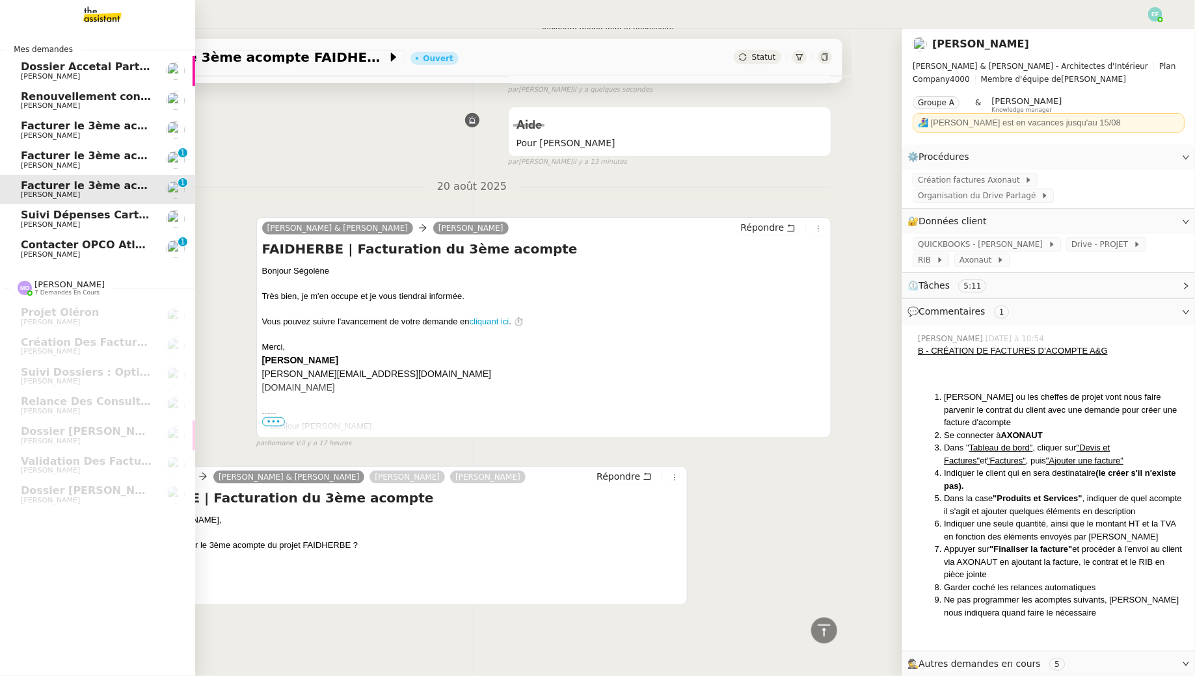
click at [34, 163] on span "[PERSON_NAME]" at bounding box center [50, 165] width 59 height 8
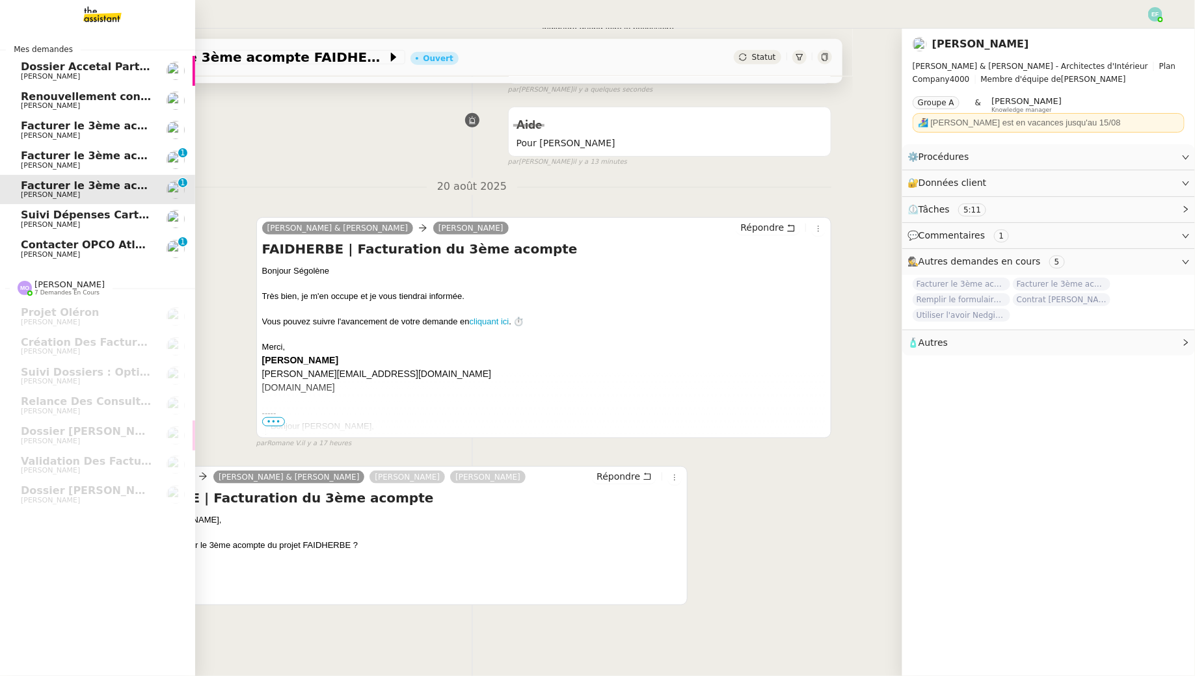
scroll to position [166, 0]
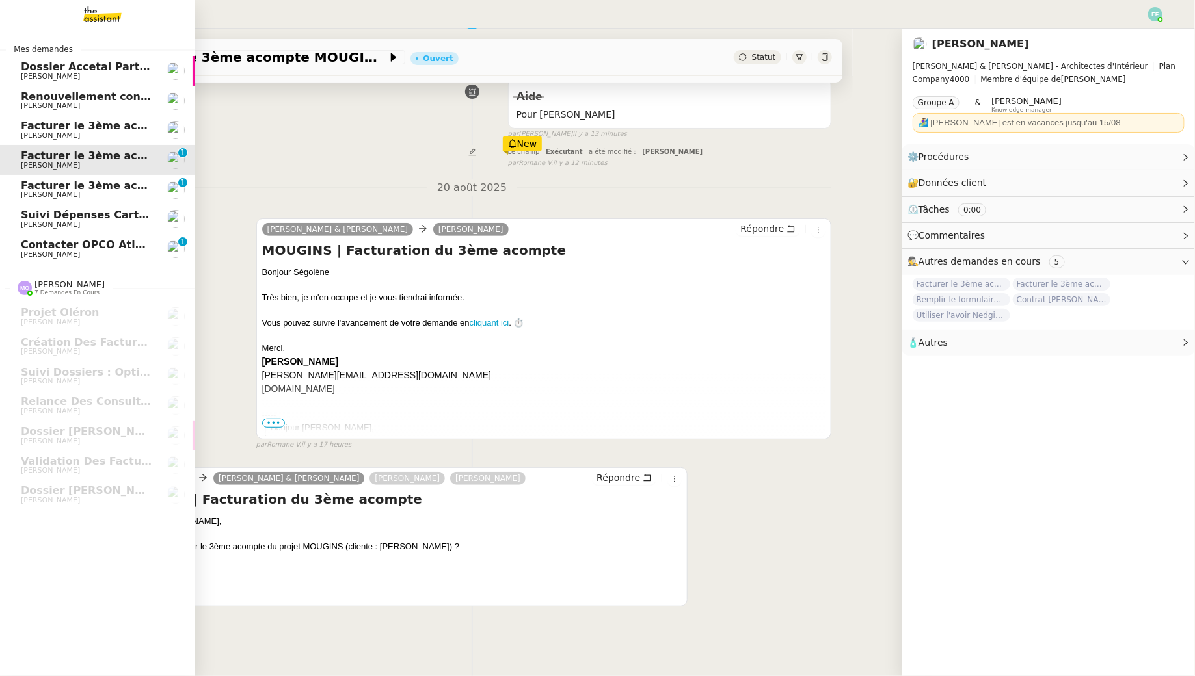
click at [57, 127] on span "Facturer le 3ème acompte du projet MESLAY" at bounding box center [151, 126] width 261 height 12
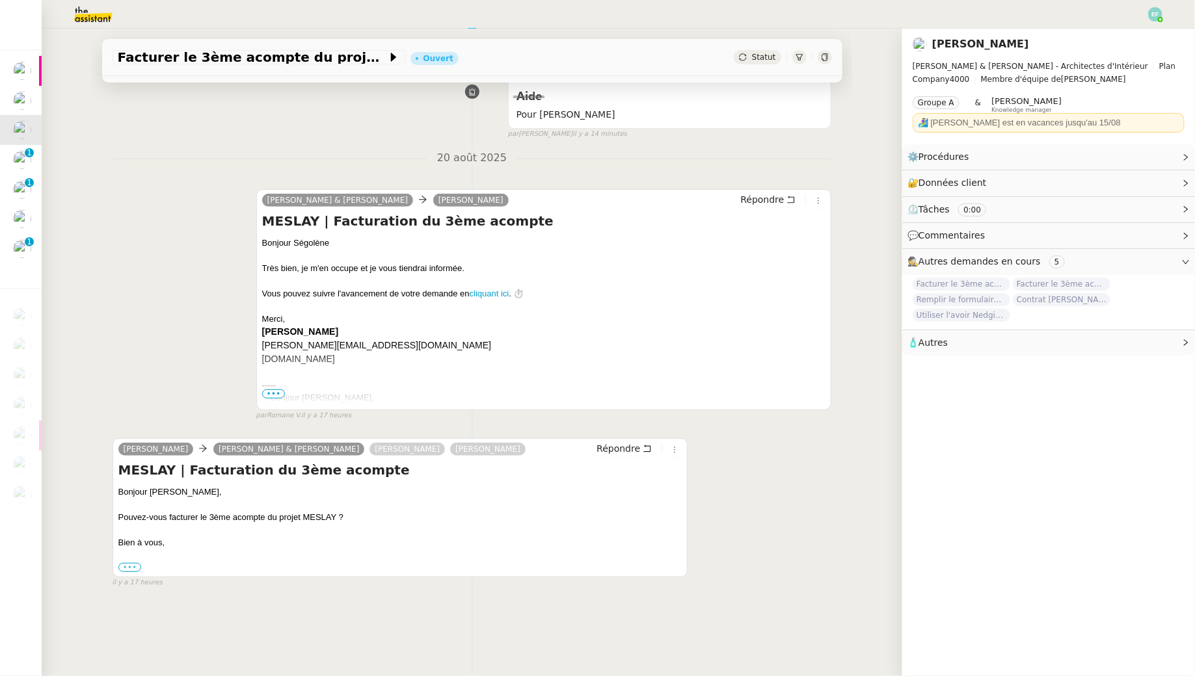
click at [138, 563] on label "•••" at bounding box center [129, 567] width 23 height 9
click at [0, 0] on input "•••" at bounding box center [0, 0] width 0 height 0
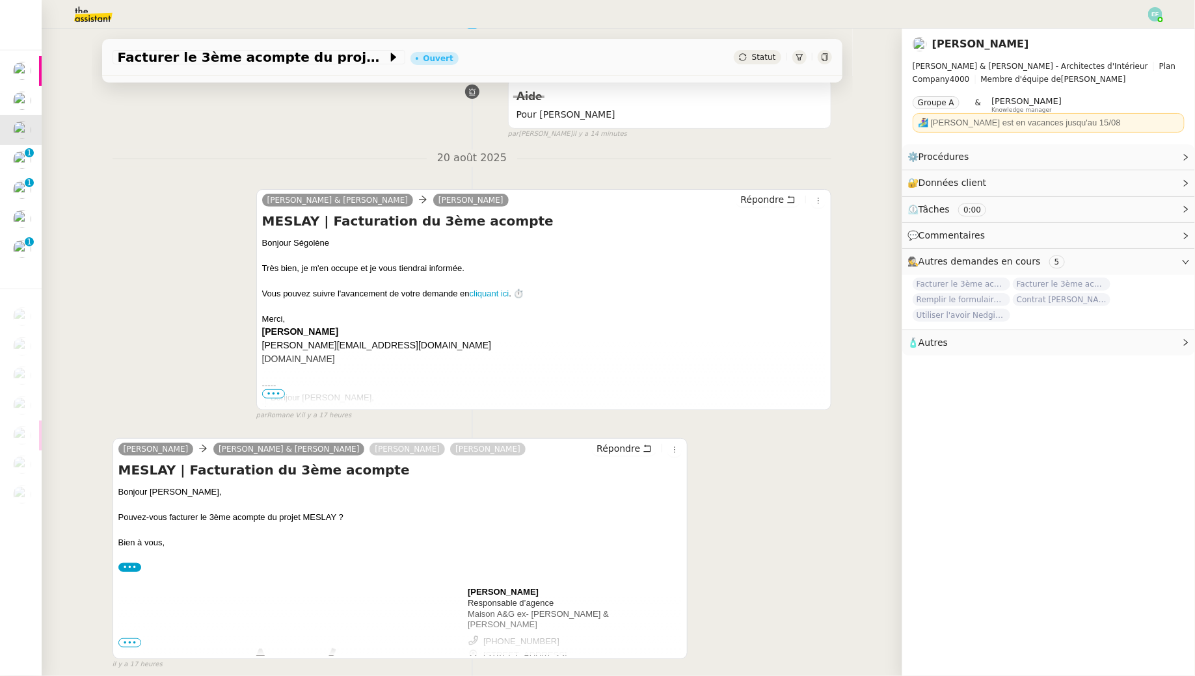
scroll to position [220, 0]
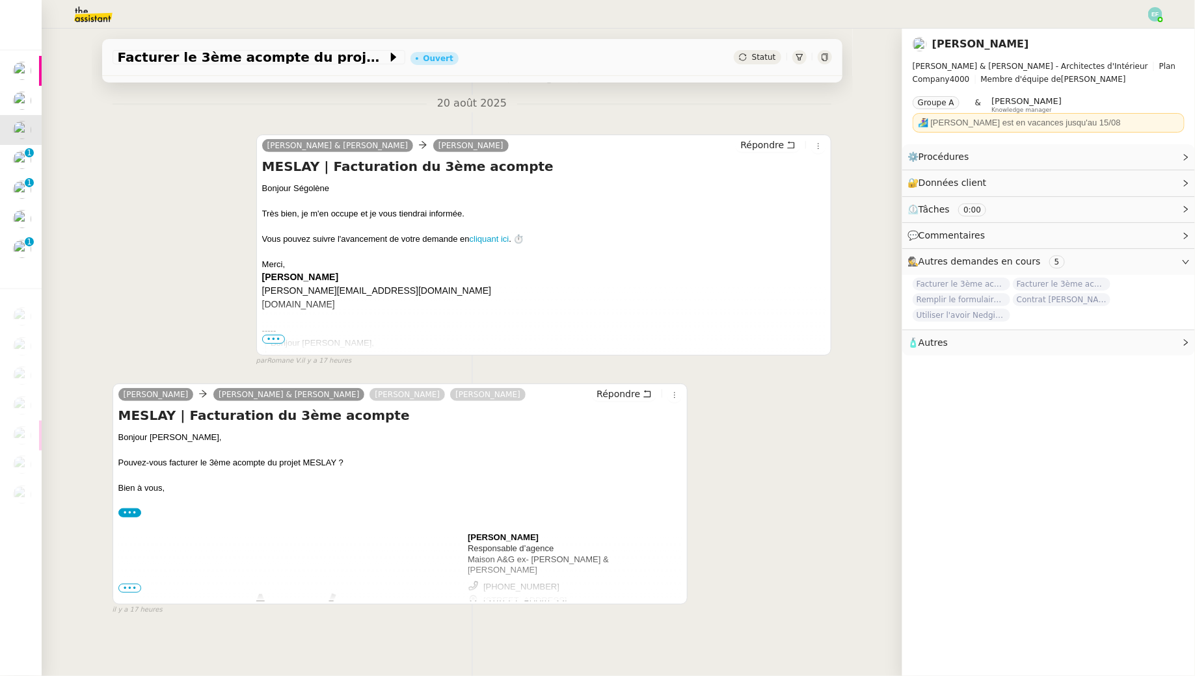
click at [129, 584] on span "•••" at bounding box center [129, 588] width 23 height 9
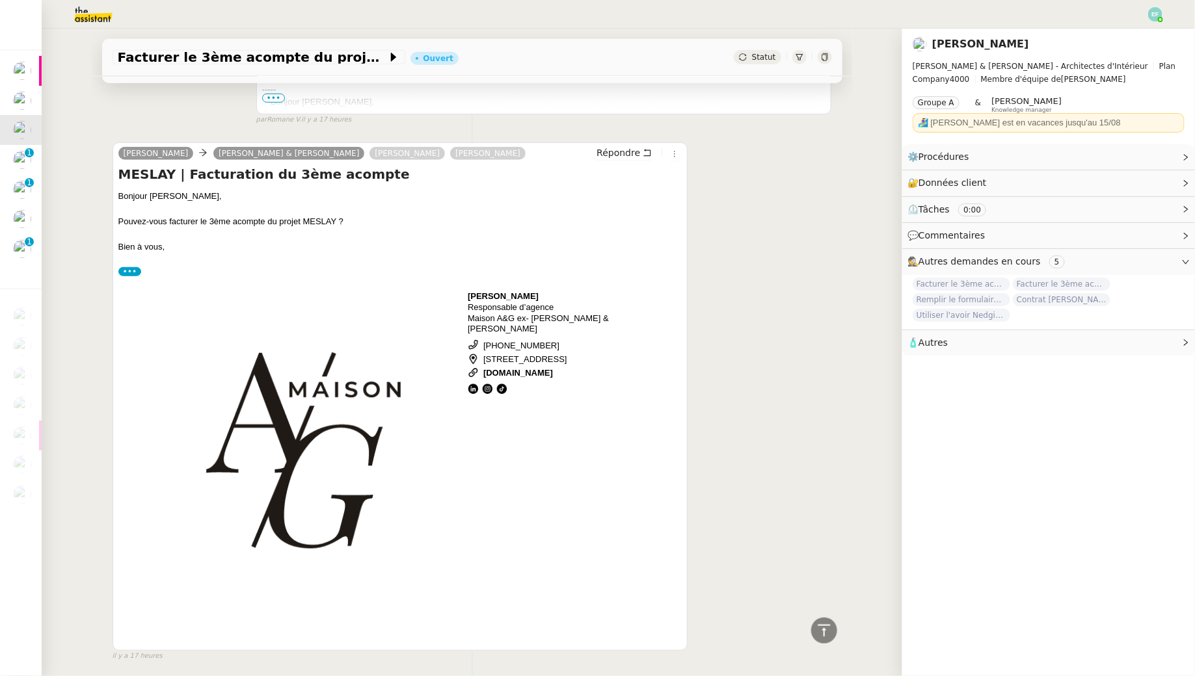
scroll to position [455, 0]
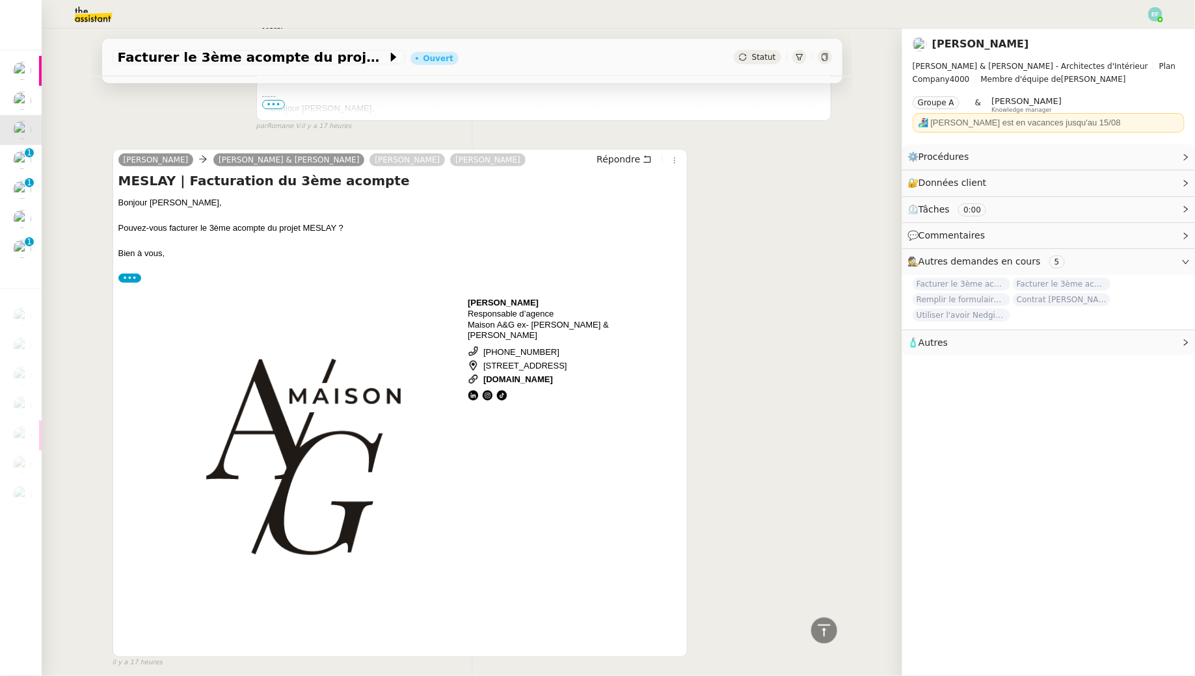
click at [136, 274] on label "•••" at bounding box center [129, 278] width 23 height 9
click at [0, 0] on input "•••" at bounding box center [0, 0] width 0 height 0
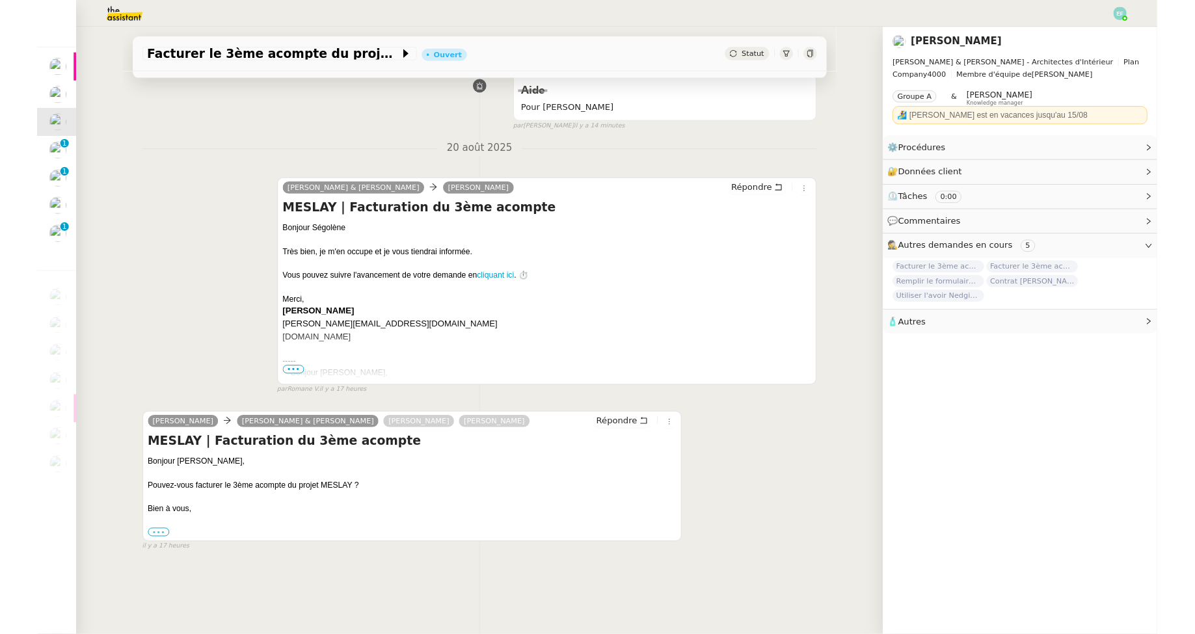
scroll to position [166, 0]
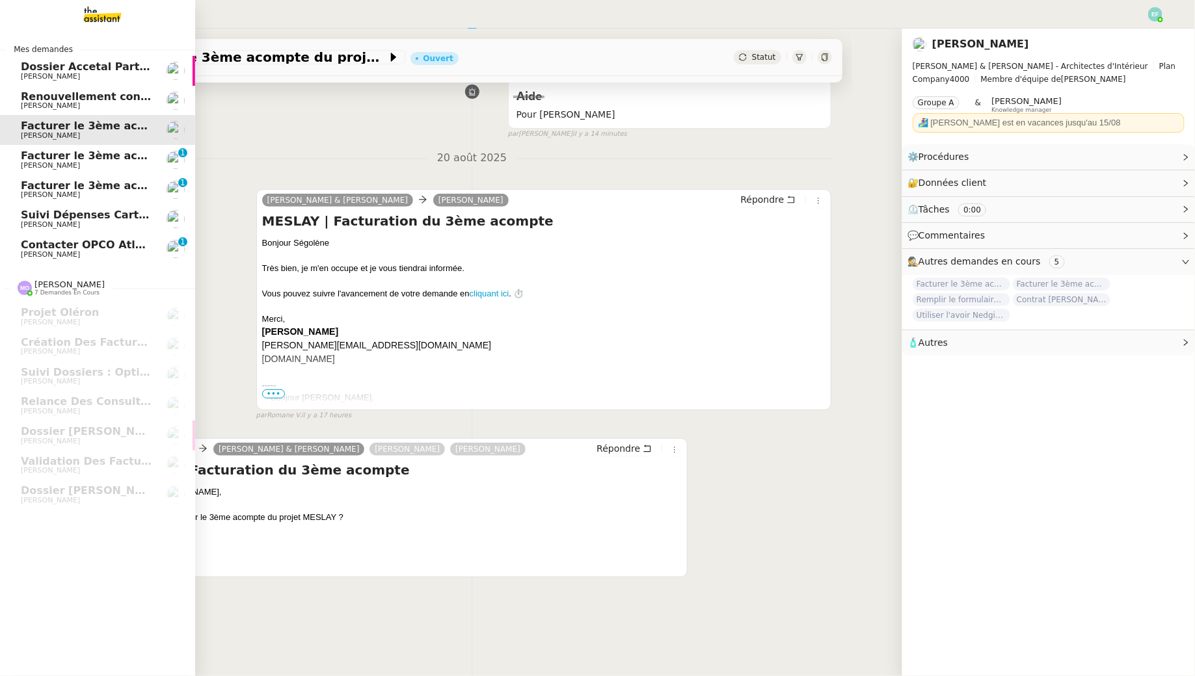
click at [18, 161] on link "Facturer le 3ème acompte MOUGINS [PERSON_NAME] 0 1 2 3 4 5 6 7 8 9" at bounding box center [97, 160] width 195 height 30
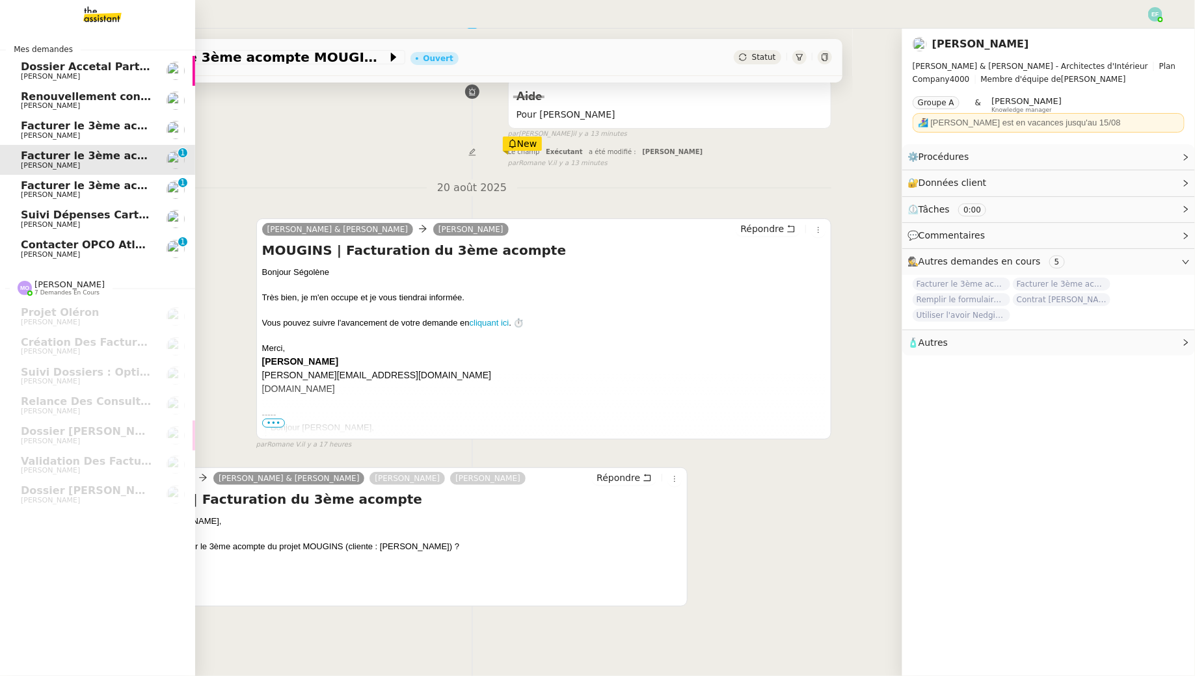
click at [51, 180] on span "Facturer le 3ème acompte FAIDHERBE" at bounding box center [132, 186] width 222 height 12
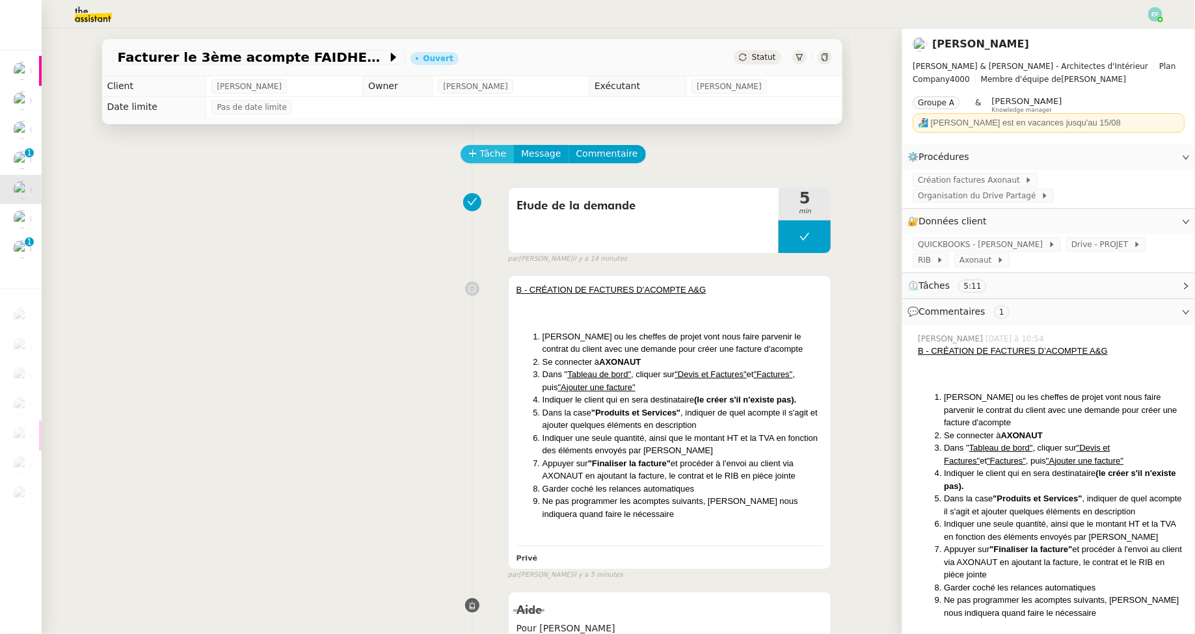
click at [483, 155] on span "Tâche" at bounding box center [493, 153] width 27 height 15
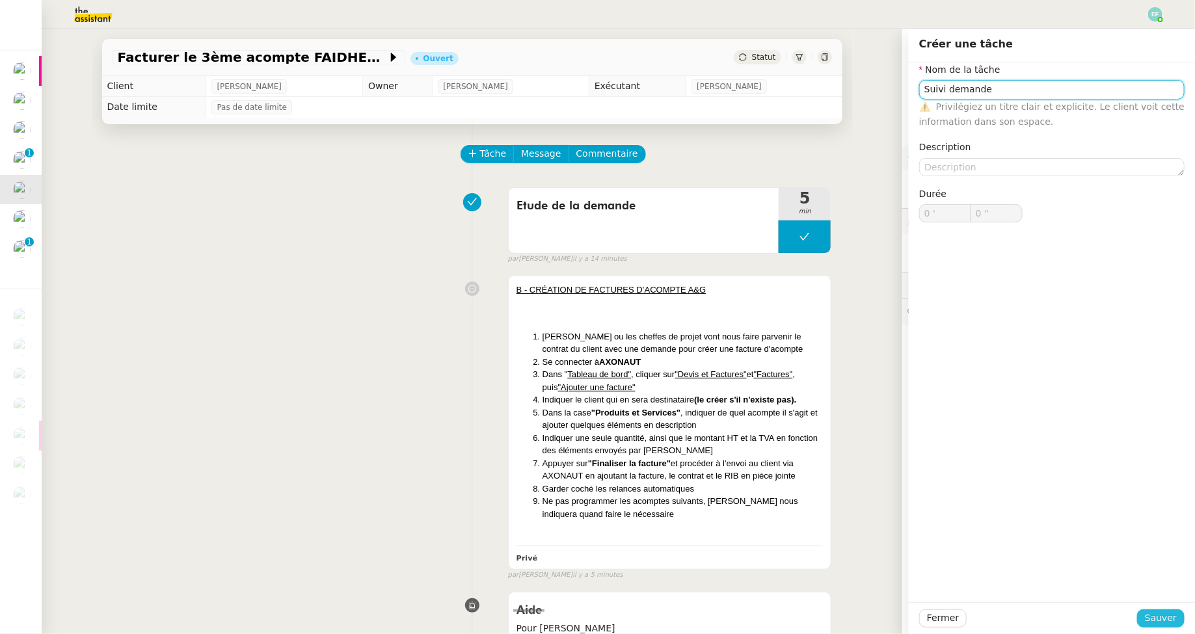
type input "Suivi demande"
click at [1160, 623] on span "Sauver" at bounding box center [1161, 618] width 32 height 15
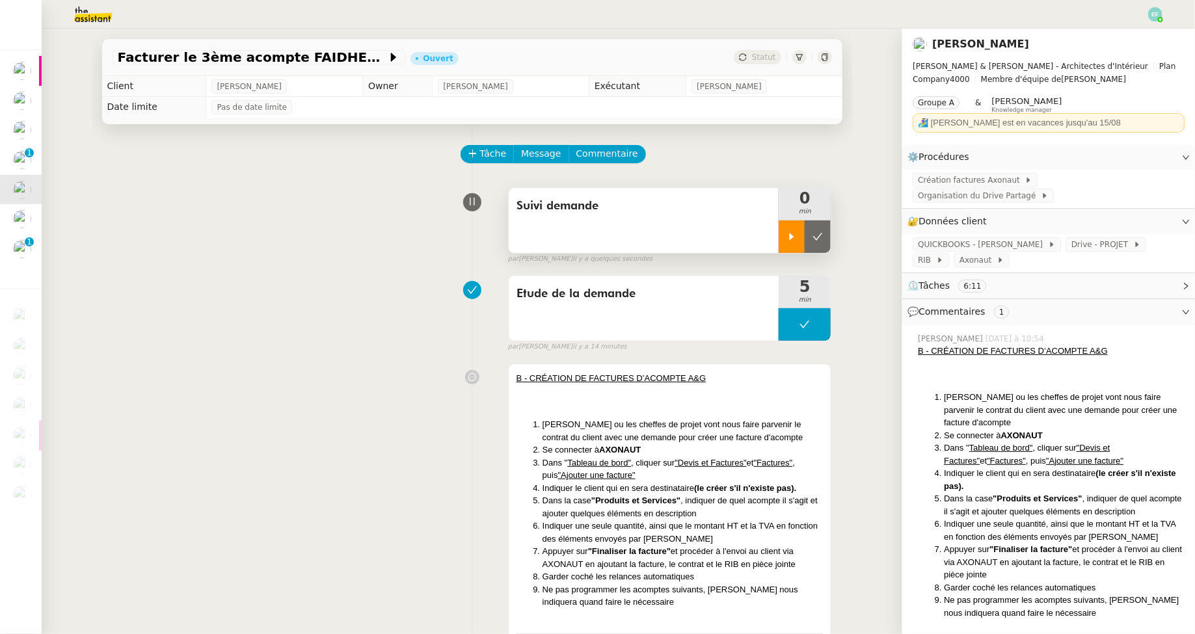
click at [796, 228] on div at bounding box center [791, 236] width 26 height 33
click at [615, 148] on span "Commentaire" at bounding box center [607, 153] width 62 height 15
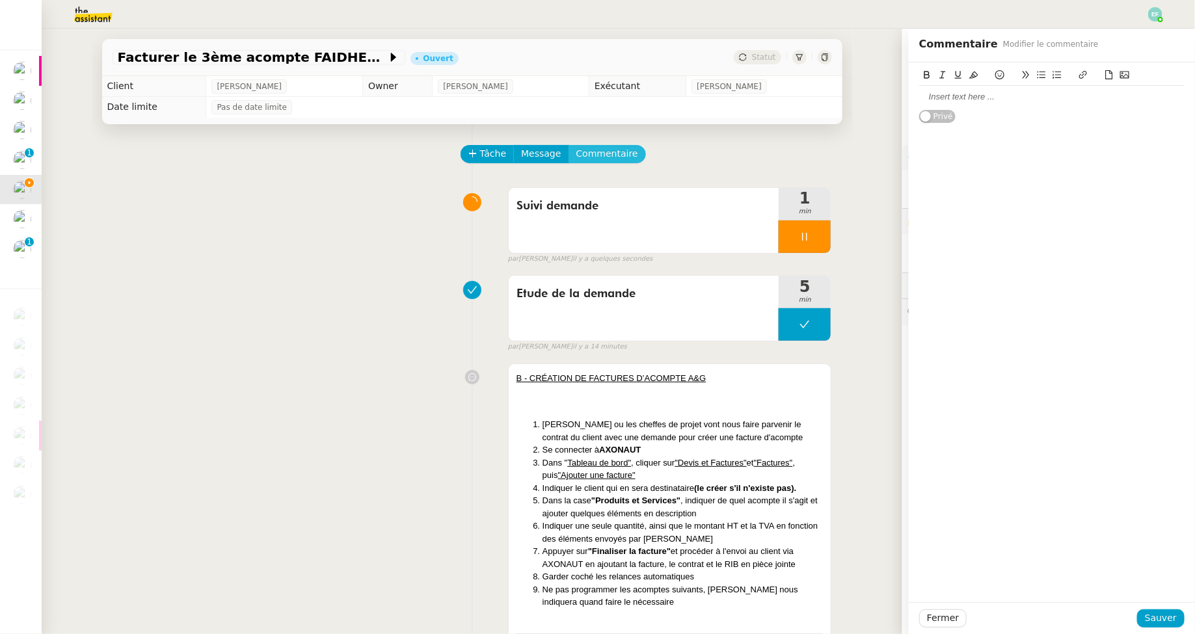
click at [568, 145] on button "Commentaire" at bounding box center [606, 154] width 77 height 18
click at [1026, 118] on div "Privé" at bounding box center [1051, 92] width 265 height 61
click at [1018, 106] on div at bounding box center [1051, 97] width 265 height 22
click at [1160, 617] on span "Sauver" at bounding box center [1161, 618] width 32 height 15
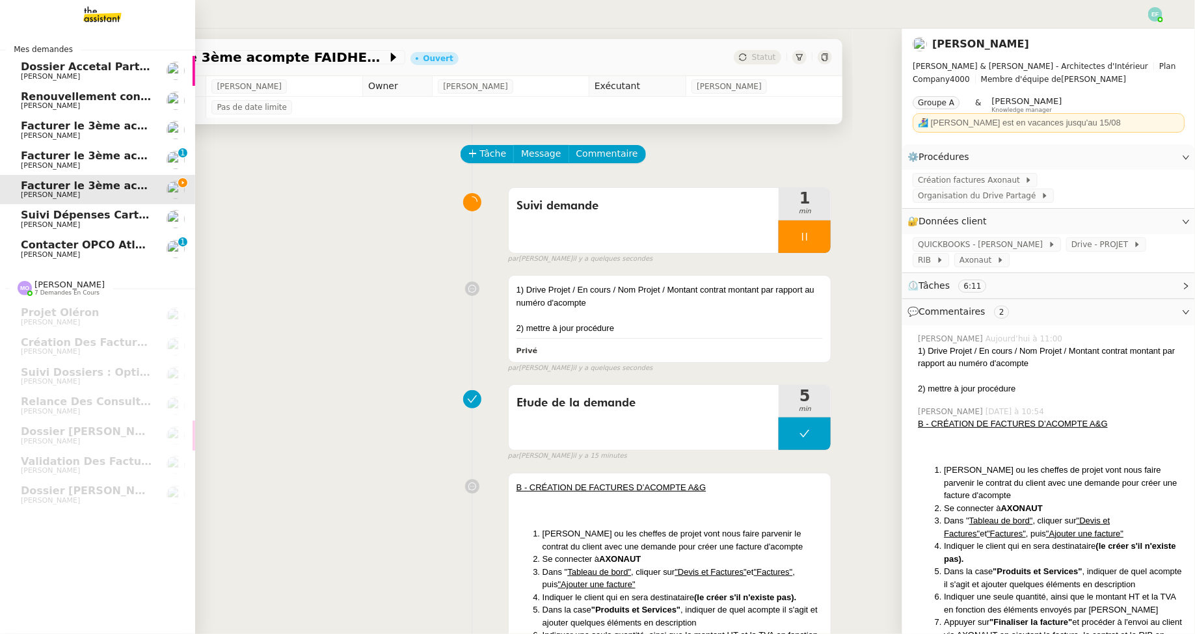
click at [33, 163] on span "[PERSON_NAME]" at bounding box center [50, 165] width 59 height 8
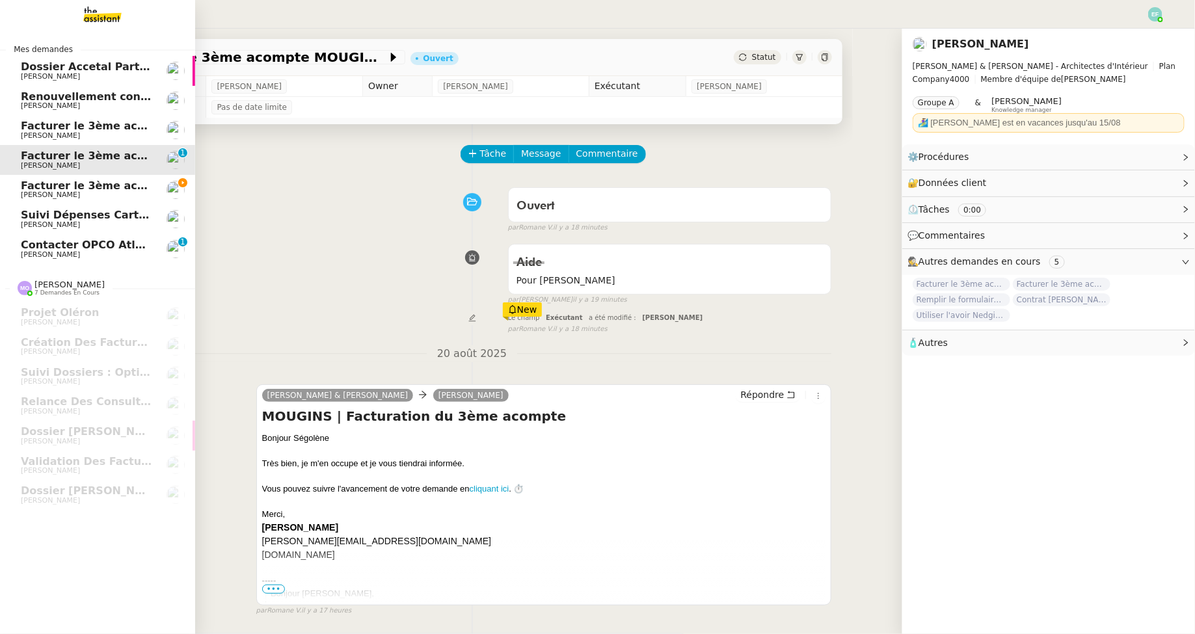
click at [72, 194] on span "[PERSON_NAME]" at bounding box center [50, 195] width 59 height 8
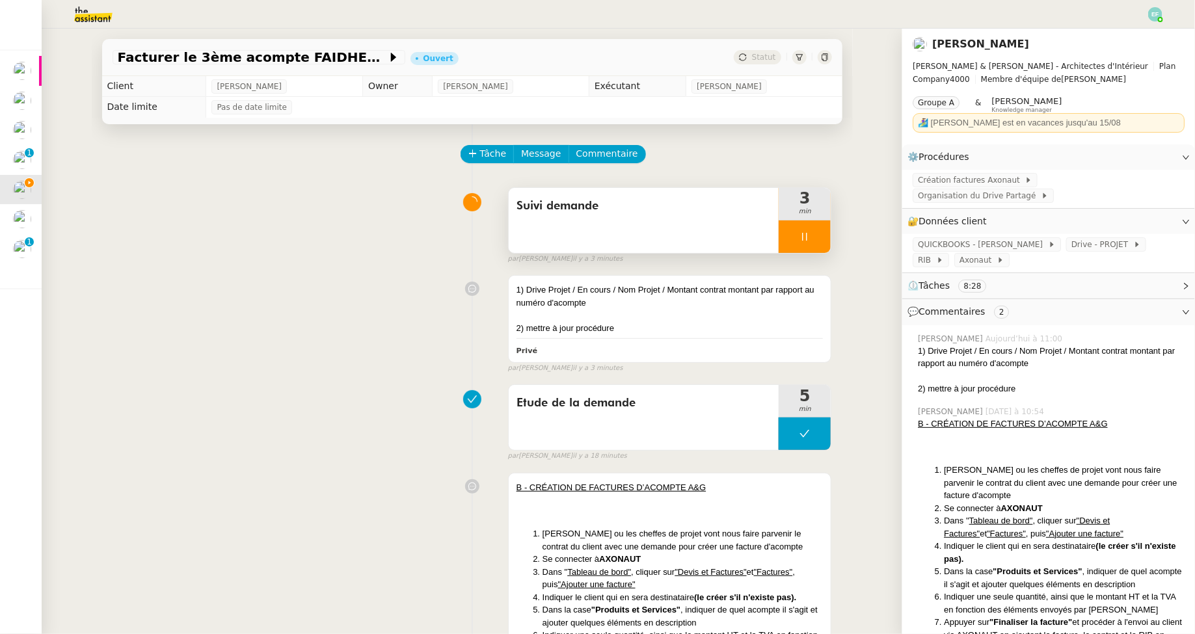
click at [810, 239] on icon at bounding box center [804, 237] width 10 height 10
click at [818, 239] on icon at bounding box center [817, 237] width 10 height 10
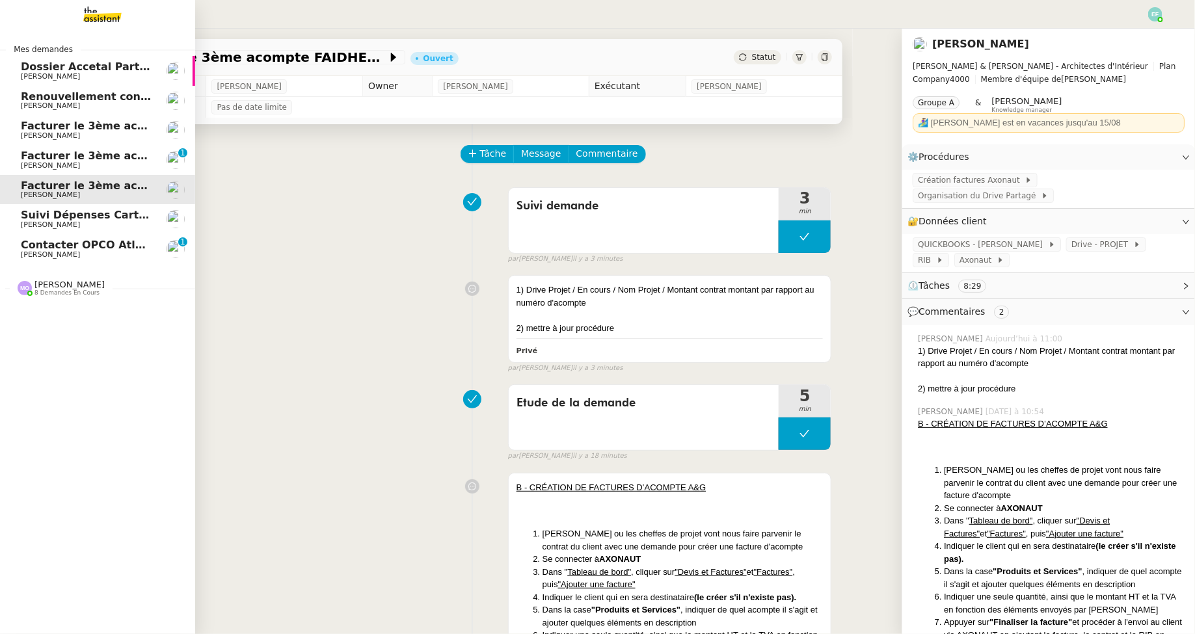
click at [42, 253] on span "[PERSON_NAME]" at bounding box center [50, 254] width 59 height 8
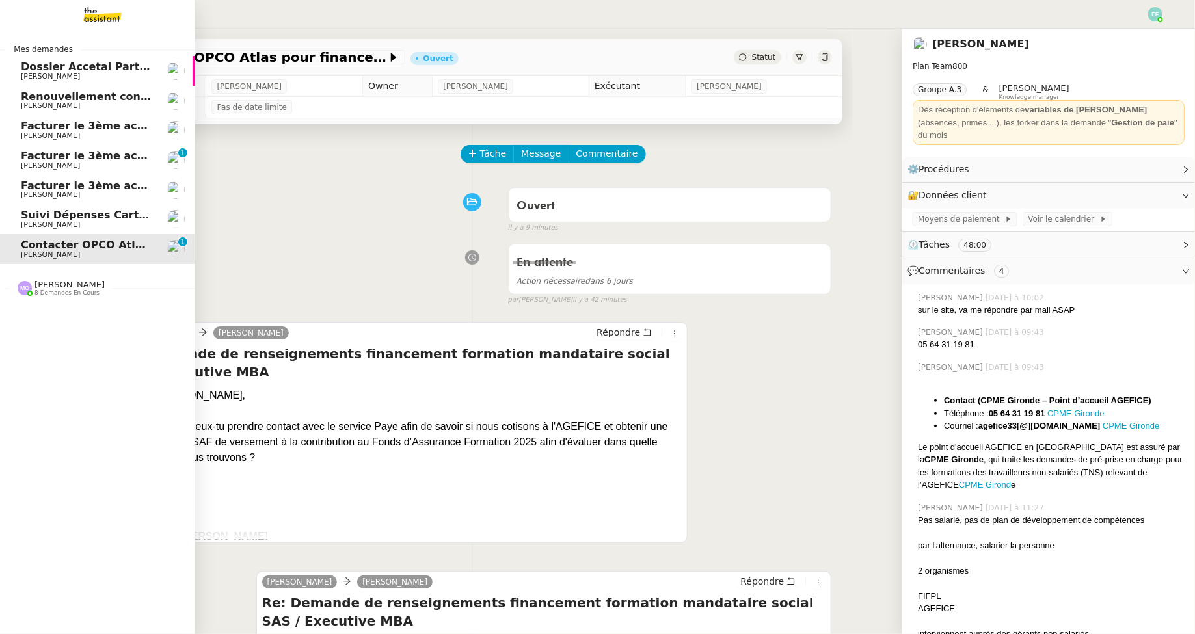
click at [107, 158] on span "Facturer le 3ème acompte MOUGINS" at bounding box center [127, 156] width 213 height 12
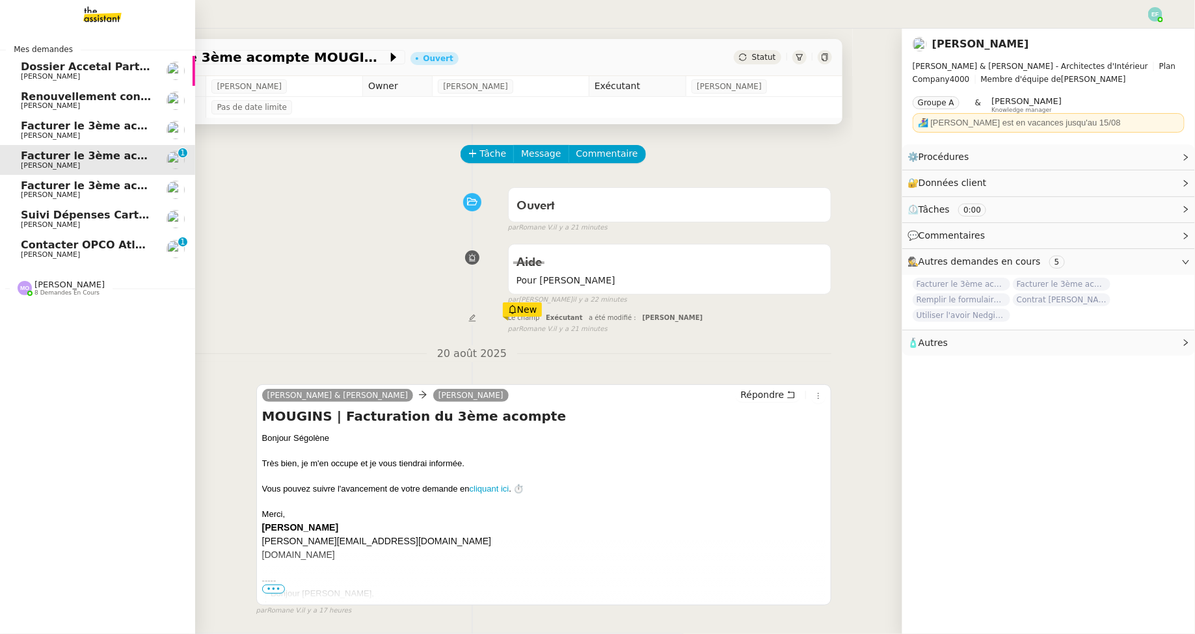
click at [111, 96] on span "Renouvellement contrat Opale STOCCO" at bounding box center [136, 96] width 230 height 12
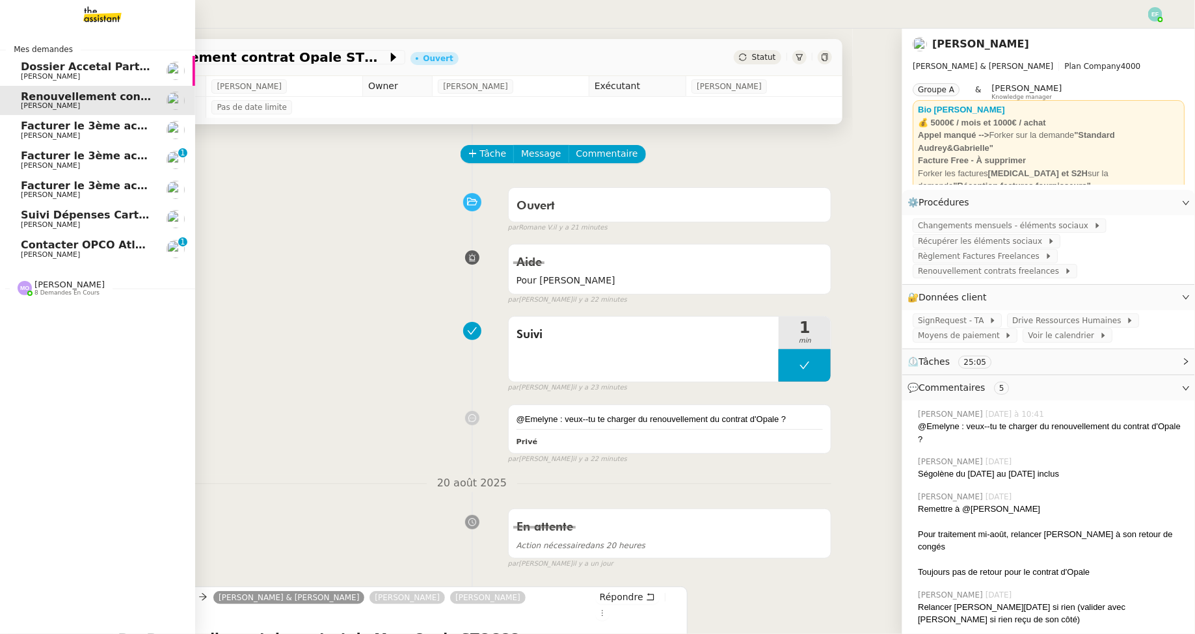
click at [101, 248] on span "Contacter OPCO Atlas pour financement formation" at bounding box center [169, 245] width 297 height 12
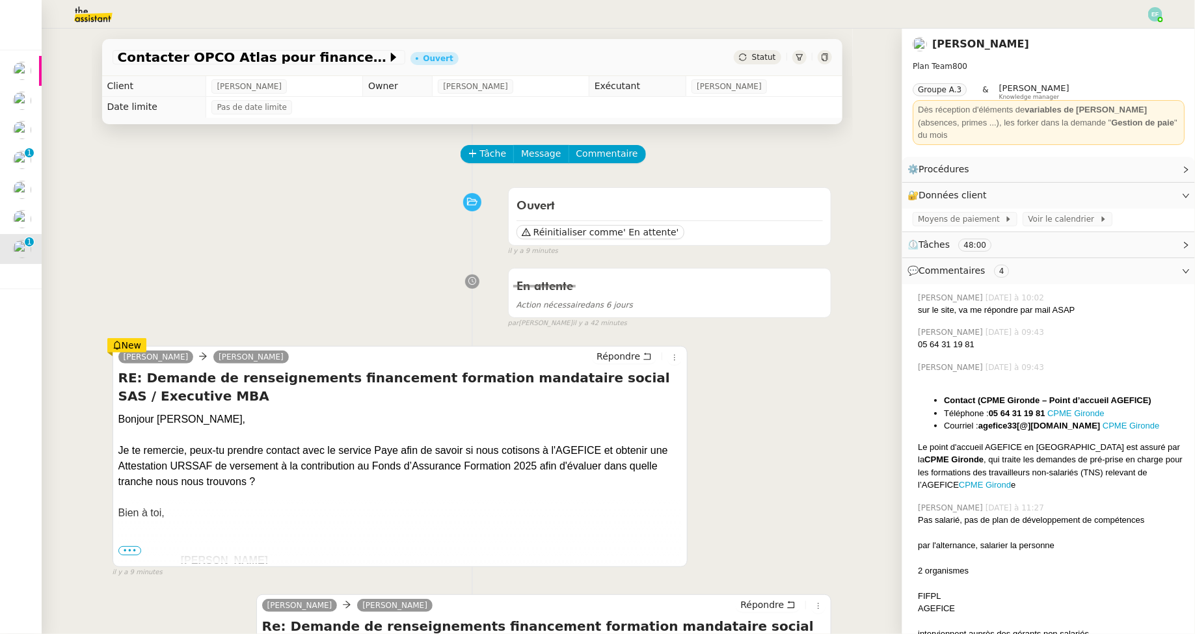
click at [88, 5] on img at bounding box center [83, 14] width 101 height 29
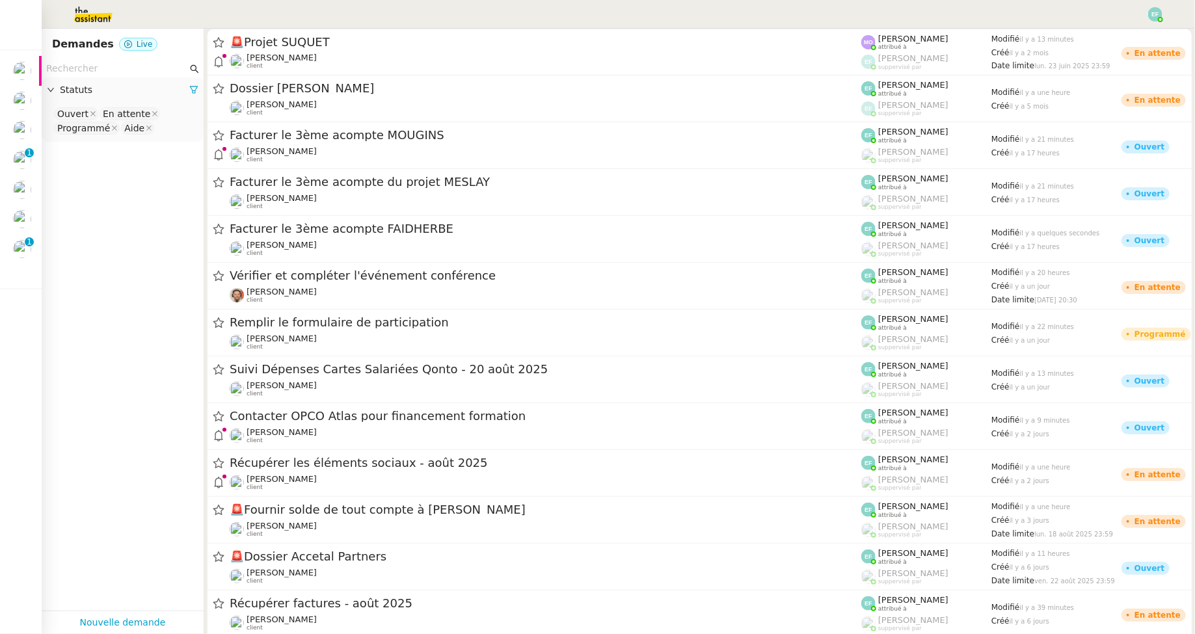
click at [80, 62] on input "text" at bounding box center [116, 68] width 141 height 15
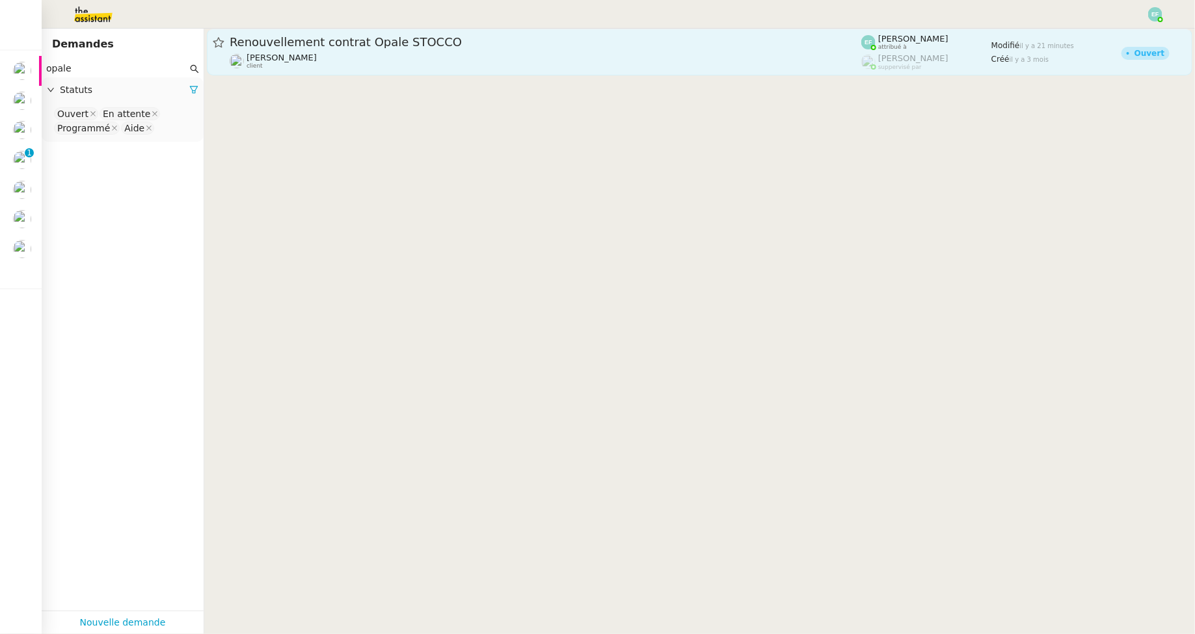
type input "opale"
click at [520, 43] on span "Renouvellement contrat Opale STOCCO" at bounding box center [546, 42] width 632 height 12
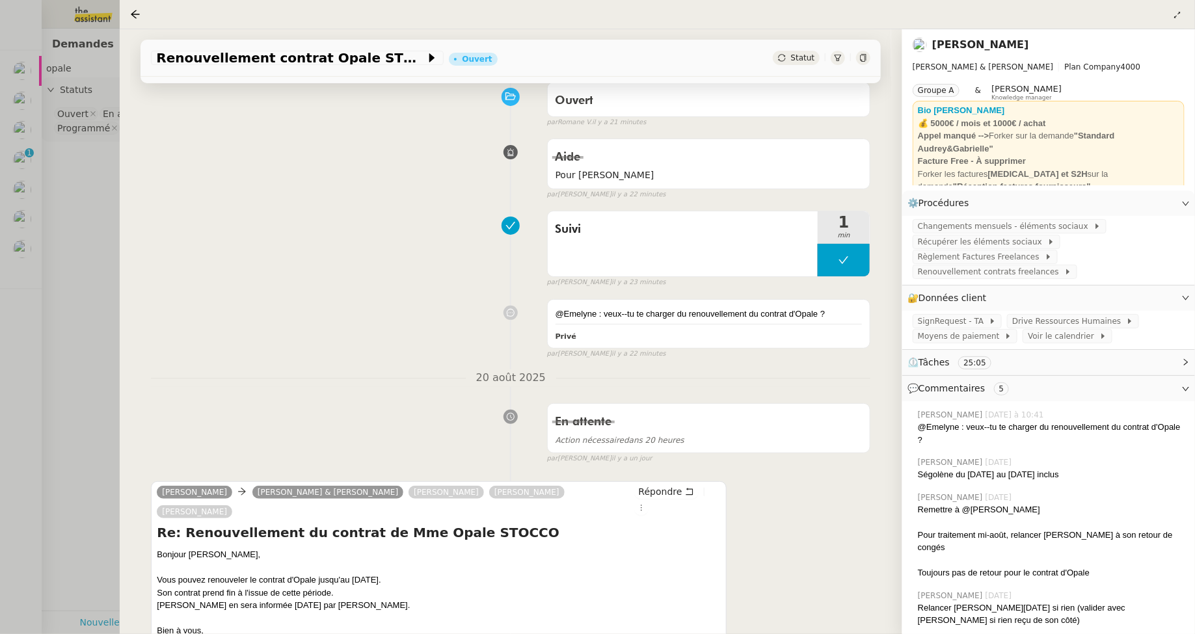
scroll to position [109, 0]
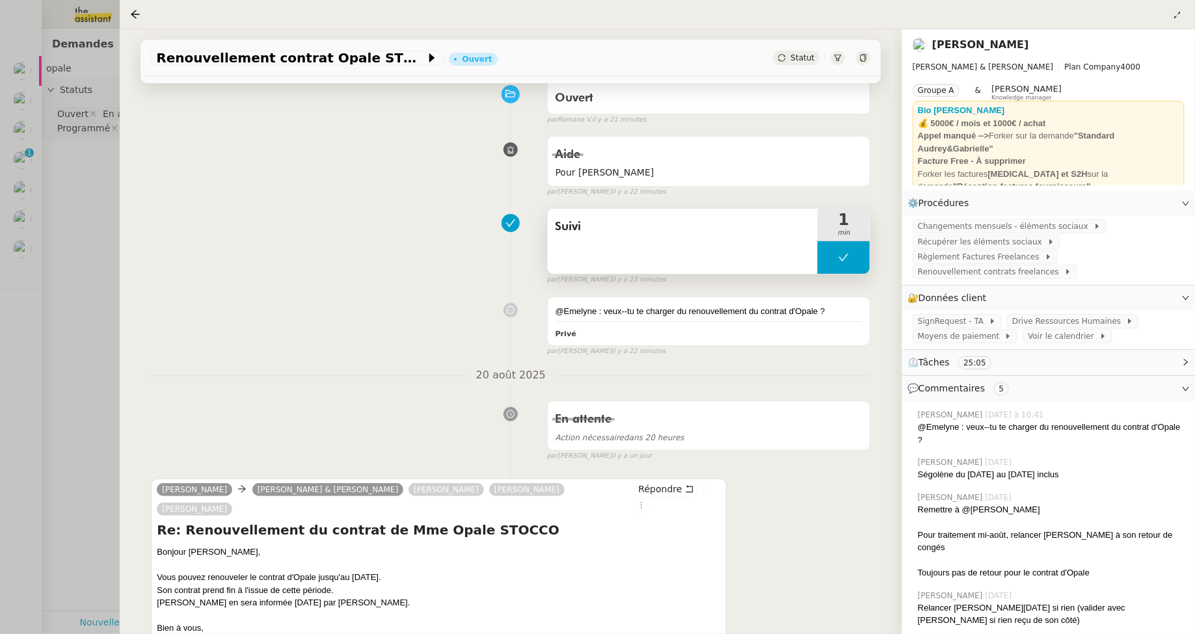
click at [849, 254] on icon at bounding box center [843, 257] width 10 height 10
click at [830, 252] on icon at bounding box center [830, 257] width 10 height 10
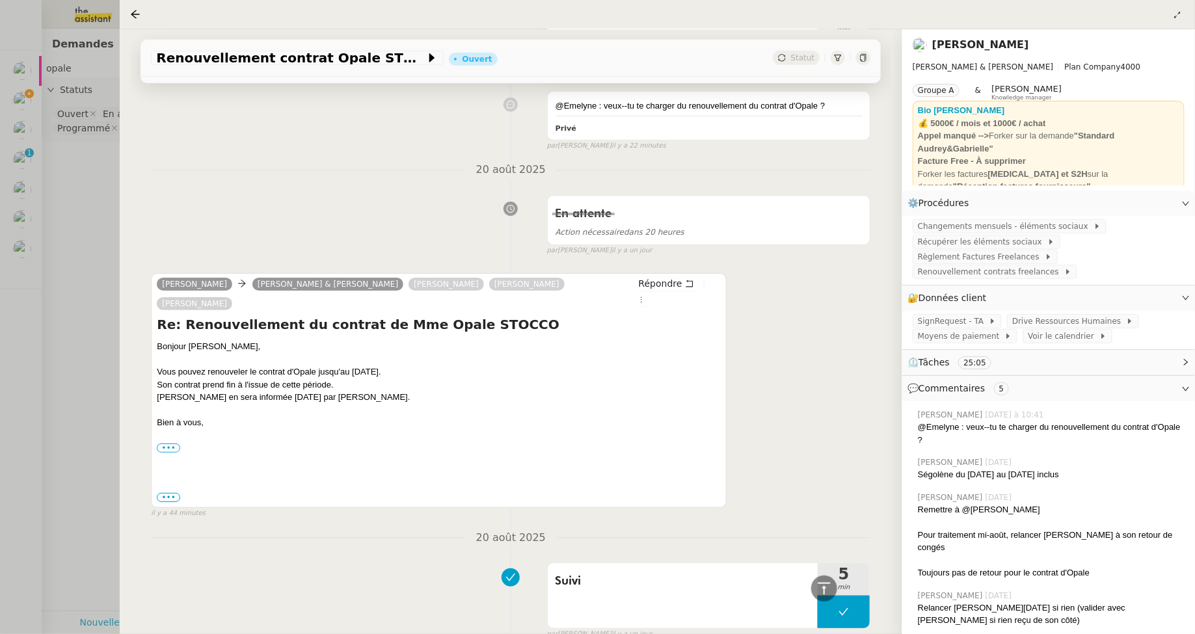
scroll to position [315, 0]
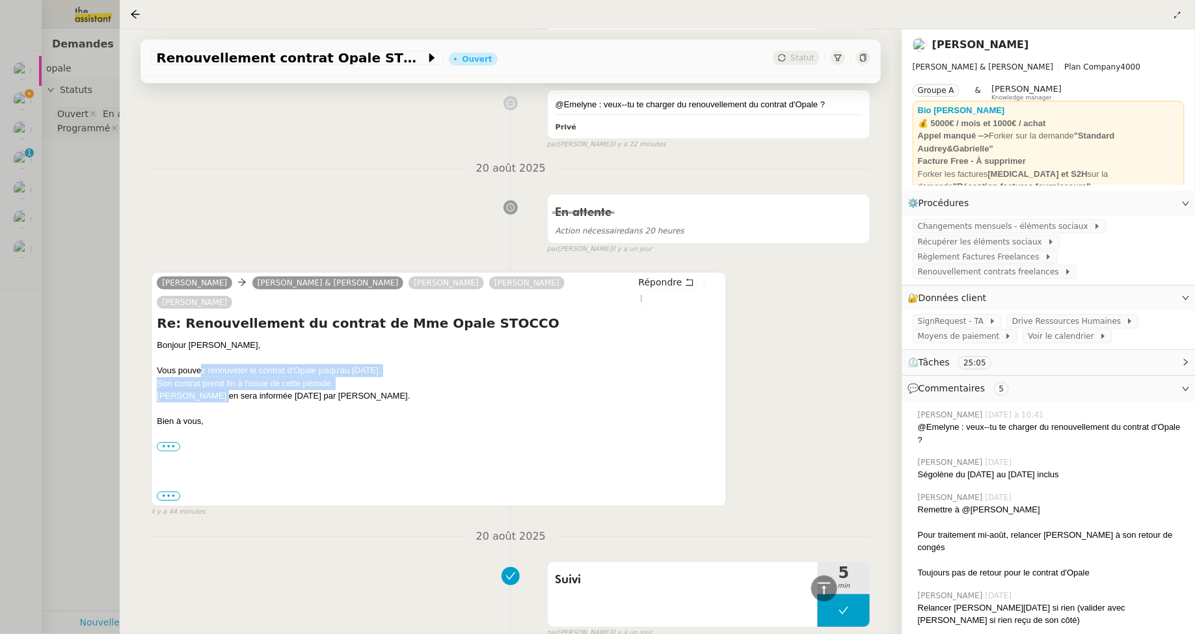
drag, startPoint x: 199, startPoint y: 369, endPoint x: 206, endPoint y: 398, distance: 29.5
click at [206, 398] on div "Bonjour Camille, Vous pouvez renouveler le contrat d'Opale jusqu'au 26/09/2025.…" at bounding box center [439, 402] width 564 height 127
click at [206, 398] on div "[PERSON_NAME] en sera informée [DATE] par [PERSON_NAME]." at bounding box center [439, 396] width 564 height 13
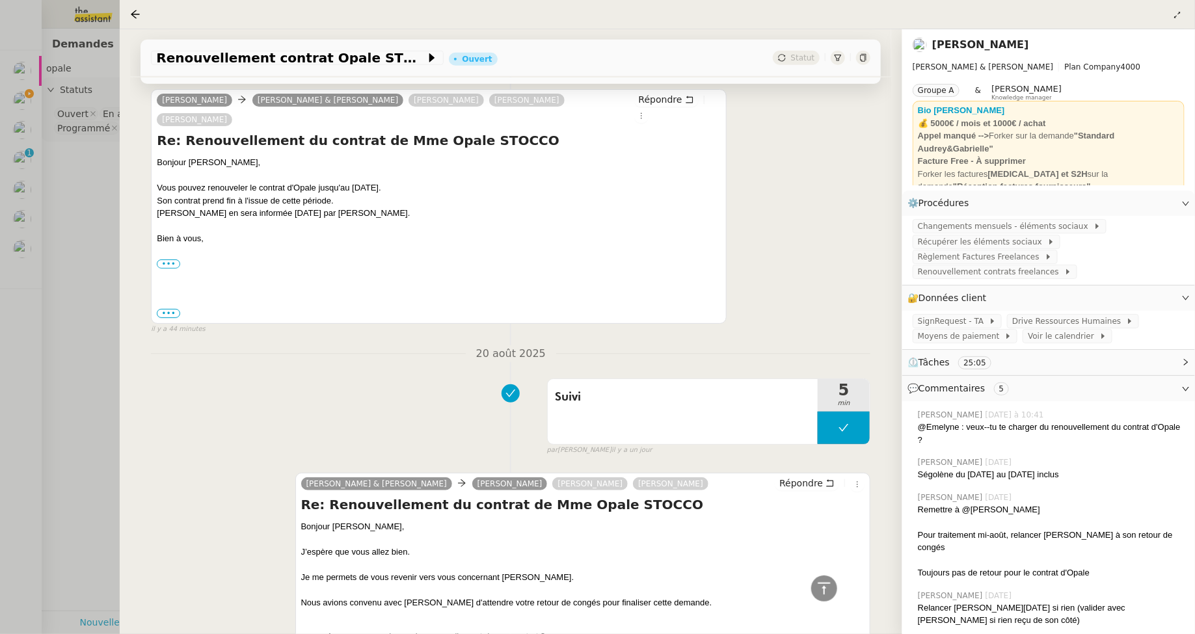
scroll to position [499, 0]
drag, startPoint x: 228, startPoint y: 189, endPoint x: 229, endPoint y: 216, distance: 27.3
click at [229, 216] on div "Bonjour Camille, Vous pouvez renouveler le contrat d'Opale jusqu'au 26/09/2025.…" at bounding box center [439, 218] width 564 height 127
click at [229, 216] on div "[PERSON_NAME] en sera informée [DATE] par [PERSON_NAME]." at bounding box center [439, 212] width 564 height 13
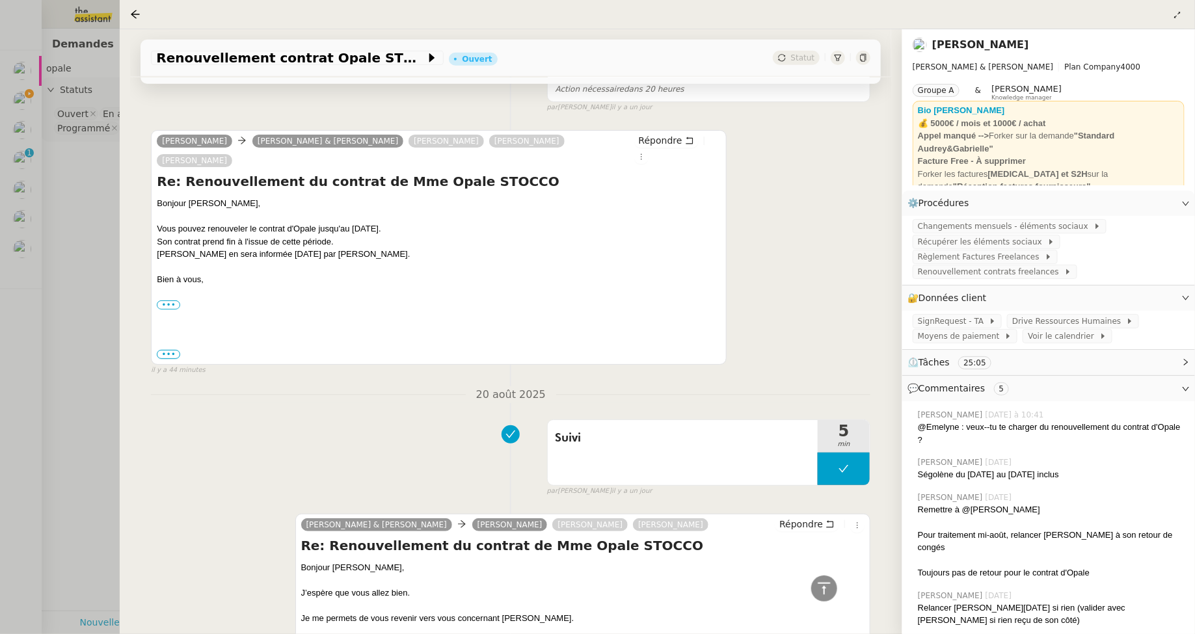
scroll to position [454, 0]
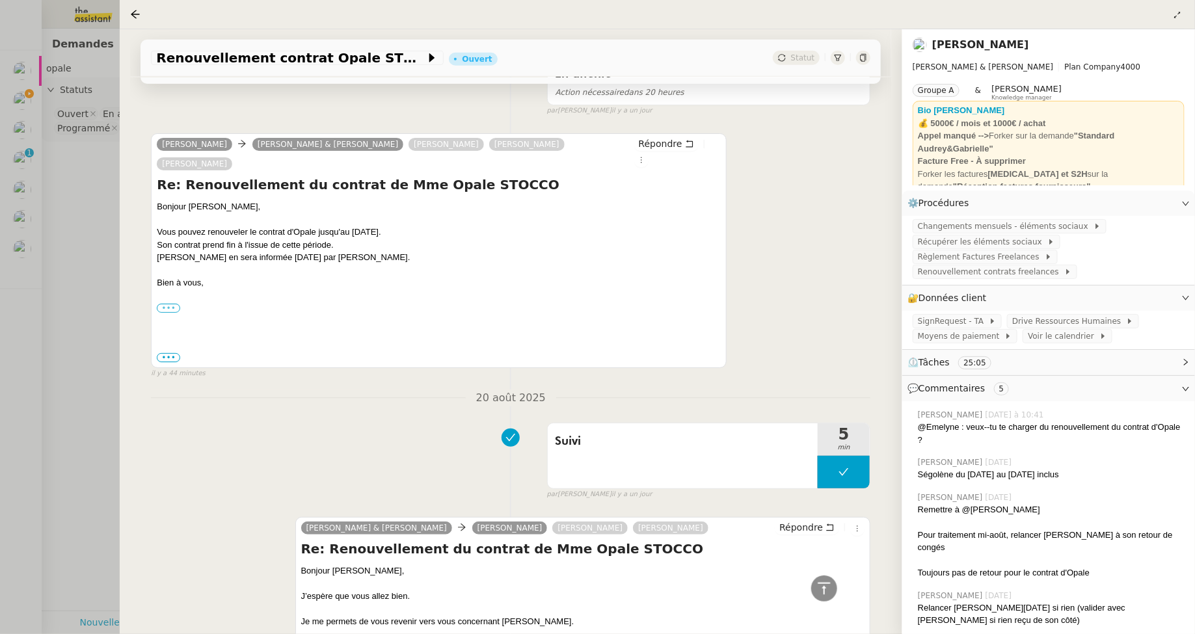
click at [166, 306] on label "•••" at bounding box center [168, 308] width 23 height 9
click at [0, 0] on input "•••" at bounding box center [0, 0] width 0 height 0
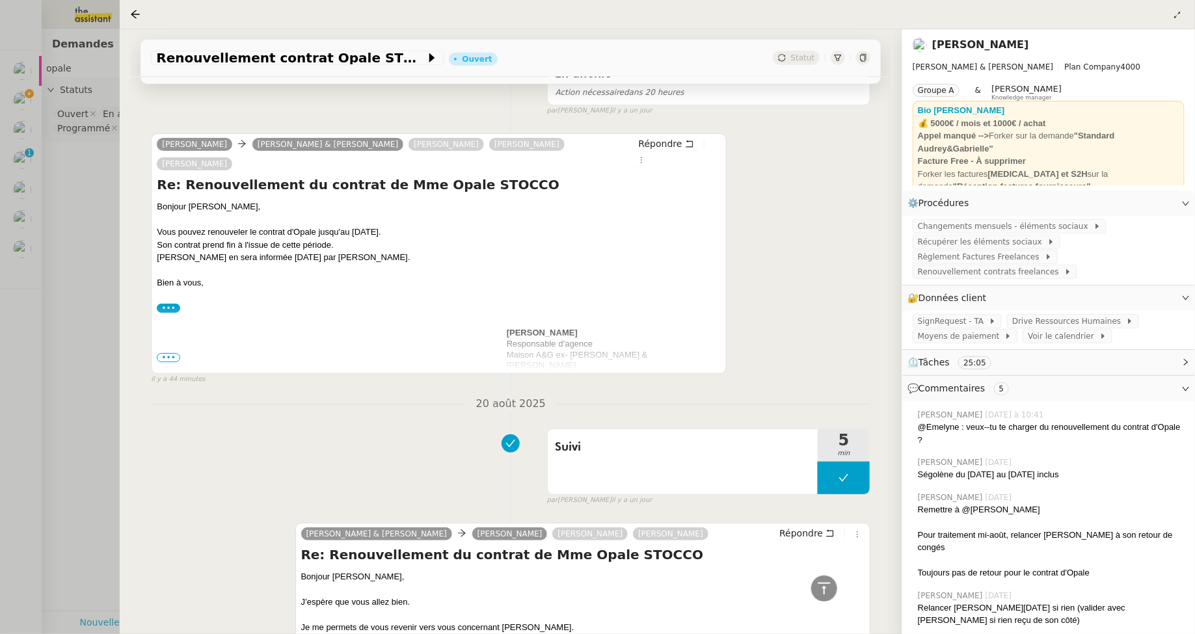
click at [168, 358] on span "•••" at bounding box center [168, 357] width 23 height 9
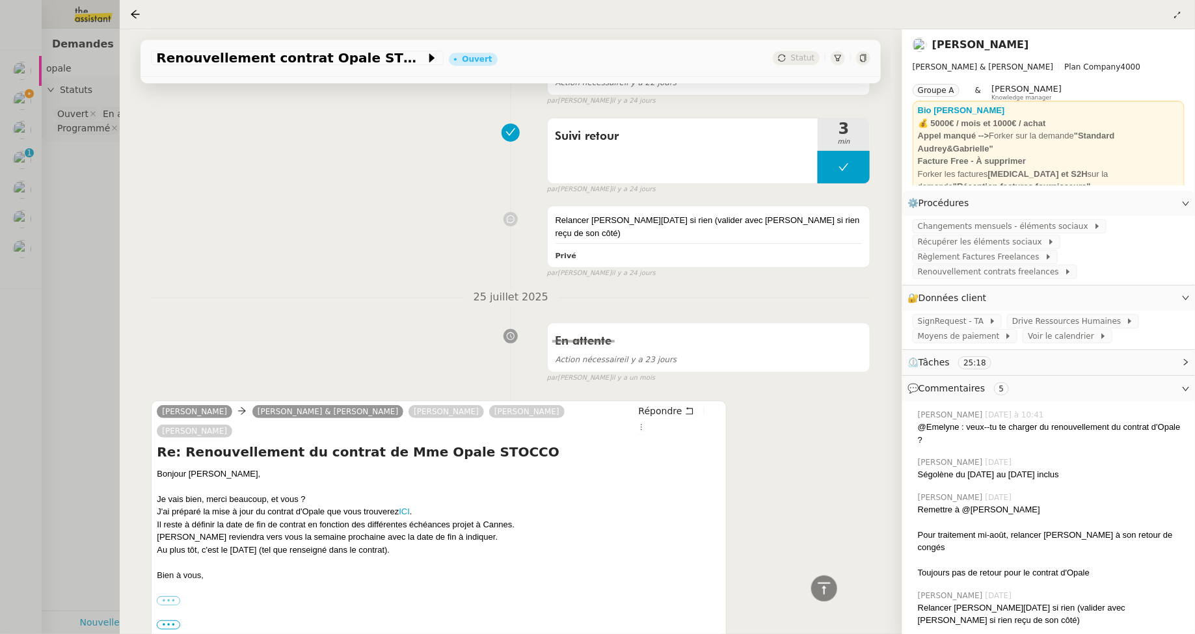
scroll to position [4339, 0]
drag, startPoint x: 169, startPoint y: 522, endPoint x: 285, endPoint y: 527, distance: 115.9
click at [285, 542] on div "Au plus tôt, c'est le [DATE] (tel que renseigné dans le contrat)." at bounding box center [439, 548] width 564 height 13
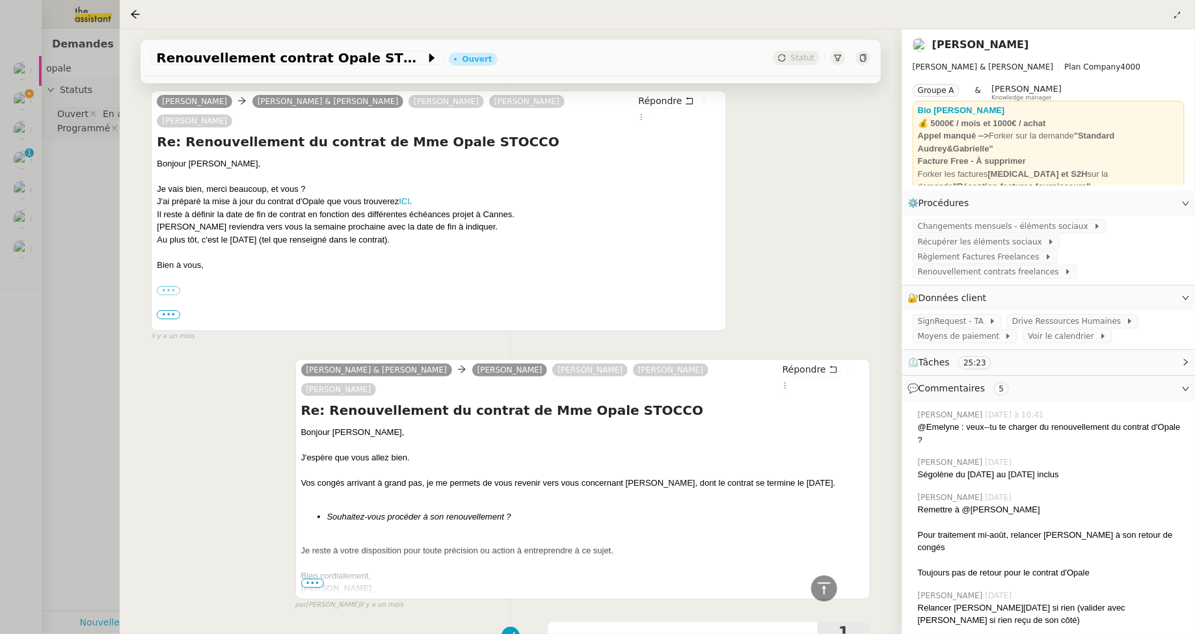
scroll to position [4648, 0]
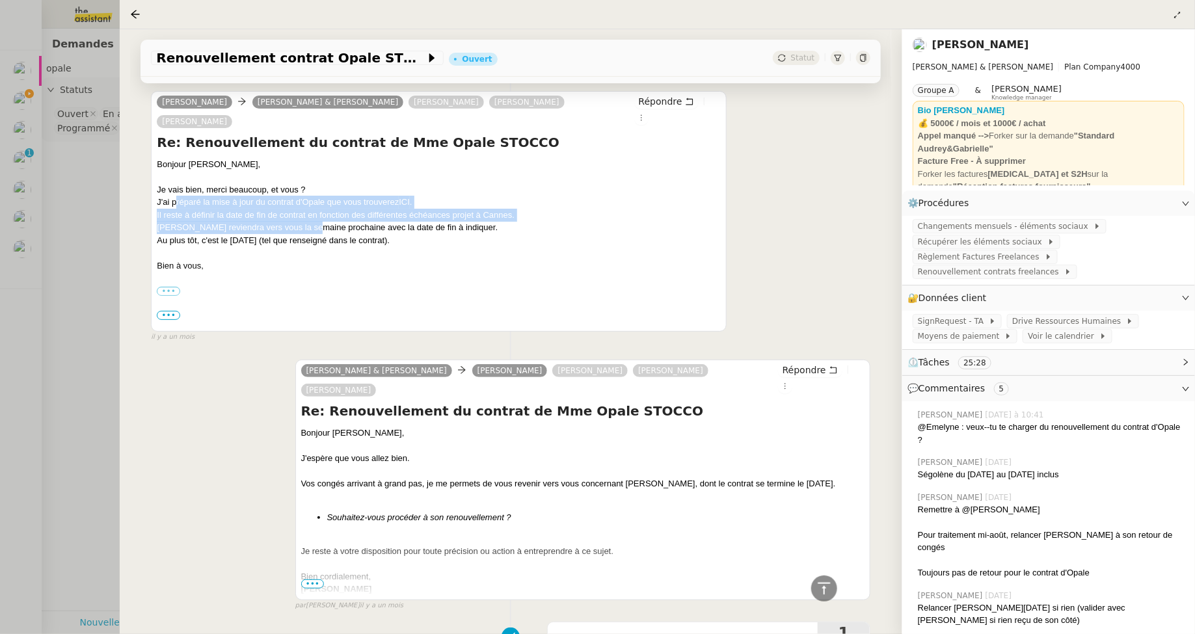
drag, startPoint x: 175, startPoint y: 183, endPoint x: 310, endPoint y: 211, distance: 137.5
click at [310, 211] on div "Bonjour Camille, Je vais bien, merci beaucoup, et vous ? J'ai préparé la mise à…" at bounding box center [439, 234] width 564 height 152
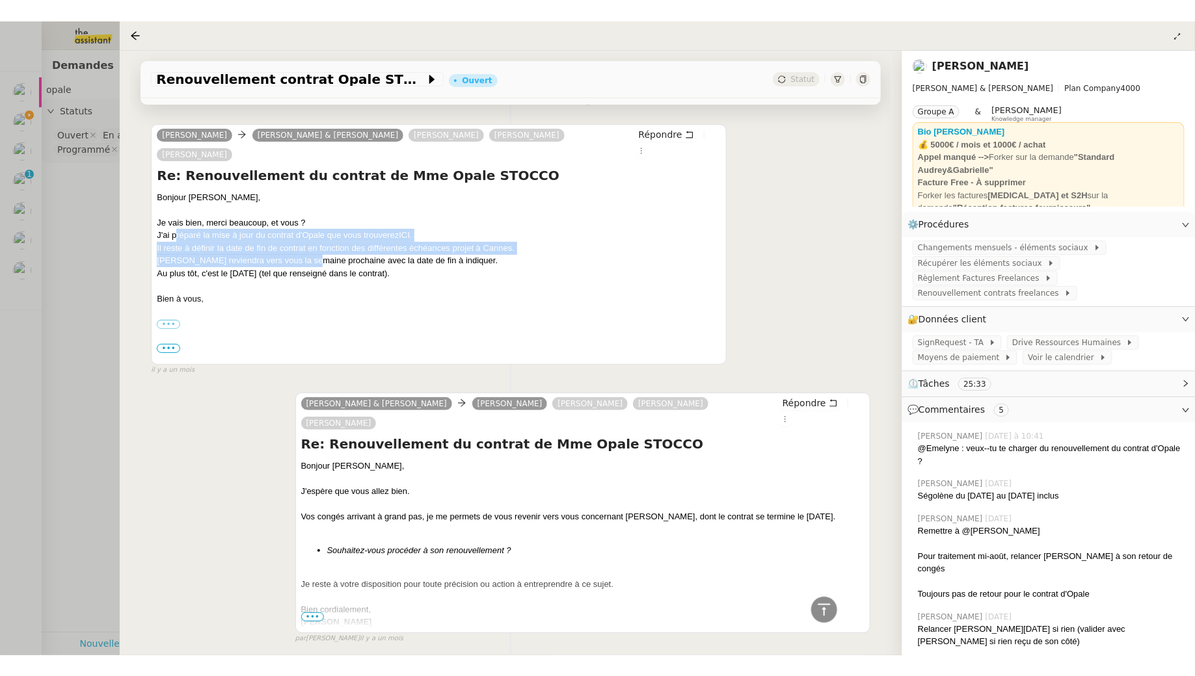
scroll to position [4635, 0]
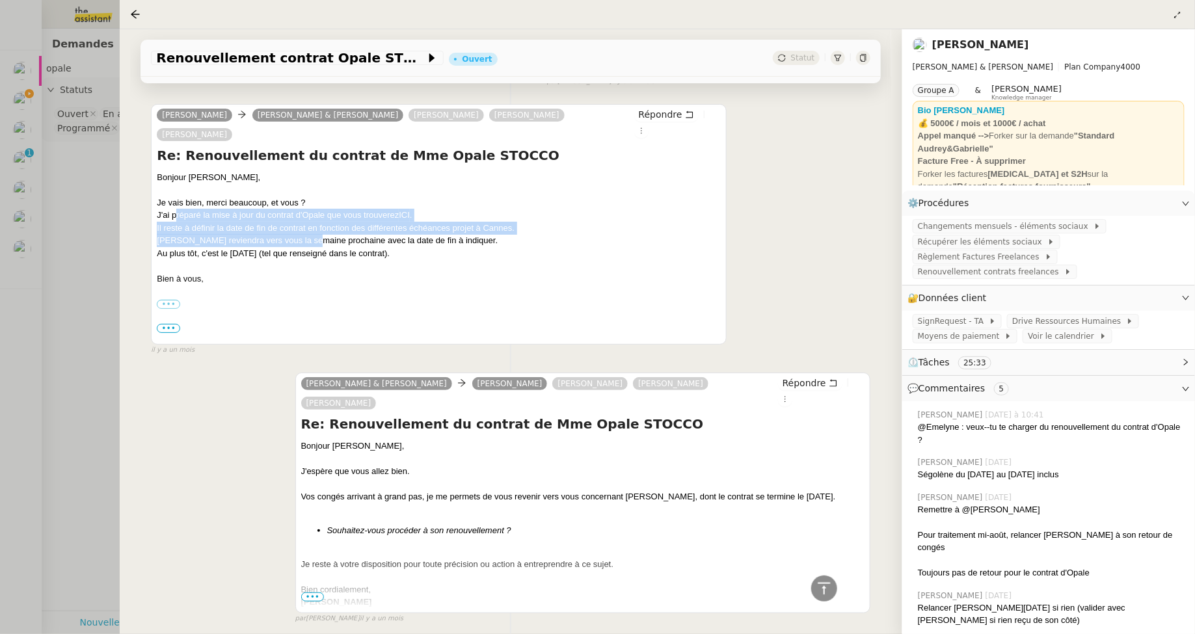
click at [410, 210] on link "ICI" at bounding box center [404, 215] width 11 height 10
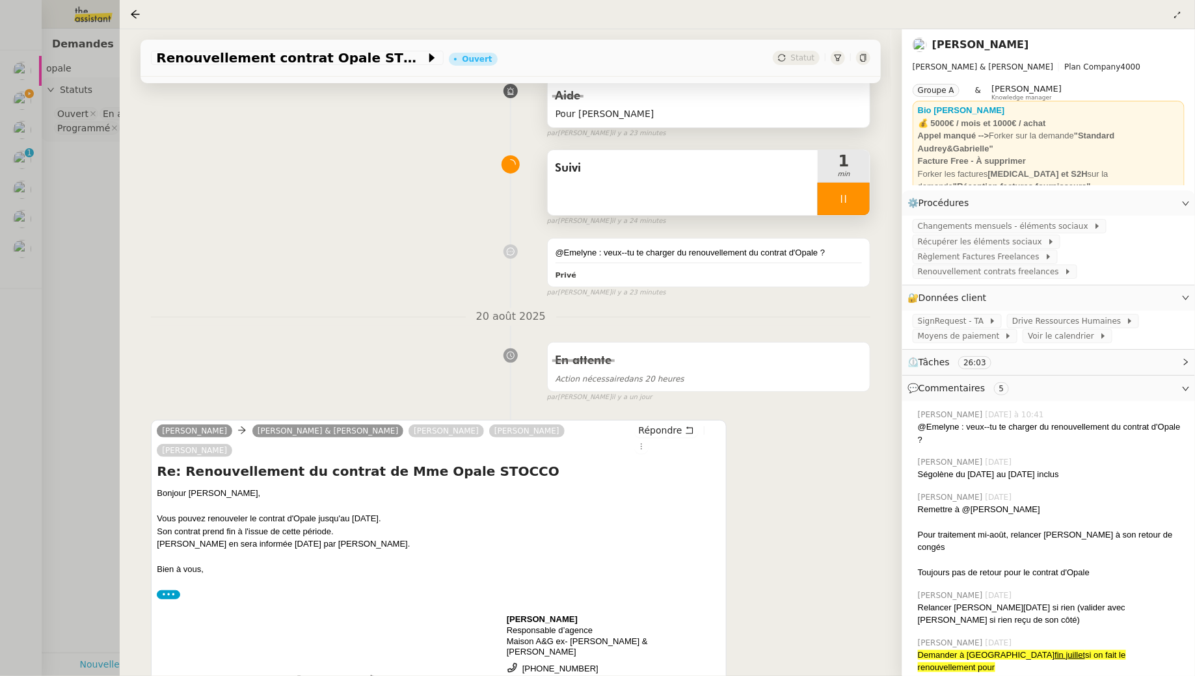
scroll to position [17, 0]
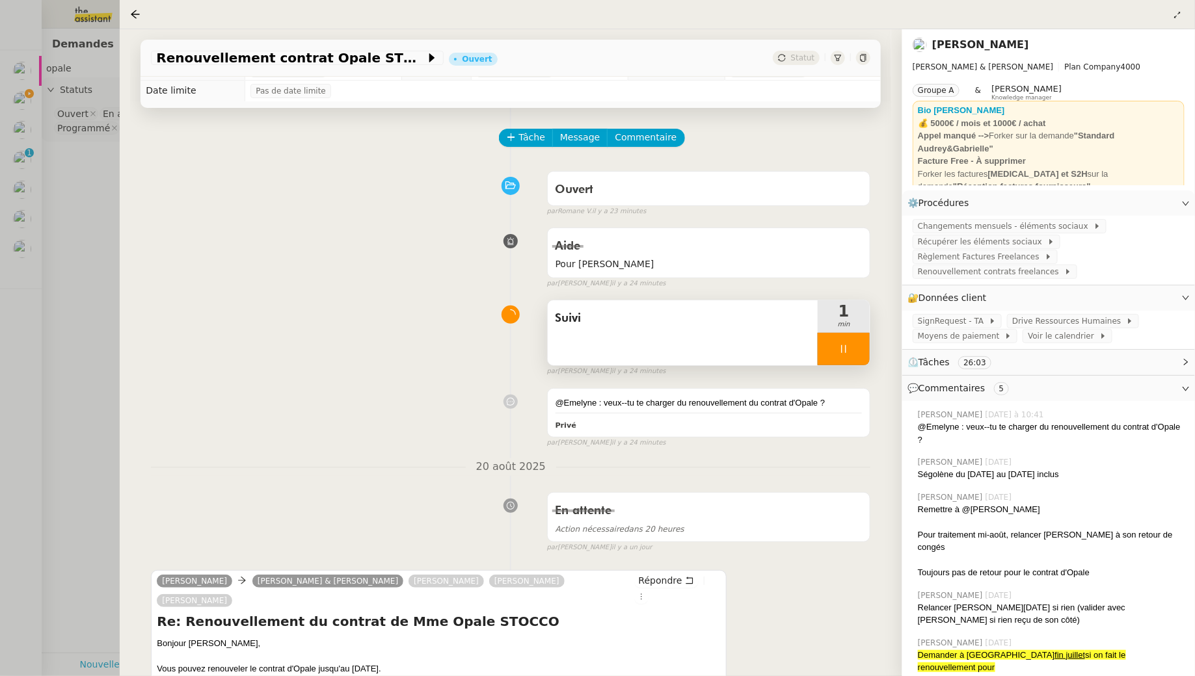
click at [868, 361] on div at bounding box center [844, 349] width 52 height 33
click at [66, 259] on div at bounding box center [597, 338] width 1195 height 676
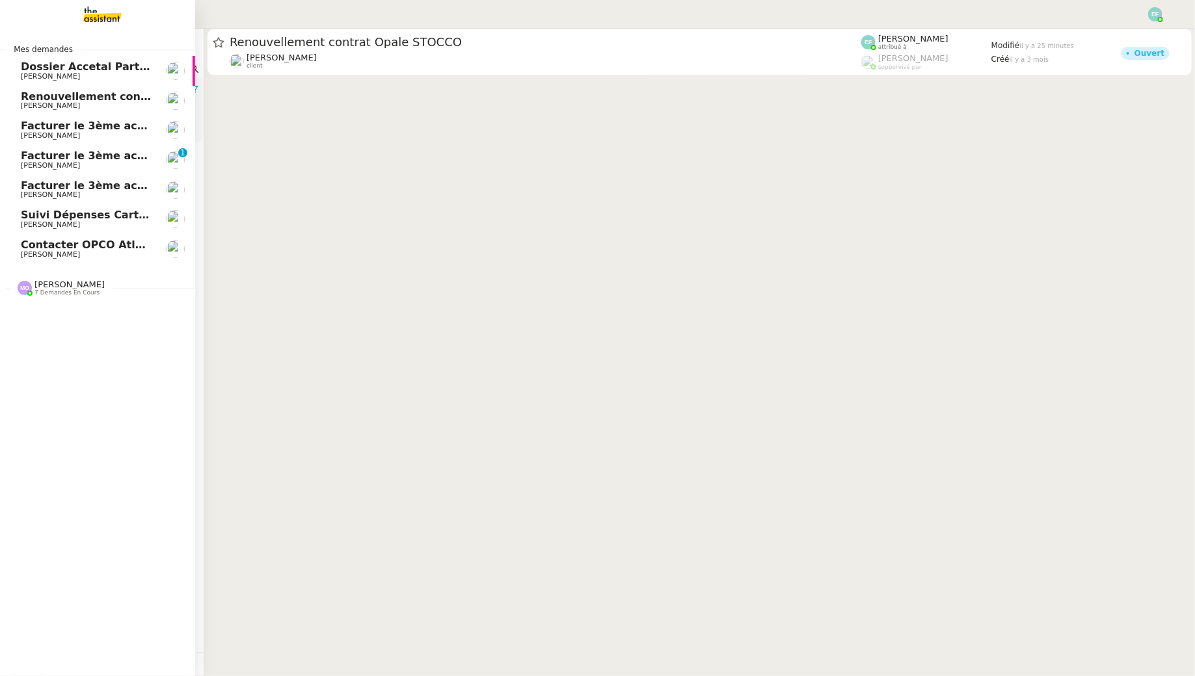
click at [34, 251] on span "[PERSON_NAME]" at bounding box center [86, 255] width 131 height 8
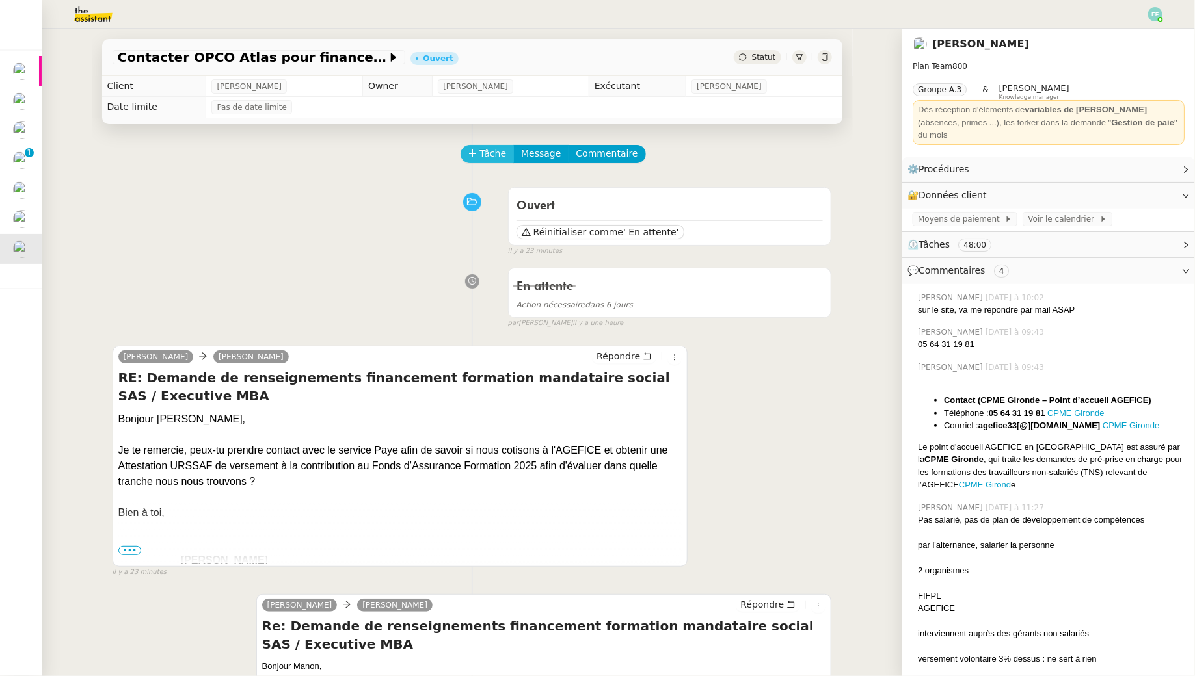
click at [496, 159] on span "Tâche" at bounding box center [493, 153] width 27 height 15
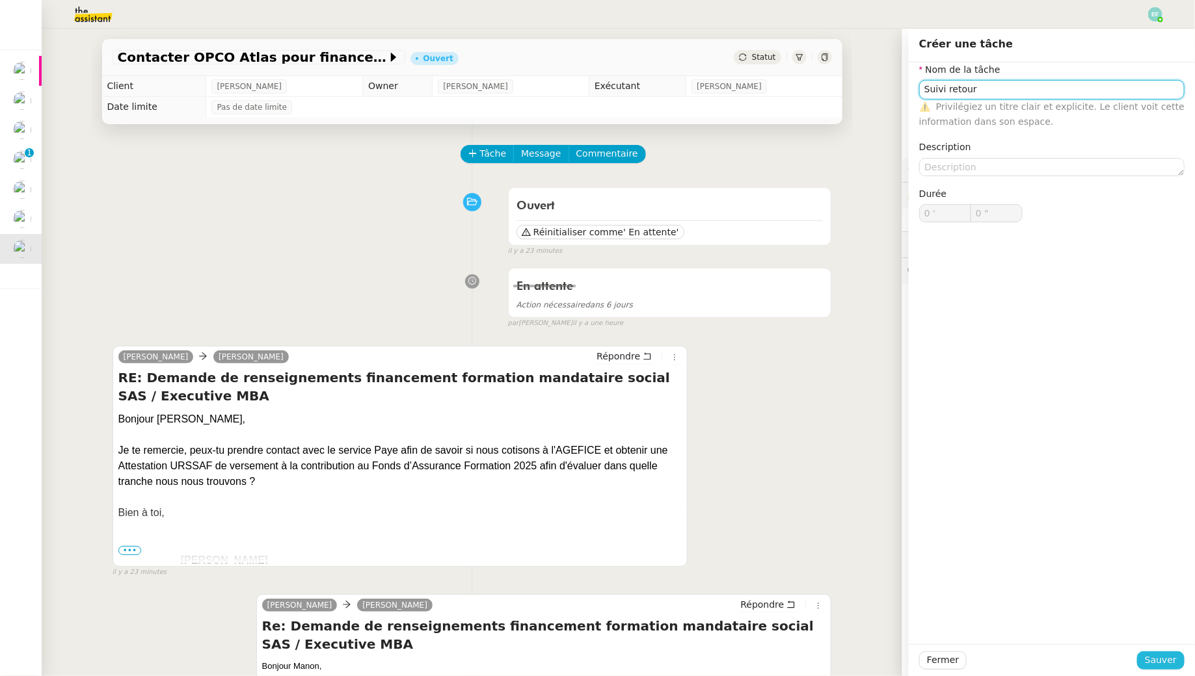
type input "Suivi retour"
click at [1170, 665] on span "Sauver" at bounding box center [1161, 660] width 32 height 15
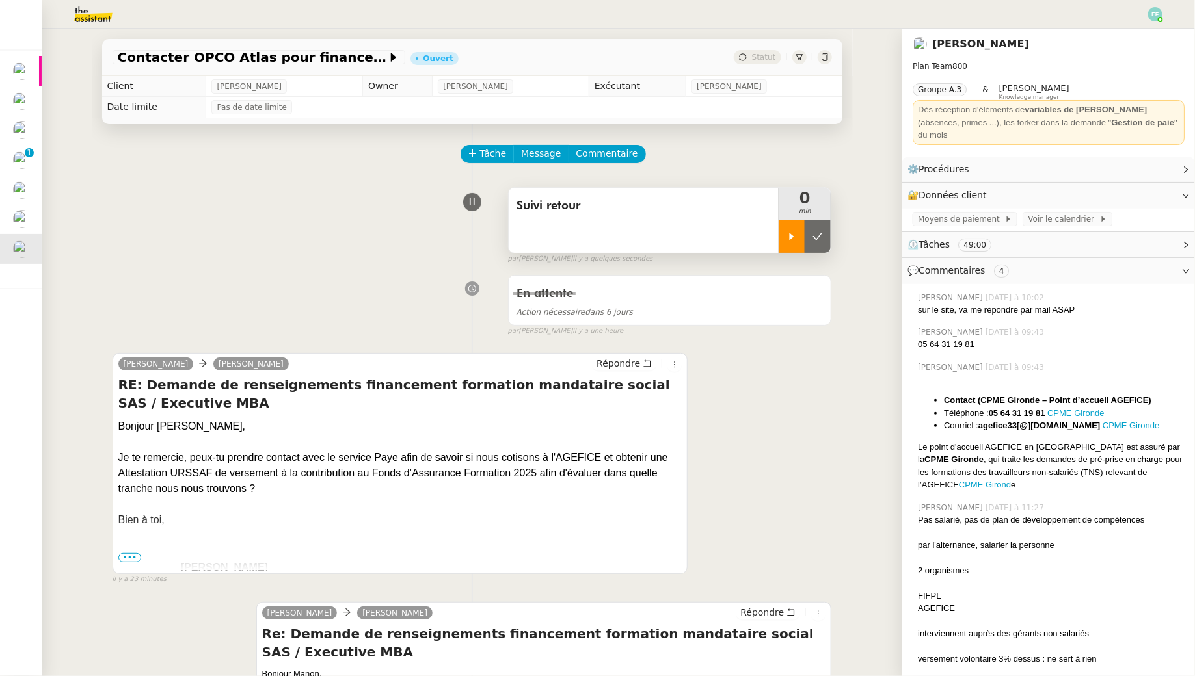
click at [788, 235] on icon at bounding box center [791, 237] width 10 height 10
click at [799, 237] on div at bounding box center [804, 236] width 52 height 33
click at [818, 238] on icon at bounding box center [818, 236] width 10 height 7
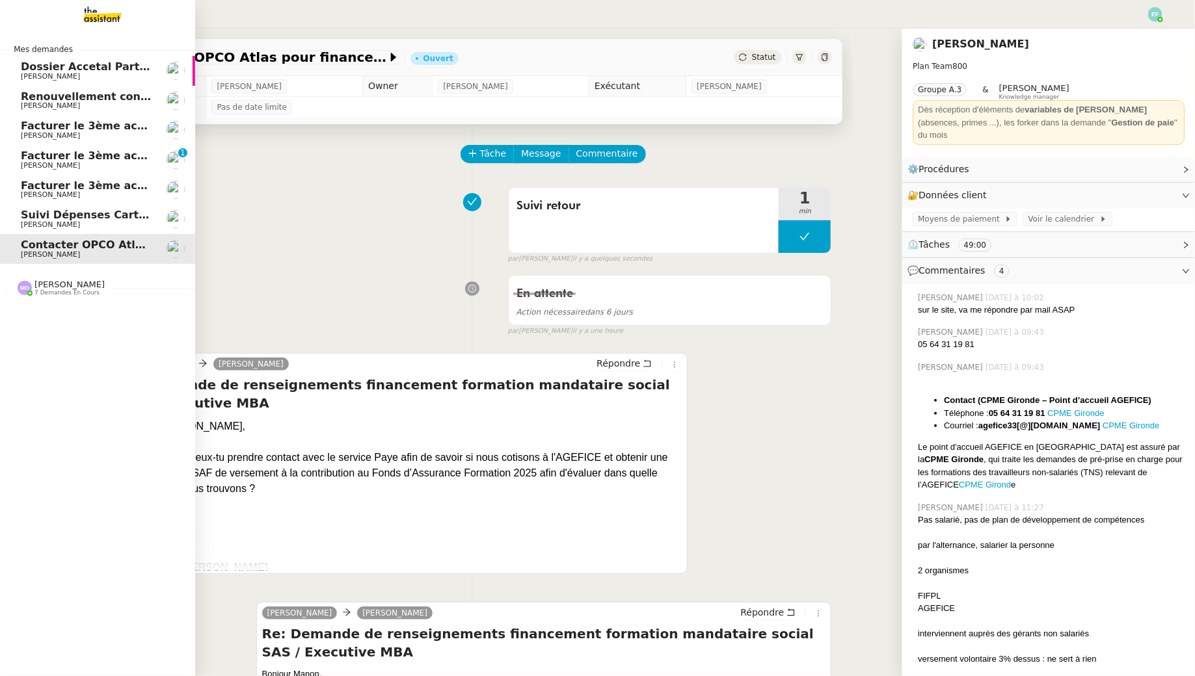
click at [36, 211] on span "Suivi Dépenses Cartes Salariées Qonto - 20 août 2025" at bounding box center [179, 215] width 317 height 12
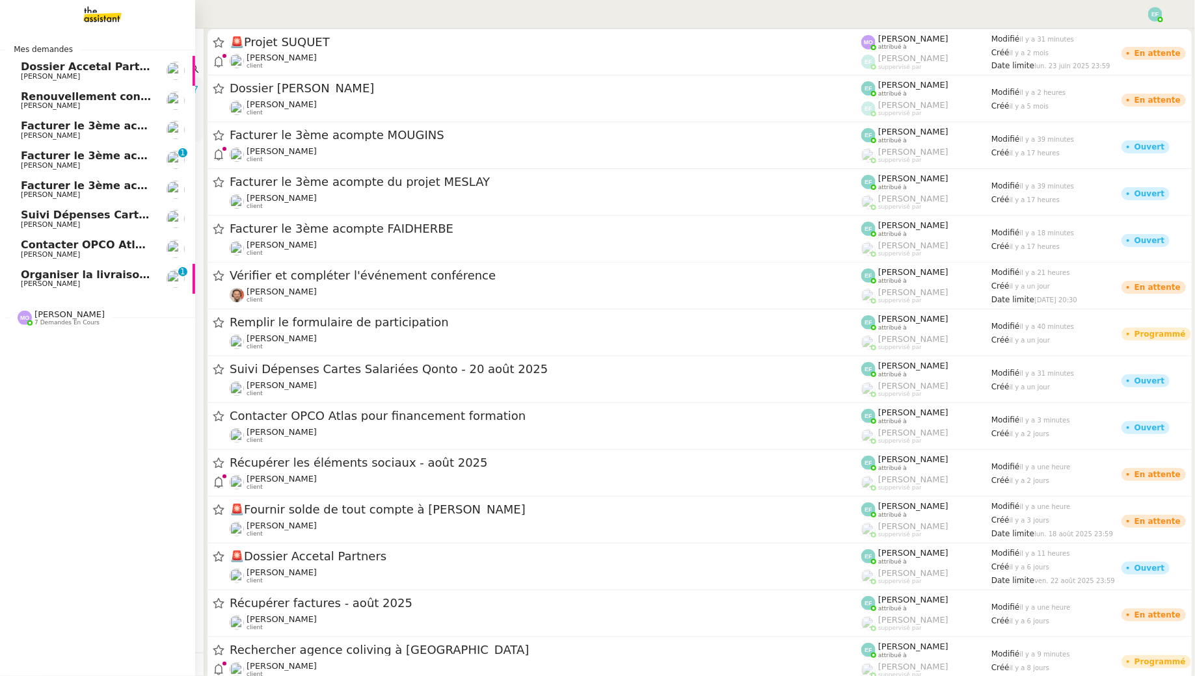
click at [40, 282] on span "[PERSON_NAME]" at bounding box center [50, 284] width 59 height 8
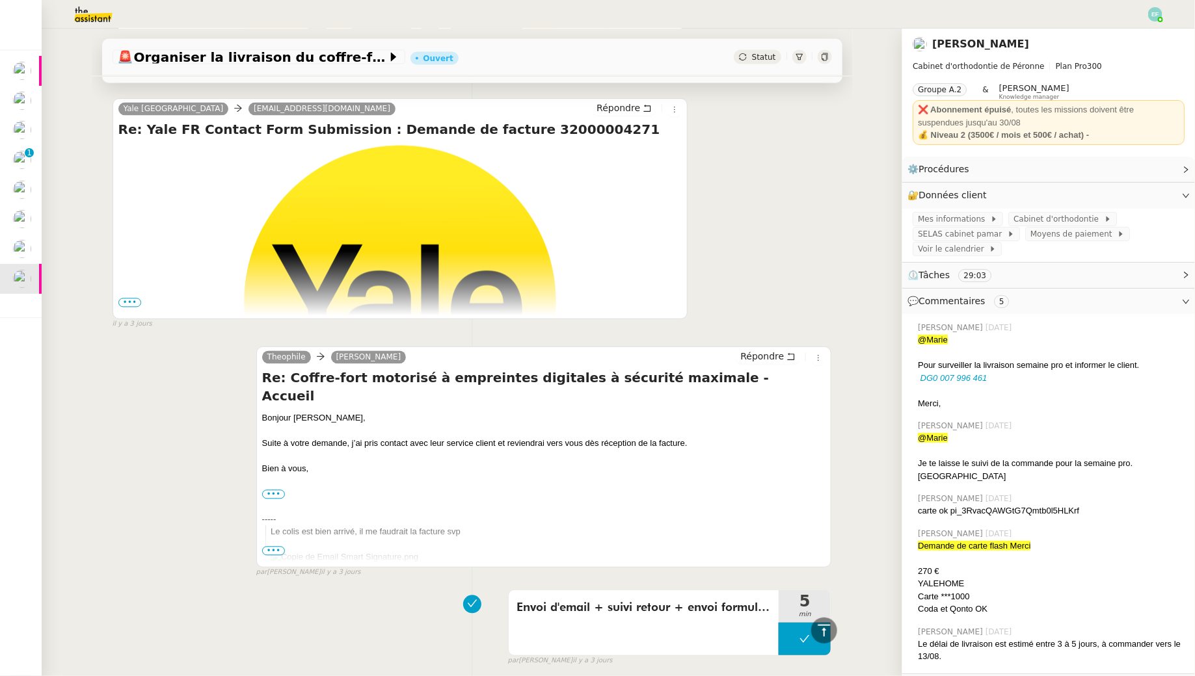
scroll to position [1204, 0]
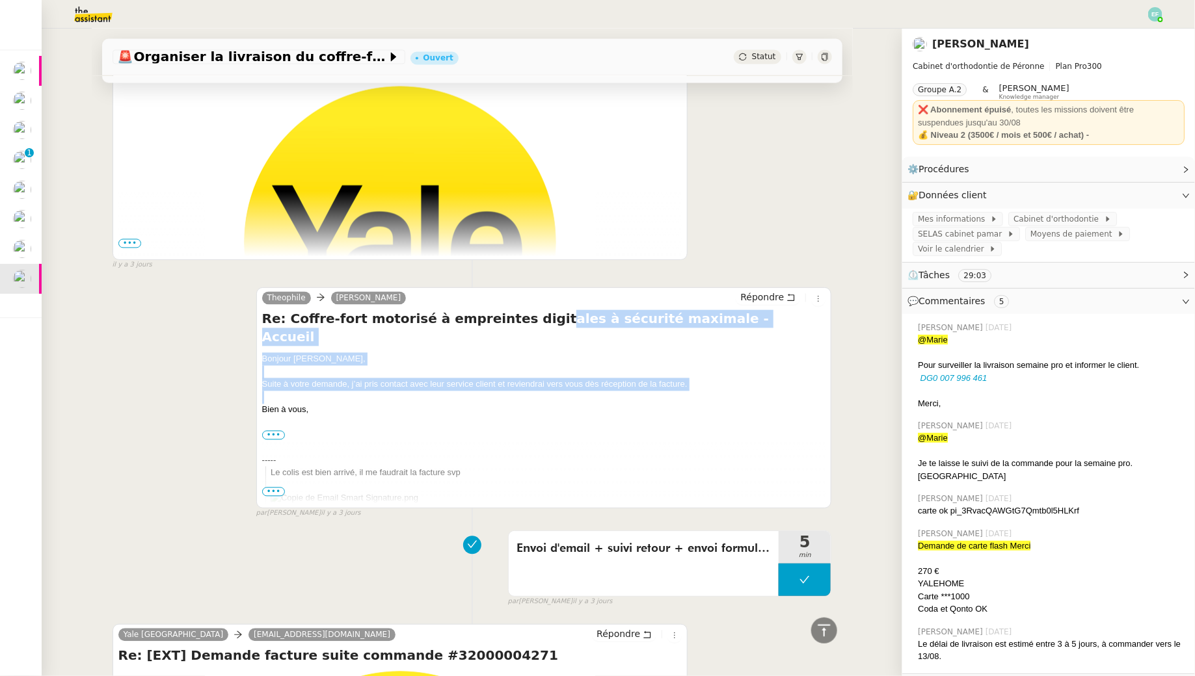
drag, startPoint x: 513, startPoint y: 313, endPoint x: 512, endPoint y: 379, distance: 65.7
click at [512, 380] on div "Re: Coffre-fort motorisé à empreintes digitales à sécurité maximale - Accueil B…" at bounding box center [544, 407] width 564 height 195
click at [512, 392] on div at bounding box center [544, 398] width 564 height 13
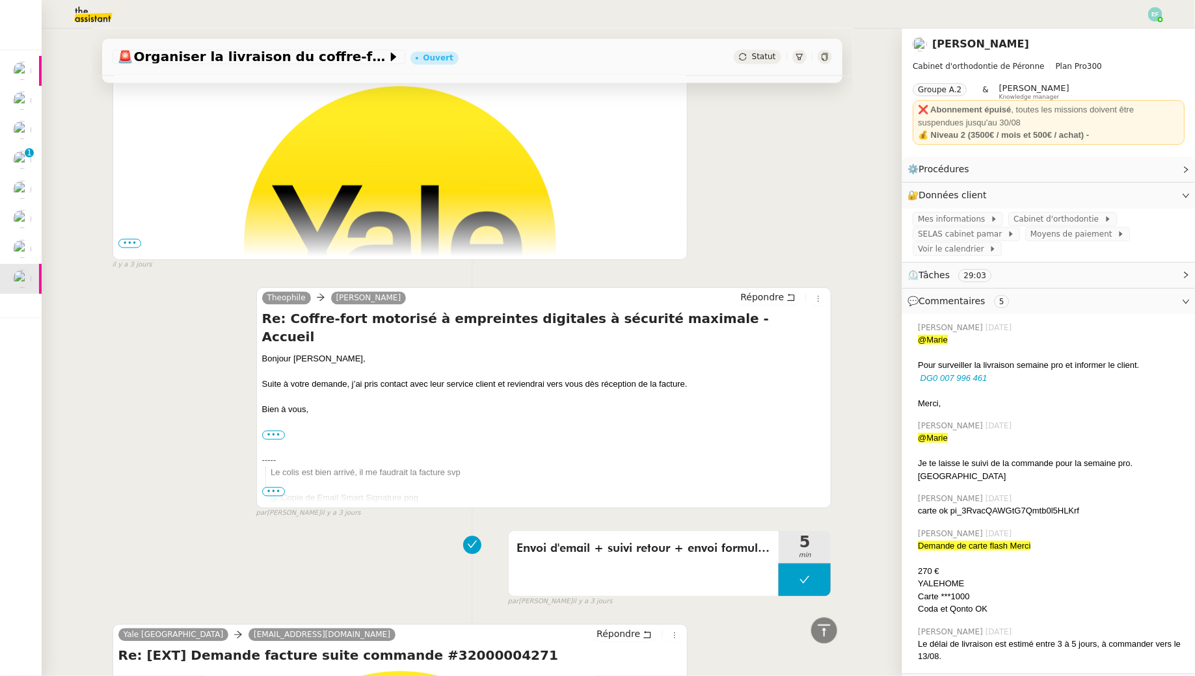
scroll to position [0, 0]
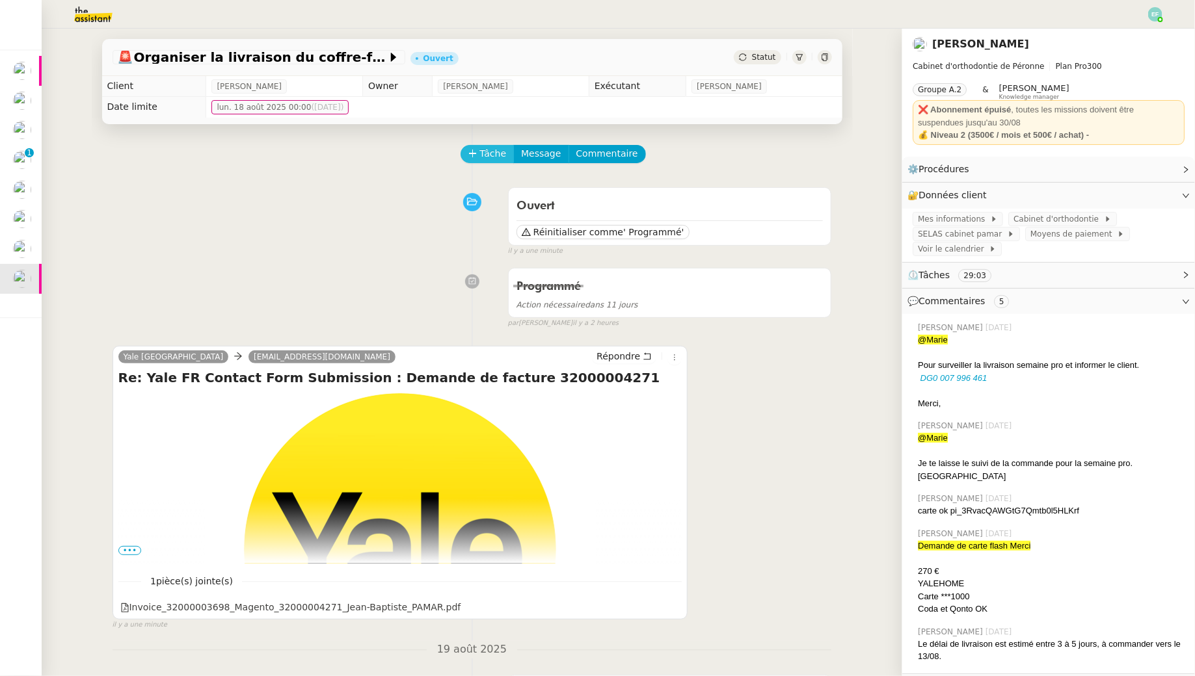
click at [498, 157] on span "Tâche" at bounding box center [493, 153] width 27 height 15
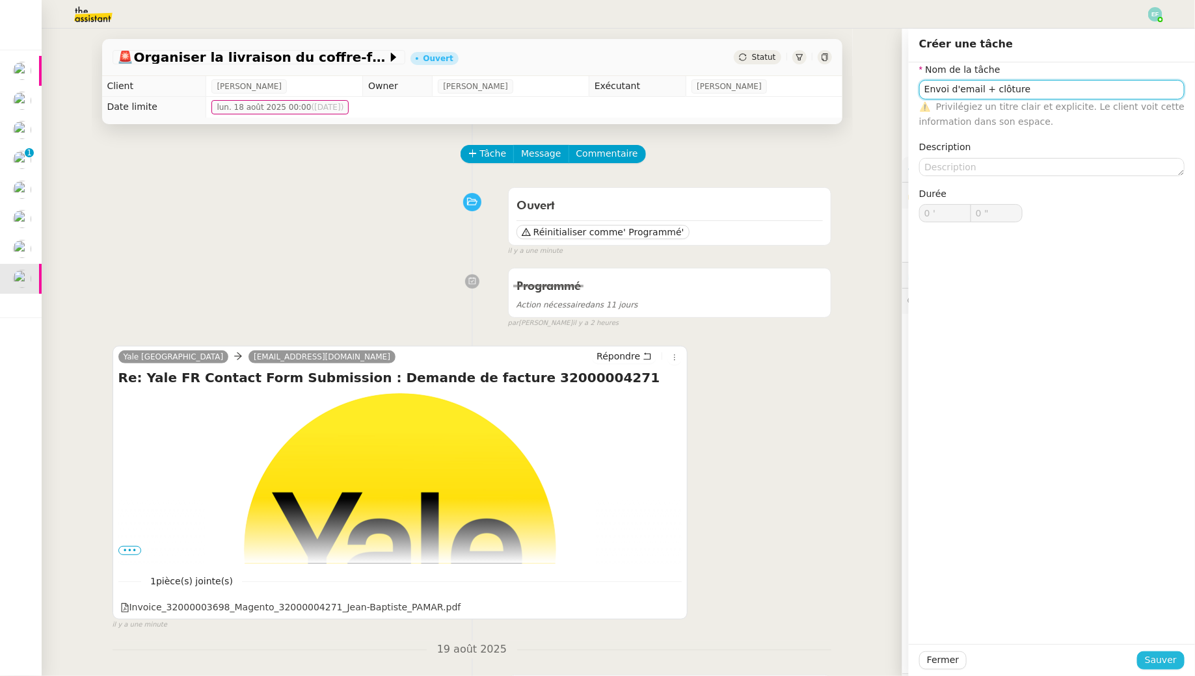
type input "Envoi d'email + clôture"
click at [1158, 656] on span "Sauver" at bounding box center [1161, 660] width 32 height 15
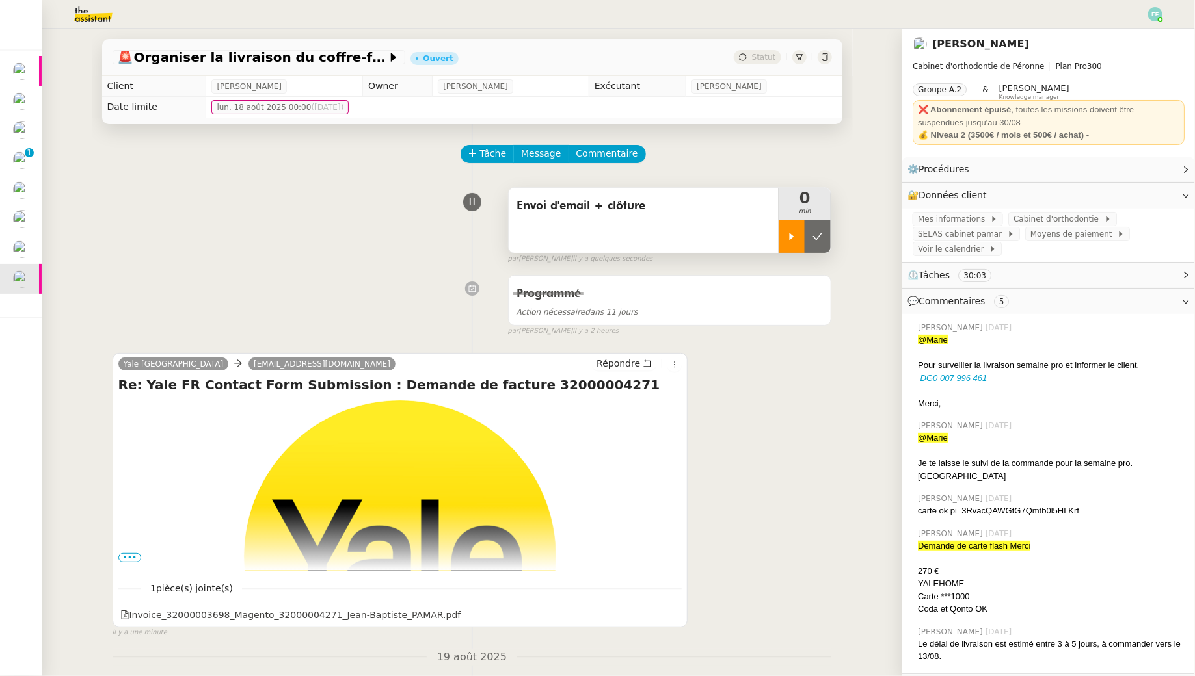
click at [794, 239] on icon at bounding box center [791, 237] width 10 height 10
click at [674, 616] on icon at bounding box center [673, 614] width 9 height 9
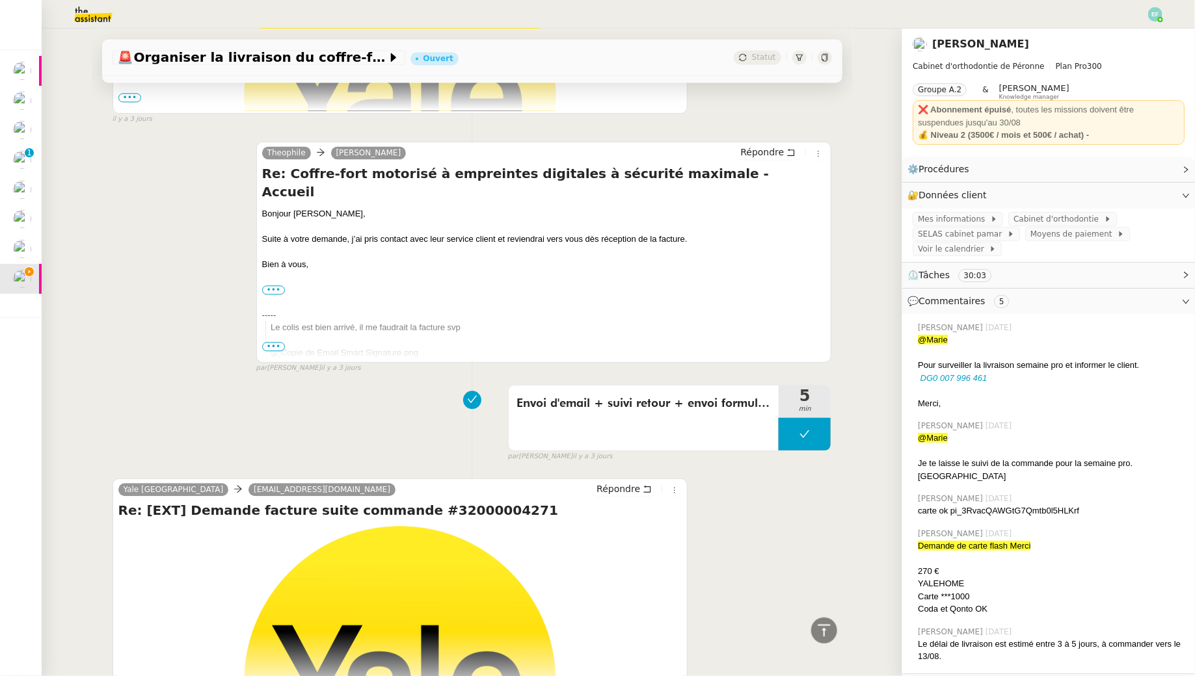
scroll to position [1270, 0]
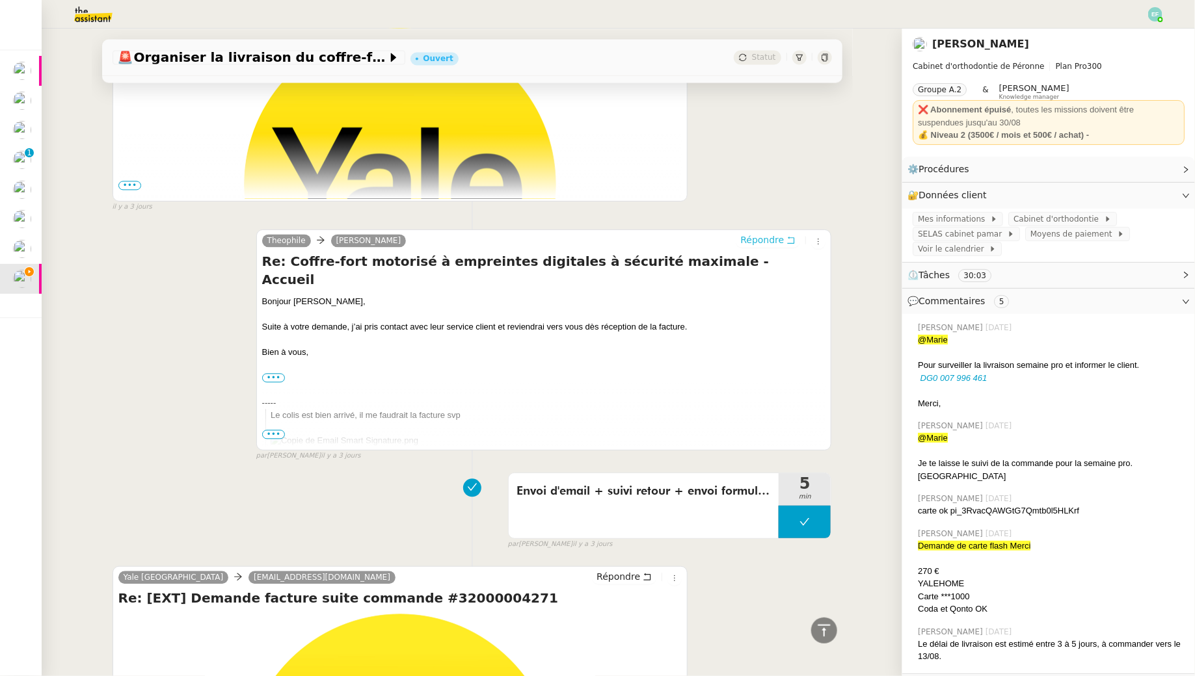
click at [788, 235] on icon at bounding box center [790, 239] width 9 height 9
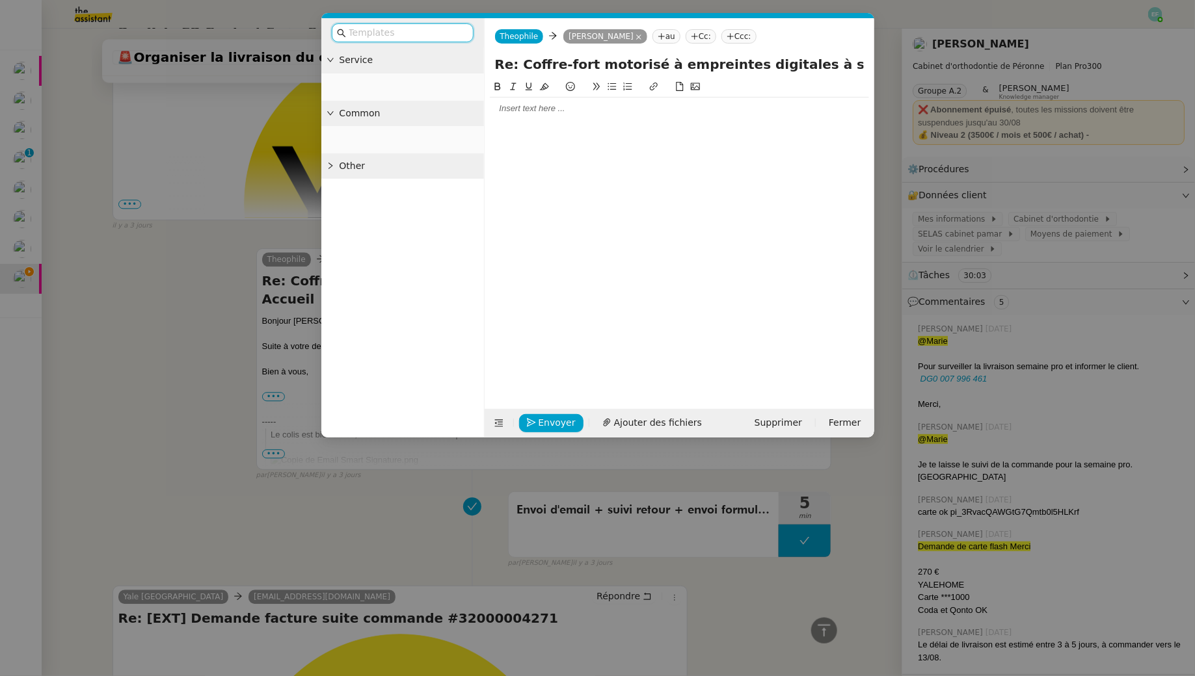
scroll to position [1372, 0]
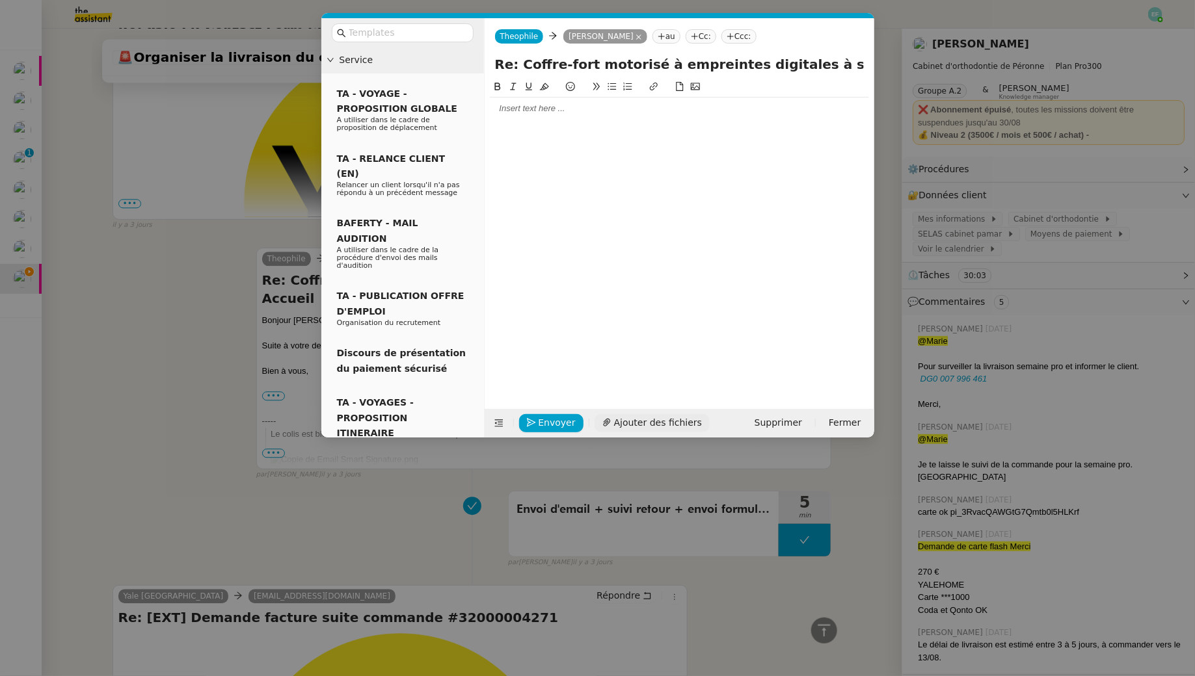
click at [623, 424] on span "Ajouter des fichiers" at bounding box center [658, 423] width 88 height 15
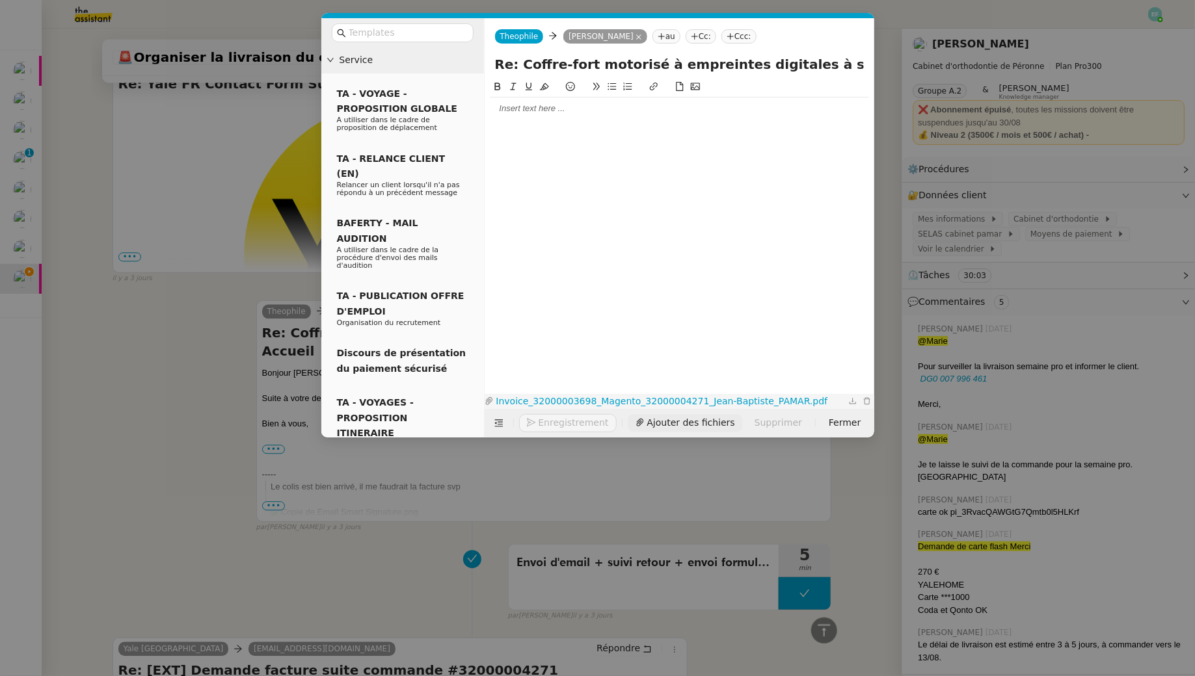
scroll to position [1425, 0]
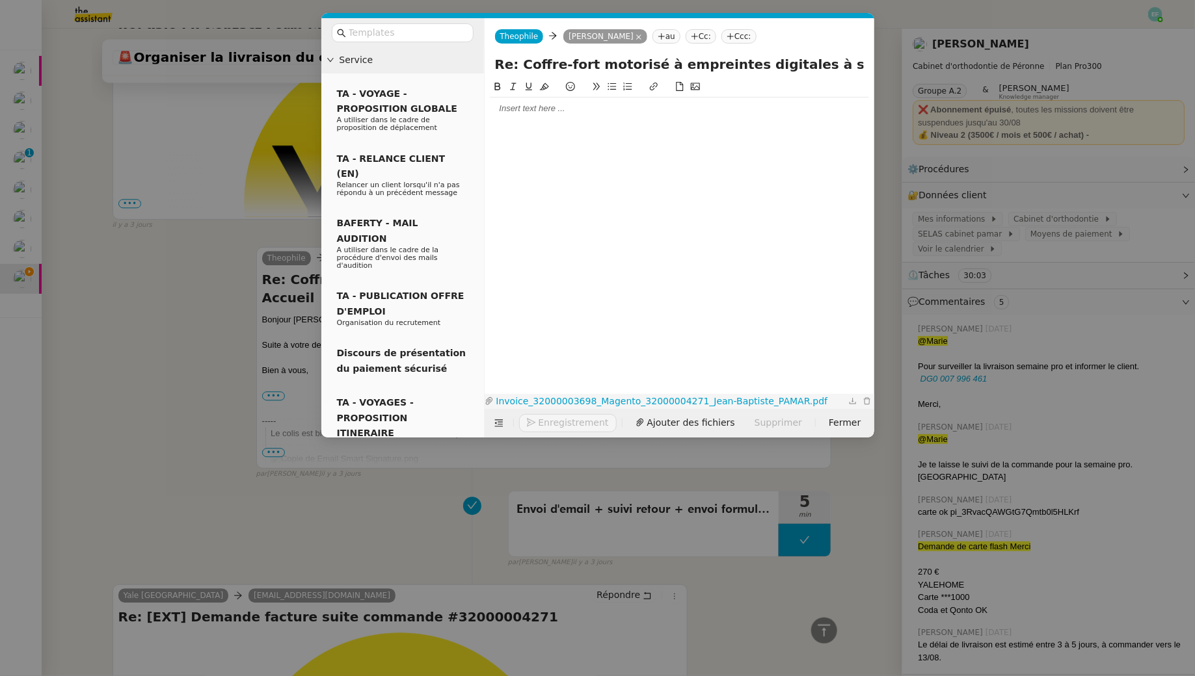
click at [671, 403] on link "Invoice_32000003698_Magento_32000004271_Jean-Baptiste_PAMAR.pdf" at bounding box center [670, 401] width 352 height 15
click at [200, 307] on nz-modal-container "Service TA - VOYAGE - PROPOSITION GLOBALE A utiliser dans le cadre de propositi…" at bounding box center [597, 338] width 1195 height 676
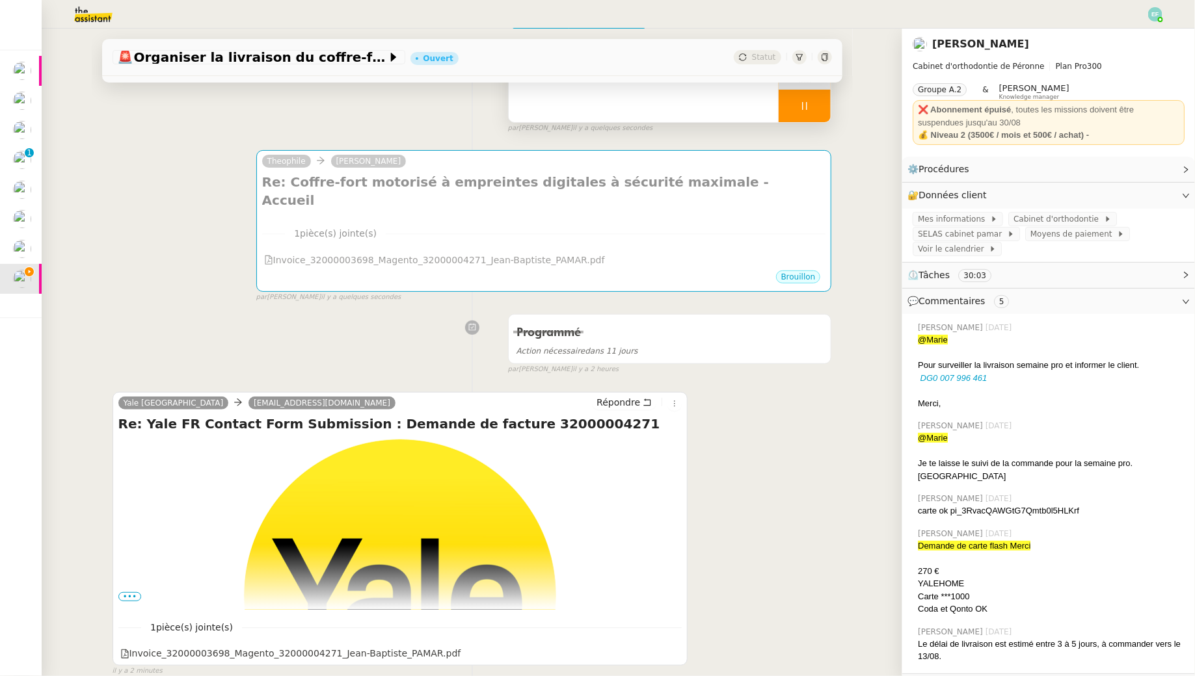
scroll to position [0, 0]
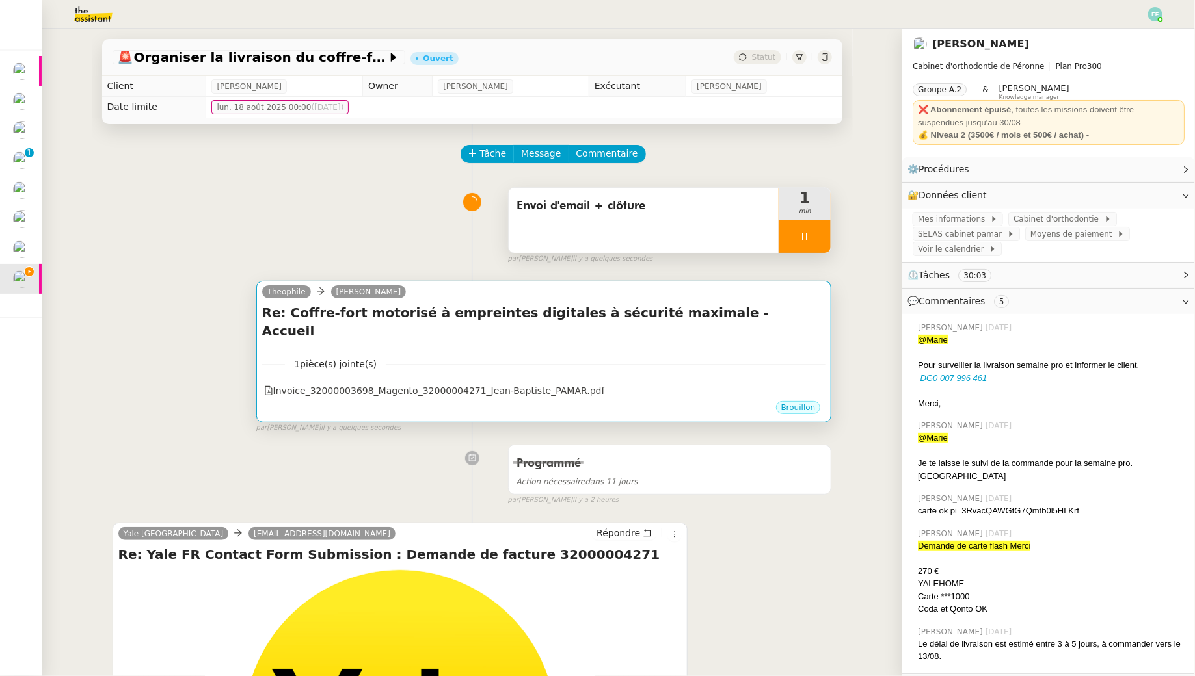
click at [406, 318] on h4 "Re: Coffre-fort motorisé à empreintes digitales à sécurité maximale - Accueil" at bounding box center [544, 322] width 564 height 36
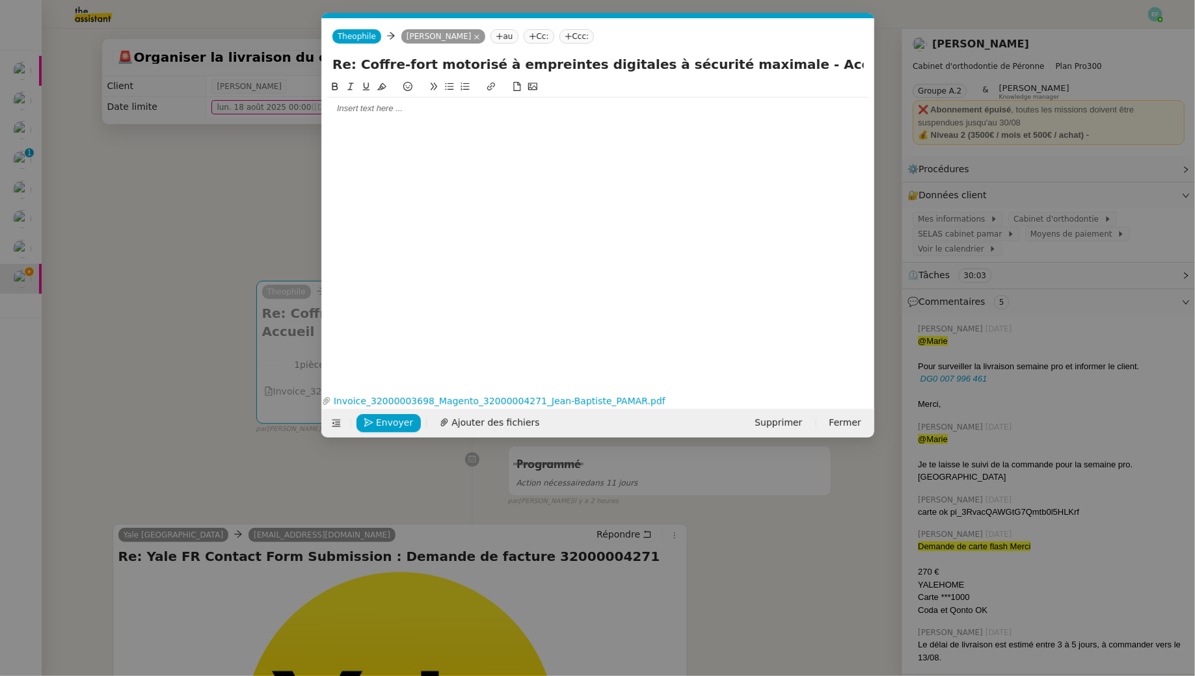
scroll to position [0, 27]
click at [428, 109] on div at bounding box center [598, 109] width 542 height 12
click at [338, 427] on icon at bounding box center [336, 423] width 9 height 9
click at [338, 419] on icon at bounding box center [336, 423] width 9 height 9
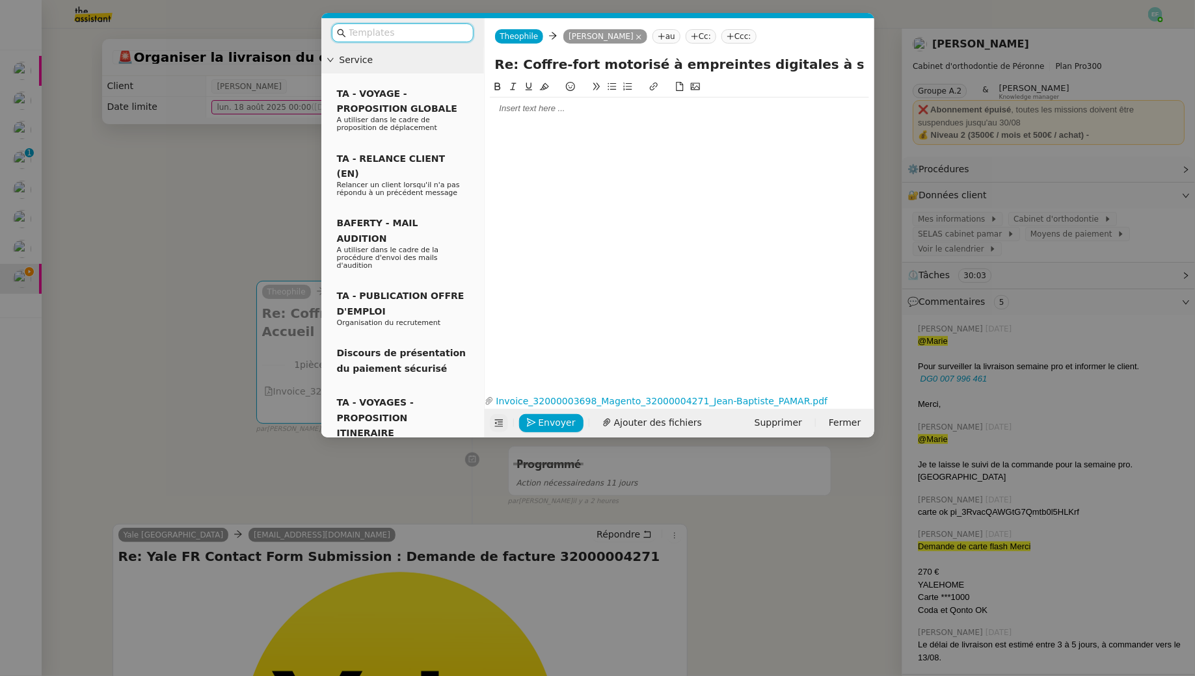
click at [389, 28] on input "text" at bounding box center [407, 32] width 117 height 15
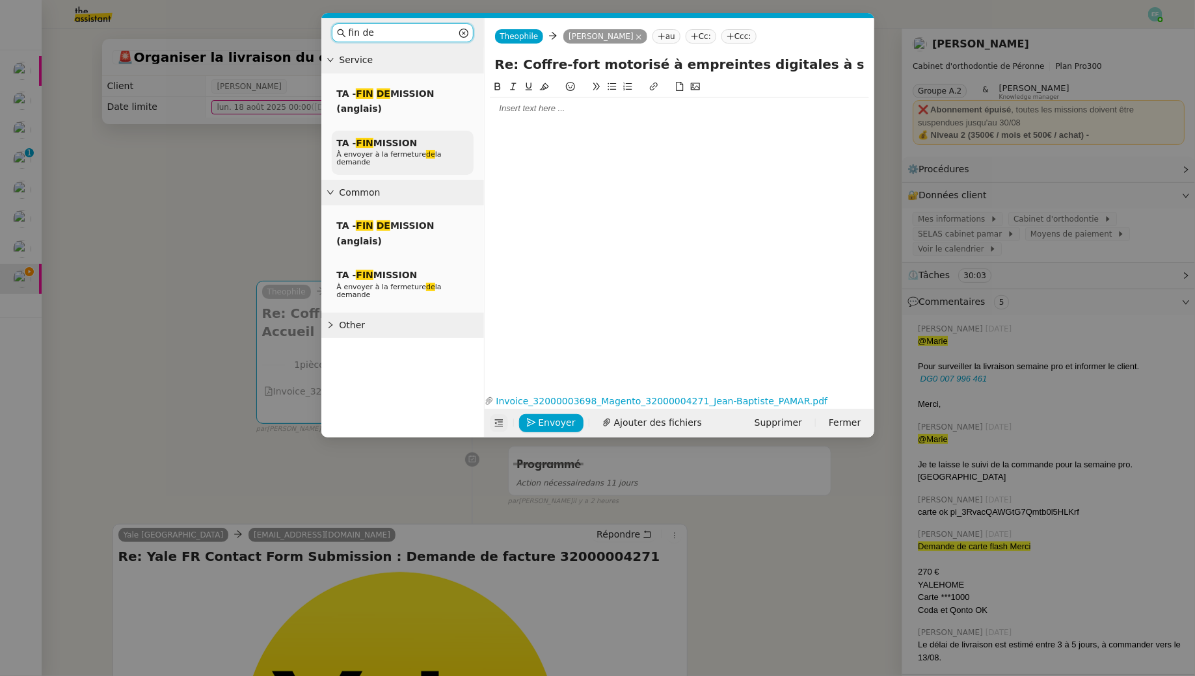
type input "fin de"
click at [379, 139] on span "TA - FIN MISSION" at bounding box center [377, 143] width 81 height 10
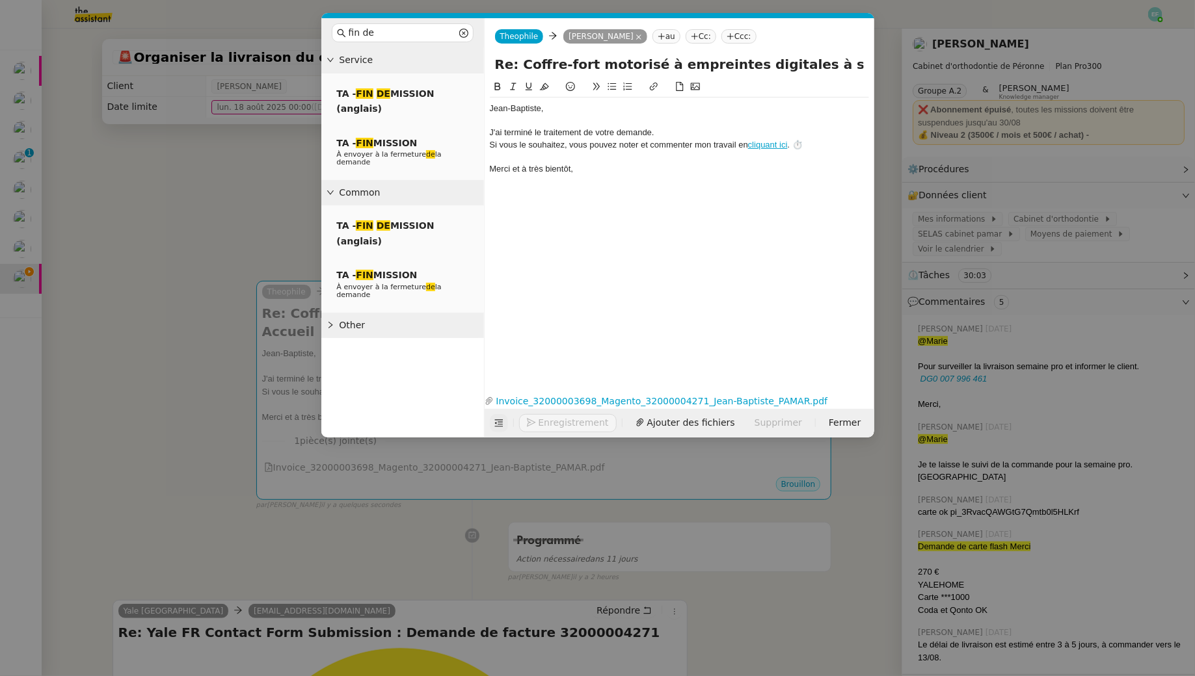
click at [552, 111] on div "﻿[PERSON_NAME]﻿," at bounding box center [679, 109] width 379 height 12
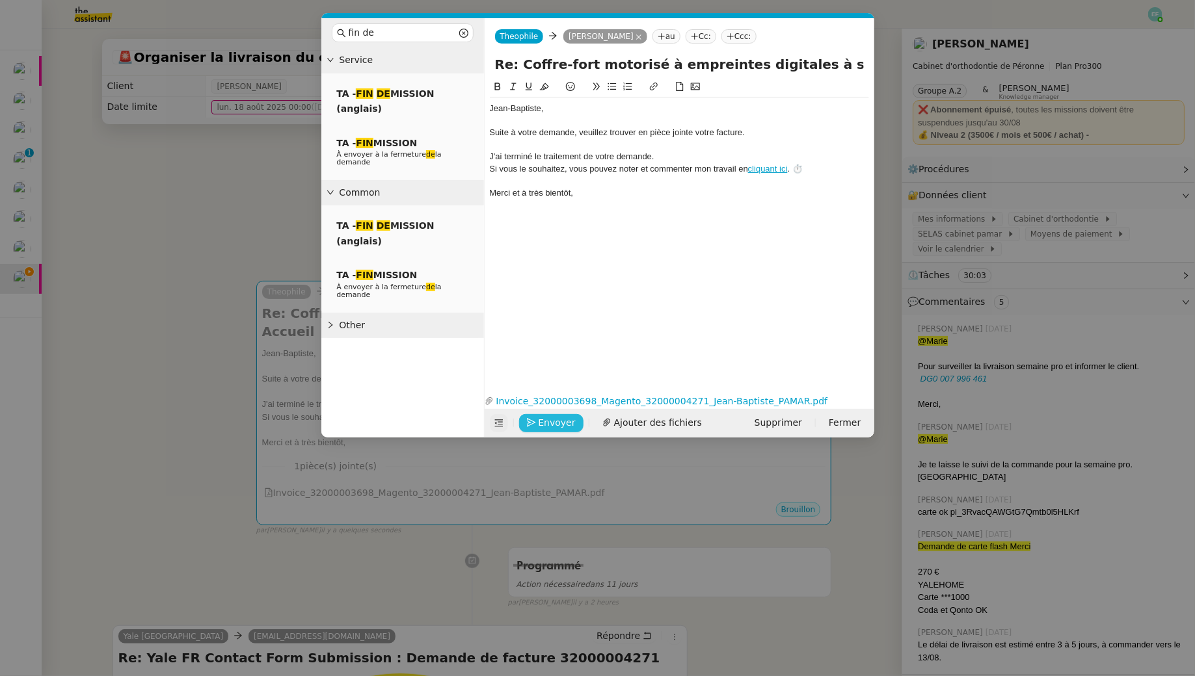
click at [547, 419] on span "Envoyer" at bounding box center [557, 423] width 37 height 15
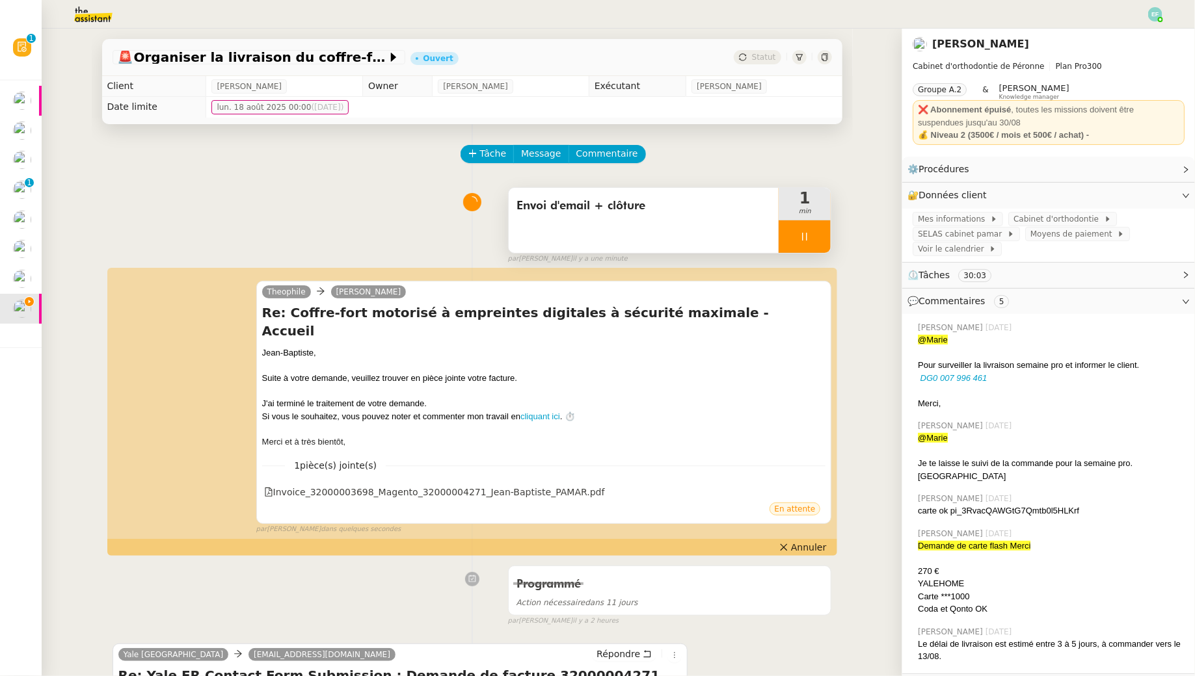
click at [816, 233] on div at bounding box center [804, 236] width 52 height 33
click at [816, 233] on icon at bounding box center [817, 237] width 10 height 10
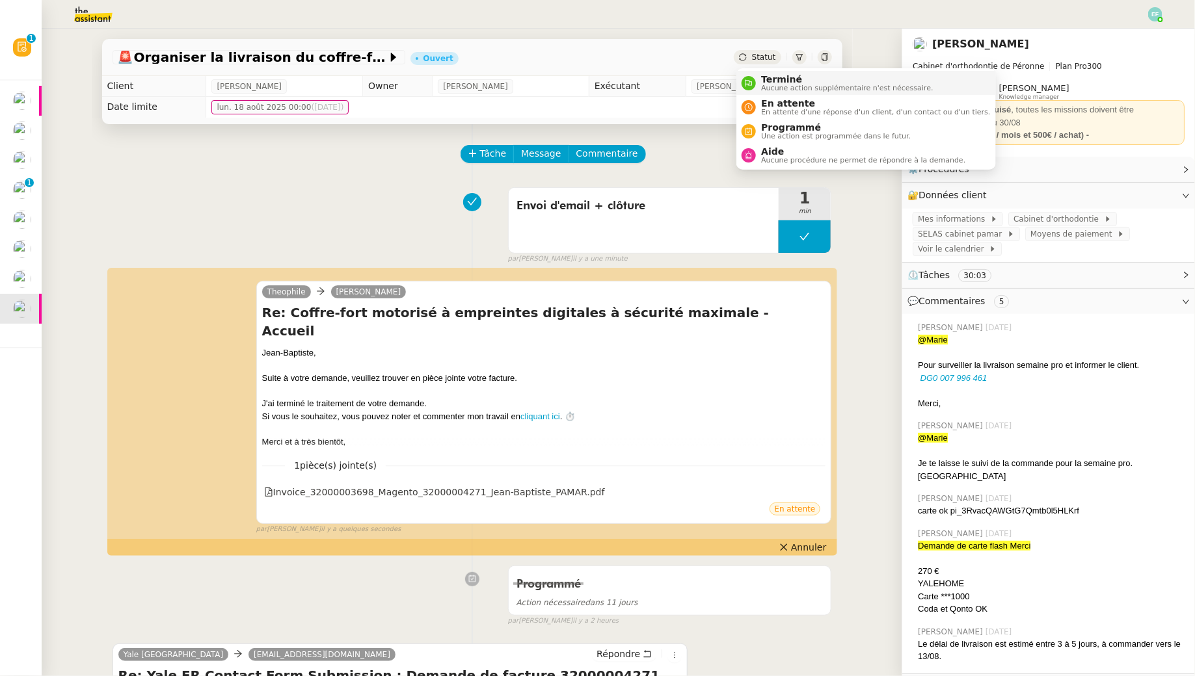
click at [764, 90] on span "Aucune action supplémentaire n'est nécessaire." at bounding box center [847, 88] width 172 height 7
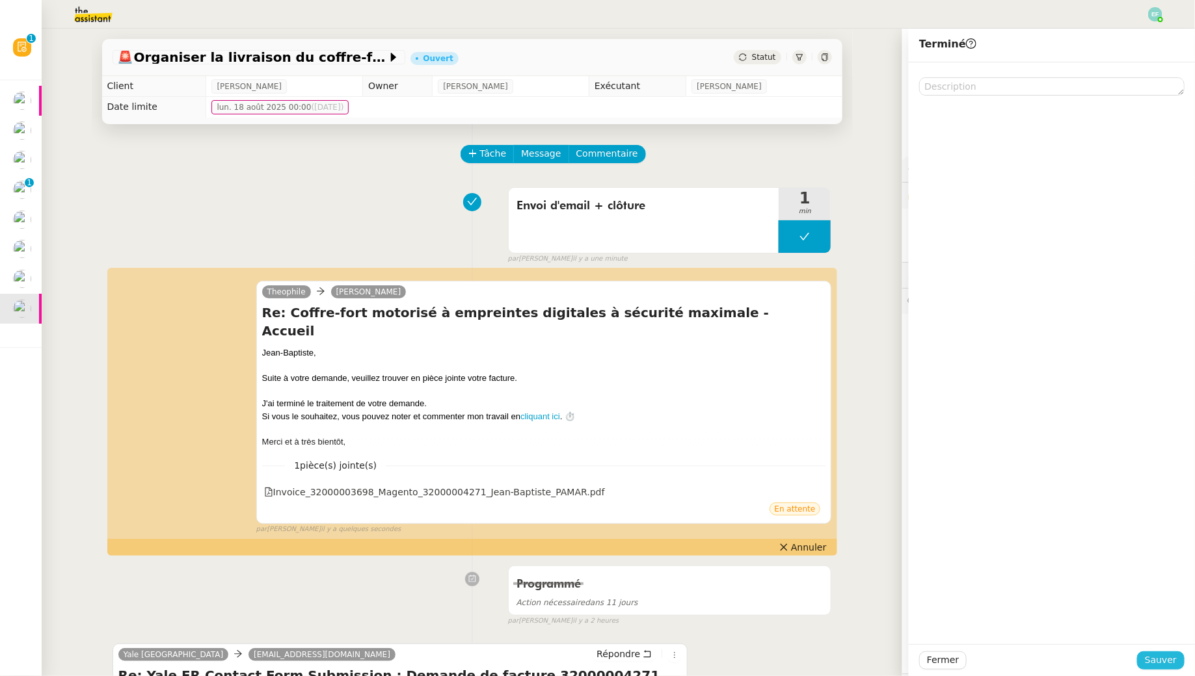
click at [1153, 658] on span "Sauver" at bounding box center [1161, 660] width 32 height 15
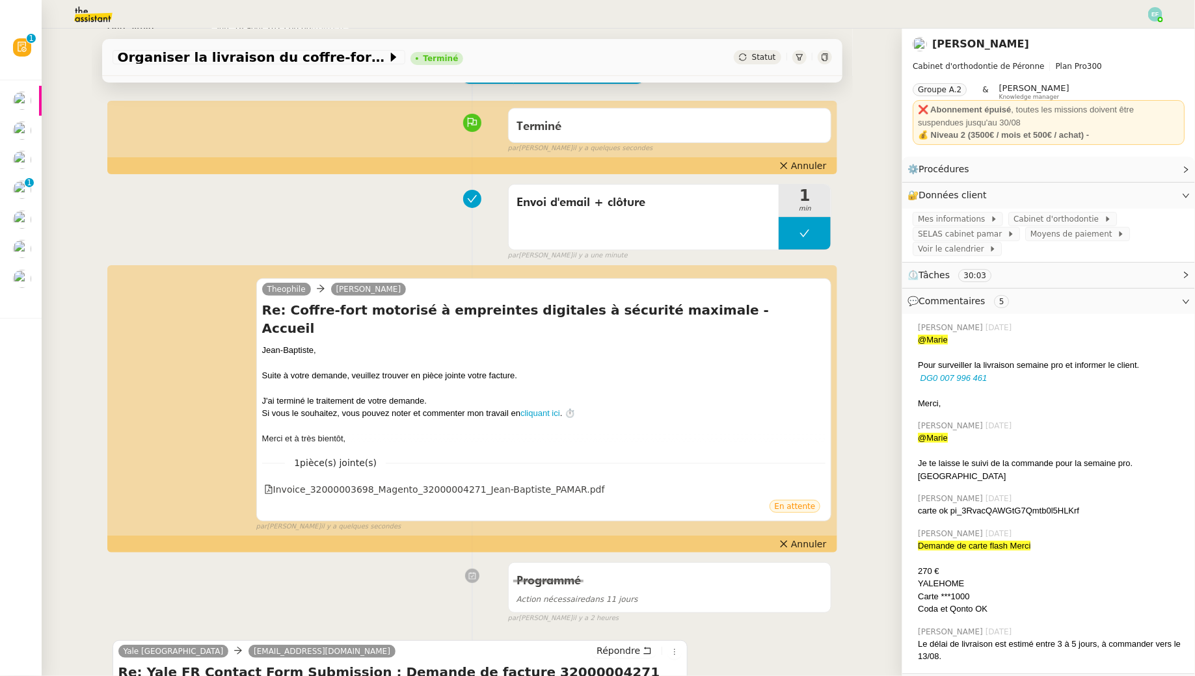
scroll to position [4, 0]
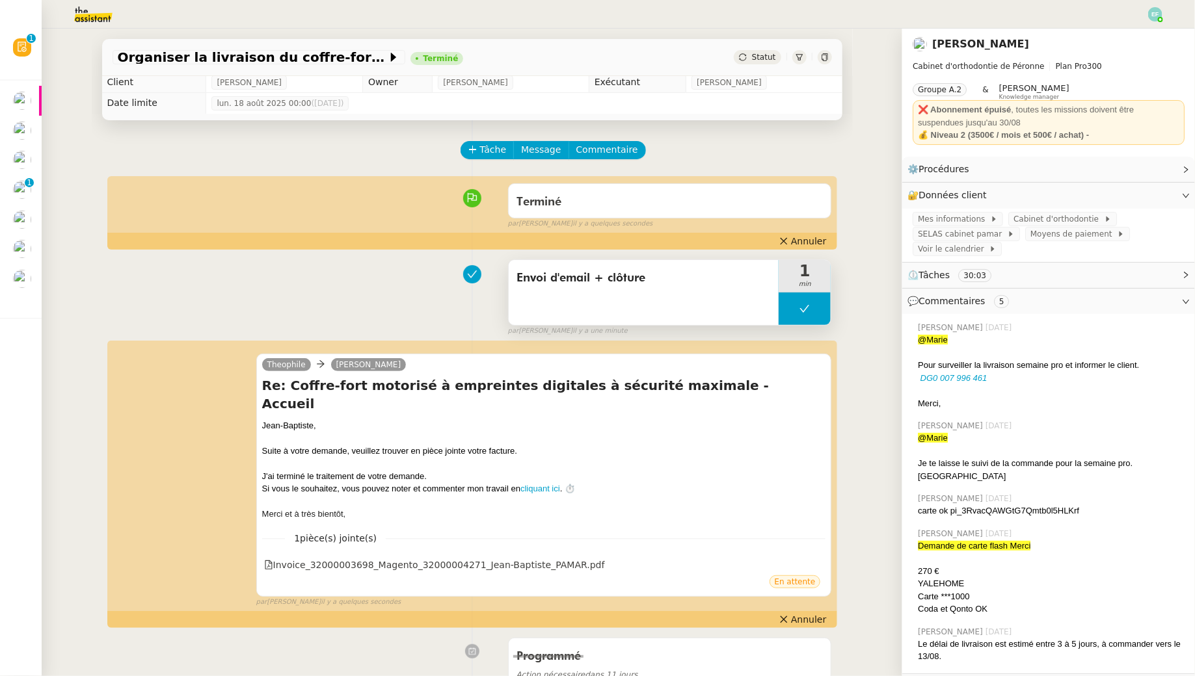
click at [684, 306] on div "Envoi d'email + clôture" at bounding box center [644, 292] width 271 height 65
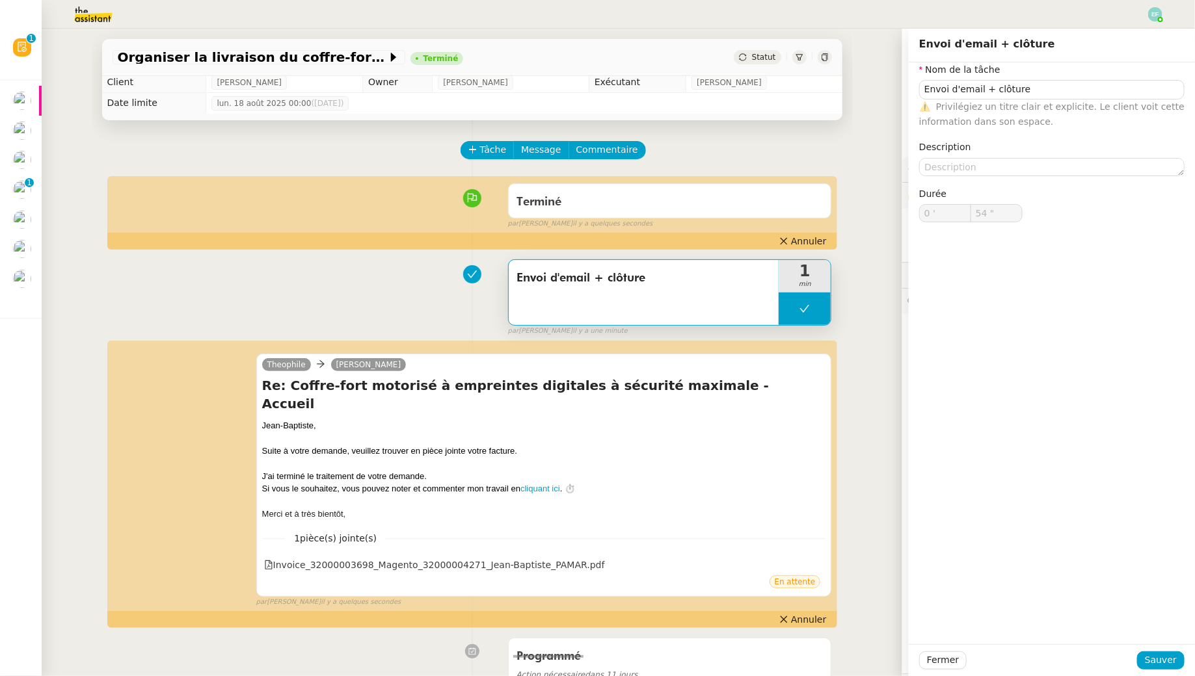
click at [329, 303] on div "Envoi d'email + clôture 1 min false par [PERSON_NAME] il y a une minute" at bounding box center [472, 295] width 719 height 83
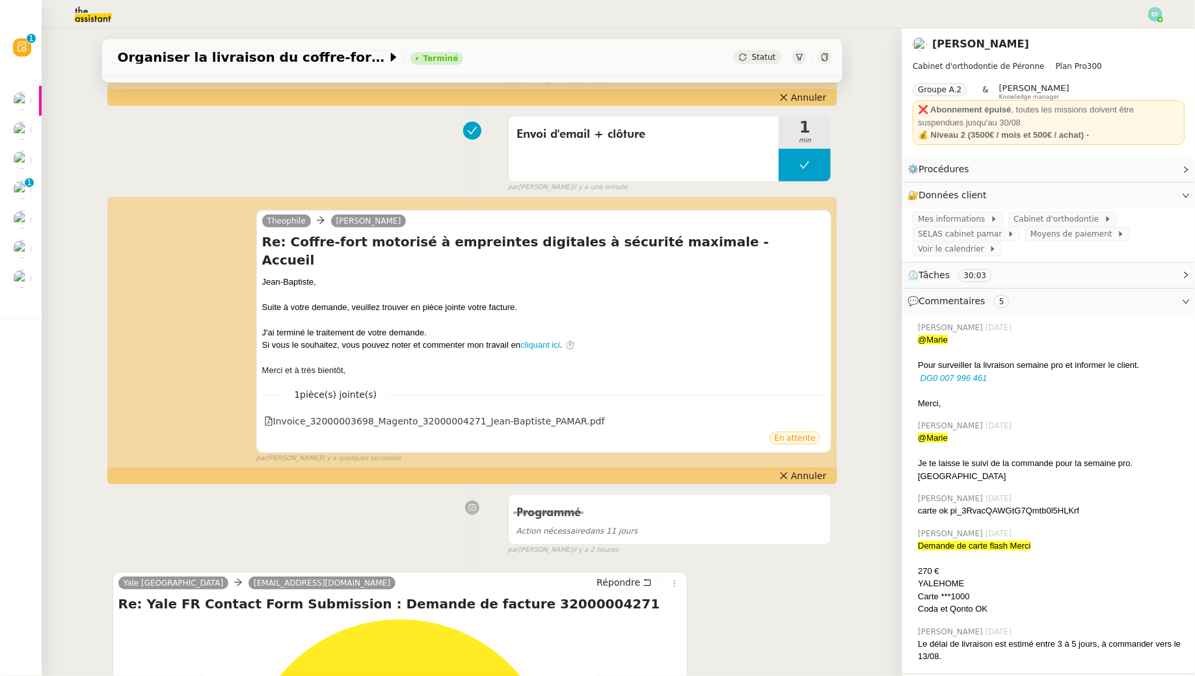
scroll to position [151, 0]
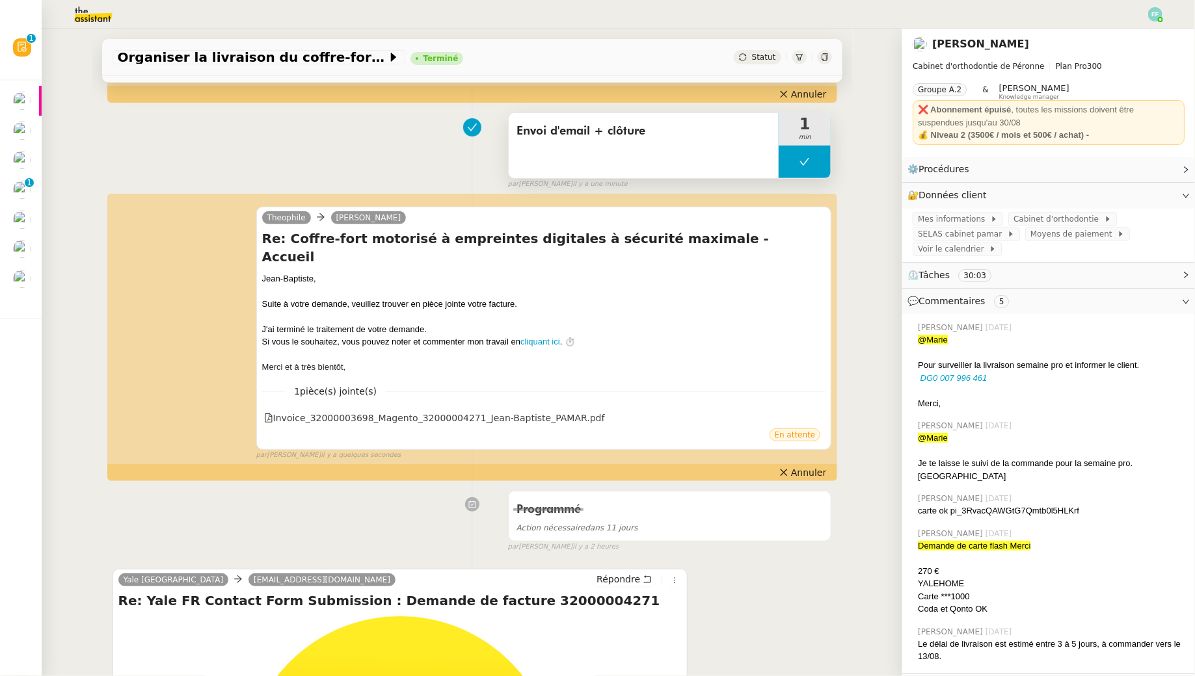
click at [565, 132] on span "Envoi d'email + clôture" at bounding box center [643, 132] width 255 height 20
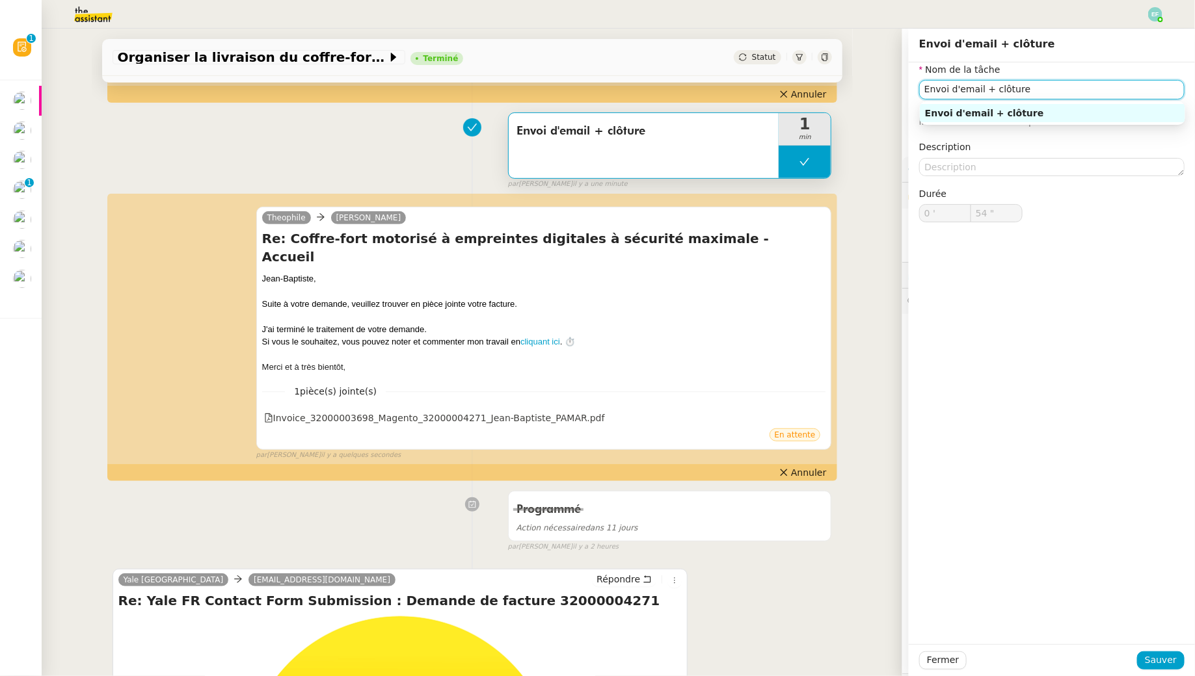
click at [933, 88] on input "Envoi d'email + clôture" at bounding box center [1051, 89] width 265 height 19
type input "Suivi retour + envoi d'email + clôture"
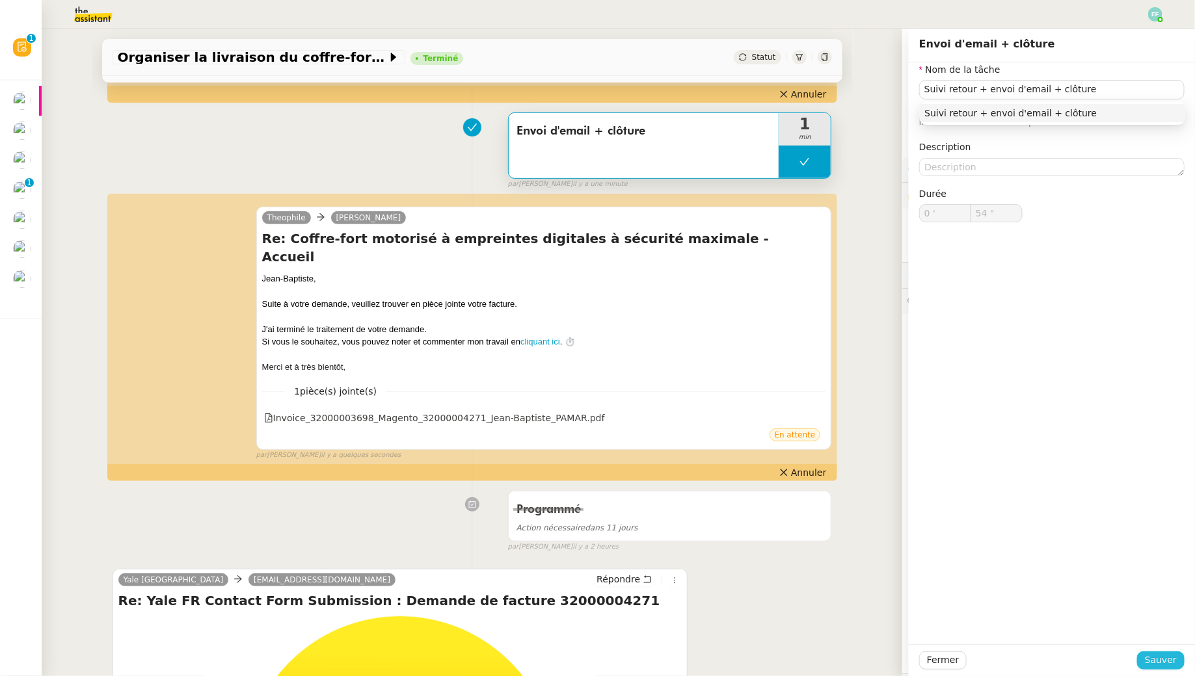
click at [1159, 666] on span "Sauver" at bounding box center [1161, 660] width 32 height 15
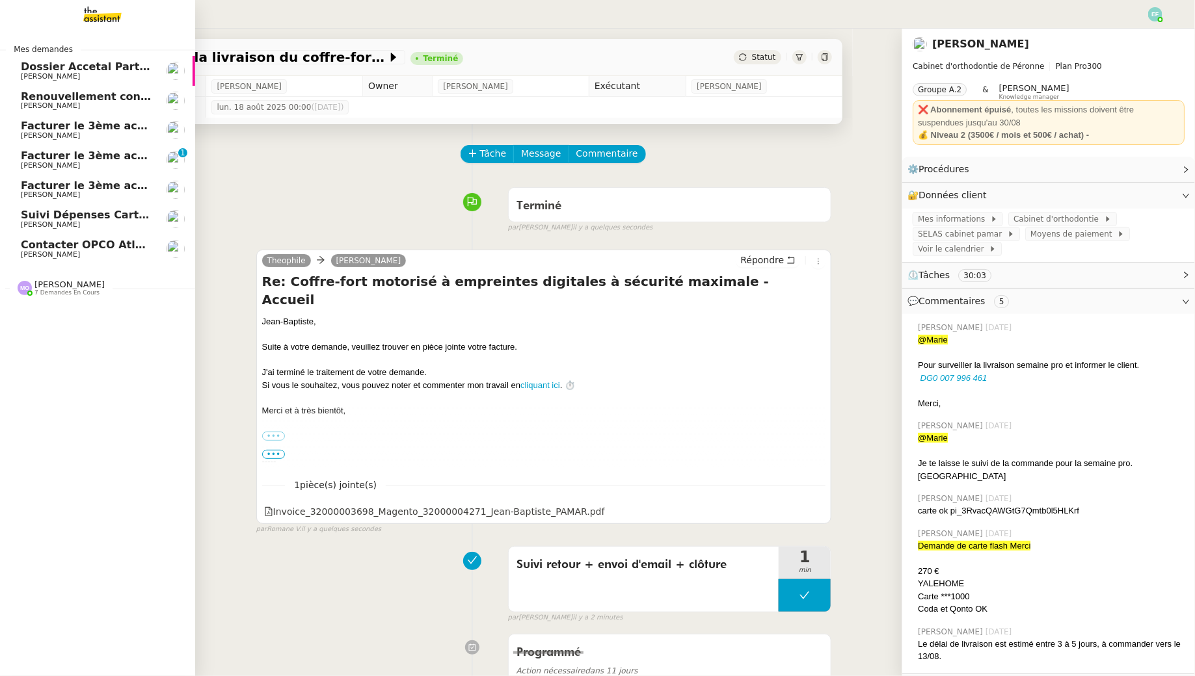
click at [21, 251] on span "[PERSON_NAME]" at bounding box center [50, 254] width 59 height 8
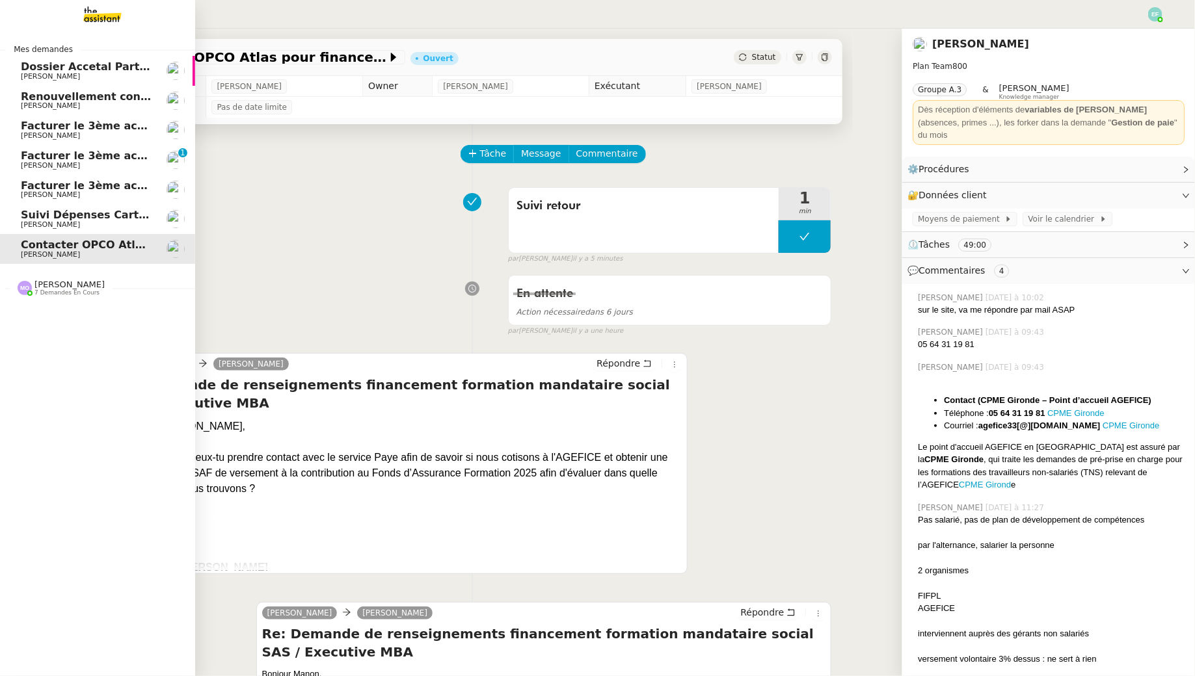
click at [29, 159] on span "Facturer le 3ème acompte MOUGINS" at bounding box center [127, 156] width 213 height 12
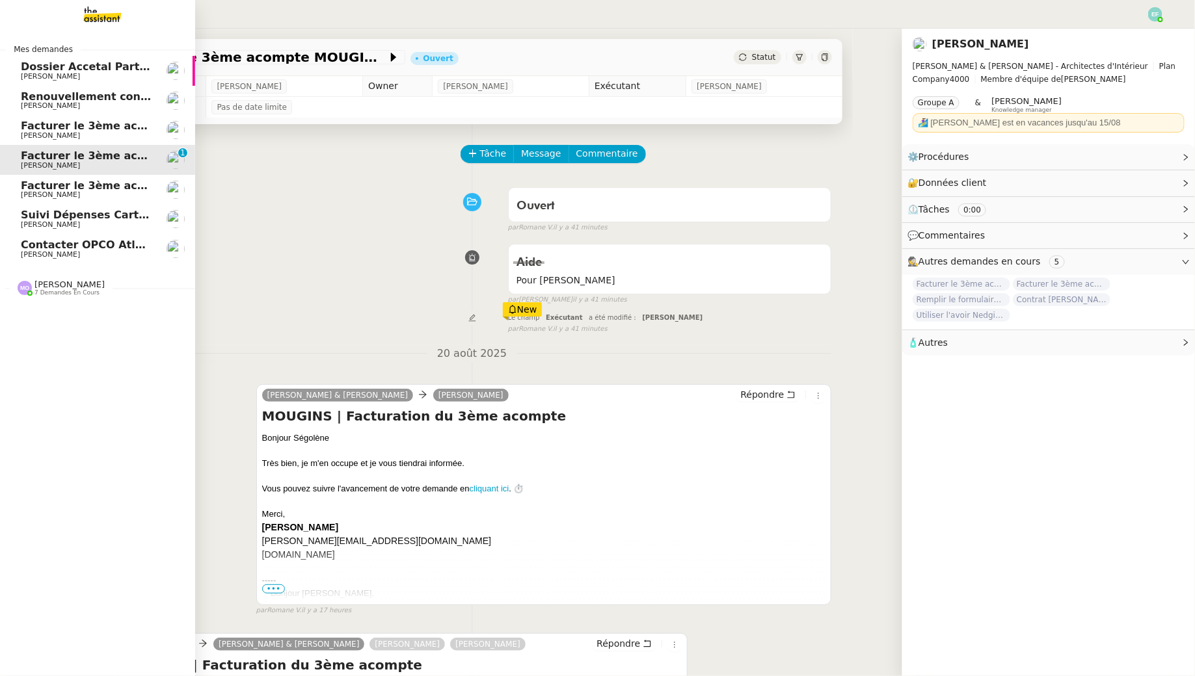
click at [29, 102] on span "[PERSON_NAME]" at bounding box center [50, 105] width 59 height 8
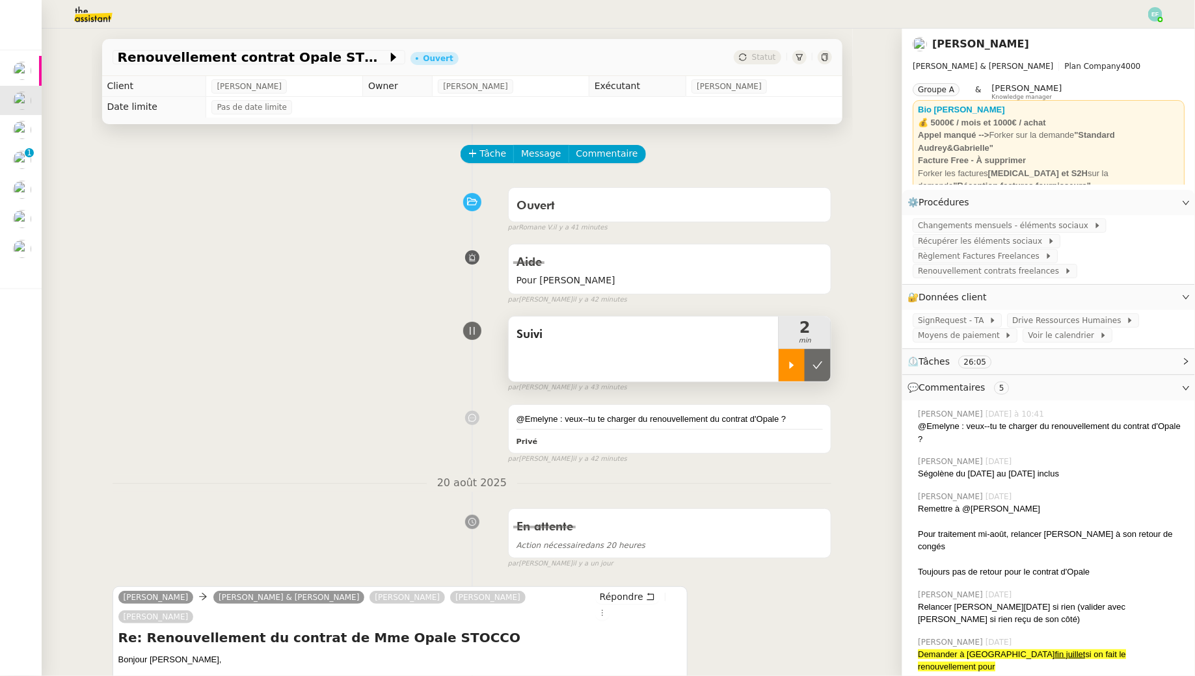
click at [790, 366] on icon at bounding box center [791, 365] width 10 height 10
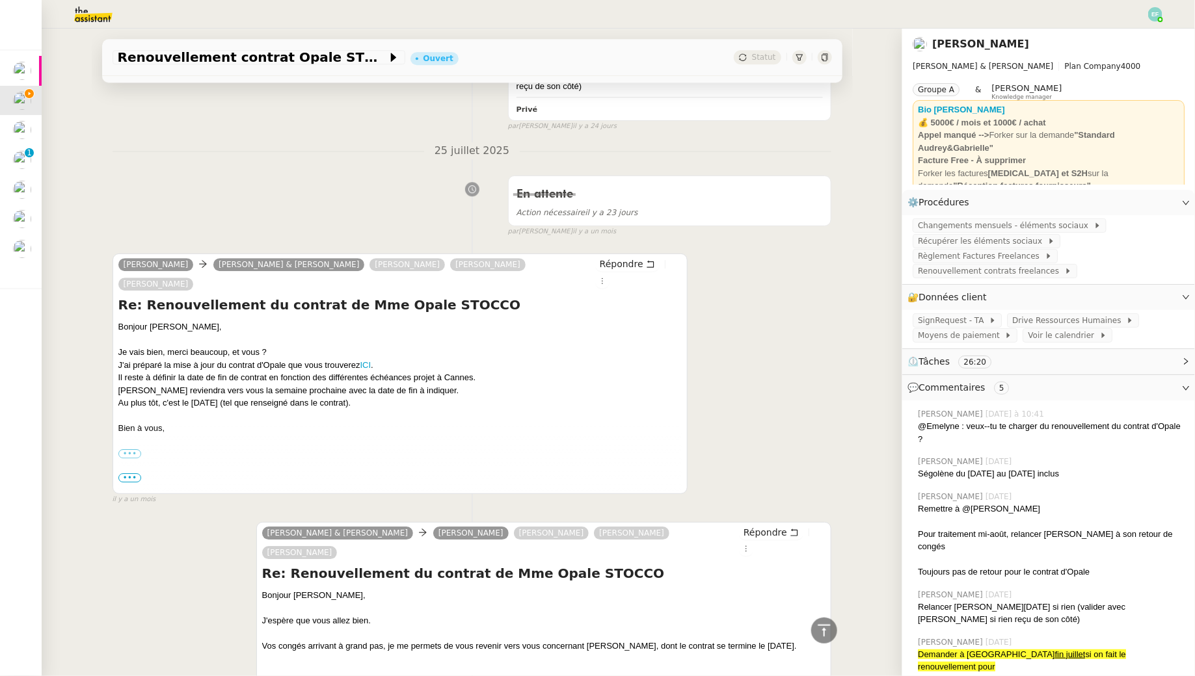
scroll to position [4112, 0]
click at [370, 362] on link "ICI" at bounding box center [365, 367] width 11 height 10
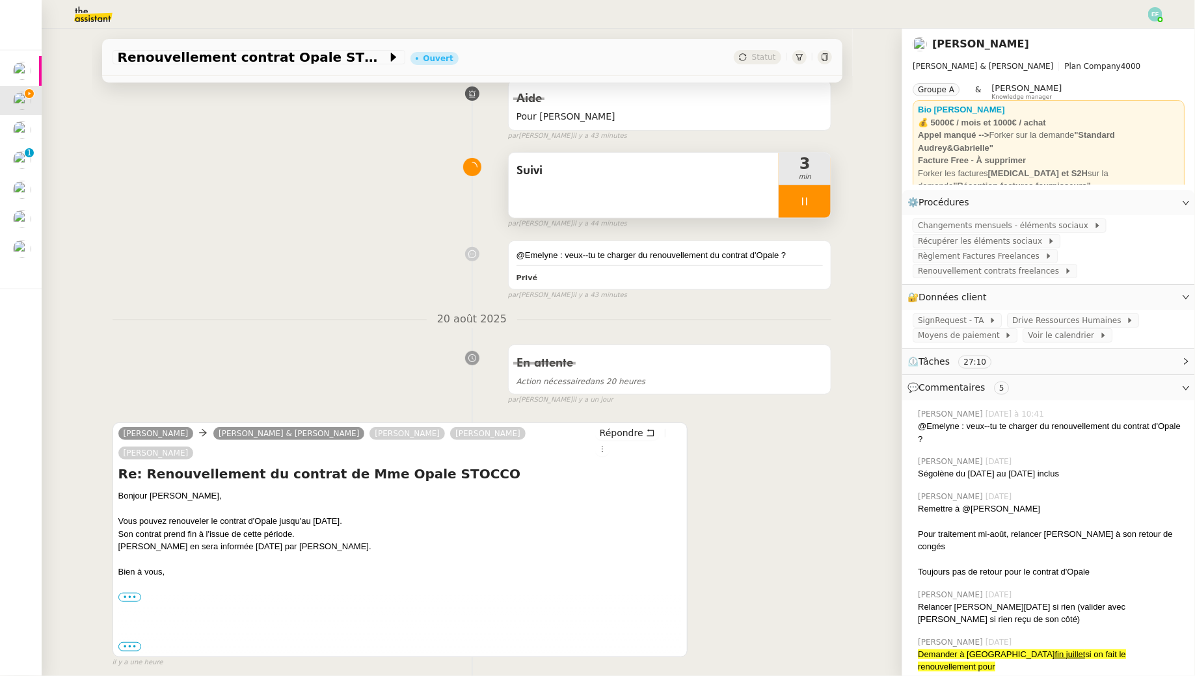
scroll to position [174, 0]
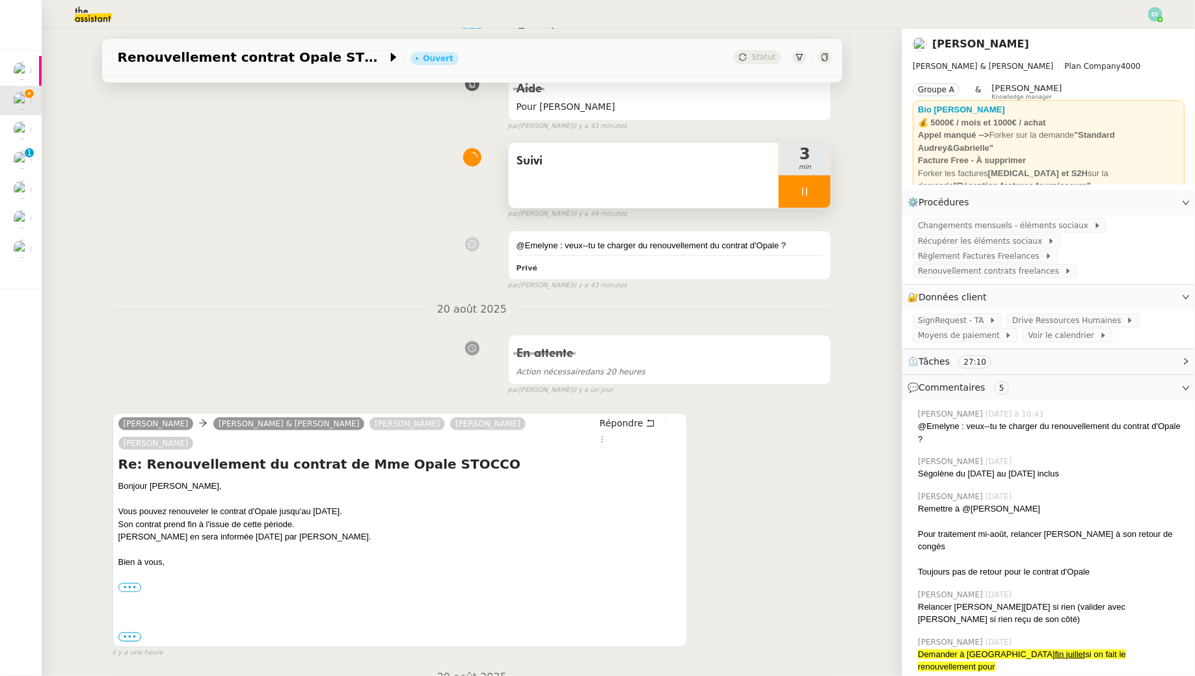
click at [132, 633] on span "•••" at bounding box center [129, 637] width 23 height 9
click at [133, 583] on label "•••" at bounding box center [129, 587] width 23 height 9
click at [0, 0] on input "•••" at bounding box center [0, 0] width 0 height 0
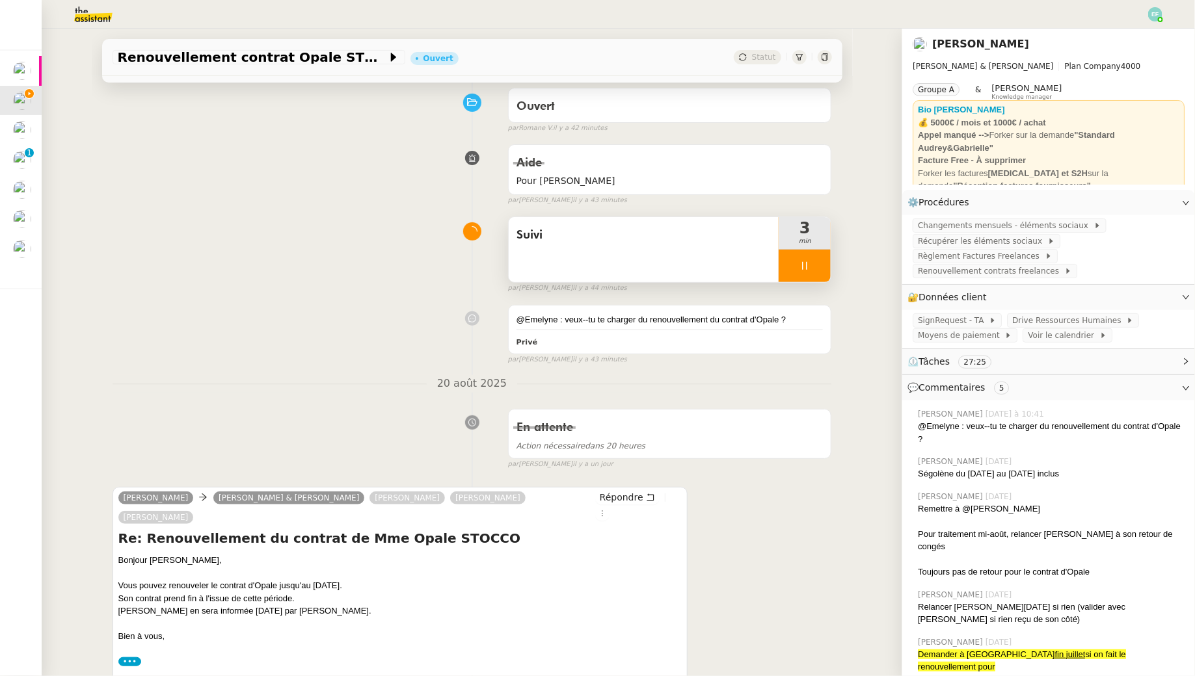
scroll to position [104, 0]
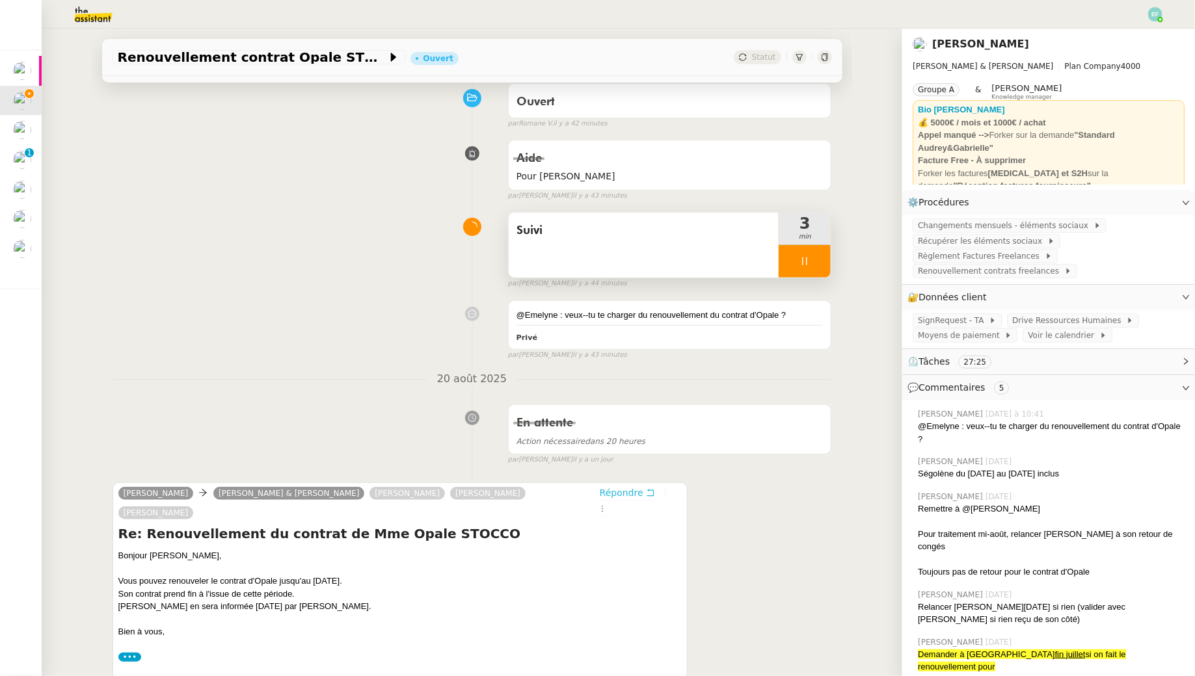
click at [648, 490] on icon at bounding box center [650, 492] width 9 height 9
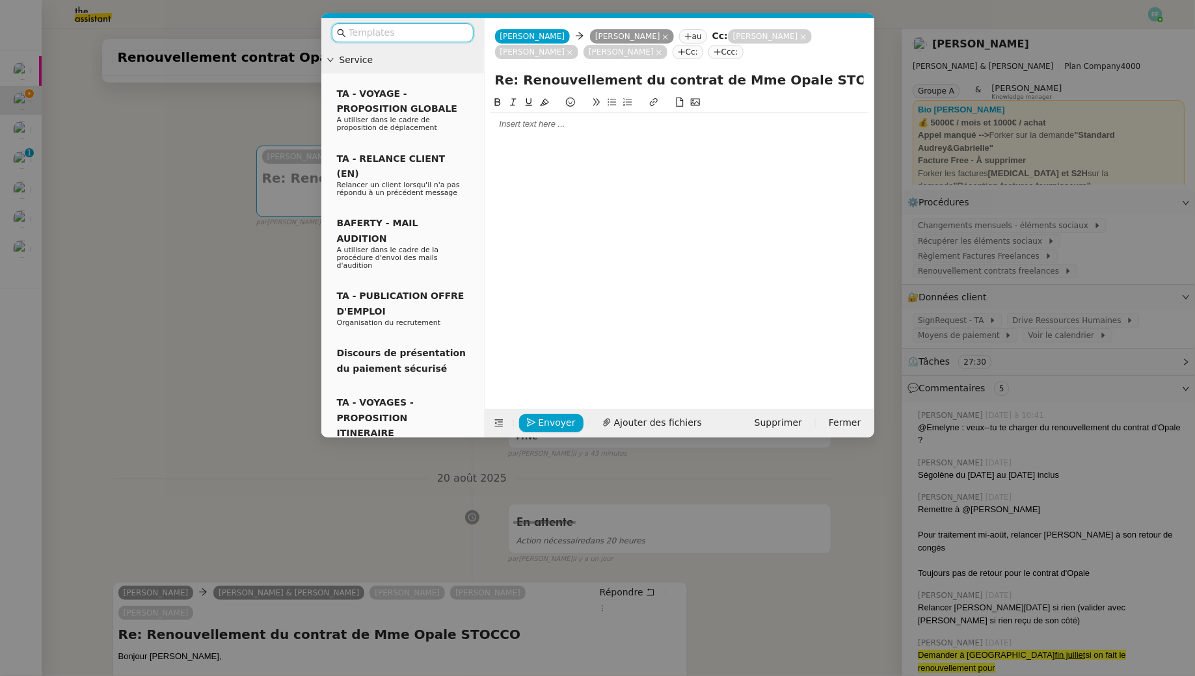
click at [612, 130] on div at bounding box center [679, 124] width 379 height 22
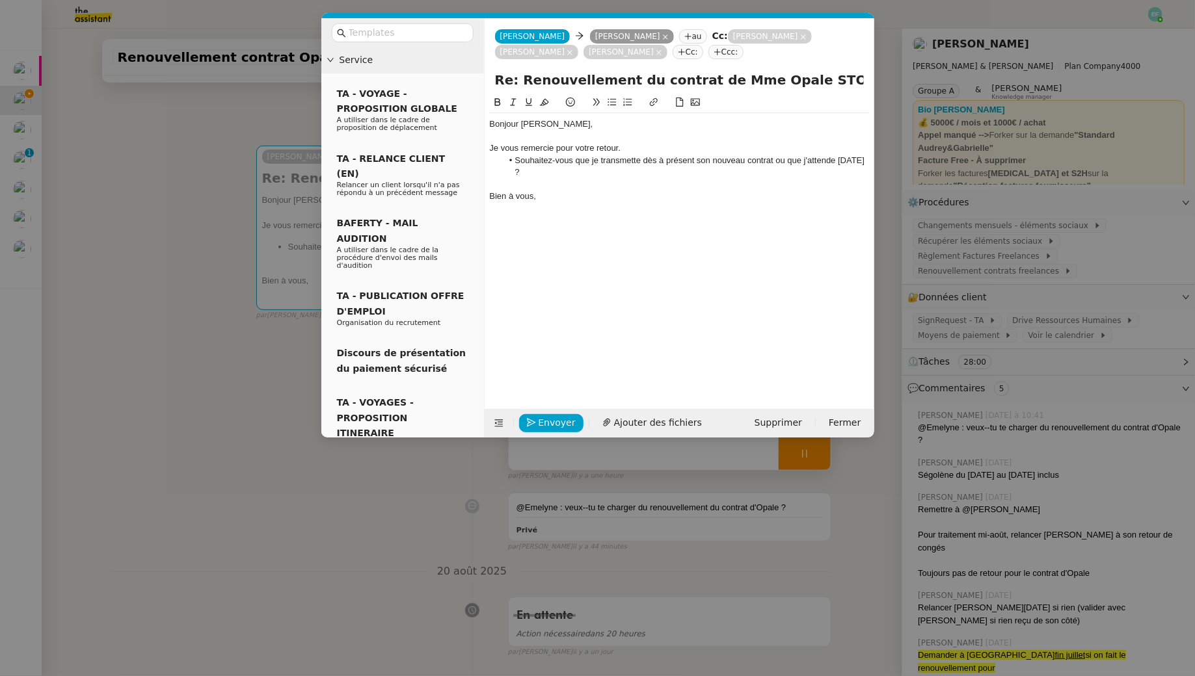
click at [775, 159] on li "Souhaitez-vous que je transmette dès à présent son nouveau contrat ou que j'att…" at bounding box center [685, 167] width 367 height 24
drag, startPoint x: 844, startPoint y: 161, endPoint x: 855, endPoint y: 176, distance: 18.8
click at [855, 176] on li "Souhaitez-vous que je transmette dès à présent son nouveau contrat pour signatu…" at bounding box center [685, 167] width 367 height 24
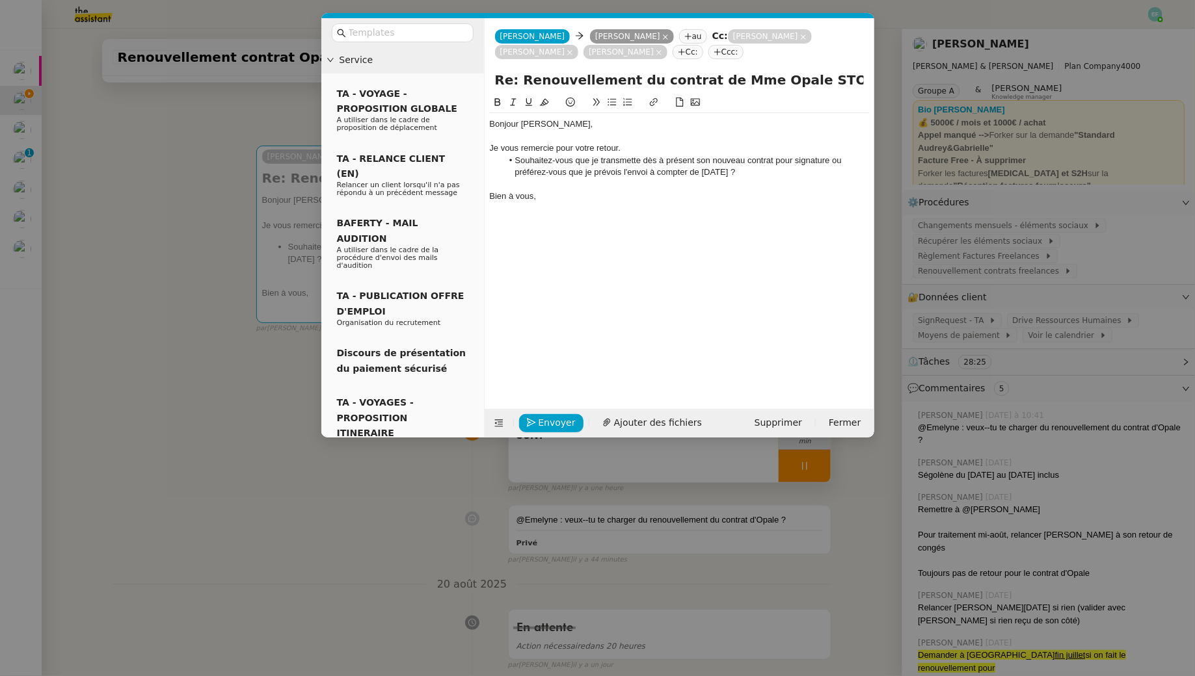
click at [607, 172] on li "Souhaitez-vous que je transmette dès à présent son nouveau contrat pour signatu…" at bounding box center [685, 167] width 367 height 24
click at [0, 0] on lt-span "prévoi e" at bounding box center [0, 0] width 0 height 0
click at [595, 194] on div "Bien à vous," at bounding box center [679, 197] width 379 height 12
drag, startPoint x: 579, startPoint y: 150, endPoint x: 579, endPoint y: 179, distance: 28.6
click at [579, 179] on div "Bonjour [PERSON_NAME], Je vous remercie pour votre retour. Souhaitez-vous que j…" at bounding box center [679, 160] width 379 height 94
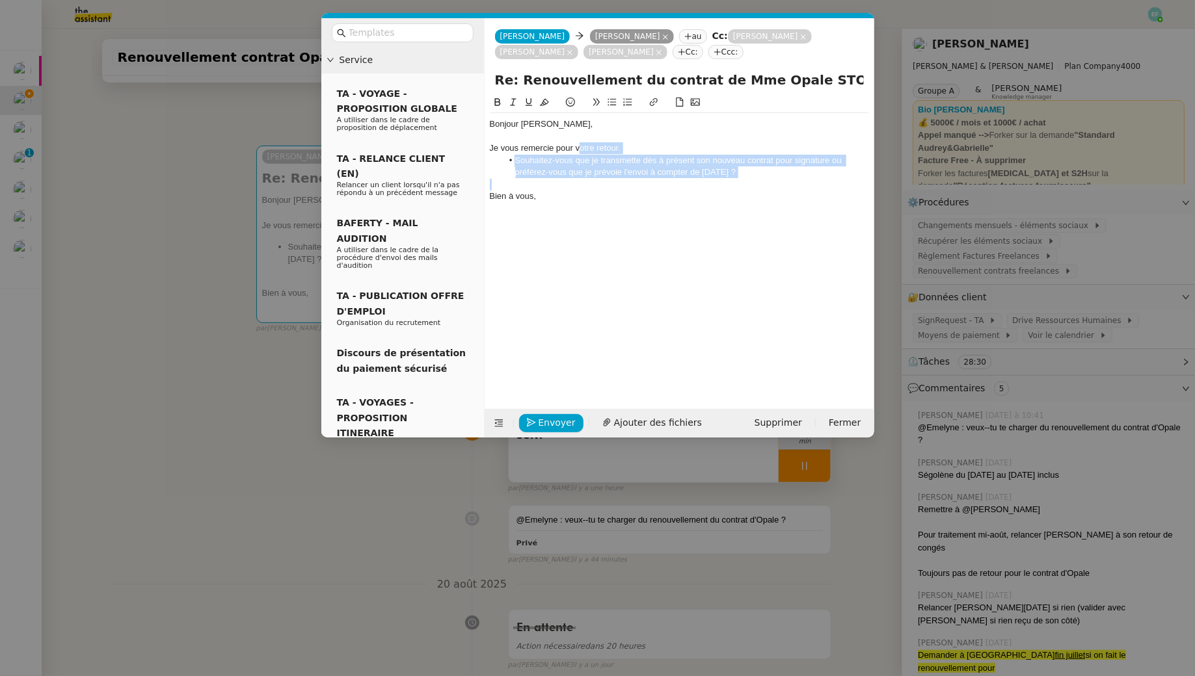
click at [579, 179] on div at bounding box center [679, 185] width 379 height 12
click at [624, 195] on div "Bien à vous," at bounding box center [679, 197] width 379 height 12
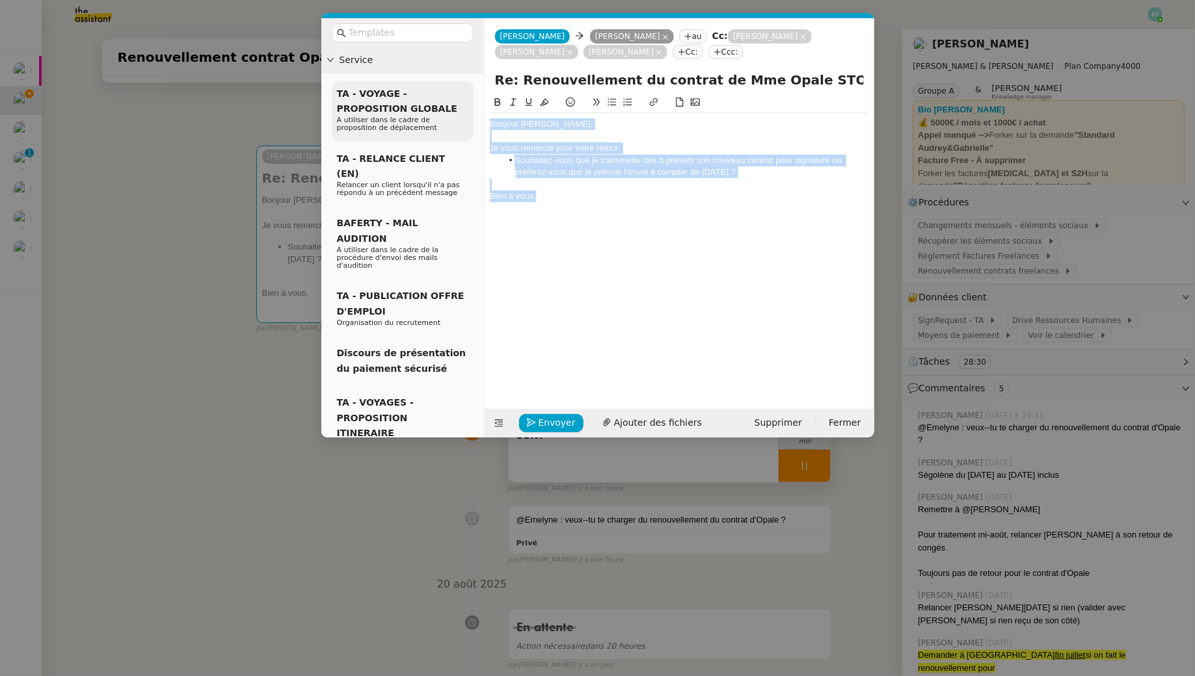
drag, startPoint x: 590, startPoint y: 202, endPoint x: 440, endPoint y: 88, distance: 188.0
click at [440, 88] on nz-layout "Service TA - VOYAGE - PROPOSITION GLOBALE A utiliser dans le cadre de propositi…" at bounding box center [597, 227] width 553 height 419
copy div "Bonjour [PERSON_NAME], Je vous remercie pour votre retour. Souhaitez-vous que j…"
click at [657, 170] on li "Souhaitez-vous que je transmette dès à présent son nouveau contrat pour signatu…" at bounding box center [685, 167] width 367 height 24
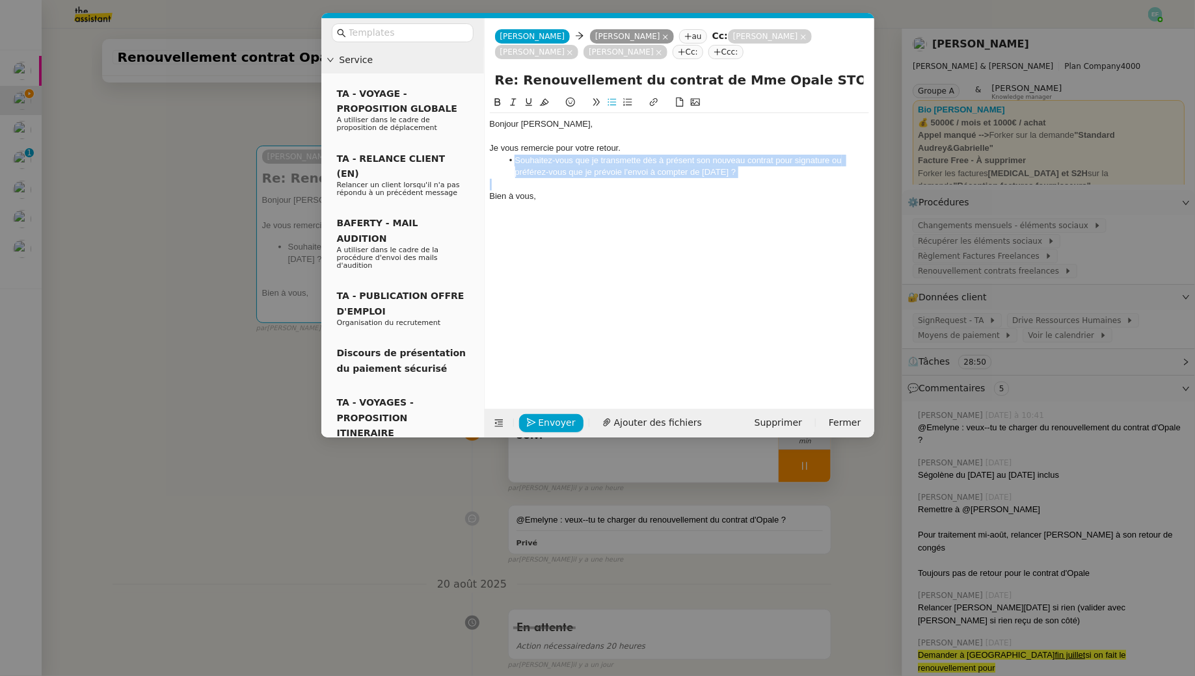
drag, startPoint x: 745, startPoint y: 178, endPoint x: 508, endPoint y: 163, distance: 237.9
click at [508, 163] on div "Bonjour [PERSON_NAME], Je vous remercie pour votre retour. Souhaitez-vous que j…" at bounding box center [679, 160] width 379 height 94
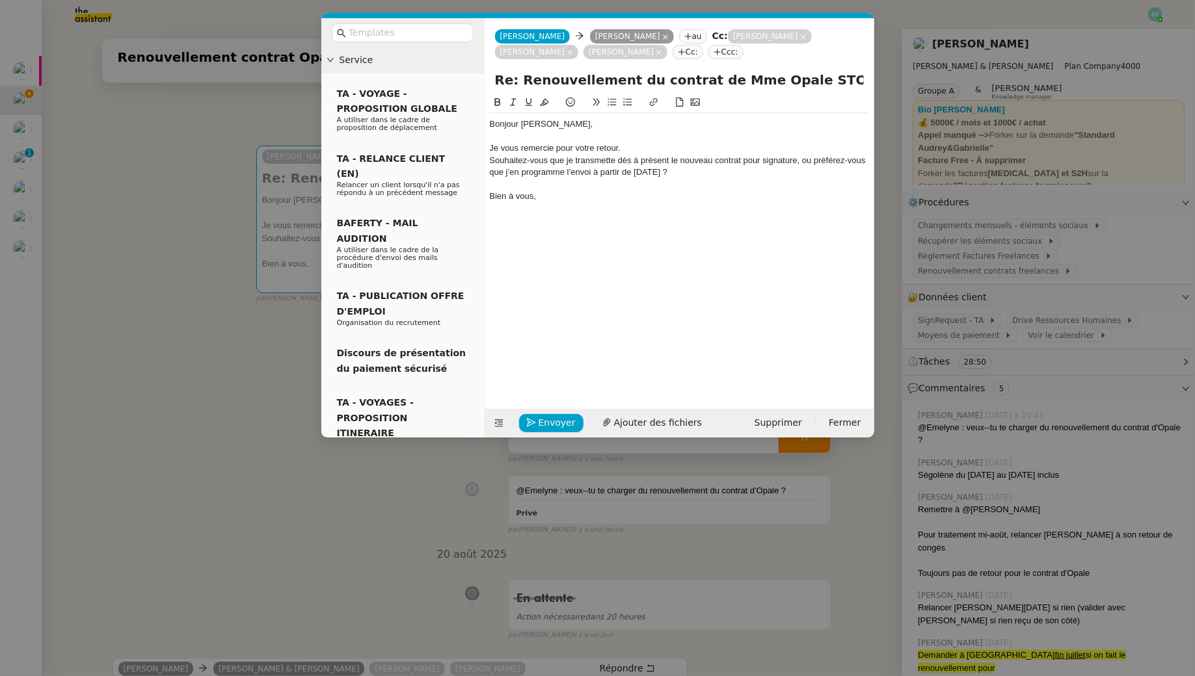
click at [492, 159] on div "Souhaitez-vous que je transmette dès à présent le nouveau contrat pour signatur…" at bounding box center [679, 167] width 379 height 24
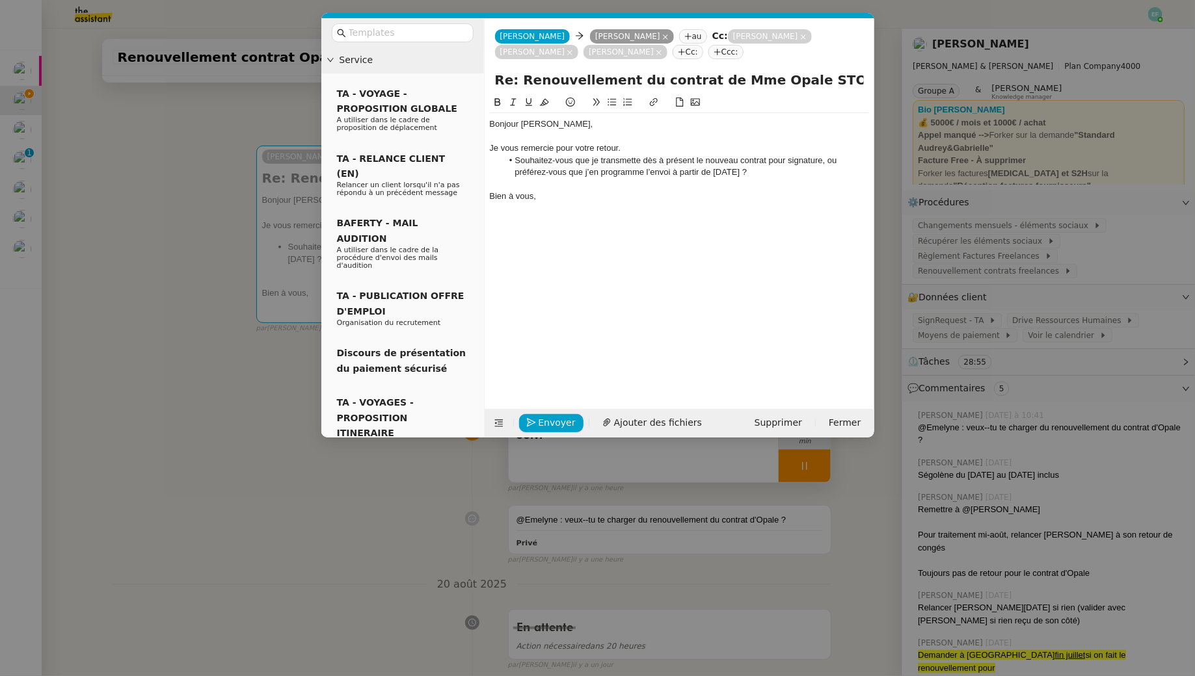
click at [664, 187] on div at bounding box center [679, 185] width 379 height 12
click at [553, 427] on span "Envoyer" at bounding box center [557, 423] width 37 height 15
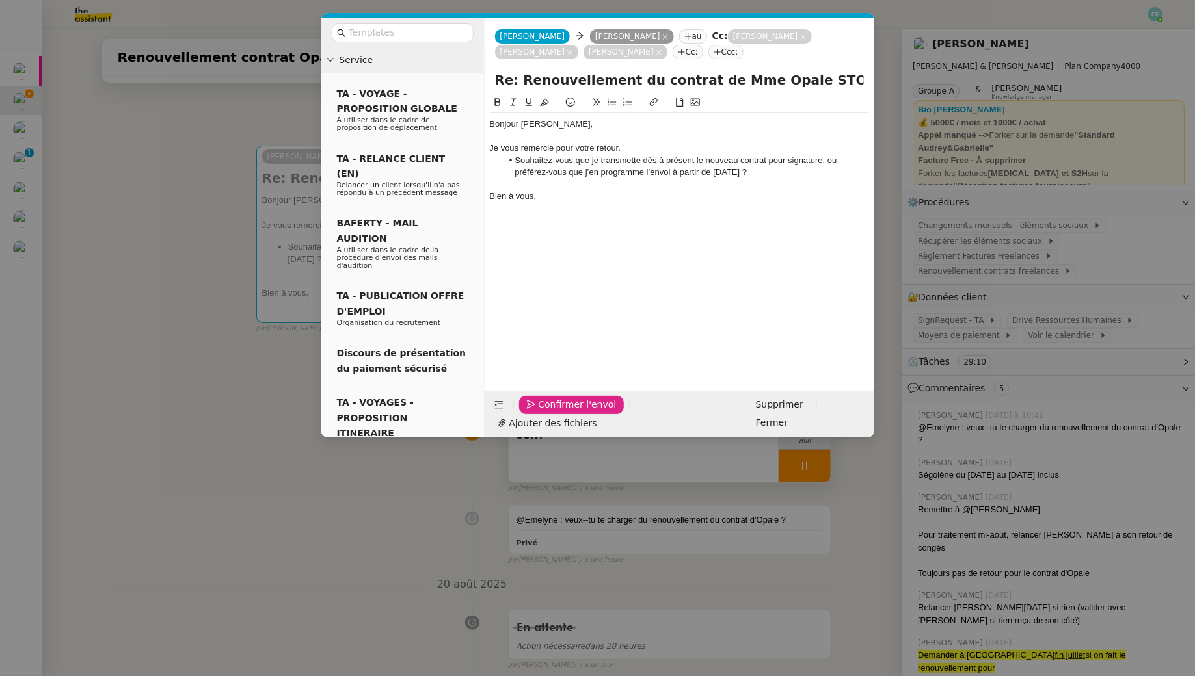
click at [553, 412] on span "Confirmer l'envoi" at bounding box center [578, 404] width 78 height 15
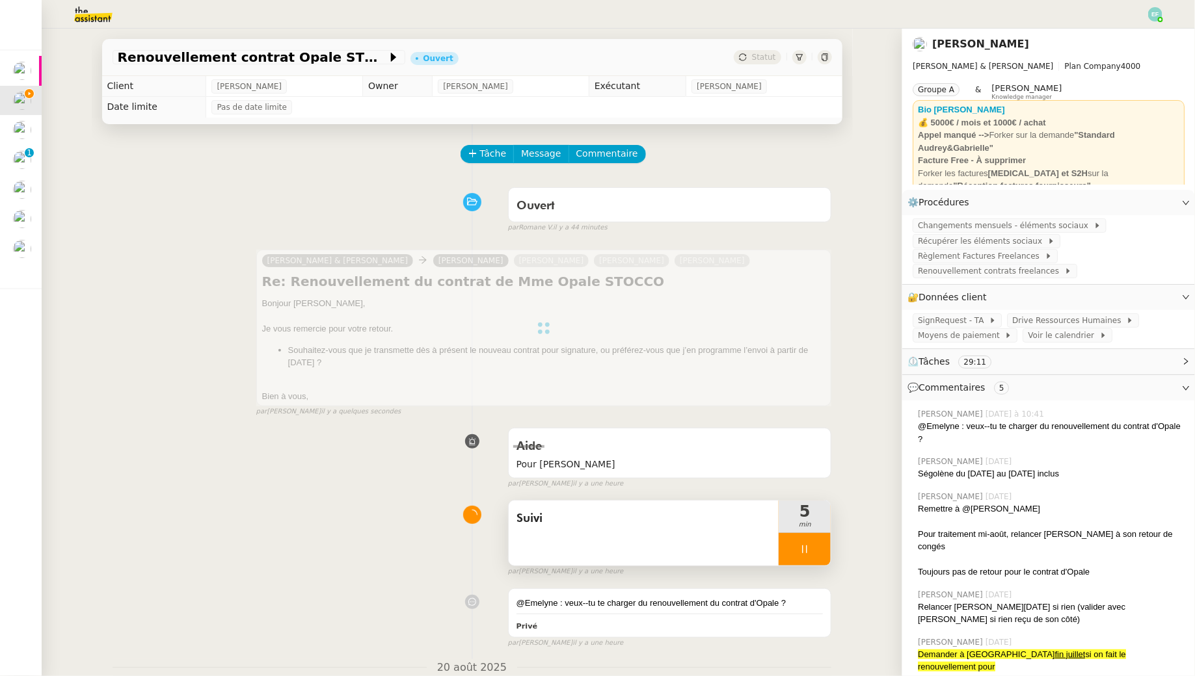
click at [806, 544] on icon at bounding box center [804, 549] width 10 height 10
click at [817, 544] on icon at bounding box center [817, 549] width 10 height 10
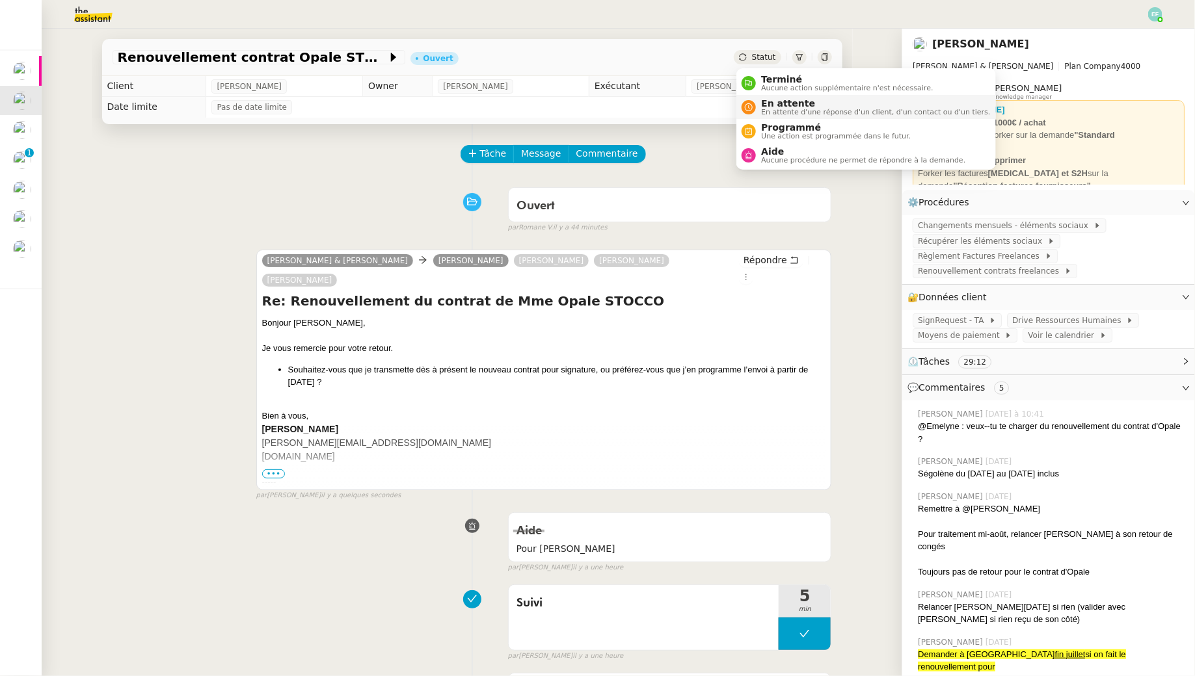
click at [775, 111] on span "En attente d'une réponse d'un client, d'un contact ou d'un tiers." at bounding box center [875, 112] width 229 height 7
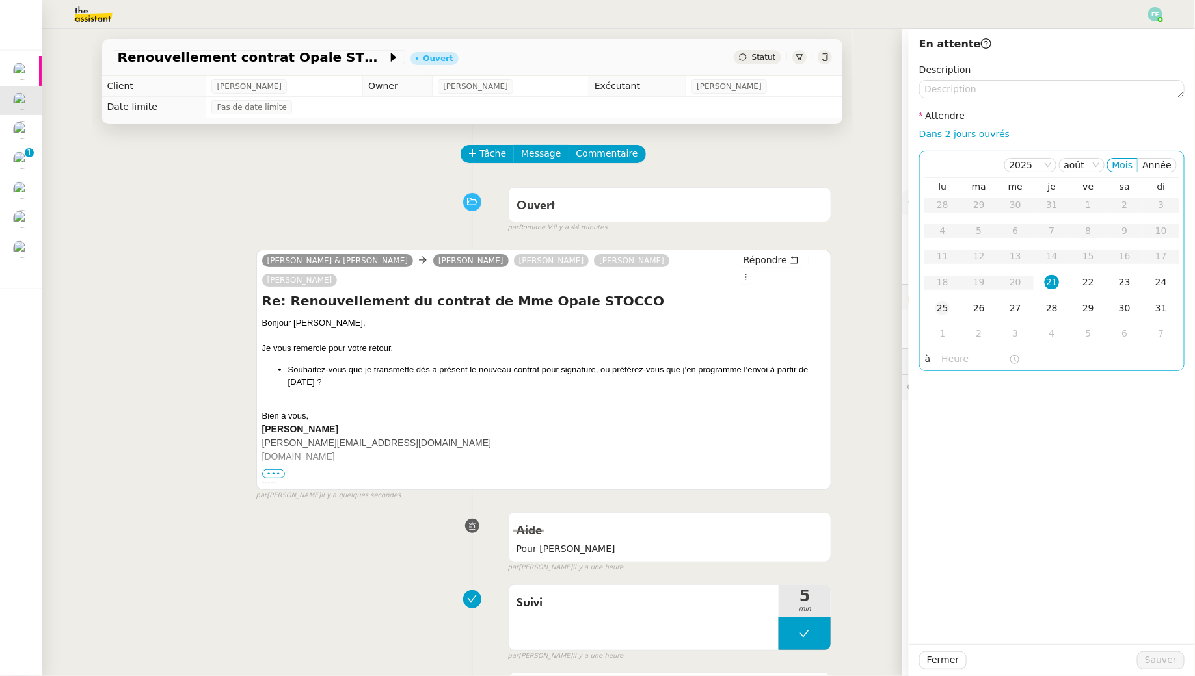
click at [946, 312] on div "25" at bounding box center [942, 308] width 14 height 14
click at [1158, 660] on span "Sauver" at bounding box center [1161, 660] width 32 height 15
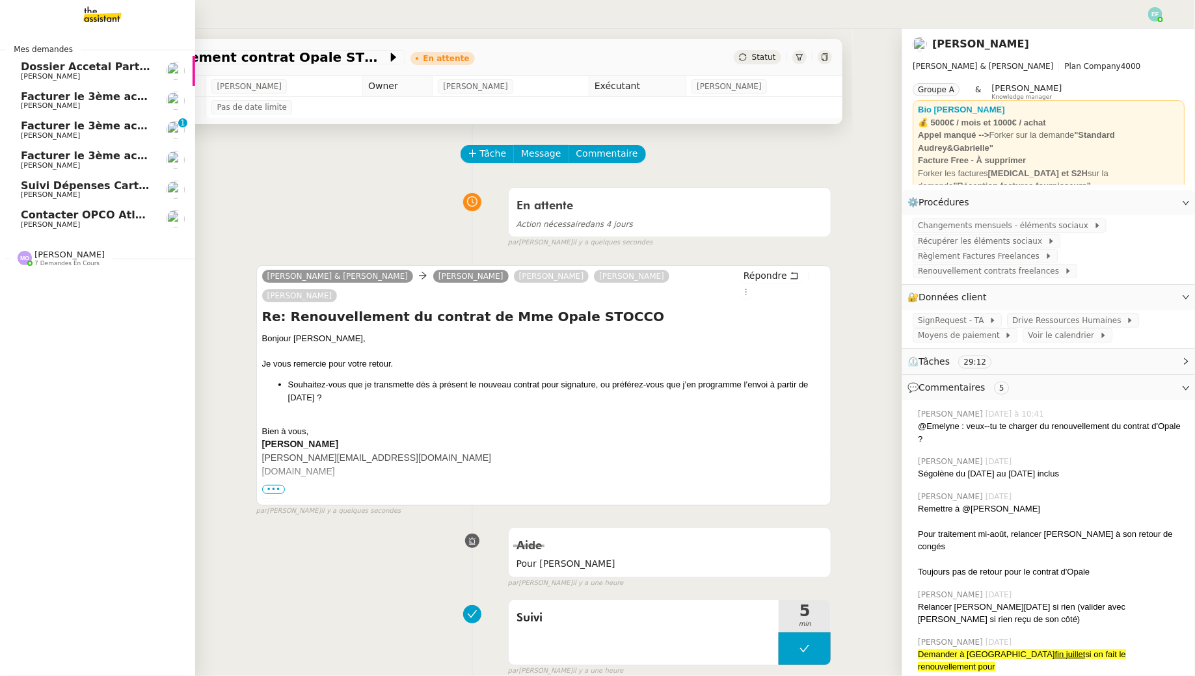
click at [55, 220] on span "Contacter OPCO Atlas pour financement formation" at bounding box center [169, 215] width 297 height 12
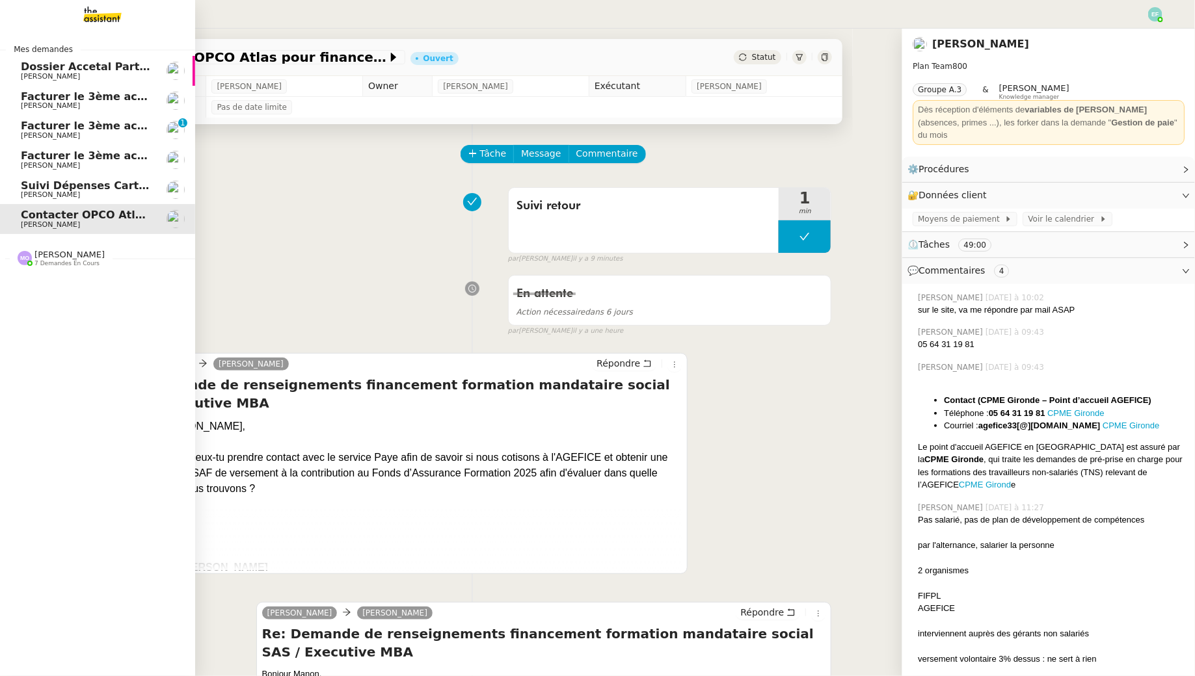
click at [40, 131] on span "[PERSON_NAME]" at bounding box center [50, 135] width 59 height 8
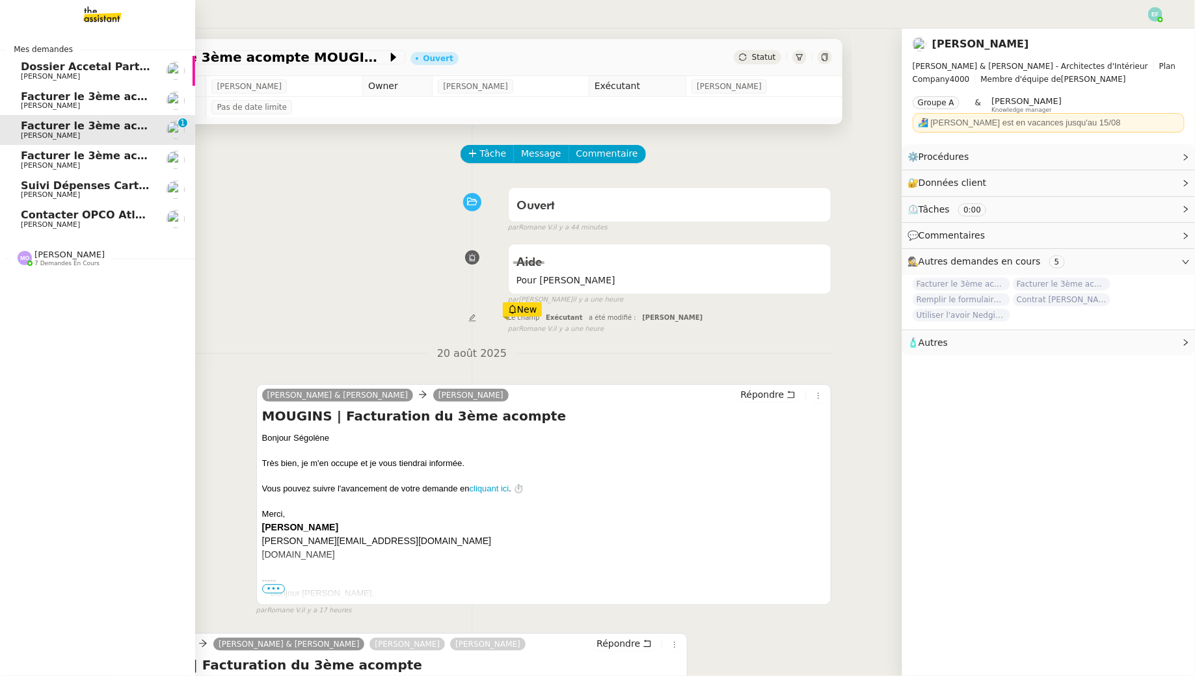
click at [48, 166] on span "[PERSON_NAME]" at bounding box center [50, 165] width 59 height 8
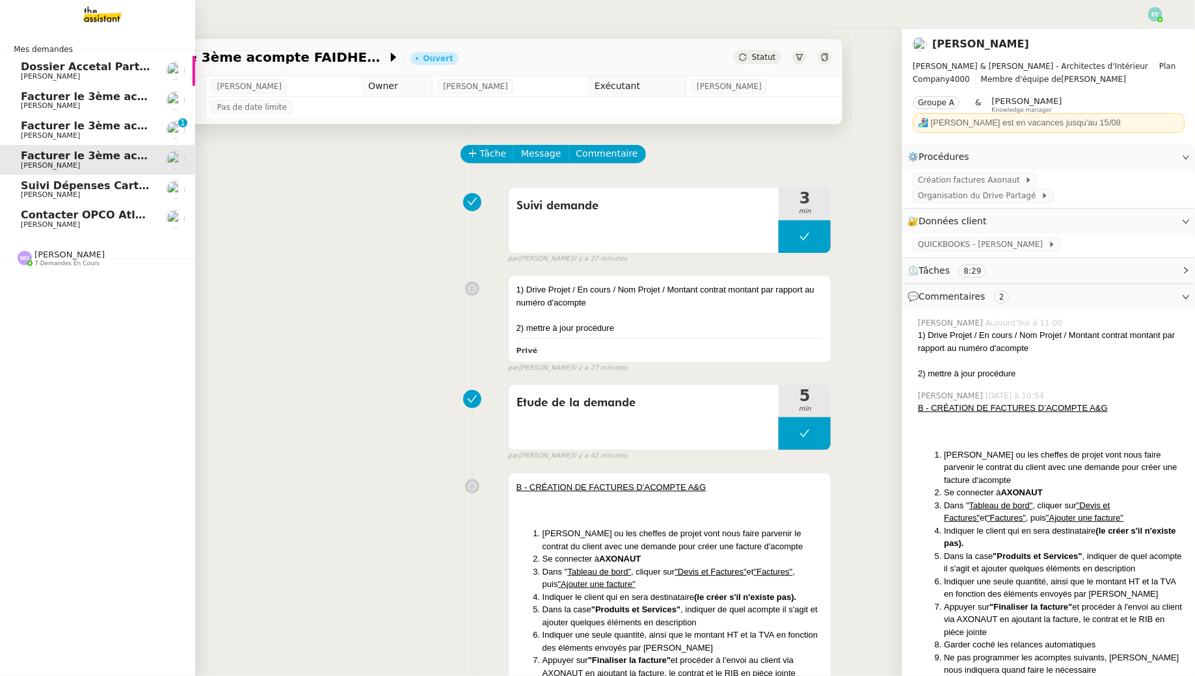
click at [63, 105] on span "[PERSON_NAME]" at bounding box center [50, 105] width 59 height 8
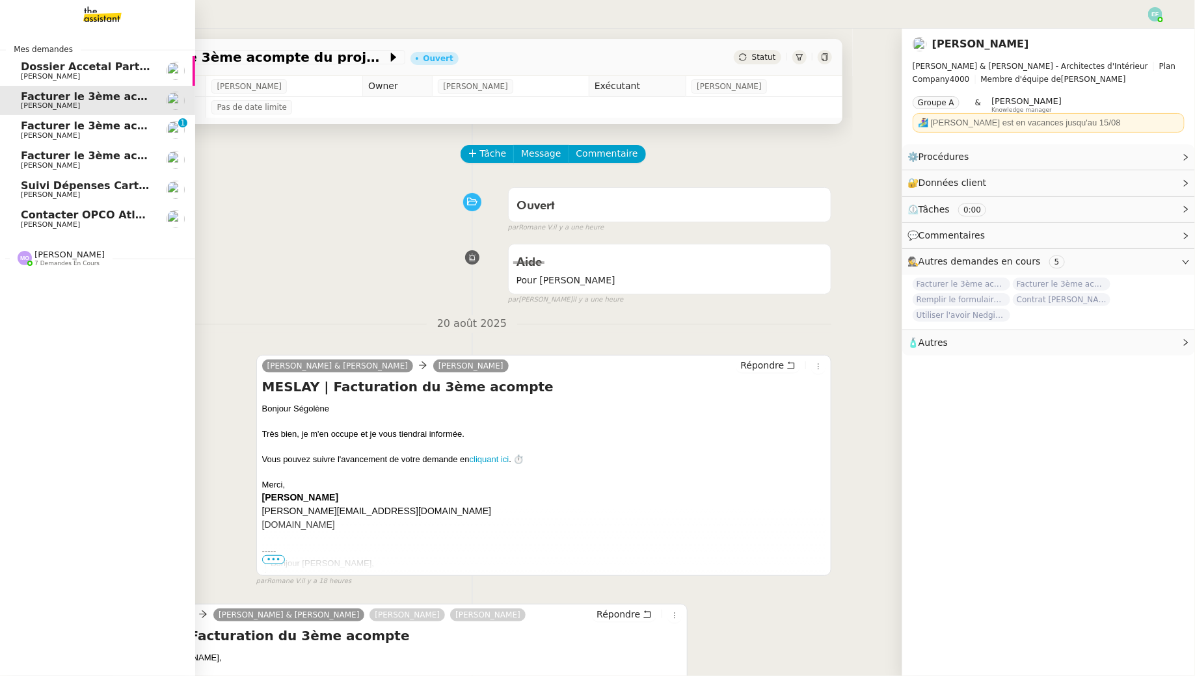
click at [77, 185] on span "Suivi Dépenses Cartes Salariées Qonto - 20 août 2025" at bounding box center [179, 186] width 317 height 12
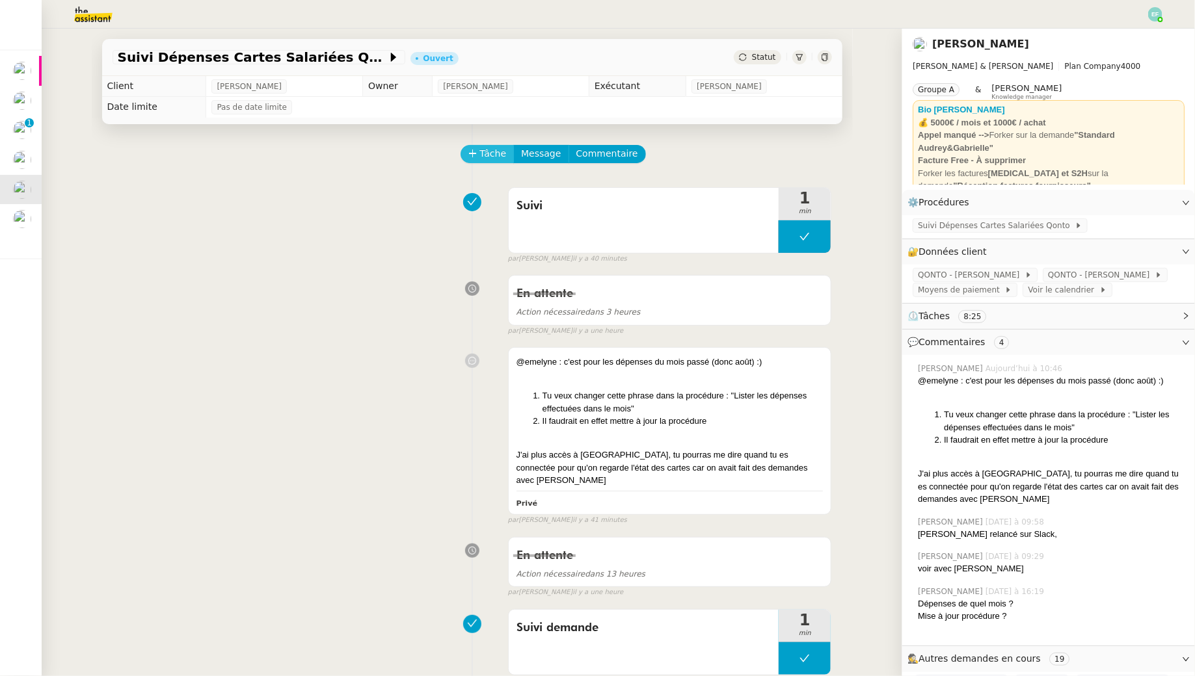
click at [492, 152] on span "Tâche" at bounding box center [493, 153] width 27 height 15
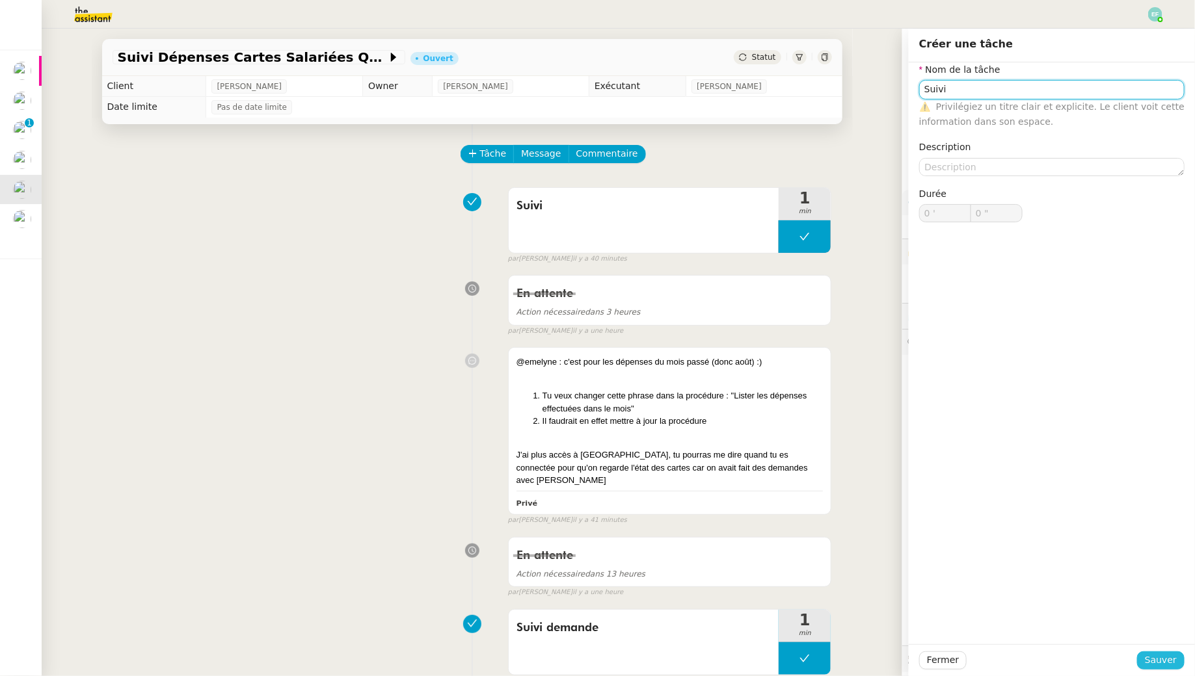
type input "Suivi"
click at [1147, 658] on button "Sauver" at bounding box center [1160, 661] width 47 height 18
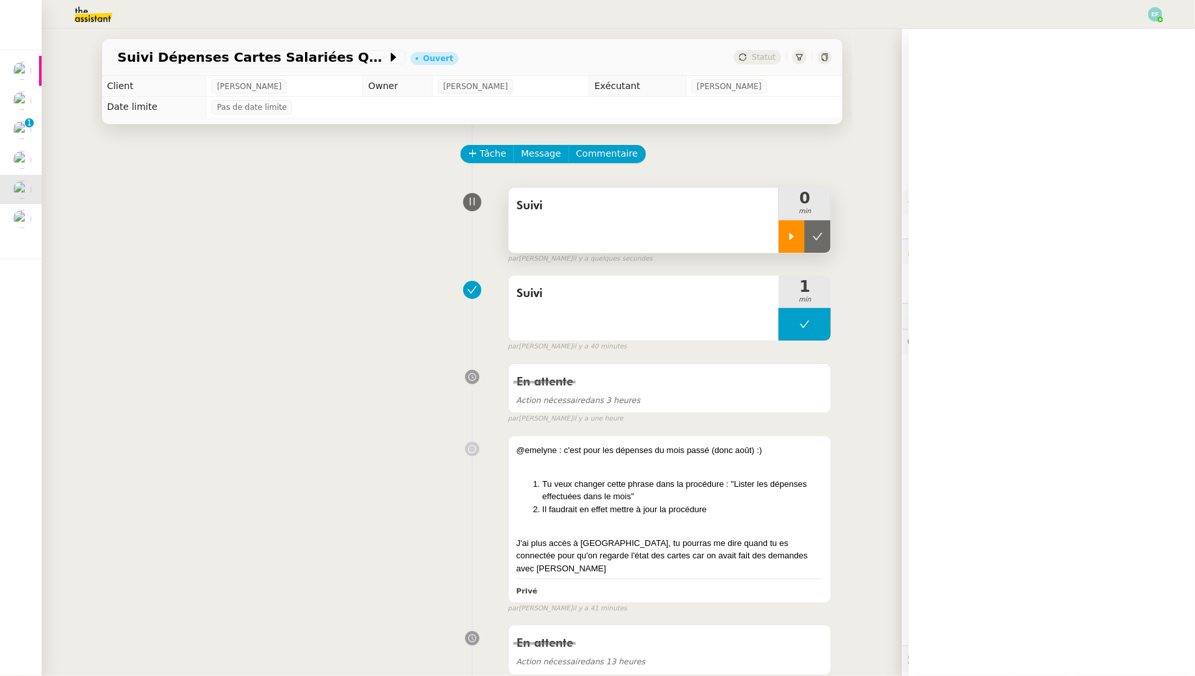
click at [794, 233] on icon at bounding box center [791, 237] width 10 height 10
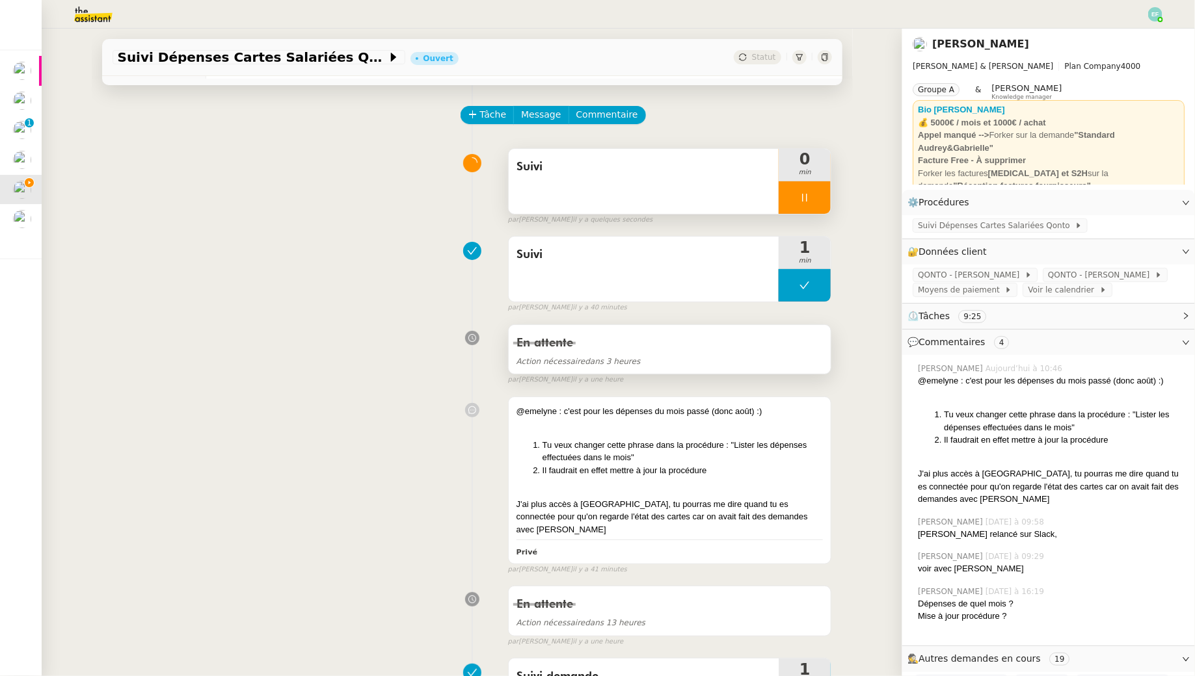
scroll to position [40, 0]
click at [820, 199] on div at bounding box center [804, 197] width 52 height 33
click at [814, 199] on icon at bounding box center [817, 197] width 10 height 10
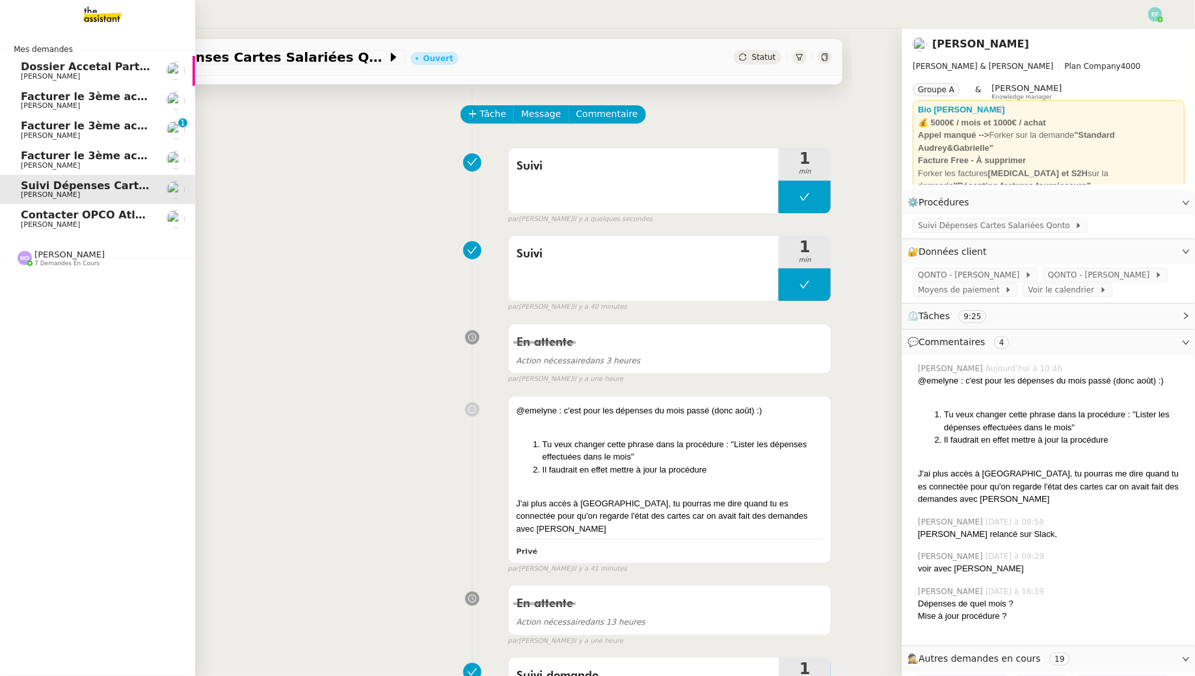
click at [72, 221] on span "[PERSON_NAME]" at bounding box center [50, 224] width 59 height 8
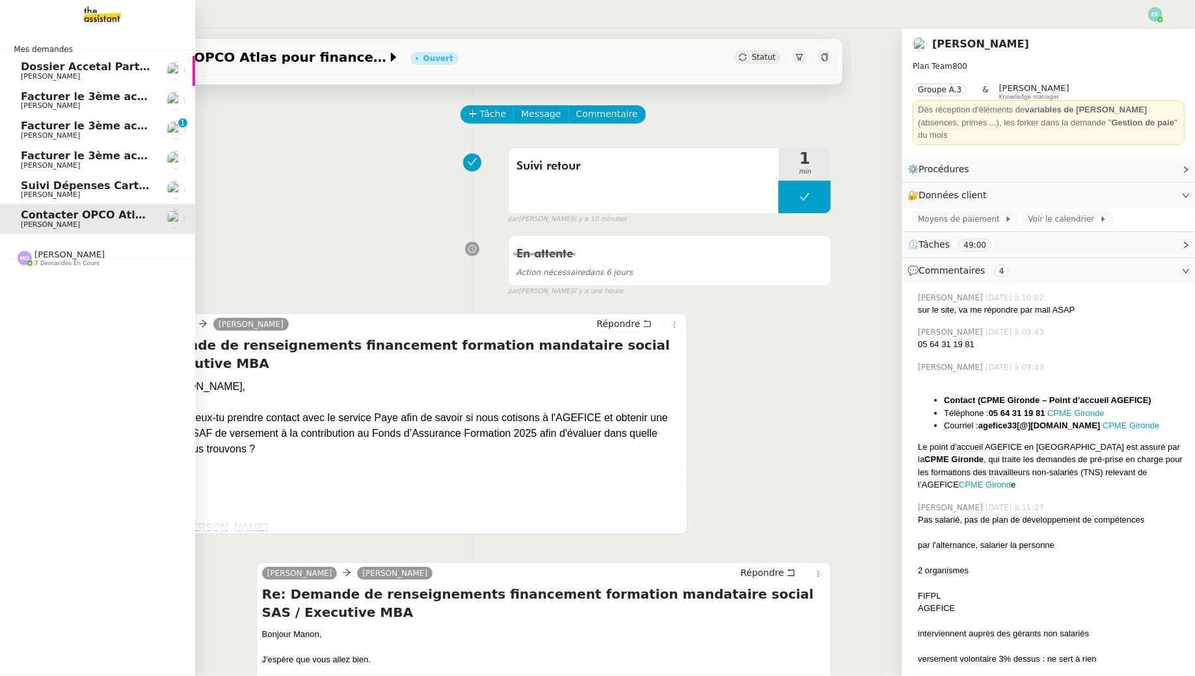
click at [85, 191] on span "[PERSON_NAME]" at bounding box center [86, 195] width 131 height 8
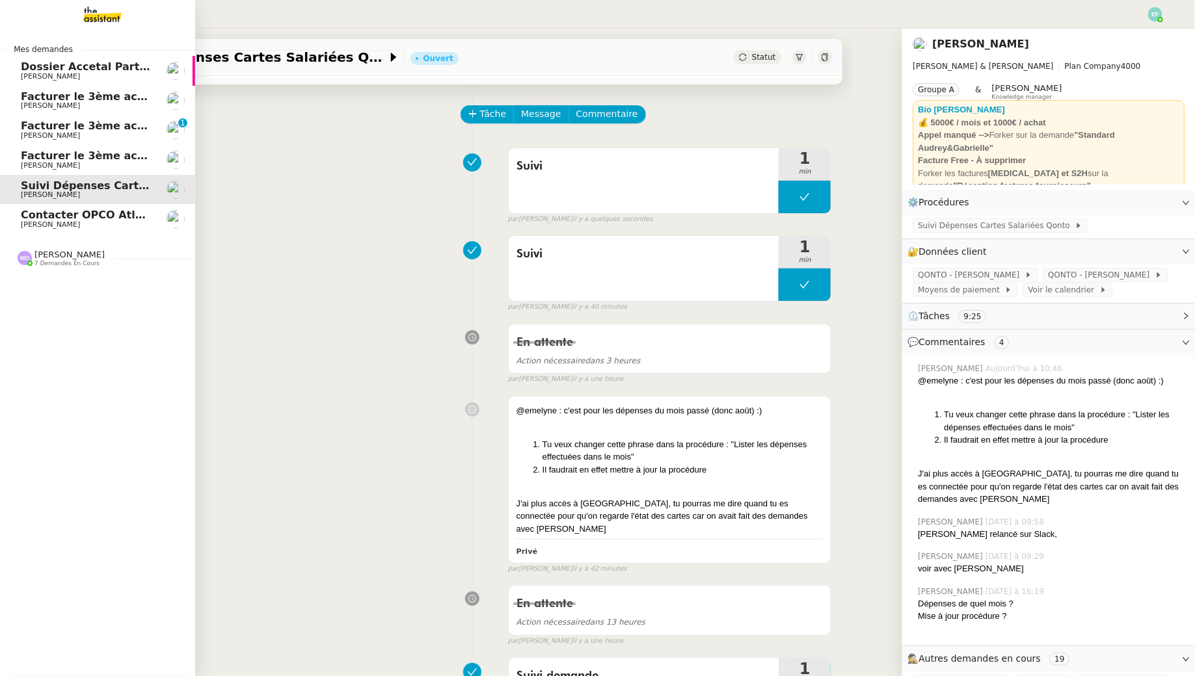
click at [103, 68] on span "Dossier Accetal Partners" at bounding box center [93, 66] width 144 height 12
